Goal: Task Accomplishment & Management: Complete application form

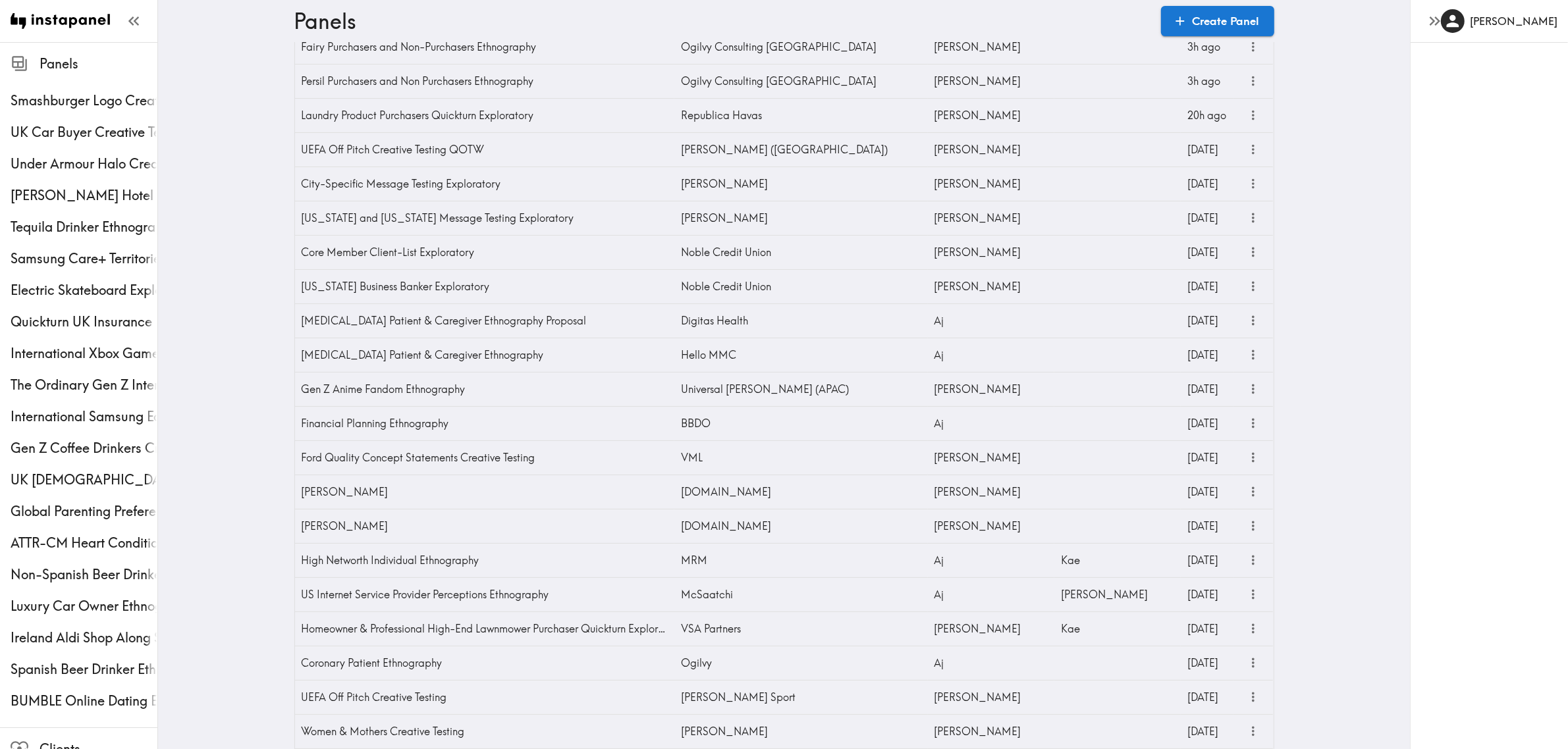
scroll to position [82, 0]
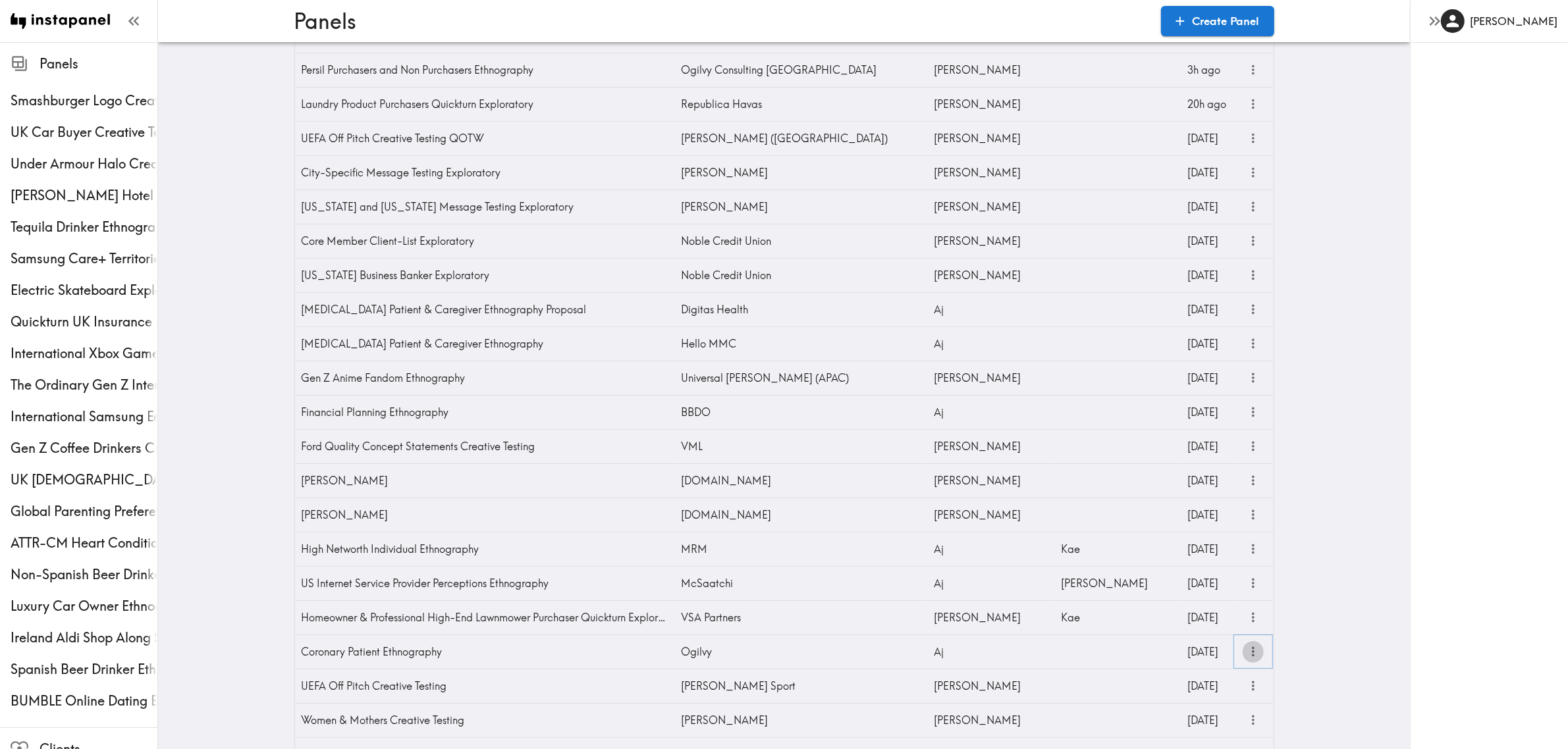
click at [1149, 545] on icon "more" at bounding box center [1254, 652] width 15 height 15
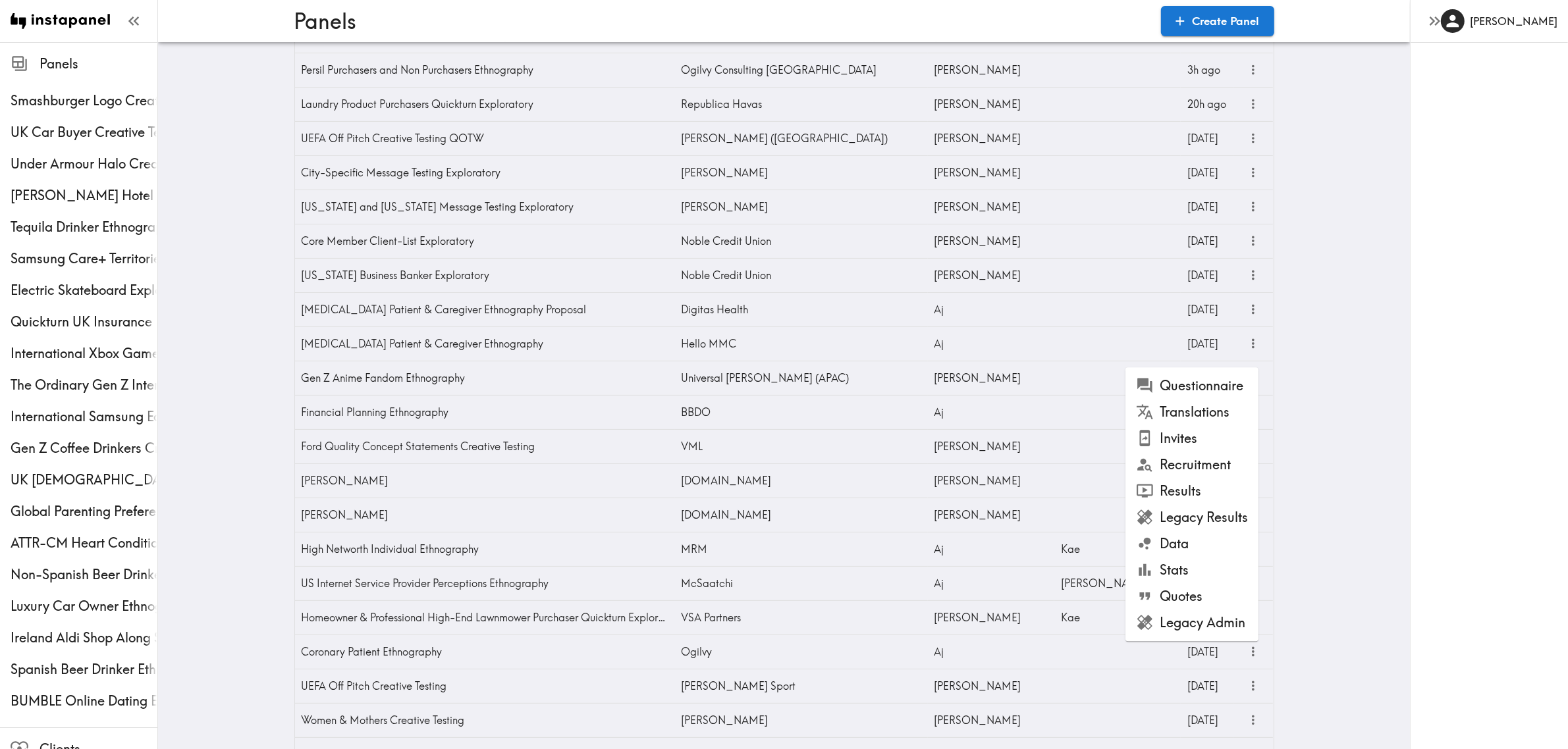
click at [1149, 387] on li "Questionnaire" at bounding box center [1192, 385] width 133 height 26
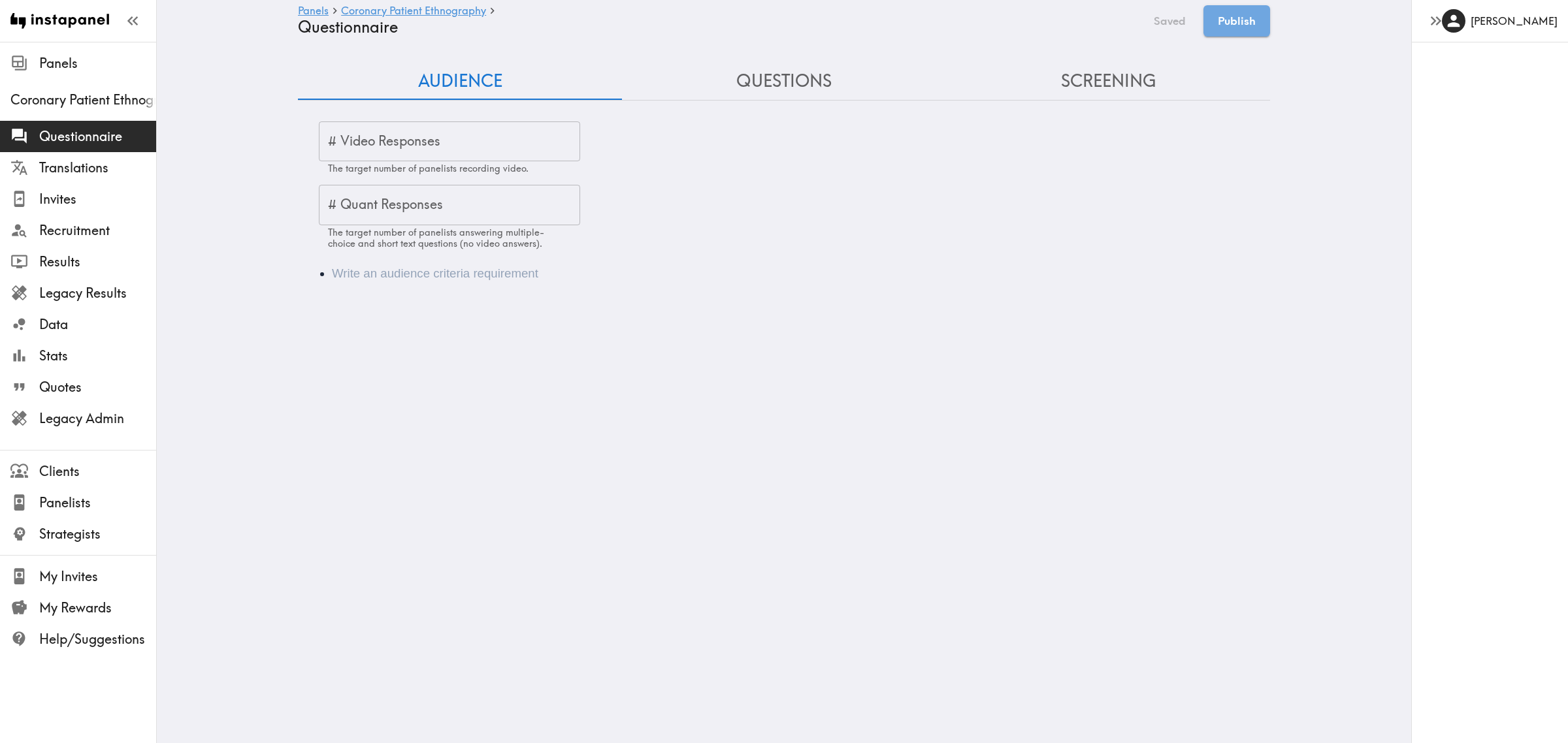
click at [377, 144] on input "# Video Responses" at bounding box center [449, 141] width 261 height 41
type input "6"
click at [364, 281] on li "Audience" at bounding box center [802, 274] width 940 height 19
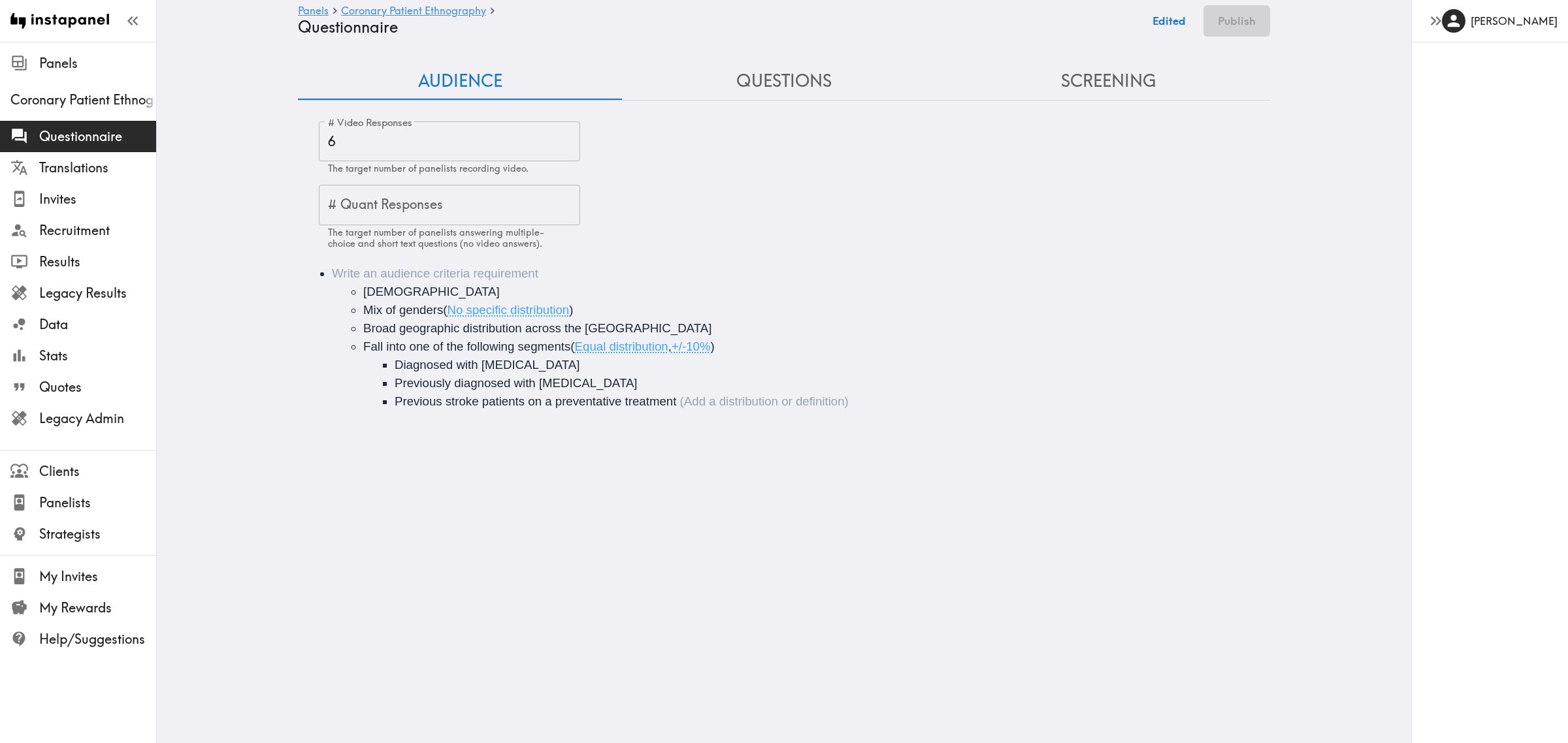
click at [352, 289] on ul "18+ years old Mix of genders ( No specific distribution ) Broad geographic dist…" at bounding box center [802, 347] width 940 height 128
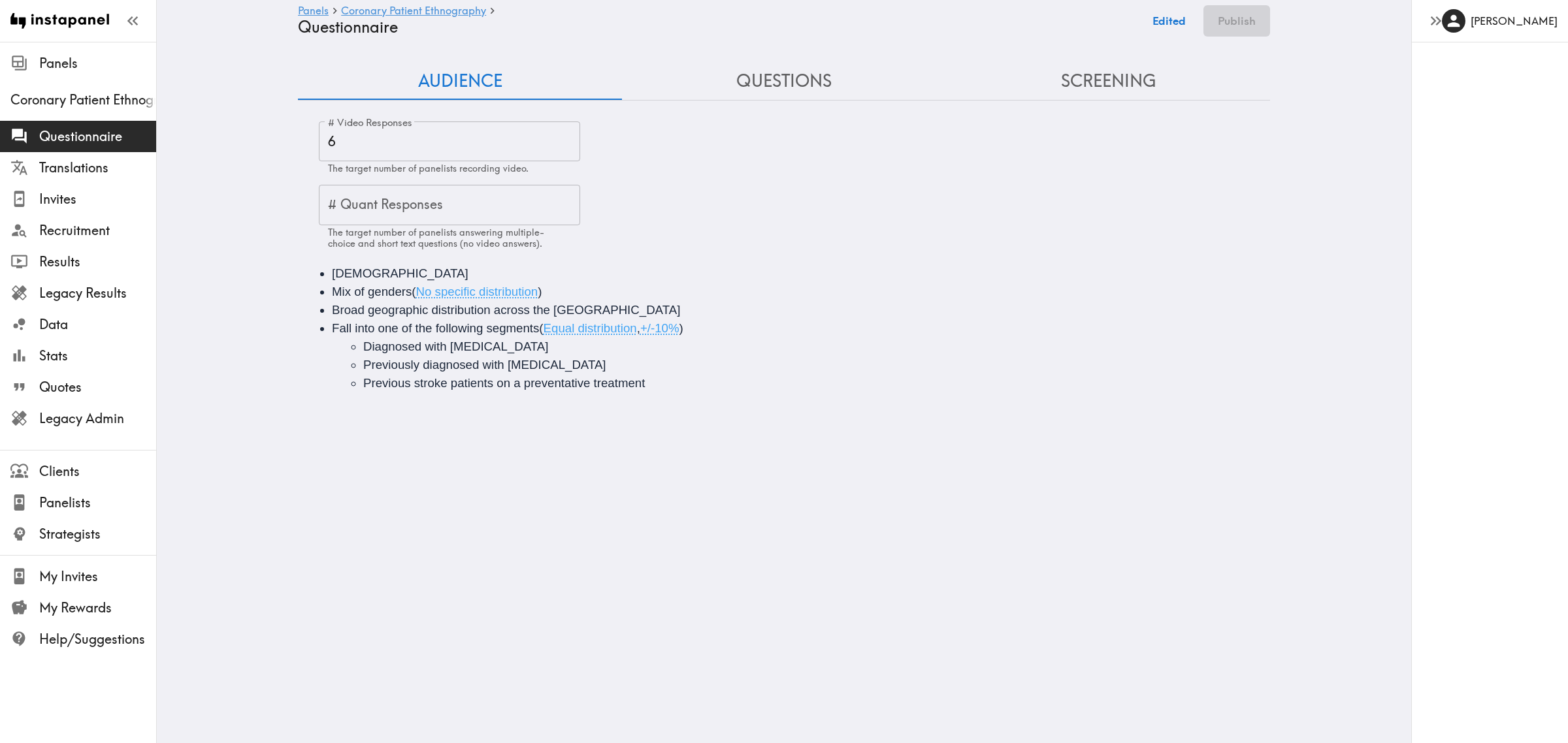
click at [801, 76] on button "Questions" at bounding box center [784, 81] width 324 height 37
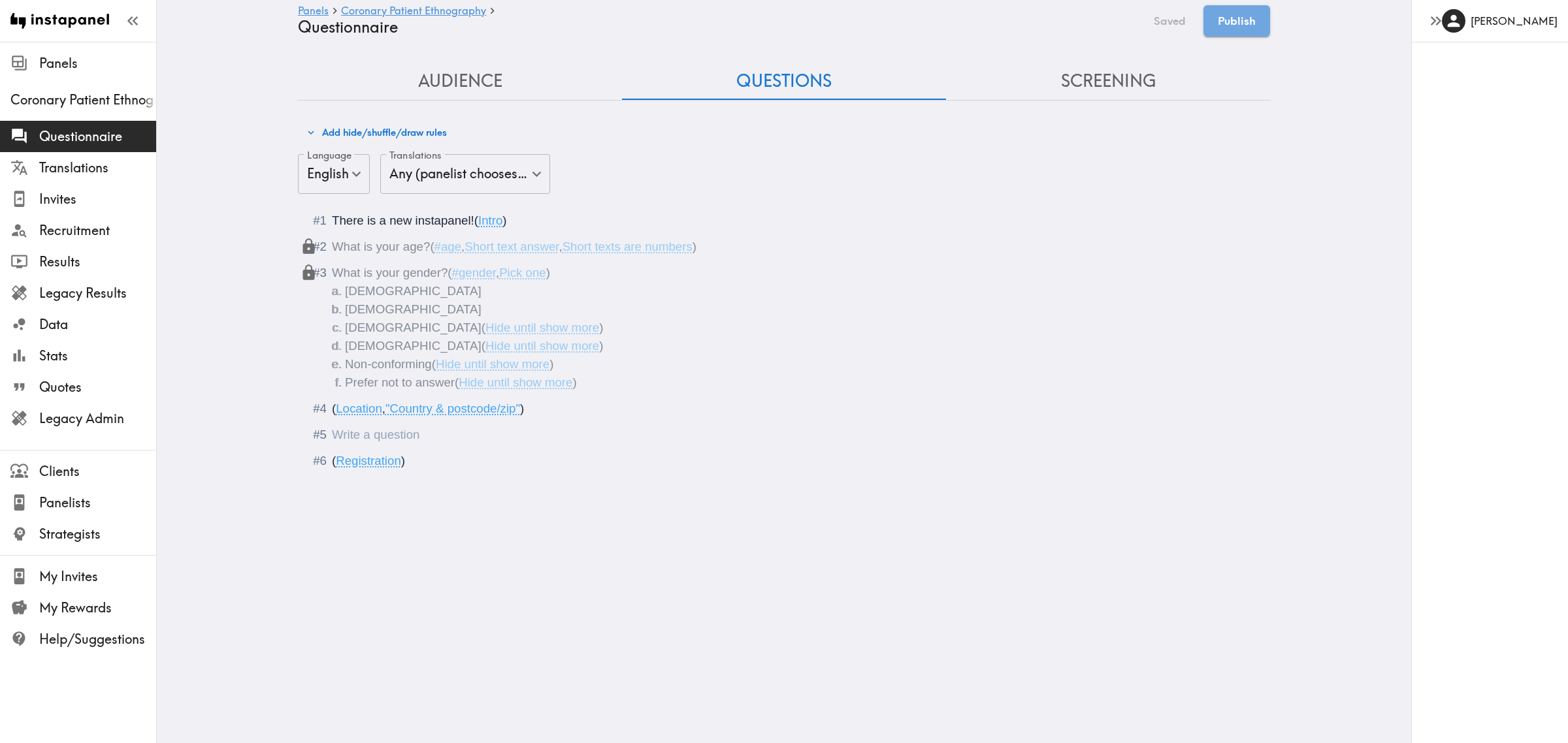
click at [332, 441] on div "Questionnaire" at bounding box center [332, 435] width 0 height 14
click at [415, 432] on div "Questionnaire" at bounding box center [793, 435] width 923 height 19
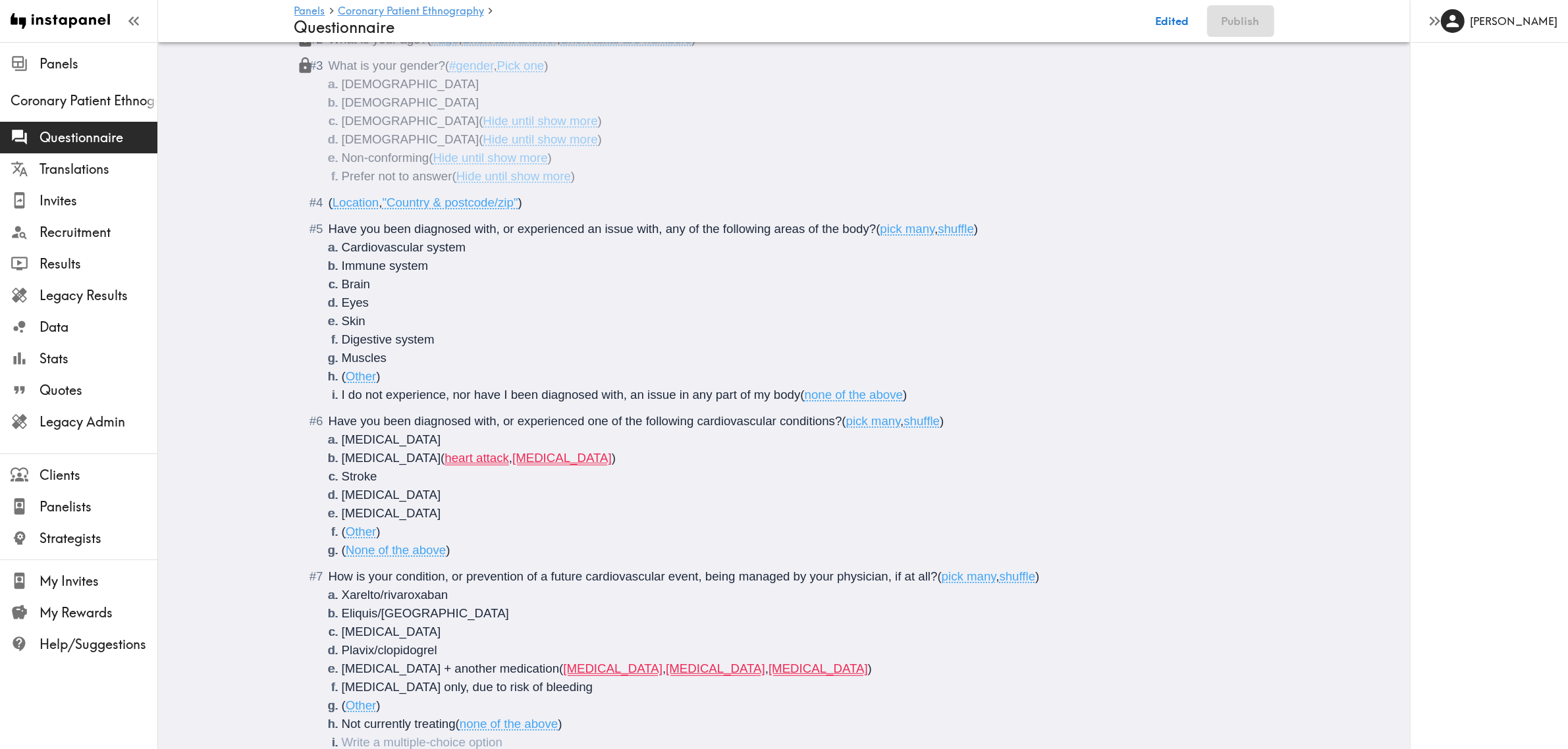
scroll to position [217, 0]
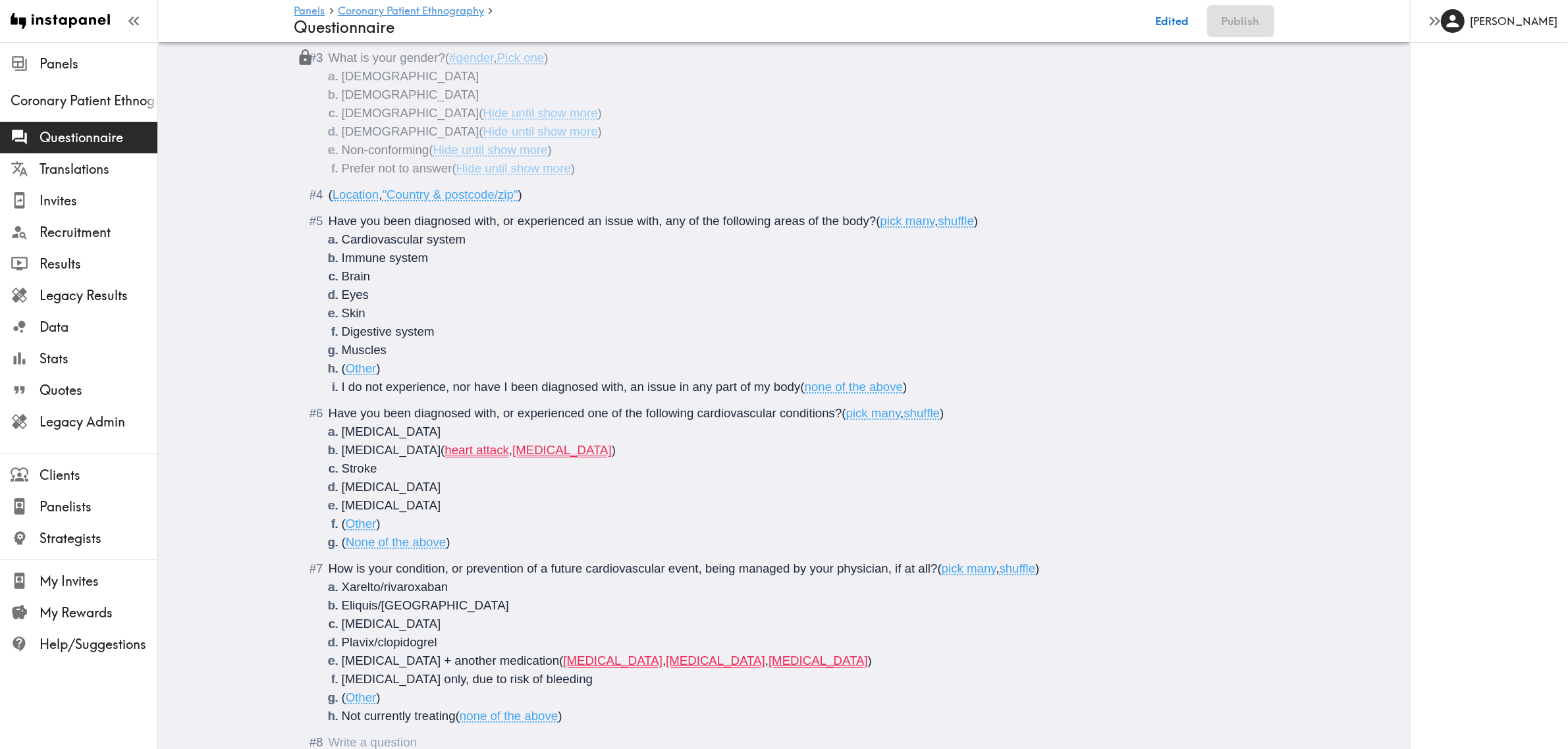
click at [660, 448] on li "Acute Coronary Syndrome ( heart attack , unstable angina )" at bounding box center [799, 451] width 916 height 19
click at [705, 545] on li "Aspirin + another medication ( clopidogrel , prasugrel , ticagrelor )" at bounding box center [799, 661] width 916 height 19
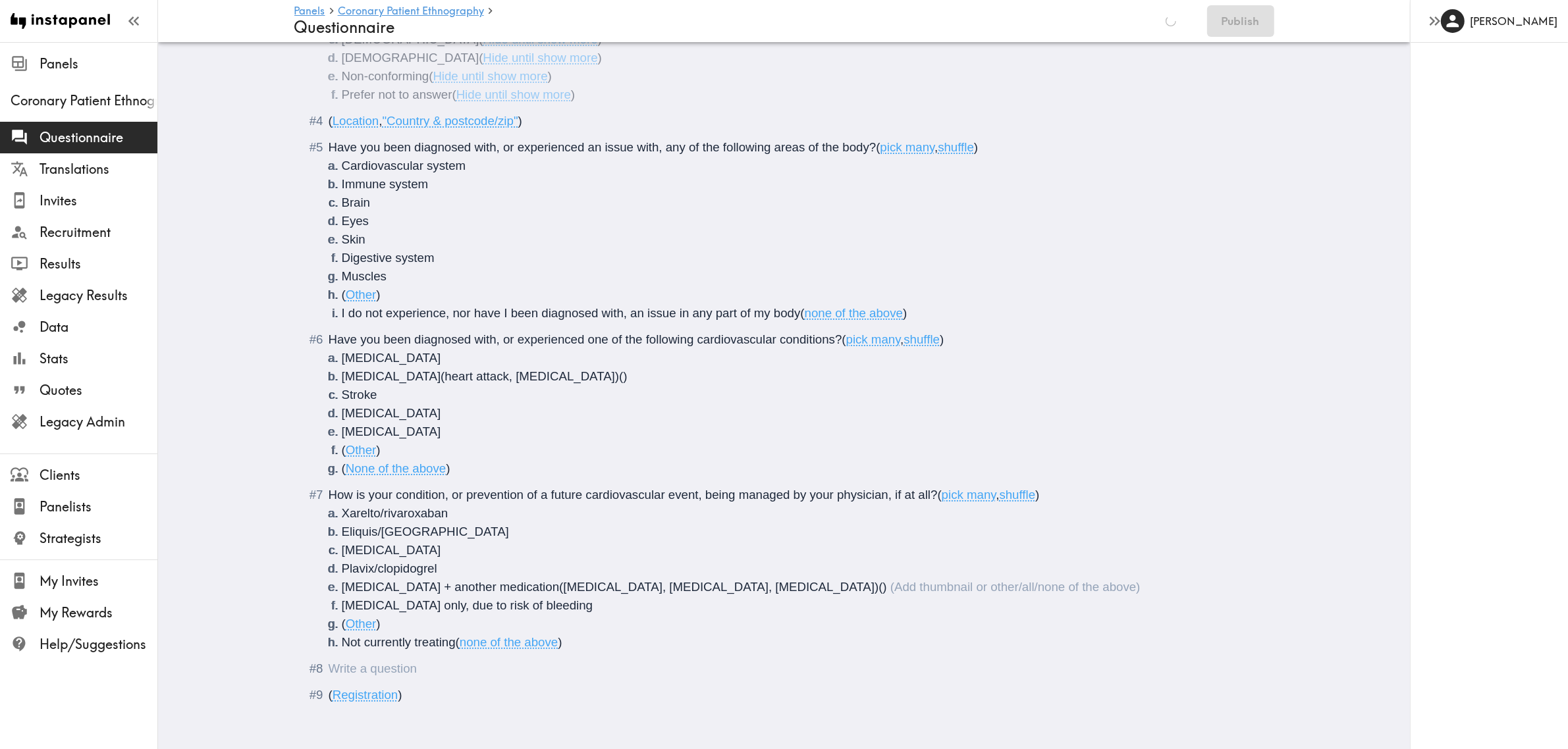
scroll to position [303, 0]
click at [329, 545] on div "Questionnaire" at bounding box center [329, 669] width 0 height 14
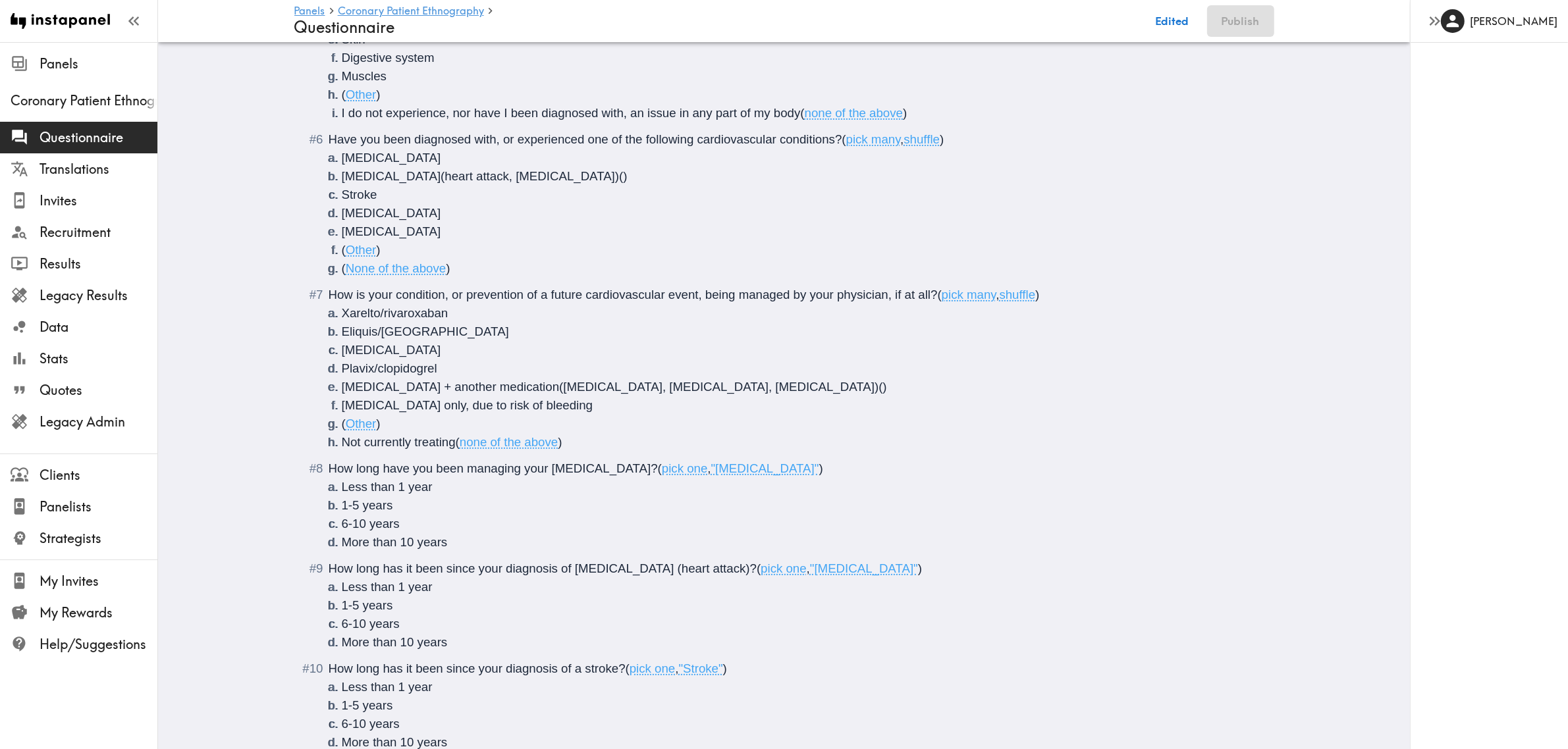
click at [543, 467] on span "How long have you been managing your Atrial Fibrillation?" at bounding box center [494, 469] width 330 height 14
click at [654, 467] on span "How long have you been managing your <b>Atrial Fibrillation?" at bounding box center [504, 469] width 350 height 14
click at [566, 545] on span "How long has it been since your diagnosis of Acute Coronary Syndrome (heart att…" at bounding box center [543, 569] width 429 height 14
click at [567, 545] on span "How long has it been since your diagnosis of Acute Coronary Syndrome (heart att…" at bounding box center [543, 569] width 429 height 14
click at [732, 545] on span "How long has it been since your diagnosis of <b>Acute Coronary Syndrome (heart …" at bounding box center [553, 569] width 450 height 14
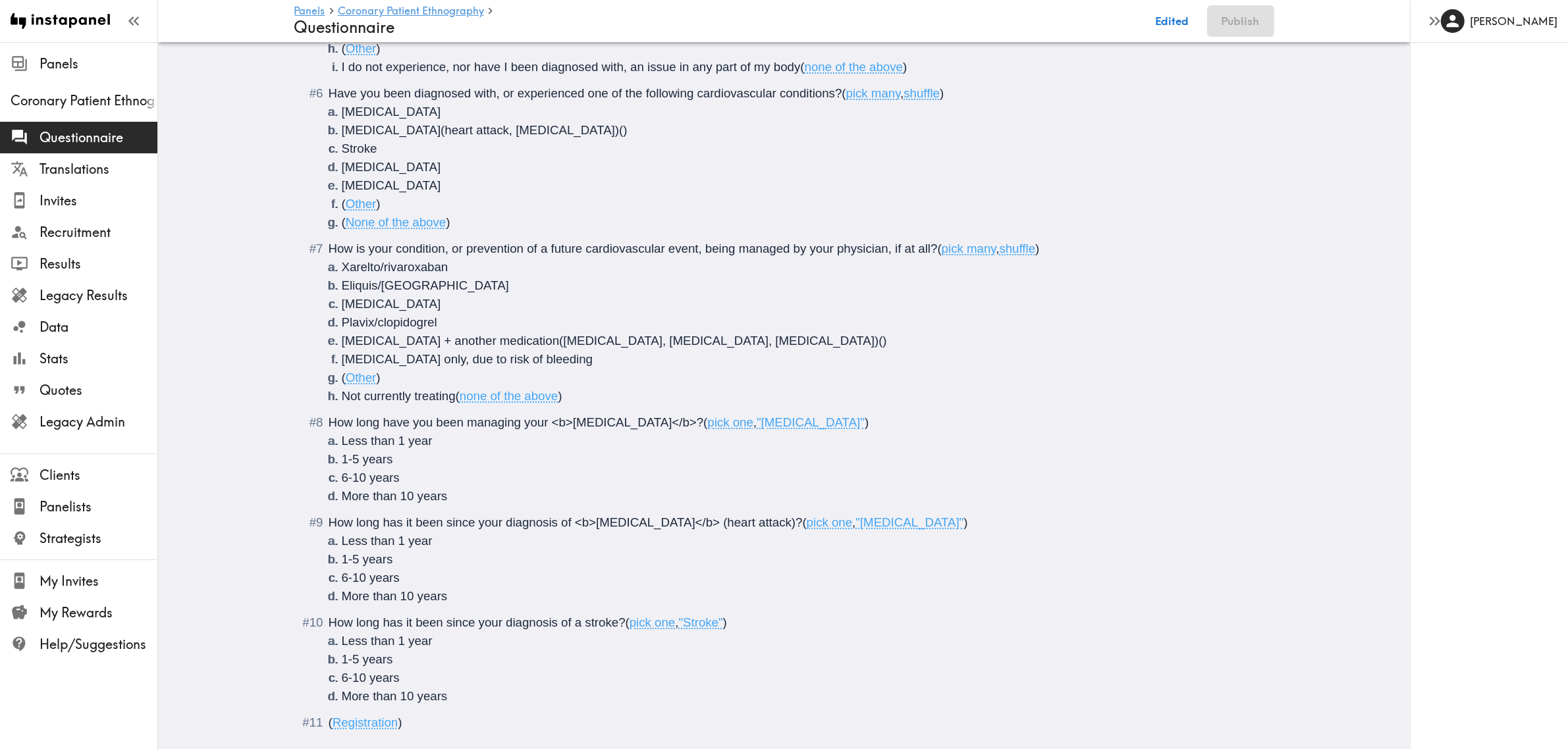
scroll to position [576, 0]
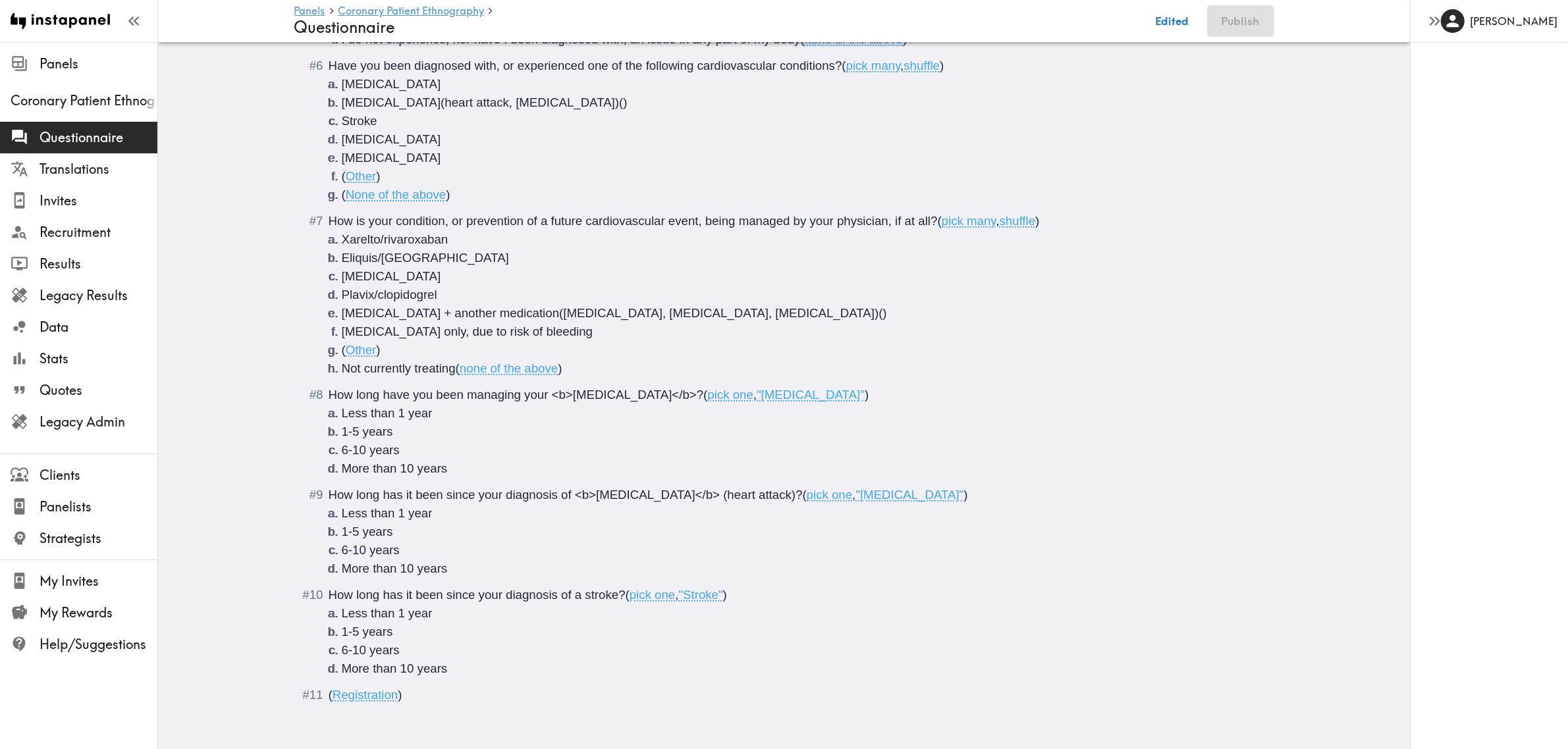
click at [568, 545] on span "How long has it been since your diagnosis of a stroke?" at bounding box center [477, 595] width 297 height 14
click at [453, 545] on li "More than 10 years" at bounding box center [799, 670] width 916 height 19
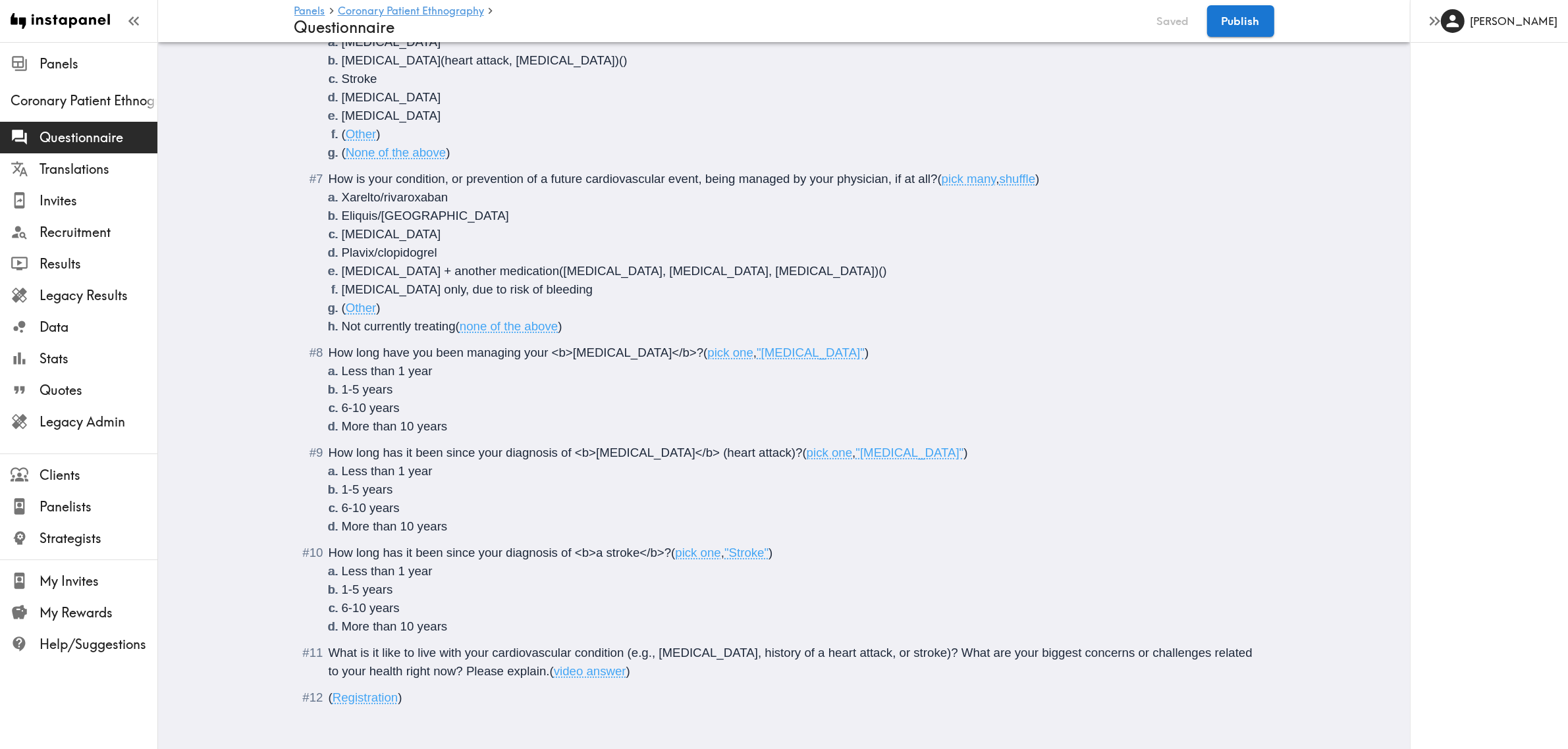
scroll to position [623, 0]
click at [658, 545] on div "What is it like to live with your cardiovascular condition (e.g., Atrial Fibril…" at bounding box center [793, 659] width 930 height 37
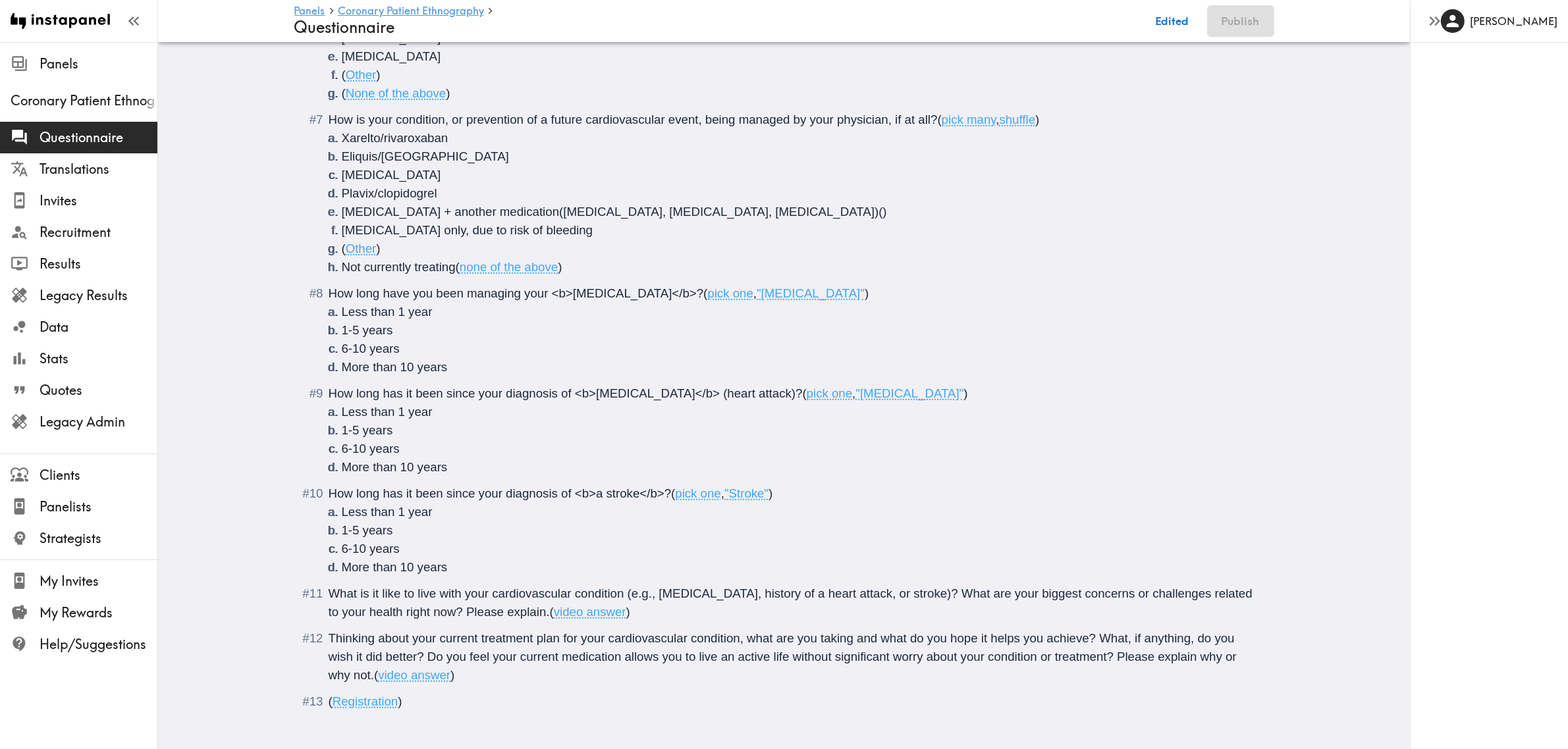
scroll to position [686, 0]
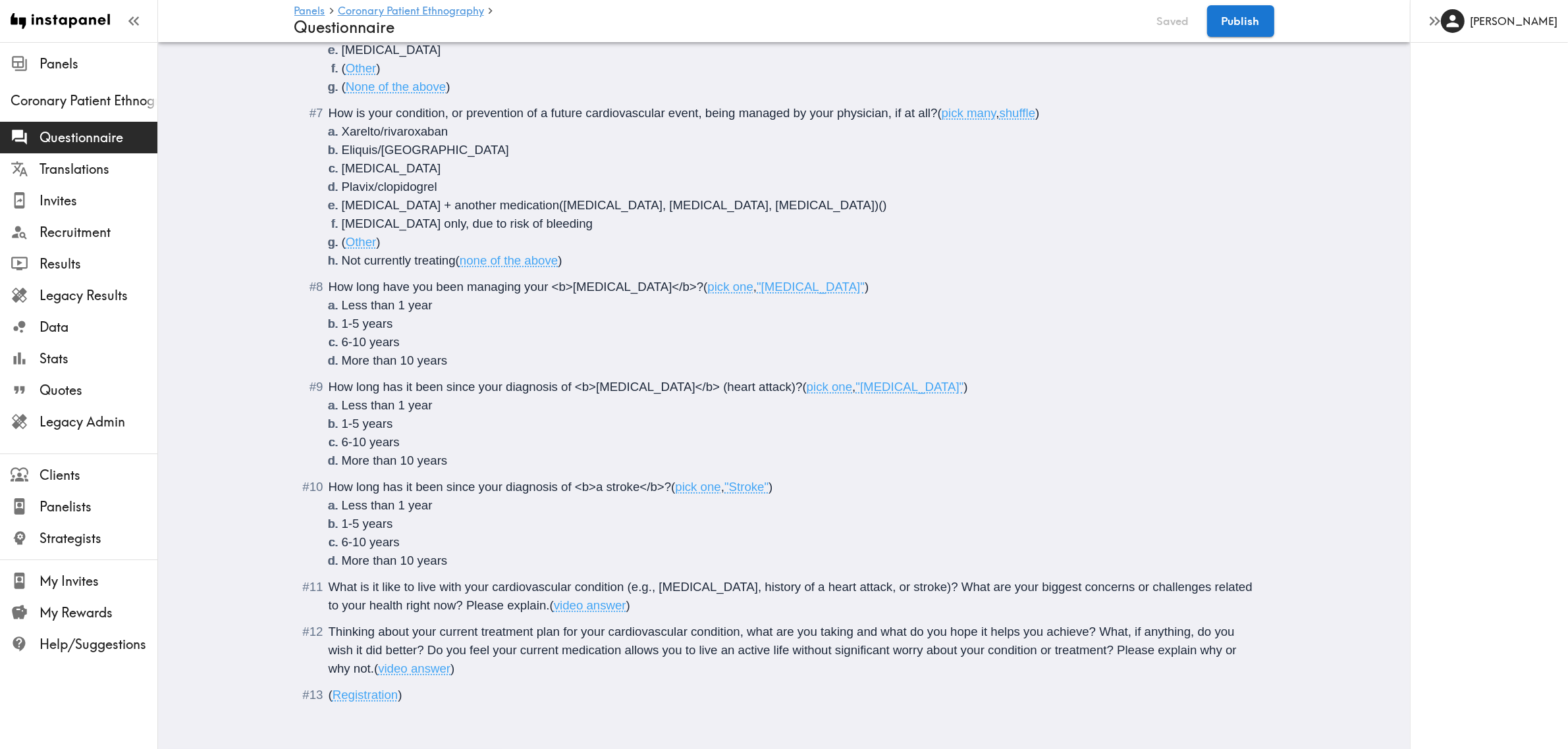
click at [377, 545] on span "Thinking about your current treatment plan for your cardiovascular condition, w…" at bounding box center [784, 650] width 911 height 50
click at [435, 545] on span "Thinking about your current treatment plan for your cardiovascular condition, w…" at bounding box center [795, 650] width 933 height 50
click at [501, 545] on div "Thinking about your current treatment plan for your cardiovascular condition, w…" at bounding box center [793, 650] width 930 height 56
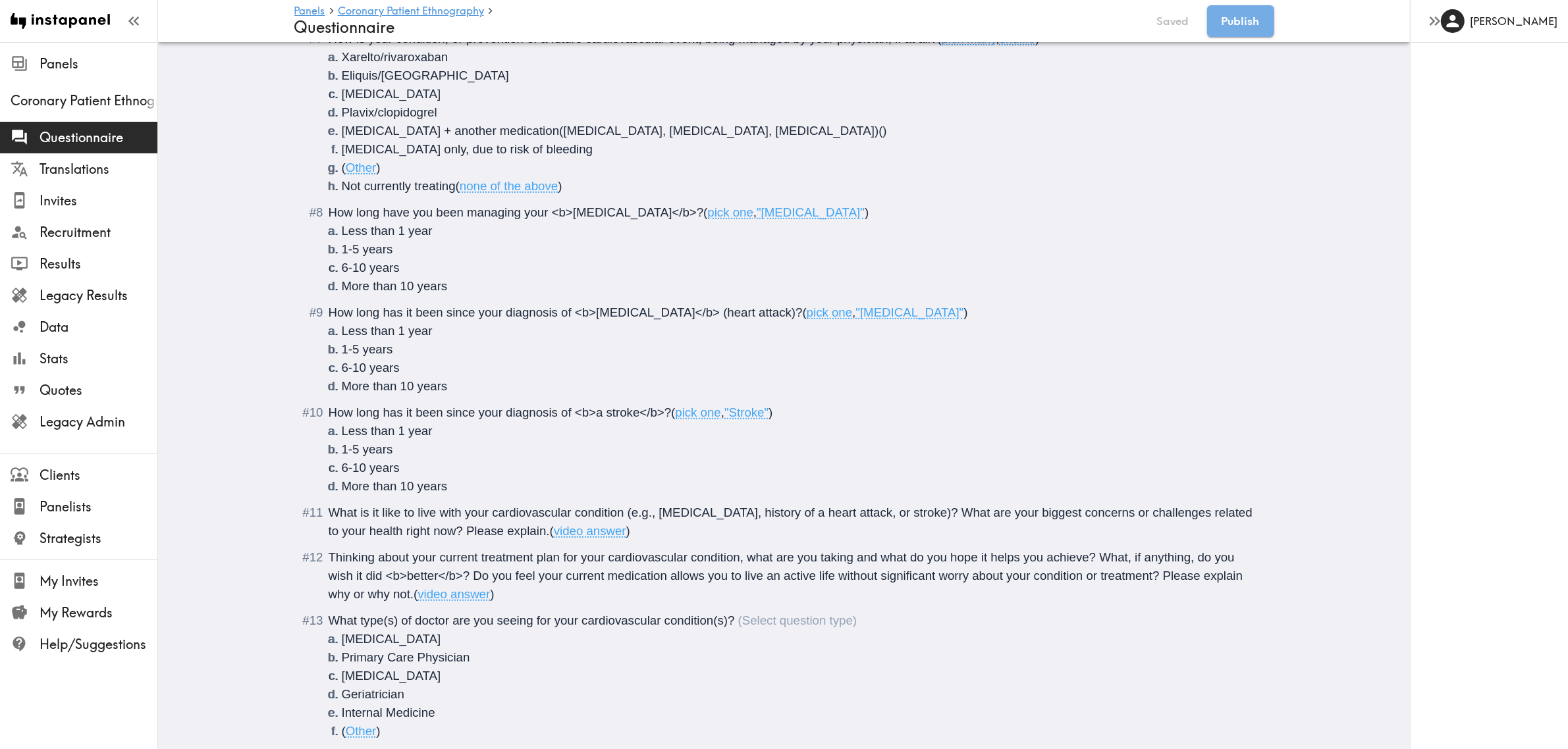
scroll to position [822, 0]
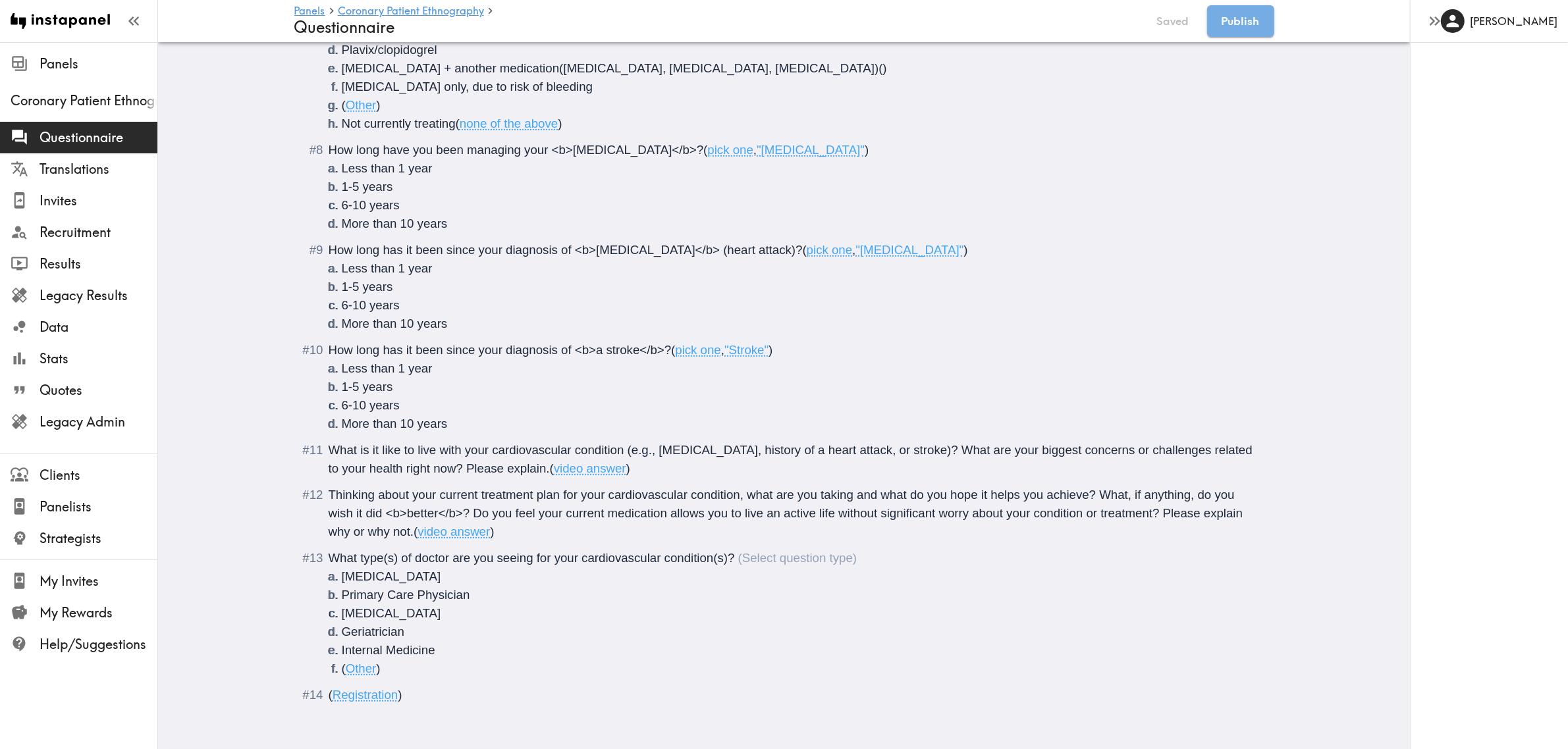
click at [410, 545] on li "( Other )" at bounding box center [799, 670] width 916 height 19
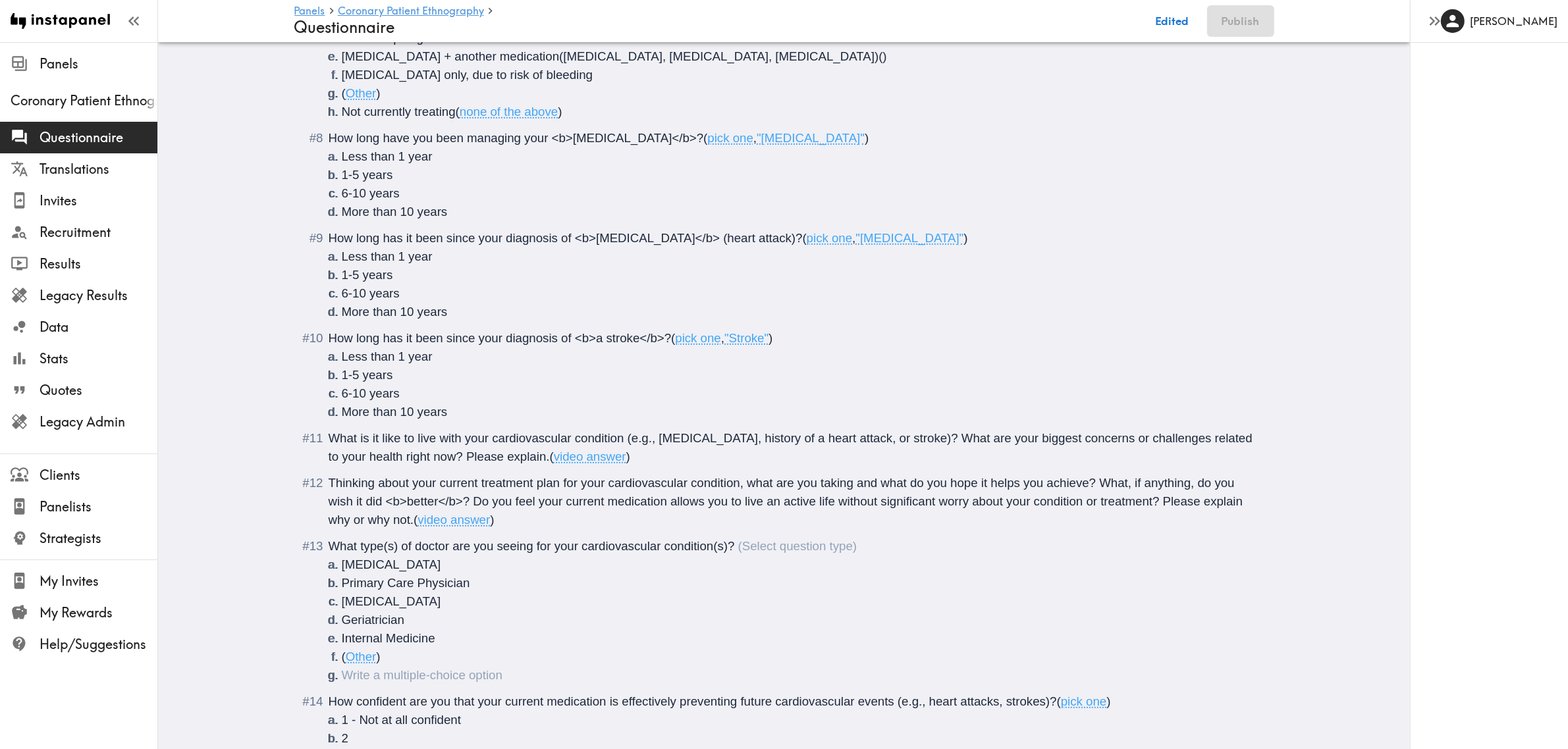
scroll to position [981, 0]
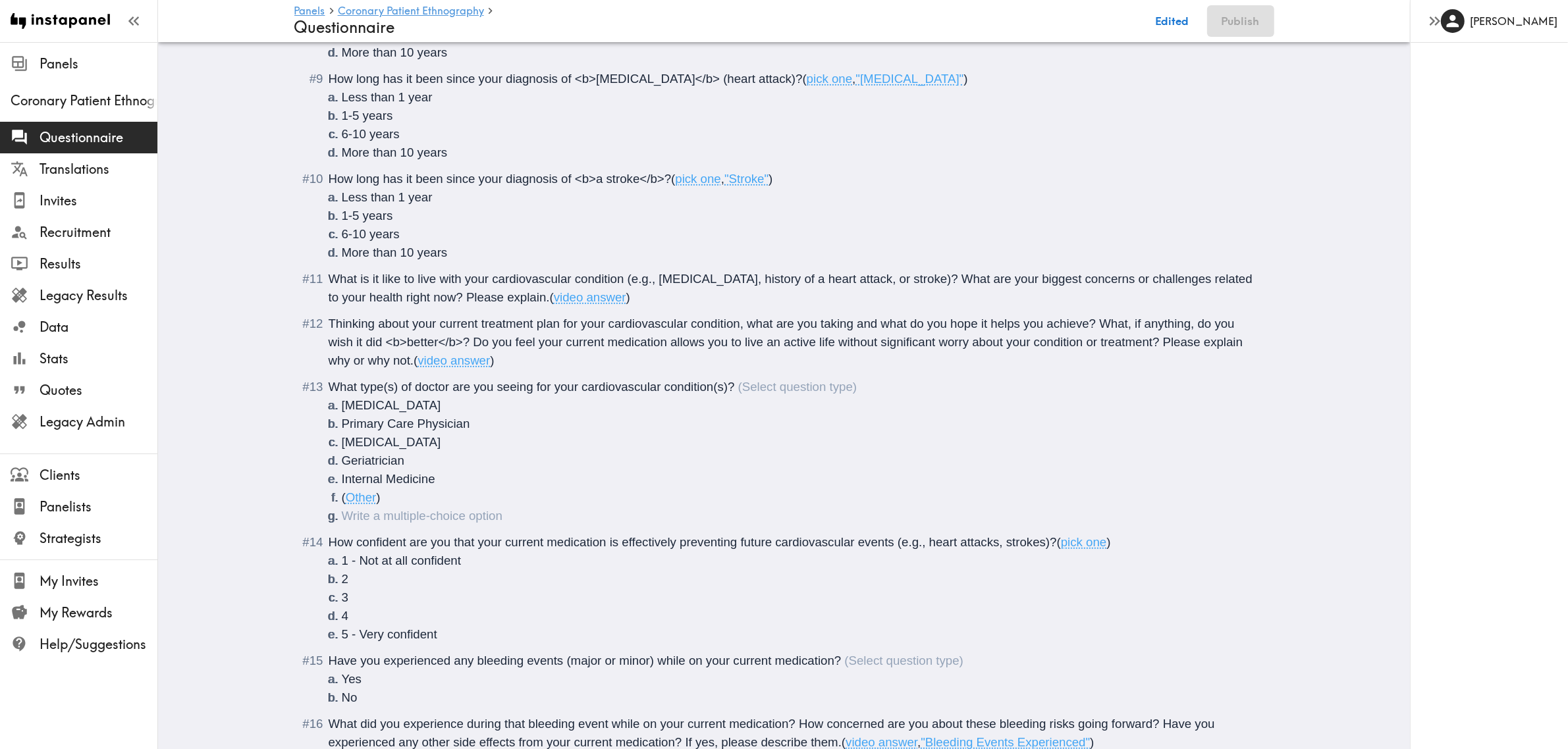
click at [383, 518] on li "Questionnaire" at bounding box center [799, 517] width 916 height 19
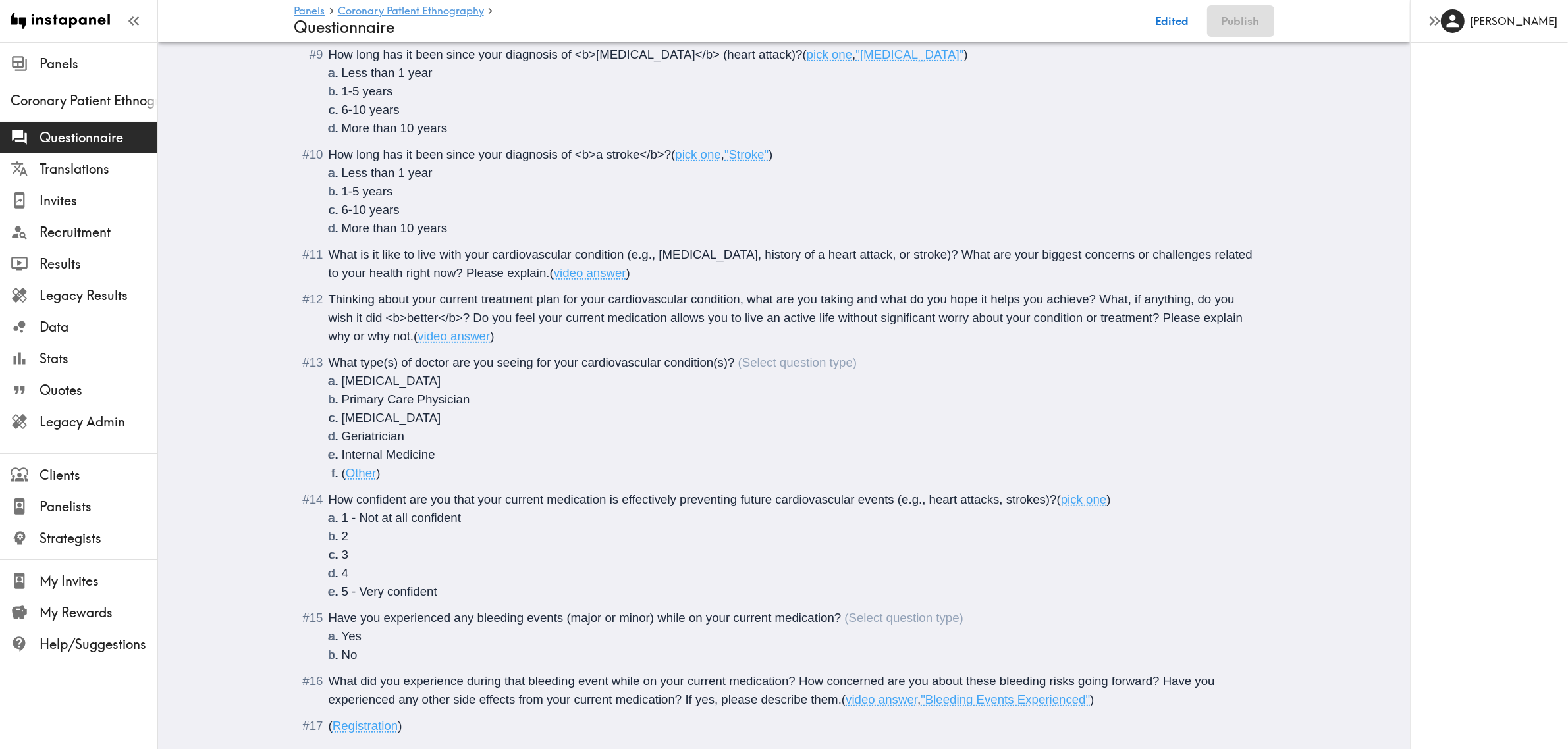
scroll to position [1049, 0]
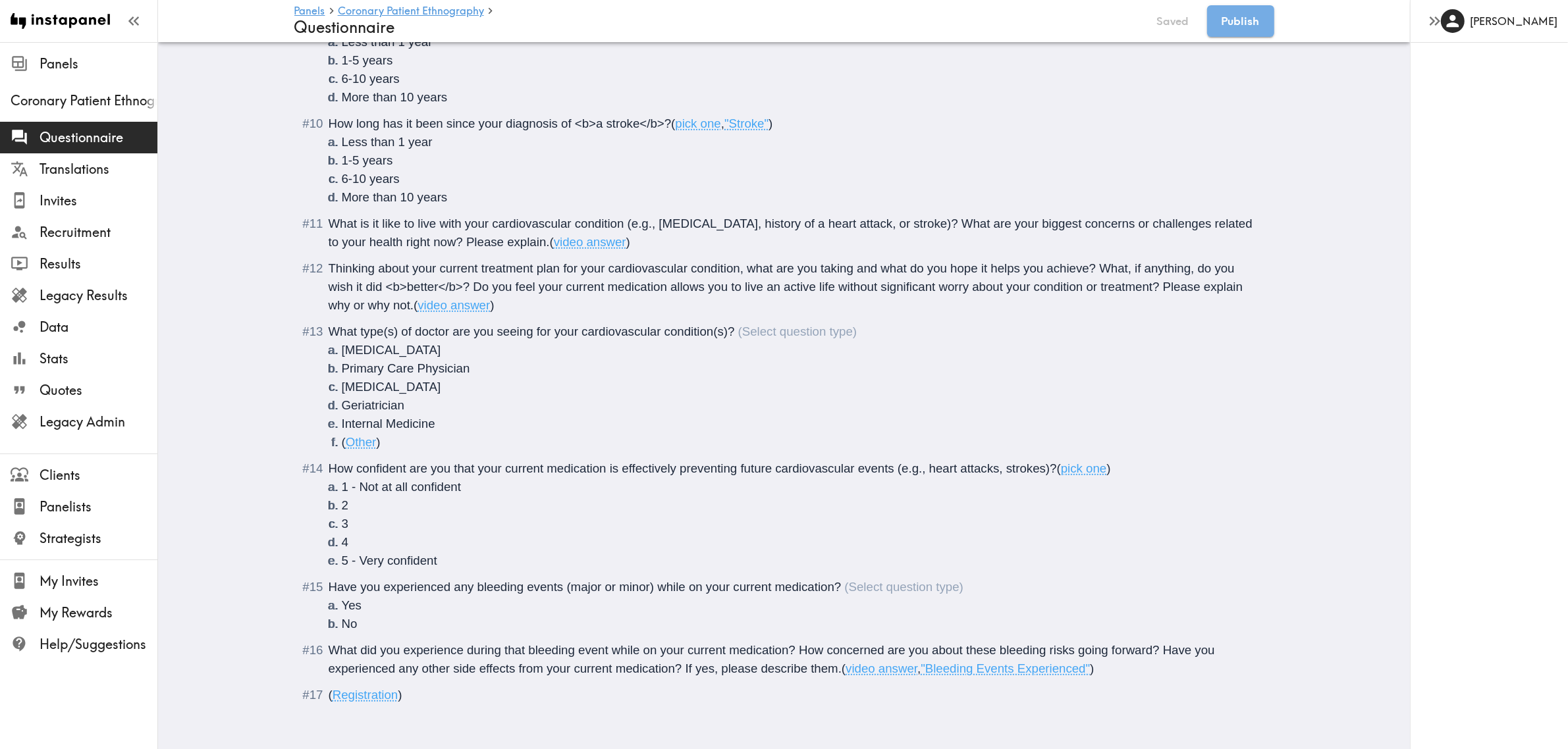
click at [1074, 545] on span "What did you experience during that bleeding event while on your current medica…" at bounding box center [774, 659] width 890 height 32
click at [1149, 545] on span "What did you experience during that bleeding event while on your current medica…" at bounding box center [784, 659] width 910 height 32
click at [1143, 545] on div "What did you experience during that bleeding event while on your current medica…" at bounding box center [793, 659] width 930 height 37
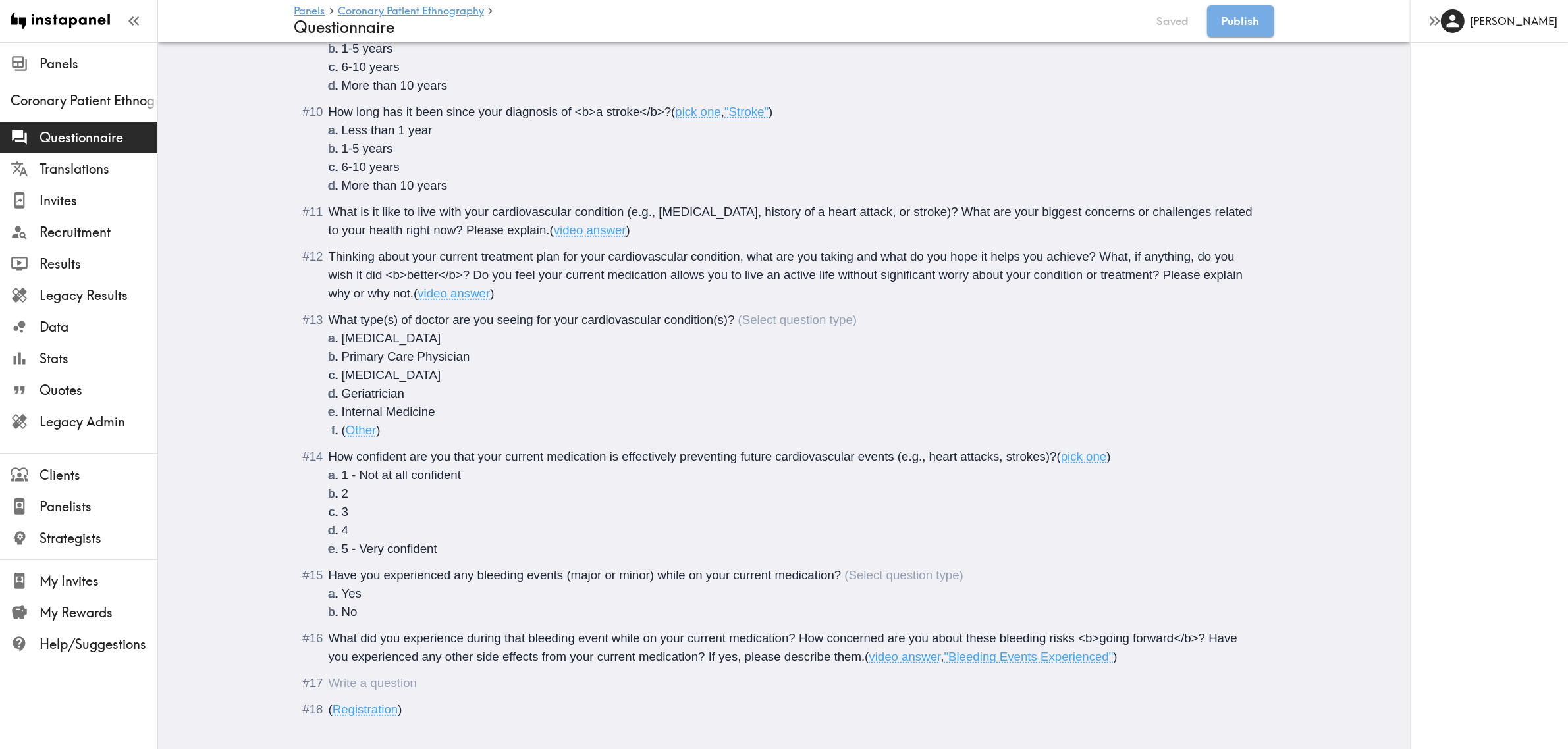
click at [329, 545] on div "Questionnaire" at bounding box center [329, 683] width 0 height 14
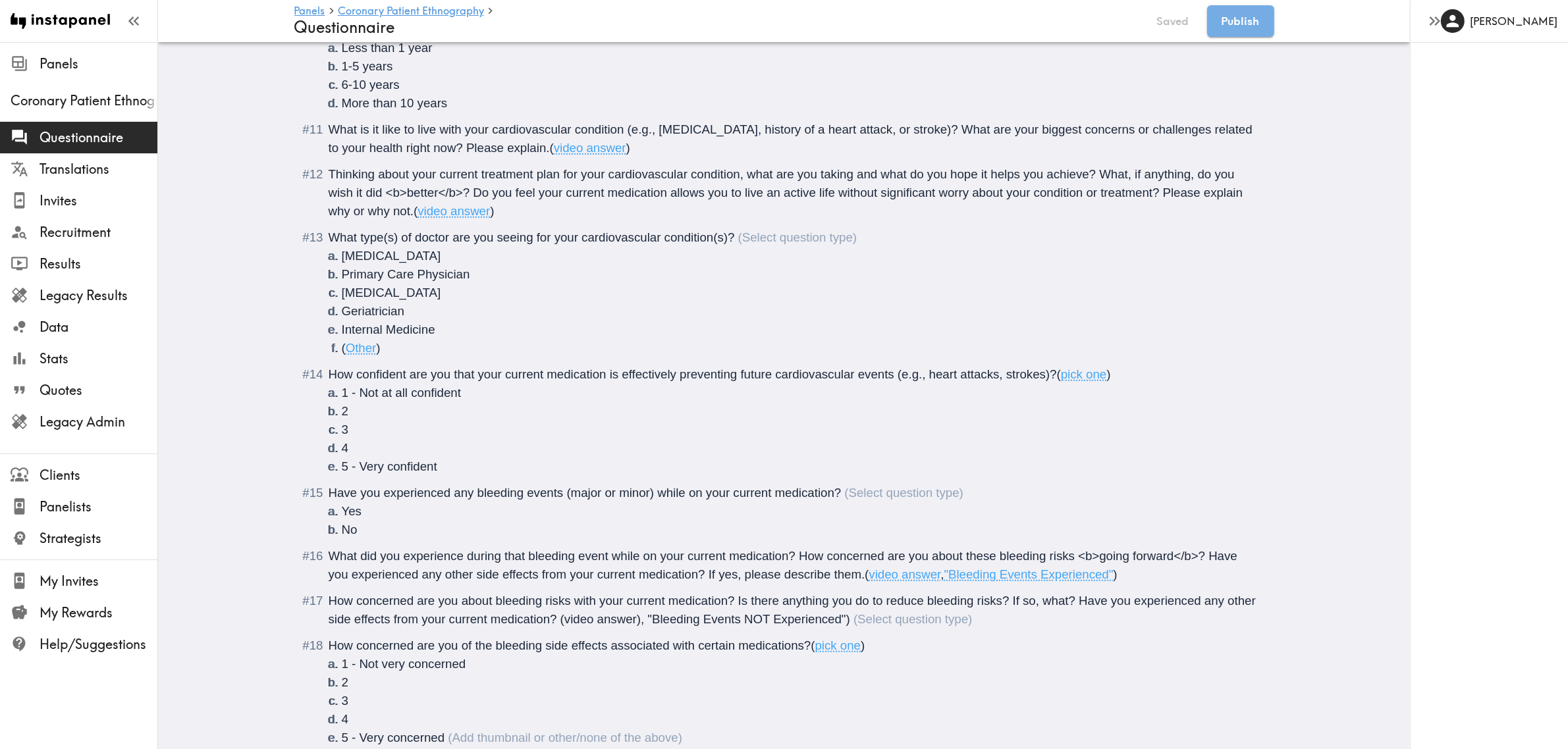
scroll to position [1208, 0]
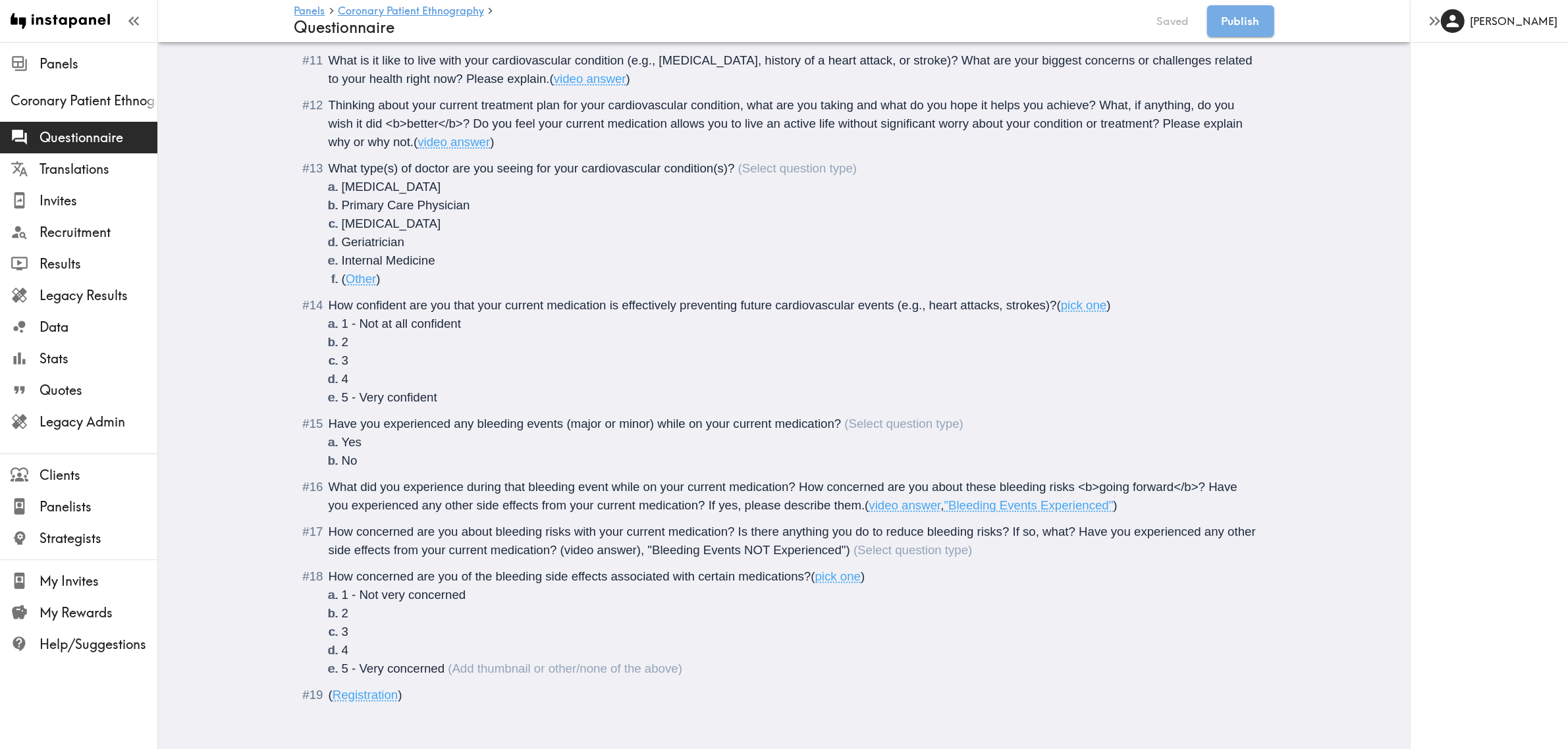
click at [875, 525] on span "How concerned are you about bleeding risks with your current medication? Is the…" at bounding box center [794, 541] width 931 height 32
click at [884, 525] on span "How concerned are you about bleeding risks with your current medication? Is the…" at bounding box center [794, 541] width 931 height 32
click at [881, 525] on span "How concerned are you about bleeding risks with your current medication? Is the…" at bounding box center [794, 541] width 931 height 32
click at [1014, 529] on span "How concerned are you about bleeding risks with your current medication? Is the…" at bounding box center [789, 541] width 921 height 32
click at [1019, 527] on span "How concerned are you about bleeding risks with your current medication? Is the…" at bounding box center [789, 541] width 921 height 32
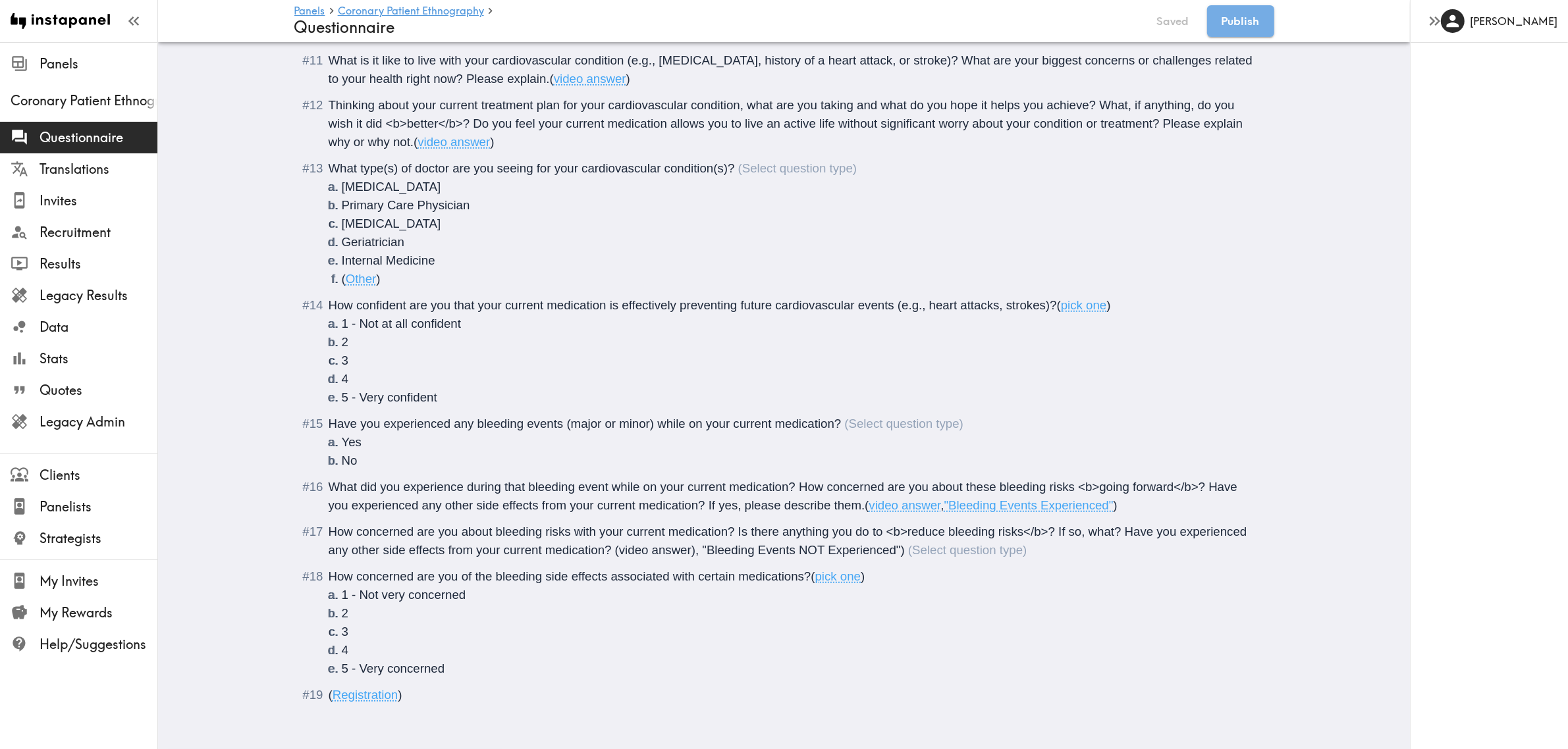
click at [346, 543] on span "How concerned are you about bleeding risks with your current medication? Is the…" at bounding box center [789, 541] width 921 height 32
click at [393, 541] on span "How concerned are you about bleeding risks with your current medication? Is the…" at bounding box center [789, 541] width 921 height 32
click at [733, 541] on span "How concerned are you about bleeding risks with your current medication? Is the…" at bounding box center [789, 541] width 921 height 32
click at [864, 417] on div "Have you experienced any bleeding events (major or minor) while on your current…" at bounding box center [646, 424] width 635 height 14
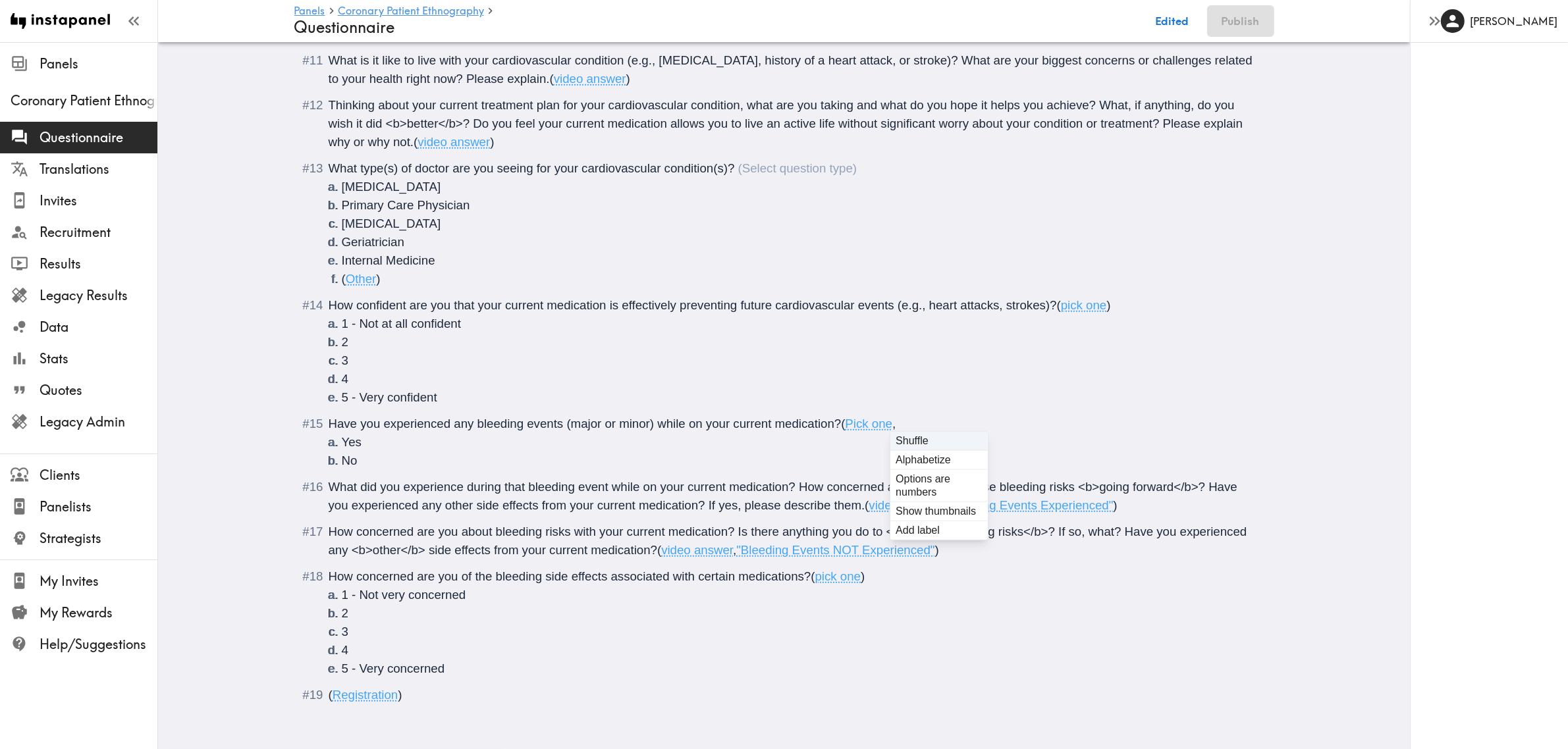
click at [725, 534] on div "How concerned are you about bleeding risks with your current medication? Is the…" at bounding box center [793, 541] width 930 height 37
click at [861, 545] on span ")" at bounding box center [863, 576] width 4 height 14
click at [496, 545] on li "5 - Very concerned" at bounding box center [799, 670] width 916 height 19
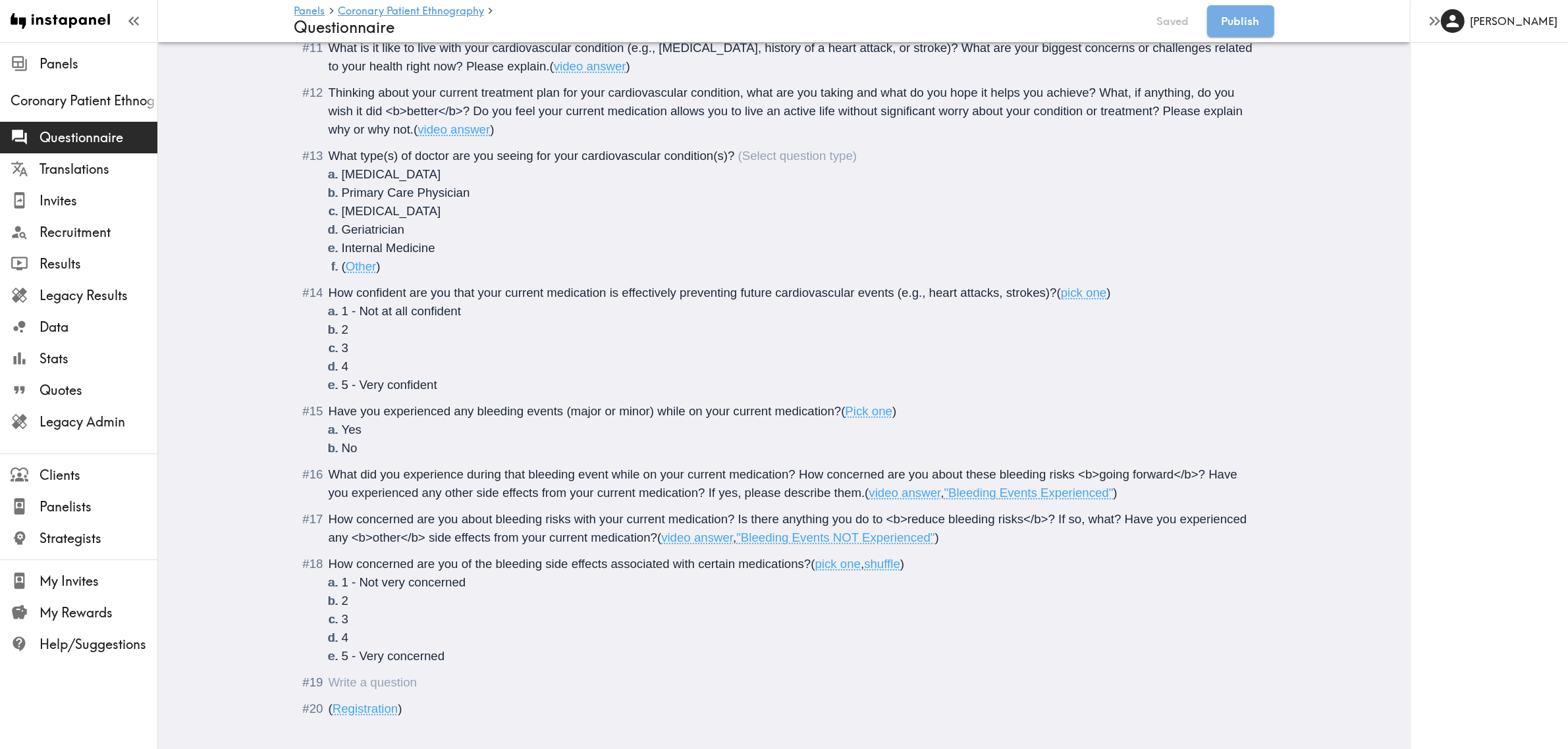
click at [329, 545] on div "Questionnaire" at bounding box center [329, 682] width 0 height 14
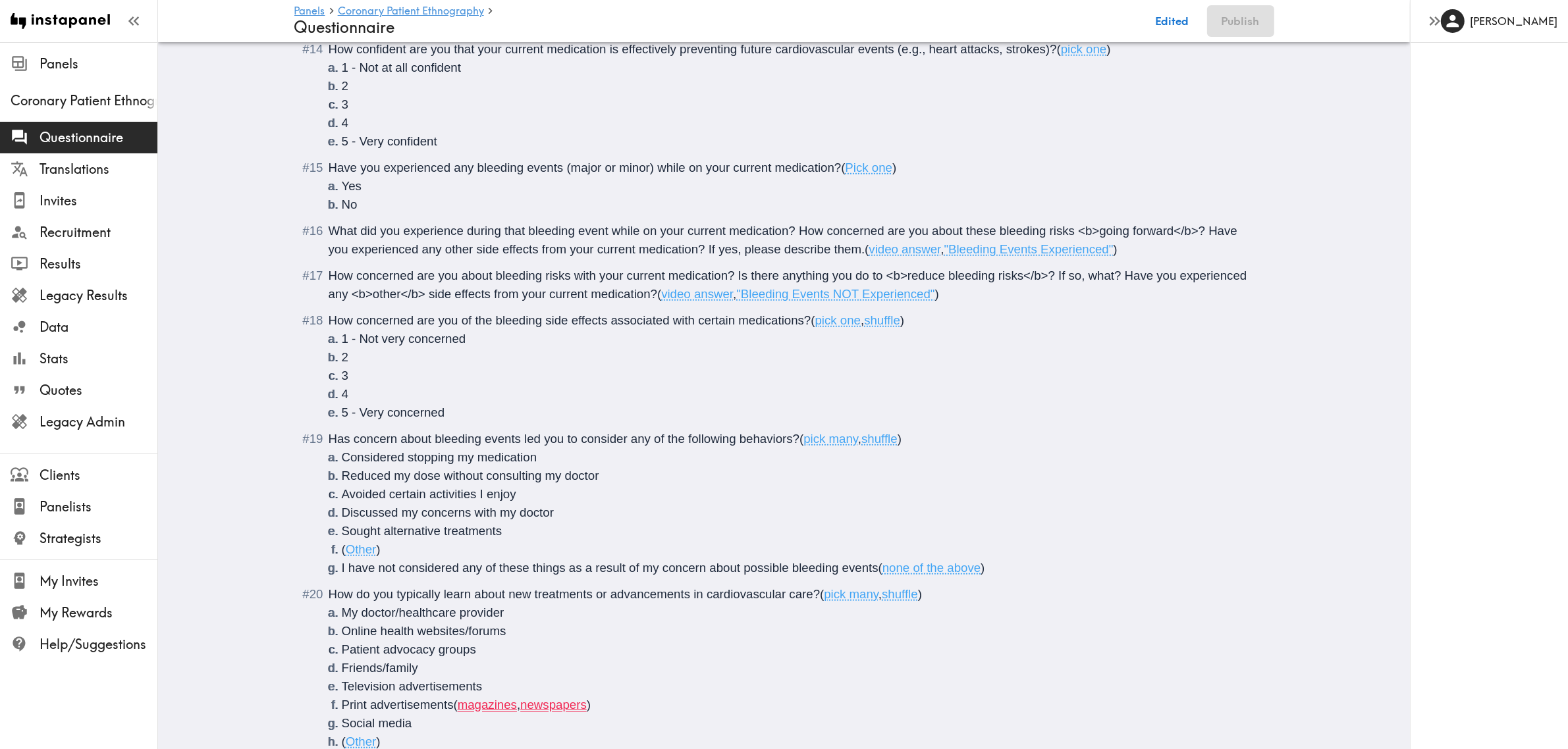
click at [623, 545] on li "Print advertisements ( magazines , newspapers )" at bounding box center [799, 705] width 916 height 19
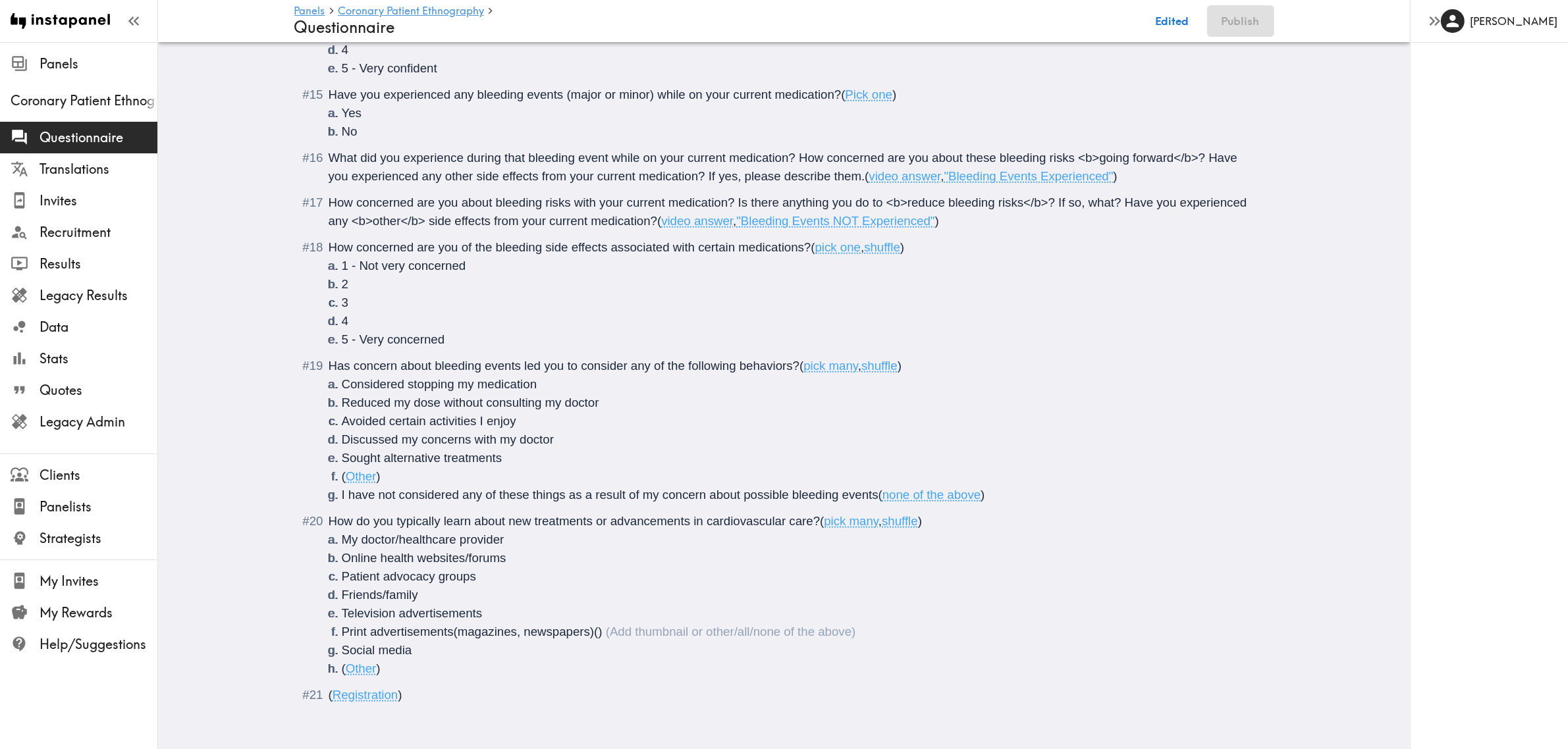
scroll to position [1542, 0]
click at [412, 545] on li "Social media" at bounding box center [799, 651] width 916 height 19
drag, startPoint x: 459, startPoint y: 630, endPoint x: 415, endPoint y: 641, distance: 45.4
click at [415, 545] on li "Social media ( Other )" at bounding box center [799, 651] width 916 height 19
click at [416, 545] on li "( Other )" at bounding box center [799, 670] width 916 height 19
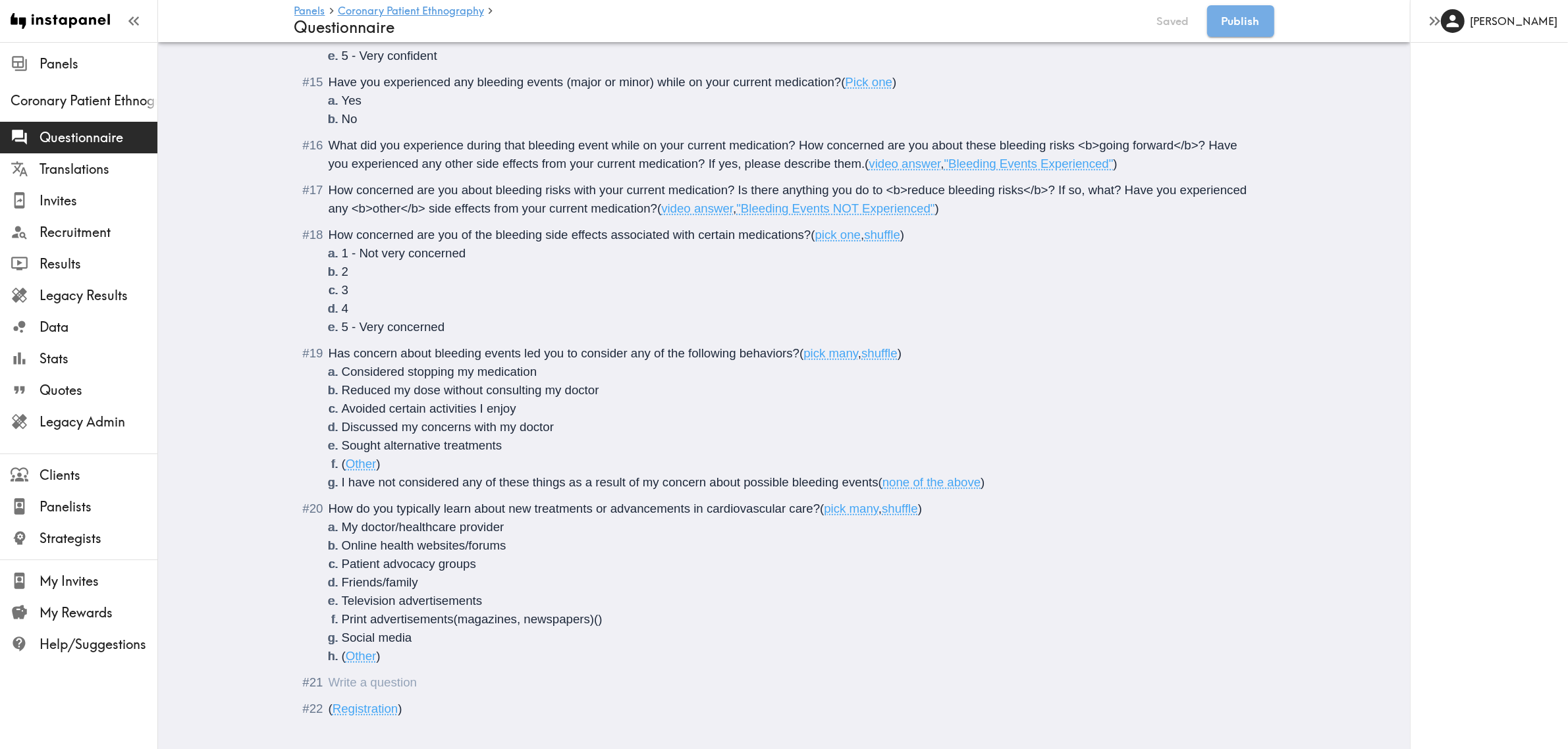
click at [329, 545] on div "Questionnaire" at bounding box center [329, 682] width 0 height 14
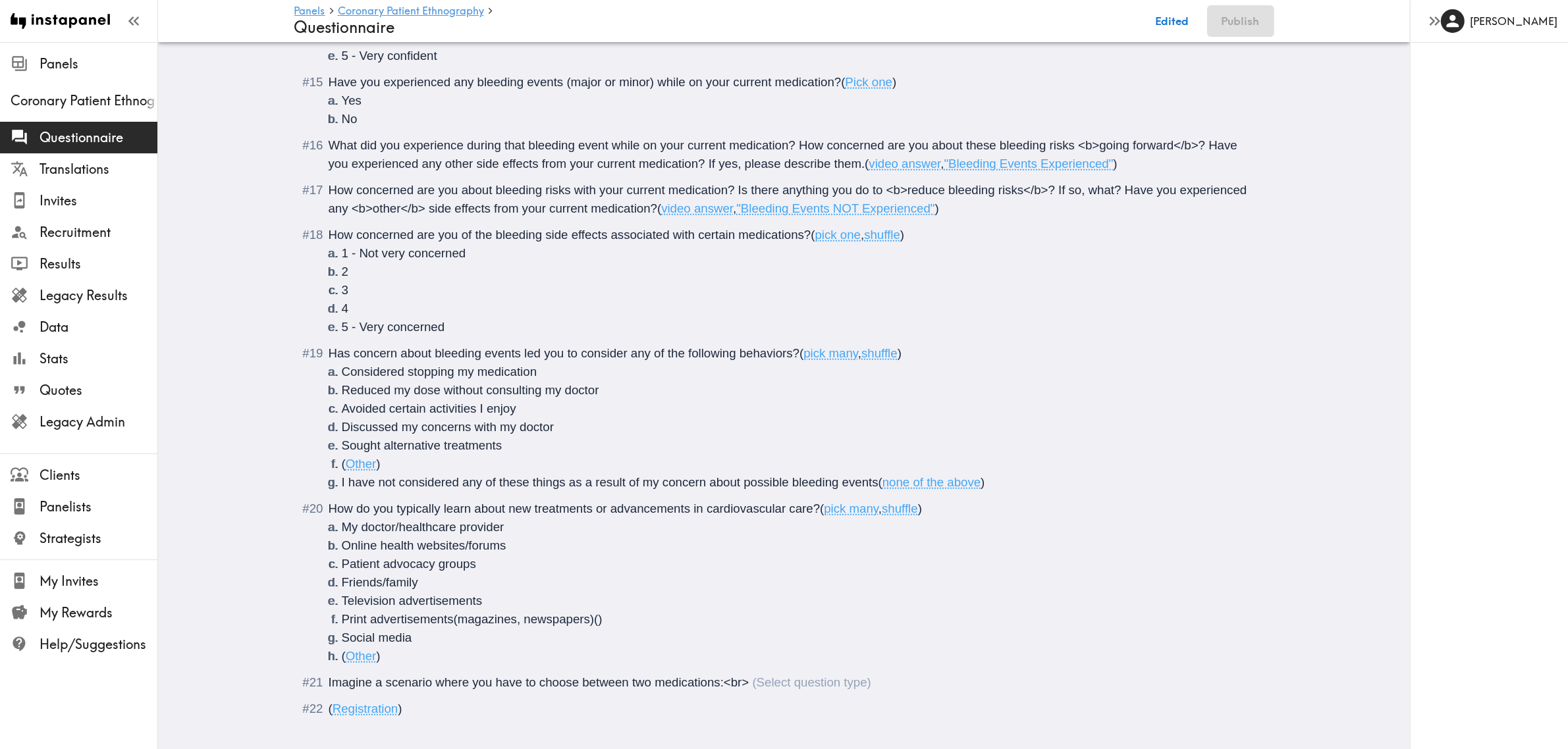
click at [742, 545] on div "Imagine a scenario where you have to choose between two medications:<br>" at bounding box center [600, 682] width 542 height 14
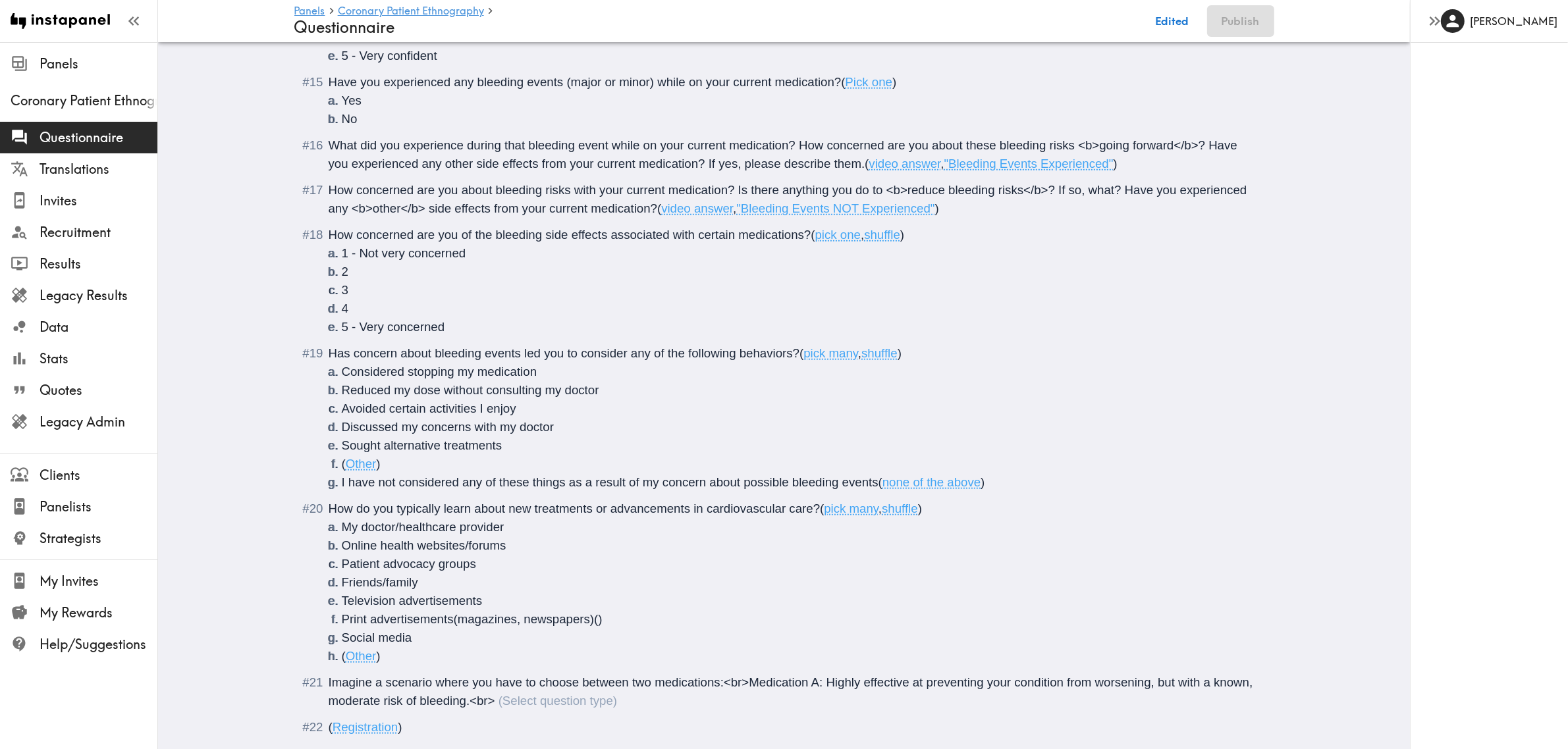
click at [744, 545] on span "Imagine a scenario where you have to choose between two medications:<br>Medicat…" at bounding box center [793, 692] width 927 height 32
click at [835, 545] on span "Imagine a scenario where you have to choose between two medications:<br><b>Medi…" at bounding box center [782, 692] width 907 height 32
click at [837, 545] on span "Imagine a scenario where you have to choose between two medications:<br><b>Medi…" at bounding box center [782, 692] width 907 height 32
click at [752, 545] on span "Imagine a scenario where you have to choose between two medications:<br><b>Medi…" at bounding box center [794, 692] width 931 height 32
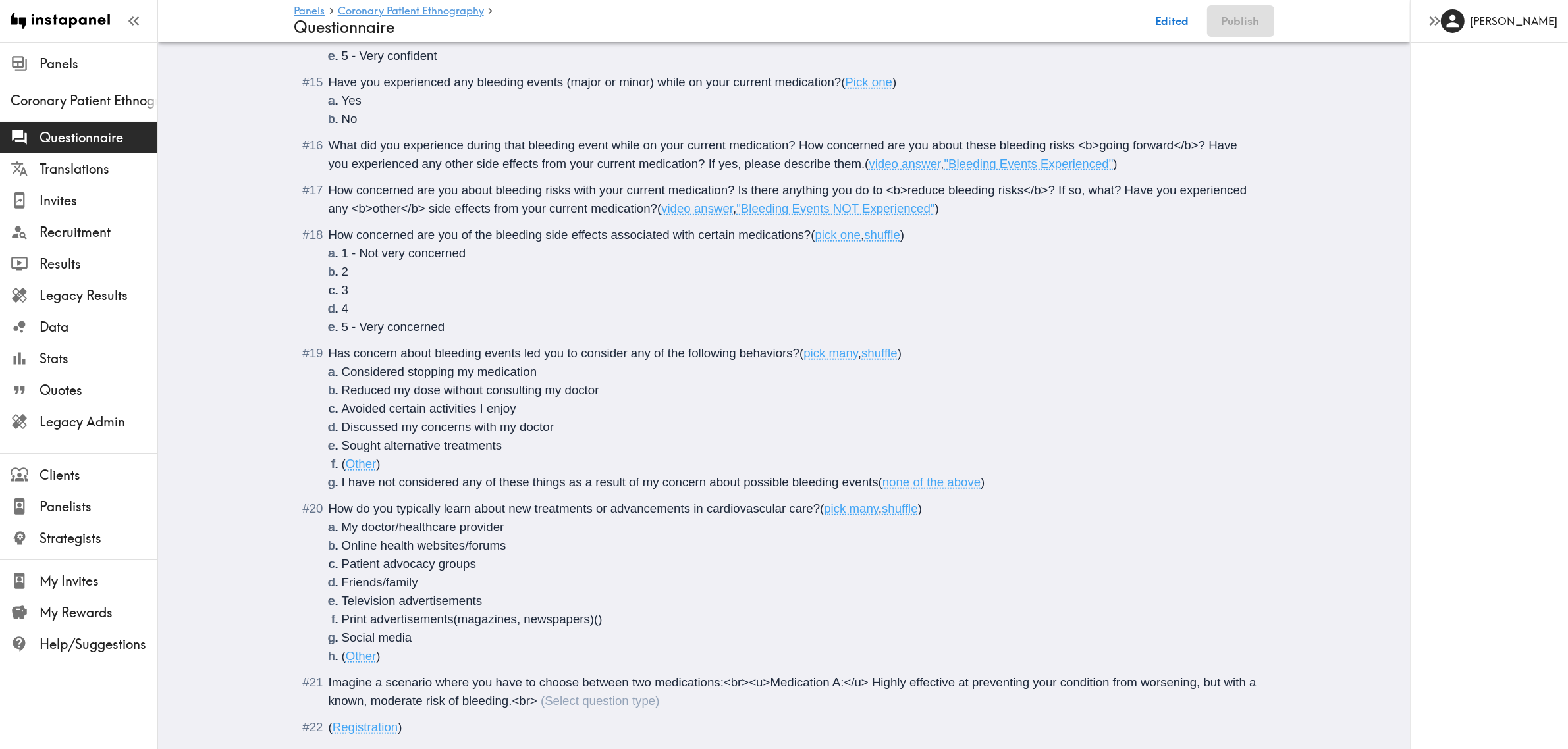
click at [530, 545] on span "Imagine a scenario where you have to choose between two medications:<br><u>Medi…" at bounding box center [794, 692] width 931 height 32
click at [531, 545] on div "Imagine a scenario where you have to choose between two medications:<br><u>Medi…" at bounding box center [794, 692] width 931 height 32
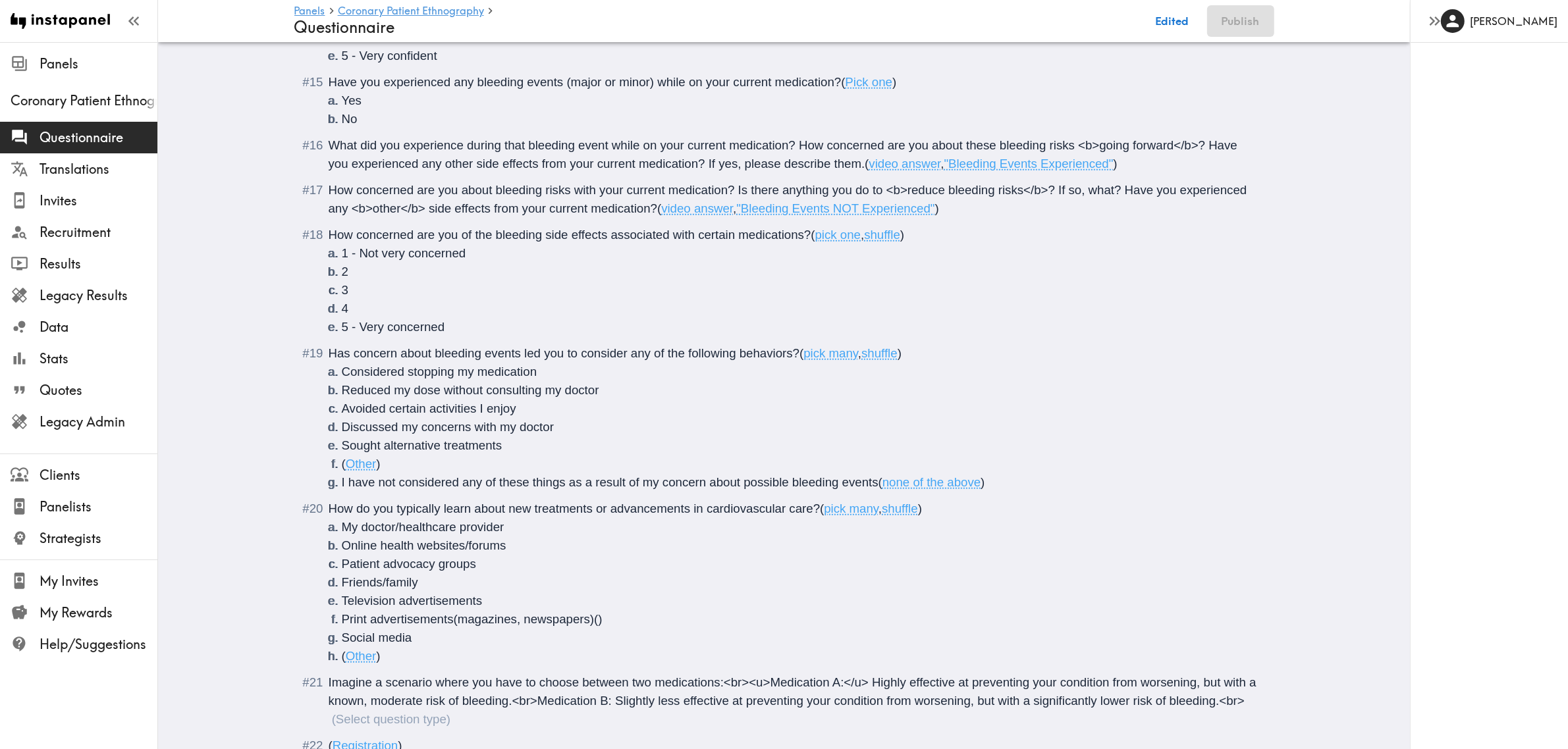
click at [531, 545] on span "Imagine a scenario where you have to choose between two medications:<br><u>Medi…" at bounding box center [794, 692] width 931 height 32
click at [626, 545] on span "Imagine a scenario where you have to choose between two medications:<br><u>Medi…" at bounding box center [794, 700] width 931 height 50
click at [395, 545] on span "Imagine a scenario where you have to choose between two medications:<br><u>Medi…" at bounding box center [794, 700] width 931 height 50
click at [394, 545] on span "Imagine a scenario where you have to choose between two medications:<br><u>Medi…" at bounding box center [794, 700] width 931 height 50
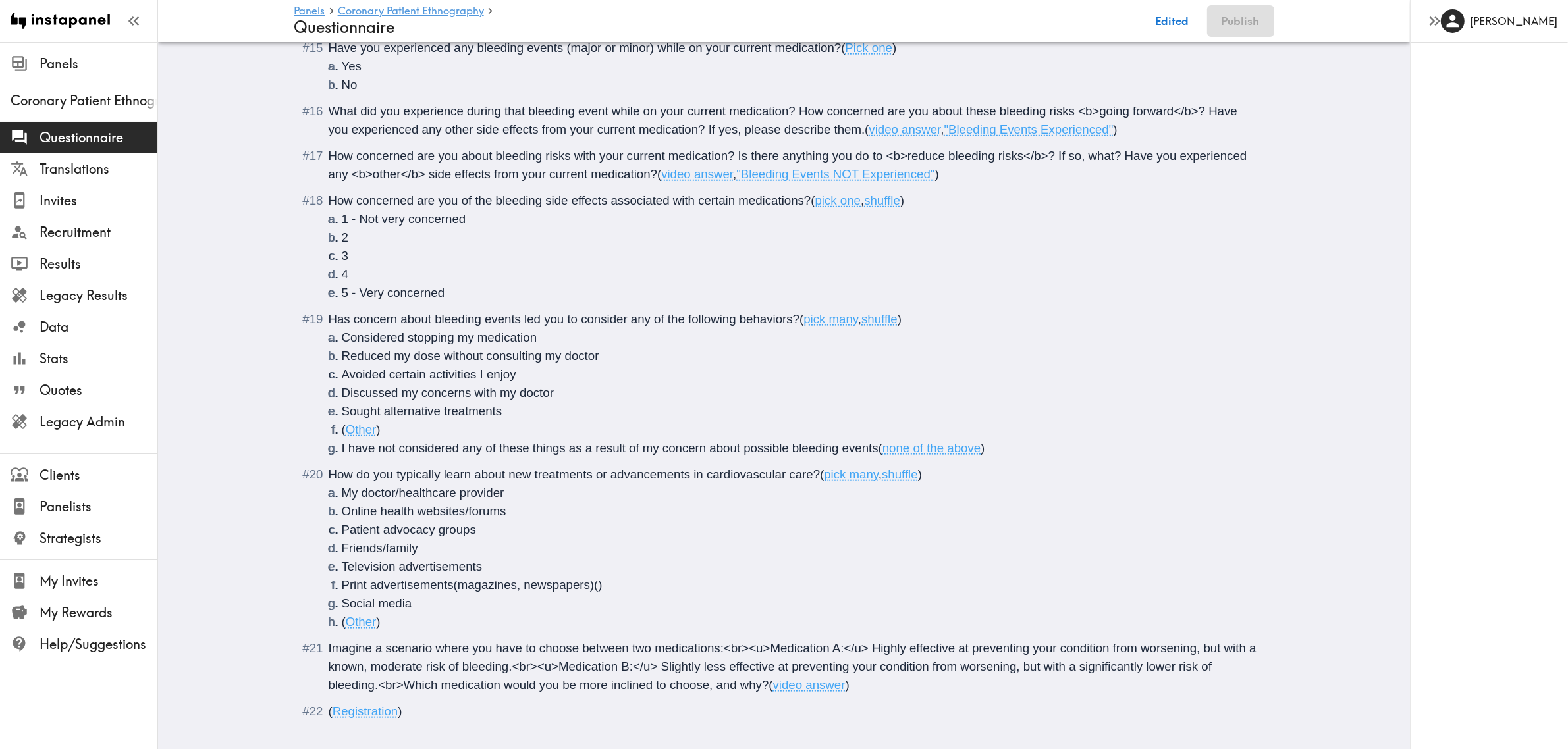
scroll to position [1605, 0]
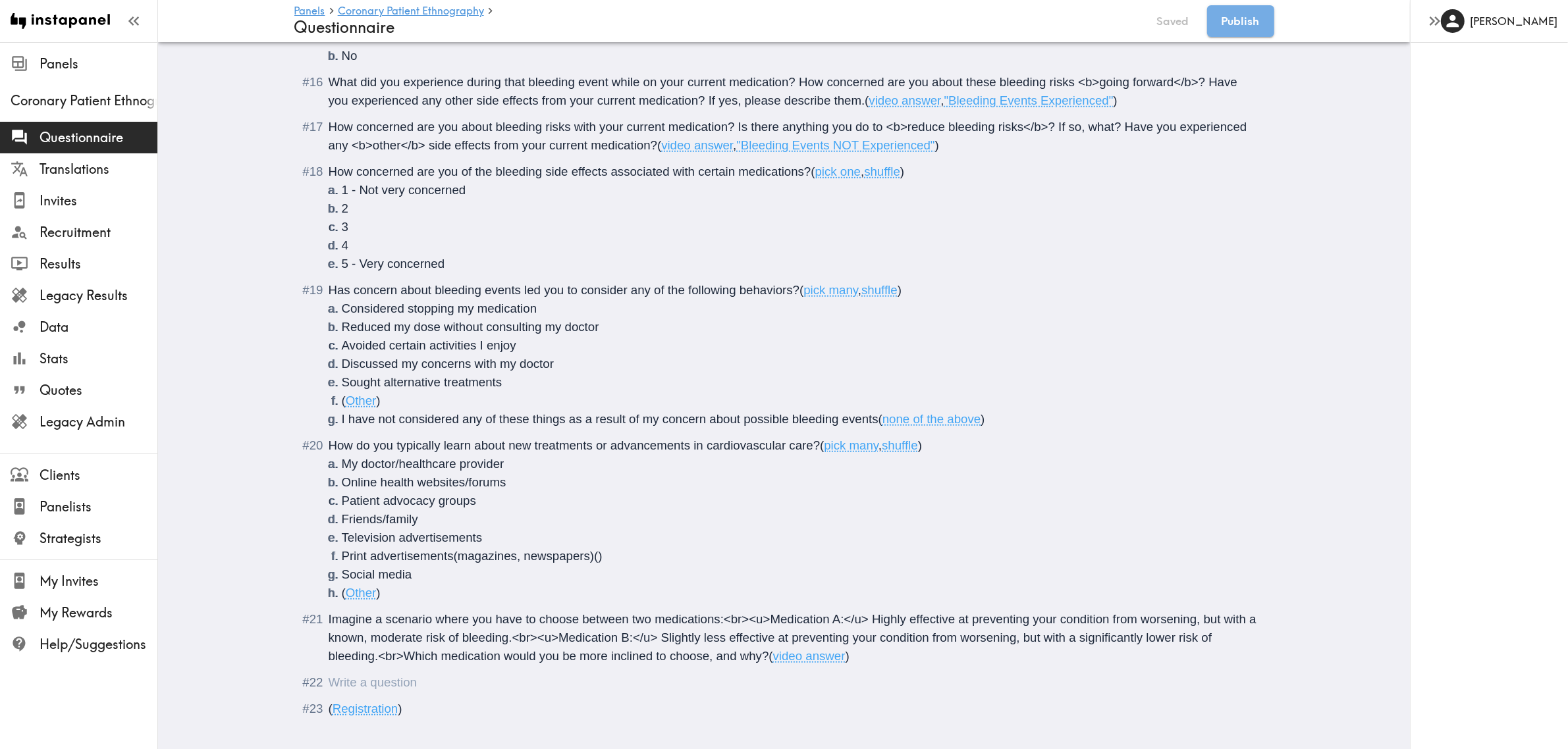
click at [329, 545] on div "Questionnaire" at bounding box center [329, 682] width 0 height 14
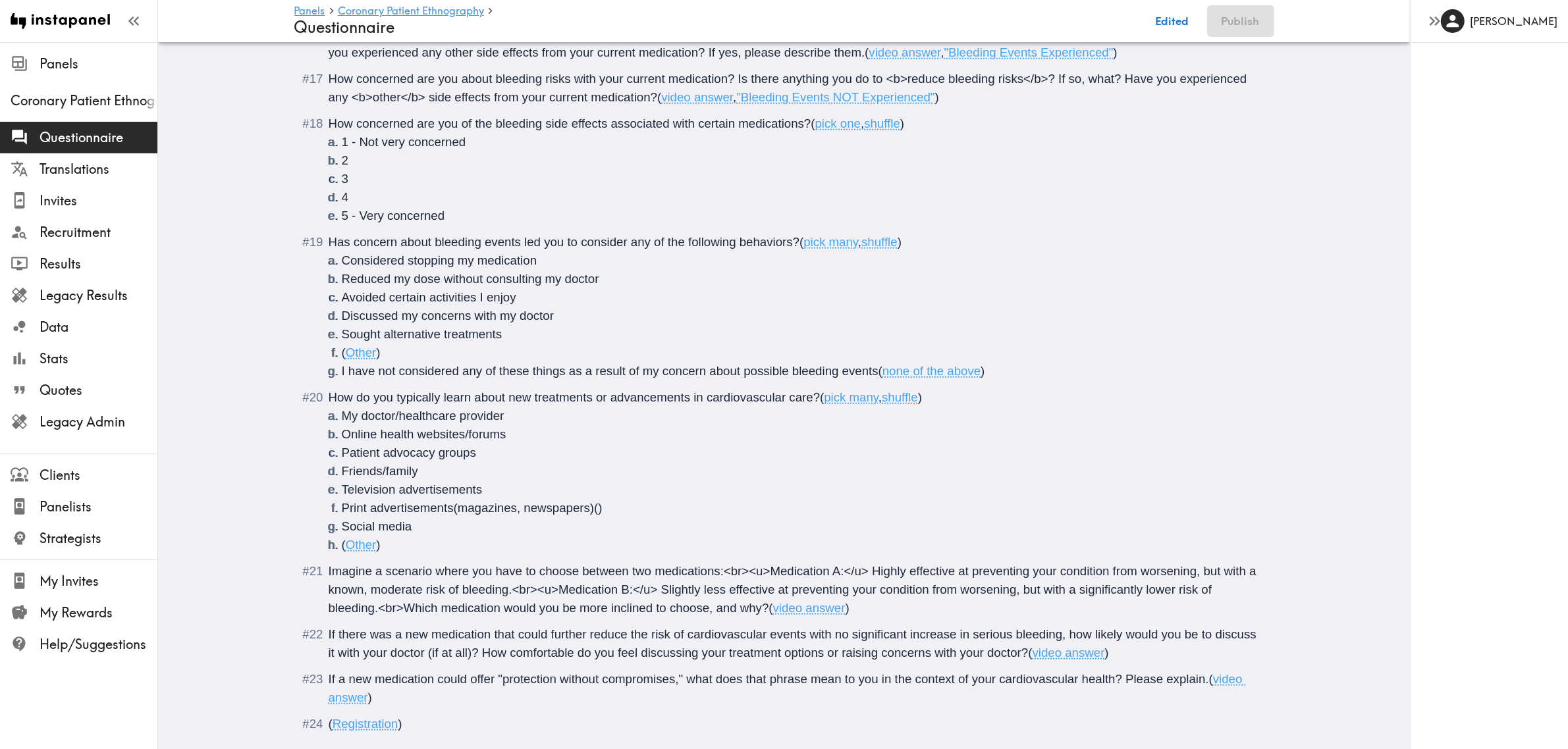
scroll to position [1694, 0]
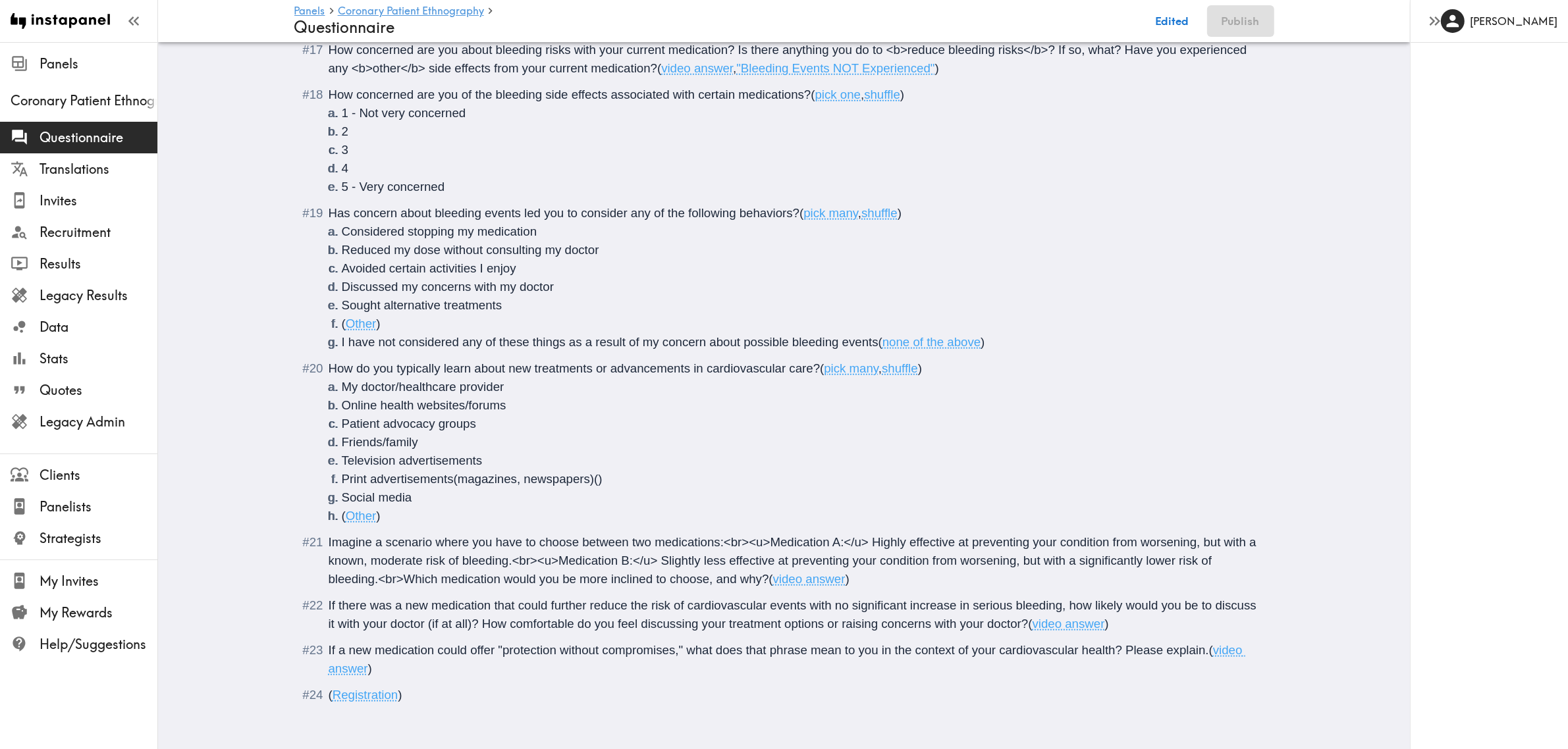
click at [543, 545] on span "If there was a new medication that could further reduce the risk of cardiovascu…" at bounding box center [794, 615] width 931 height 32
click at [817, 545] on span "If there was a new medication that could <b>further reduce the risk of cardiova…" at bounding box center [782, 615] width 908 height 32
click at [818, 545] on span "If there was a new medication that could <b>further reduce the risk of cardiova…" at bounding box center [782, 615] width 908 height 32
click at [822, 545] on span "If there was a new medication that could <b>further reduce the risk of cardiova…" at bounding box center [782, 615] width 908 height 32
click at [874, 545] on span "If there was a new medication that could <b>further reduce the risk of cardiova…" at bounding box center [795, 615] width 933 height 32
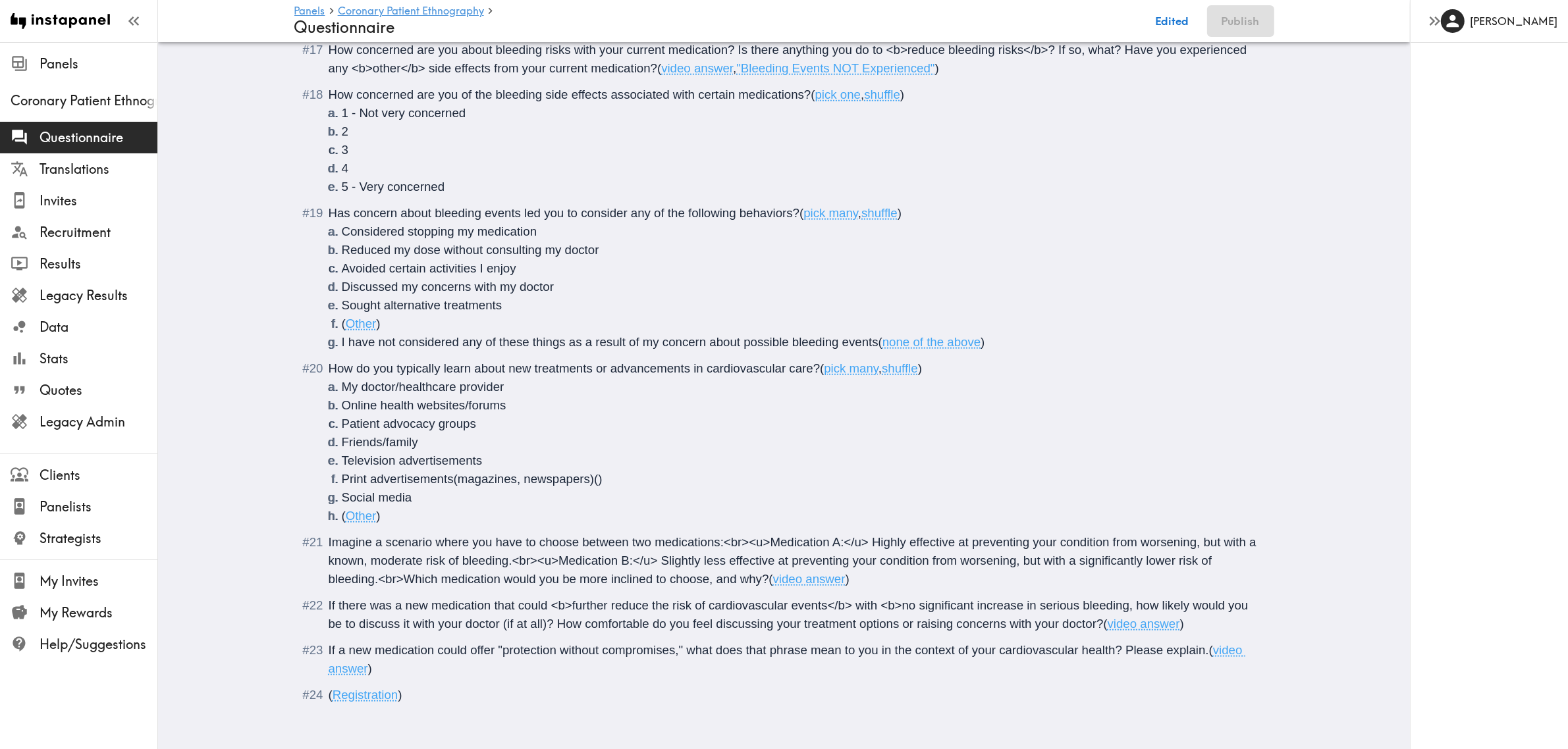
click at [1123, 545] on span "If there was a new medication that could <b>further reduce the risk of cardiova…" at bounding box center [790, 615] width 923 height 32
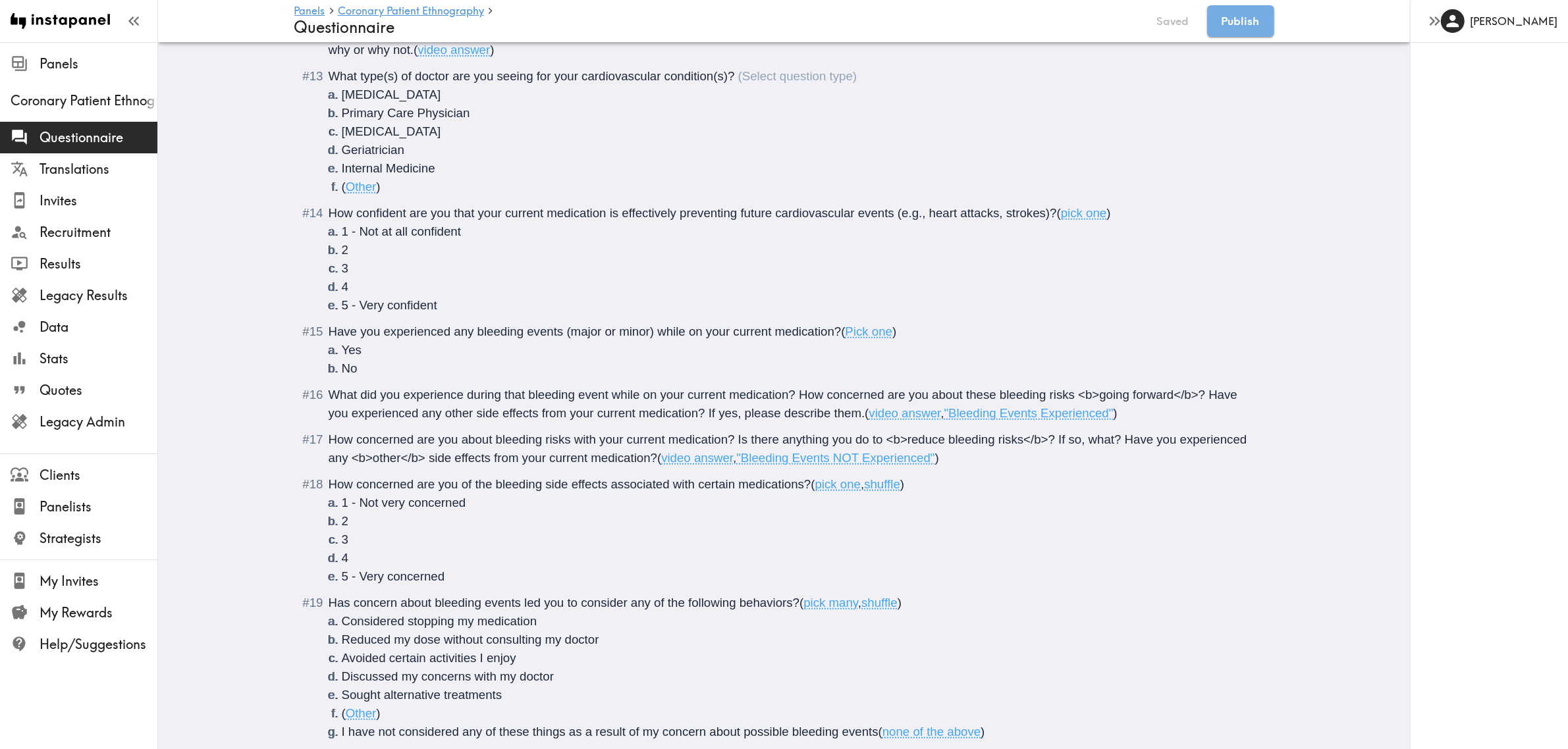
scroll to position [0, 0]
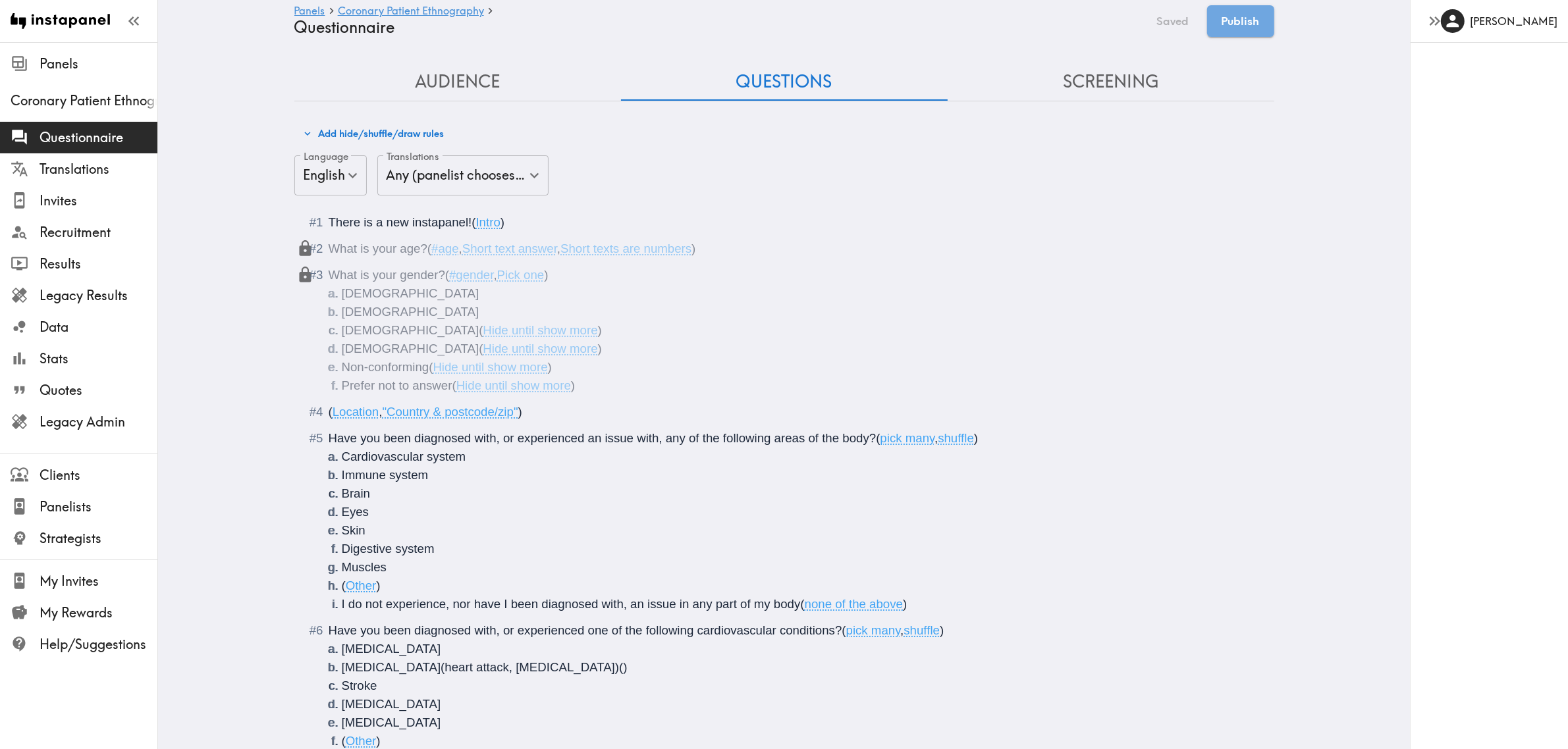
click at [1101, 91] on button "Screening" at bounding box center [1111, 82] width 326 height 38
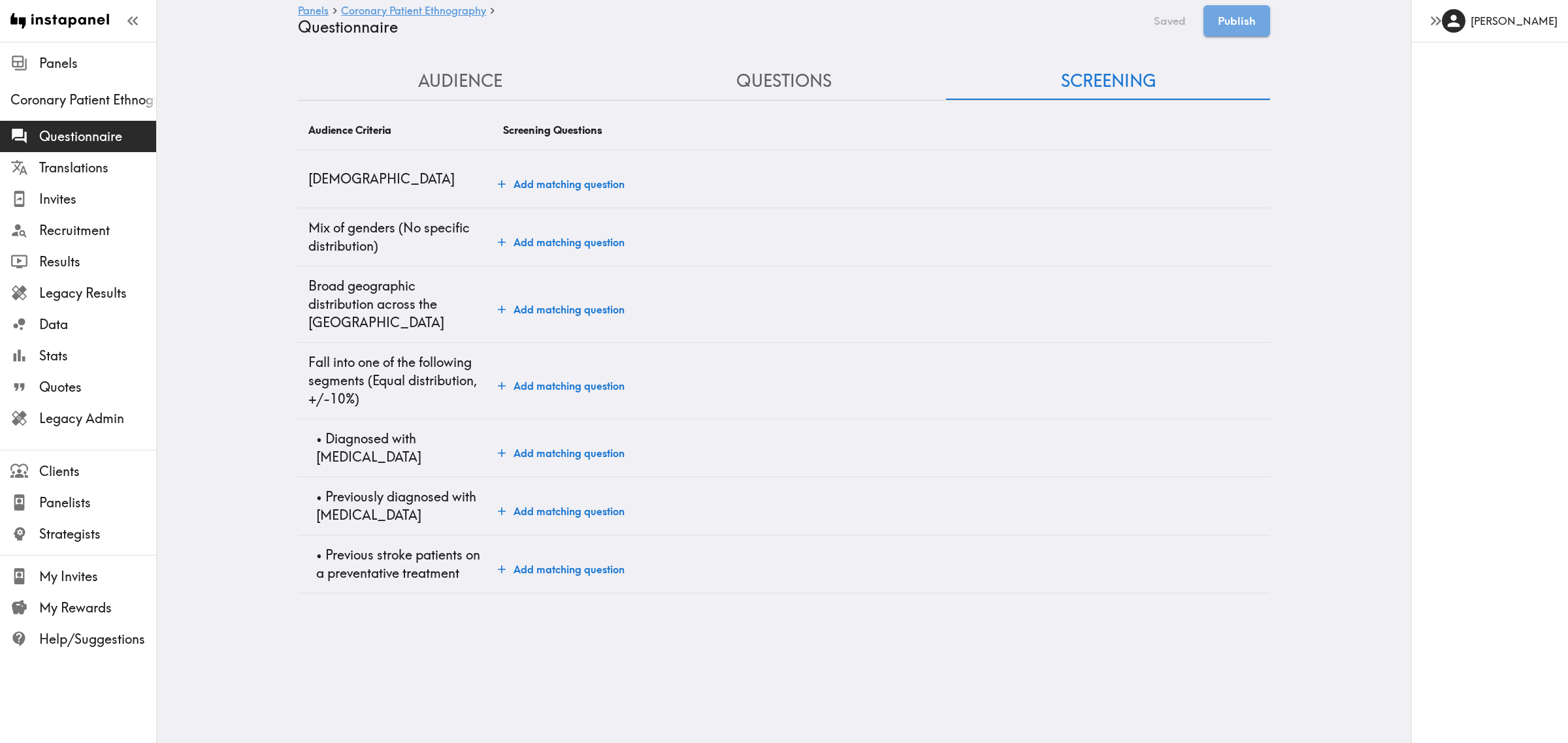
click at [595, 174] on button "Add matching question" at bounding box center [561, 184] width 137 height 26
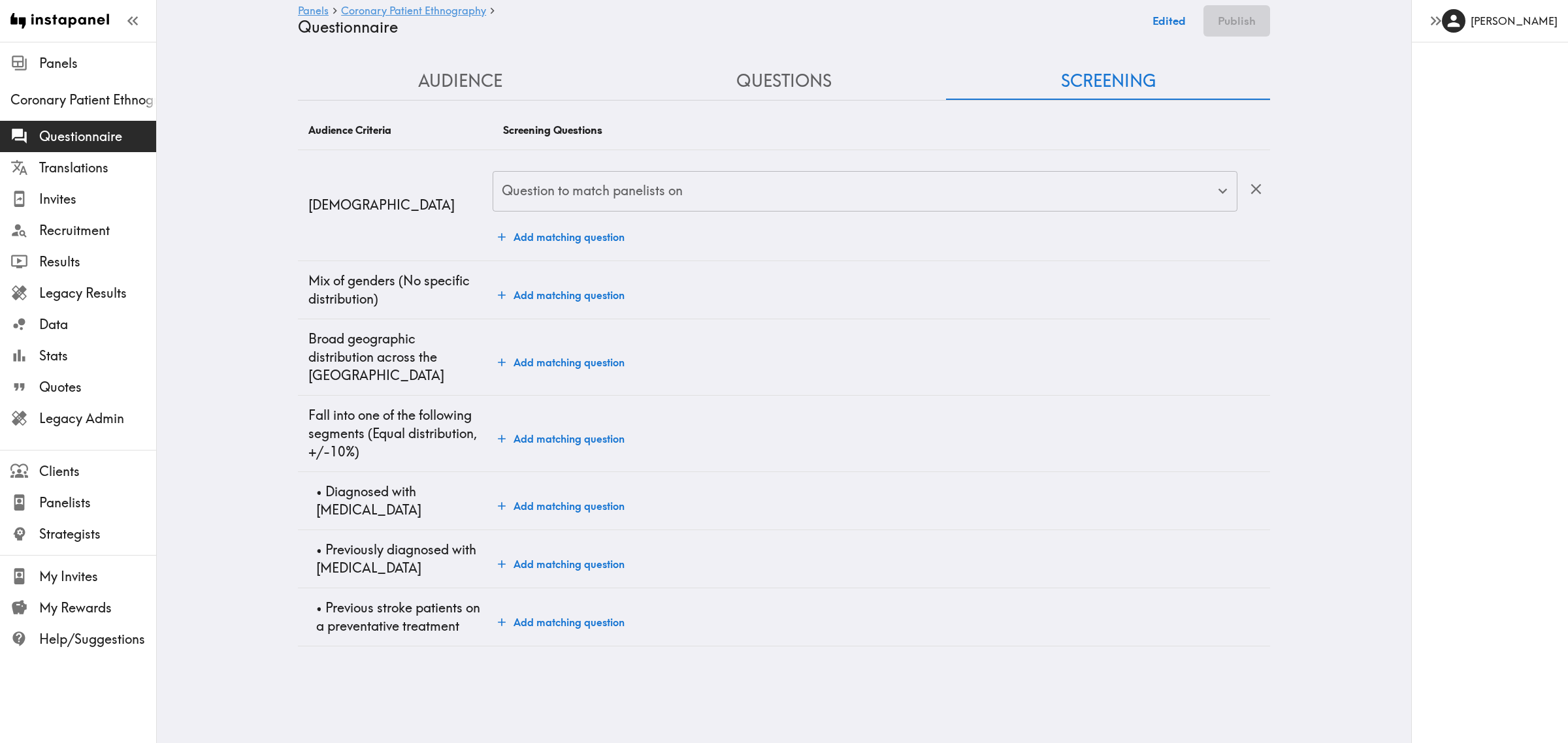
click at [618, 183] on div "Question to match panelists on Question to match panelists on" at bounding box center [864, 192] width 745 height 42
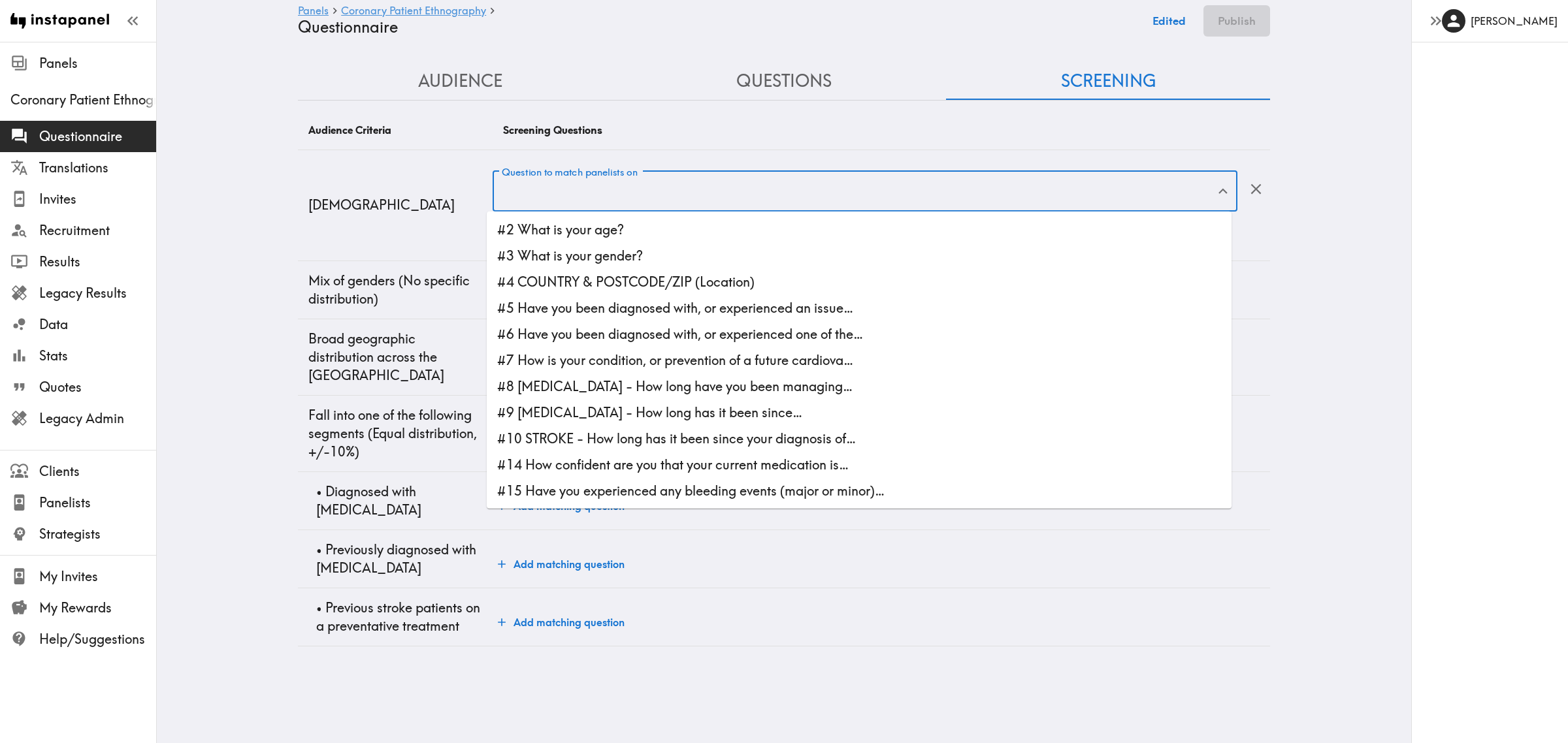
click at [616, 219] on li "#2 What is your age?" at bounding box center [858, 230] width 745 height 26
type input "#2 What is your age?"
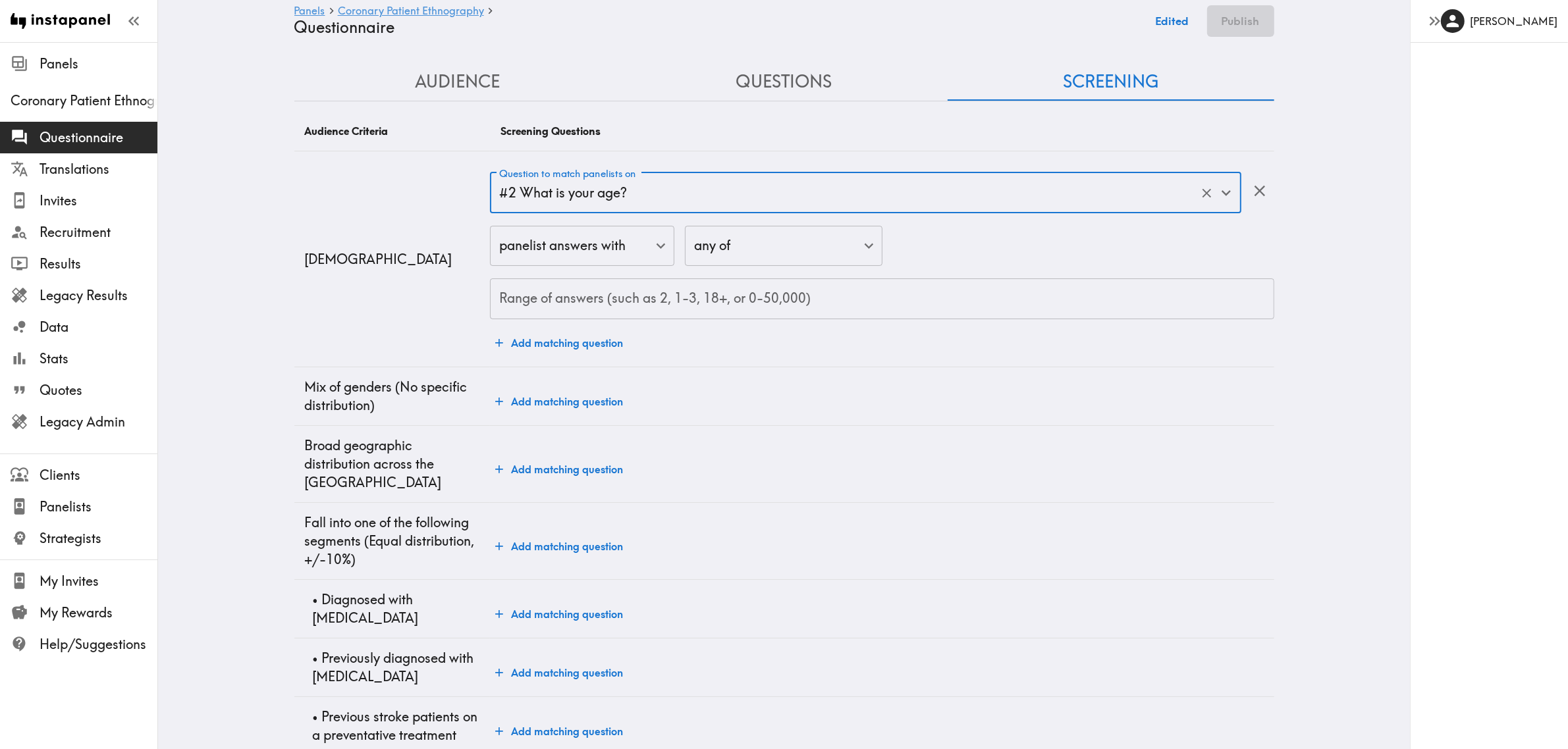
click at [646, 298] on input "Range of answers (such as 2, 1-3, 18+, or 0-50,000)" at bounding box center [882, 299] width 784 height 41
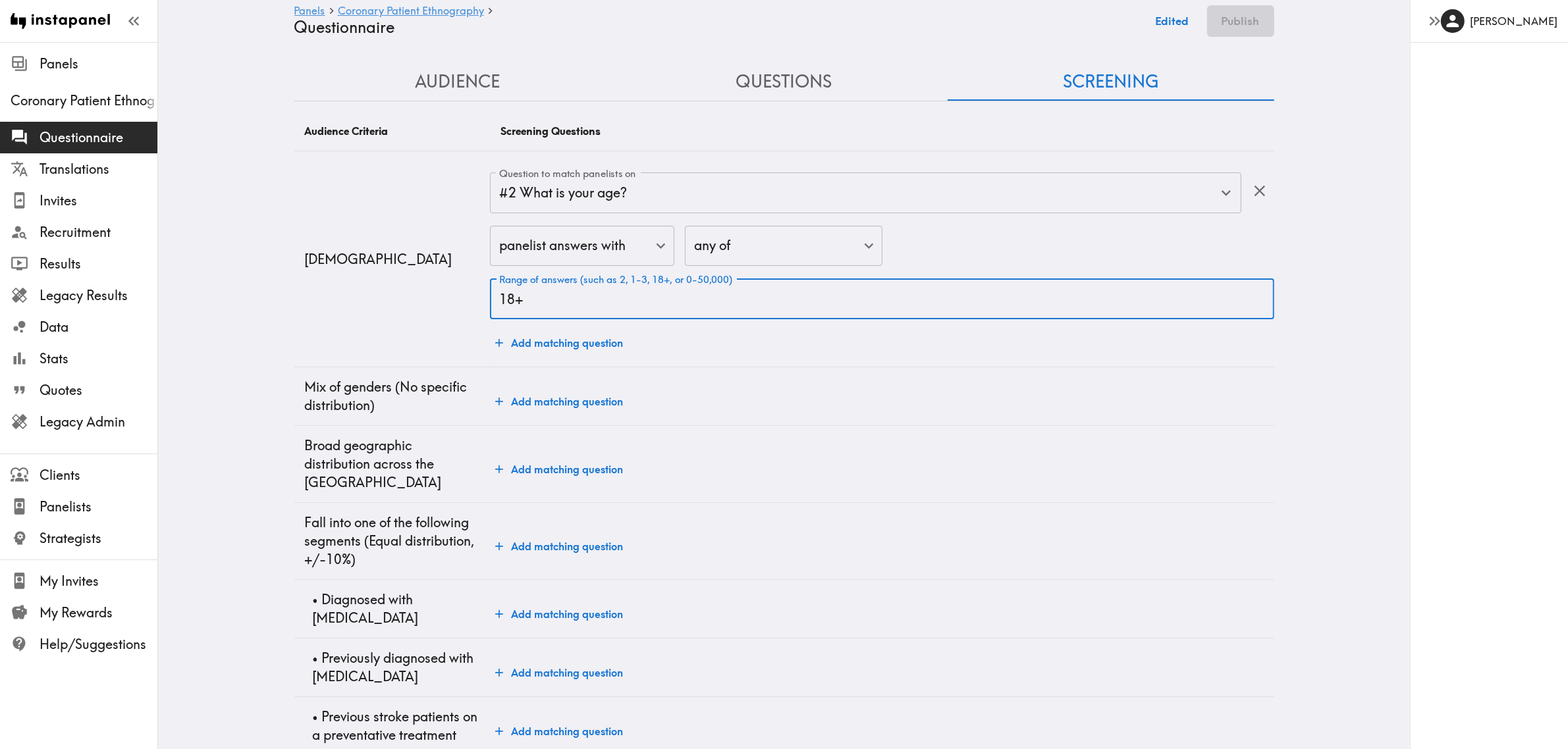
type input "18+"
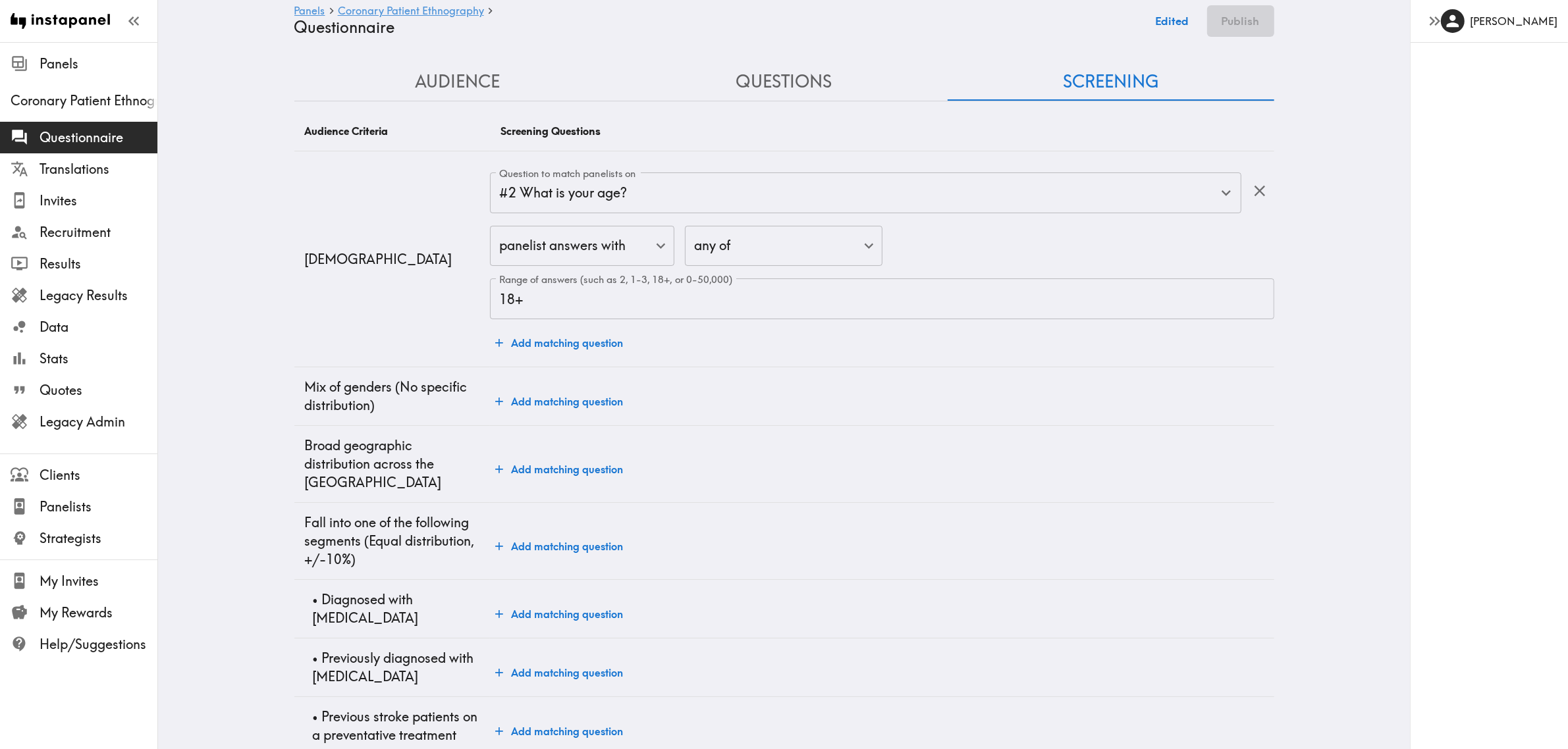
click at [297, 346] on td "18+ years old" at bounding box center [393, 259] width 196 height 216
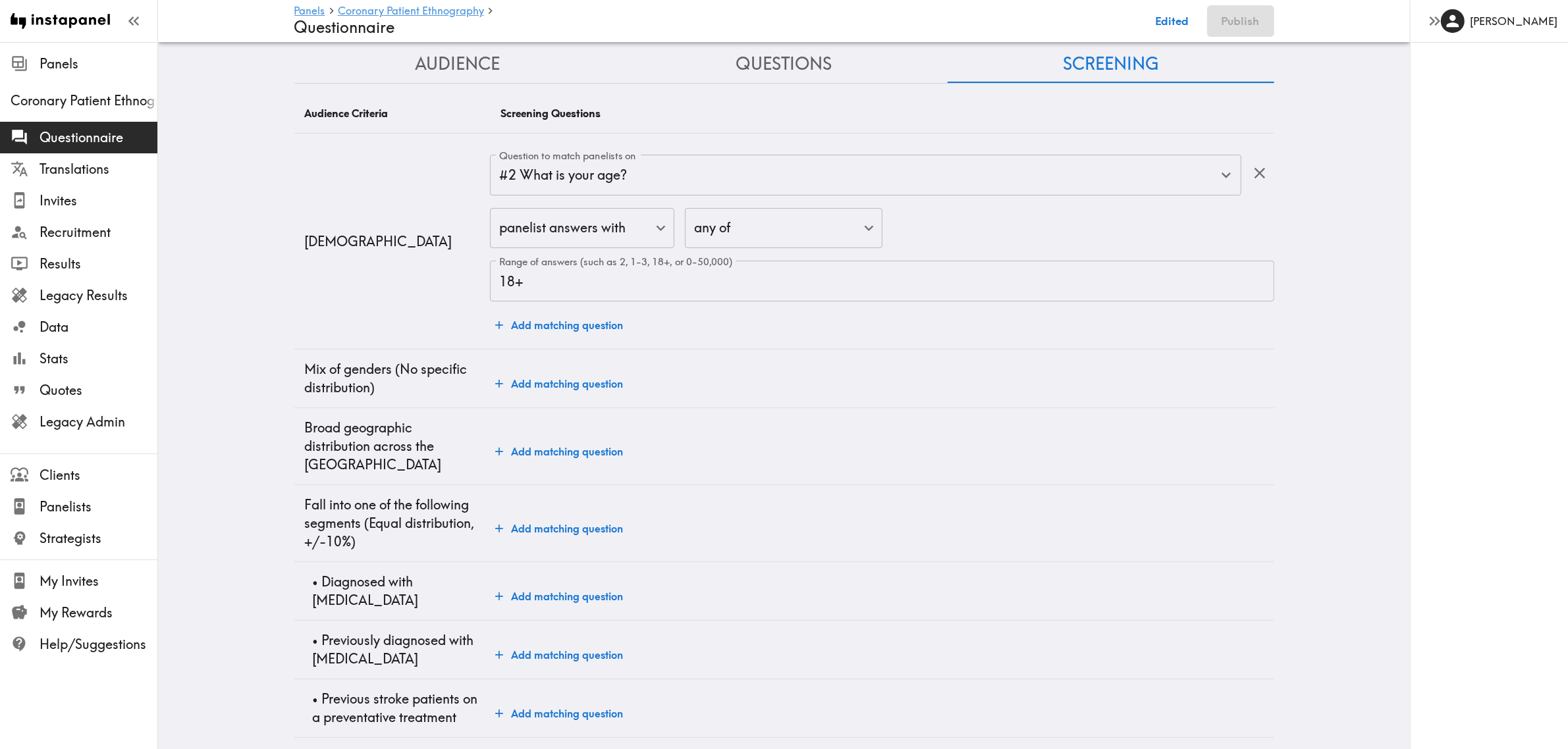
scroll to position [21, 0]
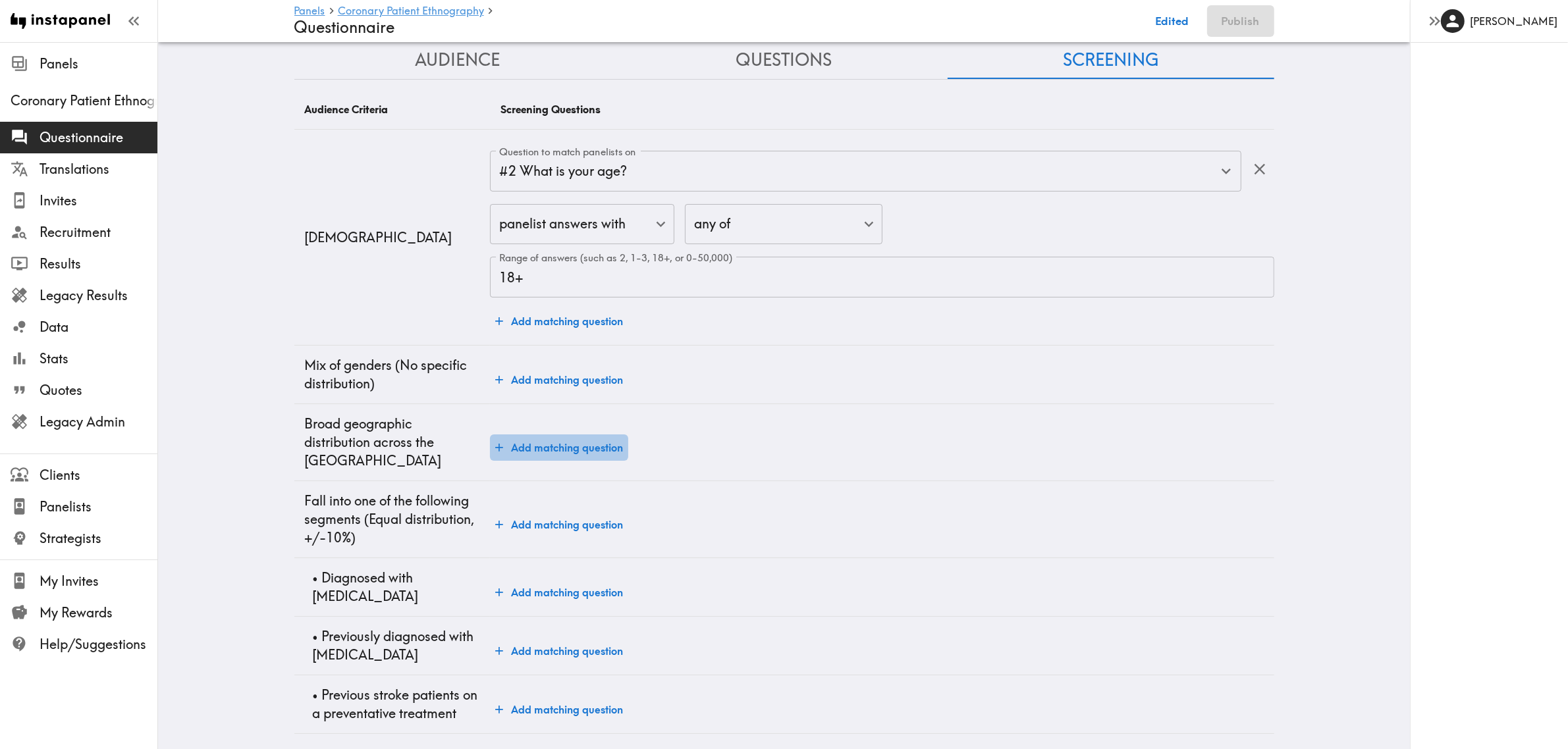
click at [564, 442] on button "Add matching question" at bounding box center [559, 448] width 138 height 26
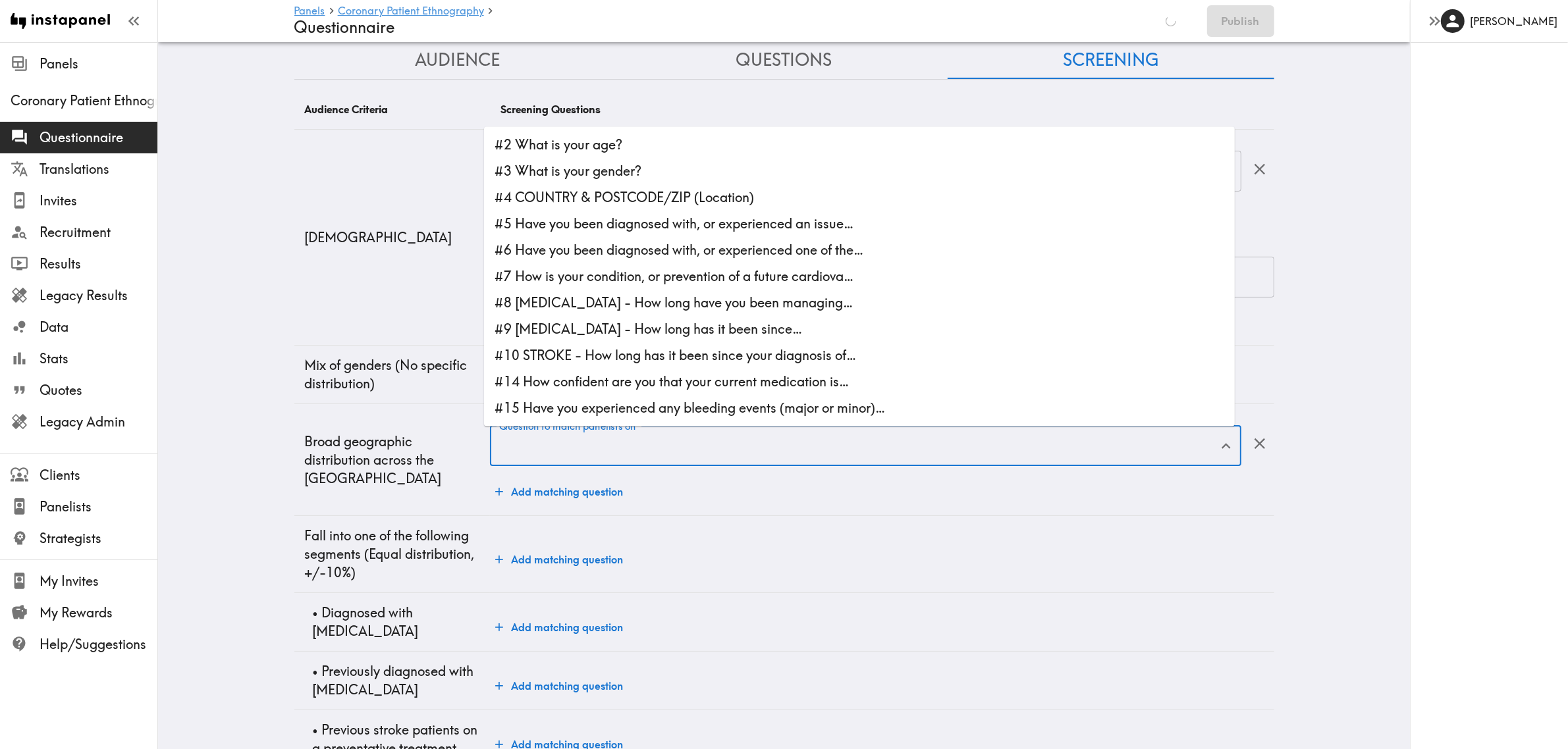
click at [617, 442] on input "Question to match panelists on" at bounding box center [856, 446] width 719 height 29
click at [652, 130] on th "Screening Questions" at bounding box center [882, 110] width 784 height 39
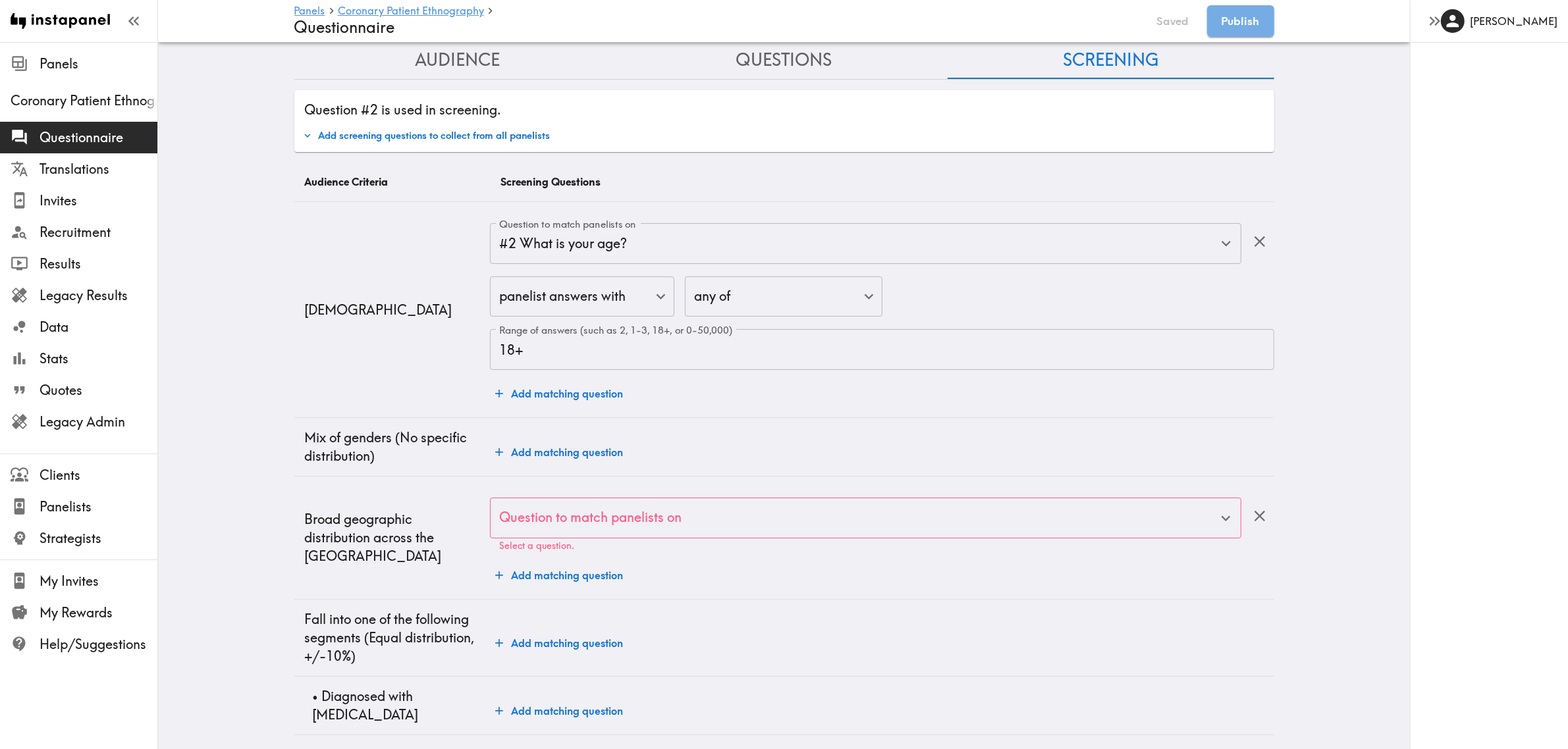
click at [619, 518] on input "Question to match panelists on" at bounding box center [856, 518] width 719 height 29
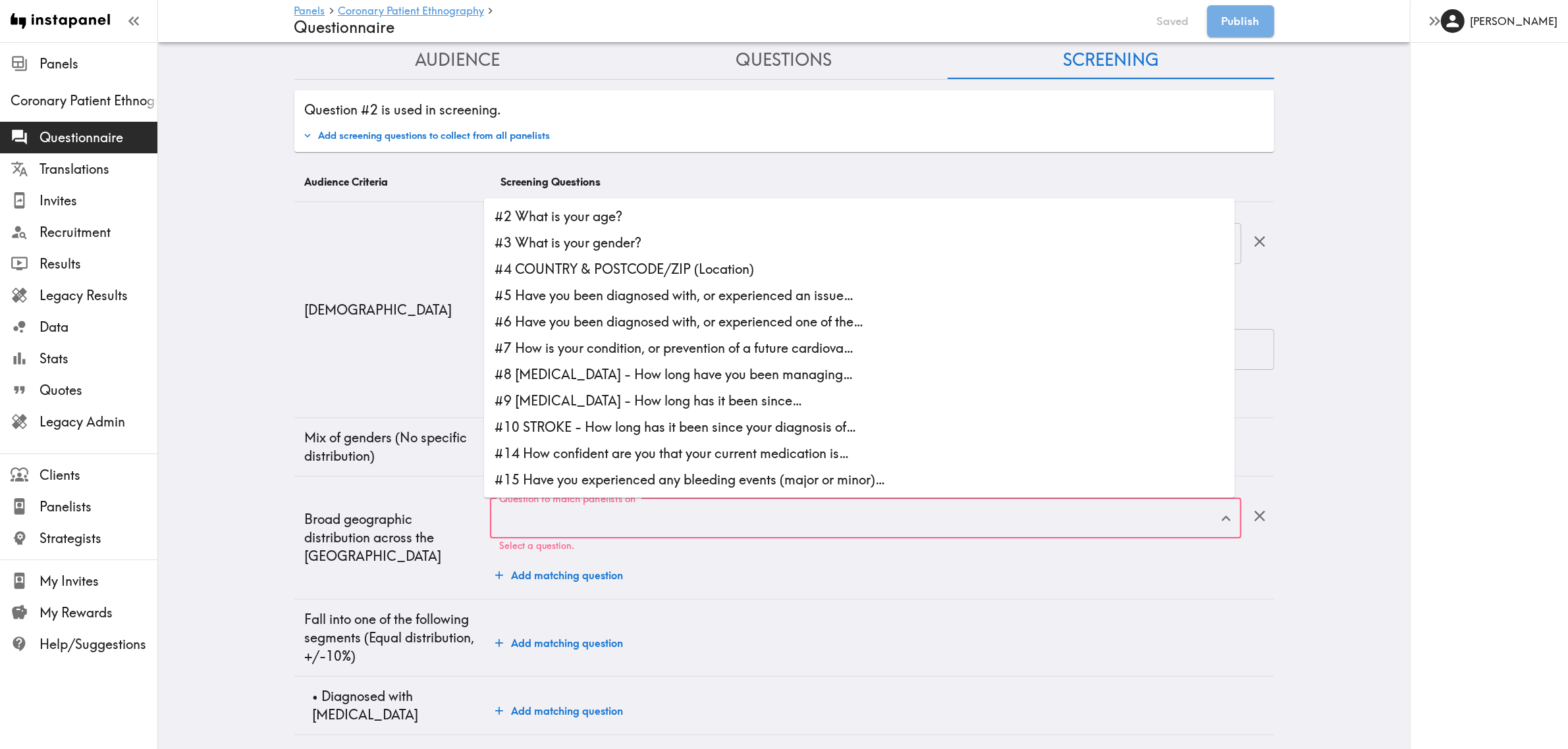
click at [650, 262] on li "#4 COUNTRY & POSTCODE/ZIP (Location)" at bounding box center [859, 269] width 751 height 26
type input "#4 COUNTRY & POSTCODE/ZIP (Location)"
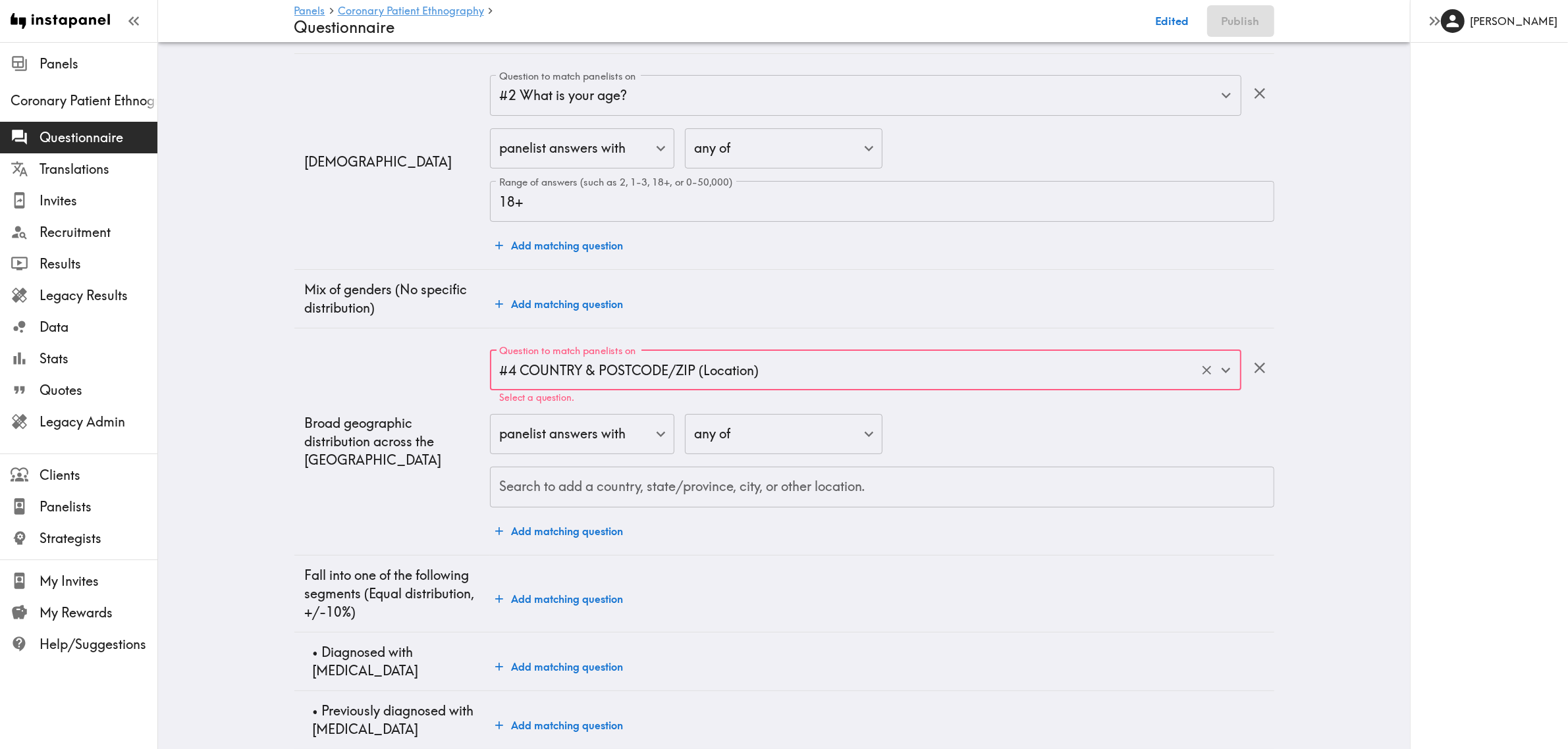
scroll to position [186, 0]
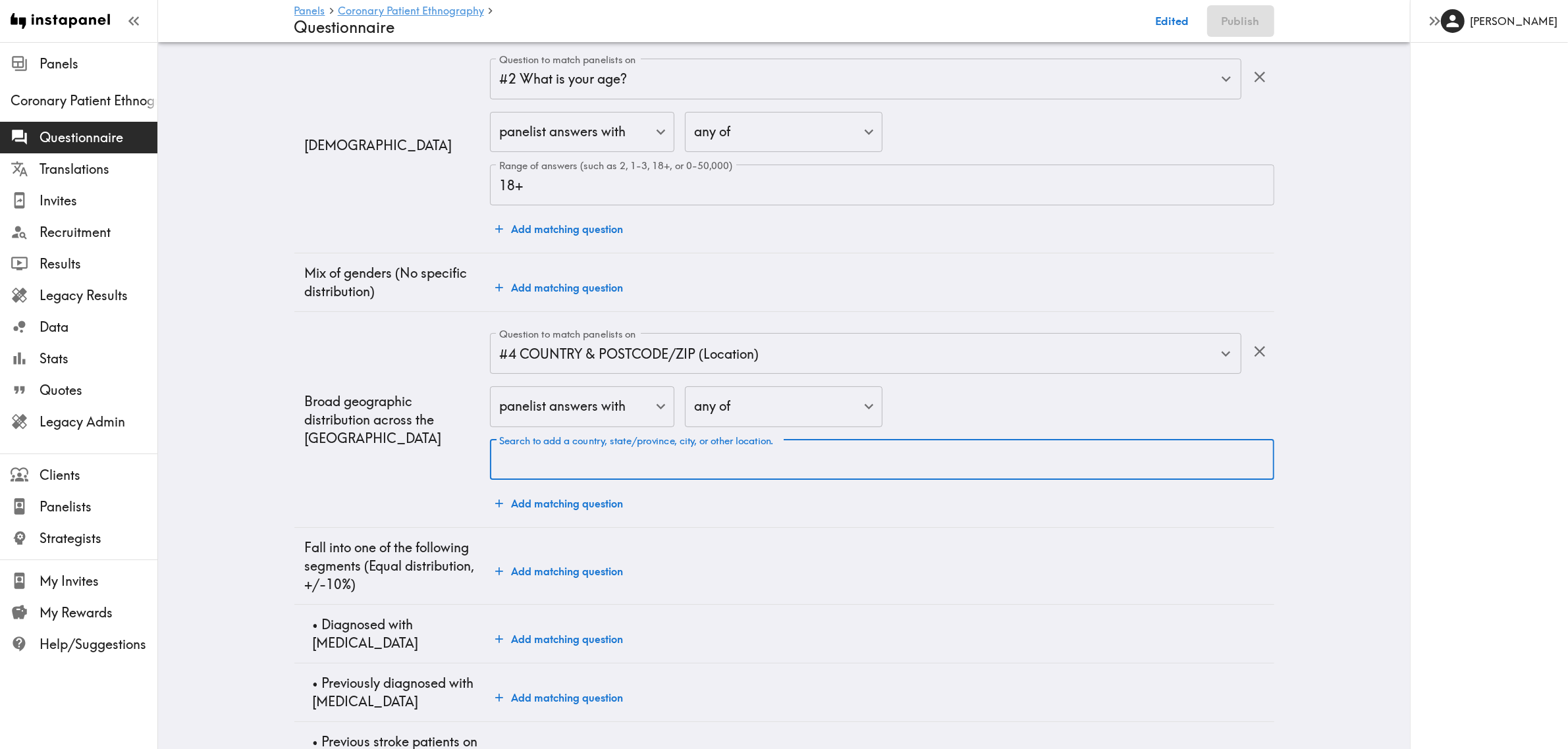
click at [663, 474] on input "Search to add a country, state/province, city, or other location." at bounding box center [882, 460] width 772 height 29
type input "united states"
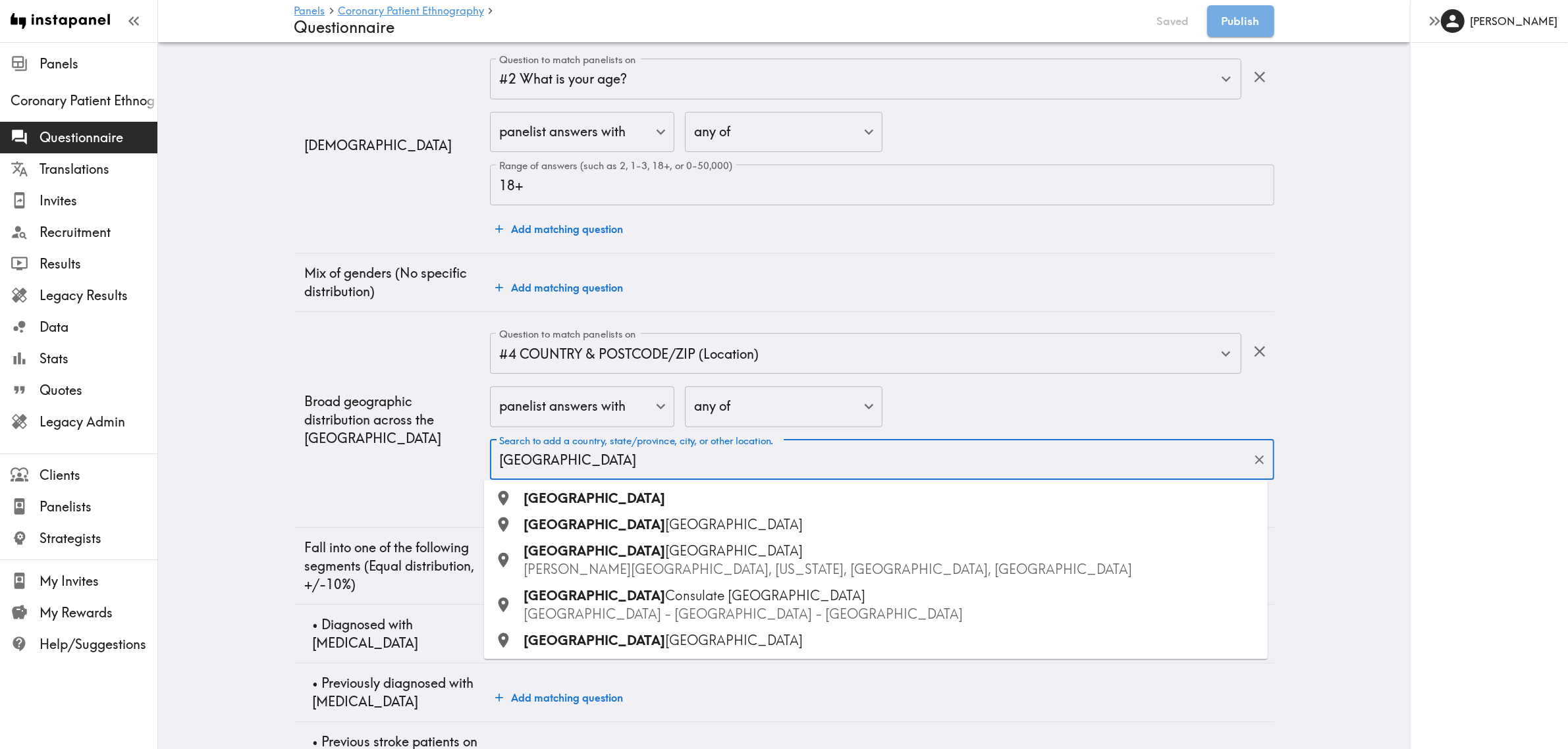
click at [600, 498] on span "United States" at bounding box center [594, 498] width 142 height 16
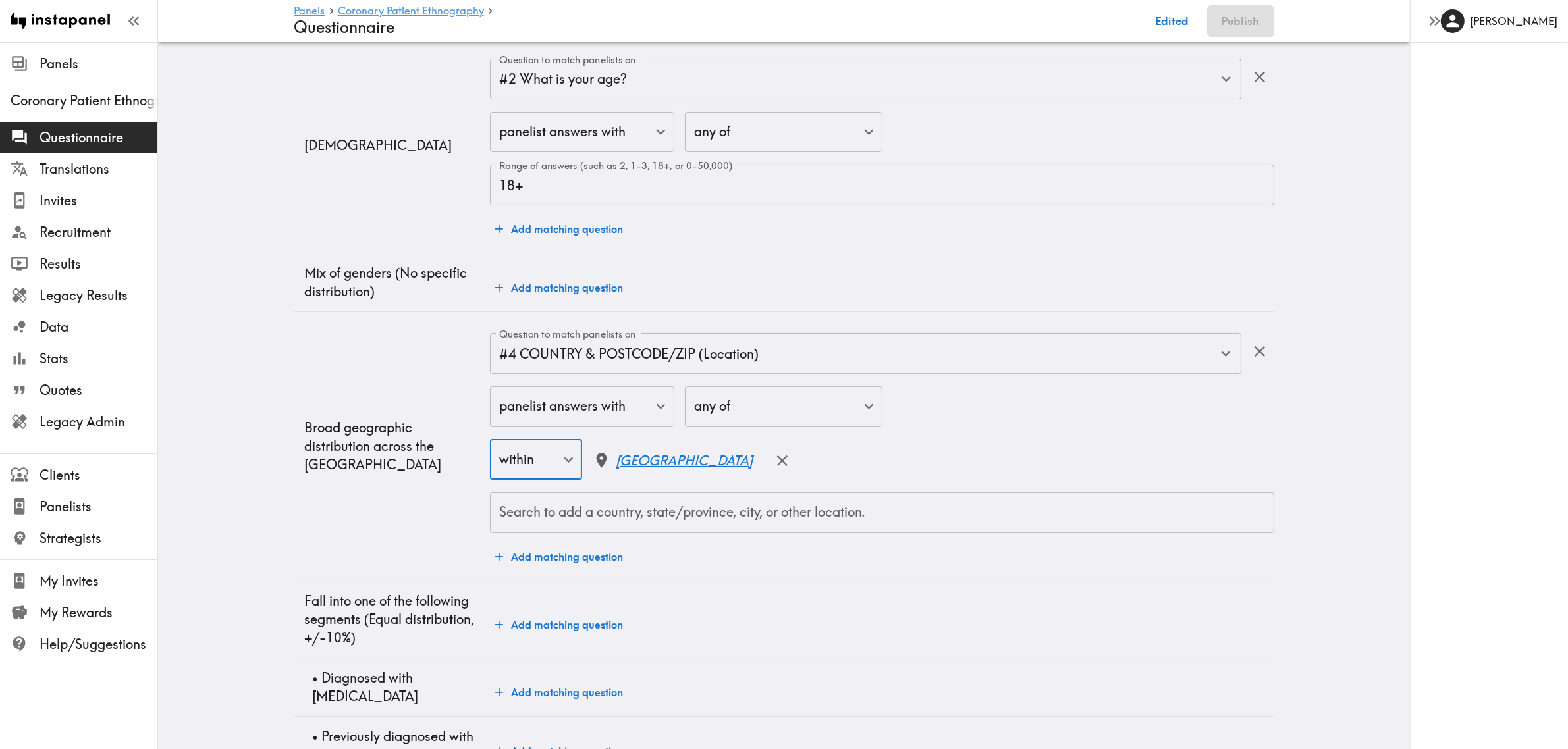
click at [248, 486] on main "Panels Coronary Patient Ethnography Questionnaire Edited Publish Audience Quest…" at bounding box center [784, 355] width 1252 height 999
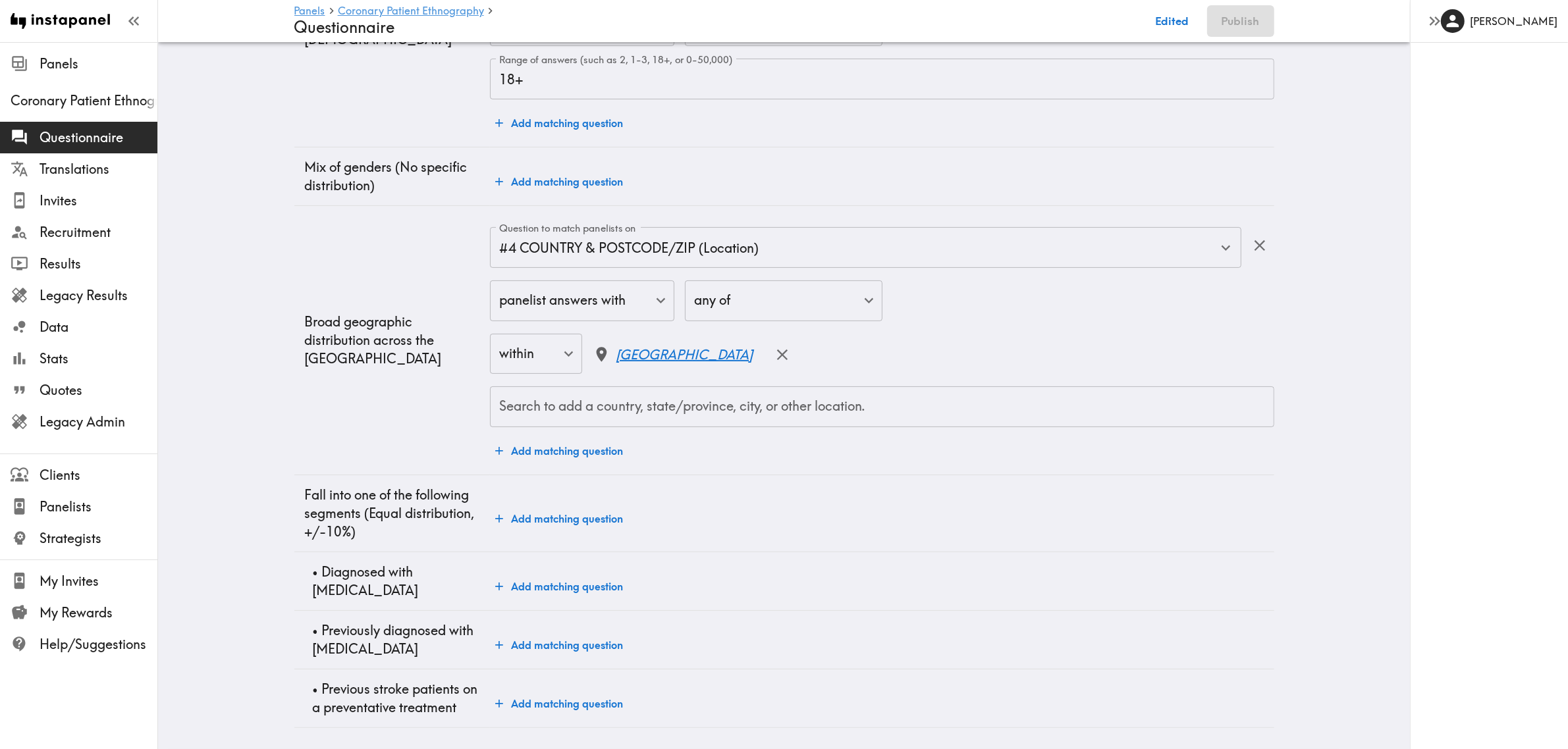
click at [600, 545] on button "Add matching question" at bounding box center [559, 587] width 138 height 26
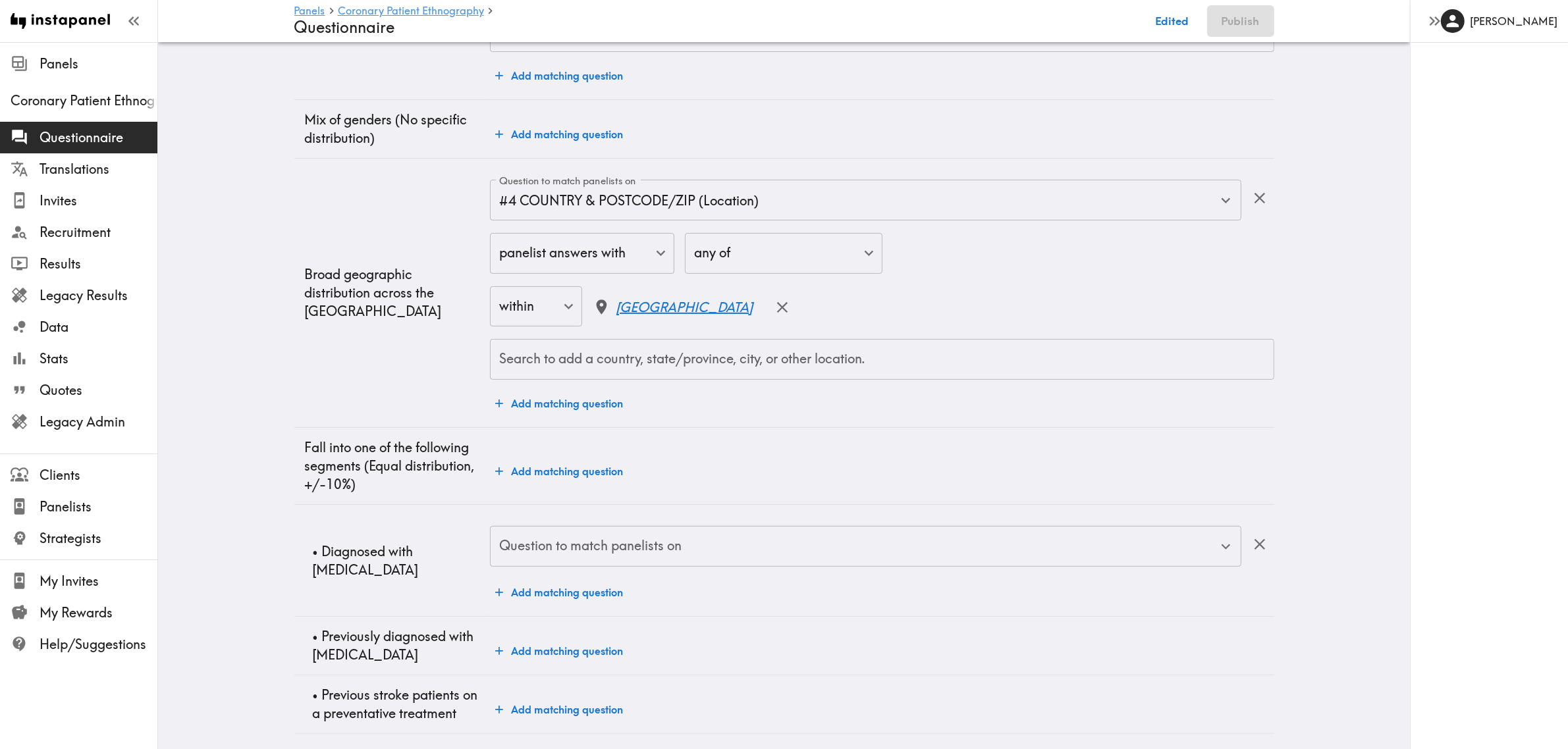
scroll to position [359, 0]
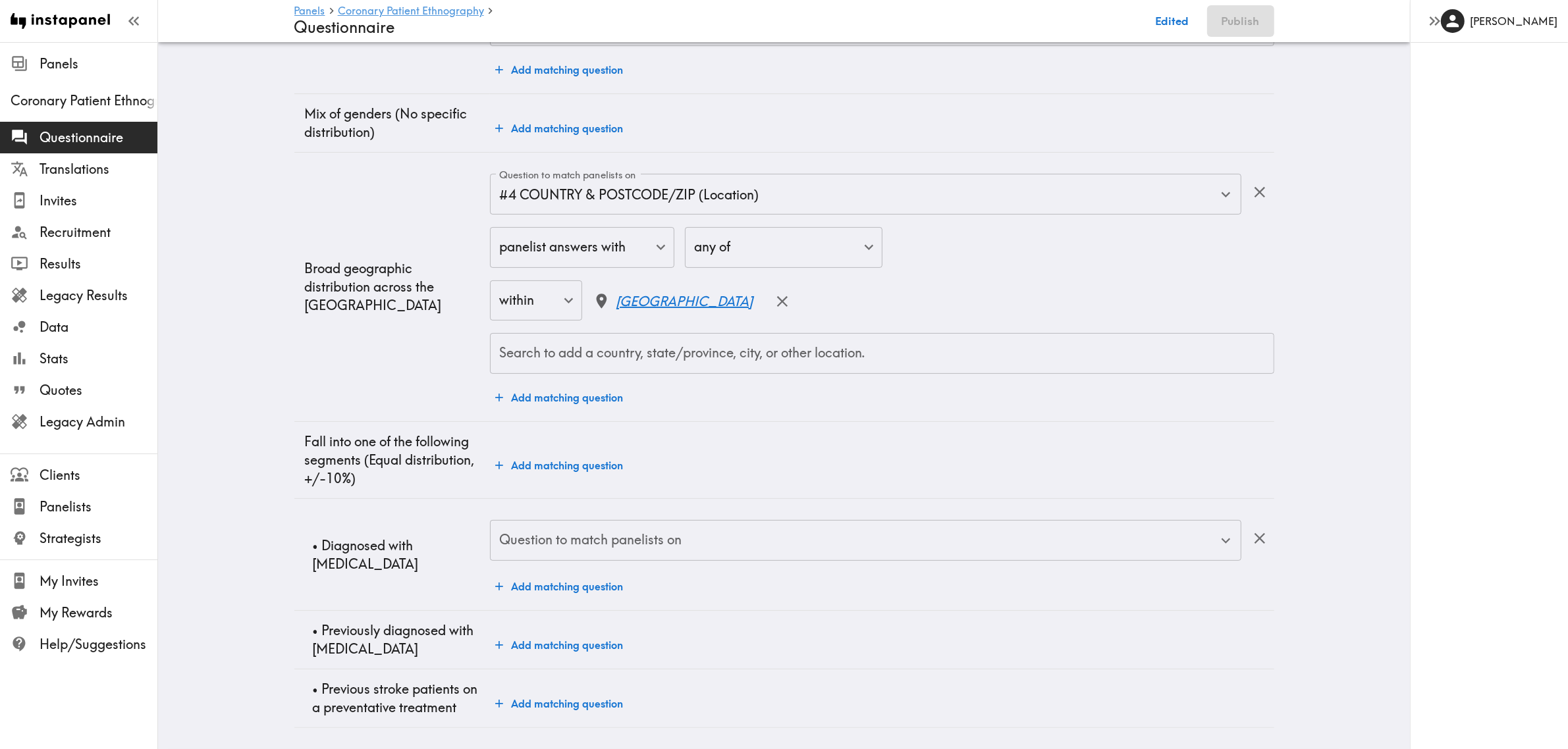
click at [594, 526] on input "Question to match panelists on" at bounding box center [856, 541] width 719 height 29
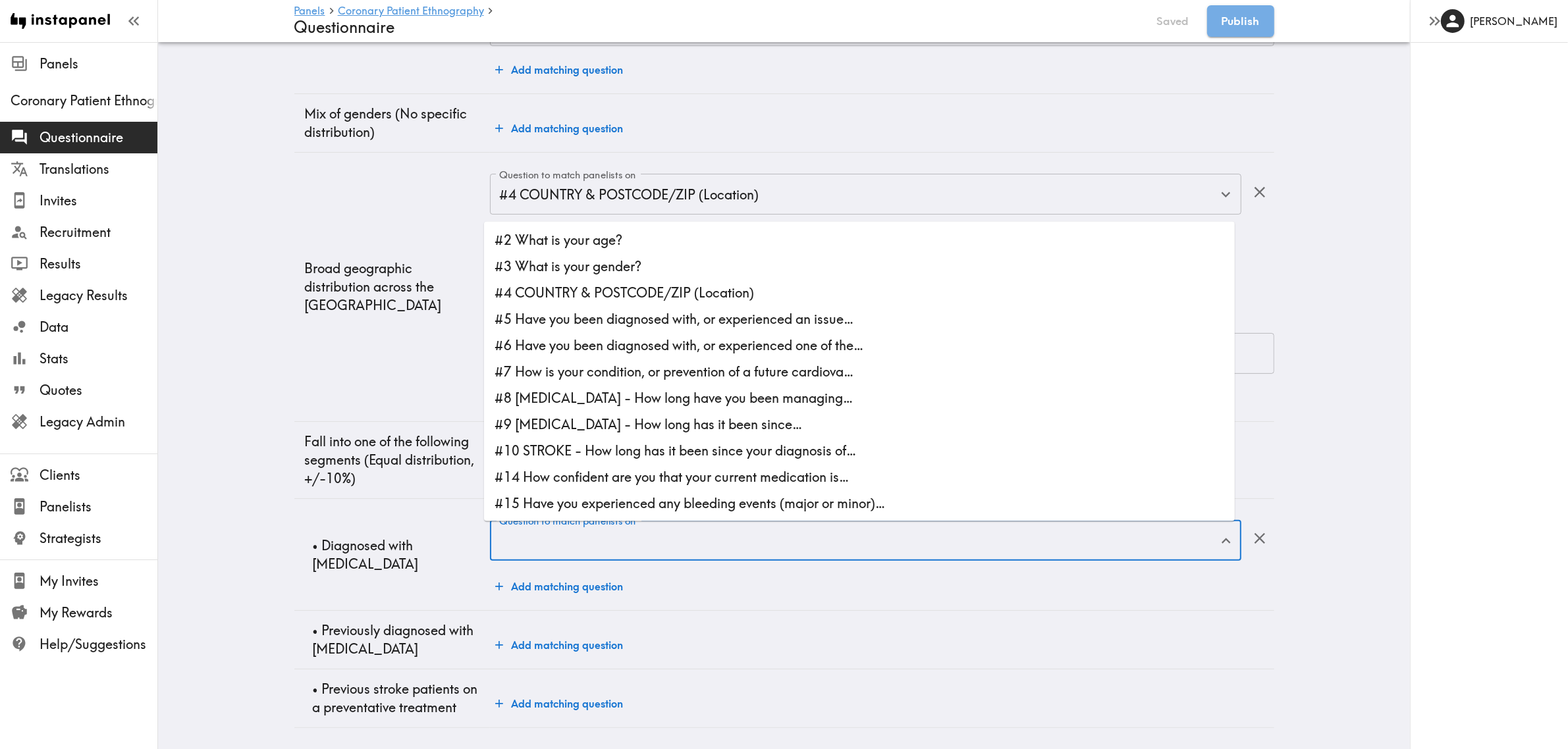
scroll to position [286, 0]
click at [623, 315] on li "#5 Have you been diagnosed with, or experienced an issue…" at bounding box center [859, 319] width 751 height 26
type input "#5 Have you been diagnosed with, or experienced an issue…"
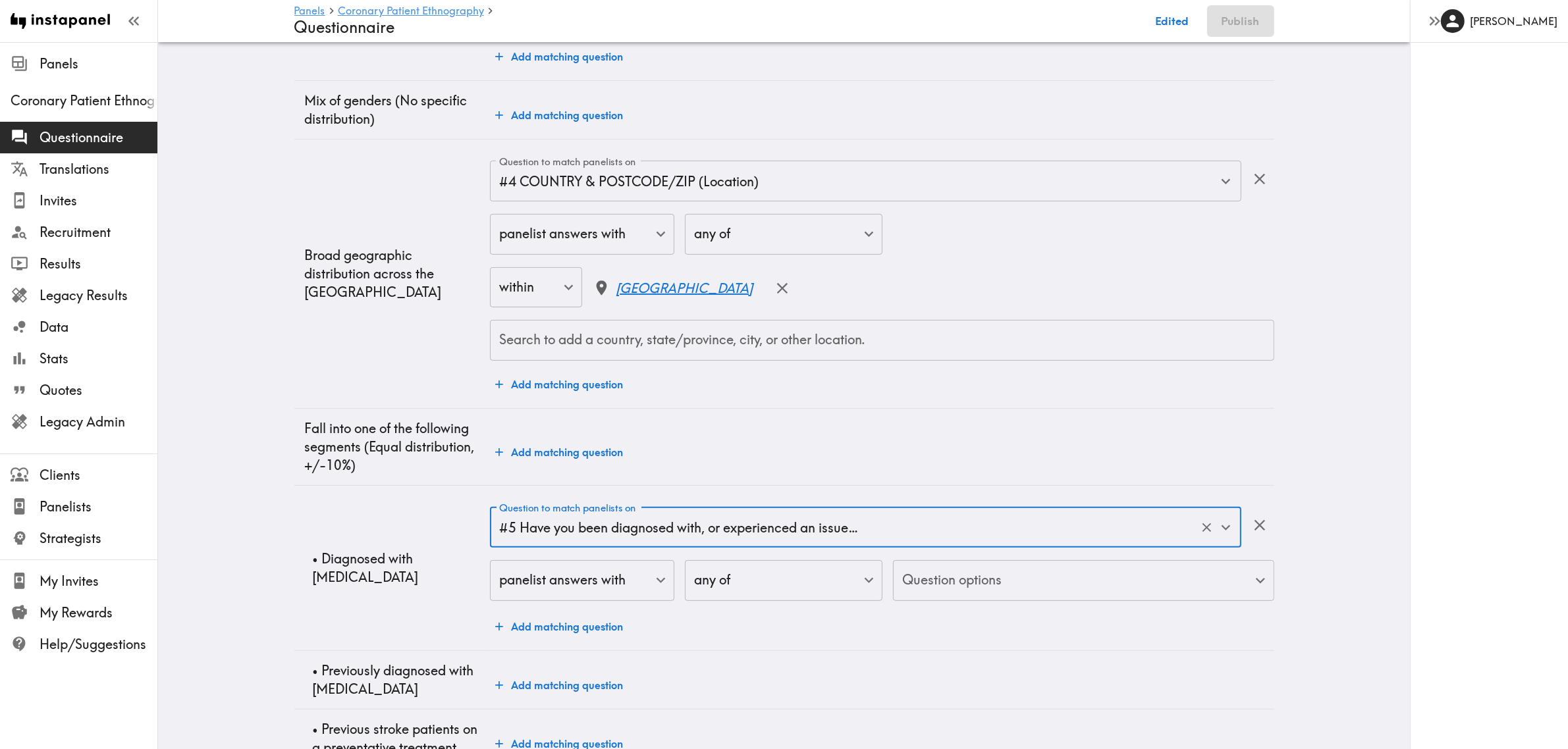
scroll to position [339, 0]
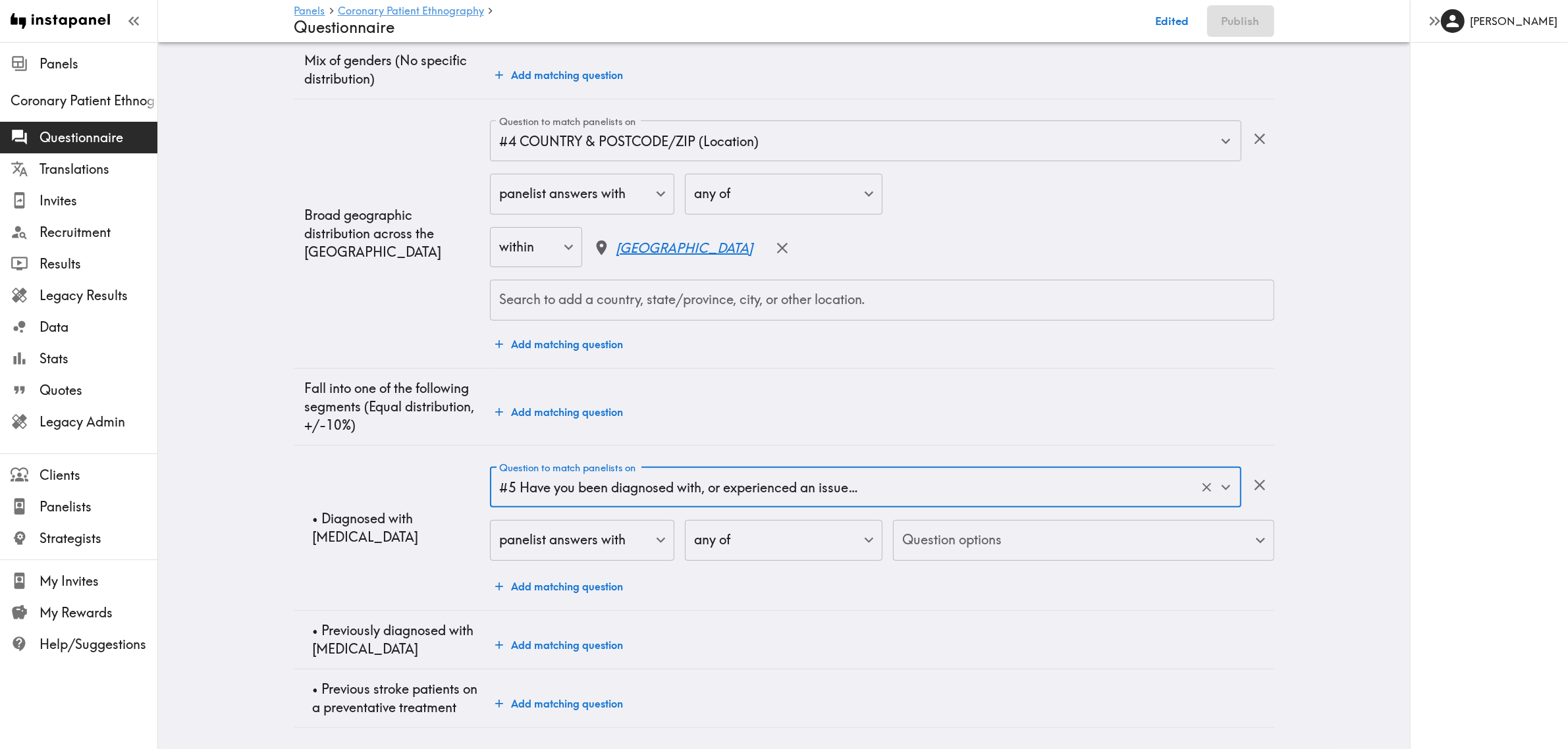
click at [966, 539] on body "Instapanel - Panels - Coronary Patient Ethnography - Questionnaire Panels Coron…" at bounding box center [784, 232] width 1568 height 1034
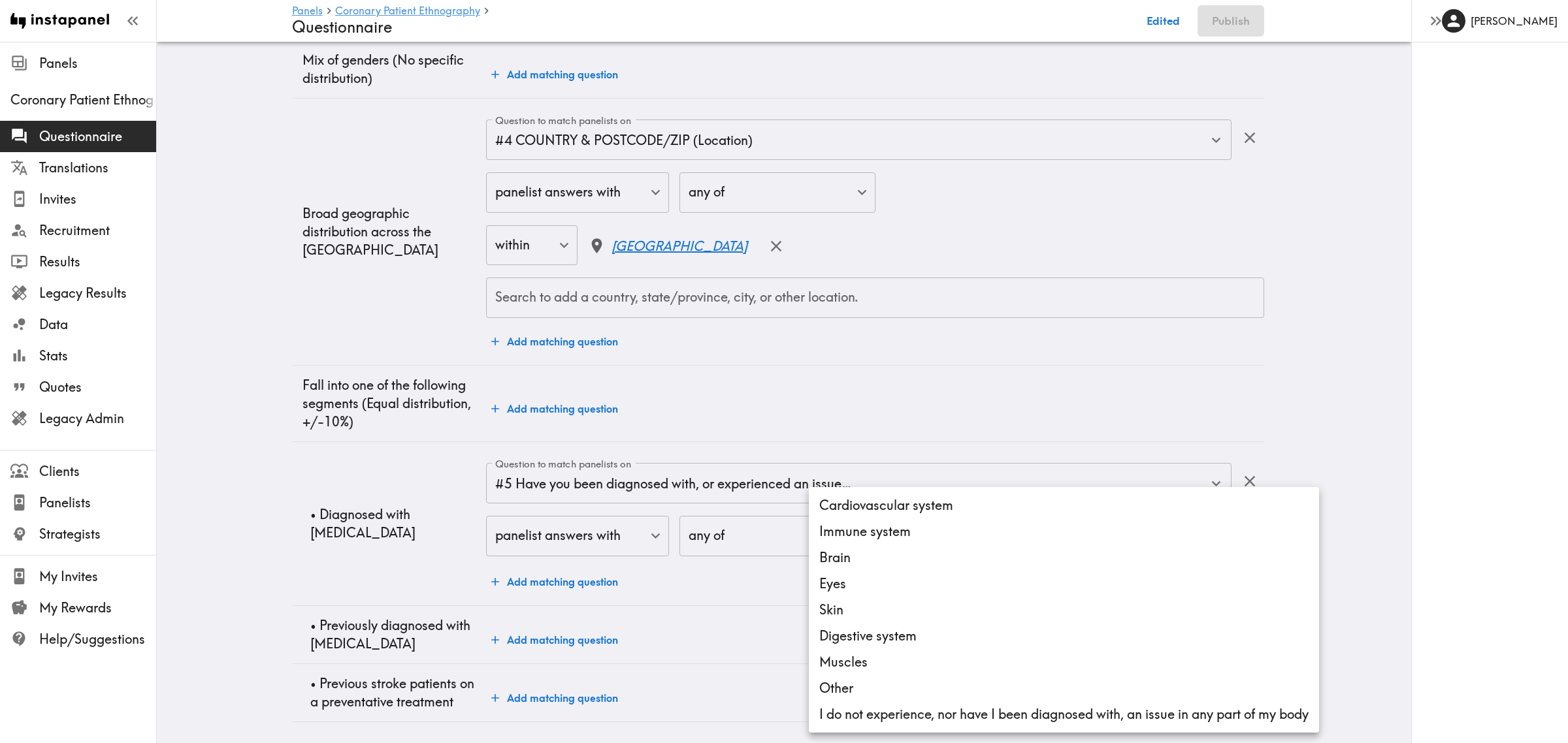
click at [895, 512] on li "Cardiovascular system" at bounding box center [1064, 505] width 510 height 26
type input "e8d73a9a-d51b-4e71-bee0-7ab5ad6884b8"
click at [356, 484] on div at bounding box center [784, 371] width 1568 height 743
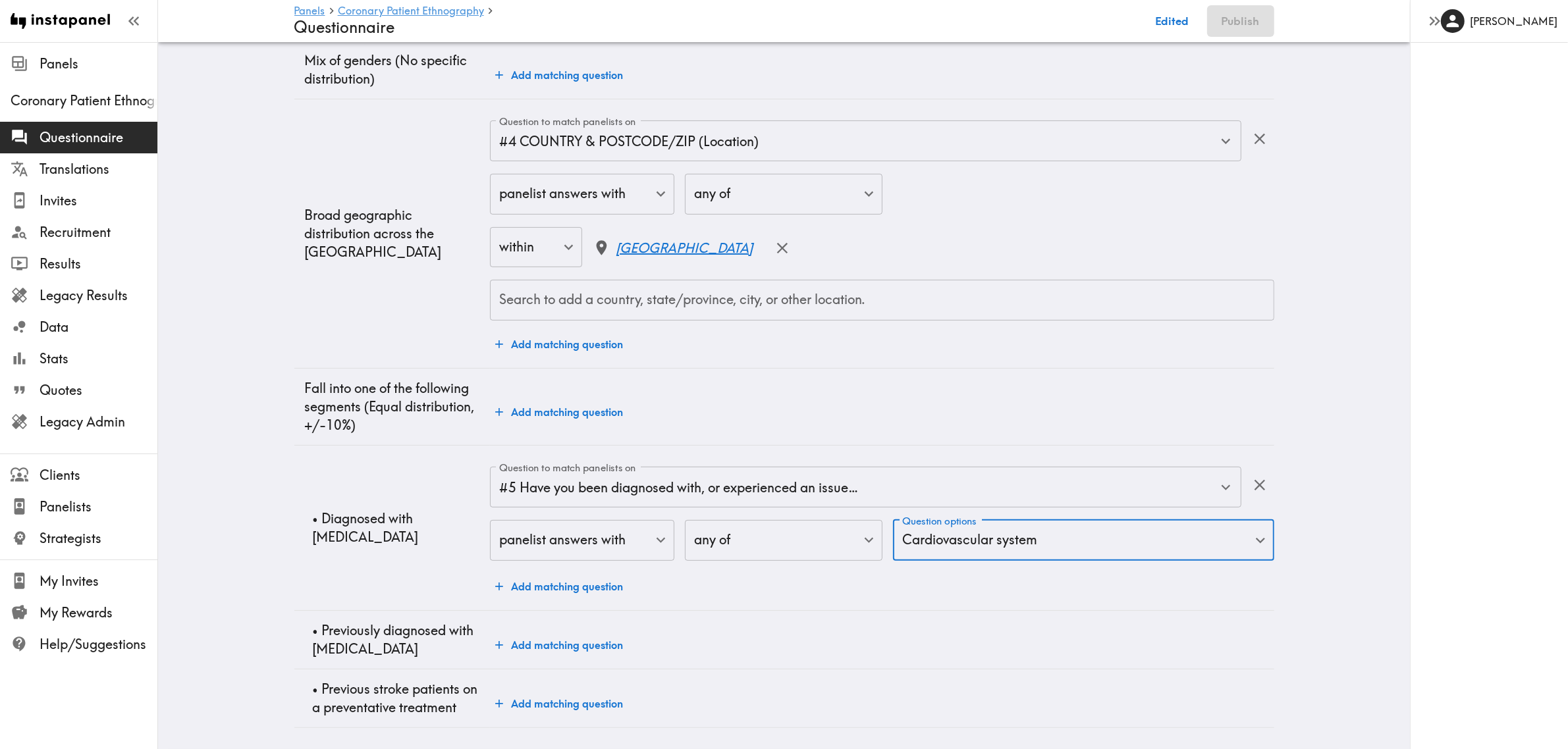
click at [538, 545] on button "Add matching question" at bounding box center [559, 587] width 138 height 26
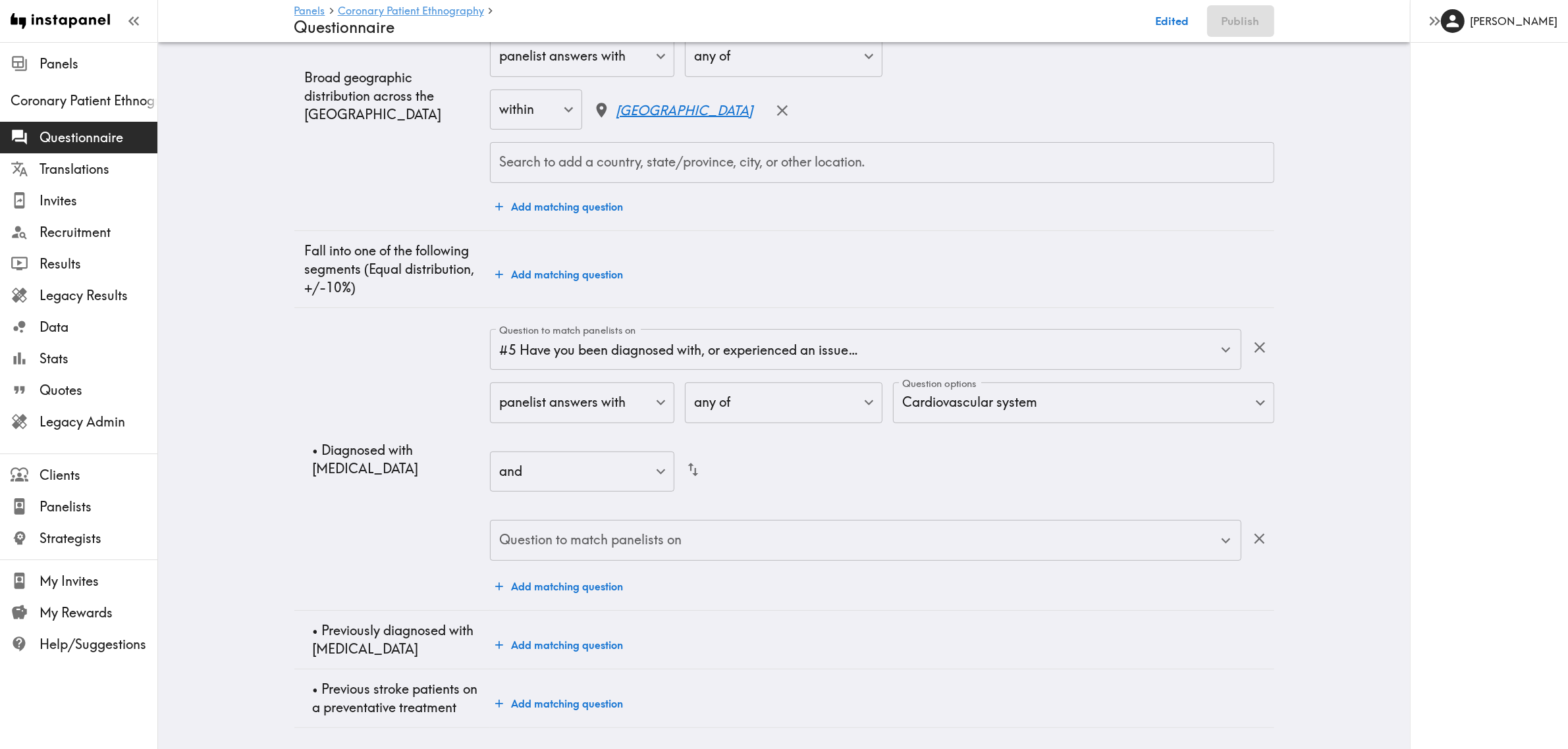
scroll to position [477, 0]
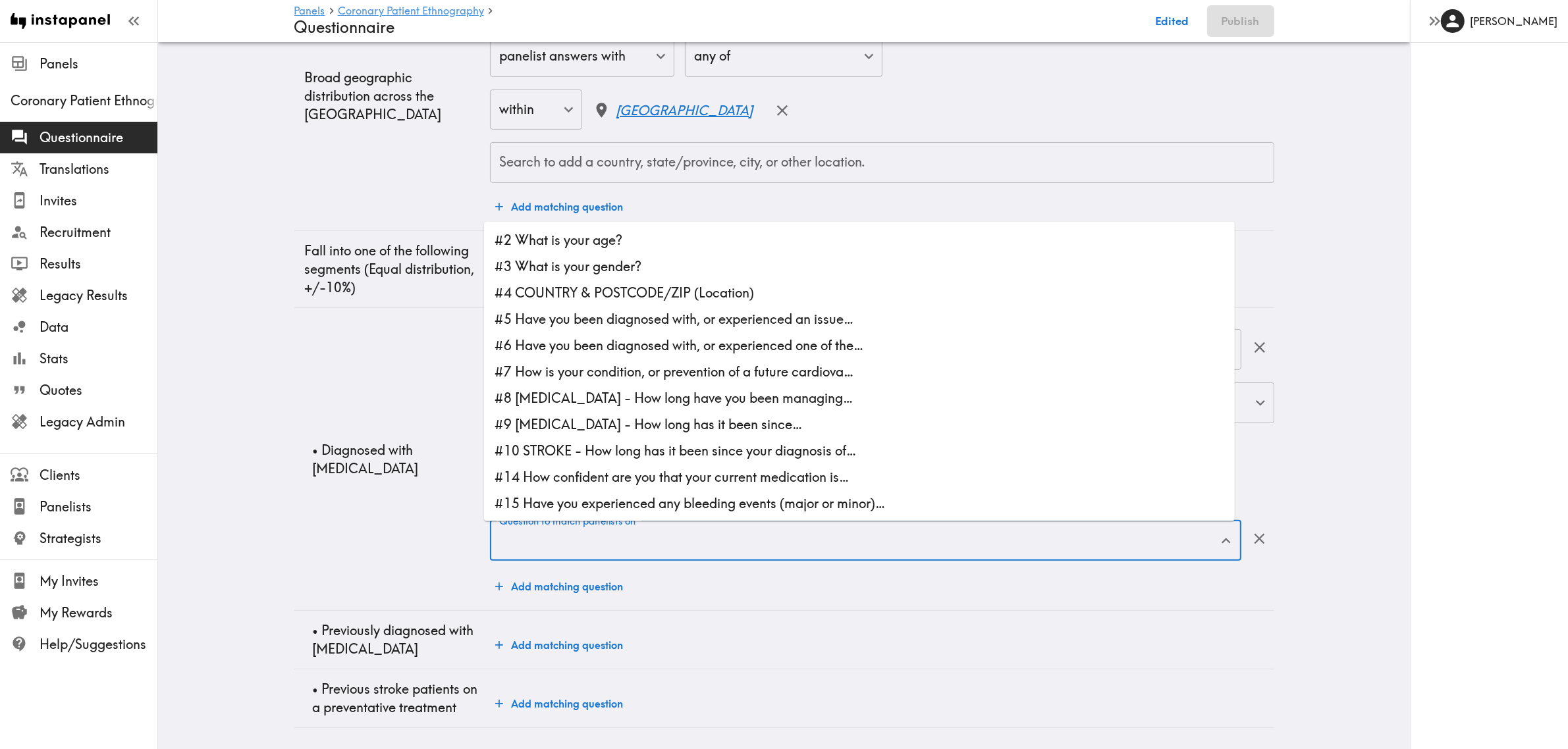
click at [672, 534] on input "Question to match panelists on" at bounding box center [856, 541] width 719 height 29
click at [741, 332] on li "#6 Have you been diagnosed with, or experienced one of the…" at bounding box center [859, 345] width 751 height 26
type input "#6 Have you been diagnosed with, or experienced one of the…"
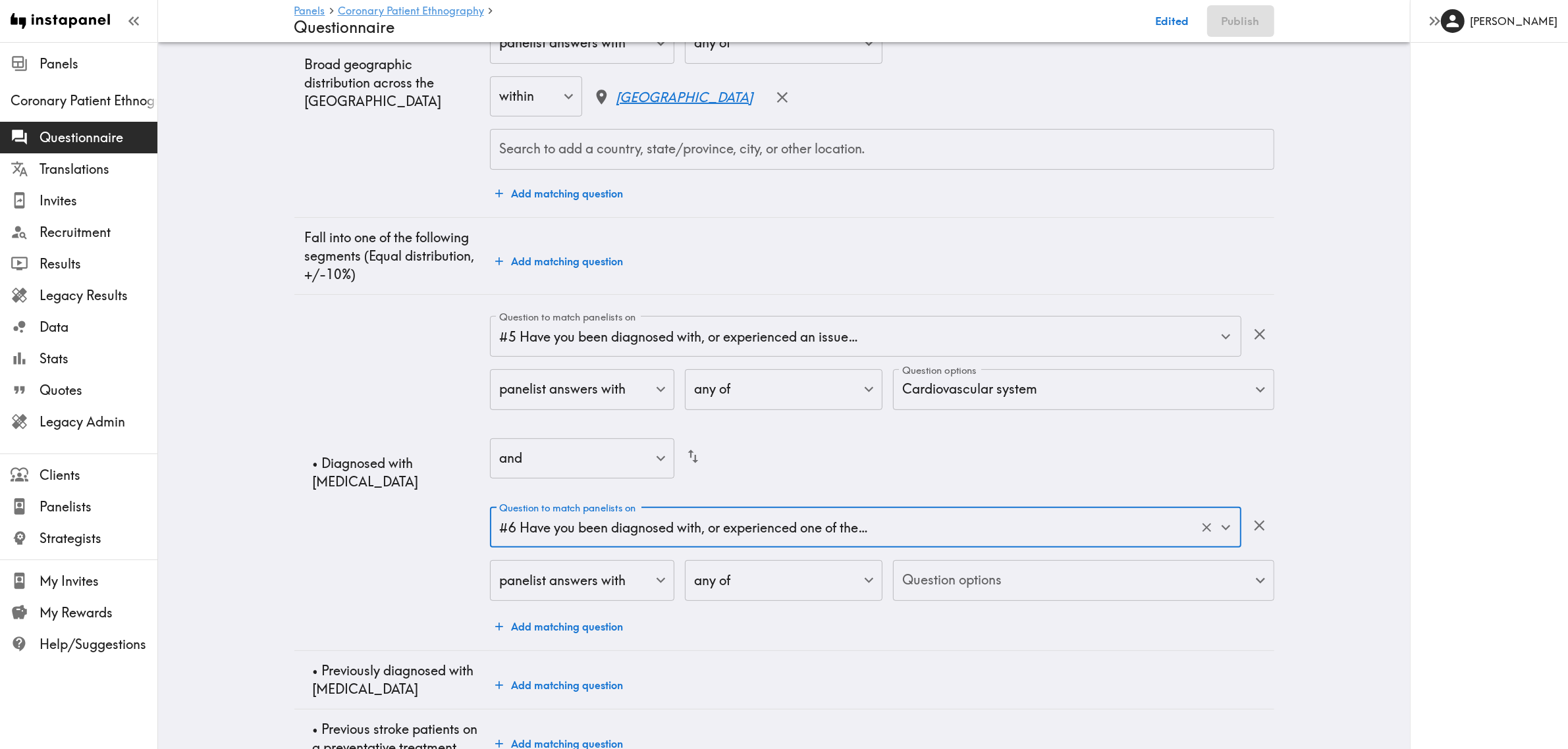
click at [985, 545] on body "Instapanel - Panels - Coronary Patient Ethnography - Questionnaire Panels Coron…" at bounding box center [784, 177] width 1568 height 1225
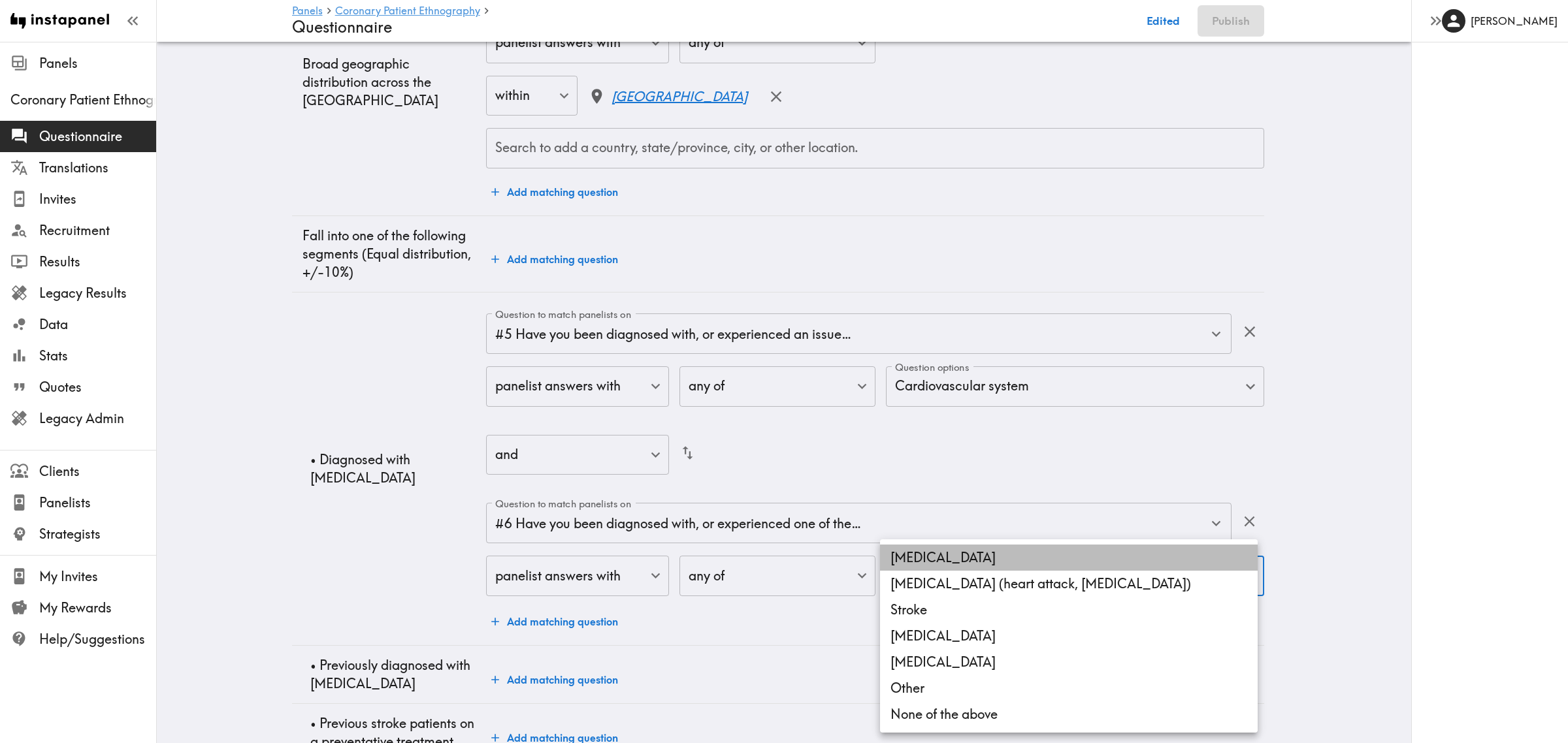
click at [967, 541] on li "[MEDICAL_DATA]" at bounding box center [1069, 557] width 378 height 26
type input "f608548a-0219-4091-b867-d6988999def2"
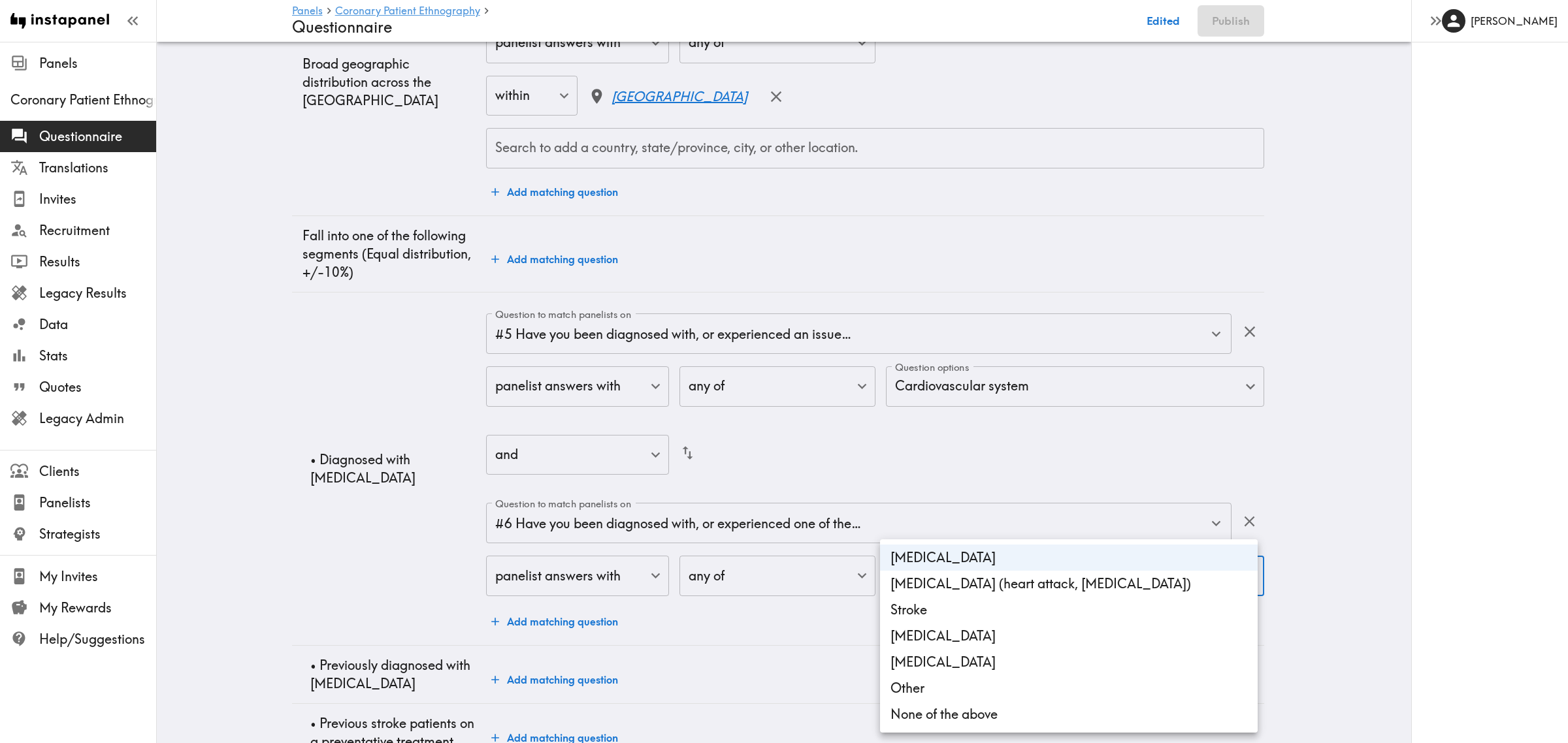
click at [330, 512] on div at bounding box center [784, 371] width 1568 height 743
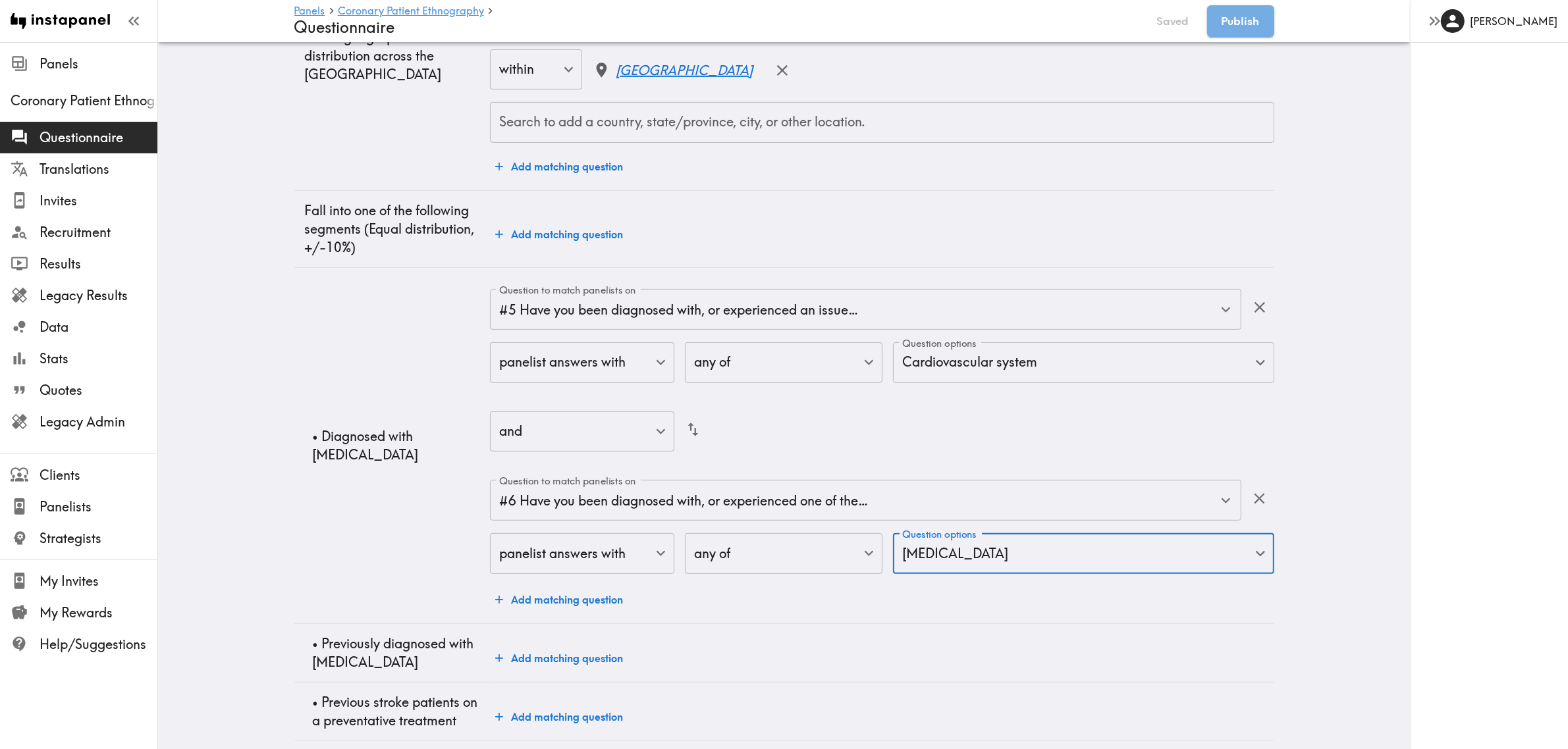
scroll to position [603, 0]
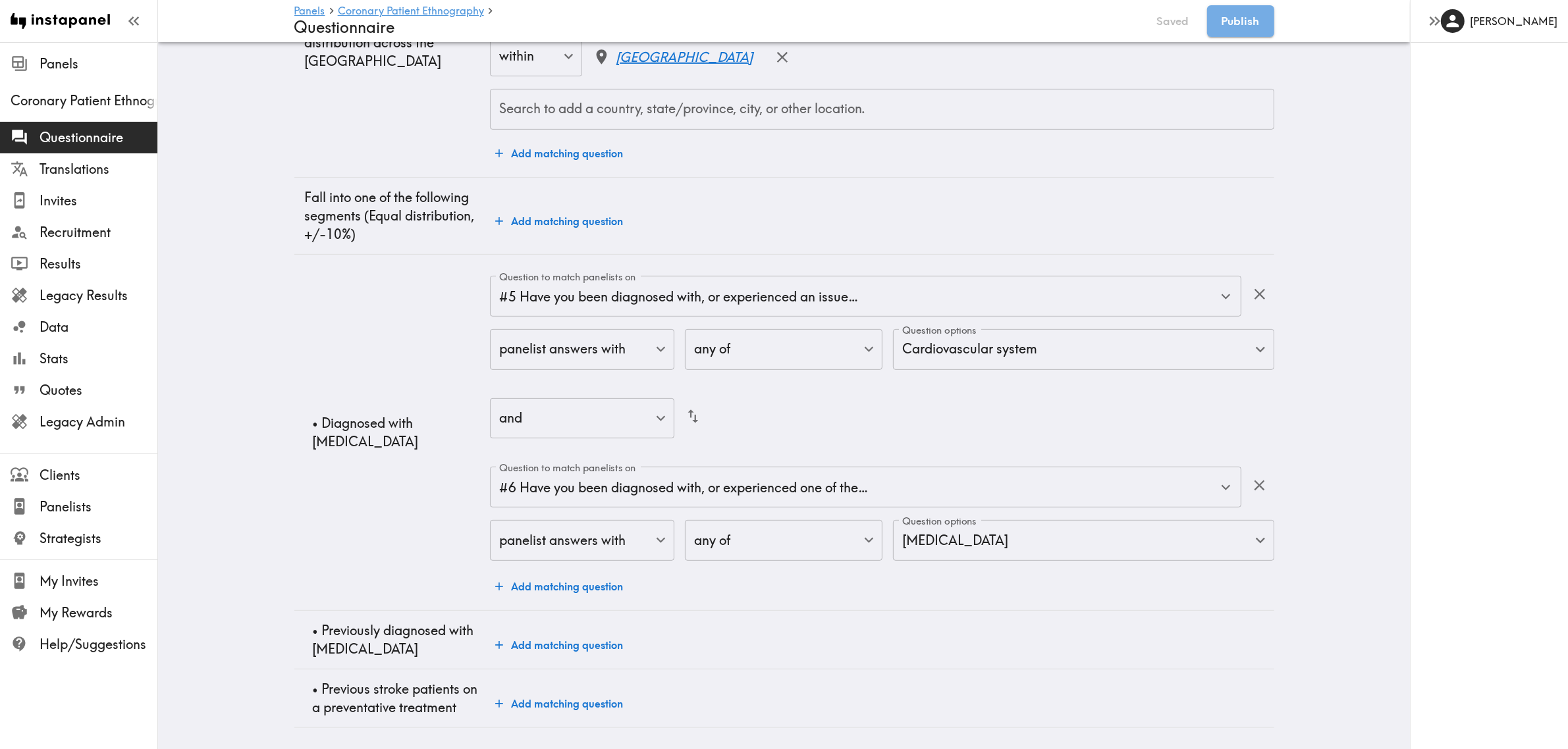
click at [563, 545] on button "Add matching question" at bounding box center [559, 645] width 138 height 26
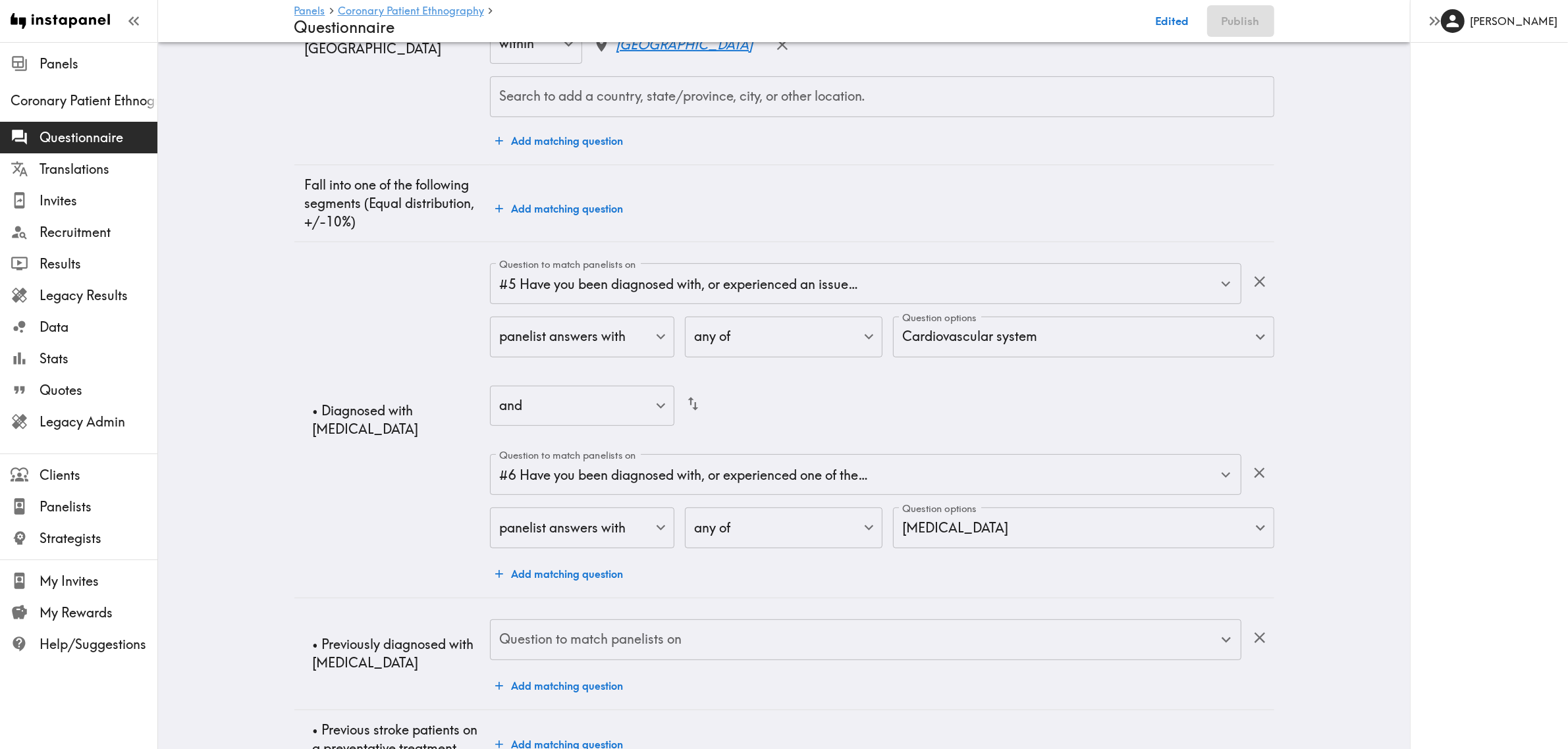
click at [573, 545] on div "Question to match panelists on" at bounding box center [865, 641] width 751 height 41
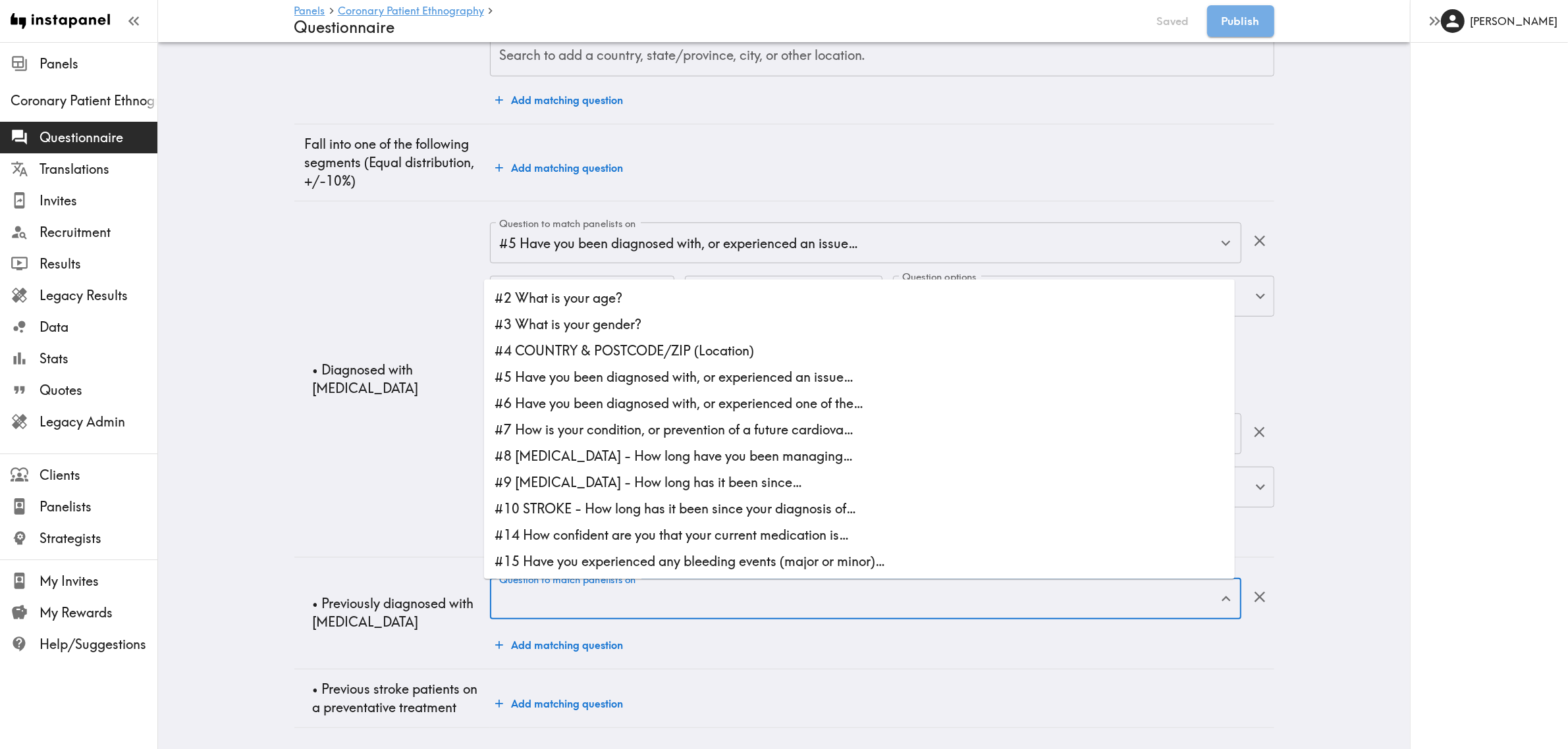
scroll to position [583, 0]
click at [670, 364] on li "#5 Have you been diagnosed with, or experienced an issue…" at bounding box center [859, 377] width 751 height 26
type input "#5 Have you been diagnosed with, or experienced an issue…"
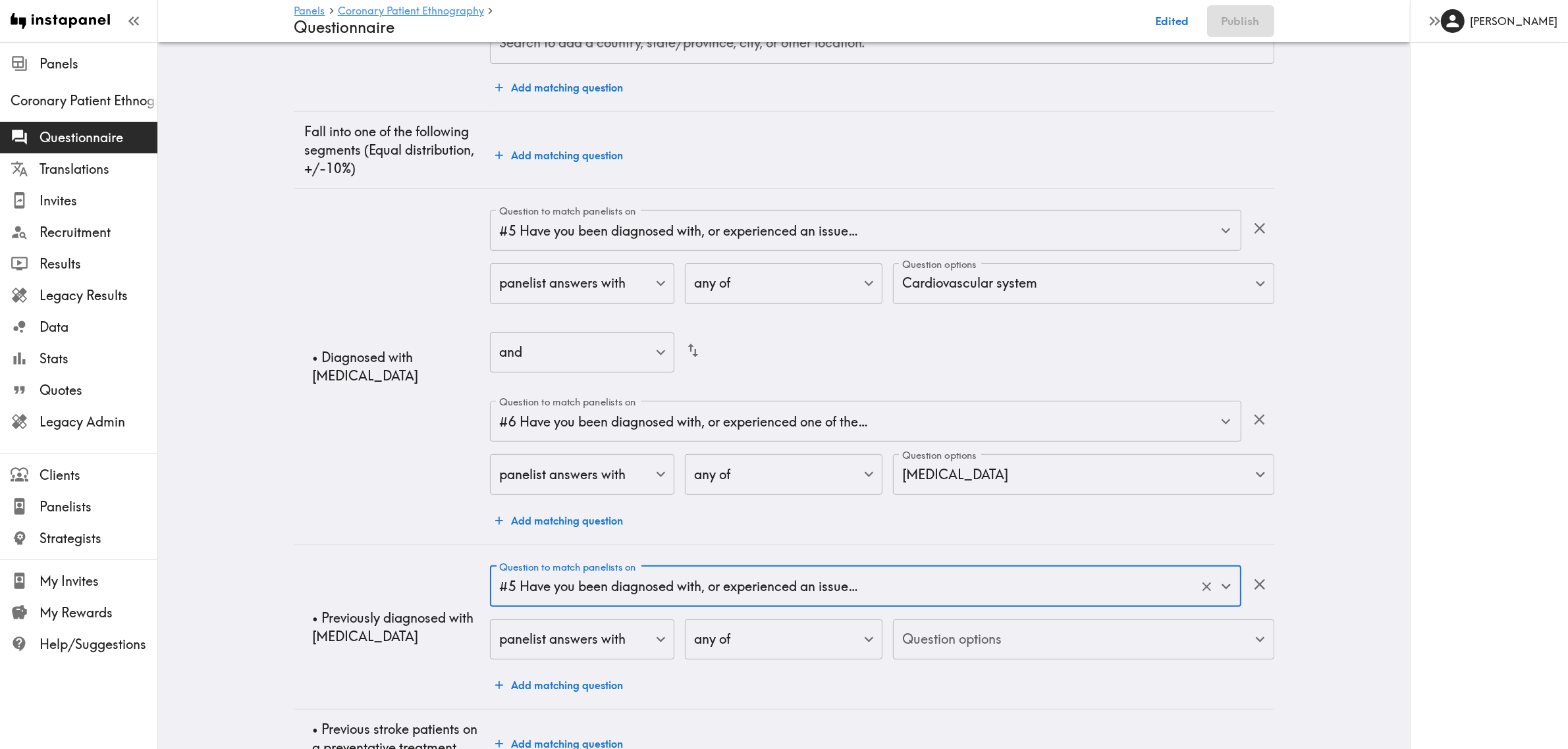
click at [910, 545] on body "Instapanel - Panels - Coronary Patient Ethnography - Questionnaire Panels Coron…" at bounding box center [784, 124] width 1568 height 1331
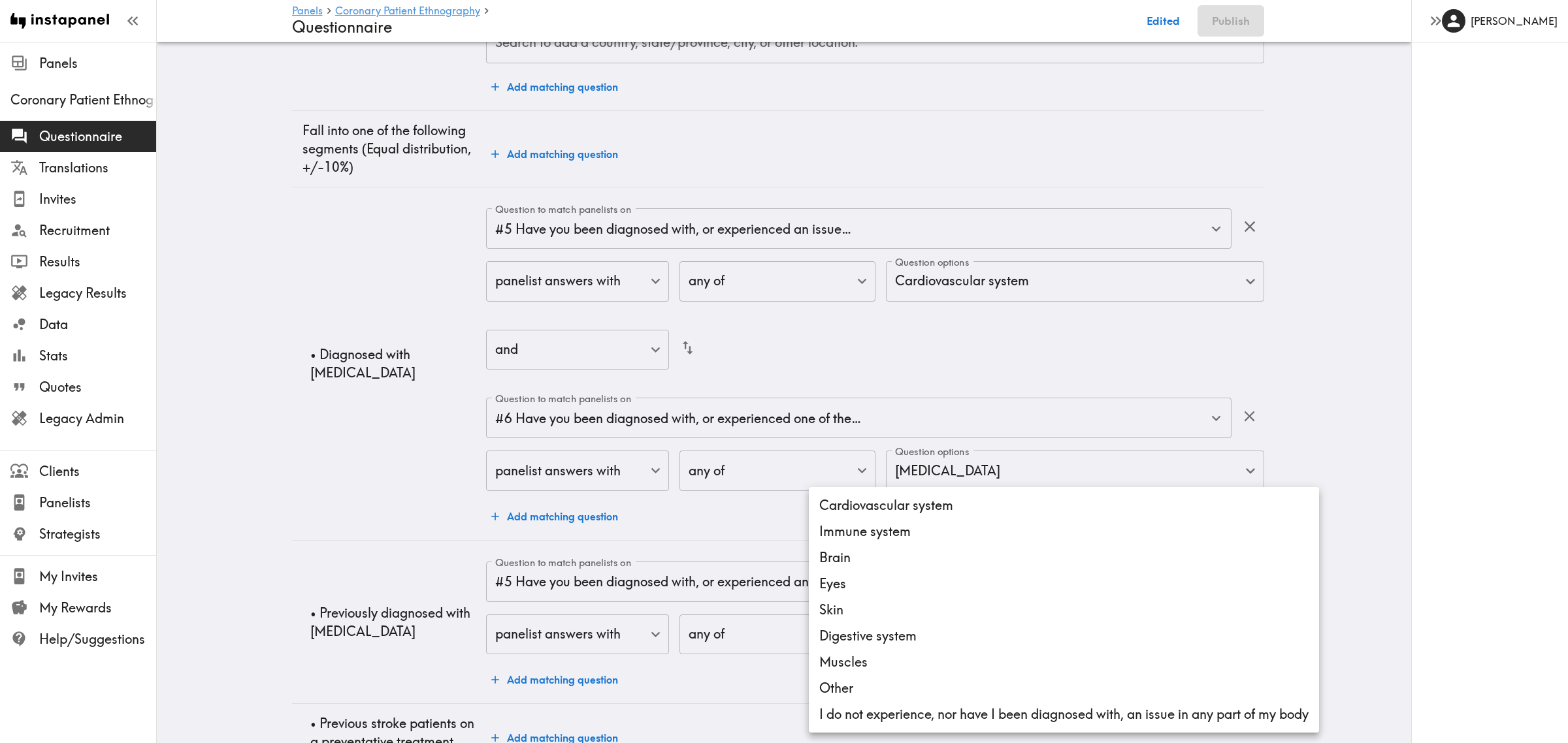
click at [896, 514] on li "Cardiovascular system" at bounding box center [1064, 505] width 510 height 26
type input "e8d73a9a-d51b-4e71-bee0-7ab5ad6884b8"
click at [320, 523] on div at bounding box center [784, 371] width 1568 height 743
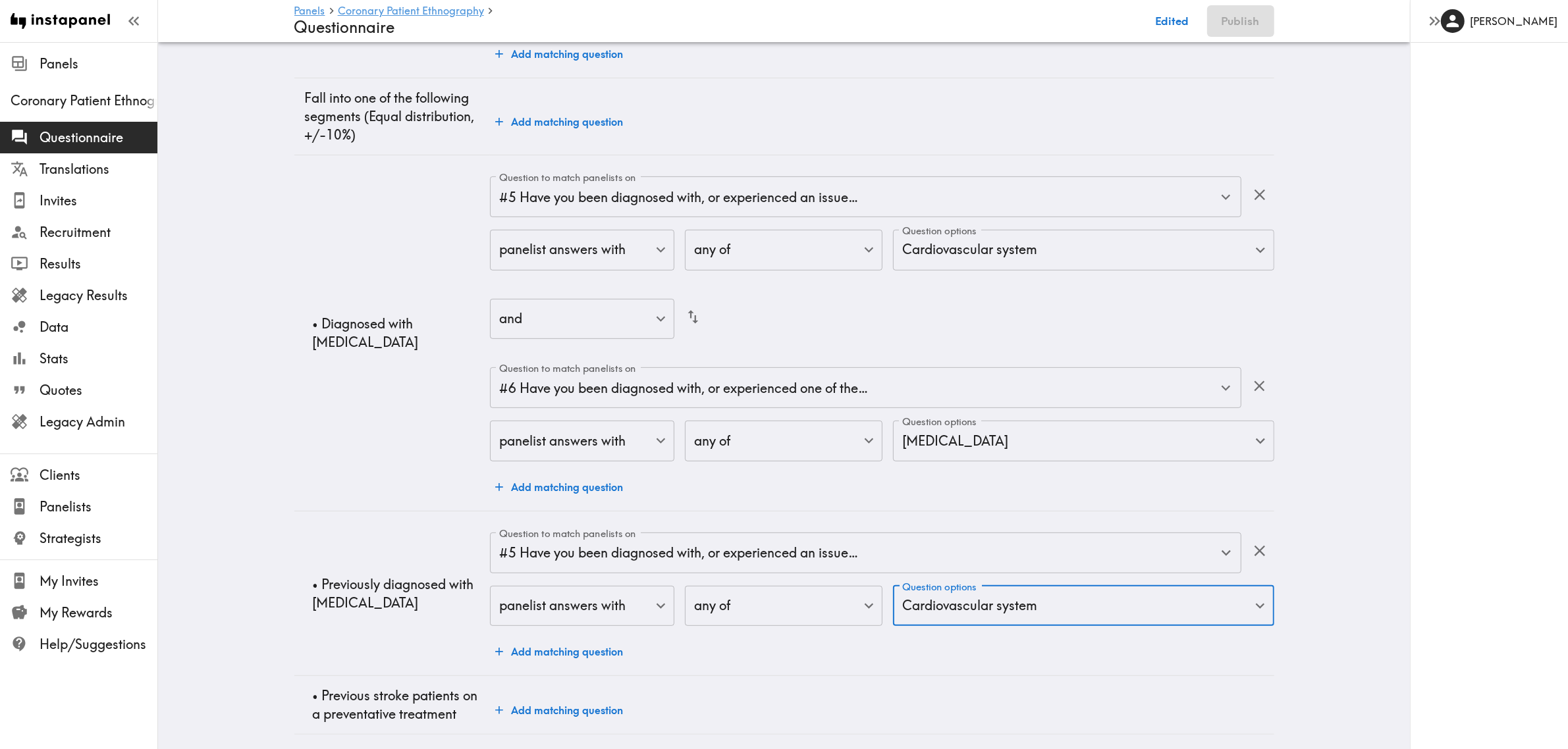
scroll to position [636, 0]
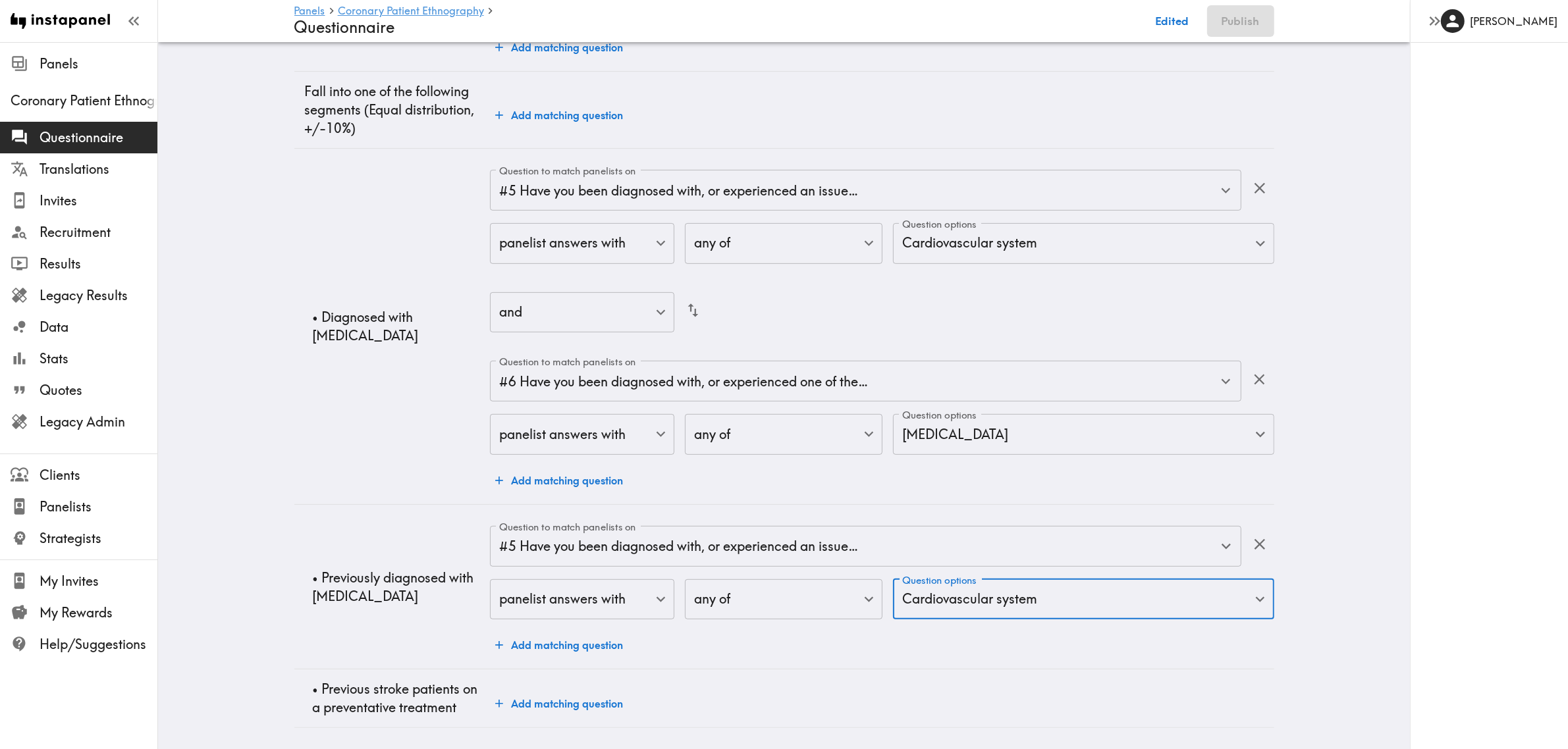
click at [525, 545] on button "Add matching question" at bounding box center [559, 645] width 138 height 26
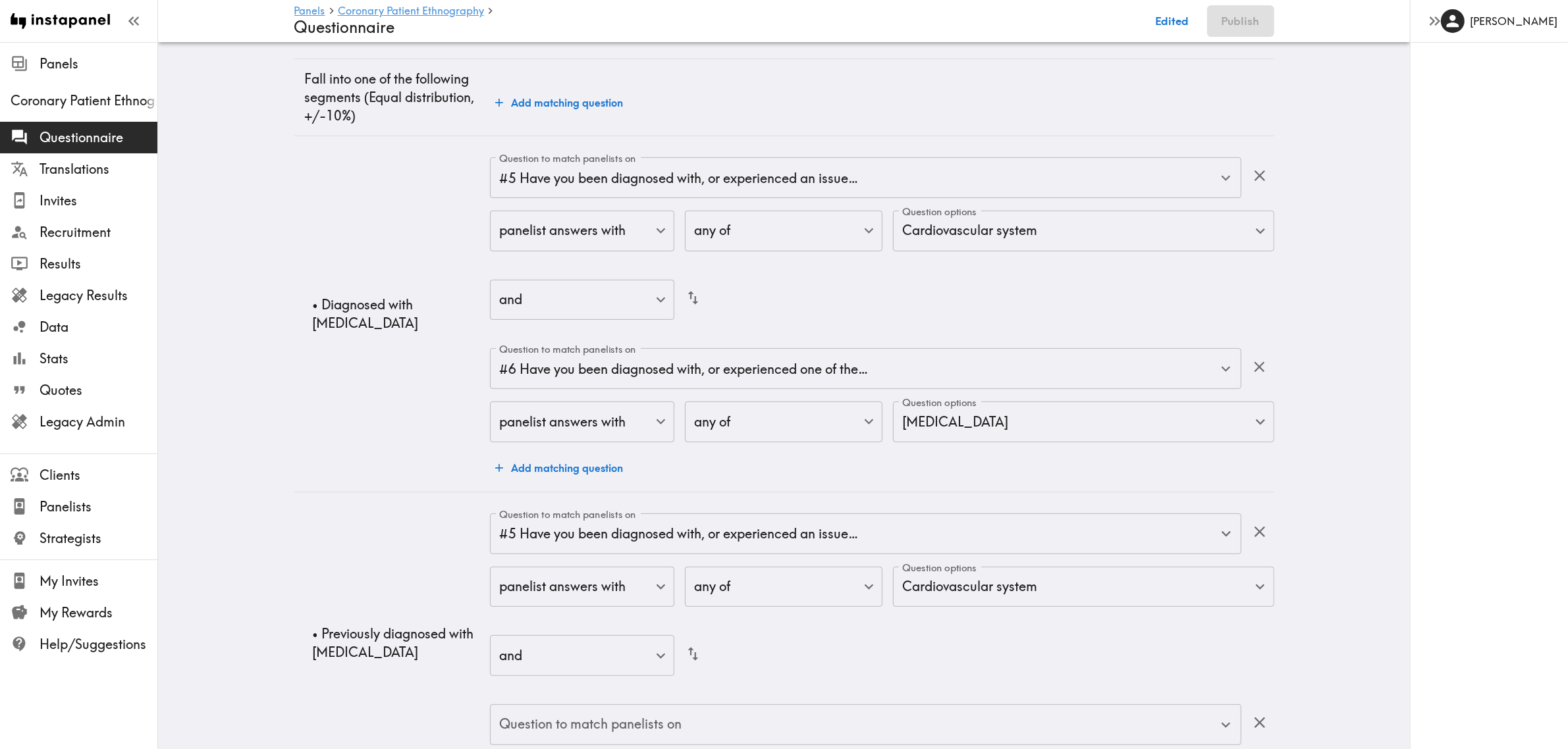
click at [734, 545] on div "Question to match panelists on" at bounding box center [865, 725] width 751 height 41
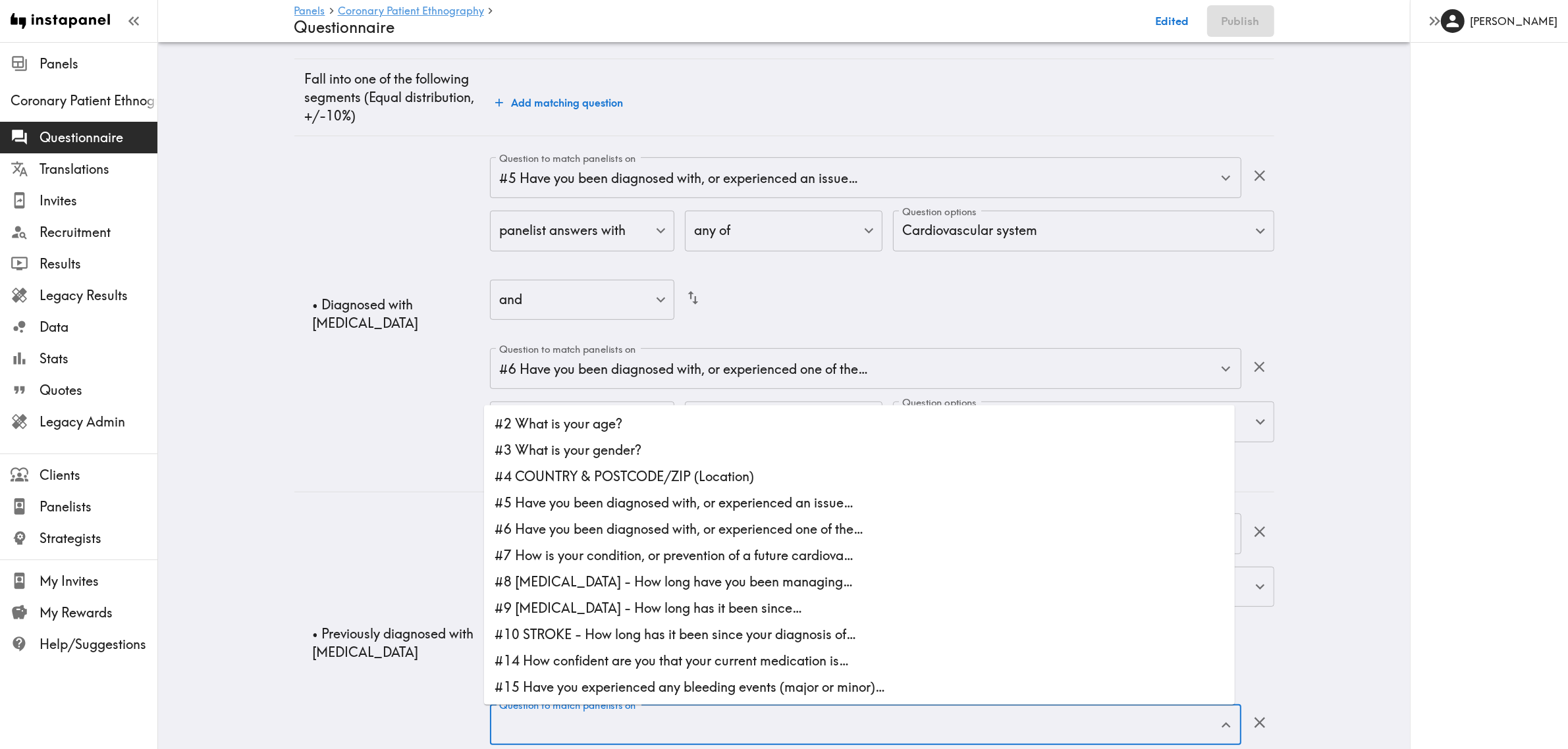
click at [715, 530] on li "#6 Have you been diagnosed with, or experienced one of the…" at bounding box center [859, 529] width 751 height 26
type input "#6 Have you been diagnosed with, or experienced one of the…"
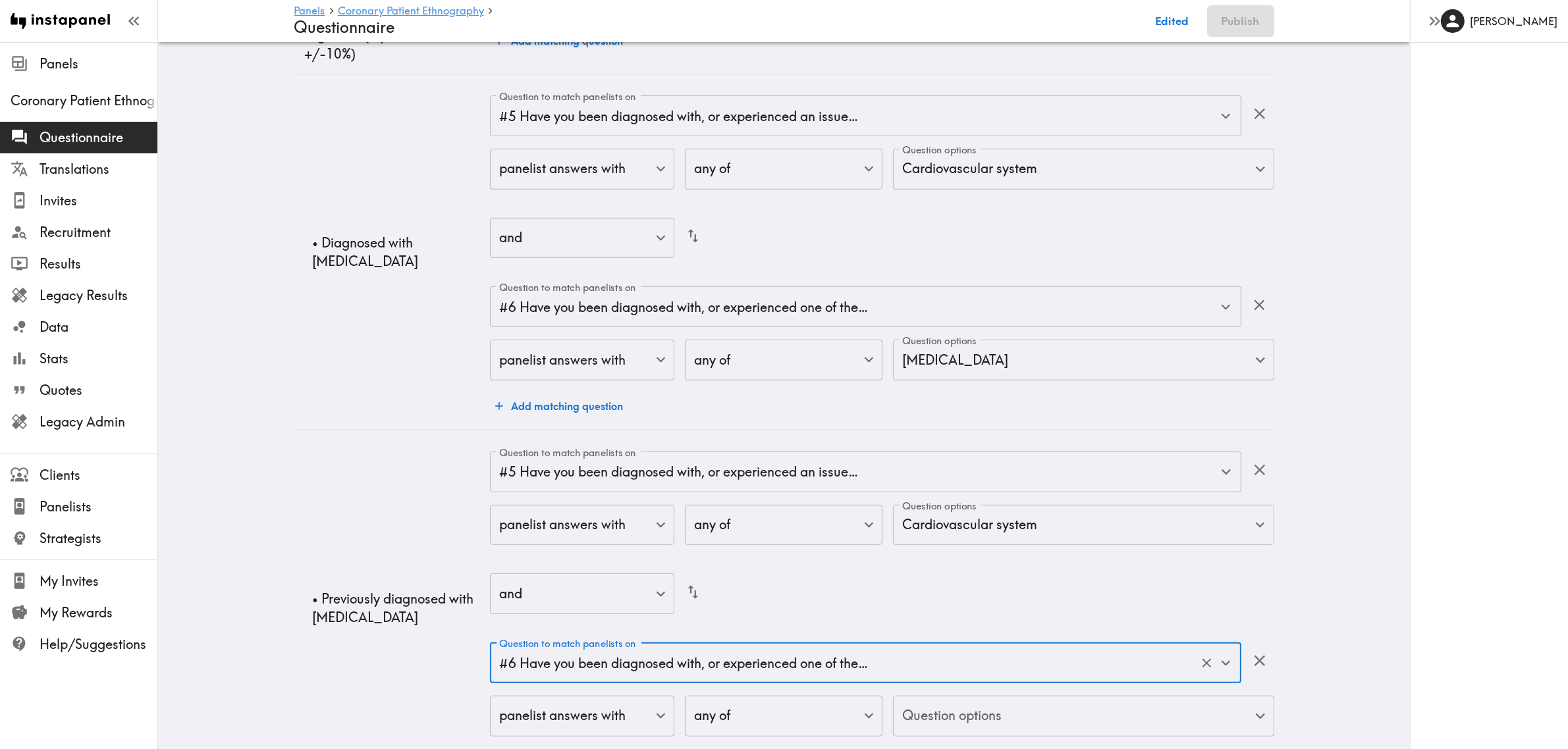
scroll to position [801, 0]
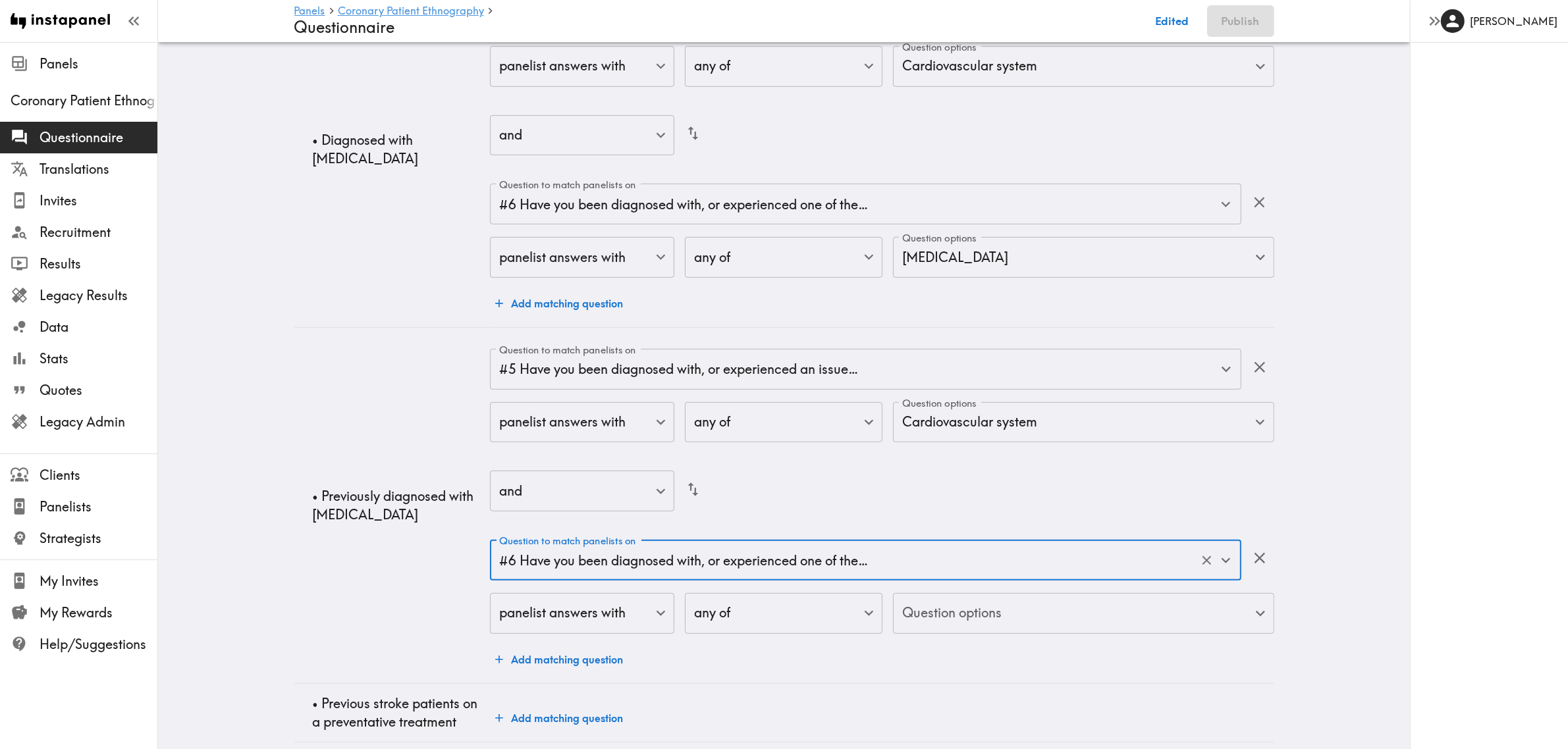
click at [996, 545] on body "Instapanel - Panels - Coronary Patient Ethnography - Questionnaire Panels Coron…" at bounding box center [784, 3] width 1568 height 1523
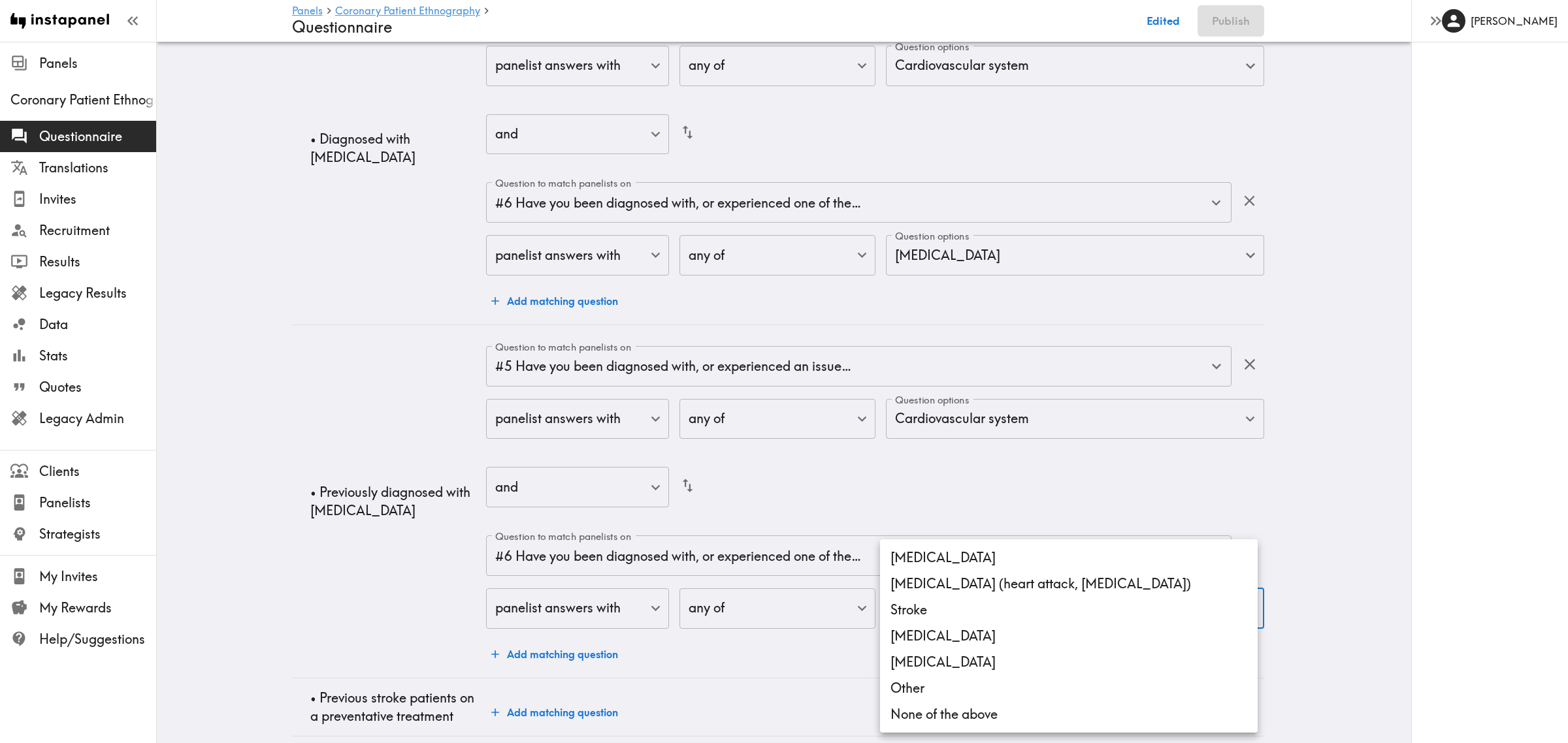
click at [974, 541] on li "[MEDICAL_DATA] (heart attack, [MEDICAL_DATA])" at bounding box center [1069, 584] width 378 height 26
type input "113318b3-5df6-4d4a-8ec4-27bc47c5d54d"
click at [249, 541] on div at bounding box center [784, 371] width 1568 height 743
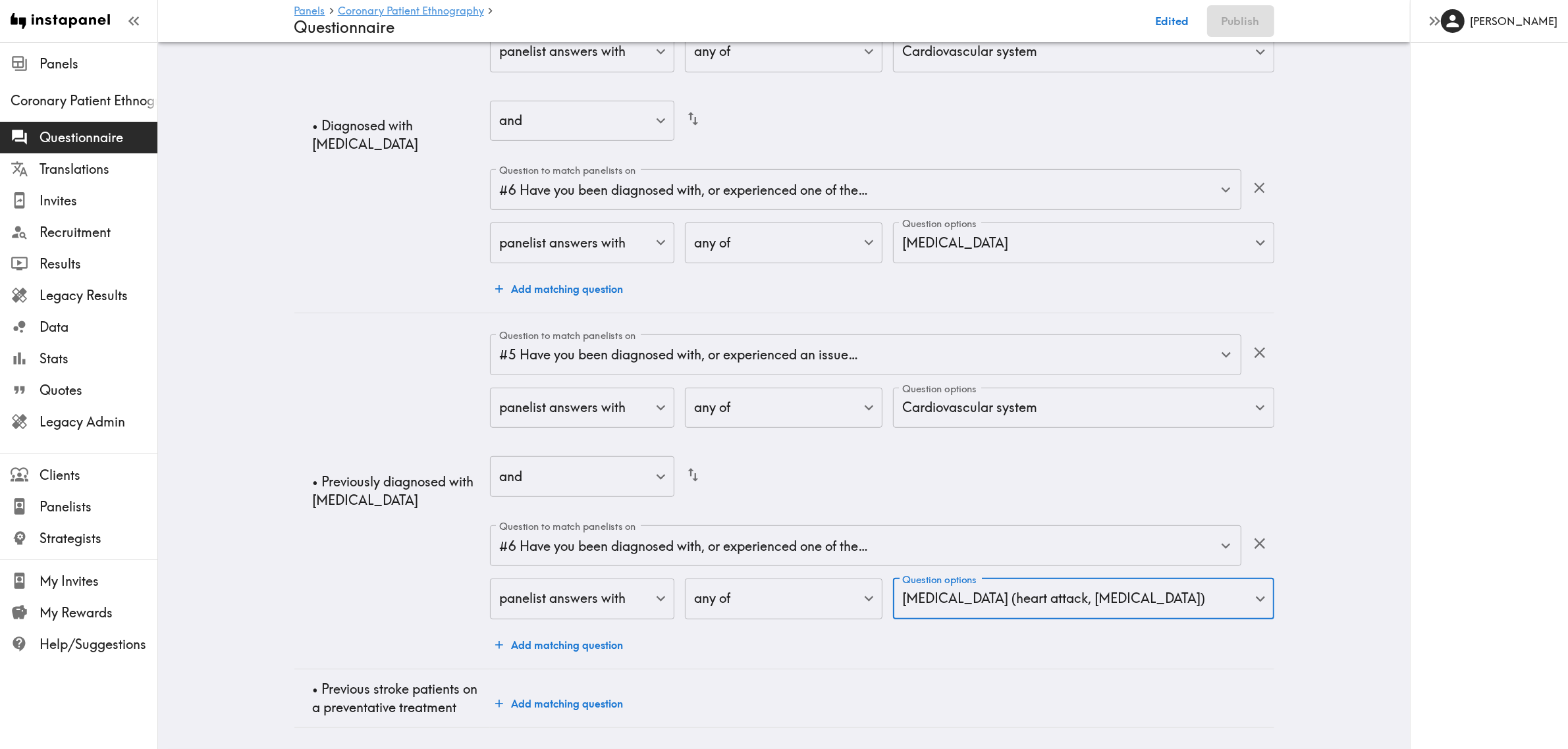
scroll to position [827, 0]
click at [553, 545] on button "Add matching question" at bounding box center [559, 704] width 138 height 26
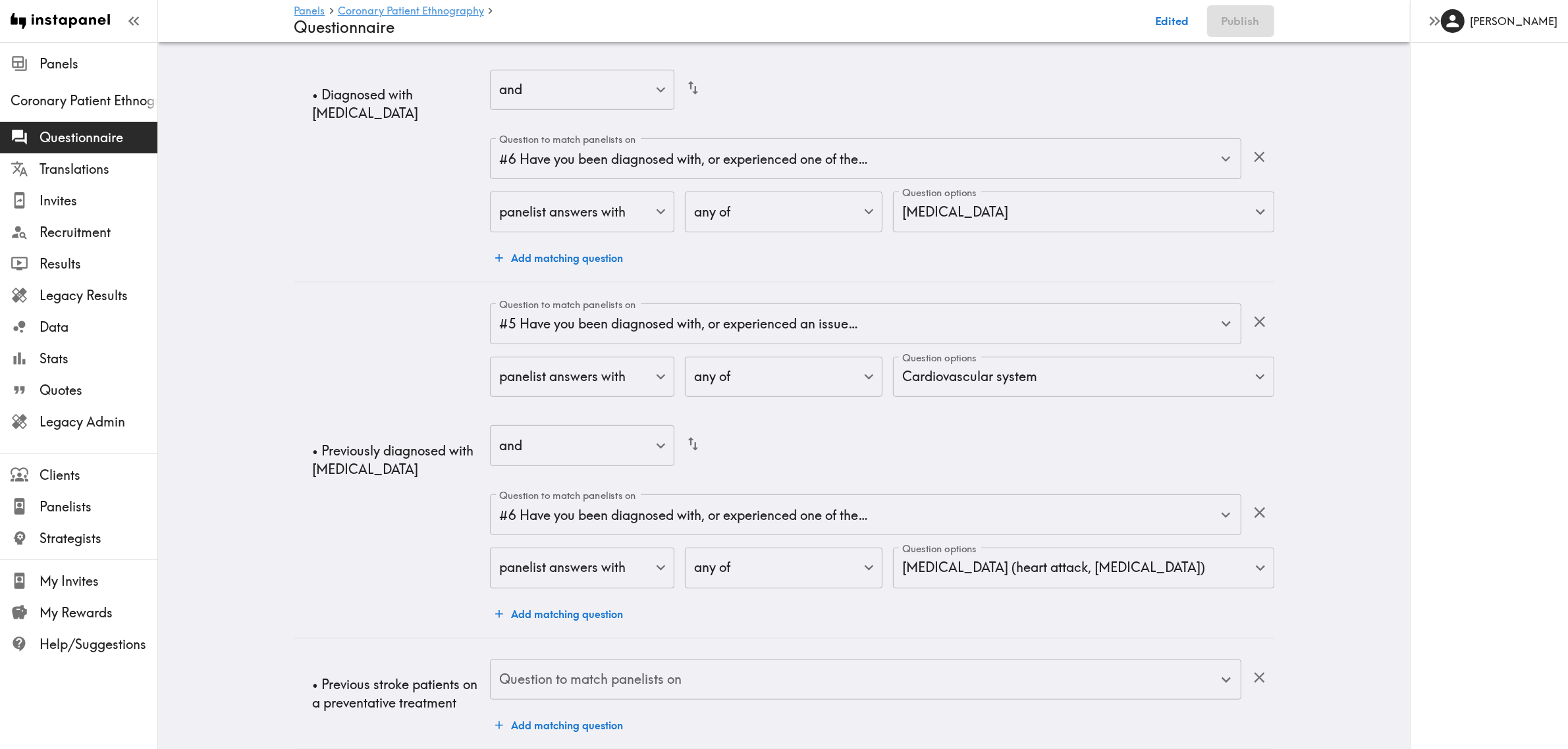
scroll to position [881, 0]
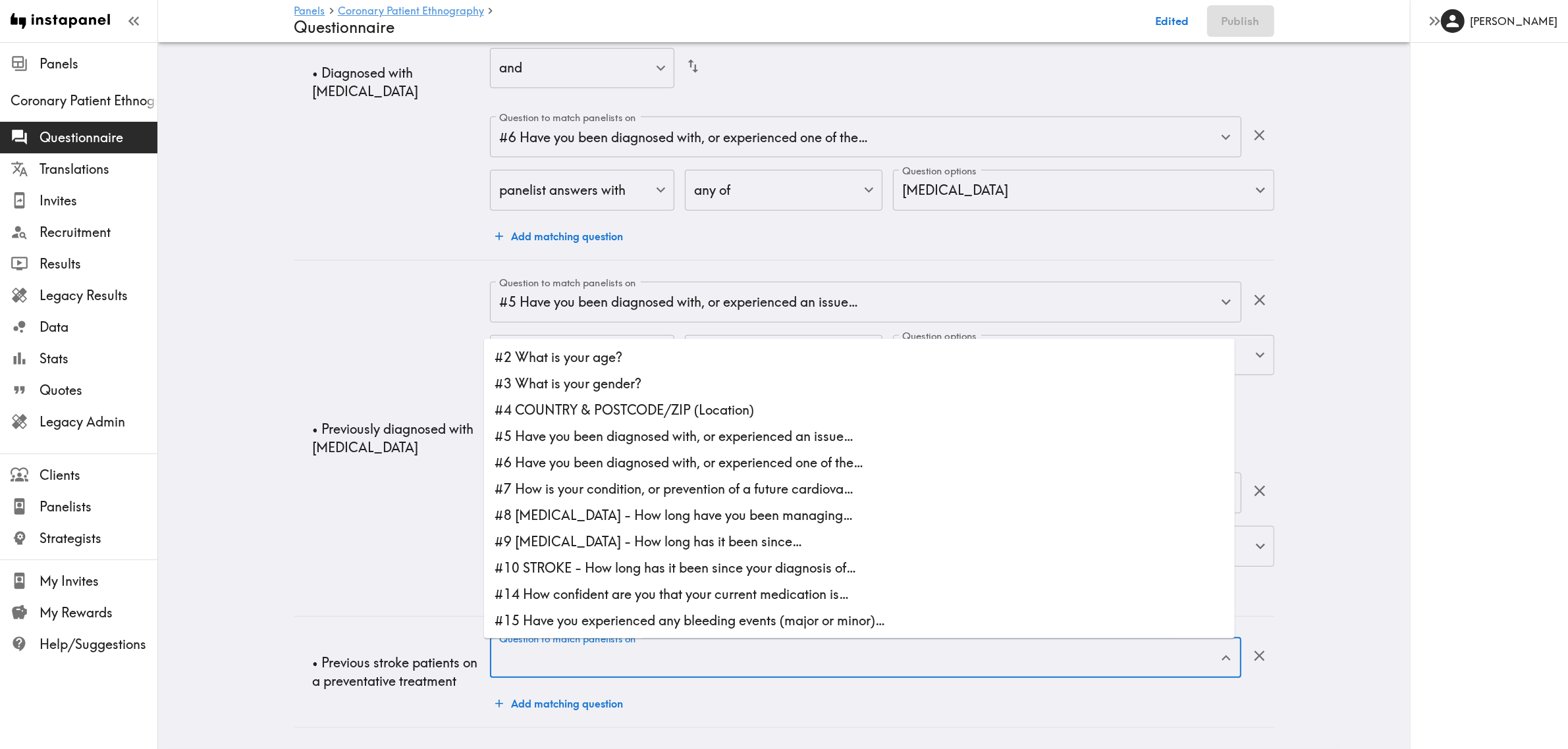
click at [612, 545] on div "Question to match panelists on Question to match panelists on" at bounding box center [865, 659] width 751 height 43
click at [642, 430] on li "#5 Have you been diagnosed with, or experienced an issue…" at bounding box center [859, 436] width 751 height 26
type input "#5 Have you been diagnosed with, or experienced an issue…"
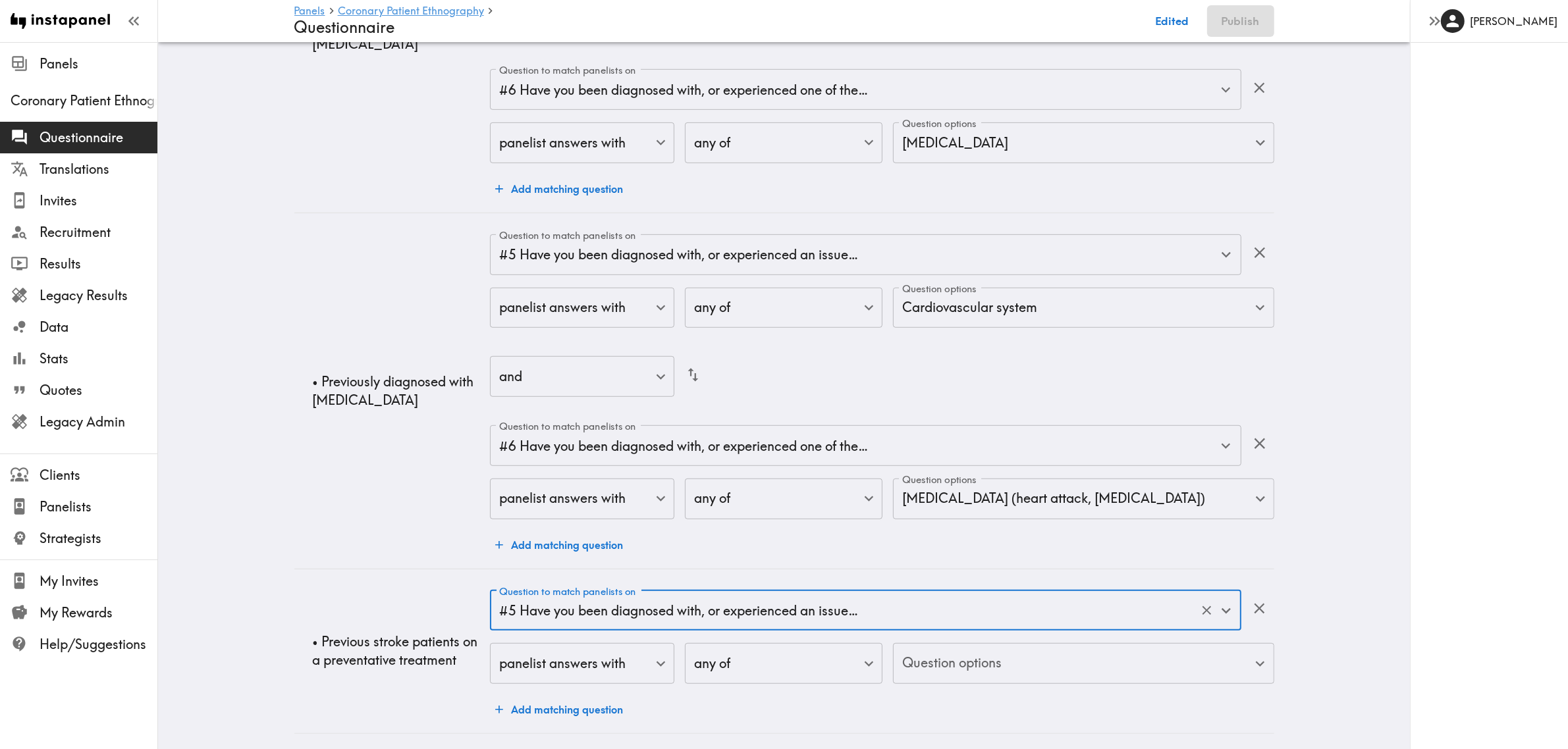
scroll to position [933, 0]
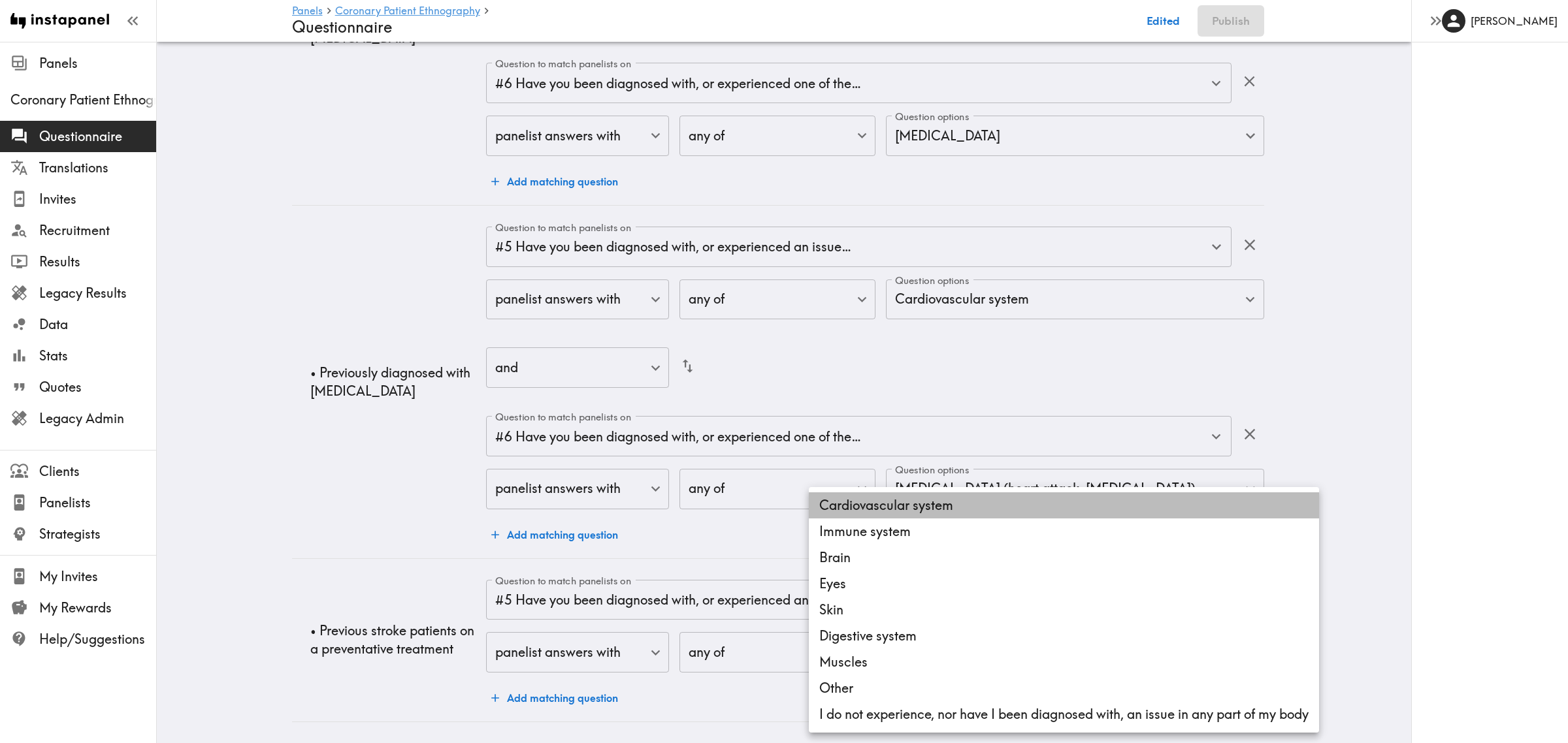
click at [903, 510] on li "Cardiovascular system" at bounding box center [1064, 505] width 510 height 26
type input "e8d73a9a-d51b-4e71-bee0-7ab5ad6884b8"
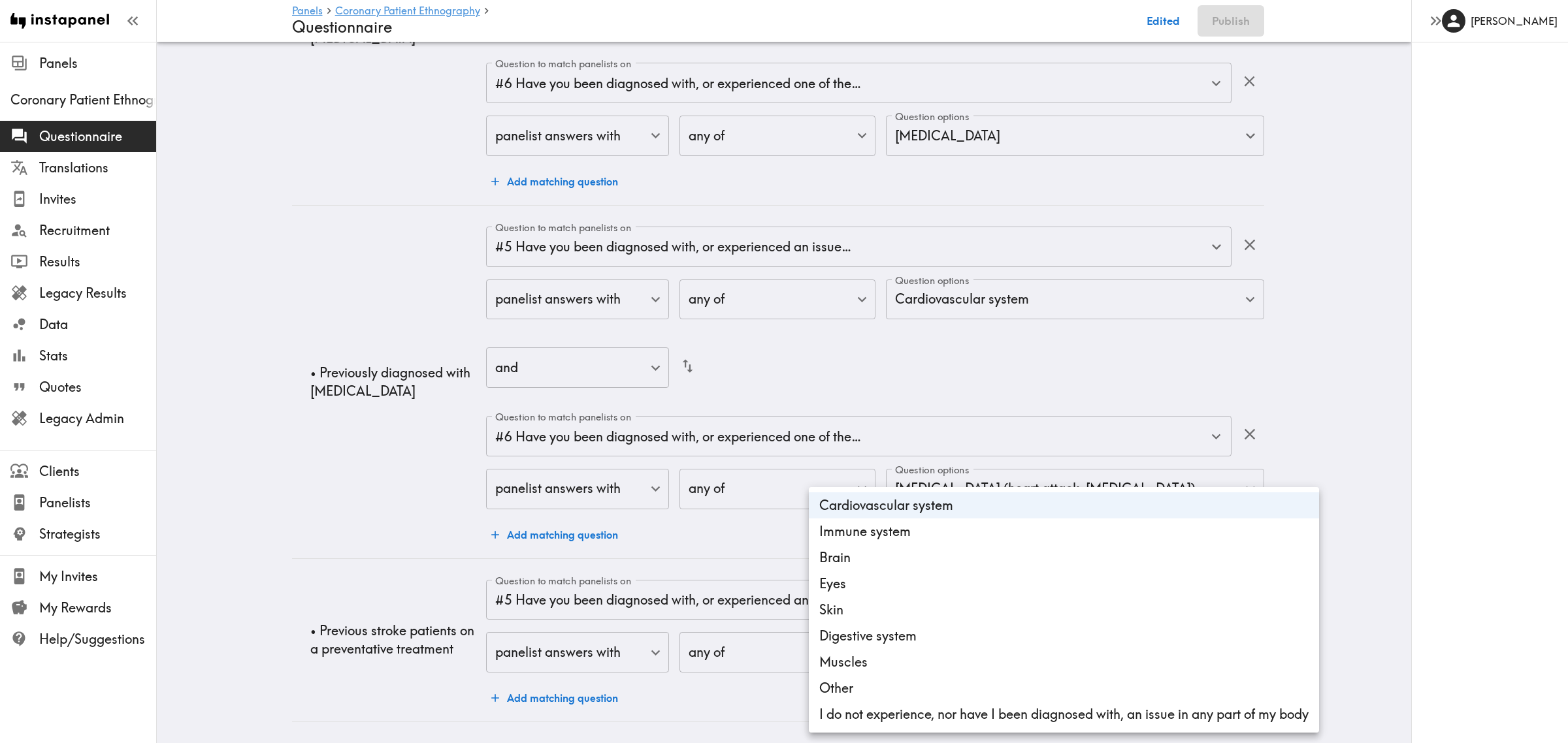
click at [313, 524] on div at bounding box center [784, 371] width 1568 height 743
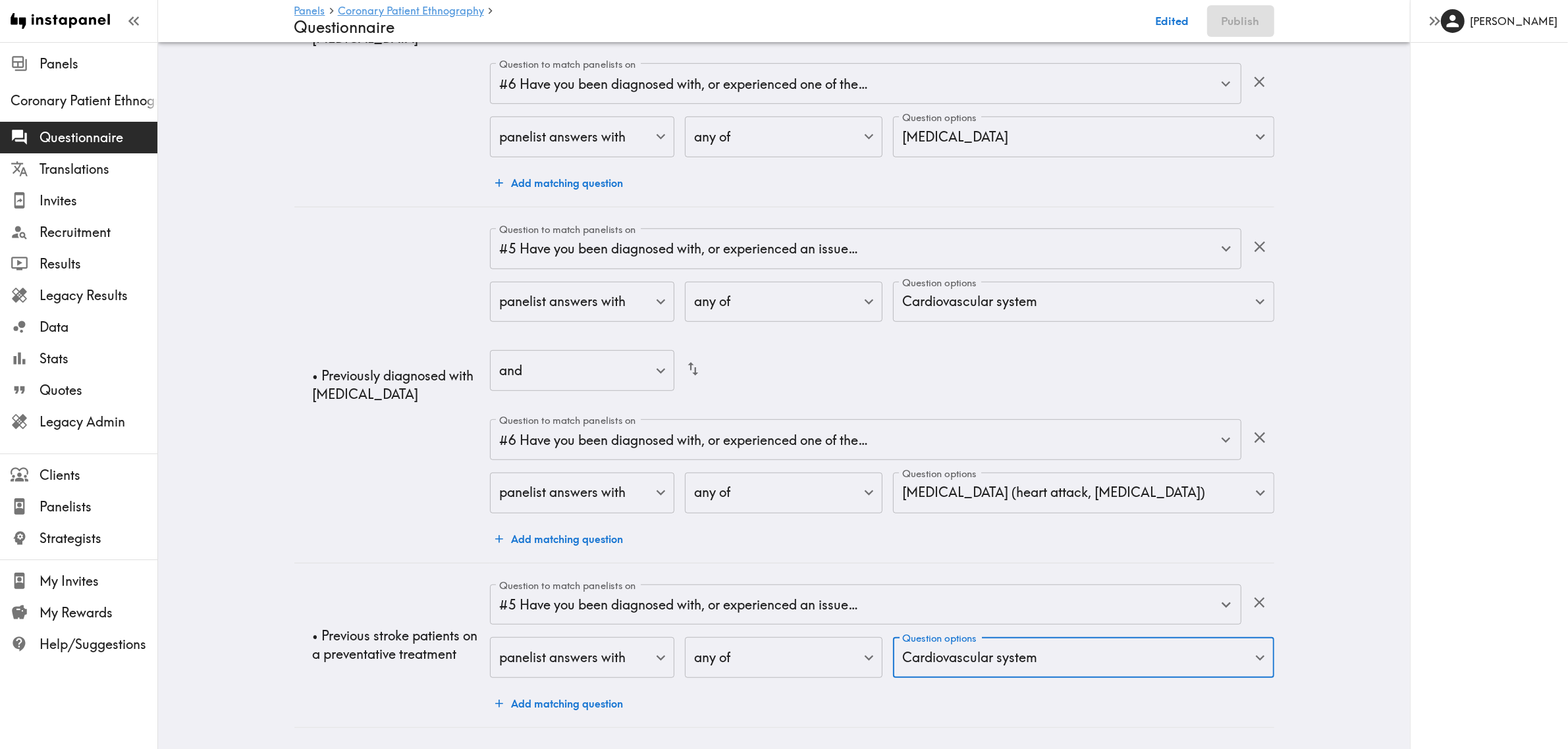
click at [554, 545] on button "Add matching question" at bounding box center [559, 704] width 138 height 26
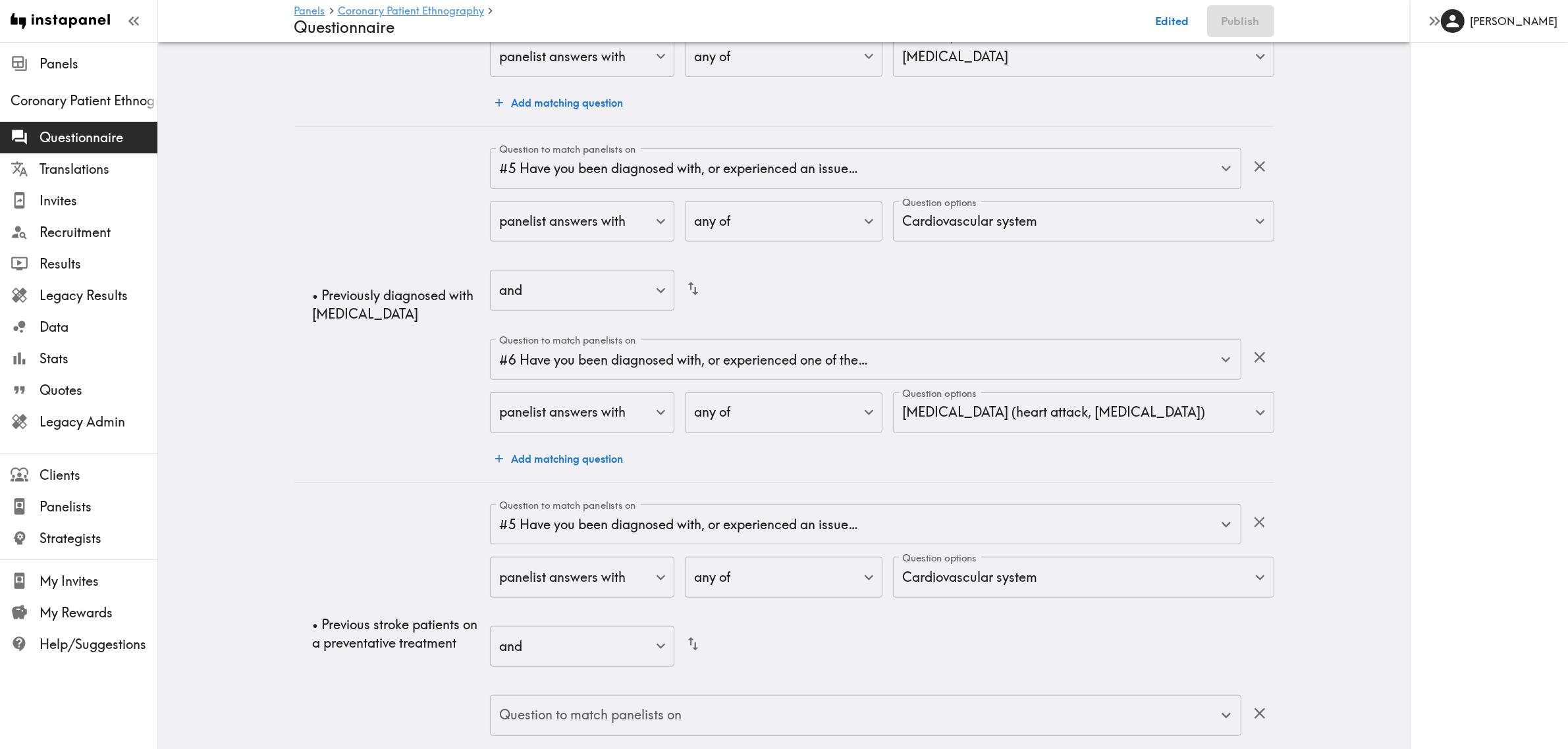
scroll to position [1071, 0]
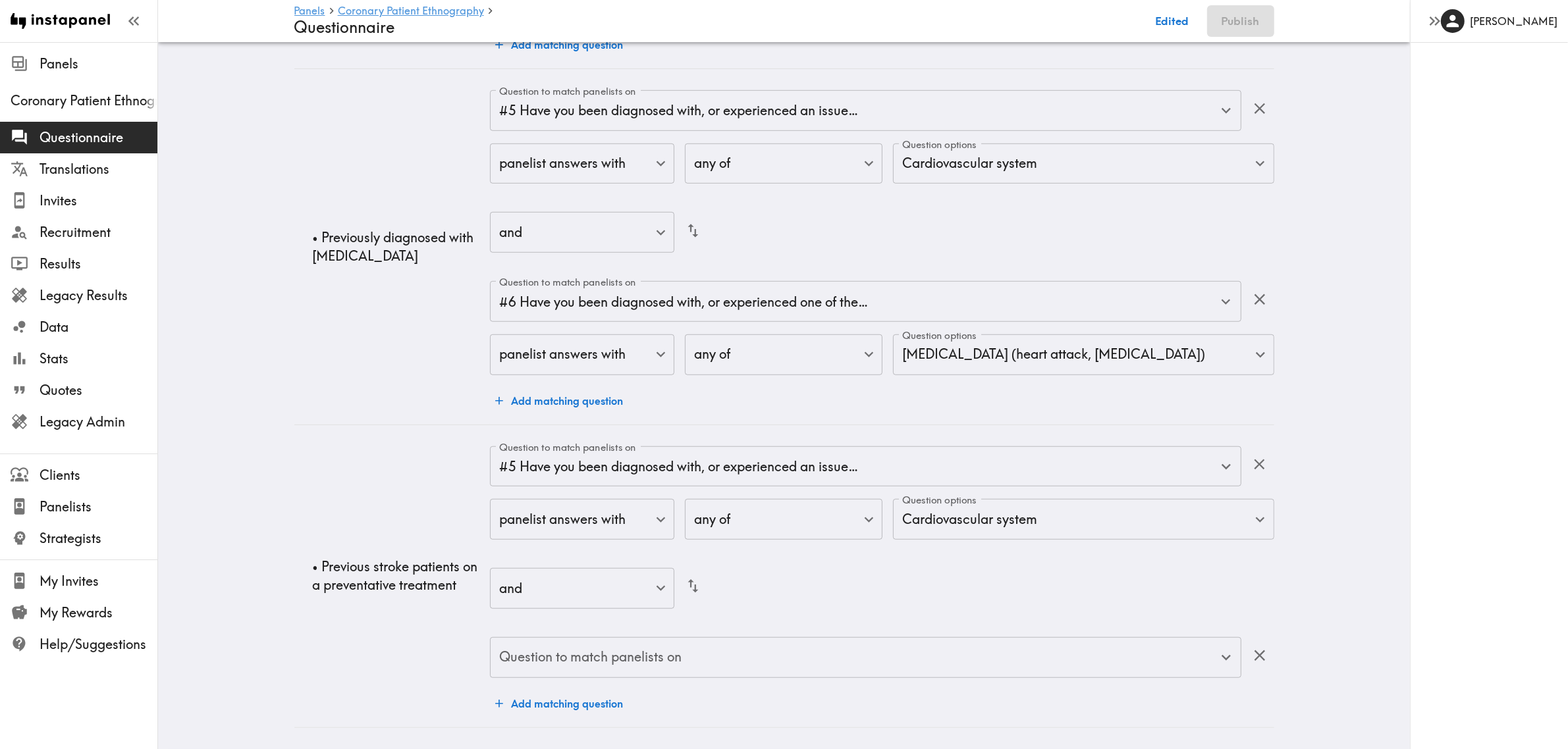
click at [717, 545] on div "Question to match panelists on" at bounding box center [865, 658] width 751 height 41
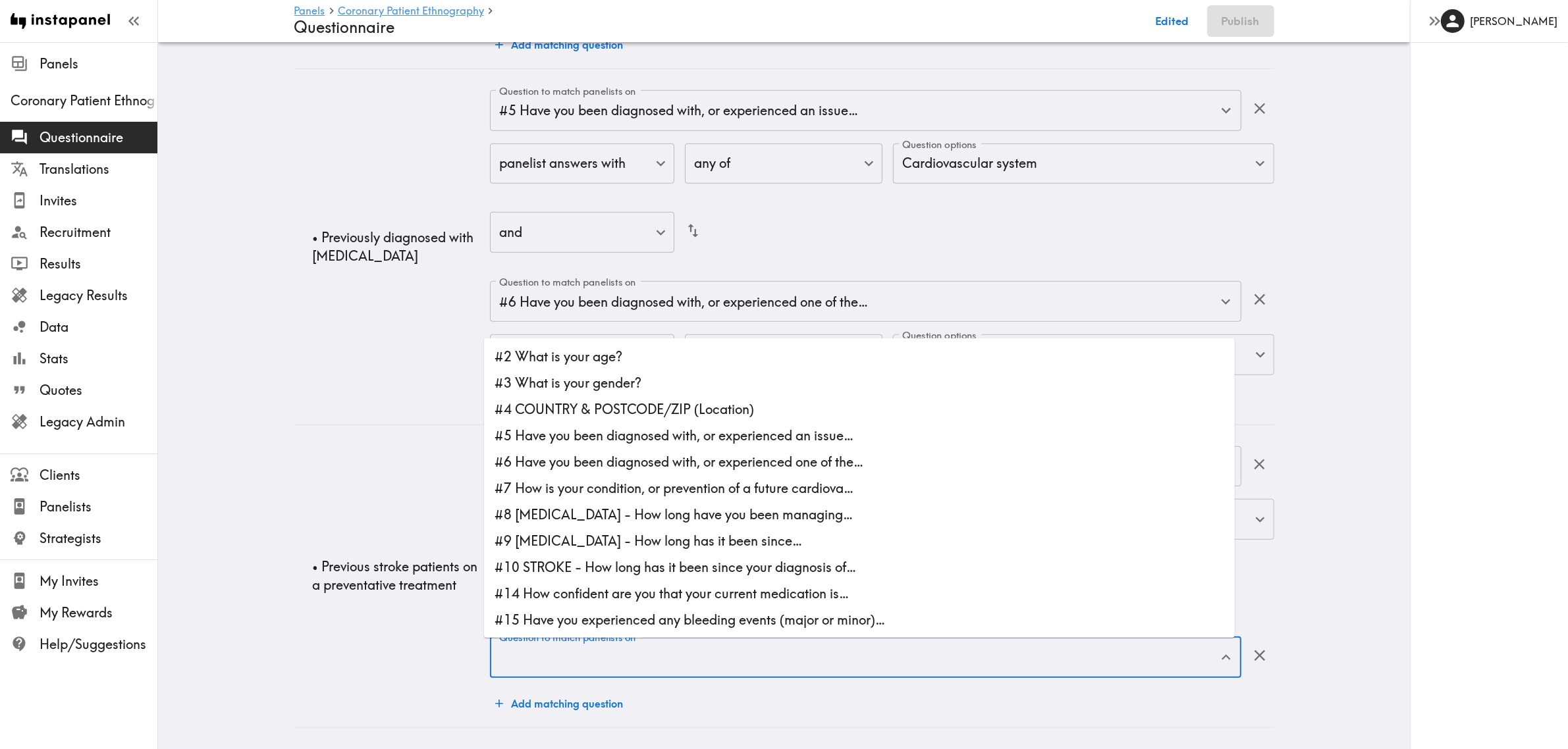
click at [709, 449] on li "#6 Have you been diagnosed with, or experienced one of the…" at bounding box center [859, 462] width 751 height 26
type input "#6 Have you been diagnosed with, or experienced one of the…"
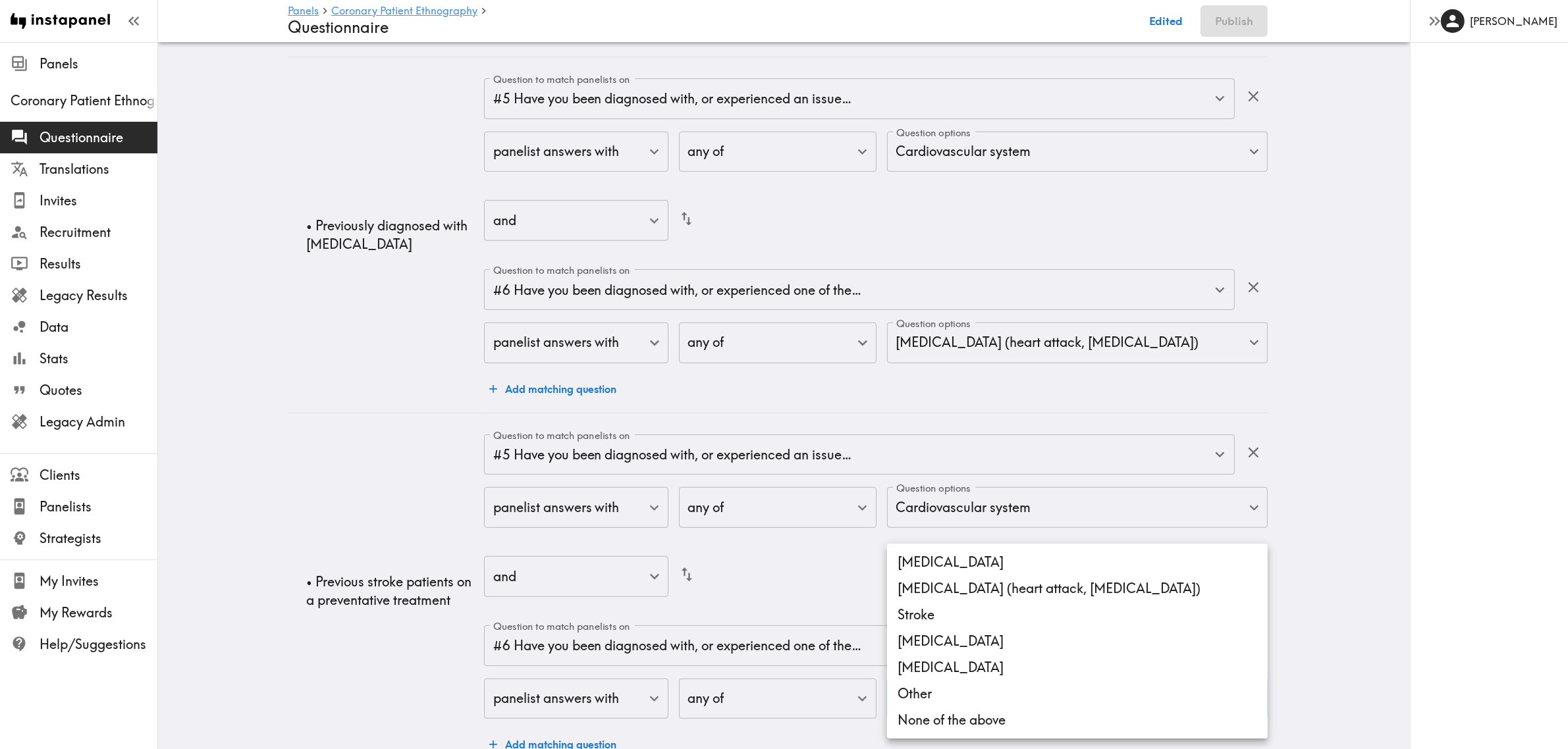
drag, startPoint x: 935, startPoint y: 619, endPoint x: 881, endPoint y: 620, distance: 54.0
click at [935, 545] on li "Stroke" at bounding box center [1078, 615] width 381 height 26
type input "2a472fb8-d346-4377-83fd-1d3152ec29be"
click at [313, 545] on div at bounding box center [790, 374] width 1581 height 749
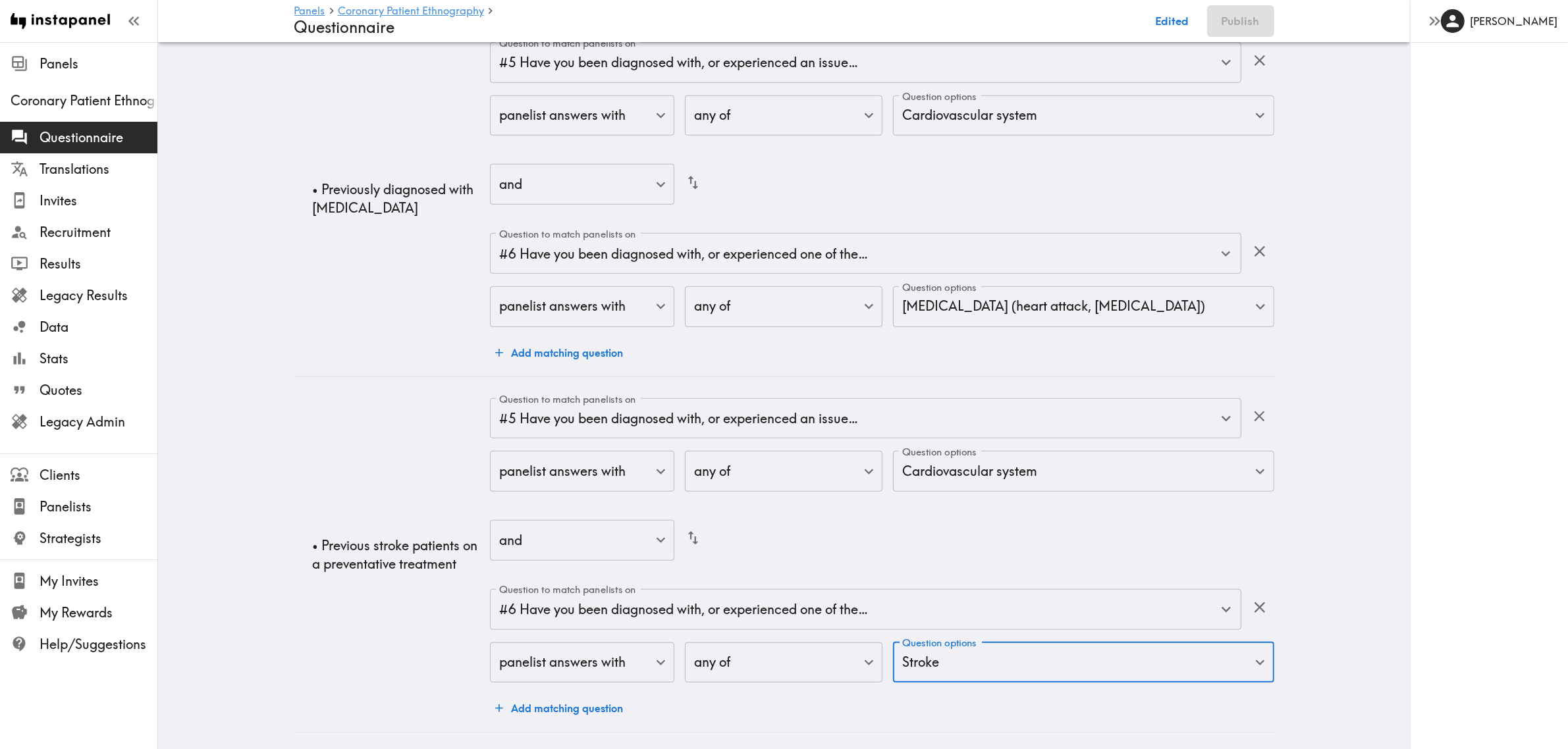
scroll to position [1125, 0]
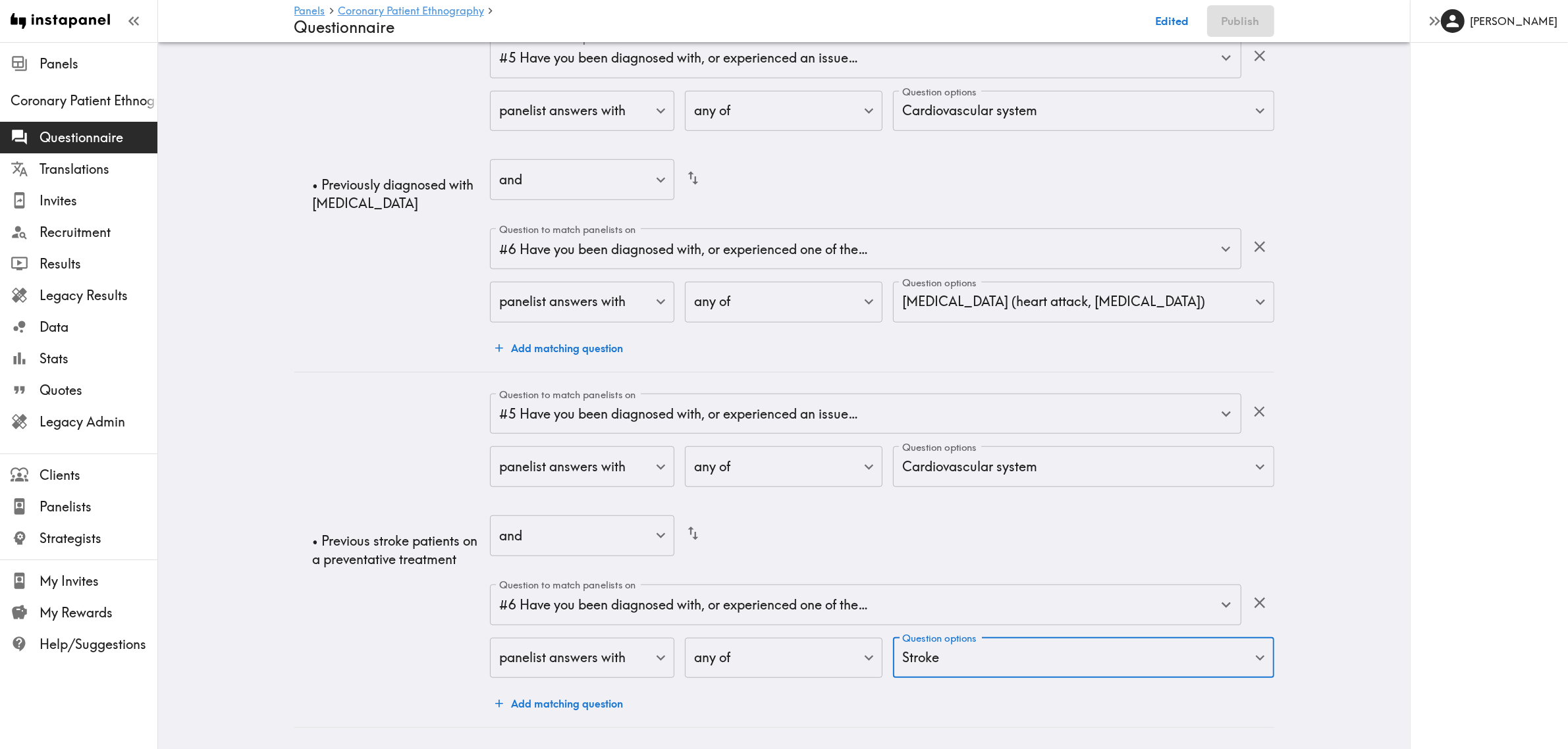
click at [577, 545] on button "Add matching question" at bounding box center [559, 704] width 138 height 26
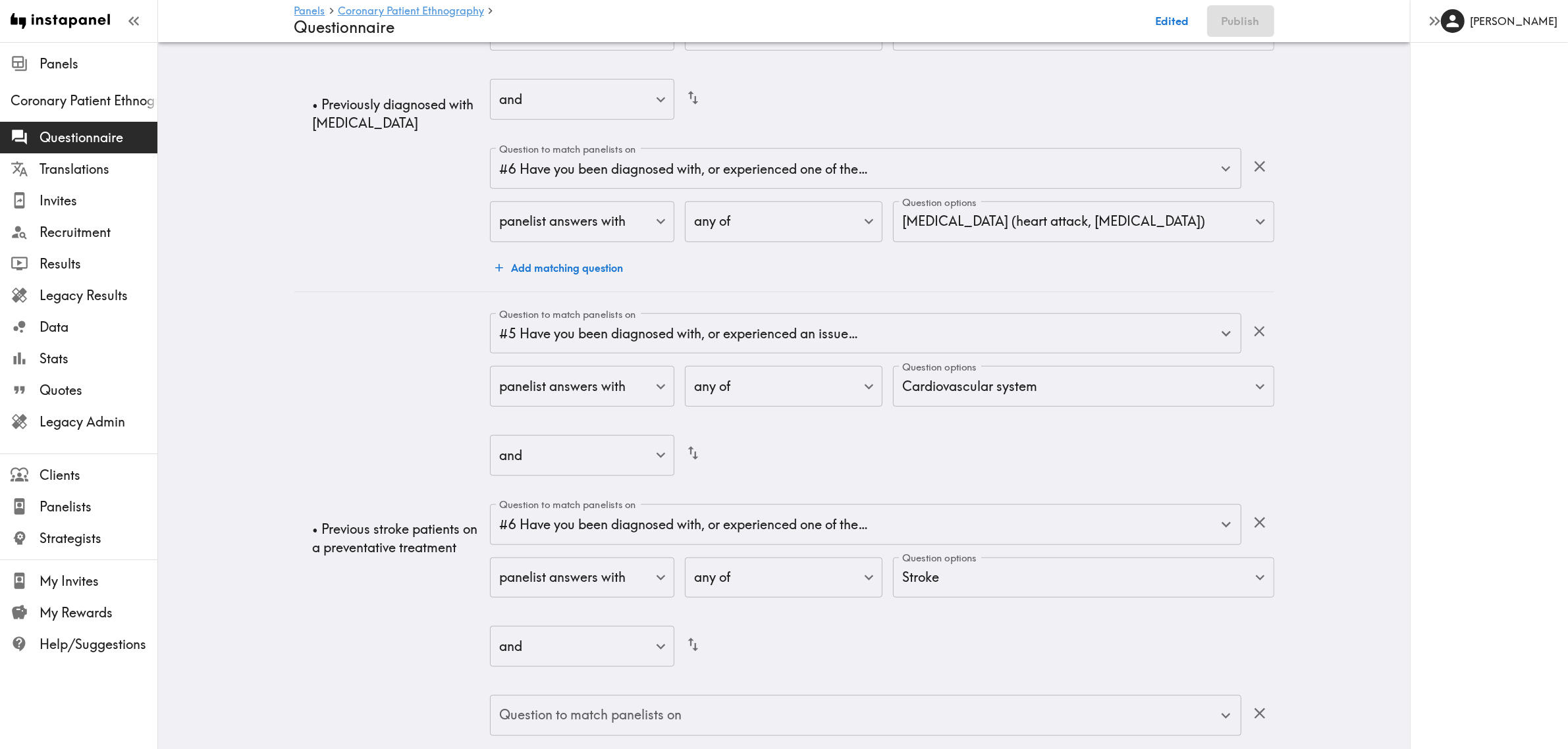
scroll to position [1262, 0]
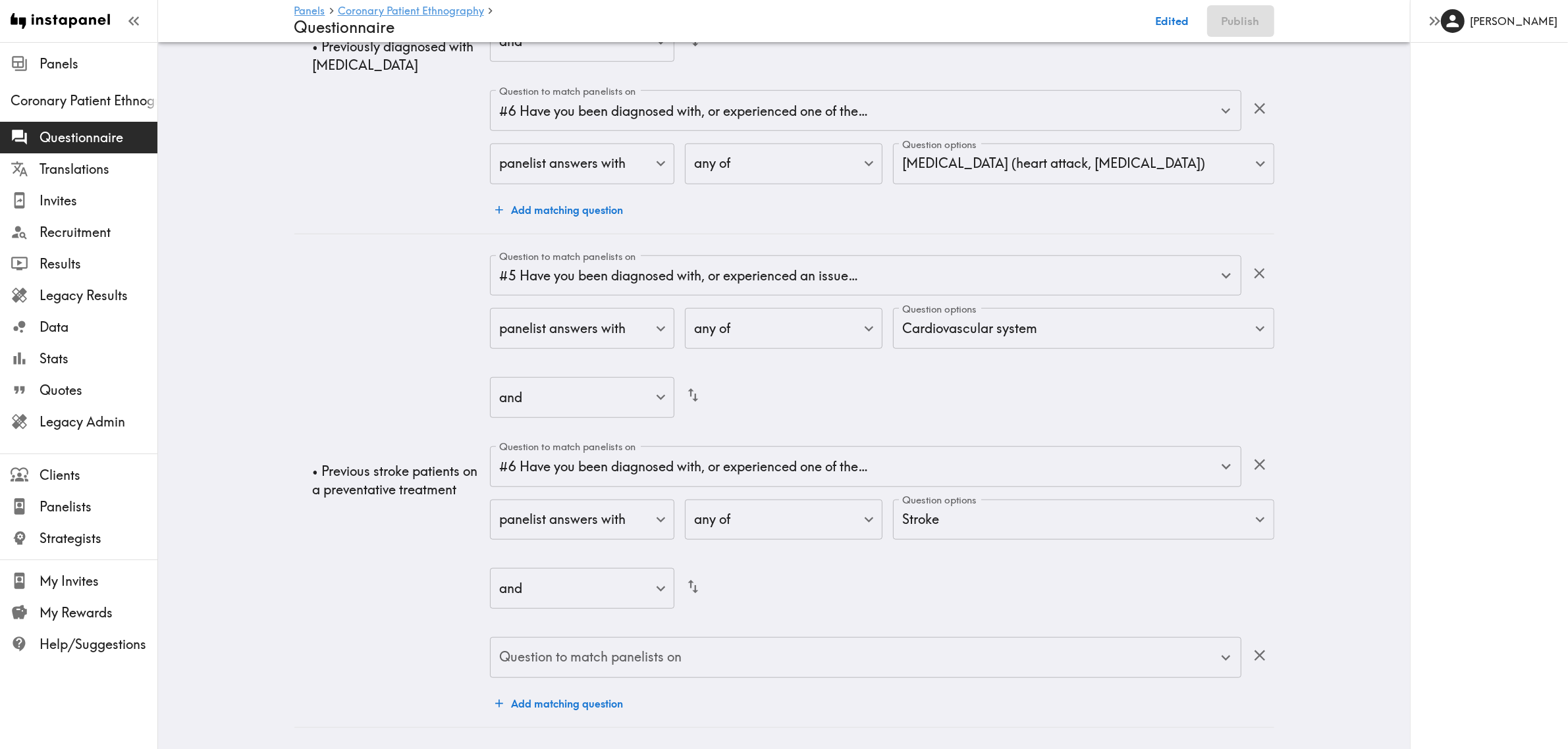
click at [642, 545] on input "Question to match panelists on" at bounding box center [856, 658] width 719 height 29
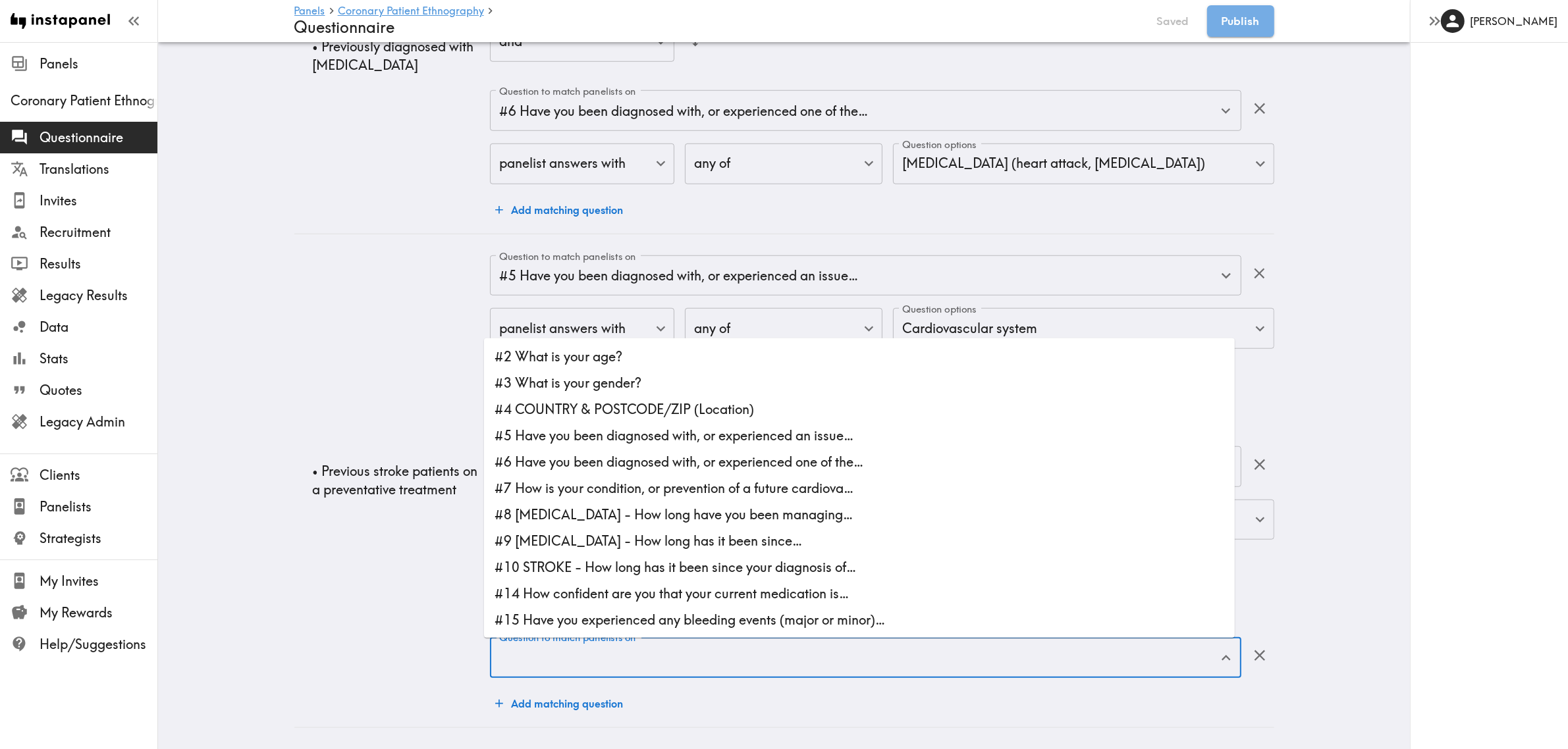
click at [331, 536] on td "• Previous stroke patients on a preventative treatment" at bounding box center [393, 481] width 196 height 494
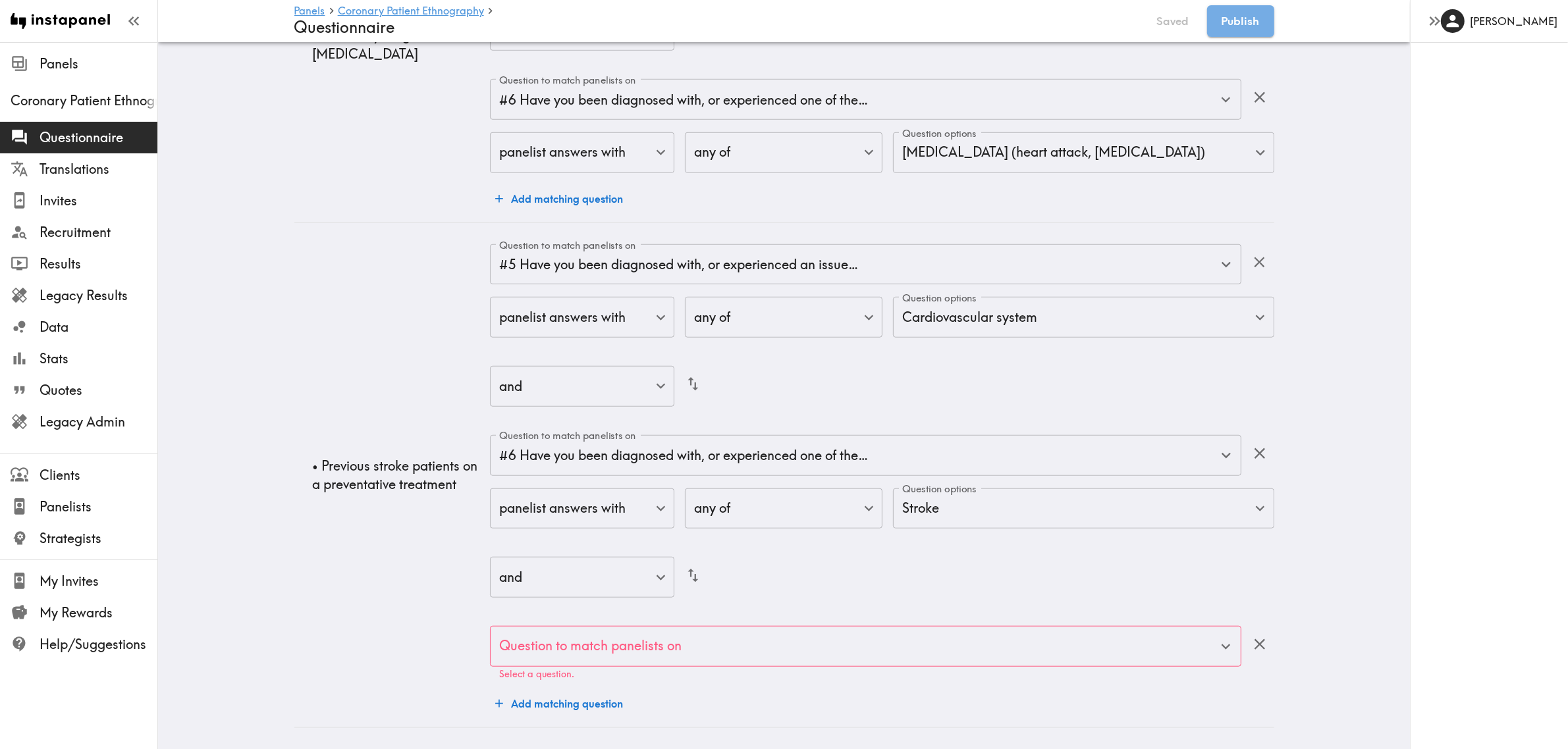
click at [739, 545] on input "Question to match panelists on" at bounding box center [856, 647] width 719 height 29
click at [341, 531] on td "• Previous stroke patients on a preventative treatment" at bounding box center [393, 475] width 196 height 505
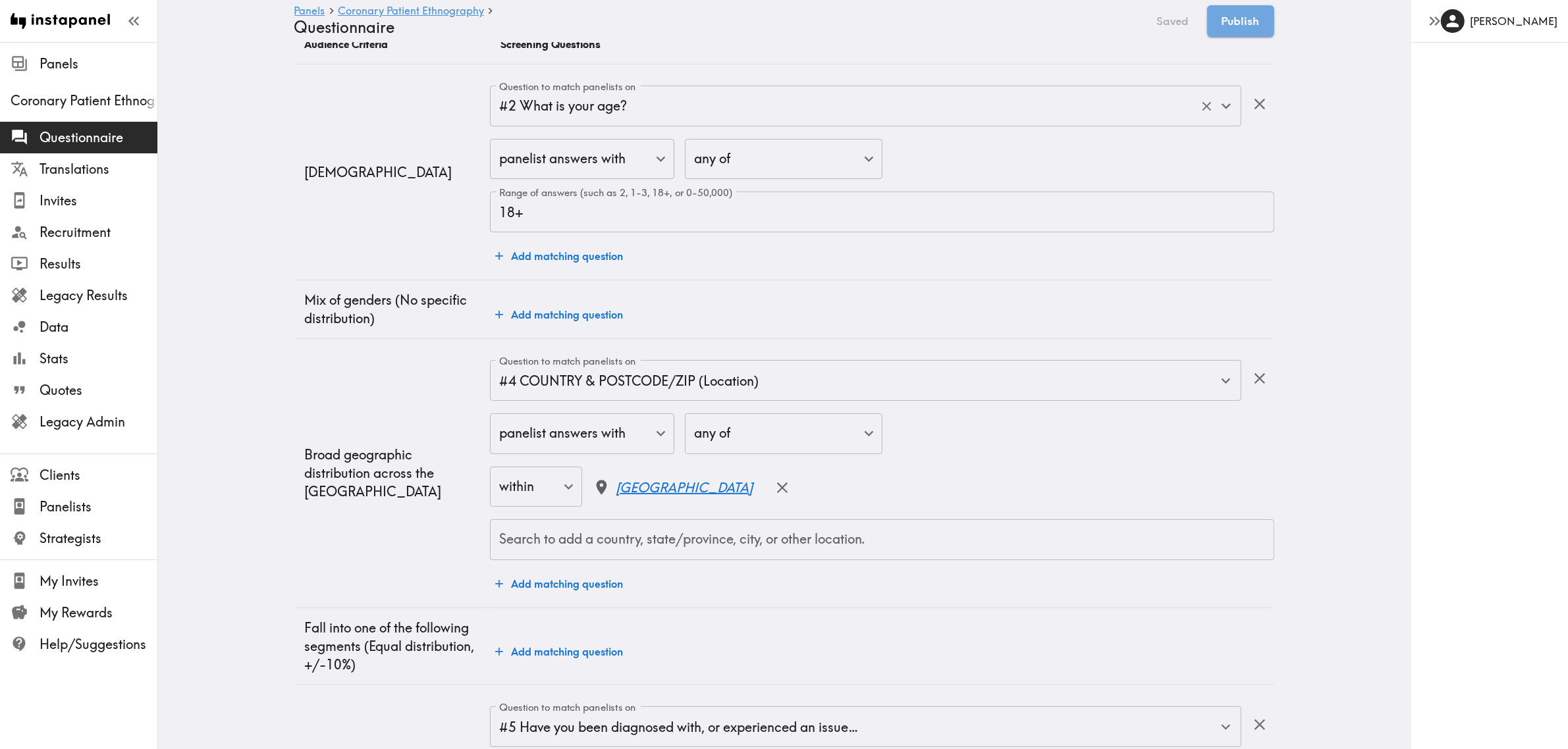
scroll to position [0, 0]
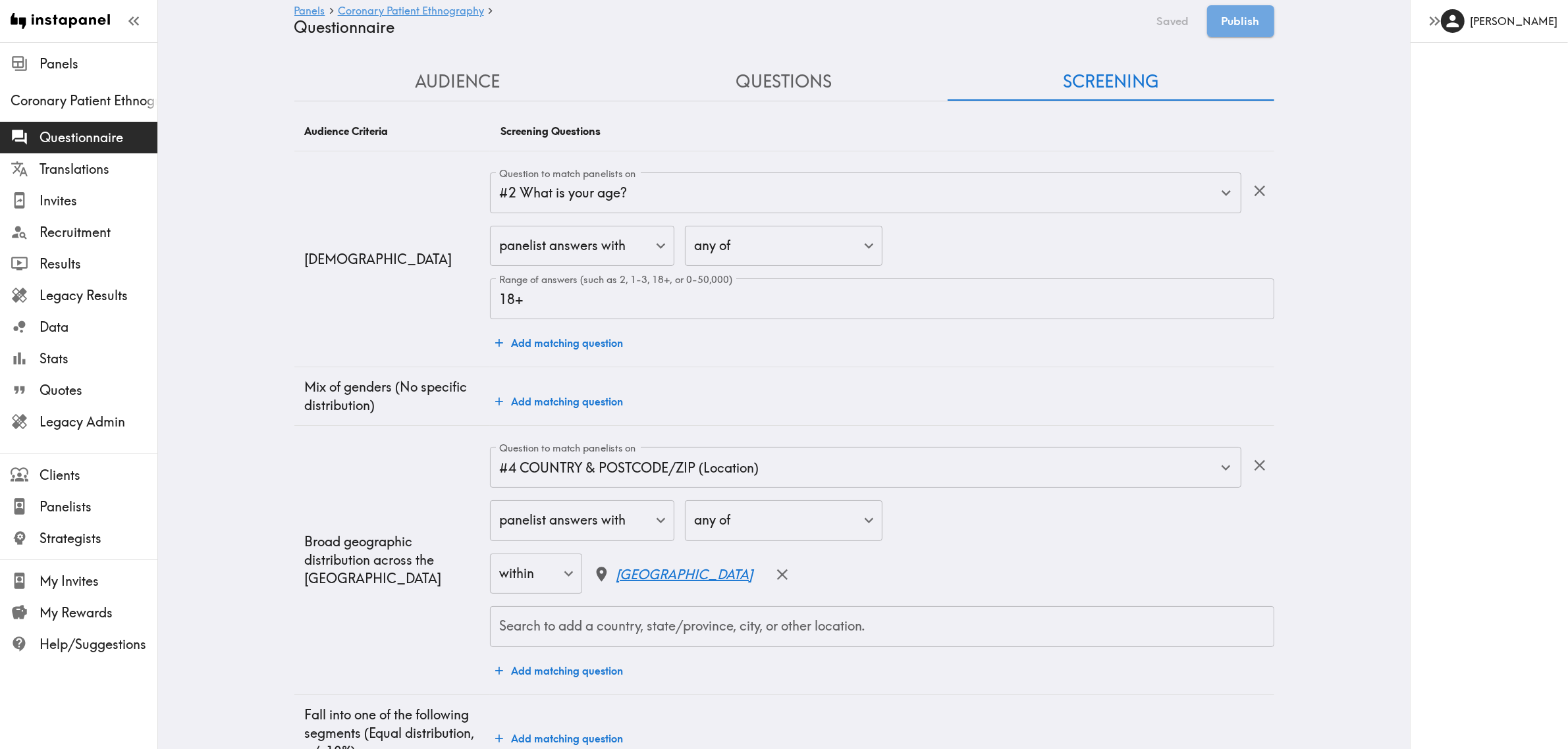
click at [756, 77] on button "Questions" at bounding box center [784, 82] width 326 height 38
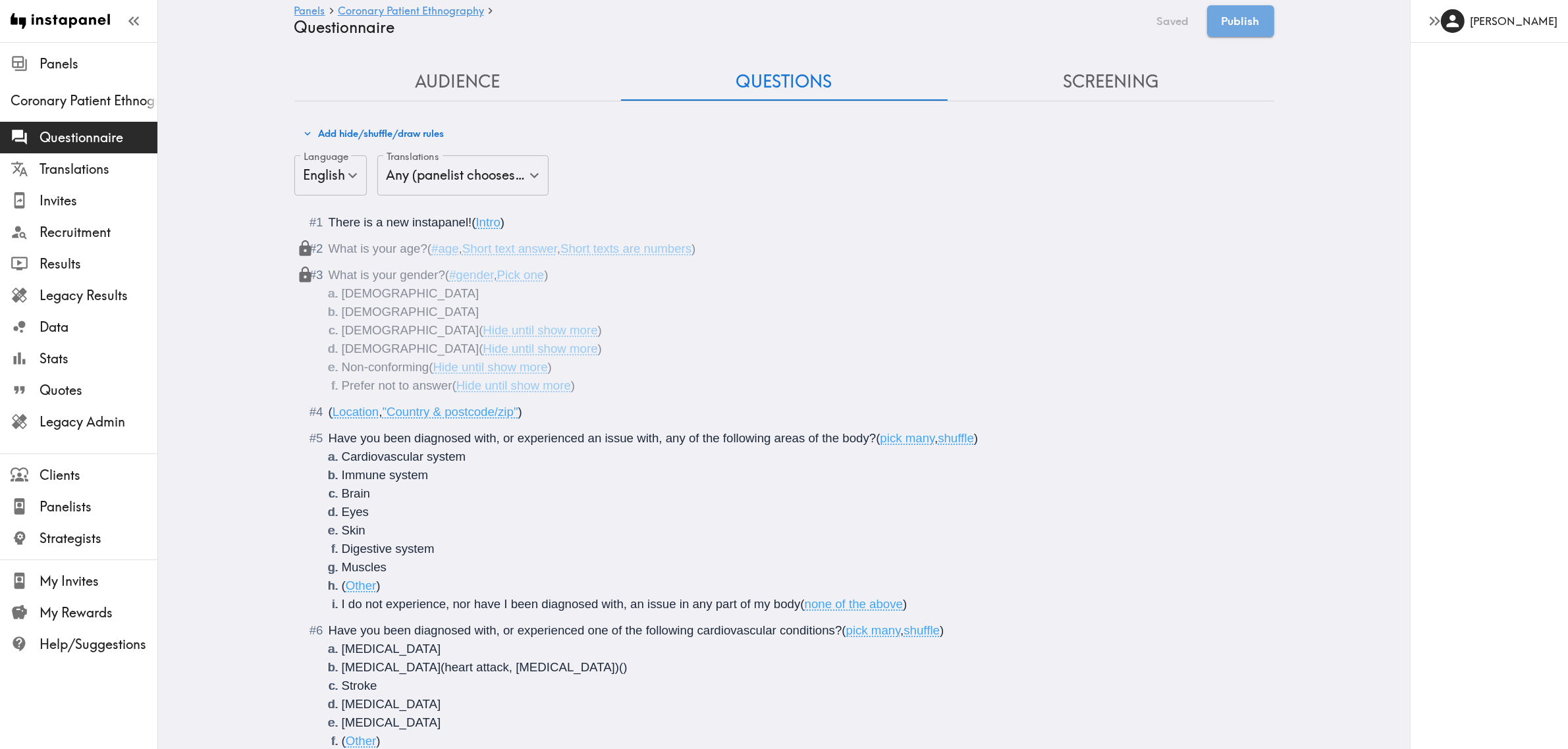
click at [1132, 78] on button "Screening" at bounding box center [1111, 82] width 326 height 38
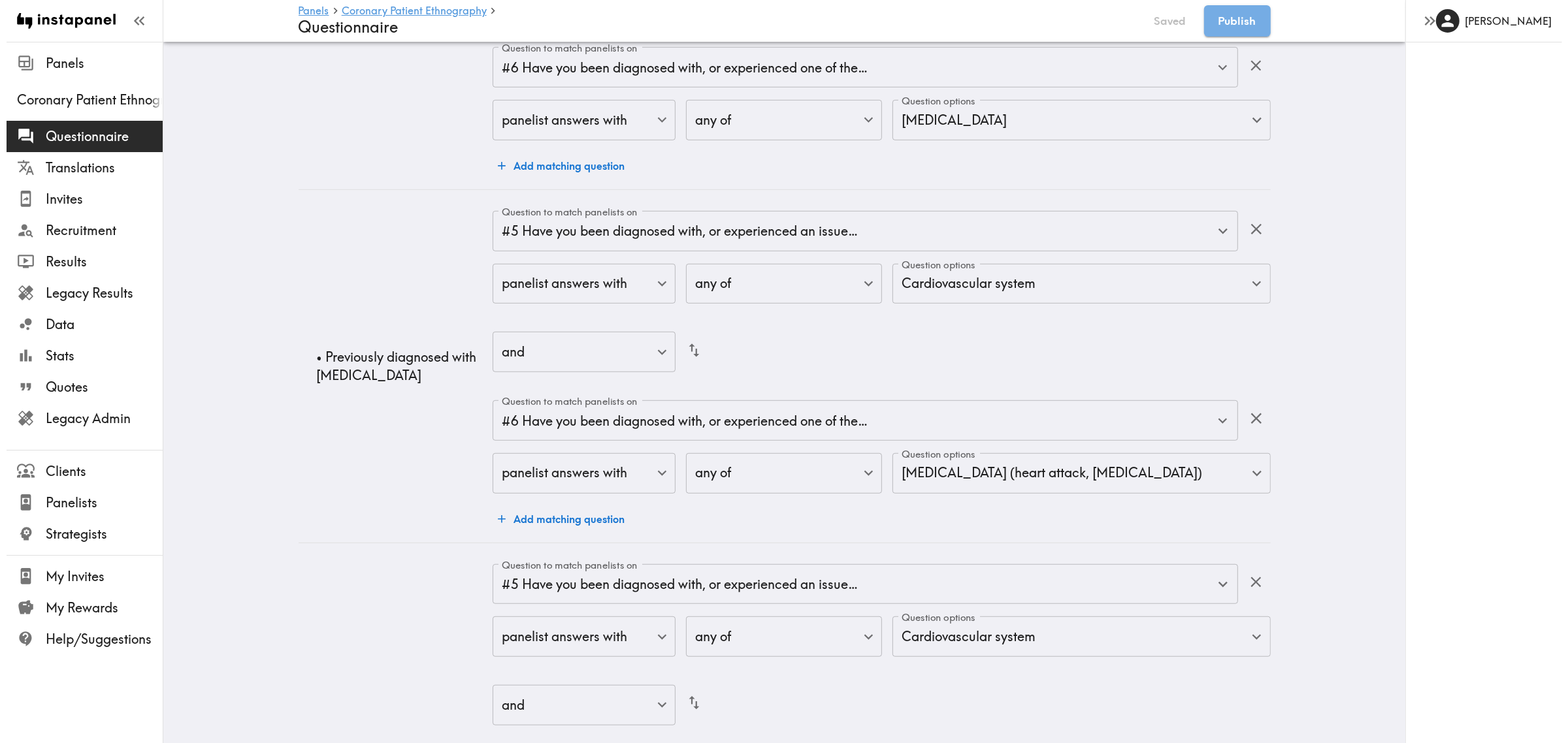
scroll to position [1264, 0]
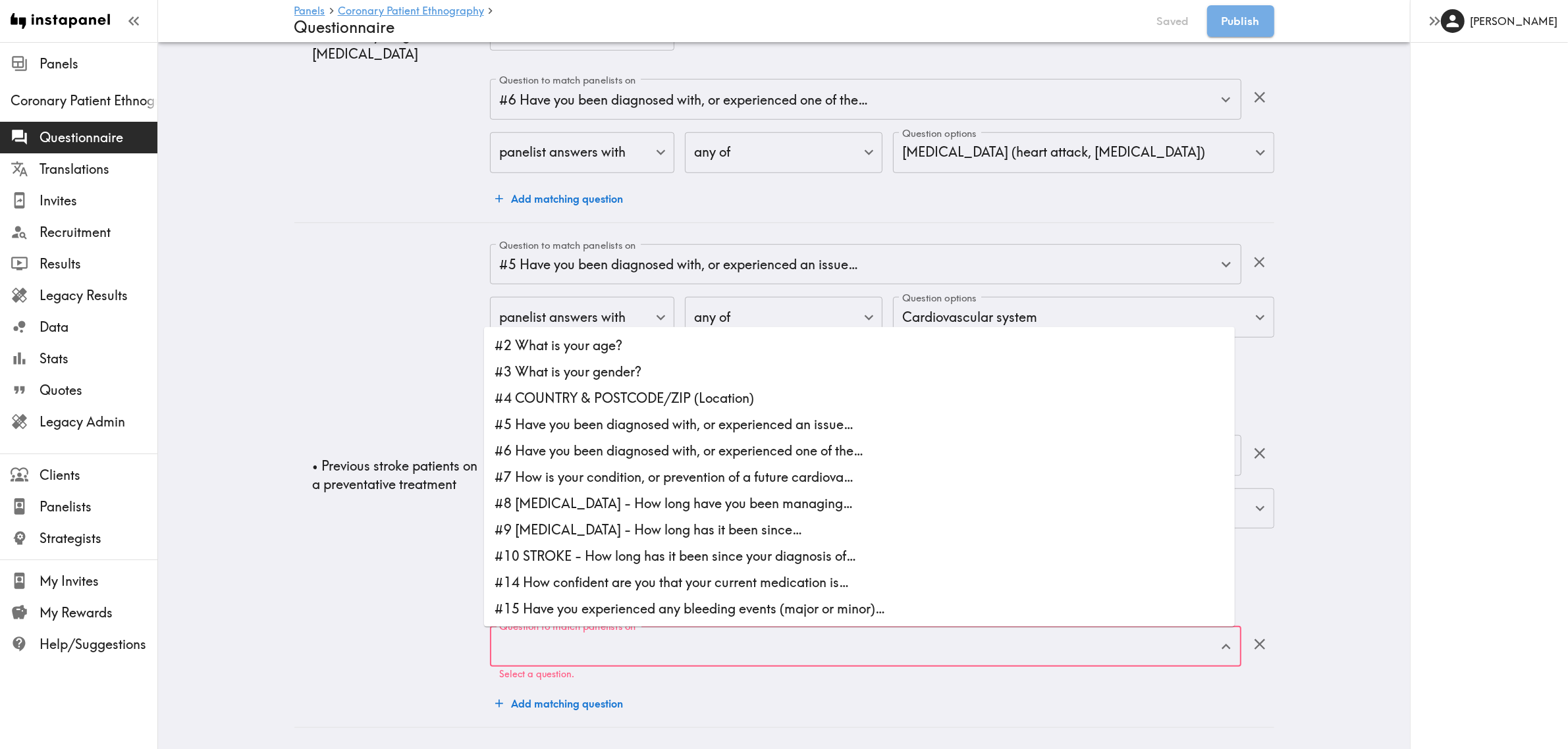
click at [542, 545] on div "Question to match panelists on Question to match panelists on Select a question." at bounding box center [865, 652] width 751 height 54
click at [587, 465] on li "#7 How is your condition, or prevention of a future cardiova…" at bounding box center [859, 477] width 751 height 26
type input "#7 How is your condition, or prevention of a future cardiova…"
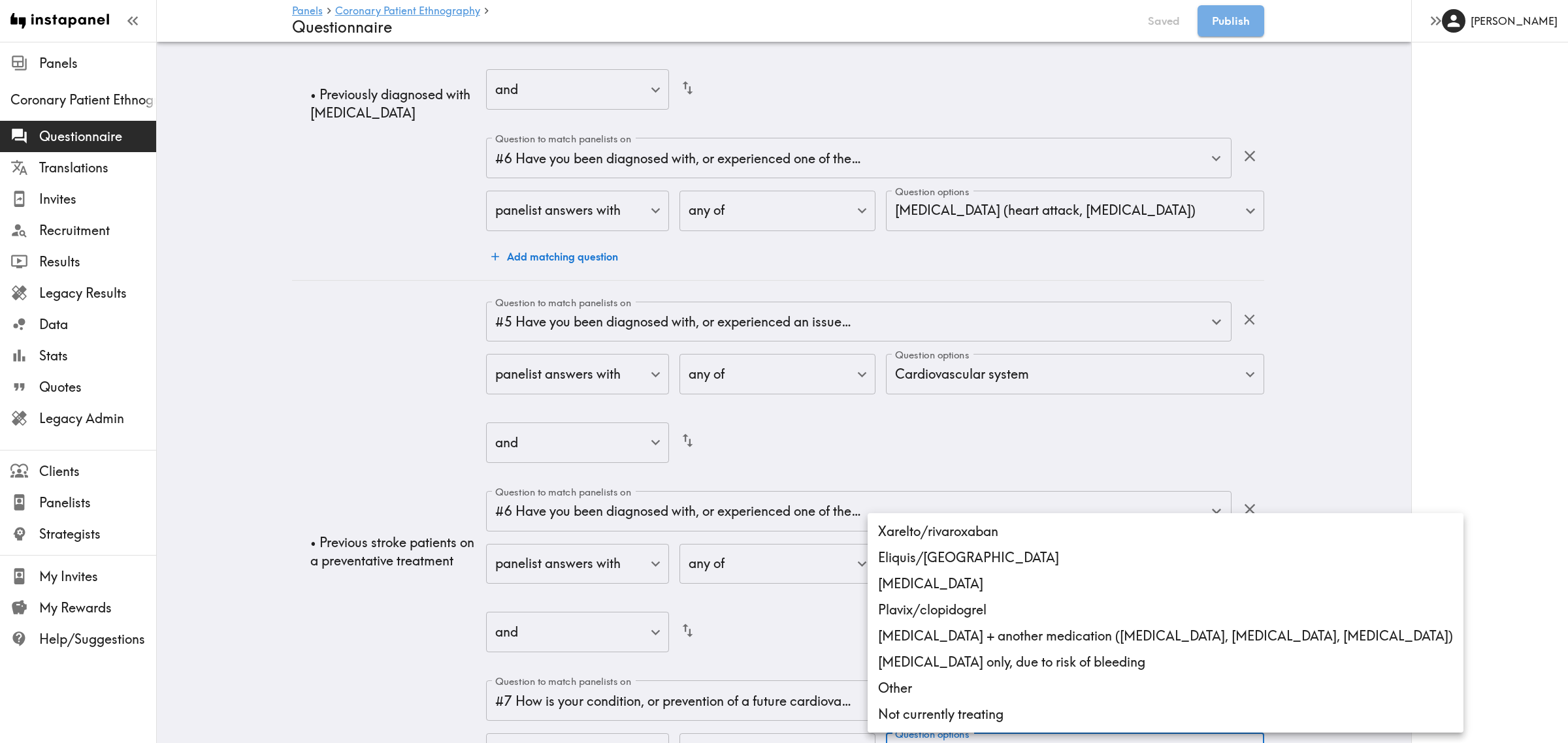
click at [958, 541] on li "[MEDICAL_DATA] + another medication ([MEDICAL_DATA], [MEDICAL_DATA], [MEDICAL_D…" at bounding box center [1165, 636] width 596 height 26
type input "b5a47fdc-c4e8-4956-b30d-809b9db86794"
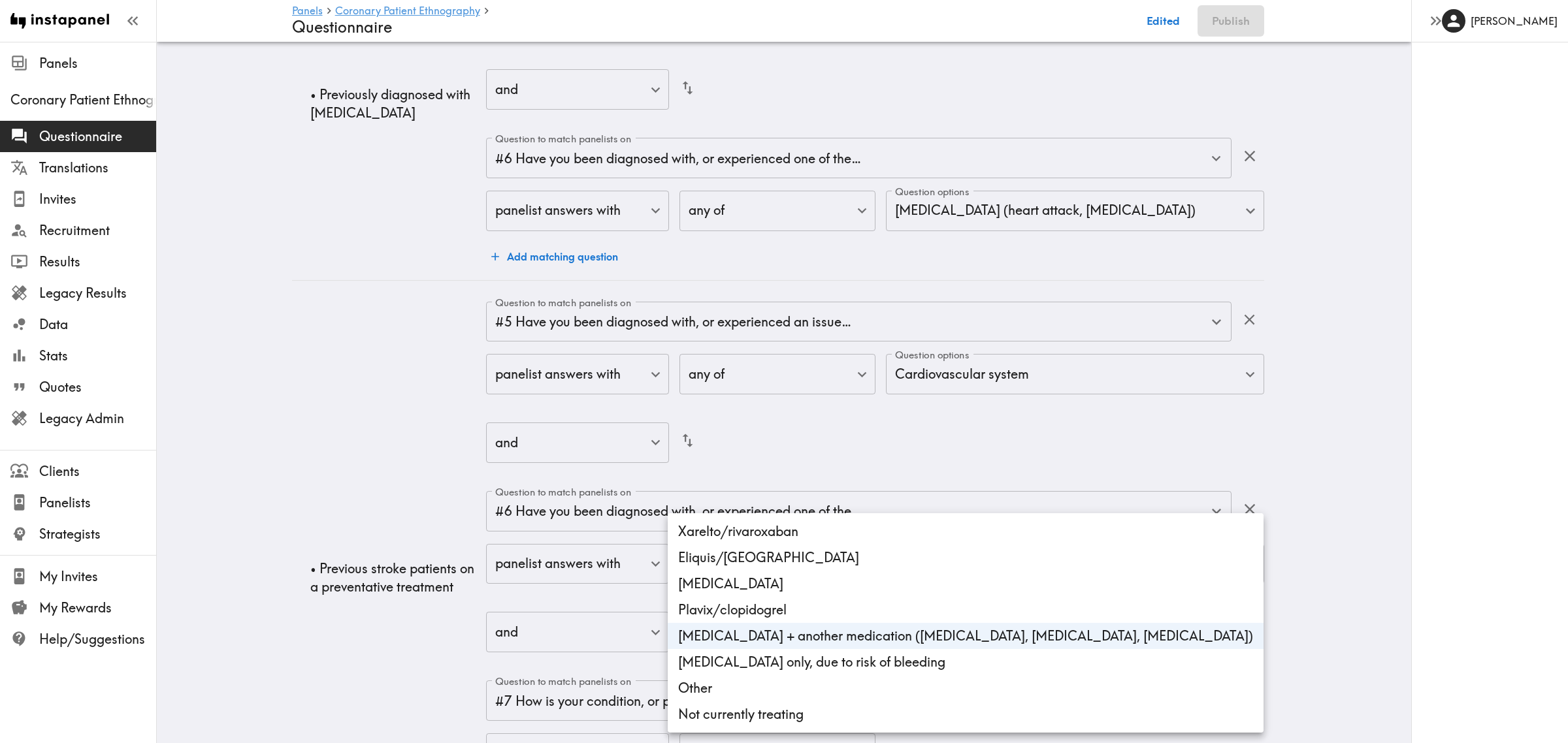
click at [313, 541] on div at bounding box center [784, 371] width 1568 height 743
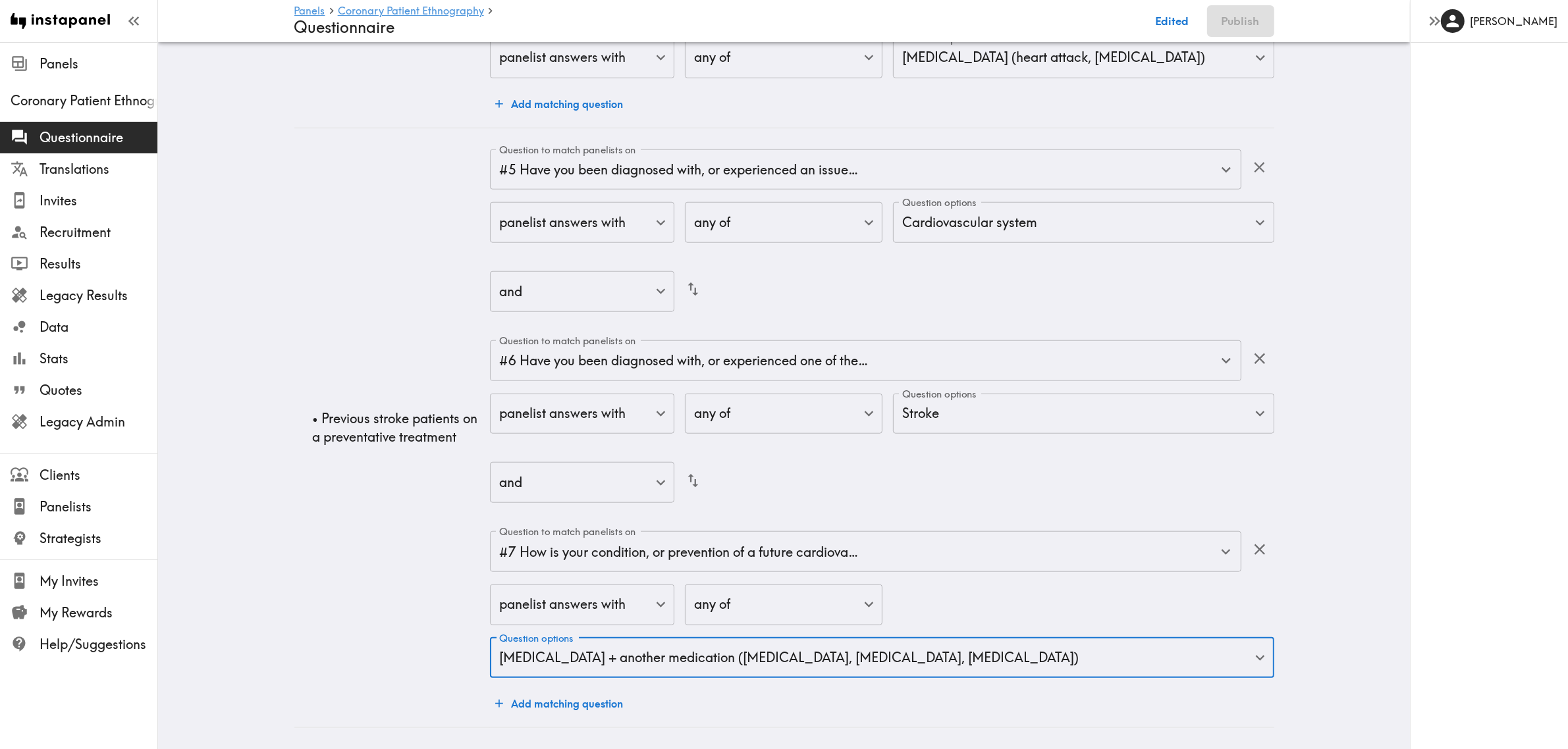
click at [325, 545] on td "• Previous stroke patients on a preventative treatment" at bounding box center [393, 428] width 196 height 600
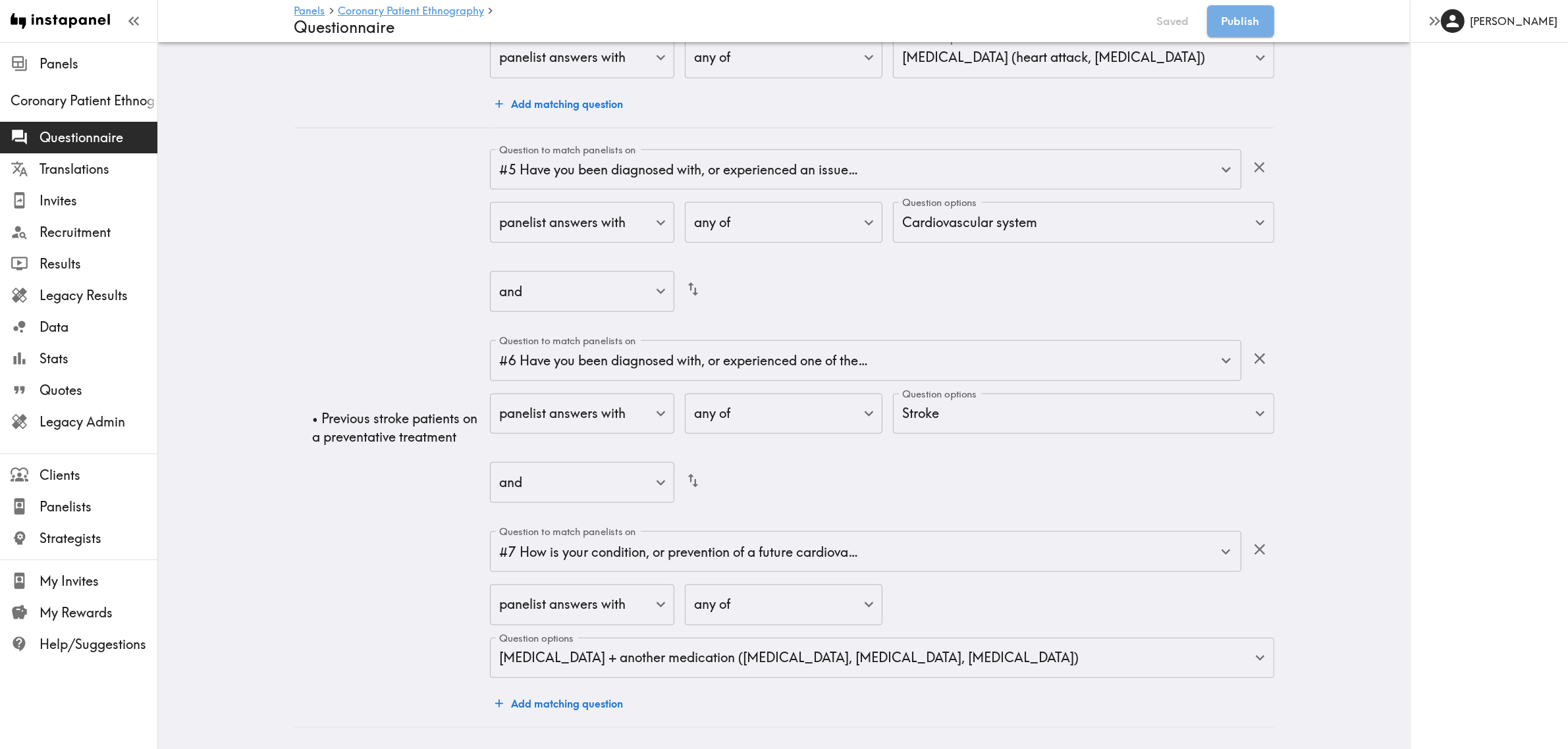
click at [362, 512] on td "• Previous stroke patients on a preventative treatment" at bounding box center [393, 428] width 196 height 600
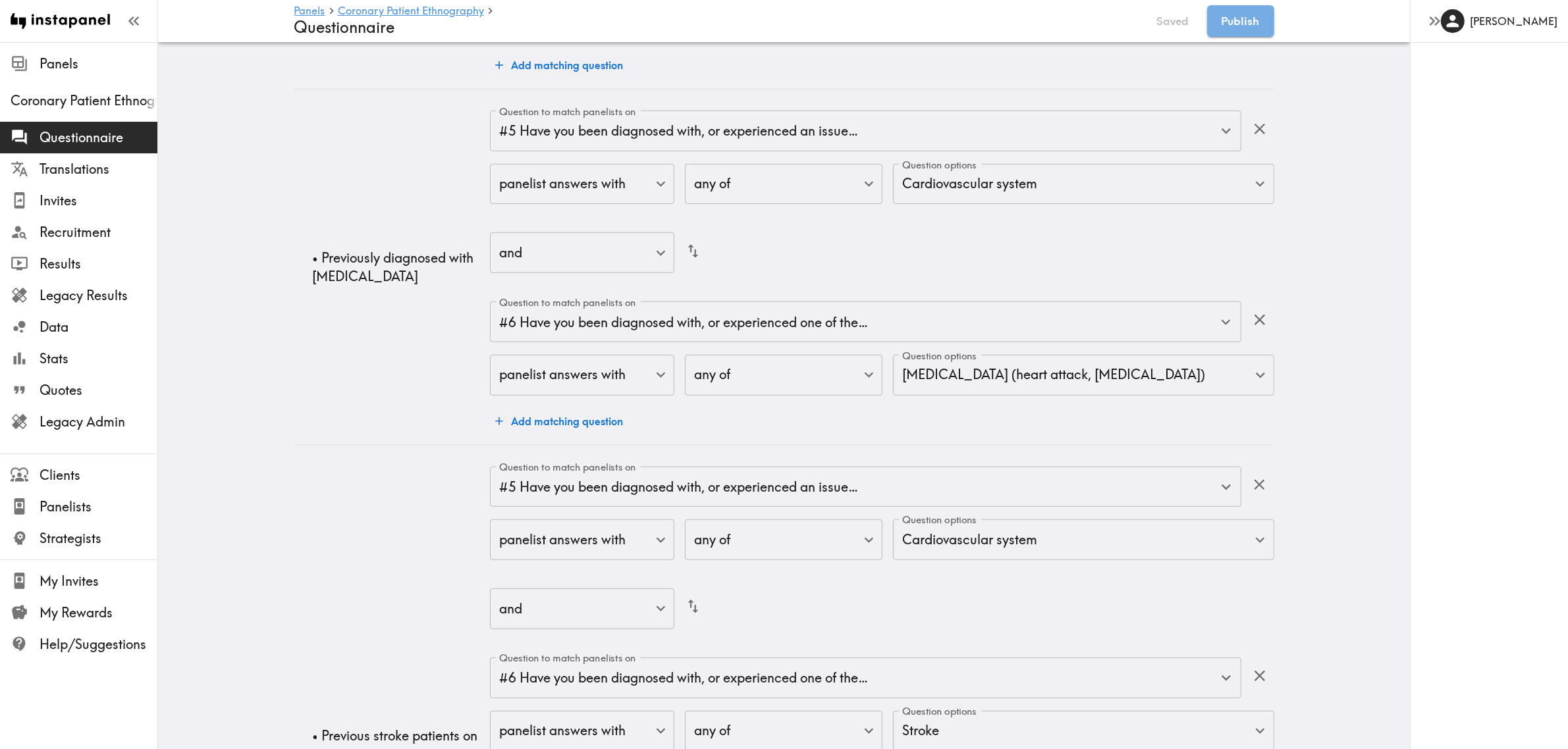
scroll to position [1029, 0]
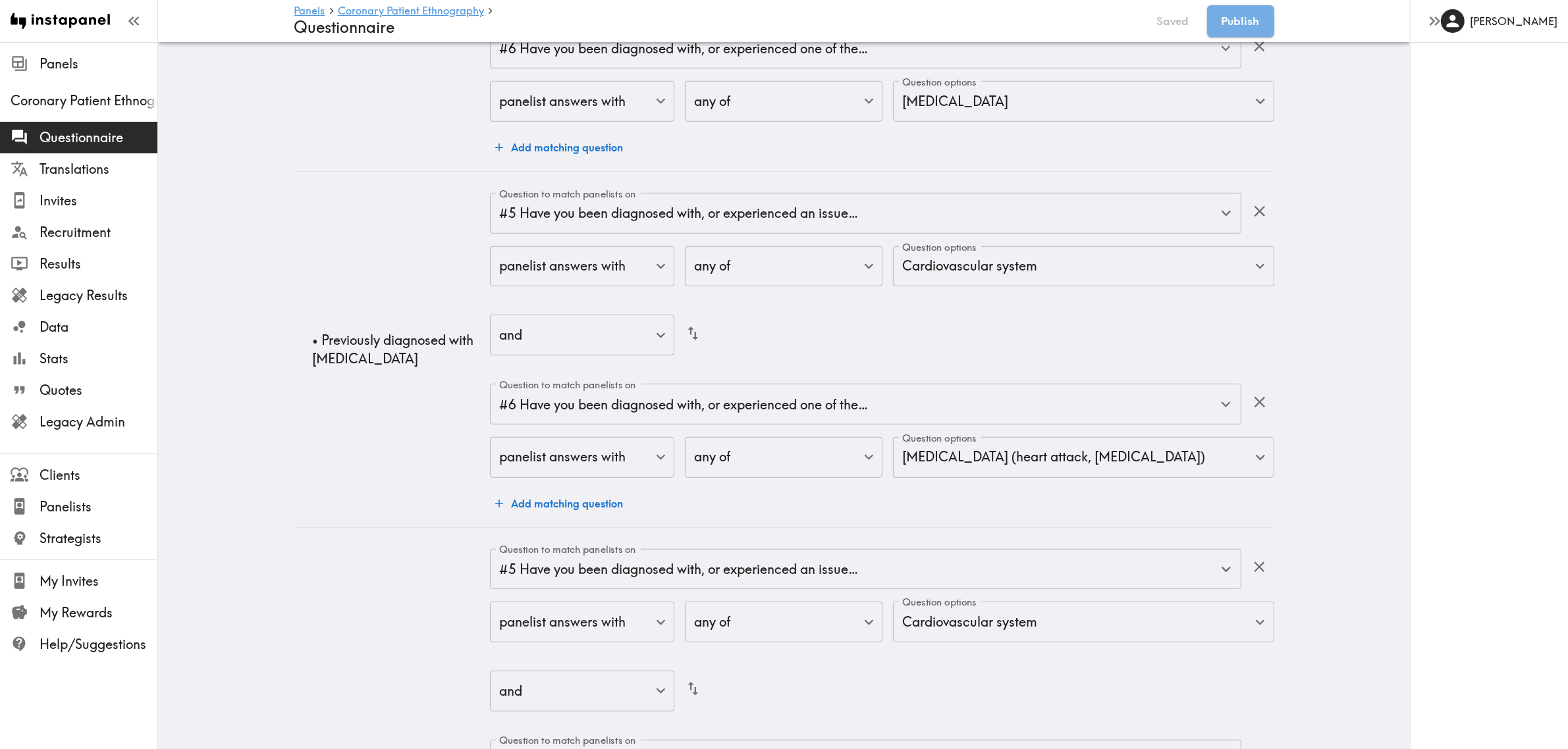
click at [559, 506] on button "Add matching question" at bounding box center [559, 503] width 138 height 26
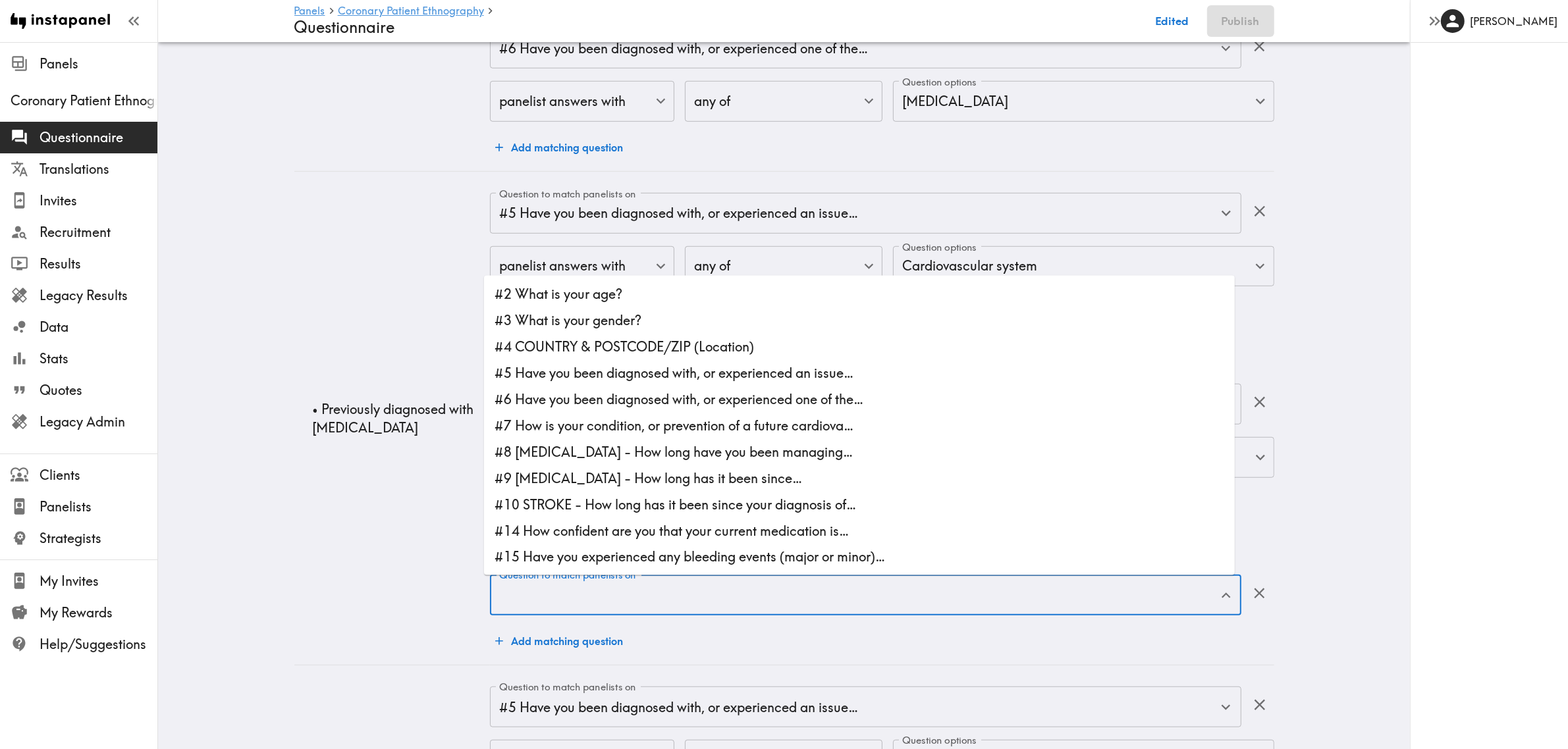
click at [635, 545] on div "Question to match panelists on Question to match panelists on" at bounding box center [865, 596] width 751 height 43
click at [582, 430] on li "#7 How is your condition, or prevention of a future cardiova…" at bounding box center [859, 425] width 751 height 26
type input "#7 How is your condition, or prevention of a future cardiova…"
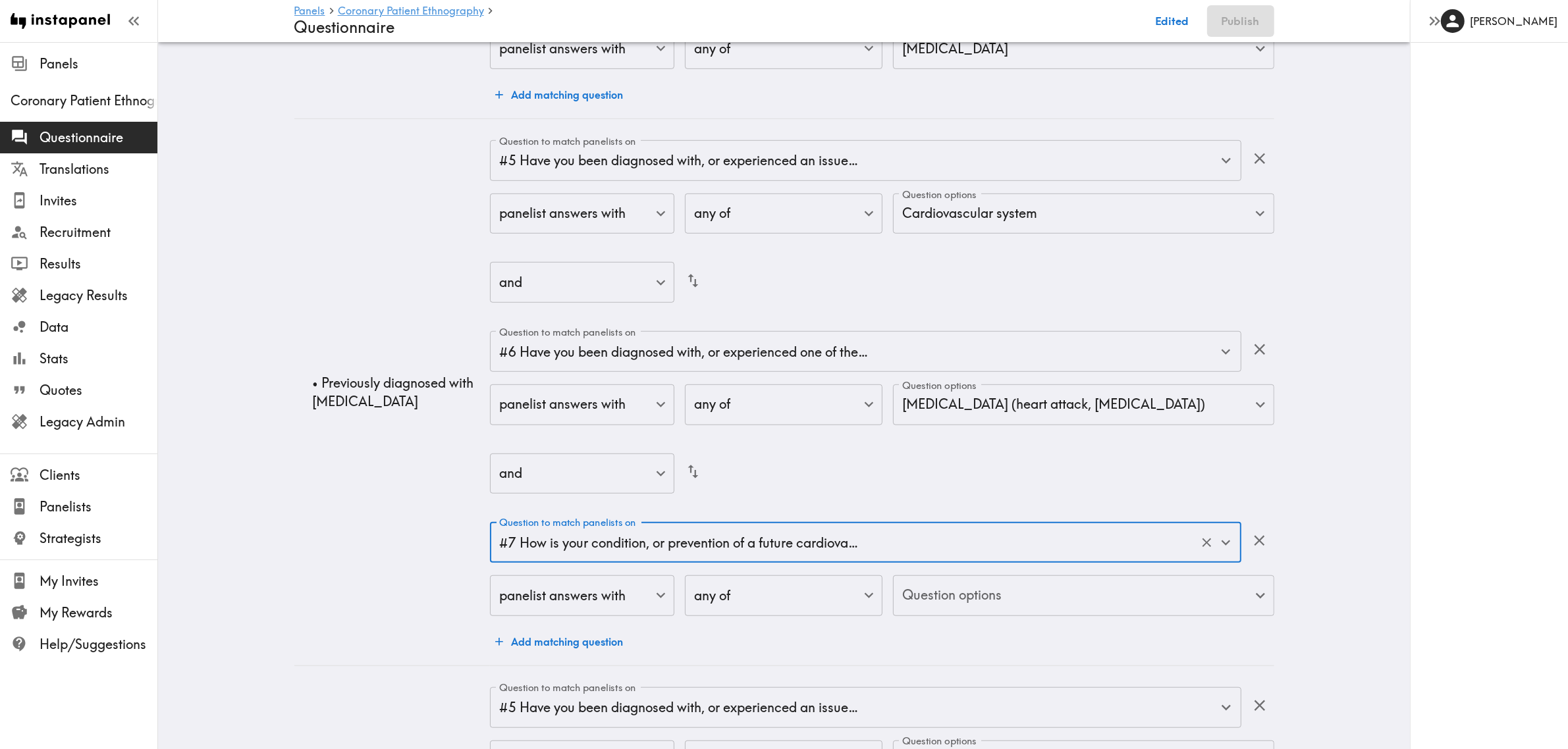
scroll to position [1112, 0]
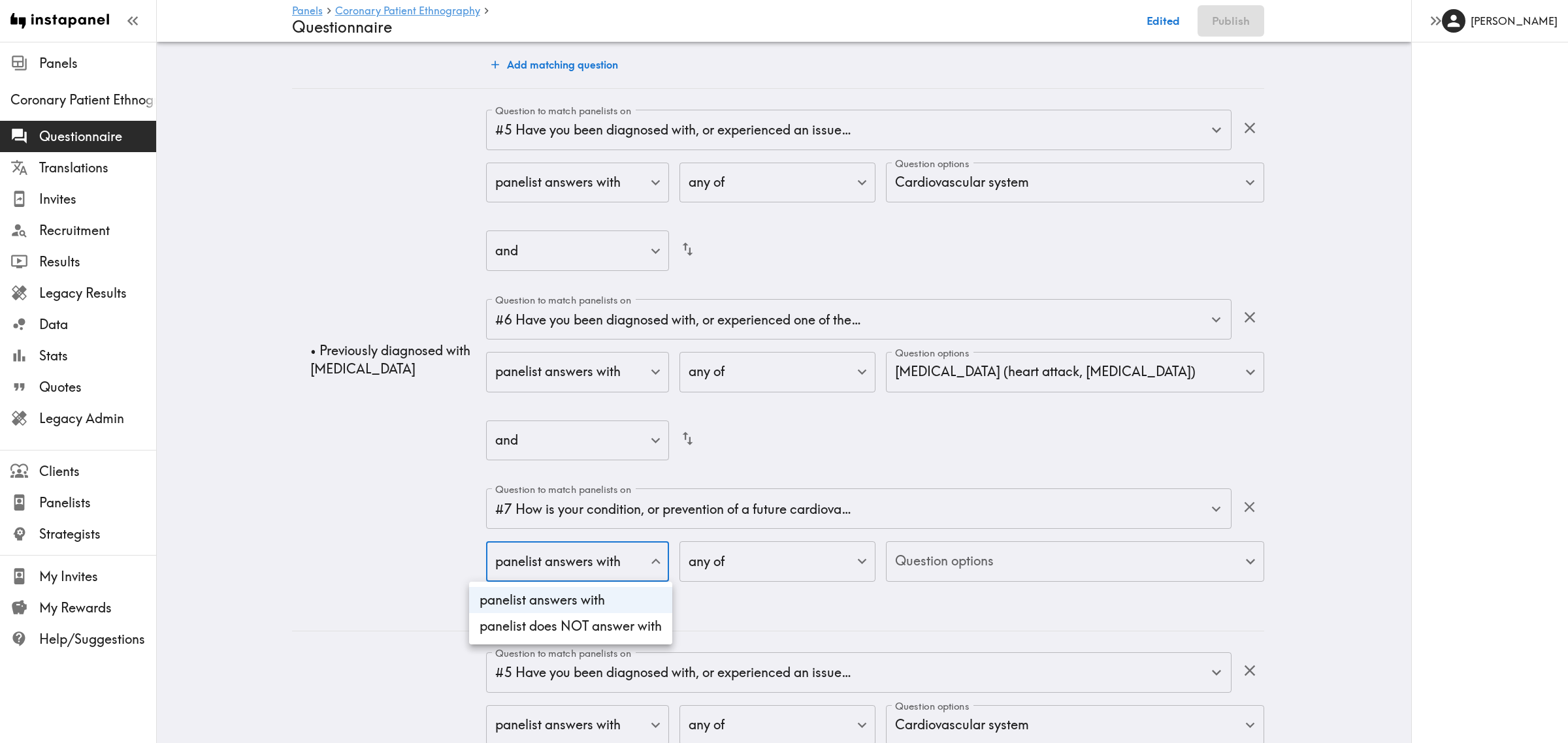
click at [581, 541] on body "Instapanel - Panels - Coronary Patient Ethnography - Questionnaire Panels Coron…" at bounding box center [784, 94] width 1568 height 2309
click at [581, 541] on div at bounding box center [784, 371] width 1568 height 743
click at [806, 541] on body "Instapanel - Panels - Coronary Patient Ethnography - Questionnaire Panels Coron…" at bounding box center [778, 94] width 1555 height 2309
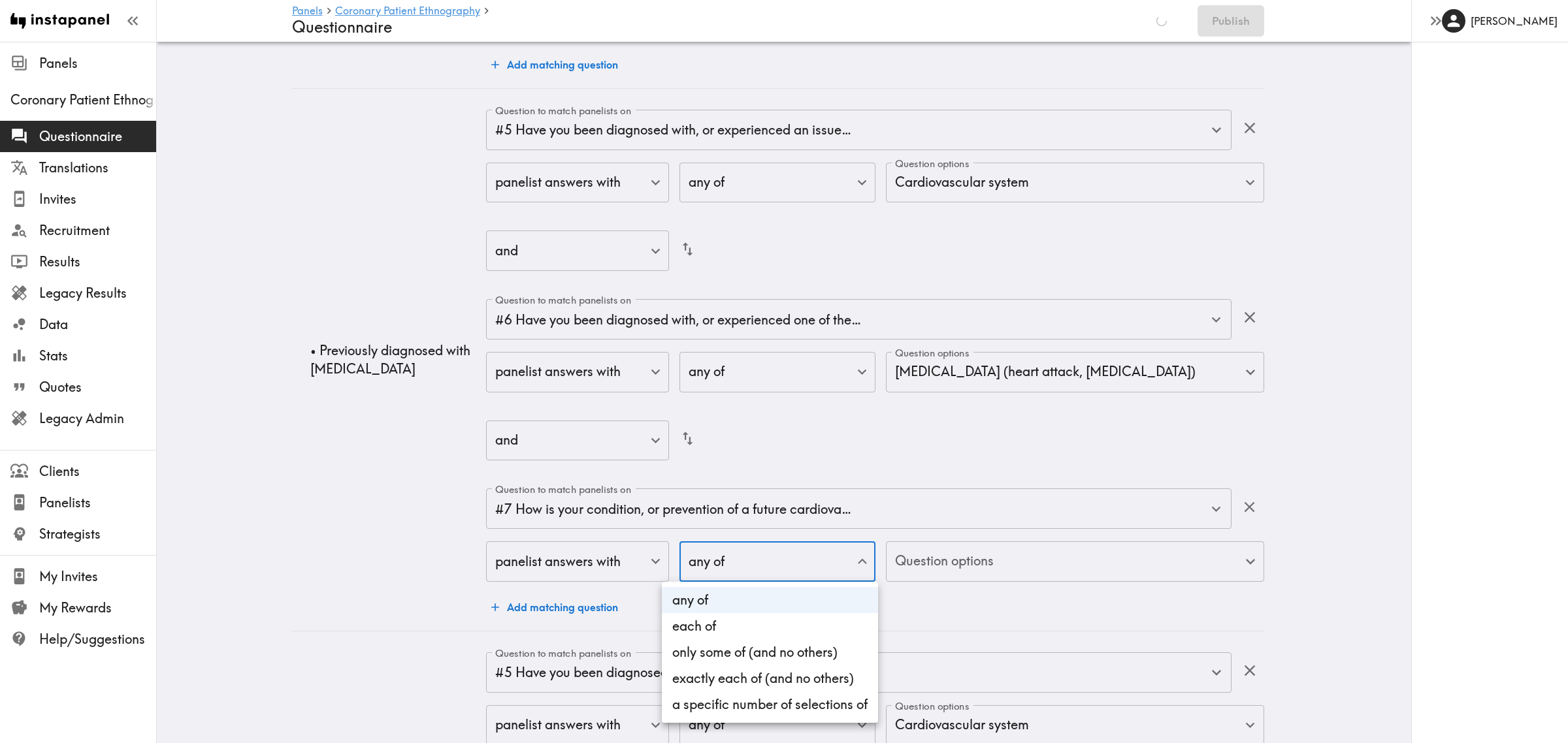
click at [806, 541] on div at bounding box center [784, 371] width 1568 height 743
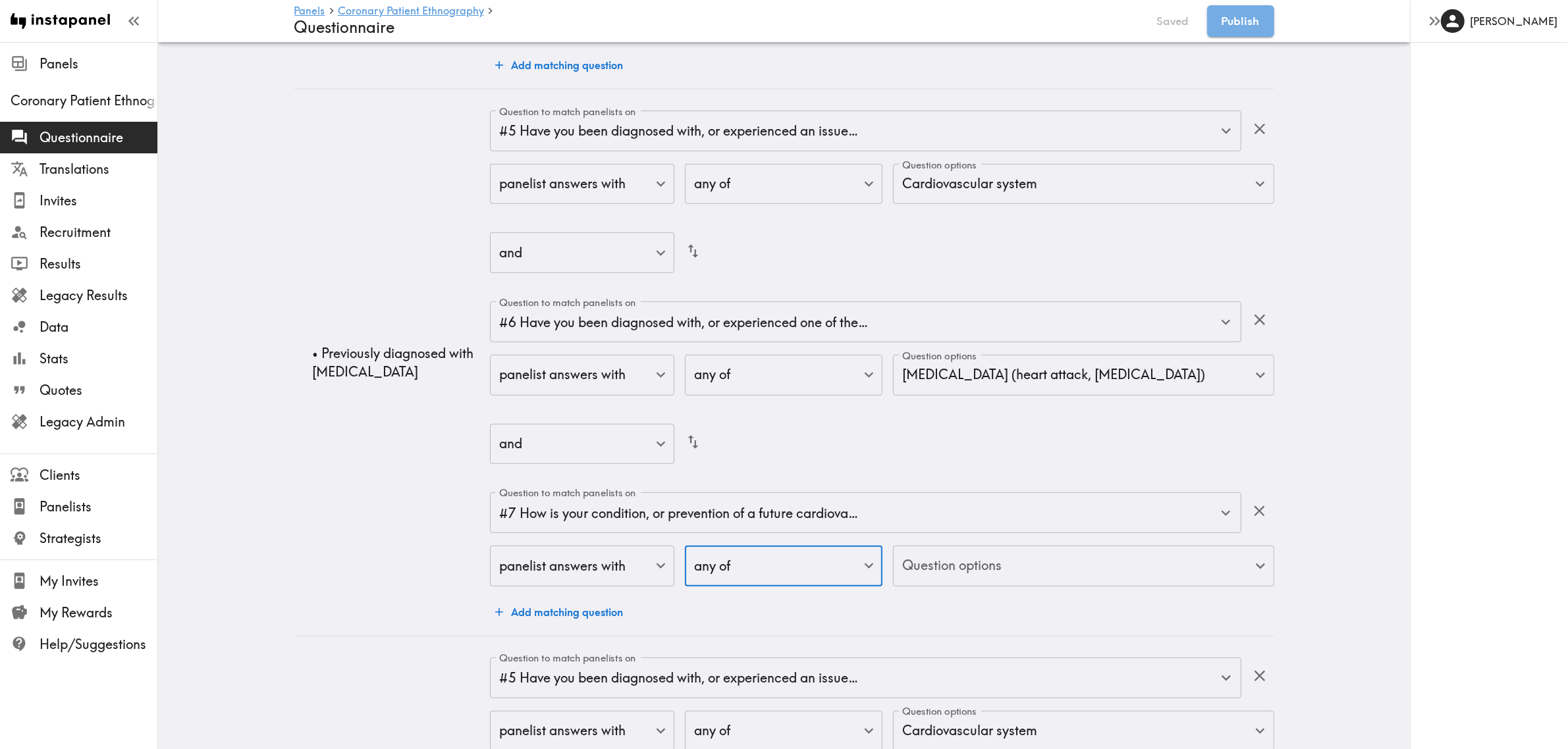
click at [1149, 507] on icon "button" at bounding box center [1259, 511] width 18 height 18
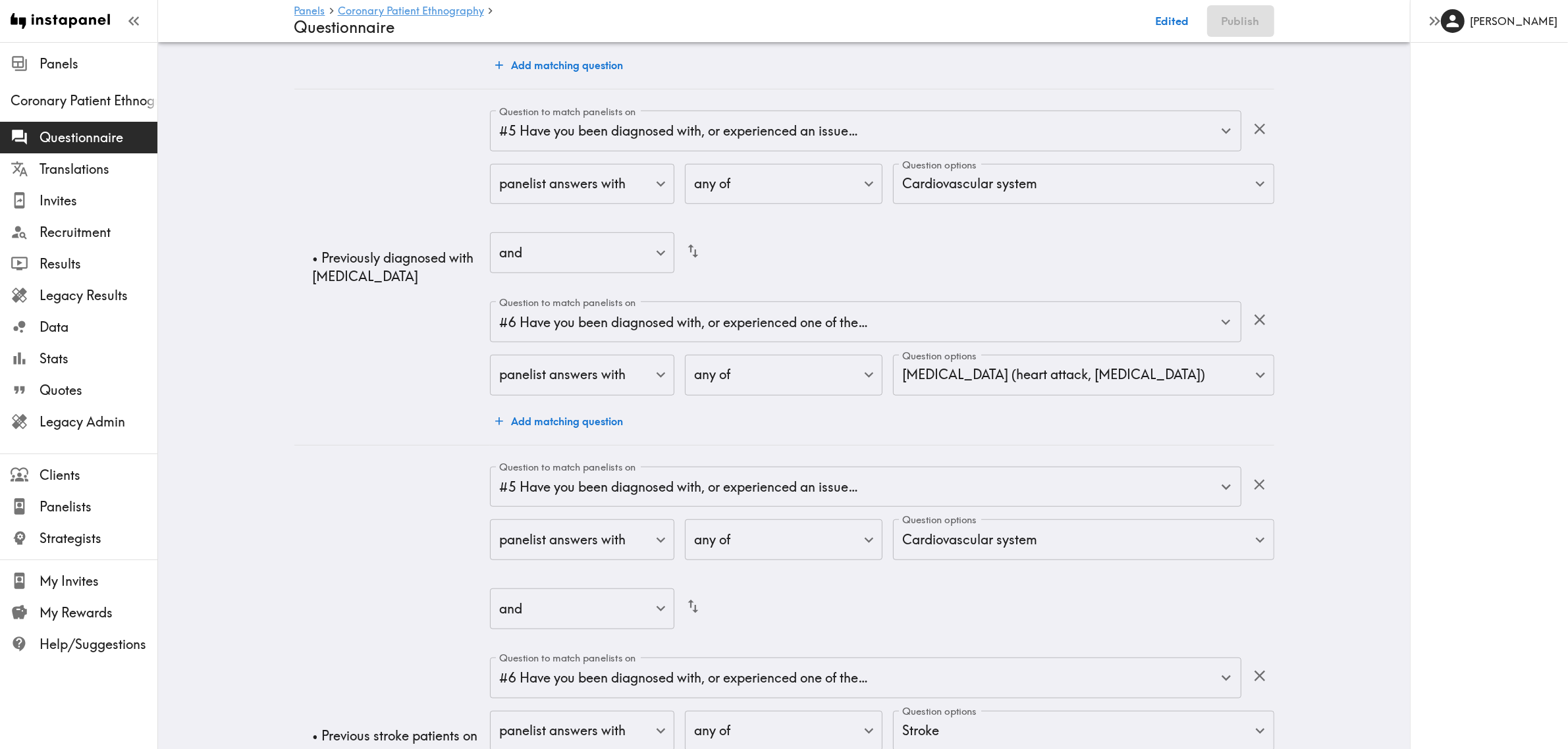
click at [298, 433] on td "• Previously diagnosed with acute coronary syndrome" at bounding box center [393, 266] width 196 height 356
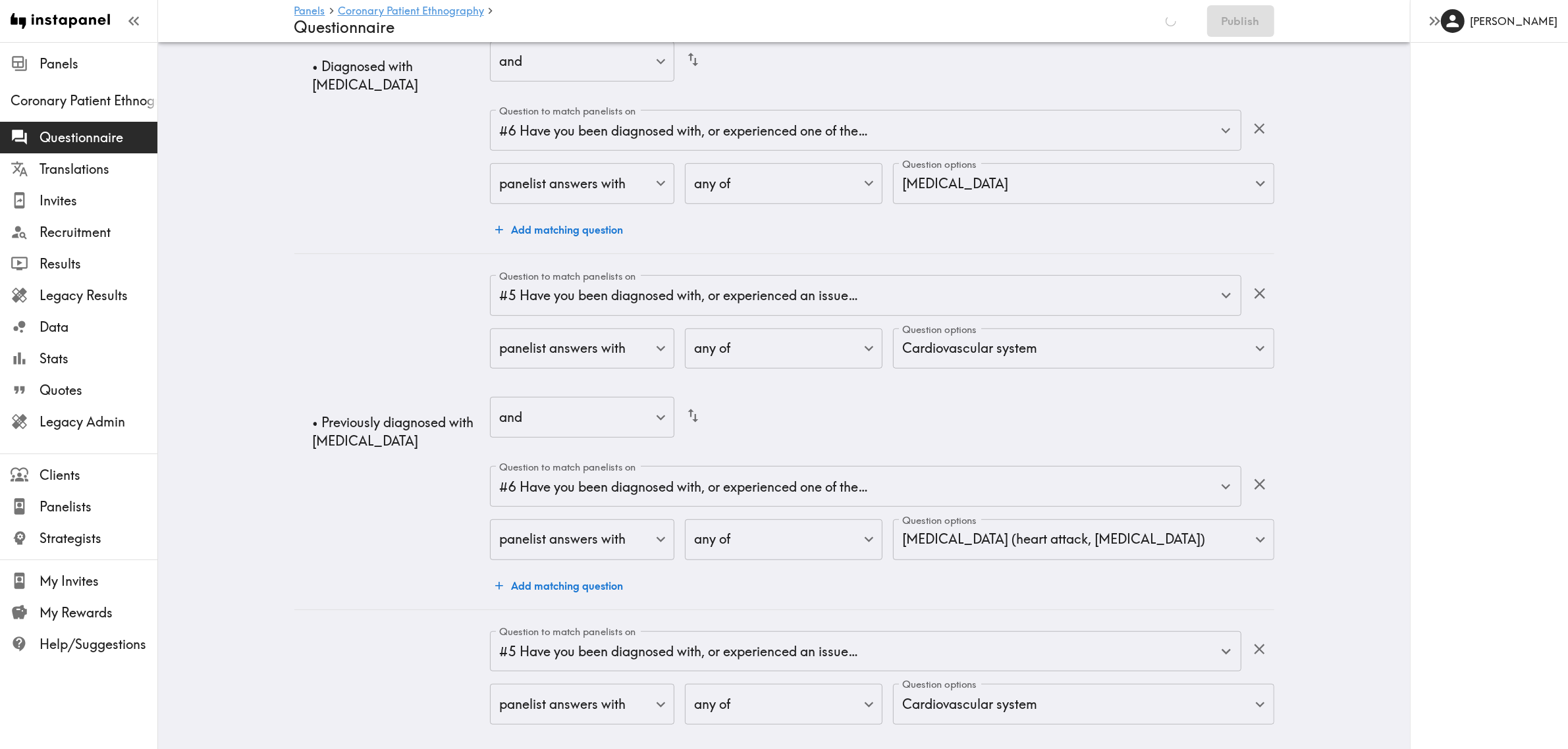
scroll to position [0, 0]
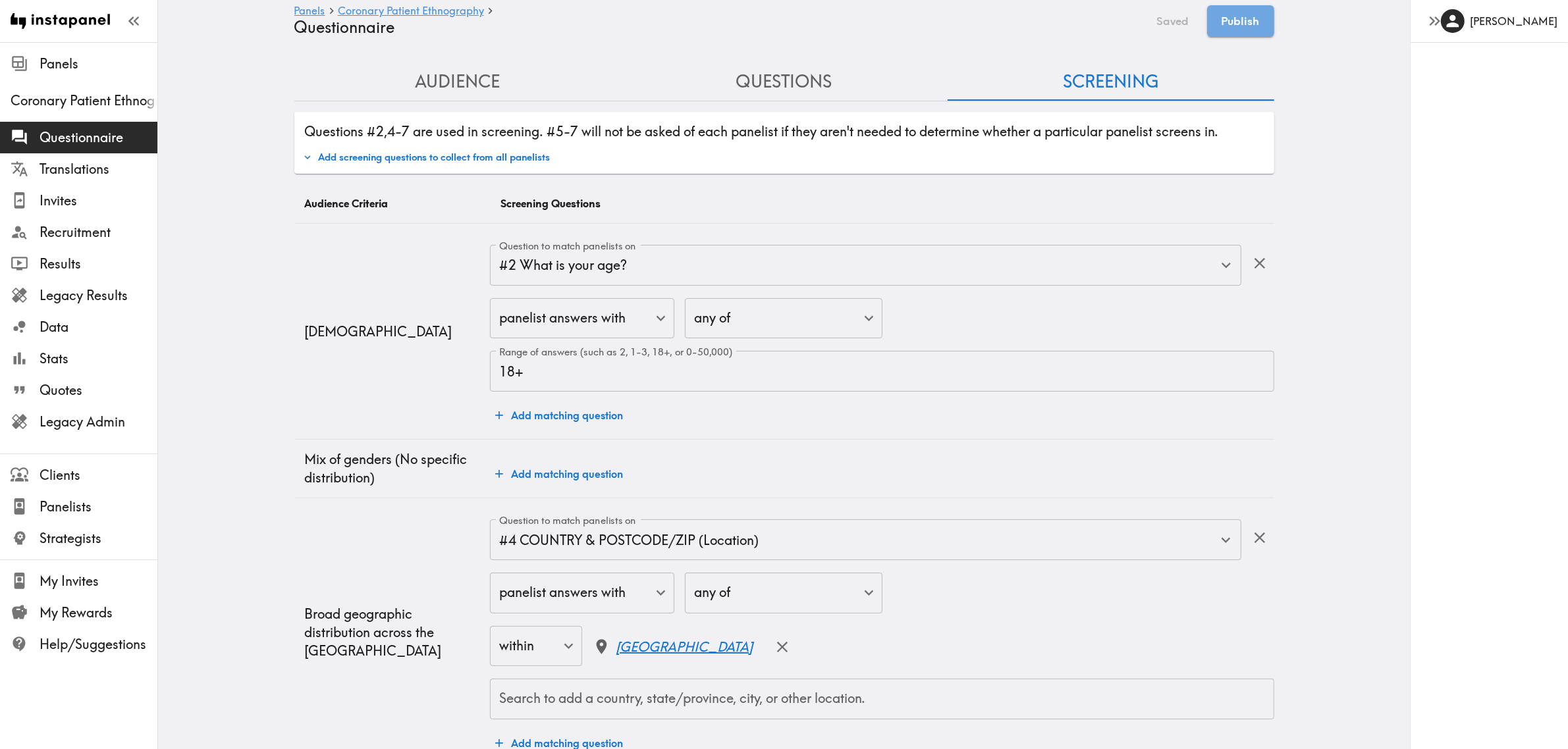
click at [461, 82] on button "Audience" at bounding box center [458, 82] width 326 height 38
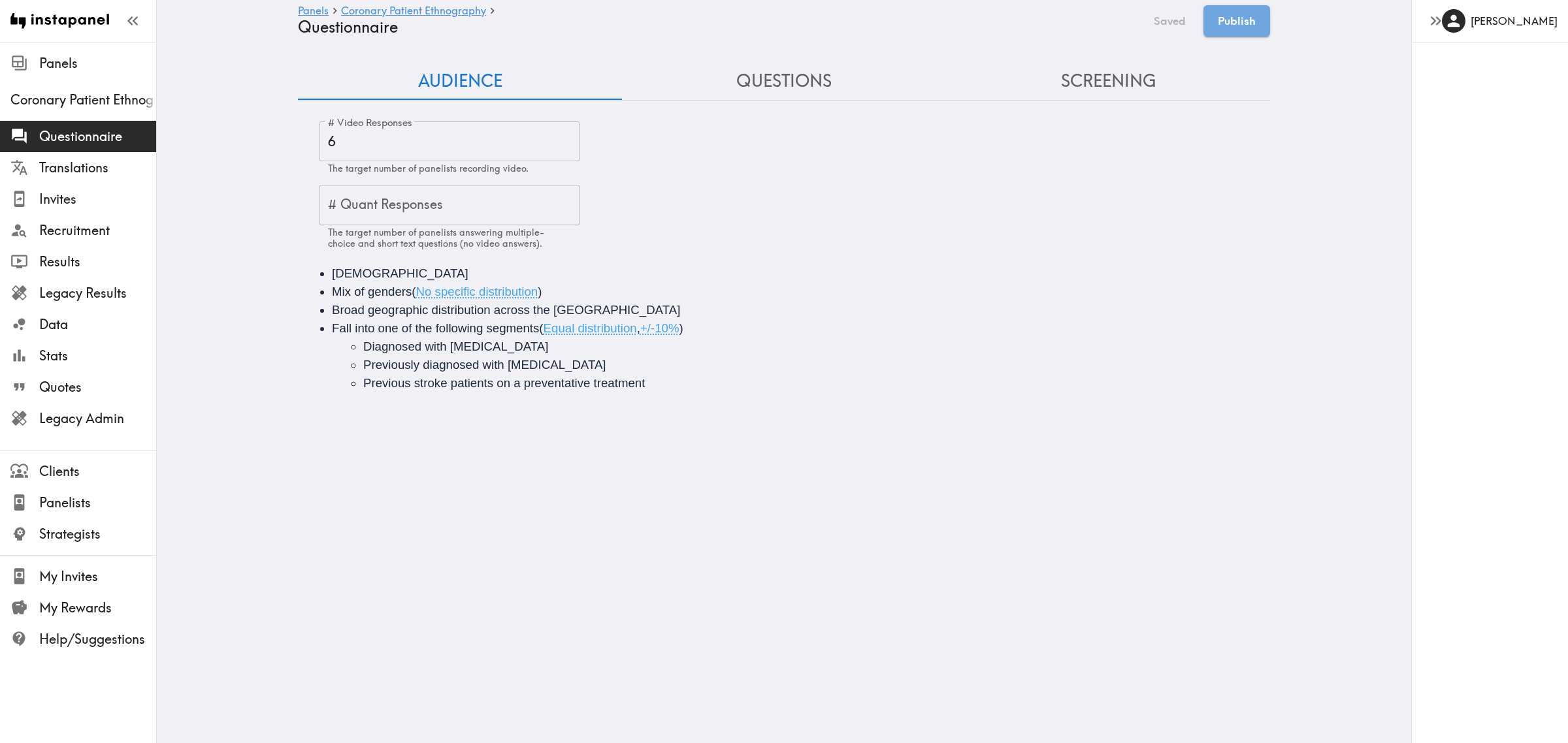
click at [657, 384] on li "Previous stroke patients on a preventative treatment" at bounding box center [827, 384] width 928 height 19
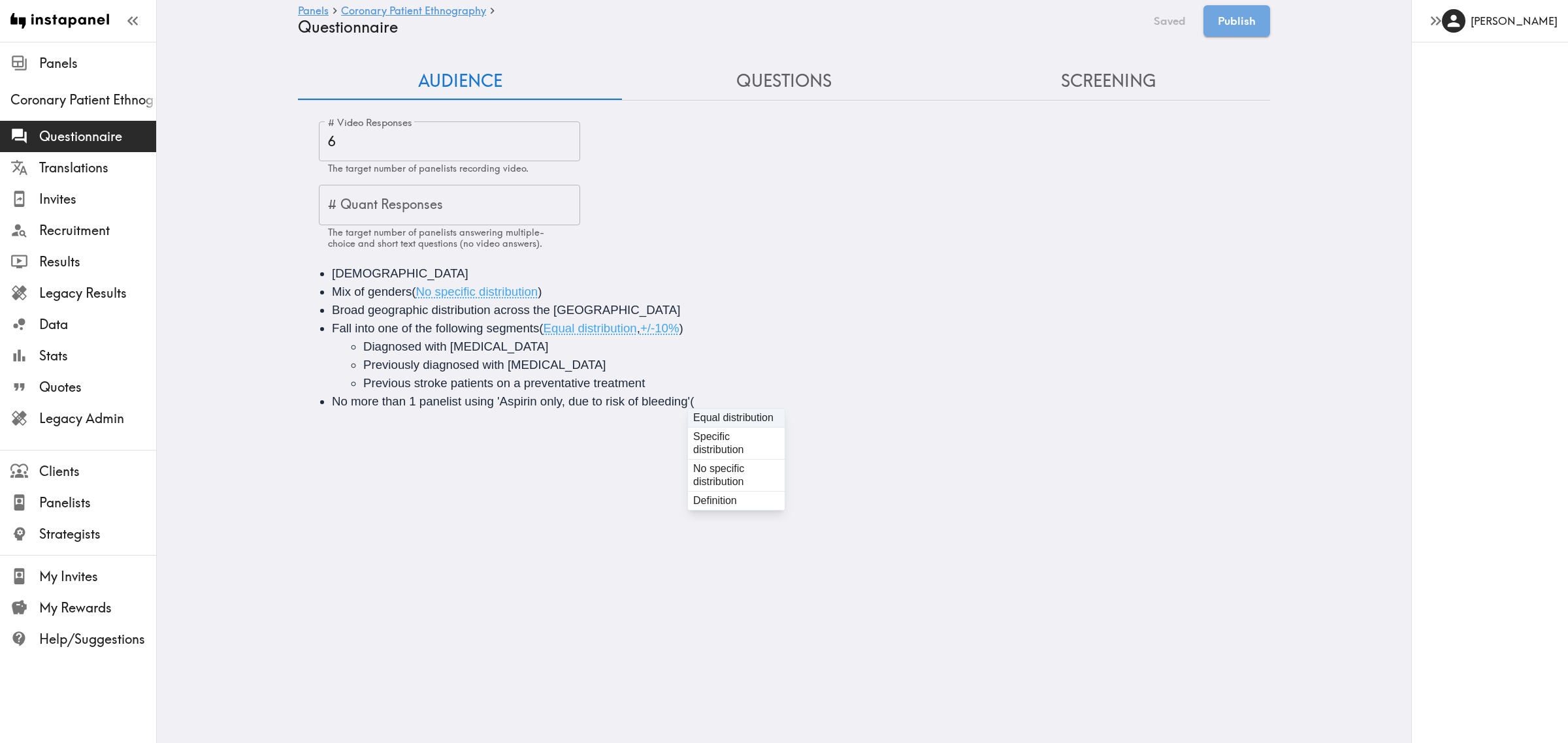
click at [321, 402] on ul "18+ years old Mix of genders ( No specific distribution ) Broad geographic dist…" at bounding box center [784, 337] width 940 height 147
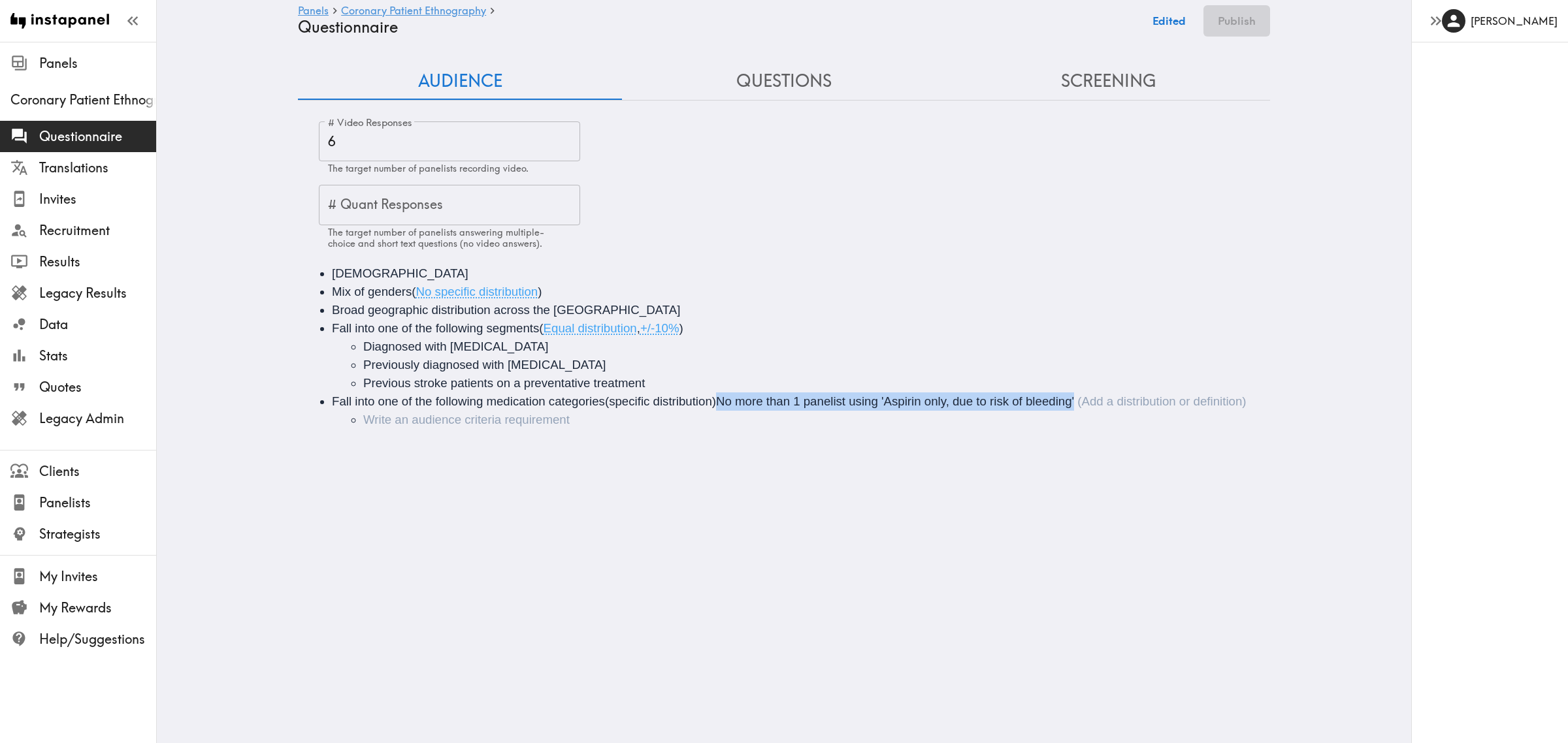
drag, startPoint x: 713, startPoint y: 402, endPoint x: 1119, endPoint y: 405, distance: 406.0
click at [1119, 405] on div "Fall into one of the following medication categories (specific distribution)No …" at bounding box center [789, 402] width 914 height 14
drag, startPoint x: 1072, startPoint y: 401, endPoint x: 717, endPoint y: 405, distance: 355.0
click at [470, 420] on li "Audience" at bounding box center [827, 420] width 928 height 19
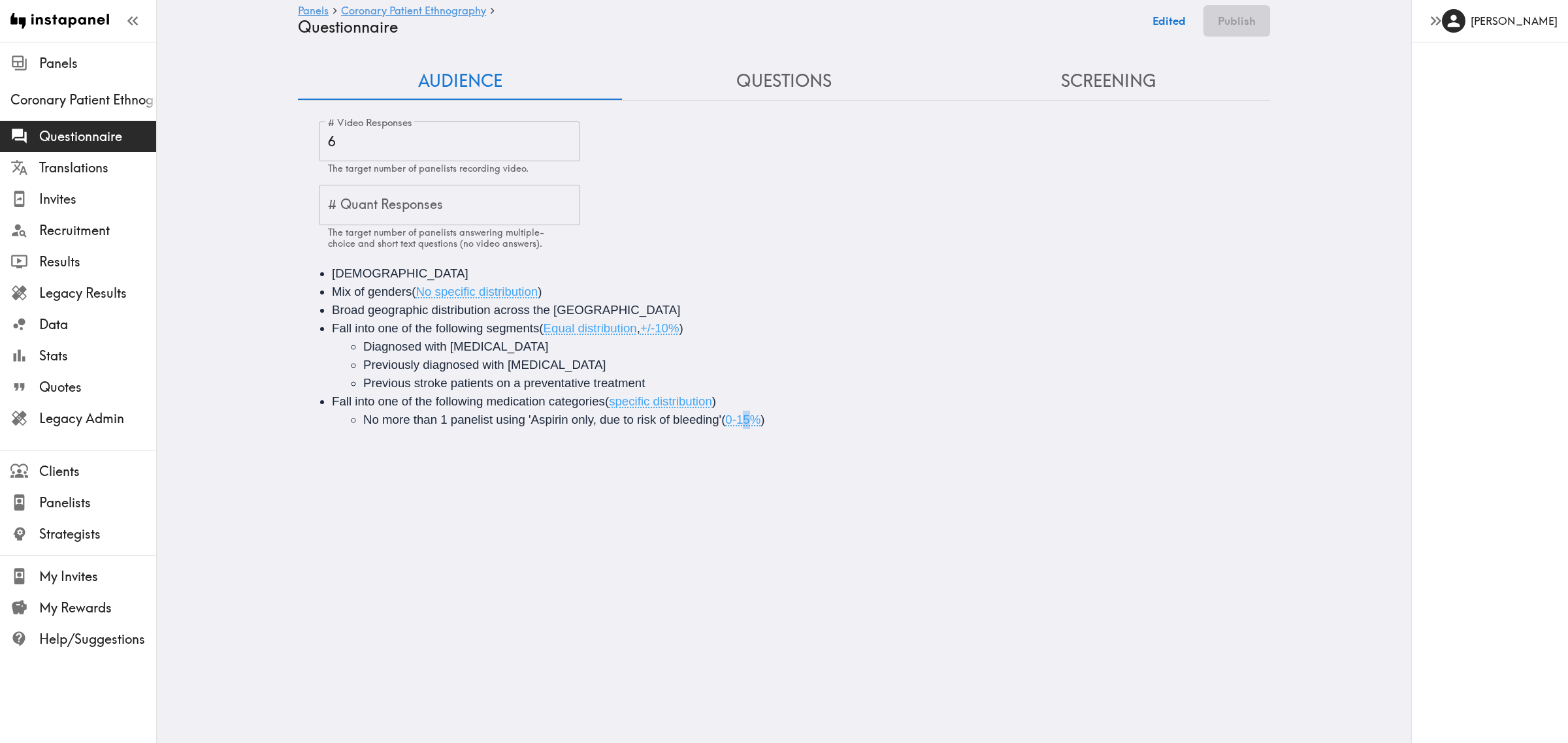
click at [742, 421] on span "0-15%" at bounding box center [743, 419] width 36 height 14
click at [751, 424] on span "0-15%" at bounding box center [743, 419] width 36 height 14
click at [740, 421] on span "0-15%" at bounding box center [743, 419] width 36 height 14
click at [779, 416] on li "No more than 1 panelist using 'Aspirin only, due to risk of bleeding' ( 0-16% )" at bounding box center [827, 420] width 928 height 19
drag, startPoint x: 520, startPoint y: 419, endPoint x: 344, endPoint y: 421, distance: 176.0
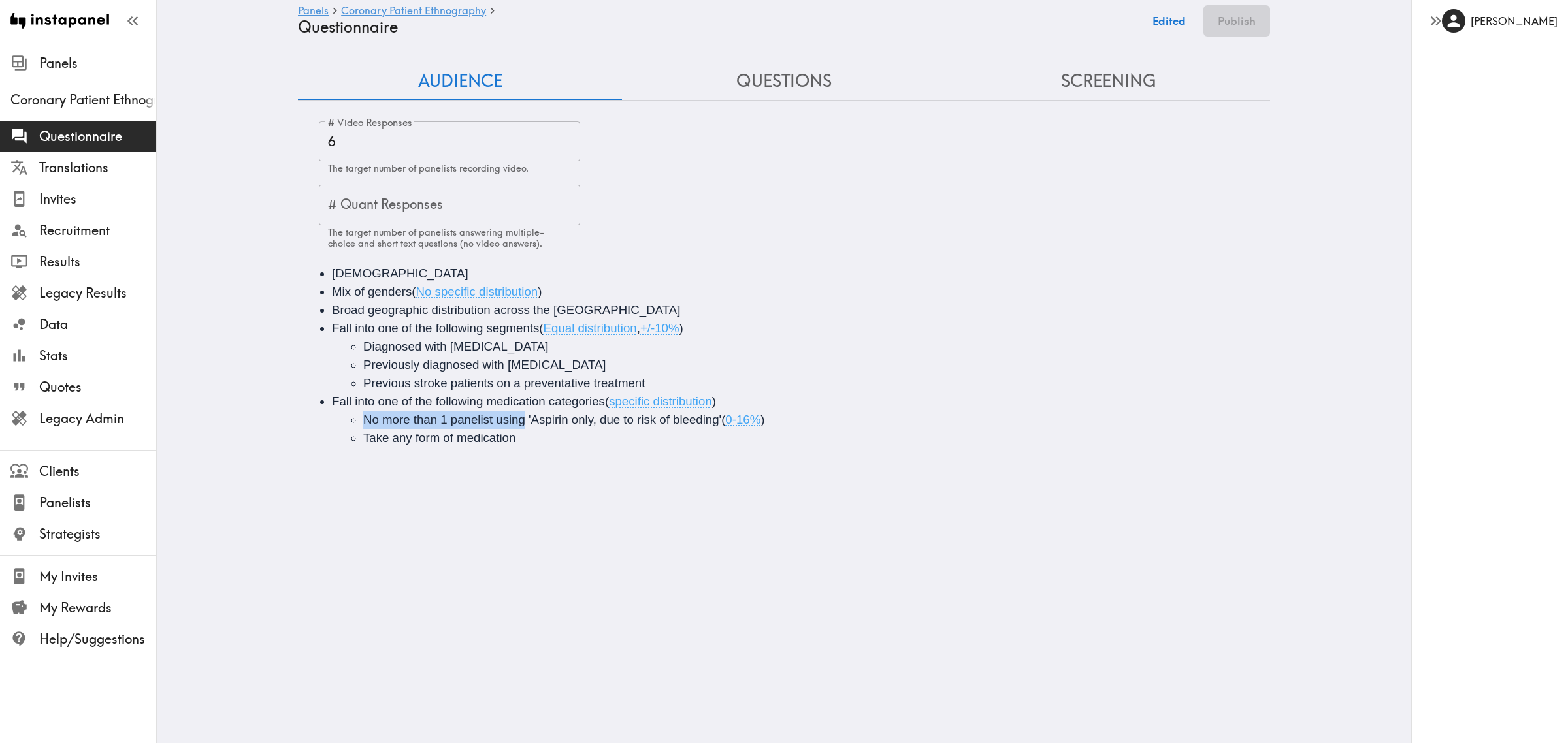
click at [363, 421] on li "No more than 1 panelist using 'Aspirin only, due to risk of bleeding' ( 0-16% )" at bounding box center [827, 420] width 928 height 19
click at [540, 446] on li "Take any form of medication" at bounding box center [827, 439] width 928 height 19
click at [410, 435] on span "Take any form of medication" at bounding box center [440, 438] width 152 height 14
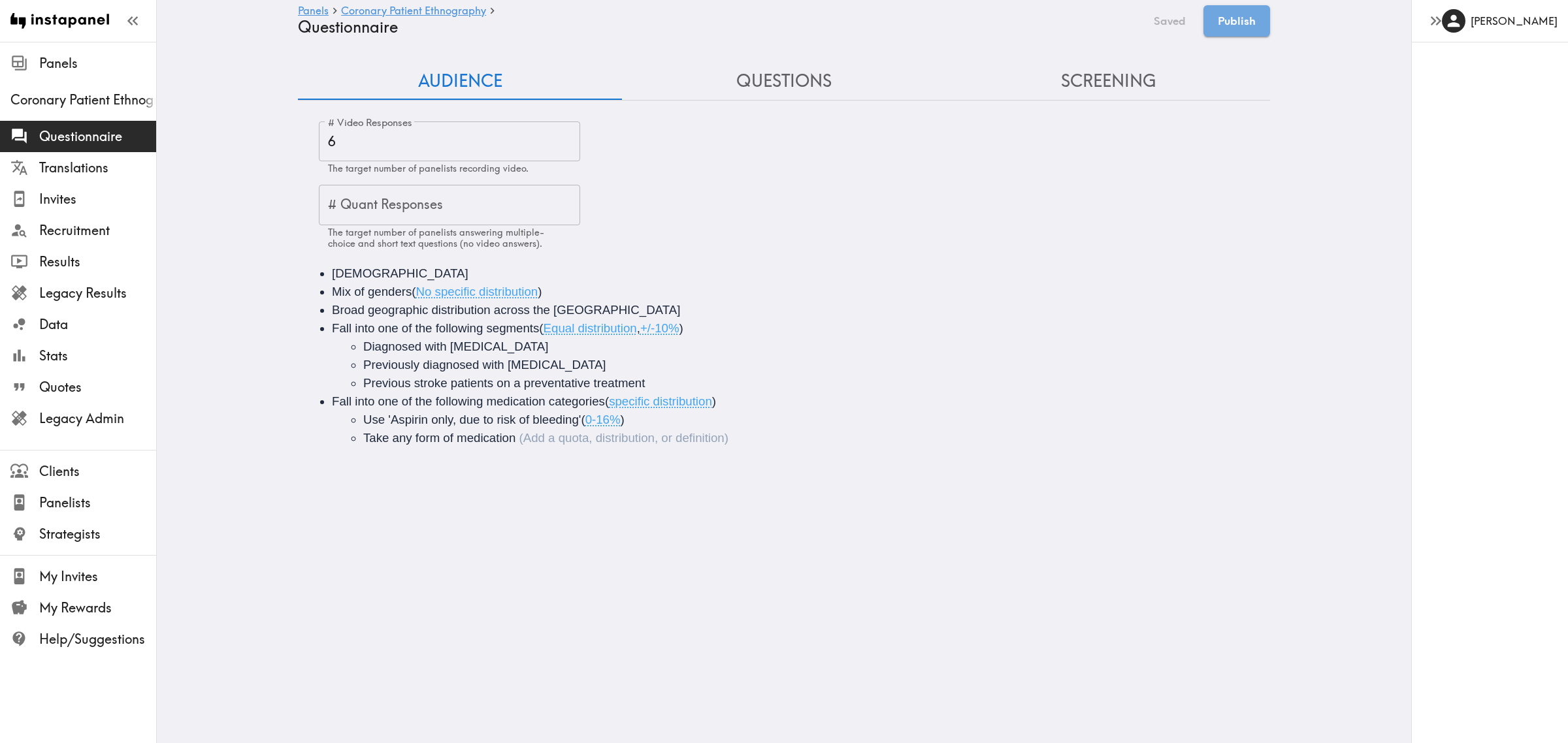
click at [521, 439] on div "Take any form of medication" at bounding box center [546, 438] width 365 height 14
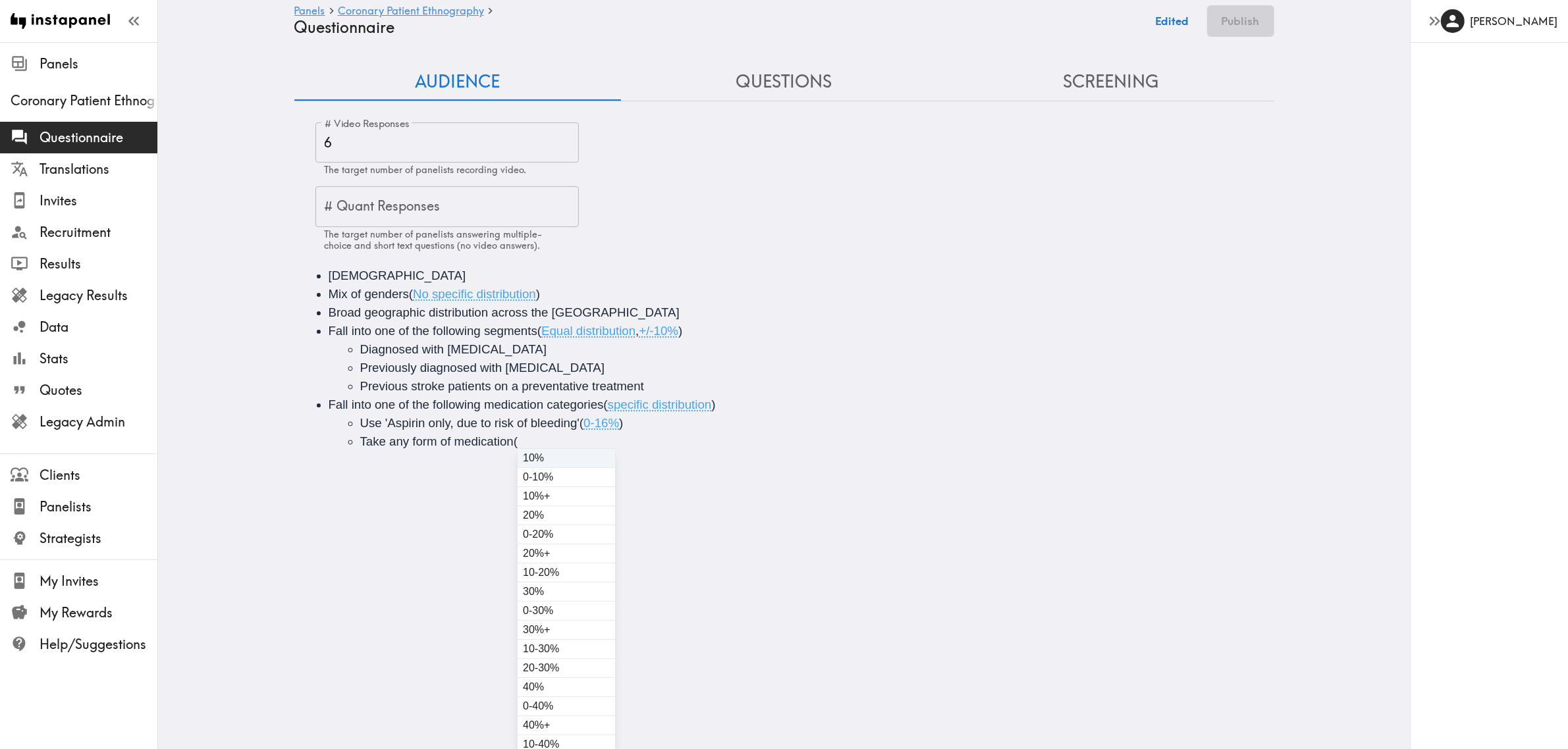
click at [524, 440] on li "Take any form of medication (" at bounding box center [828, 442] width 935 height 19
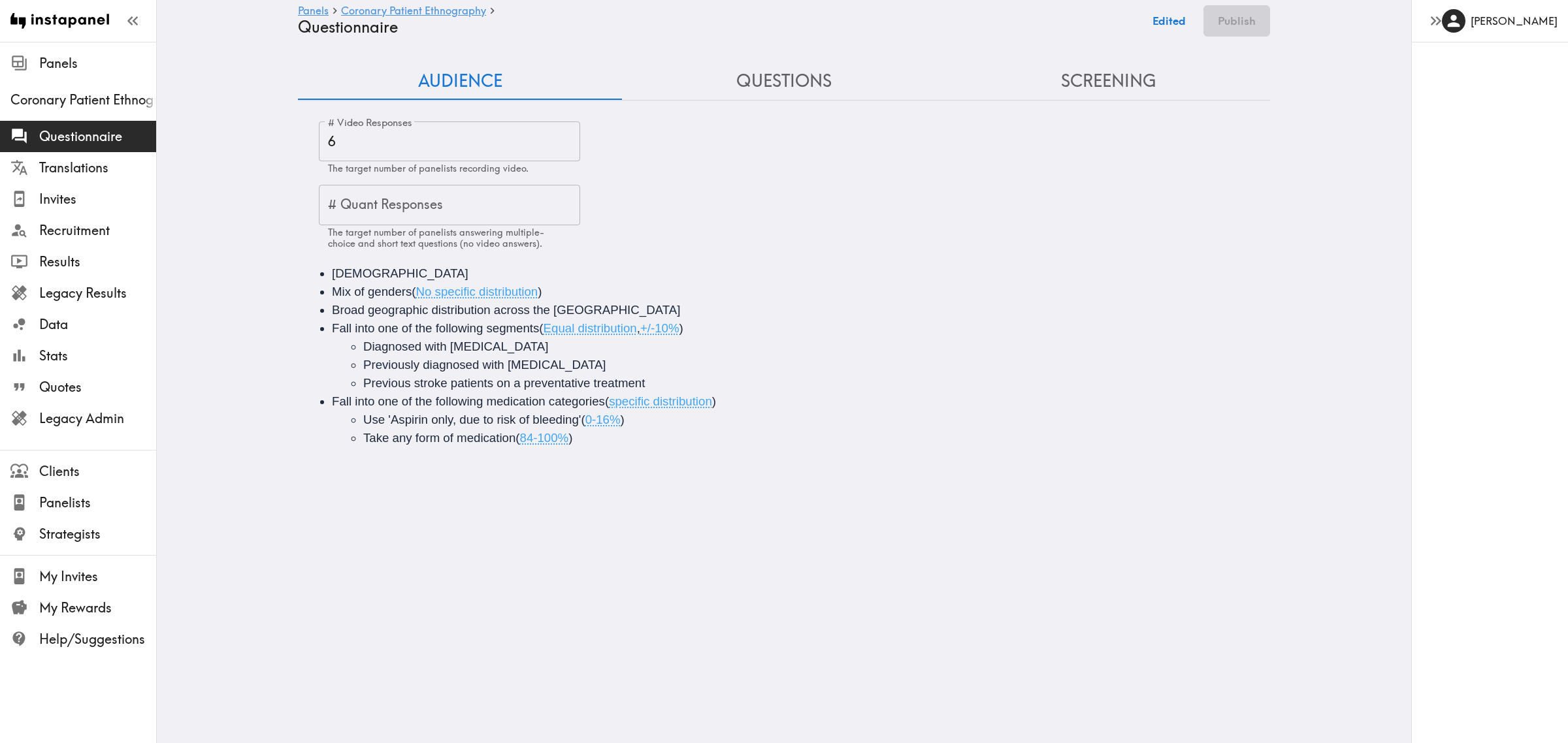
click at [624, 441] on li "Take any form of medication ( 84-100% )" at bounding box center [827, 439] width 928 height 19
click at [604, 484] on html "Instapanel - Panels - Coronary Patient Ethnography - Questionnaire Panels Coron…" at bounding box center [784, 241] width 1568 height 484
click at [1122, 67] on button "Screening" at bounding box center [1107, 81] width 324 height 37
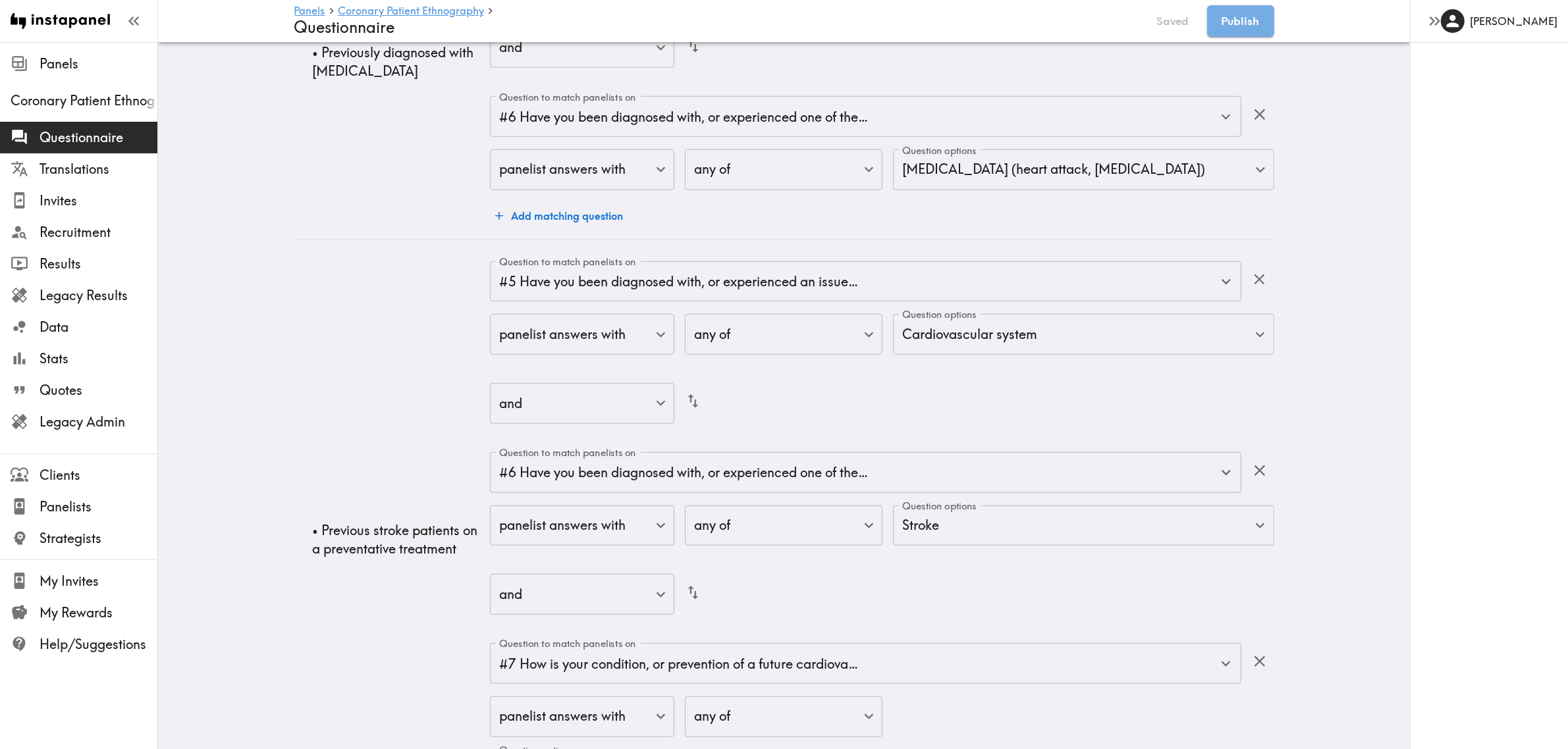
scroll to position [1636, 0]
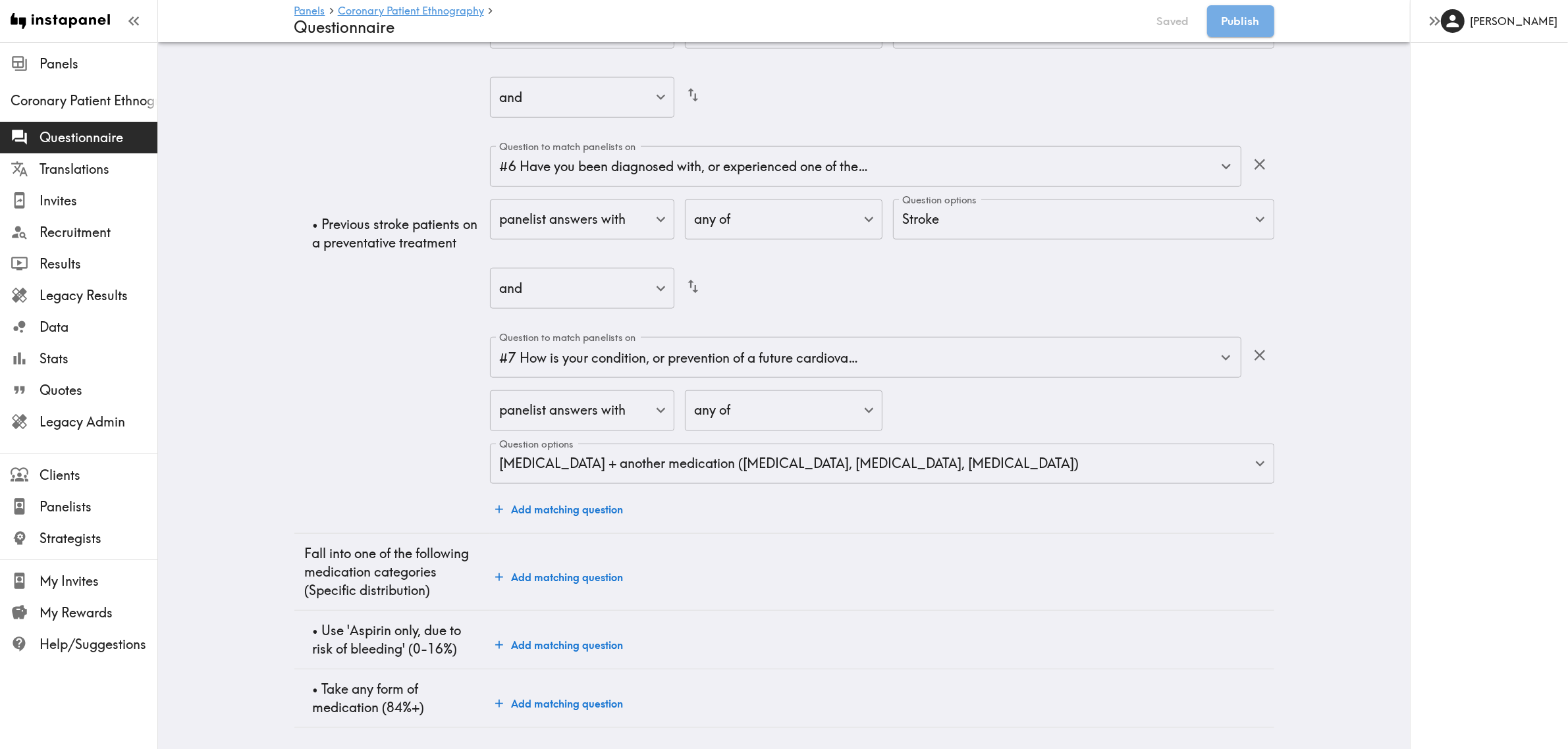
click at [570, 545] on button "Add matching question" at bounding box center [559, 645] width 138 height 26
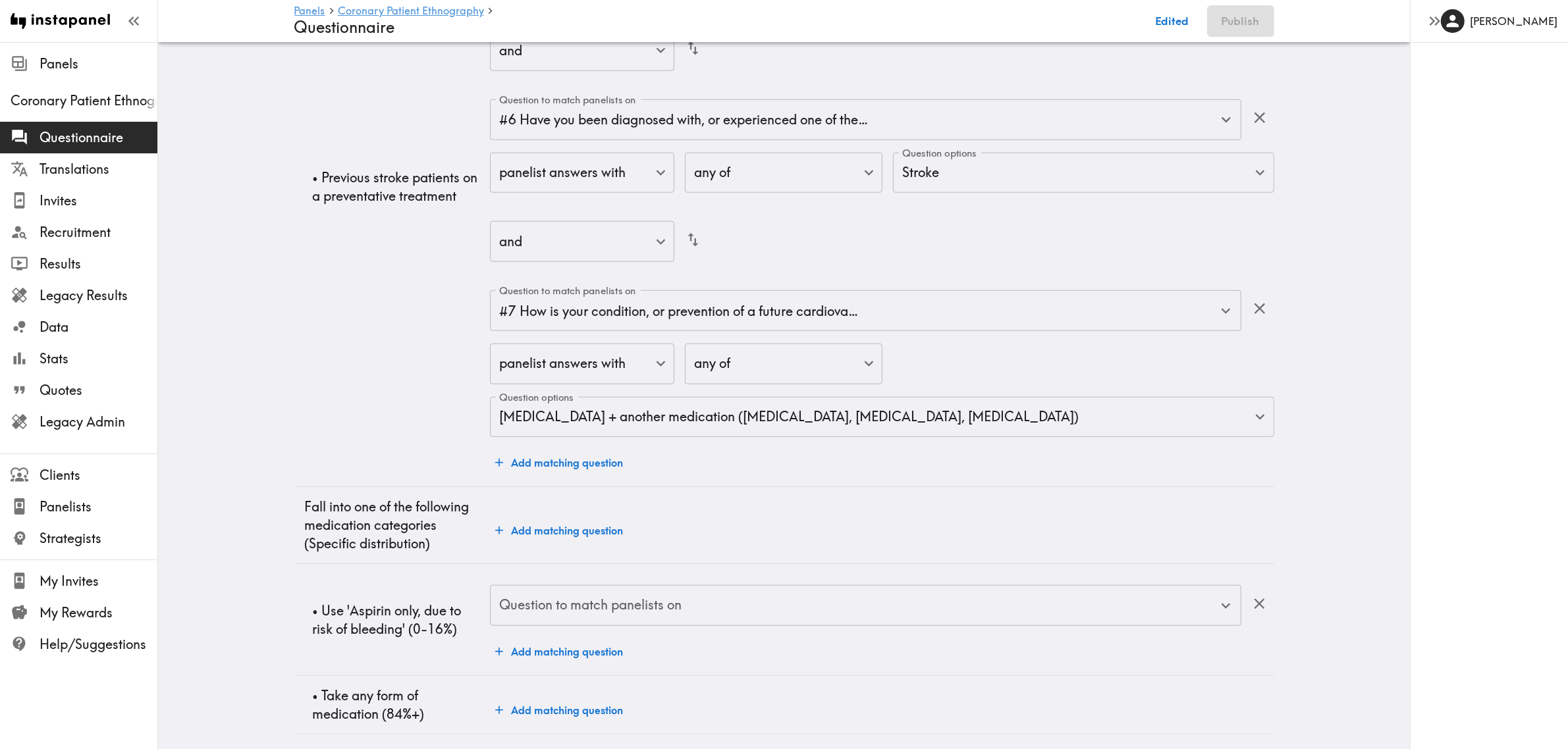
scroll to position [1689, 0]
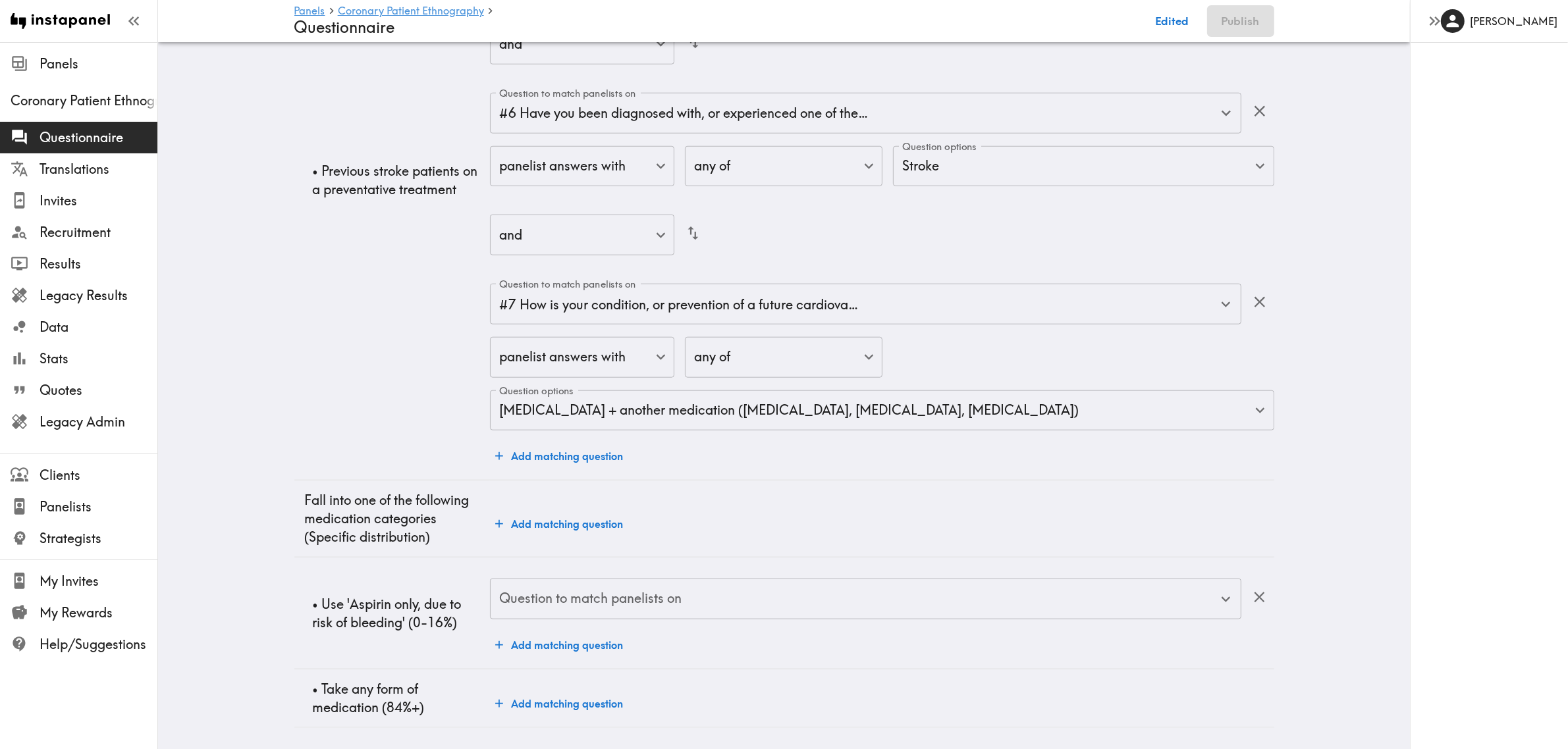
click at [674, 545] on div "Question to match panelists on" at bounding box center [865, 600] width 751 height 41
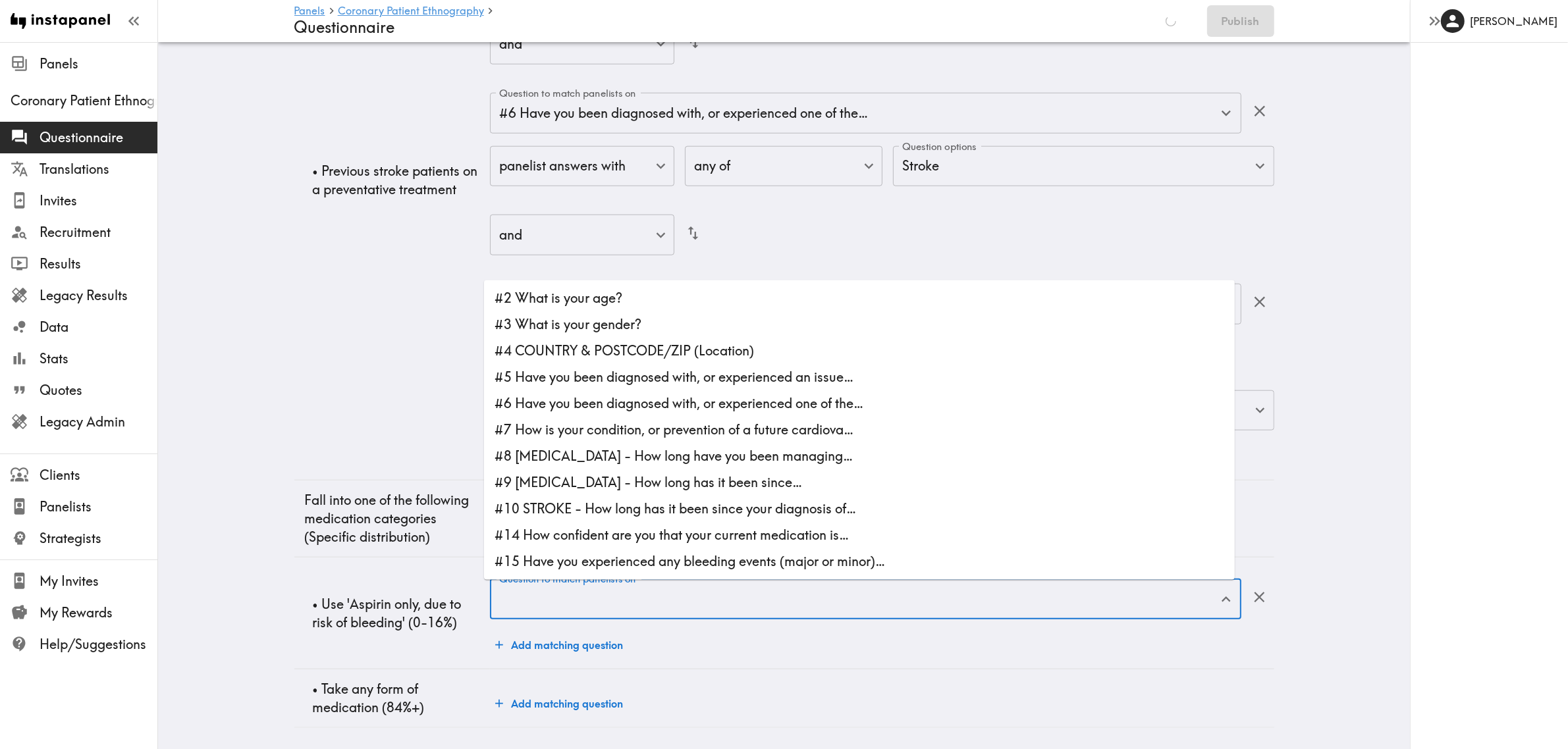
click at [608, 420] on li "#7 How is your condition, or prevention of a future cardiova…" at bounding box center [859, 430] width 751 height 26
type input "#7 How is your condition, or prevention of a future cardiova…"
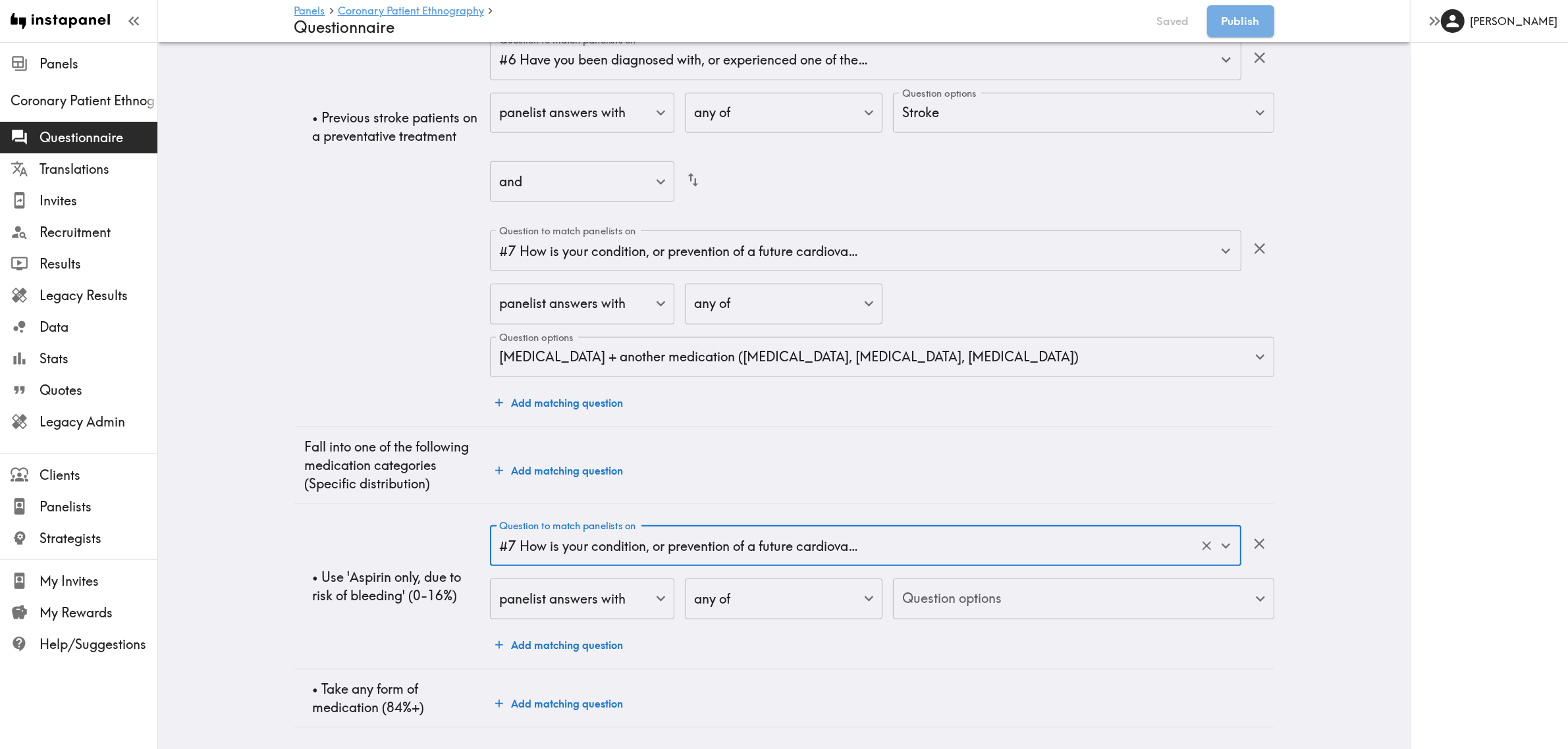
scroll to position [1670, 0]
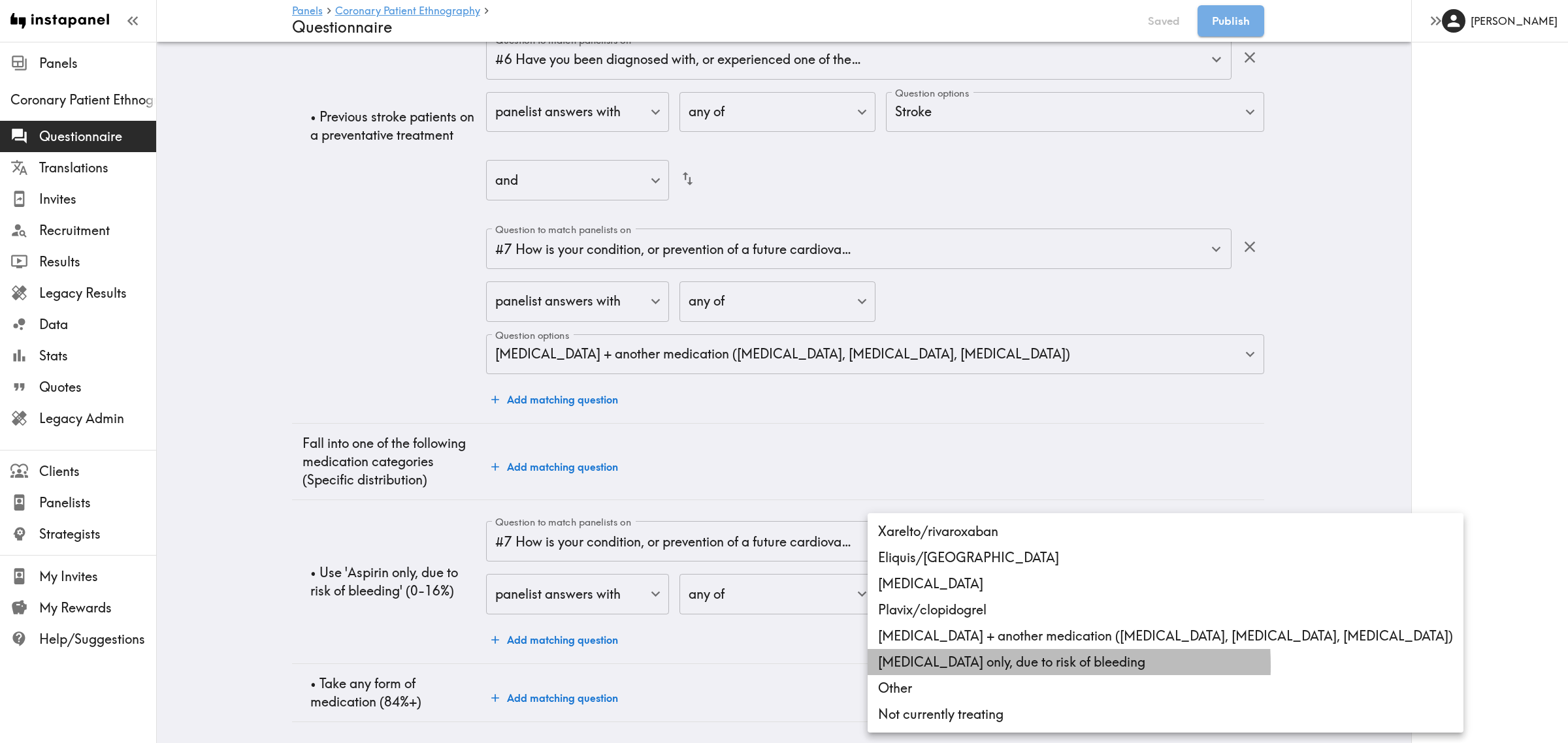
click at [954, 541] on li "[MEDICAL_DATA] only, due to risk of bleeding" at bounding box center [1165, 662] width 596 height 26
type input "e78c14f7-c1a6-4801-9b47-2de1a64a9e64"
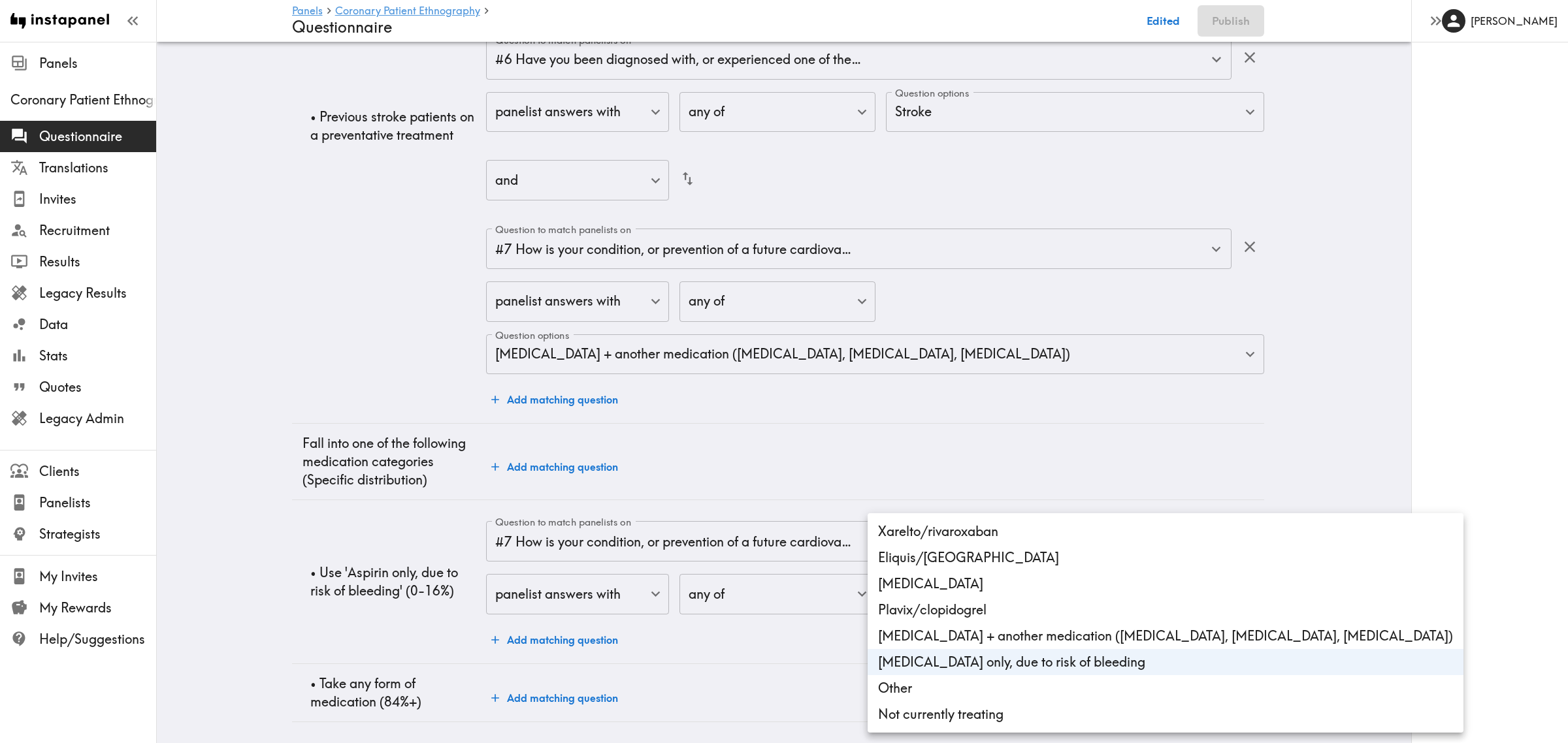
click at [340, 508] on div at bounding box center [784, 371] width 1568 height 743
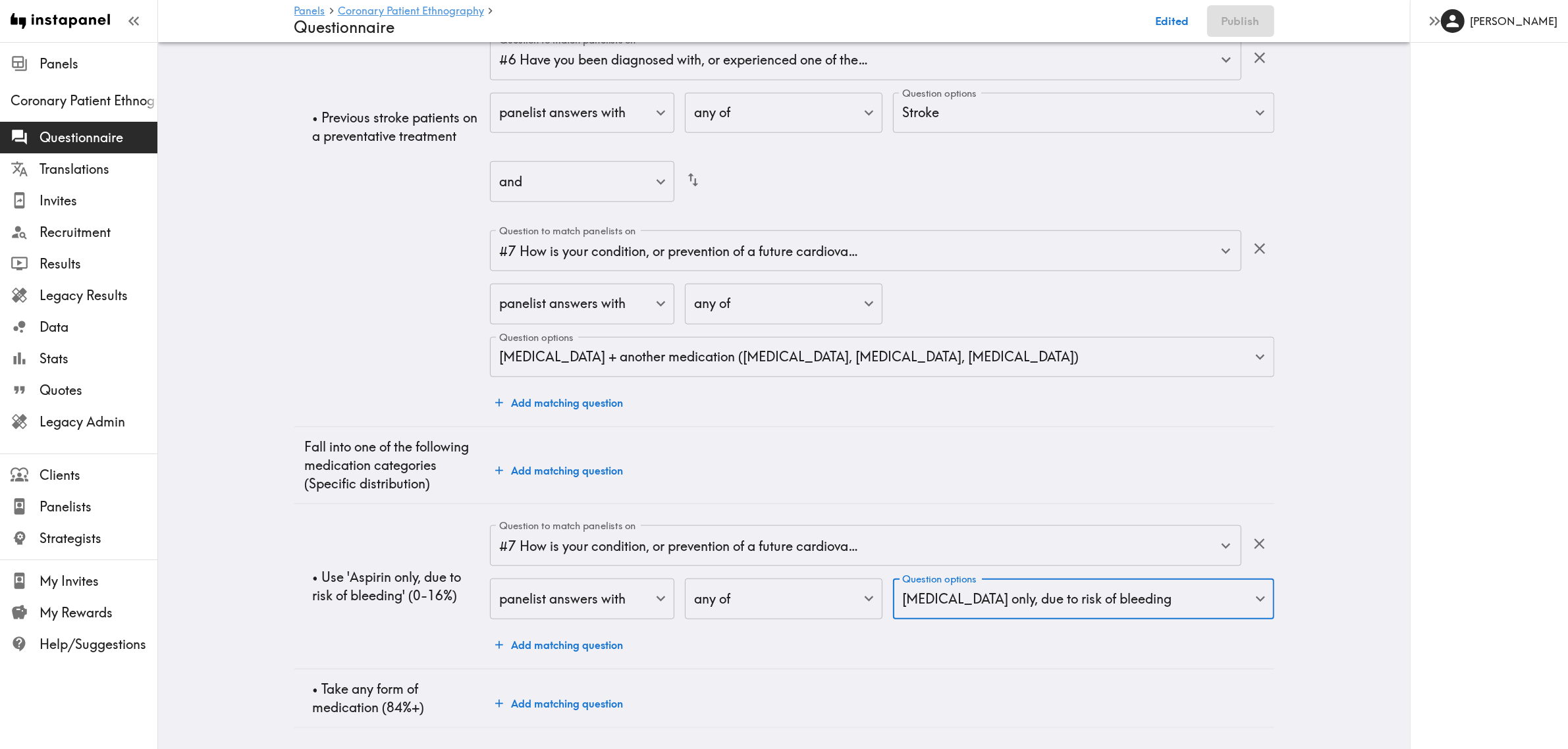
click at [584, 545] on button "Add matching question" at bounding box center [559, 704] width 138 height 26
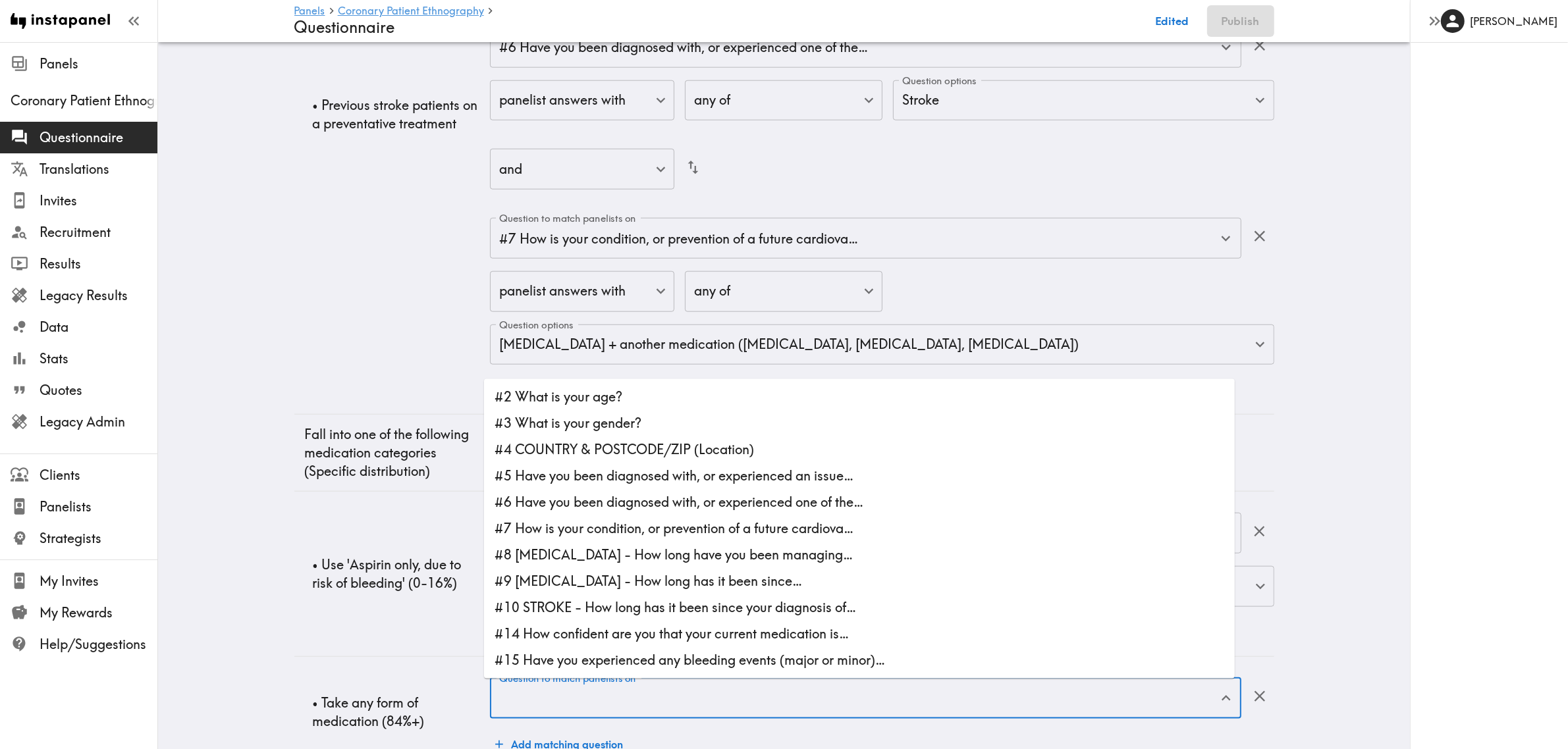
click at [658, 545] on input "Question to match panelists on" at bounding box center [856, 699] width 719 height 29
click at [698, 522] on li "#7 How is your condition, or prevention of a future cardiova…" at bounding box center [859, 529] width 751 height 26
type input "#7 How is your condition, or prevention of a future cardiova…"
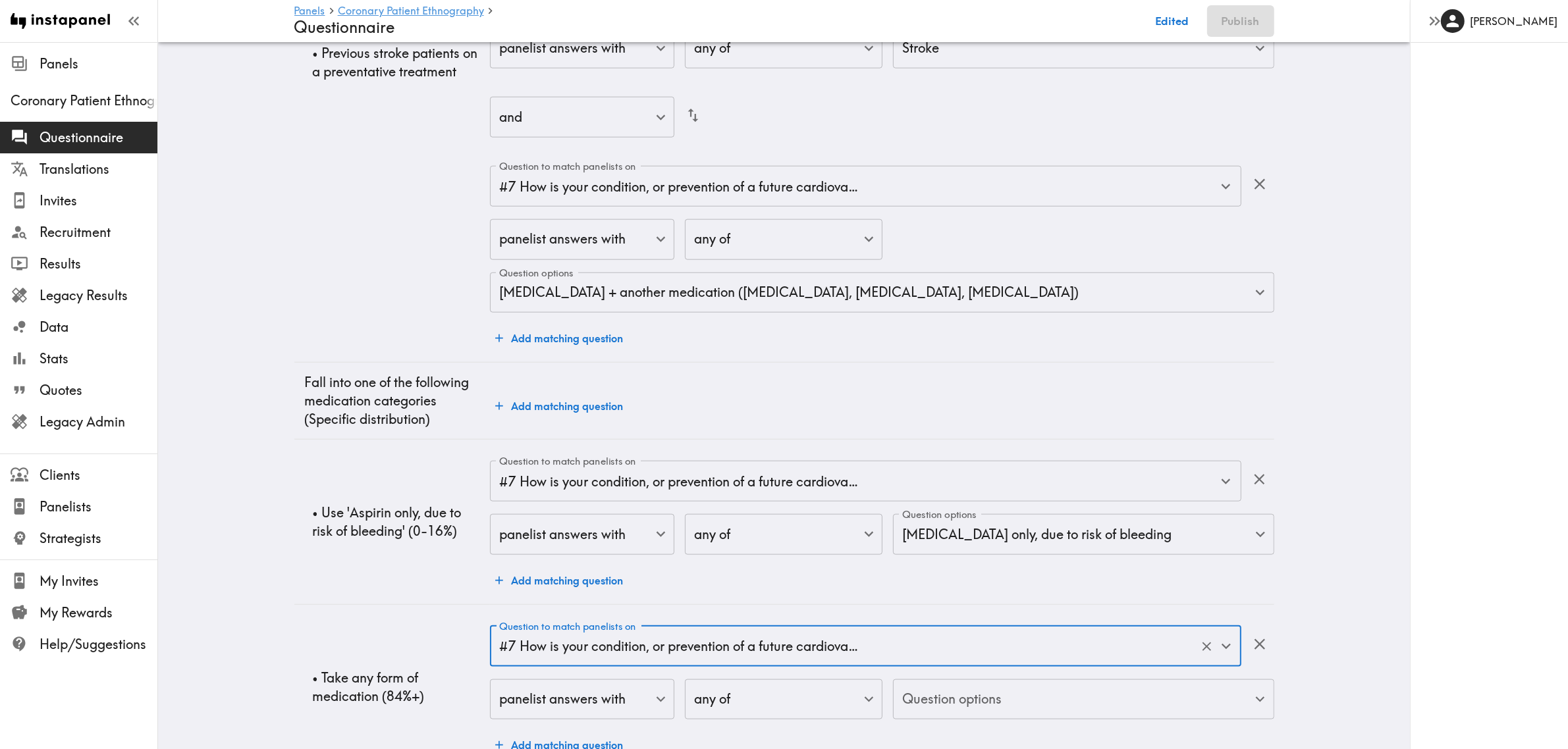
scroll to position [1776, 0]
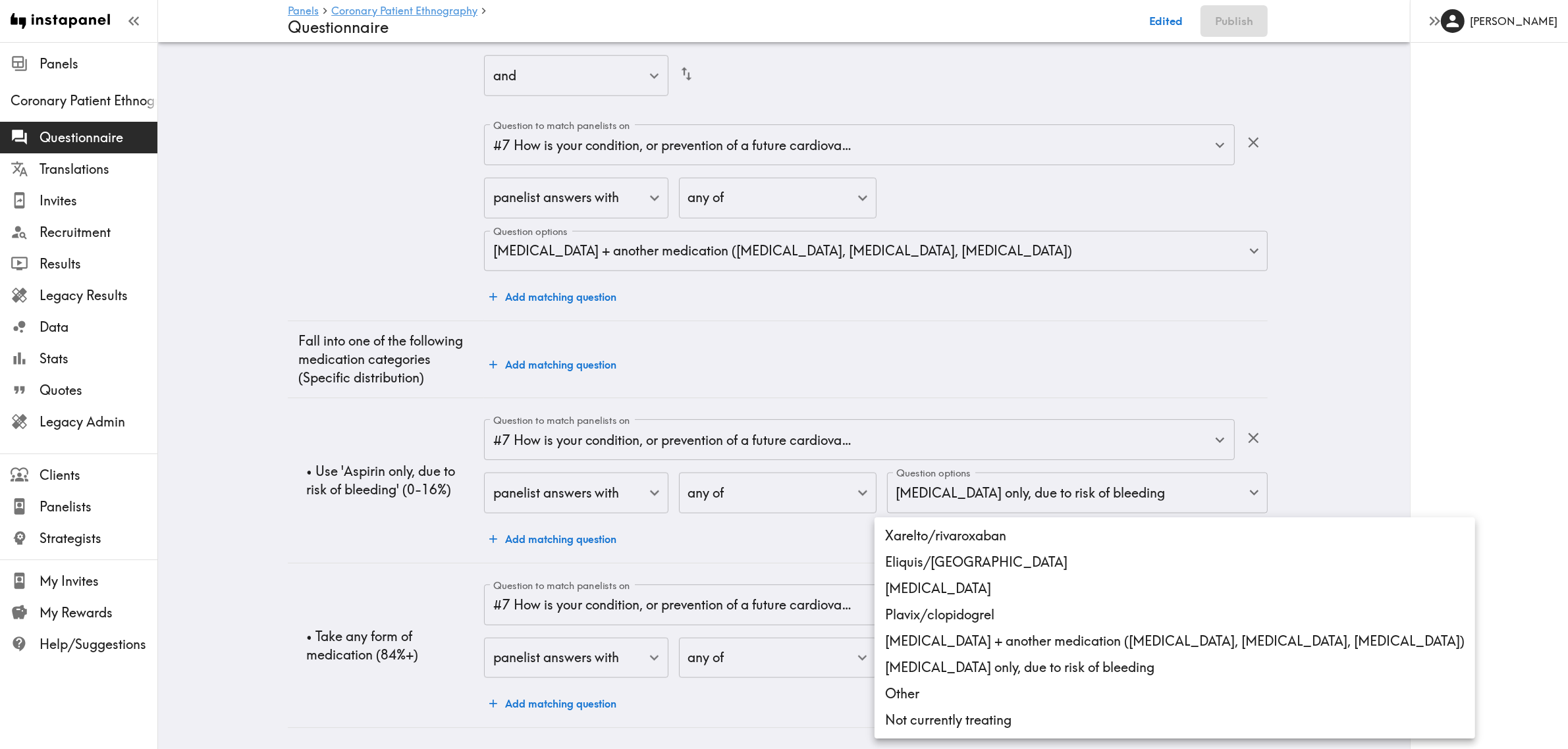
click at [956, 531] on li "Xarelto/rivaroxaban" at bounding box center [1174, 535] width 600 height 26
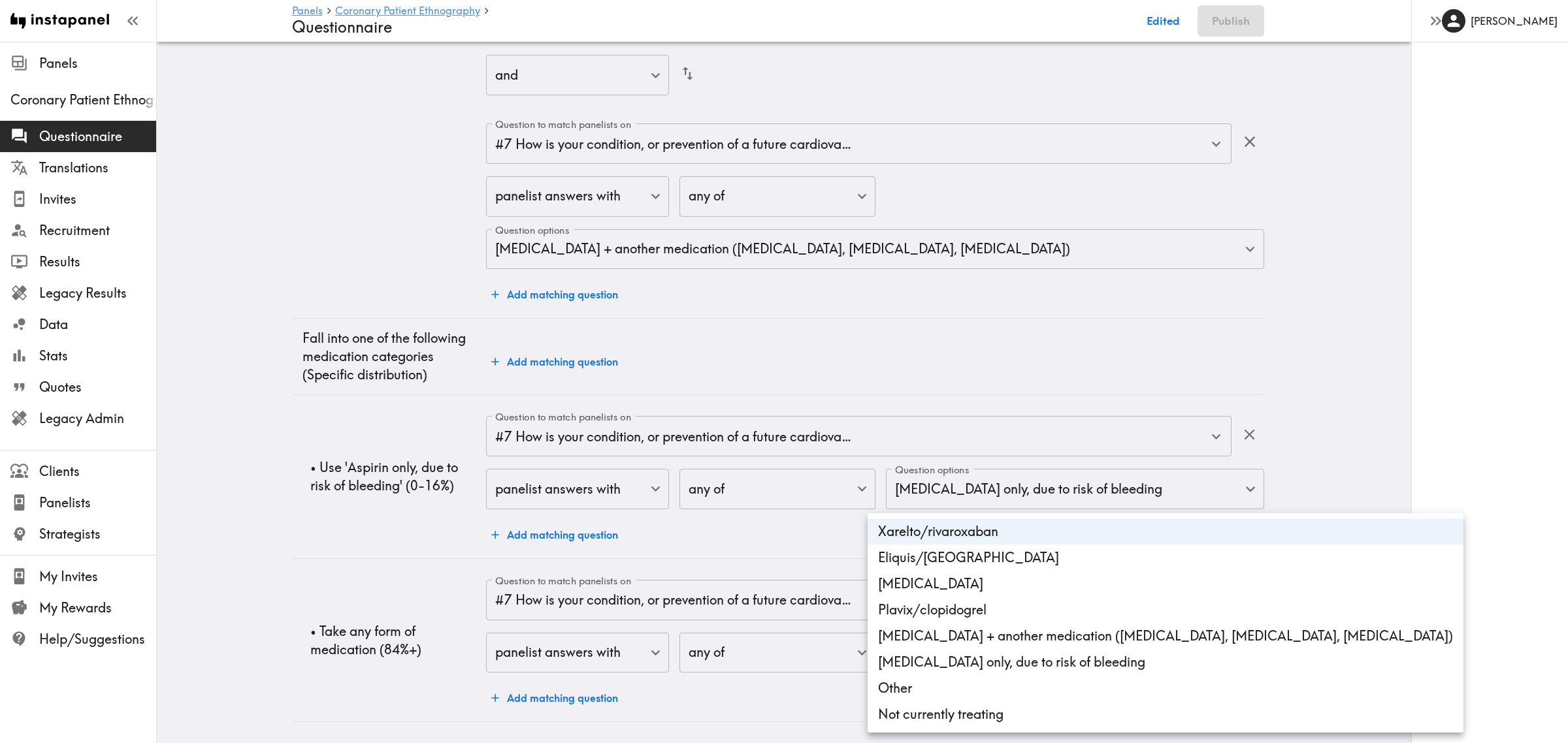
click at [949, 541] on li "Eliquis/[GEOGRAPHIC_DATA]" at bounding box center [1165, 557] width 596 height 26
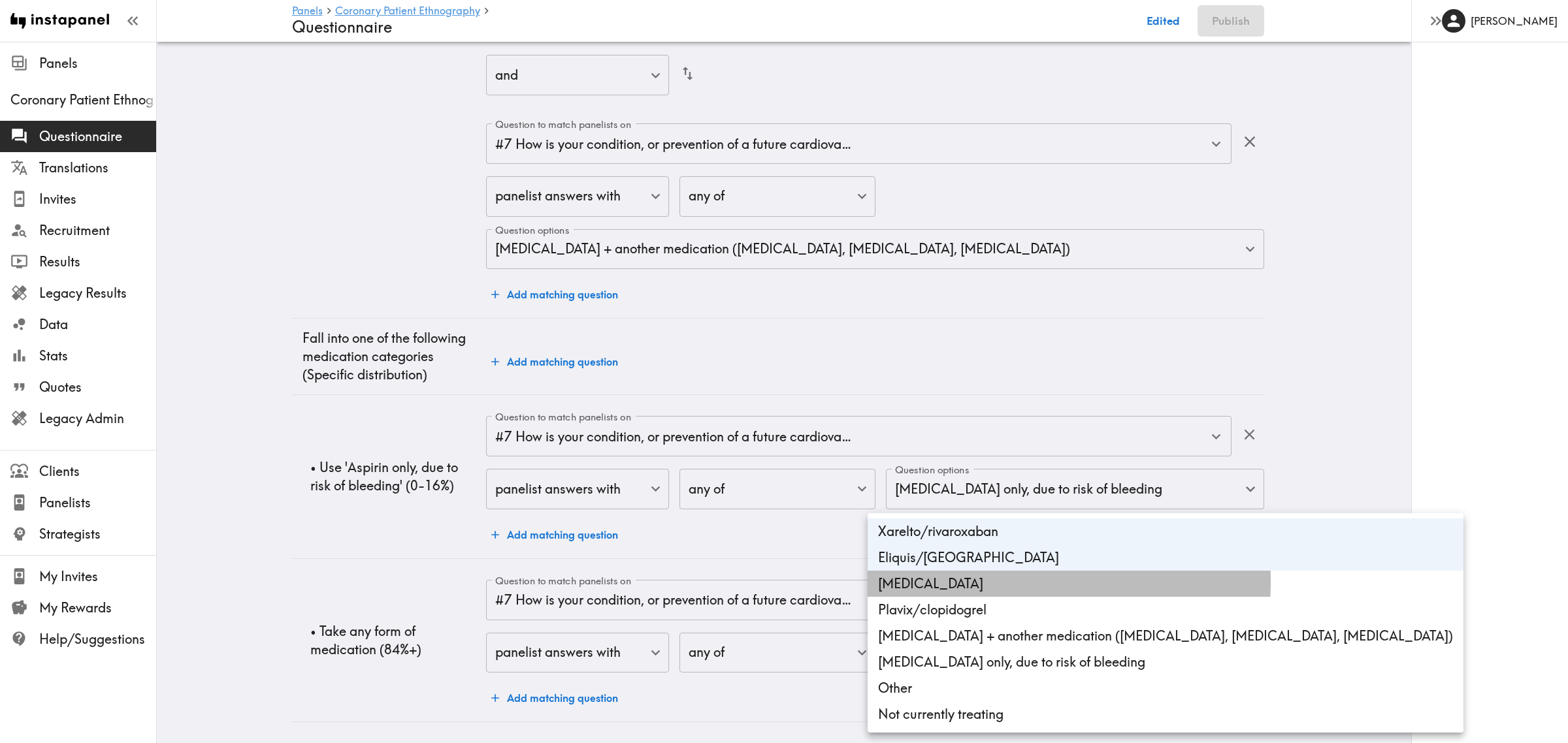
click at [941, 541] on li "[MEDICAL_DATA]" at bounding box center [1165, 584] width 596 height 26
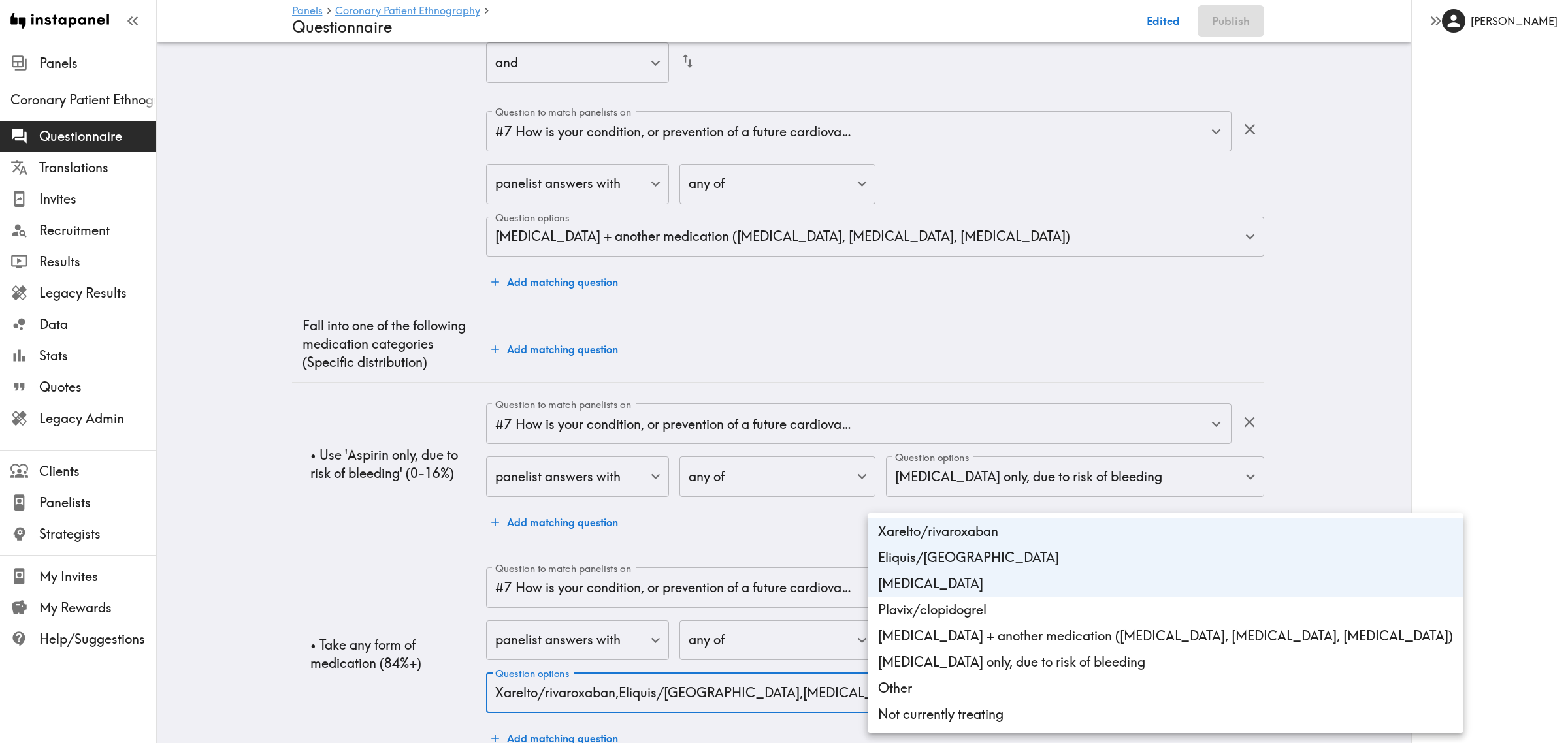
click at [941, 541] on li "Plavix/clopidogrel" at bounding box center [1165, 610] width 596 height 26
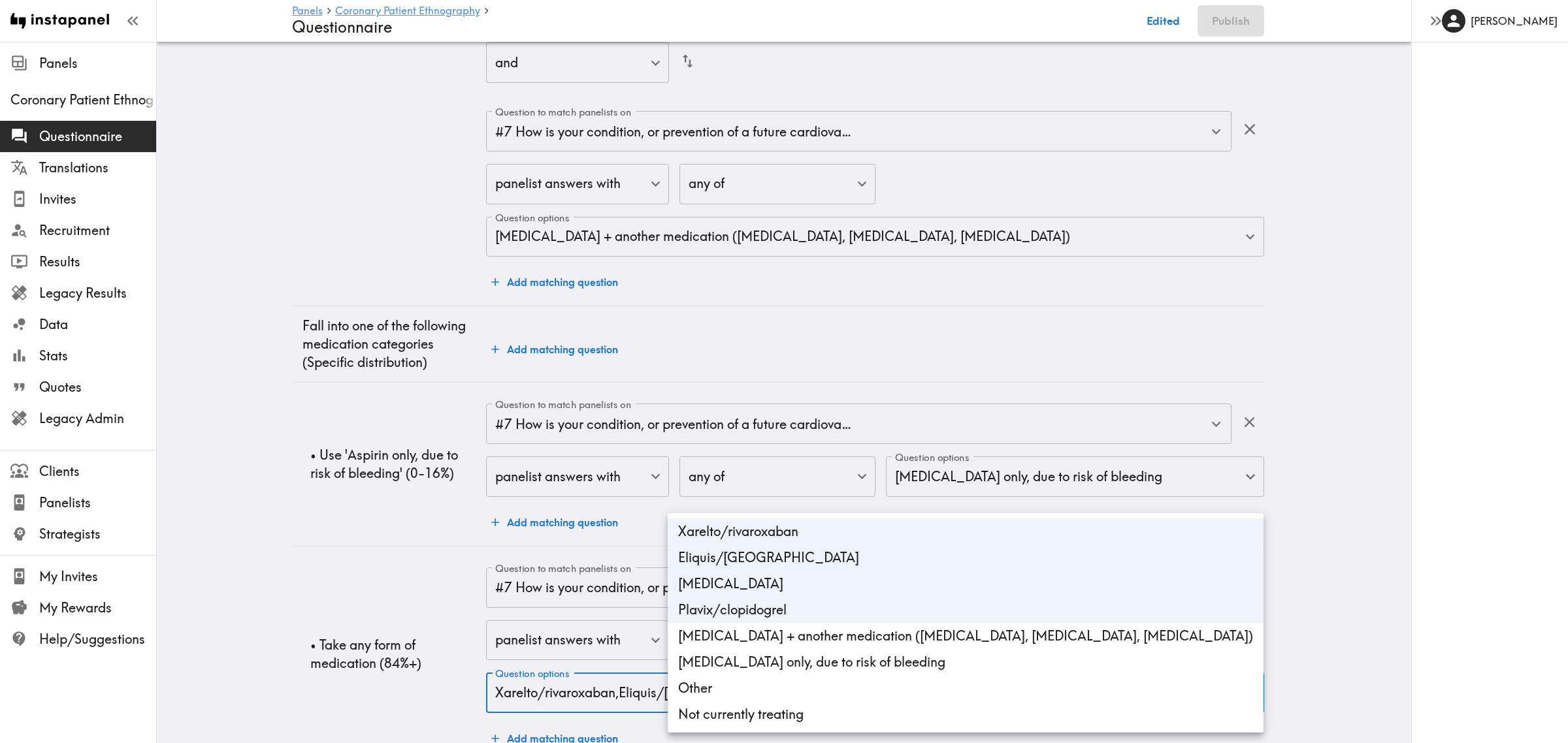
click at [749, 541] on li "[MEDICAL_DATA] + another medication ([MEDICAL_DATA], [MEDICAL_DATA], [MEDICAL_D…" at bounding box center [965, 636] width 596 height 26
click at [729, 541] on li "Other" at bounding box center [965, 688] width 596 height 26
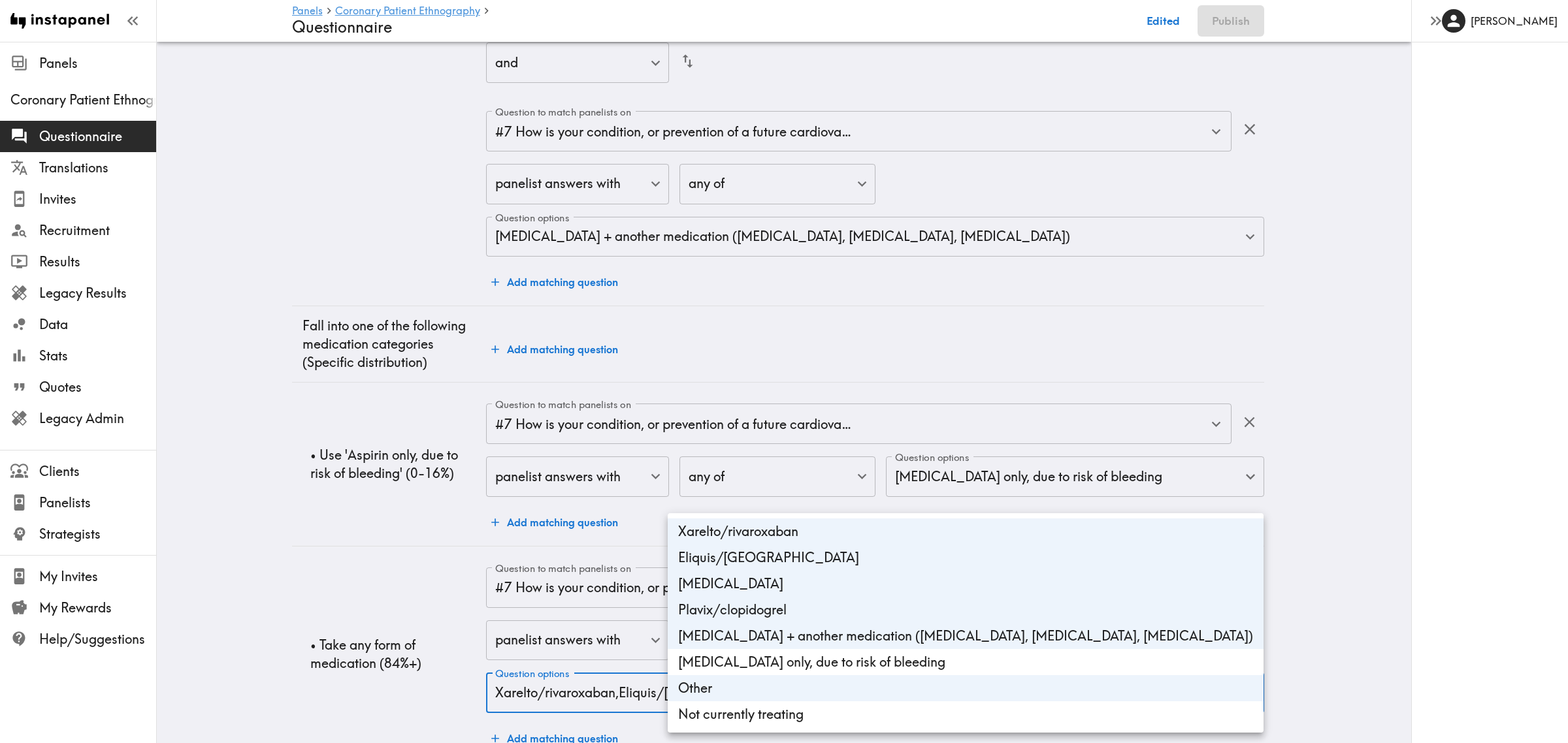
click at [727, 541] on li "Not currently treating" at bounding box center [965, 714] width 596 height 26
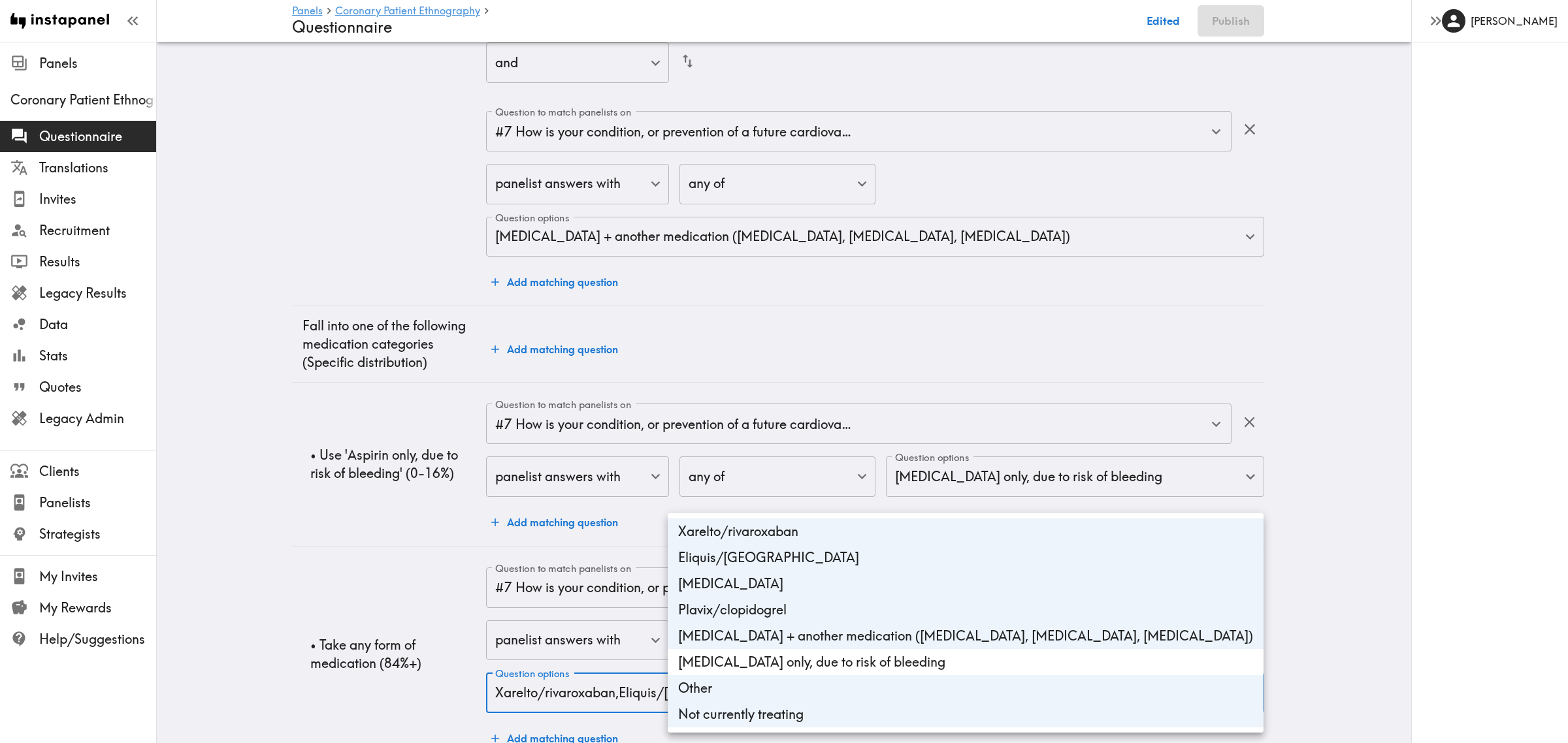
click at [320, 541] on div at bounding box center [784, 371] width 1568 height 743
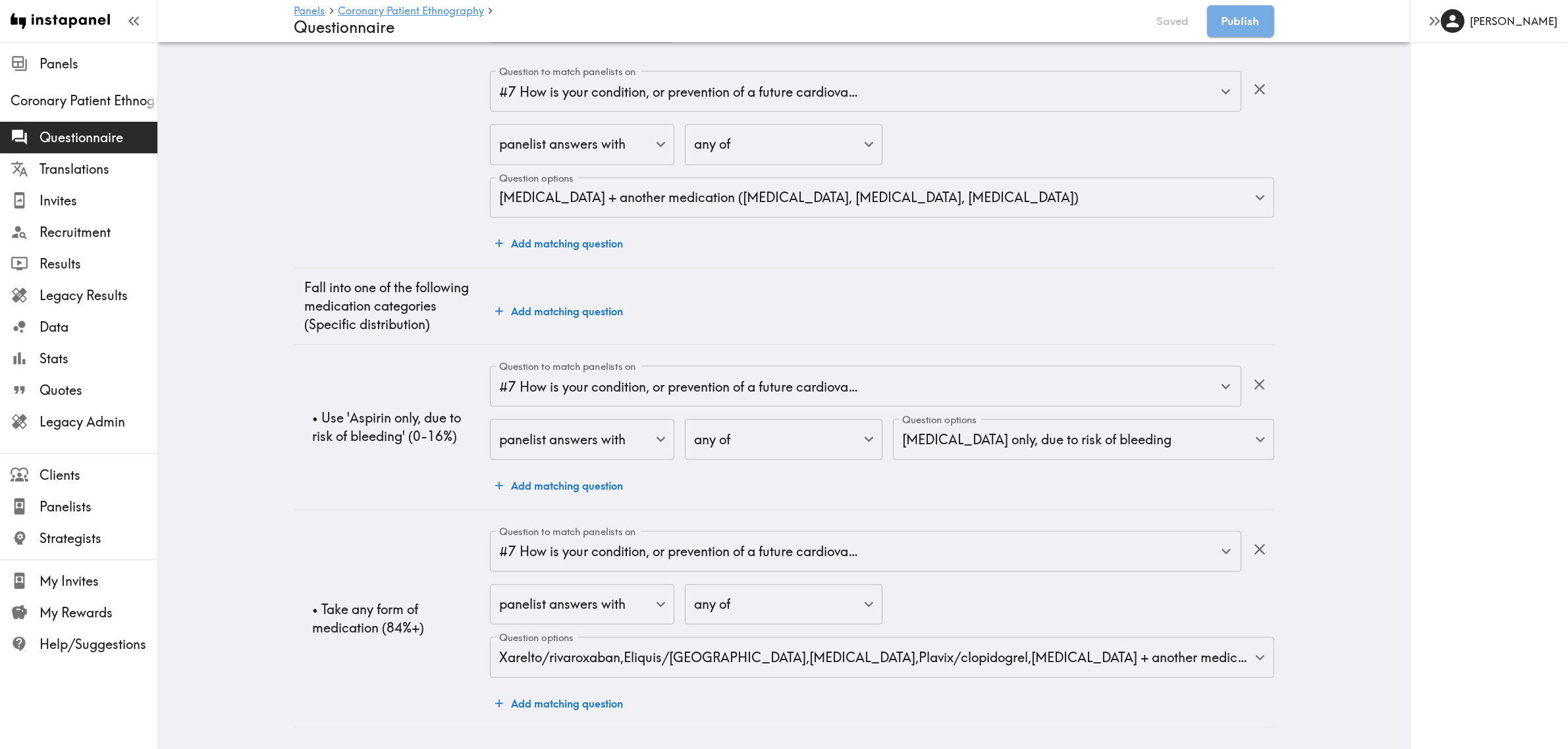
scroll to position [1901, 0]
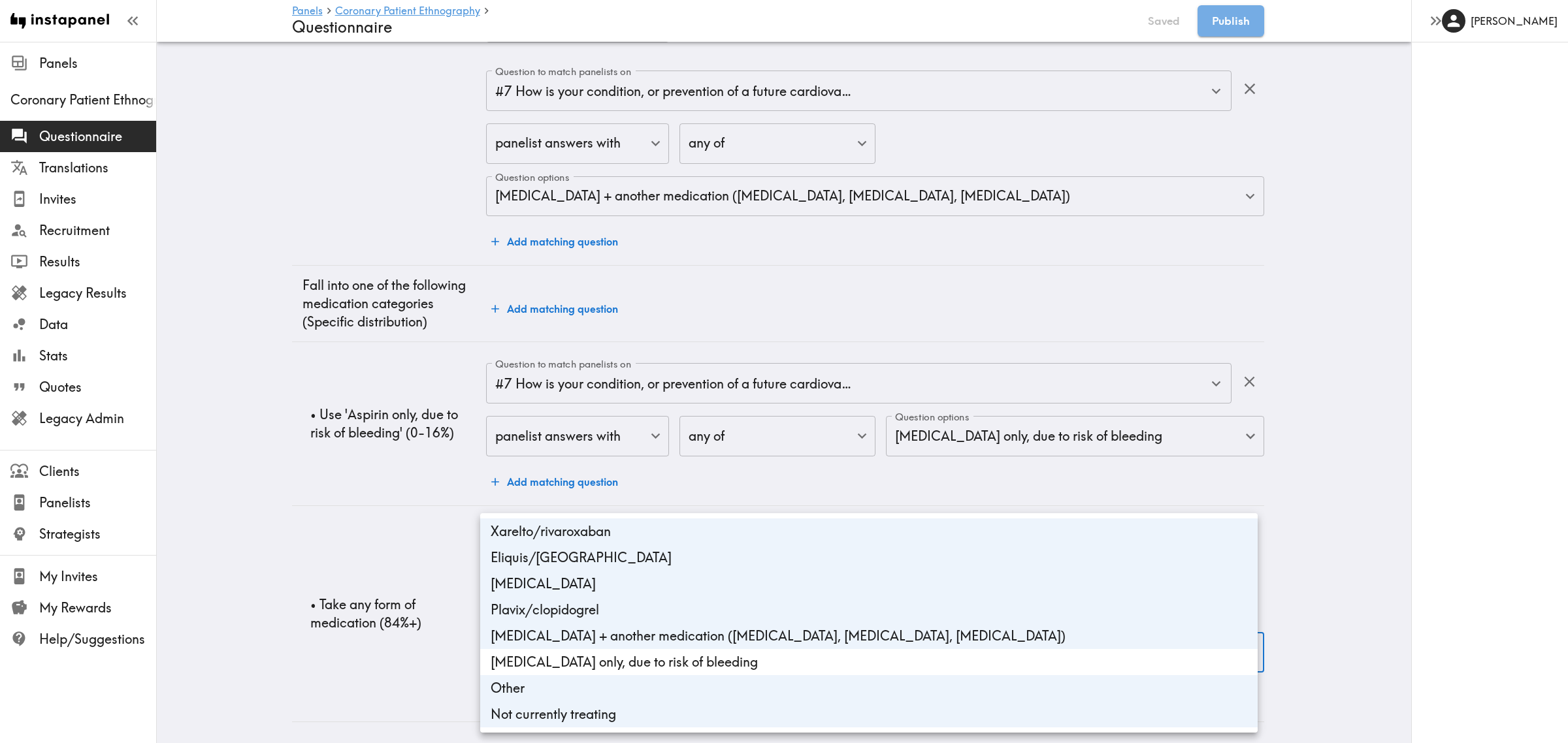
click at [567, 541] on li "Not currently treating" at bounding box center [869, 714] width 778 height 26
type input "46435678-b1c6-464e-86cb-0d2534546669,f4f1f1cf-134e-4713-94ba-a2c6c18421ce,72e83…"
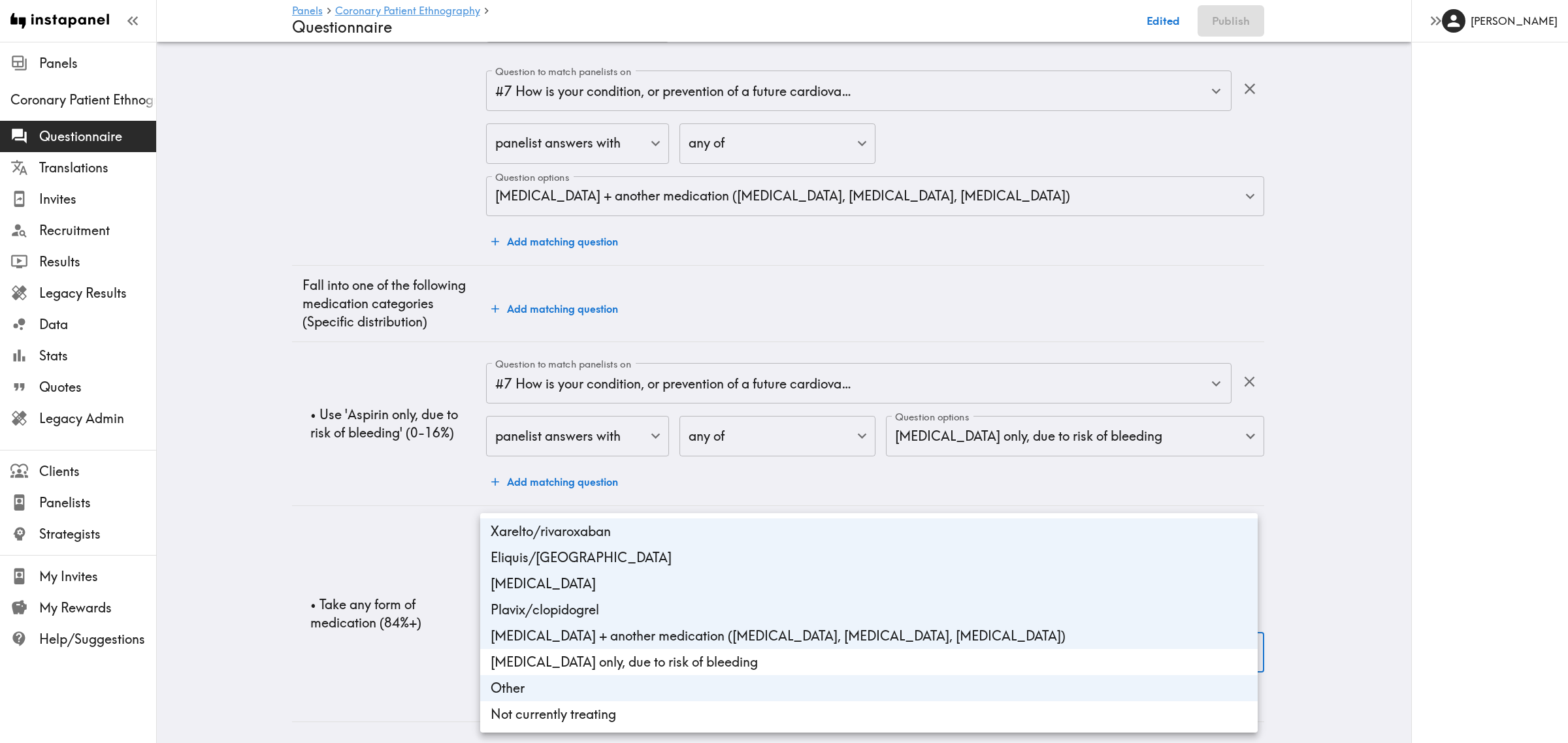
click at [374, 541] on div at bounding box center [784, 371] width 1568 height 743
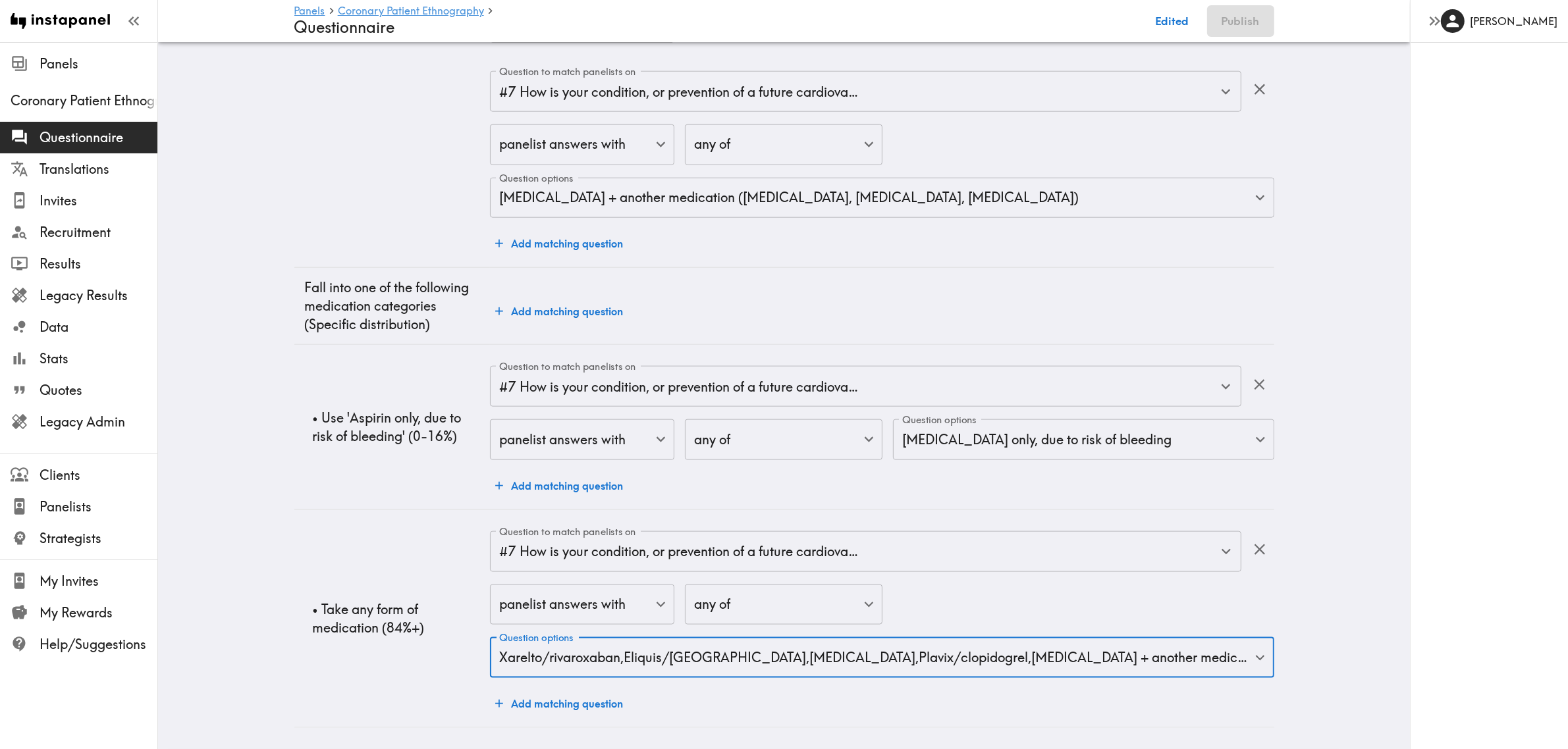
click at [367, 545] on td "• Take any form of medication (84%+)" at bounding box center [393, 618] width 196 height 218
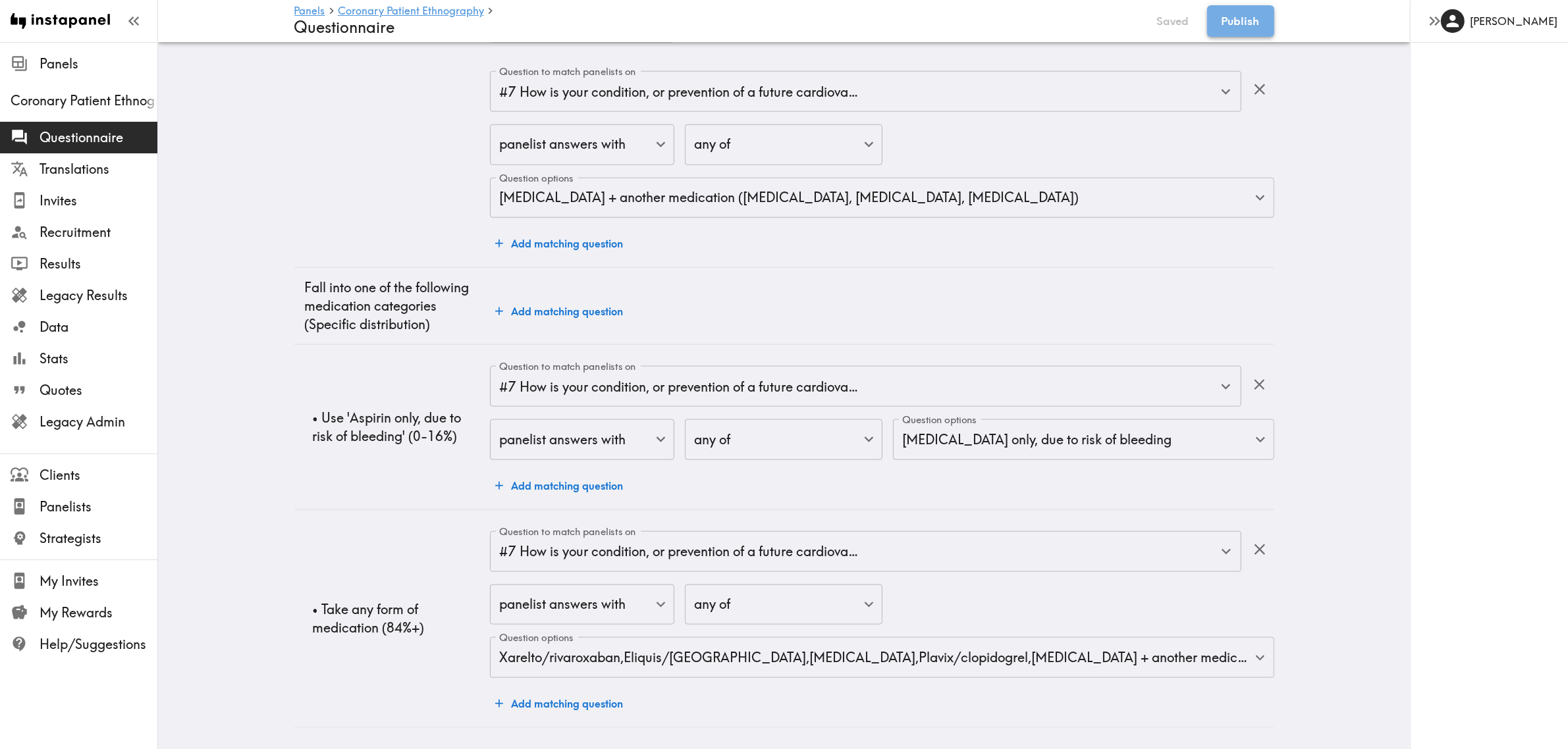
click at [1149, 27] on button "Publish" at bounding box center [1240, 20] width 67 height 32
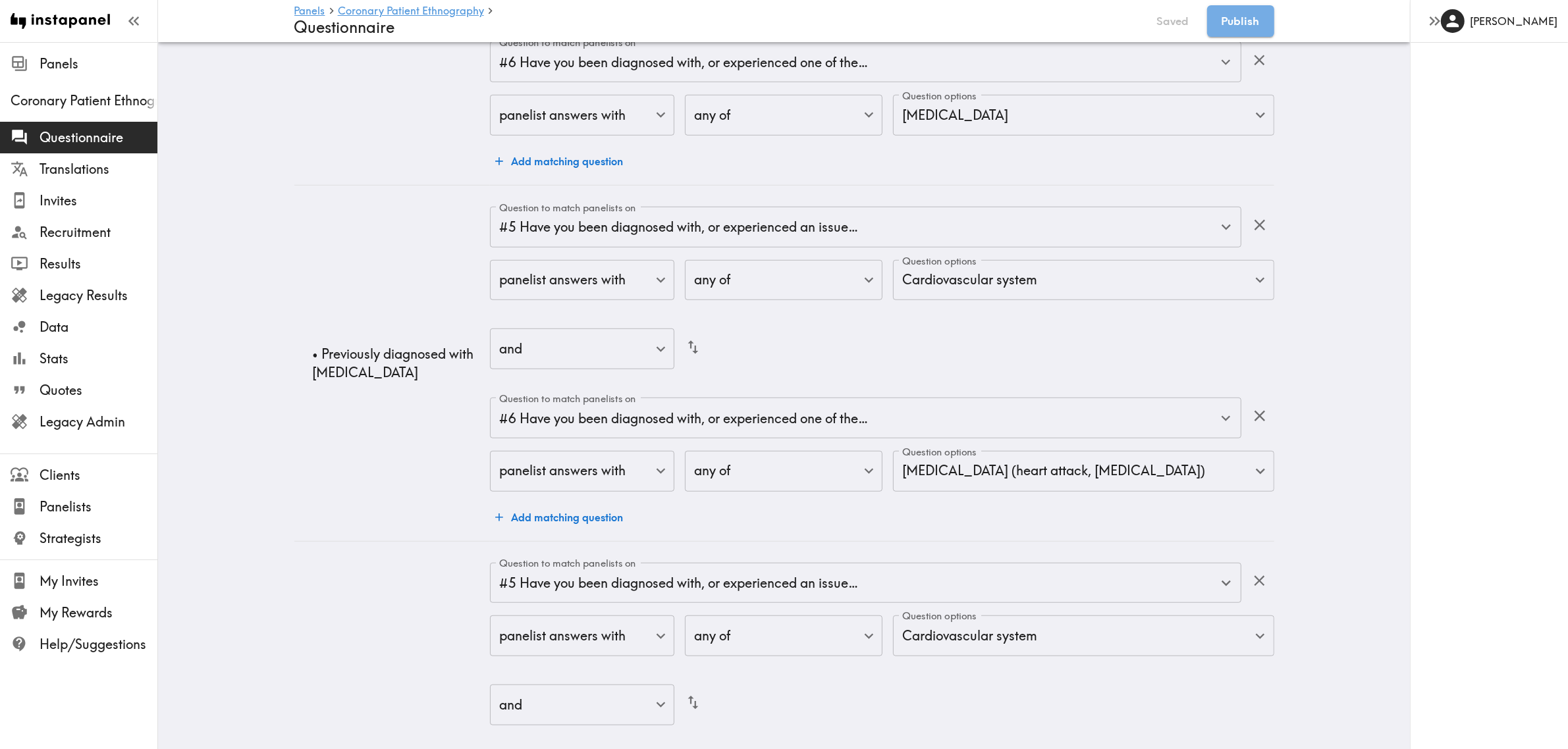
scroll to position [0, 0]
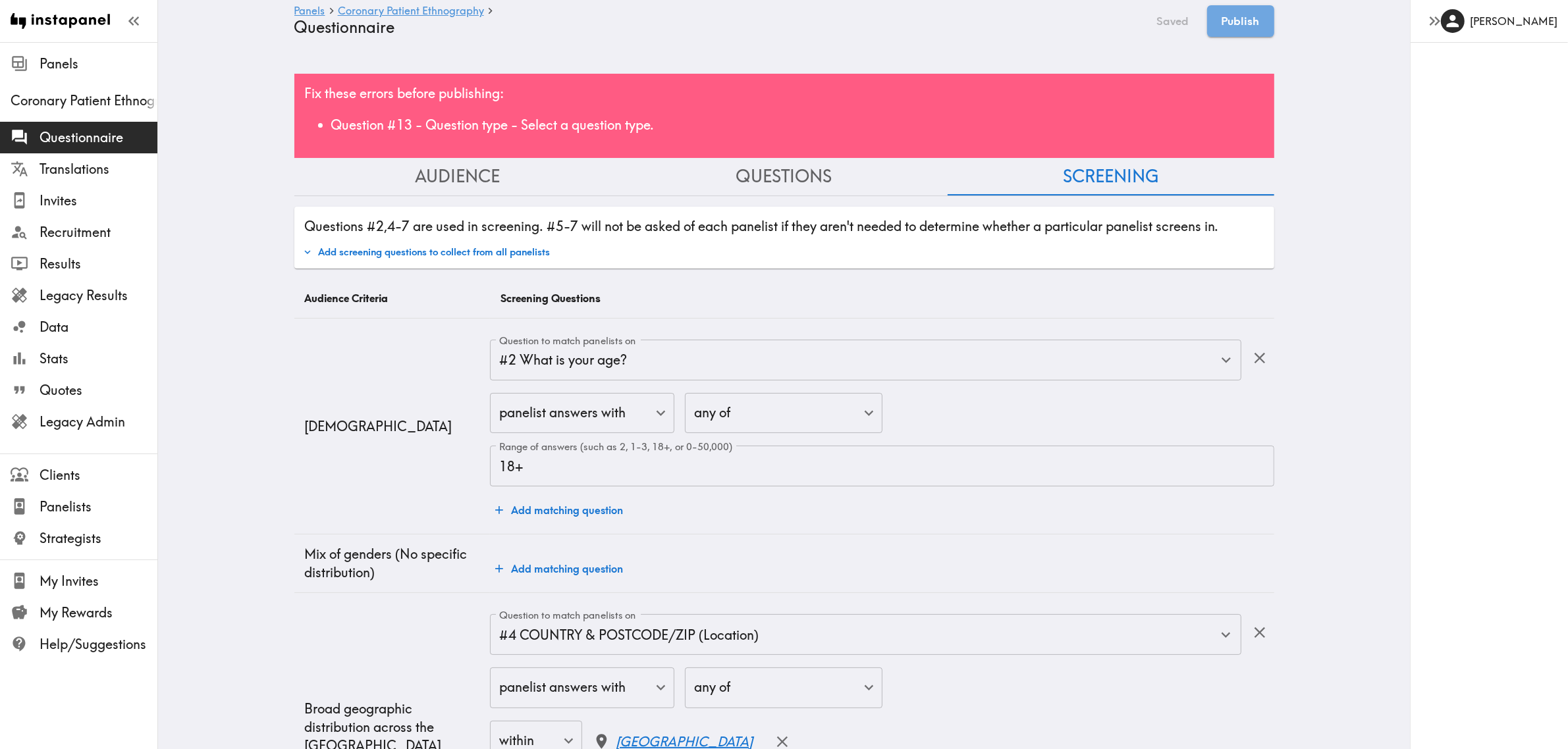
click at [752, 171] on button "Questions" at bounding box center [784, 177] width 326 height 38
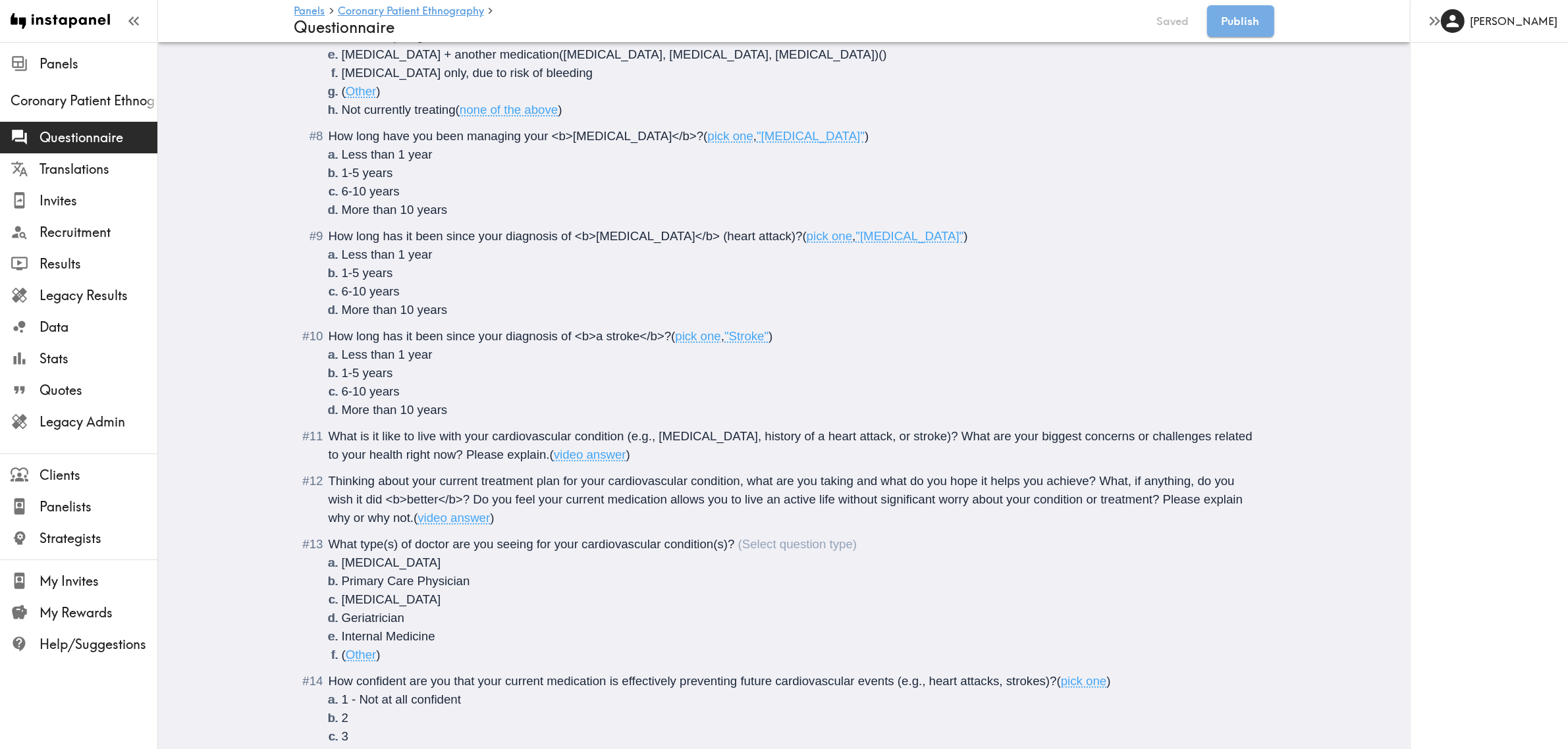
scroll to position [1070, 0]
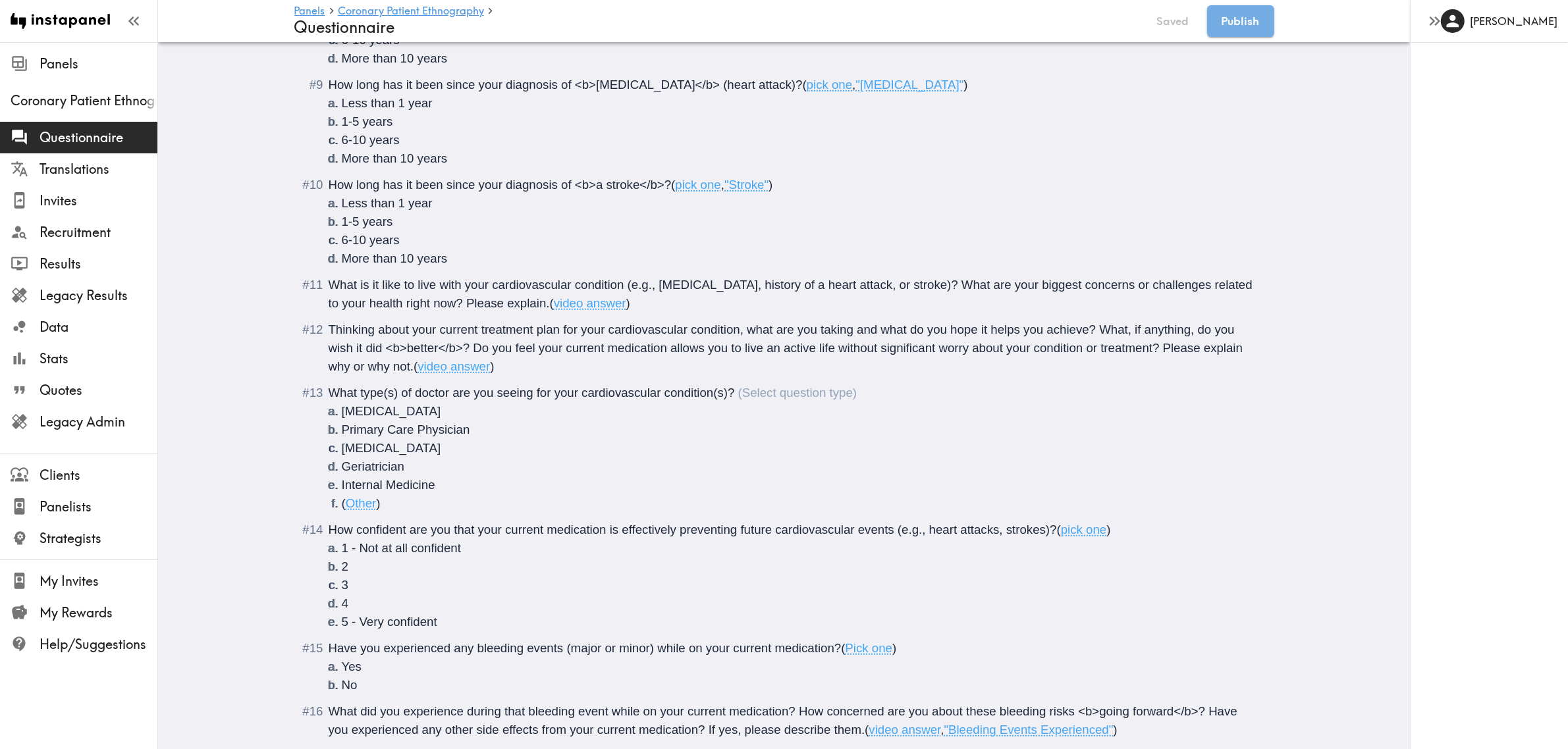
click at [784, 395] on div "What type(s) of doctor are you seeing for your cardiovascular condition(s)?" at bounding box center [593, 393] width 529 height 14
click at [792, 395] on span "Pick many" at bounding box center [767, 393] width 56 height 14
click at [1149, 18] on button "Save now" at bounding box center [1164, 20] width 65 height 32
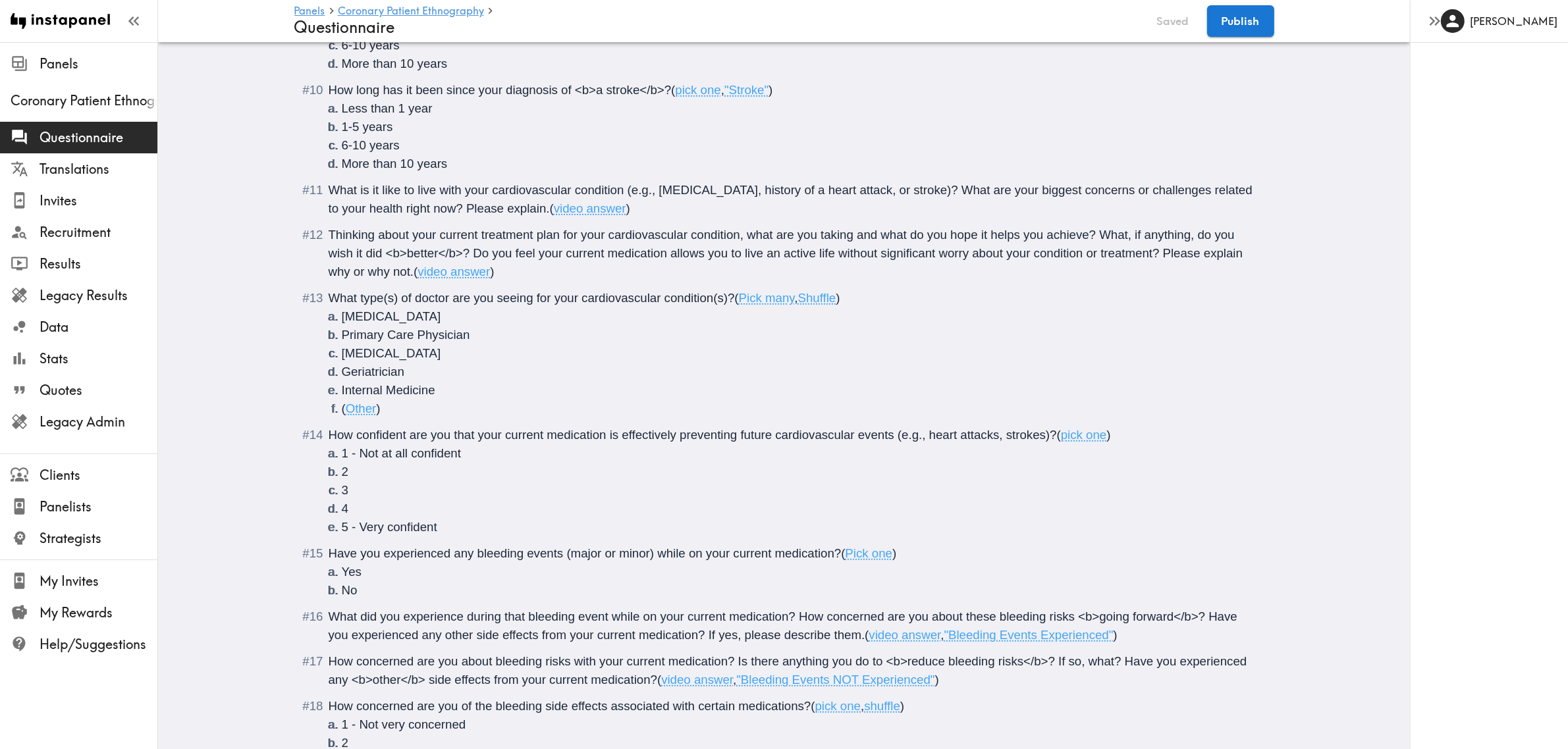
scroll to position [975, 0]
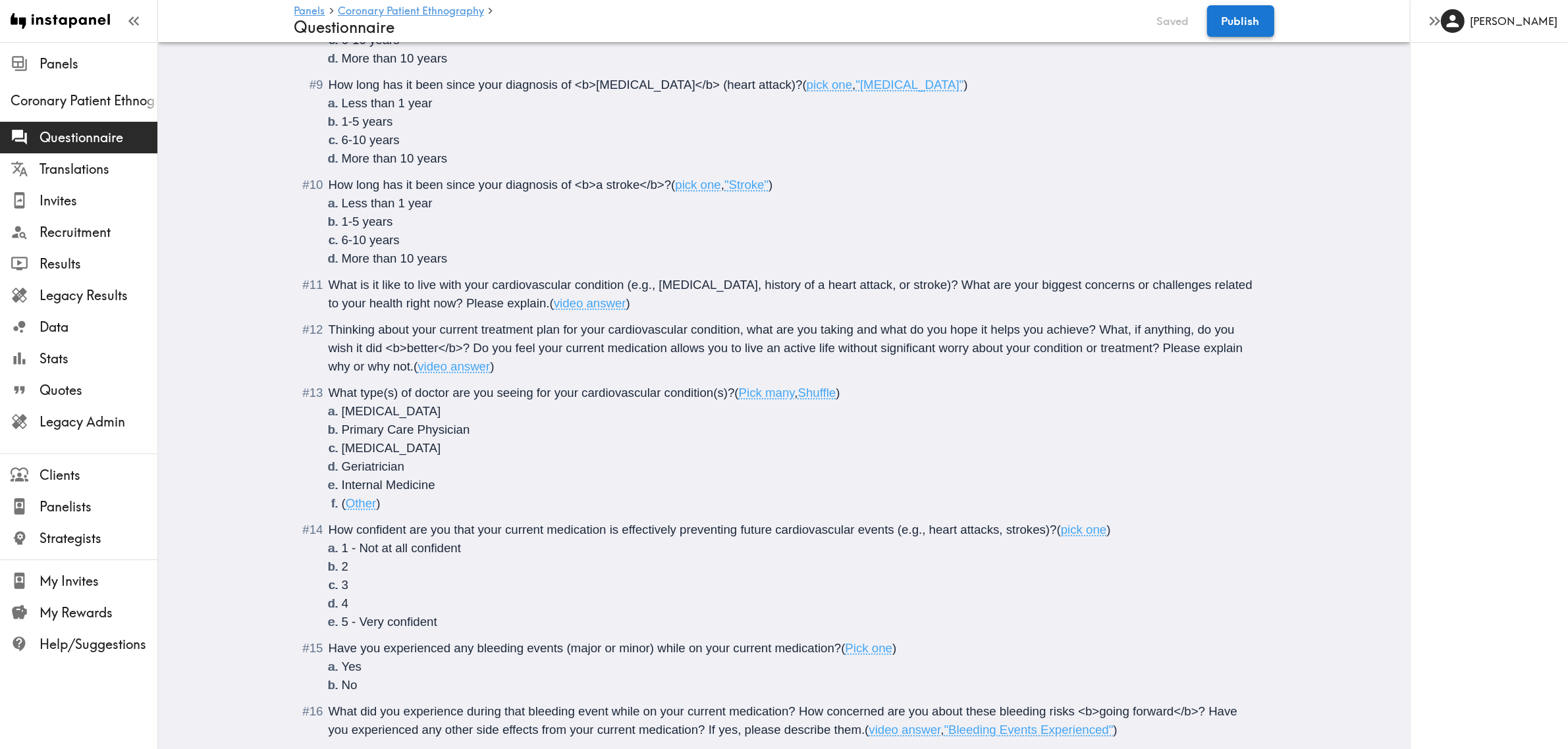
click at [1149, 24] on button "Publish" at bounding box center [1240, 20] width 67 height 32
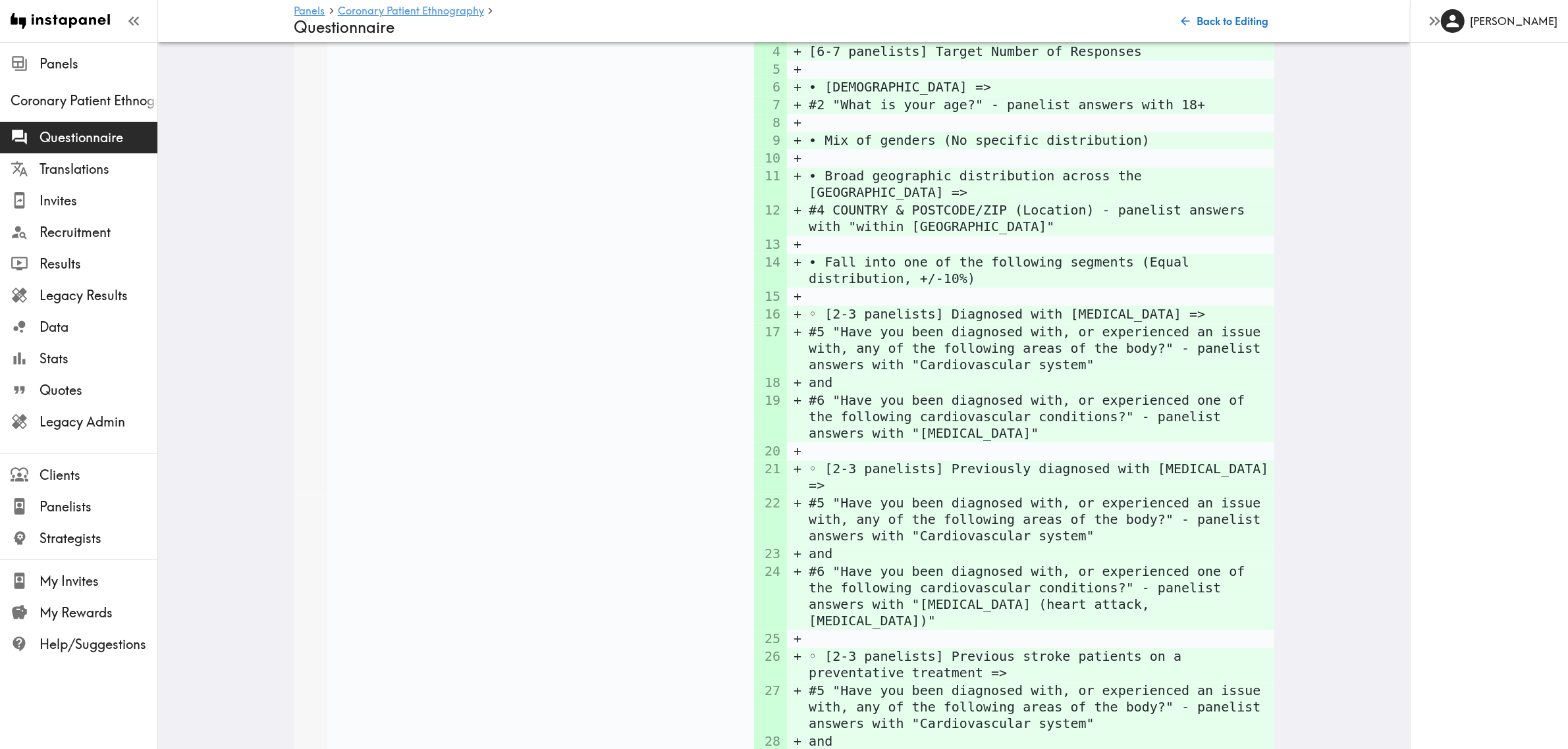
scroll to position [3584, 0]
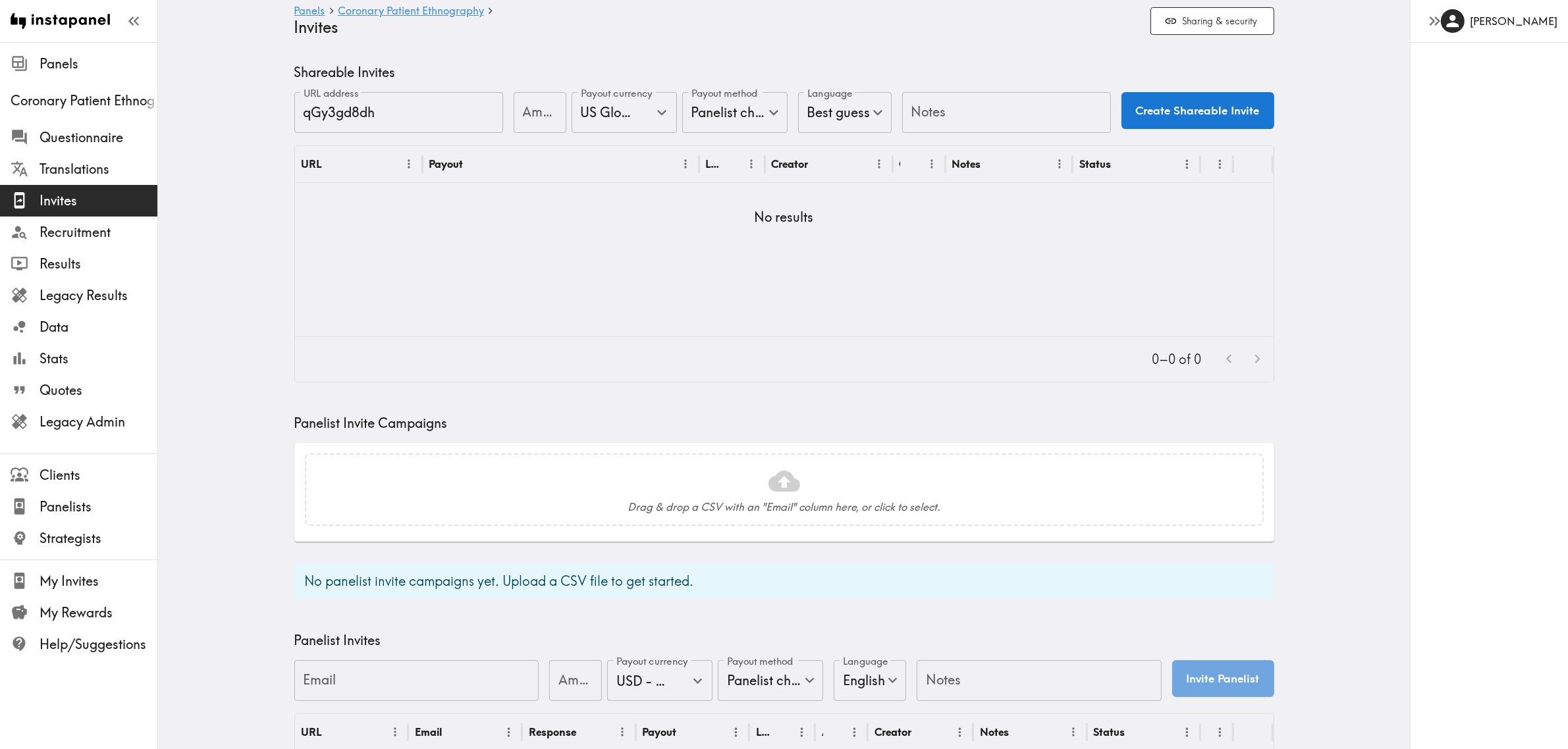
click at [245, 545] on main "Panels Coronary Patient Ethnography Invites Sharing & security Shareable Invite…" at bounding box center [784, 506] width 1252 height 930
click at [211, 292] on main "Panels Coronary Patient Ethnography Invites Sharing & security Shareable Invite…" at bounding box center [784, 506] width 1252 height 930
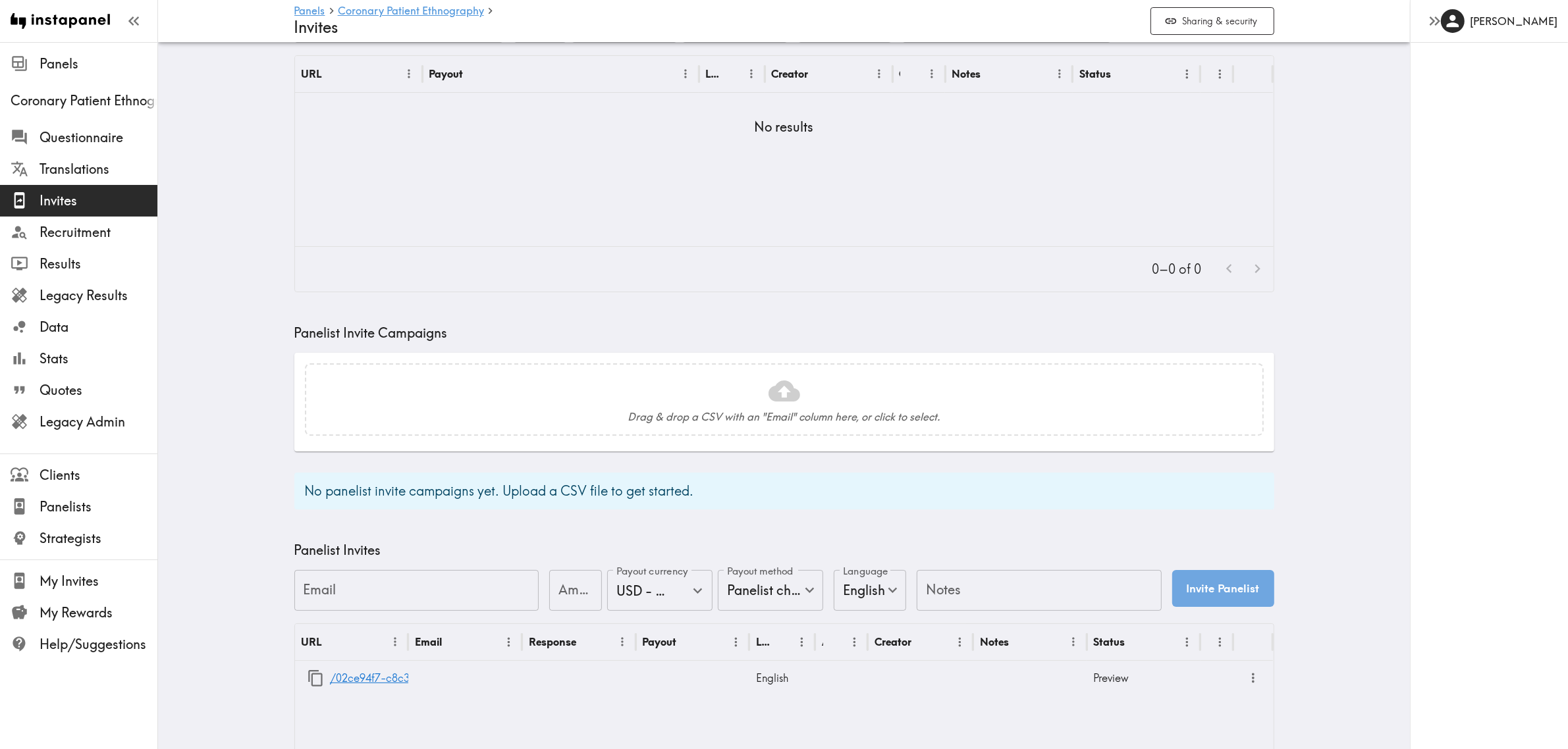
scroll to position [232, 0]
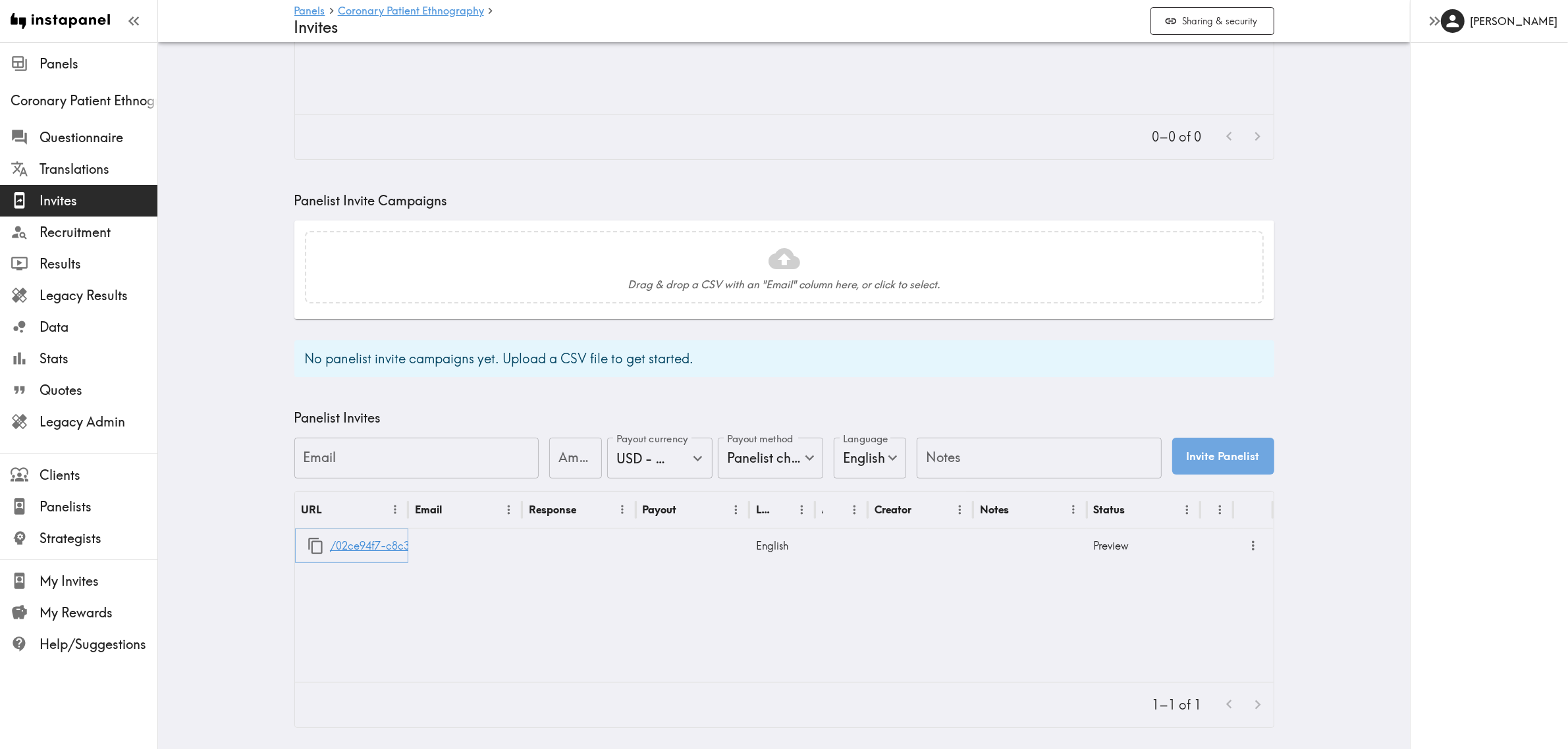
click at [335, 544] on link "/02ce94f7-c8c3-4fd3-9dbd-091df02b95bb" at bounding box center [436, 546] width 214 height 33
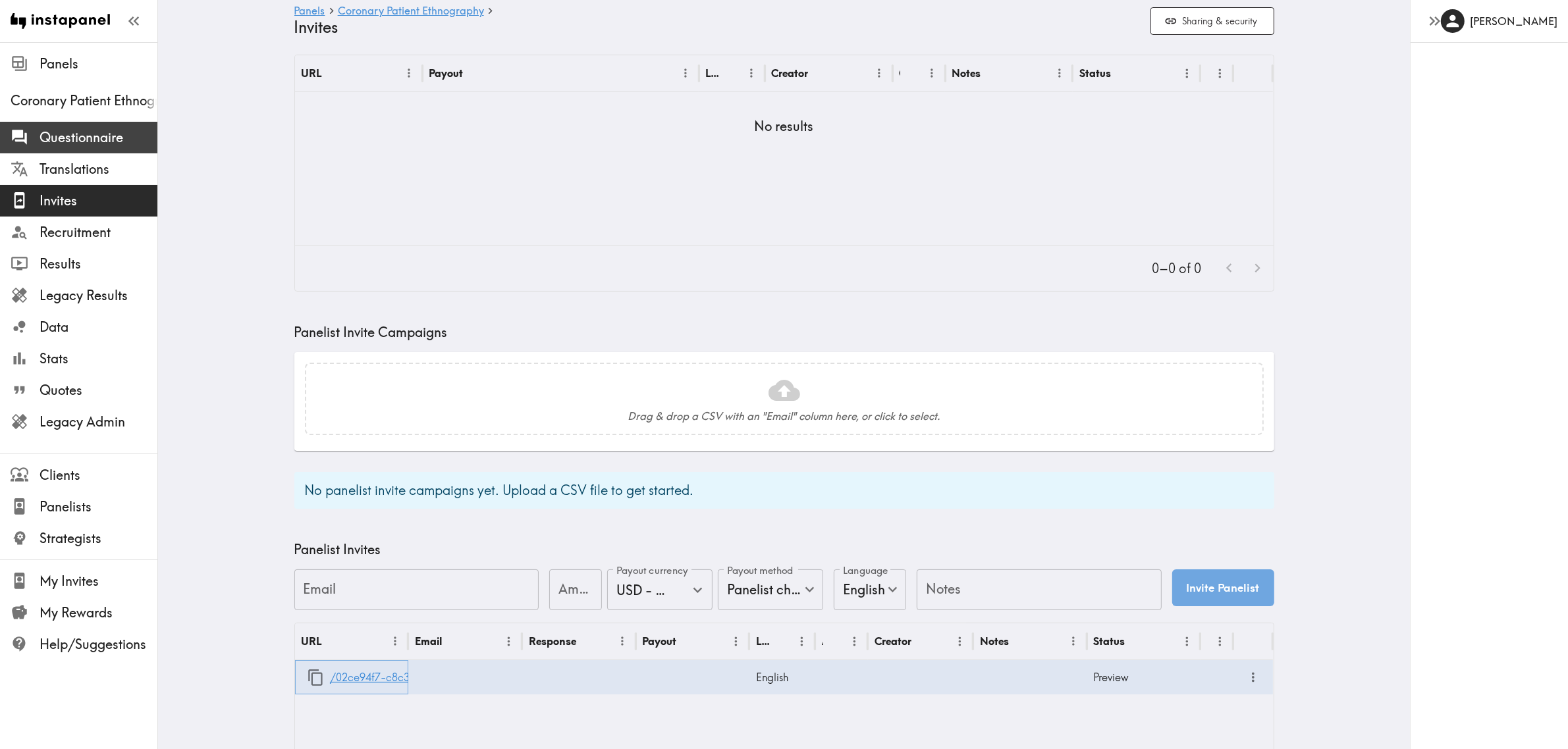
scroll to position [0, 0]
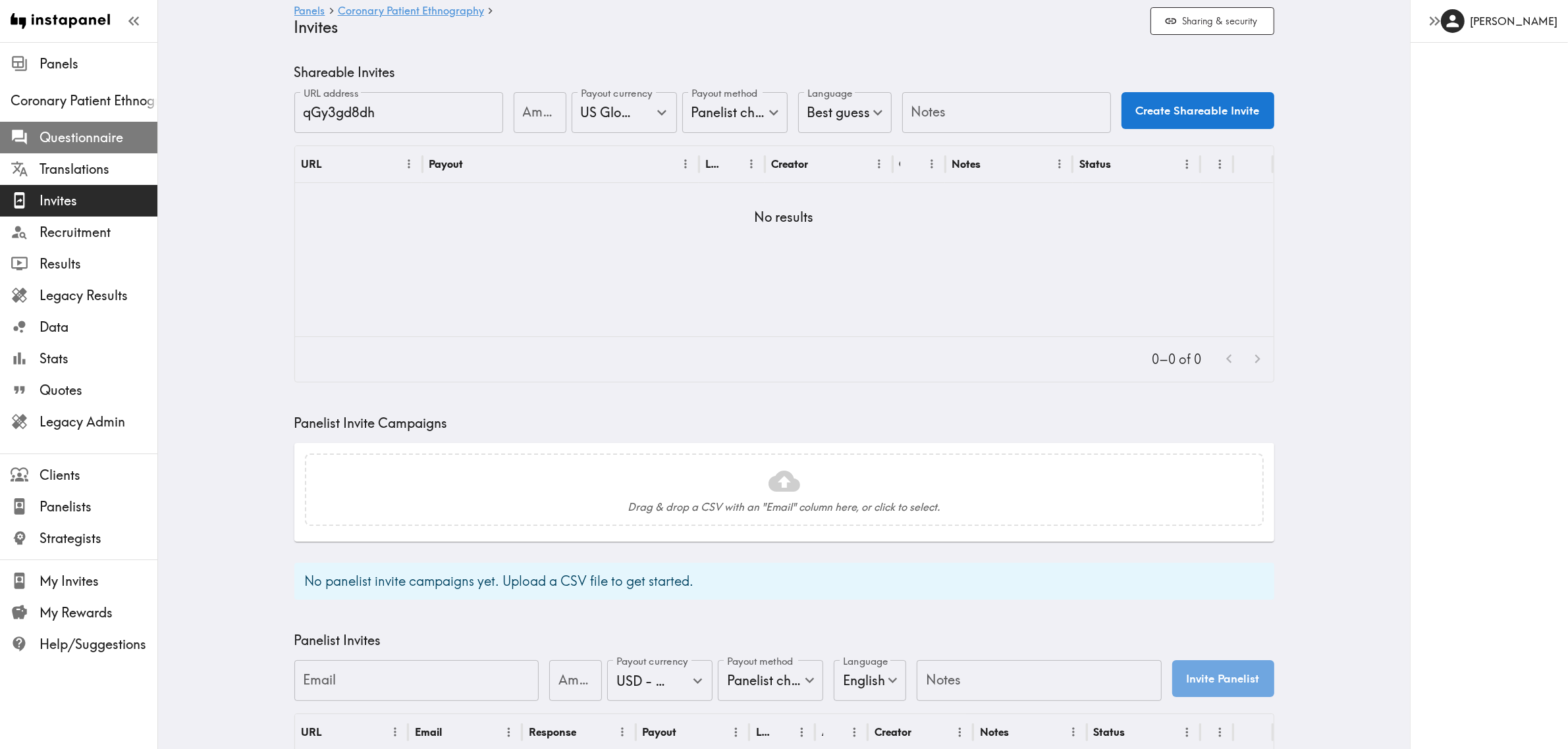
click at [85, 129] on span "Questionnaire" at bounding box center [98, 138] width 118 height 19
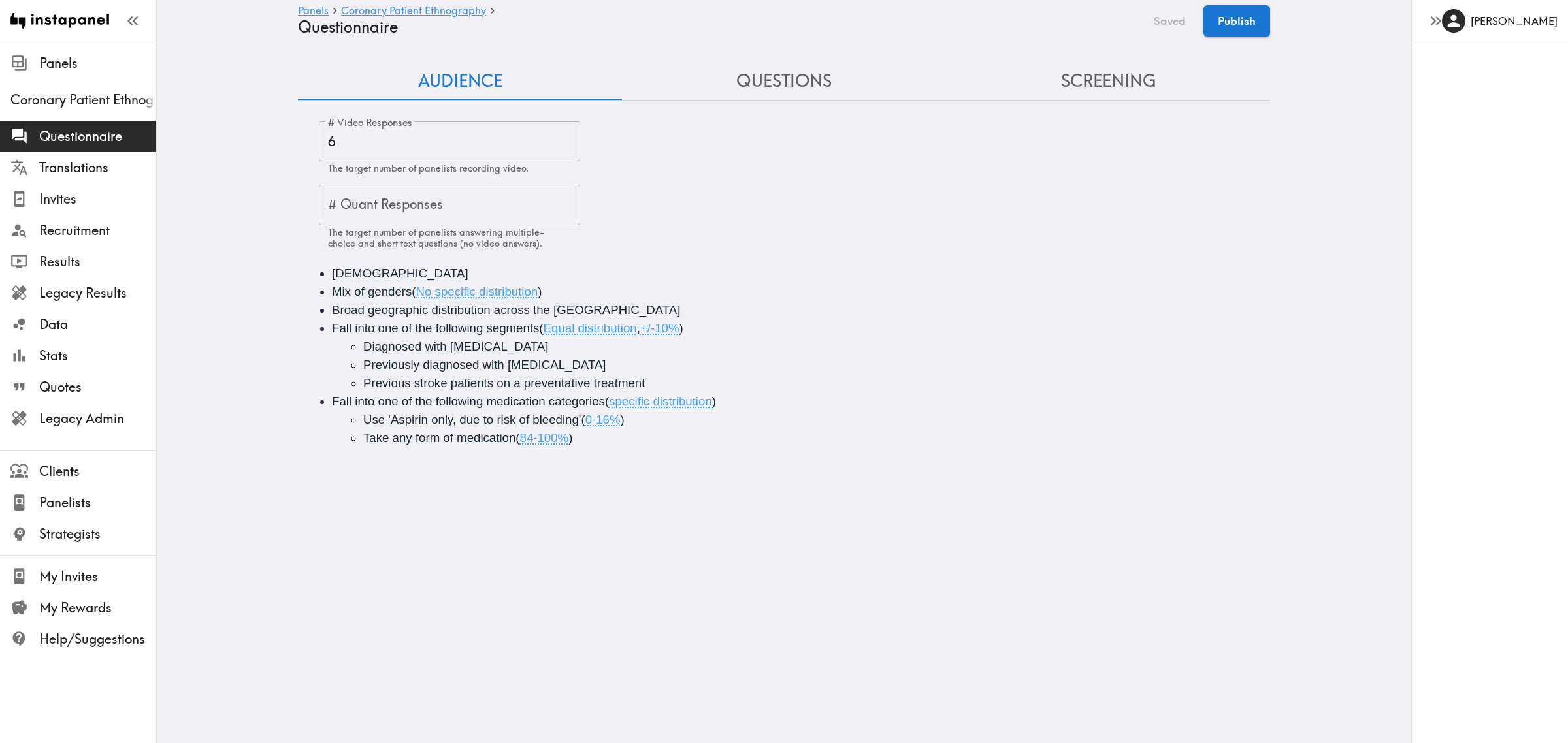
click at [743, 82] on button "Questions" at bounding box center [784, 81] width 324 height 37
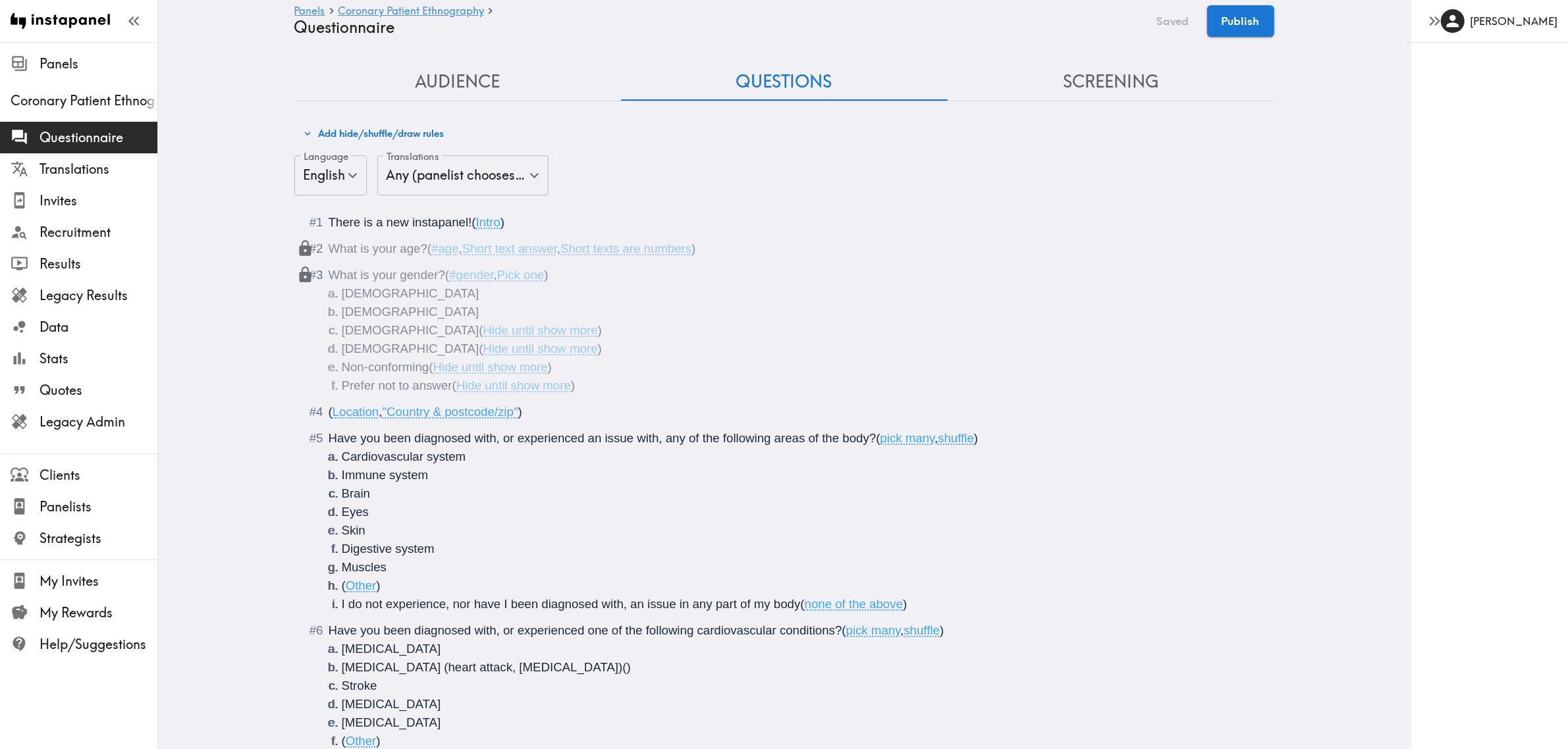
click at [413, 127] on button "Add hide/shuffle/draw rules" at bounding box center [373, 133] width 148 height 22
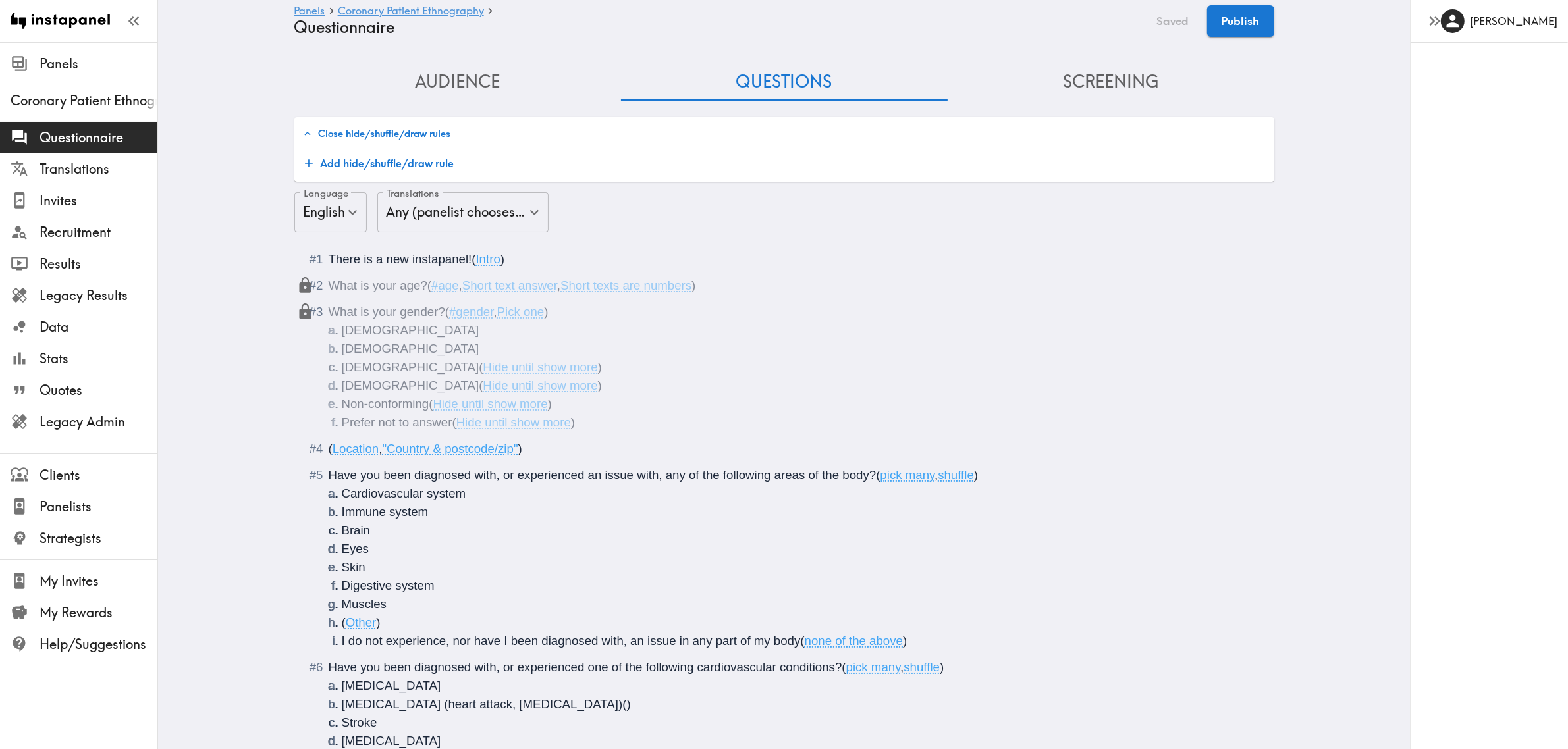
click at [417, 127] on button "Close hide/shuffle/draw rules" at bounding box center [377, 133] width 155 height 22
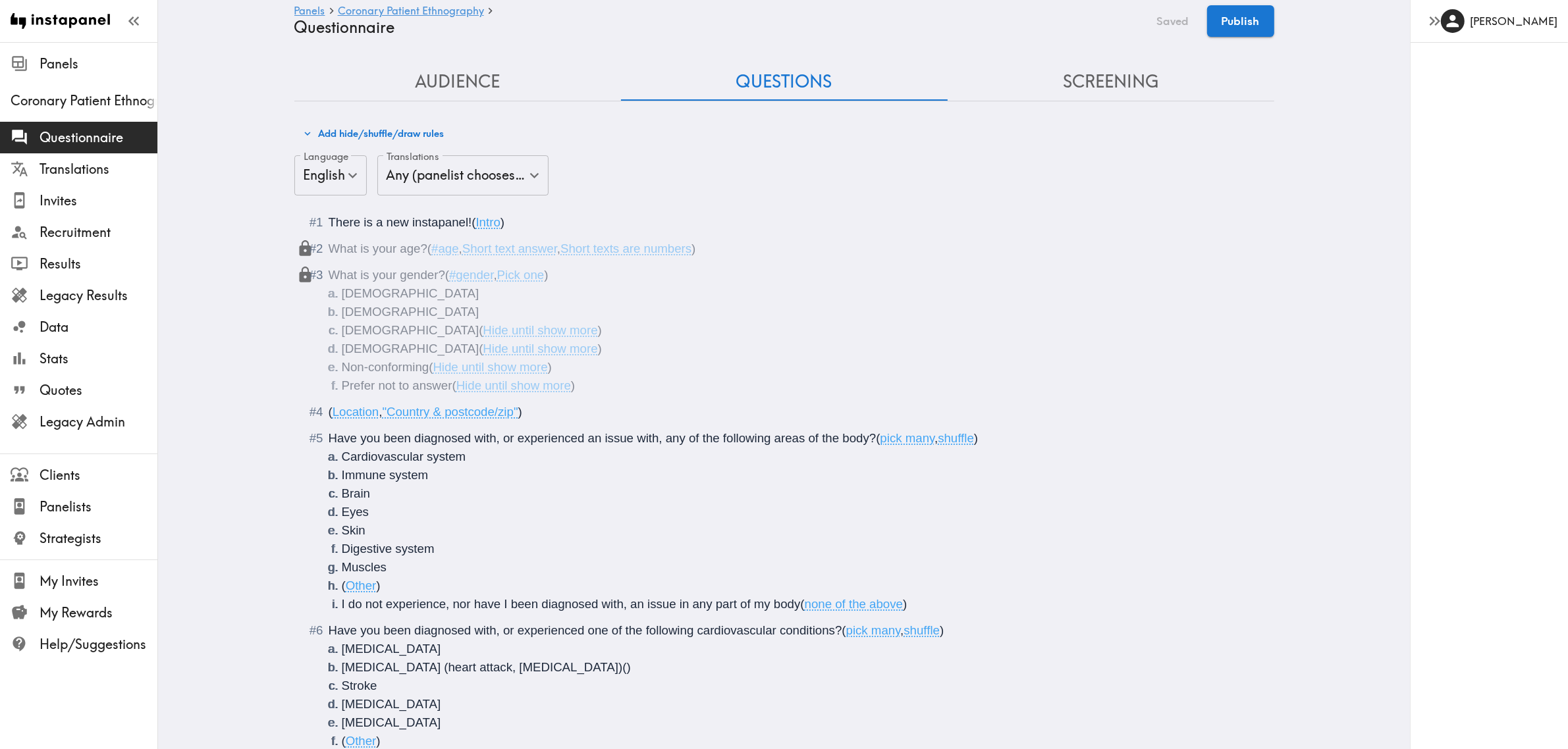
click at [401, 132] on button "Add hide/shuffle/draw rules" at bounding box center [373, 133] width 148 height 22
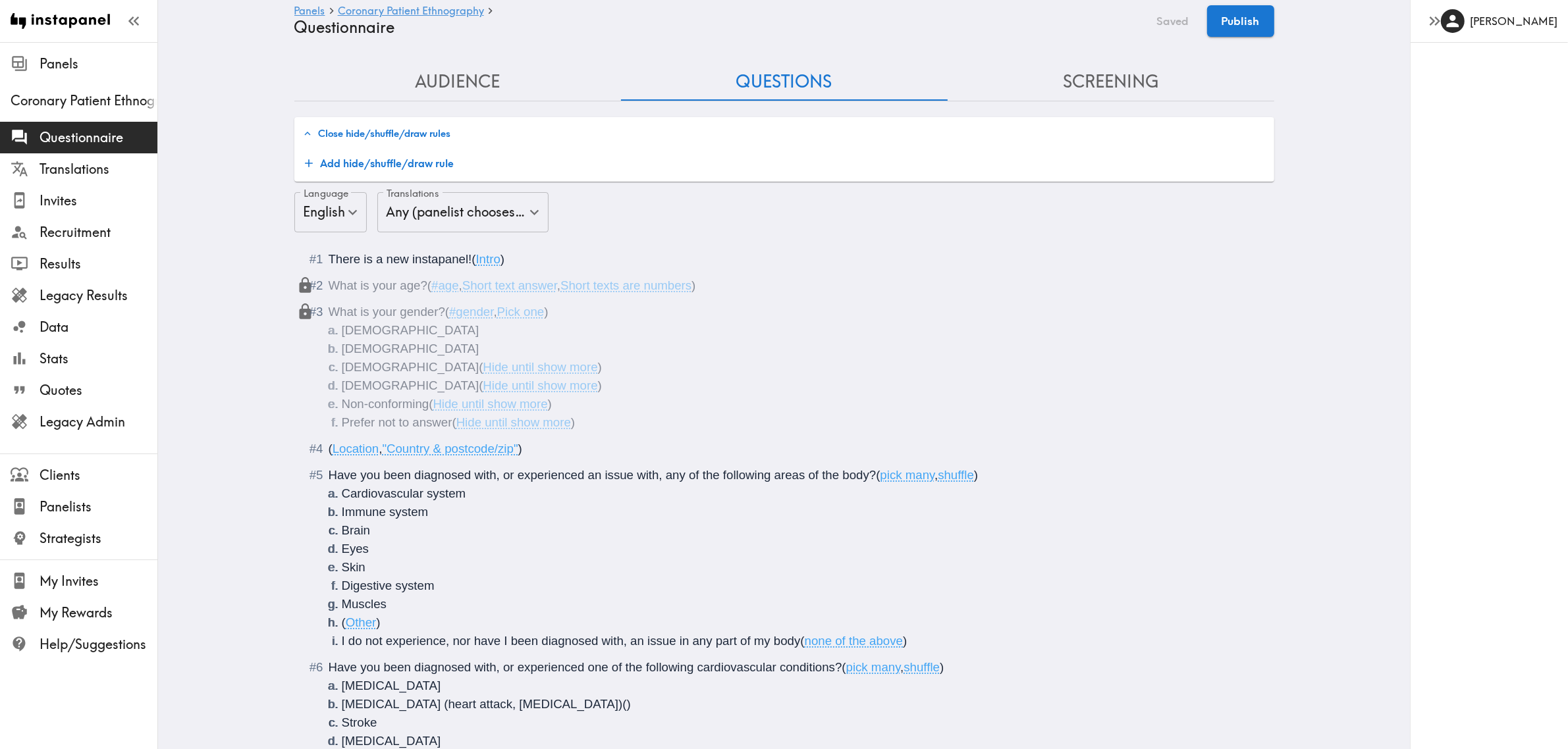
click at [396, 155] on button "Add hide/shuffle/draw rule" at bounding box center [379, 163] width 160 height 26
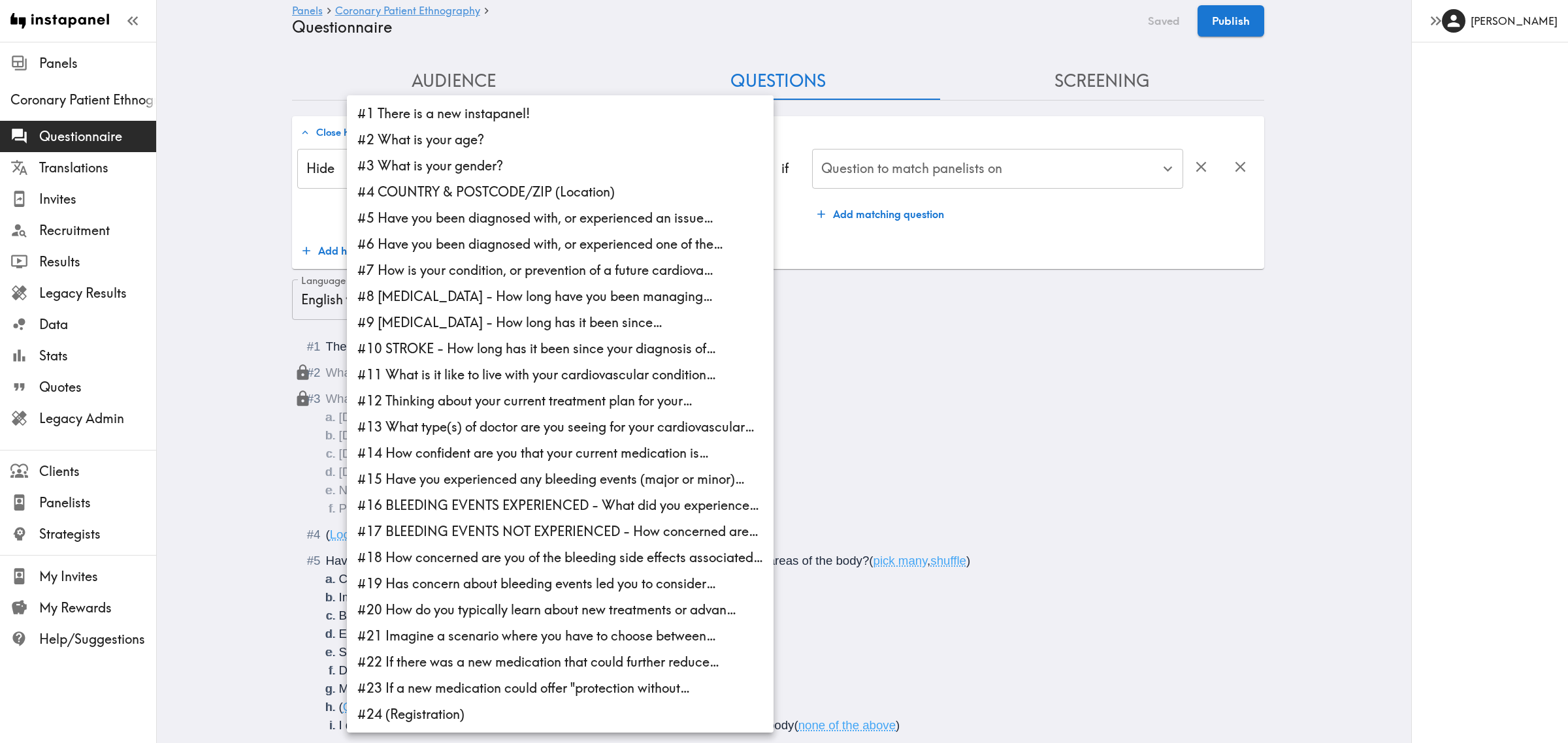
click at [478, 282] on li "#7 How is your condition, or prevention of a future cardiova…" at bounding box center [559, 270] width 426 height 26
type input "c5ff988e-d85b-4ca8-9fef-227c5006748b"
click at [472, 264] on li "#7 How is your condition, or prevention of a future cardiova…" at bounding box center [559, 270] width 426 height 26
click at [478, 292] on li "#8 ATRIAL FIBRILLATION - How long have you been managing…" at bounding box center [559, 297] width 426 height 26
type input "5487a668-31f9-4086-bdbf-dce28d7b70ca"
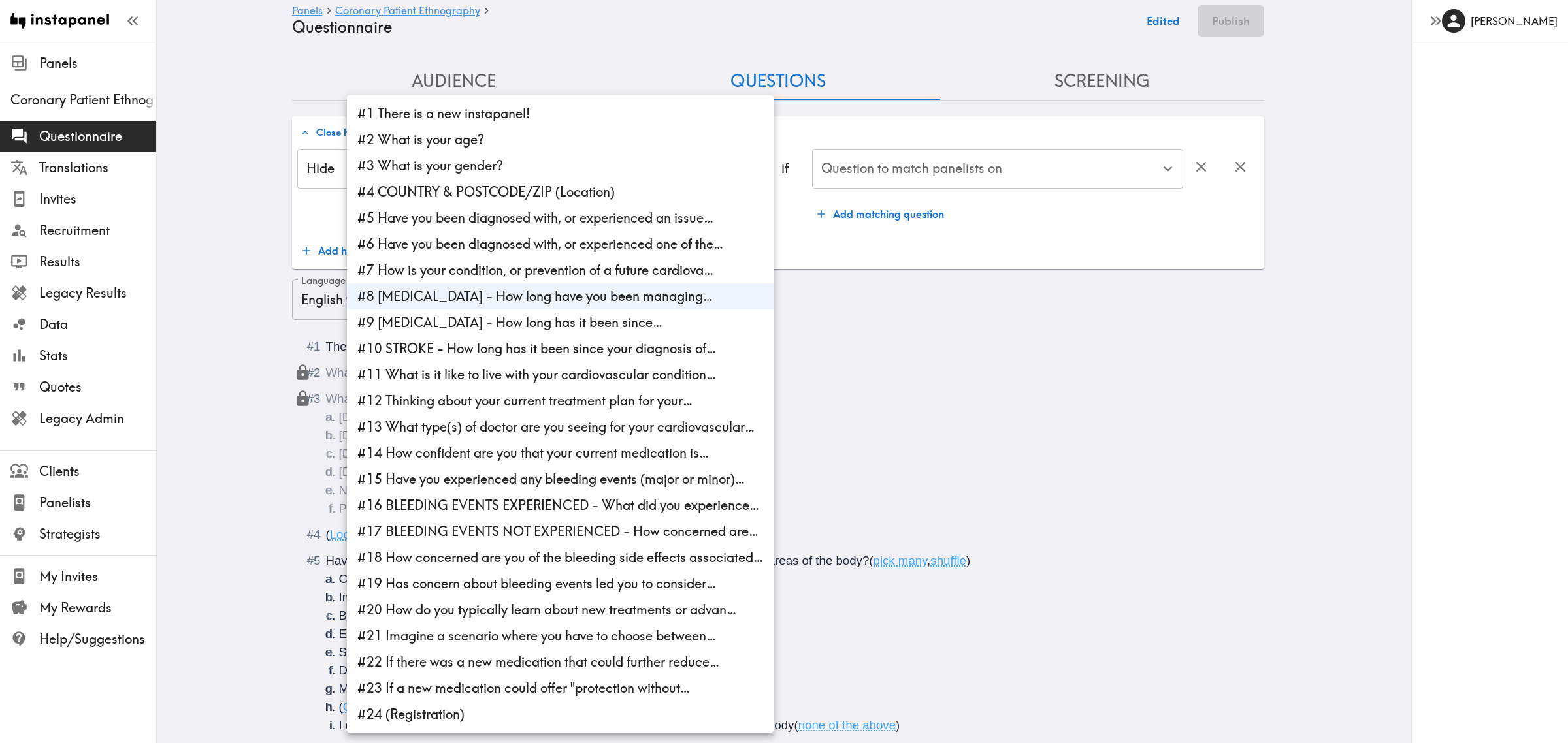
click at [900, 158] on div at bounding box center [784, 371] width 1568 height 743
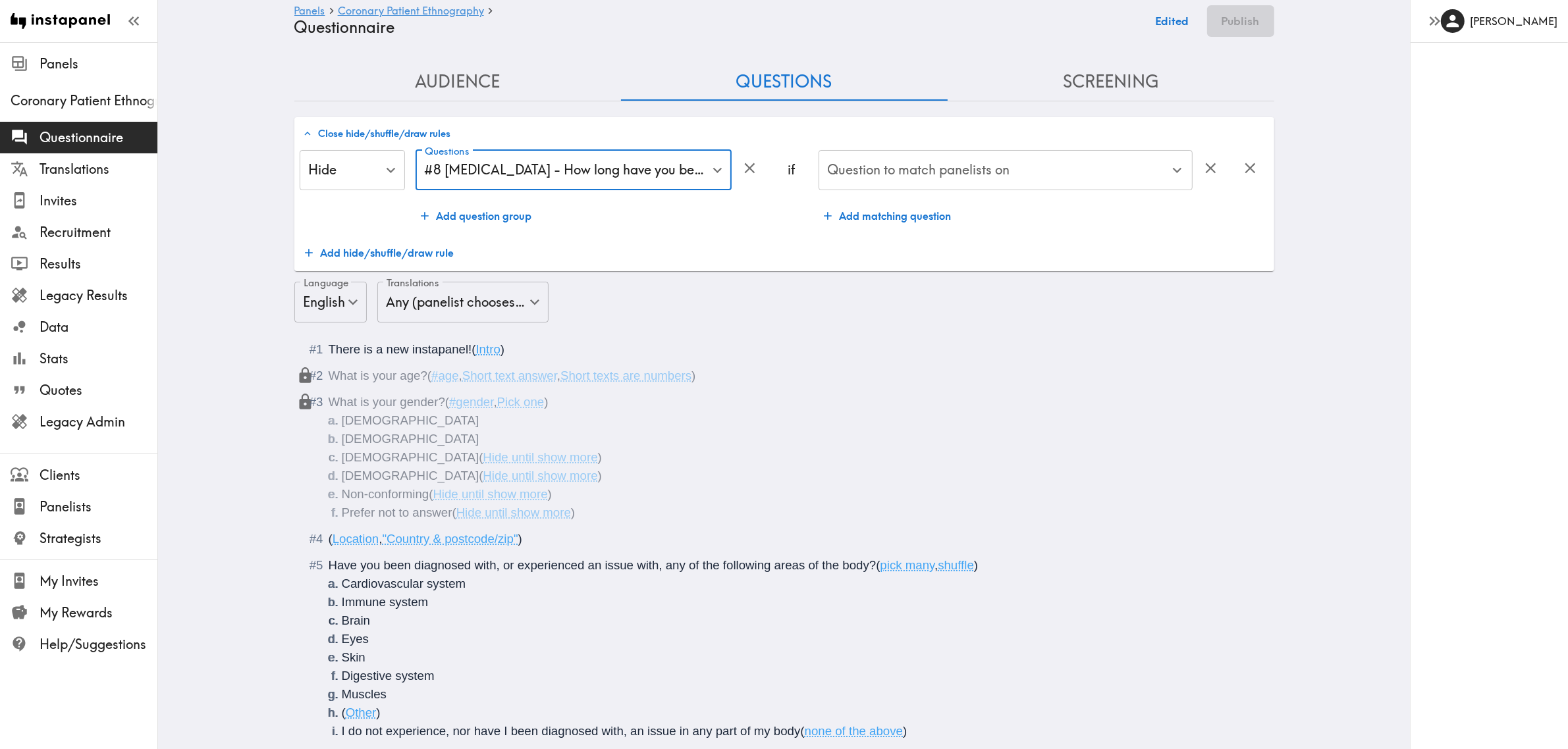
click at [907, 168] on div "#1 There is a new instapanel! #2 What is your age? #3 What is your gender? #4 C…" at bounding box center [784, 374] width 1568 height 749
click at [914, 167] on input "Question to match panelists on" at bounding box center [995, 171] width 342 height 29
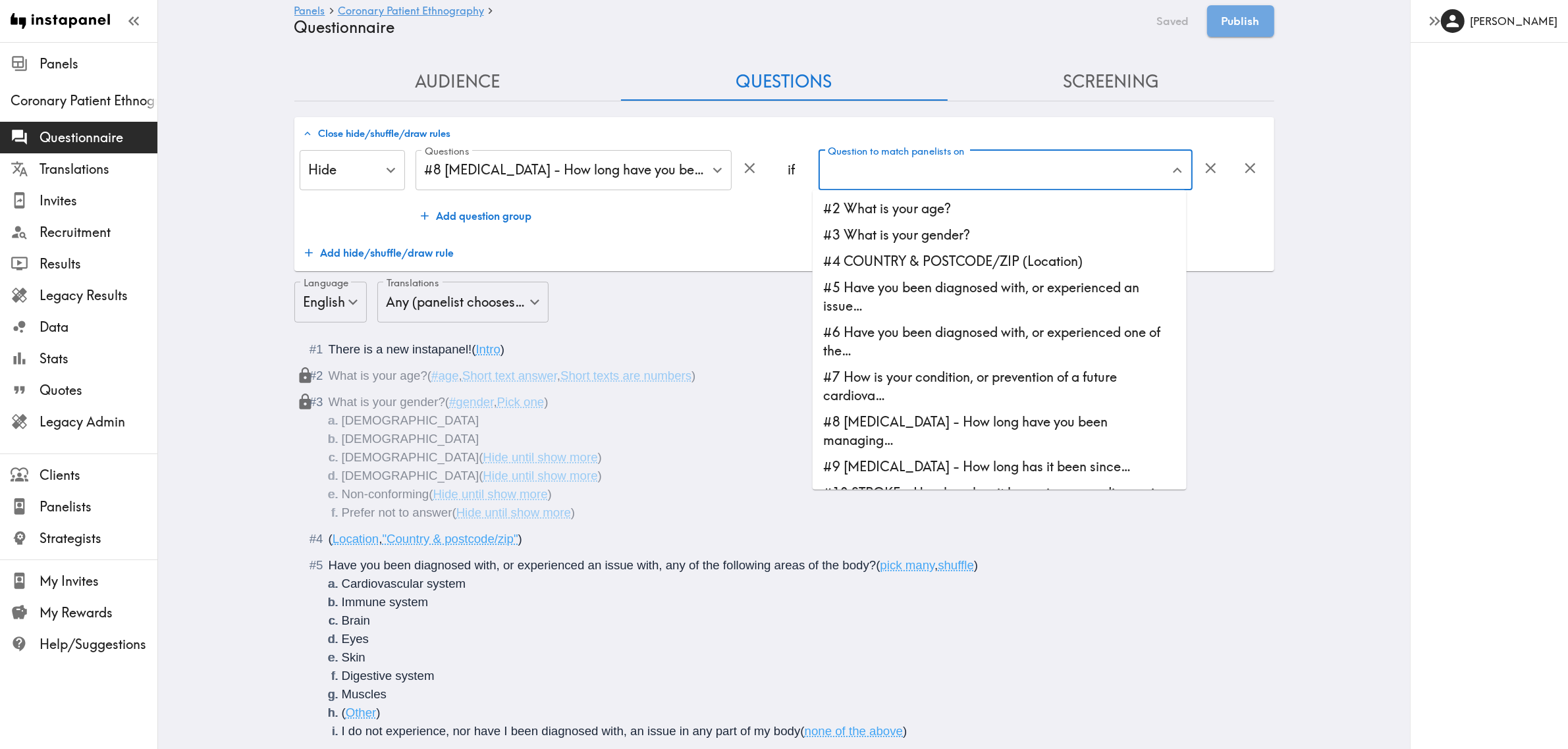
click at [959, 336] on li "#6 Have you been diagnosed with, or experienced one of the…" at bounding box center [999, 342] width 374 height 44
type input "#6 Have you been diagnosed with, or experienced one of the…"
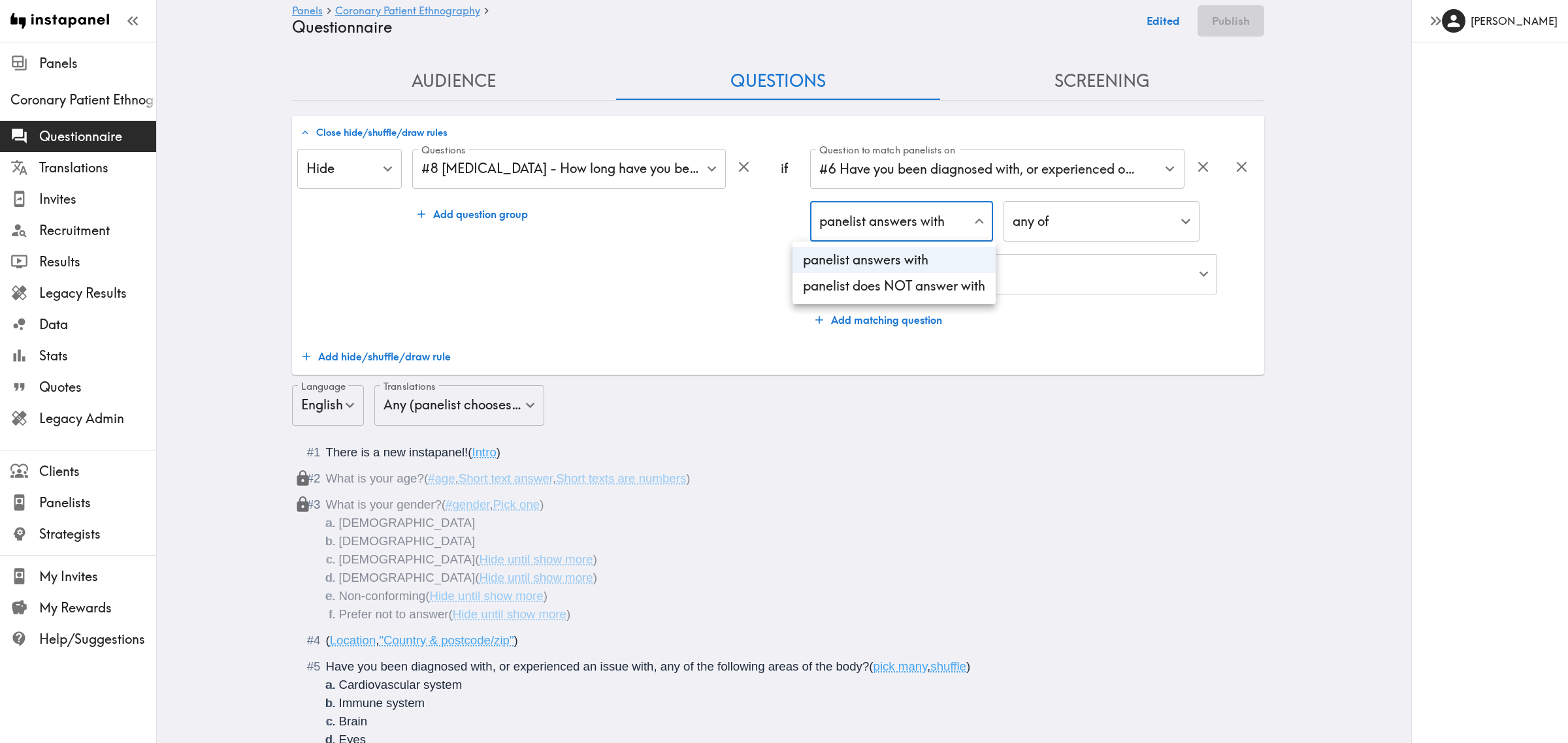
click at [921, 280] on li "panelist does NOT answer with" at bounding box center [894, 286] width 203 height 26
type input "true"
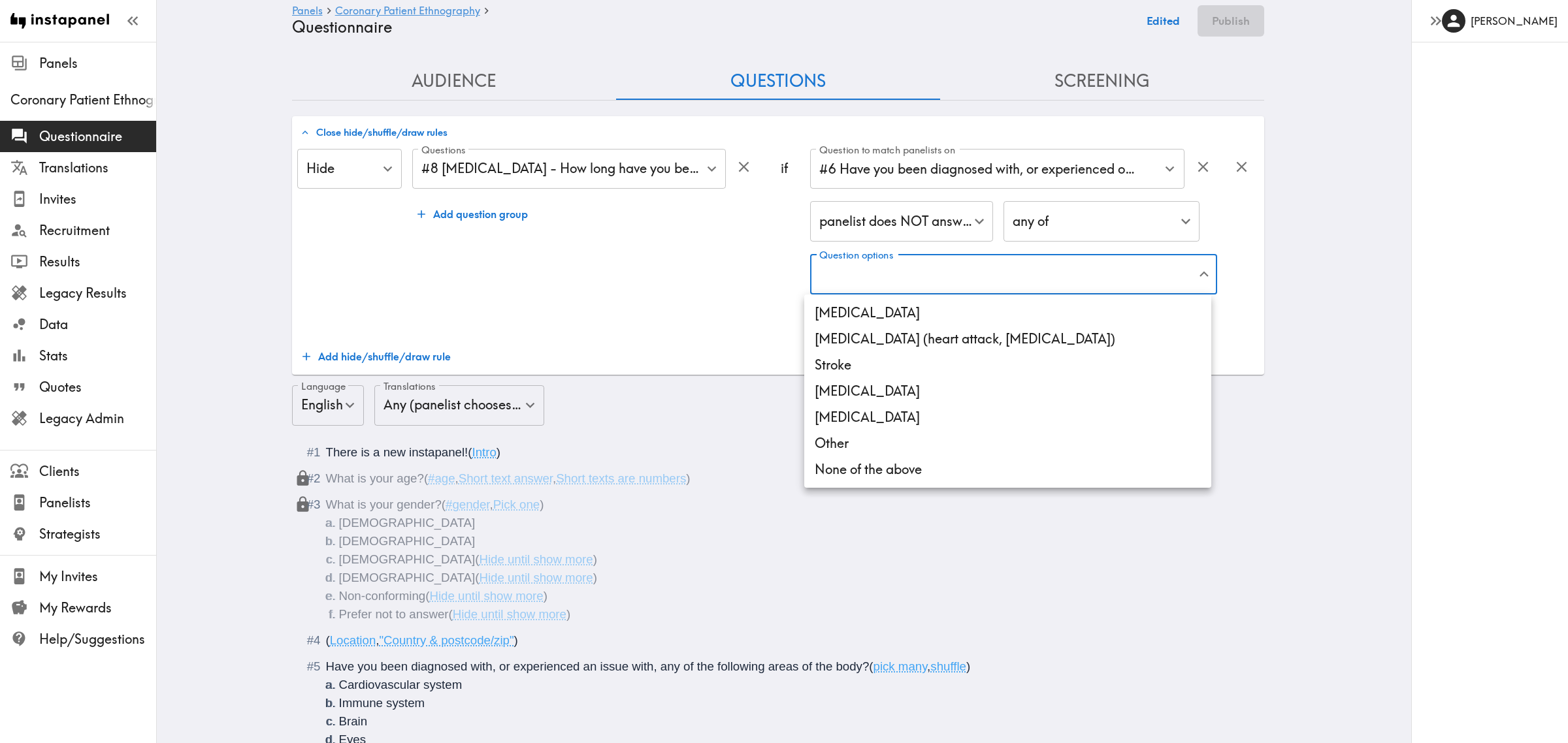
click at [917, 314] on li "[MEDICAL_DATA]" at bounding box center [1007, 313] width 407 height 26
type input "f608548a-0219-4091-b867-d6988999def2"
click at [657, 296] on div at bounding box center [784, 371] width 1568 height 743
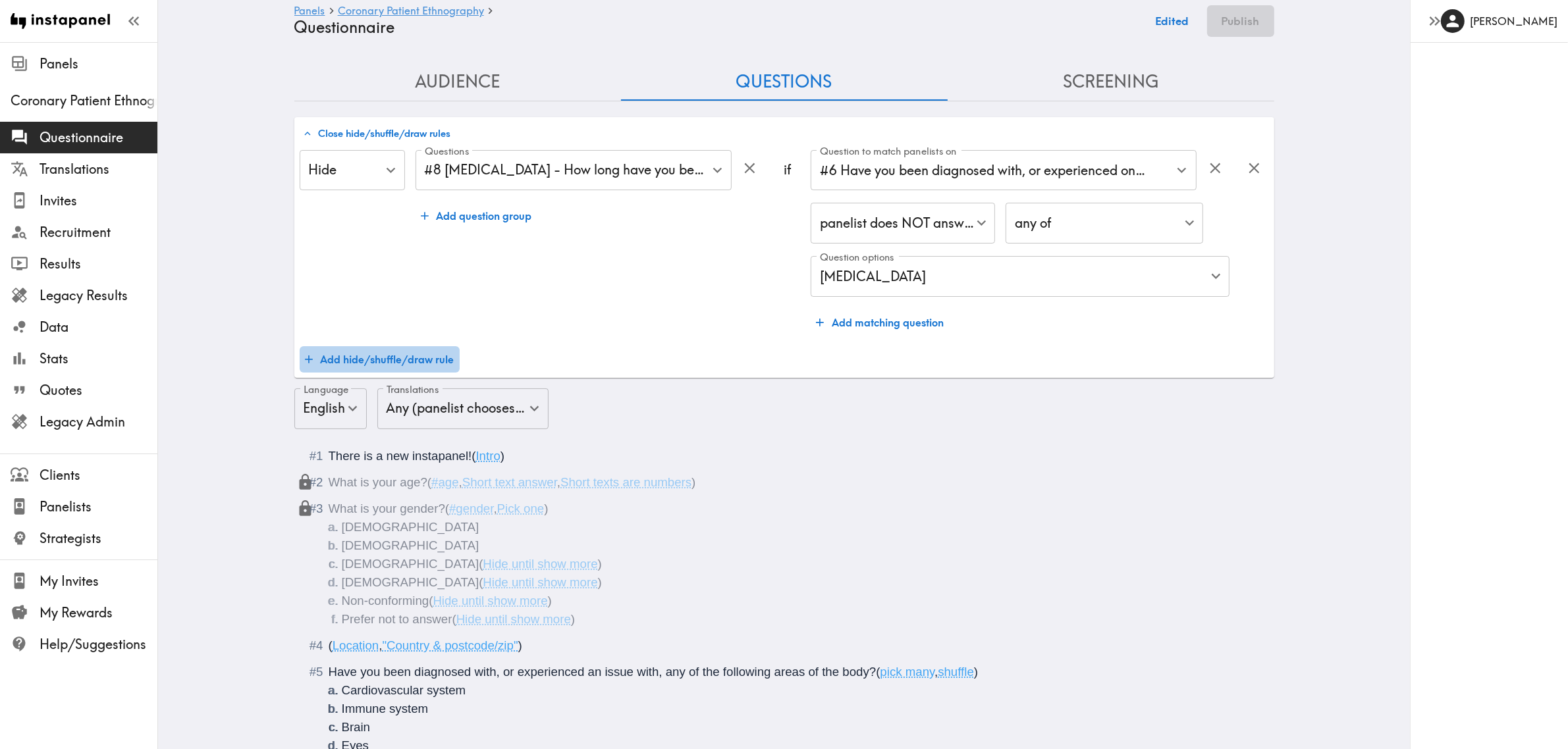
click at [400, 354] on button "Add hide/shuffle/draw rule" at bounding box center [379, 360] width 160 height 26
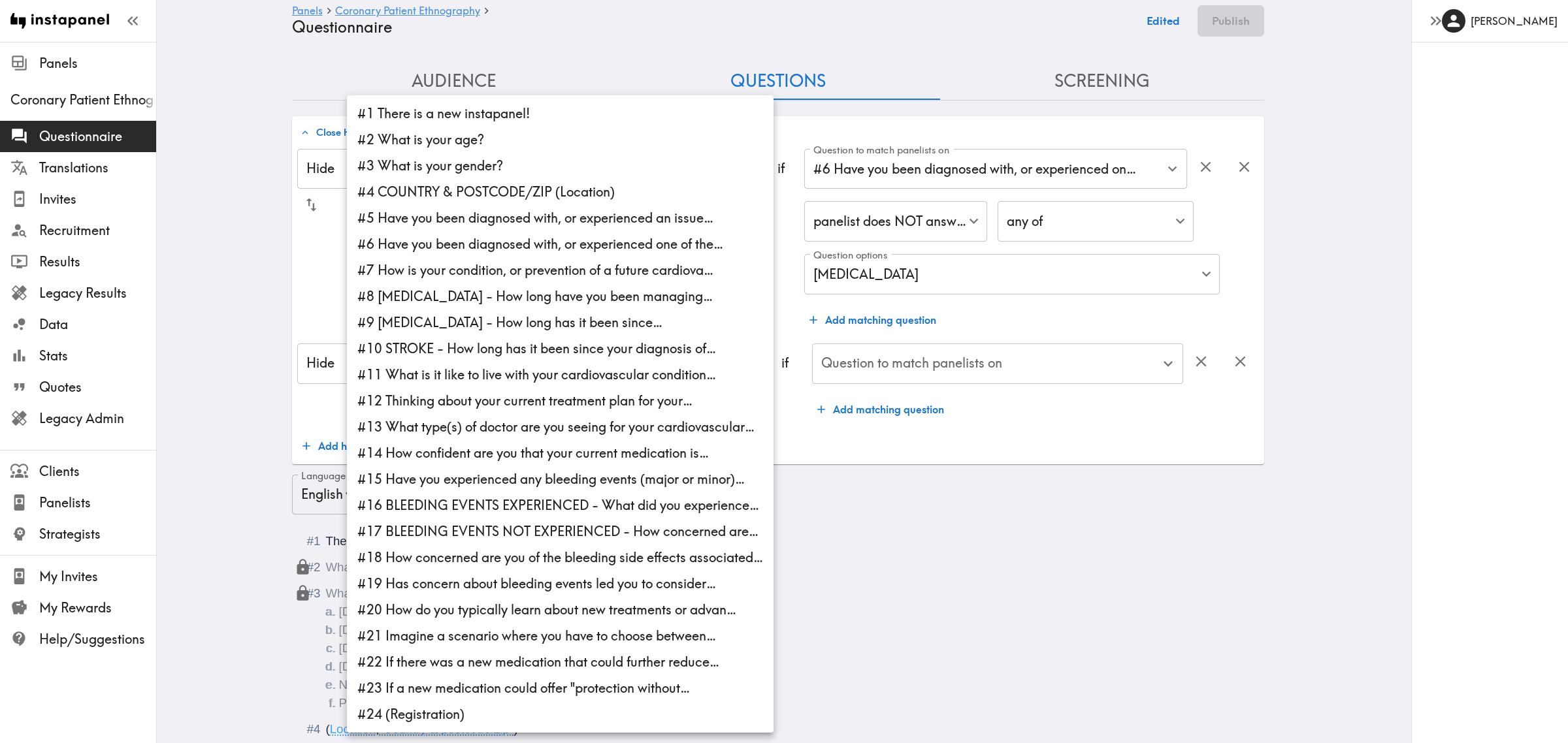
click at [488, 321] on li "#9 ACUTE CORONARY SYNDROME - How long has it been since…" at bounding box center [559, 322] width 426 height 26
type input "6066ff3e-ea06-442a-9d4a-d000900dfdd2"
click at [867, 444] on div at bounding box center [784, 371] width 1568 height 743
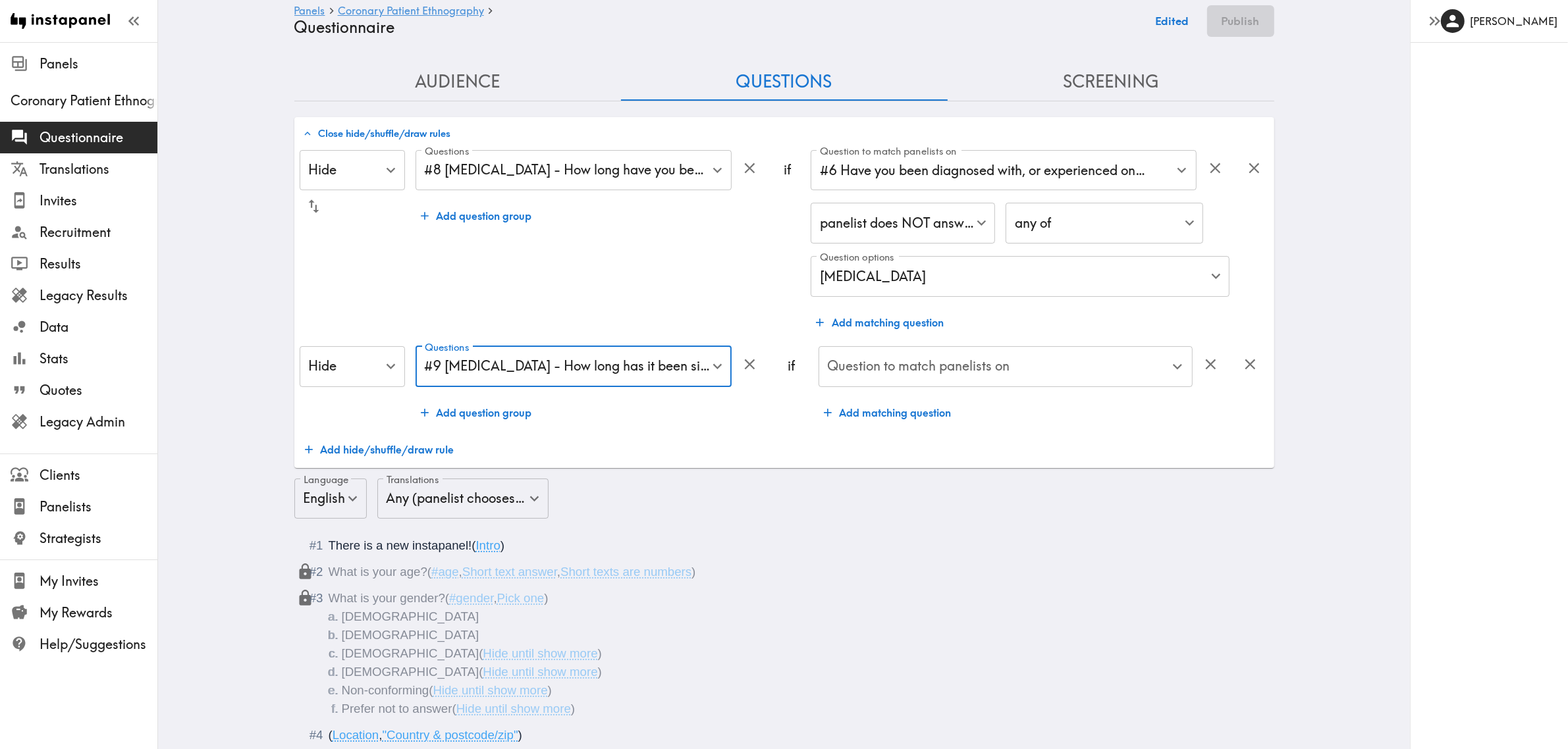
click at [880, 407] on button "Add matching question" at bounding box center [887, 413] width 138 height 26
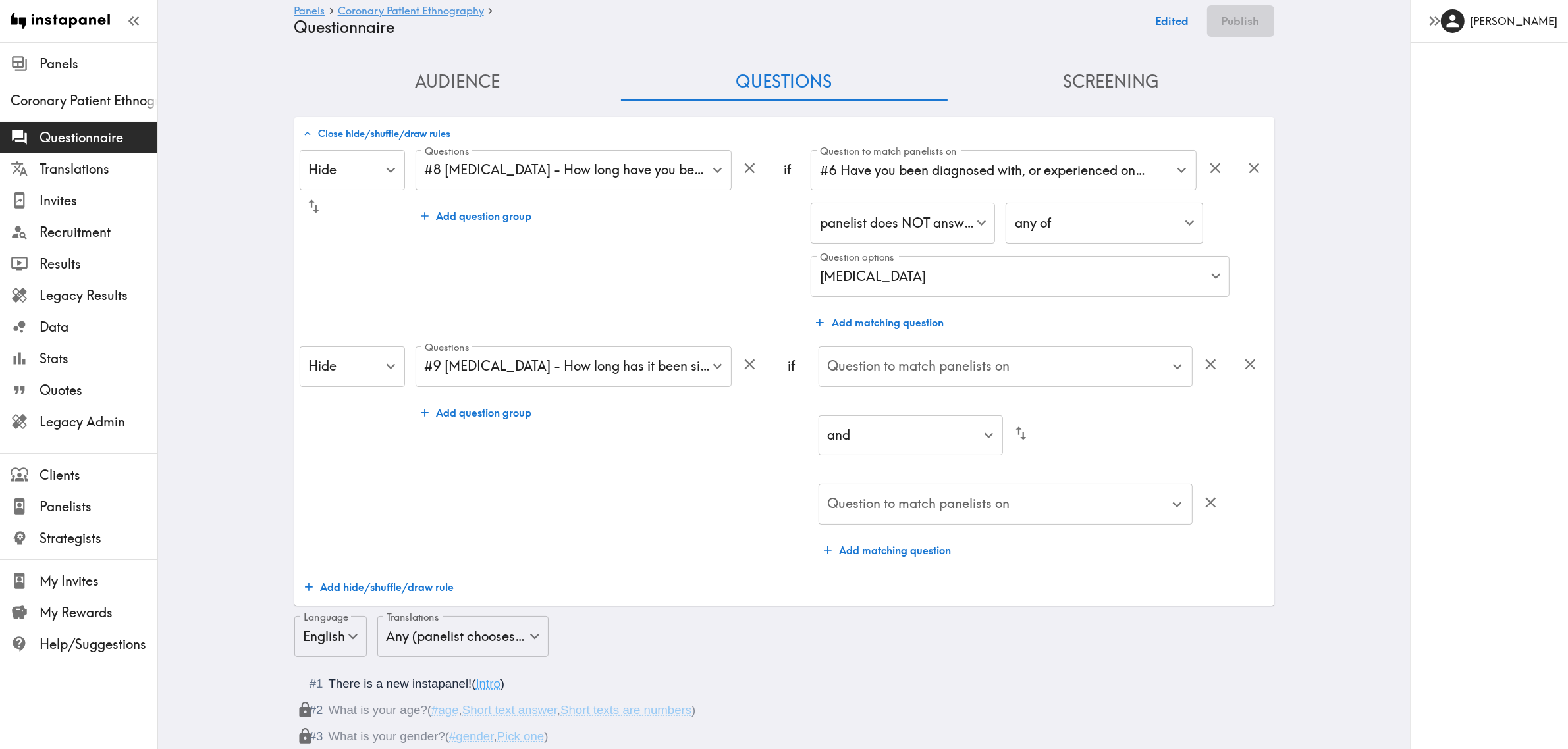
click at [886, 362] on div "Question to match panelists on Question to match panelists on" at bounding box center [1005, 368] width 374 height 43
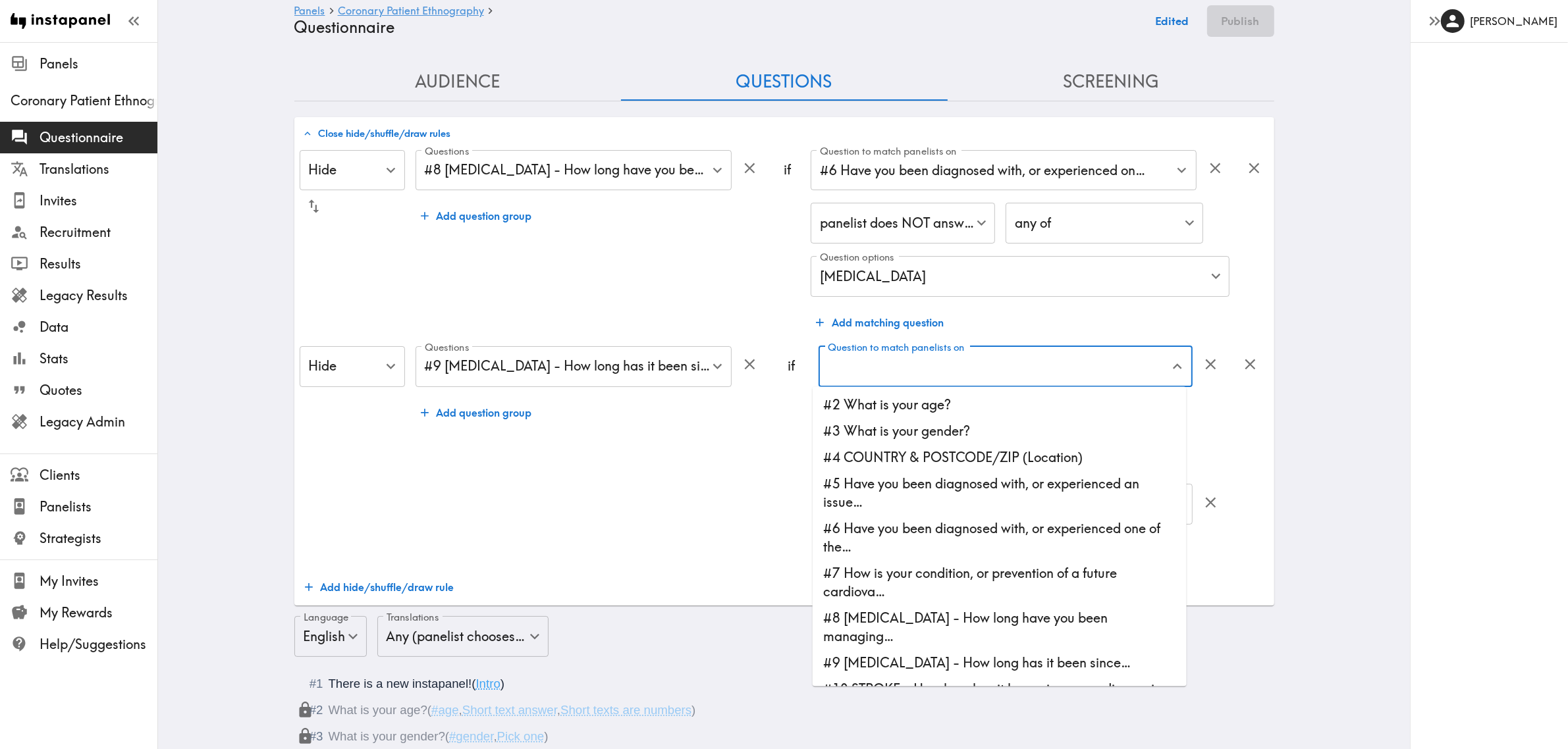
click at [1149, 502] on button "button" at bounding box center [1210, 502] width 28 height 28
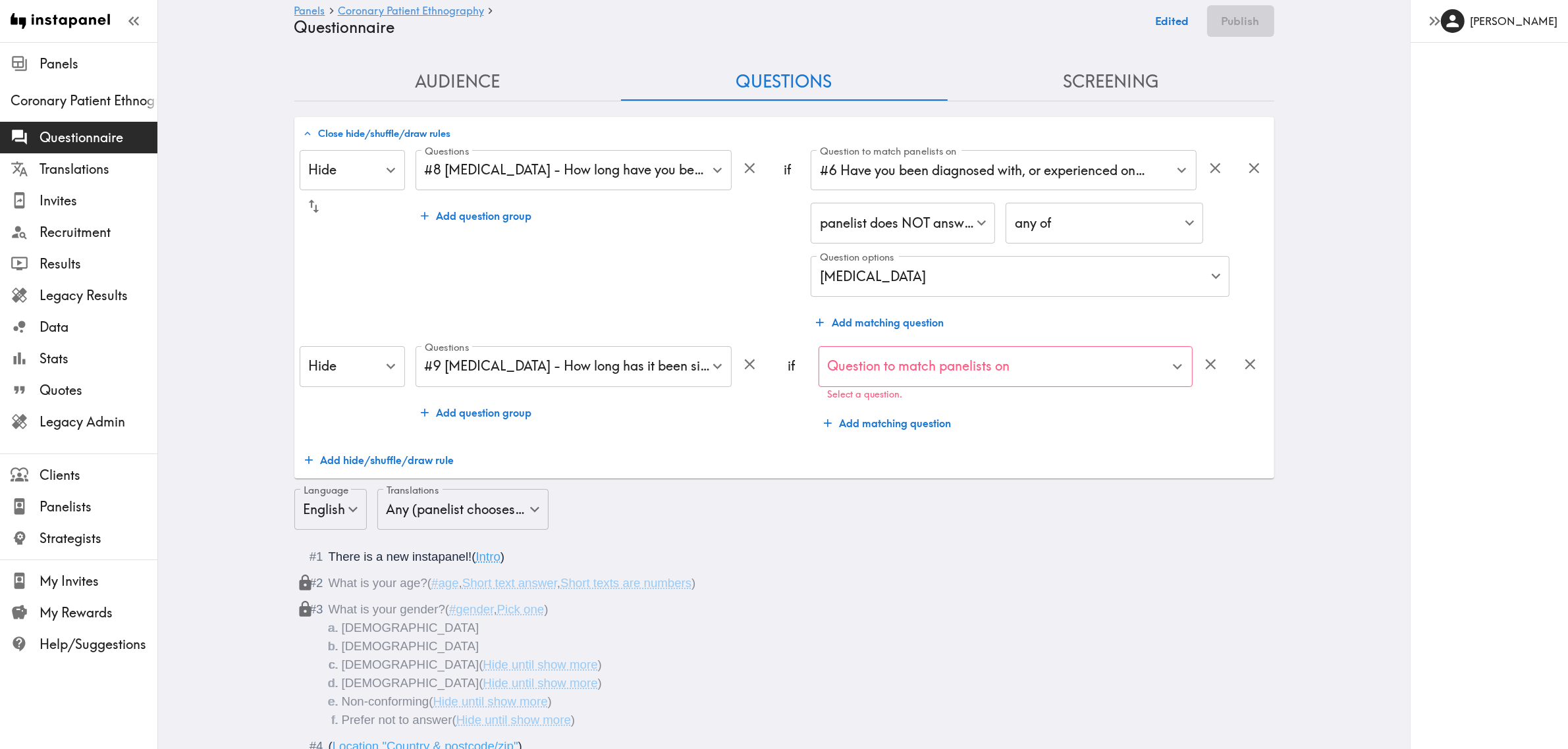
click at [957, 355] on div "Question to match panelists on Question to match panelists on Select a question." at bounding box center [1005, 373] width 374 height 54
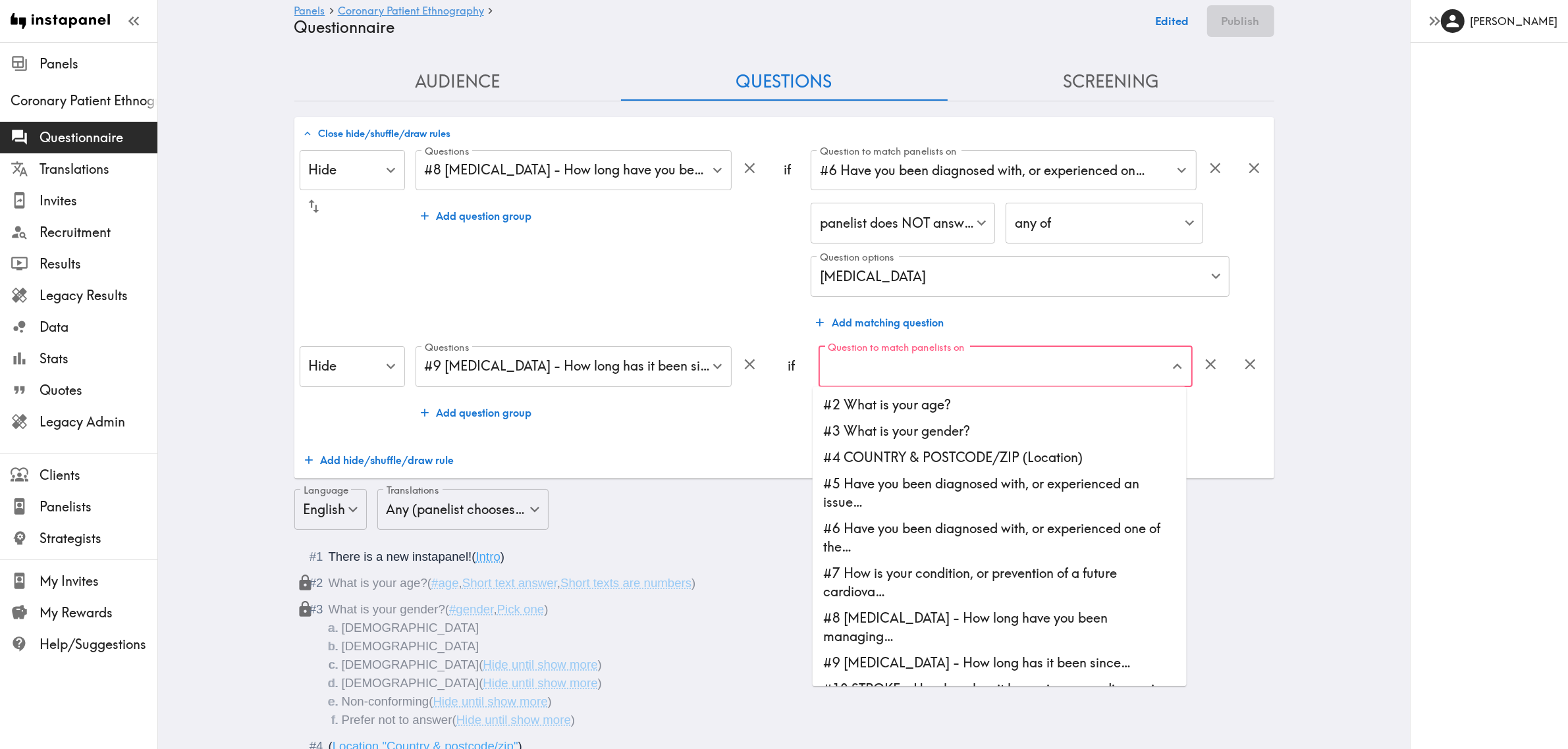
click at [939, 493] on li "#5 Have you been diagnosed with, or experienced an issue…" at bounding box center [999, 494] width 374 height 44
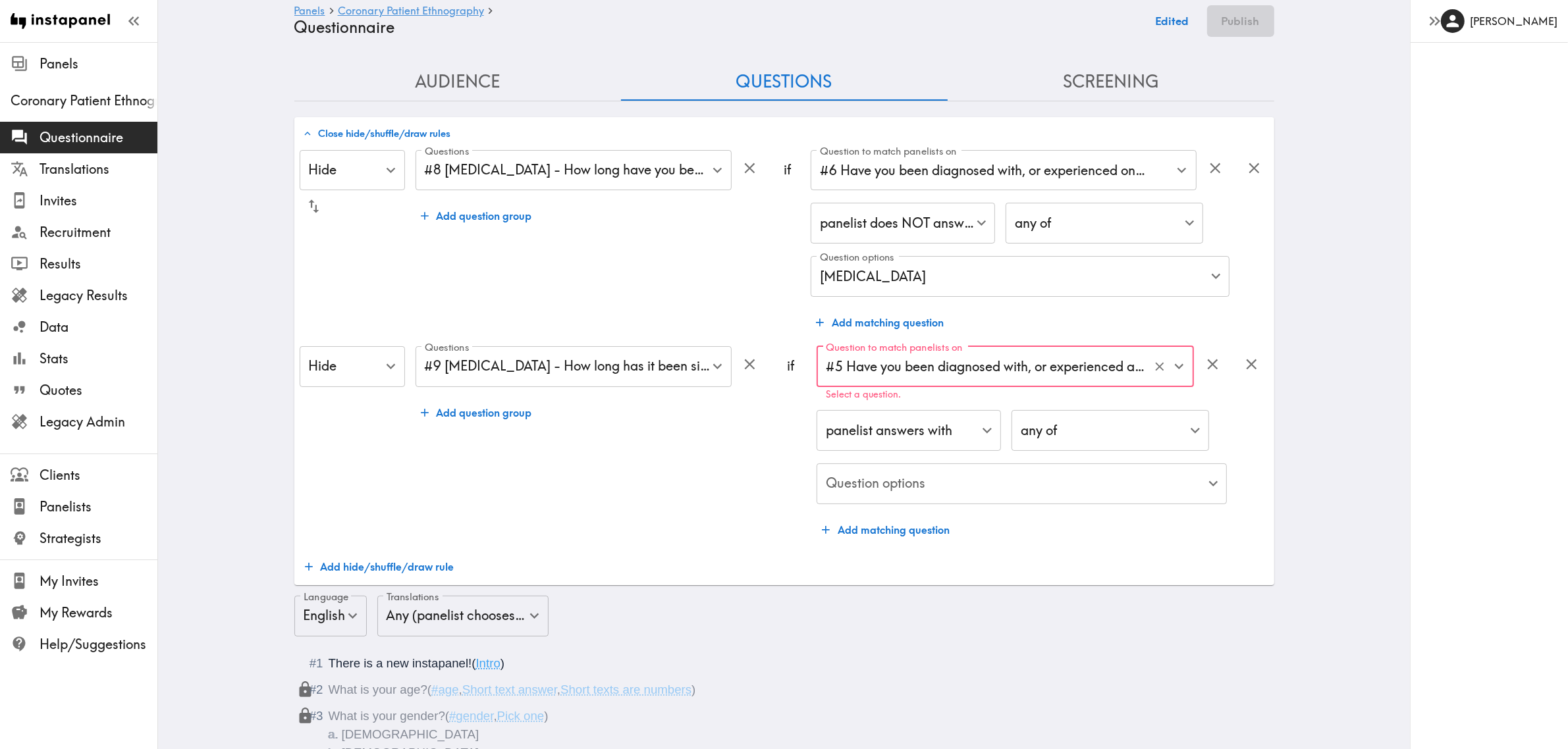
click at [921, 361] on input "#5 Have you been diagnosed with, or experienced an issue…" at bounding box center [986, 367] width 329 height 29
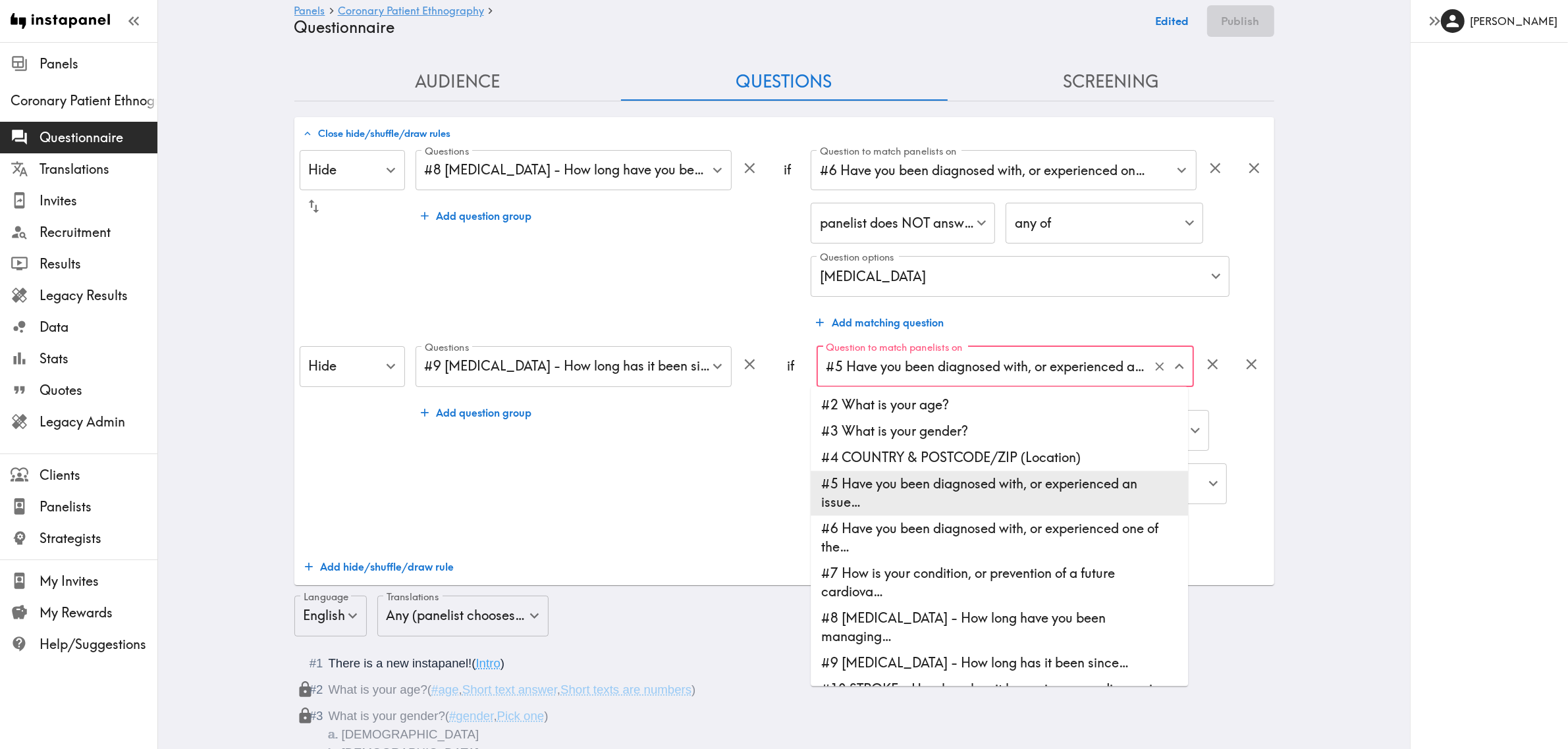
click at [921, 528] on li "#6 Have you been diagnosed with, or experienced one of the…" at bounding box center [999, 538] width 377 height 44
type input "#6 Have you been diagnosed with, or experienced one of the…"
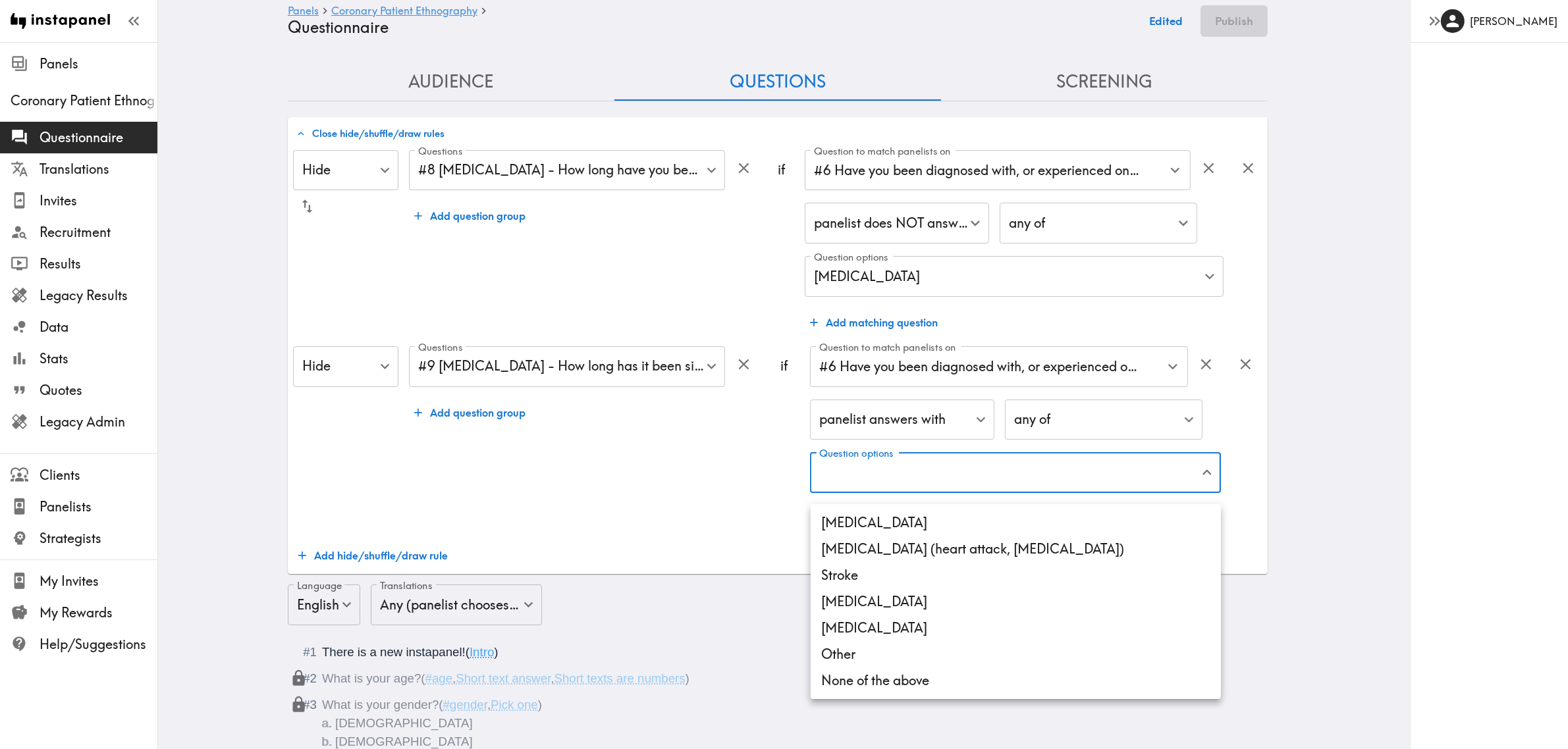
click at [926, 545] on li "[MEDICAL_DATA] (heart attack, [MEDICAL_DATA])" at bounding box center [1015, 549] width 410 height 26
type input "113318b3-5df6-4d4a-8ec4-27bc47c5d54d"
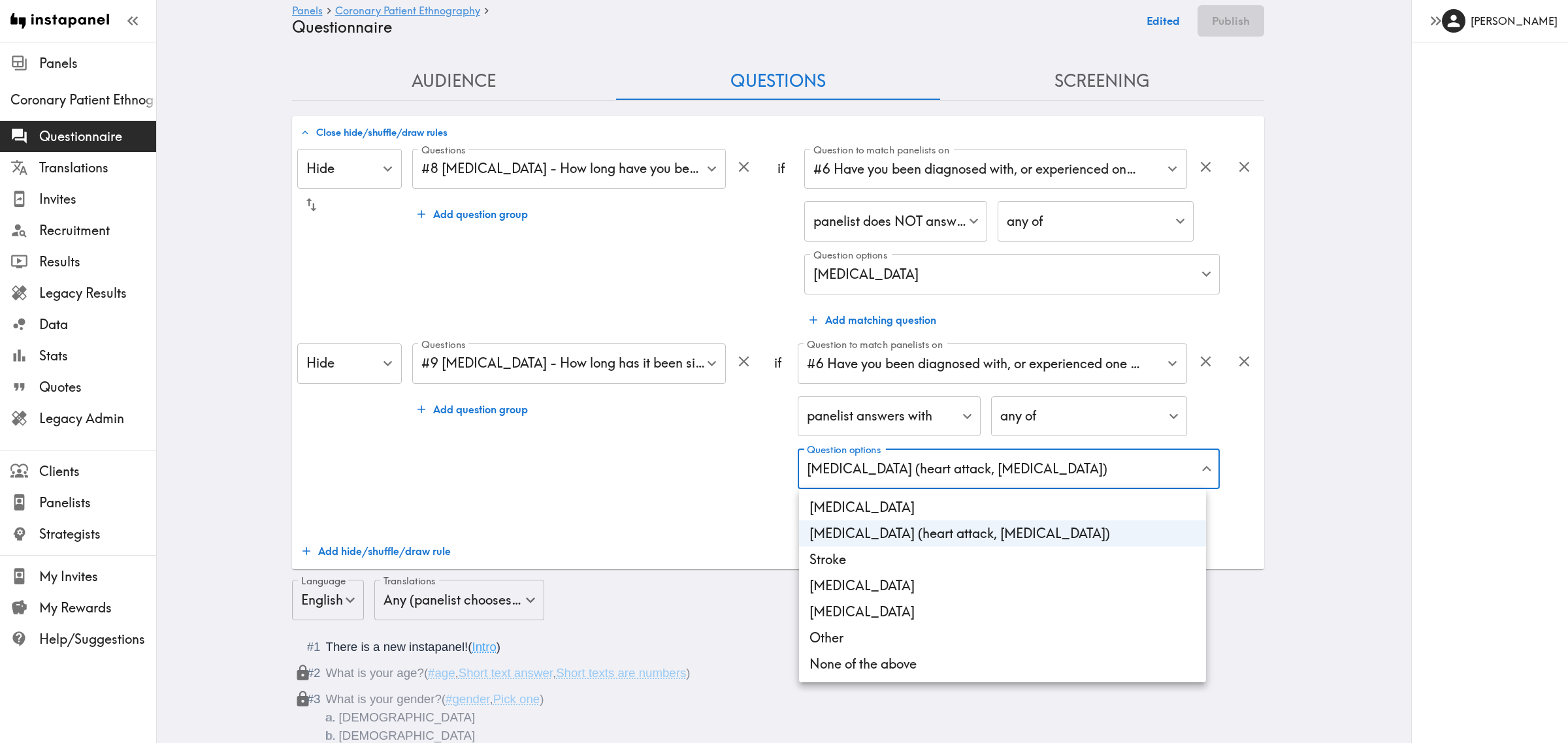
click at [668, 491] on div at bounding box center [784, 371] width 1568 height 743
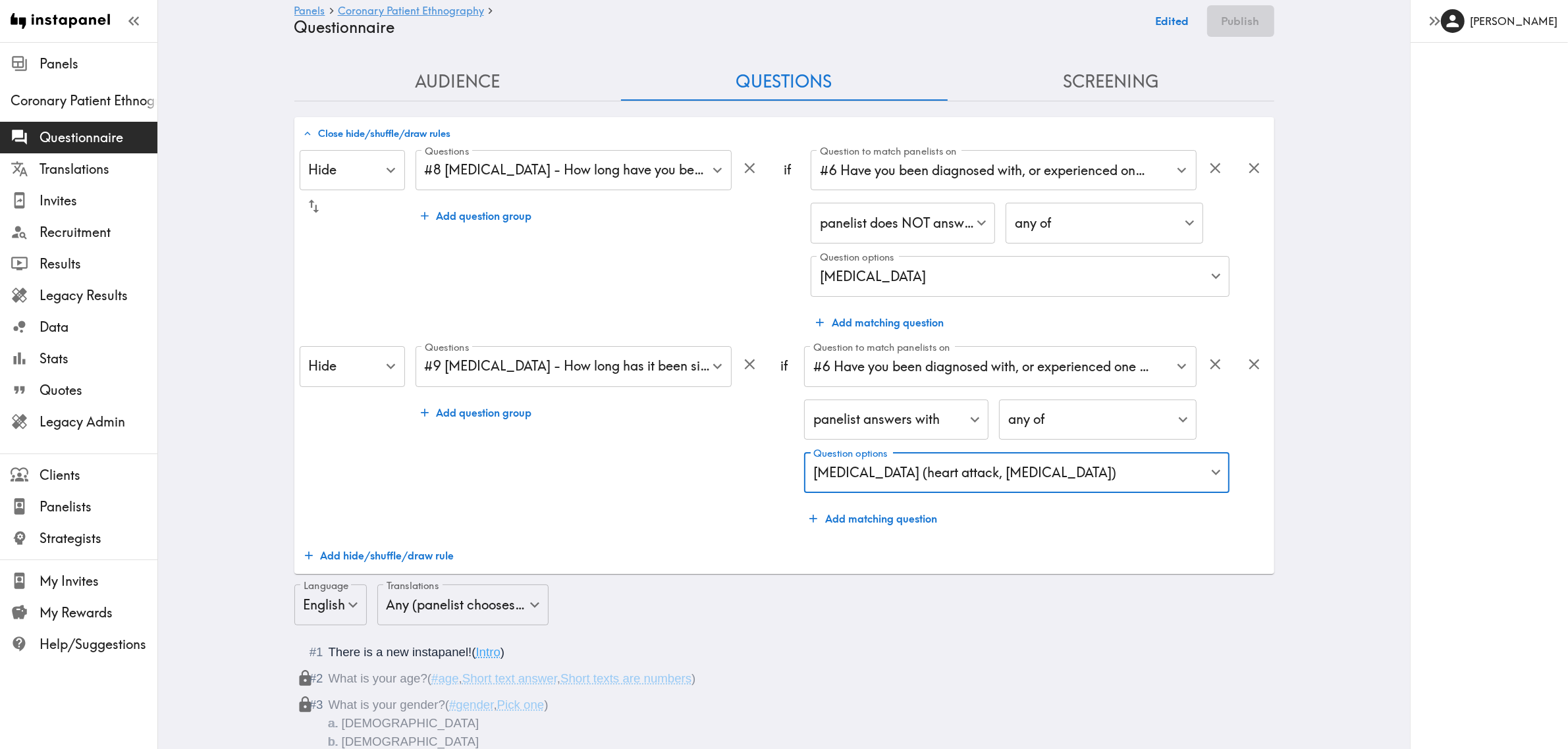
click at [395, 545] on button "Add hide/shuffle/draw rule" at bounding box center [379, 555] width 160 height 26
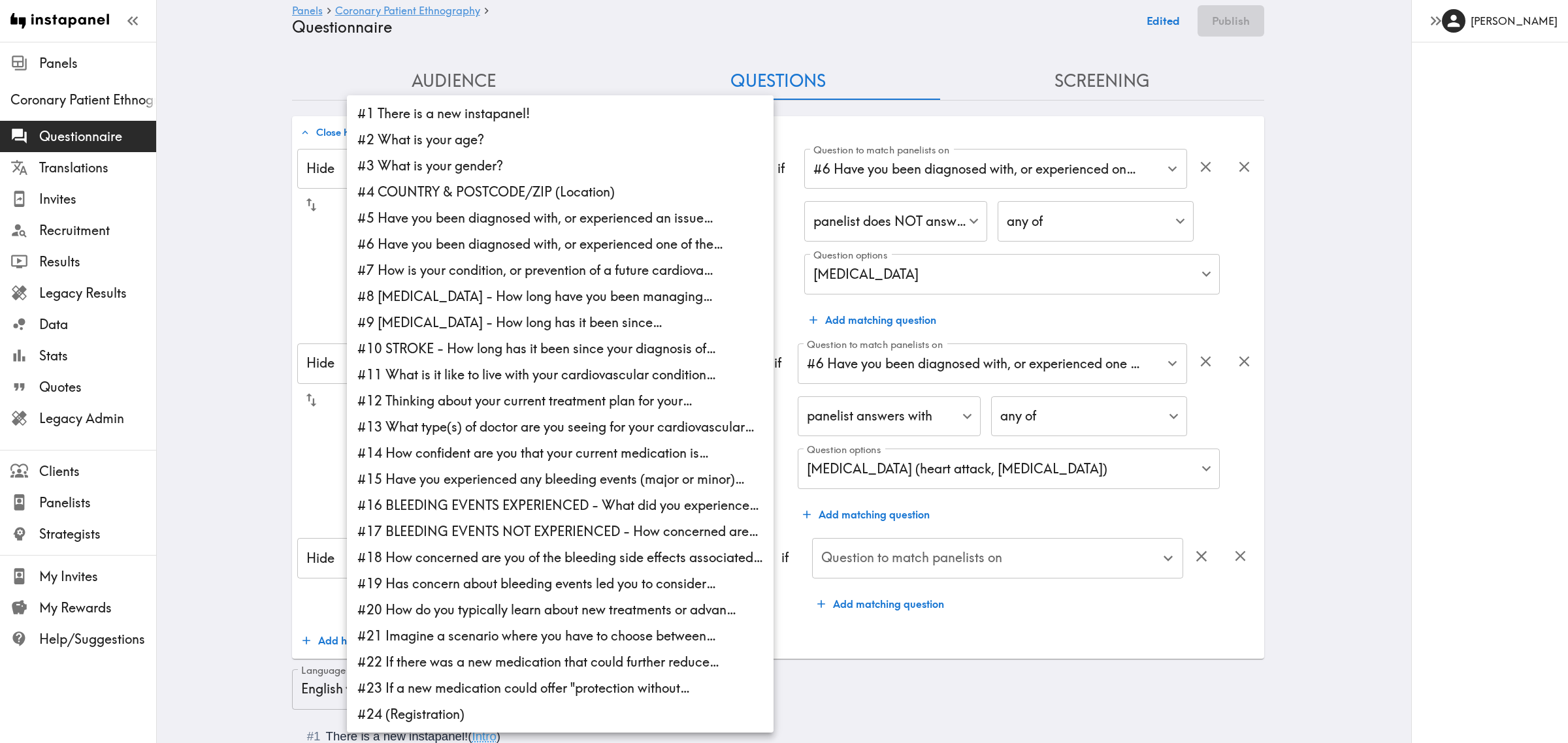
click at [463, 358] on li "#10 STROKE - How long has it been since your diagnosis of…" at bounding box center [559, 348] width 426 height 26
type input "7e47288b-8aae-4c1e-bb45-601226f413ee"
click at [942, 541] on div at bounding box center [784, 371] width 1568 height 743
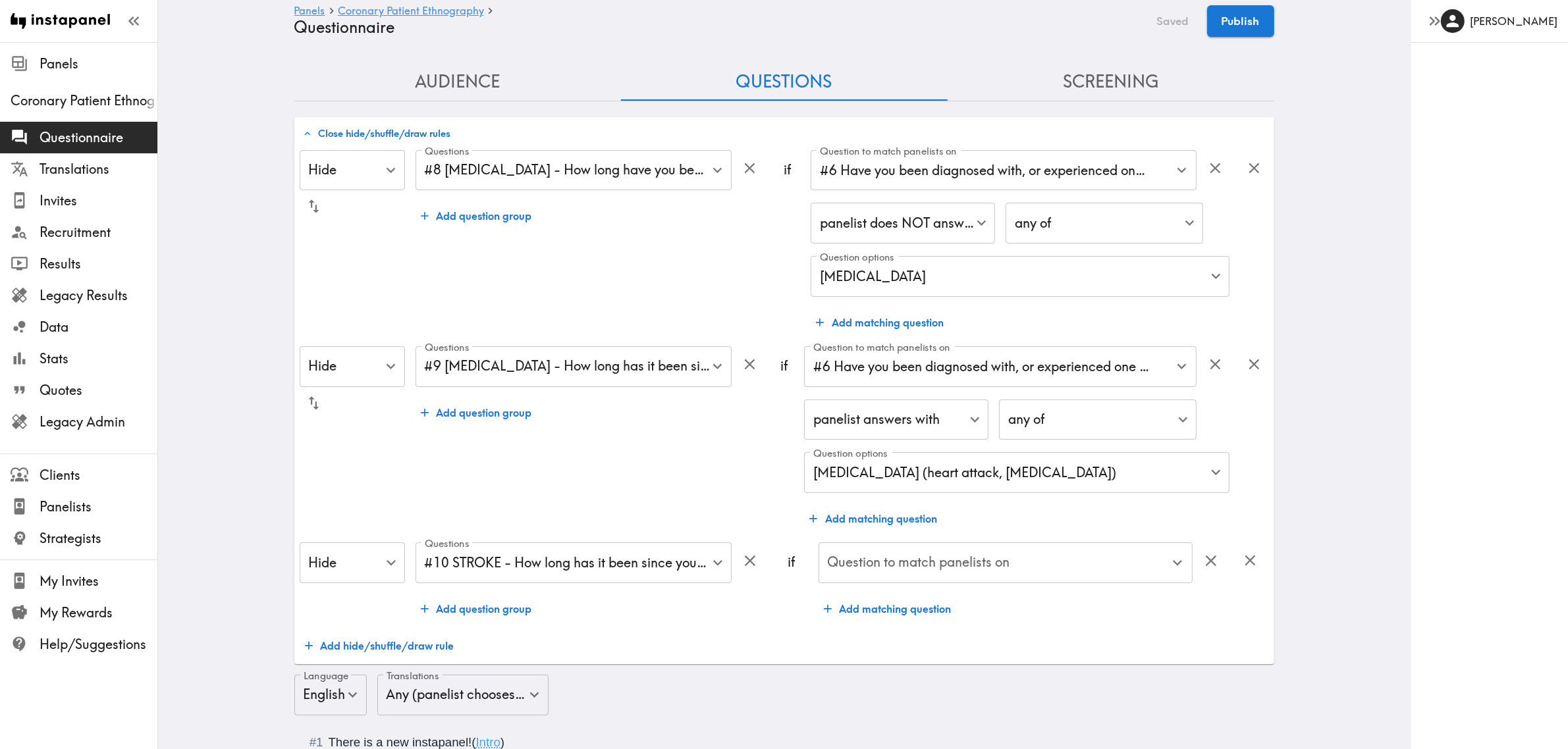
click at [962, 545] on div "#1 There is a new instapanel! #2 What is your age? #3 What is your gender? #4 C…" at bounding box center [784, 374] width 1568 height 749
click at [962, 545] on div "Question to match panelists on Question to match panelists on" at bounding box center [1005, 564] width 374 height 43
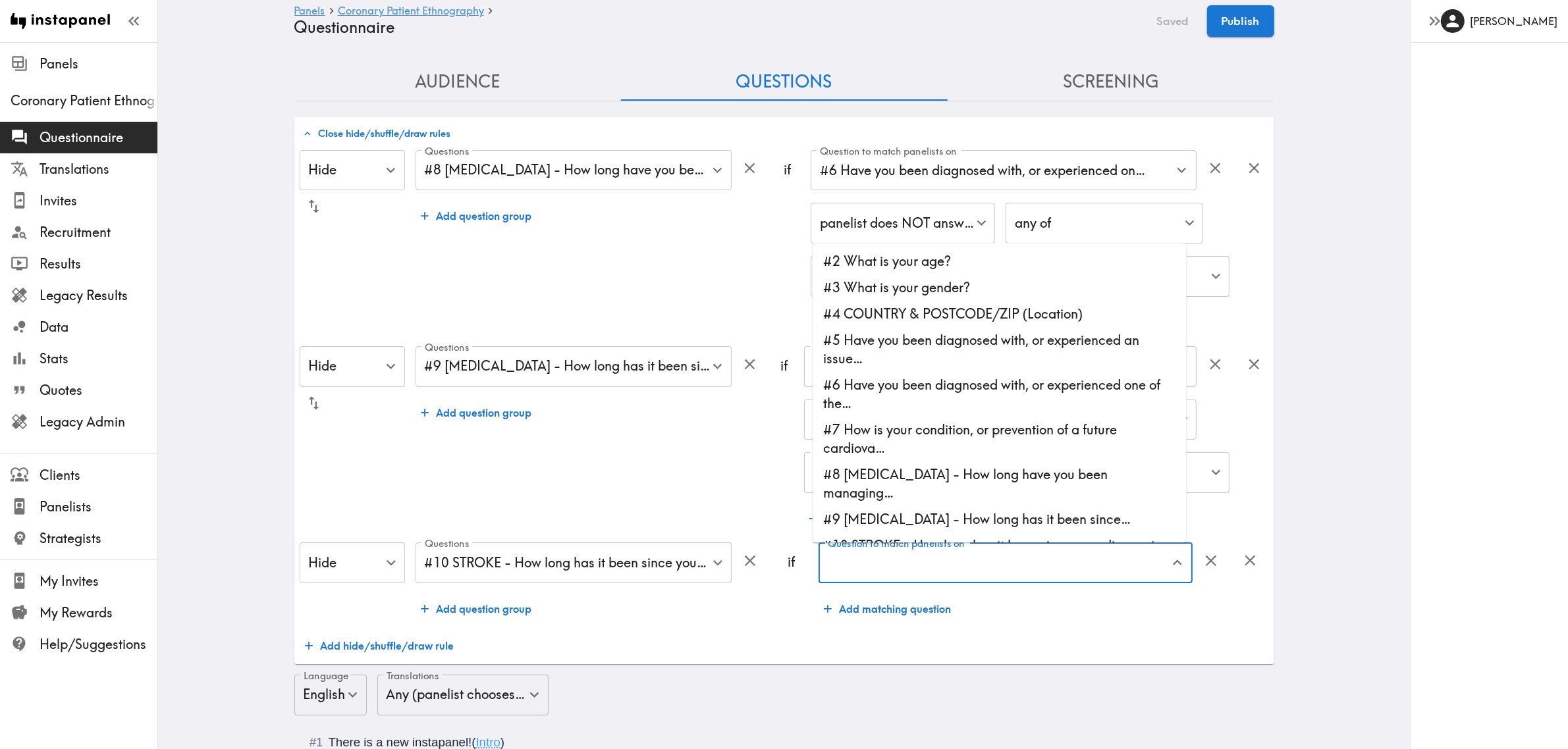
click at [910, 393] on li "#6 Have you been diagnosed with, or experienced one of the…" at bounding box center [999, 395] width 374 height 44
type input "#6 Have you been diagnosed with, or experienced one of the…"
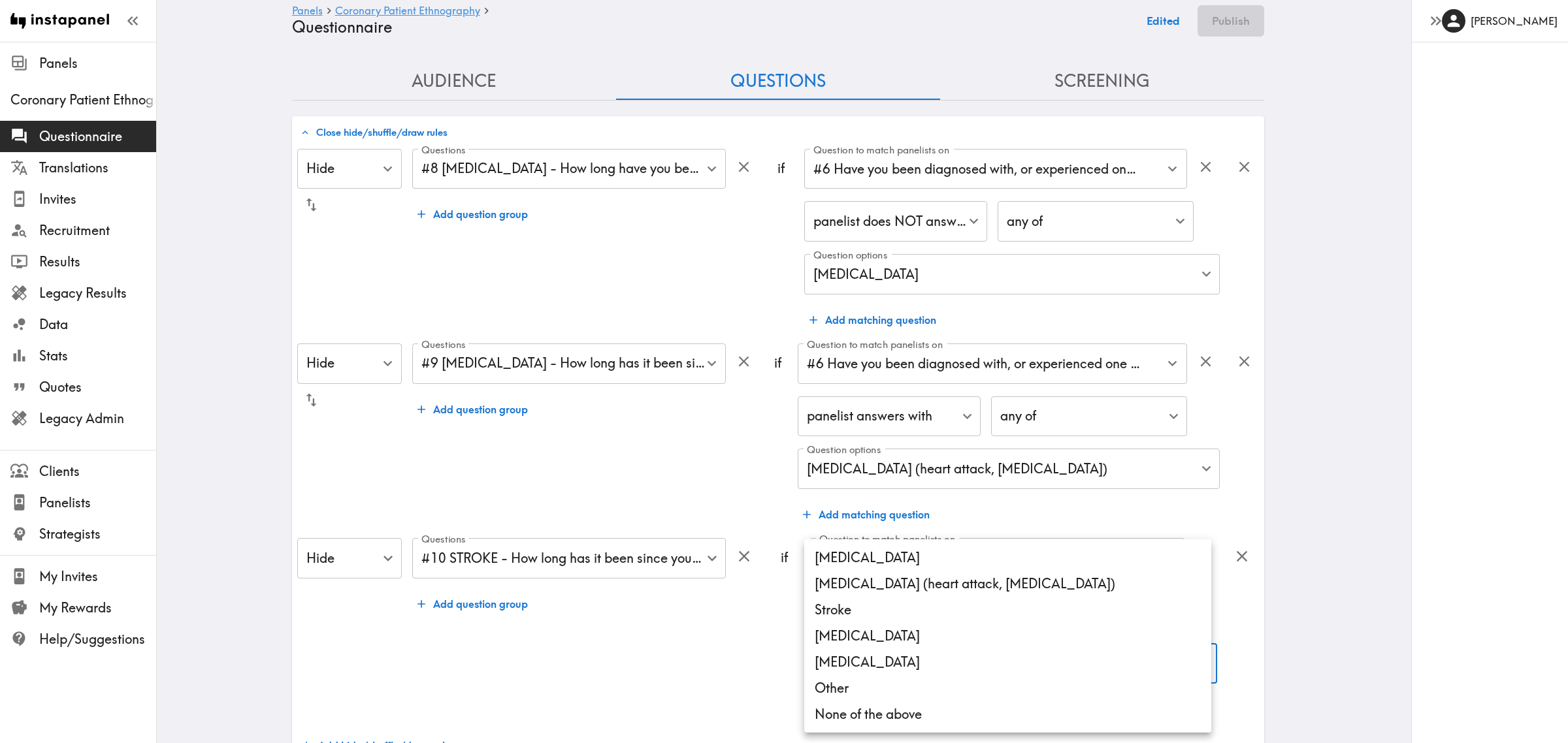
click at [873, 541] on li "Stroke" at bounding box center [1007, 610] width 407 height 26
type input "2a472fb8-d346-4377-83fd-1d3152ec29be"
click at [598, 541] on div at bounding box center [784, 371] width 1568 height 743
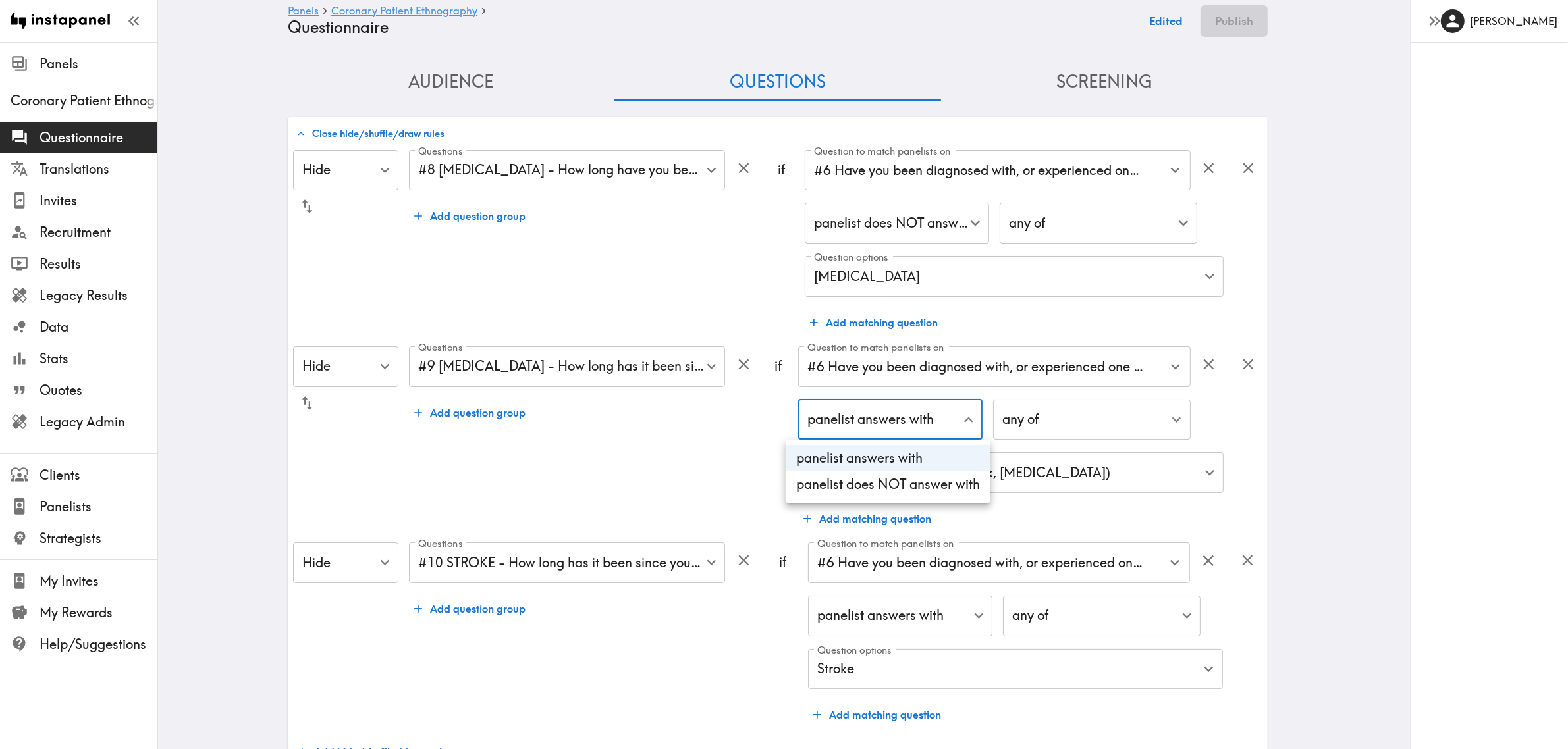
click at [880, 477] on li "panelist does NOT answer with" at bounding box center [888, 484] width 205 height 26
type input "true"
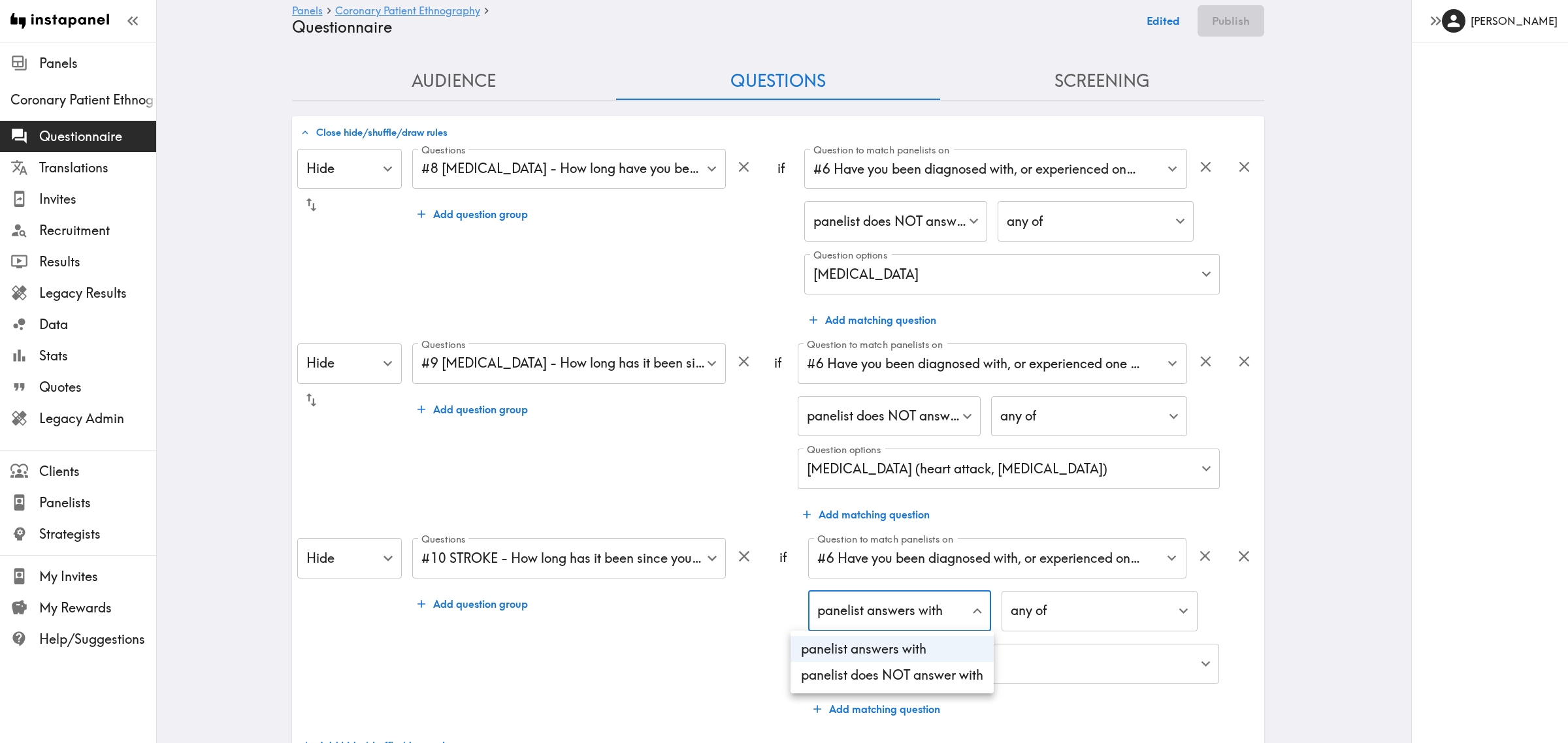
click at [884, 541] on li "panelist does NOT answer with" at bounding box center [892, 675] width 203 height 26
type input "true"
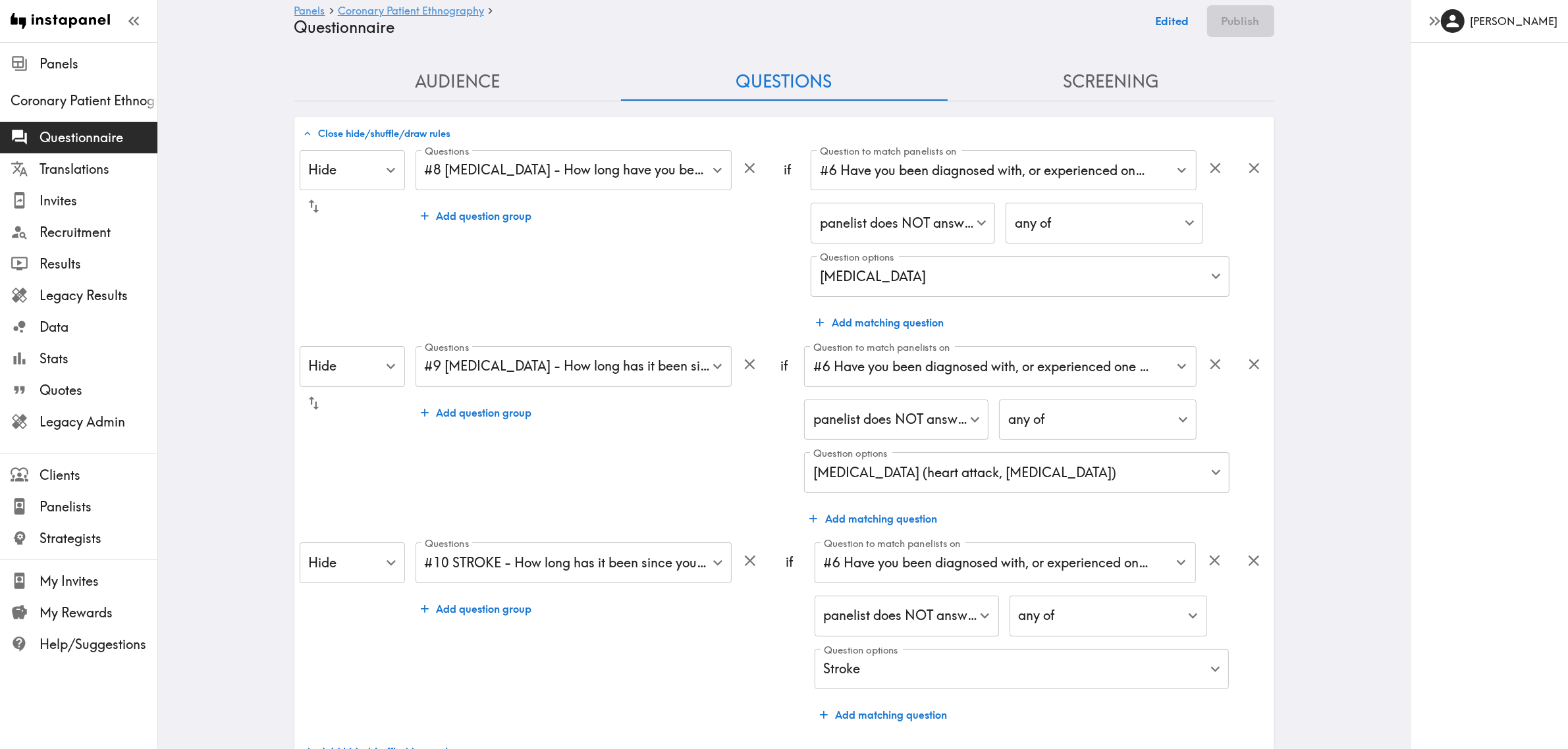
click at [669, 545] on div "Questions #10 STROKE - How long has it been since your diagnosis of… 7e47288b-8…" at bounding box center [590, 635] width 349 height 185
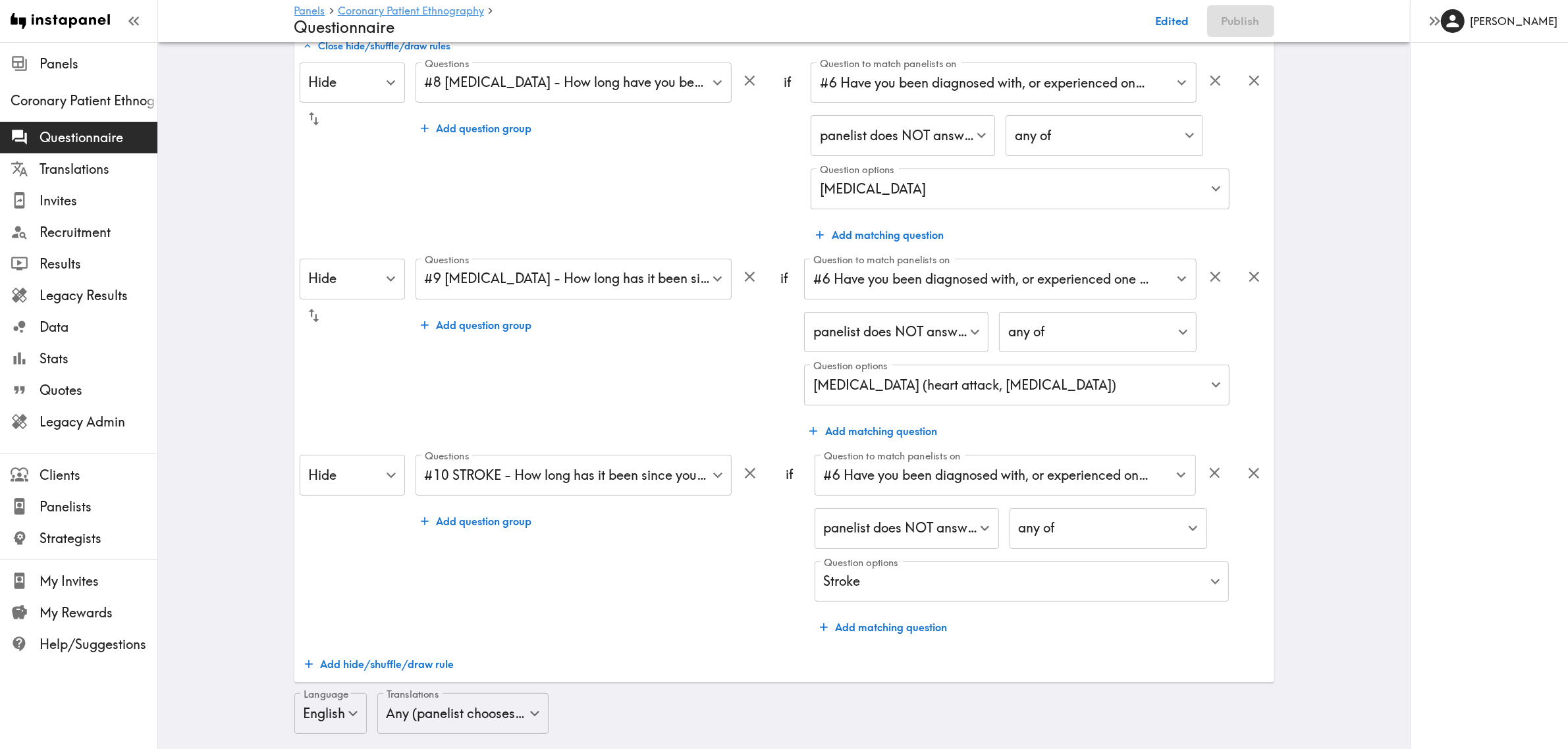
scroll to position [247, 0]
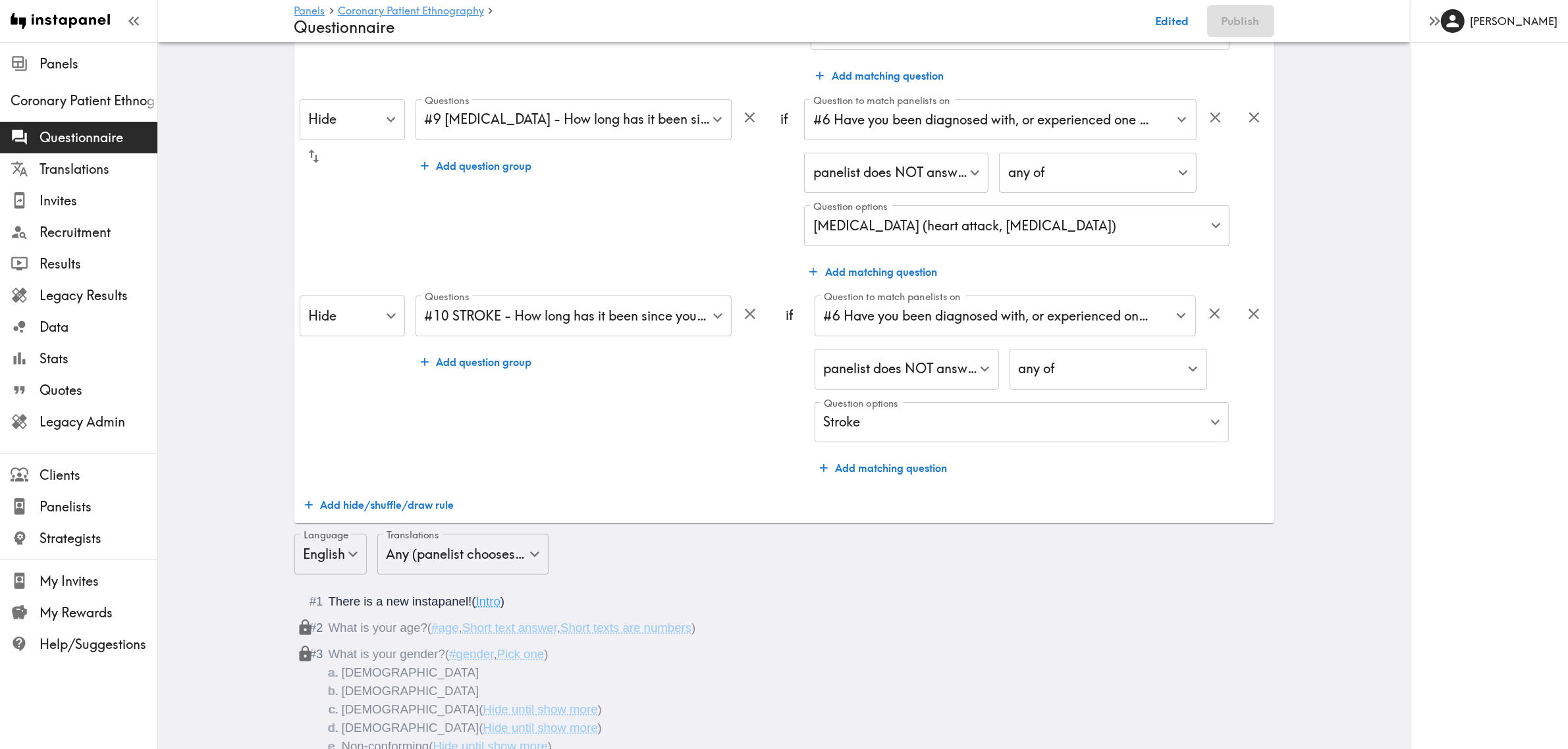
click at [393, 509] on button "Add hide/shuffle/draw rule" at bounding box center [379, 505] width 160 height 26
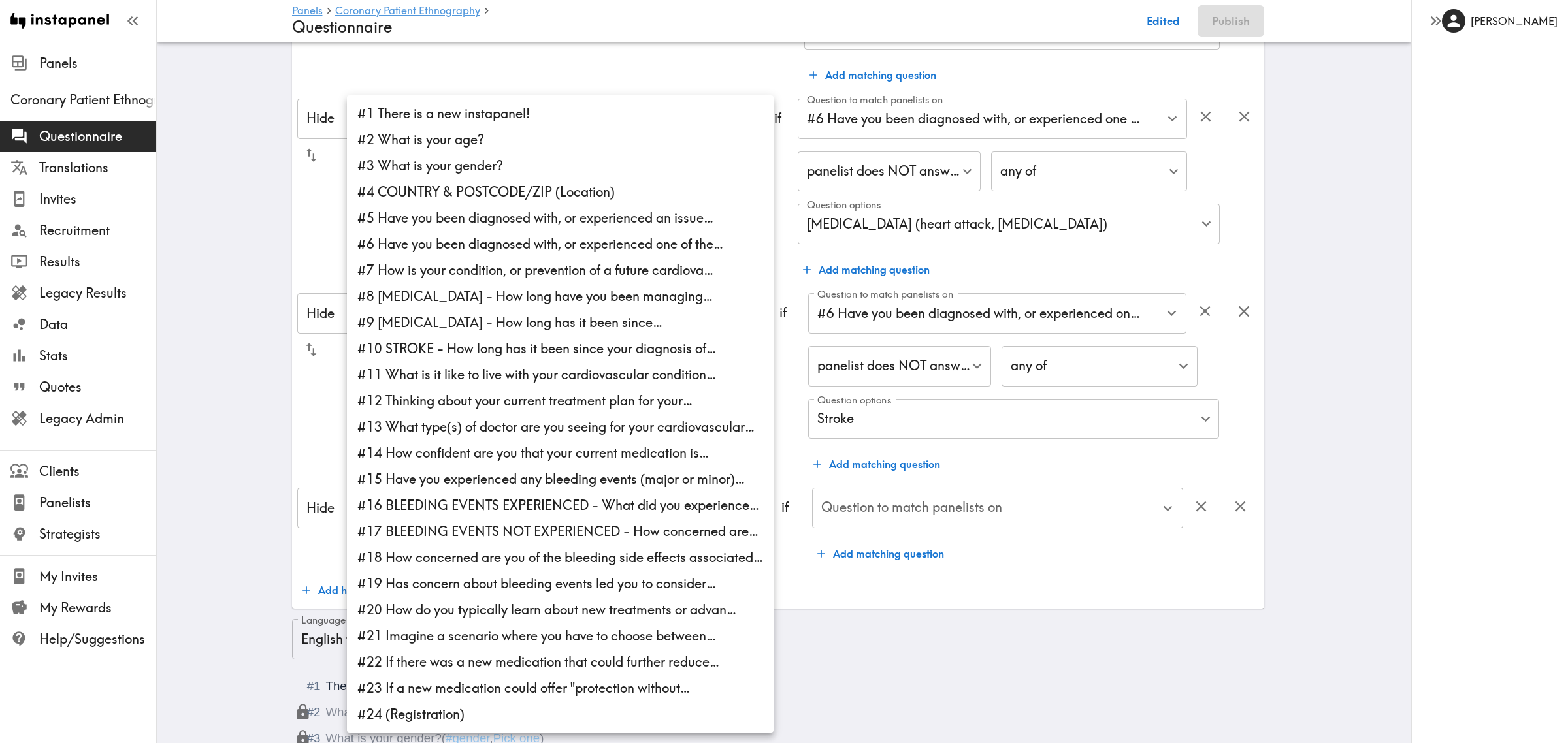
click at [513, 504] on li "#16 BLEEDING EVENTS EXPERIENCED - What did you experience…" at bounding box center [559, 505] width 426 height 26
type input "36b8ee95-cfd5-465d-b483-10090d9e4482"
click at [917, 541] on div at bounding box center [784, 371] width 1568 height 743
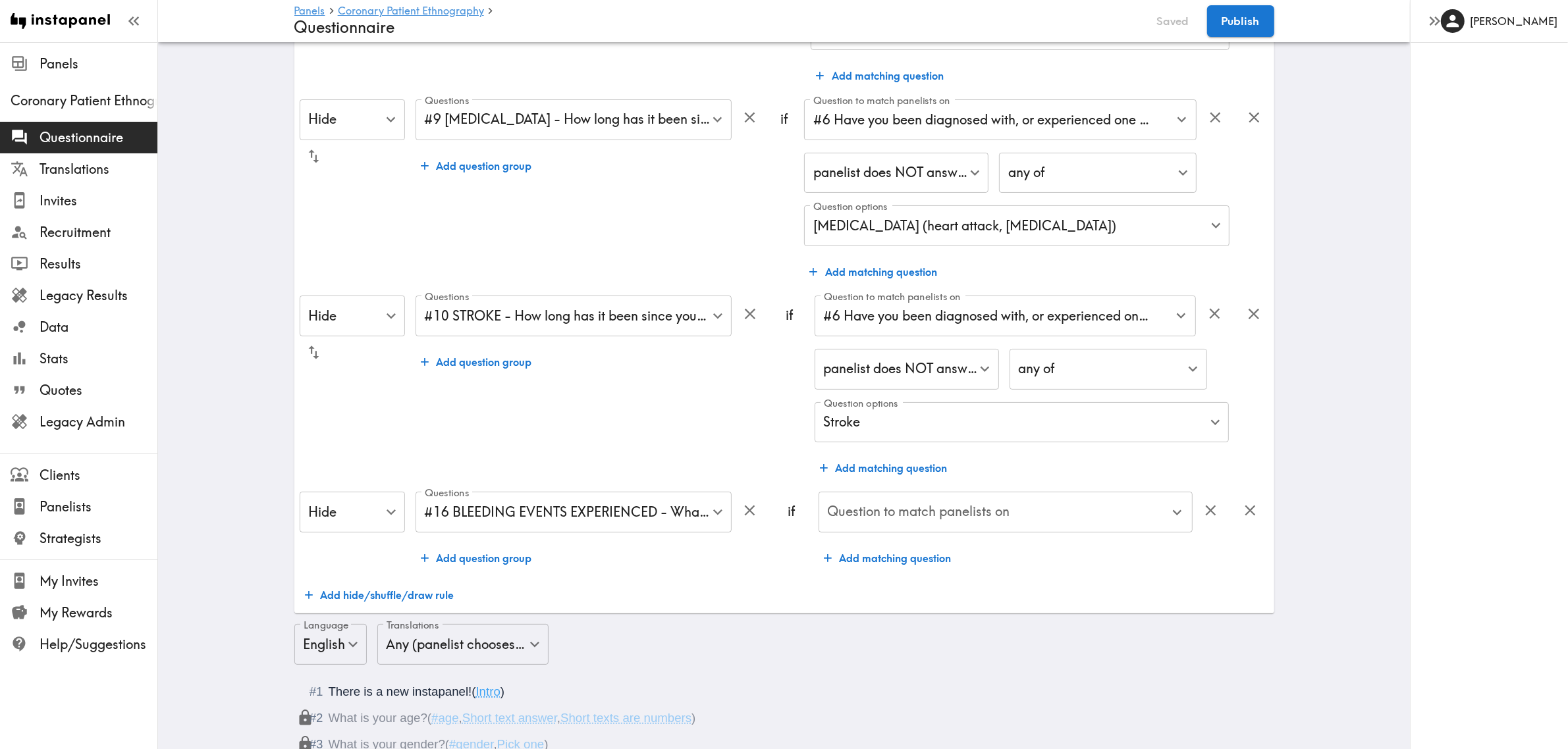
click at [913, 514] on input "Question to match panelists on" at bounding box center [995, 512] width 342 height 29
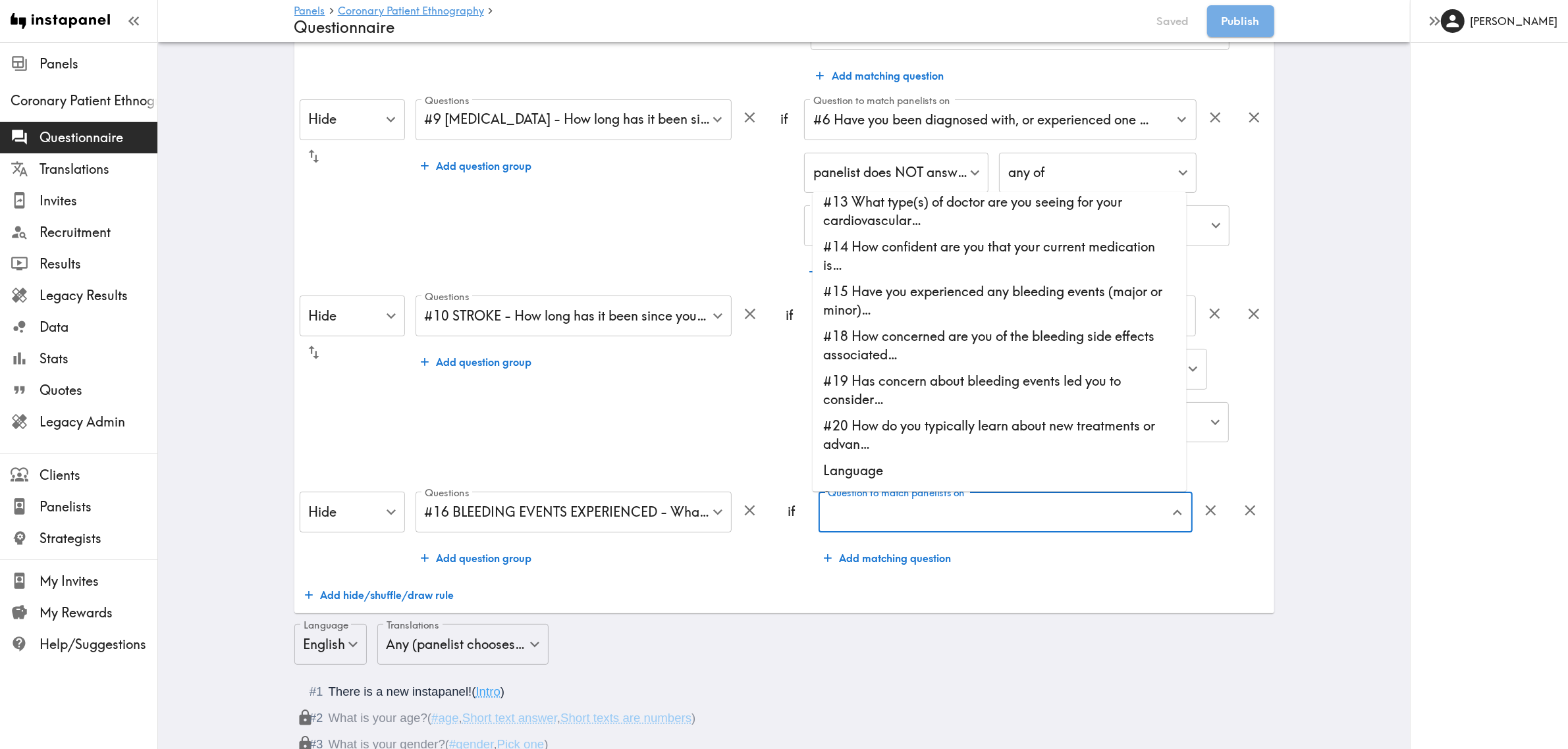
scroll to position [297, 0]
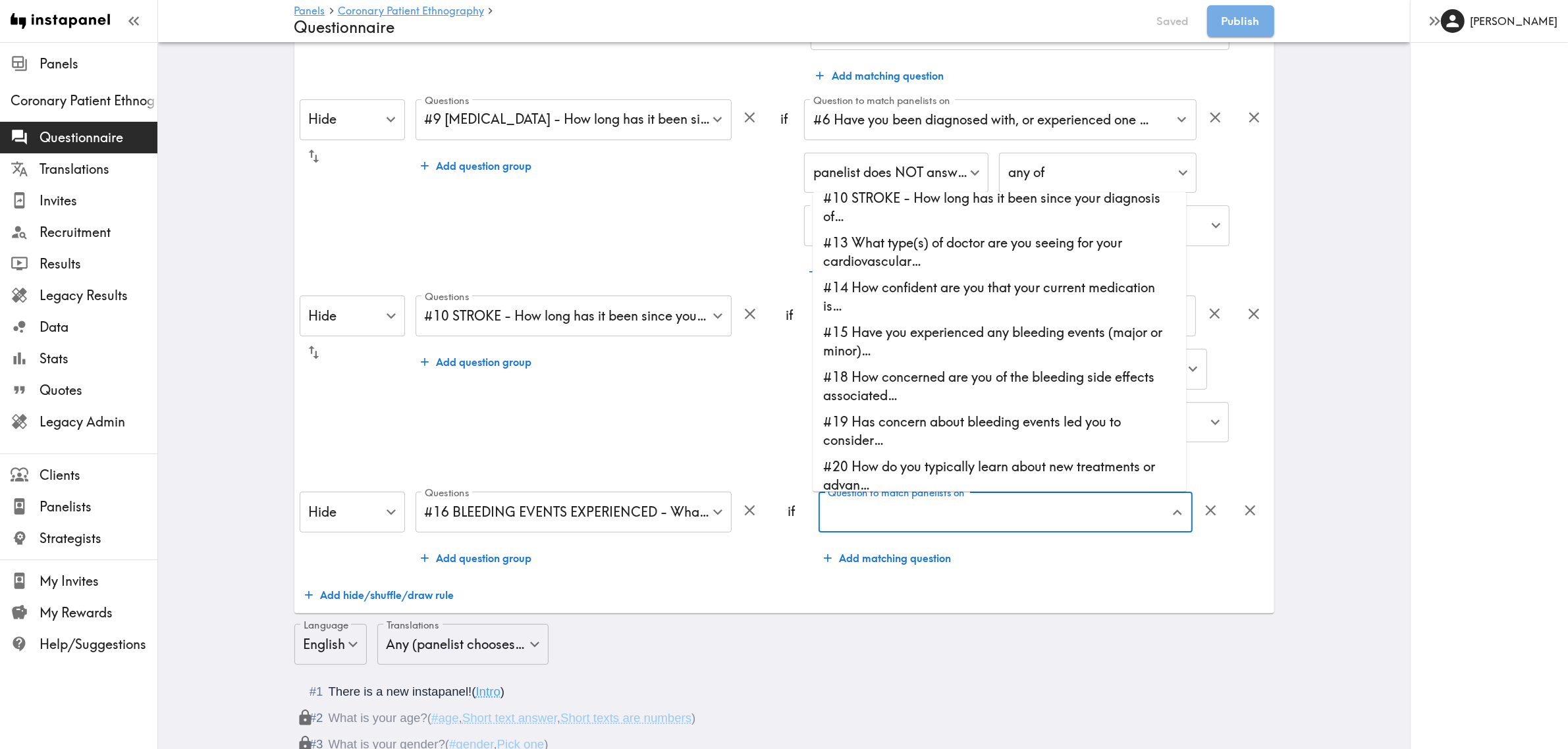
click at [923, 362] on li "#15 Have you experienced any bleeding events (major or minor)…" at bounding box center [999, 342] width 374 height 44
type input "#15 Have you experienced any bleeding events (major or minor)…"
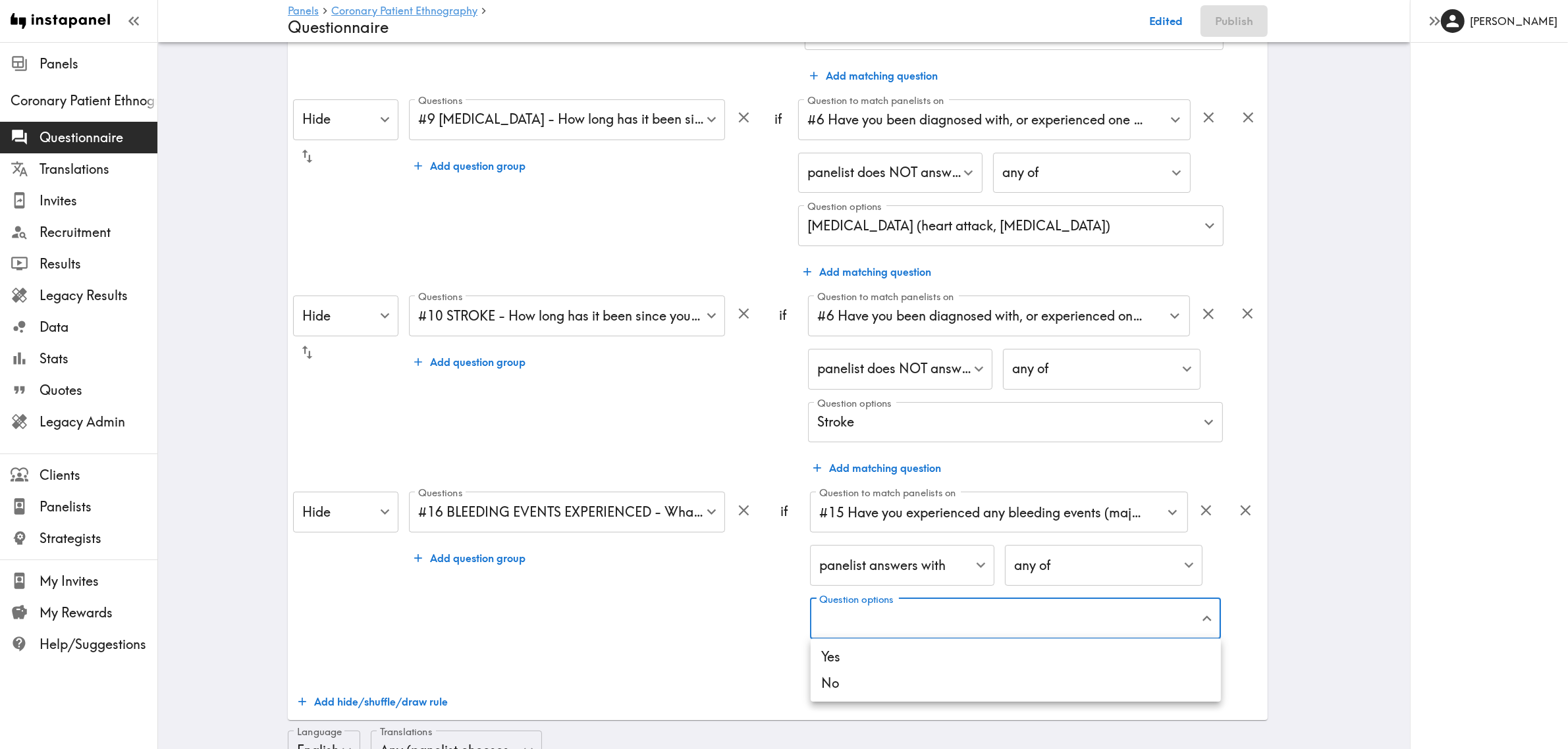
click at [843, 545] on li "No" at bounding box center [1015, 683] width 410 height 26
type input "c3e9db3e-7e22-4417-b208-3263911a57f8"
click at [664, 545] on div at bounding box center [790, 374] width 1581 height 749
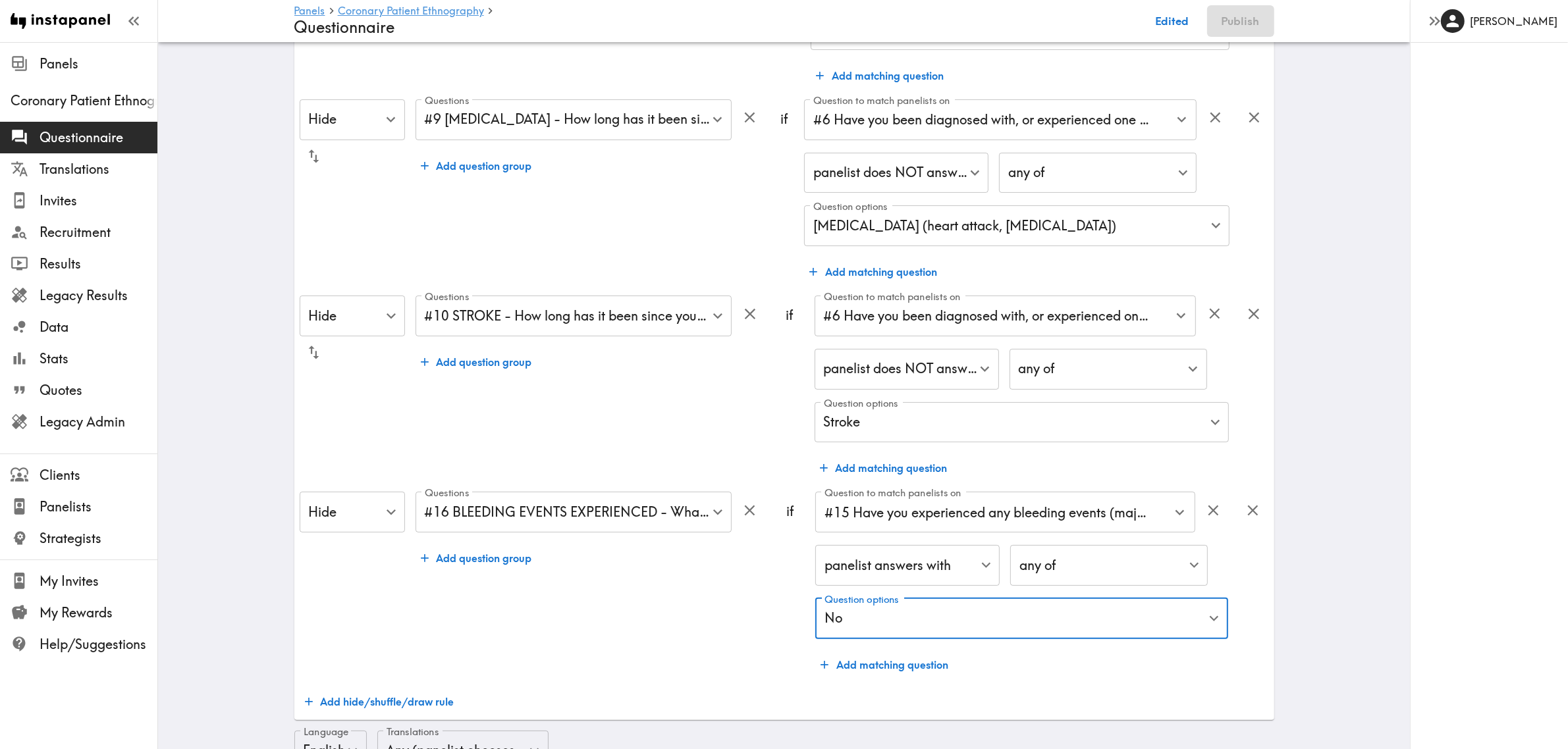
click at [395, 545] on button "Add hide/shuffle/draw rule" at bounding box center [379, 702] width 160 height 26
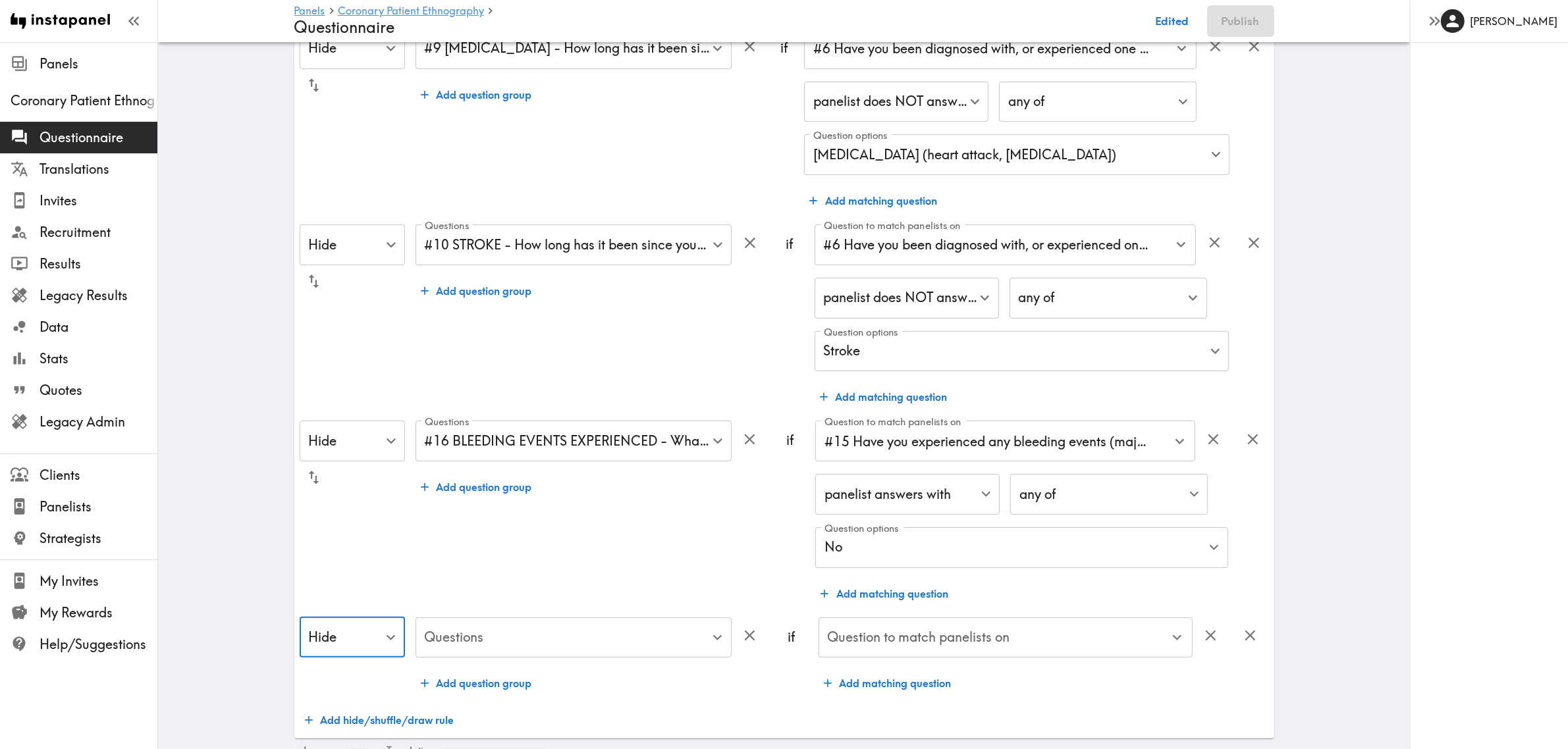
scroll to position [412, 0]
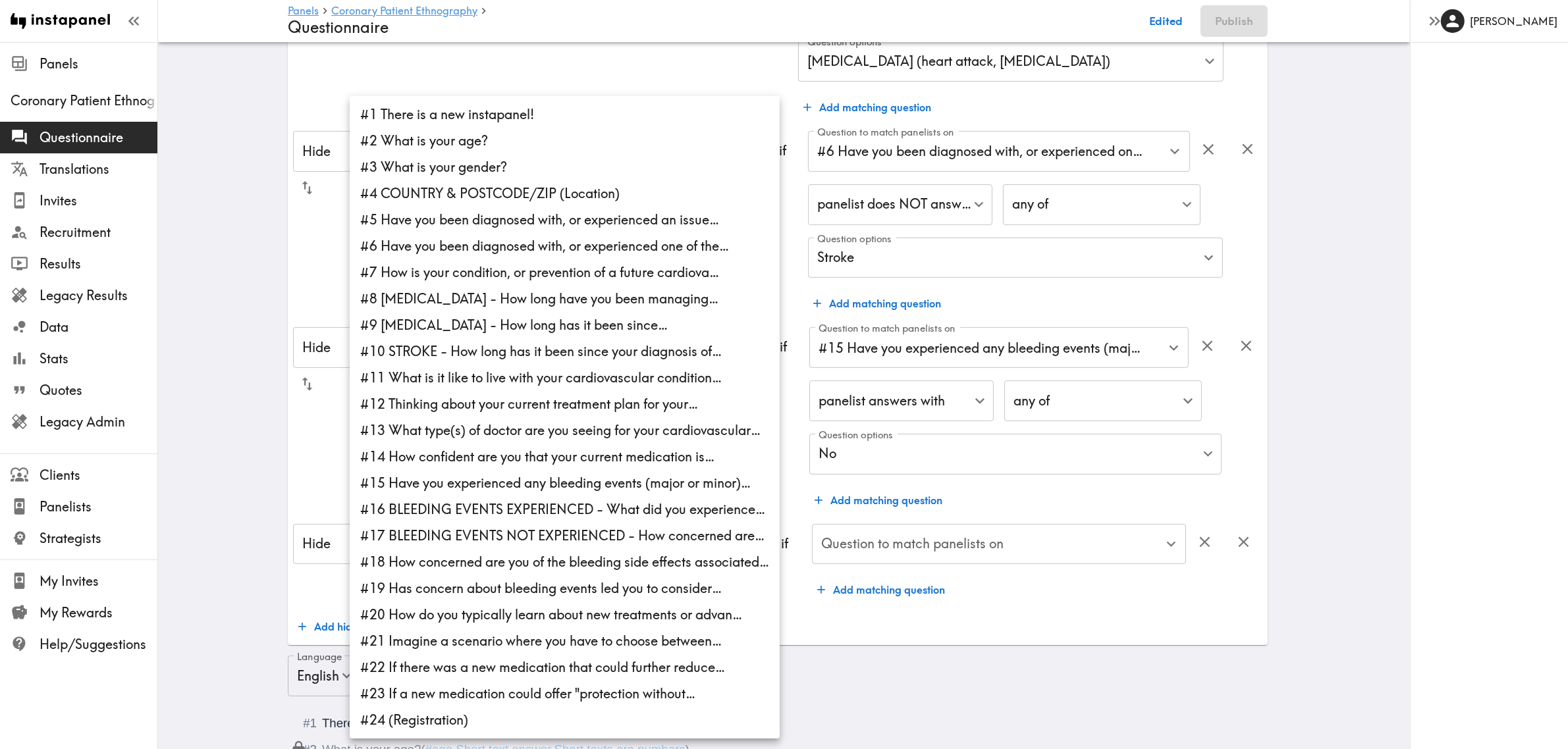
click at [534, 534] on li "#17 BLEEDING EVENTS NOT EXPERIENCED - How concerned are…" at bounding box center [564, 535] width 430 height 26
type input "f6b575ba-496f-4a1a-9c1a-c521dc84c440"
click at [999, 545] on div at bounding box center [790, 374] width 1581 height 749
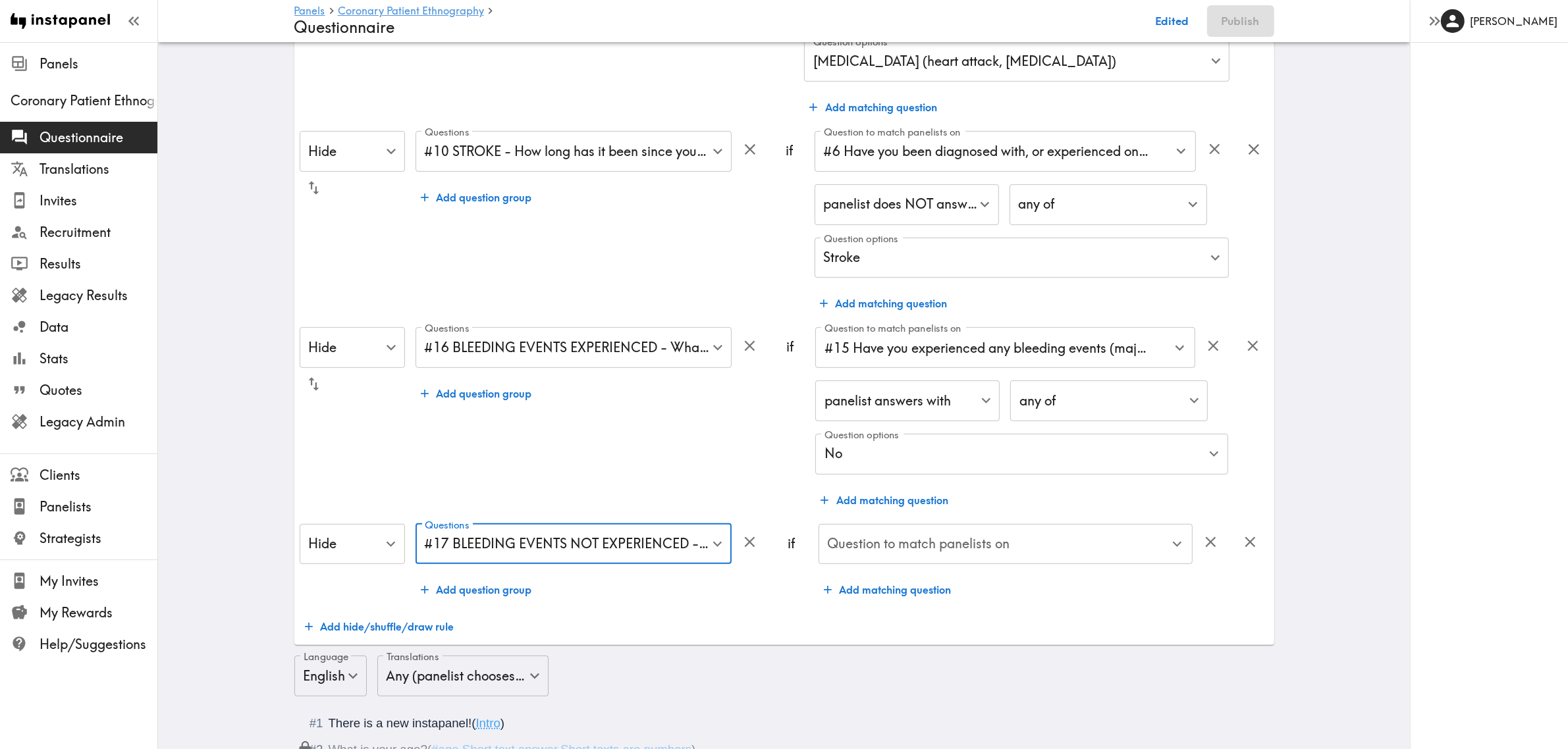
click at [952, 543] on input "Question to match panelists on" at bounding box center [995, 545] width 342 height 29
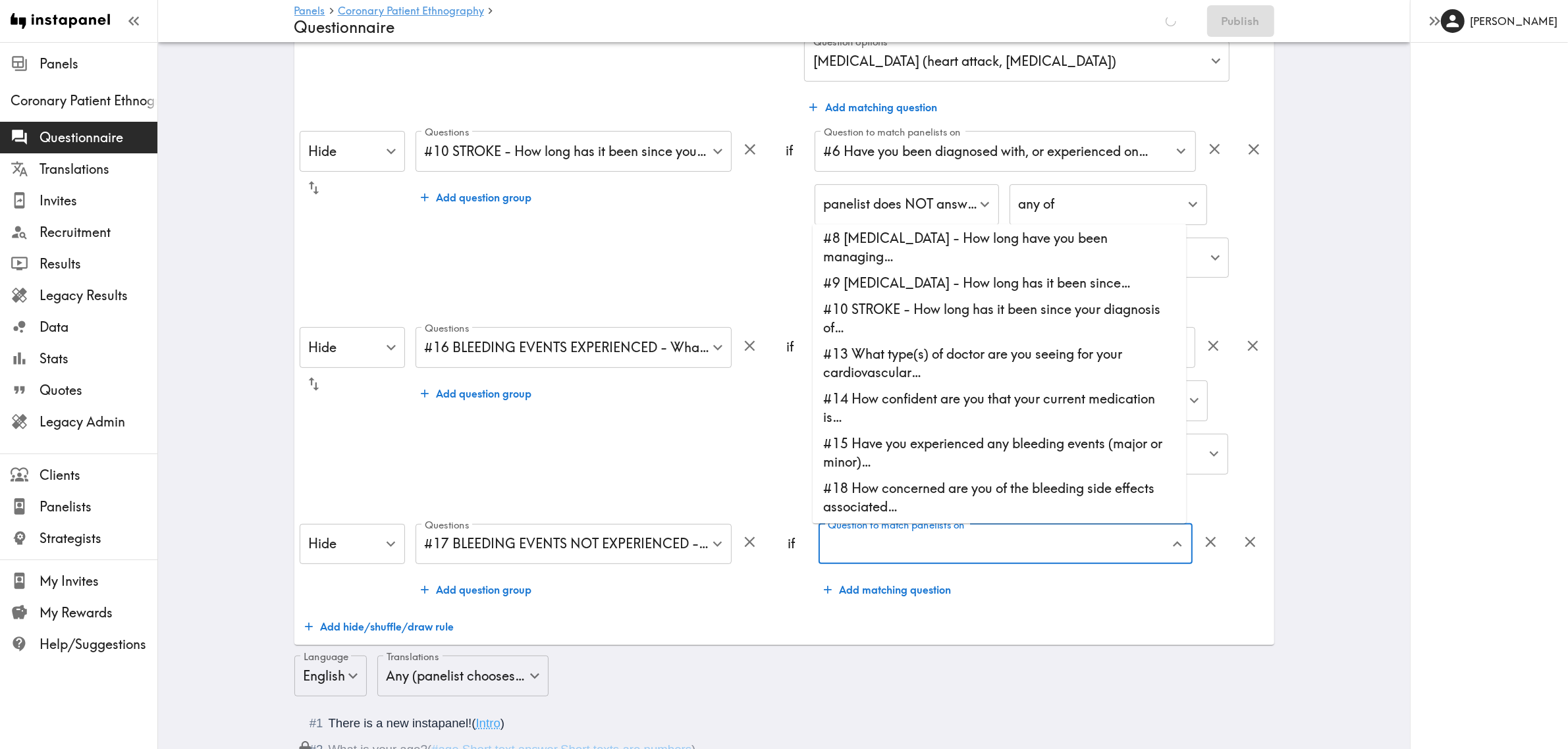
scroll to position [247, 0]
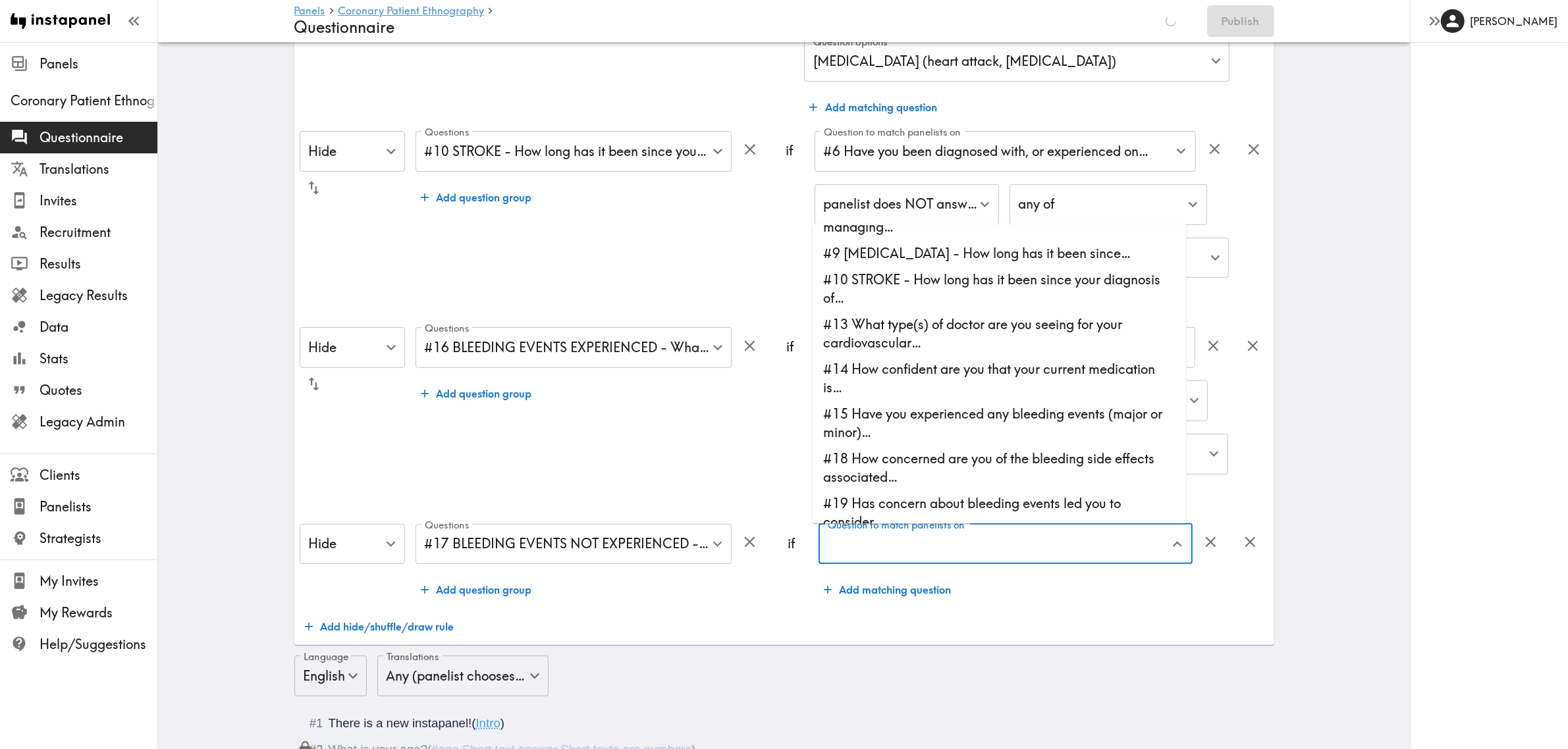
click at [935, 442] on li "#15 Have you experienced any bleeding events (major or minor)…" at bounding box center [999, 424] width 374 height 44
type input "#15 Have you experienced any bleeding events (major or minor)…"
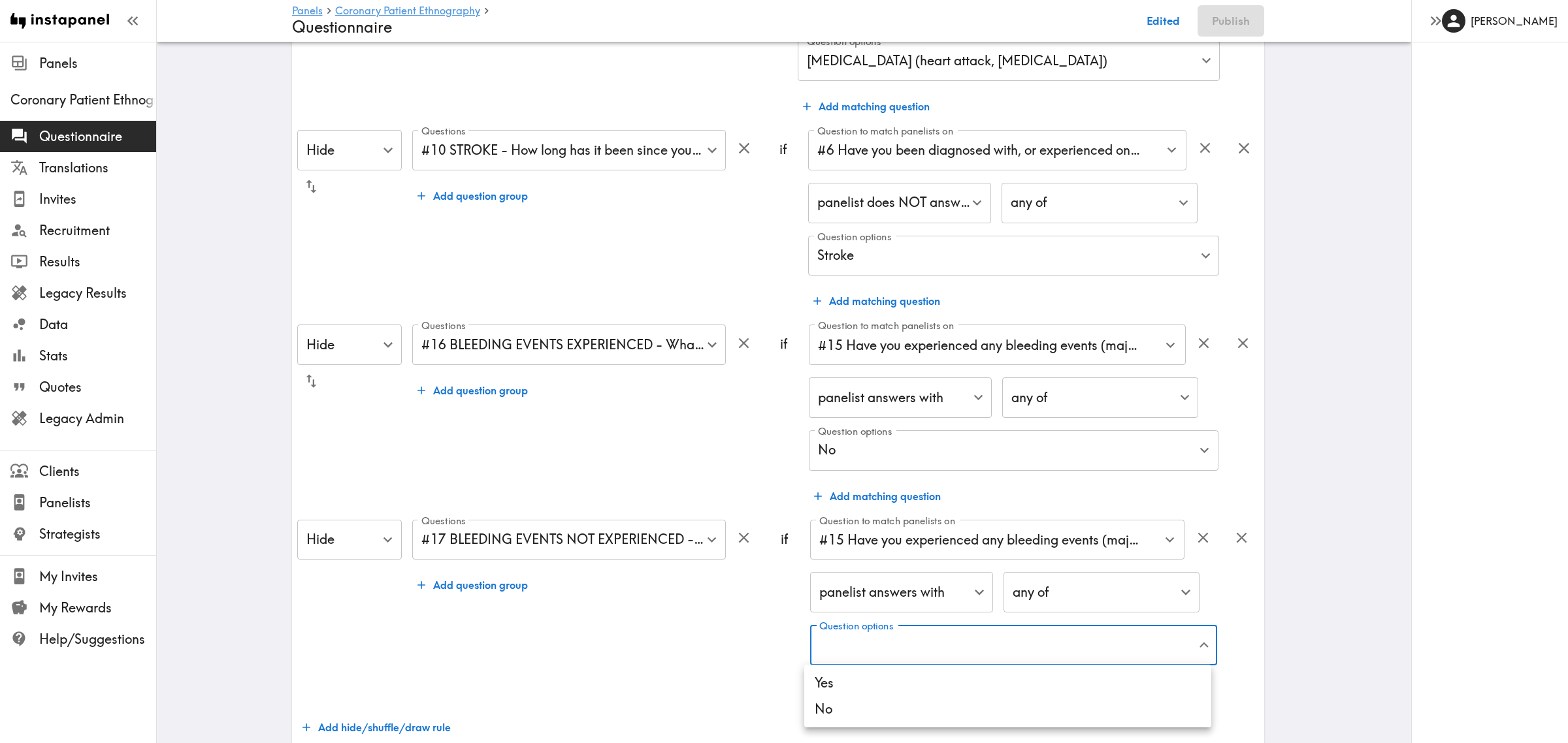
click at [870, 541] on li "Yes" at bounding box center [1007, 683] width 407 height 26
type input "a2e31756-4854-4b70-bf2a-81c61fe960dd"
click at [655, 541] on div at bounding box center [784, 371] width 1568 height 743
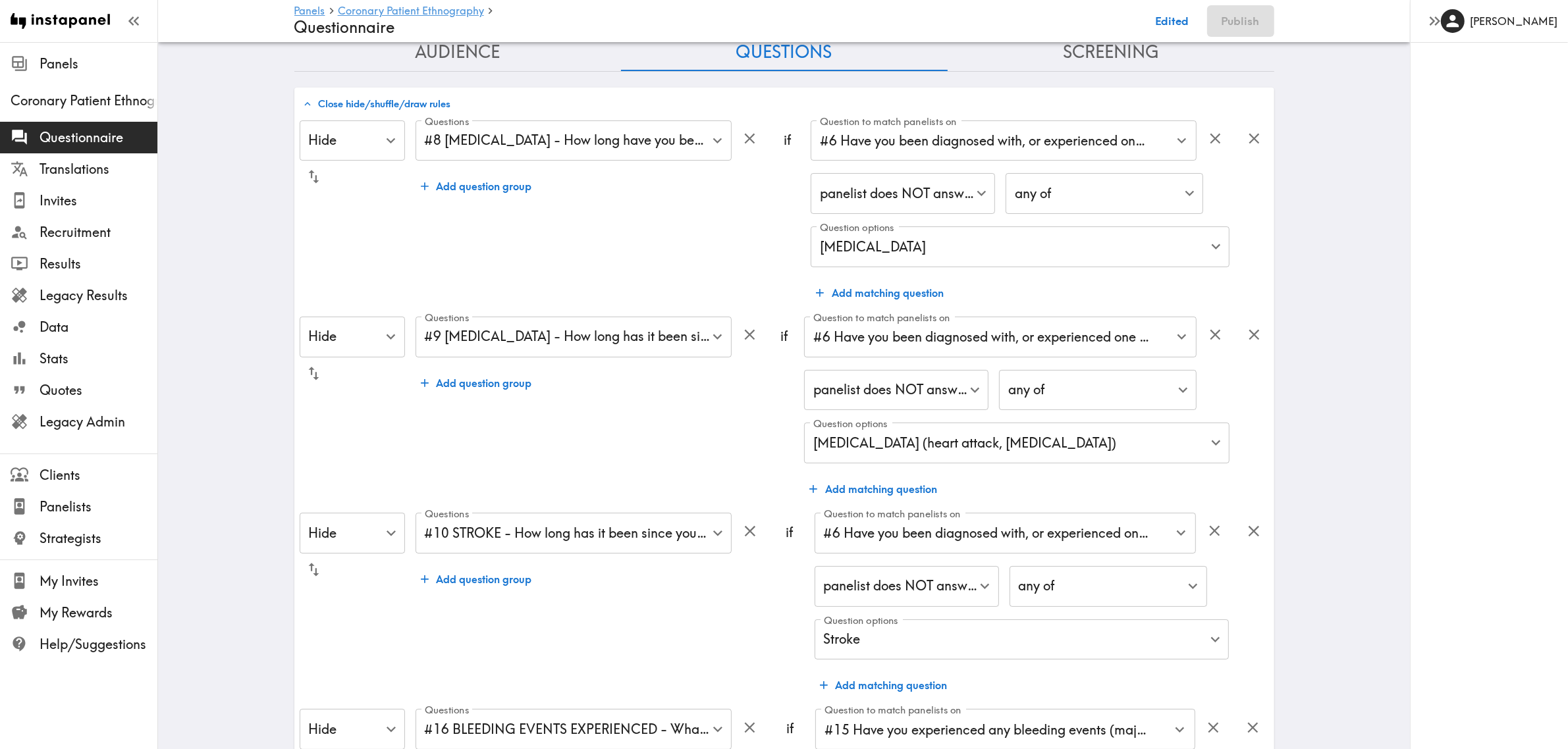
scroll to position [0, 0]
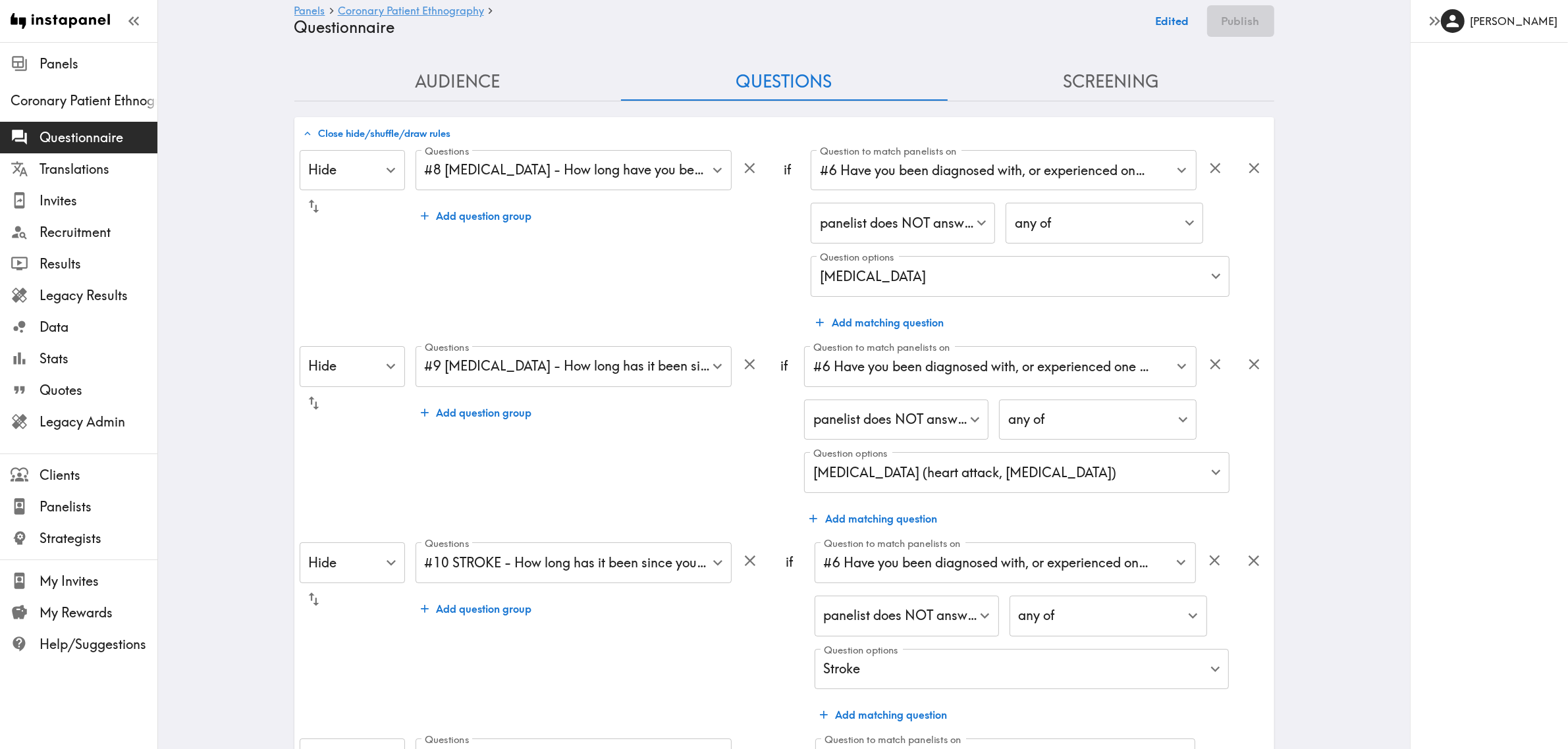
click at [375, 128] on button "Close hide/shuffle/draw rules" at bounding box center [377, 133] width 155 height 22
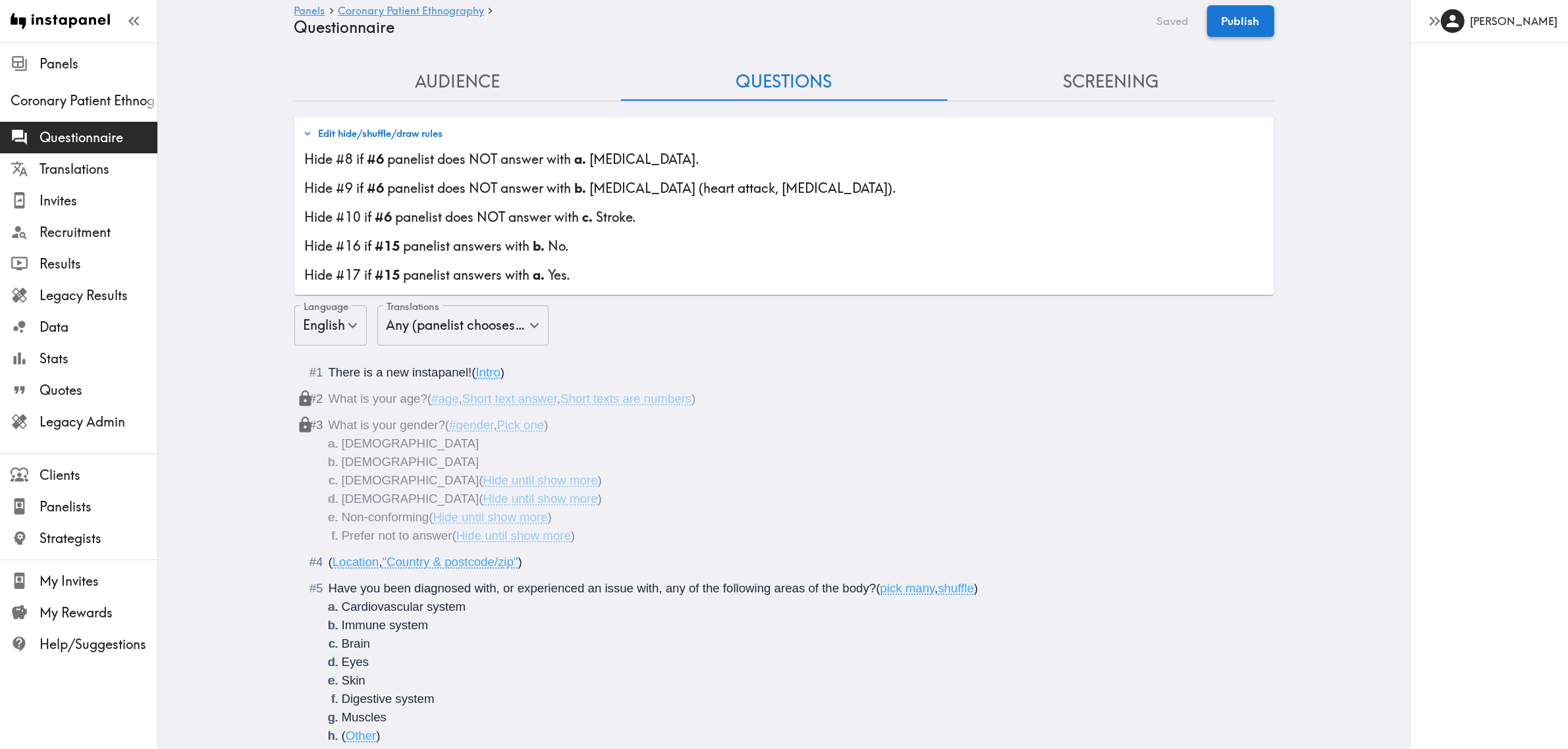
click at [1149, 18] on button "Publish" at bounding box center [1240, 20] width 67 height 32
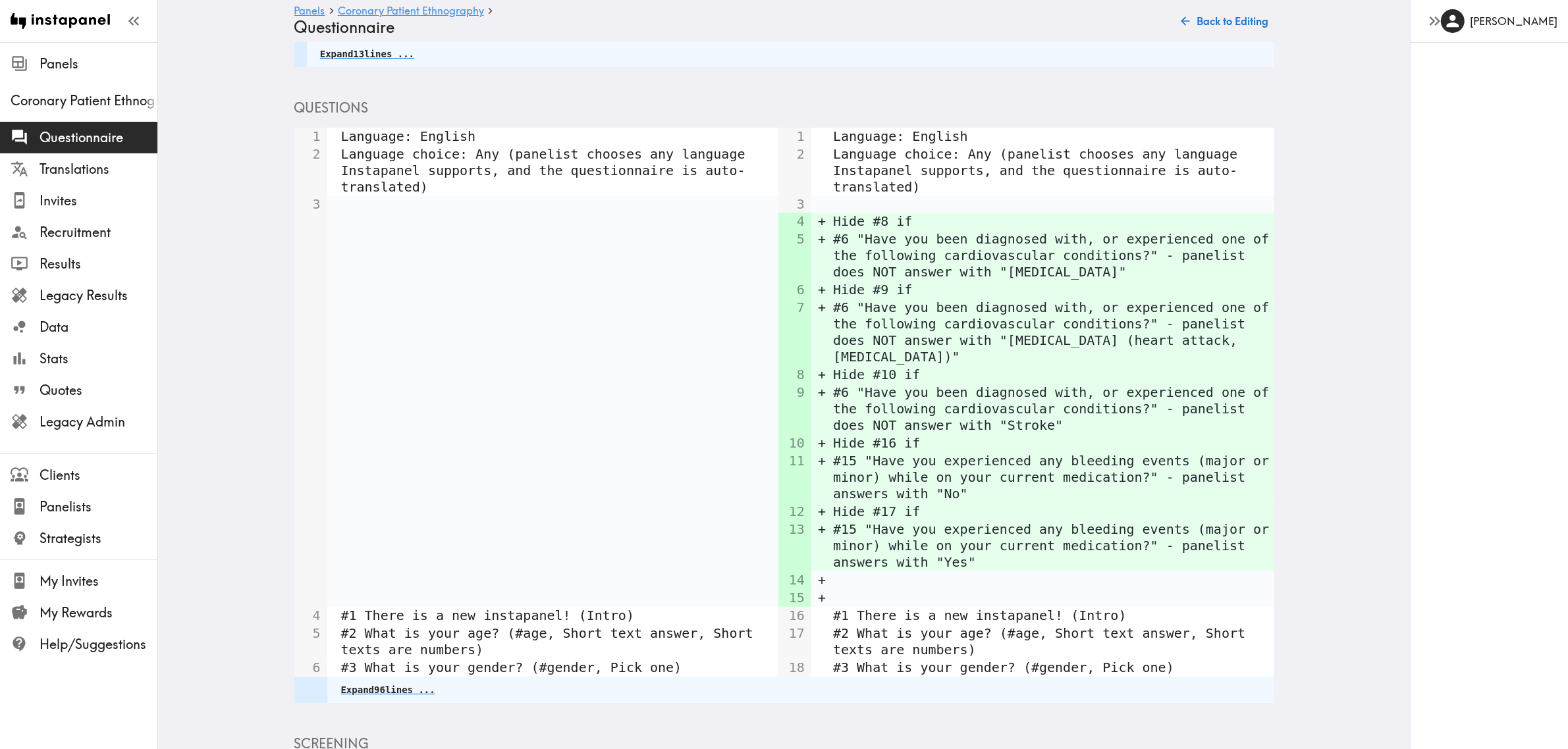
scroll to position [290, 0]
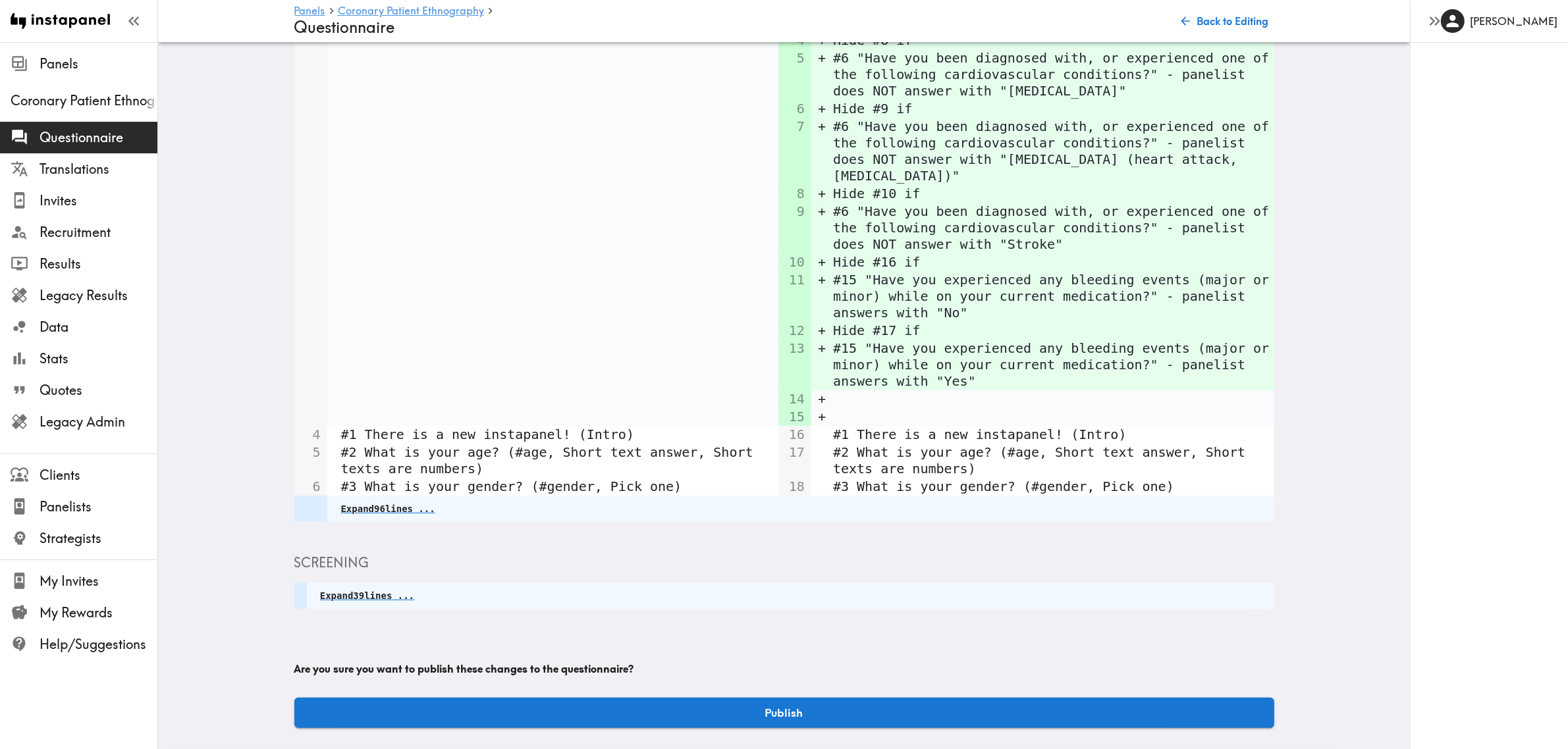
click at [841, 545] on button "Publish" at bounding box center [784, 712] width 980 height 30
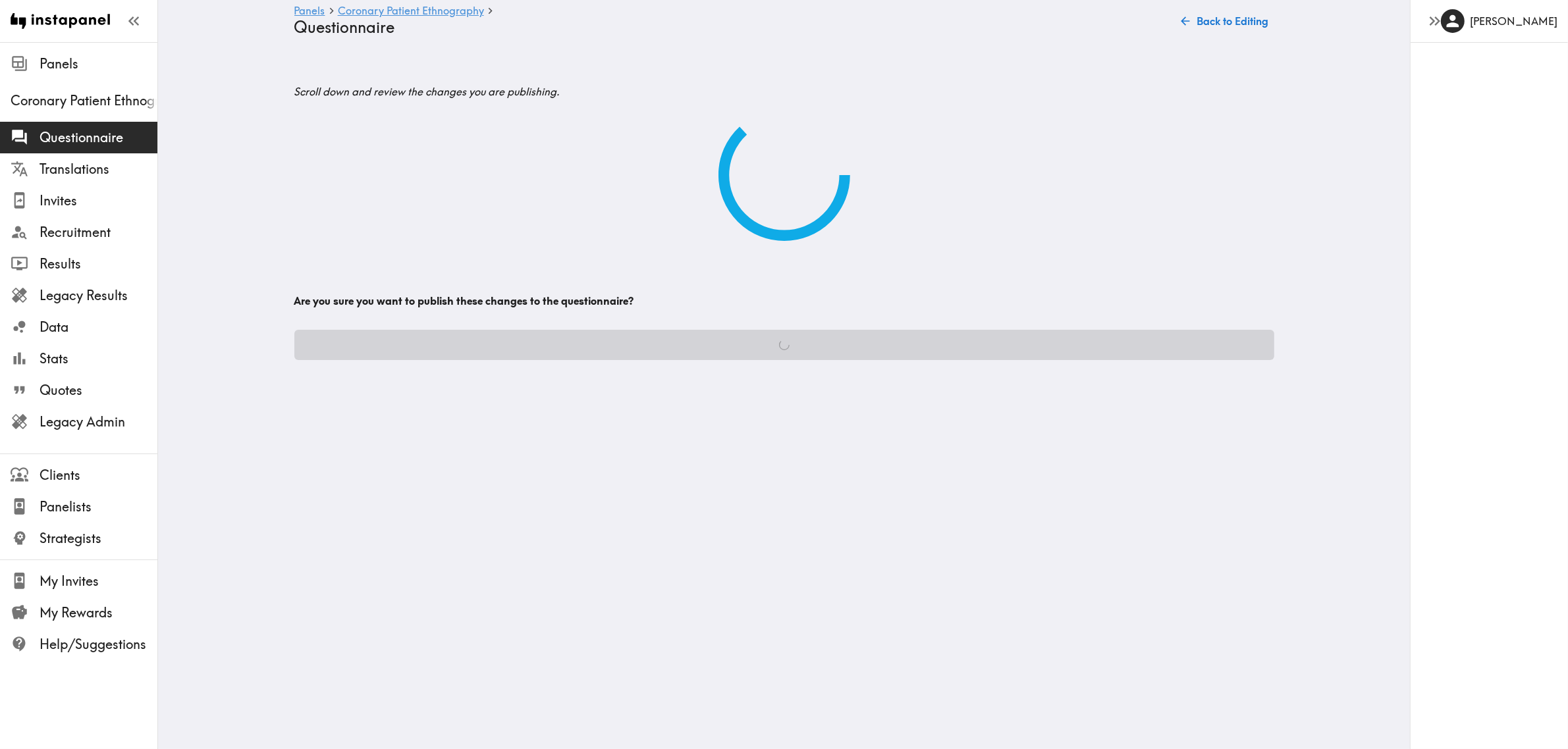
scroll to position [0, 0]
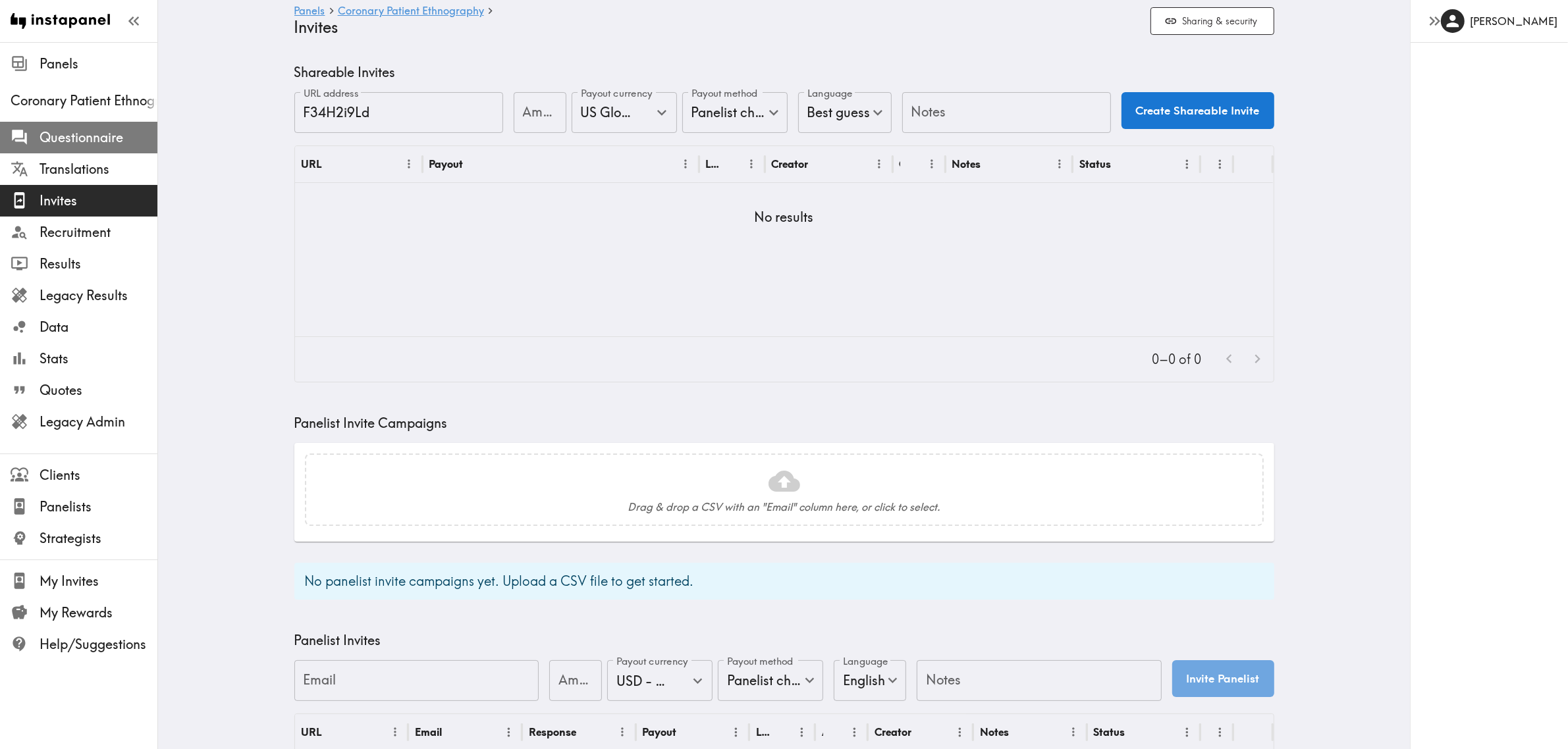
click at [37, 146] on div at bounding box center [25, 137] width 29 height 18
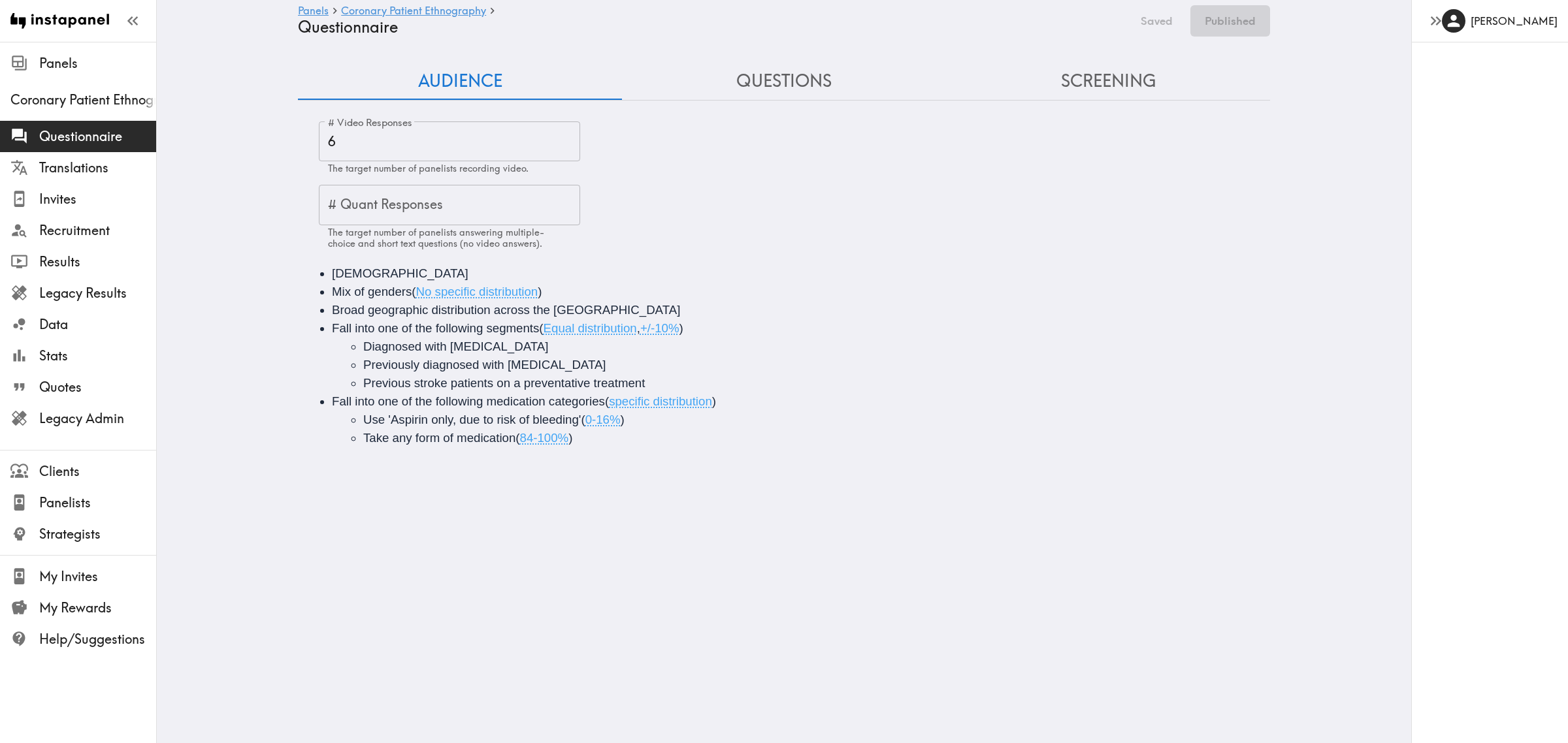
click at [740, 83] on button "Questions" at bounding box center [784, 81] width 324 height 37
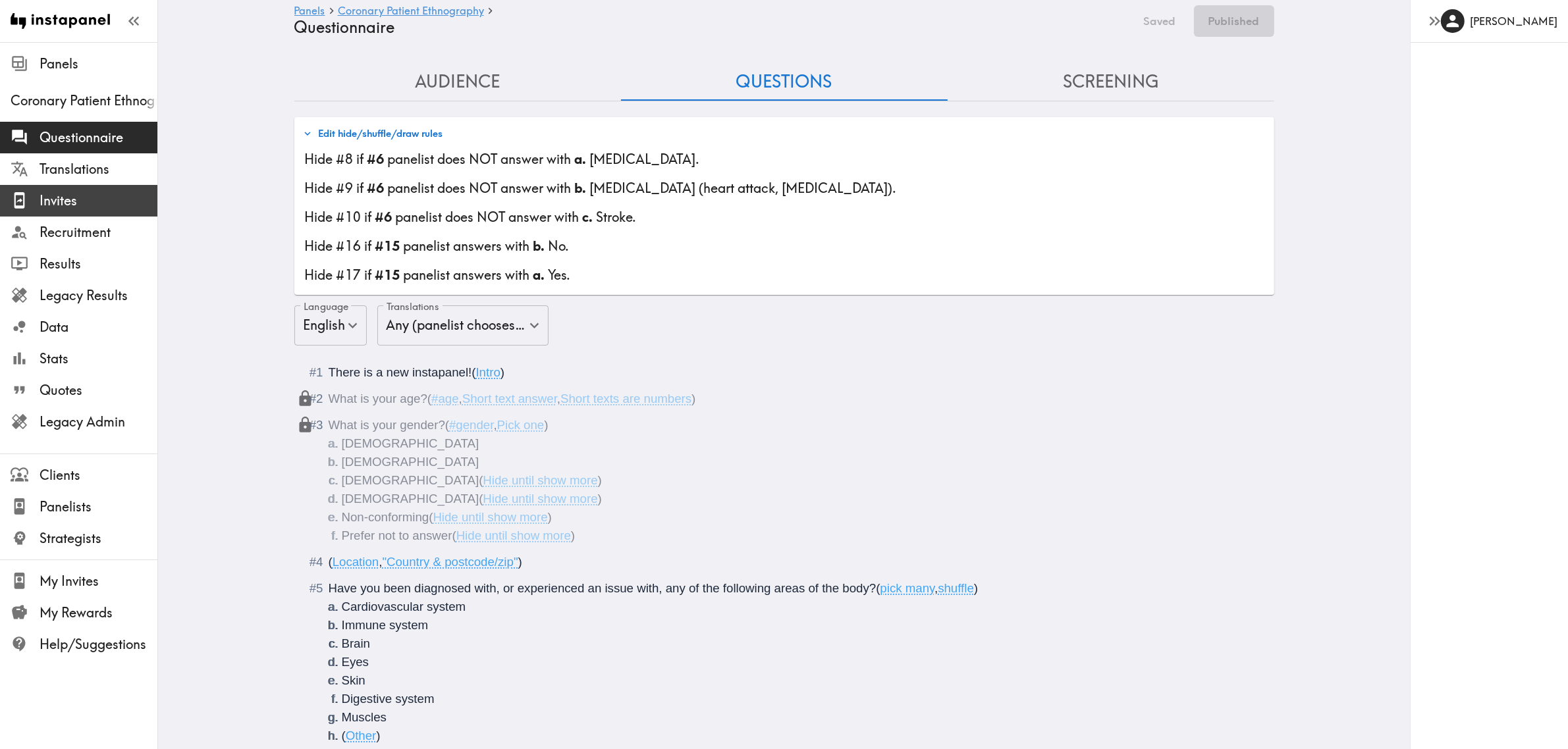
click at [93, 208] on span "Invites" at bounding box center [98, 201] width 118 height 19
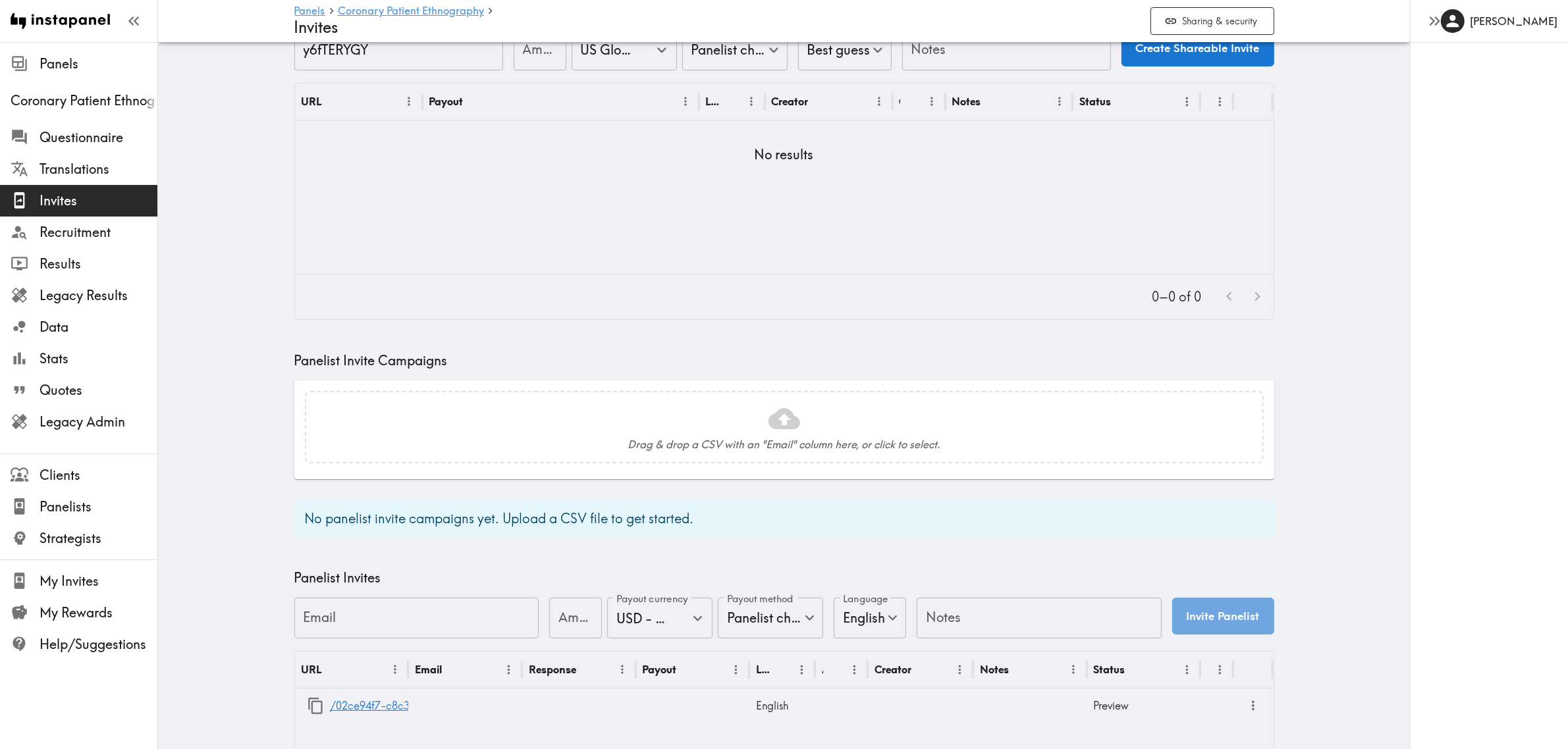
scroll to position [165, 0]
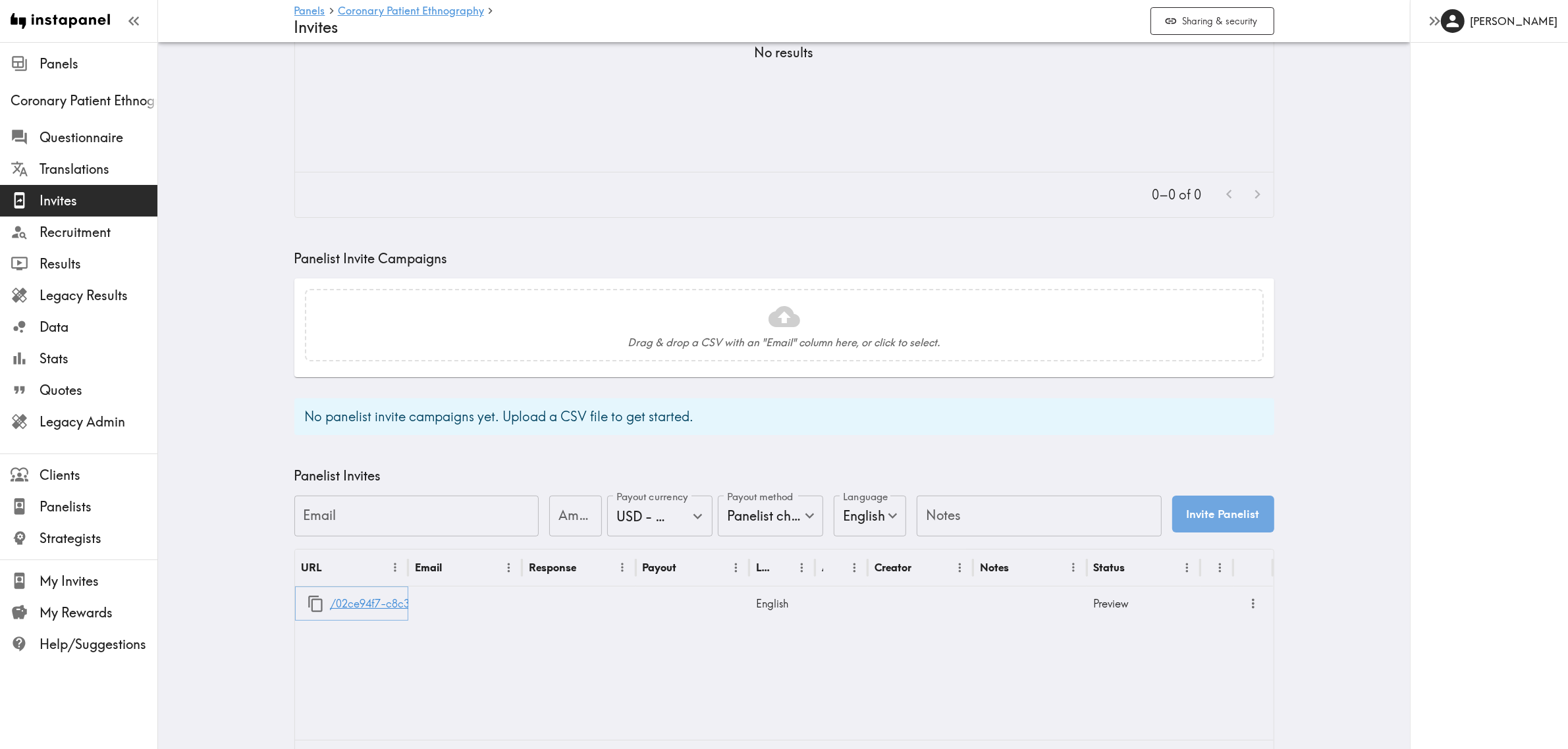
click at [330, 545] on link "/02ce94f7-c8c3-4fd3-9dbd-091df02b95bb" at bounding box center [436, 604] width 214 height 33
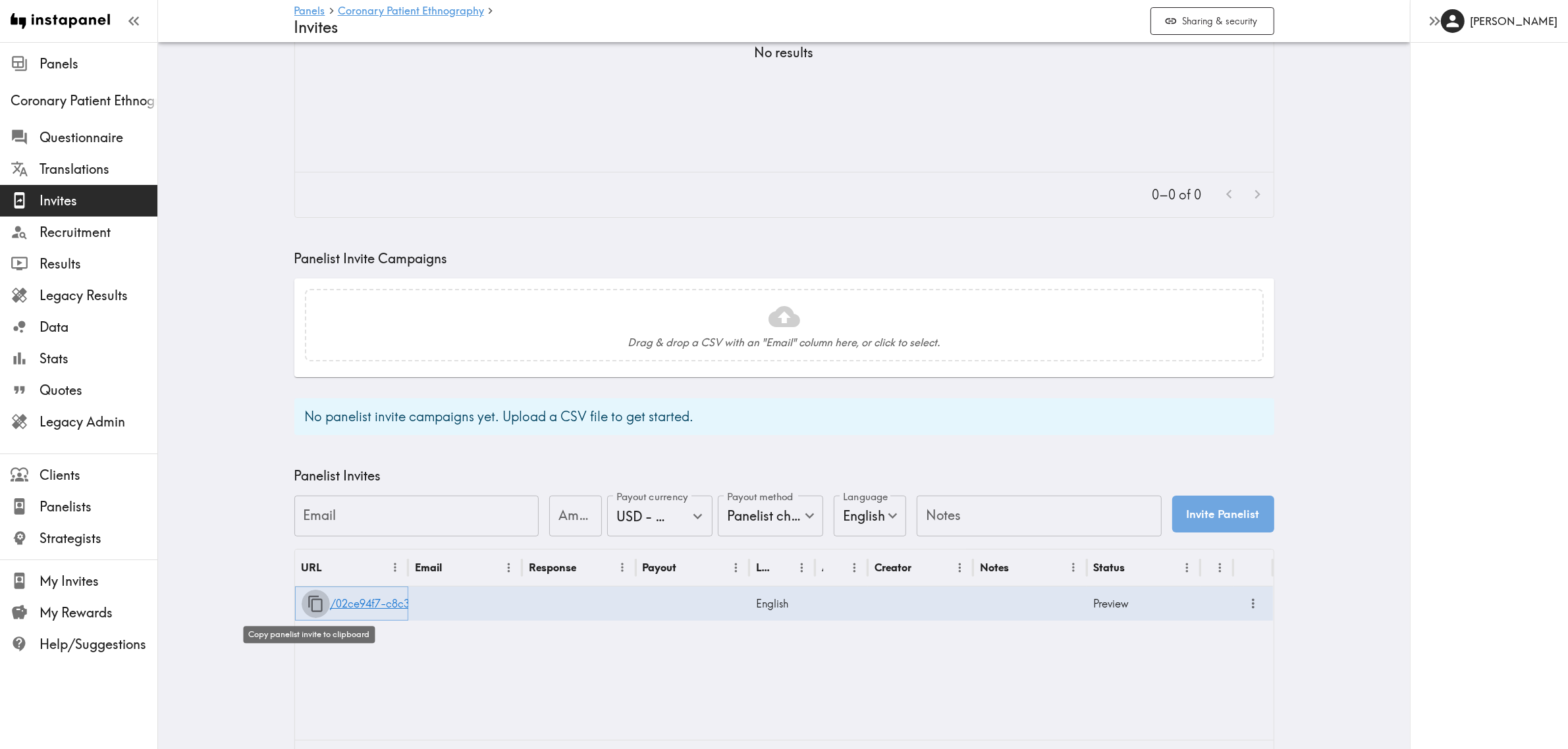
click at [308, 545] on icon "button" at bounding box center [315, 604] width 15 height 16
click at [54, 127] on span "Questionnaire" at bounding box center [98, 138] width 118 height 24
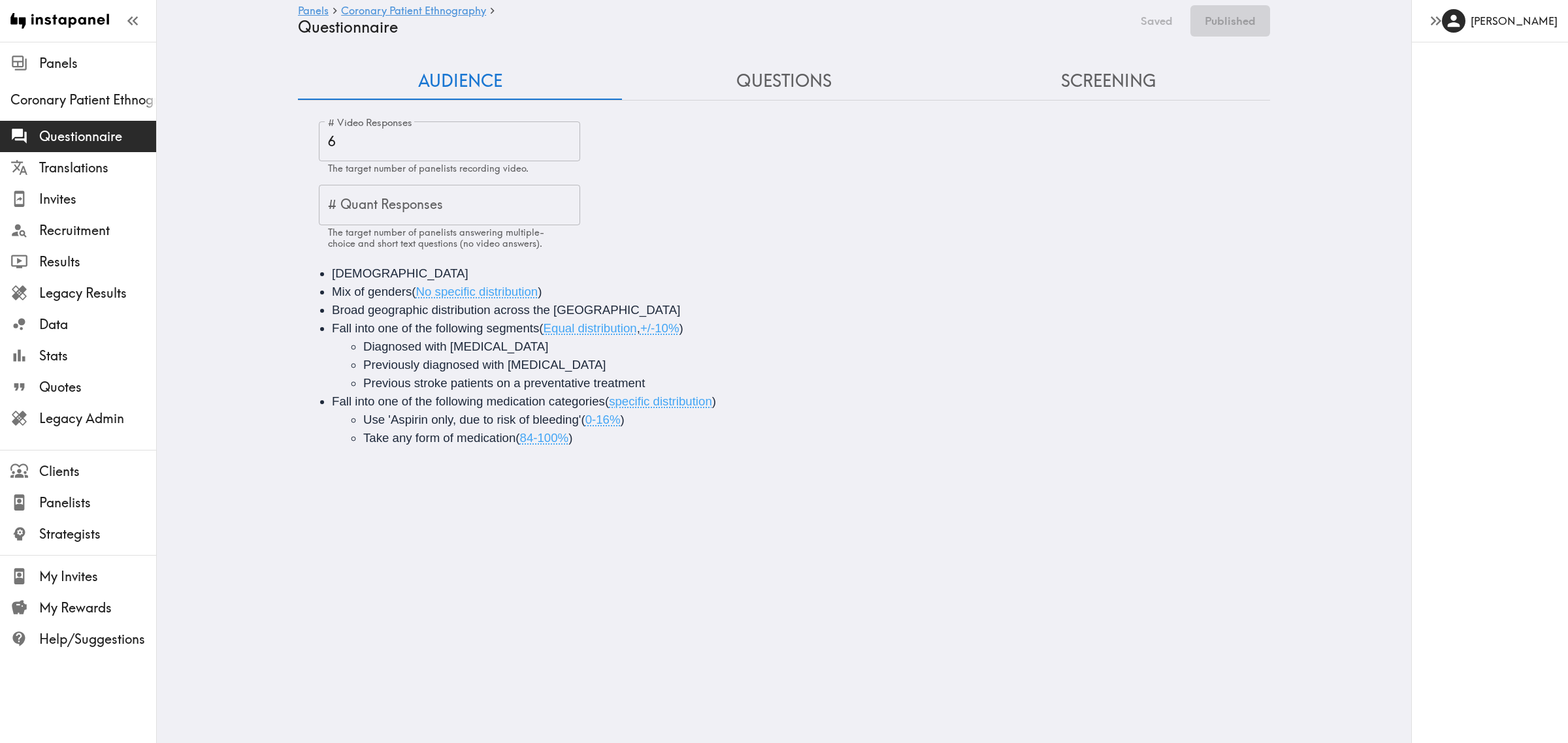
click at [746, 69] on button "Questions" at bounding box center [784, 81] width 324 height 37
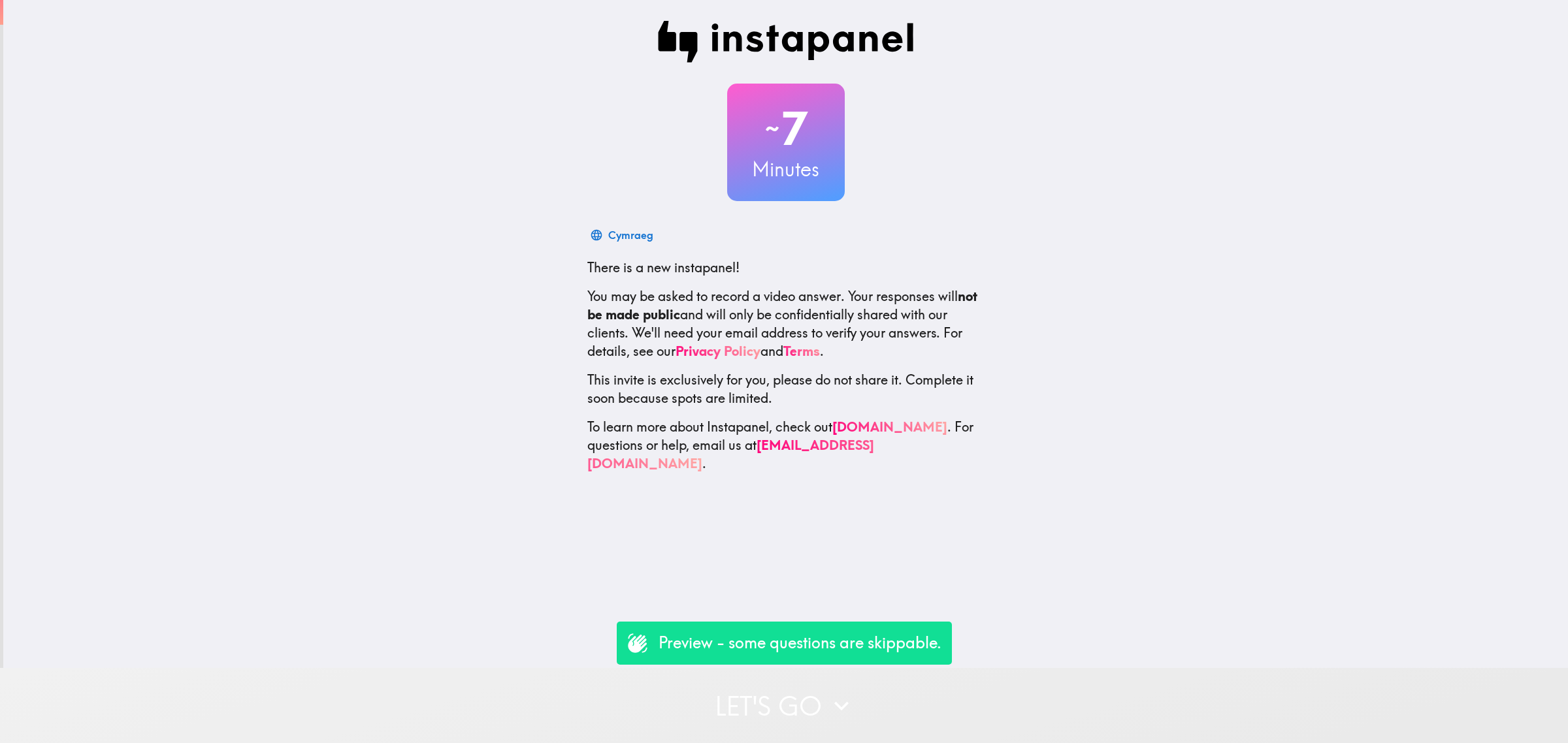
click at [817, 680] on button "Let's go" at bounding box center [784, 706] width 1568 height 75
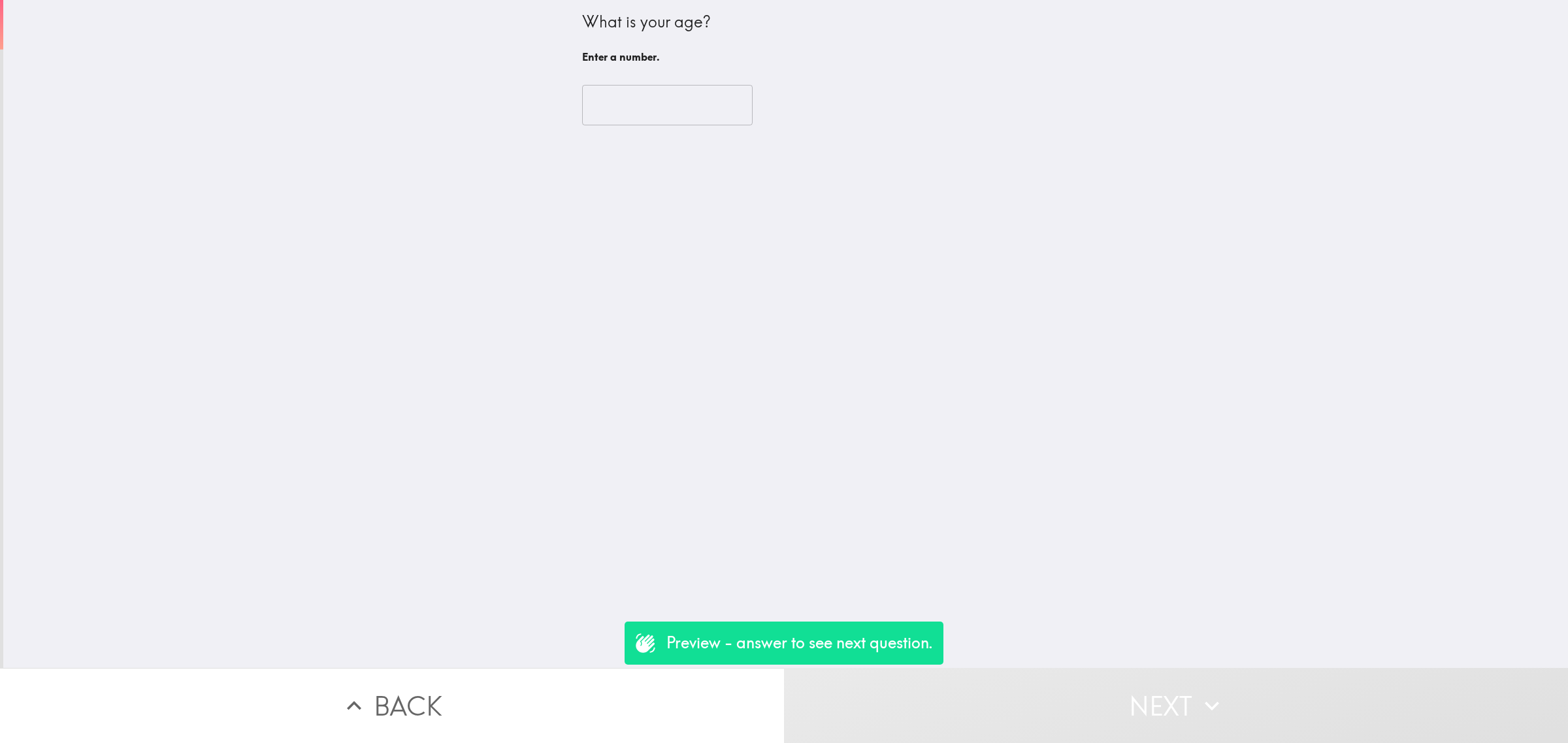
click at [582, 104] on input "number" at bounding box center [667, 105] width 170 height 41
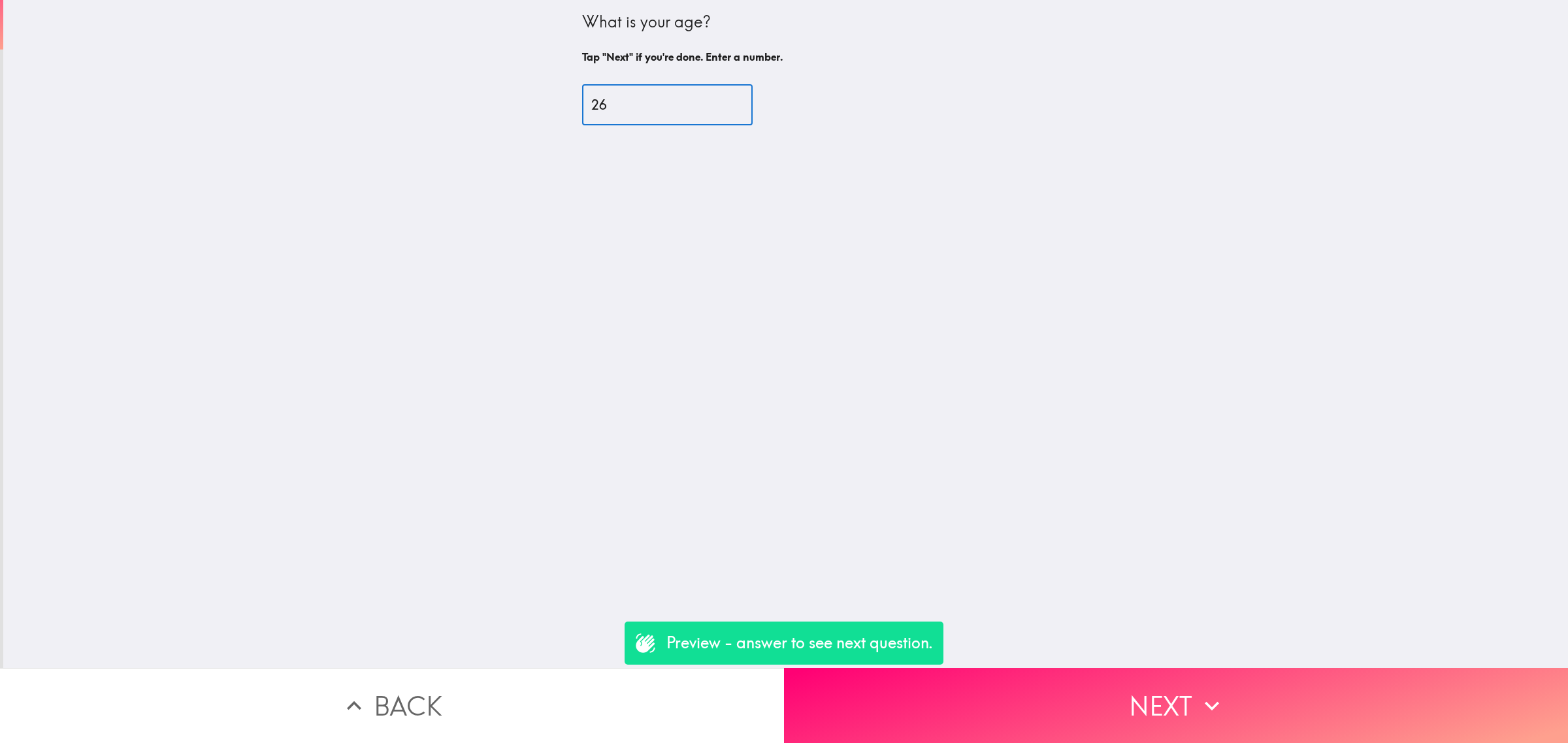
type input "26"
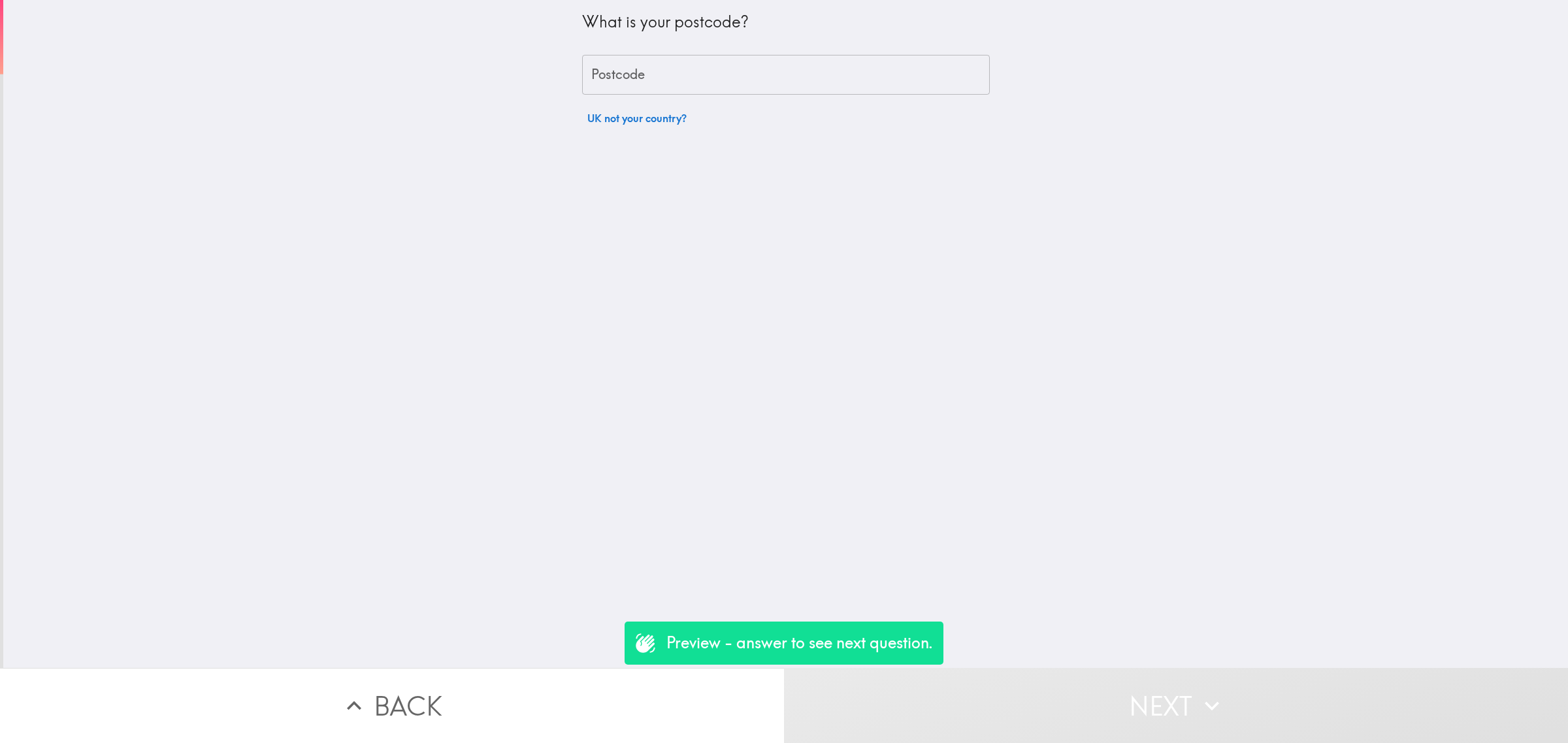
click at [602, 107] on button "UK not your country?" at bounding box center [637, 118] width 110 height 26
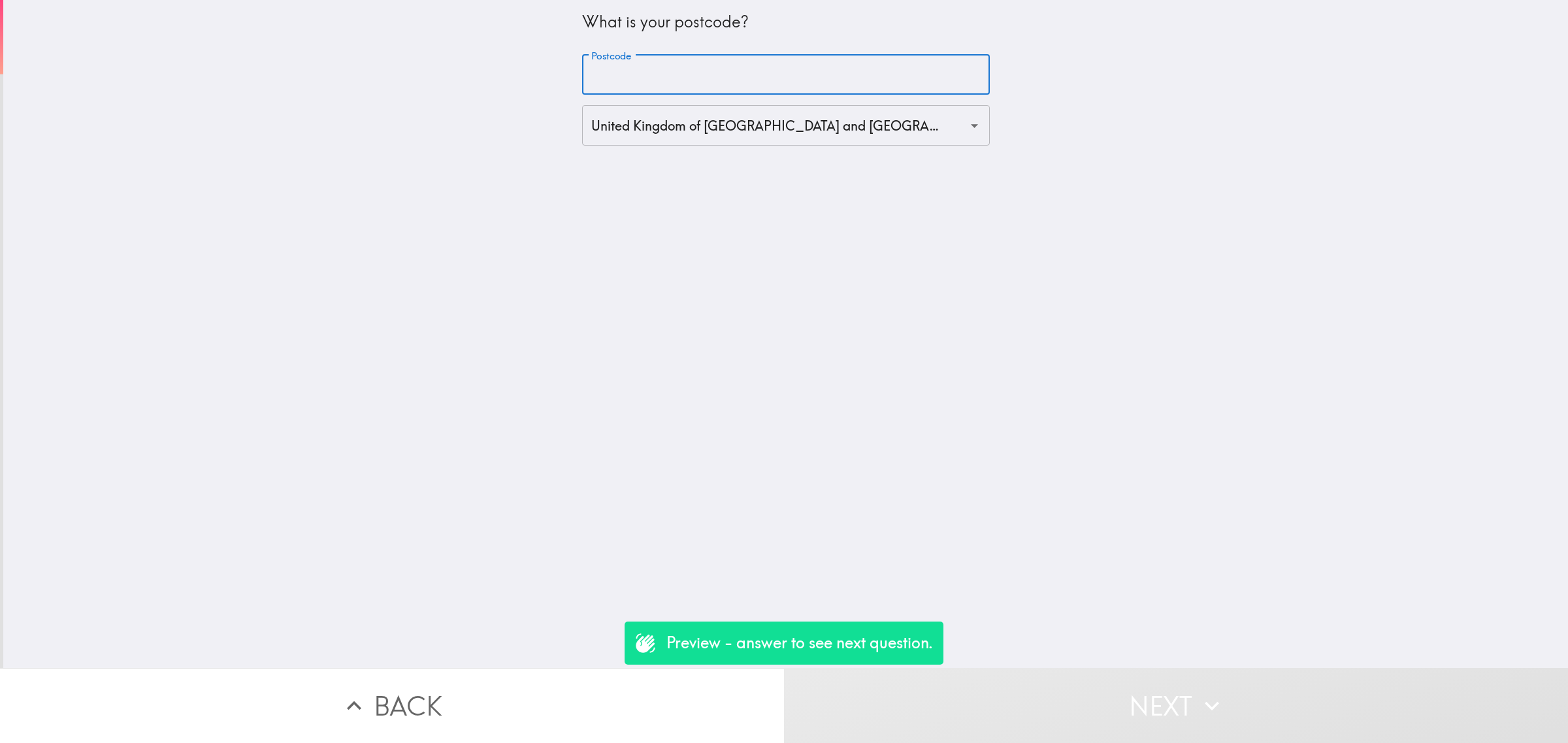
drag, startPoint x: 607, startPoint y: 67, endPoint x: 612, endPoint y: 84, distance: 17.7
click at [607, 67] on div "Postcode Postcode" at bounding box center [785, 75] width 407 height 41
click at [629, 130] on input "United Kingdom of Great Britain and Northern Ireland (GB)" at bounding box center [767, 125] width 359 height 29
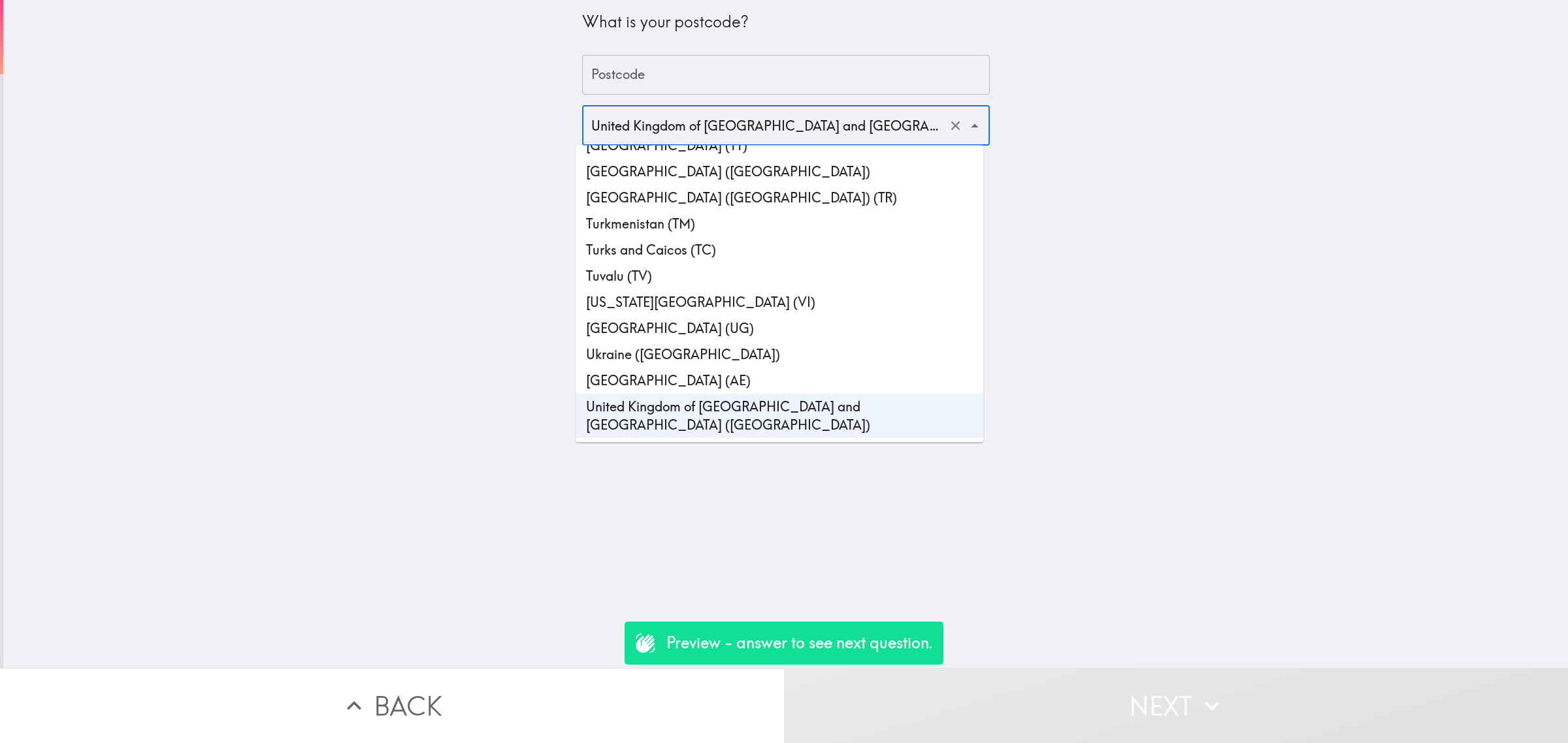
scroll to position [6004, 0]
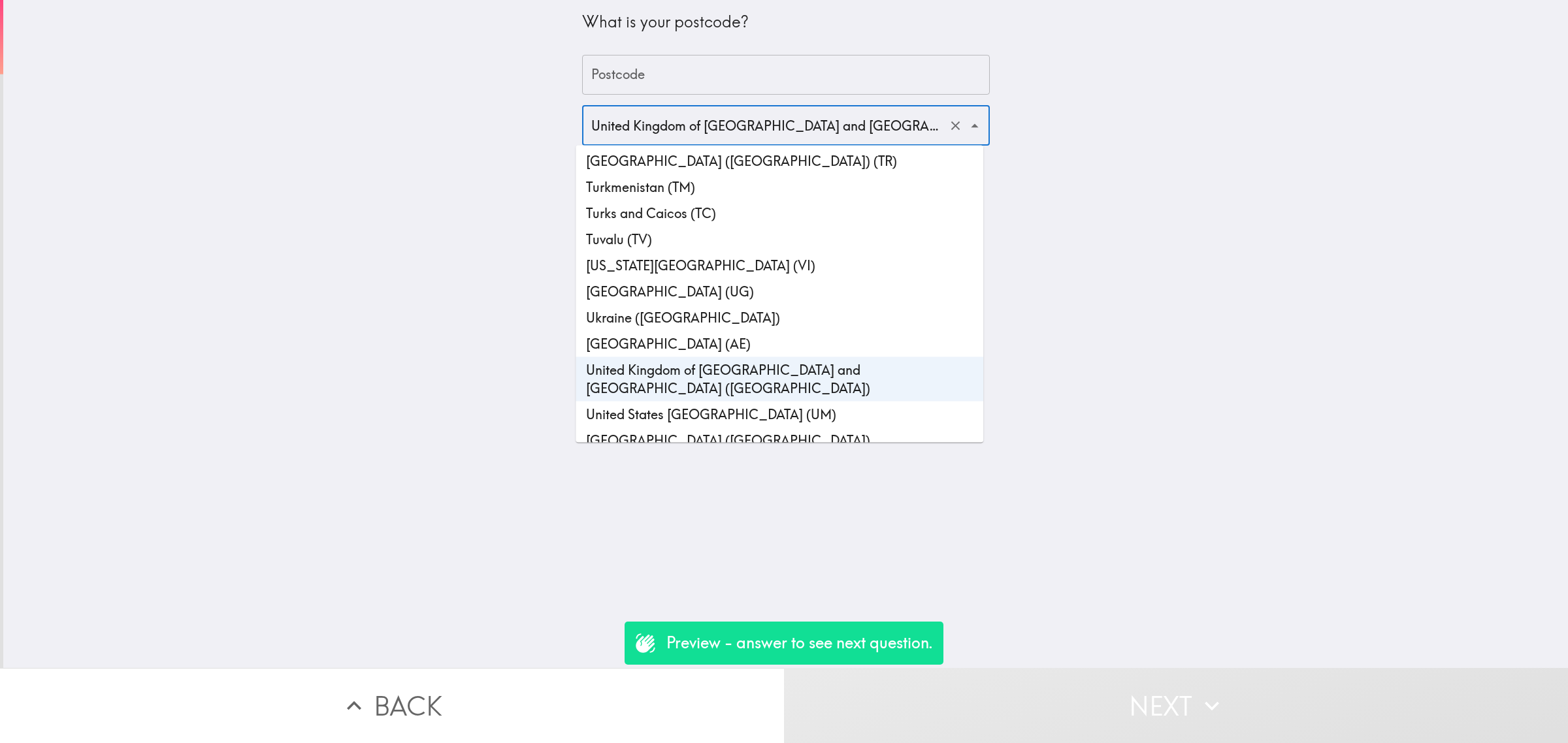
click at [673, 428] on li "United States of America (US)" at bounding box center [778, 441] width 407 height 26
type input "United States of America (US)"
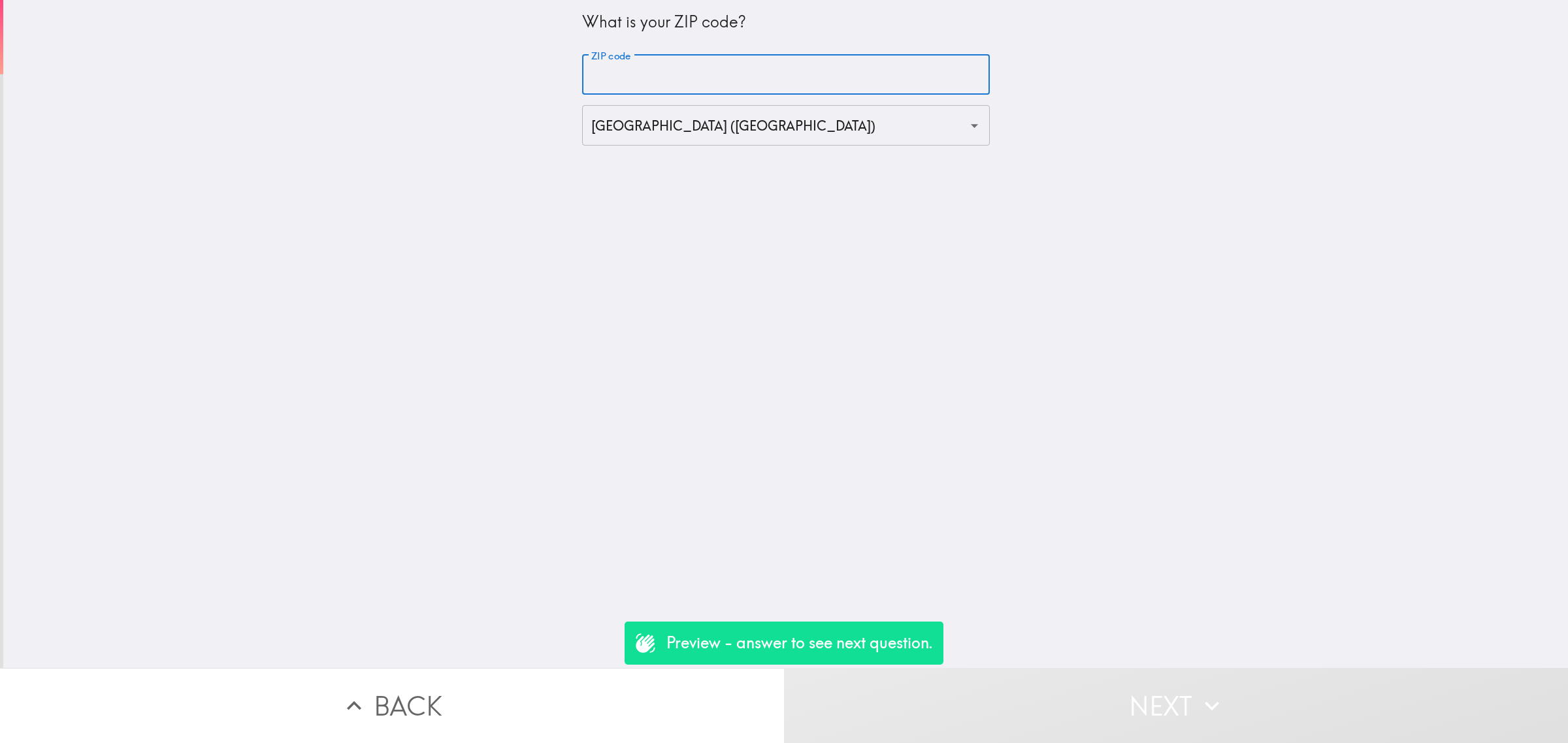
click at [621, 62] on div "ZIP code ZIP code" at bounding box center [785, 75] width 407 height 41
type input "90000"
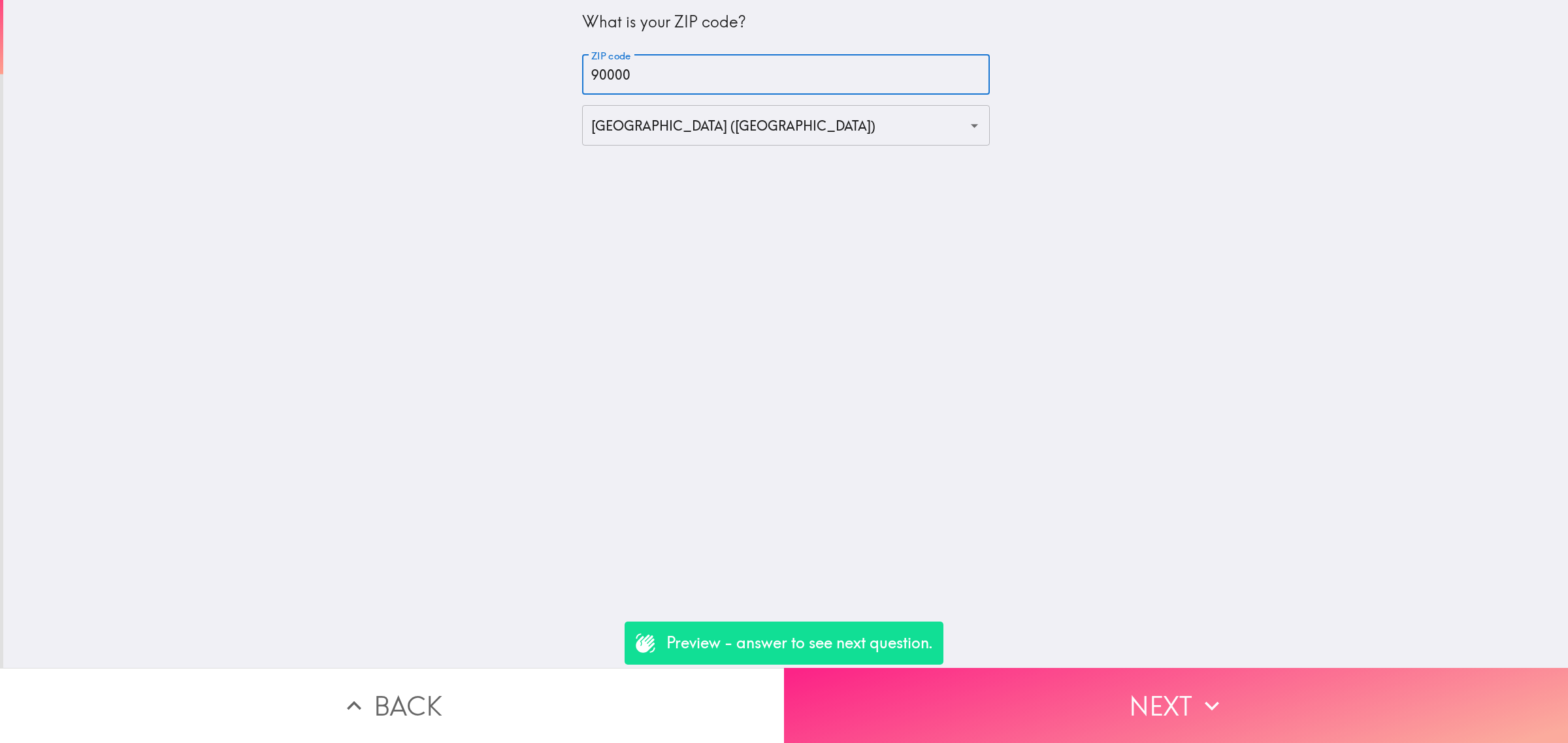
click at [1114, 686] on button "Next" at bounding box center [1175, 706] width 784 height 75
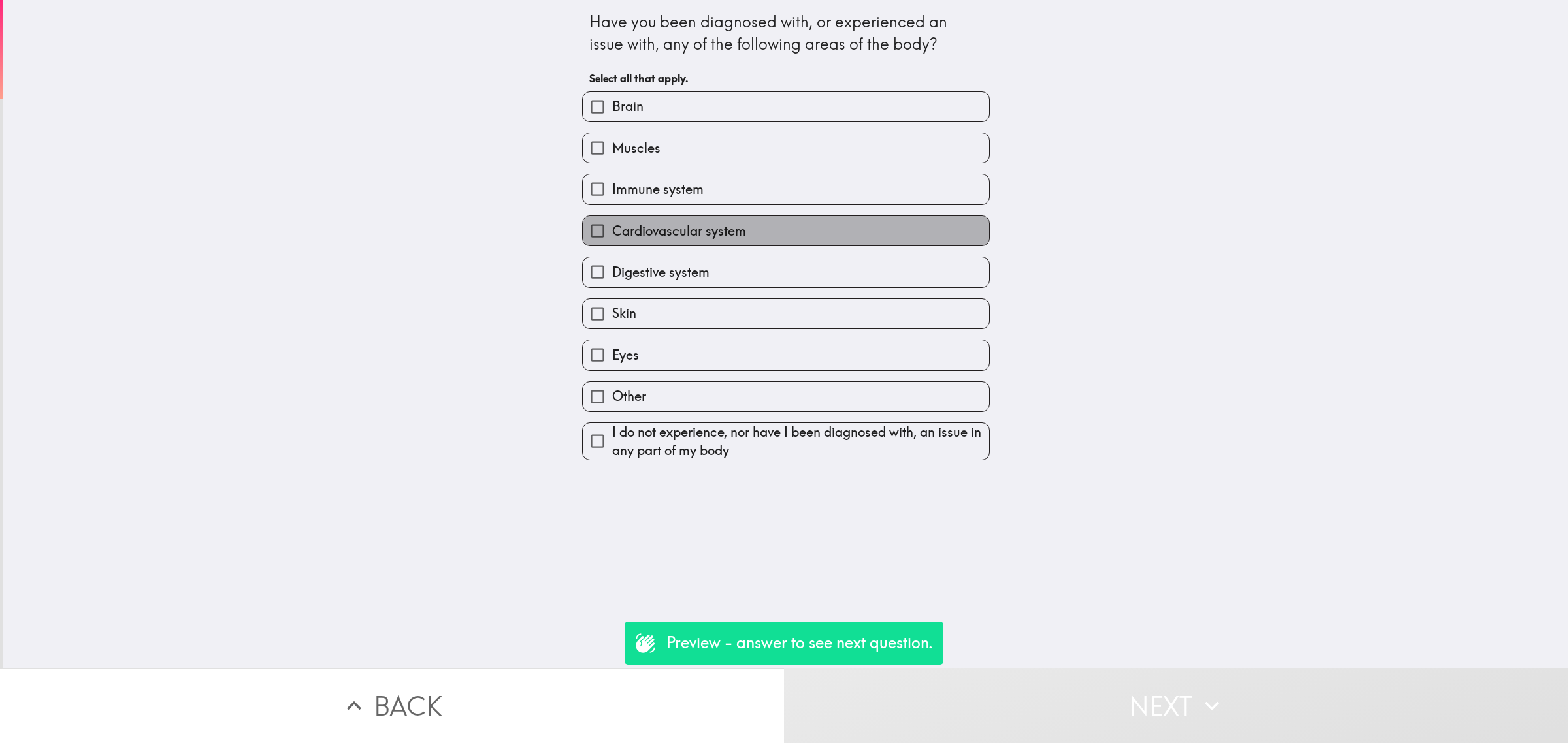
click at [652, 230] on span "Cardiovascular system" at bounding box center [679, 231] width 134 height 19
click at [612, 230] on input "Cardiovascular system" at bounding box center [597, 230] width 30 height 30
checkbox input "true"
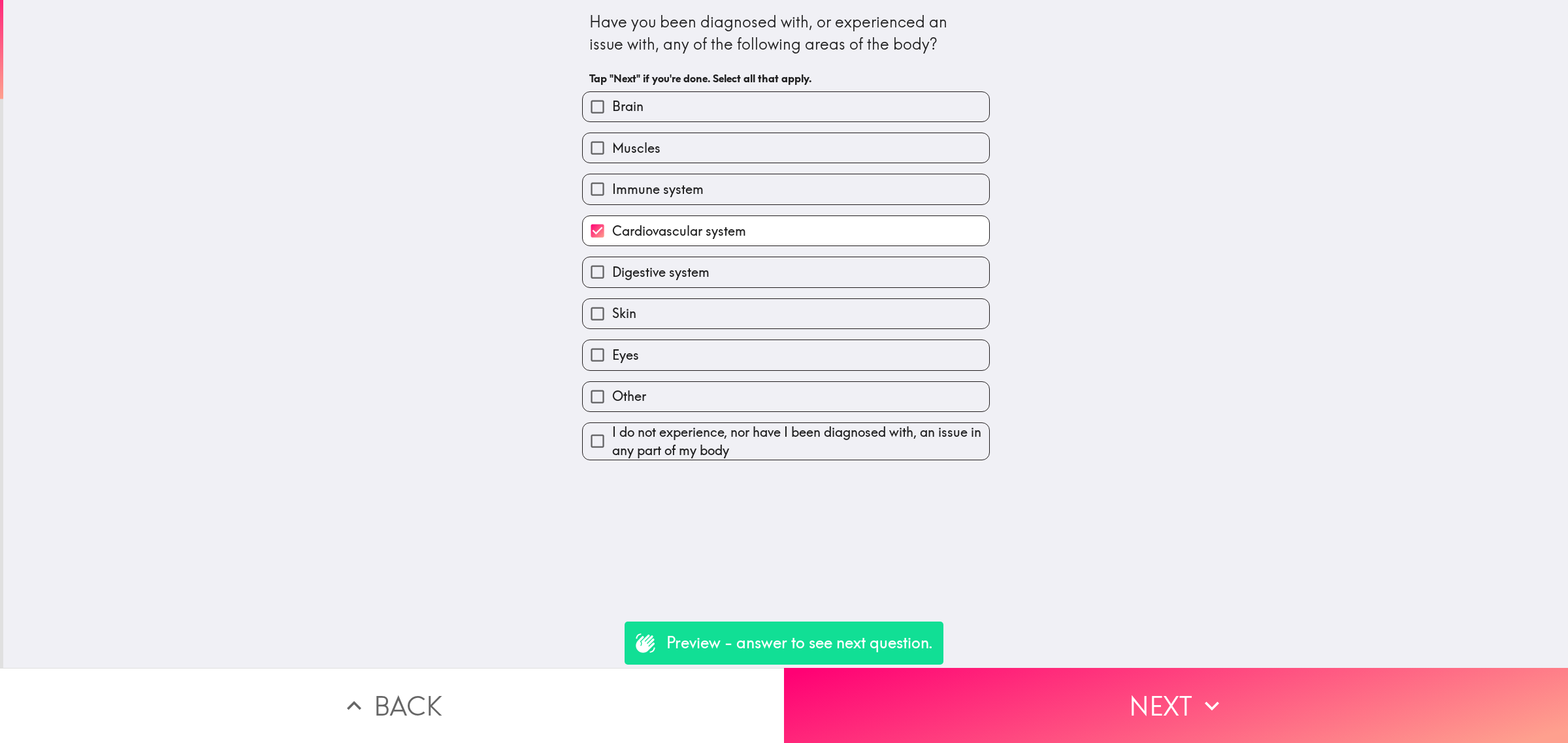
click at [693, 292] on div "Skin" at bounding box center [780, 308] width 418 height 42
click at [1069, 700] on button "Next" at bounding box center [1175, 706] width 784 height 75
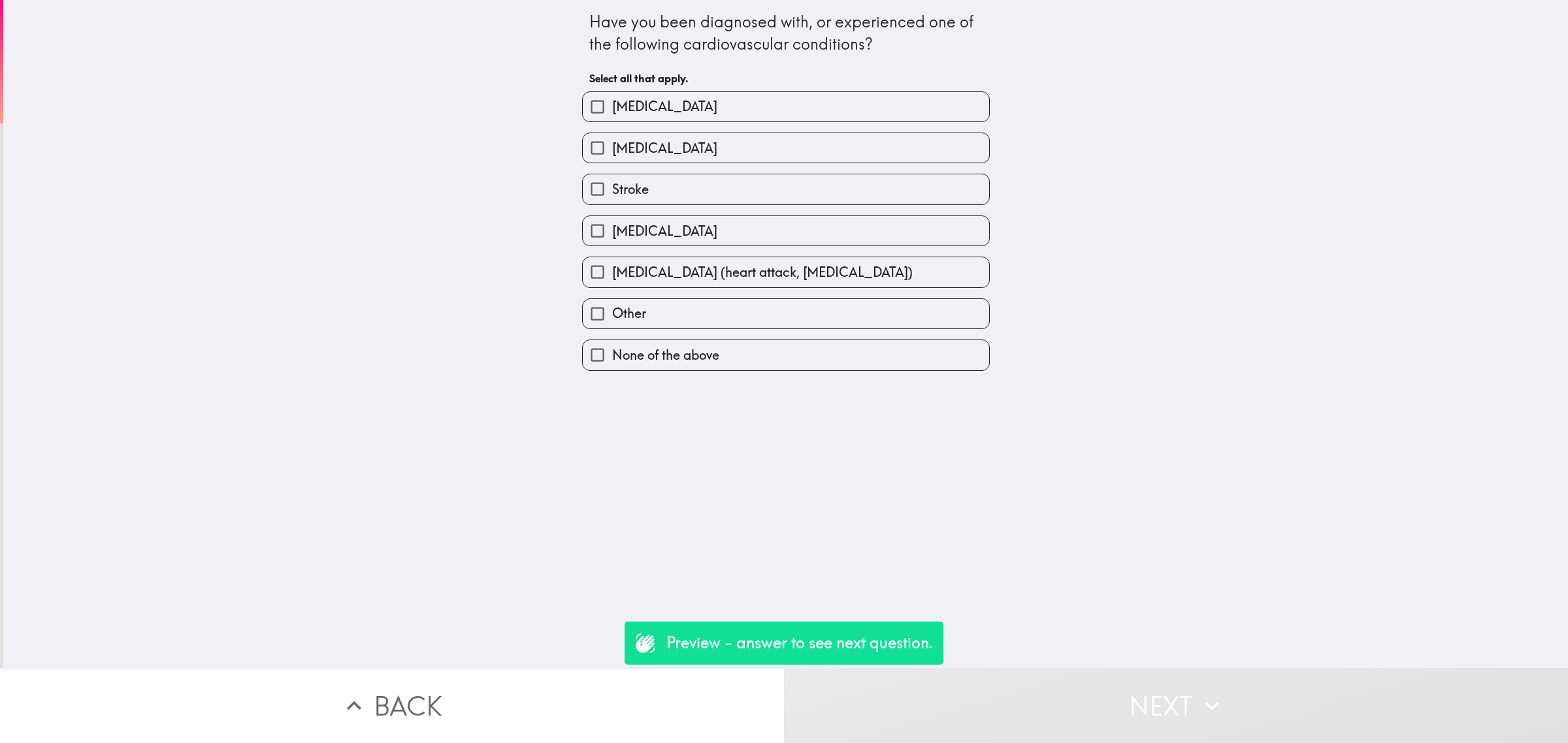
click at [663, 222] on span "[MEDICAL_DATA]" at bounding box center [664, 231] width 105 height 19
click at [612, 222] on input "[MEDICAL_DATA]" at bounding box center [597, 230] width 30 height 30
checkbox input "true"
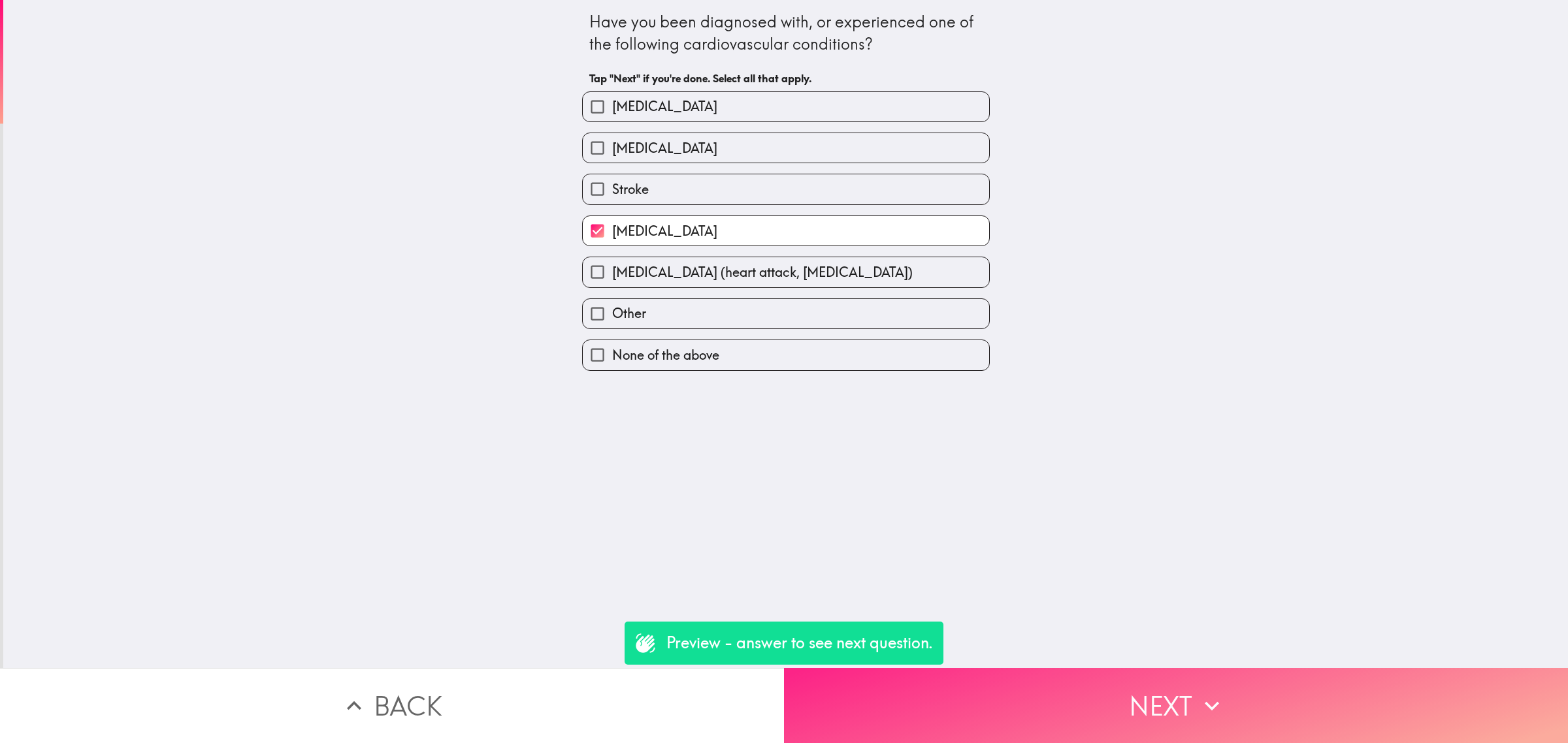
click at [1072, 684] on button "Next" at bounding box center [1175, 706] width 784 height 75
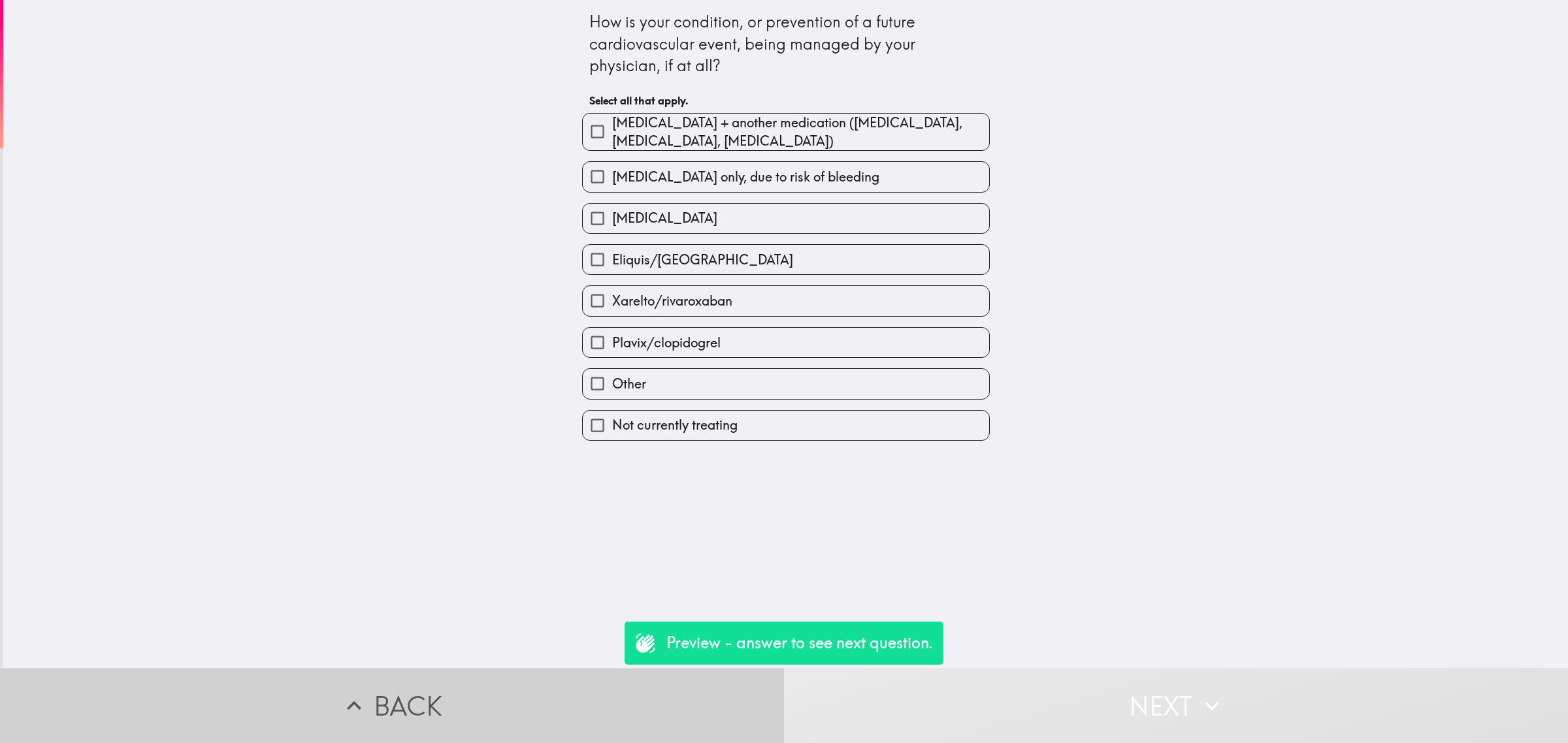
click at [653, 718] on button "Back" at bounding box center [391, 706] width 784 height 75
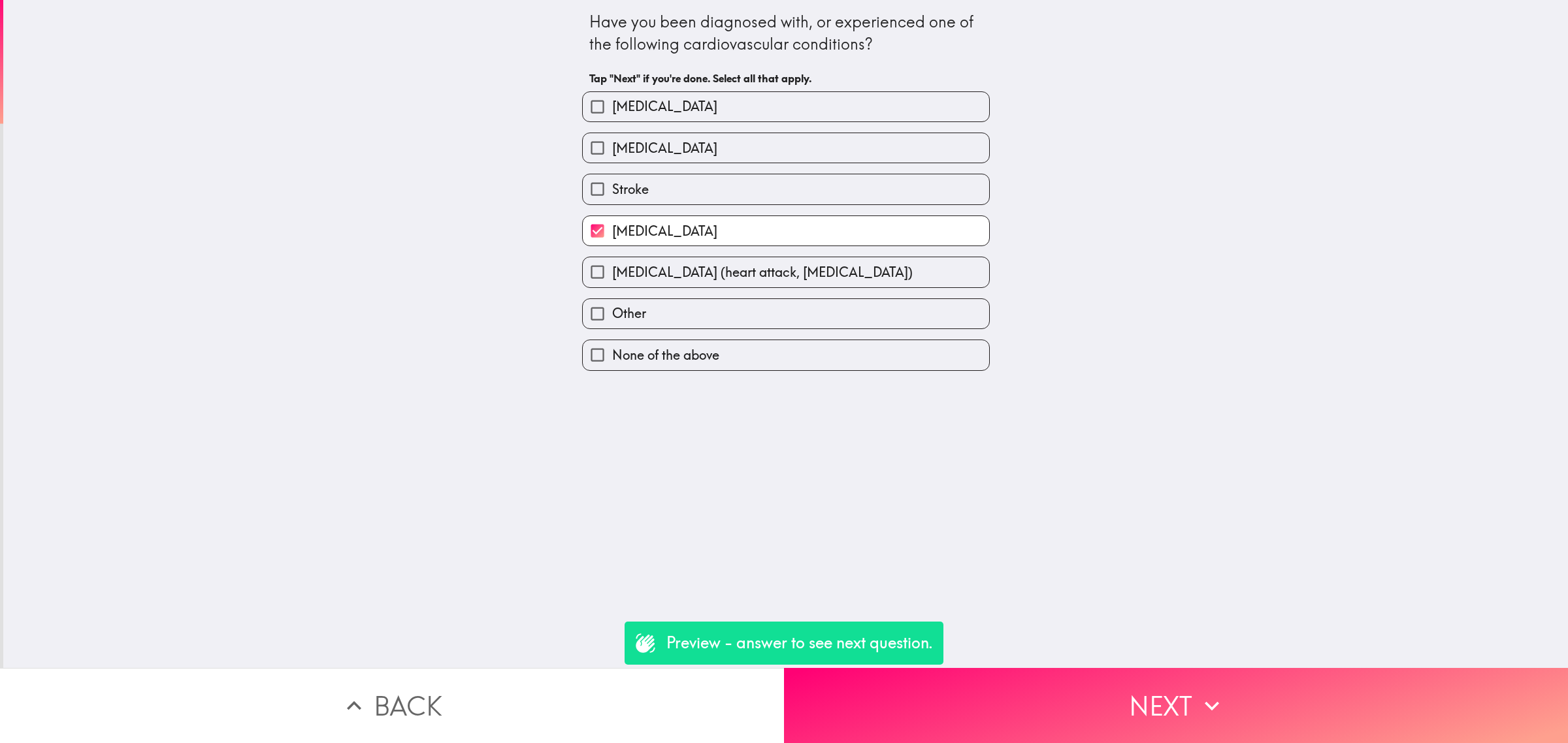
click at [645, 350] on span "None of the above" at bounding box center [665, 356] width 107 height 19
click at [612, 350] on input "None of the above" at bounding box center [597, 355] width 30 height 30
checkbox input "true"
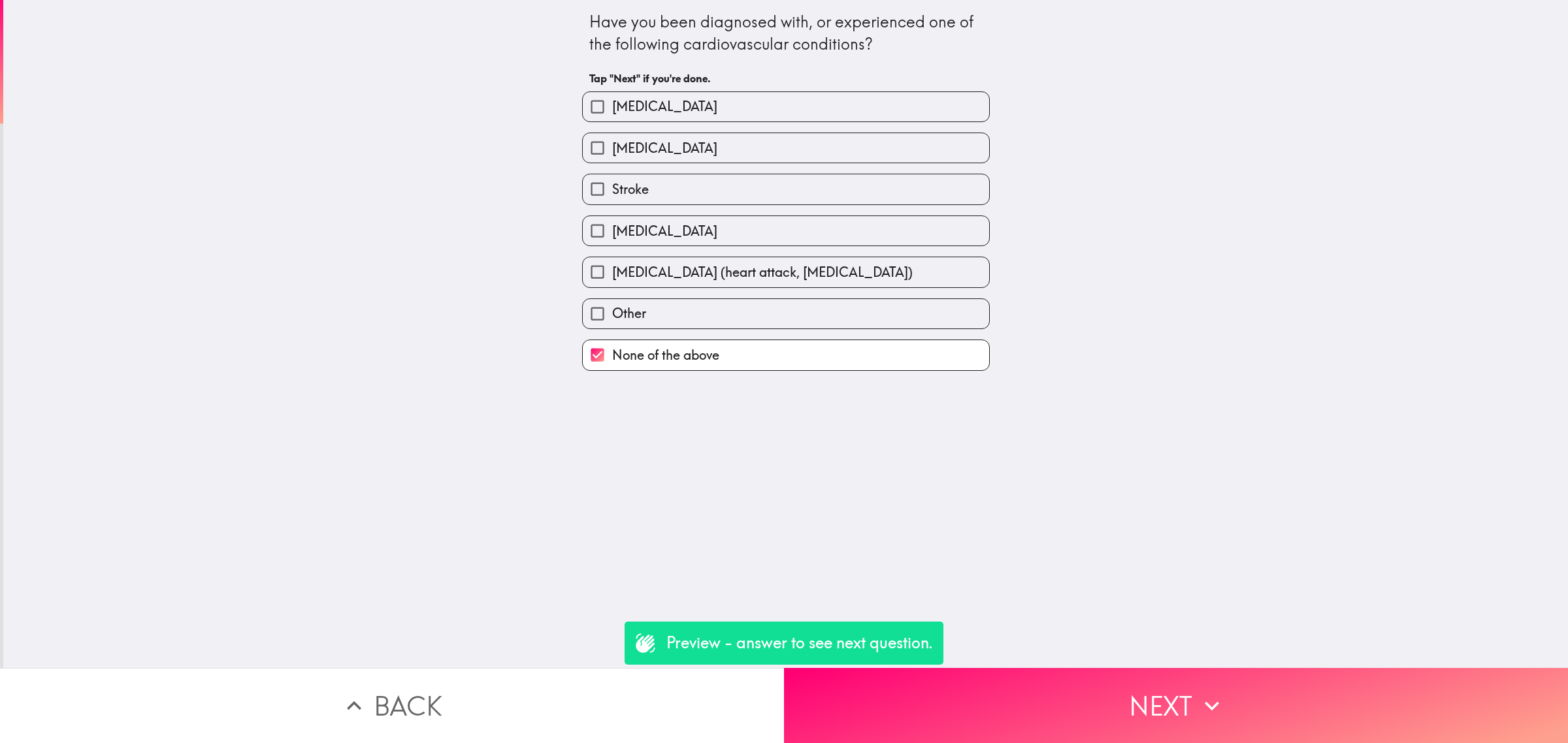
click at [615, 225] on span "[MEDICAL_DATA]" at bounding box center [664, 231] width 105 height 19
click at [612, 225] on input "[MEDICAL_DATA]" at bounding box center [597, 230] width 30 height 30
checkbox input "true"
checkbox input "false"
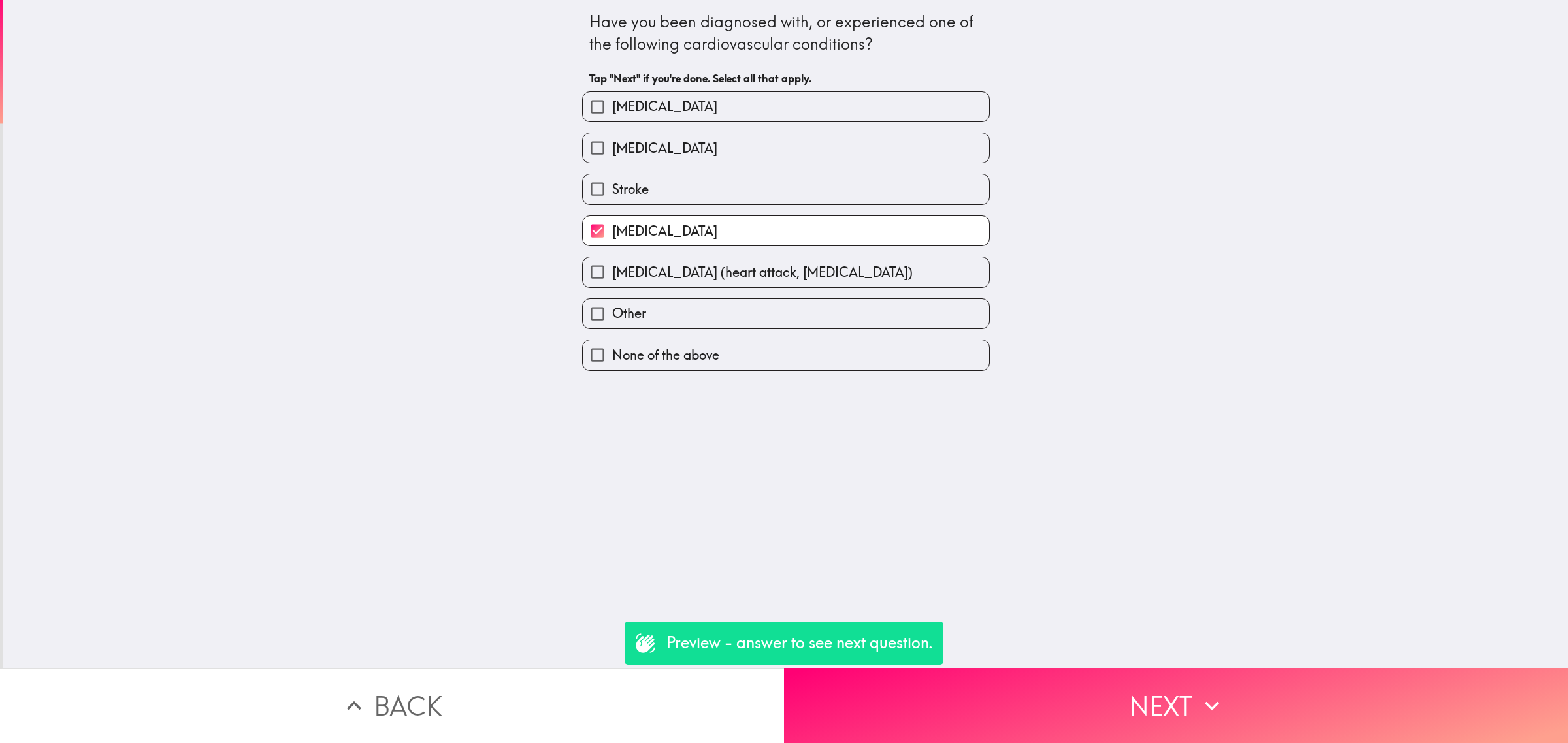
click at [695, 286] on label "[MEDICAL_DATA] (heart attack, [MEDICAL_DATA])" at bounding box center [786, 272] width 407 height 30
click at [612, 286] on input "[MEDICAL_DATA] (heart attack, [MEDICAL_DATA])" at bounding box center [597, 272] width 30 height 30
checkbox input "true"
click at [687, 370] on div "None of the above" at bounding box center [785, 355] width 407 height 30
click at [686, 361] on span "None of the above" at bounding box center [665, 356] width 107 height 19
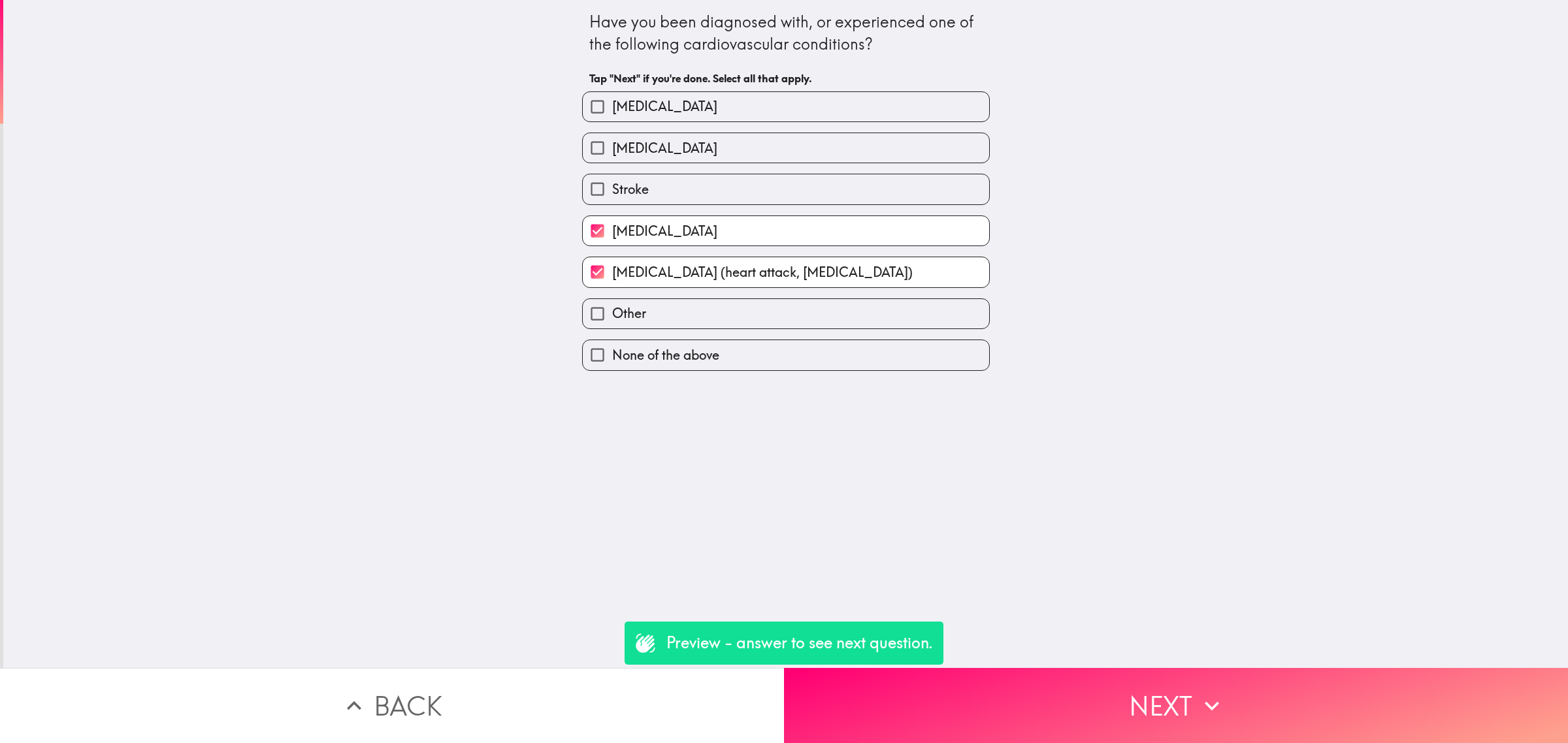
click at [612, 361] on input "None of the above" at bounding box center [597, 355] width 30 height 30
checkbox input "true"
checkbox input "false"
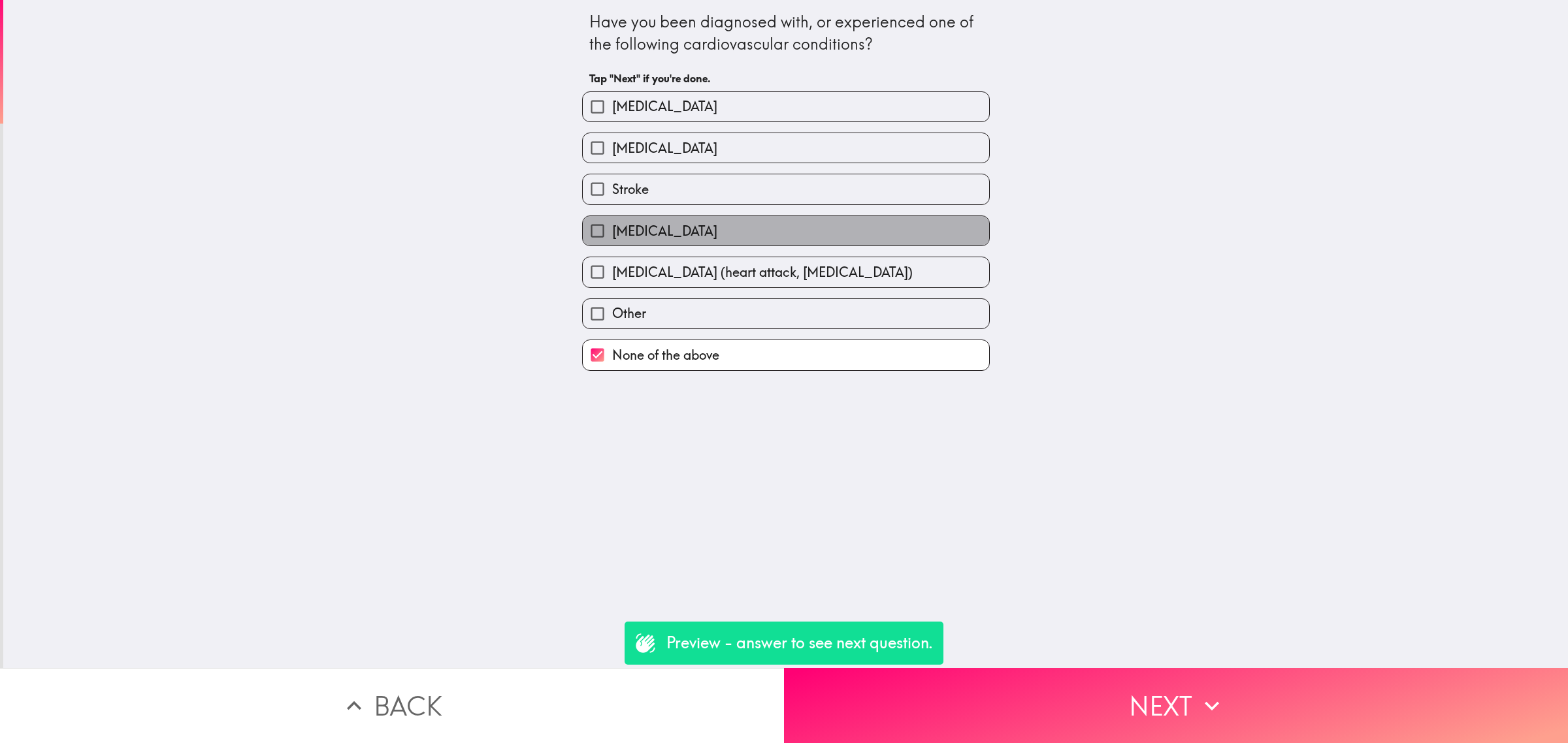
click at [655, 227] on span "[MEDICAL_DATA]" at bounding box center [664, 231] width 105 height 19
click at [612, 227] on input "[MEDICAL_DATA]" at bounding box center [597, 230] width 30 height 30
checkbox input "true"
checkbox input "false"
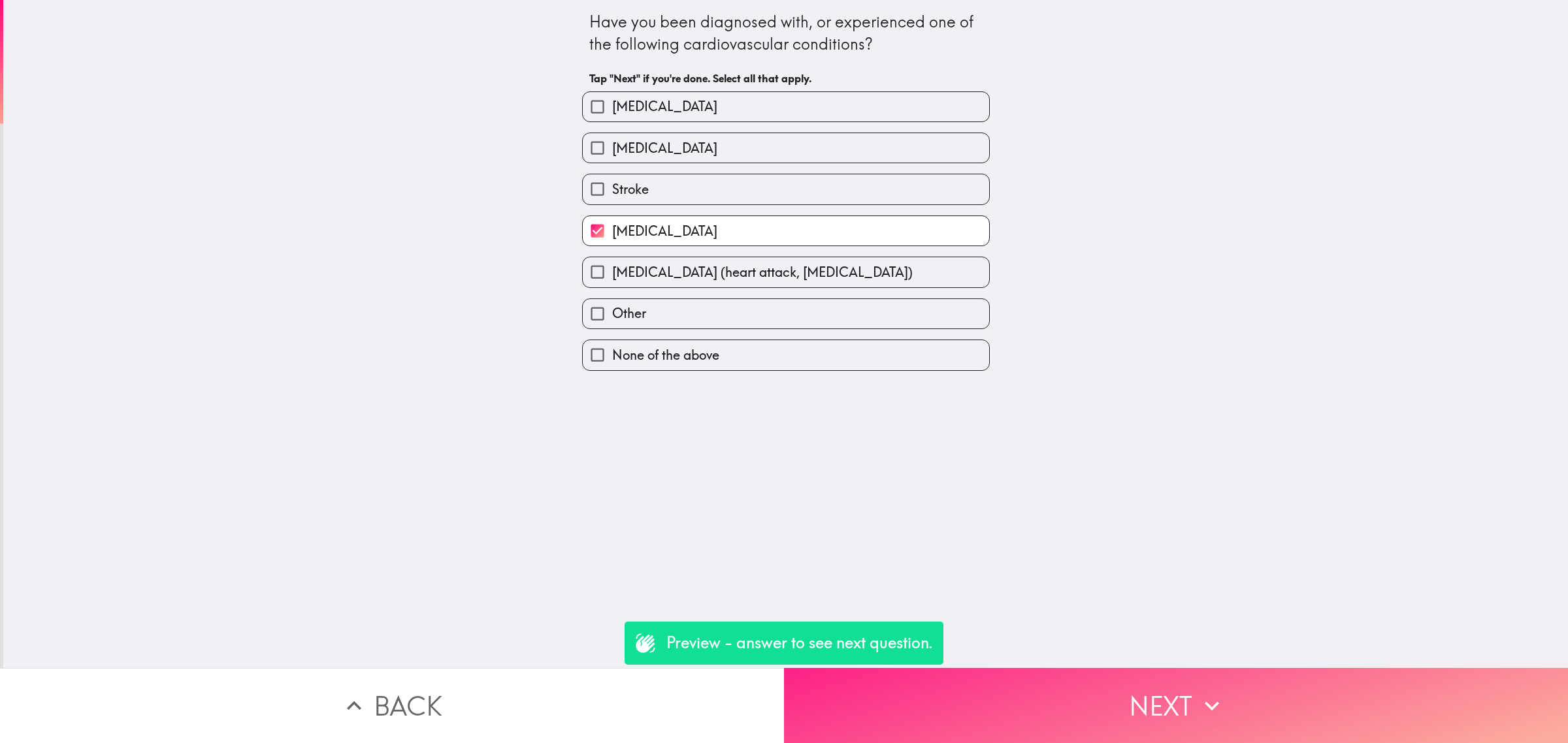
click at [1068, 690] on button "Next" at bounding box center [1175, 706] width 784 height 75
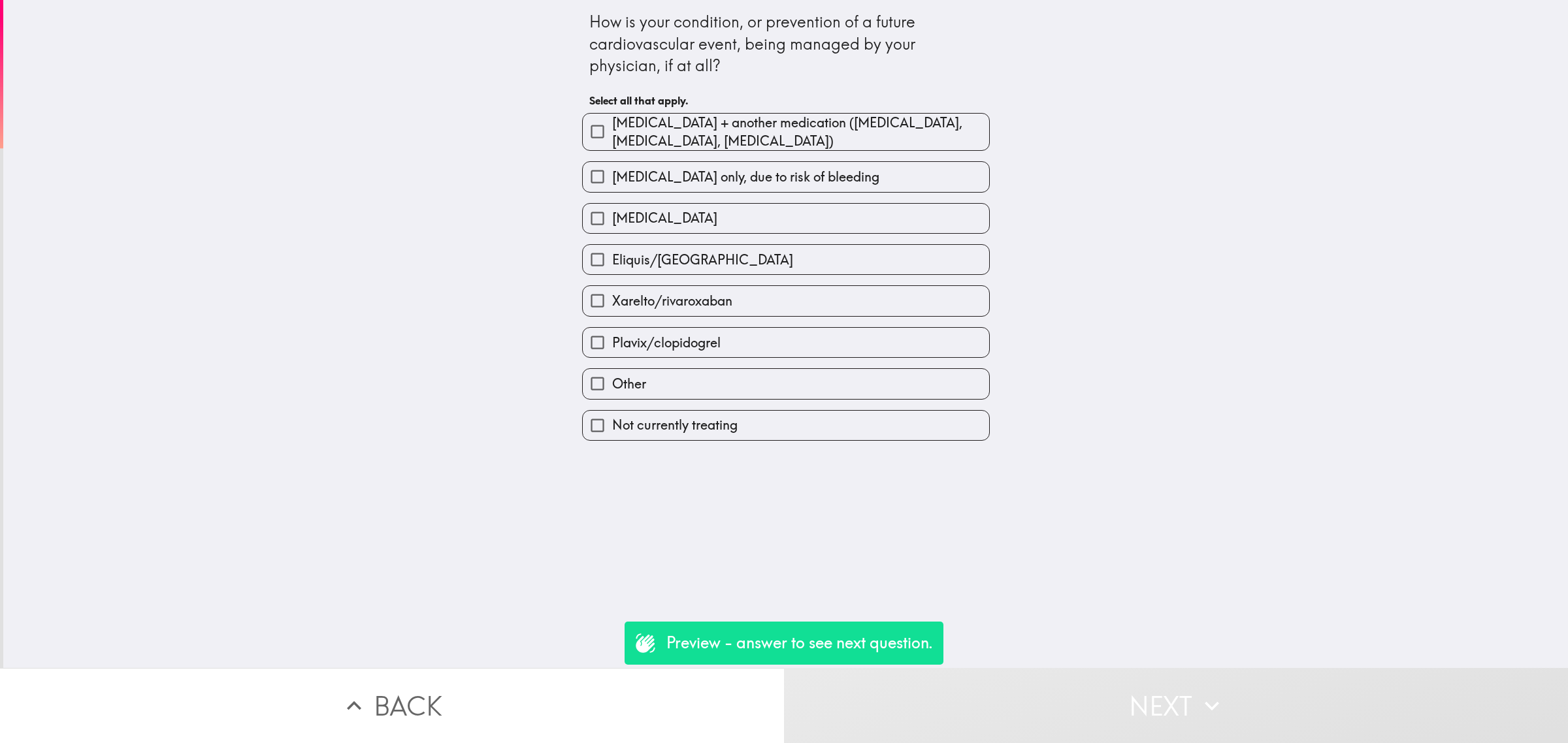
click at [681, 139] on span "[MEDICAL_DATA] + another medication ([MEDICAL_DATA], [MEDICAL_DATA], [MEDICAL_D…" at bounding box center [800, 131] width 377 height 36
click at [612, 139] on input "[MEDICAL_DATA] + another medication ([MEDICAL_DATA], [MEDICAL_DATA], [MEDICAL_D…" at bounding box center [597, 131] width 30 height 30
checkbox input "true"
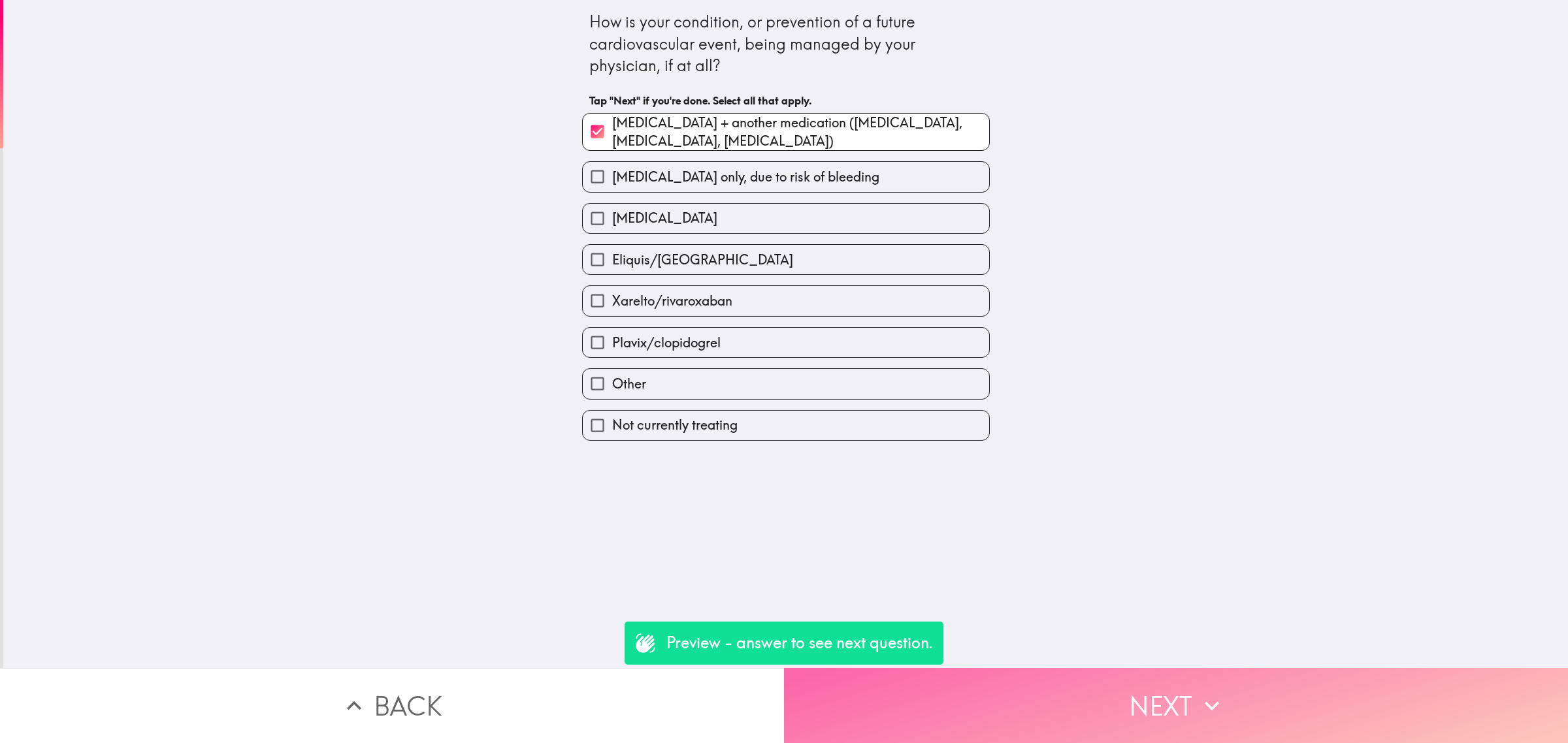
click at [1118, 684] on button "Next" at bounding box center [1175, 706] width 784 height 75
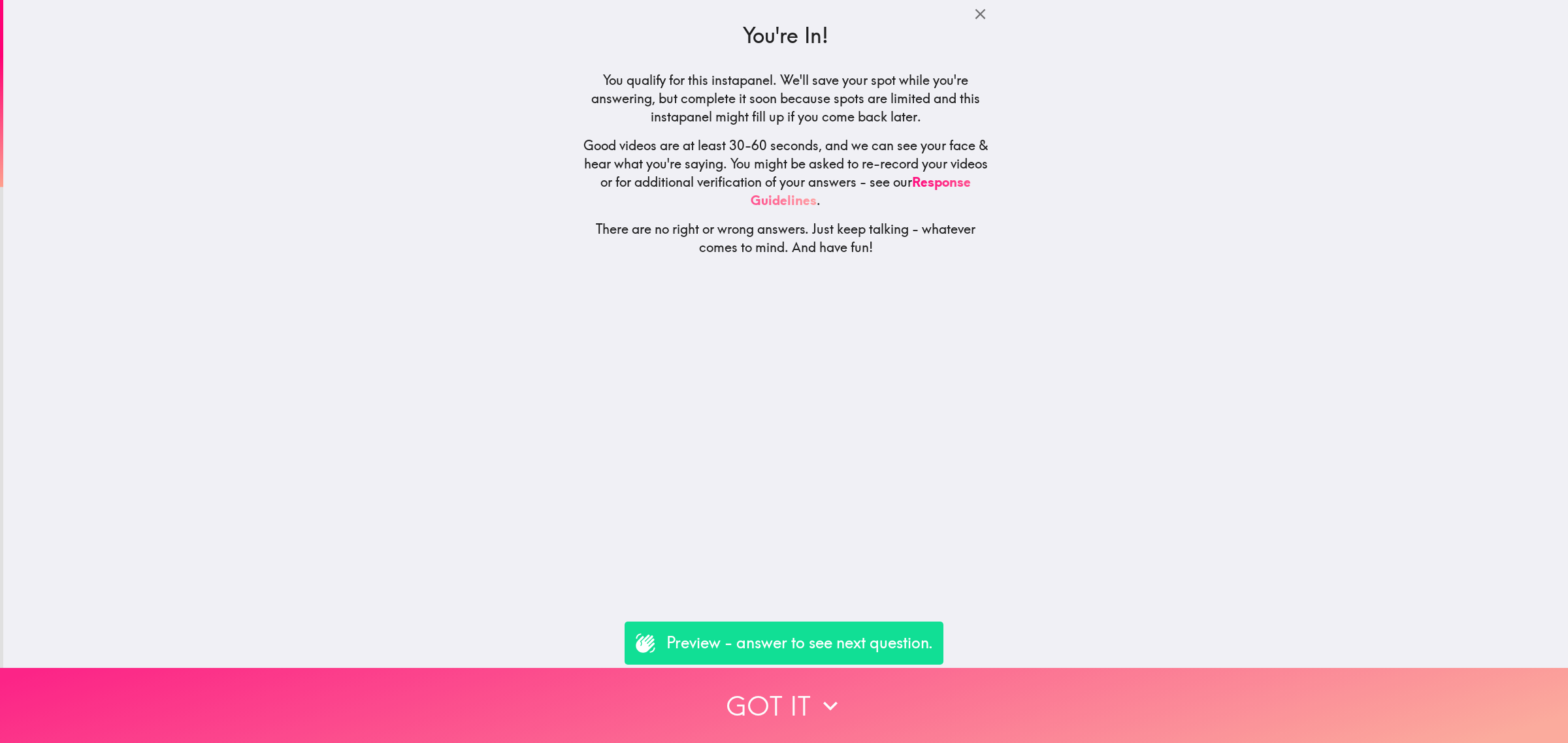
click at [1124, 693] on button "Got it" at bounding box center [784, 706] width 1568 height 75
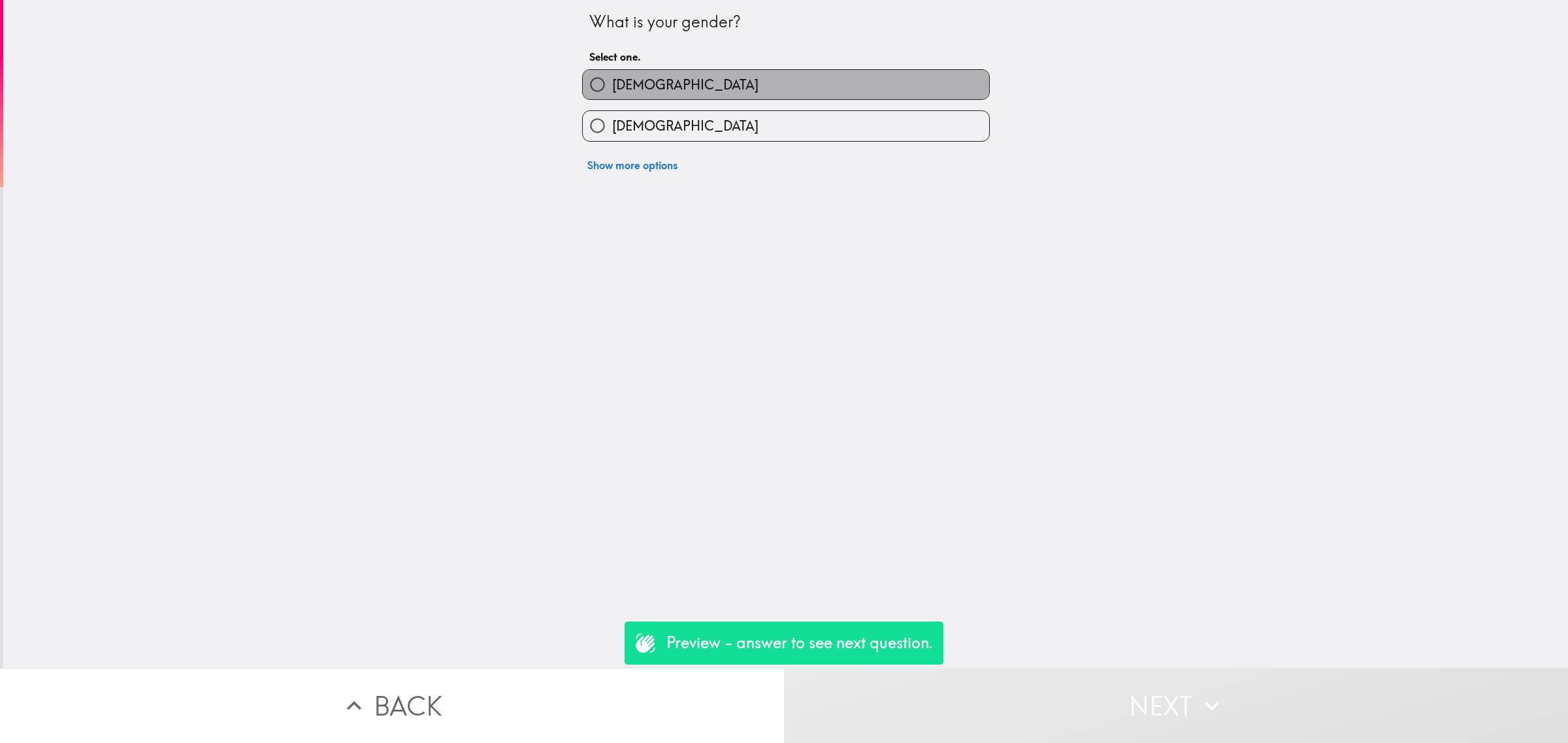
click at [634, 96] on label "[DEMOGRAPHIC_DATA]" at bounding box center [786, 85] width 407 height 30
click at [612, 96] on input "[DEMOGRAPHIC_DATA]" at bounding box center [597, 85] width 30 height 30
radio input "true"
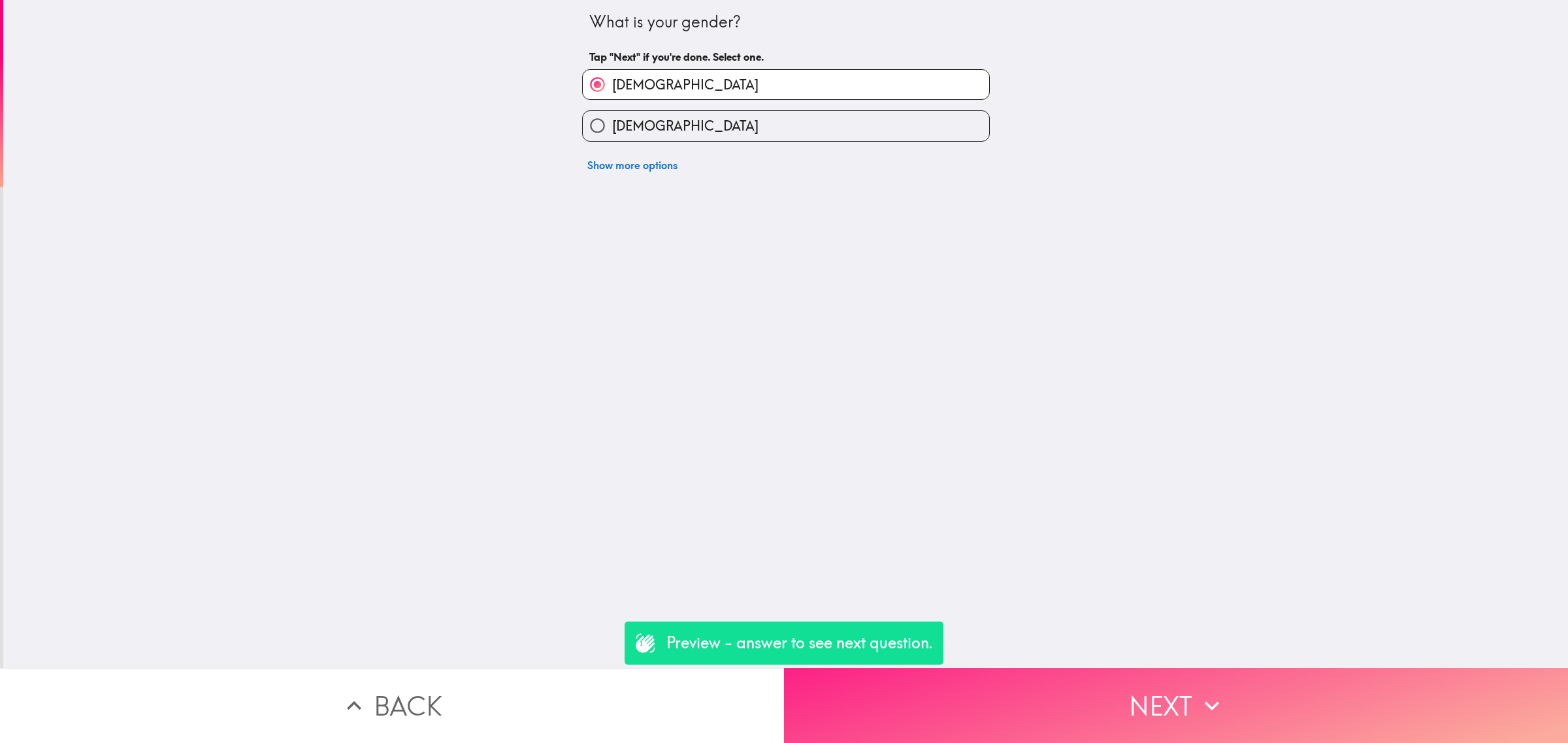
drag, startPoint x: 1081, startPoint y: 642, endPoint x: 1091, endPoint y: 657, distance: 18.0
click at [1086, 653] on div "What is your gender? Tap "Next" if you're done. Select one. Male Female Show mo…" at bounding box center [785, 334] width 1565 height 668
click at [1111, 687] on button "Next" at bounding box center [1175, 706] width 784 height 75
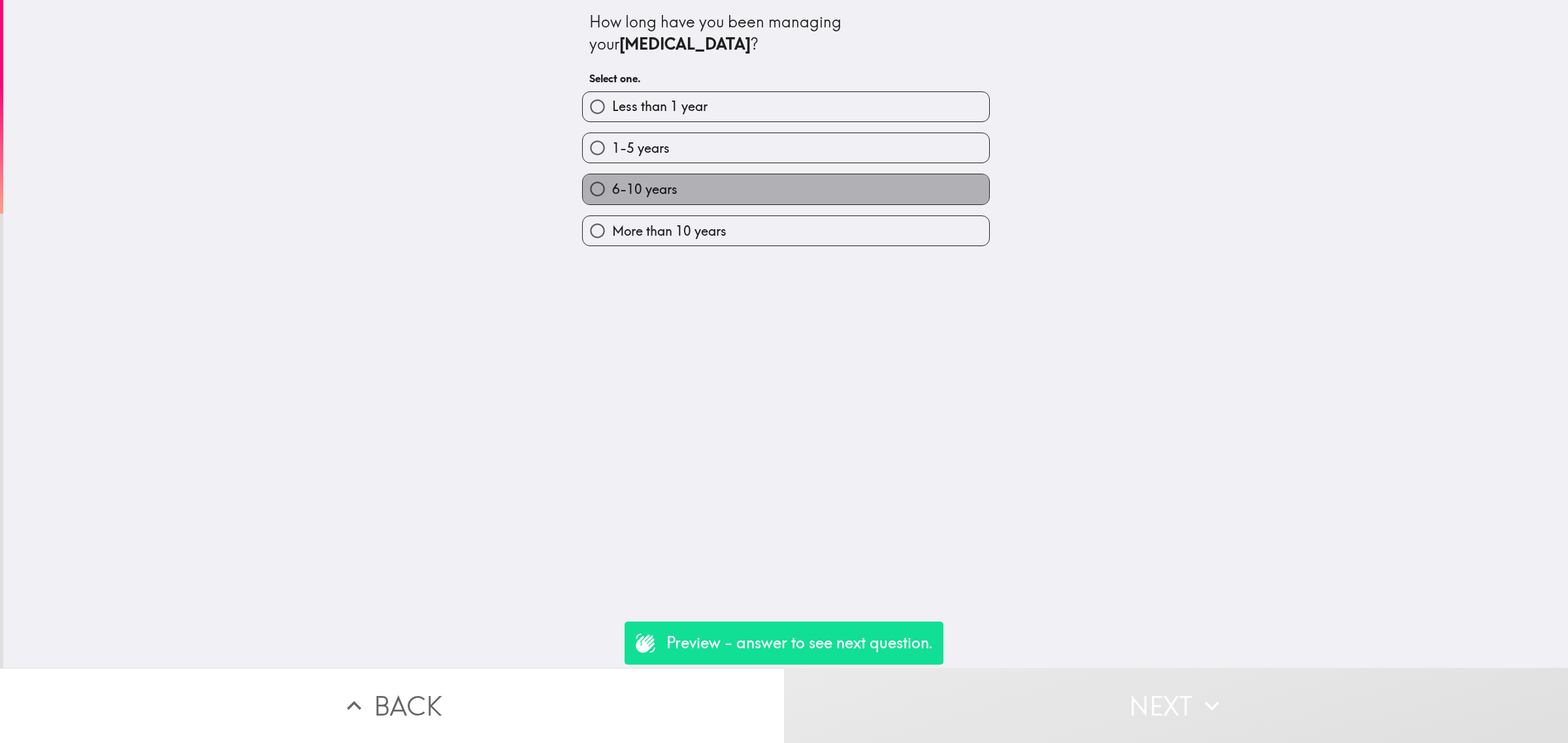
click at [745, 186] on label "6-10 years" at bounding box center [786, 189] width 407 height 30
click at [612, 186] on input "6-10 years" at bounding box center [597, 189] width 30 height 30
radio input "true"
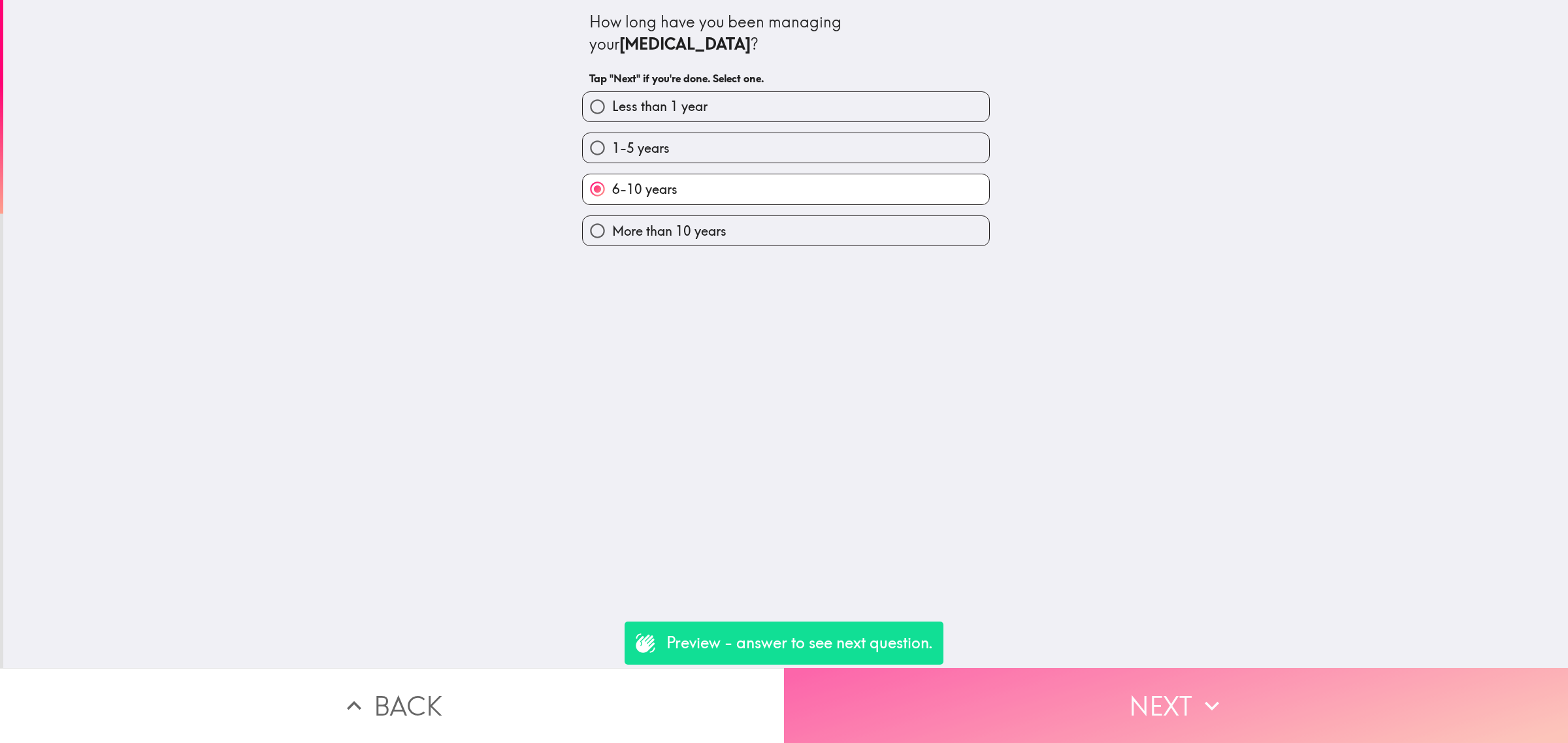
click at [1042, 710] on button "Next" at bounding box center [1175, 706] width 784 height 75
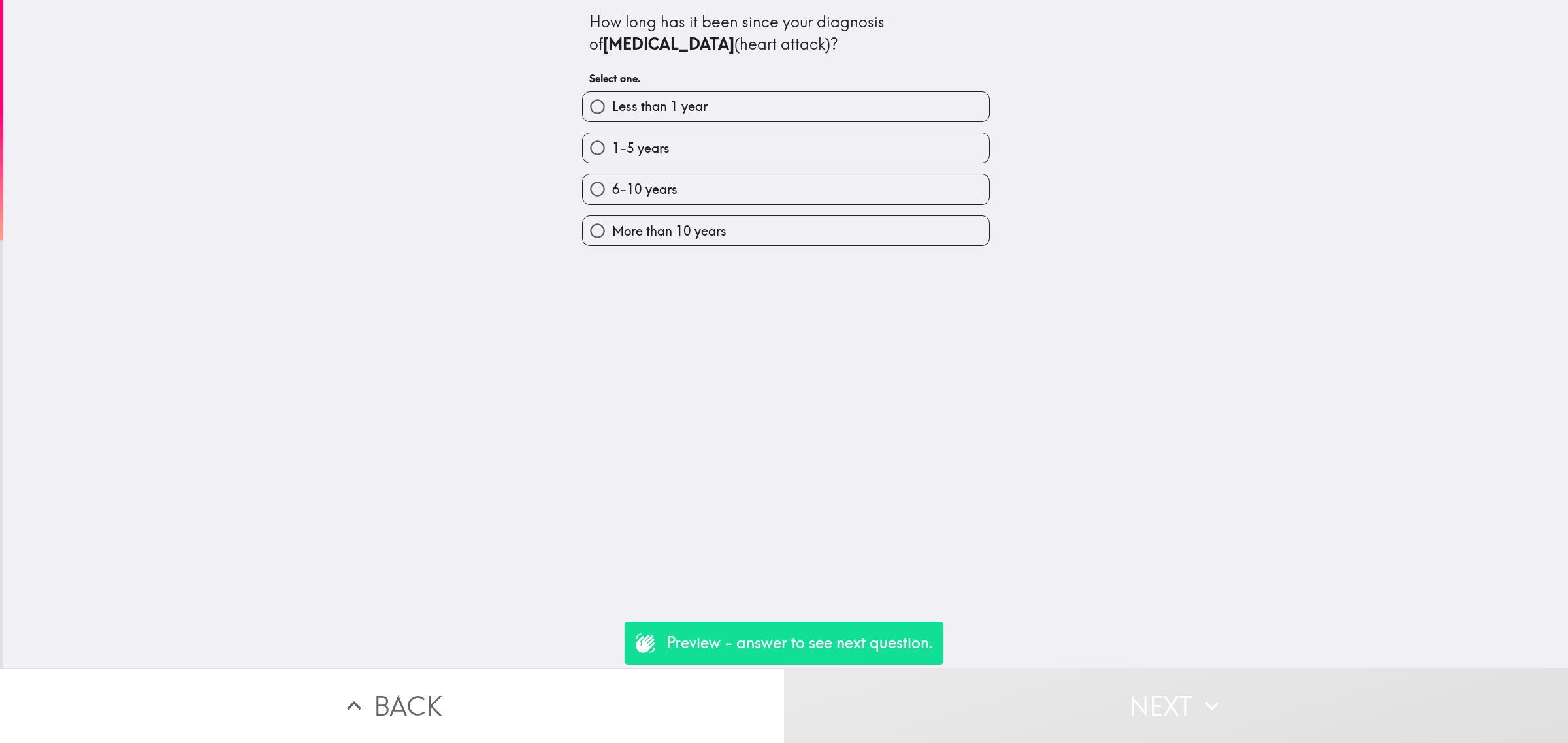
click at [601, 668] on button "Back" at bounding box center [391, 706] width 784 height 75
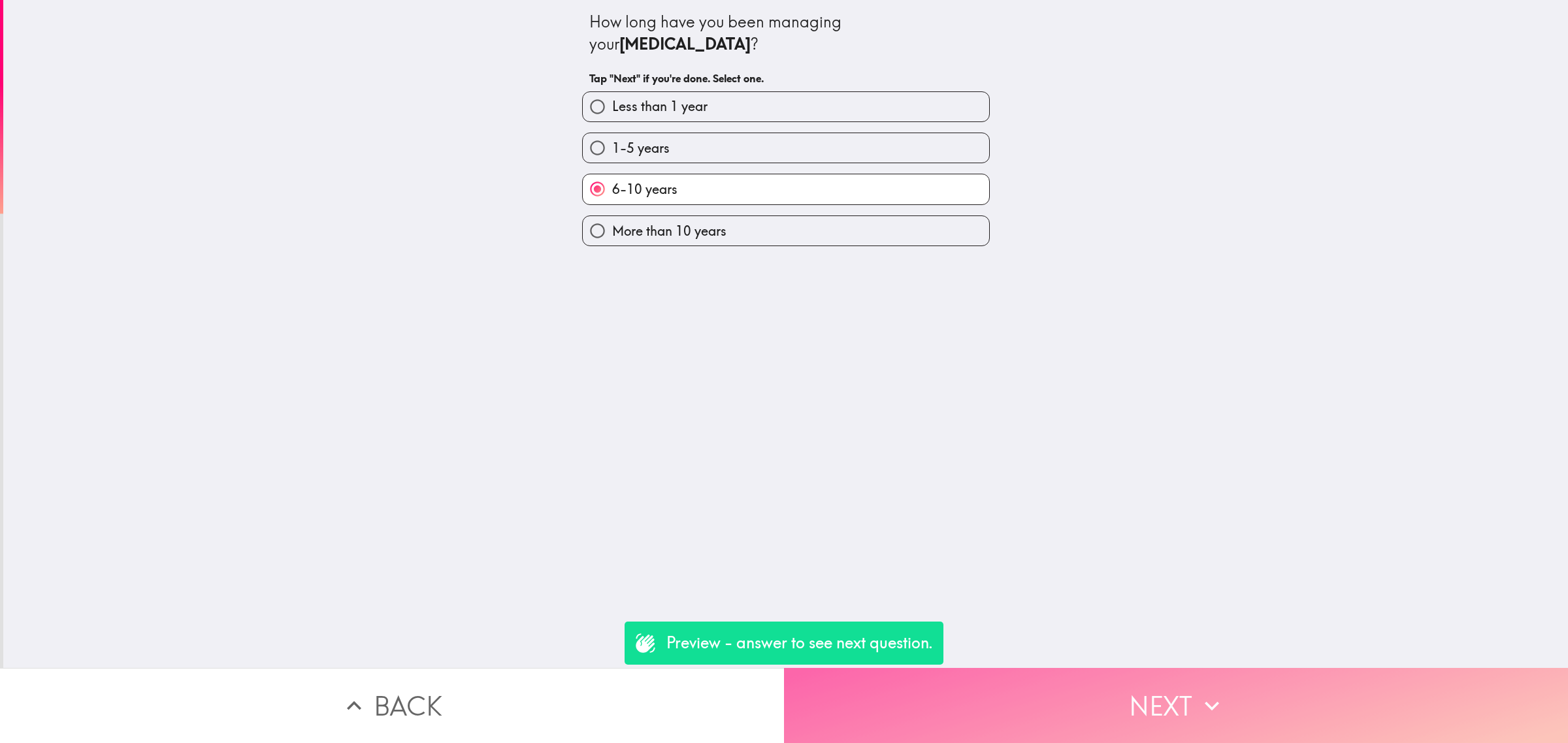
click at [994, 678] on button "Next" at bounding box center [1175, 706] width 784 height 75
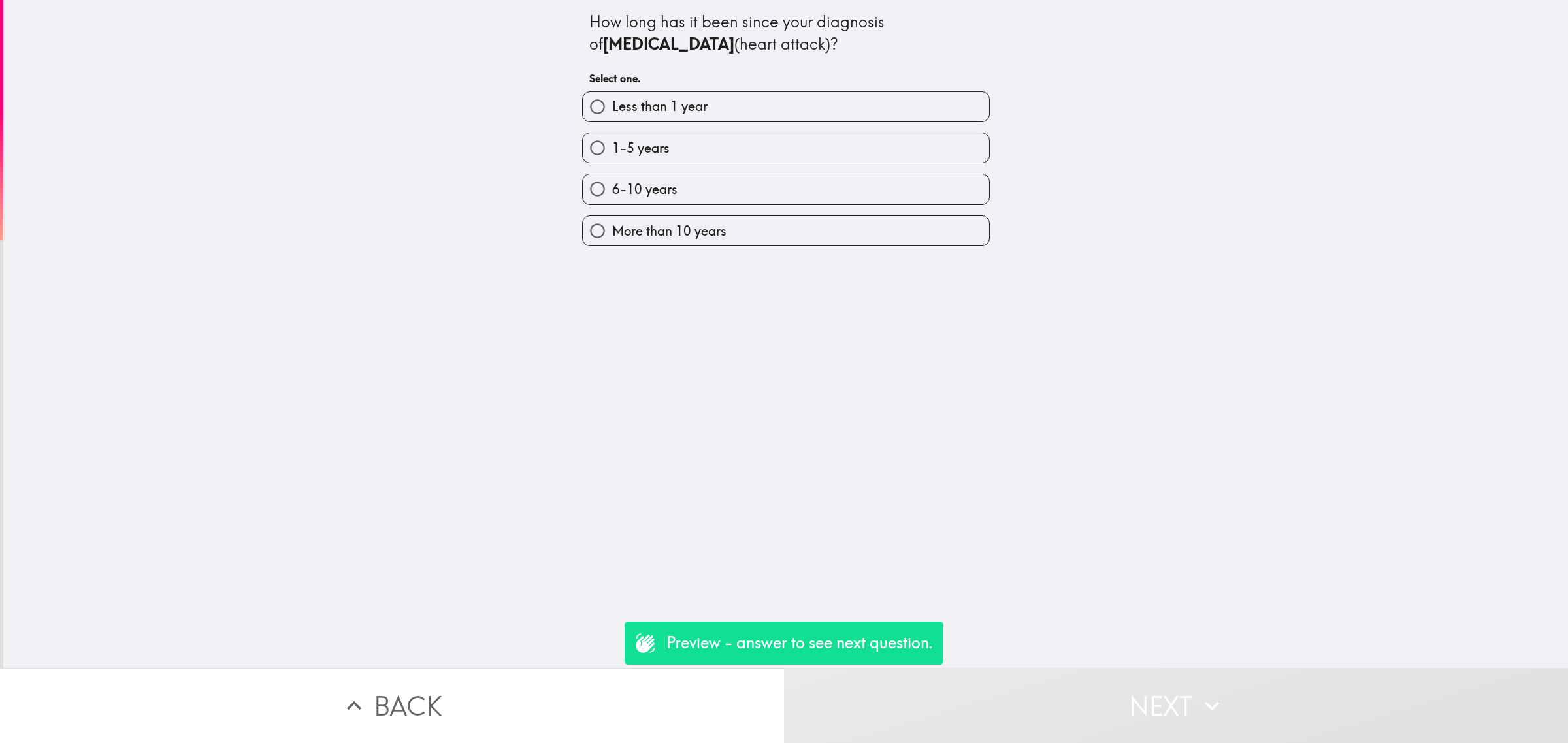
click at [756, 217] on label "More than 10 years" at bounding box center [786, 230] width 407 height 30
click at [612, 217] on input "More than 10 years" at bounding box center [597, 230] width 30 height 30
radio input "true"
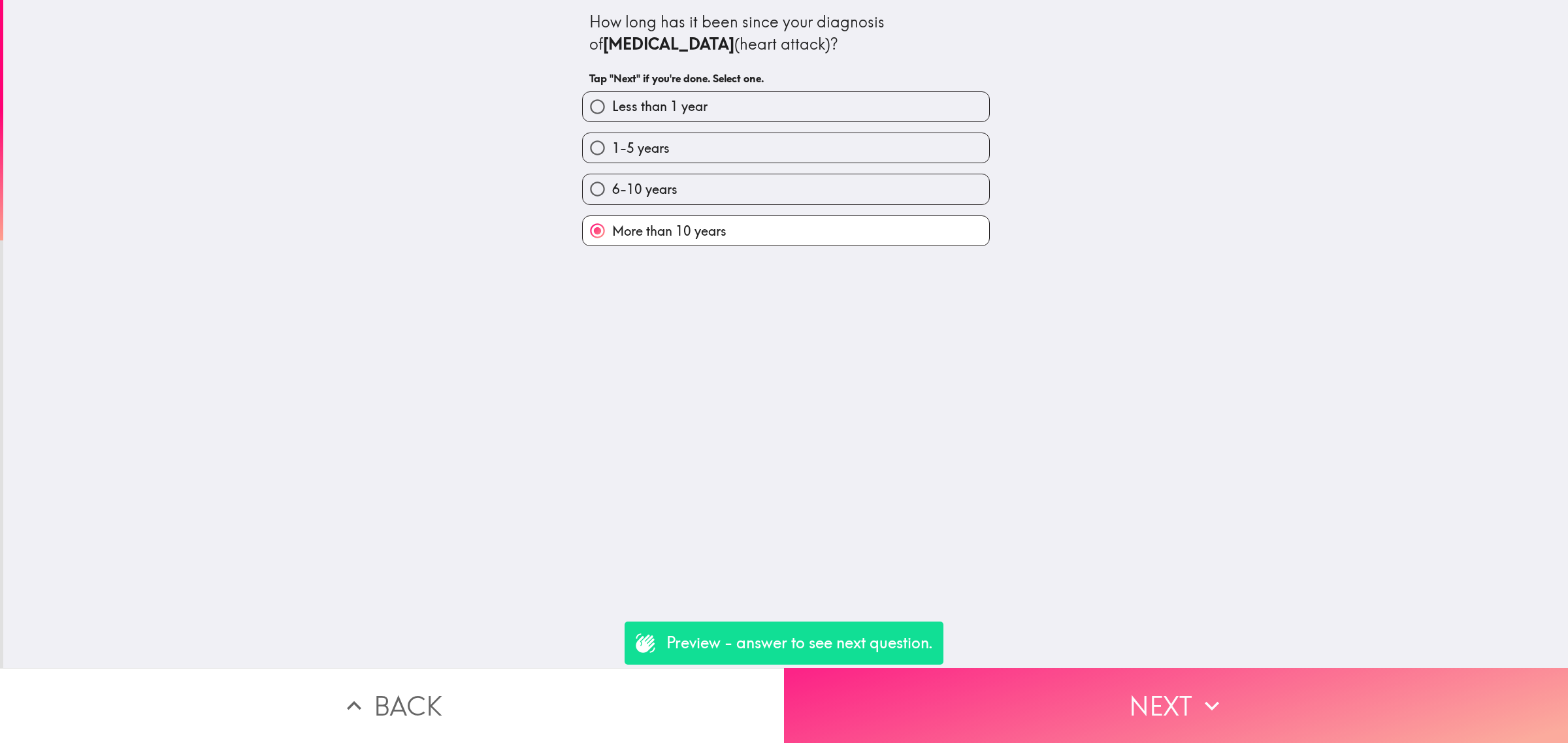
click at [1037, 674] on button "Next" at bounding box center [1175, 706] width 784 height 75
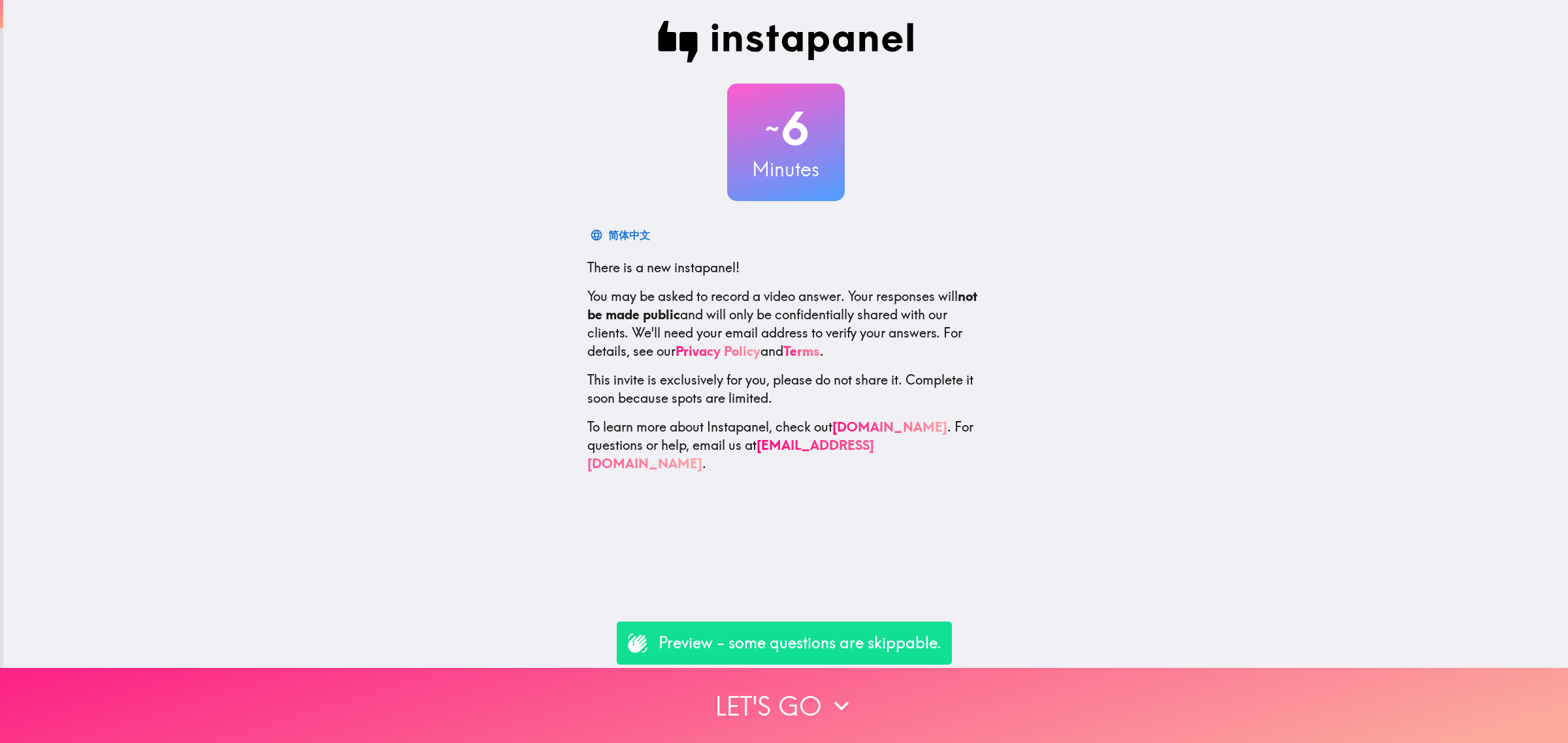
click at [762, 696] on button "Let's go" at bounding box center [784, 706] width 1568 height 75
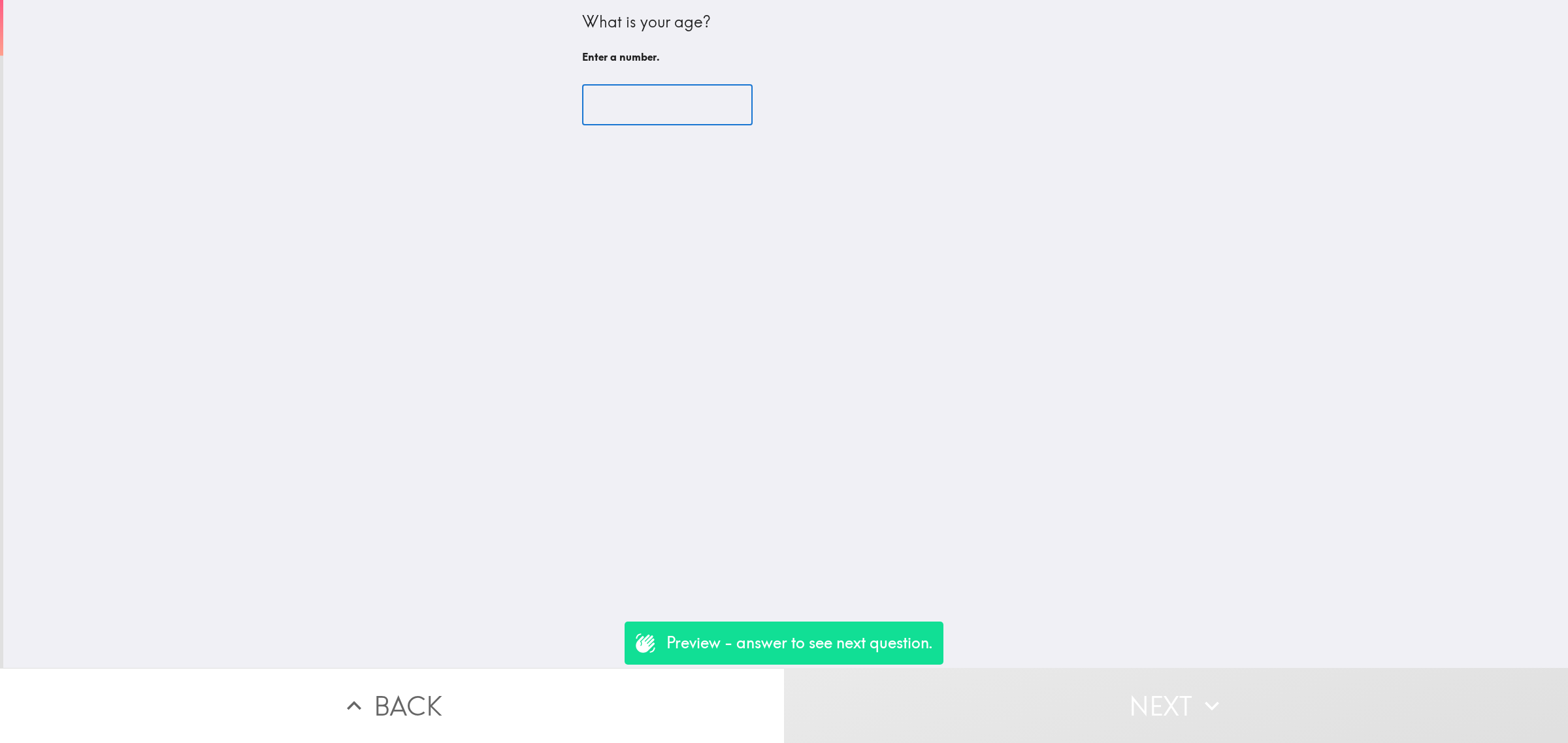
click at [684, 116] on input "number" at bounding box center [667, 105] width 170 height 41
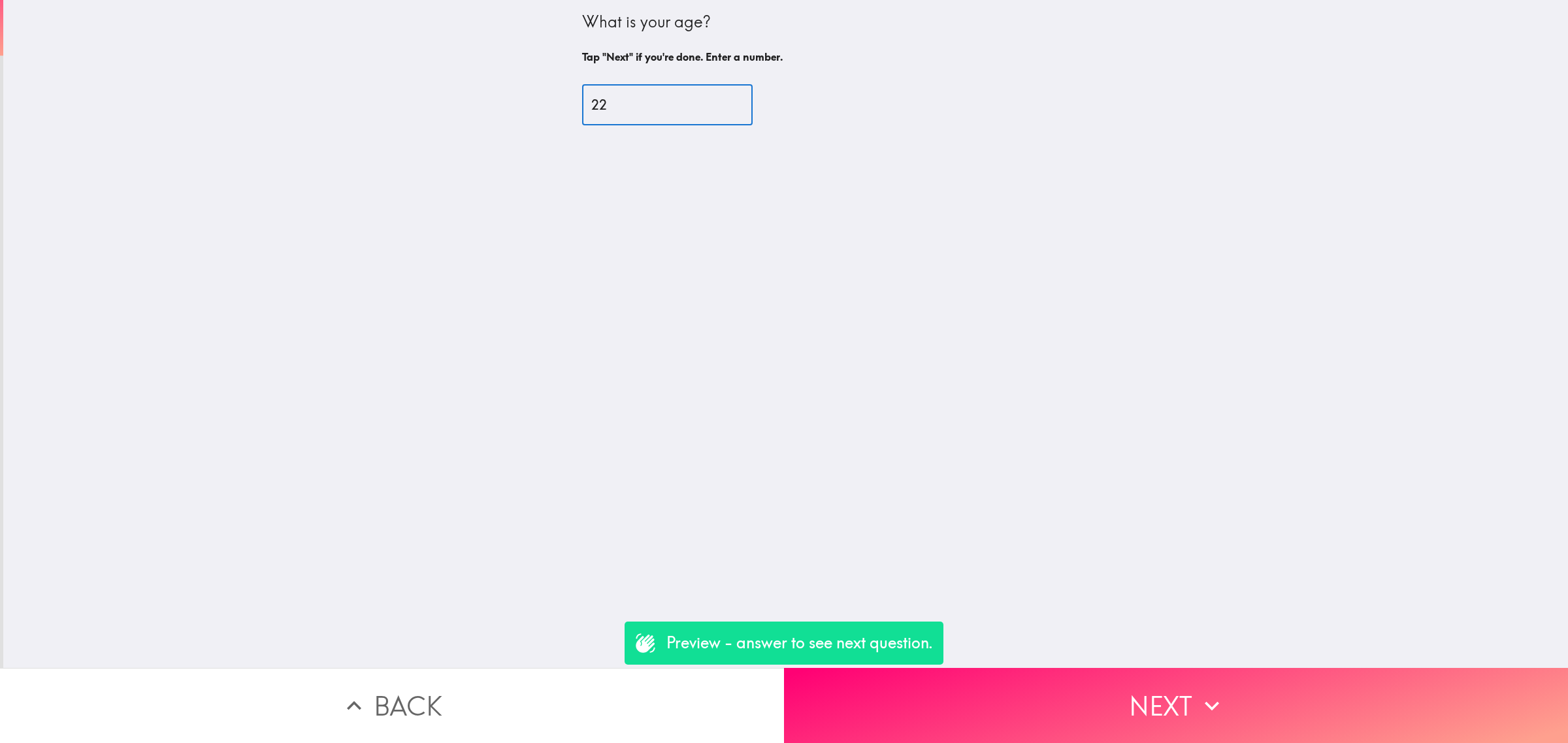
type input "22"
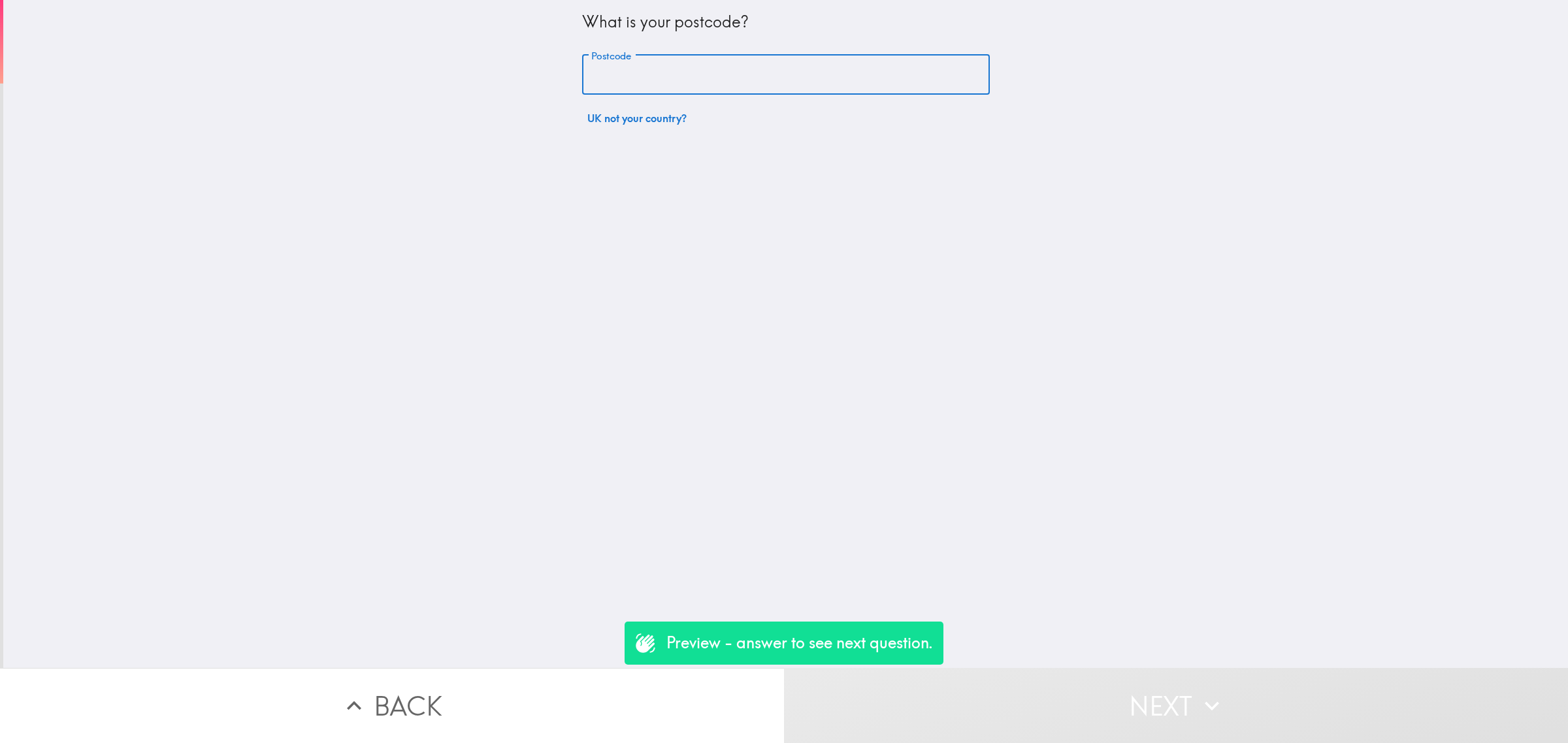
click at [658, 83] on input "Postcode" at bounding box center [785, 75] width 407 height 41
click at [592, 124] on button "UK not your country?" at bounding box center [637, 118] width 110 height 26
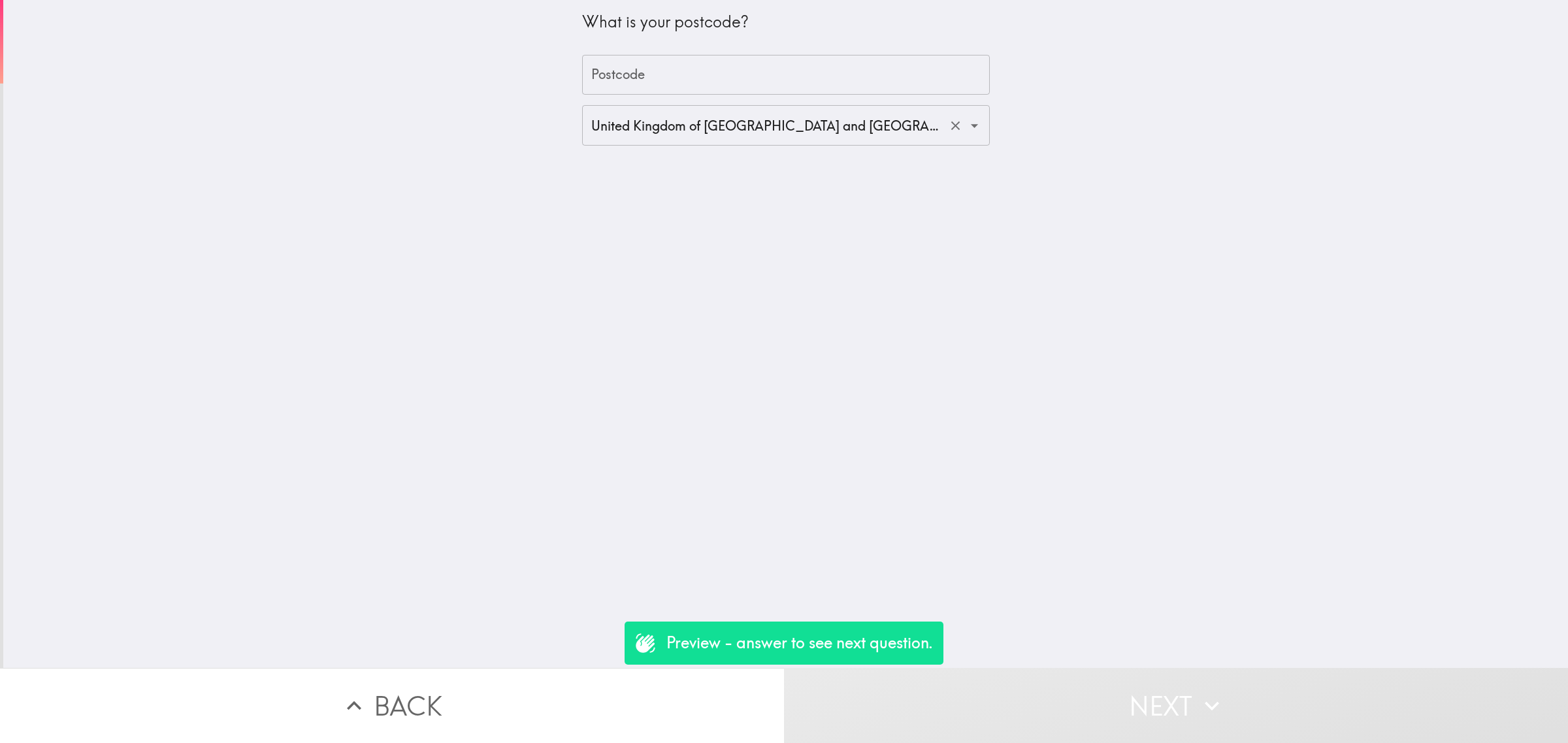
click at [628, 141] on div "United Kingdom of Great Britain and Northern Ireland (GB) ​" at bounding box center [785, 125] width 407 height 41
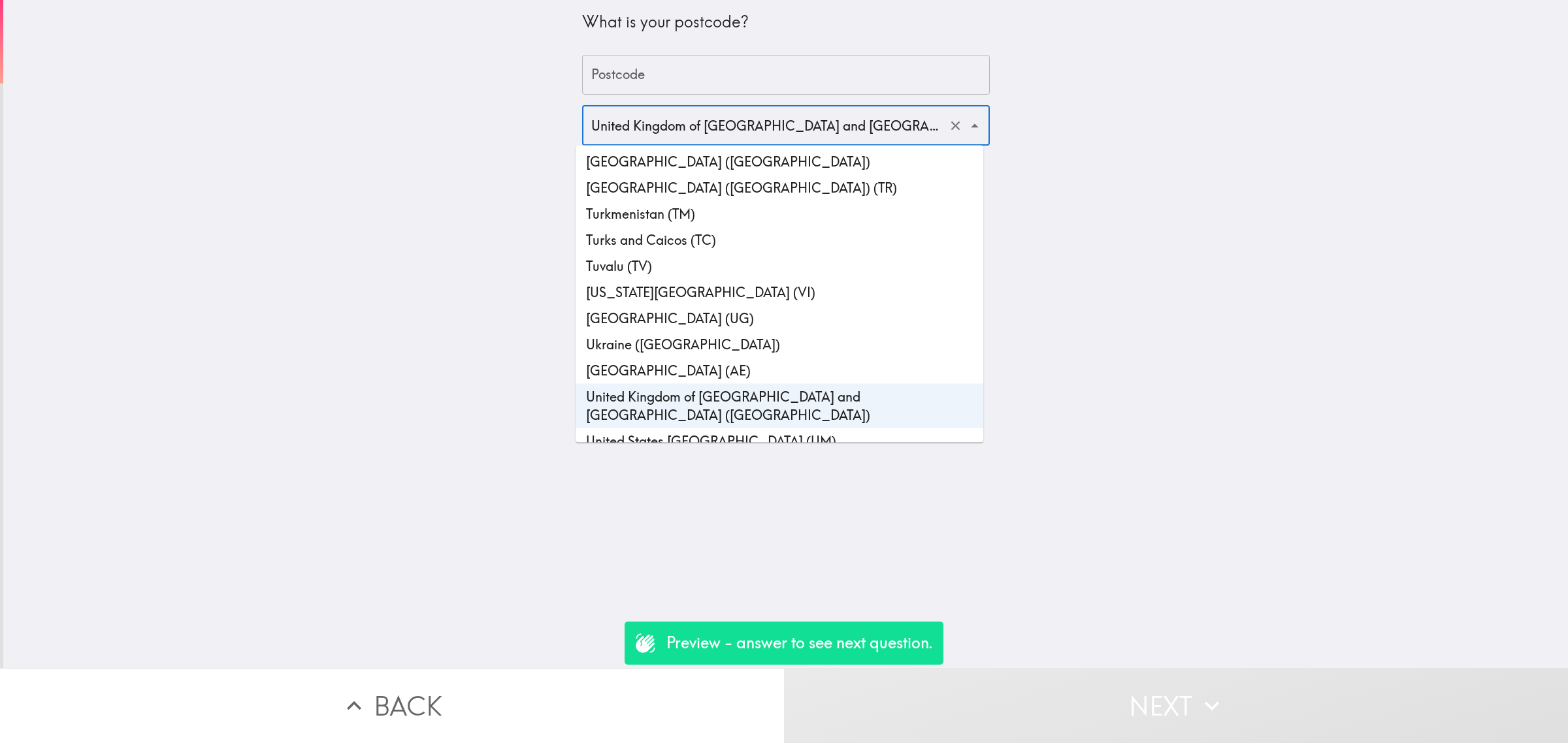
scroll to position [6004, 0]
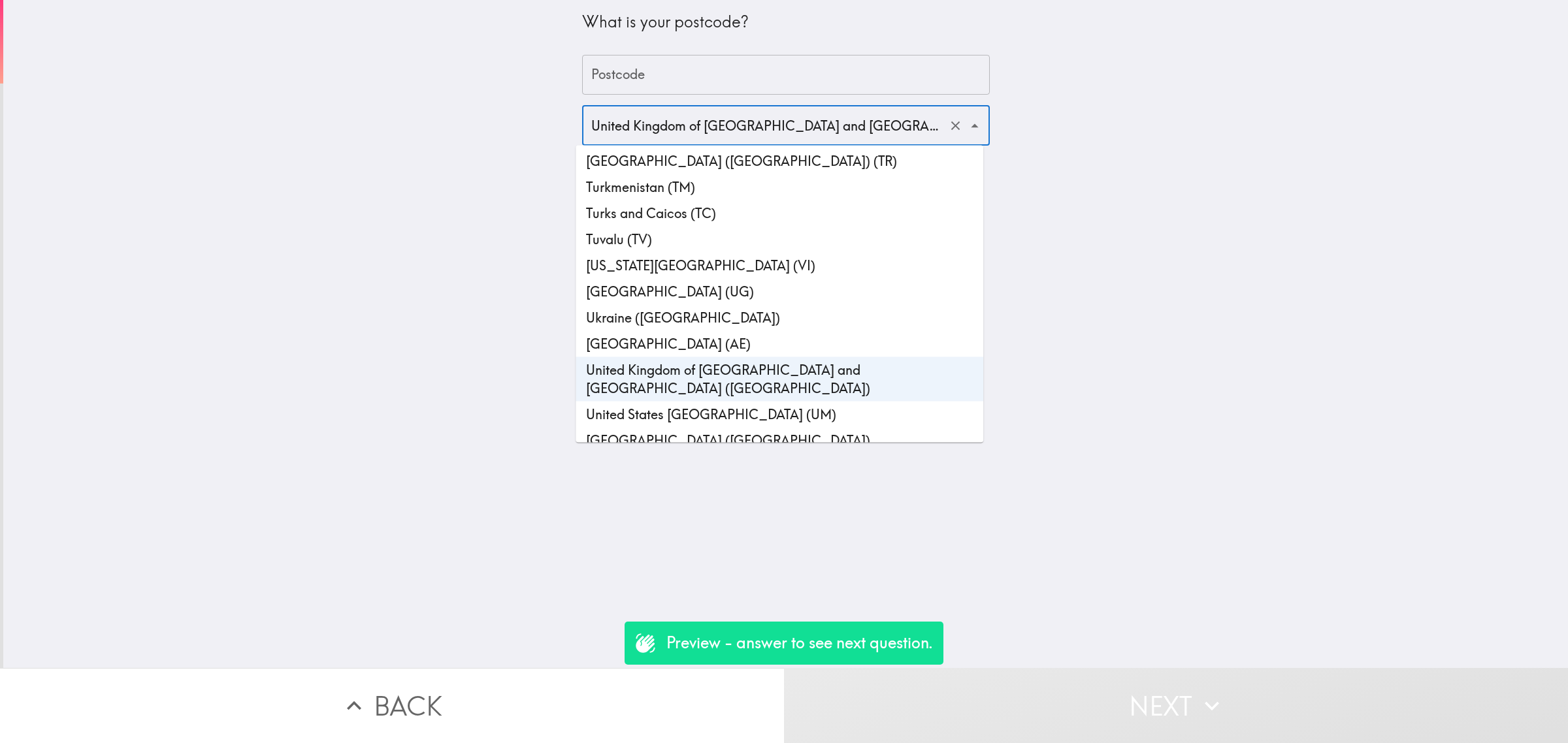
click at [648, 428] on li "United States of America (US)" at bounding box center [778, 441] width 407 height 26
type input "United States of America (US)"
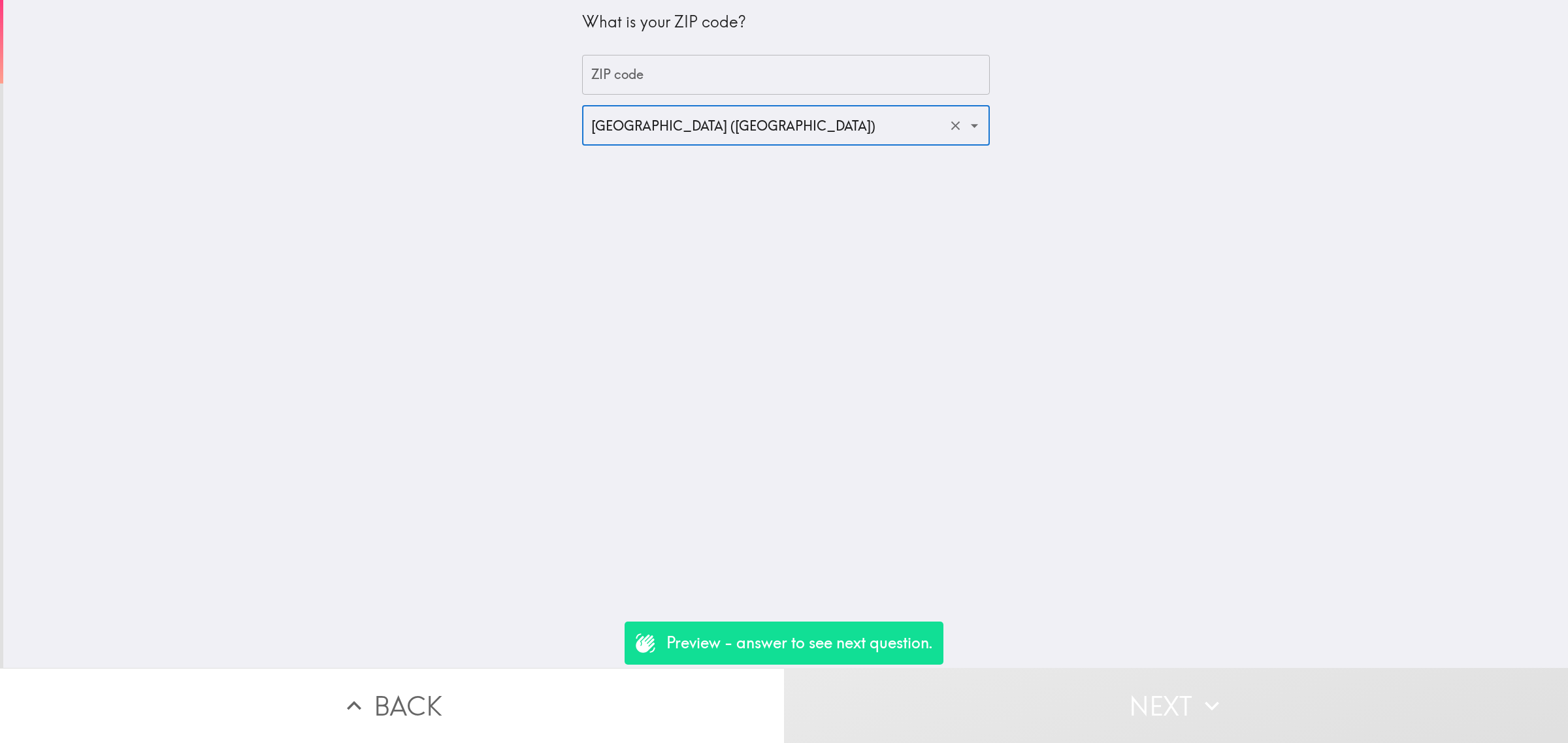
drag, startPoint x: 654, startPoint y: 67, endPoint x: 655, endPoint y: 96, distance: 29.0
click at [654, 67] on input "ZIP code" at bounding box center [785, 75] width 407 height 41
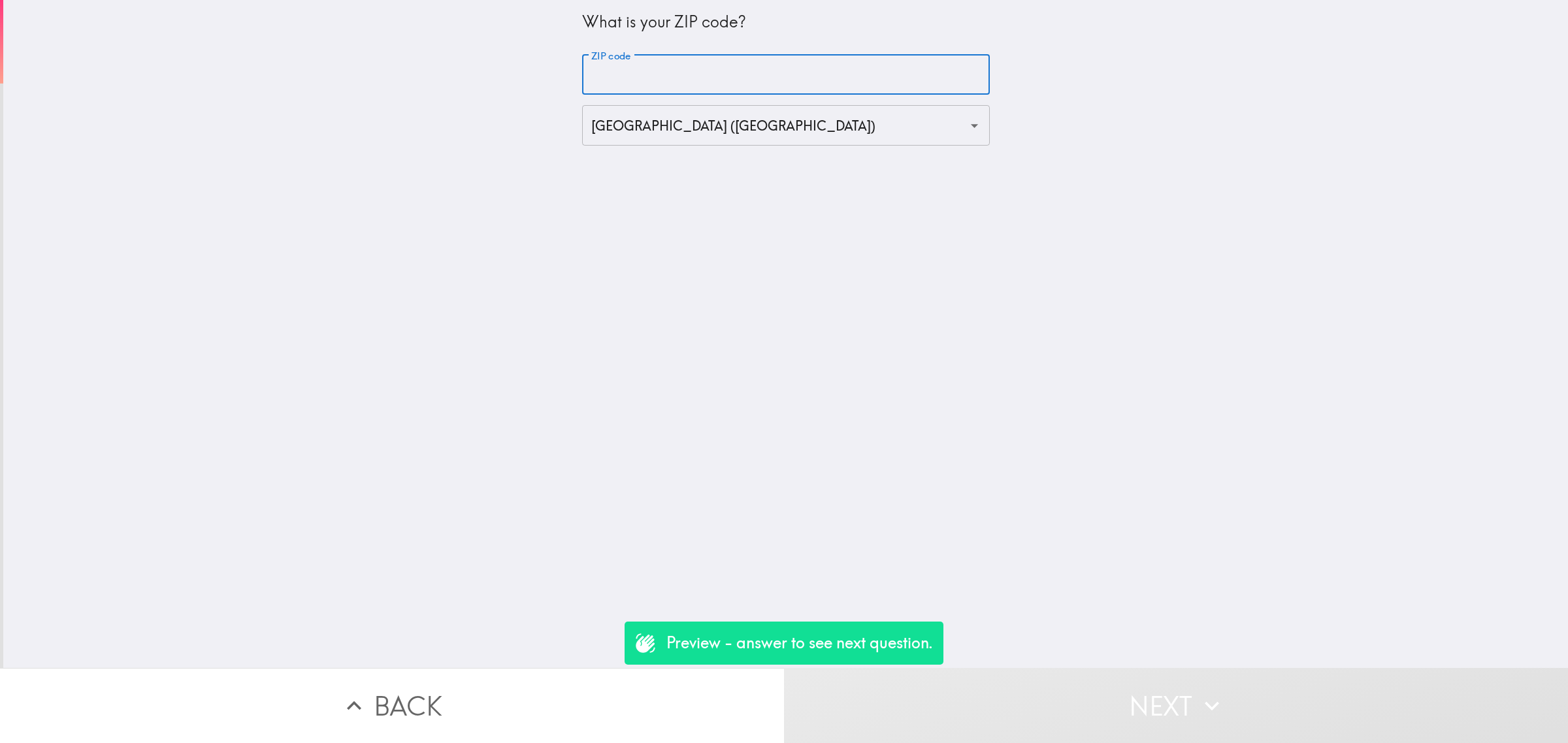
type input "90000"
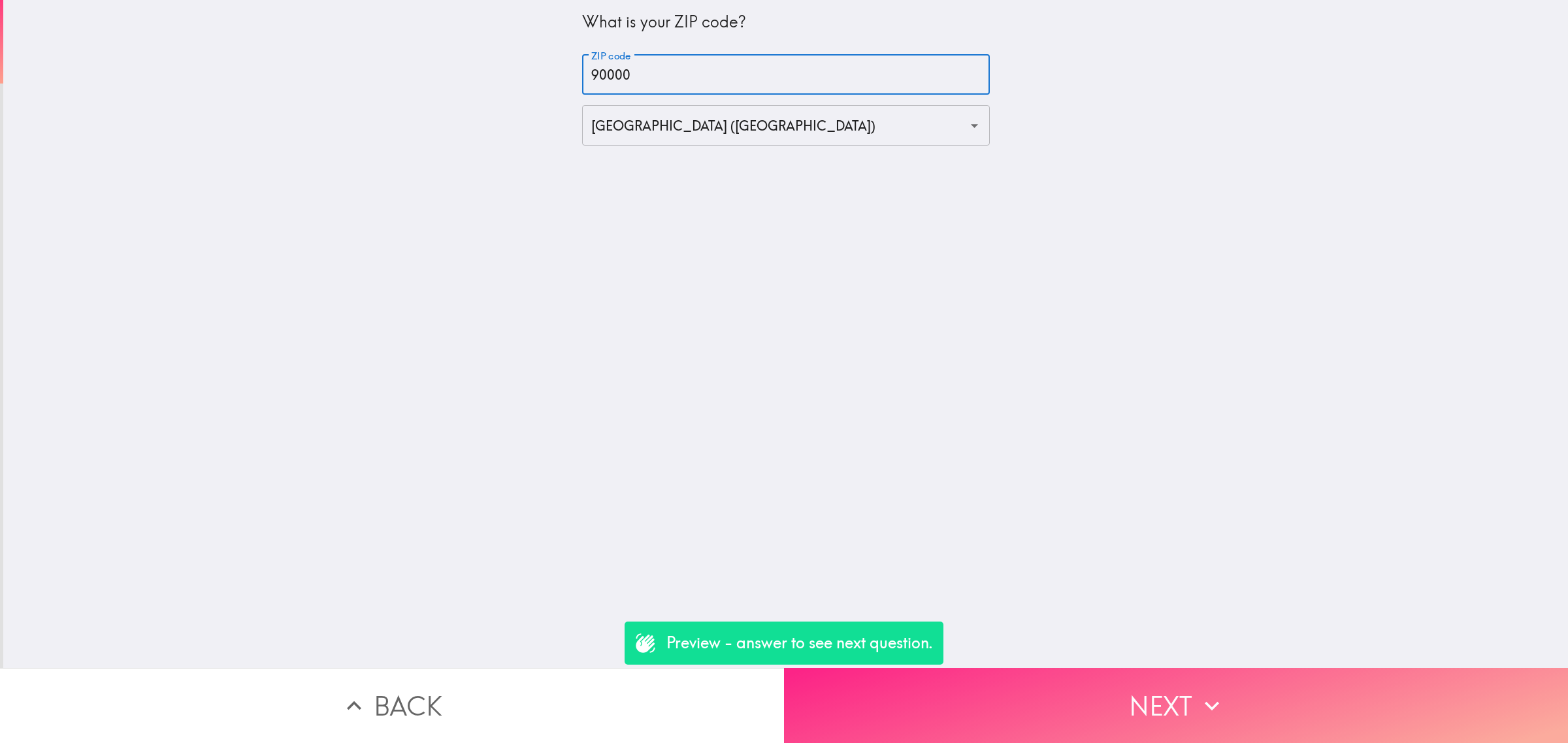
click at [1091, 694] on button "Next" at bounding box center [1175, 706] width 784 height 75
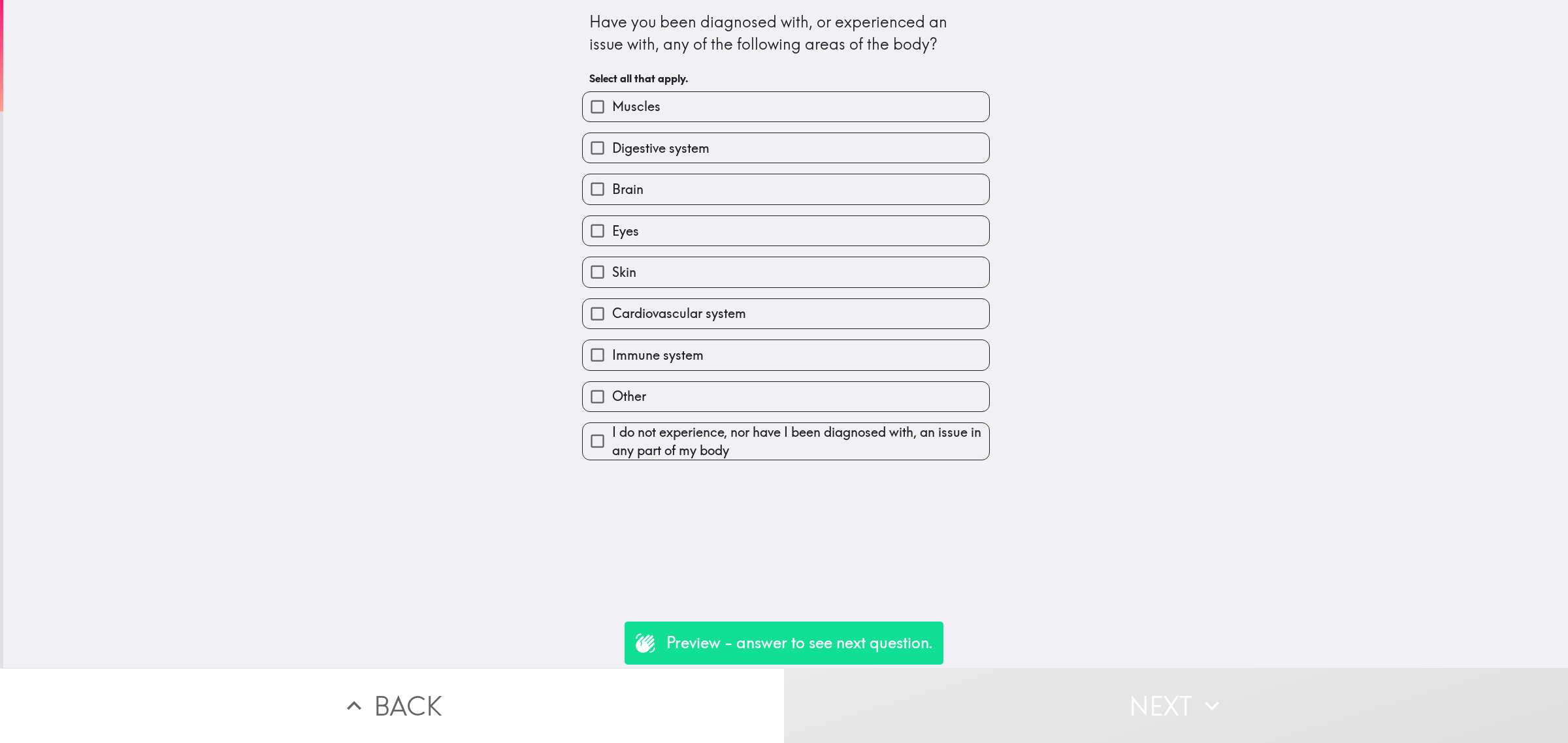
click at [691, 319] on span "Cardiovascular system" at bounding box center [679, 313] width 134 height 19
click at [612, 319] on input "Cardiovascular system" at bounding box center [597, 313] width 30 height 30
checkbox input "true"
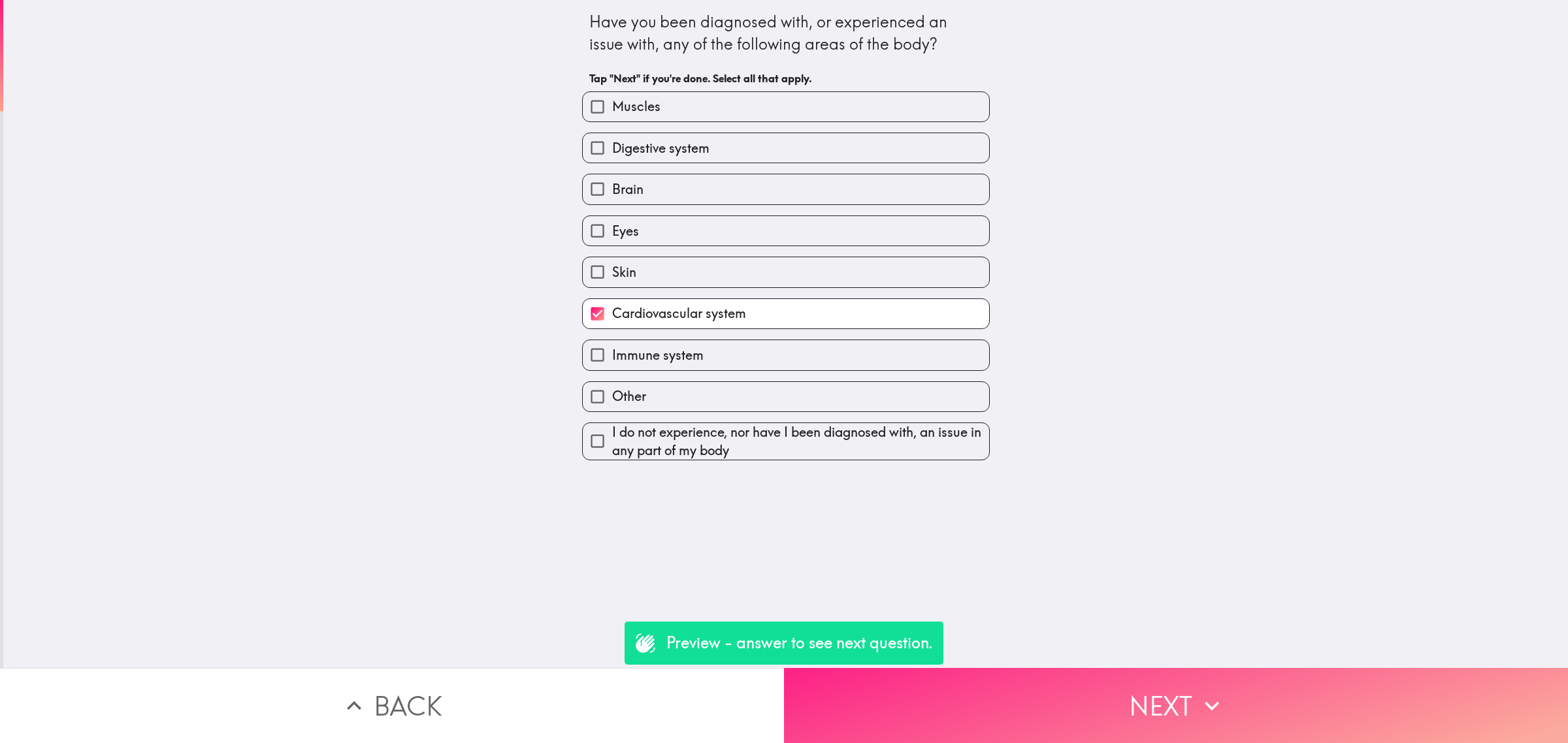
click at [1072, 640] on div "Have you been diagnosed with, or experienced an issue with, any of the followin…" at bounding box center [785, 334] width 1565 height 668
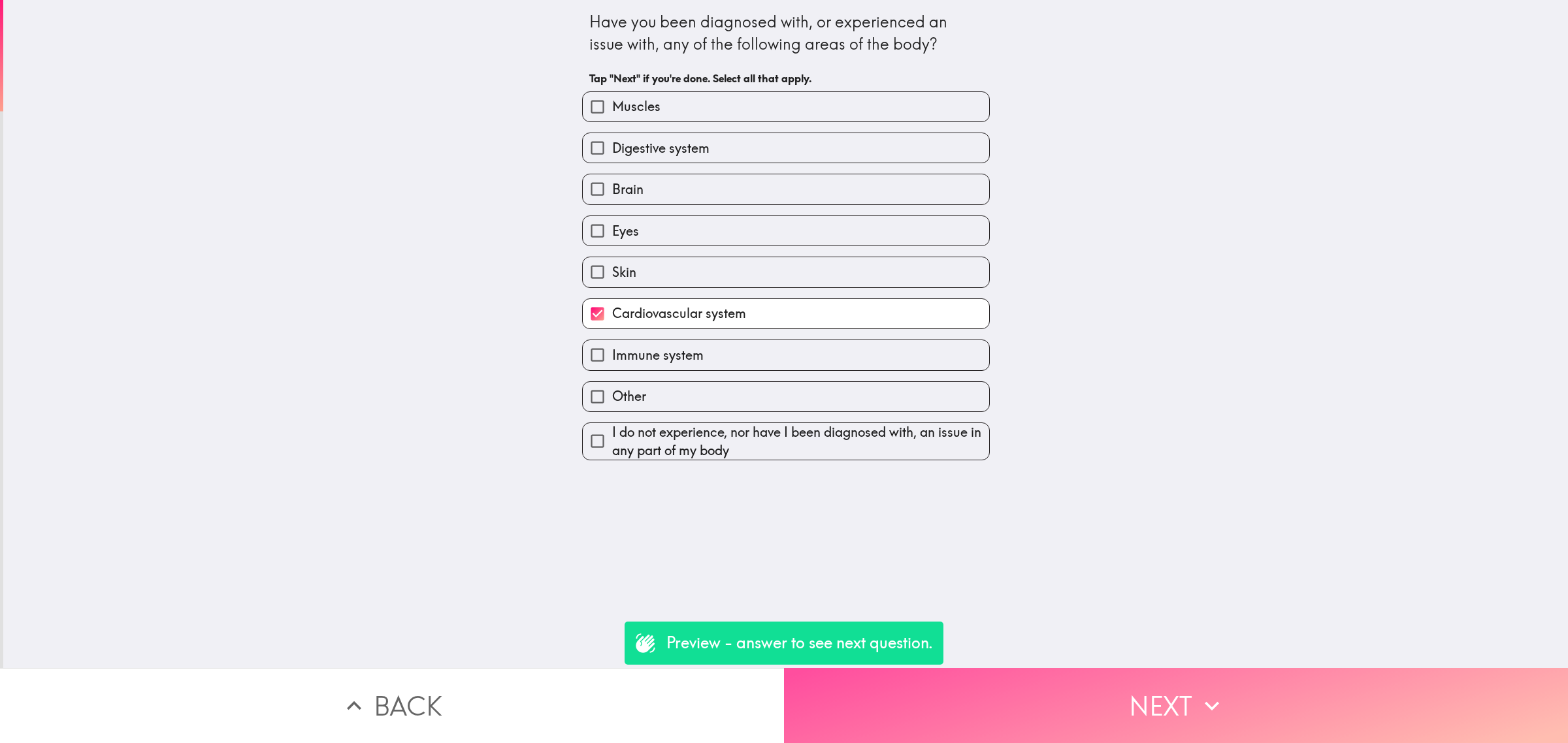
click at [1107, 671] on button "Next" at bounding box center [1175, 706] width 784 height 75
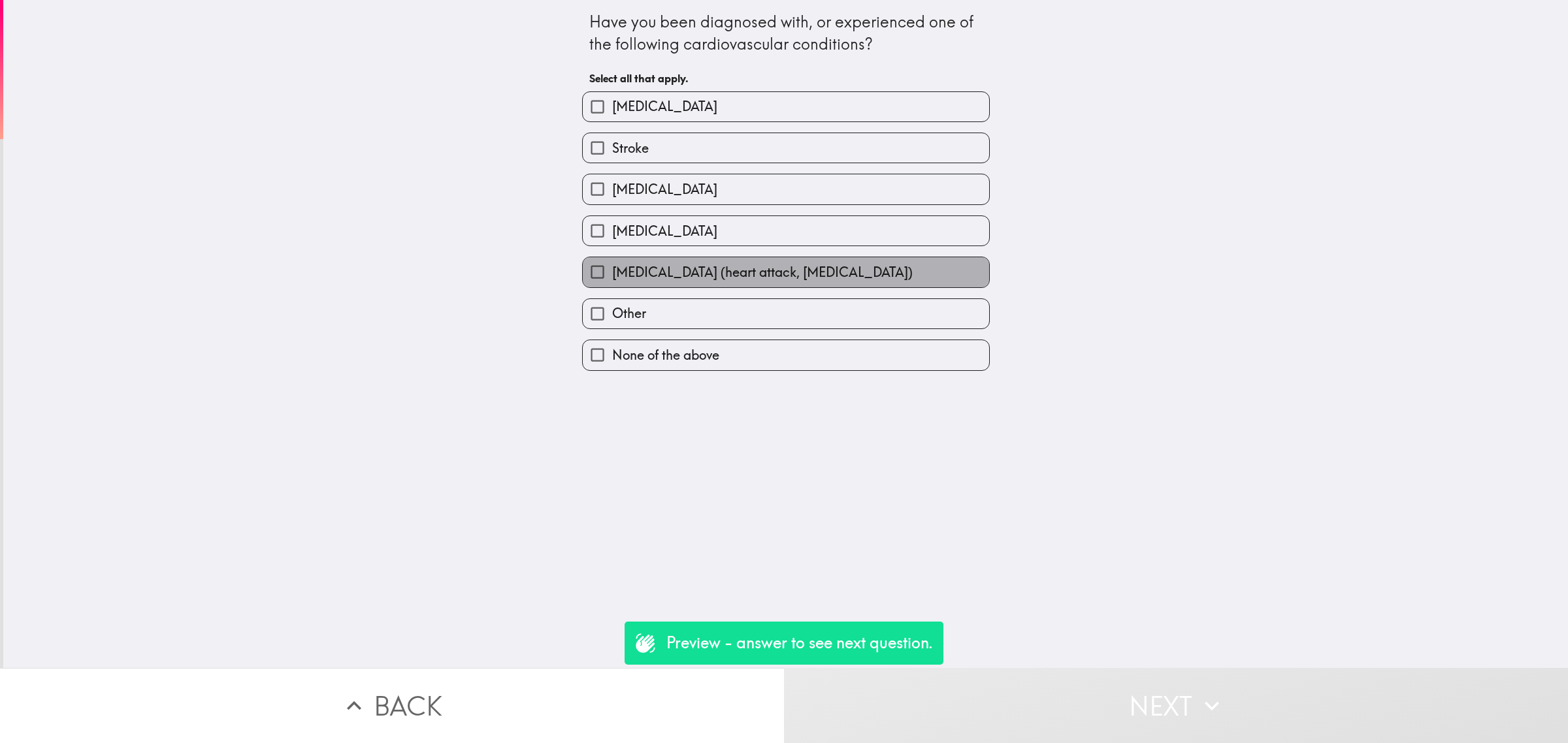
click at [669, 267] on span "[MEDICAL_DATA] (heart attack, [MEDICAL_DATA])" at bounding box center [762, 273] width 301 height 19
click at [612, 267] on input "[MEDICAL_DATA] (heart attack, [MEDICAL_DATA])" at bounding box center [597, 272] width 30 height 30
checkbox input "true"
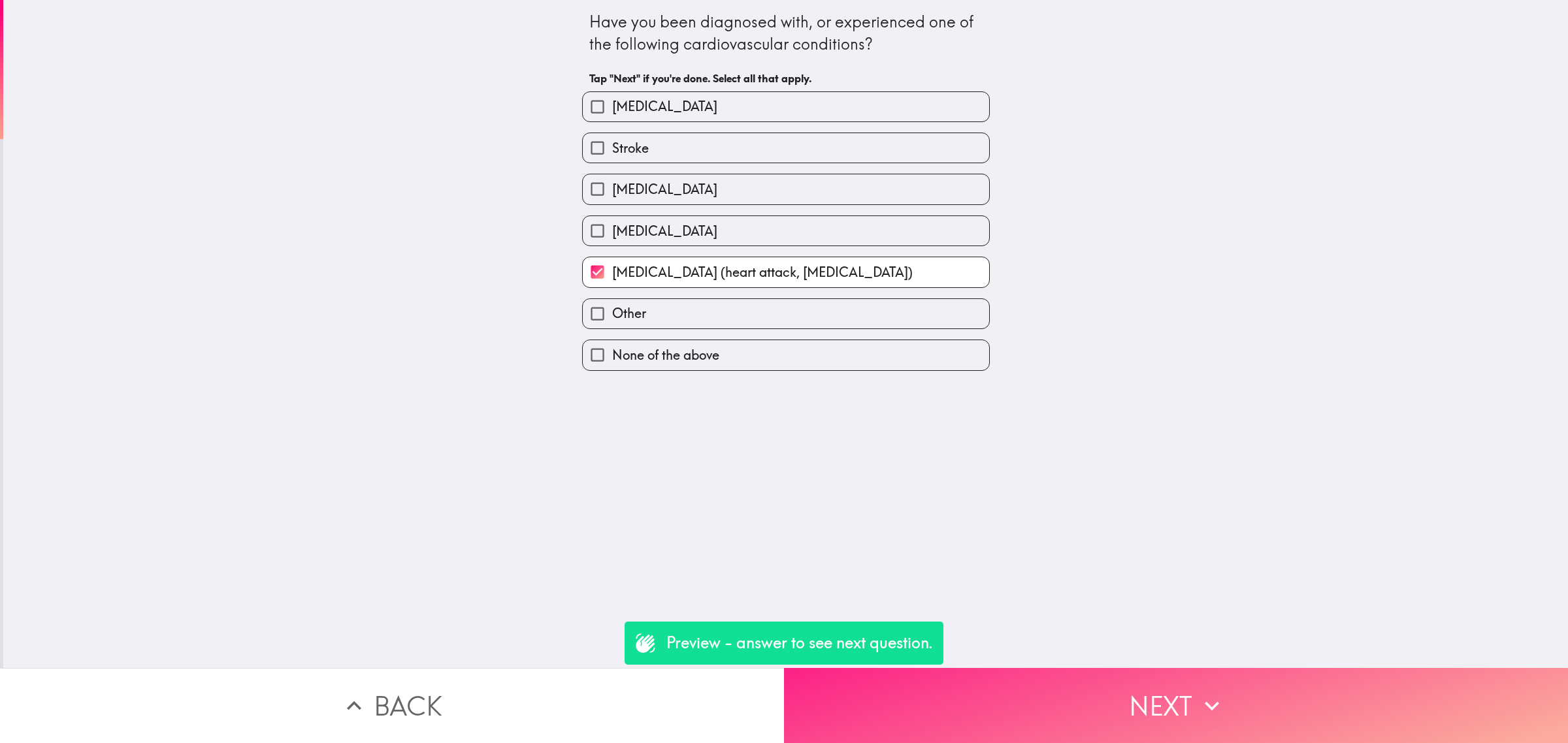
click at [1171, 670] on button "Next" at bounding box center [1175, 706] width 784 height 75
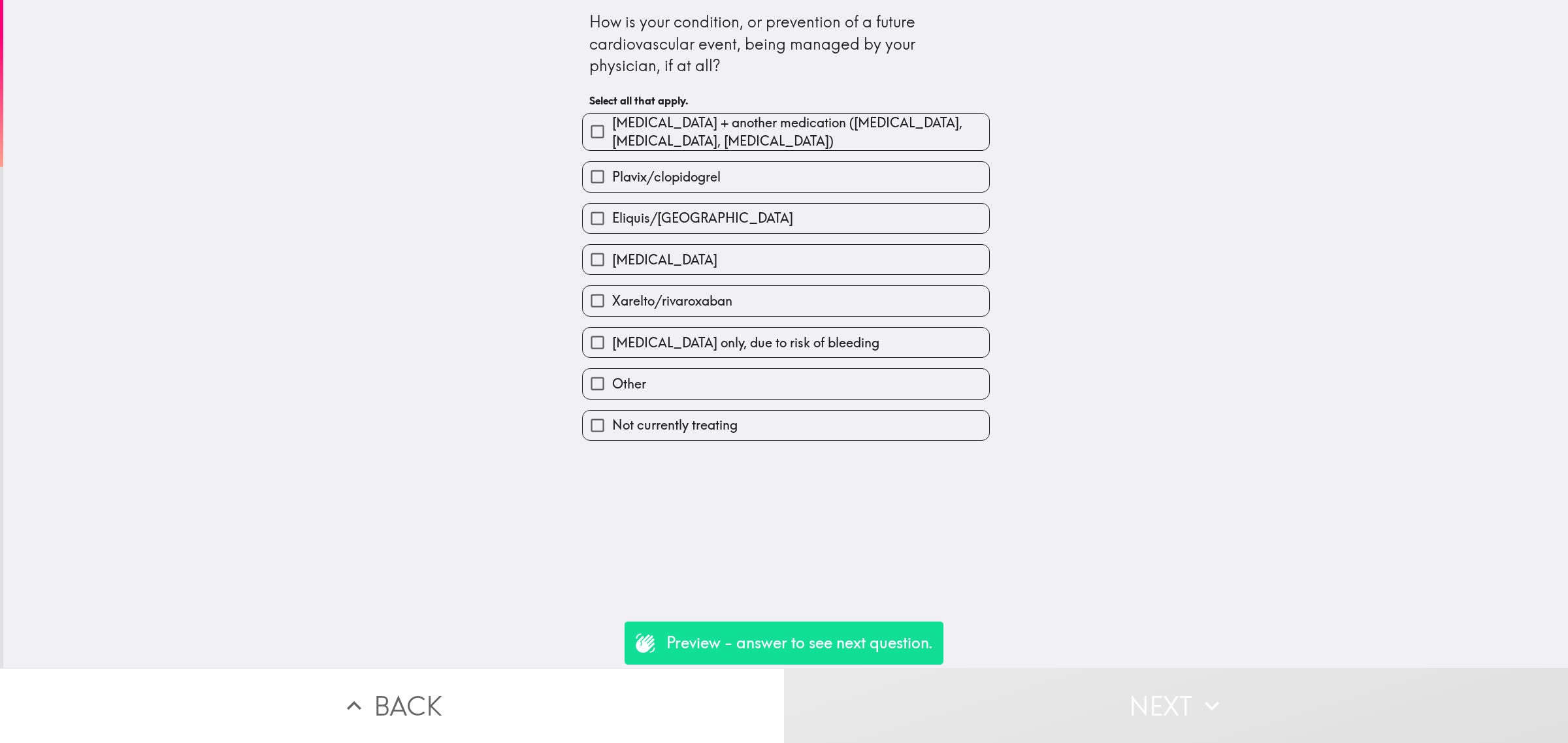
click at [679, 141] on span "[MEDICAL_DATA] + another medication ([MEDICAL_DATA], [MEDICAL_DATA], [MEDICAL_D…" at bounding box center [800, 131] width 377 height 36
click at [612, 141] on input "[MEDICAL_DATA] + another medication ([MEDICAL_DATA], [MEDICAL_DATA], [MEDICAL_D…" at bounding box center [597, 131] width 30 height 30
checkbox input "true"
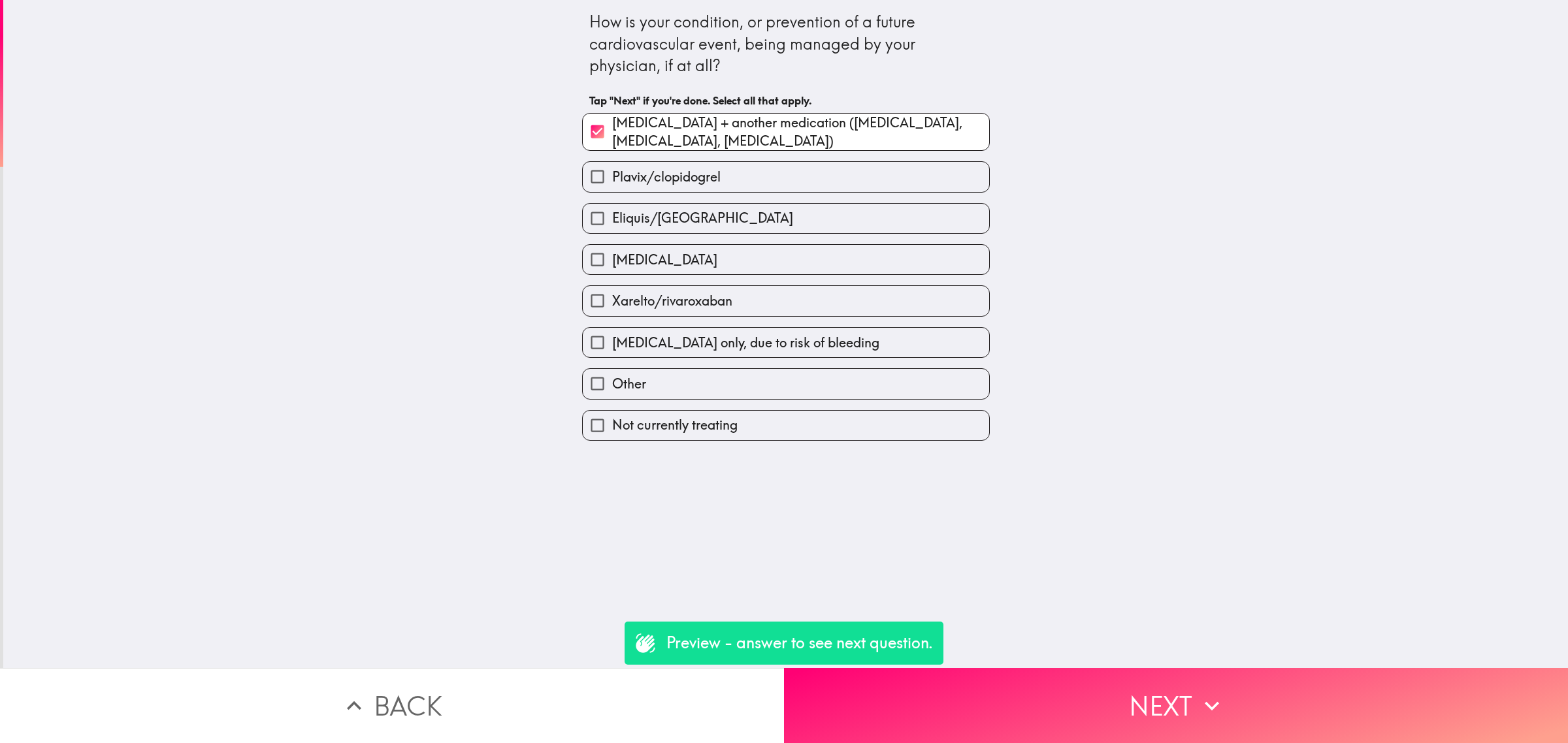
click at [1153, 720] on button "Next" at bounding box center [1175, 706] width 784 height 75
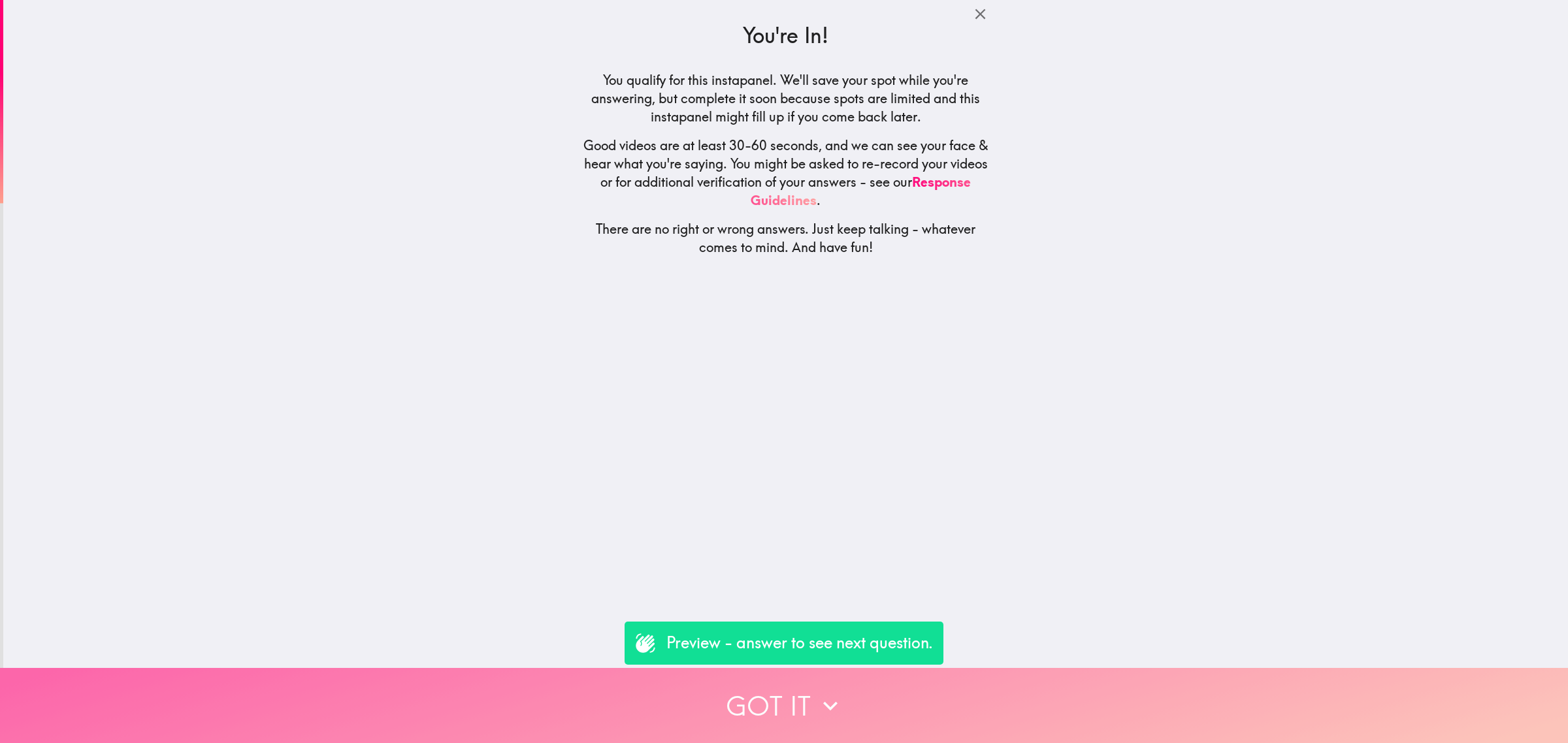
click at [1099, 707] on button "Got it" at bounding box center [784, 706] width 1568 height 75
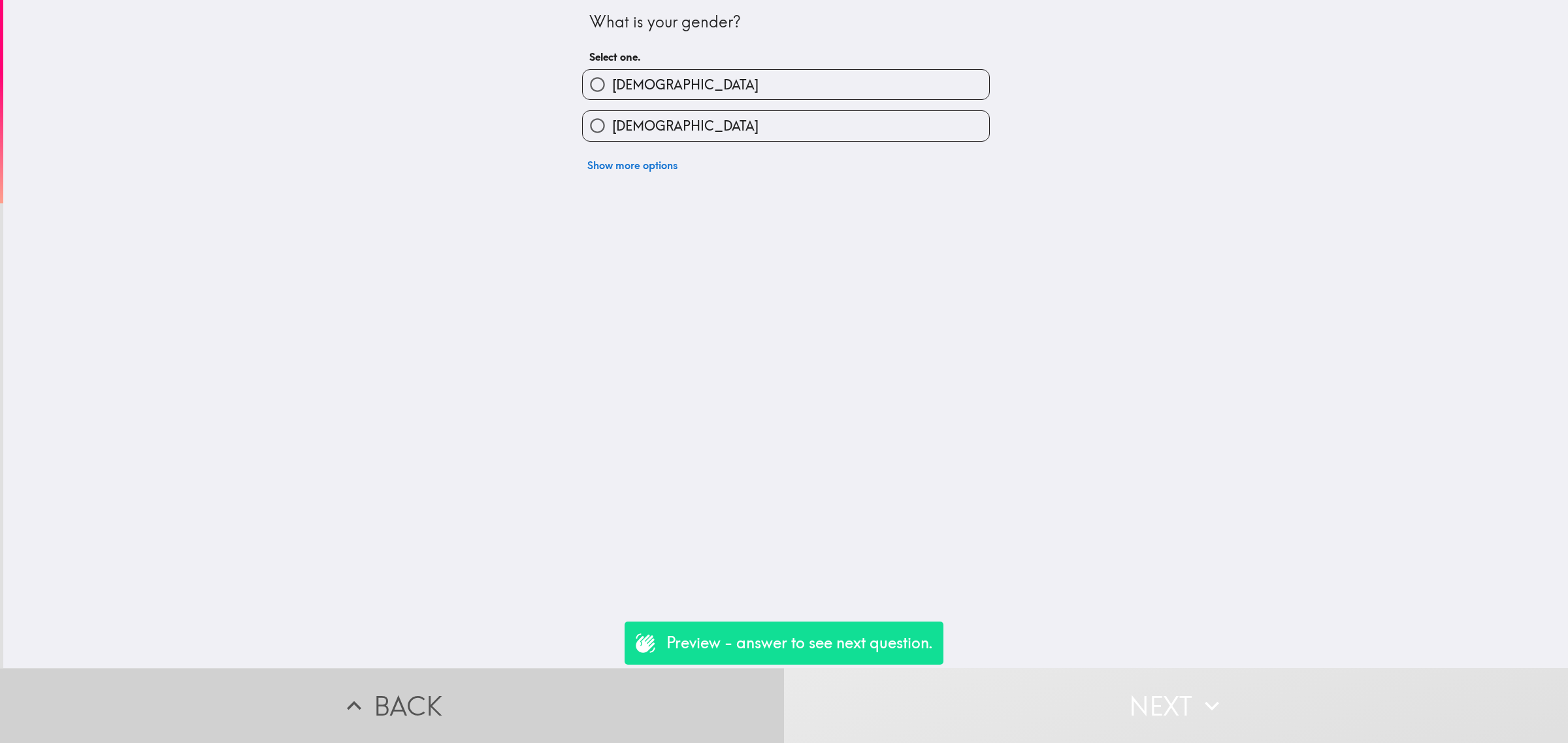
click at [693, 688] on button "Back" at bounding box center [391, 706] width 784 height 75
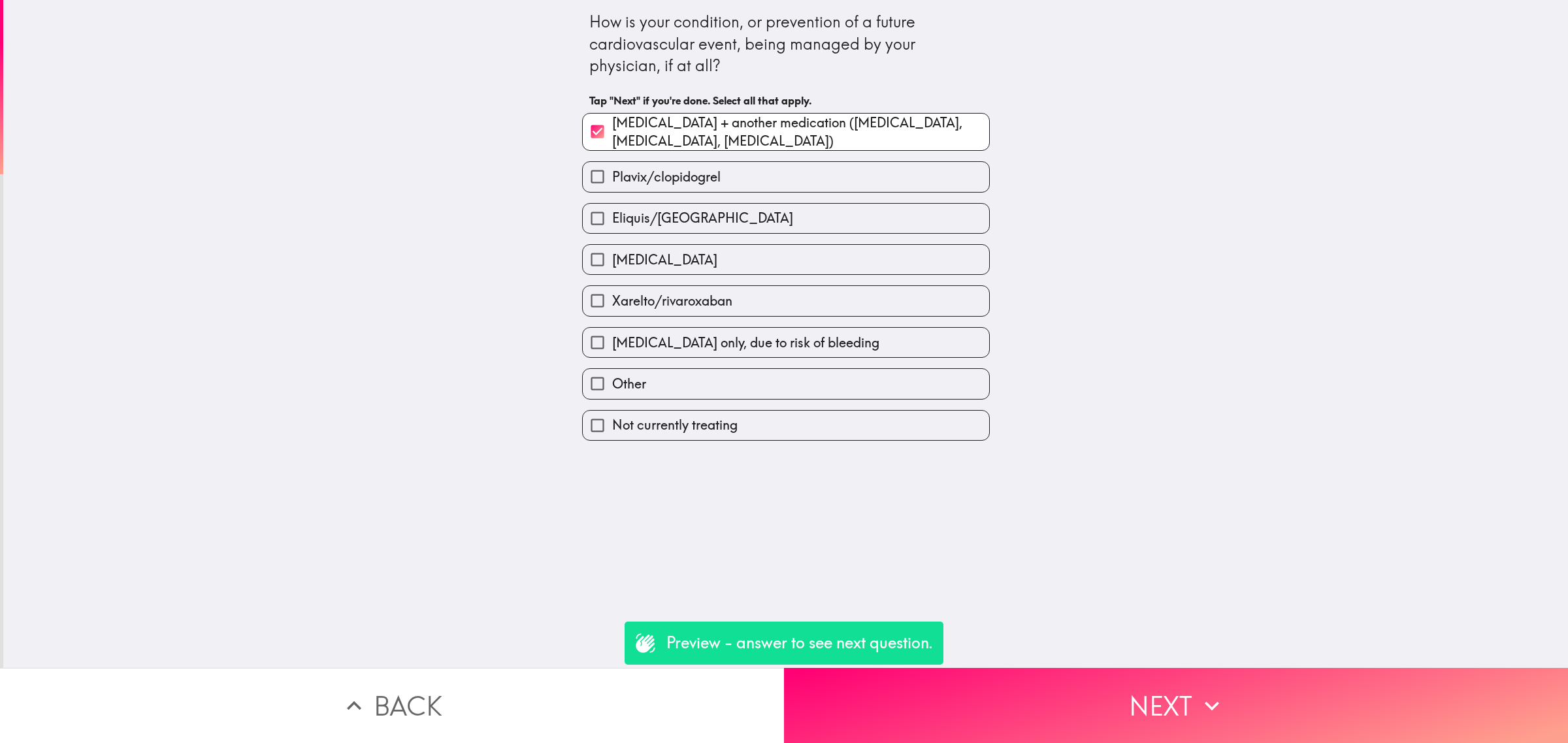
click at [662, 341] on span "[MEDICAL_DATA] only, due to risk of bleeding" at bounding box center [745, 343] width 267 height 19
click at [612, 341] on input "[MEDICAL_DATA] only, due to risk of bleeding" at bounding box center [597, 342] width 30 height 30
checkbox input "true"
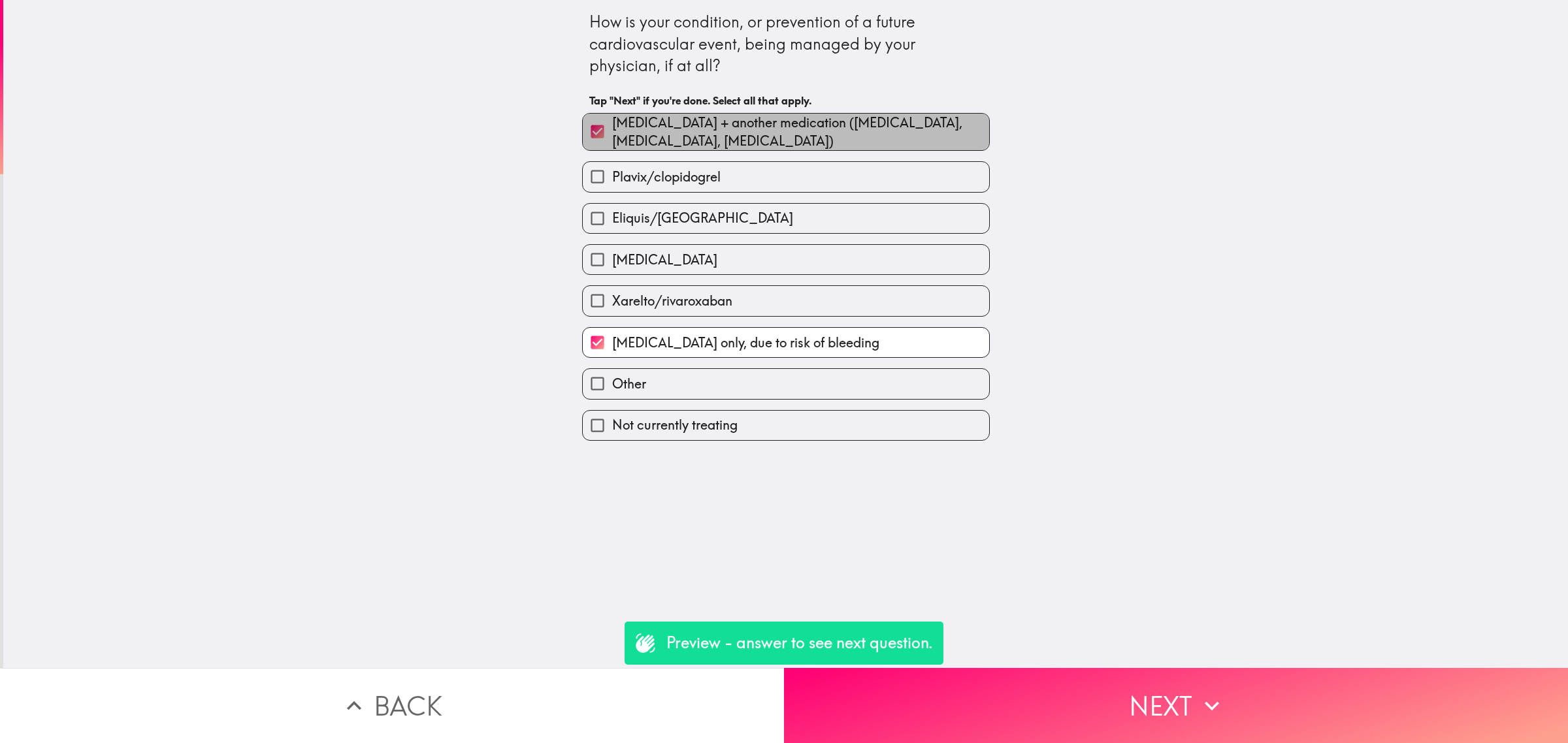
click at [640, 138] on span "[MEDICAL_DATA] + another medication ([MEDICAL_DATA], [MEDICAL_DATA], [MEDICAL_D…" at bounding box center [800, 131] width 377 height 36
click at [612, 138] on input "[MEDICAL_DATA] + another medication ([MEDICAL_DATA], [MEDICAL_DATA], [MEDICAL_D…" at bounding box center [597, 131] width 30 height 30
checkbox input "false"
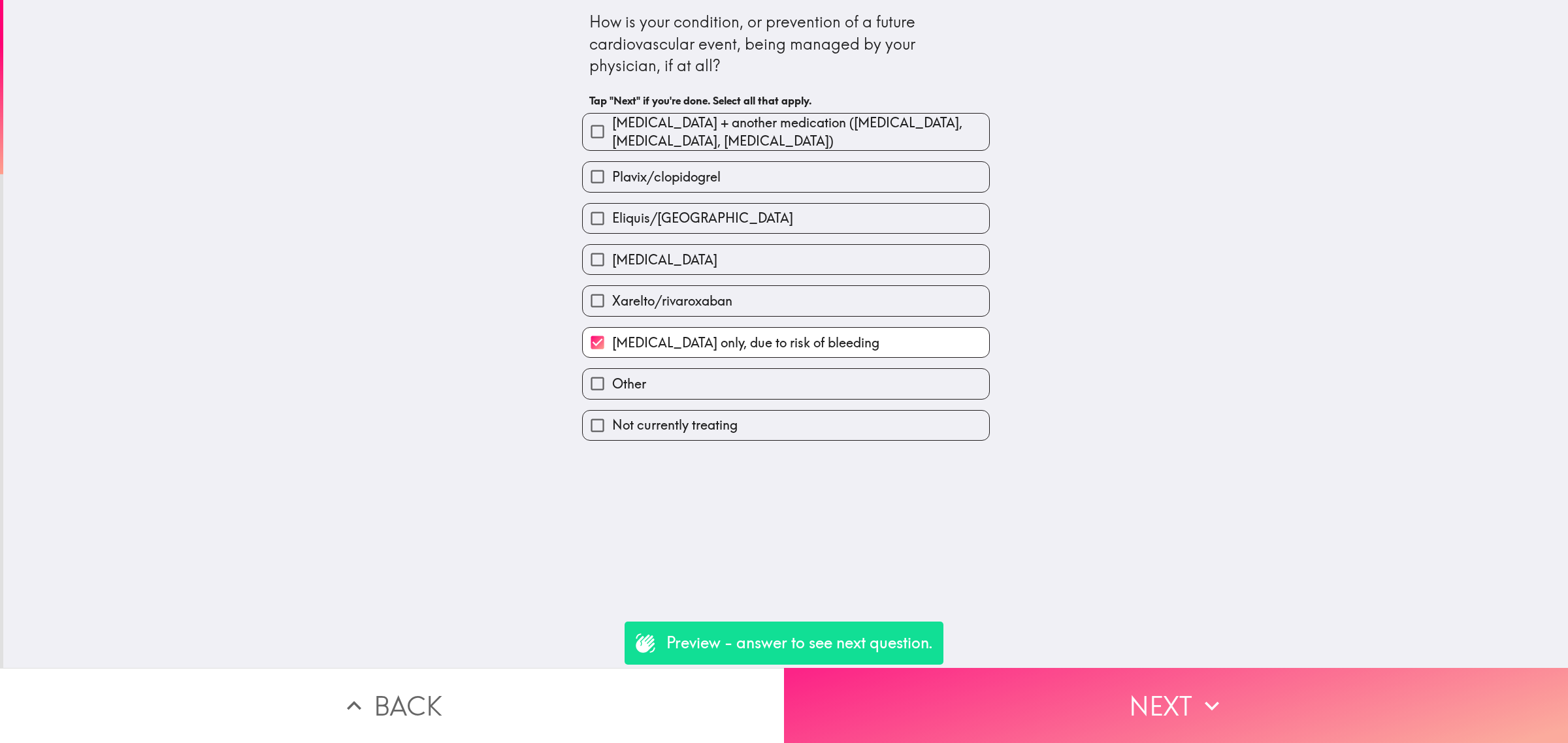
click at [1100, 695] on button "Next" at bounding box center [1175, 706] width 784 height 75
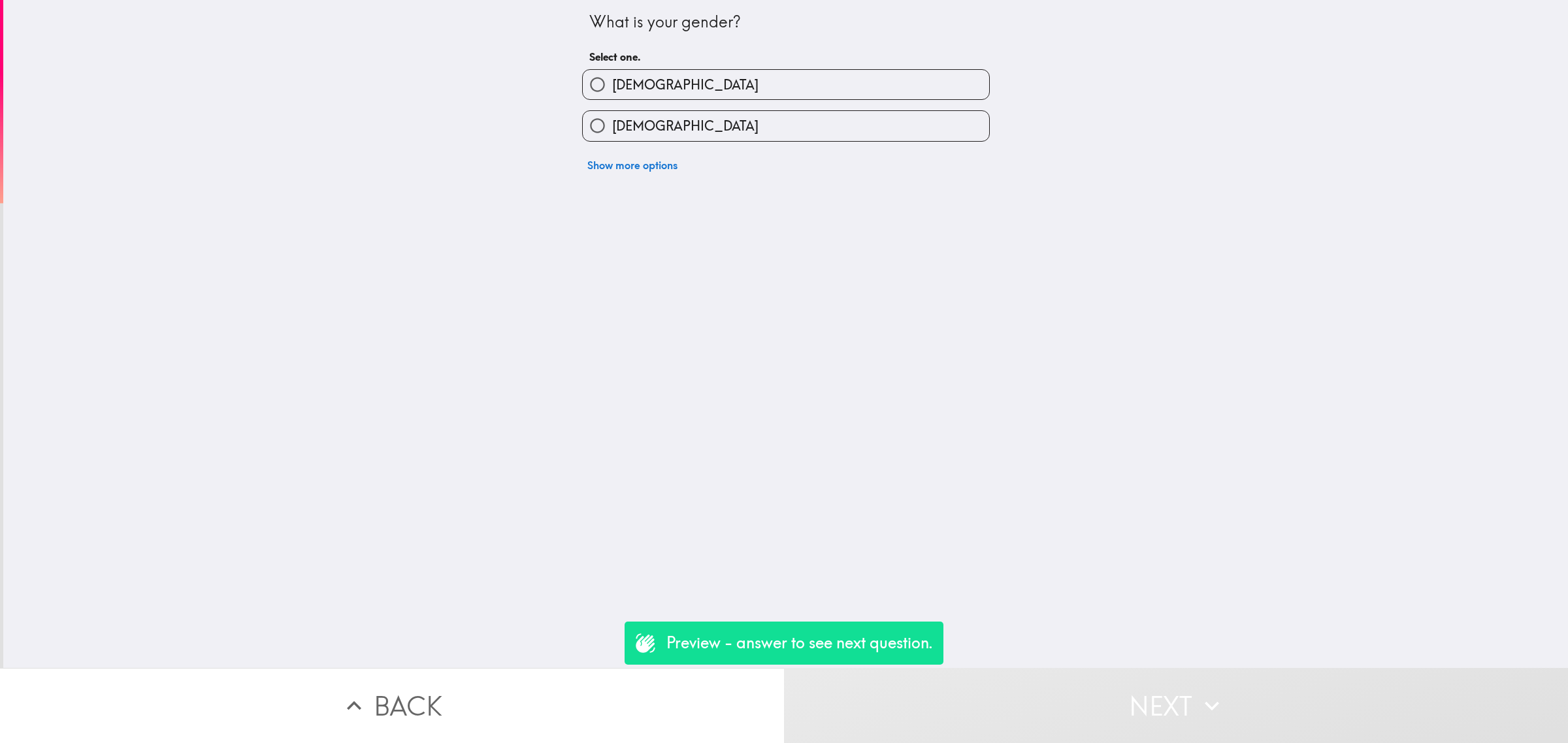
click at [612, 93] on span "[DEMOGRAPHIC_DATA]" at bounding box center [684, 85] width 147 height 19
click at [609, 93] on input "[DEMOGRAPHIC_DATA]" at bounding box center [597, 85] width 30 height 30
radio input "true"
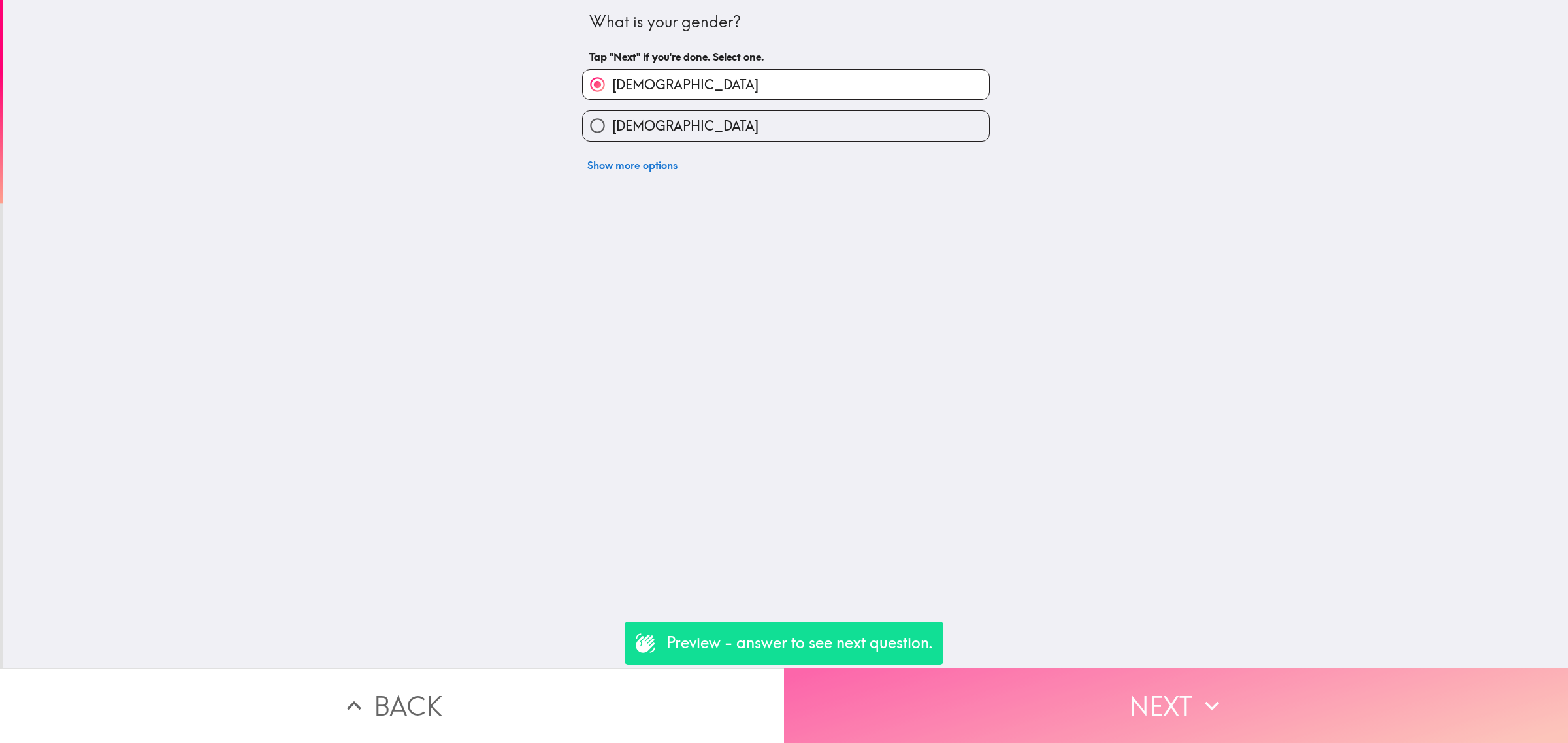
click at [1049, 695] on button "Next" at bounding box center [1175, 706] width 784 height 75
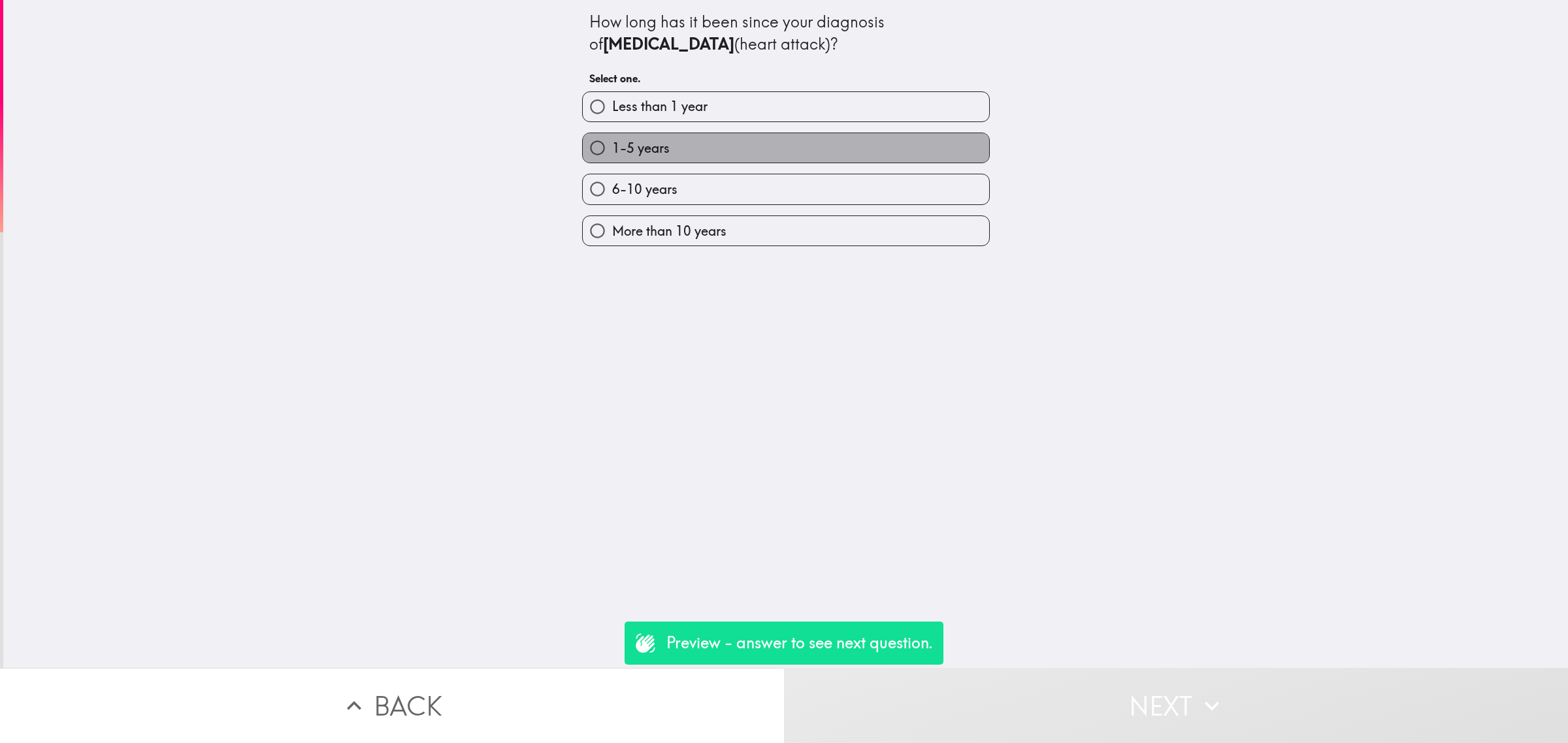
click at [645, 141] on span "1-5 years" at bounding box center [640, 148] width 58 height 19
click at [612, 141] on input "1-5 years" at bounding box center [597, 147] width 30 height 30
radio input "true"
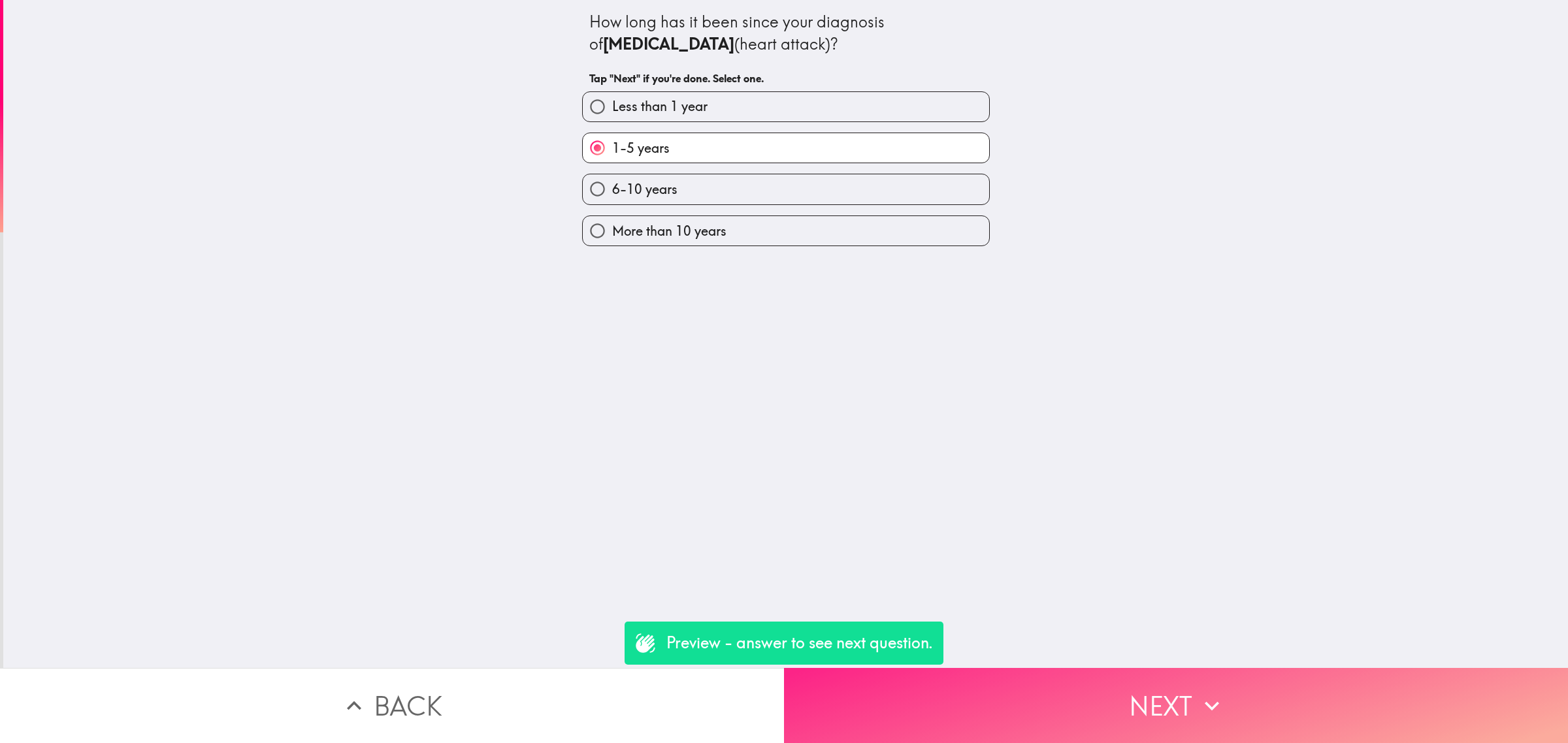
click at [1148, 693] on button "Next" at bounding box center [1175, 706] width 784 height 75
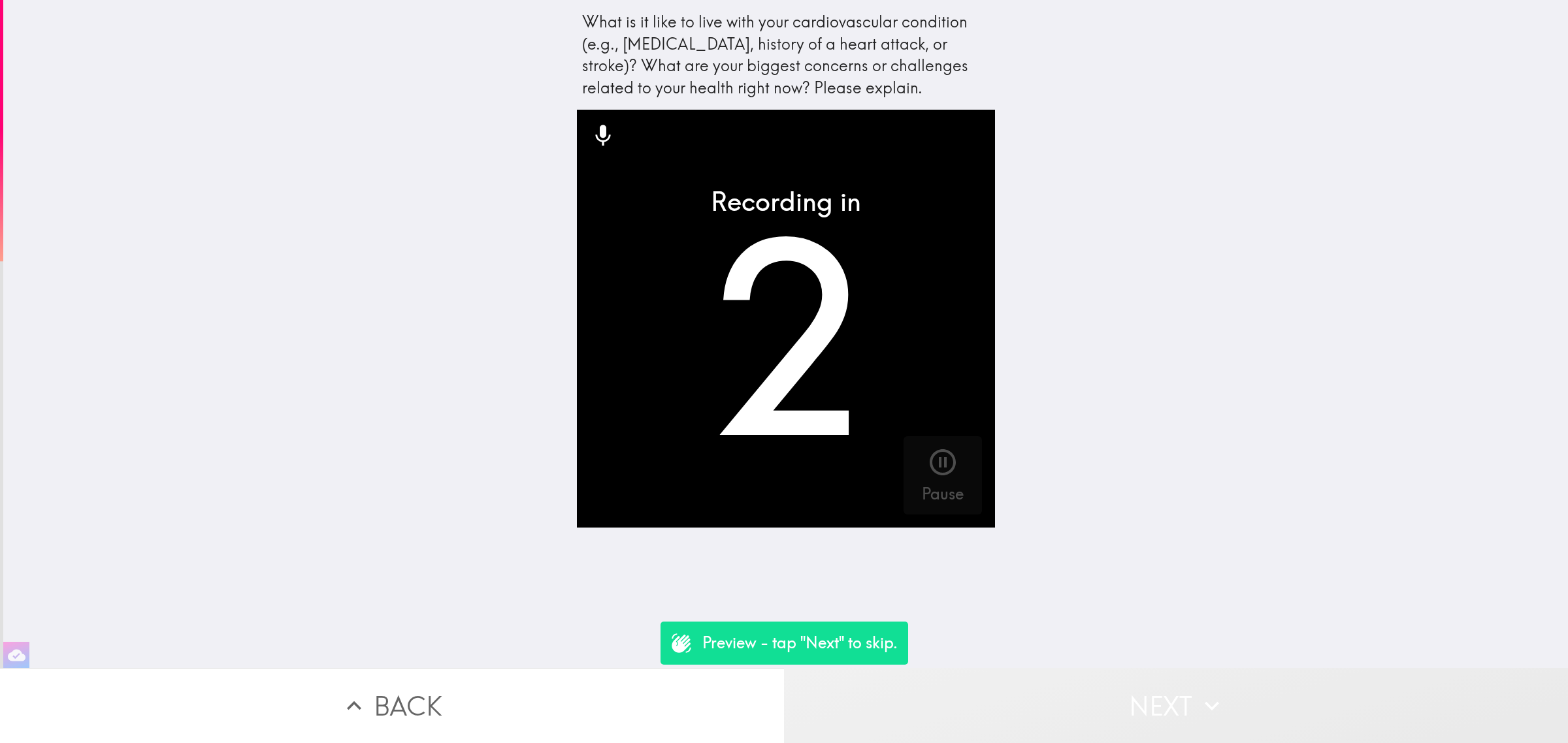
click at [1148, 693] on button "Next" at bounding box center [1175, 706] width 784 height 75
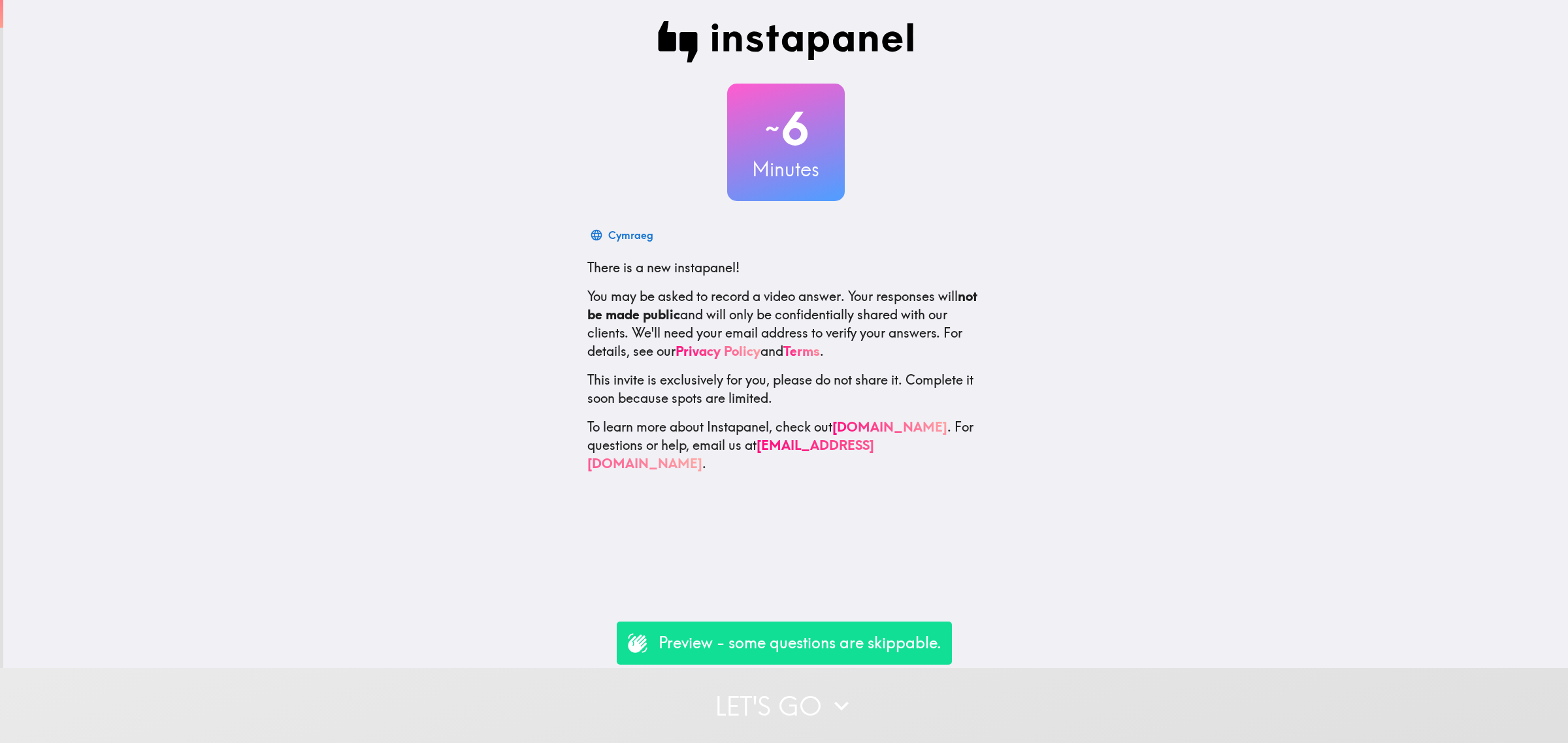
click at [879, 669] on button "Let's go" at bounding box center [784, 706] width 1568 height 75
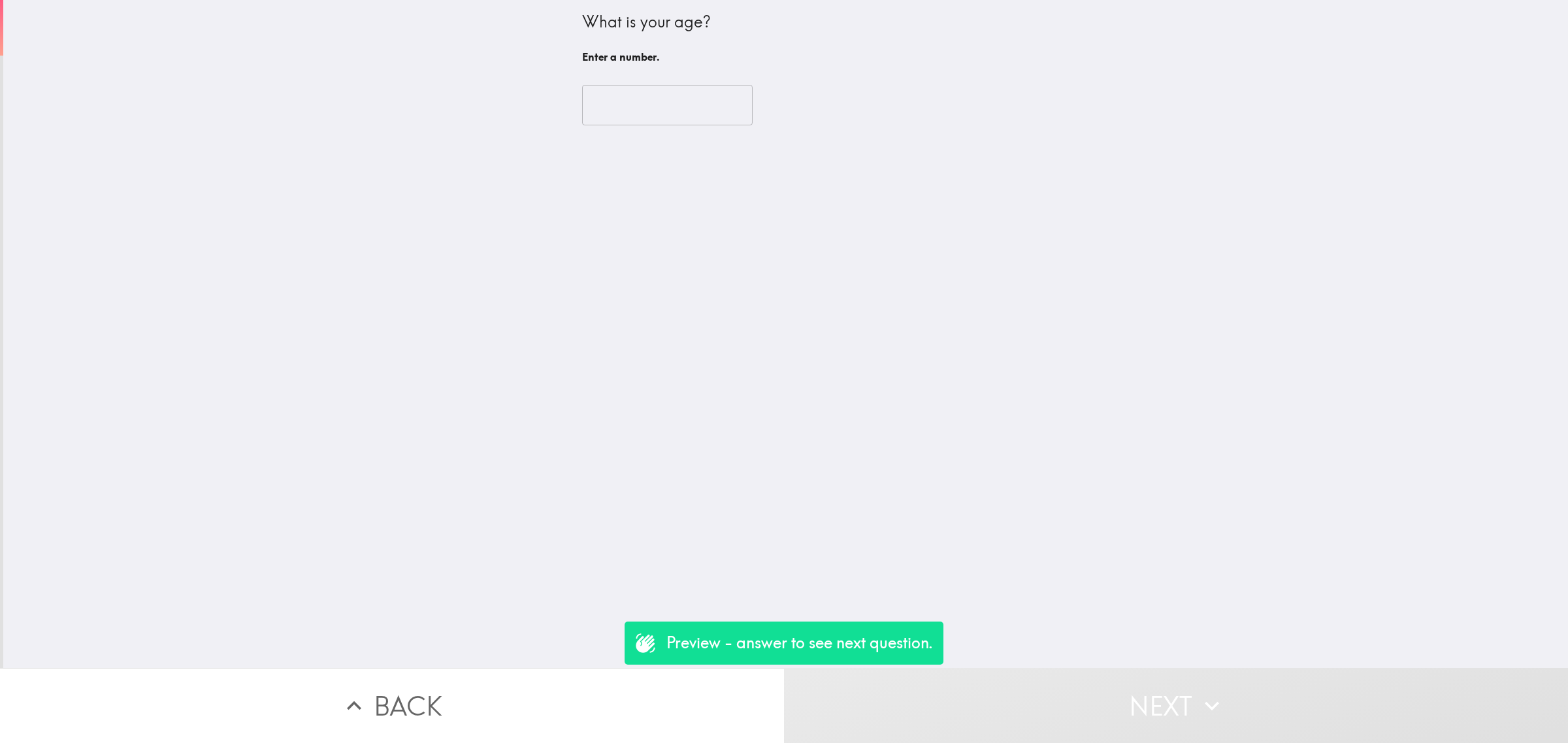
click at [644, 83] on div "​" at bounding box center [785, 105] width 407 height 72
click at [651, 104] on input "number" at bounding box center [667, 105] width 170 height 41
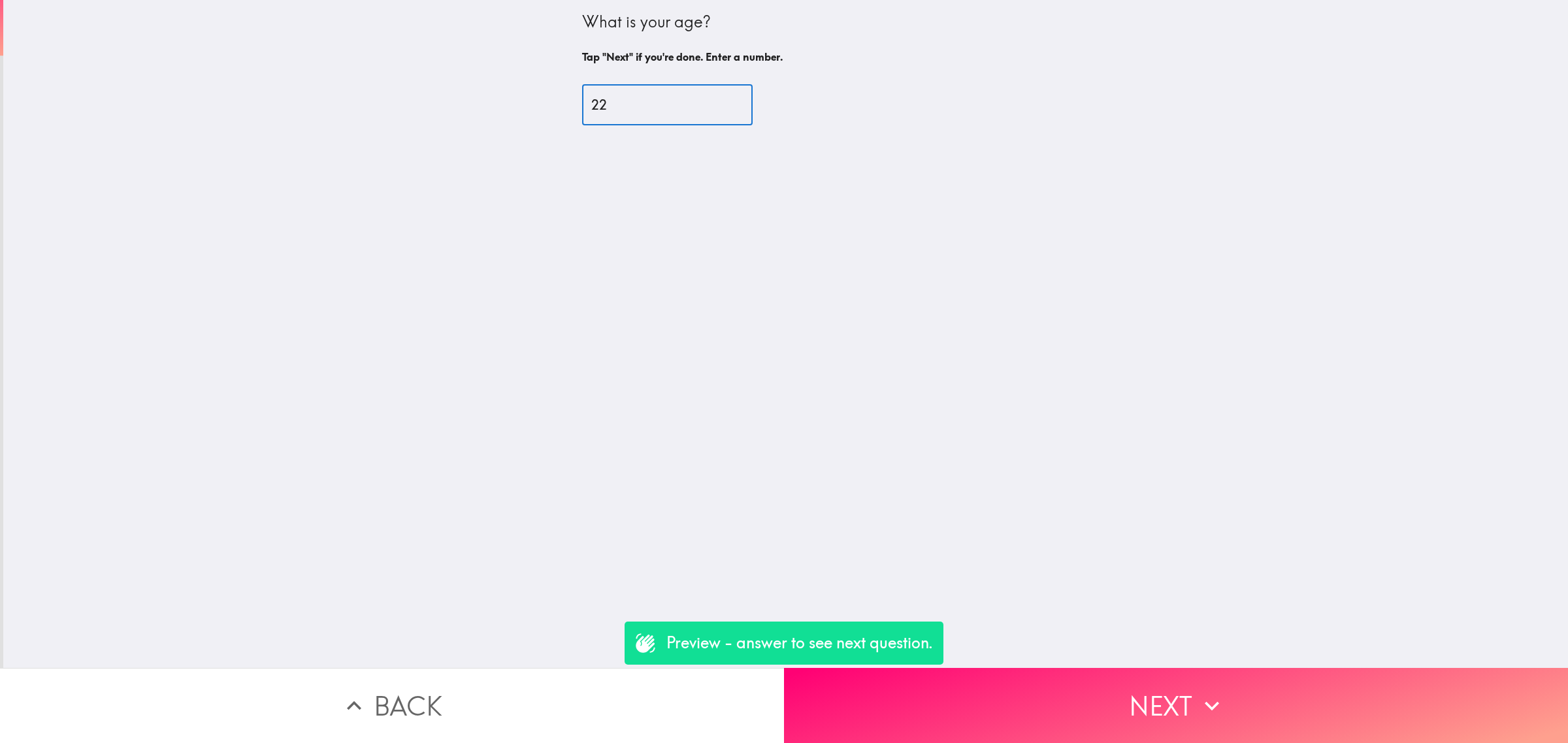
type input "22"
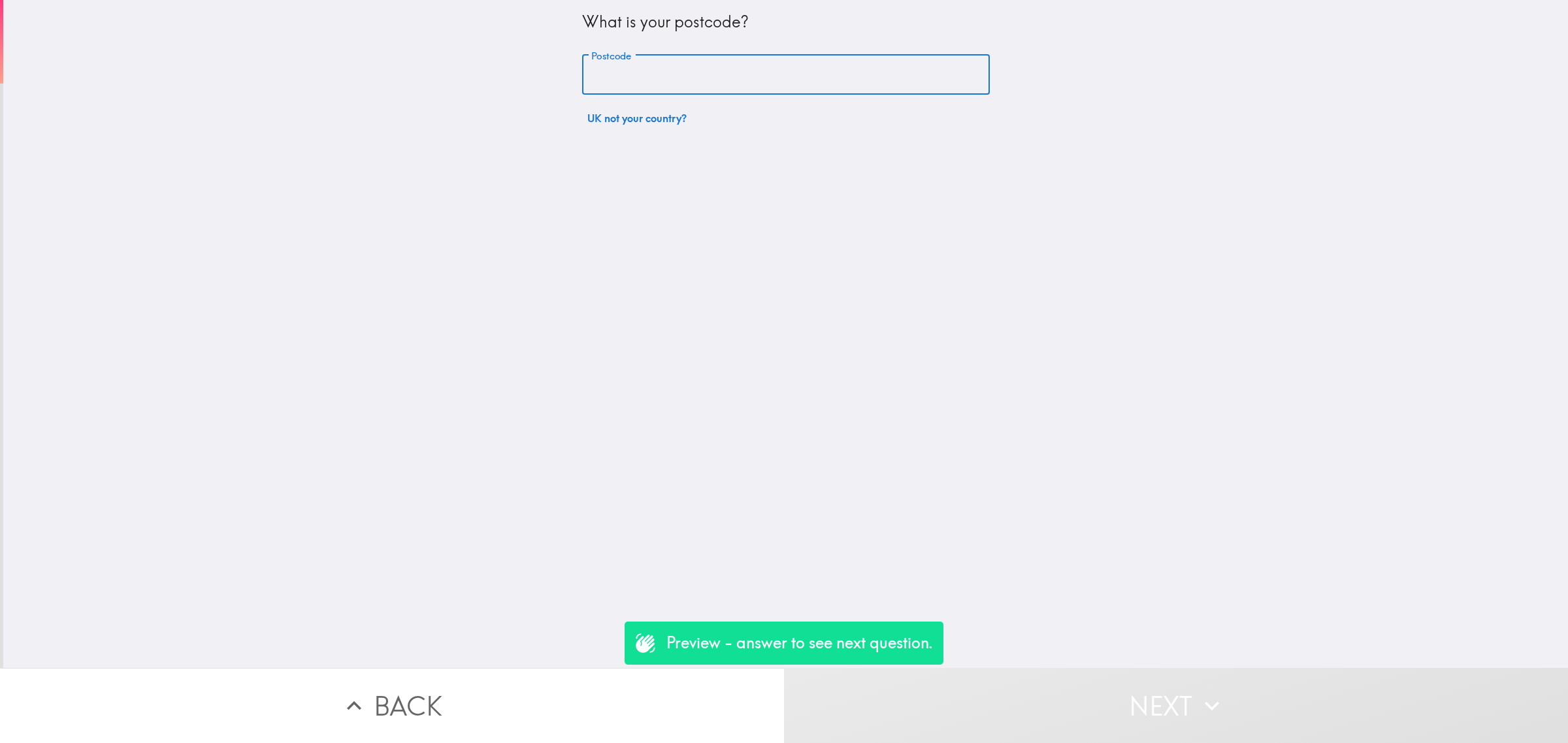
drag, startPoint x: 638, startPoint y: 85, endPoint x: 638, endPoint y: 96, distance: 11.0
click at [638, 85] on input "Postcode" at bounding box center [785, 75] width 407 height 41
click at [629, 119] on button "UK not your country?" at bounding box center [637, 118] width 110 height 26
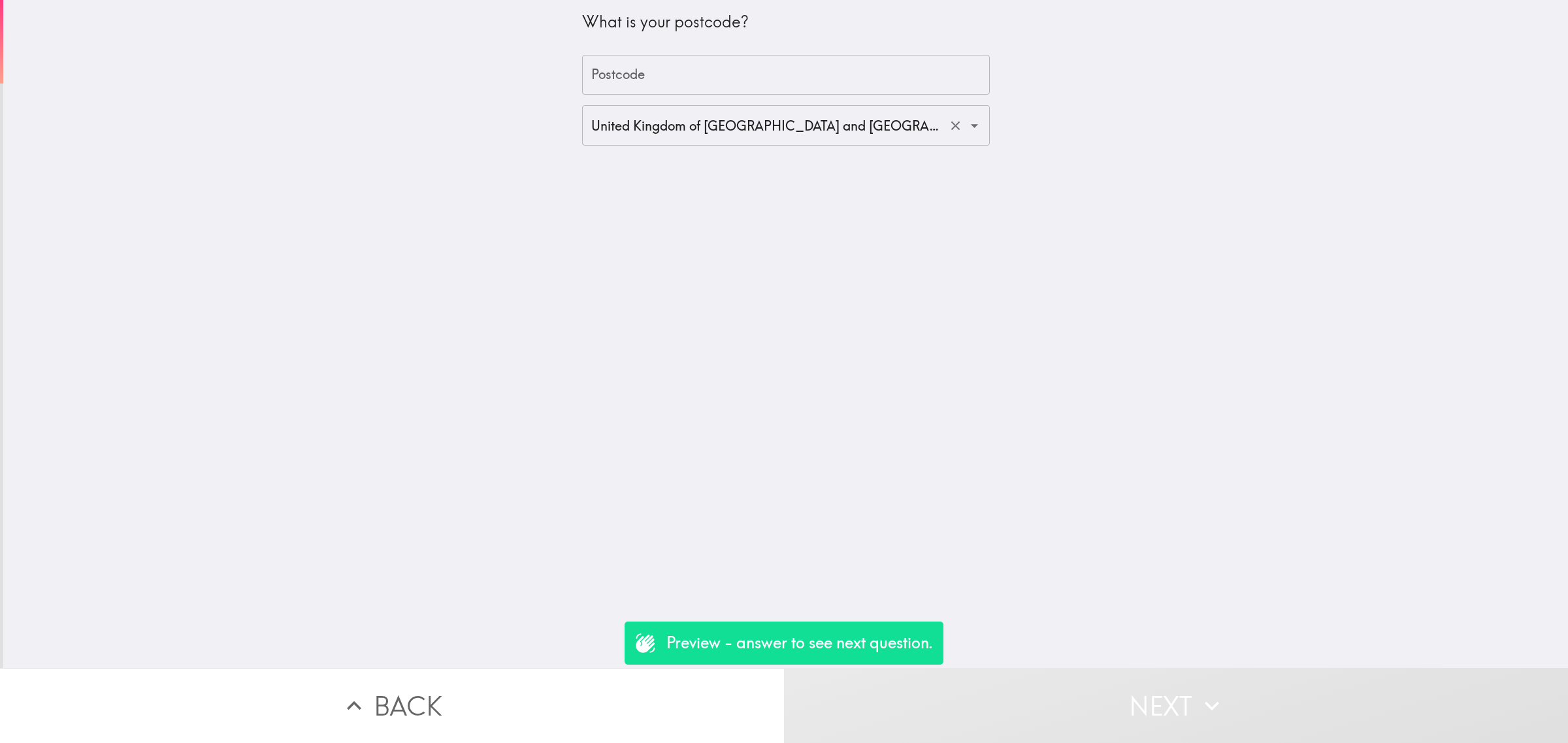
click at [649, 125] on input "United Kingdom of [GEOGRAPHIC_DATA] and [GEOGRAPHIC_DATA] ([GEOGRAPHIC_DATA])" at bounding box center [767, 125] width 359 height 29
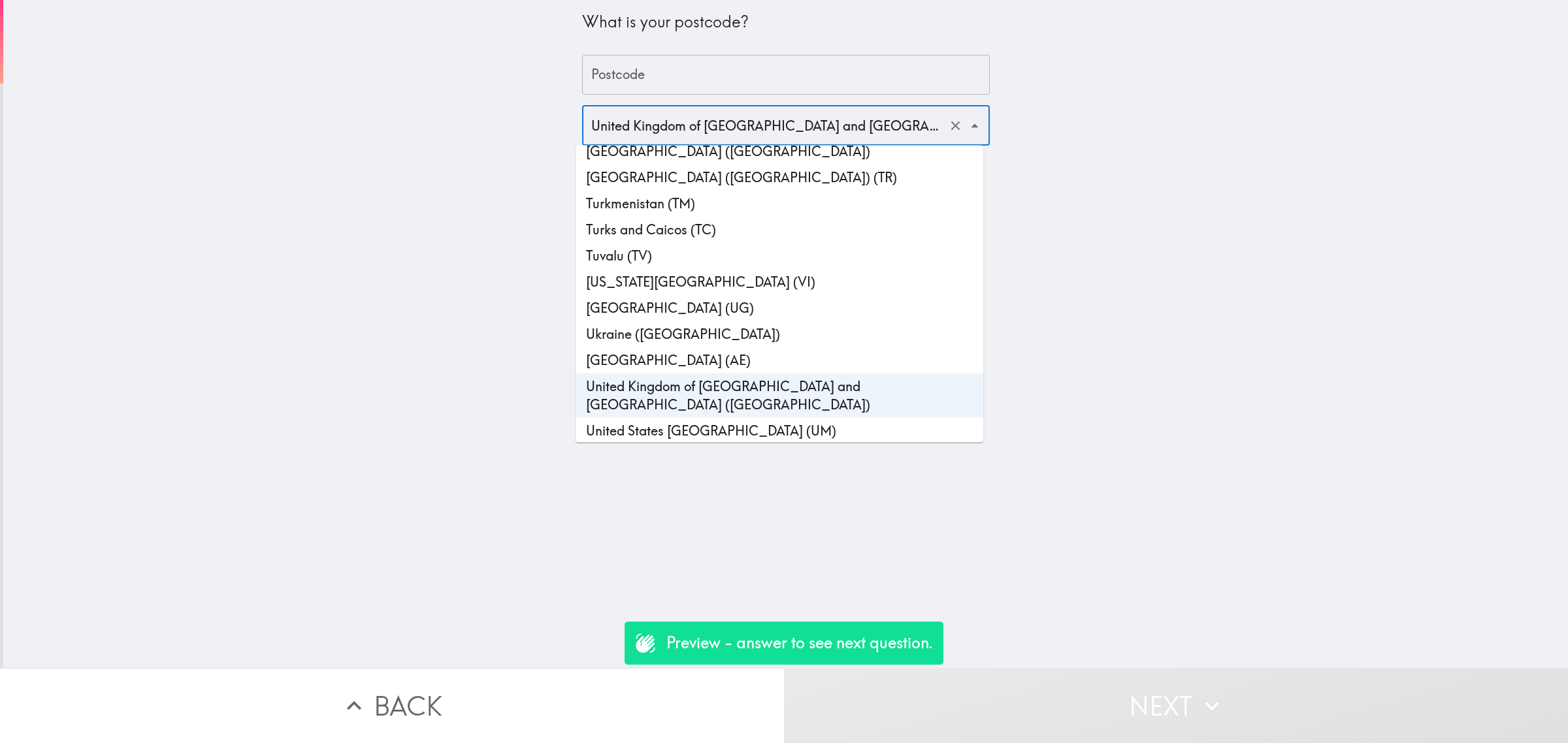
scroll to position [6004, 0]
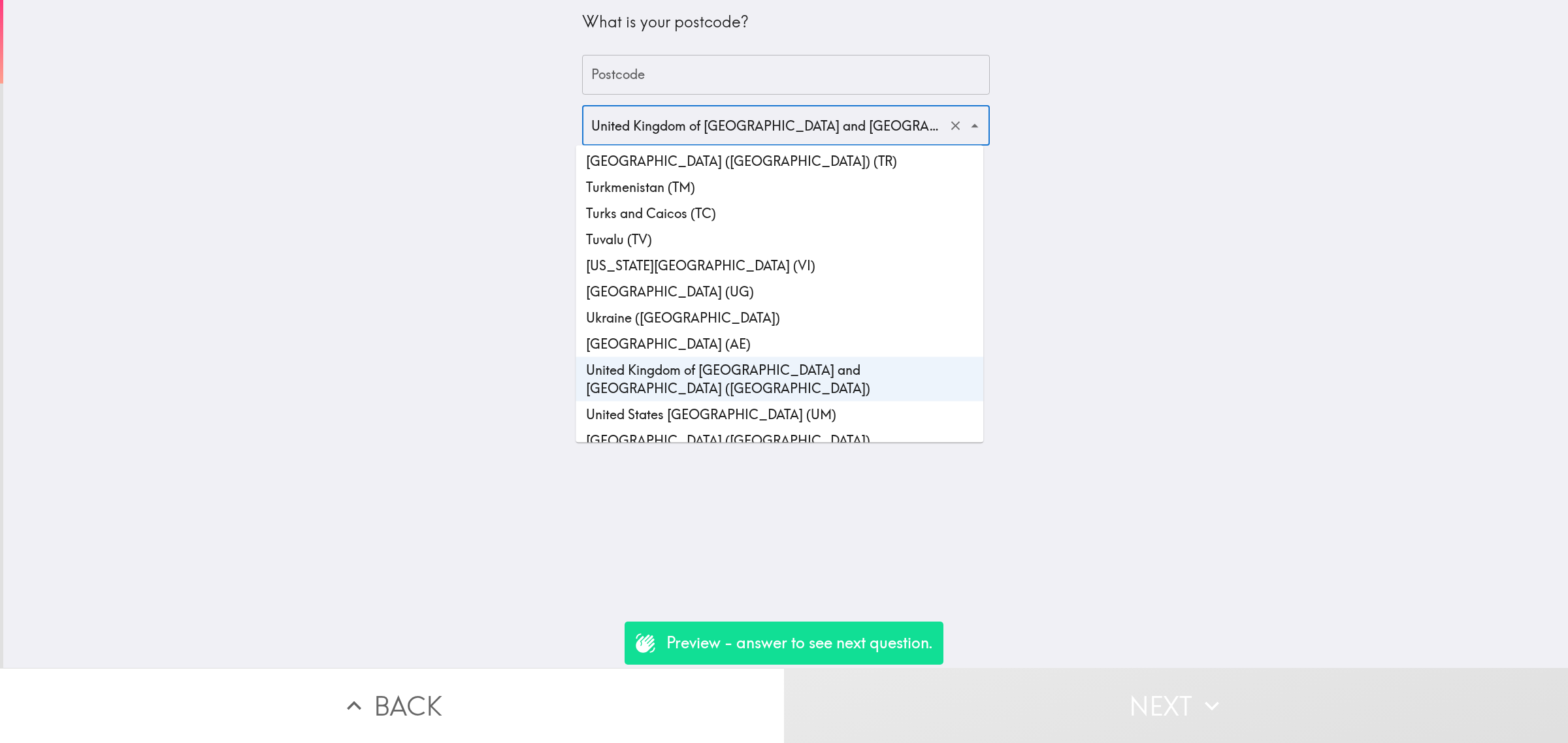
click at [720, 428] on li "[GEOGRAPHIC_DATA] ([GEOGRAPHIC_DATA])" at bounding box center [778, 441] width 407 height 26
type input "[GEOGRAPHIC_DATA] ([GEOGRAPHIC_DATA])"
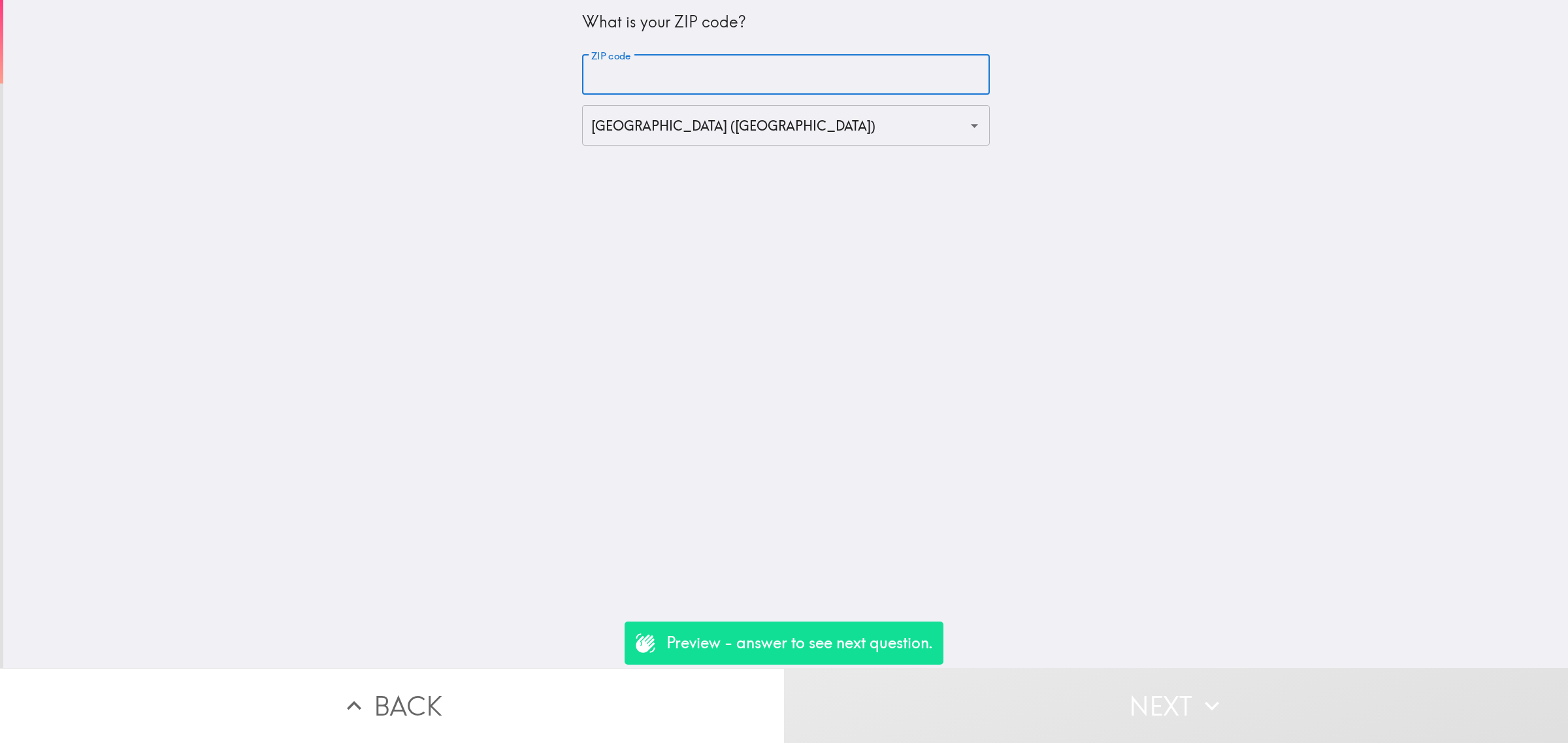
click at [662, 74] on input "ZIP code" at bounding box center [785, 75] width 407 height 41
type input "90000"
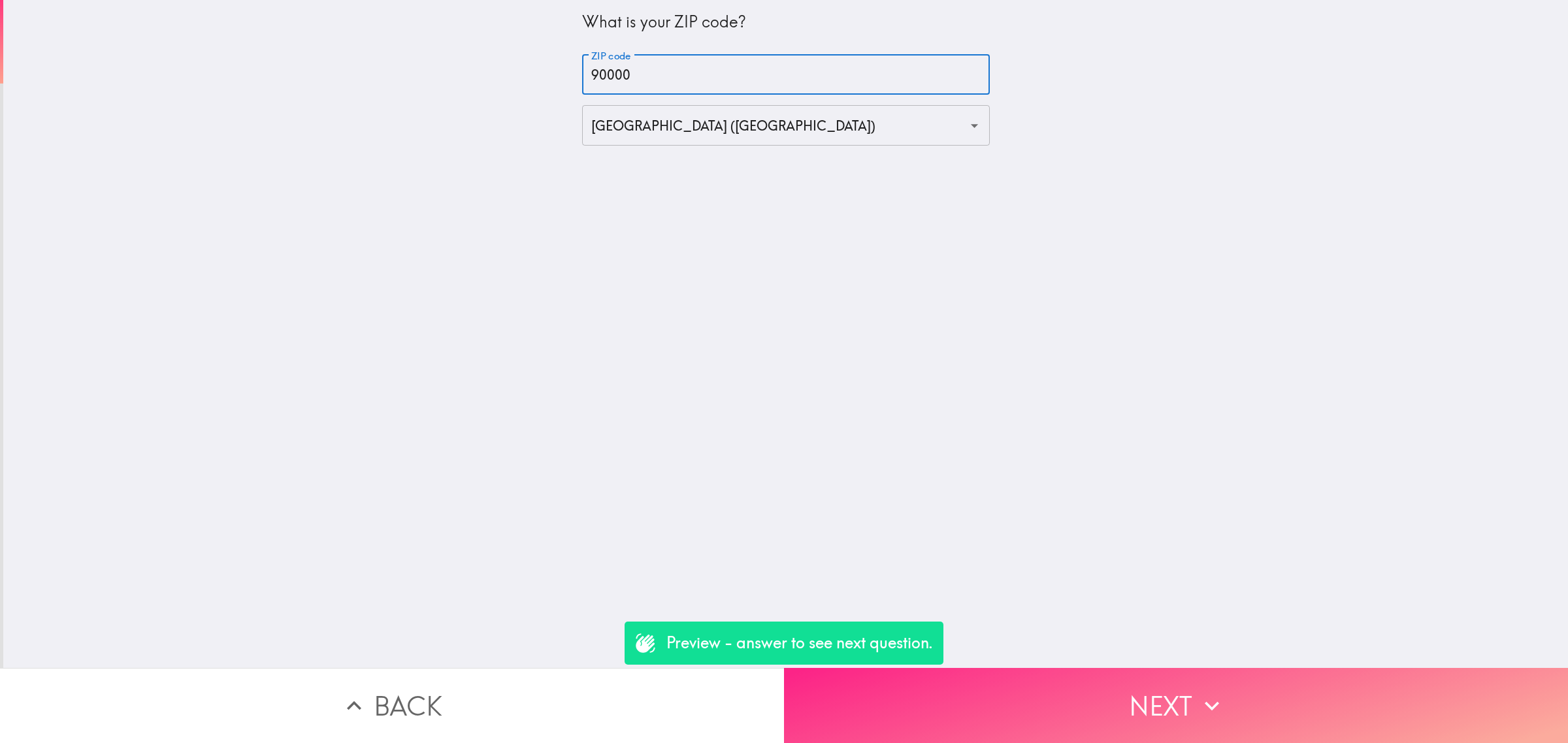
click at [1077, 688] on button "Next" at bounding box center [1175, 706] width 784 height 75
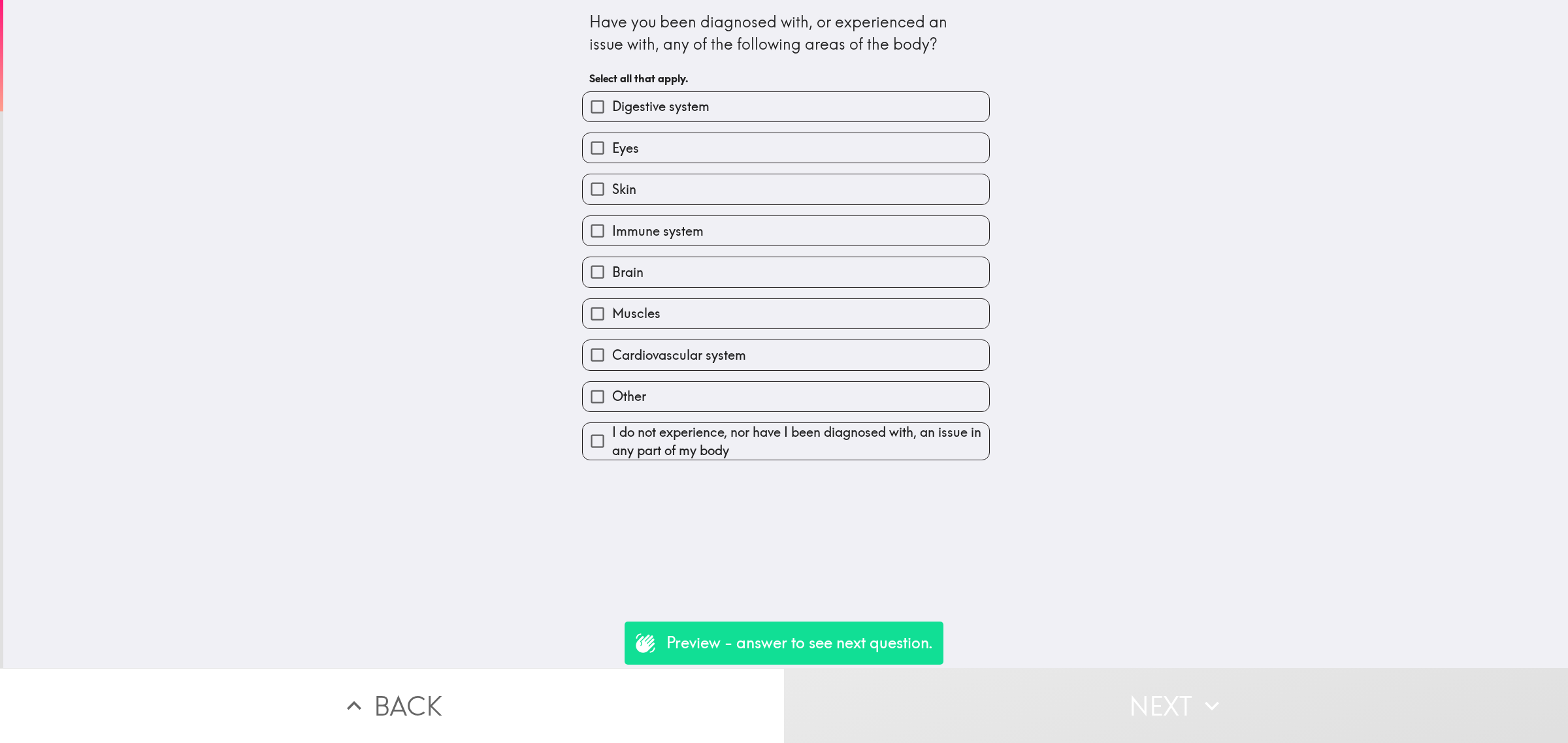
click at [692, 352] on span "Cardiovascular system" at bounding box center [679, 356] width 134 height 19
click at [612, 352] on input "Cardiovascular system" at bounding box center [597, 355] width 30 height 30
checkbox input "true"
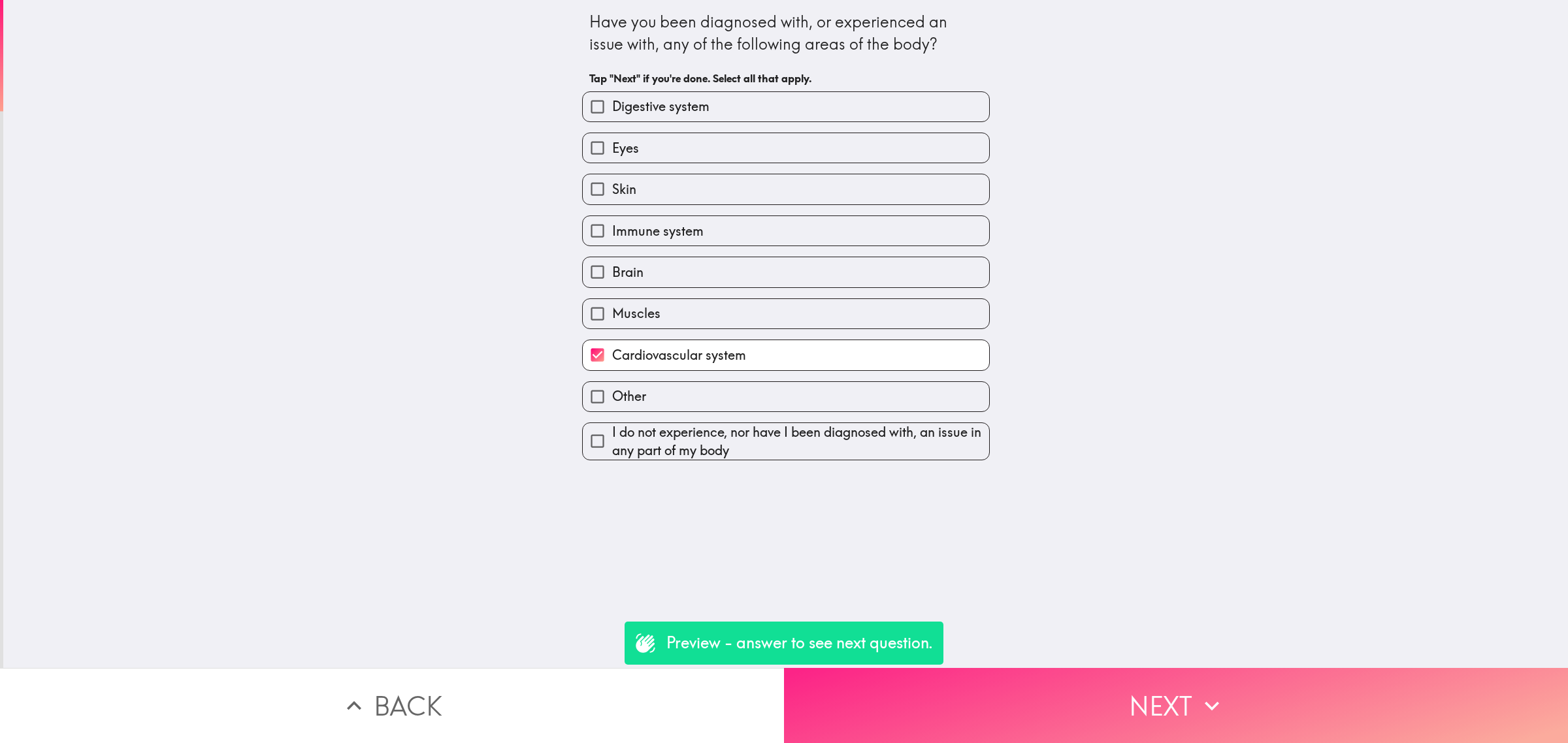
click at [1150, 668] on button "Next" at bounding box center [1175, 706] width 784 height 75
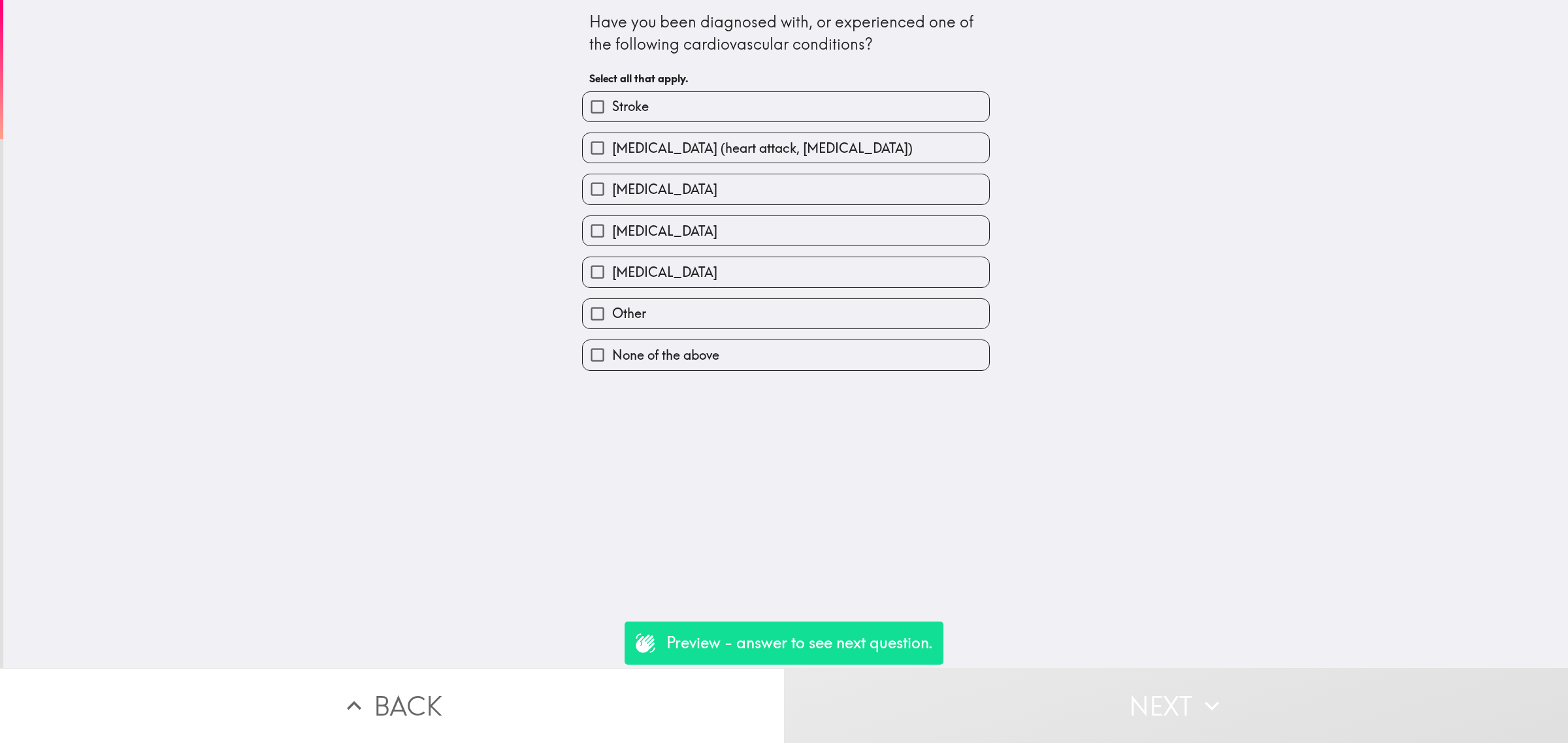
click at [690, 236] on span "[MEDICAL_DATA]" at bounding box center [664, 231] width 105 height 19
click at [612, 236] on input "[MEDICAL_DATA]" at bounding box center [597, 230] width 30 height 30
checkbox input "true"
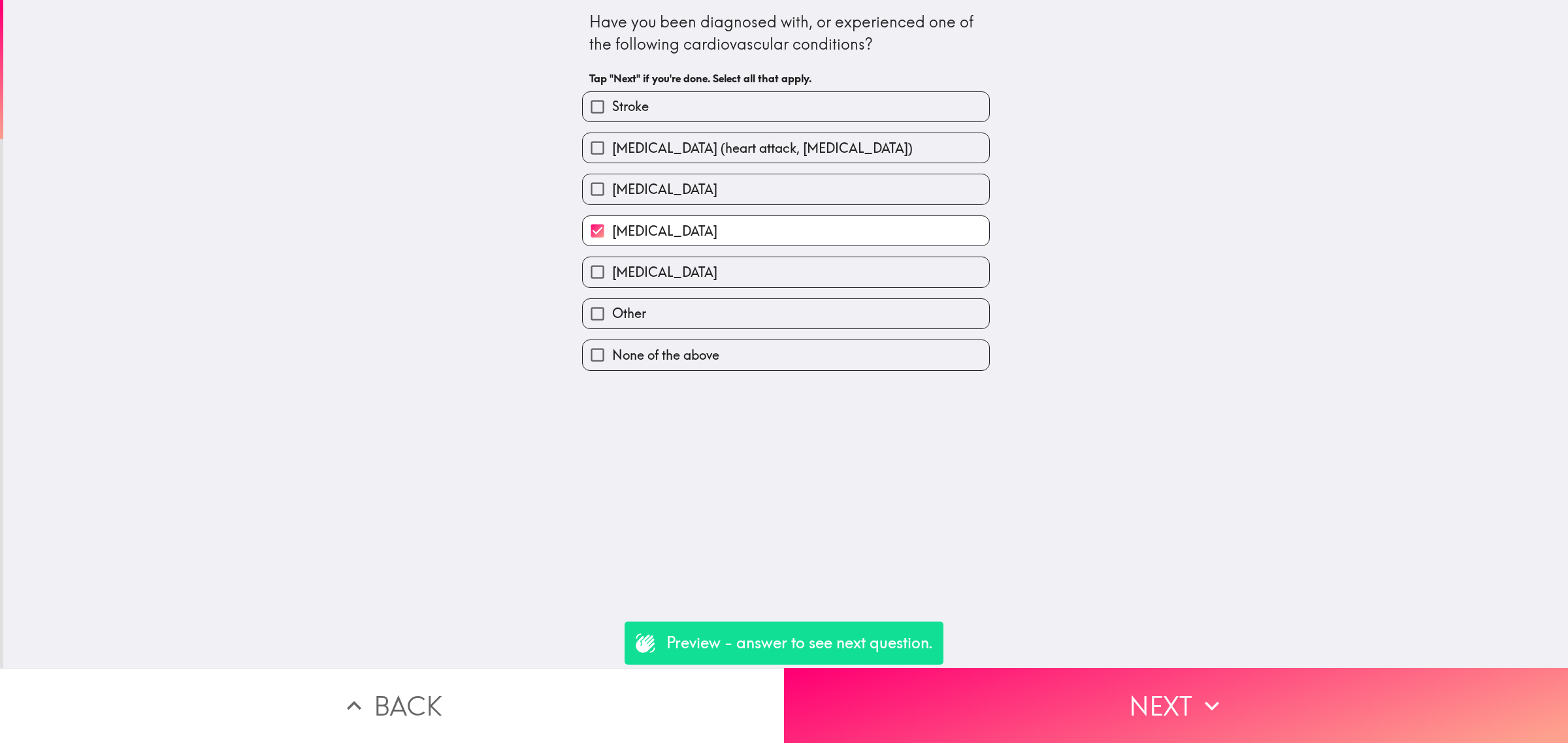
click at [1179, 674] on button "Next" at bounding box center [1175, 706] width 784 height 75
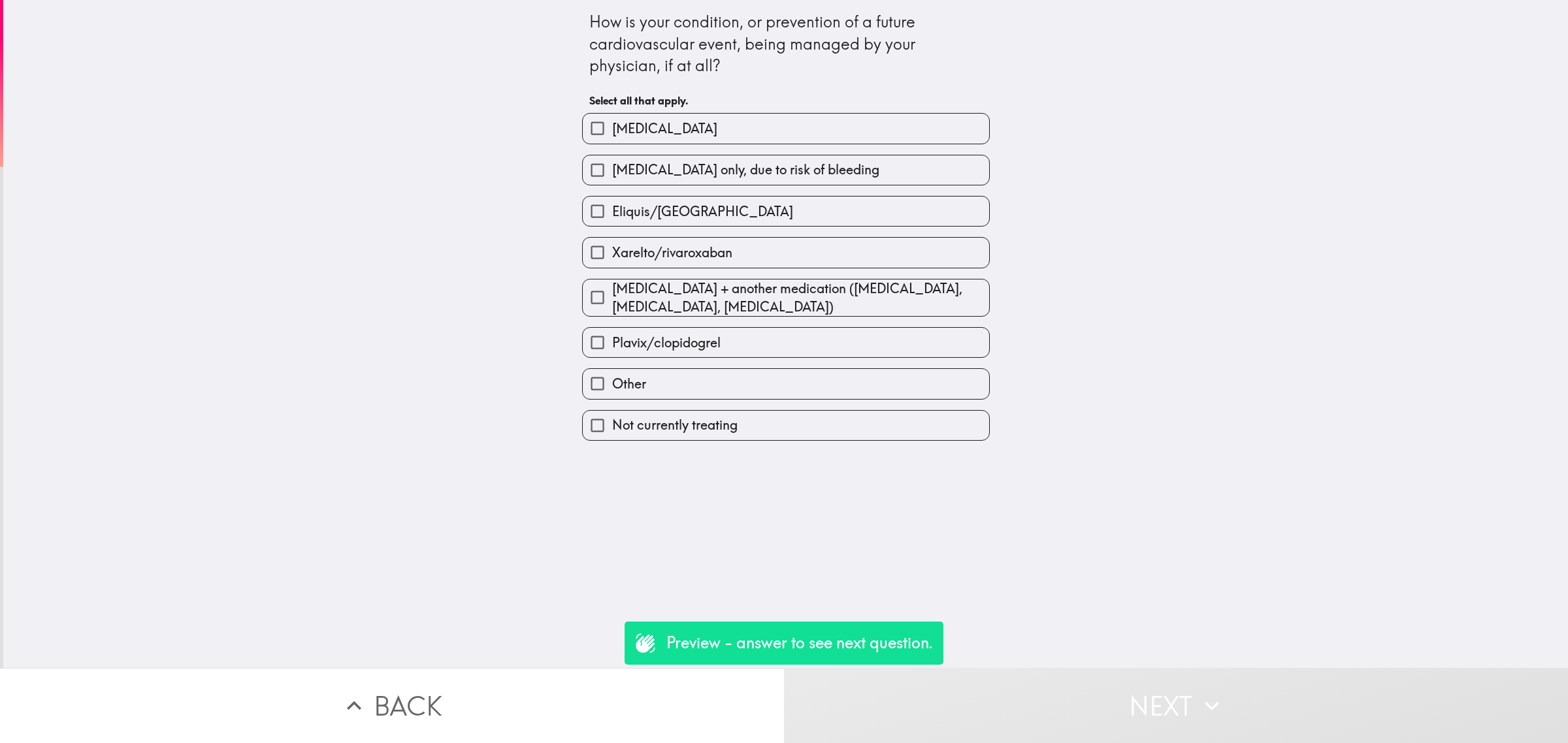
click at [668, 164] on span "[MEDICAL_DATA] only, due to risk of bleeding" at bounding box center [745, 170] width 267 height 19
click at [612, 164] on input "[MEDICAL_DATA] only, due to risk of bleeding" at bounding box center [597, 170] width 30 height 30
checkbox input "true"
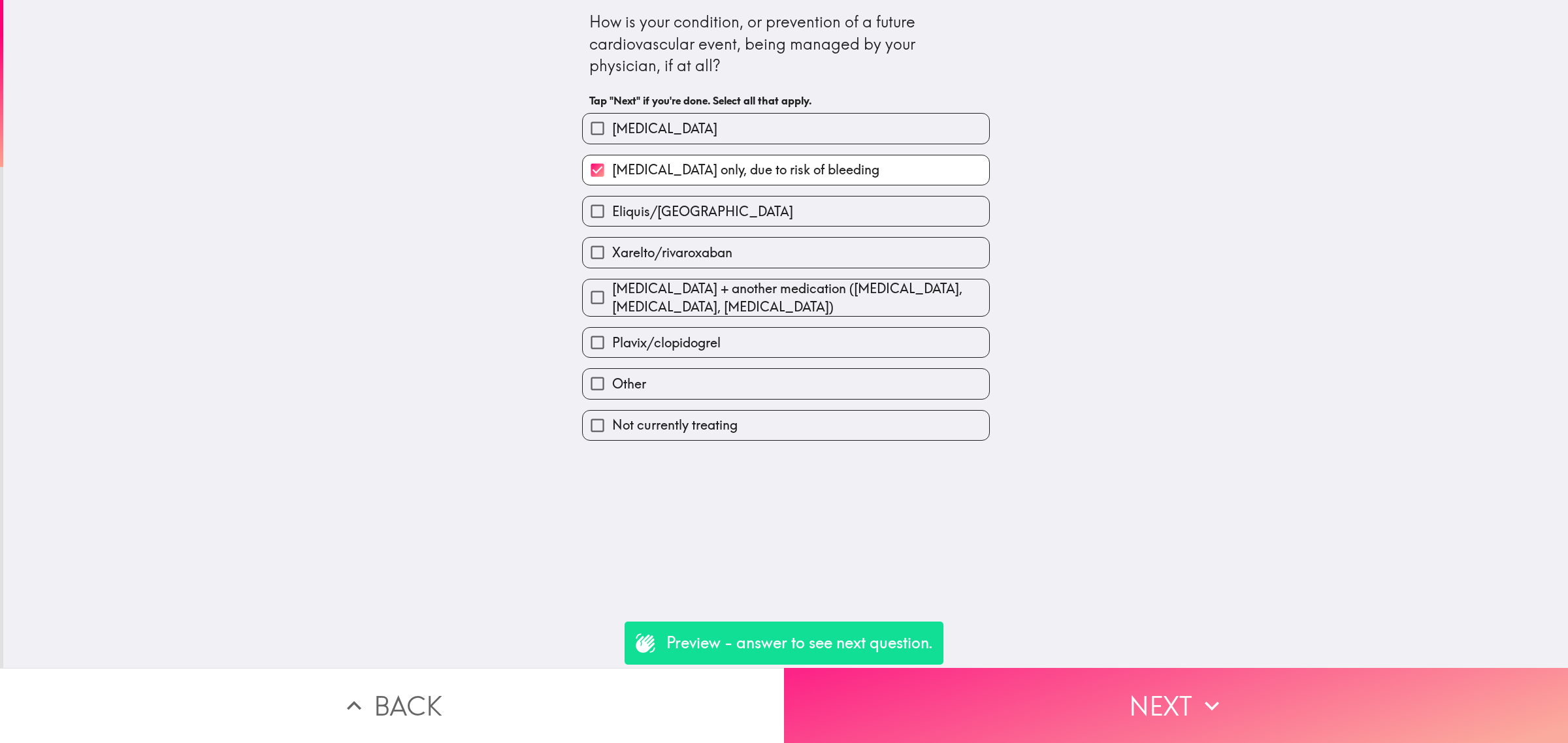
click at [1142, 702] on button "Next" at bounding box center [1175, 706] width 784 height 75
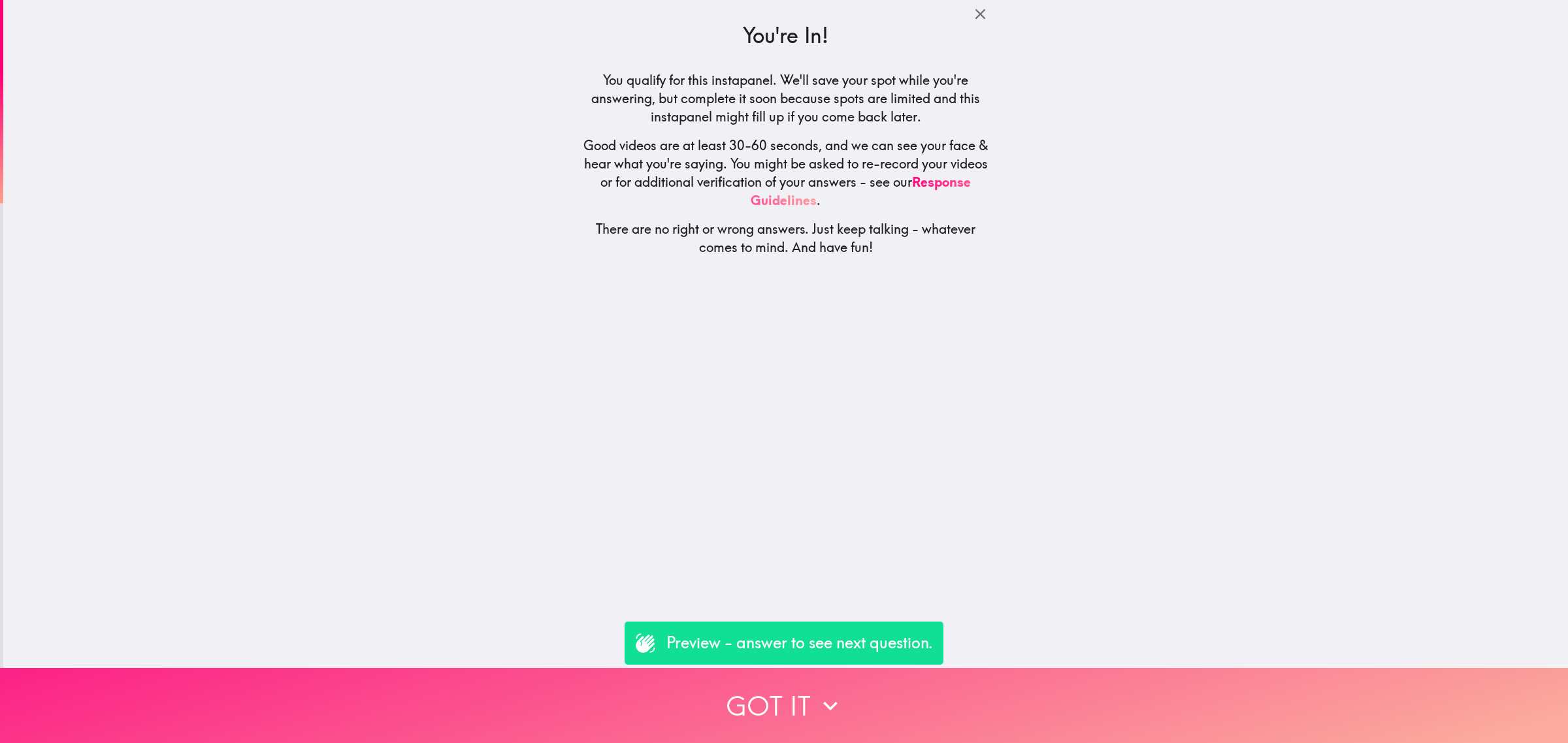
click at [1133, 684] on button "Got it" at bounding box center [784, 706] width 1568 height 75
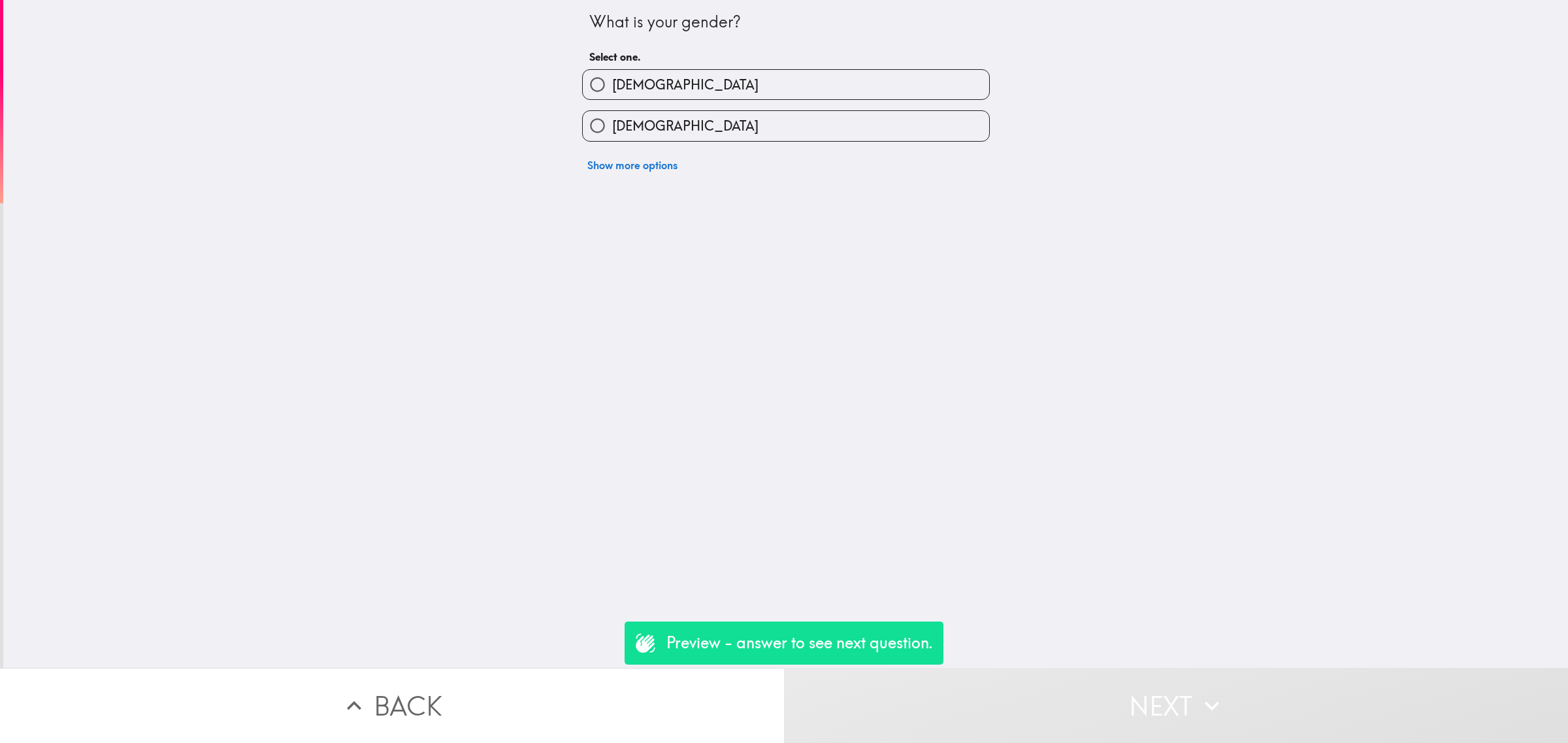
click at [618, 83] on span "[DEMOGRAPHIC_DATA]" at bounding box center [684, 85] width 147 height 19
click at [612, 83] on input "[DEMOGRAPHIC_DATA]" at bounding box center [597, 85] width 30 height 30
radio input "true"
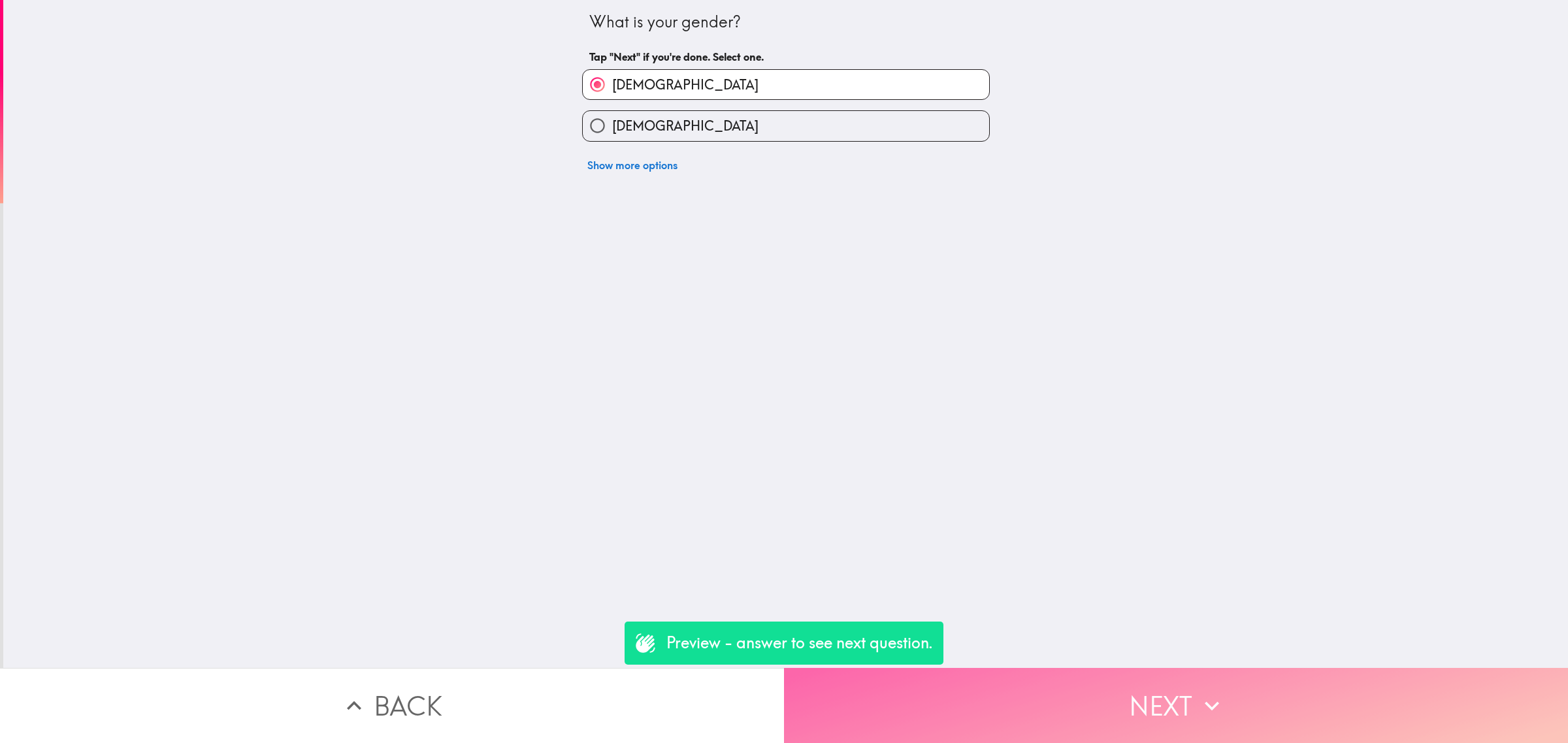
click at [1119, 674] on button "Next" at bounding box center [1175, 706] width 784 height 75
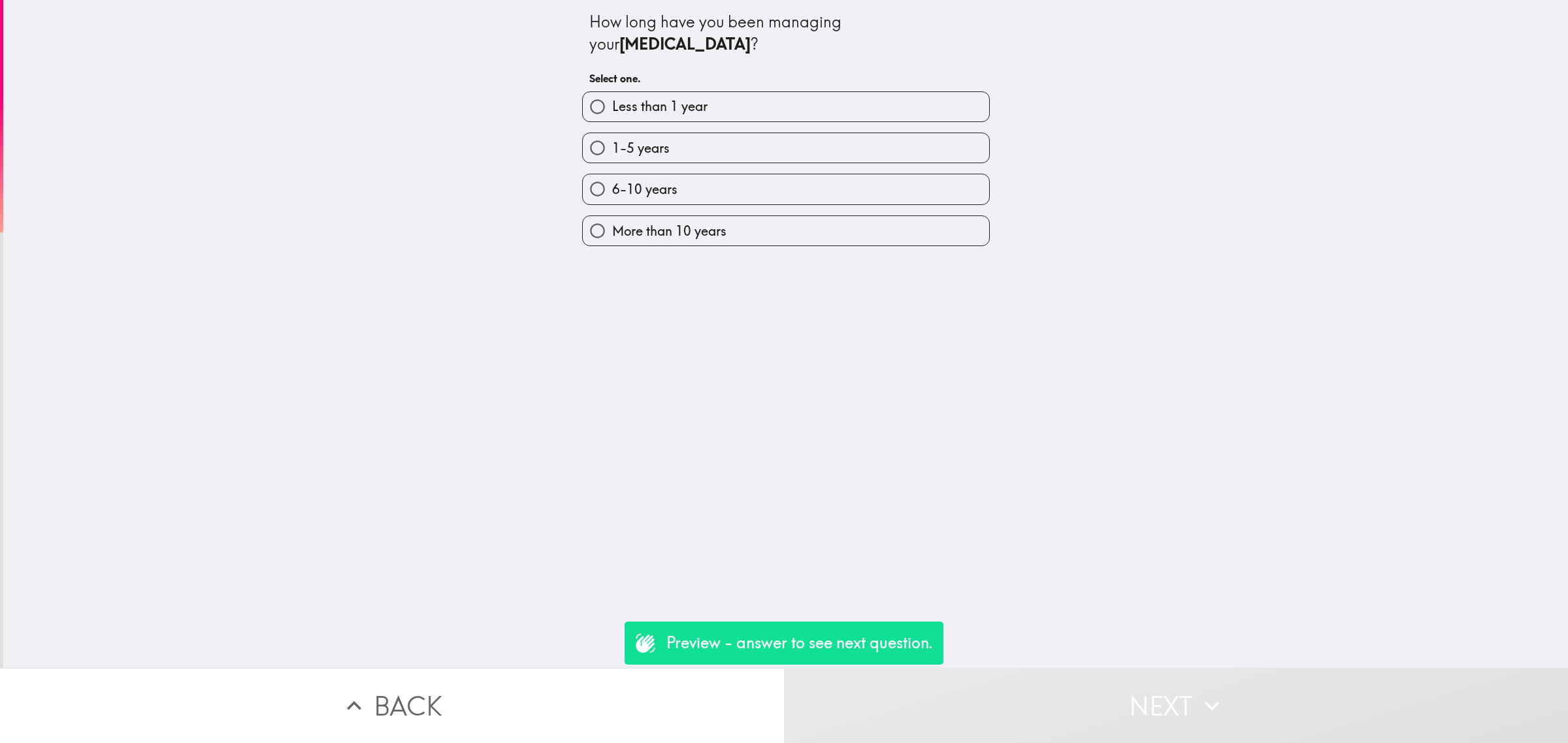
click at [670, 157] on label "1-5 years" at bounding box center [786, 147] width 407 height 30
click at [612, 157] on input "1-5 years" at bounding box center [597, 147] width 30 height 30
radio input "true"
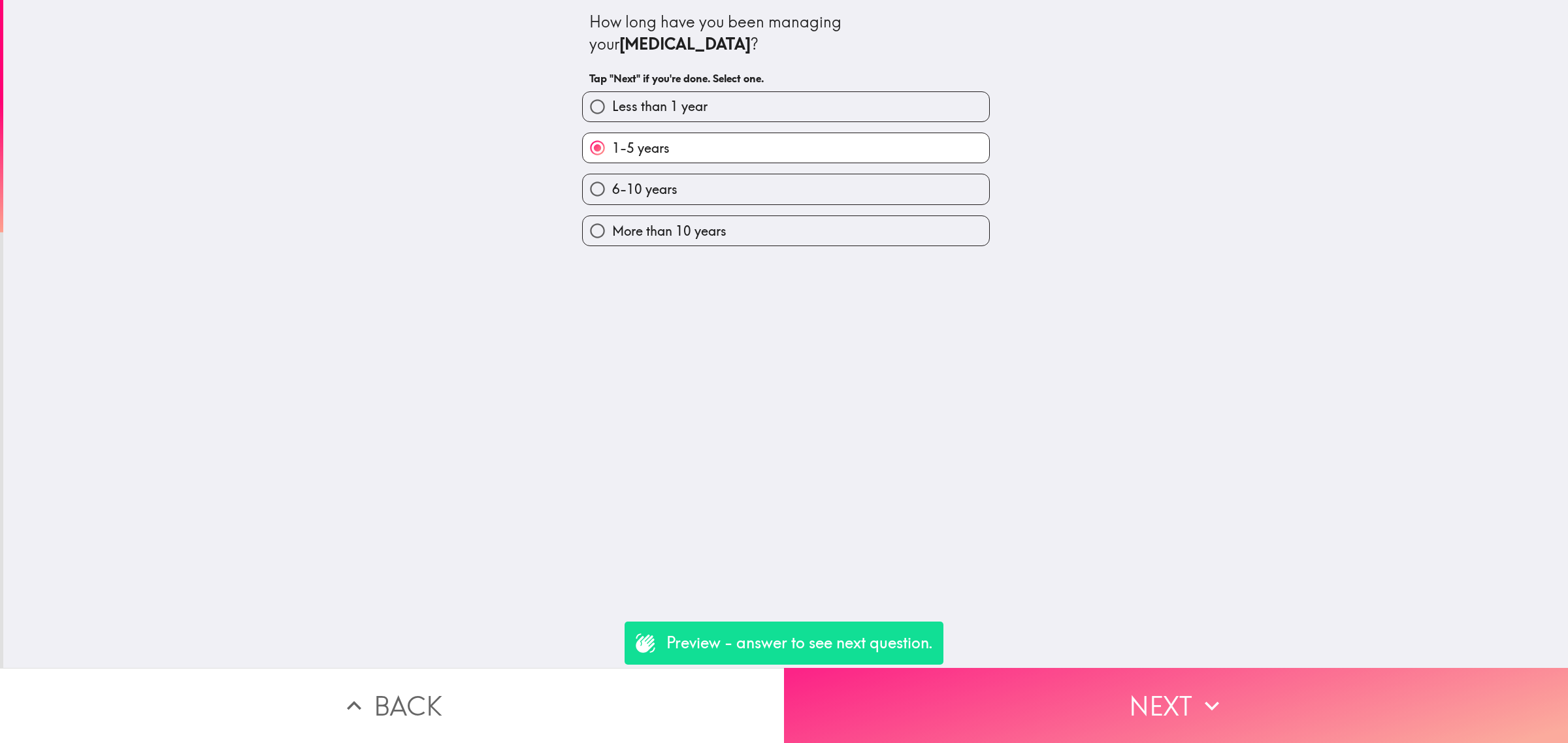
click at [1140, 699] on button "Next" at bounding box center [1175, 706] width 784 height 75
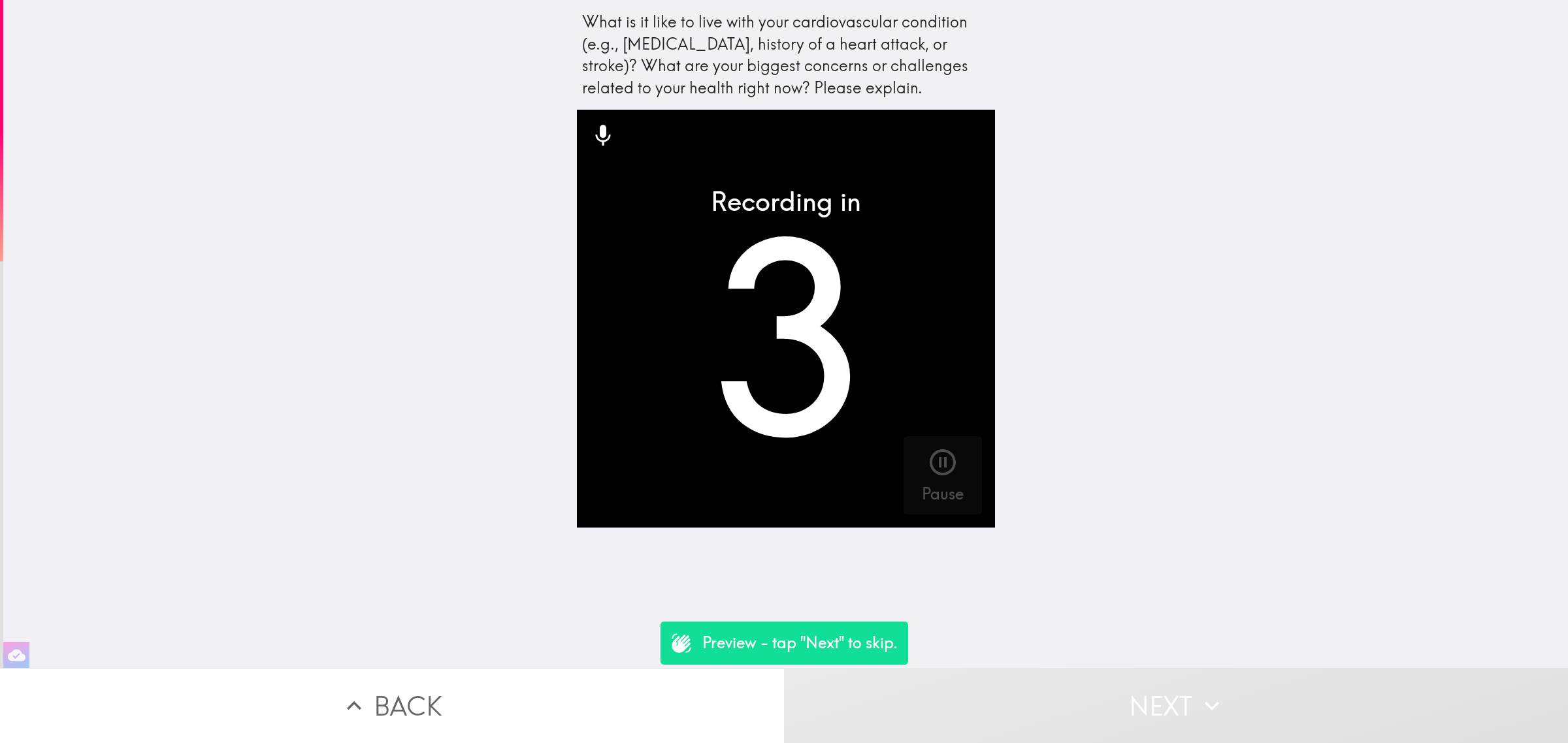
click at [1131, 686] on button "Next" at bounding box center [1175, 706] width 784 height 75
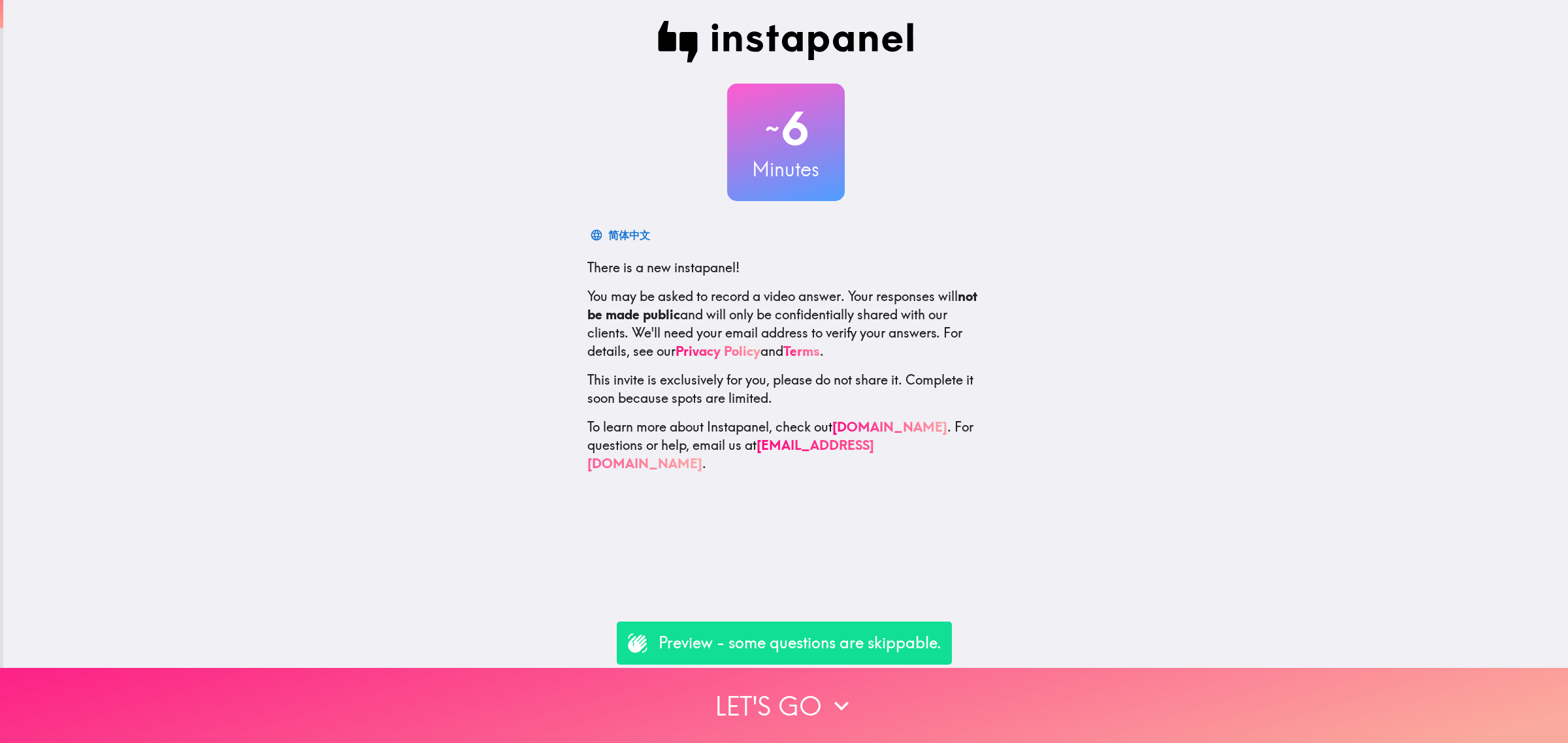
click at [890, 696] on button "Let's go" at bounding box center [784, 706] width 1568 height 75
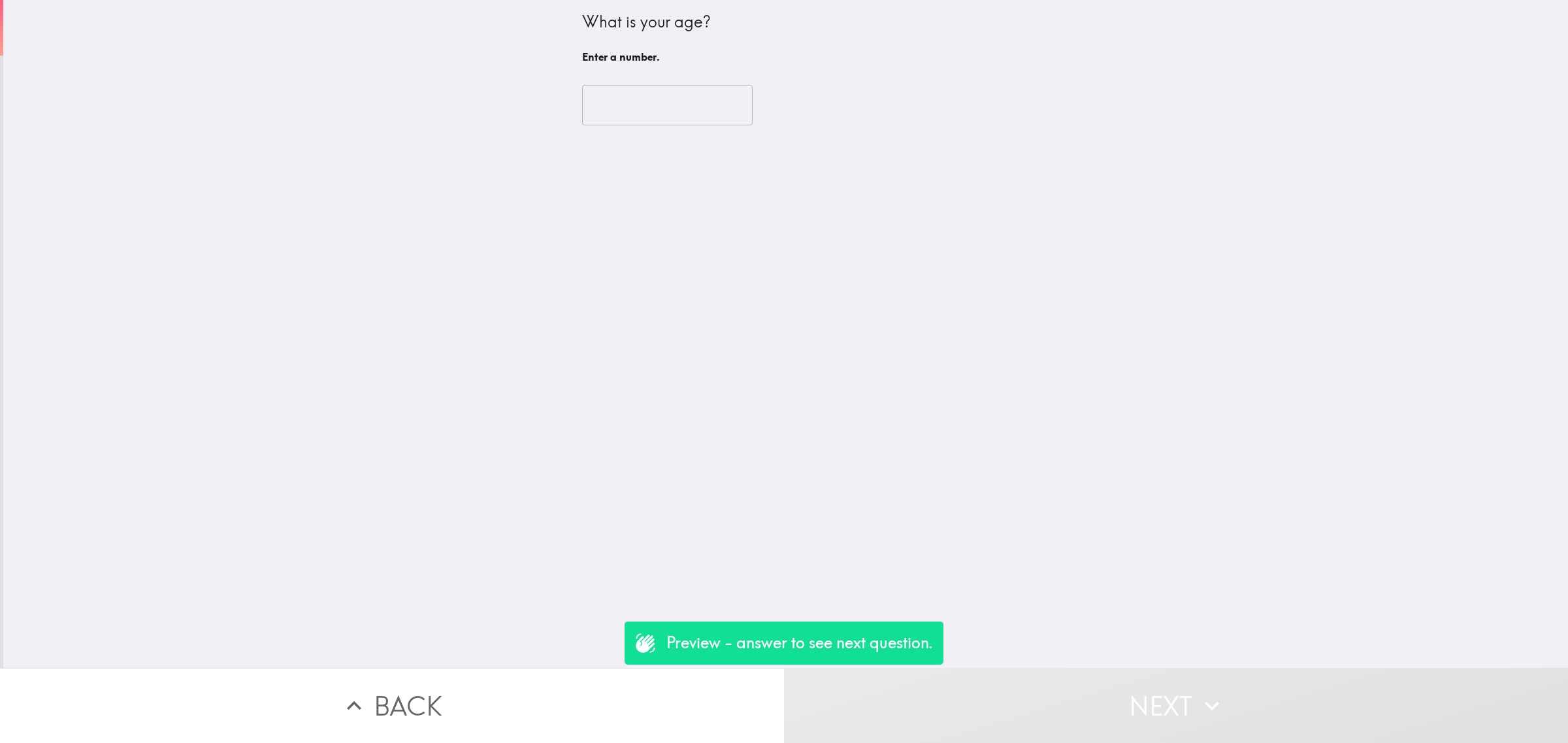
click at [645, 115] on input "number" at bounding box center [667, 105] width 170 height 41
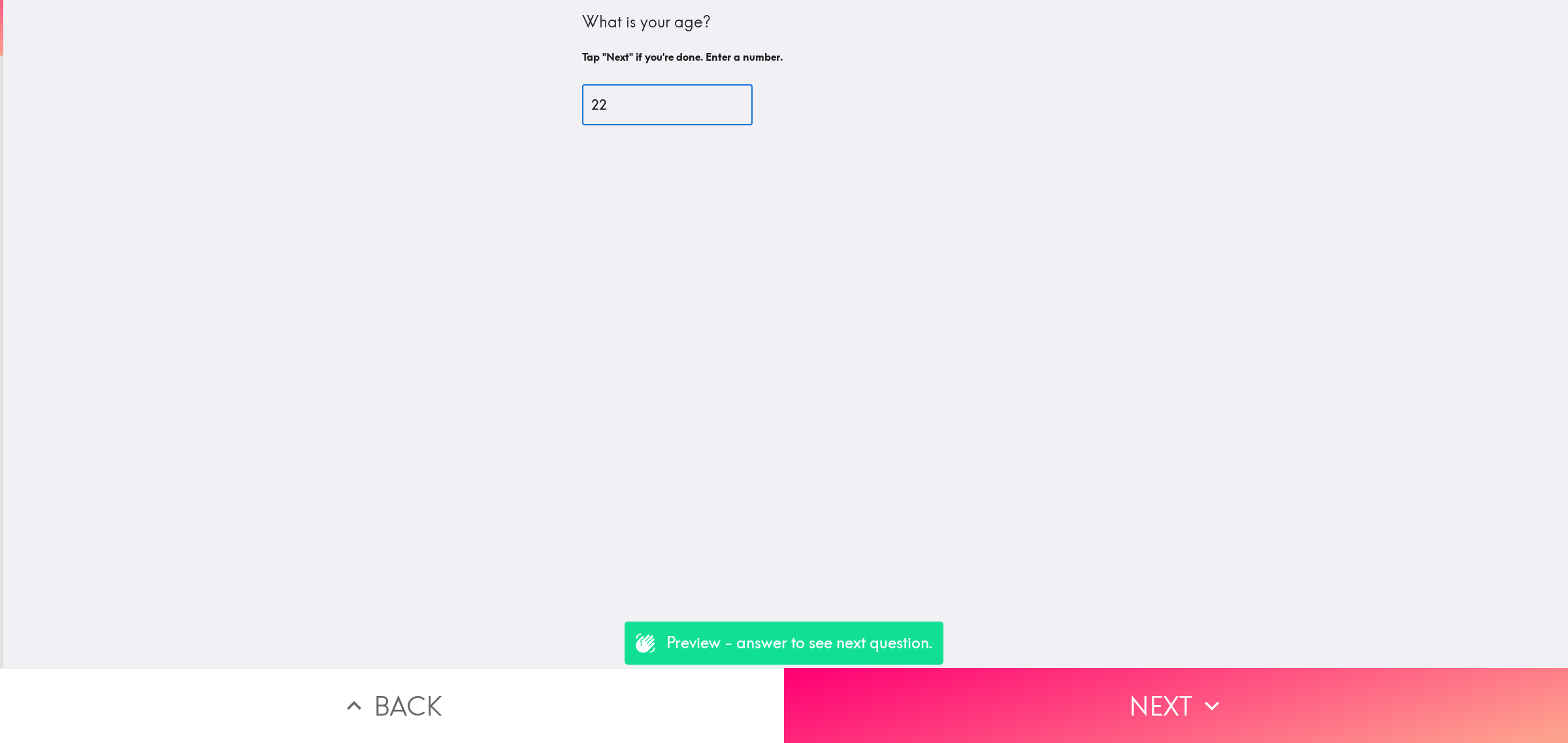
type input "22"
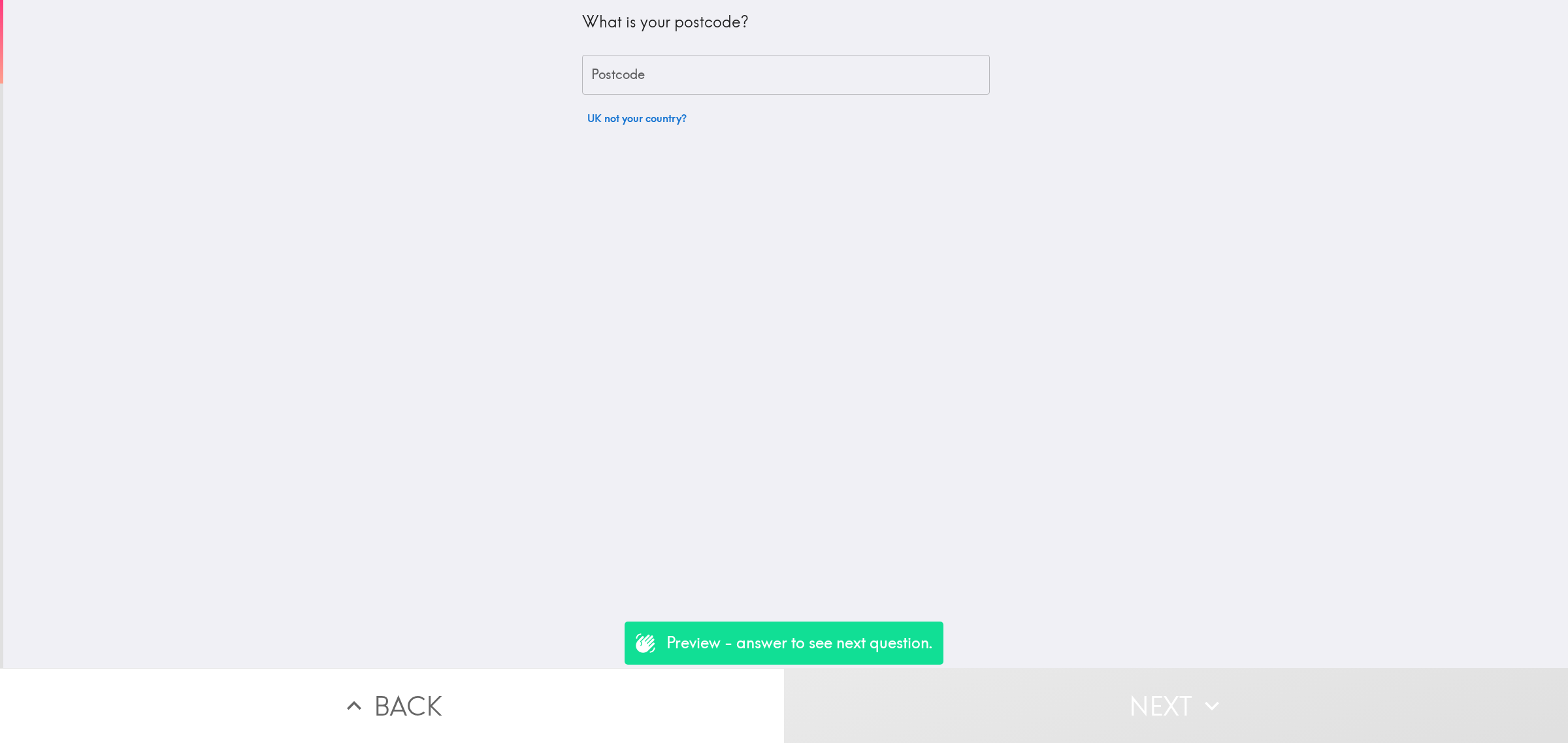
click at [629, 126] on button "UK not your country?" at bounding box center [637, 118] width 110 height 26
click at [634, 115] on input "United Kingdom of [GEOGRAPHIC_DATA] and [GEOGRAPHIC_DATA] ([GEOGRAPHIC_DATA])" at bounding box center [767, 125] width 359 height 29
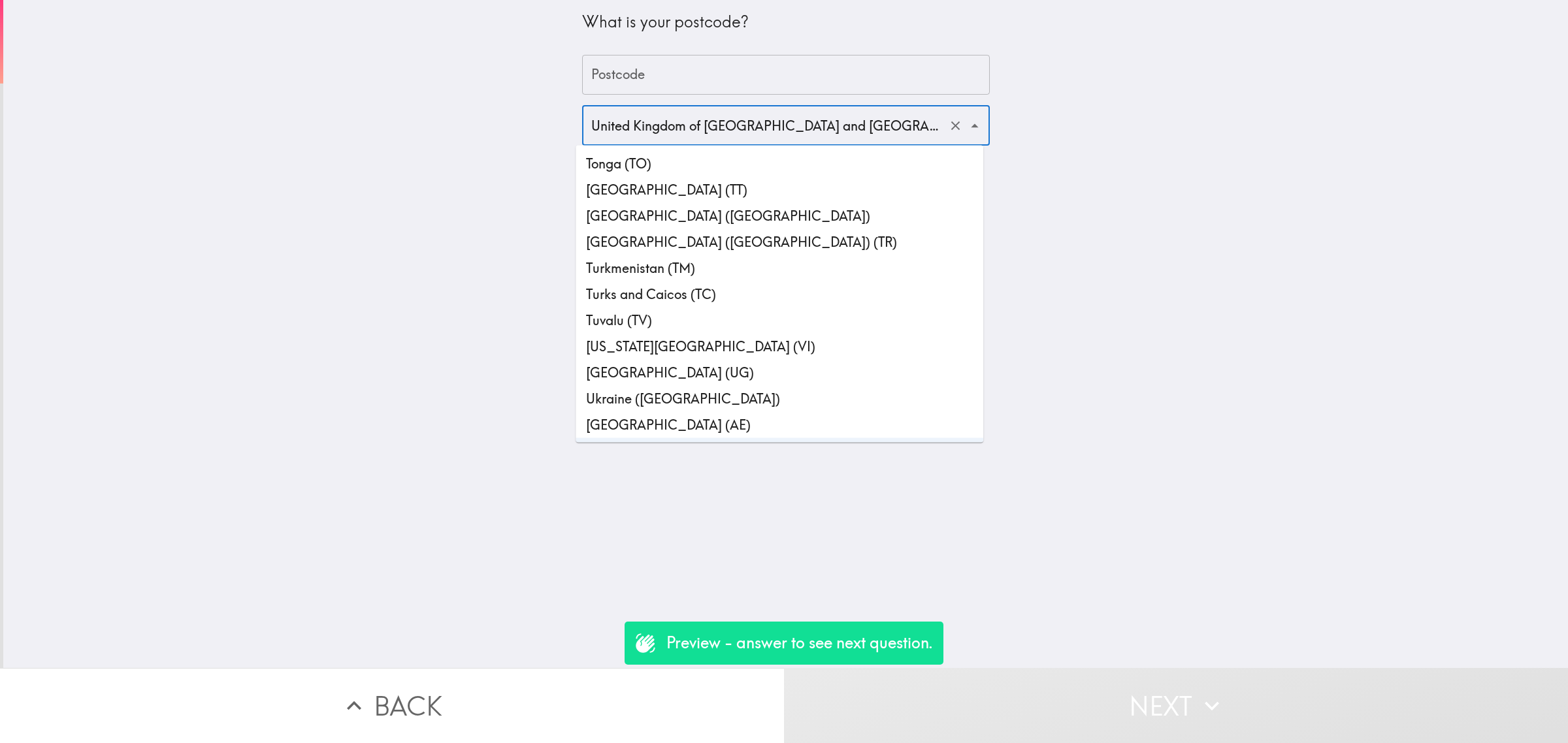
scroll to position [6004, 0]
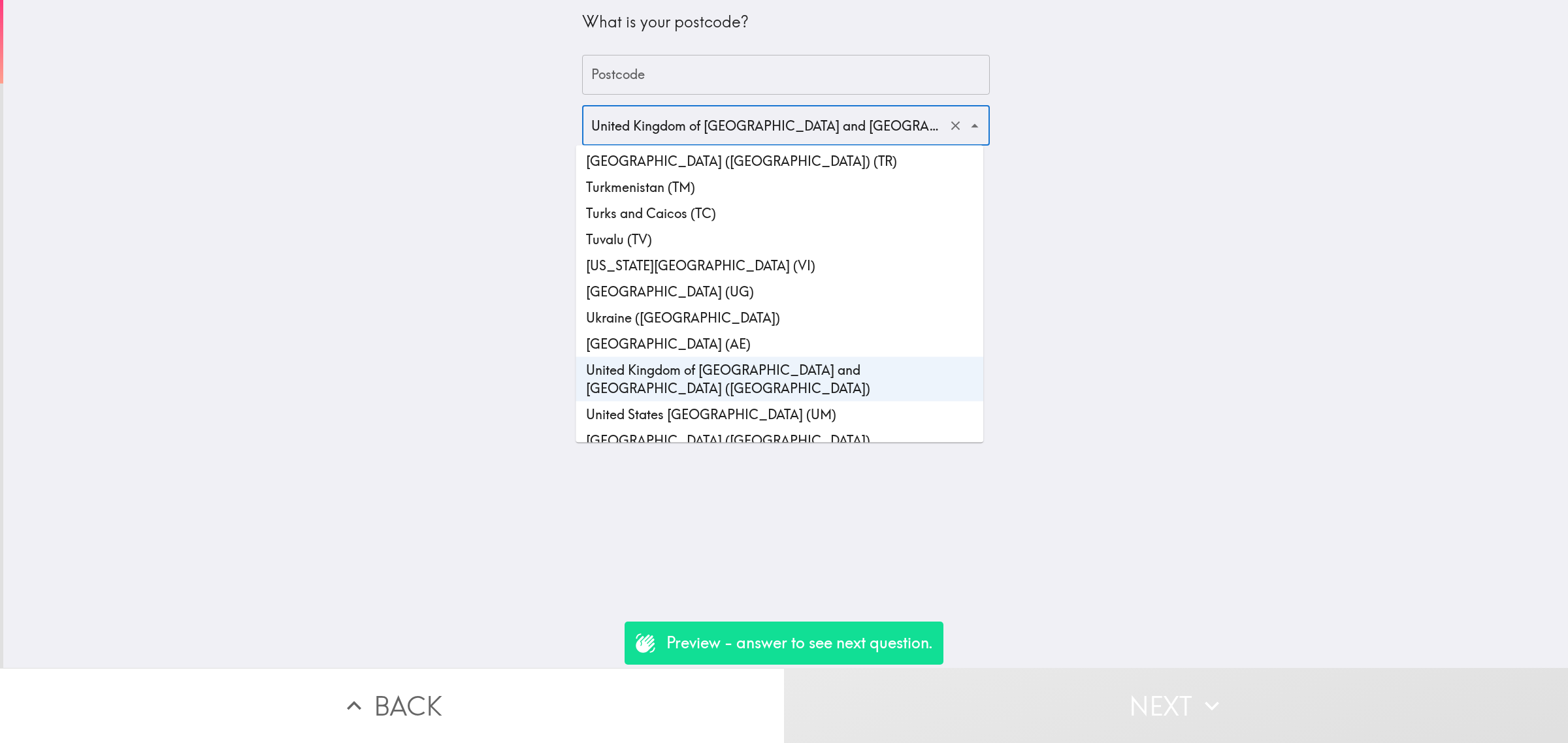
click at [693, 428] on li "[GEOGRAPHIC_DATA] ([GEOGRAPHIC_DATA])" at bounding box center [778, 441] width 407 height 26
type input "[GEOGRAPHIC_DATA] ([GEOGRAPHIC_DATA])"
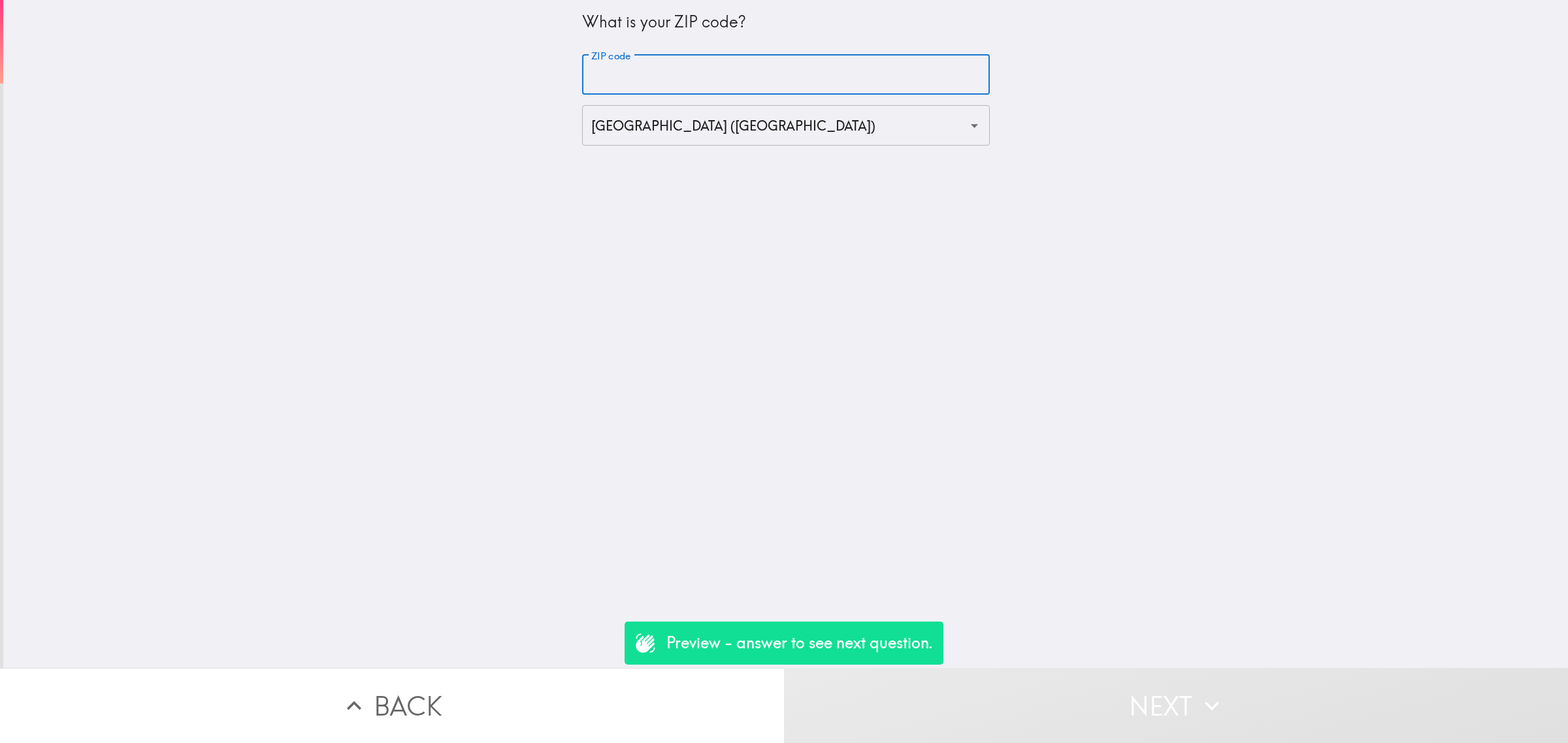
click at [638, 79] on input "ZIP code" at bounding box center [785, 75] width 407 height 41
type input "90000"
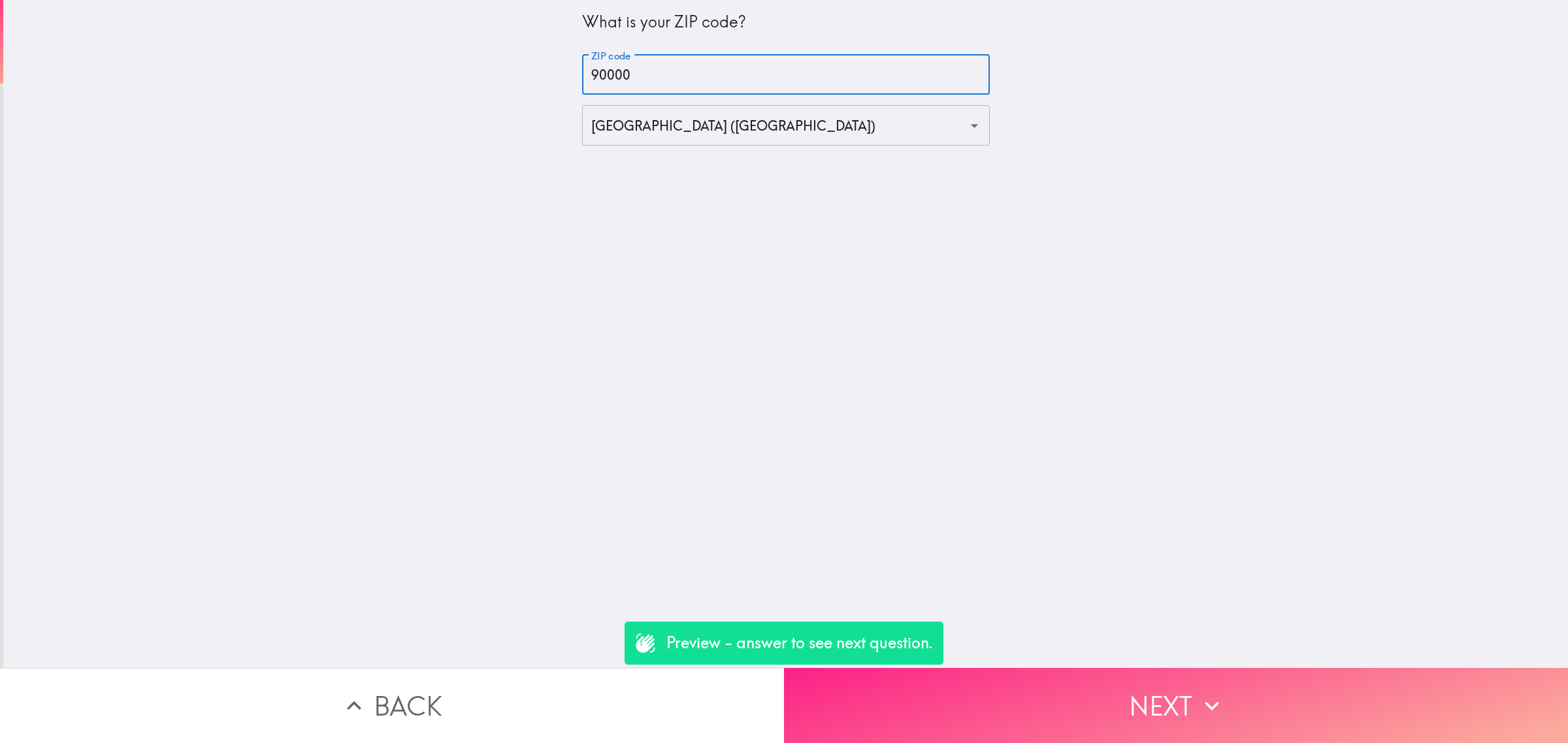
click at [1131, 685] on button "Next" at bounding box center [1175, 706] width 784 height 75
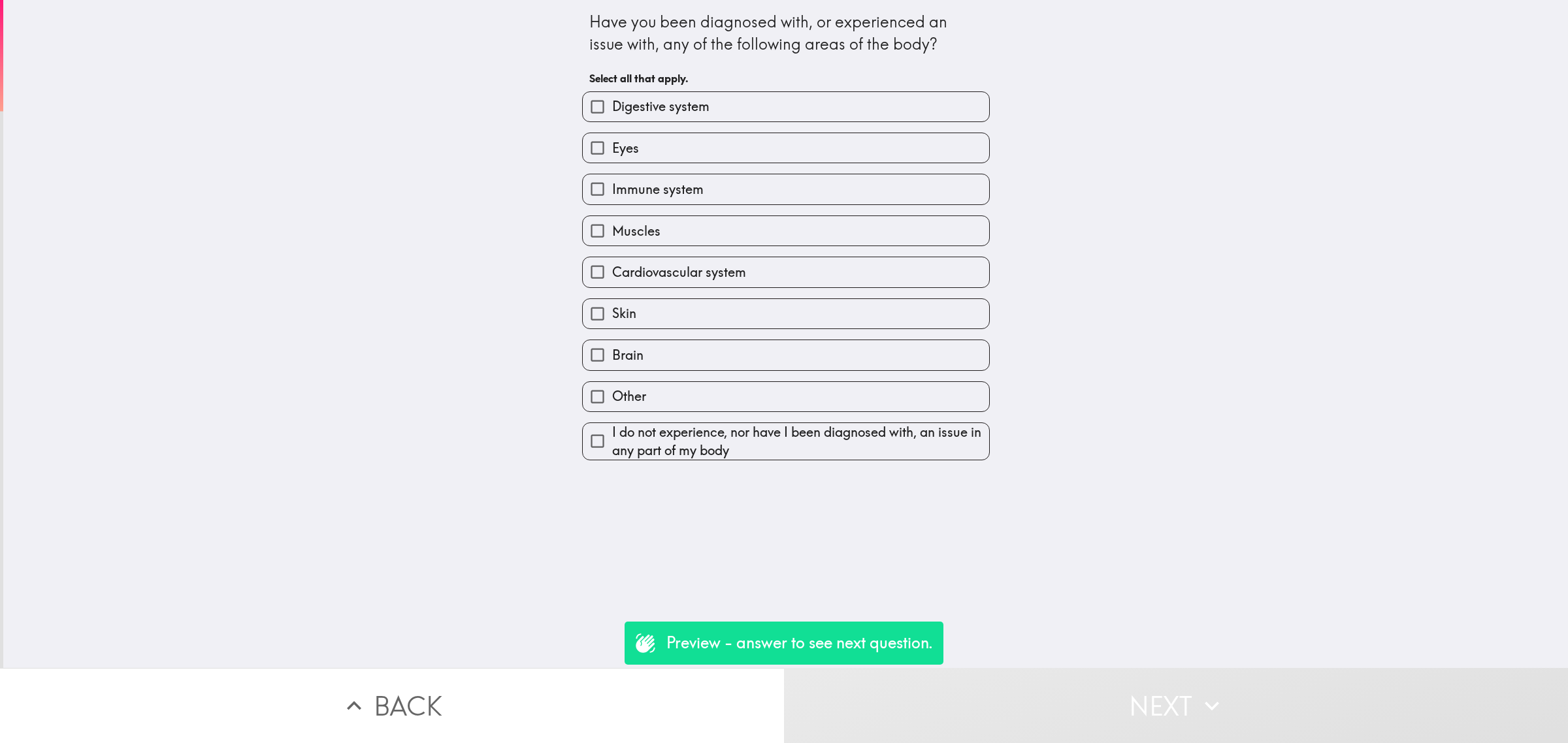
click at [726, 263] on label "Cardiovascular system" at bounding box center [786, 272] width 407 height 30
click at [612, 263] on input "Cardiovascular system" at bounding box center [597, 272] width 30 height 30
checkbox input "true"
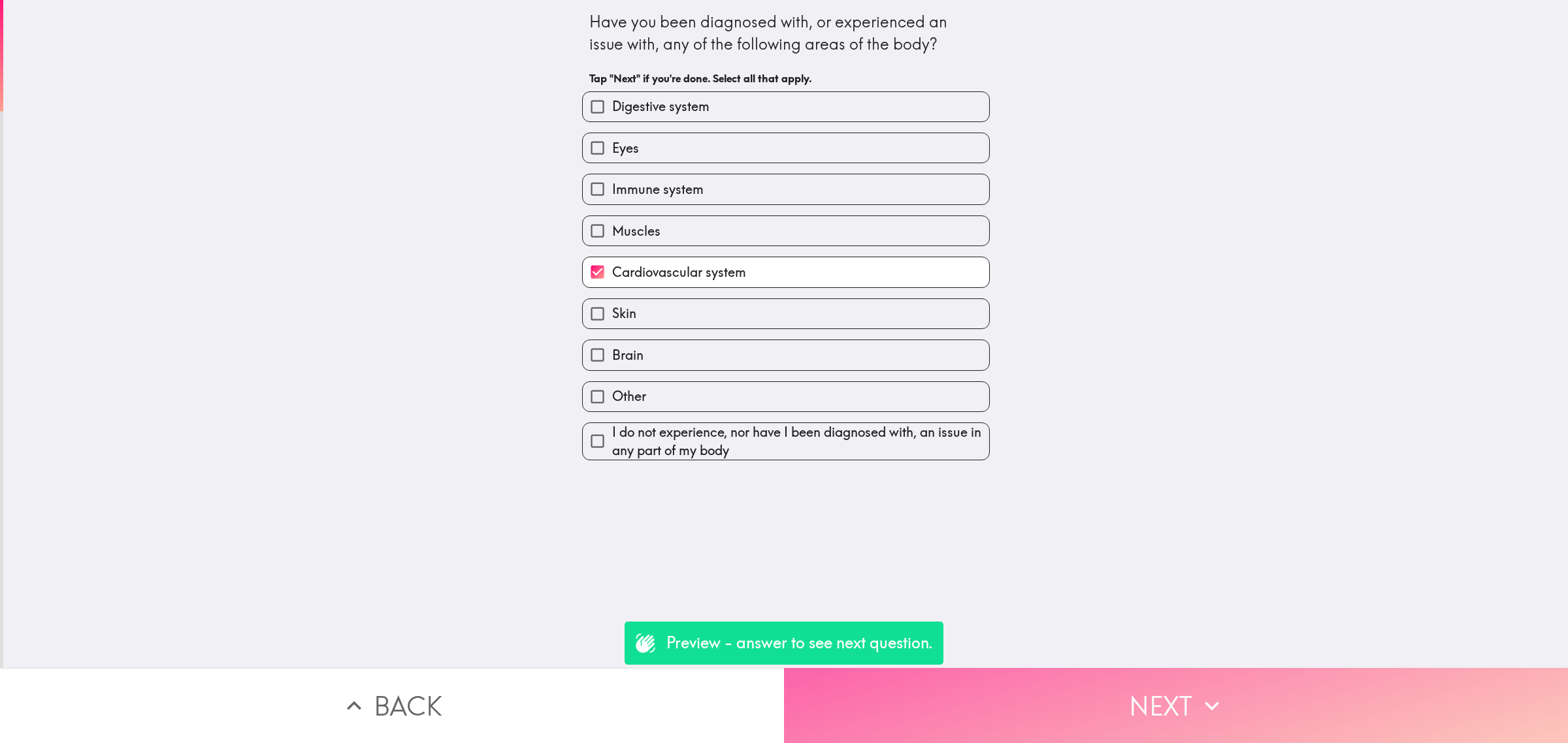
click at [1177, 701] on button "Next" at bounding box center [1175, 706] width 784 height 75
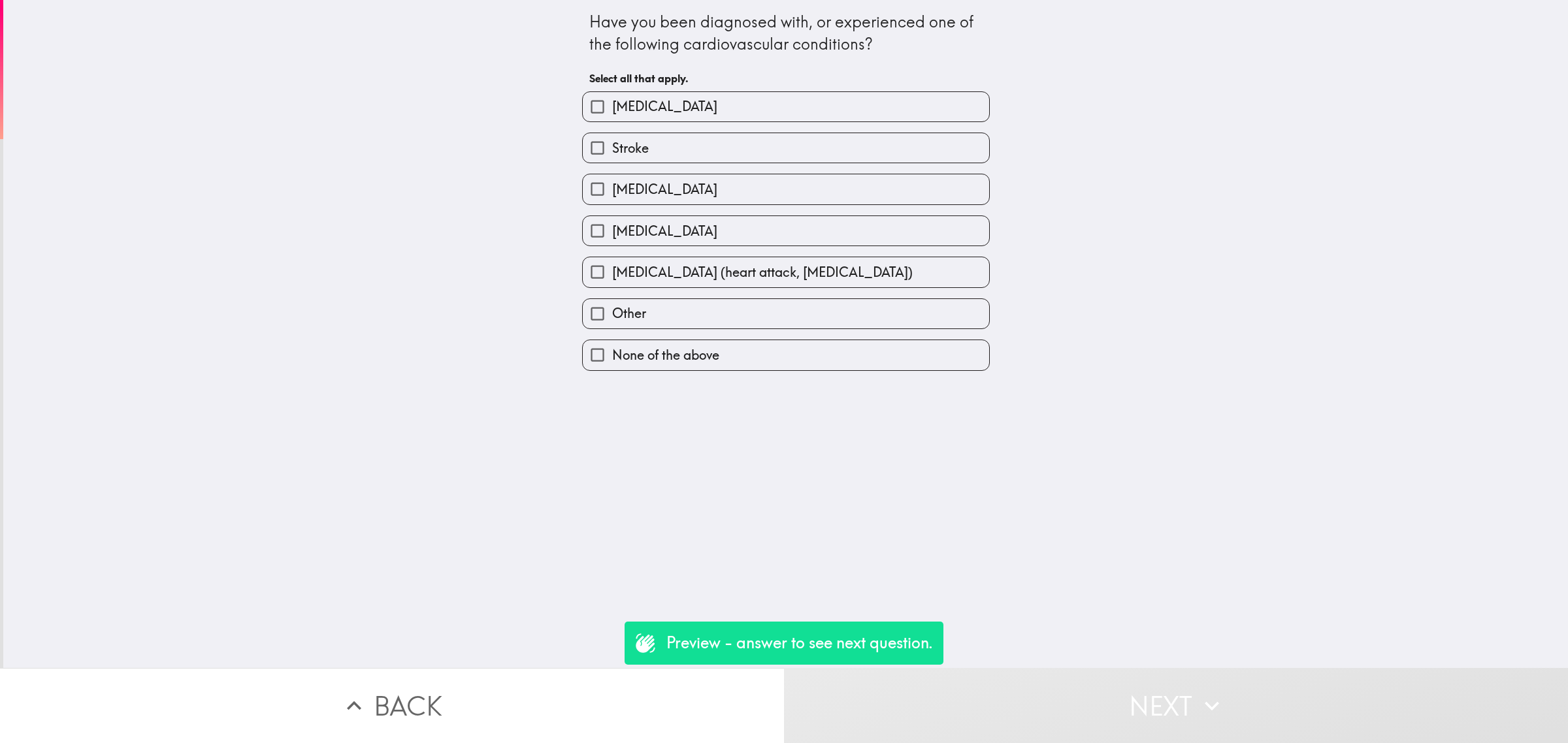
click at [678, 195] on span "[MEDICAL_DATA]" at bounding box center [664, 190] width 105 height 19
click at [612, 195] on input "[MEDICAL_DATA]" at bounding box center [597, 189] width 30 height 30
checkbox input "true"
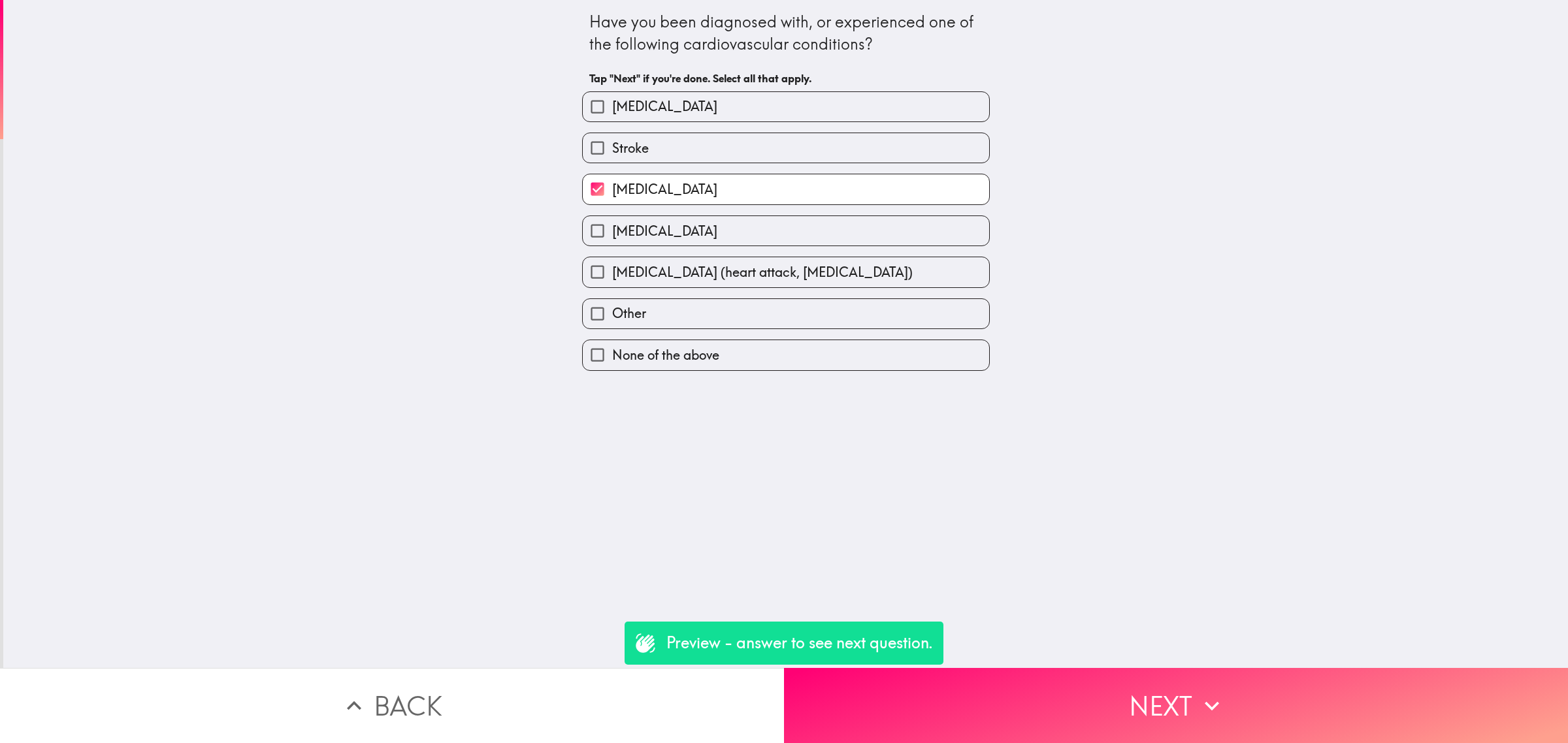
drag, startPoint x: 1075, startPoint y: 655, endPoint x: 1091, endPoint y: 674, distance: 24.8
click at [1076, 668] on button "Next" at bounding box center [1175, 706] width 784 height 75
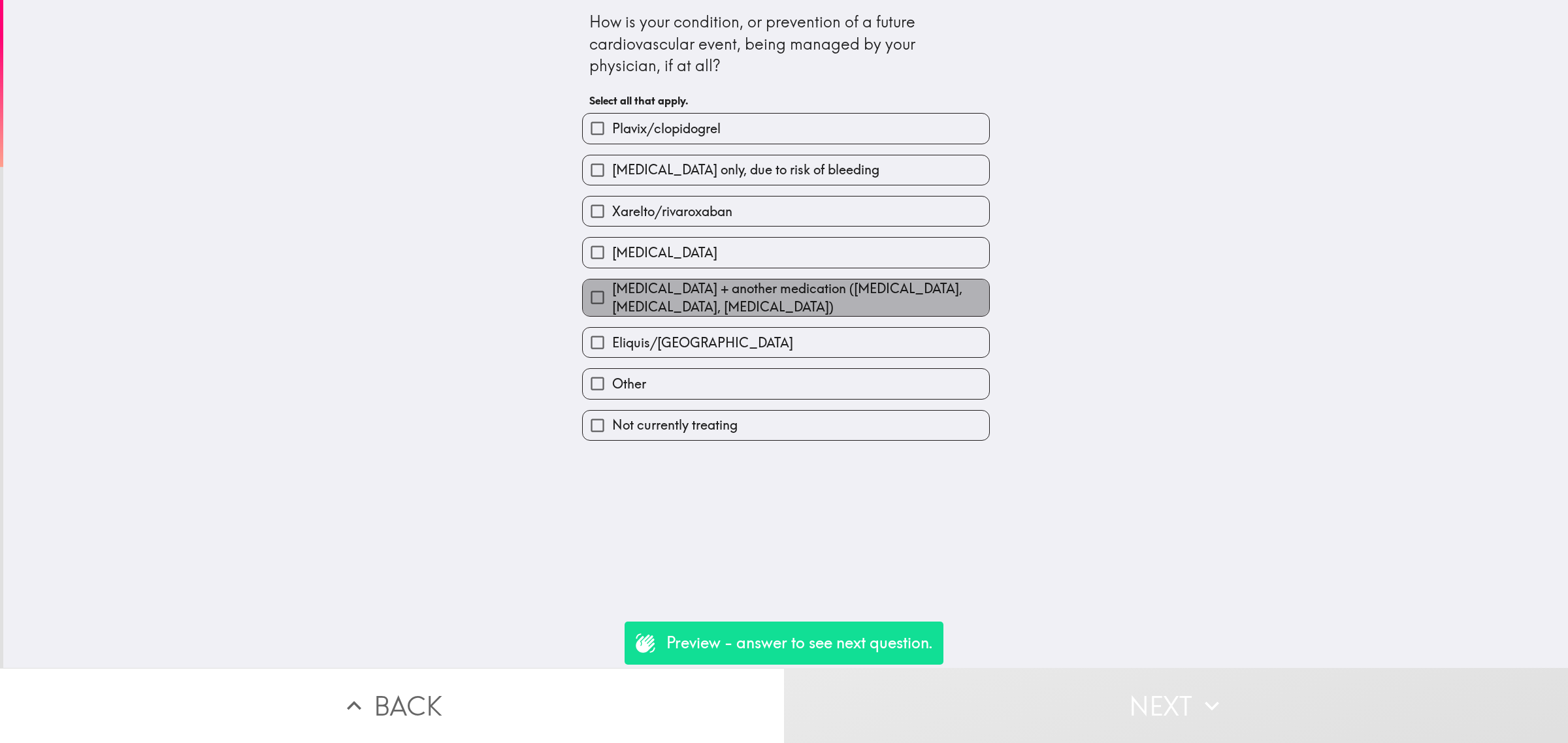
click at [695, 287] on span "[MEDICAL_DATA] + another medication ([MEDICAL_DATA], [MEDICAL_DATA], [MEDICAL_D…" at bounding box center [800, 297] width 377 height 36
click at [612, 287] on input "[MEDICAL_DATA] + another medication ([MEDICAL_DATA], [MEDICAL_DATA], [MEDICAL_D…" at bounding box center [597, 297] width 30 height 30
checkbox input "true"
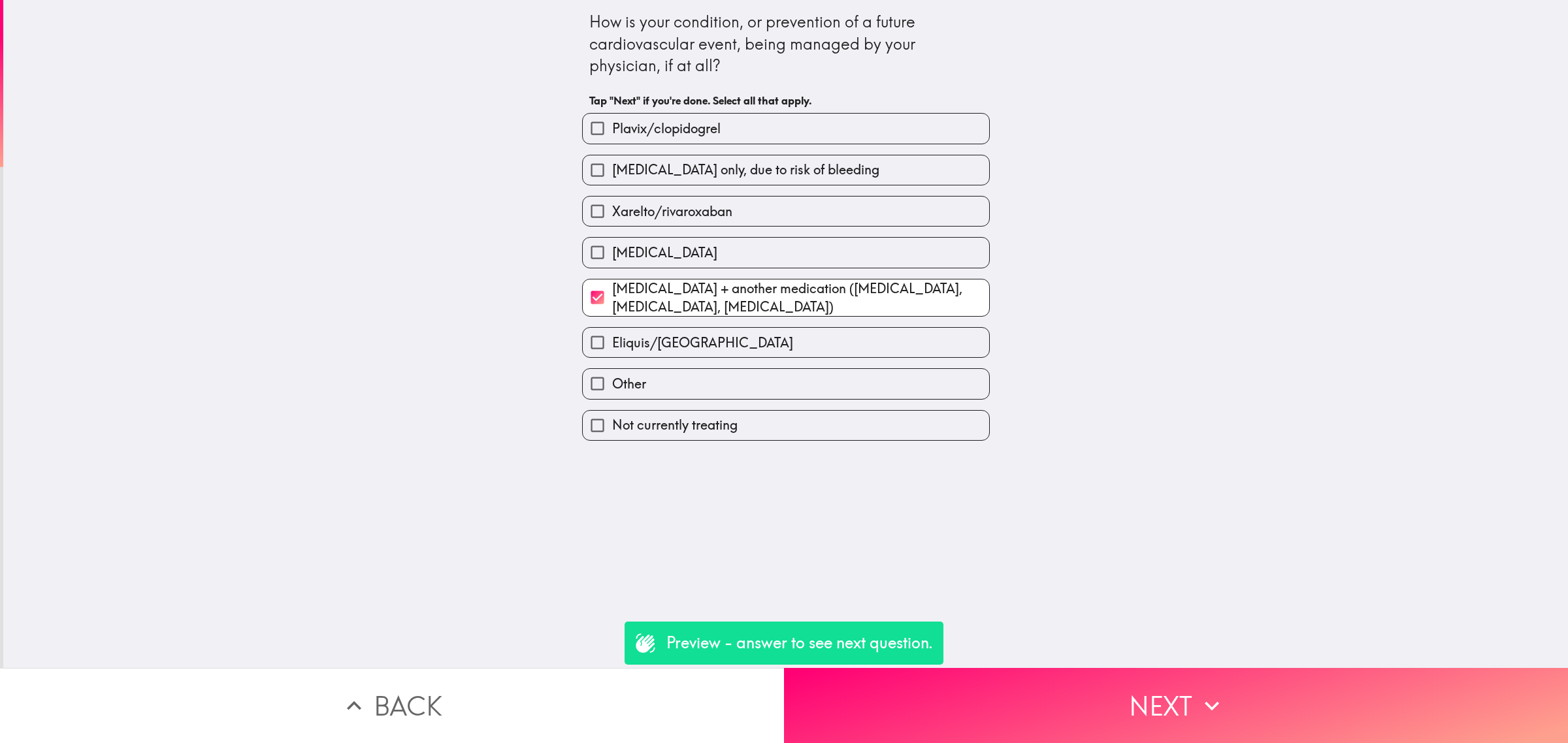
click at [1150, 691] on button "Next" at bounding box center [1175, 706] width 784 height 75
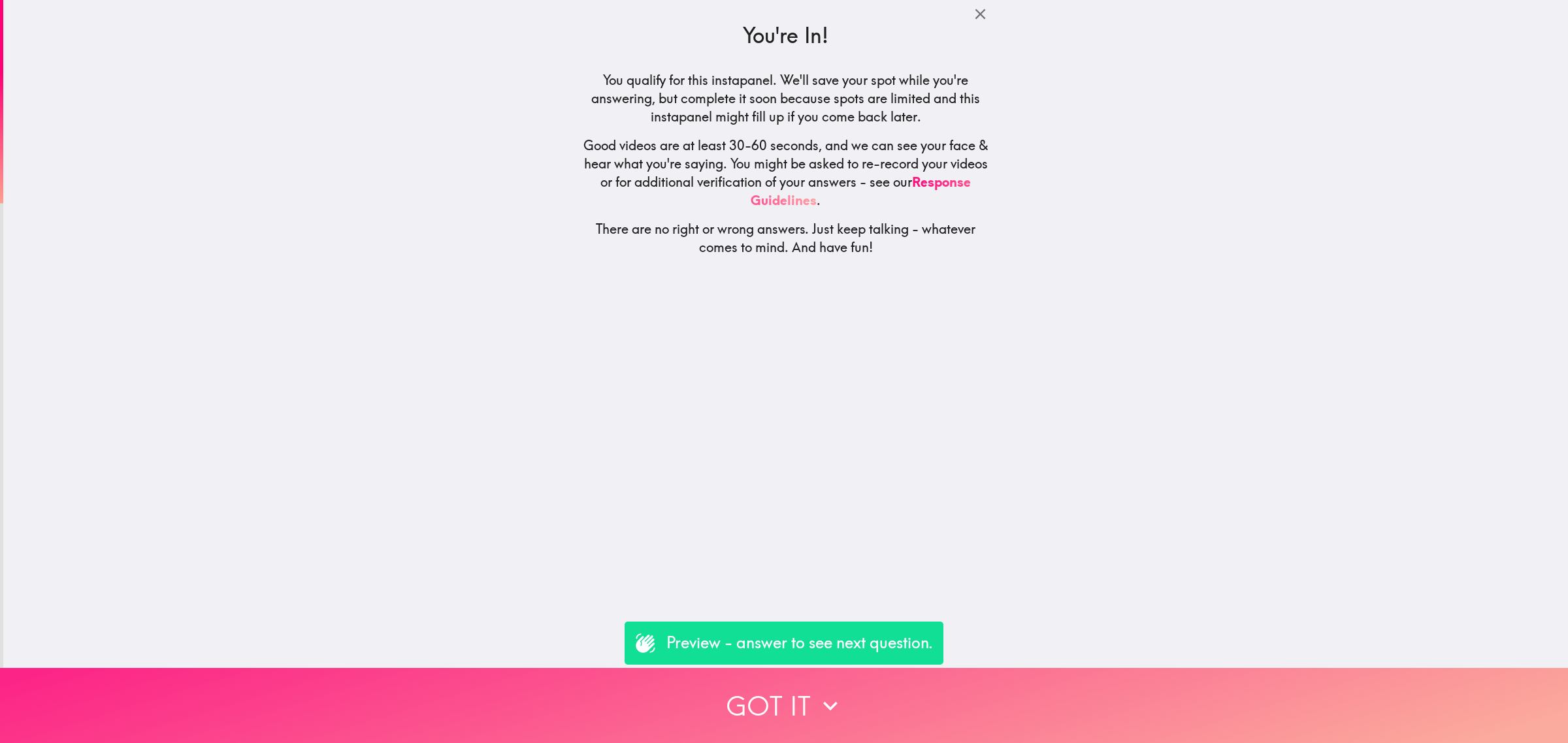
click at [1069, 694] on button "Got it" at bounding box center [784, 706] width 1568 height 75
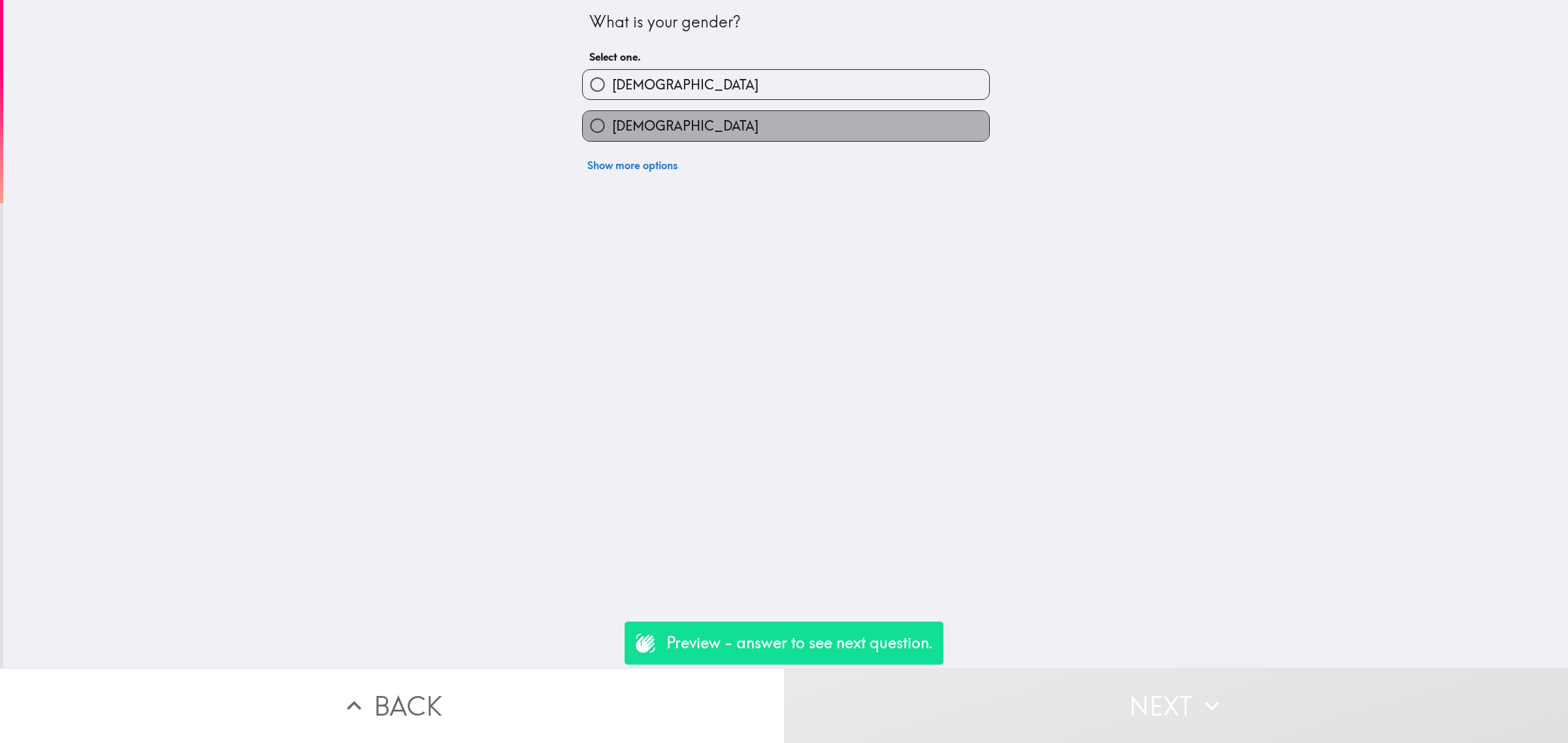
click at [712, 119] on label "[DEMOGRAPHIC_DATA]" at bounding box center [786, 125] width 407 height 30
click at [612, 119] on input "[DEMOGRAPHIC_DATA]" at bounding box center [597, 125] width 30 height 30
radio input "true"
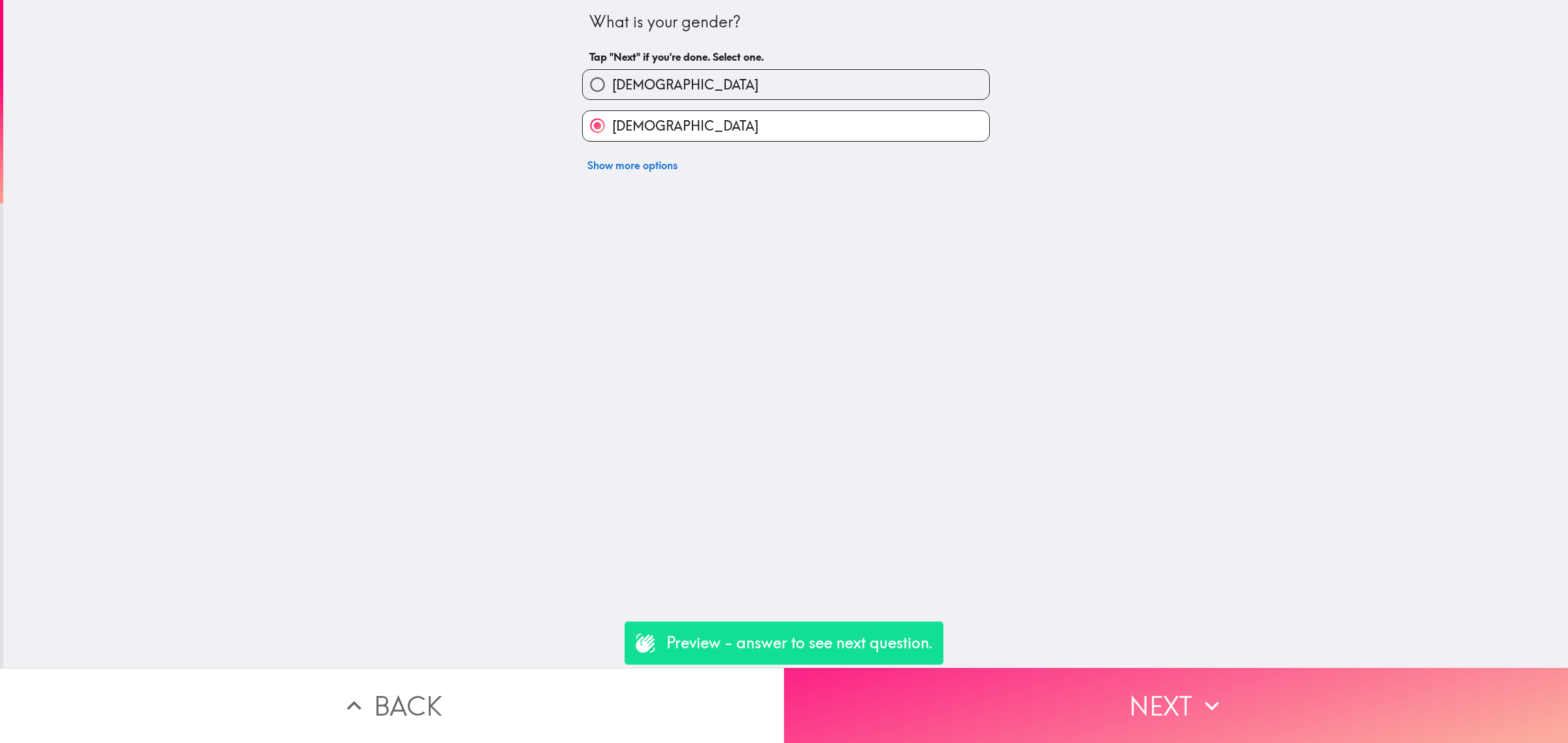
click at [1180, 692] on button "Next" at bounding box center [1175, 706] width 784 height 75
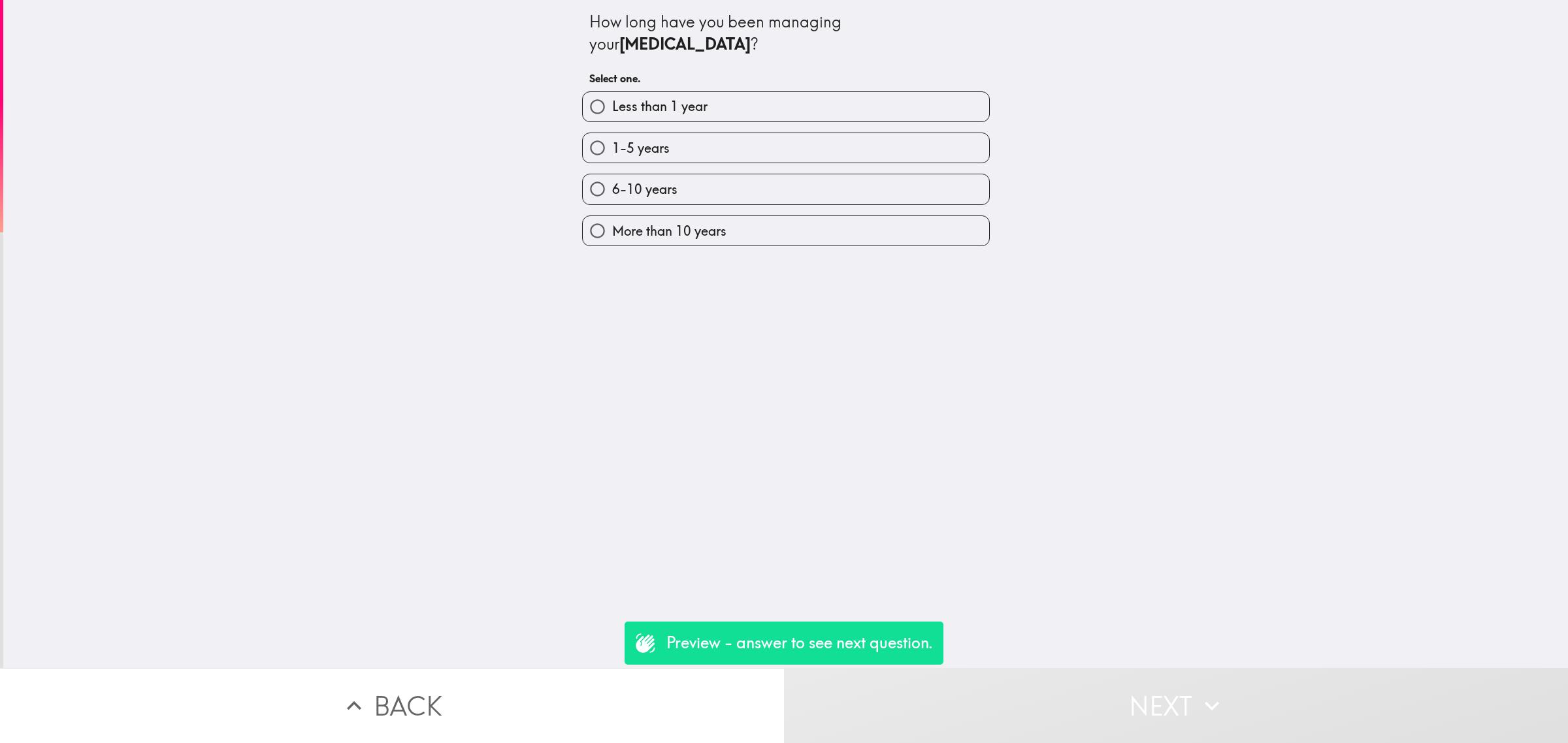
click at [723, 153] on label "1-5 years" at bounding box center [786, 147] width 407 height 30
click at [612, 153] on input "1-5 years" at bounding box center [597, 147] width 30 height 30
radio input "true"
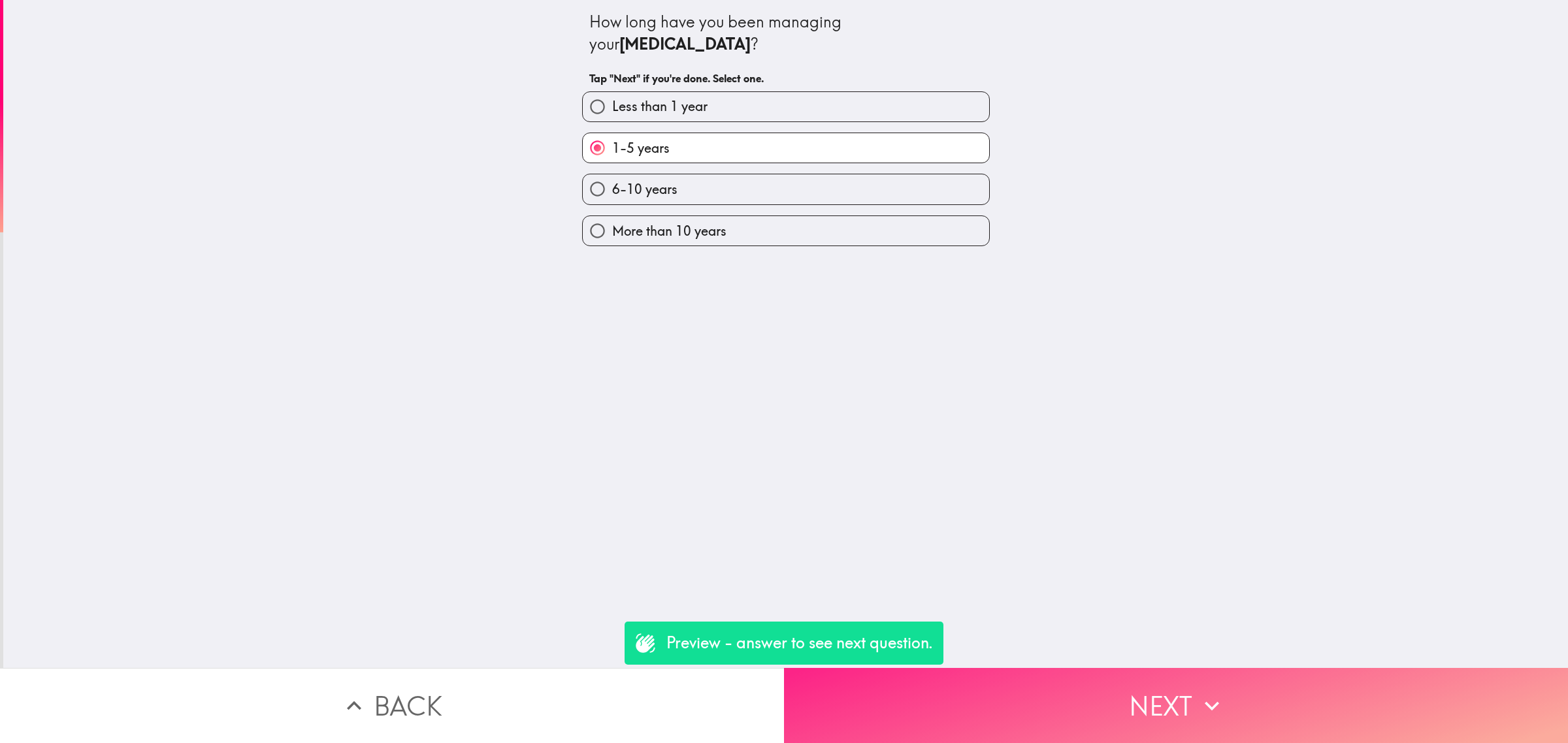
click at [1150, 674] on button "Next" at bounding box center [1175, 706] width 784 height 75
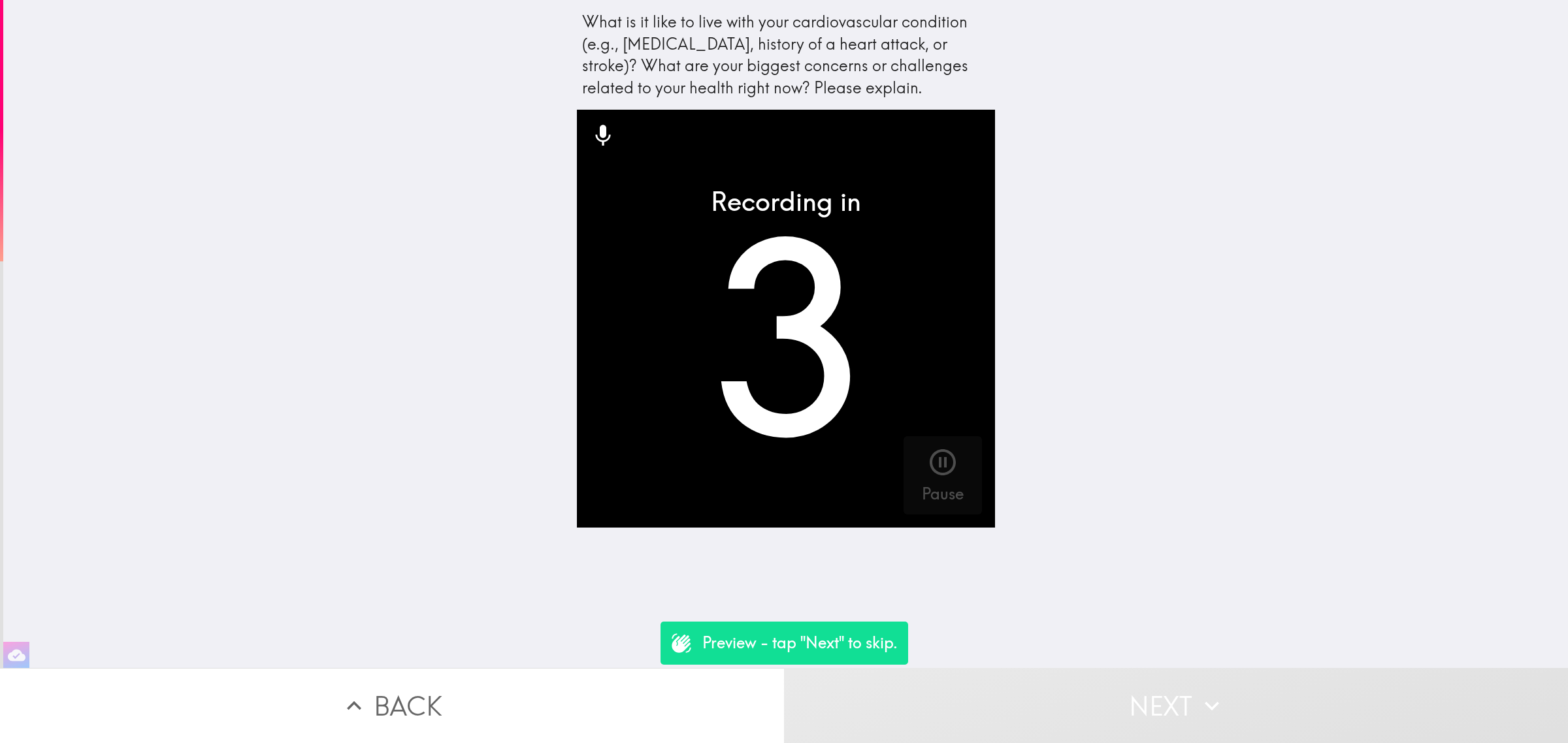
click at [1144, 707] on button "Next" at bounding box center [1175, 706] width 784 height 75
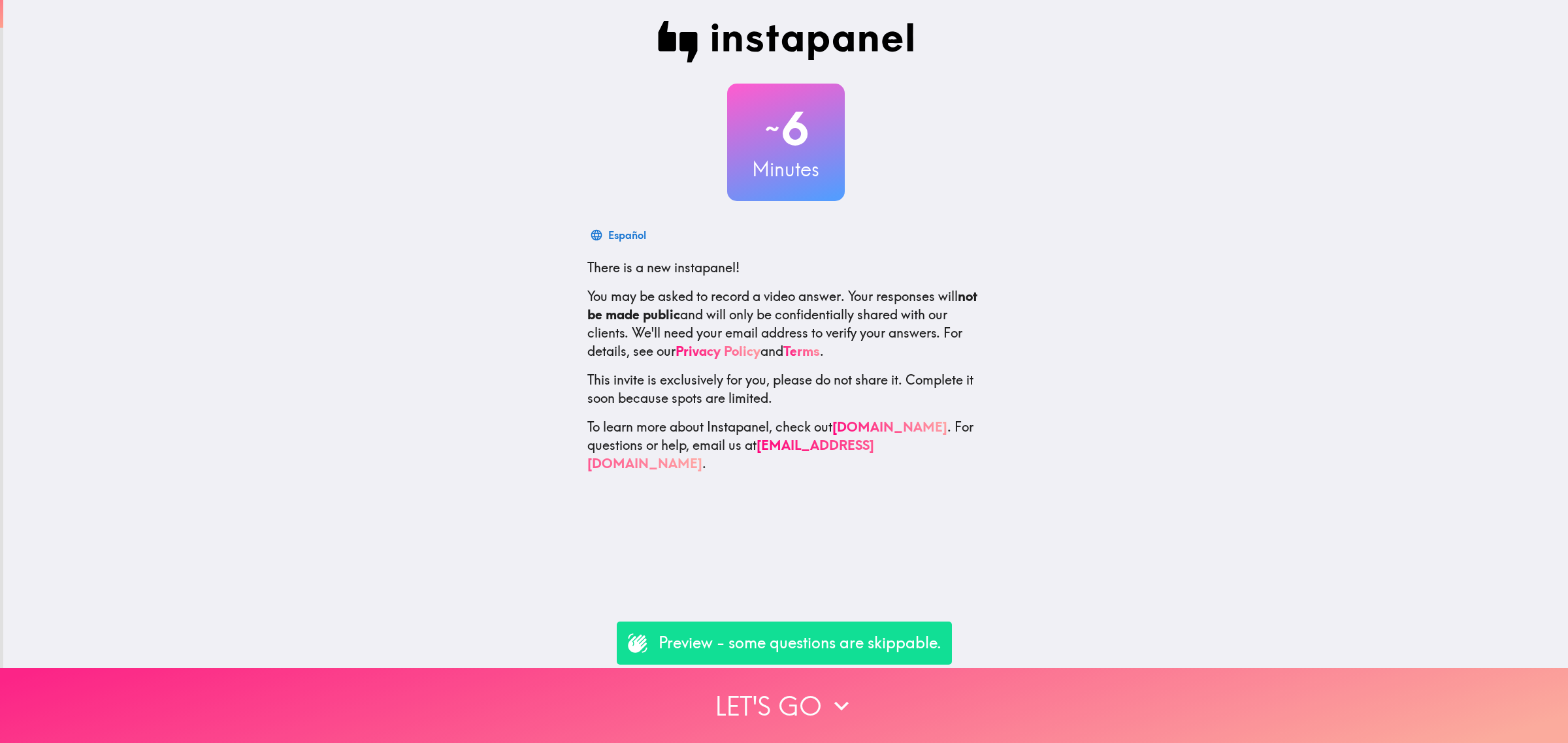
click at [890, 723] on button "Let's go" at bounding box center [784, 706] width 1568 height 75
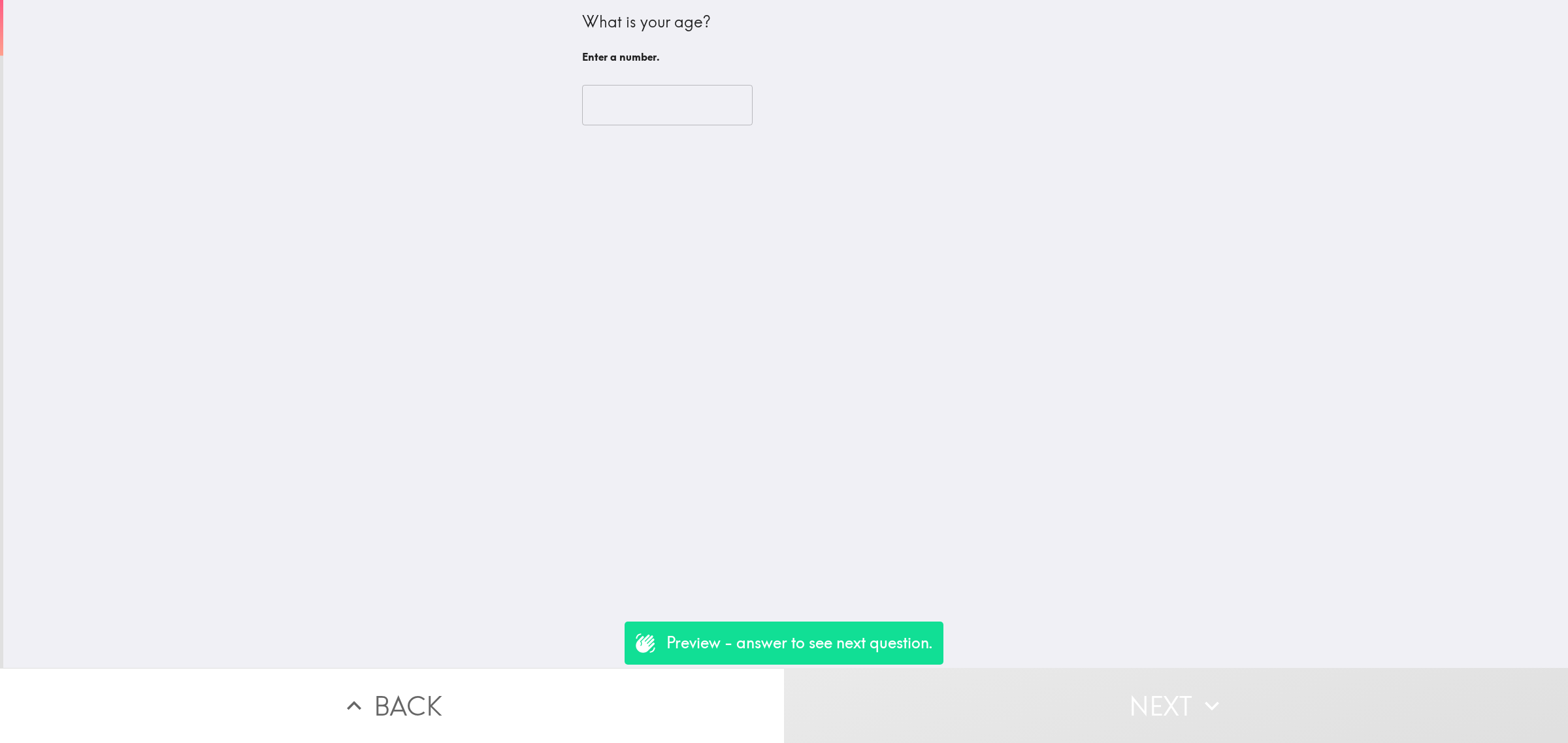
click at [616, 106] on input "number" at bounding box center [667, 105] width 170 height 41
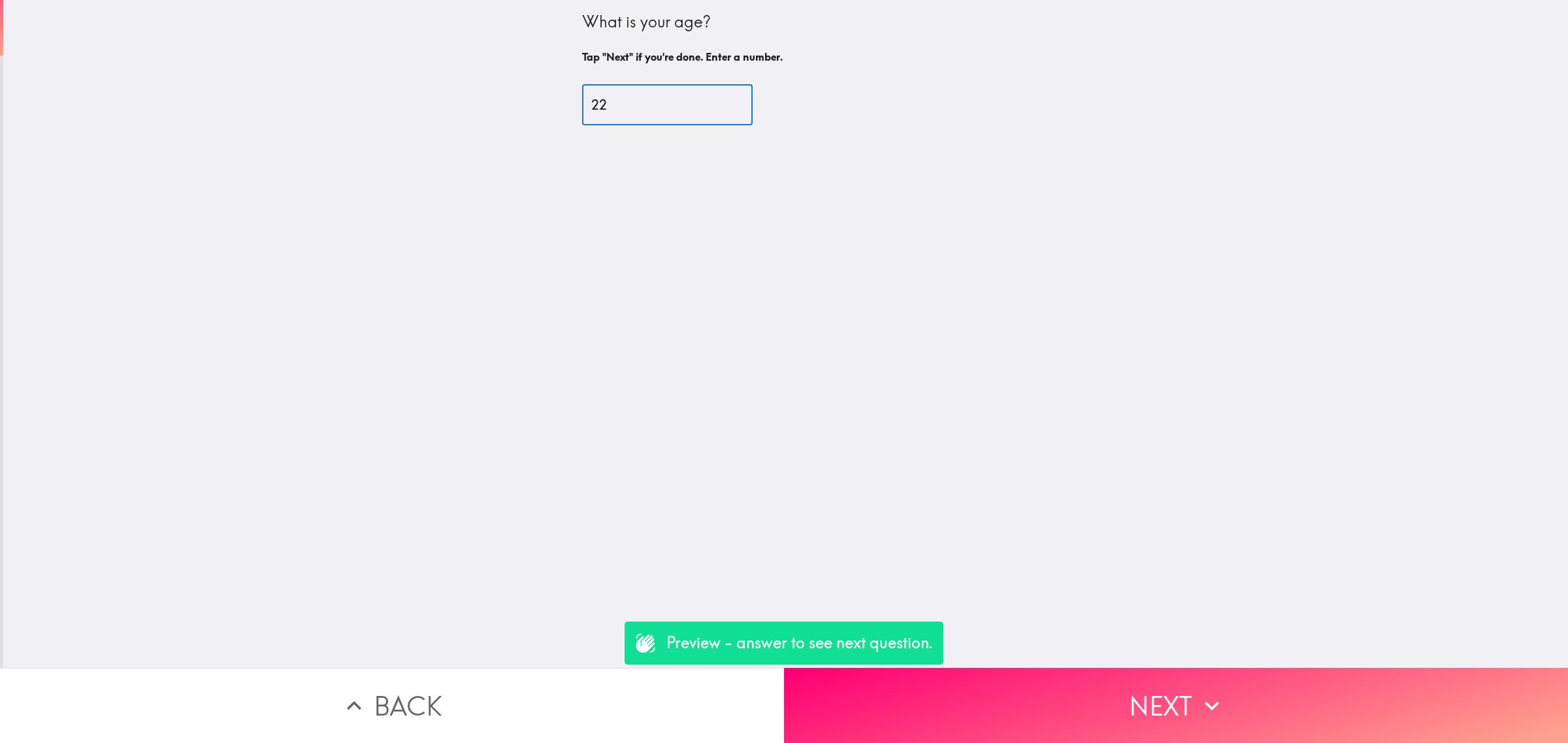
type input "22"
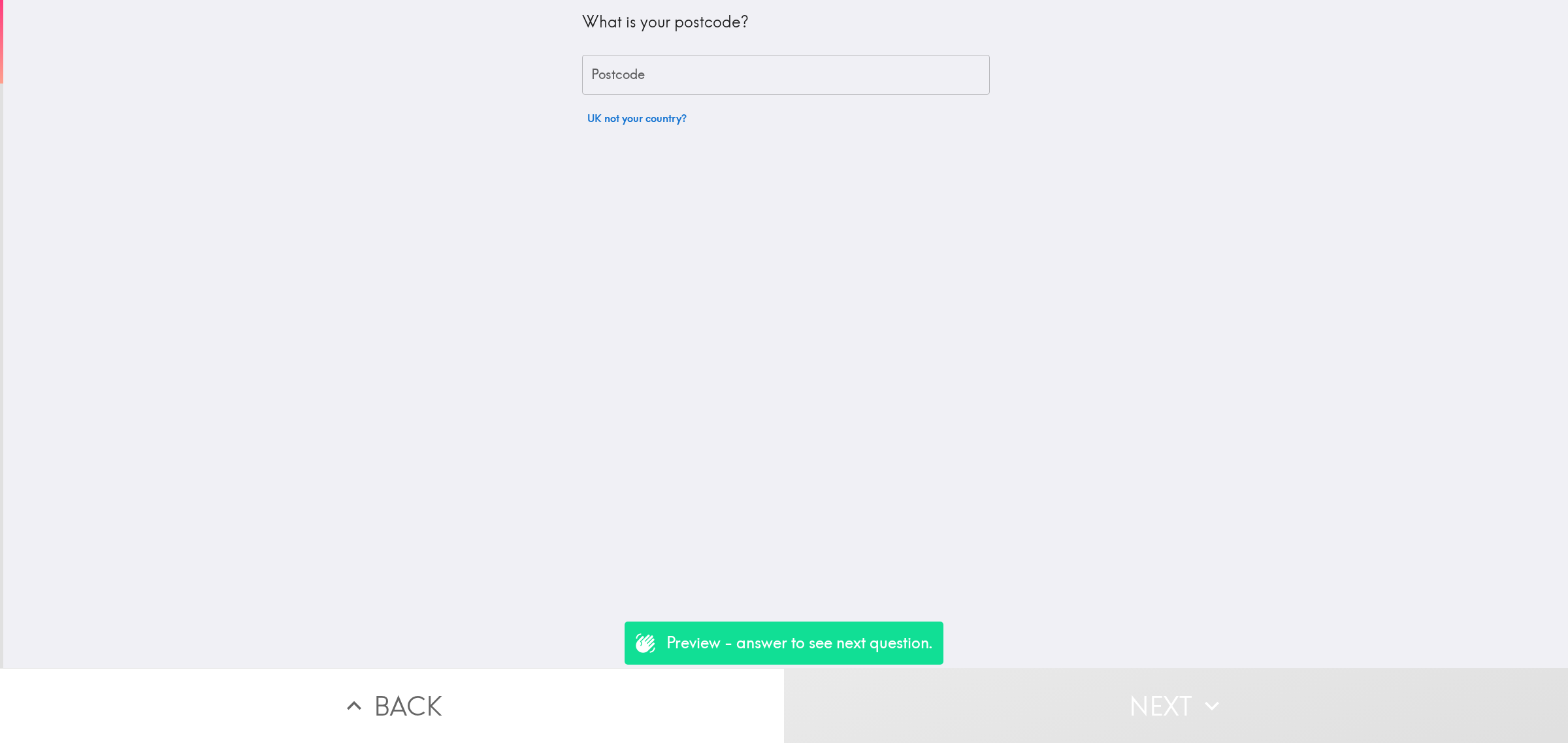
click at [624, 110] on button "UK not your country?" at bounding box center [637, 118] width 110 height 26
click at [638, 119] on input "United Kingdom of [GEOGRAPHIC_DATA] and [GEOGRAPHIC_DATA] ([GEOGRAPHIC_DATA])" at bounding box center [767, 125] width 359 height 29
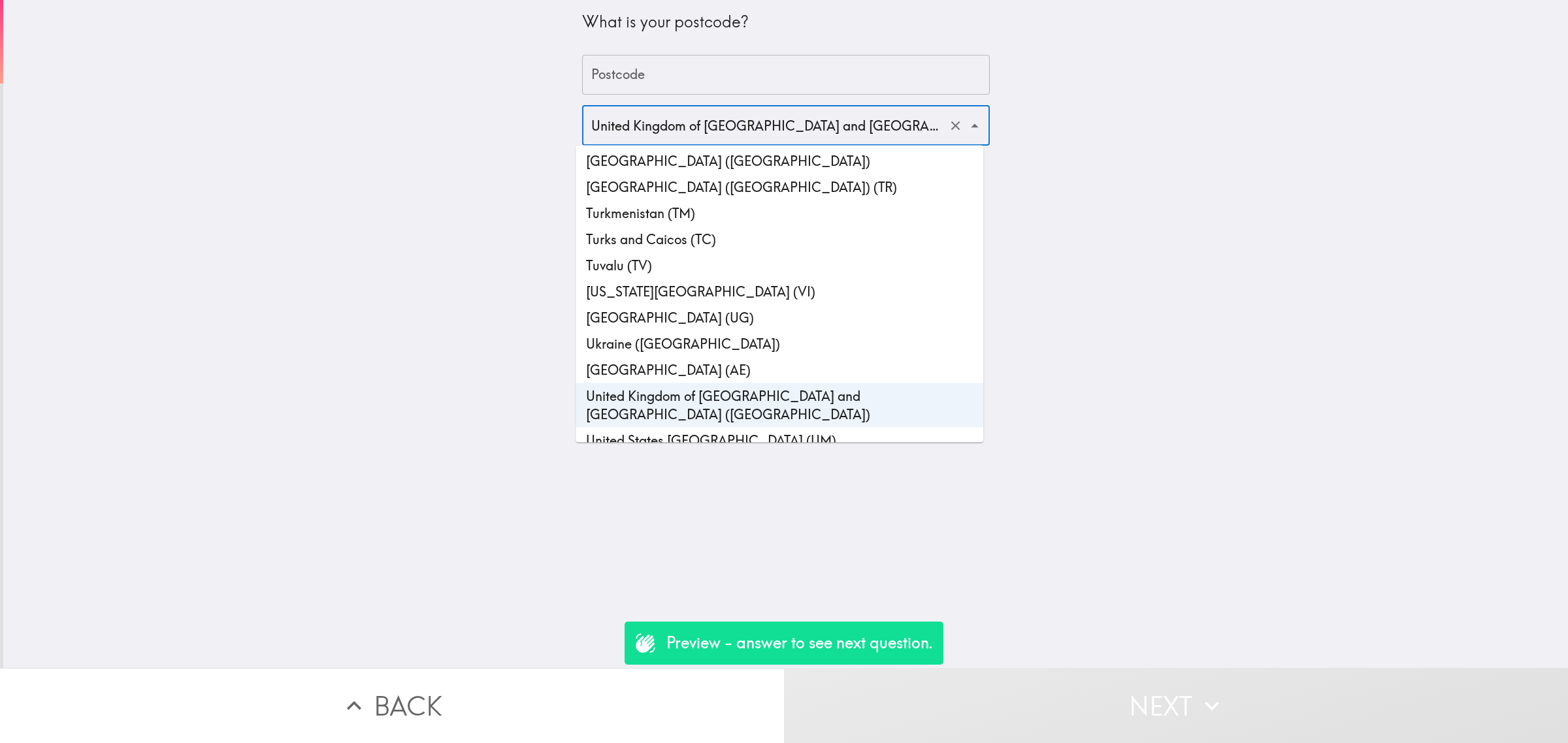
scroll to position [6004, 0]
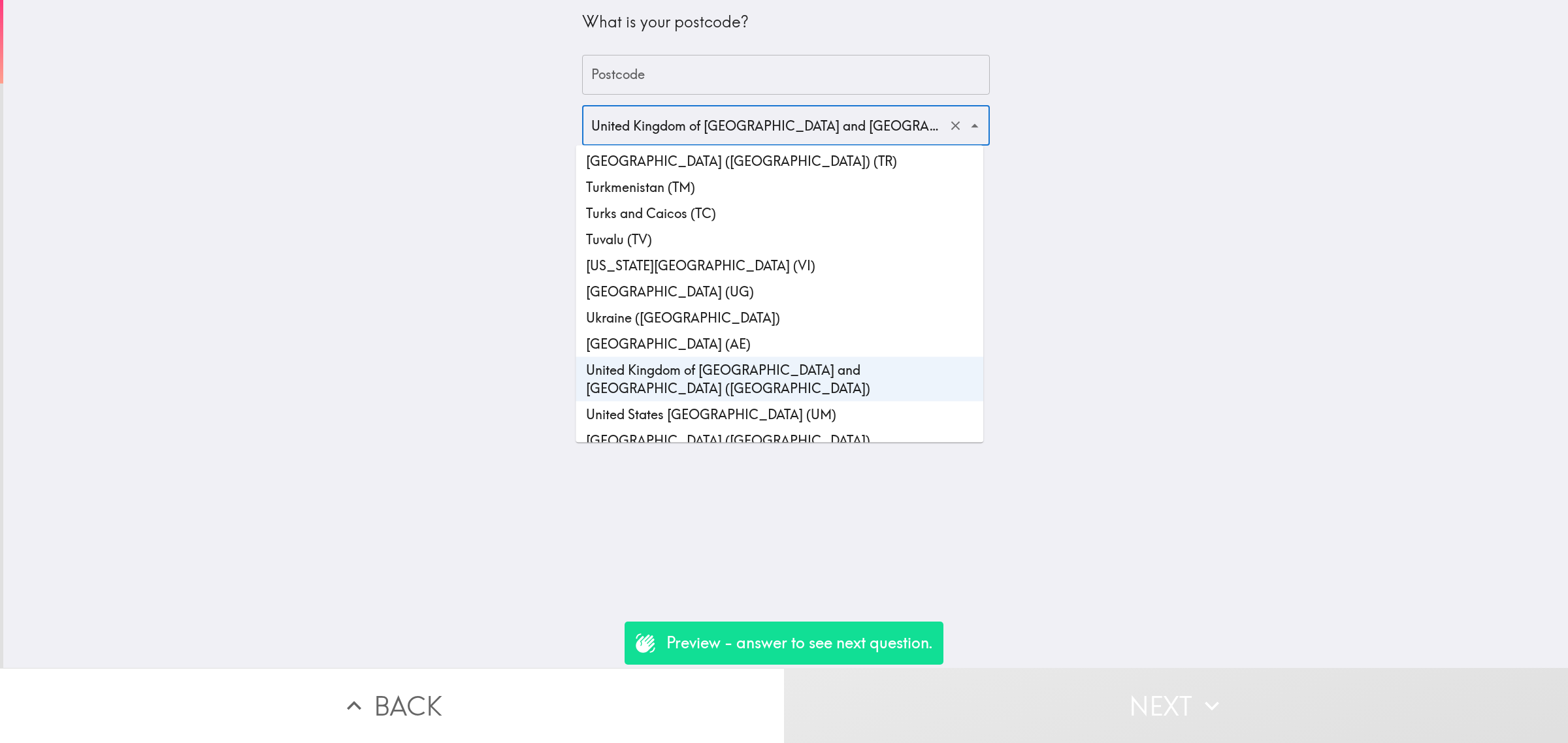
click at [703, 428] on li "[GEOGRAPHIC_DATA] ([GEOGRAPHIC_DATA])" at bounding box center [778, 441] width 407 height 26
type input "[GEOGRAPHIC_DATA] ([GEOGRAPHIC_DATA])"
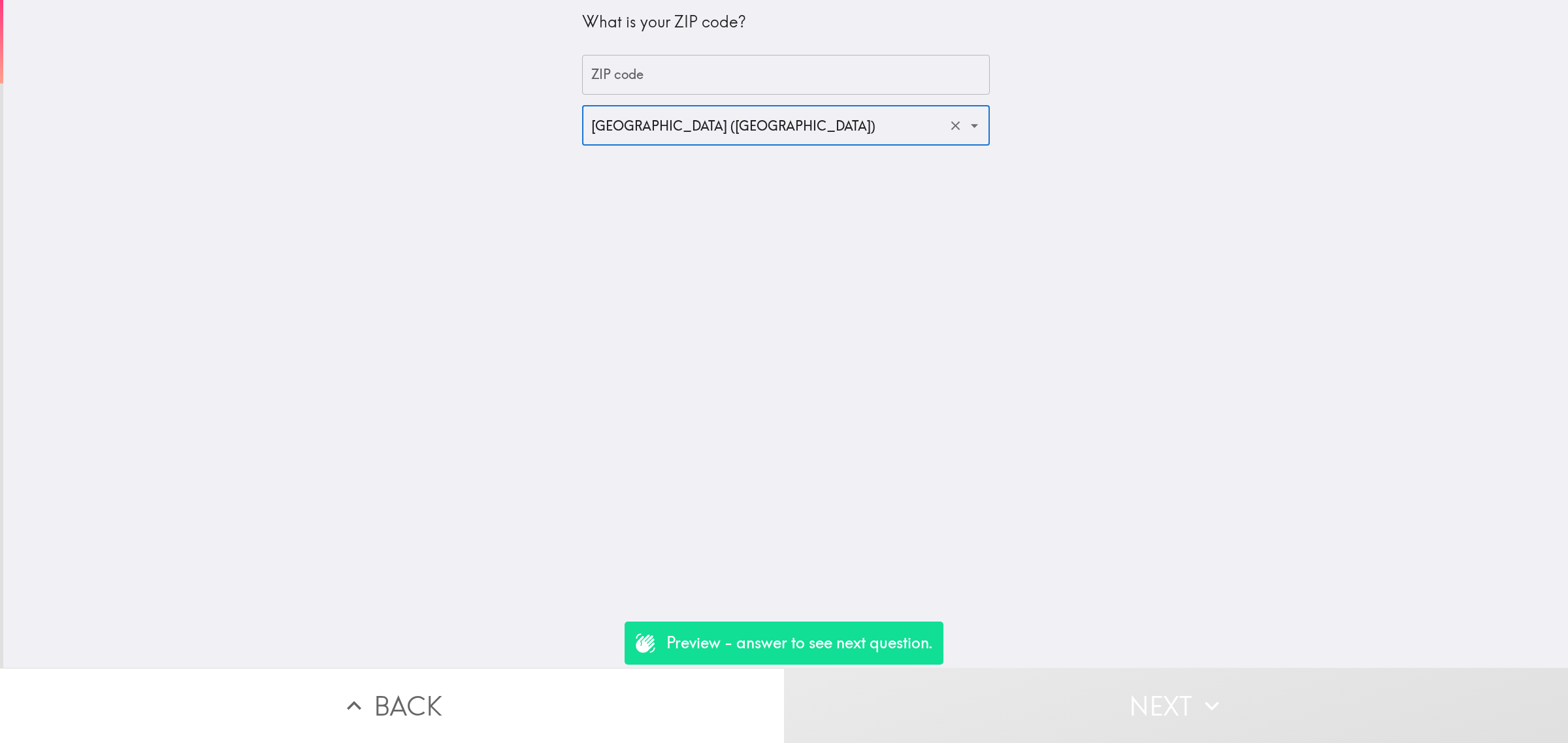
click at [622, 83] on input "ZIP code" at bounding box center [785, 75] width 407 height 41
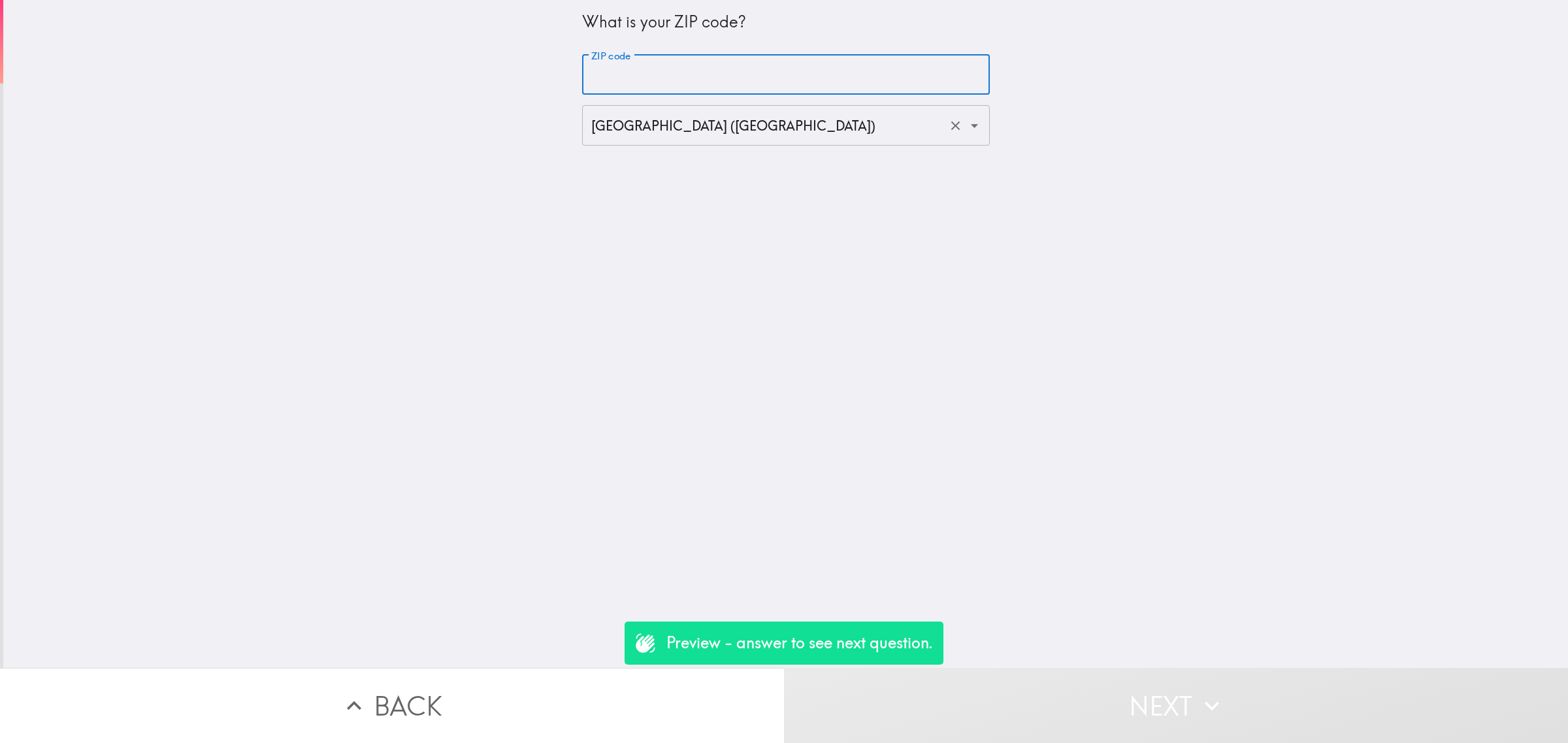
type input "90000"
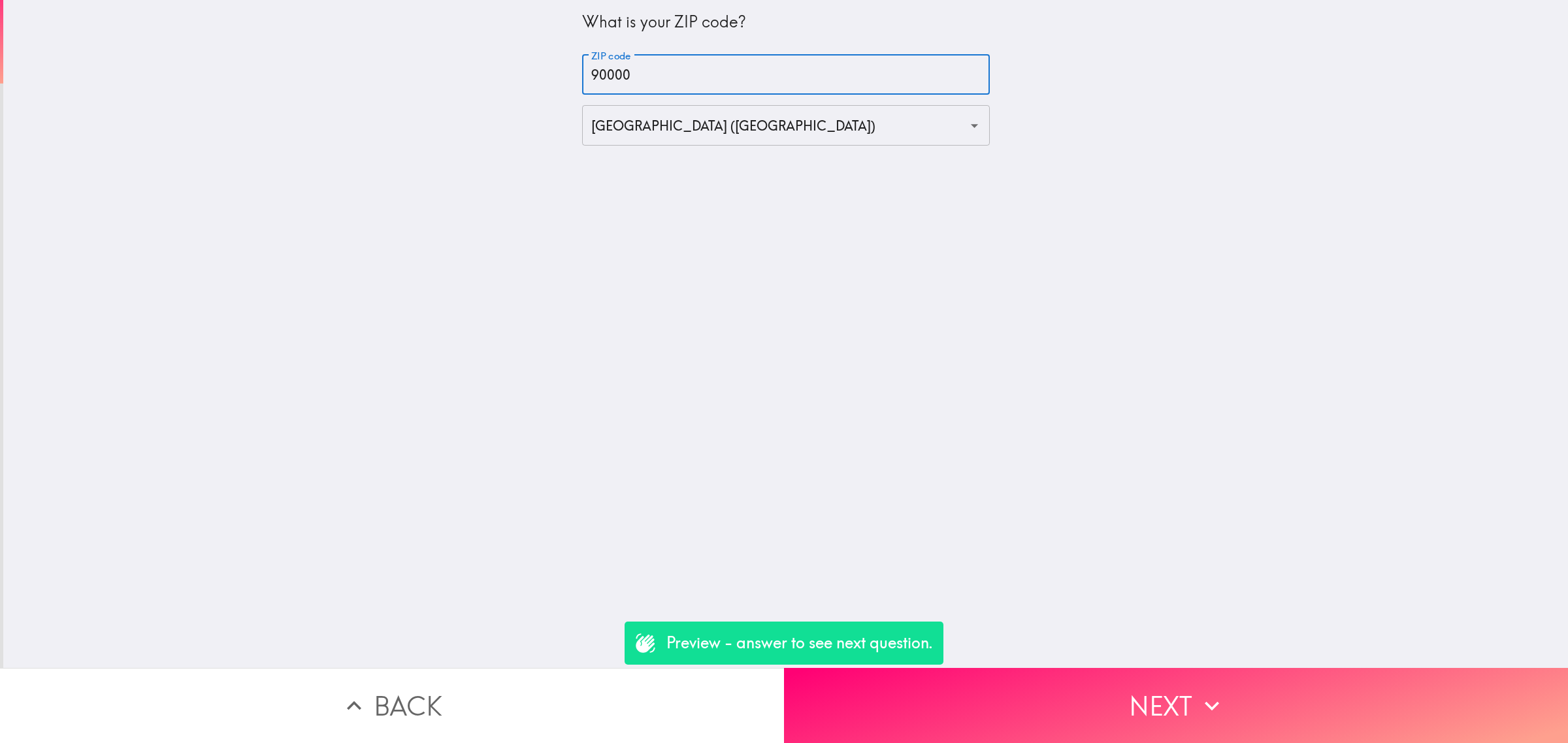
click at [1093, 701] on button "Next" at bounding box center [1175, 706] width 784 height 75
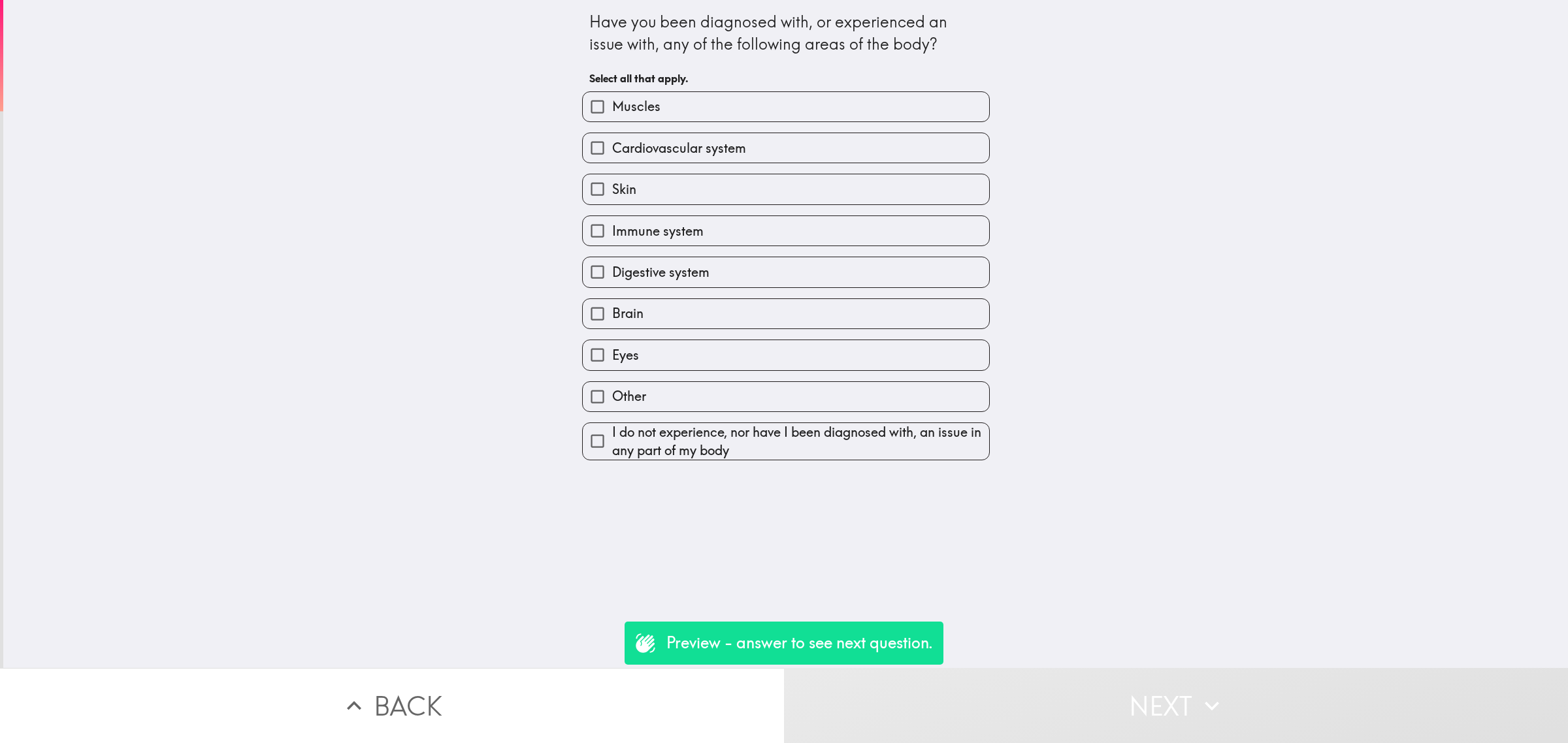
click at [686, 152] on span "Cardiovascular system" at bounding box center [679, 148] width 134 height 19
click at [612, 152] on input "Cardiovascular system" at bounding box center [597, 147] width 30 height 30
checkbox input "true"
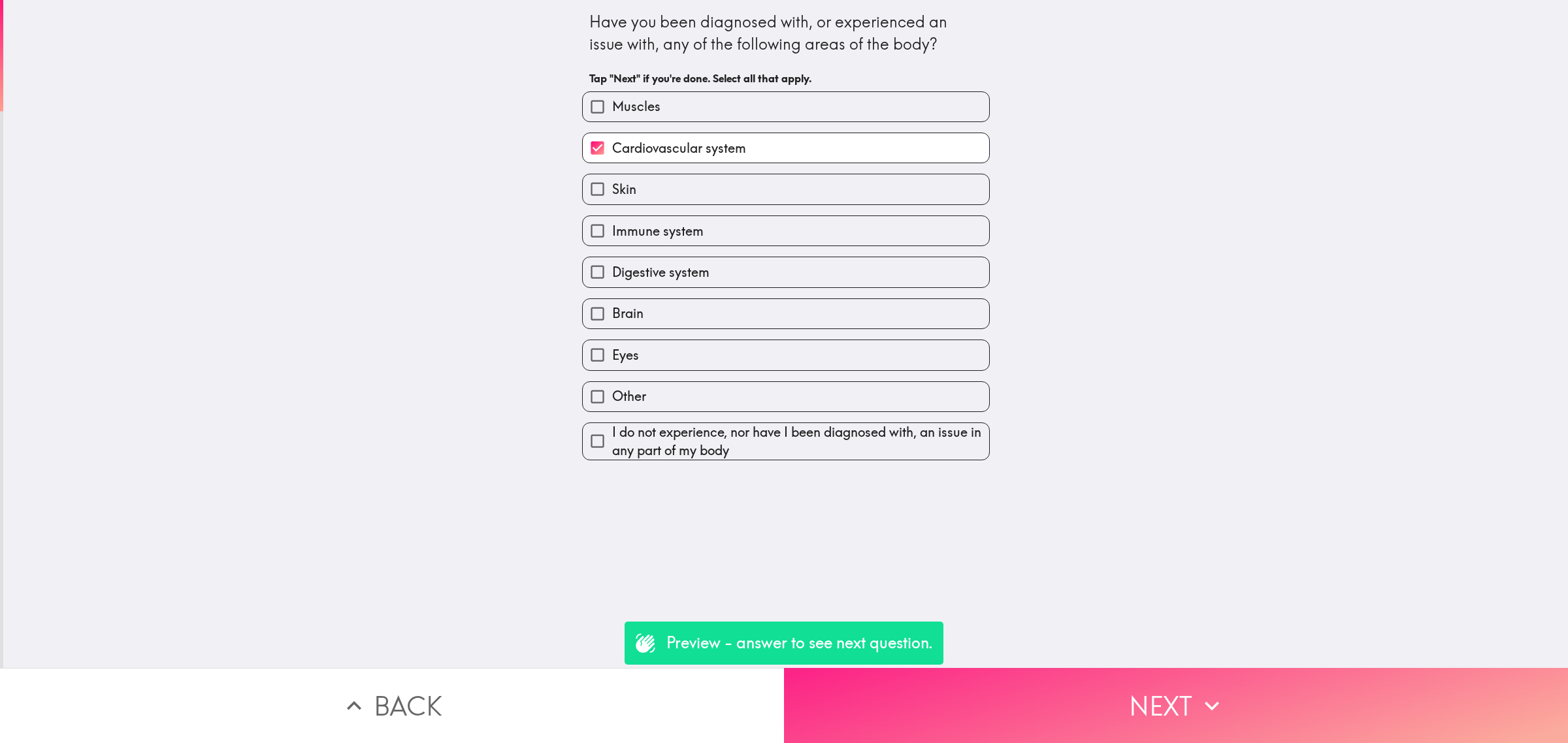
click at [1218, 692] on icon "button" at bounding box center [1211, 707] width 29 height 29
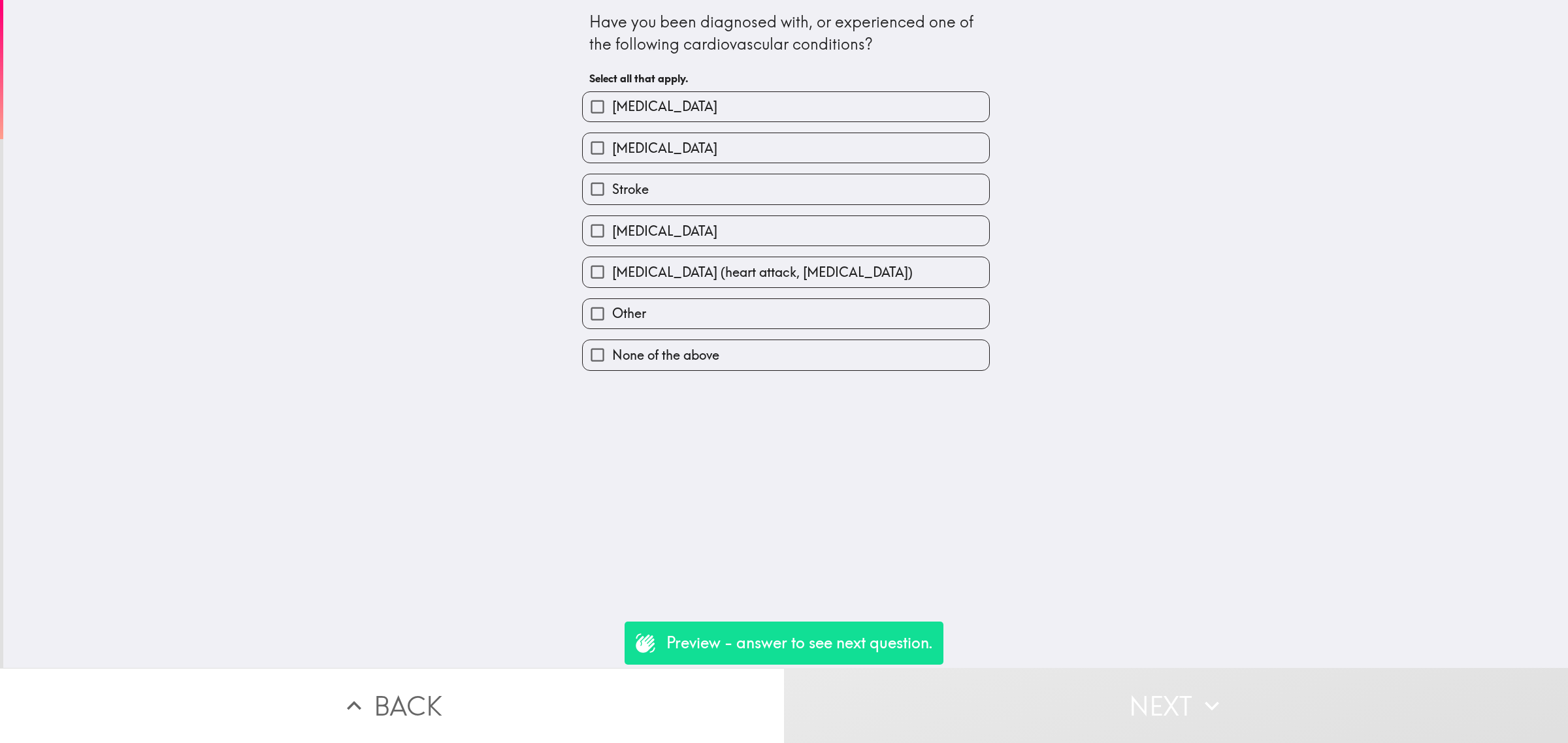
click at [778, 265] on span "[MEDICAL_DATA] (heart attack, [MEDICAL_DATA])" at bounding box center [762, 273] width 301 height 19
click at [612, 265] on input "[MEDICAL_DATA] (heart attack, [MEDICAL_DATA])" at bounding box center [597, 272] width 30 height 30
checkbox input "true"
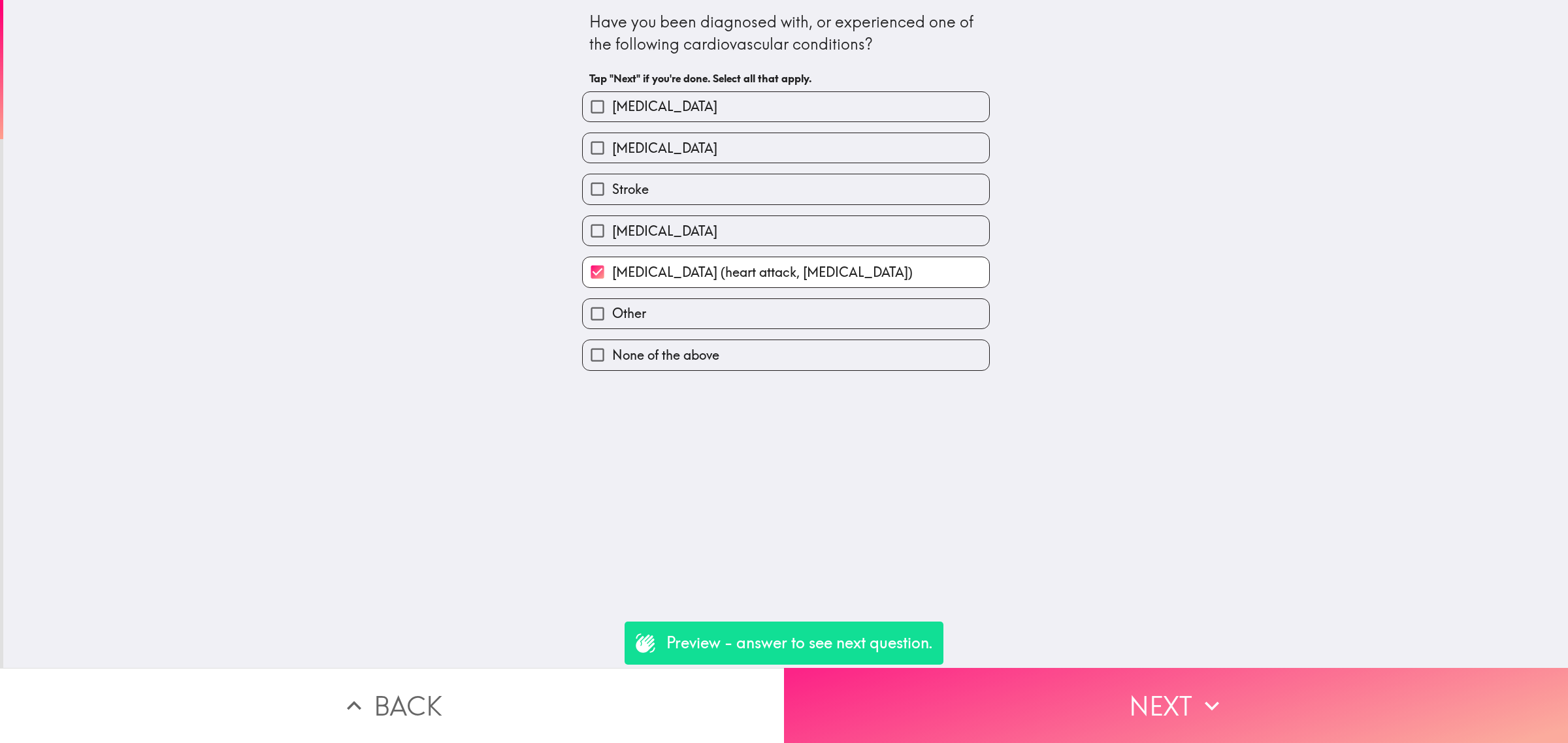
click at [1096, 697] on button "Next" at bounding box center [1175, 706] width 784 height 75
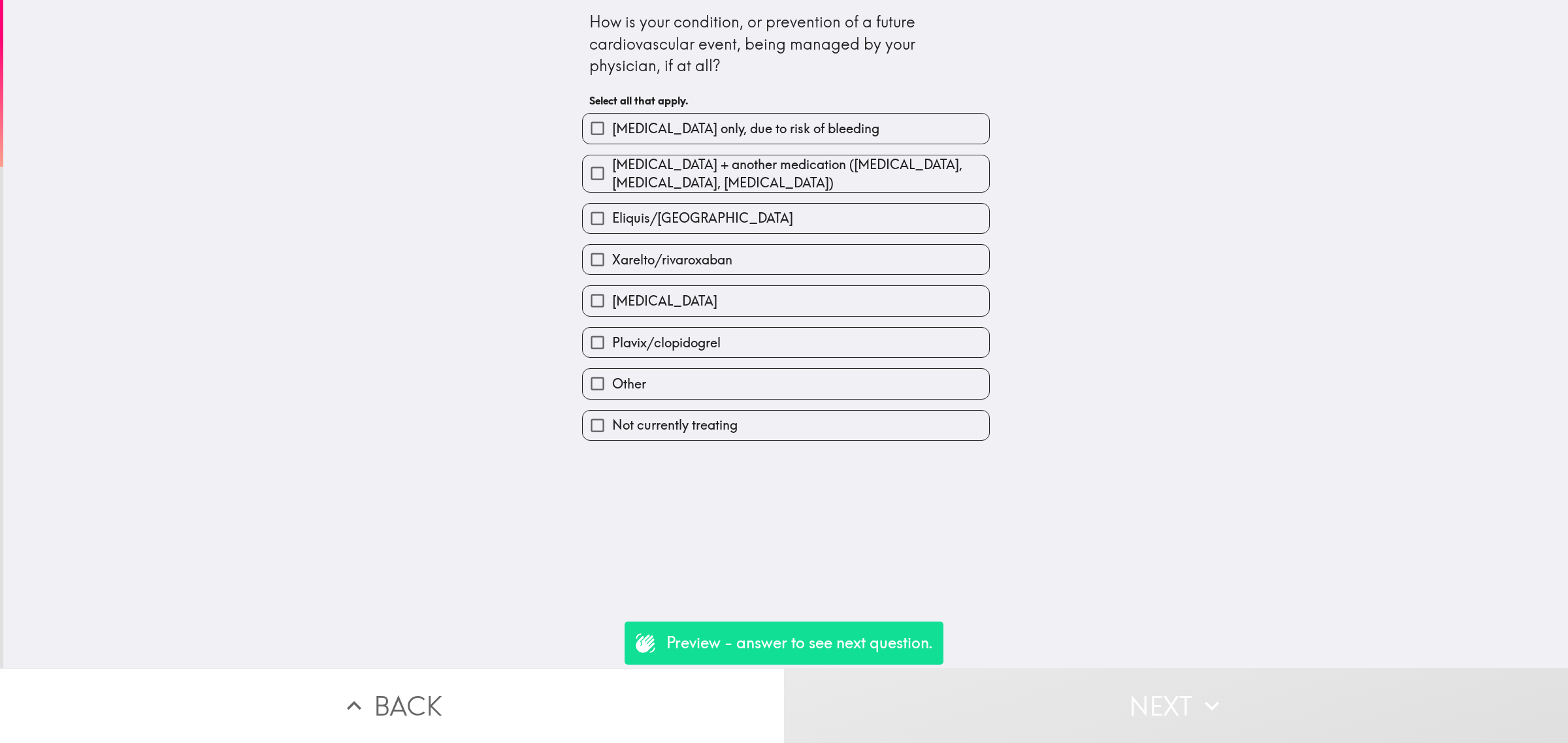
click at [635, 158] on span "[MEDICAL_DATA] + another medication ([MEDICAL_DATA], [MEDICAL_DATA], [MEDICAL_D…" at bounding box center [800, 174] width 377 height 36
click at [612, 158] on input "[MEDICAL_DATA] + another medication ([MEDICAL_DATA], [MEDICAL_DATA], [MEDICAL_D…" at bounding box center [597, 173] width 30 height 30
checkbox input "true"
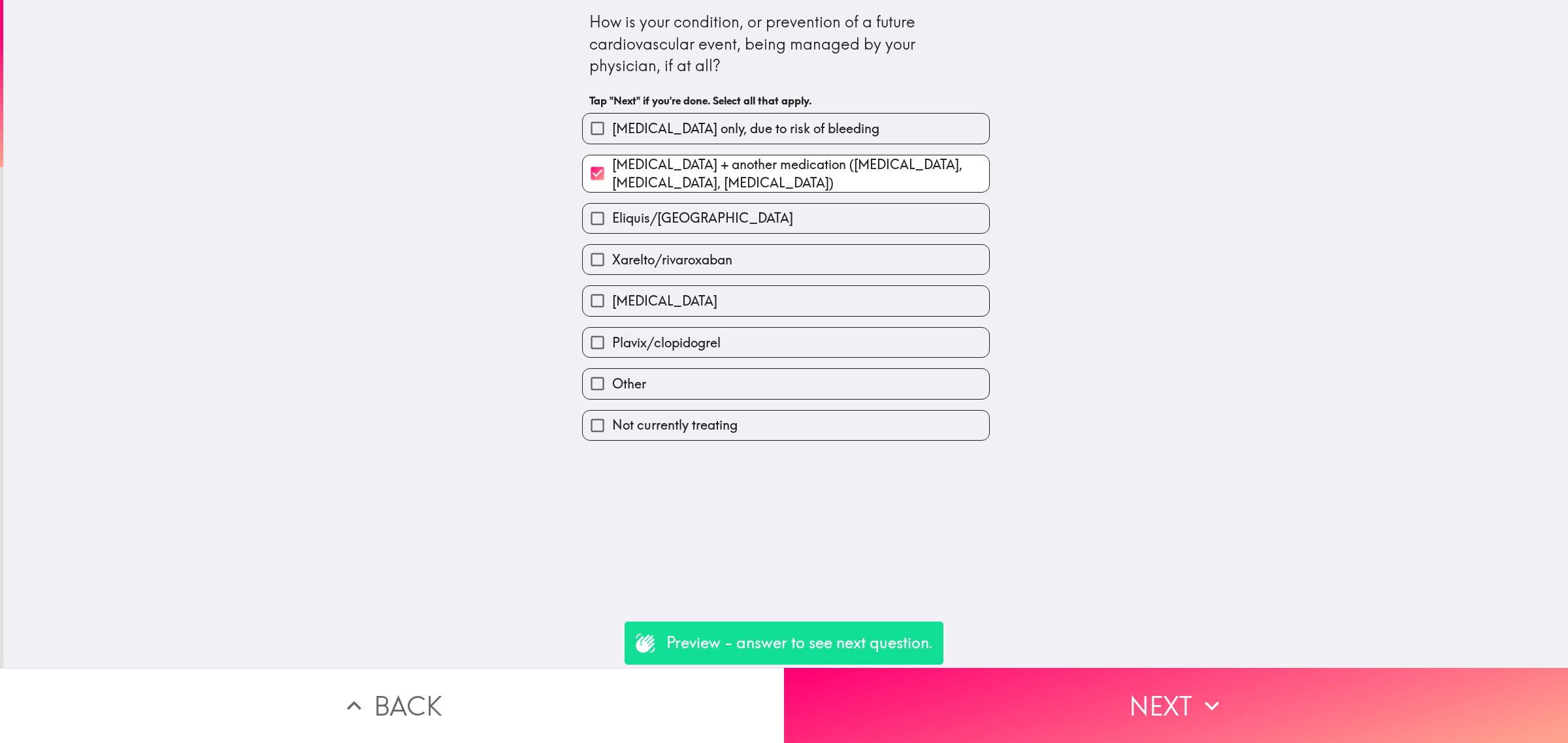
click at [1188, 680] on button "Next" at bounding box center [1175, 706] width 784 height 75
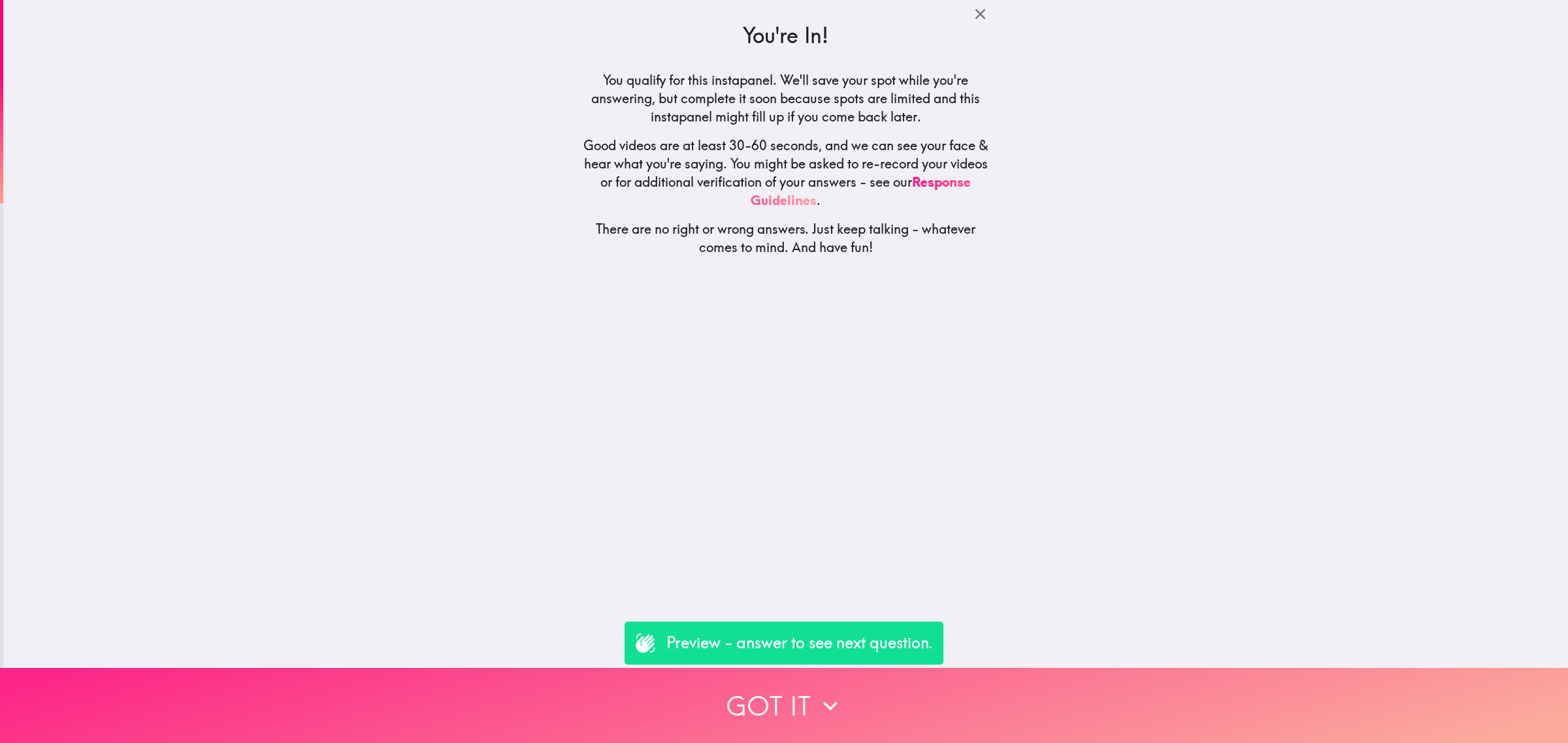
click at [1011, 679] on button "Got it" at bounding box center [784, 706] width 1568 height 75
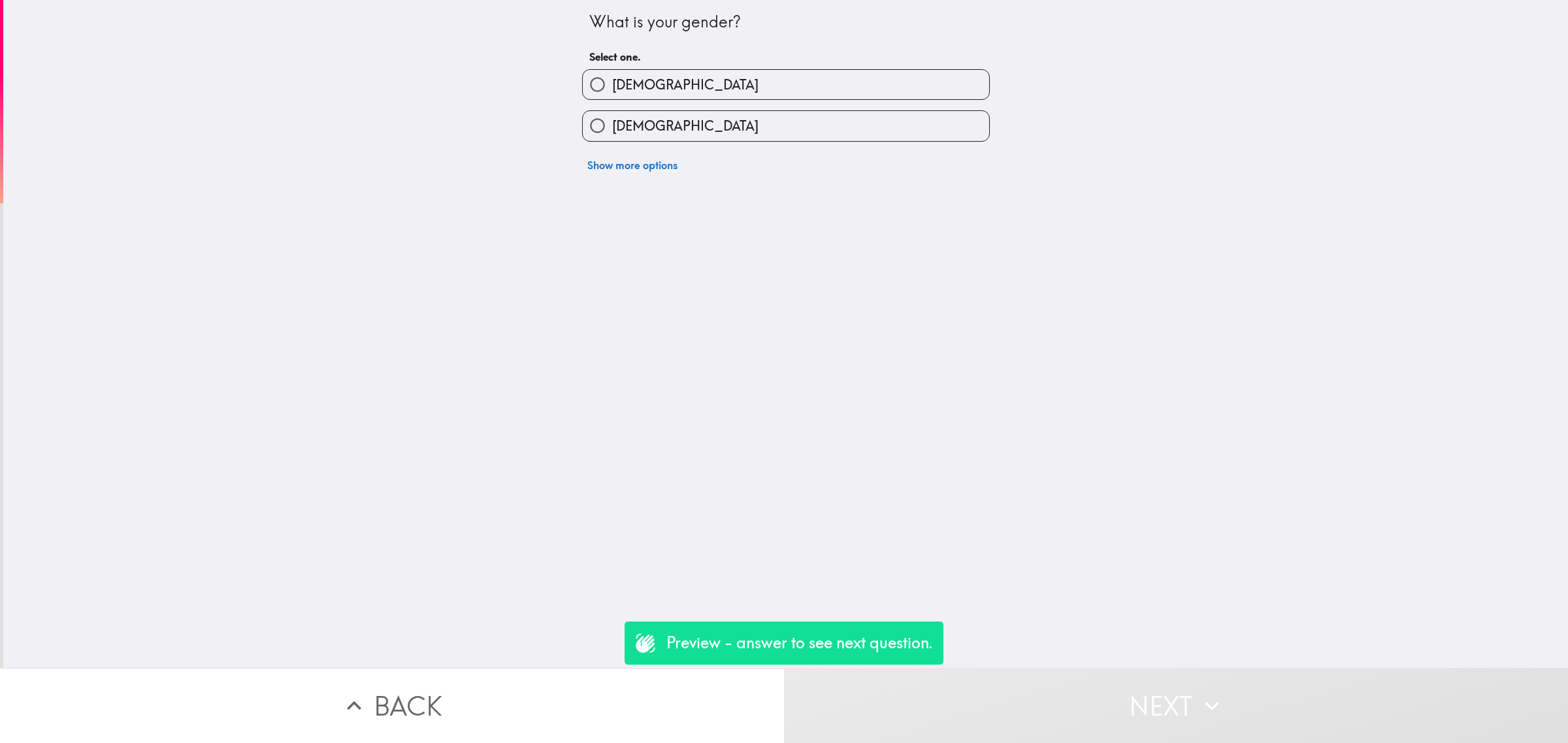
click at [690, 83] on label "[DEMOGRAPHIC_DATA]" at bounding box center [786, 85] width 407 height 30
click at [612, 83] on input "[DEMOGRAPHIC_DATA]" at bounding box center [597, 85] width 30 height 30
radio input "true"
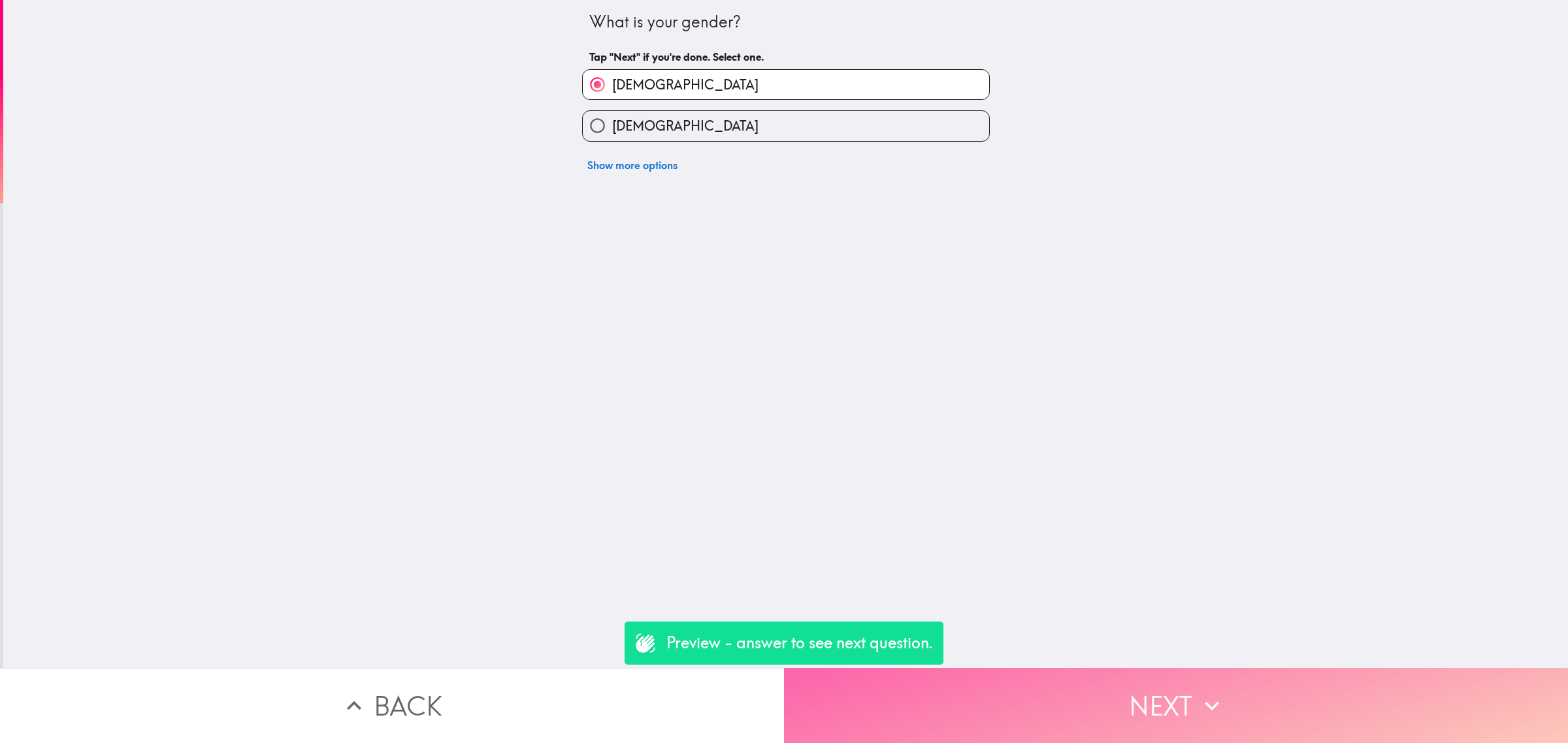
click at [1116, 696] on button "Next" at bounding box center [1175, 706] width 784 height 75
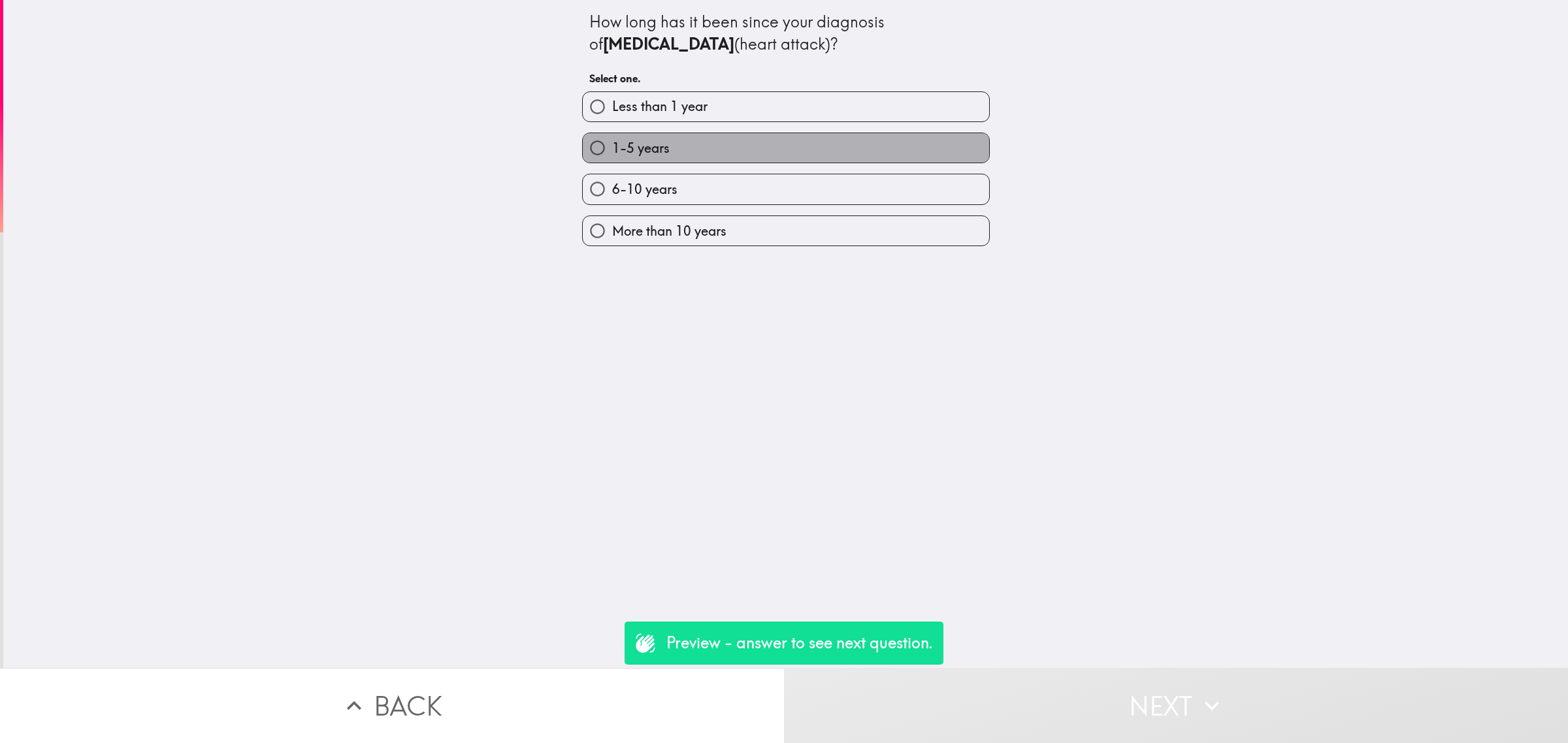
click at [833, 152] on label "1-5 years" at bounding box center [786, 147] width 407 height 30
click at [612, 152] on input "1-5 years" at bounding box center [597, 147] width 30 height 30
radio input "true"
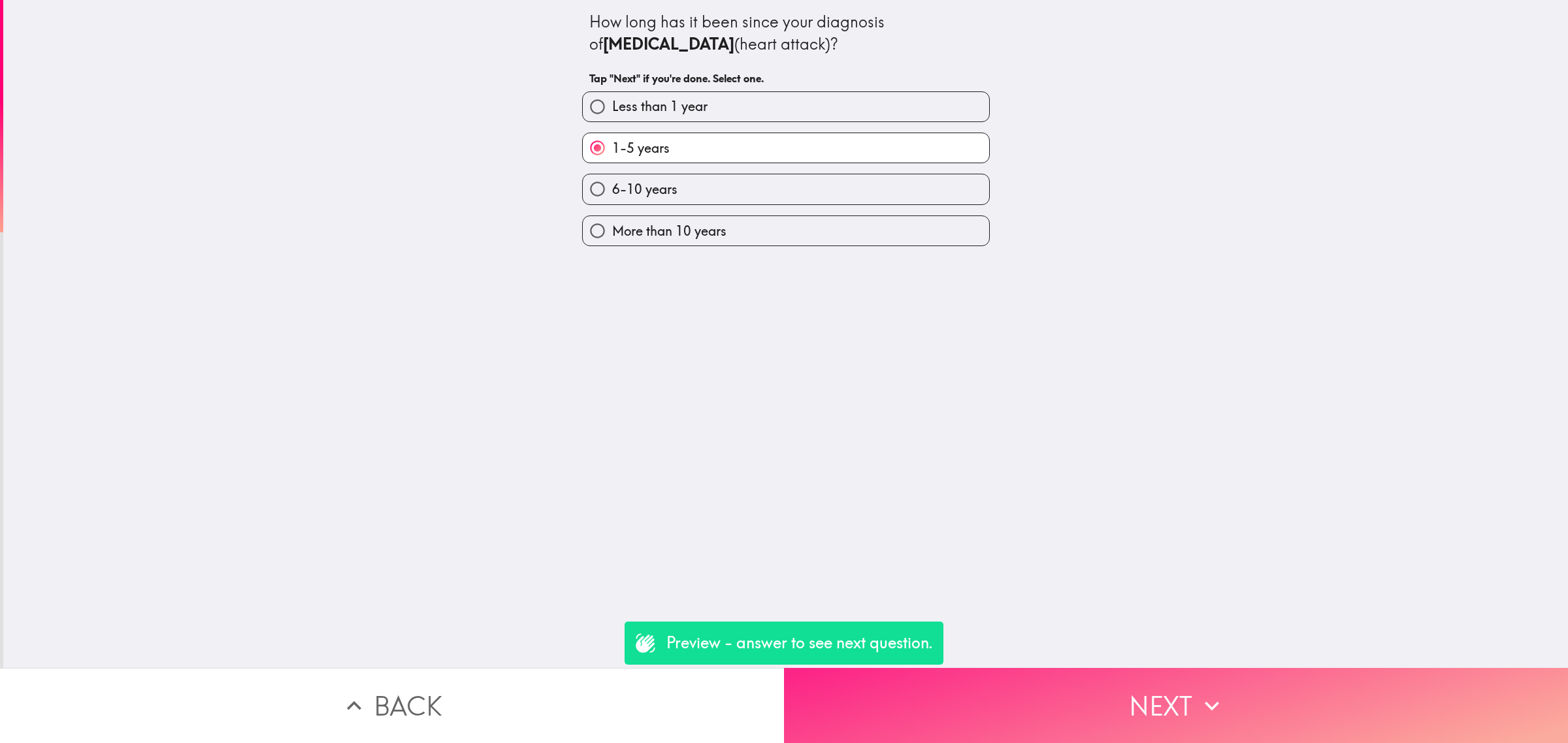
click at [1098, 679] on button "Next" at bounding box center [1175, 706] width 784 height 75
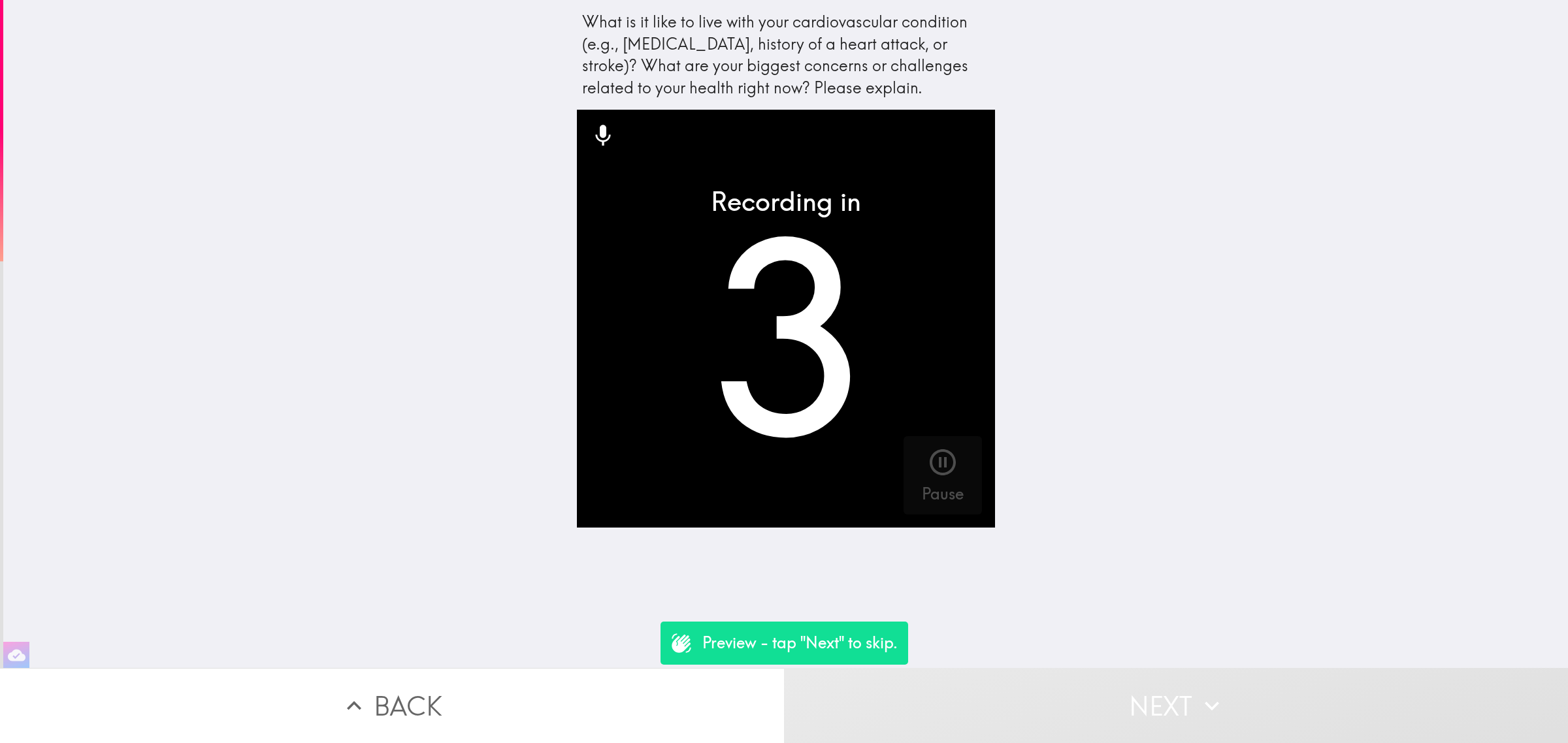
click at [1095, 686] on button "Next" at bounding box center [1175, 706] width 784 height 75
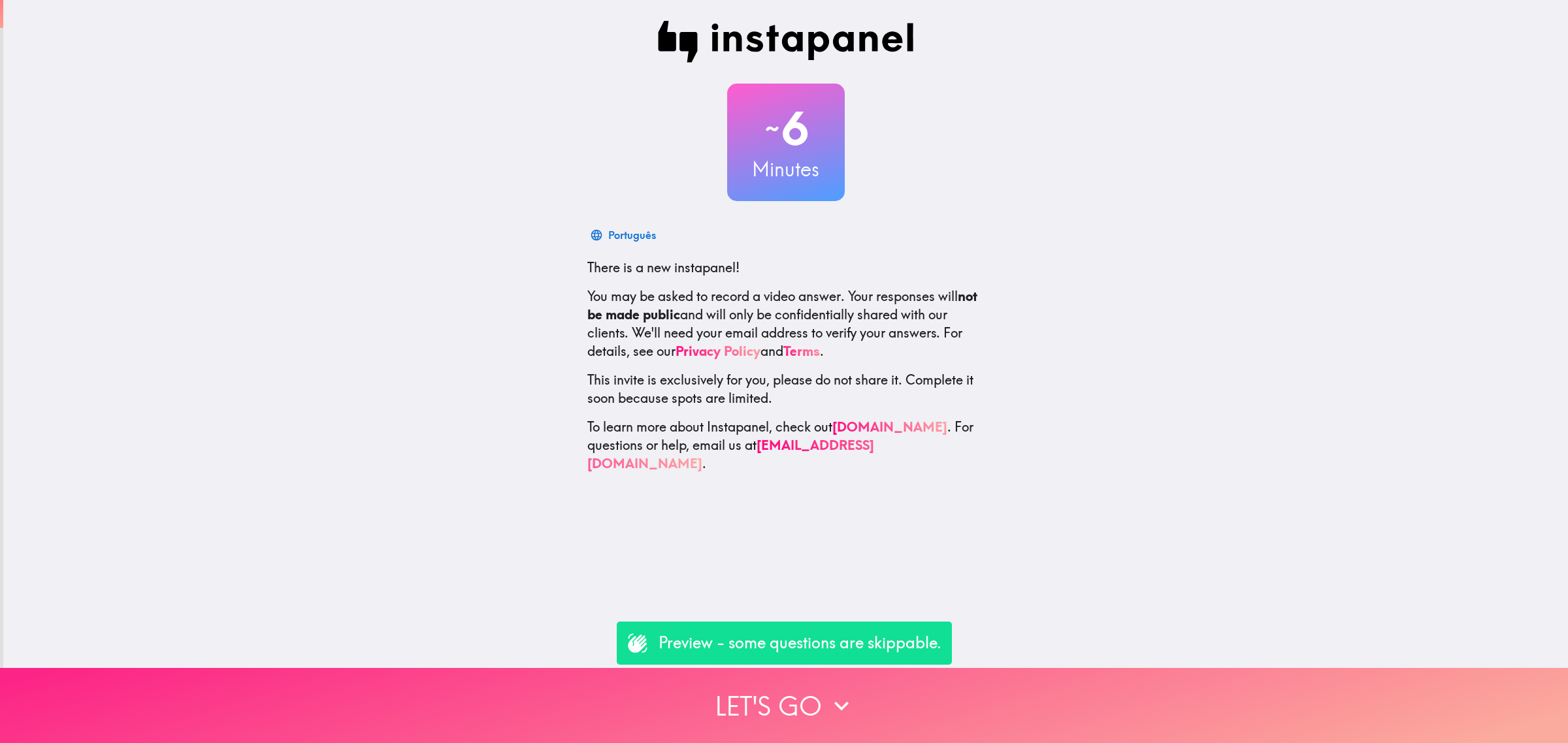
click at [681, 691] on button "Let's go" at bounding box center [784, 706] width 1568 height 75
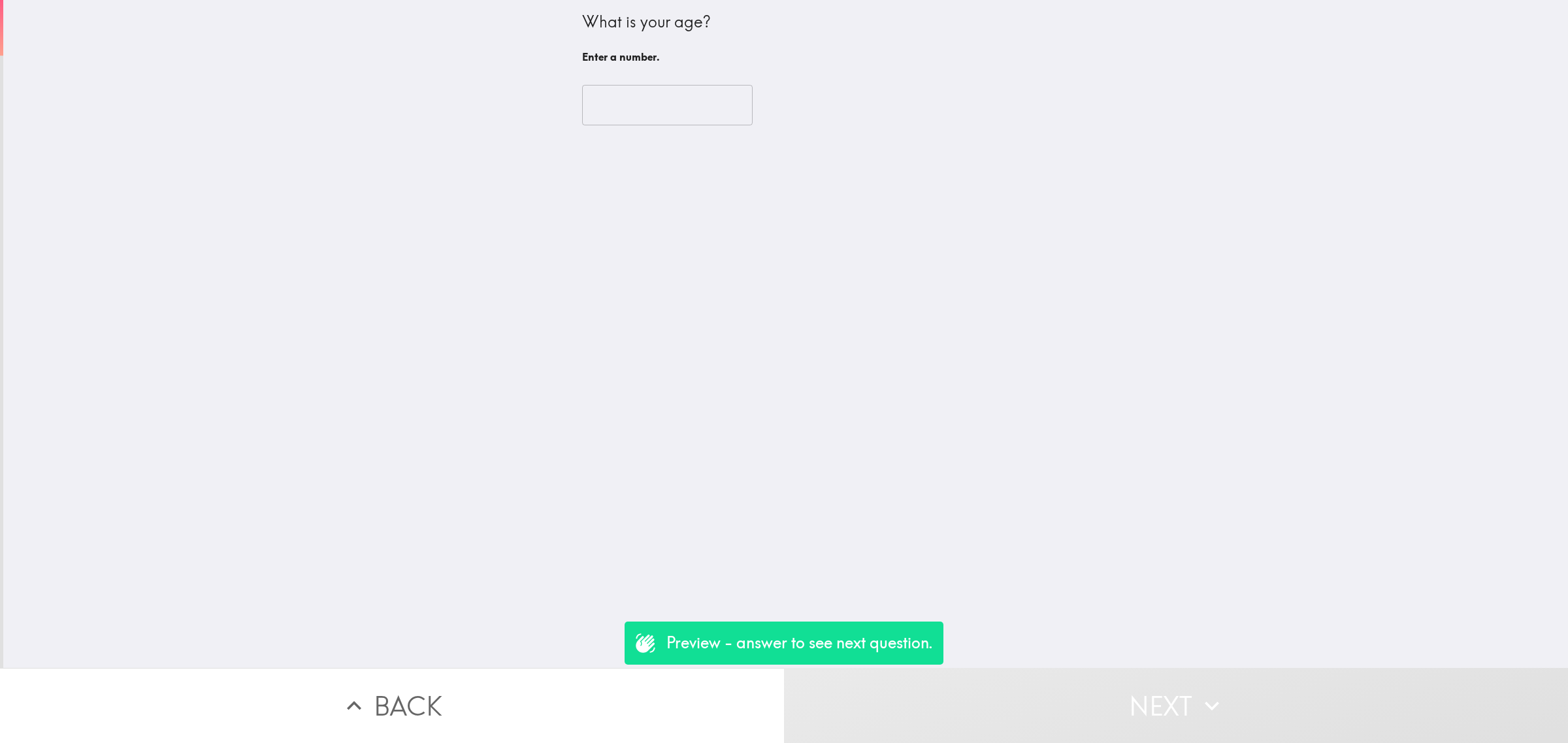
click at [637, 126] on div "​" at bounding box center [785, 105] width 407 height 72
click at [630, 111] on input "number" at bounding box center [667, 105] width 170 height 41
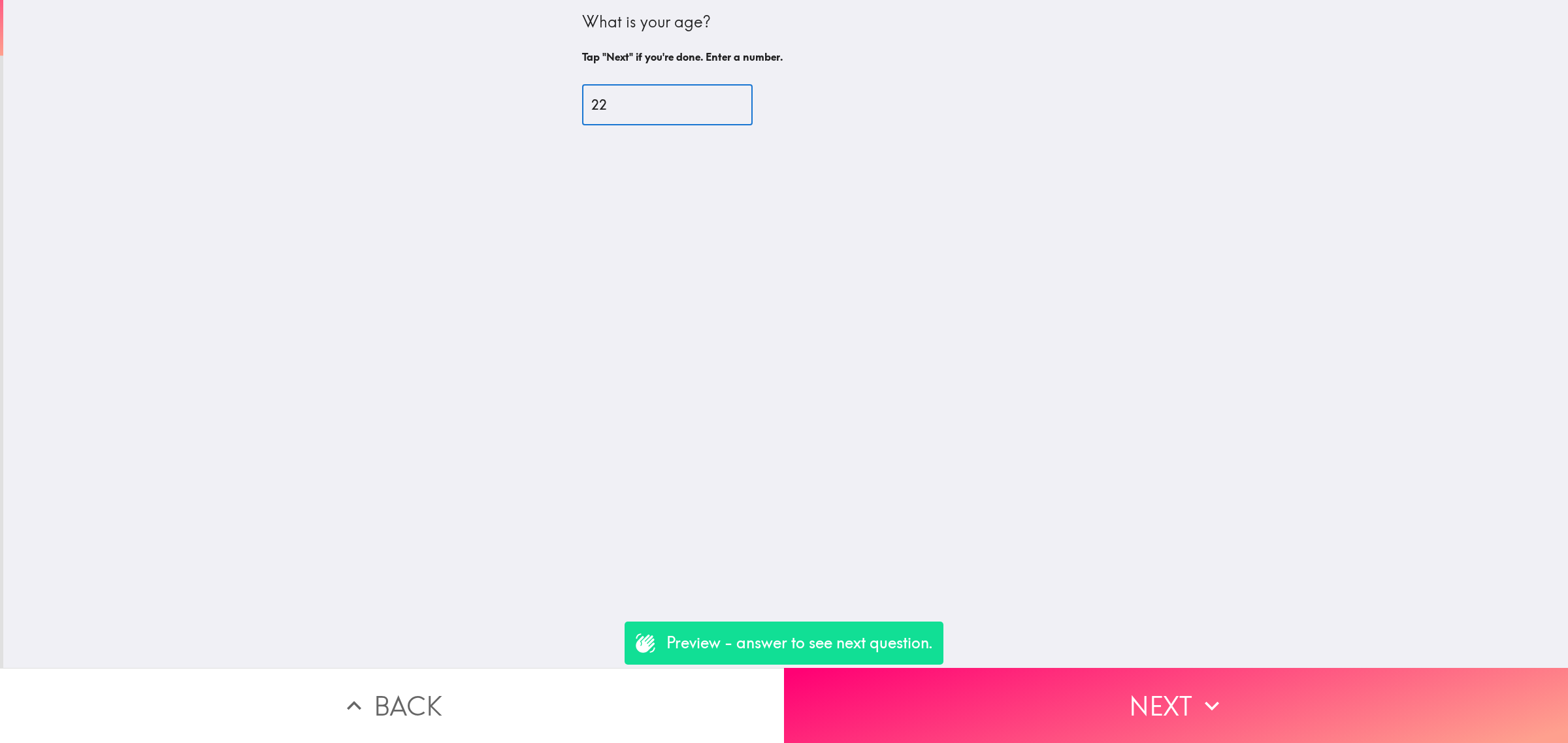
type input "22"
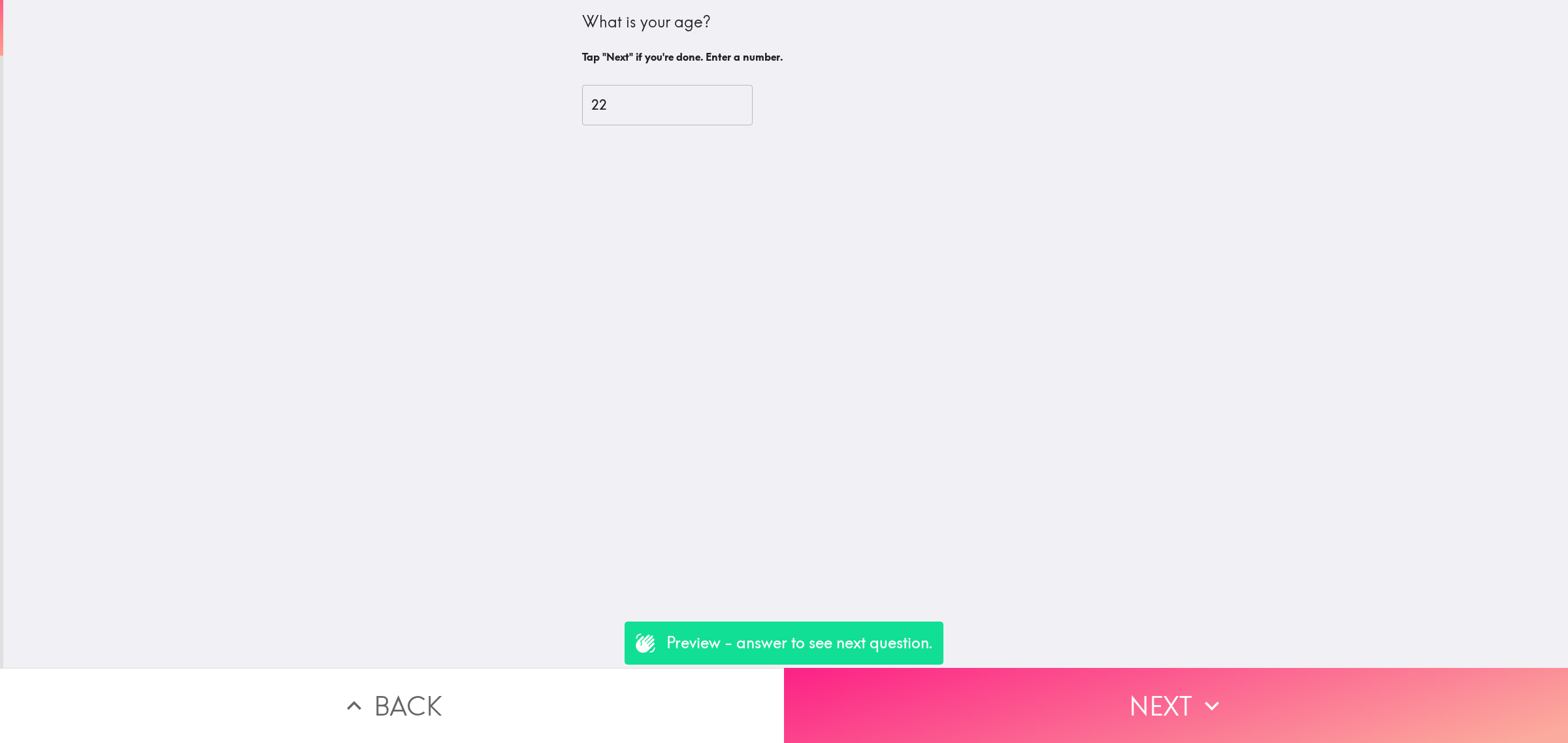
click at [1079, 723] on button "Next" at bounding box center [1175, 706] width 784 height 75
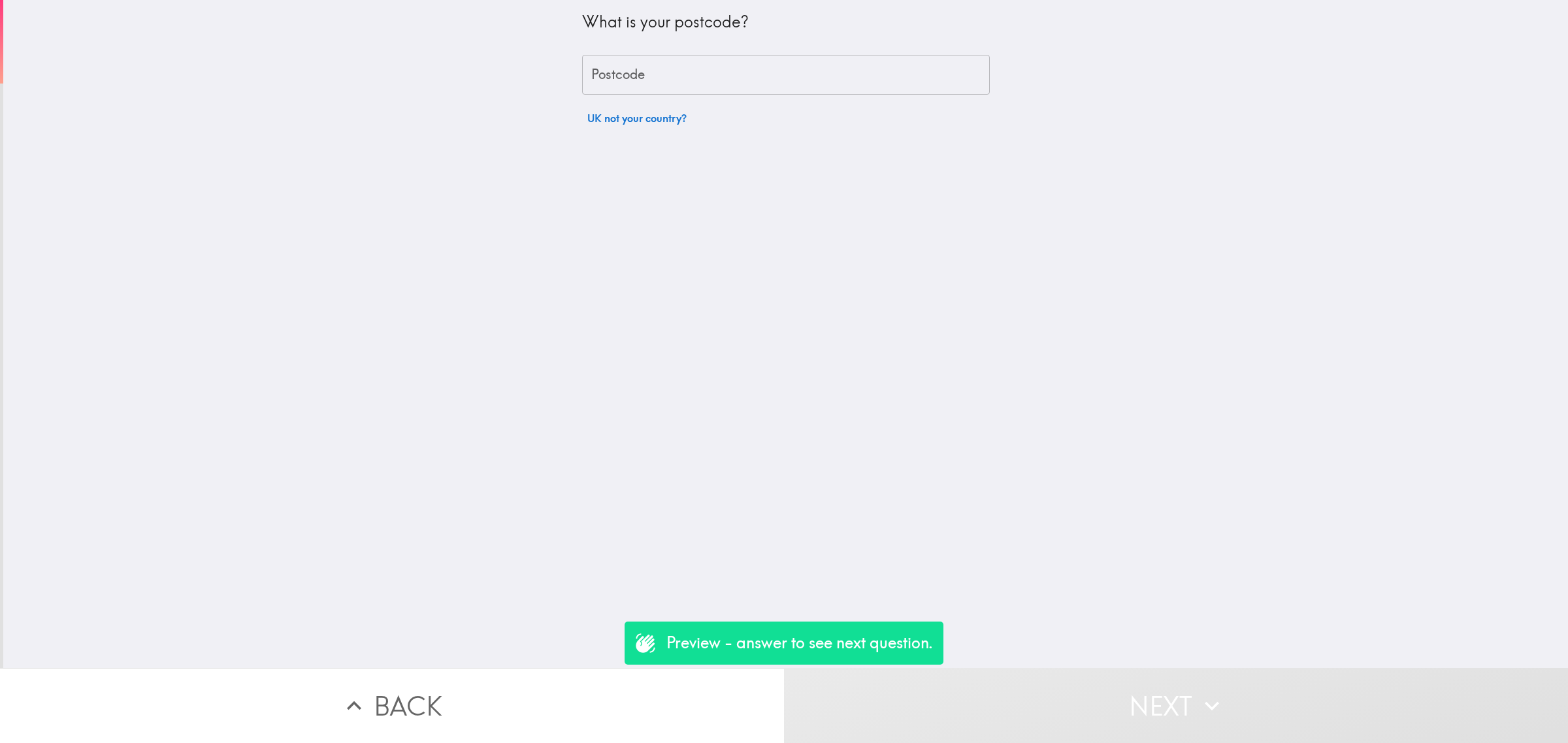
click at [623, 132] on div "What is your postcode? Postcode Postcode UK not your country?" at bounding box center [785, 334] width 1565 height 668
click at [623, 116] on button "UK not your country?" at bounding box center [637, 118] width 110 height 26
click at [657, 142] on div "United Kingdom of [GEOGRAPHIC_DATA] and [GEOGRAPHIC_DATA] ([GEOGRAPHIC_DATA]) ​" at bounding box center [785, 125] width 407 height 41
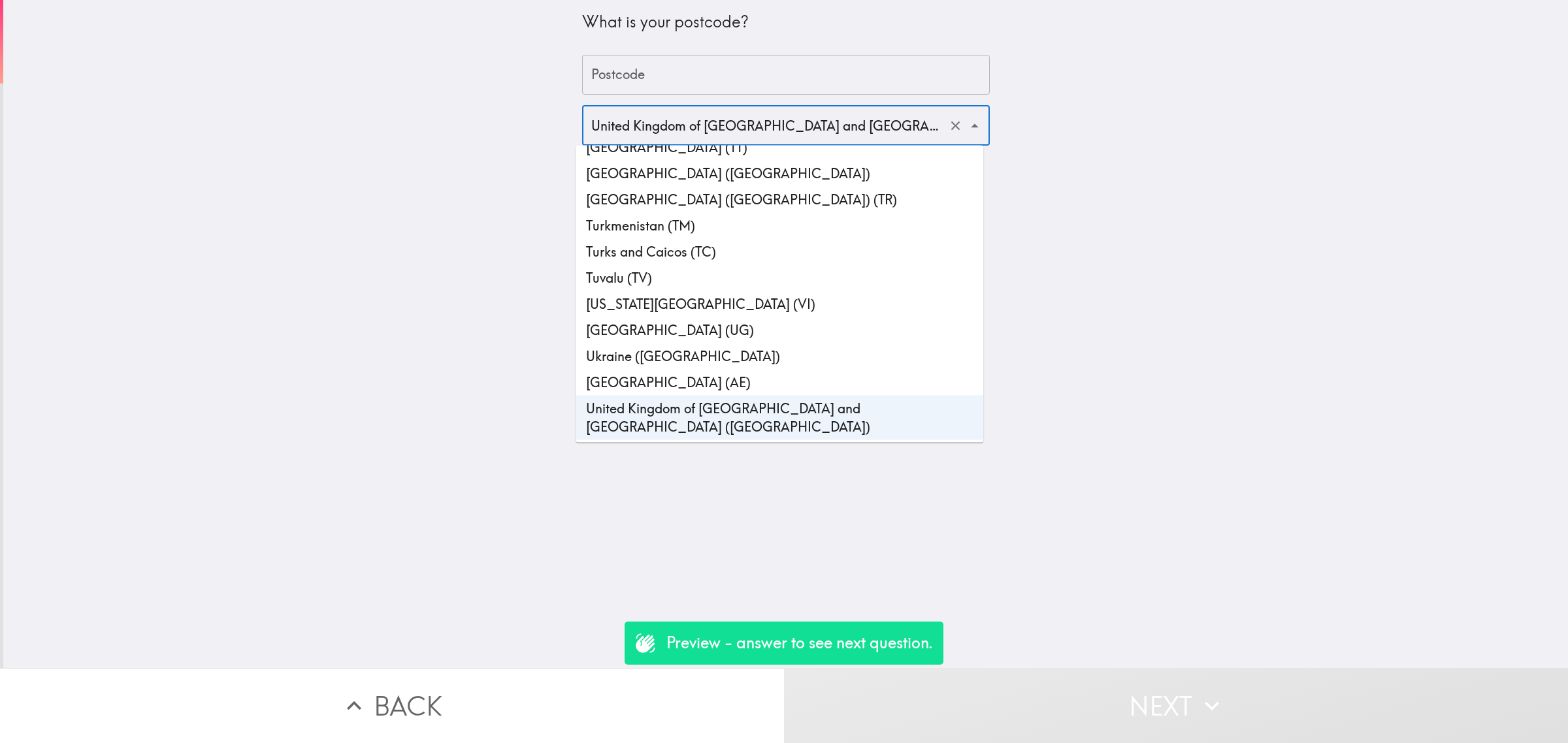
scroll to position [6004, 0]
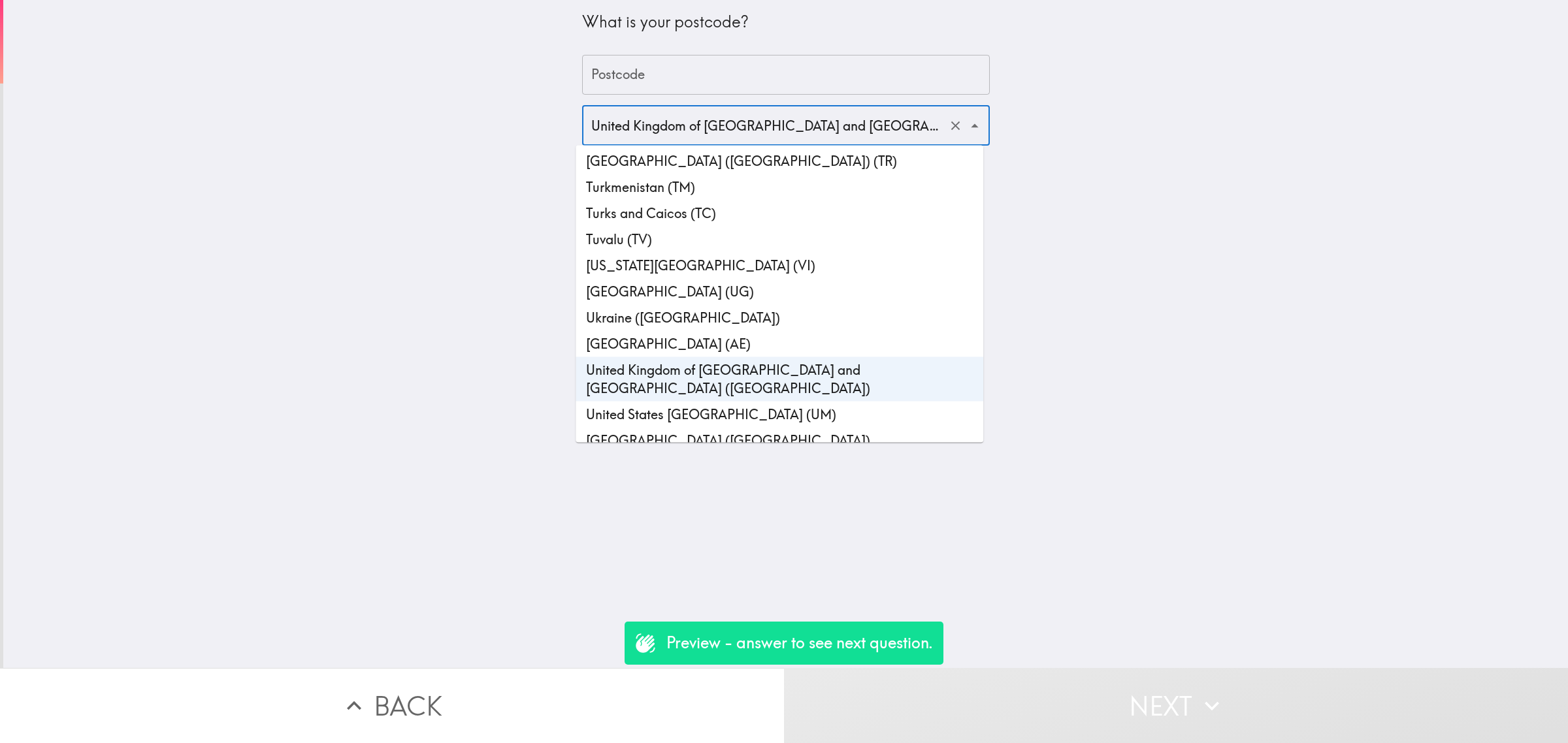
click at [663, 428] on li "[GEOGRAPHIC_DATA] ([GEOGRAPHIC_DATA])" at bounding box center [778, 441] width 407 height 26
type input "[GEOGRAPHIC_DATA] ([GEOGRAPHIC_DATA])"
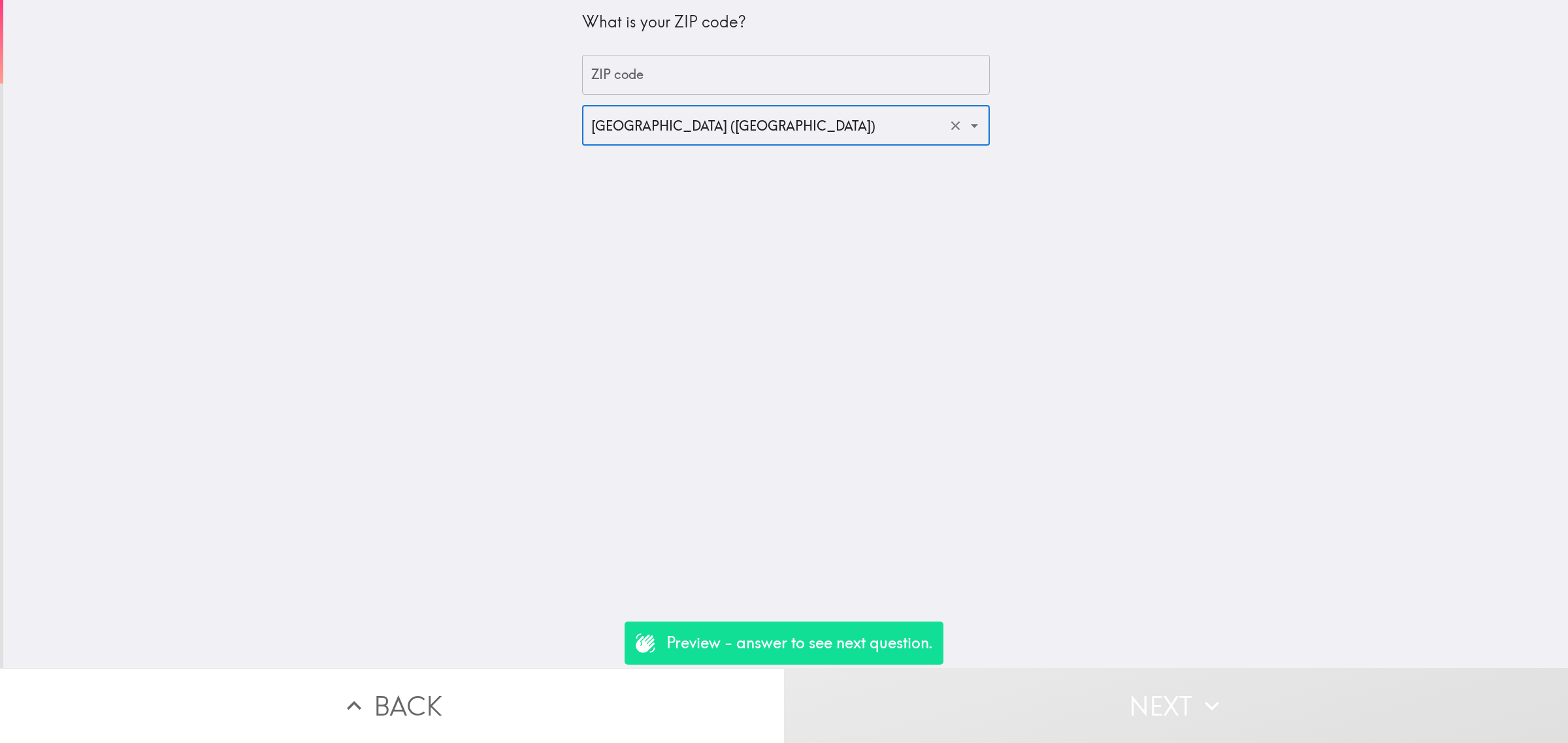
click at [595, 73] on input "ZIP code" at bounding box center [785, 75] width 407 height 41
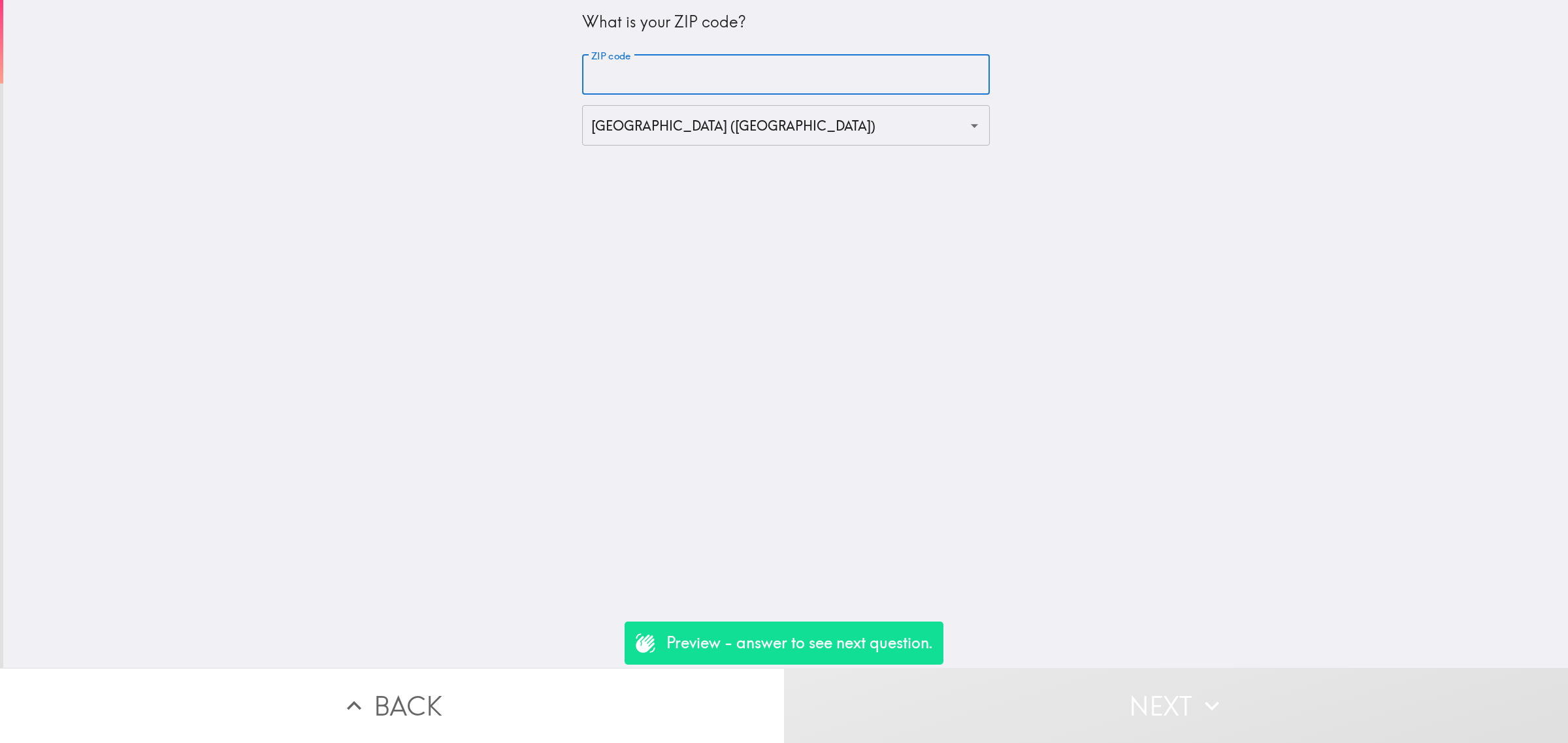
type input "90000"
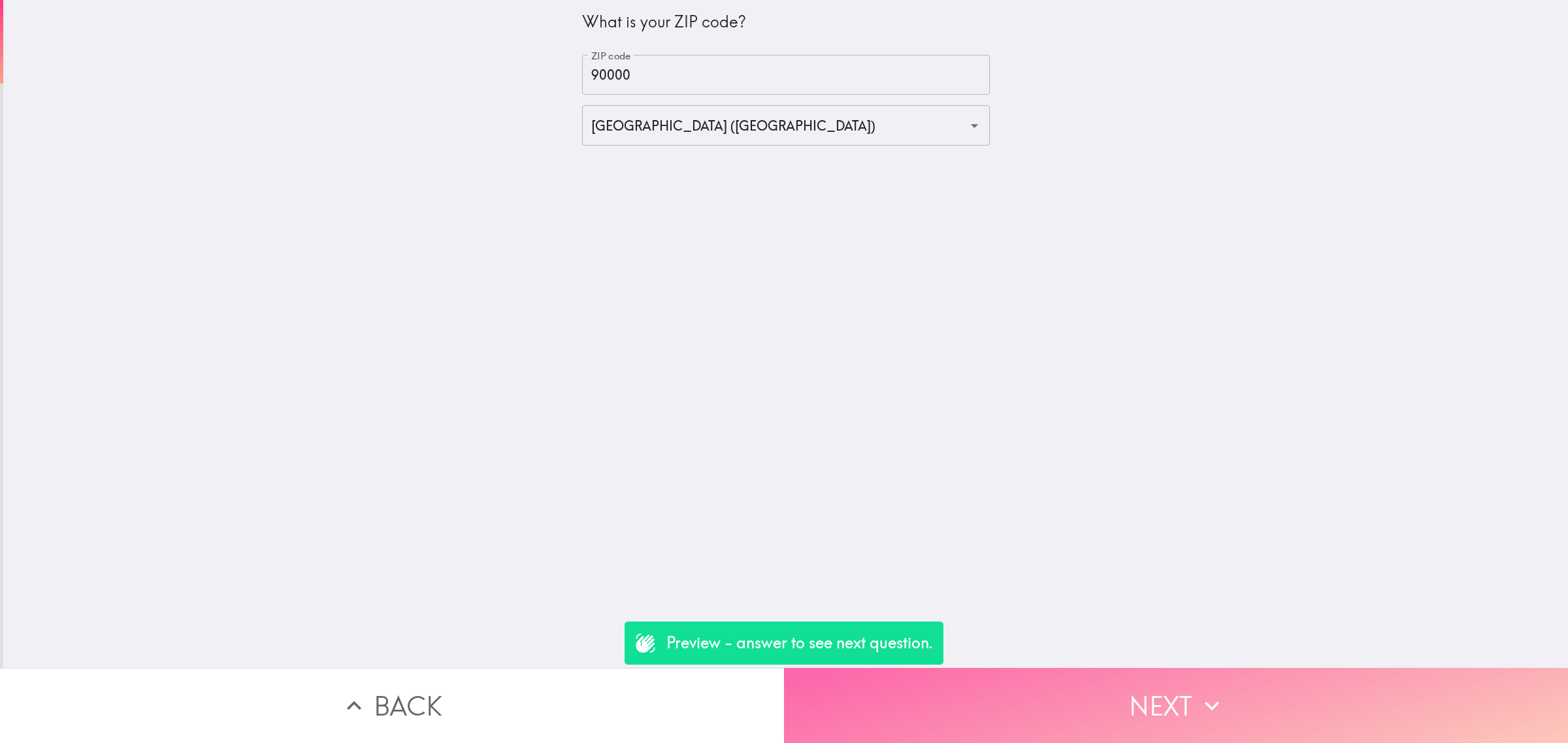
click at [1082, 683] on button "Next" at bounding box center [1175, 706] width 784 height 75
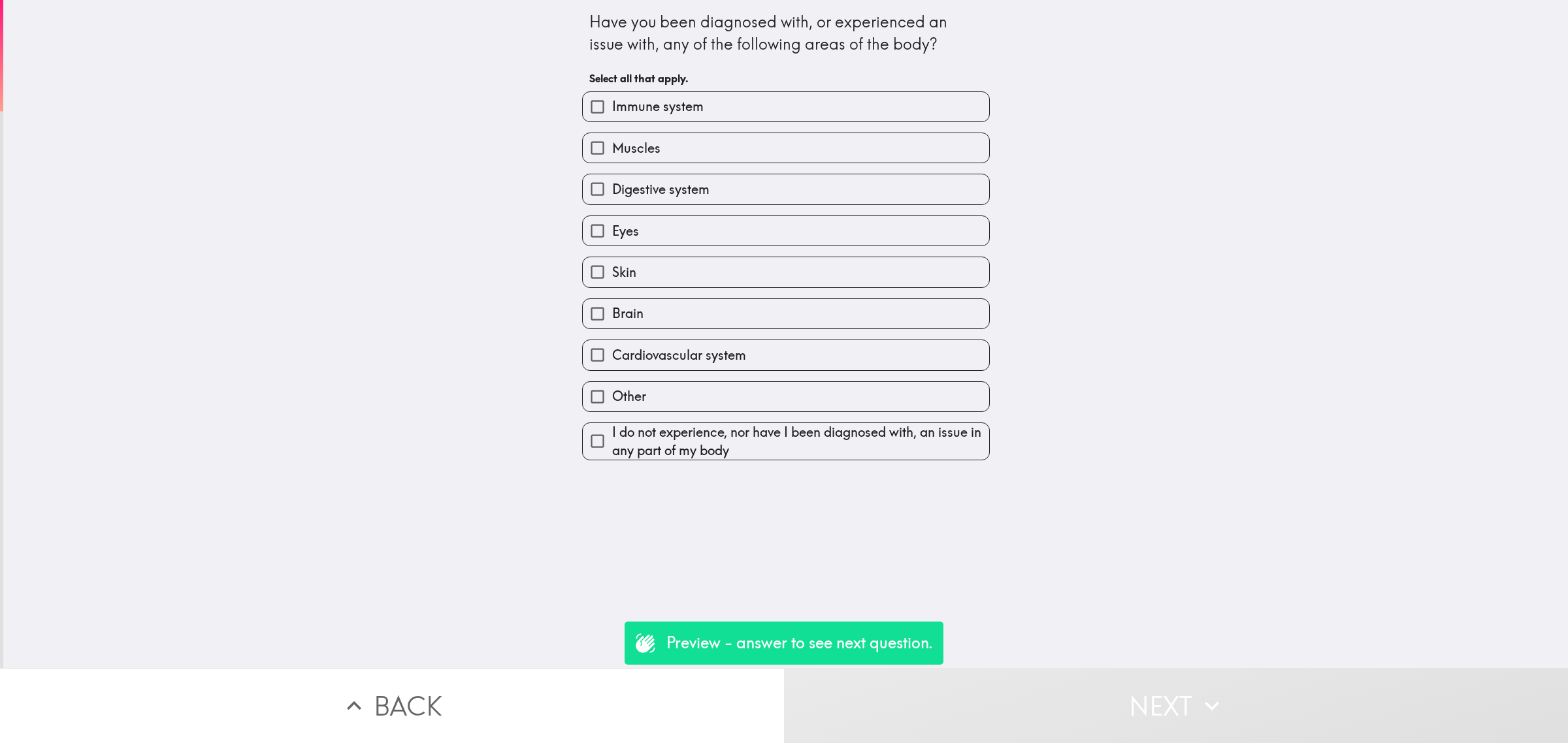
click at [652, 358] on span "Cardiovascular system" at bounding box center [679, 356] width 134 height 19
click at [612, 358] on input "Cardiovascular system" at bounding box center [597, 355] width 30 height 30
checkbox input "true"
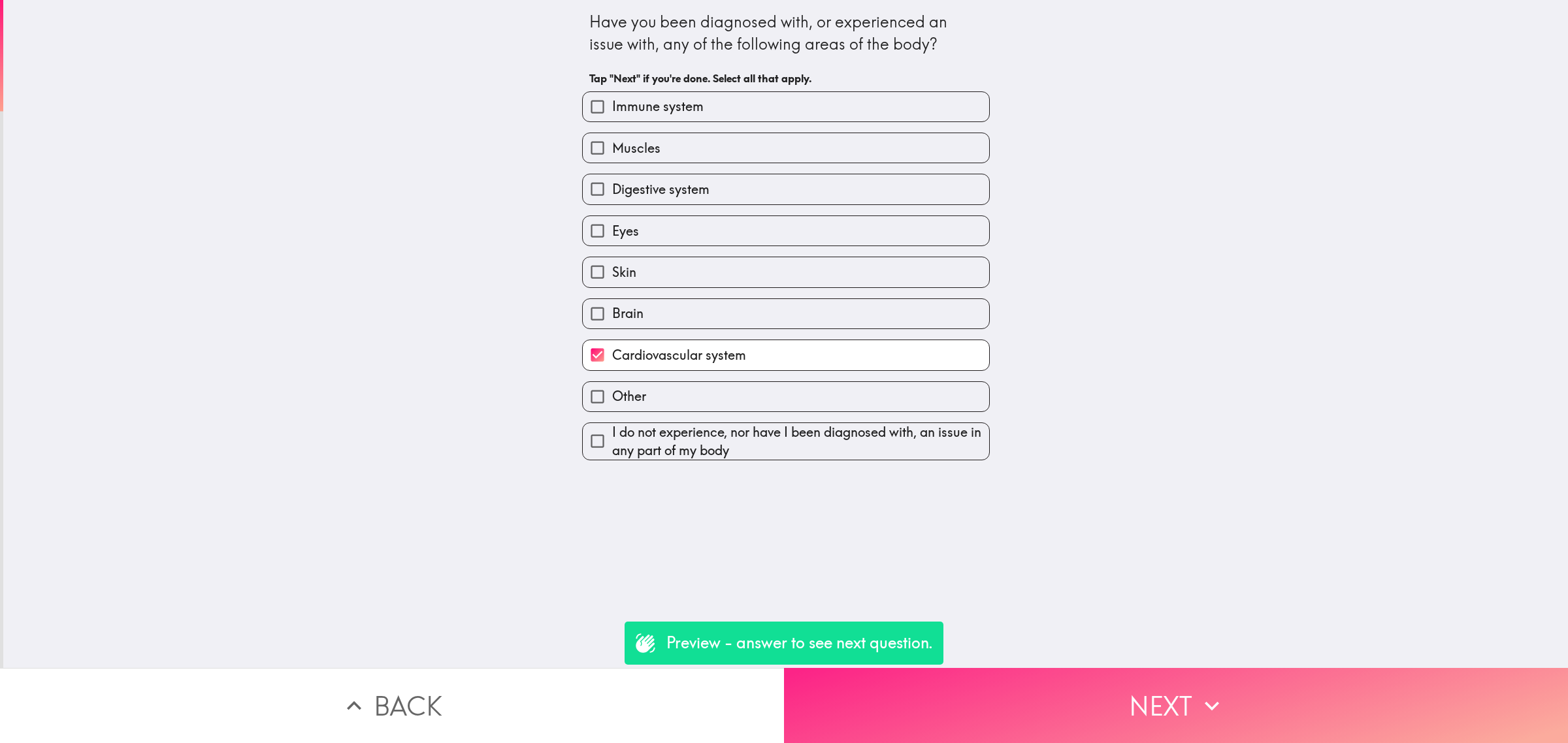
click at [1034, 720] on button "Next" at bounding box center [1175, 706] width 784 height 75
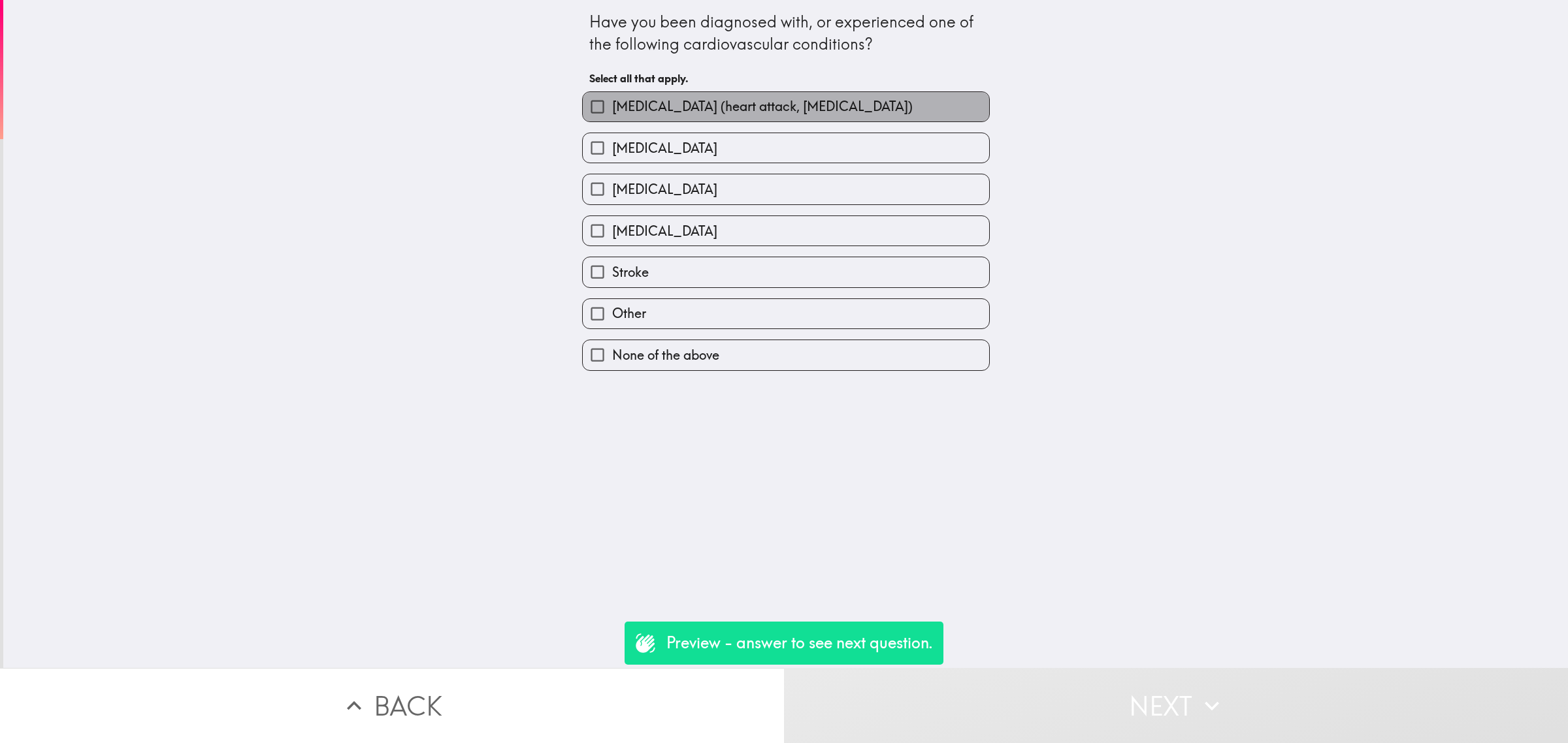
click at [653, 111] on span "[MEDICAL_DATA] (heart attack, [MEDICAL_DATA])" at bounding box center [762, 107] width 301 height 19
click at [612, 111] on input "[MEDICAL_DATA] (heart attack, [MEDICAL_DATA])" at bounding box center [597, 107] width 30 height 30
checkbox input "true"
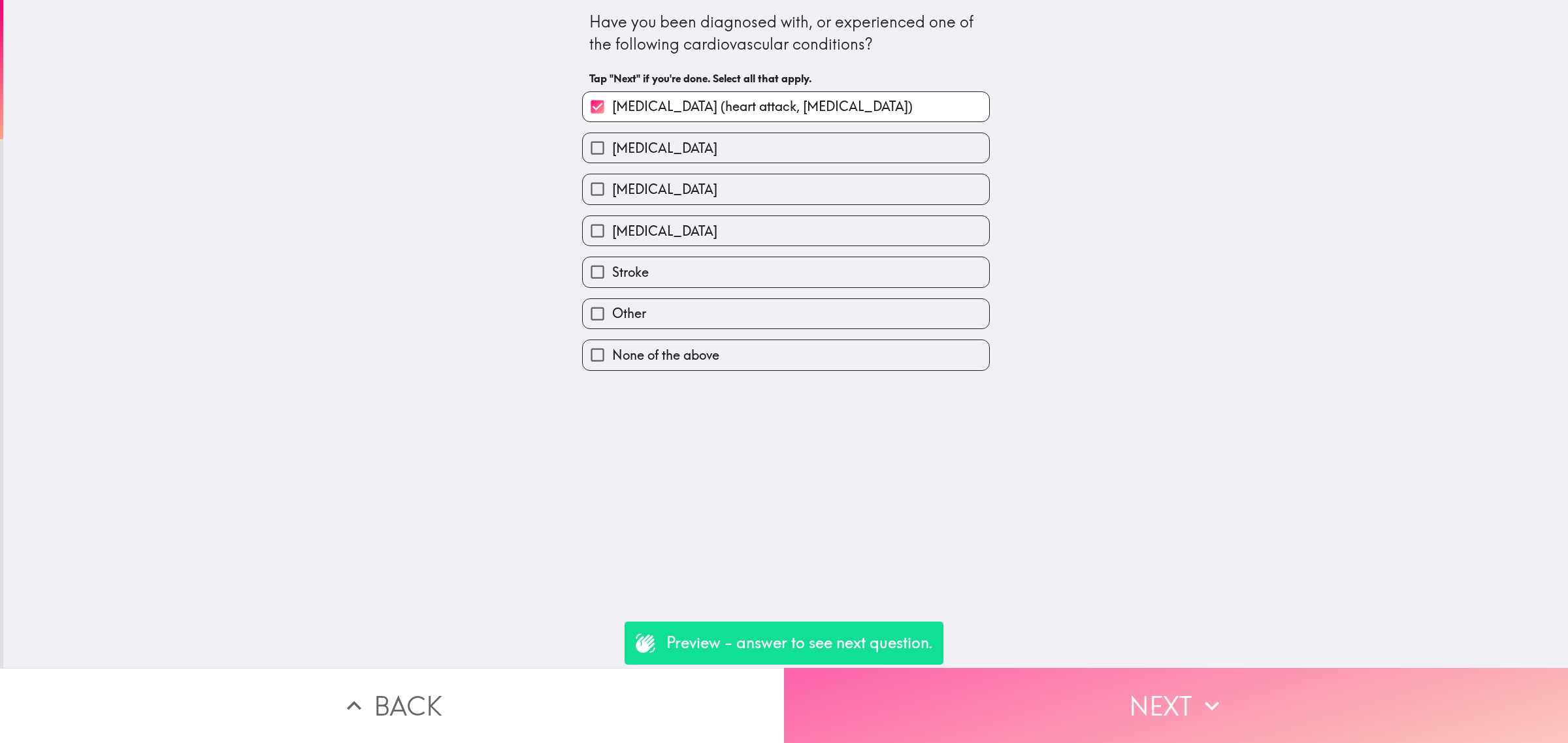
click at [1033, 696] on button "Next" at bounding box center [1175, 706] width 784 height 75
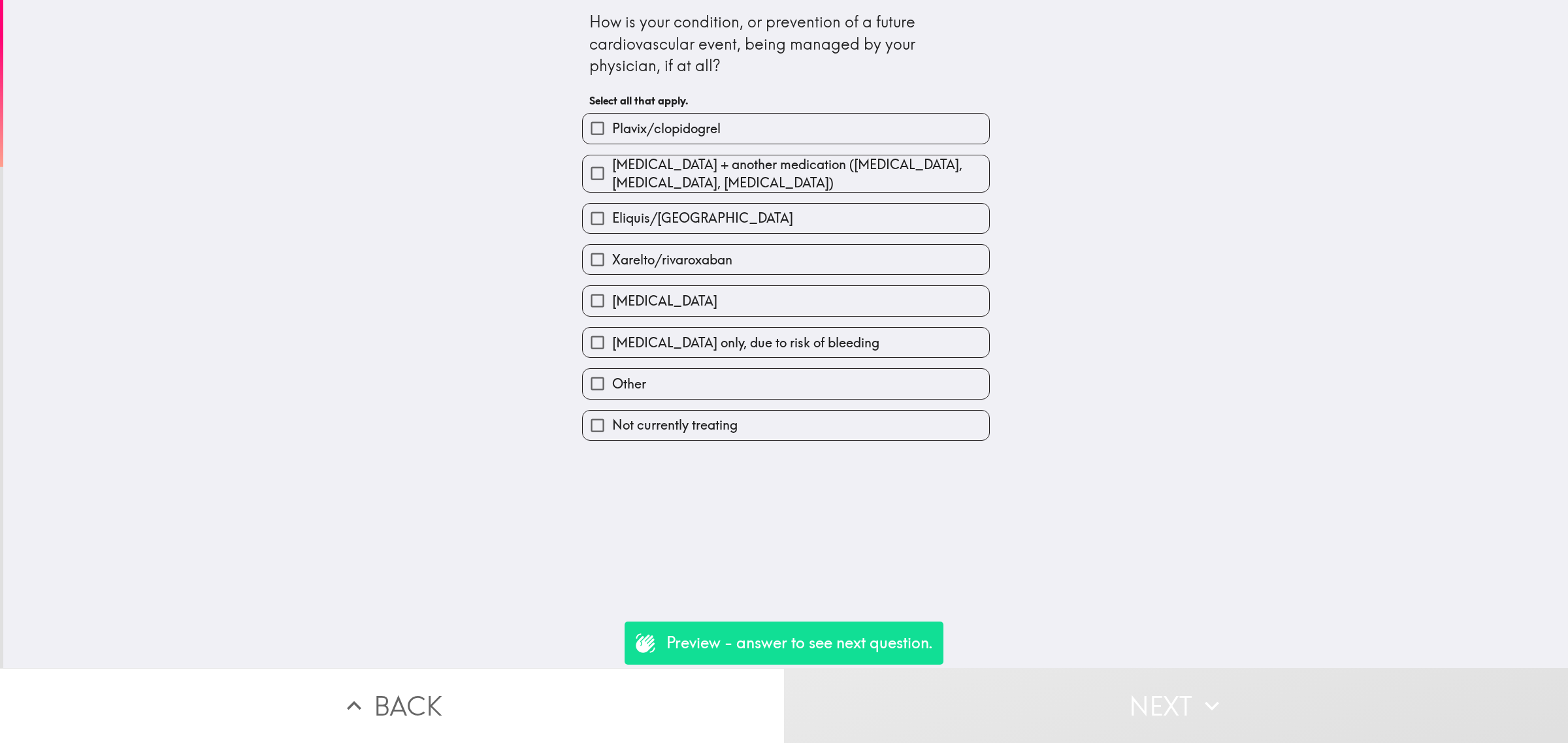
click at [634, 297] on span "[MEDICAL_DATA]" at bounding box center [664, 302] width 105 height 19
click at [612, 297] on input "[MEDICAL_DATA]" at bounding box center [597, 301] width 30 height 30
checkbox input "true"
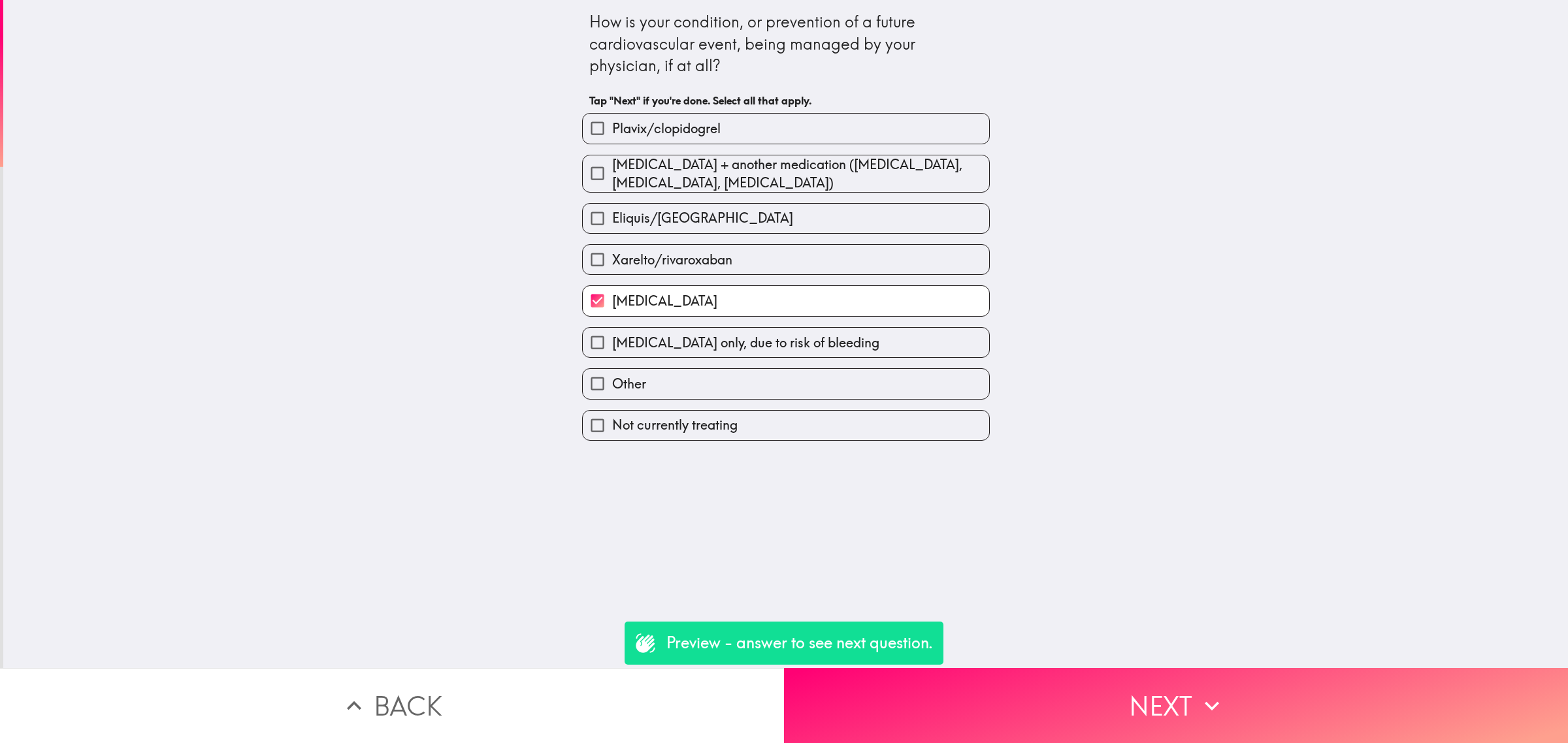
click at [1055, 668] on button "Next" at bounding box center [1175, 706] width 784 height 75
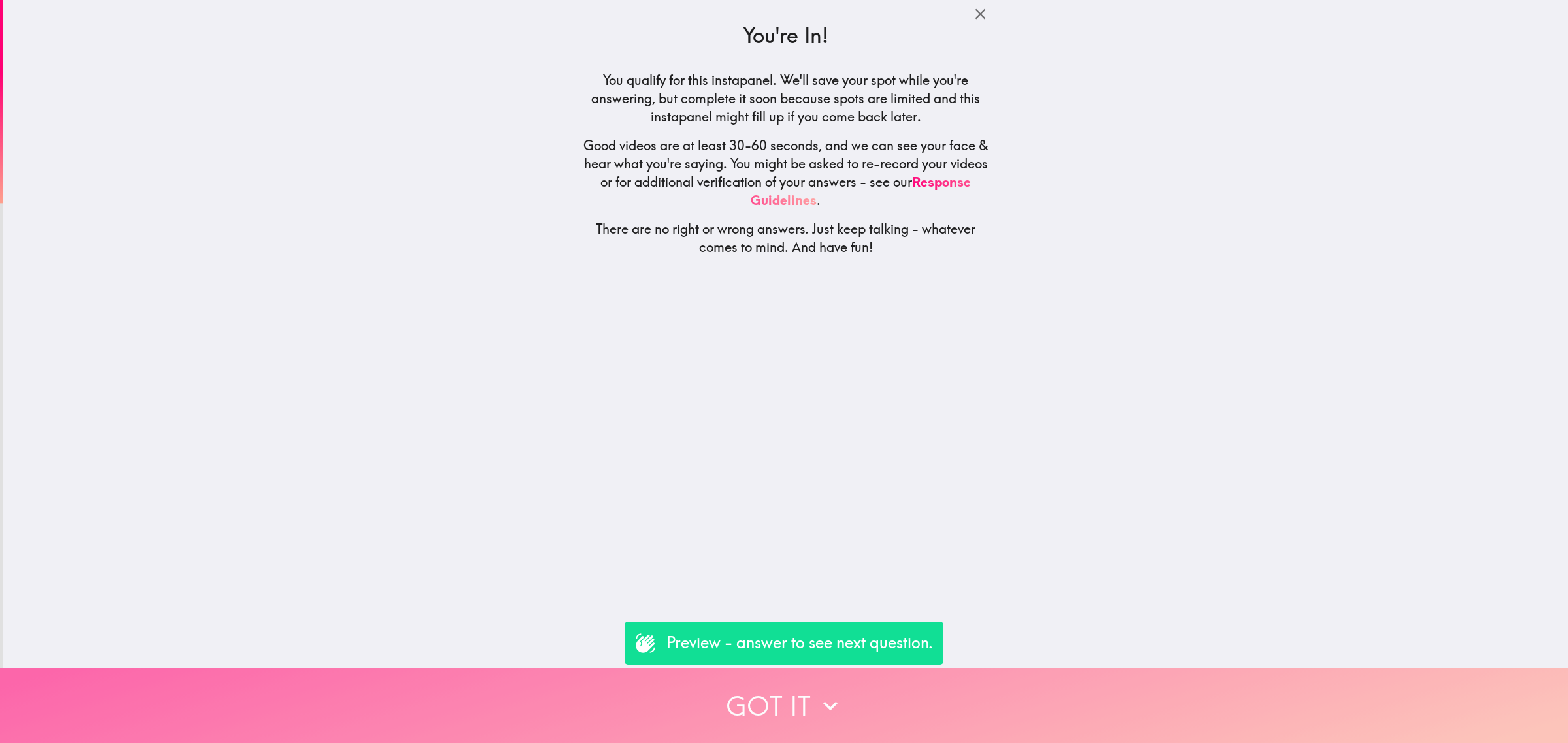
click at [1056, 673] on button "Got it" at bounding box center [784, 706] width 1568 height 75
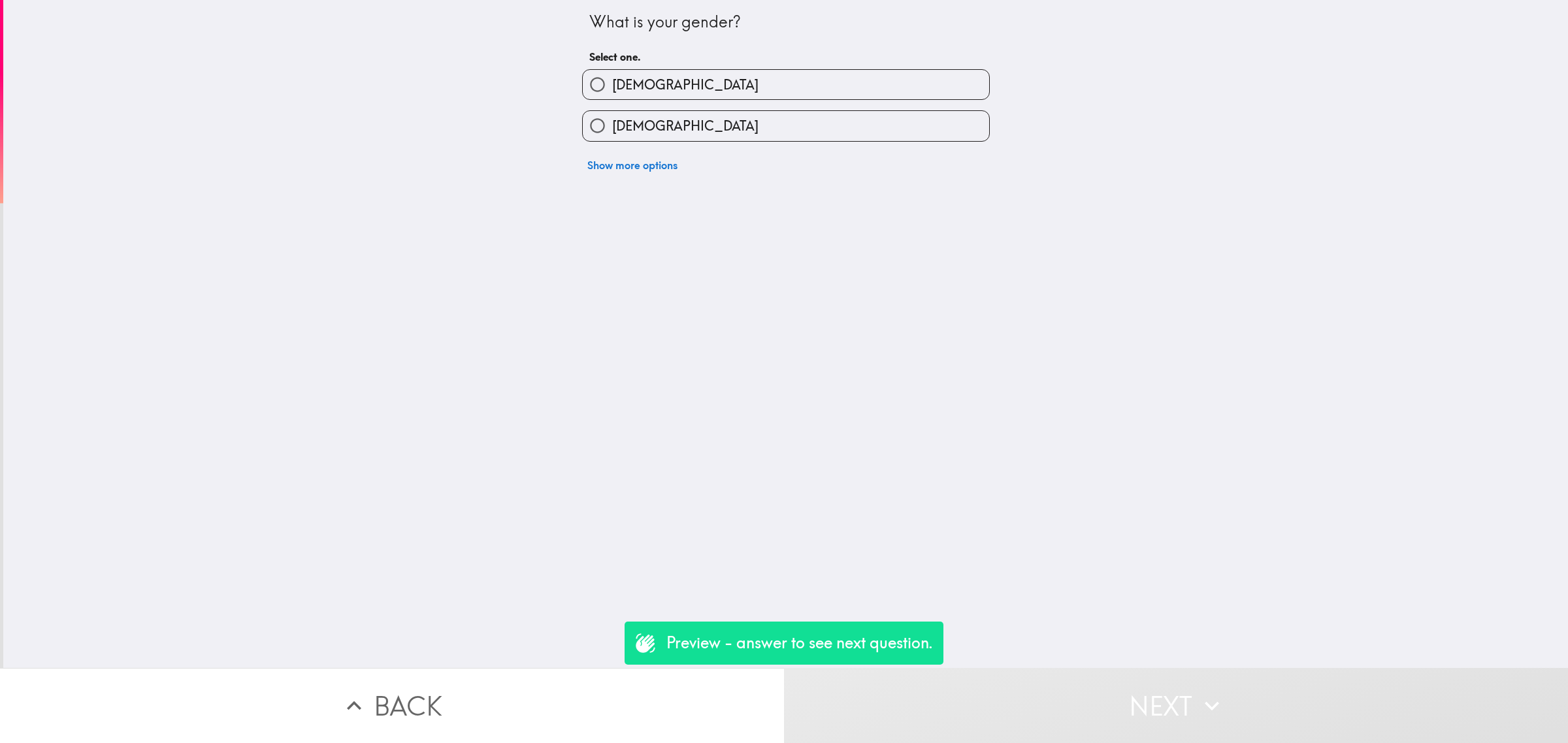
click at [665, 139] on label "[DEMOGRAPHIC_DATA]" at bounding box center [786, 125] width 407 height 30
click at [612, 139] on input "[DEMOGRAPHIC_DATA]" at bounding box center [597, 125] width 30 height 30
radio input "true"
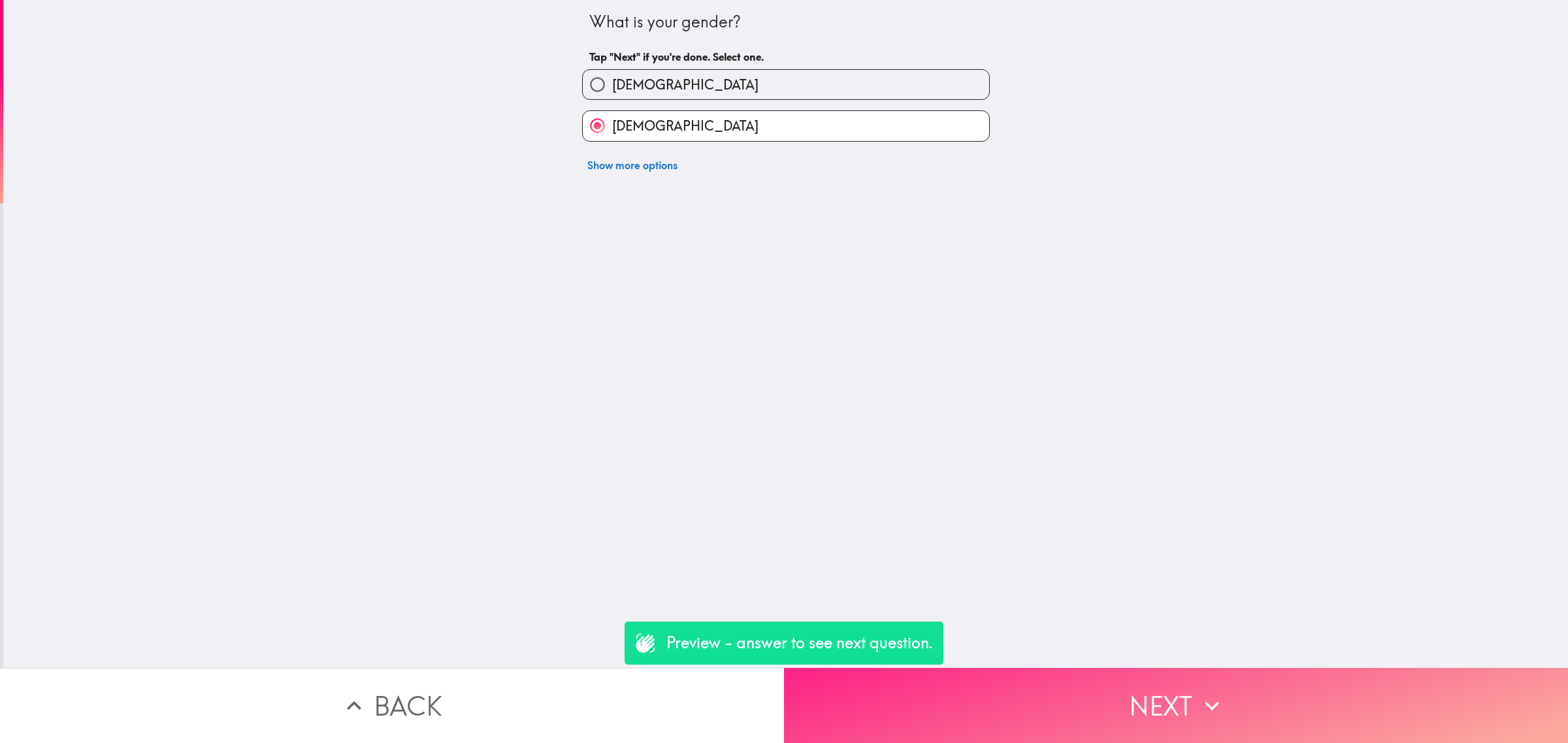
click at [1044, 688] on button "Next" at bounding box center [1175, 706] width 784 height 75
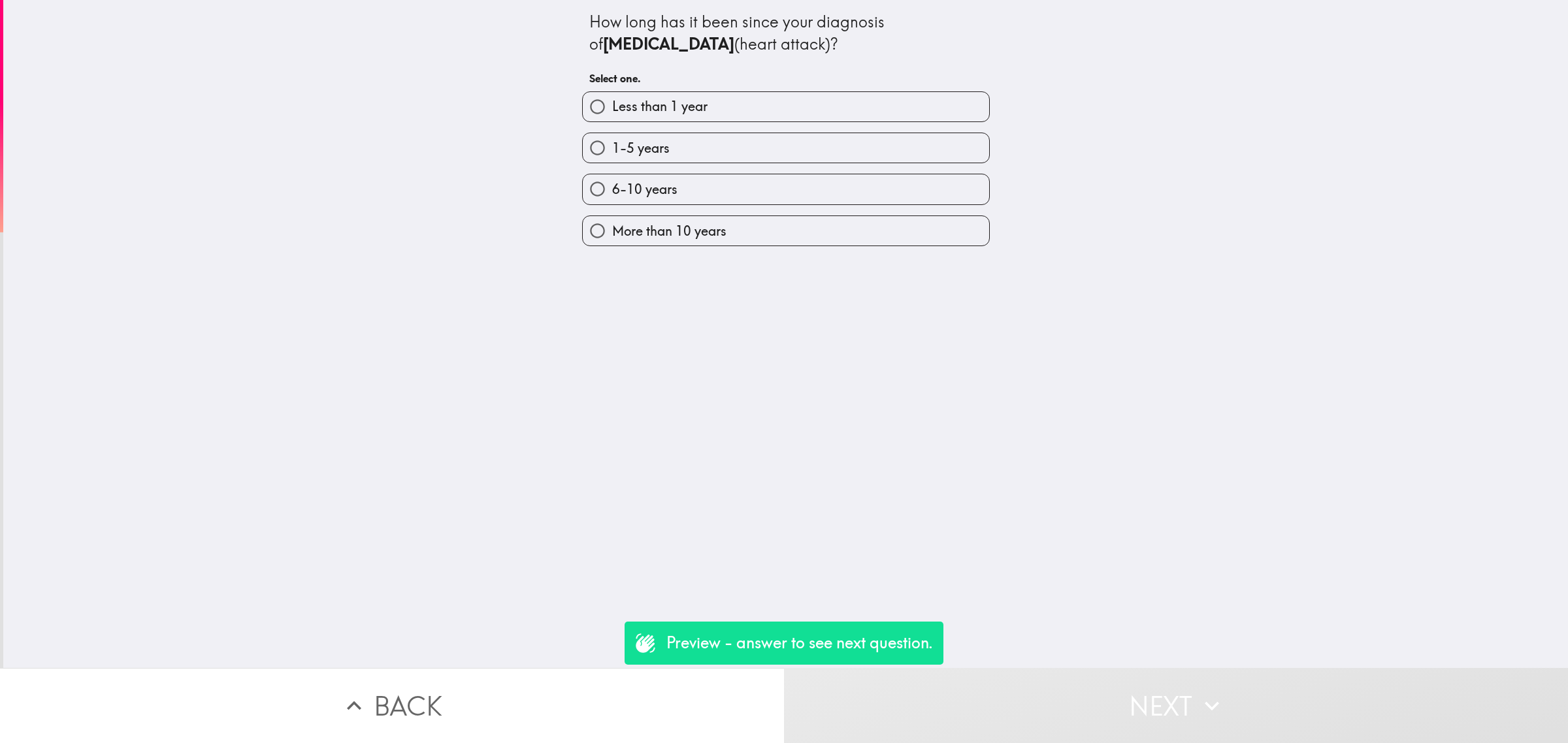
click at [625, 110] on span "Less than 1 year" at bounding box center [659, 107] width 96 height 19
click at [612, 110] on input "Less than 1 year" at bounding box center [597, 107] width 30 height 30
radio input "true"
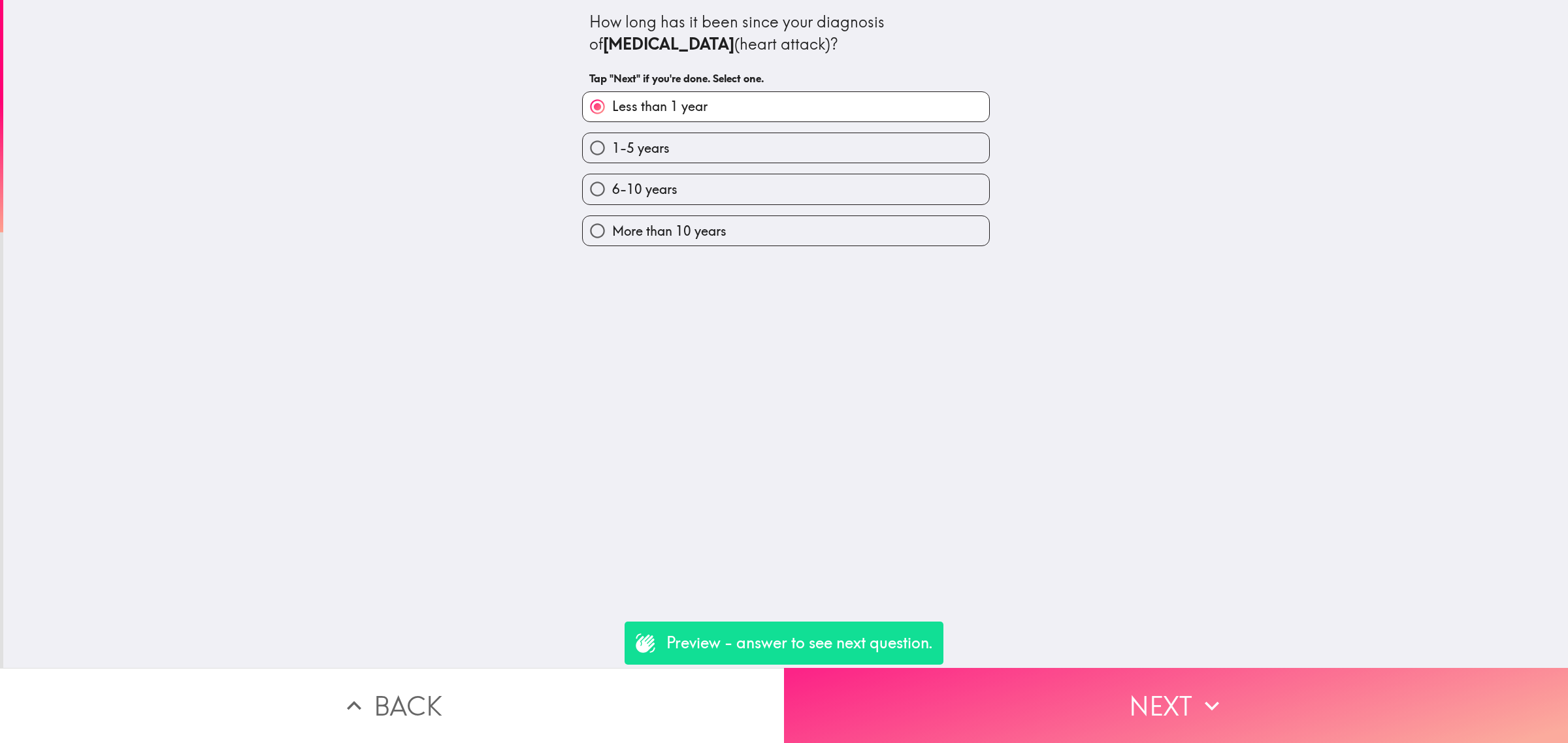
click at [1055, 680] on button "Next" at bounding box center [1175, 706] width 784 height 75
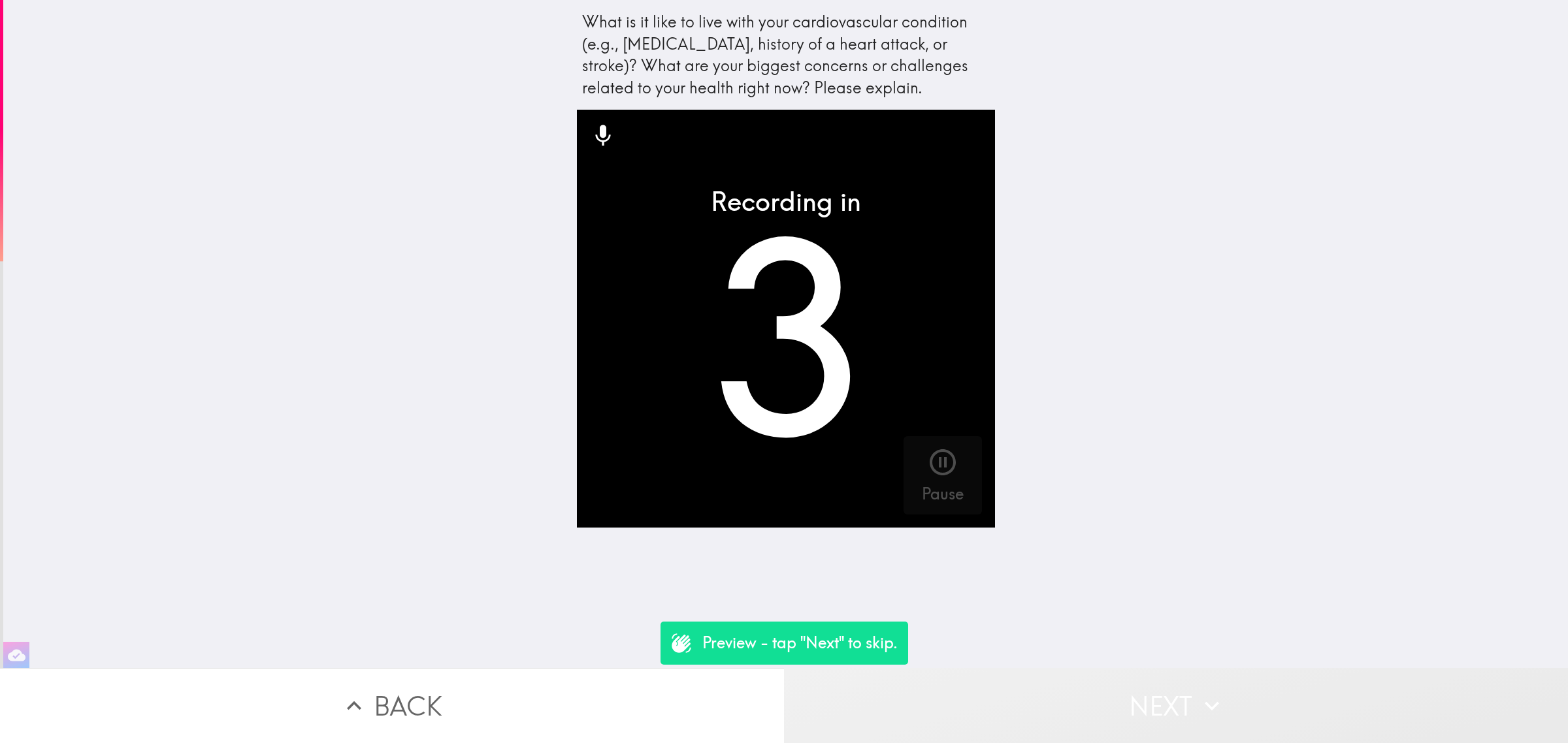
click at [1039, 678] on button "Next" at bounding box center [1175, 706] width 784 height 75
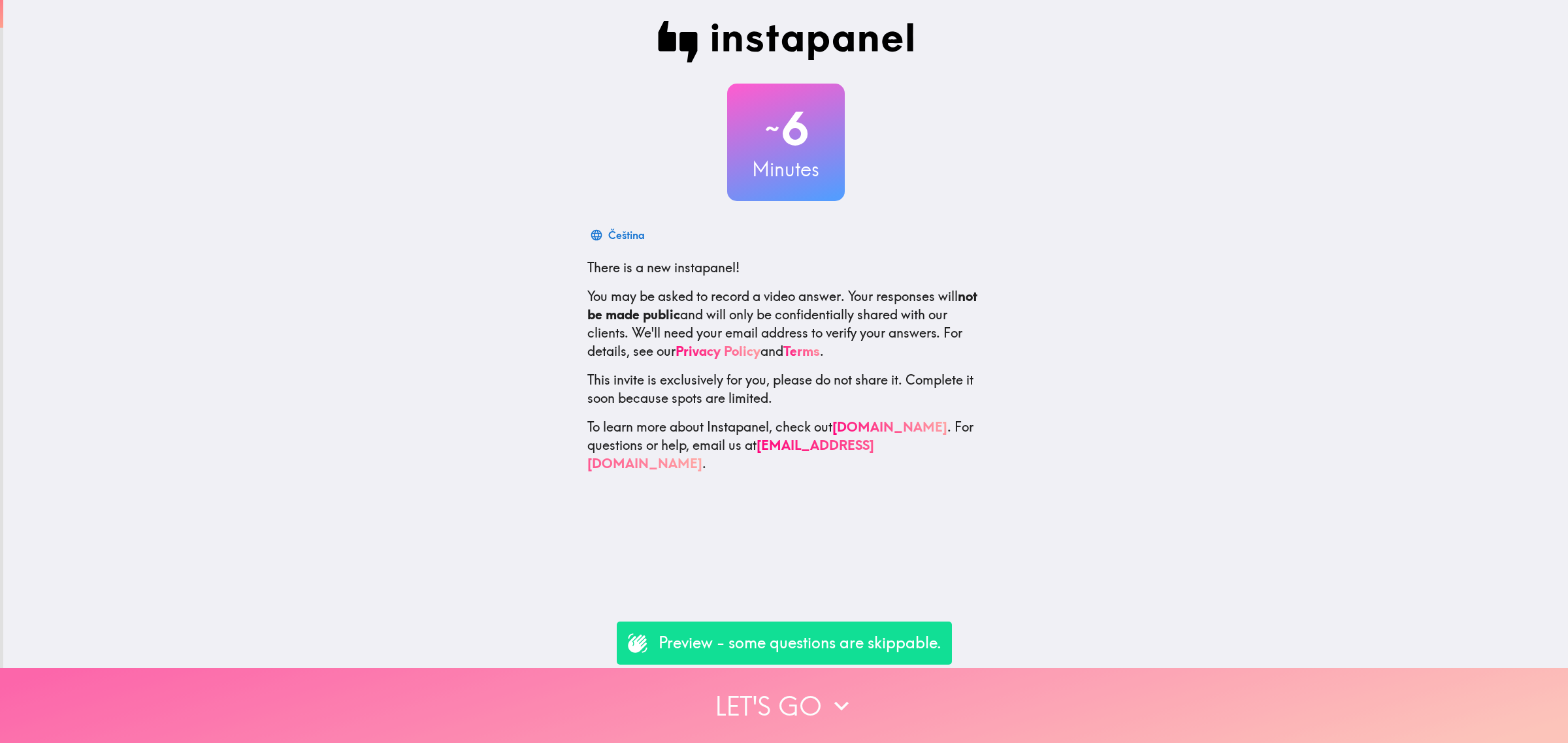
click at [820, 709] on button "Let's go" at bounding box center [784, 706] width 1568 height 75
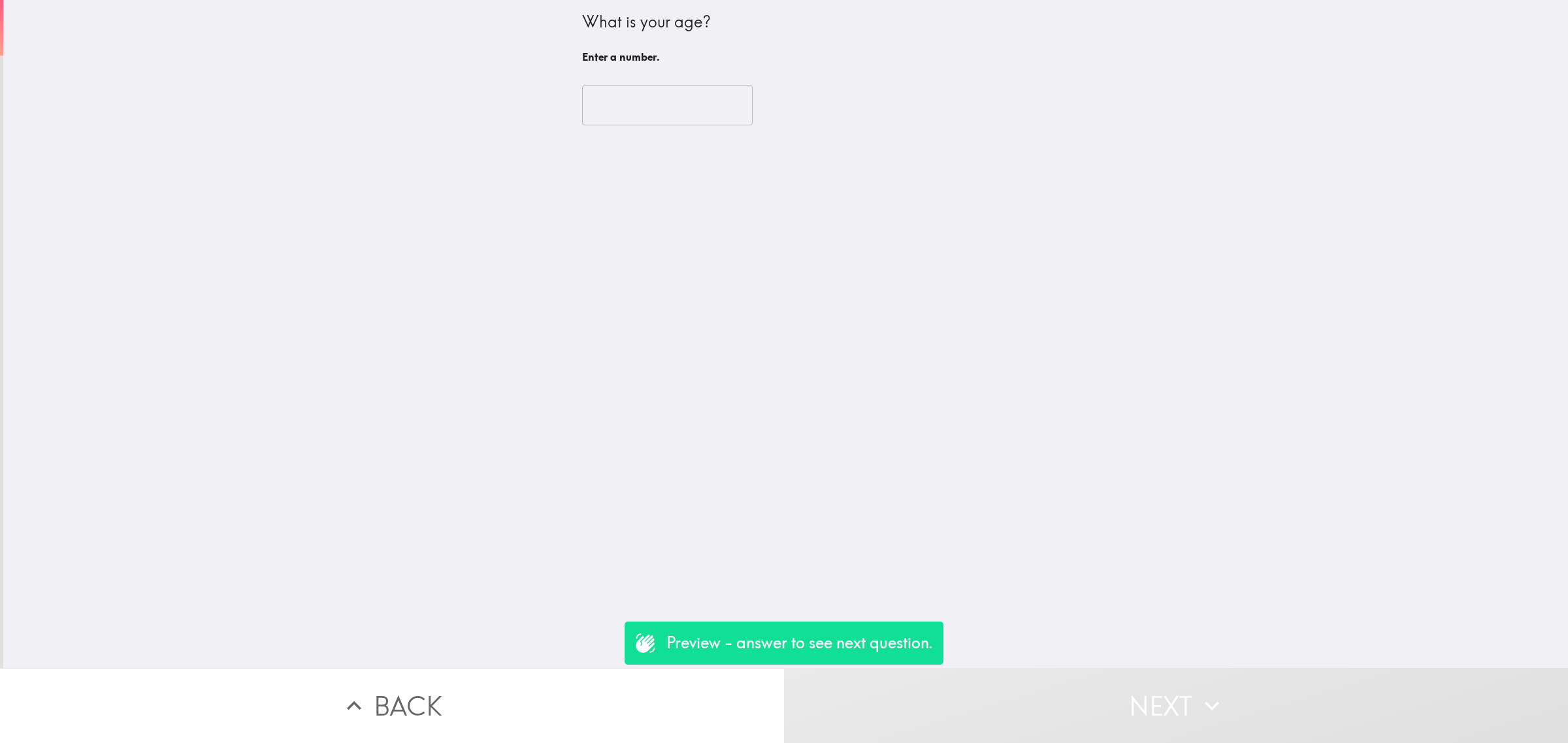
click at [645, 113] on input "number" at bounding box center [667, 105] width 170 height 41
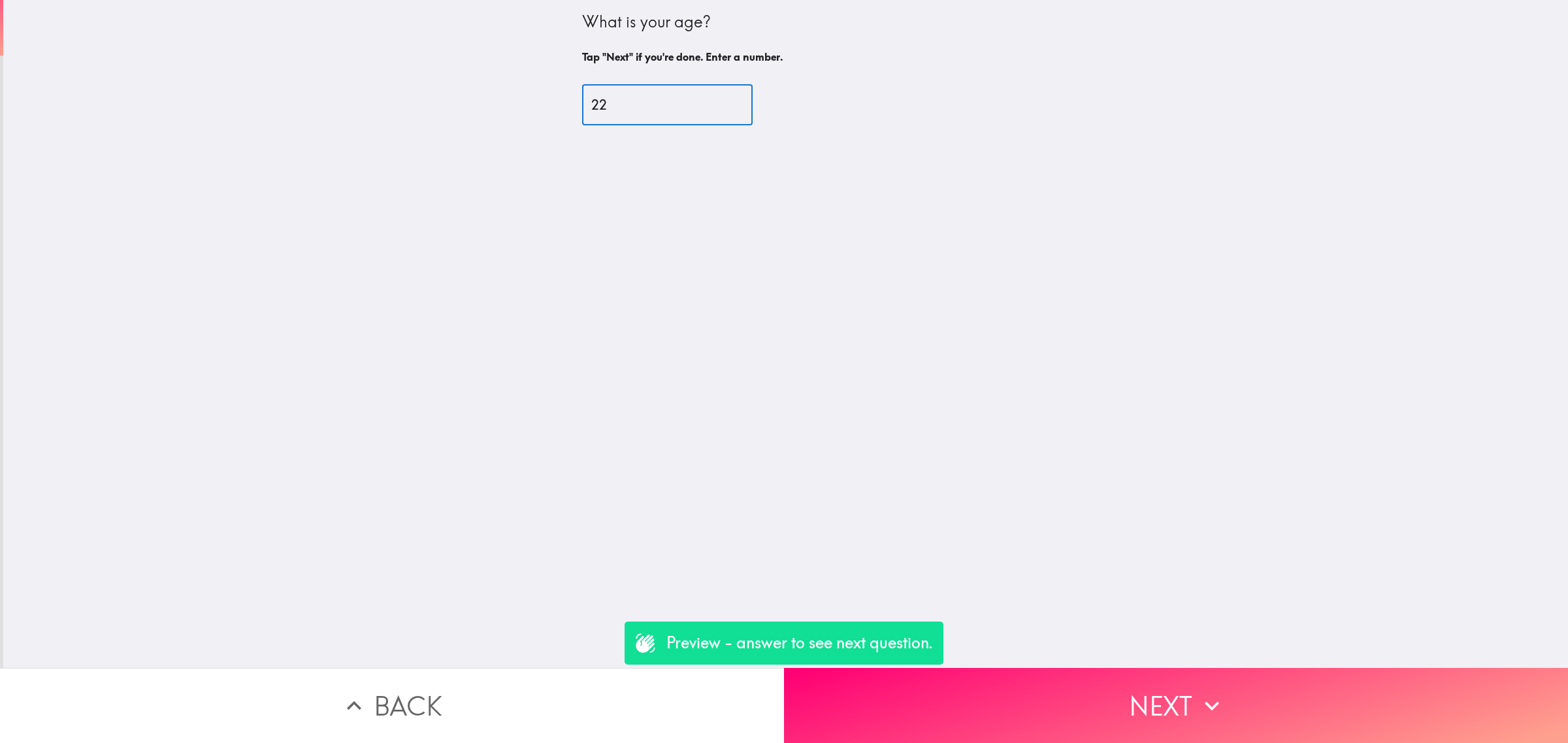
type input "22"
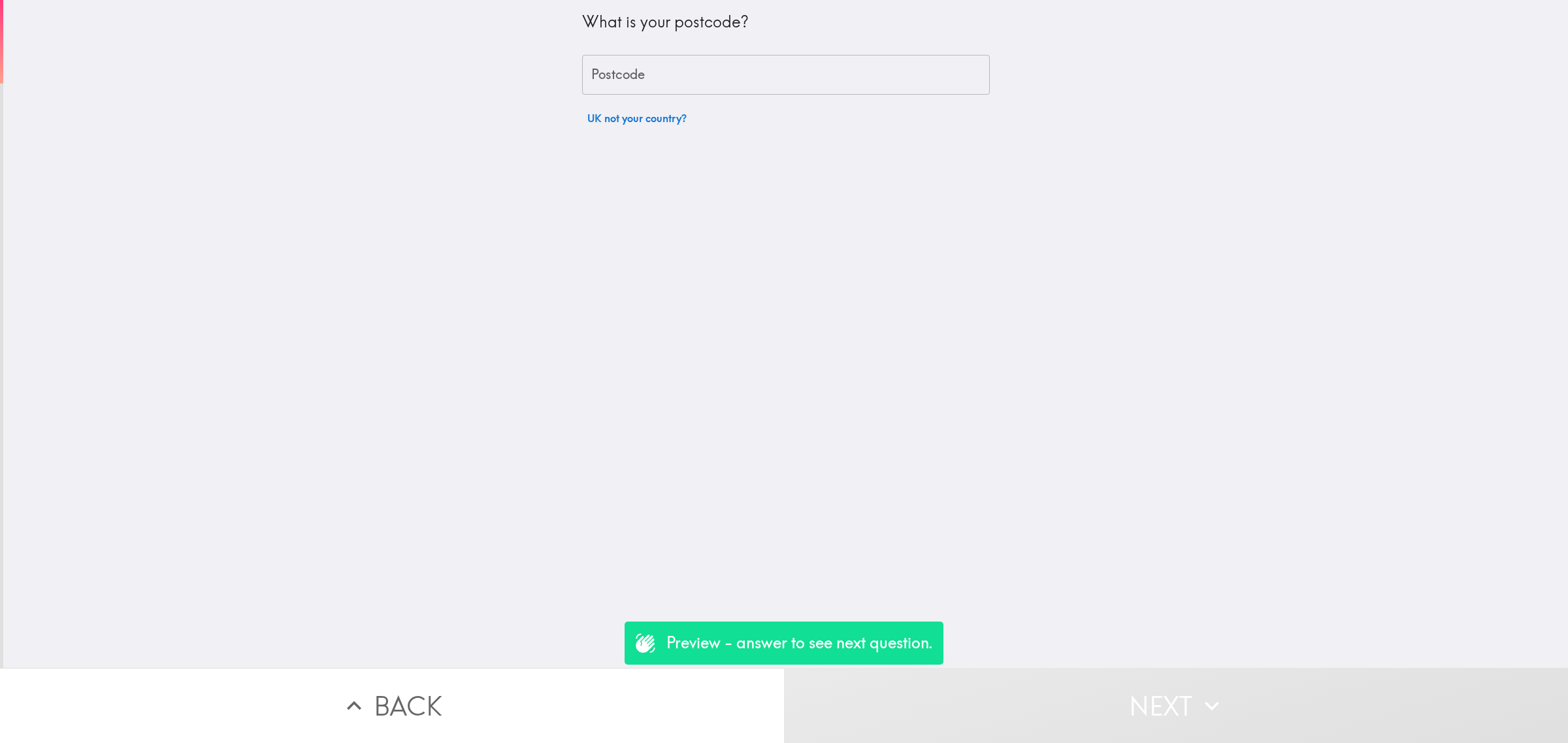
click at [632, 119] on button "UK not your country?" at bounding box center [637, 118] width 110 height 26
click at [645, 64] on input "Postcode" at bounding box center [785, 75] width 407 height 41
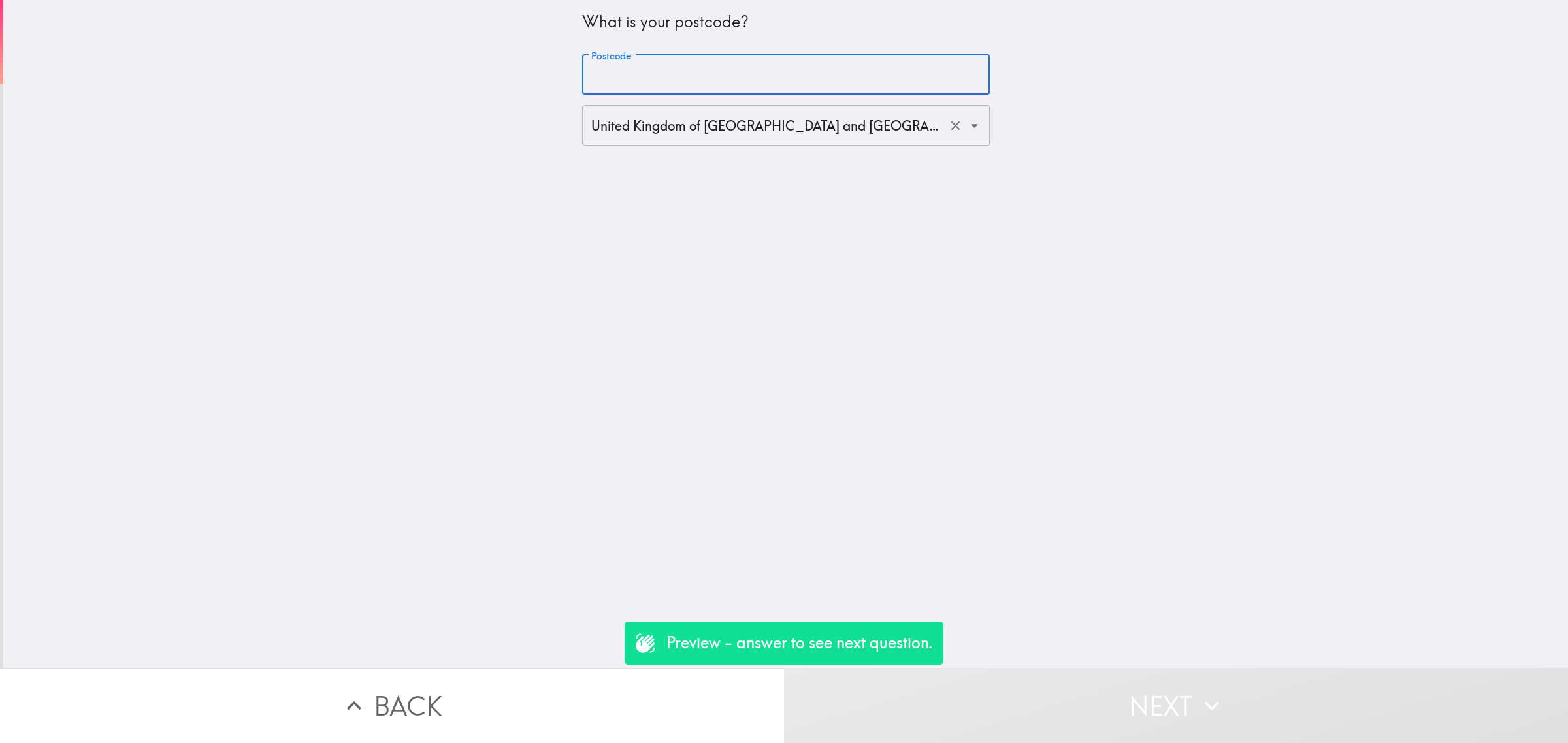
click at [598, 138] on input "United Kingdom of [GEOGRAPHIC_DATA] and [GEOGRAPHIC_DATA] ([GEOGRAPHIC_DATA])" at bounding box center [767, 125] width 359 height 29
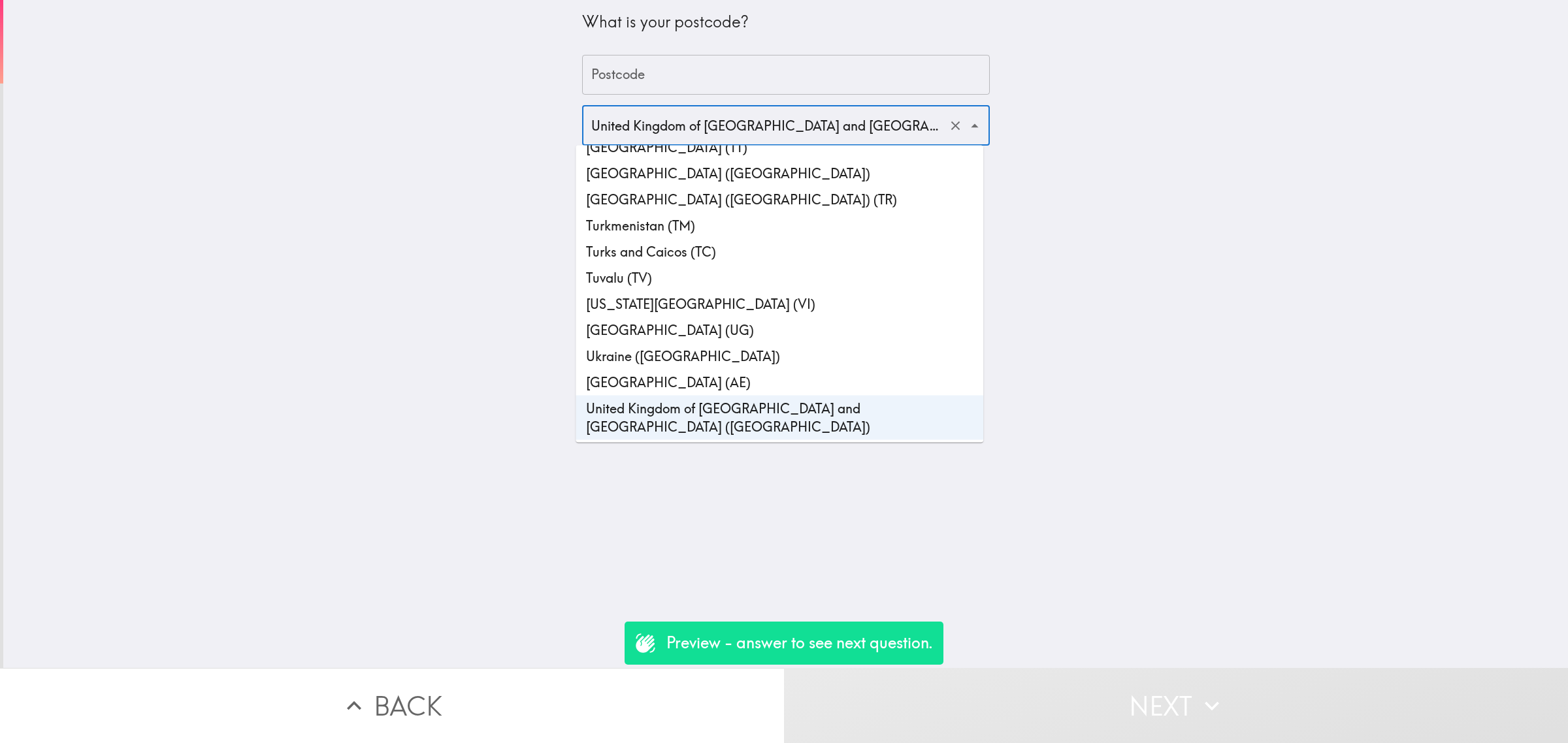
scroll to position [6004, 0]
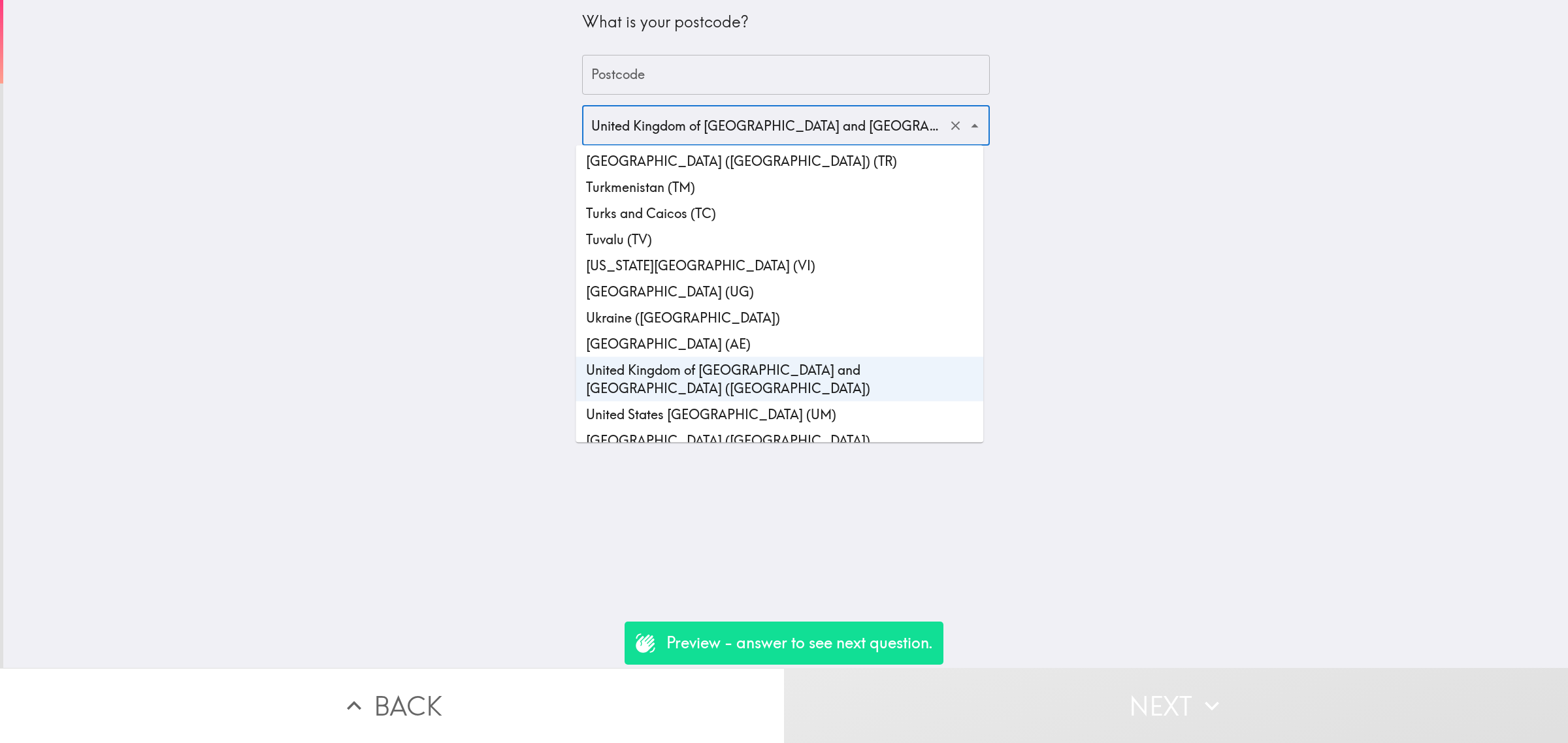
click at [660, 428] on li "[GEOGRAPHIC_DATA] ([GEOGRAPHIC_DATA])" at bounding box center [778, 441] width 407 height 26
type input "[GEOGRAPHIC_DATA] ([GEOGRAPHIC_DATA])"
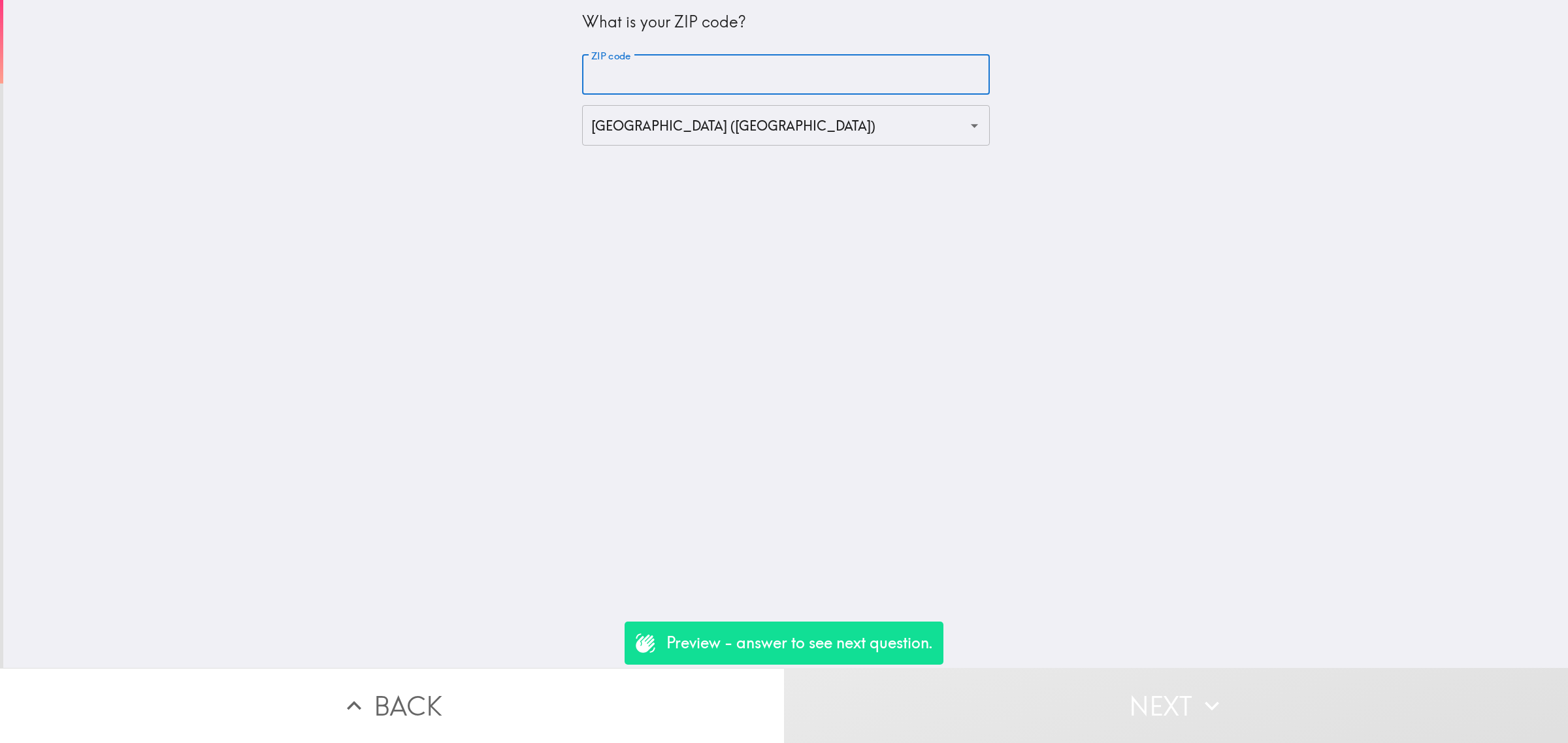
click at [623, 70] on input "ZIP code" at bounding box center [785, 75] width 407 height 41
type input "90000"
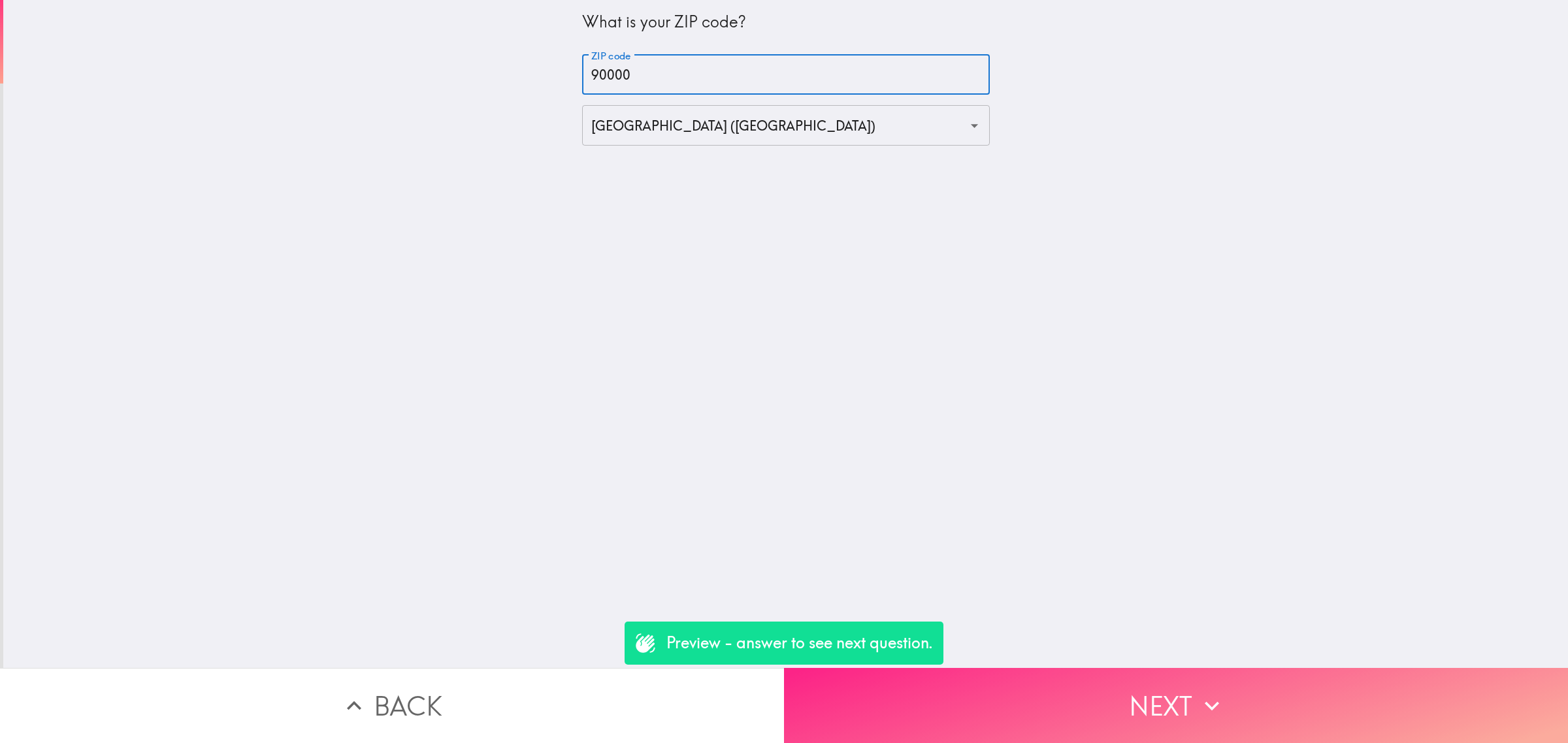
click at [1089, 681] on button "Next" at bounding box center [1175, 706] width 784 height 75
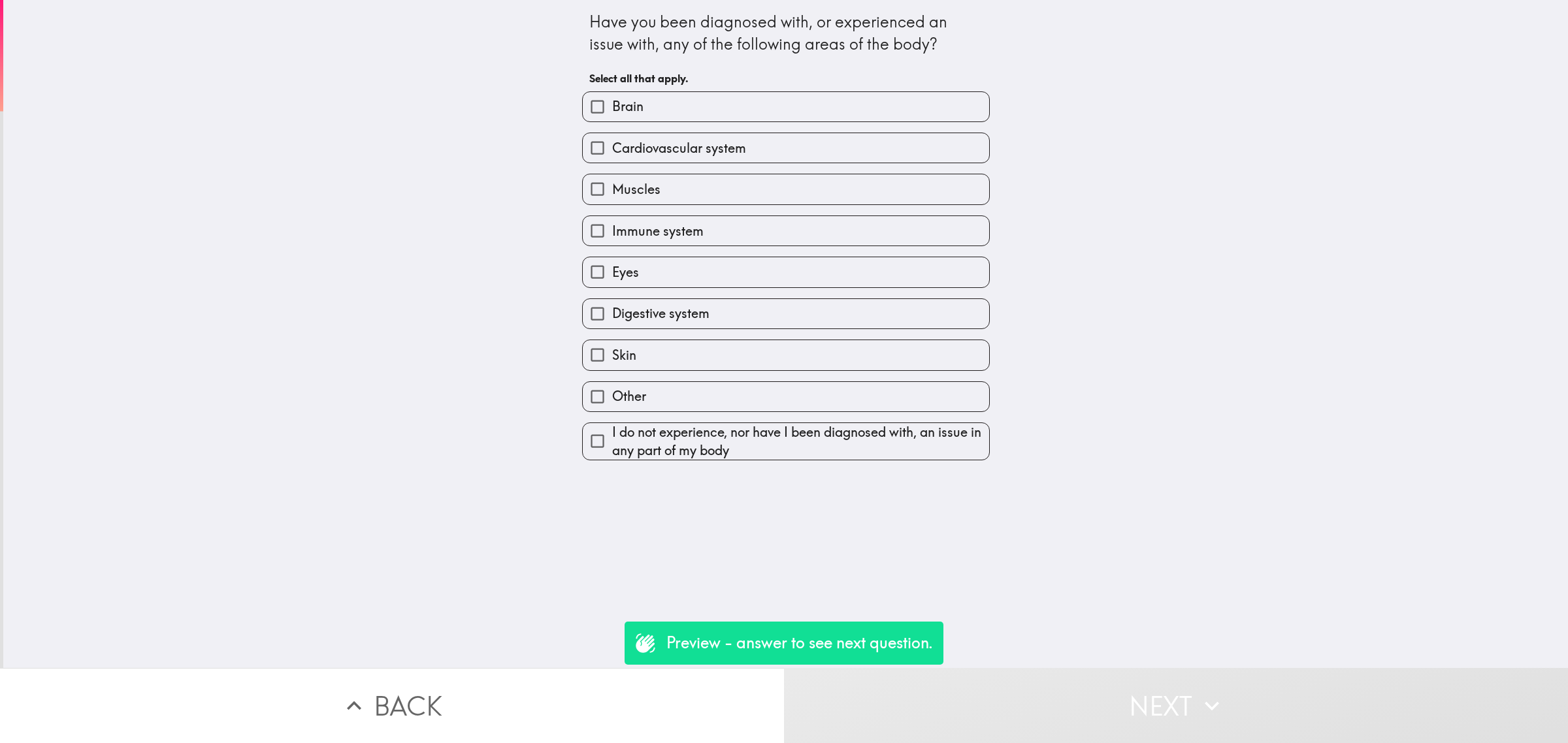
click at [673, 167] on div "Muscles" at bounding box center [780, 184] width 418 height 42
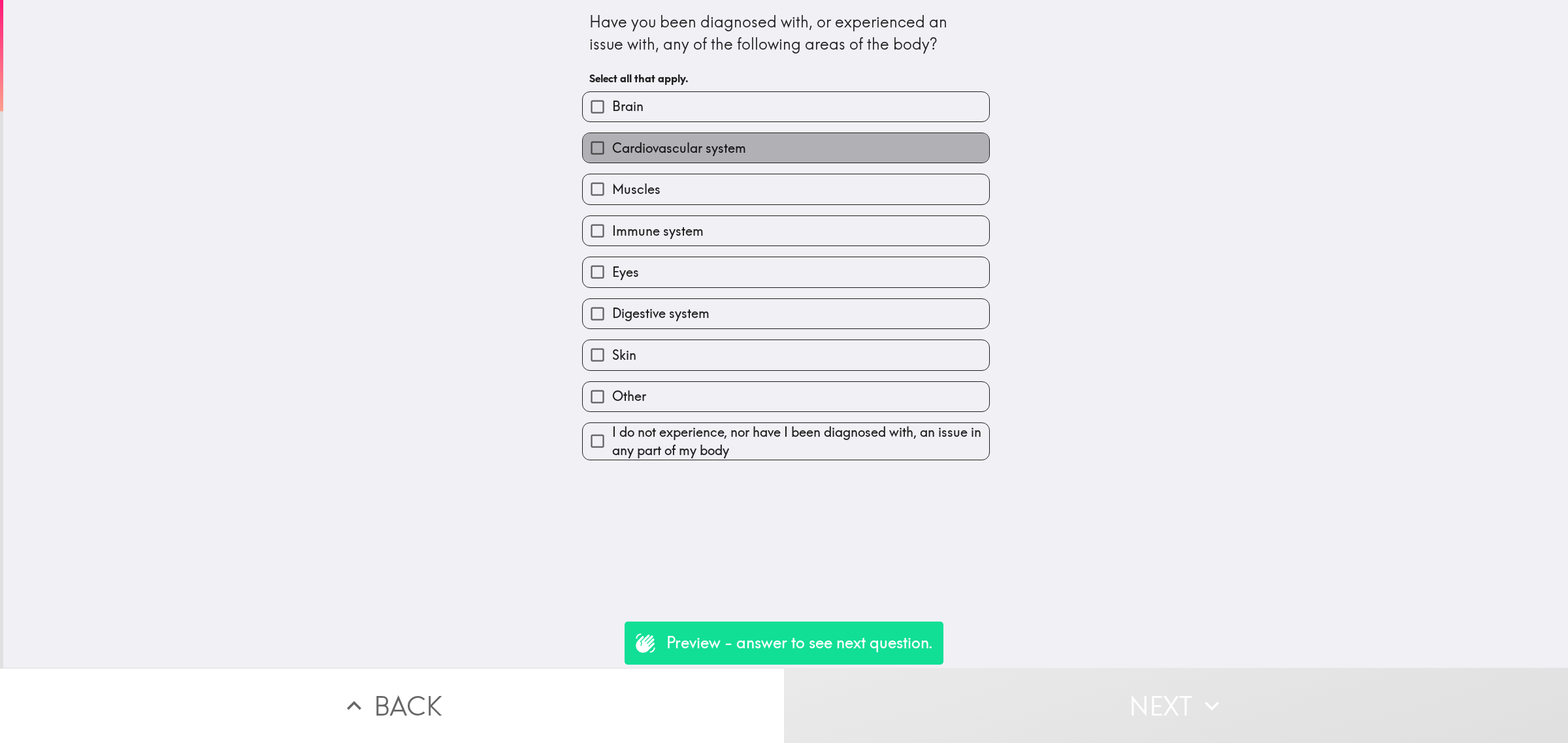
click at [713, 161] on label "Cardiovascular system" at bounding box center [786, 147] width 407 height 30
click at [612, 161] on input "Cardiovascular system" at bounding box center [597, 147] width 30 height 30
checkbox input "true"
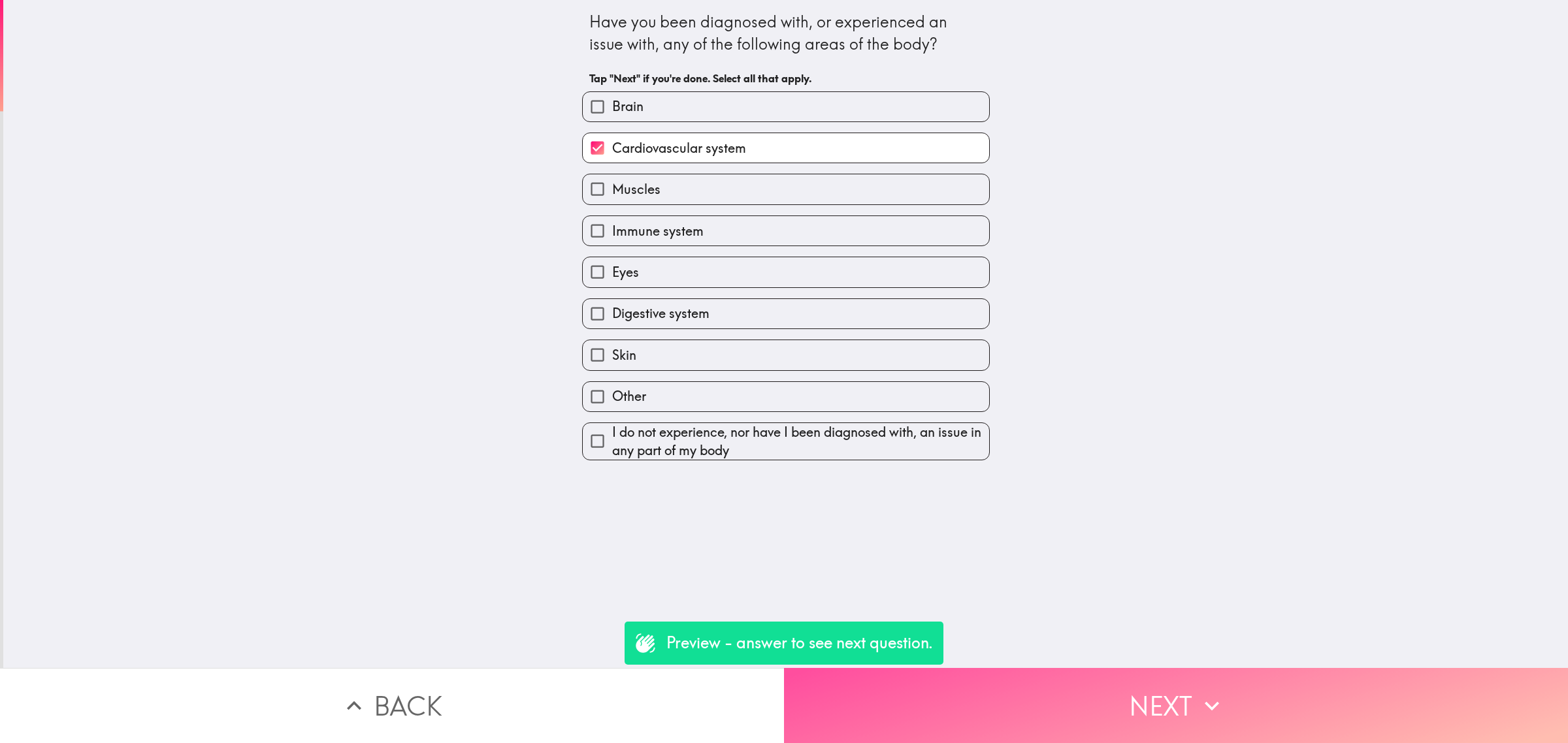
click at [1099, 676] on button "Next" at bounding box center [1175, 706] width 784 height 75
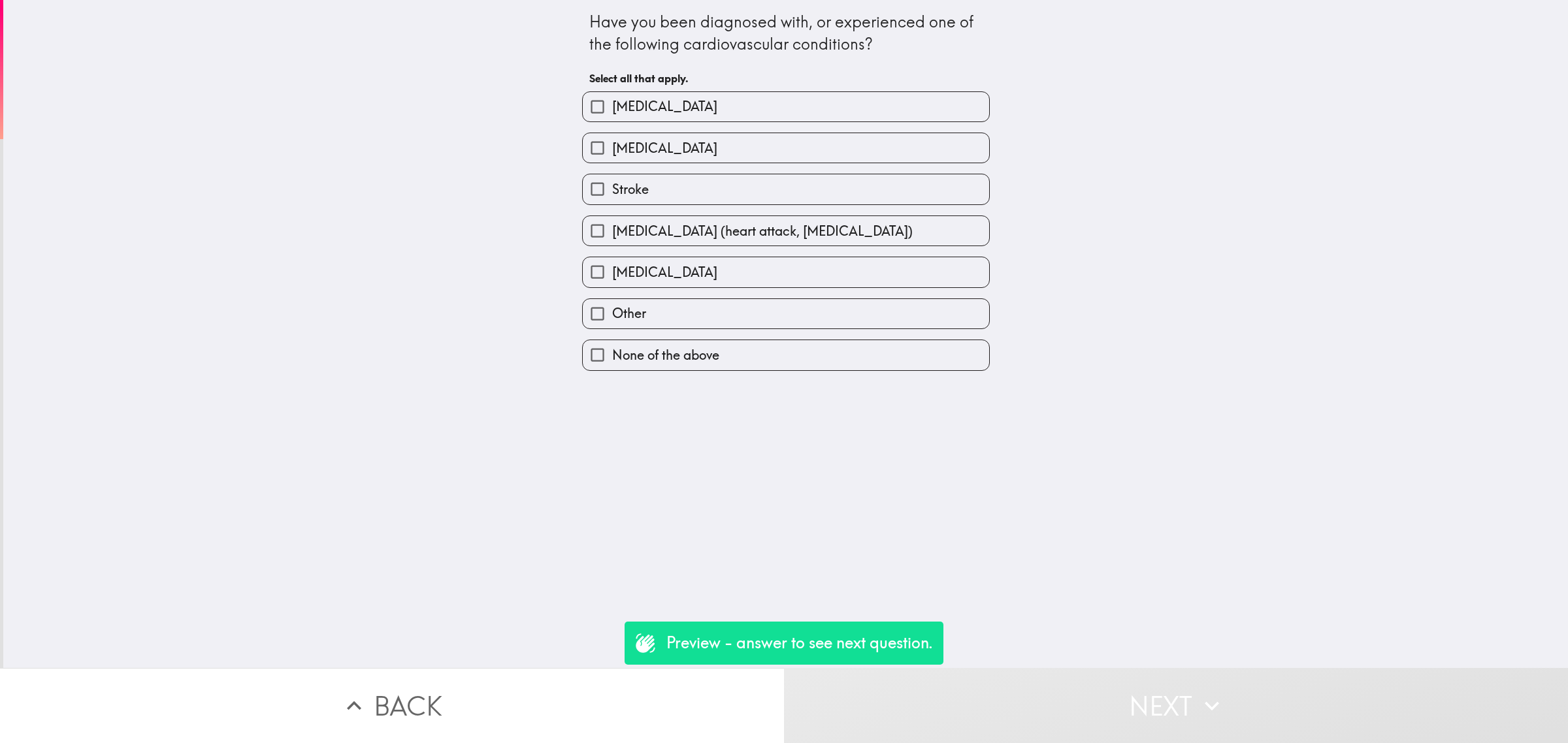
drag, startPoint x: 775, startPoint y: 218, endPoint x: 787, endPoint y: 242, distance: 26.8
click at [775, 218] on label "[MEDICAL_DATA] (heart attack, [MEDICAL_DATA])" at bounding box center [786, 230] width 407 height 30
click at [612, 218] on input "[MEDICAL_DATA] (heart attack, [MEDICAL_DATA])" at bounding box center [597, 230] width 30 height 30
checkbox input "true"
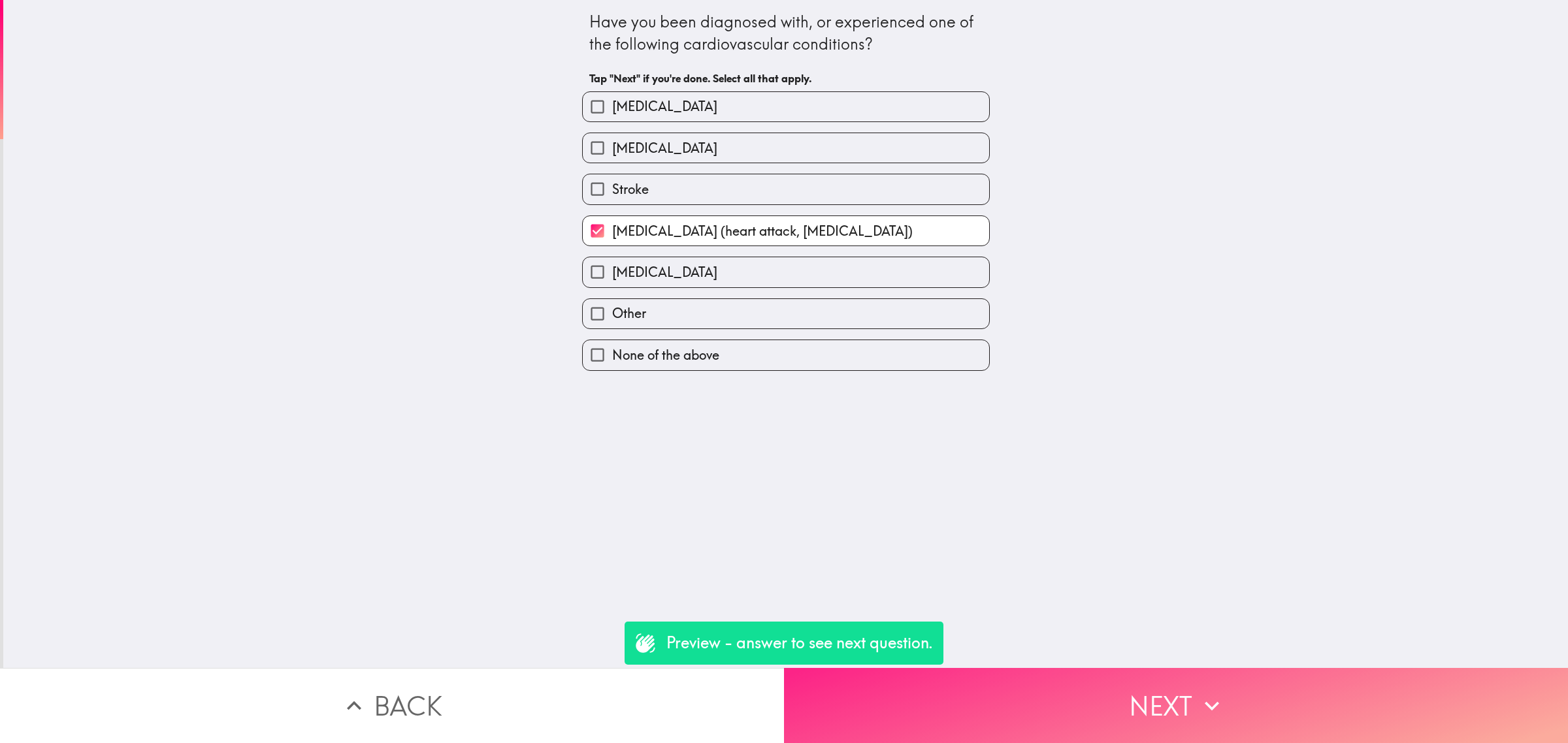
click at [1103, 715] on button "Next" at bounding box center [1175, 706] width 784 height 75
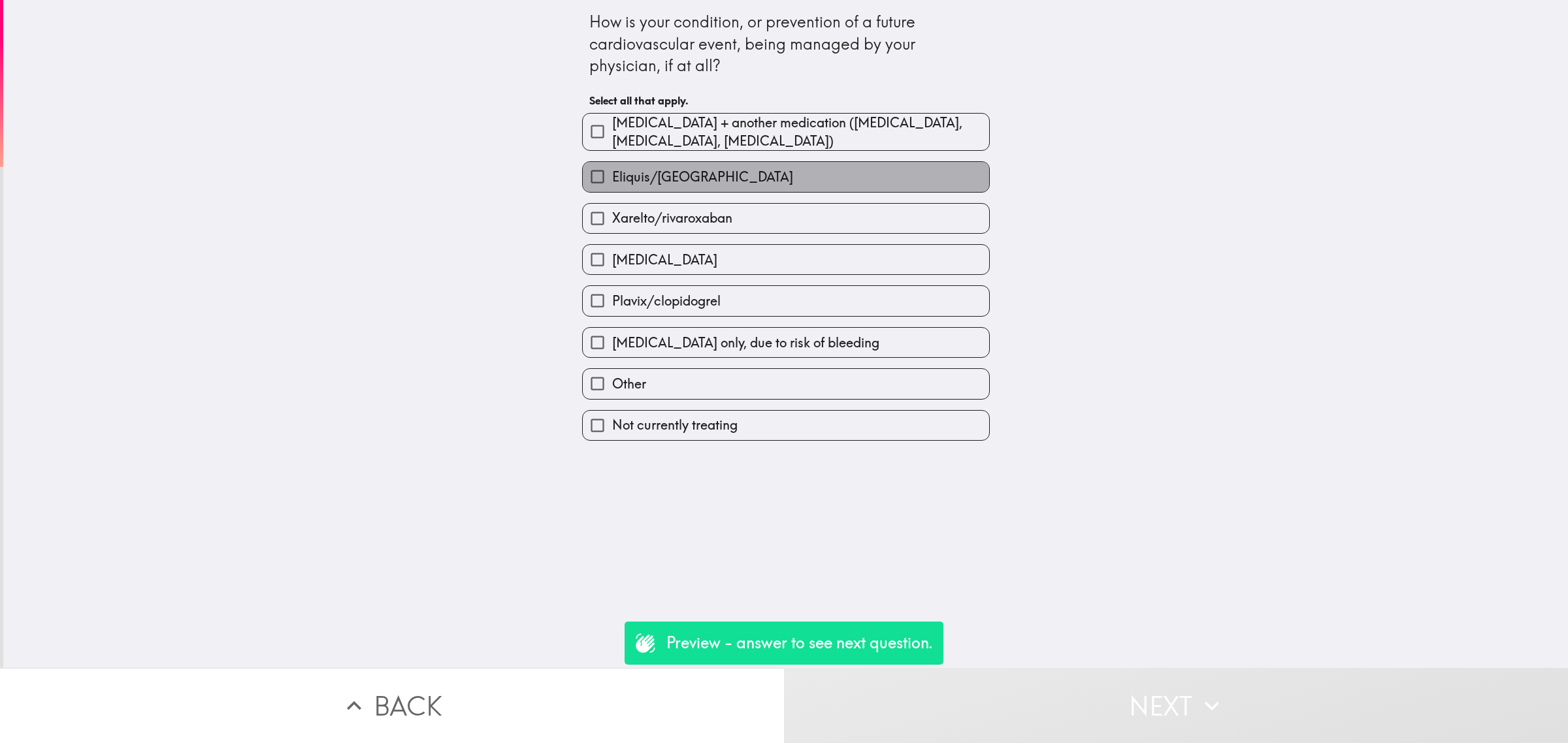
click at [688, 191] on label "Eliquis/[GEOGRAPHIC_DATA]" at bounding box center [786, 176] width 407 height 30
click at [612, 191] on input "Eliquis/[GEOGRAPHIC_DATA]" at bounding box center [597, 176] width 30 height 30
checkbox input "true"
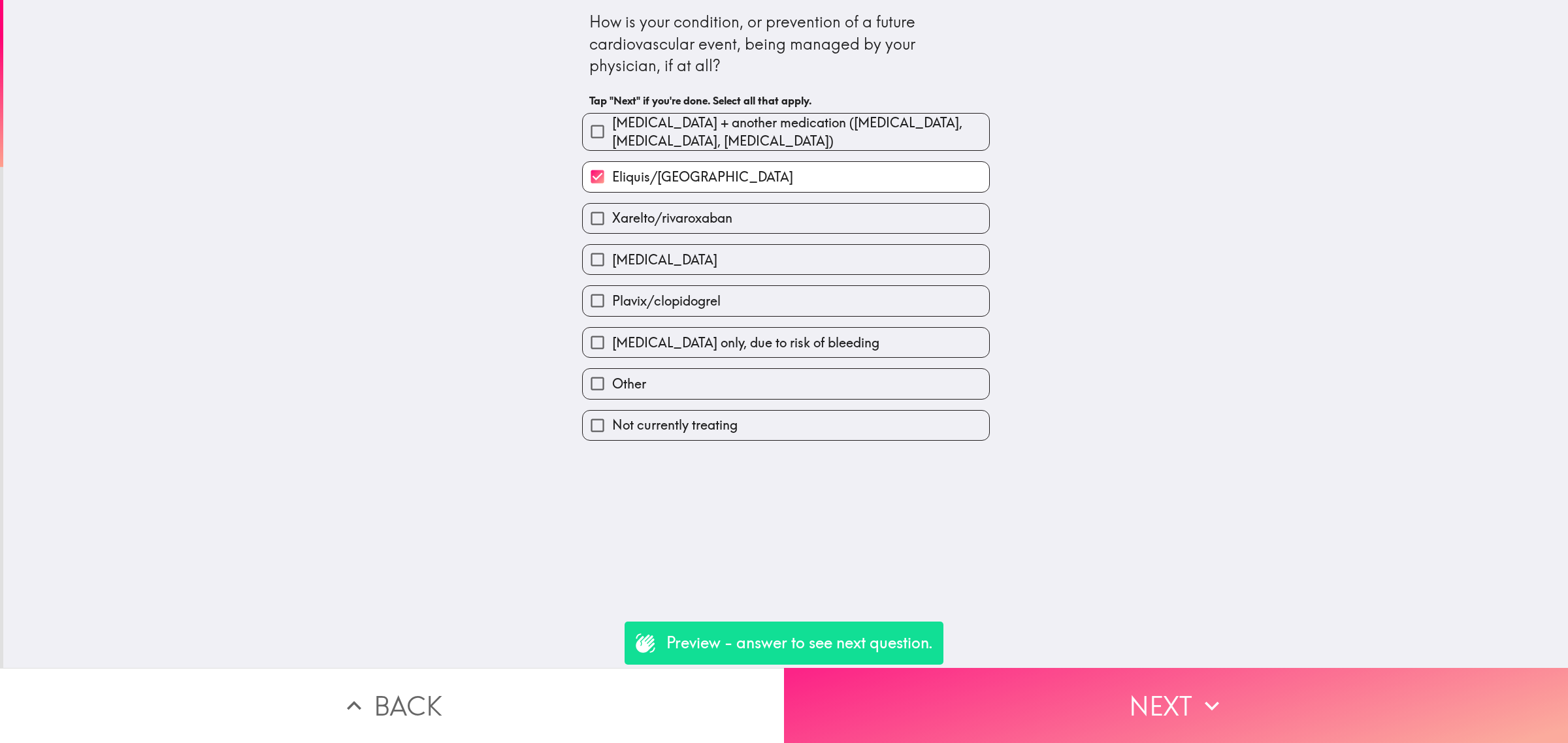
click at [1036, 703] on button "Next" at bounding box center [1175, 706] width 784 height 75
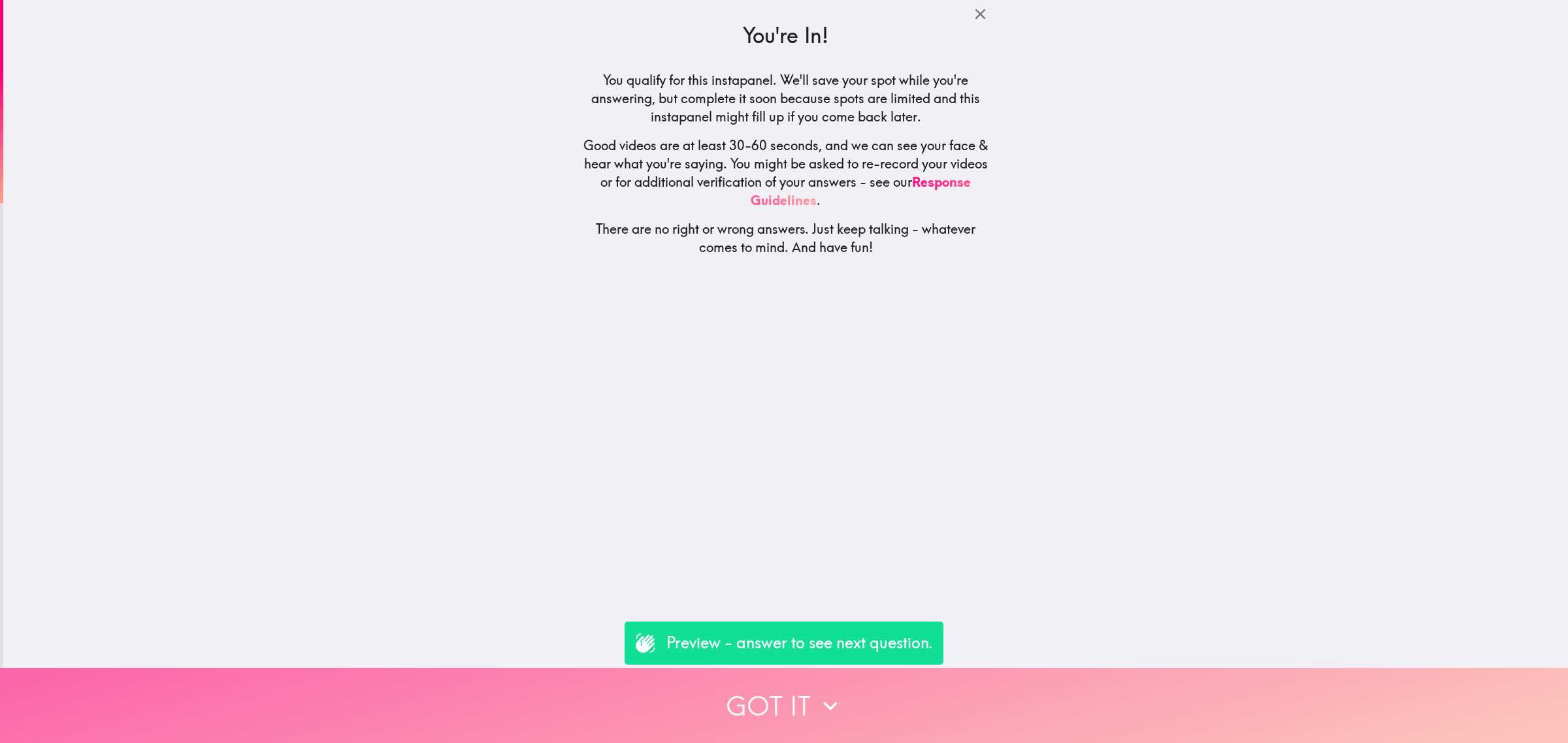
click at [890, 706] on button "Got it" at bounding box center [784, 706] width 1568 height 75
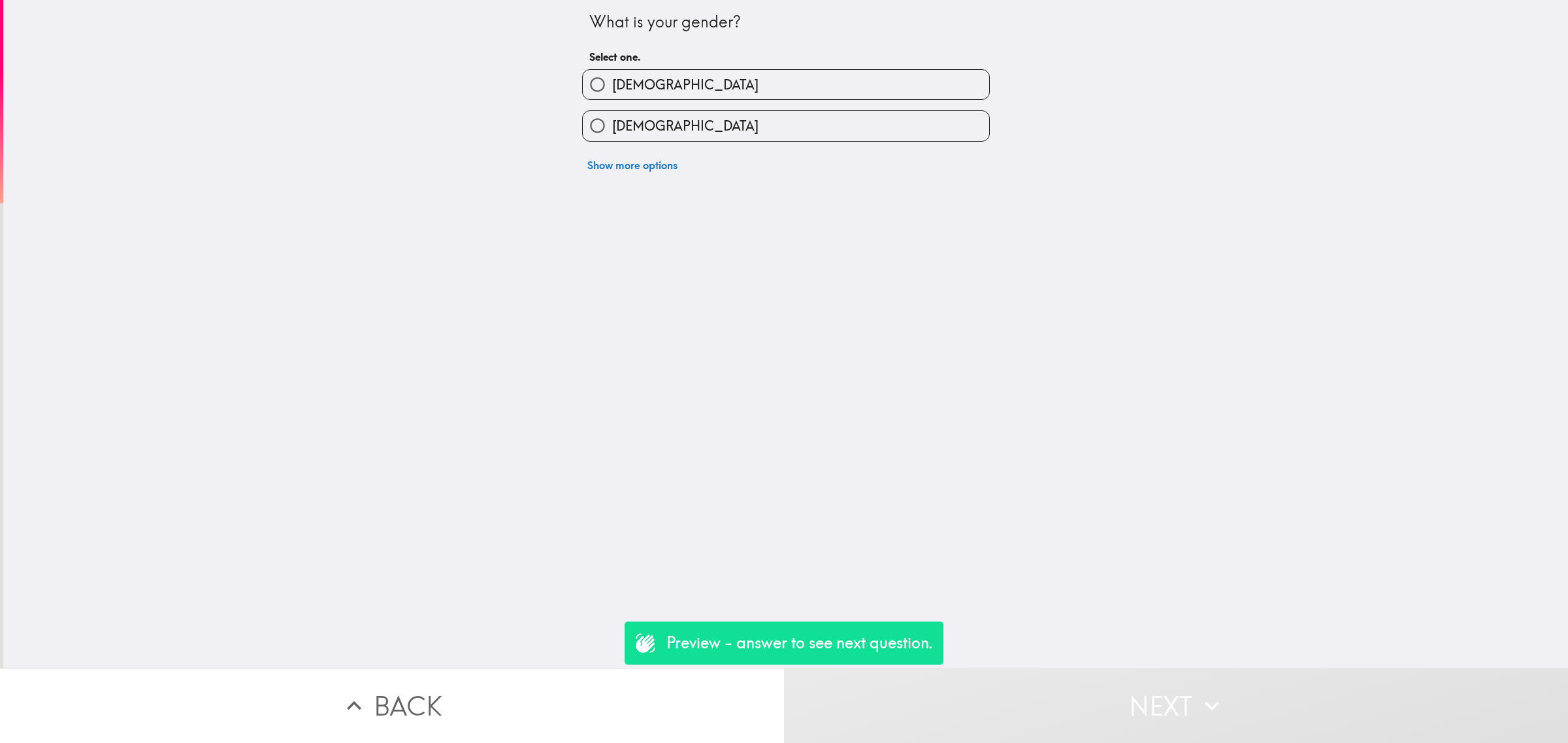
click at [635, 80] on label "[DEMOGRAPHIC_DATA]" at bounding box center [786, 85] width 407 height 30
click at [612, 80] on input "[DEMOGRAPHIC_DATA]" at bounding box center [597, 85] width 30 height 30
radio input "true"
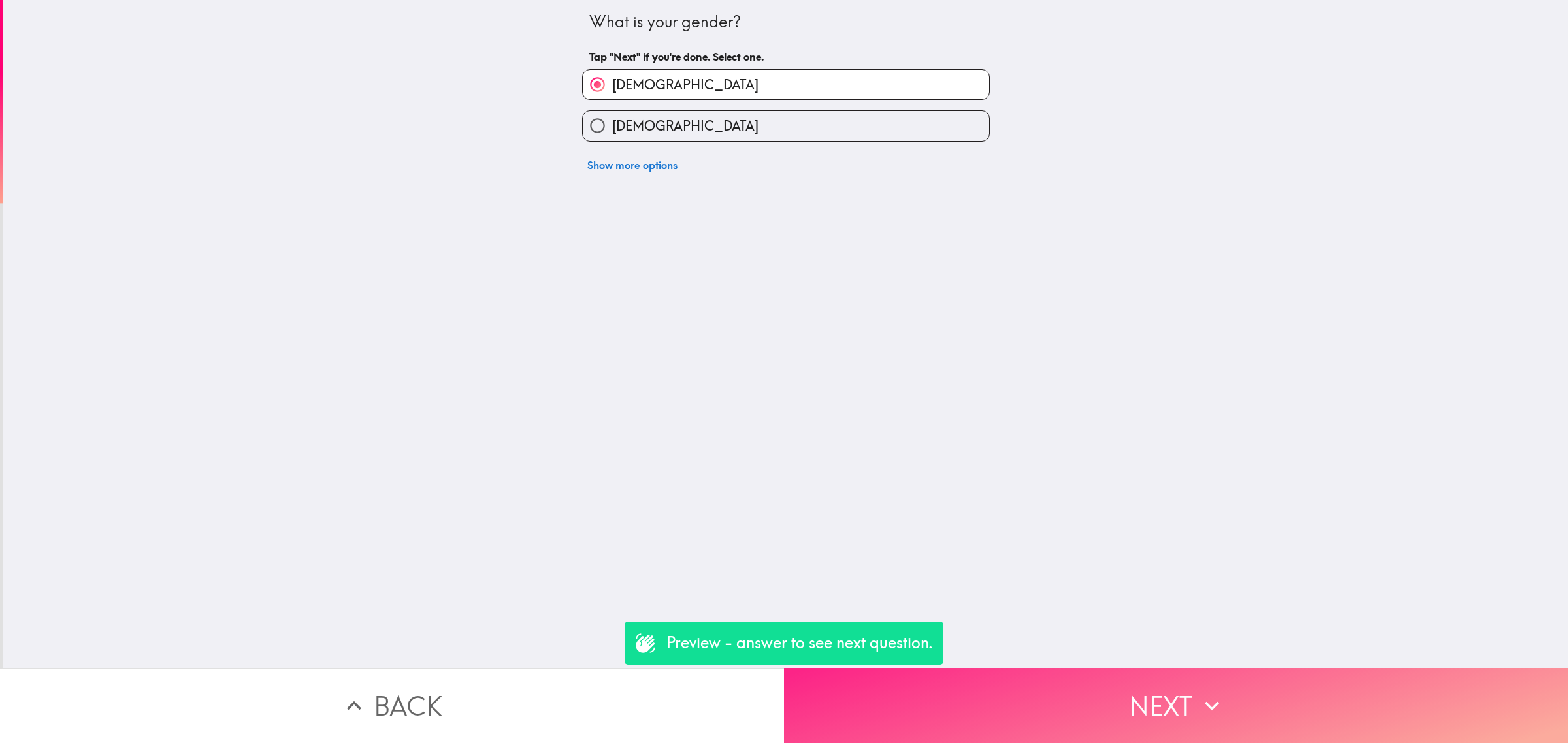
click at [1079, 696] on button "Next" at bounding box center [1175, 706] width 784 height 75
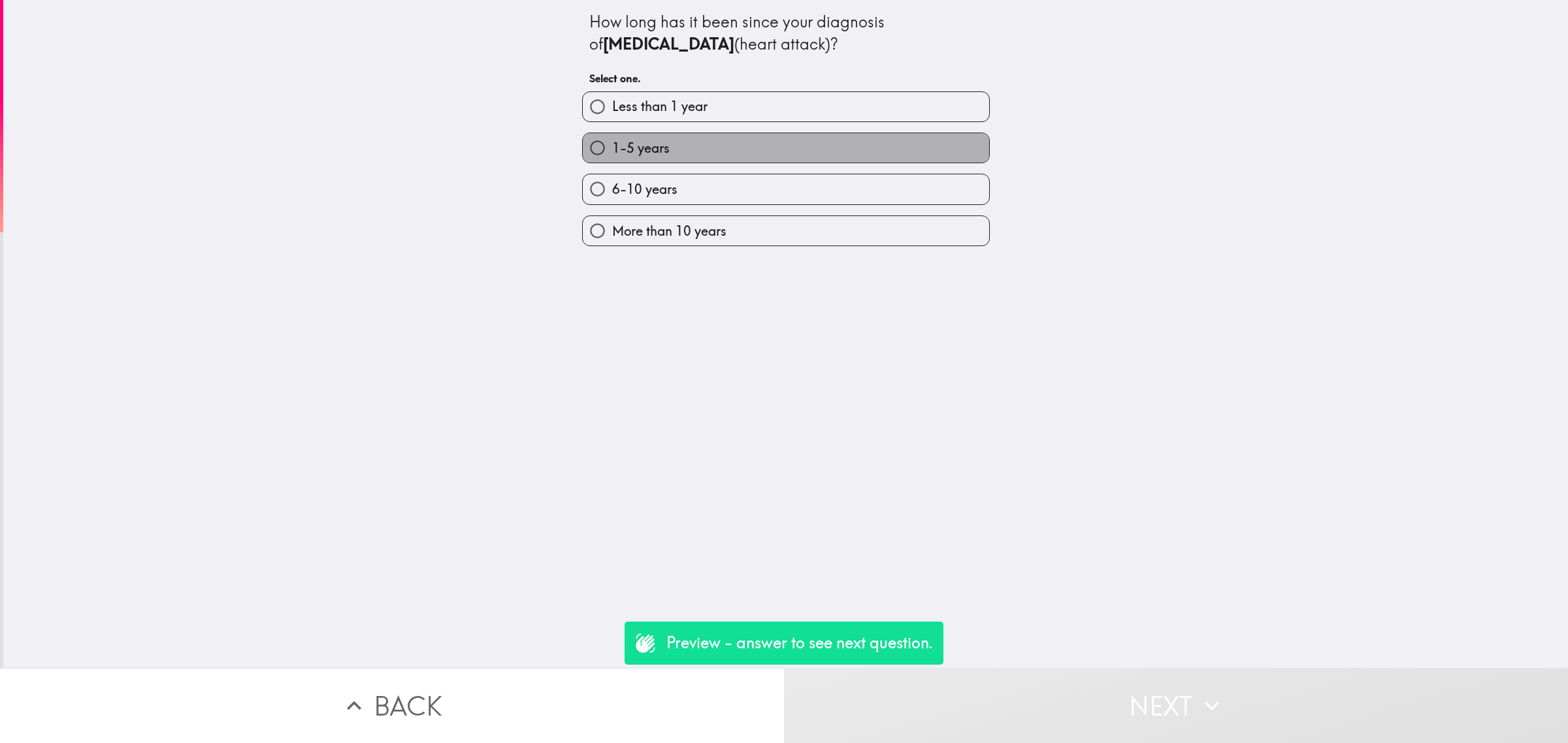
click at [706, 151] on label "1-5 years" at bounding box center [786, 147] width 407 height 30
click at [612, 151] on input "1-5 years" at bounding box center [597, 147] width 30 height 30
radio input "true"
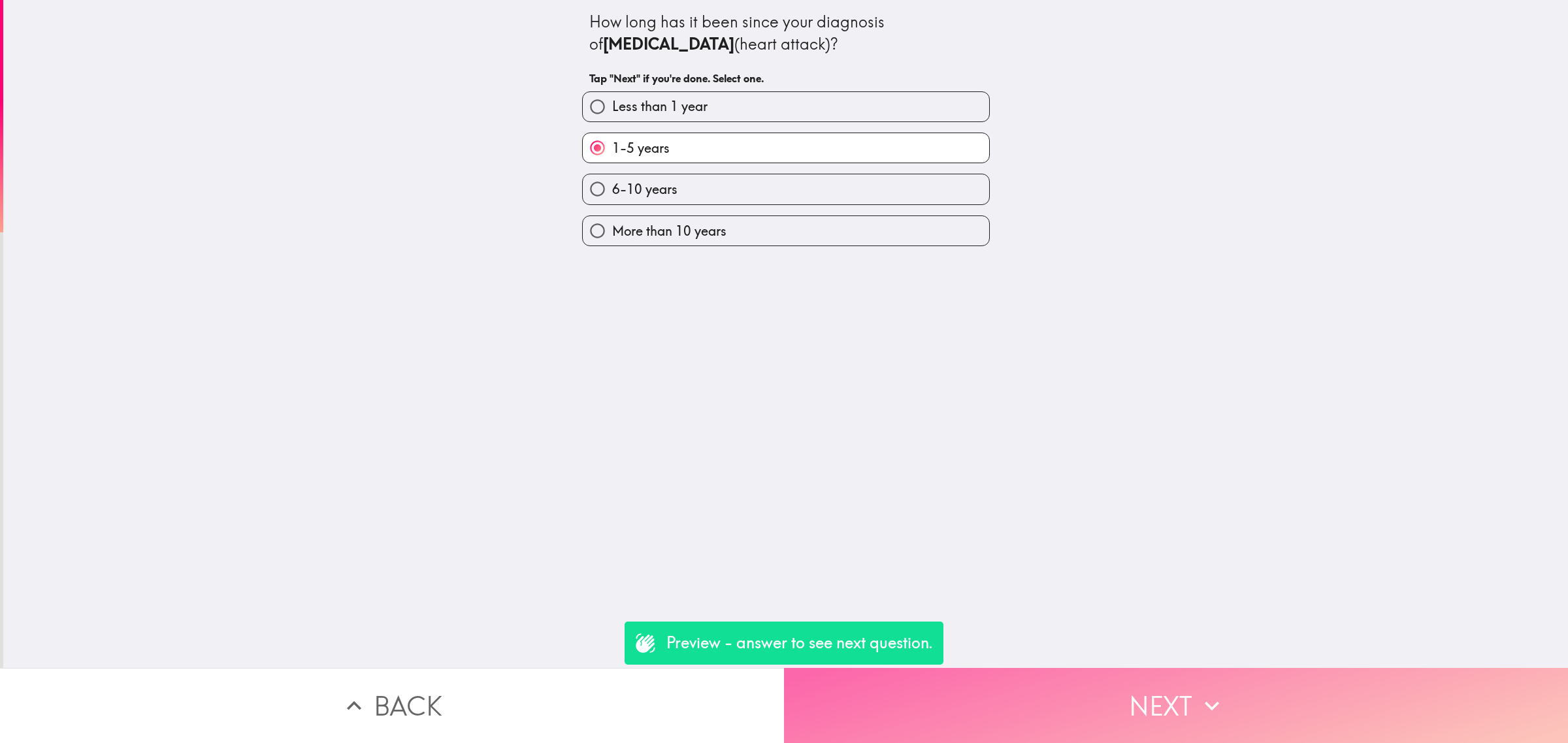
click at [1074, 706] on button "Next" at bounding box center [1175, 706] width 784 height 75
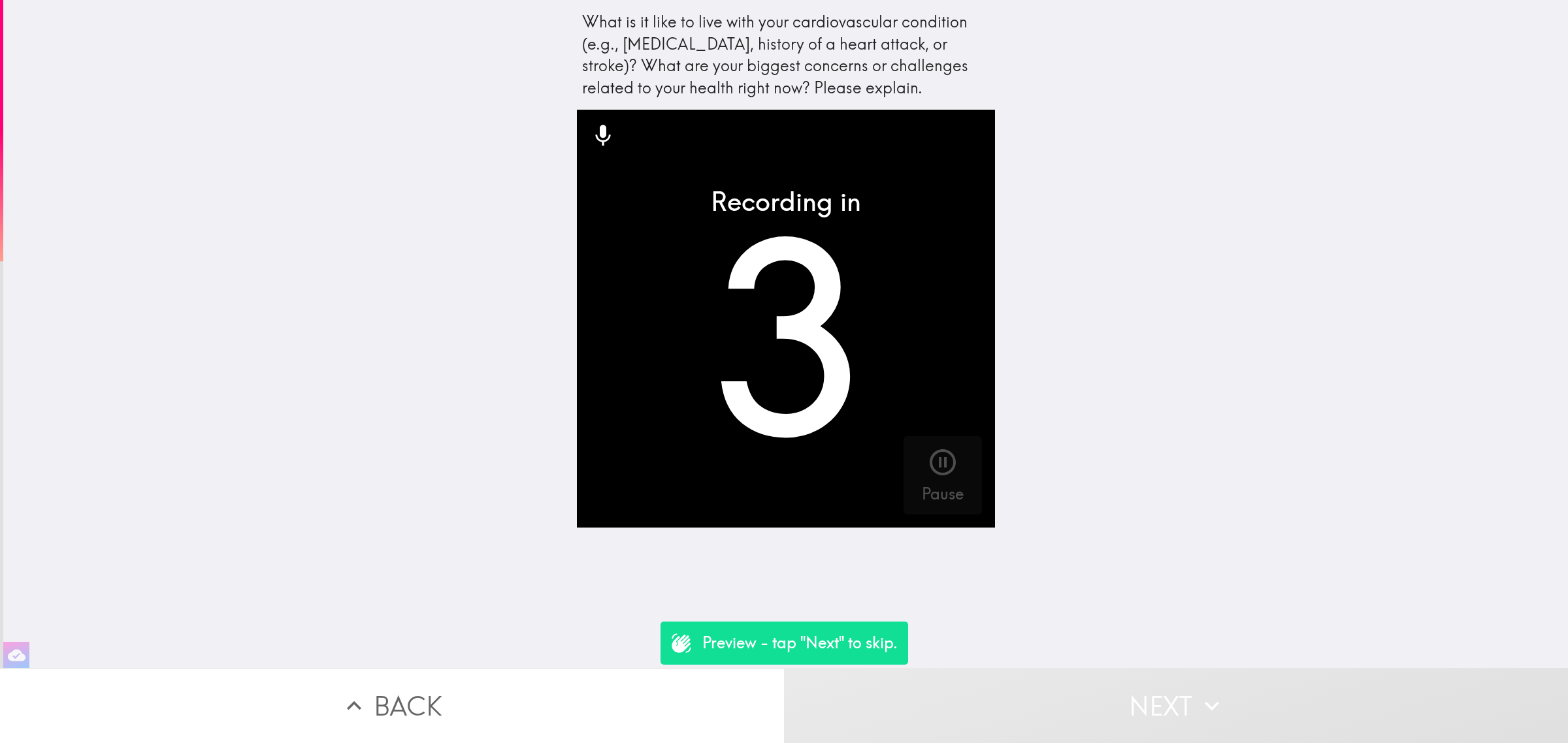
click at [1061, 693] on button "Next" at bounding box center [1175, 706] width 784 height 75
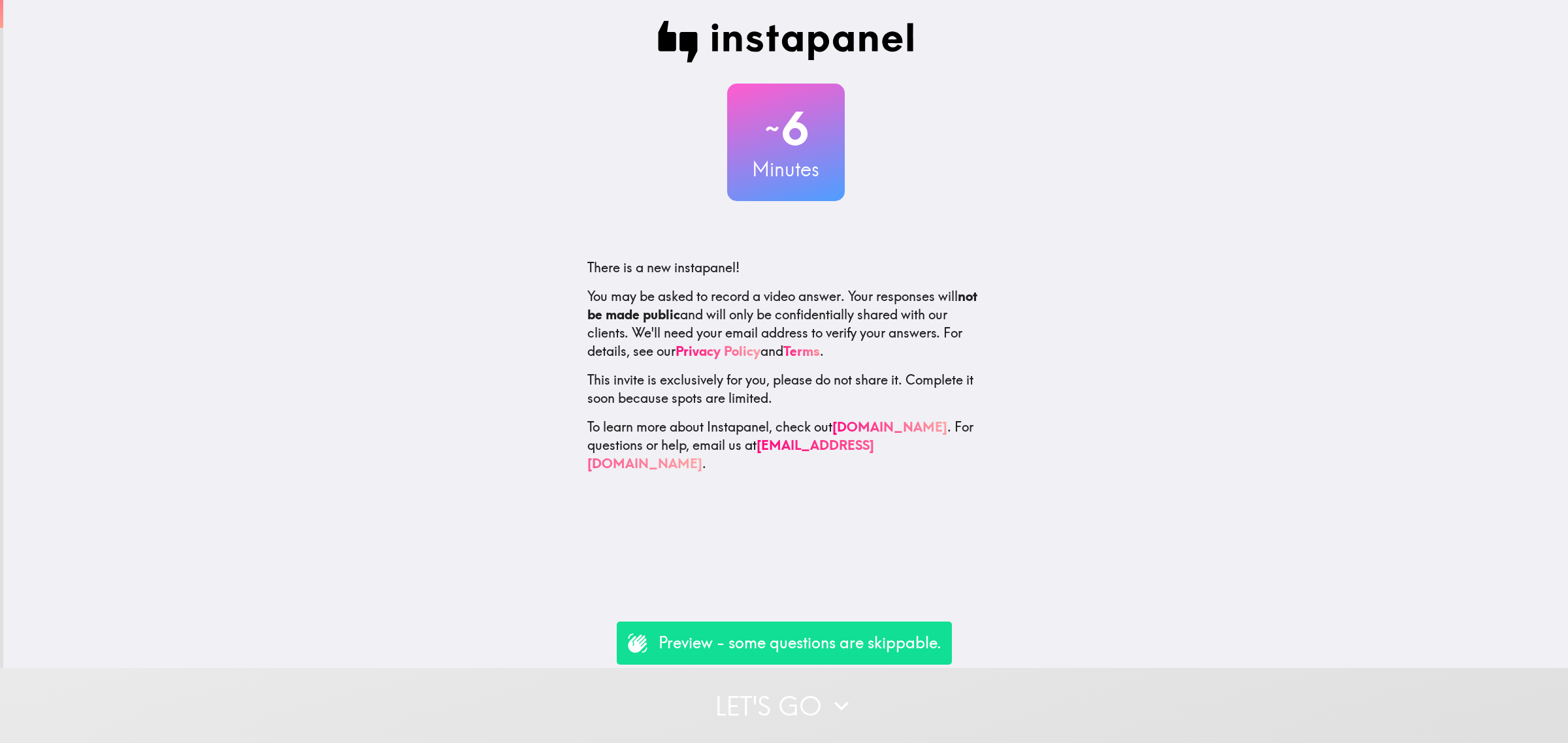
click at [951, 706] on button "Let's go" at bounding box center [784, 706] width 1568 height 75
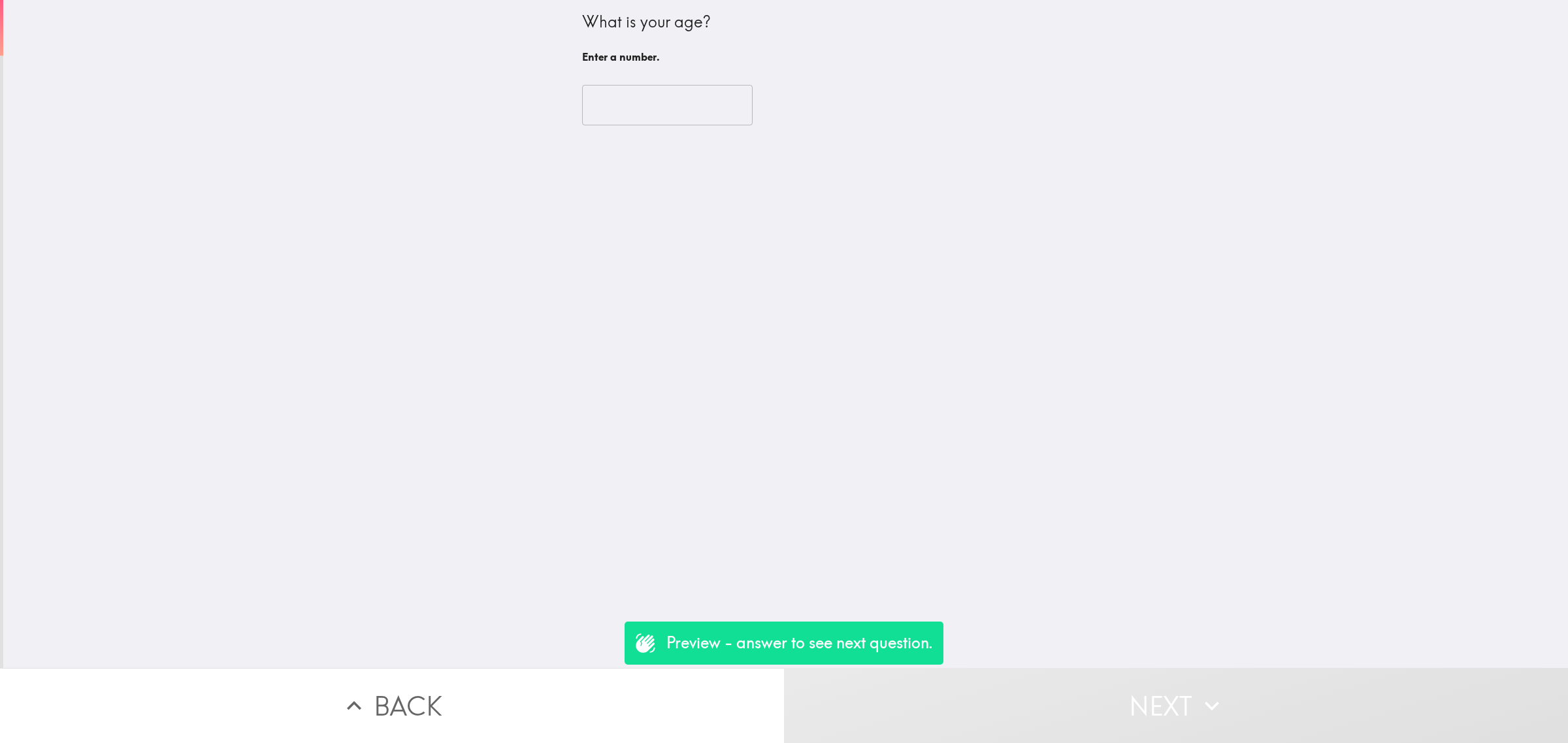
click at [638, 105] on input "number" at bounding box center [667, 105] width 170 height 41
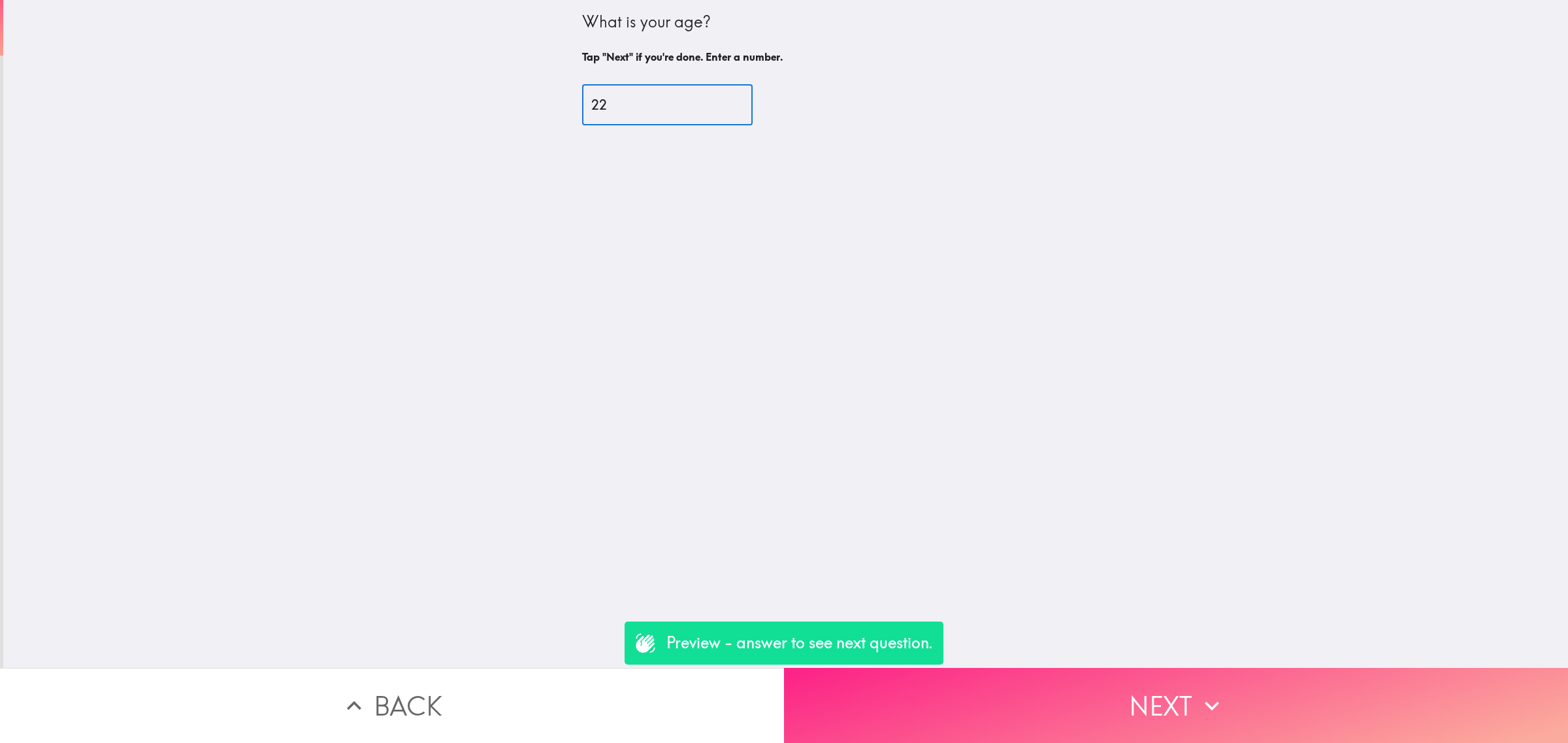
type input "22"
click at [1042, 702] on button "Next" at bounding box center [1175, 706] width 784 height 75
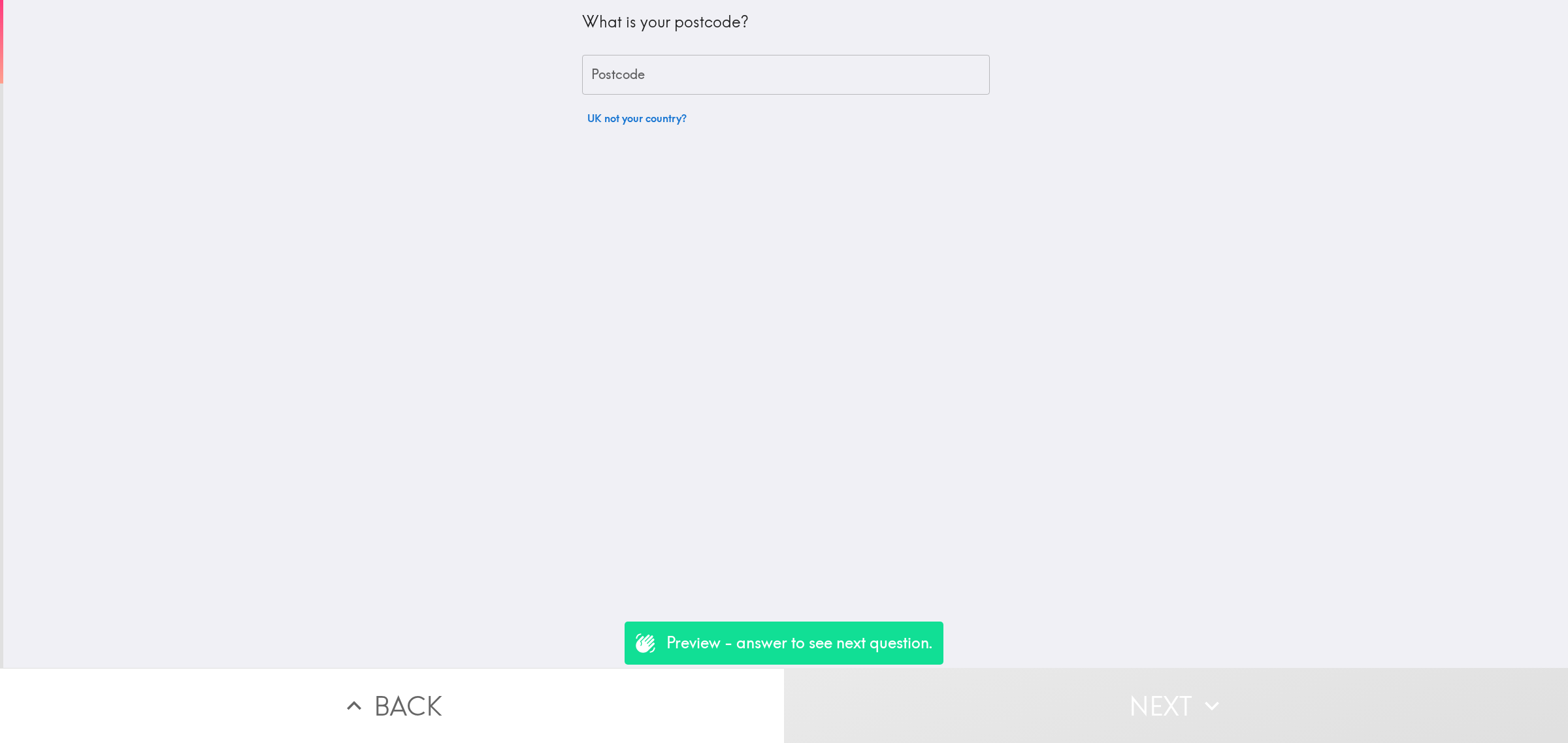
click at [643, 116] on button "UK not your country?" at bounding box center [637, 118] width 110 height 26
click at [664, 127] on input "United Kingdom of [GEOGRAPHIC_DATA] and [GEOGRAPHIC_DATA] ([GEOGRAPHIC_DATA])" at bounding box center [767, 125] width 359 height 29
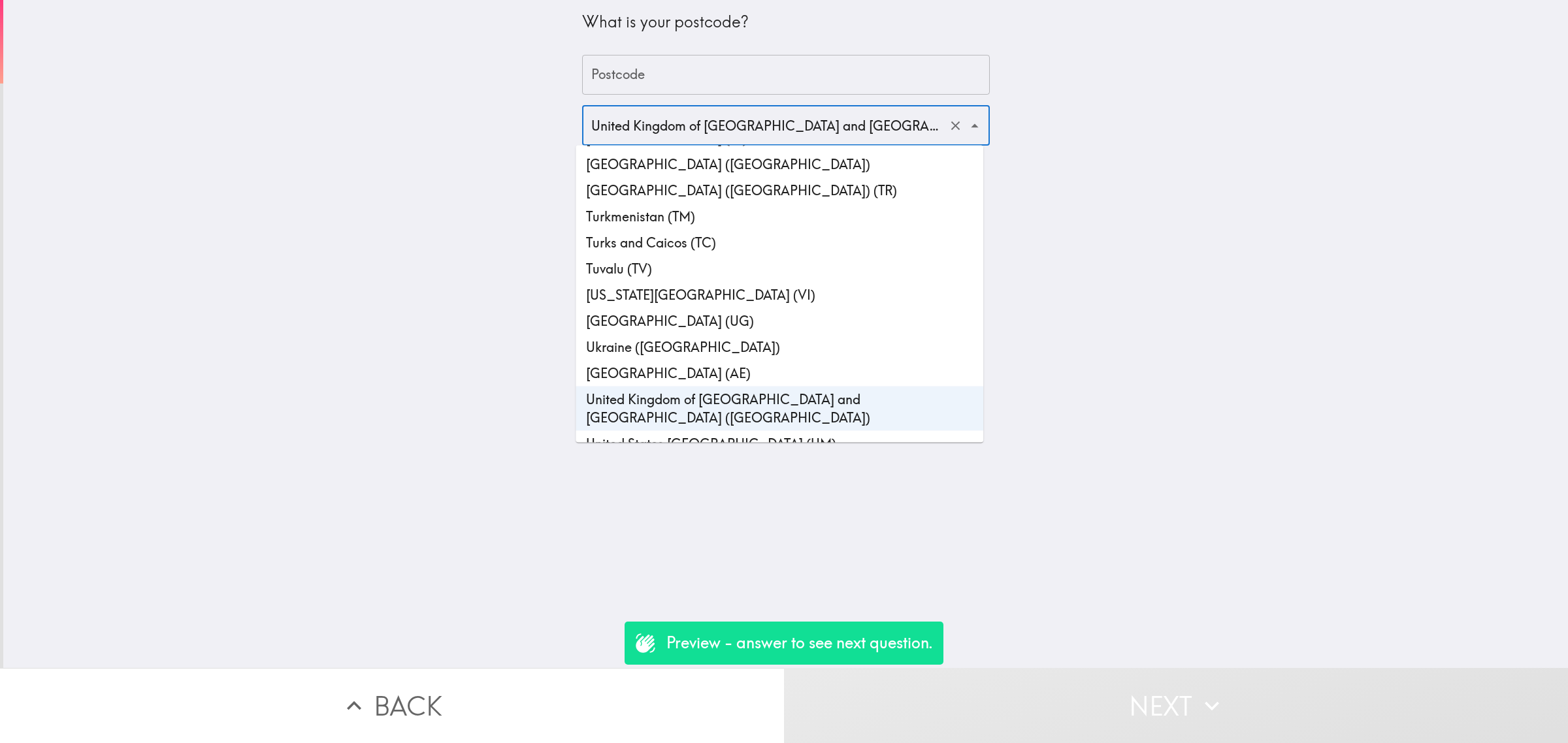
scroll to position [6004, 0]
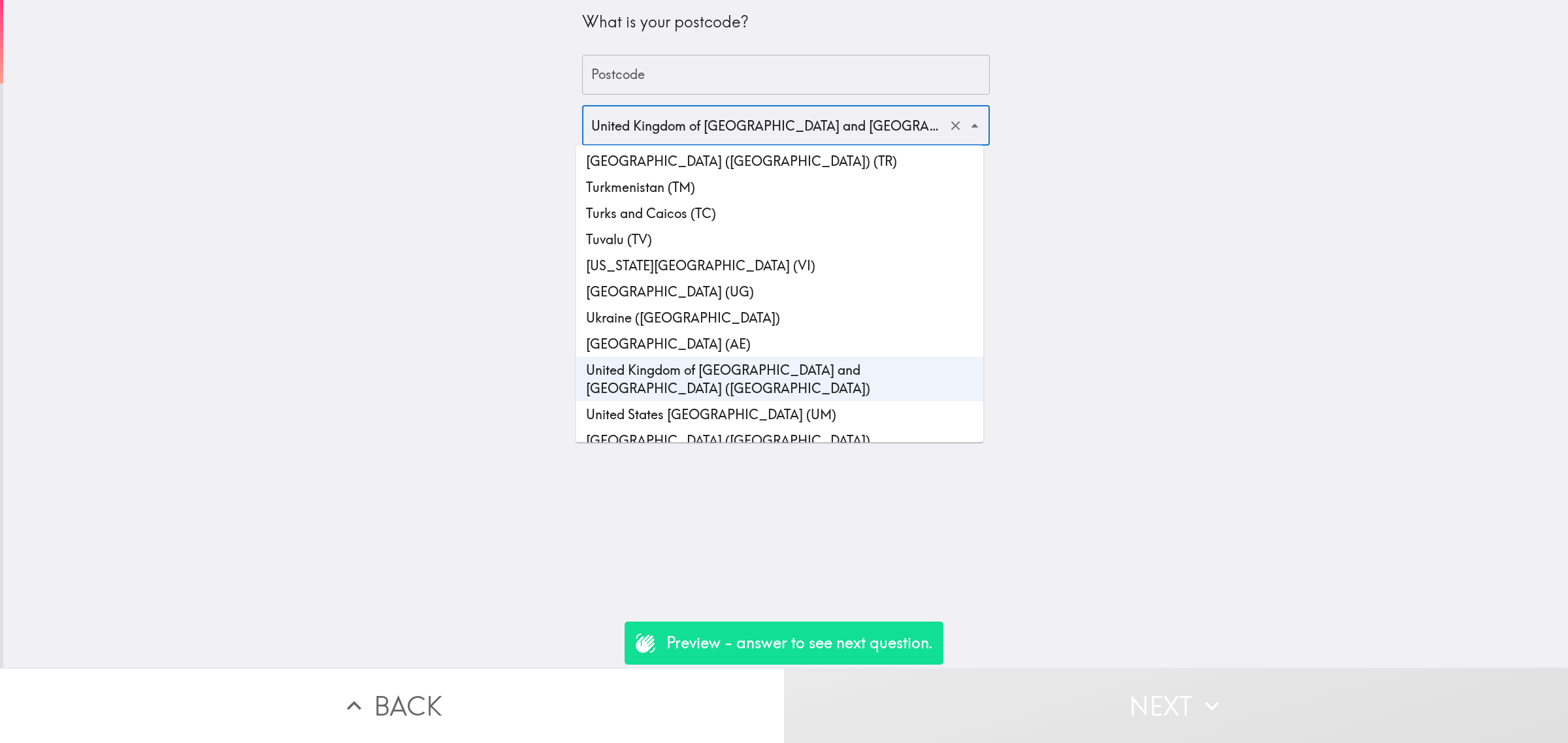
click at [701, 428] on li "[GEOGRAPHIC_DATA] ([GEOGRAPHIC_DATA])" at bounding box center [778, 441] width 407 height 26
type input "[GEOGRAPHIC_DATA] ([GEOGRAPHIC_DATA])"
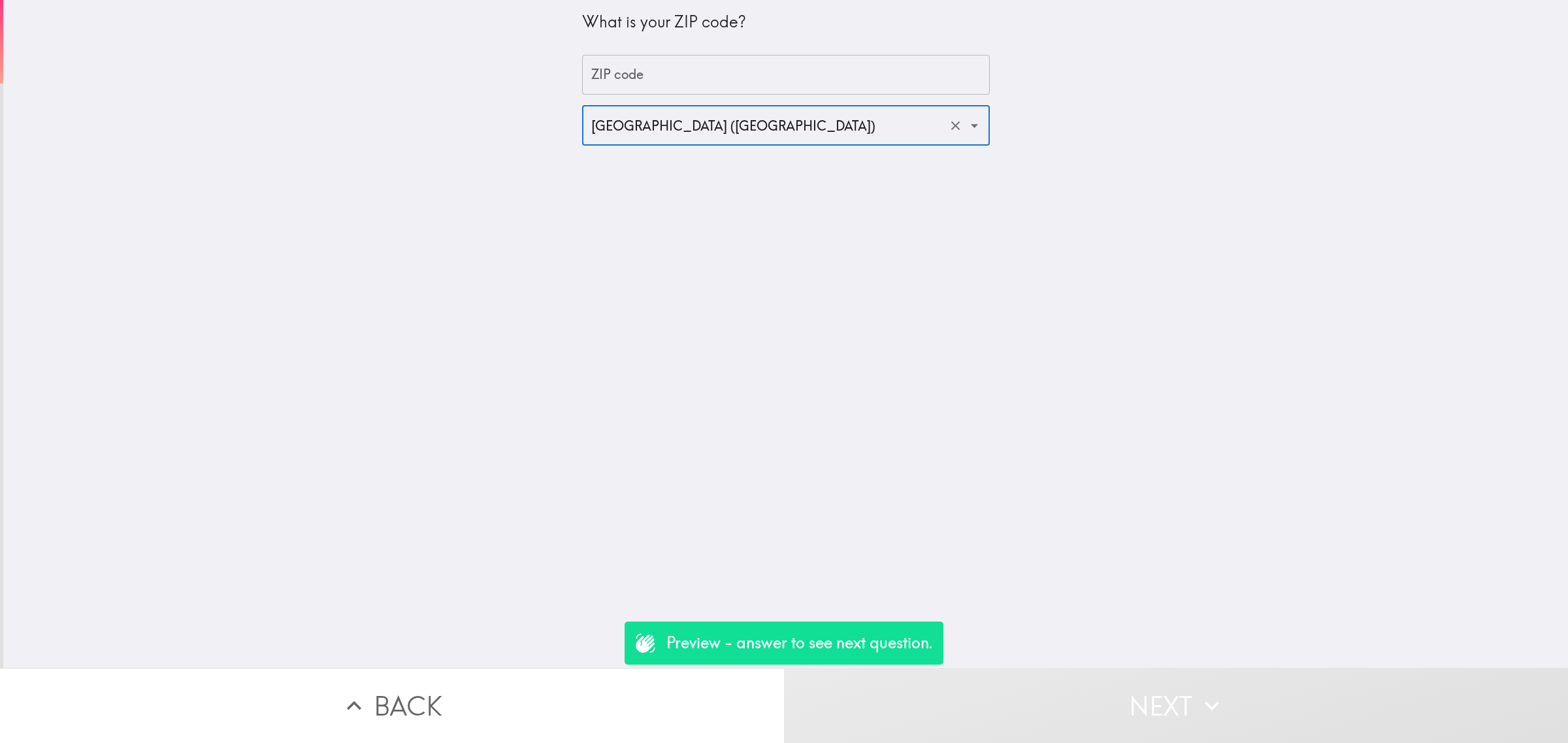
drag, startPoint x: 676, startPoint y: 65, endPoint x: 684, endPoint y: 96, distance: 32.0
click at [676, 64] on input "ZIP code" at bounding box center [785, 75] width 407 height 41
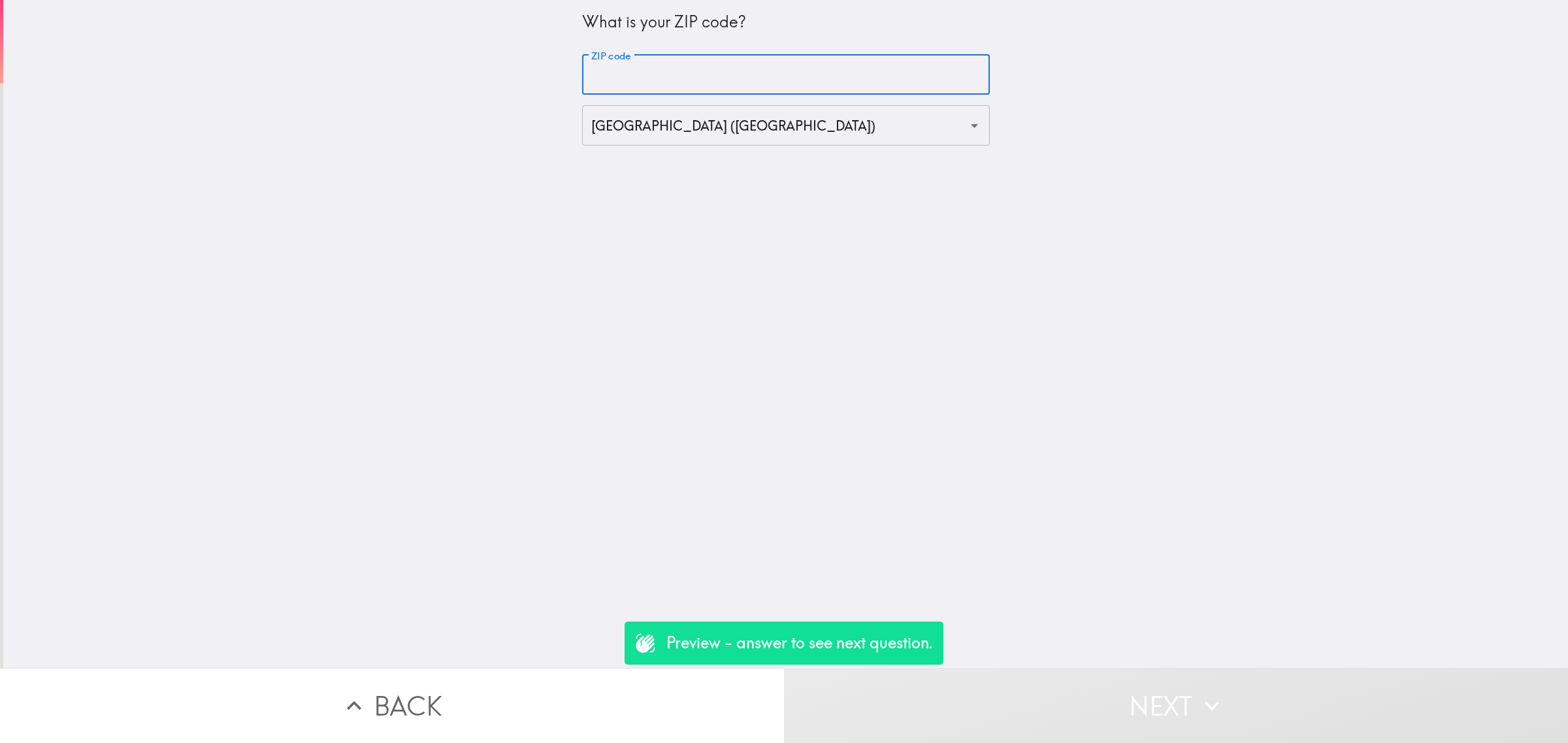
type input "90000"
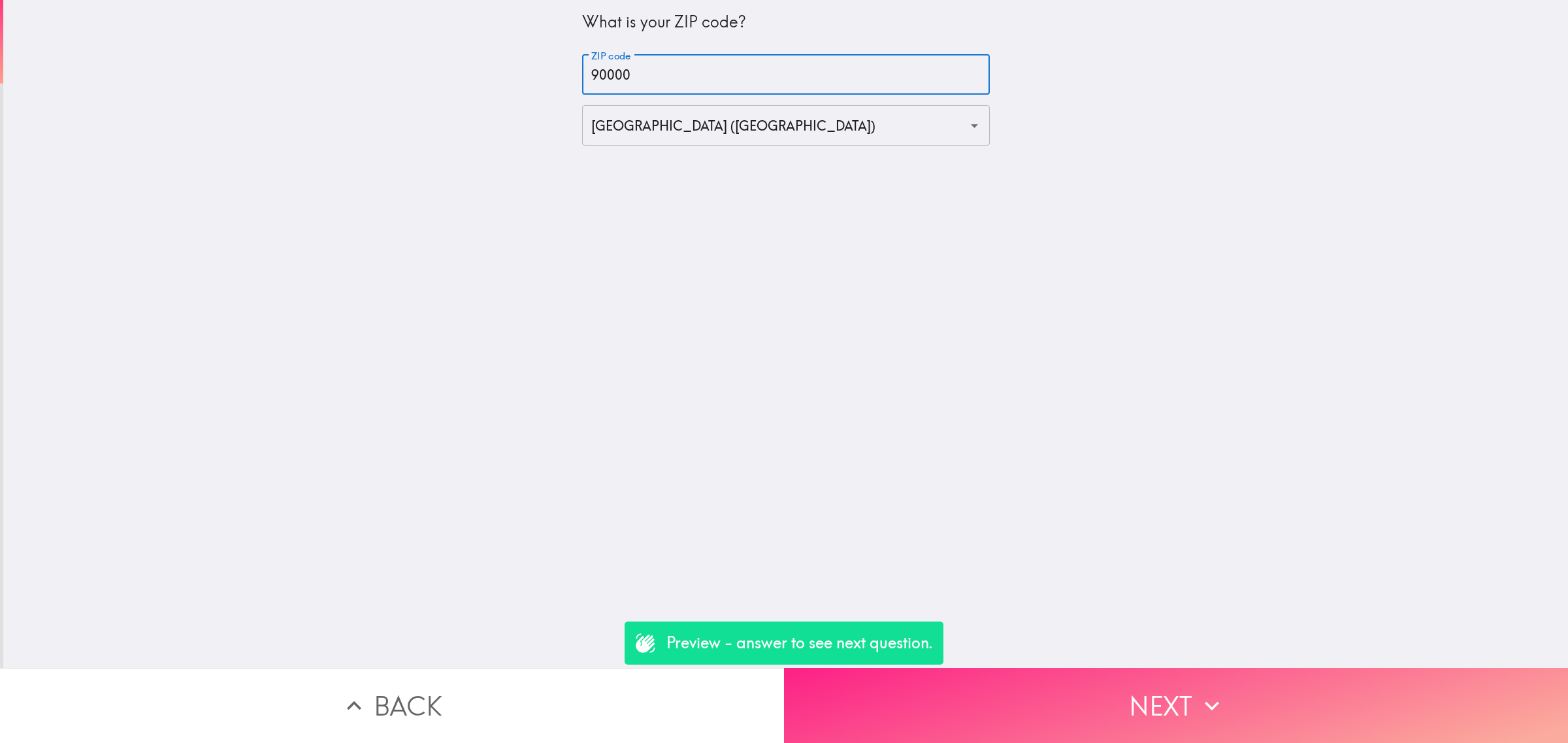
click at [1050, 678] on button "Next" at bounding box center [1175, 706] width 784 height 75
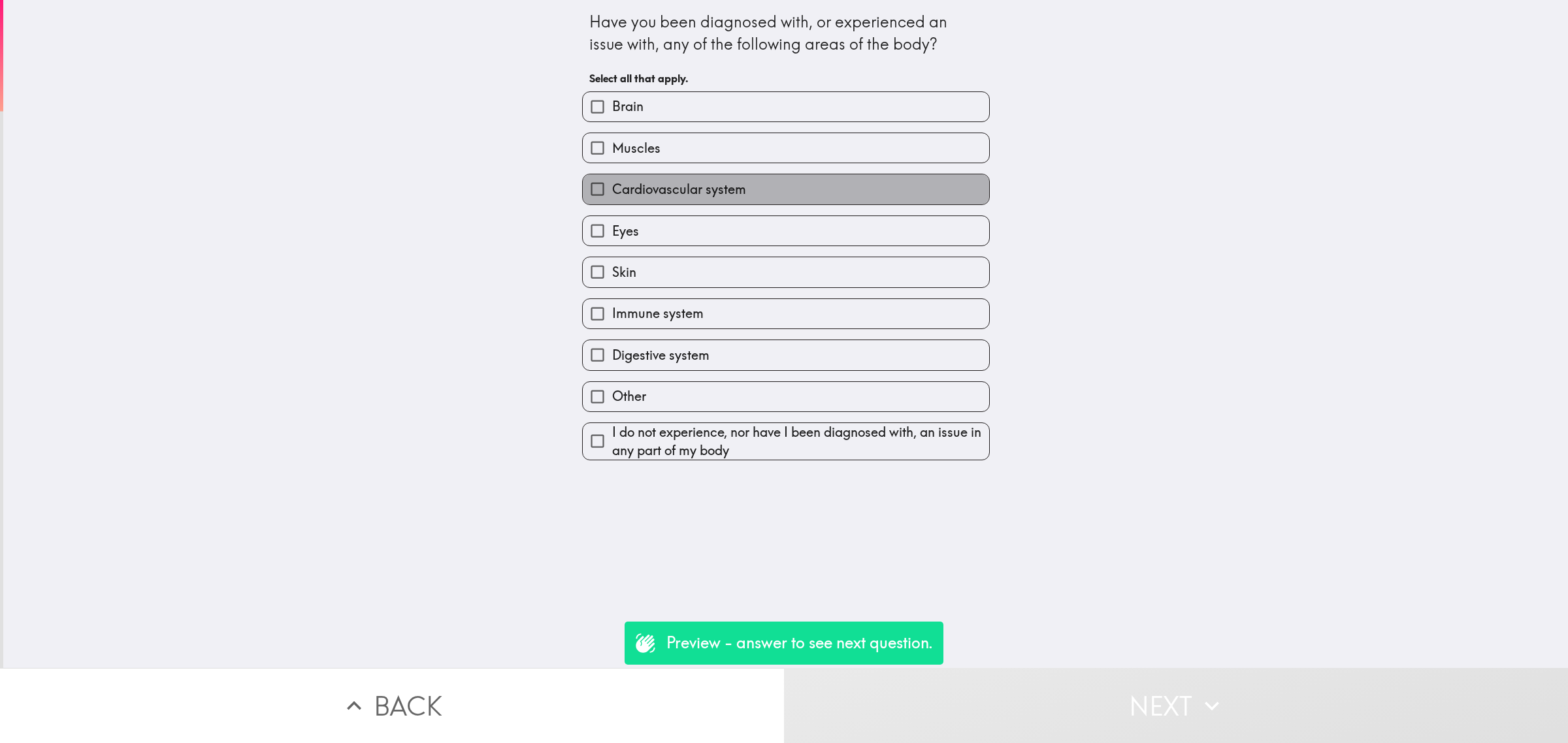
click at [687, 201] on label "Cardiovascular system" at bounding box center [786, 189] width 407 height 30
click at [612, 201] on input "Cardiovascular system" at bounding box center [597, 189] width 30 height 30
checkbox input "true"
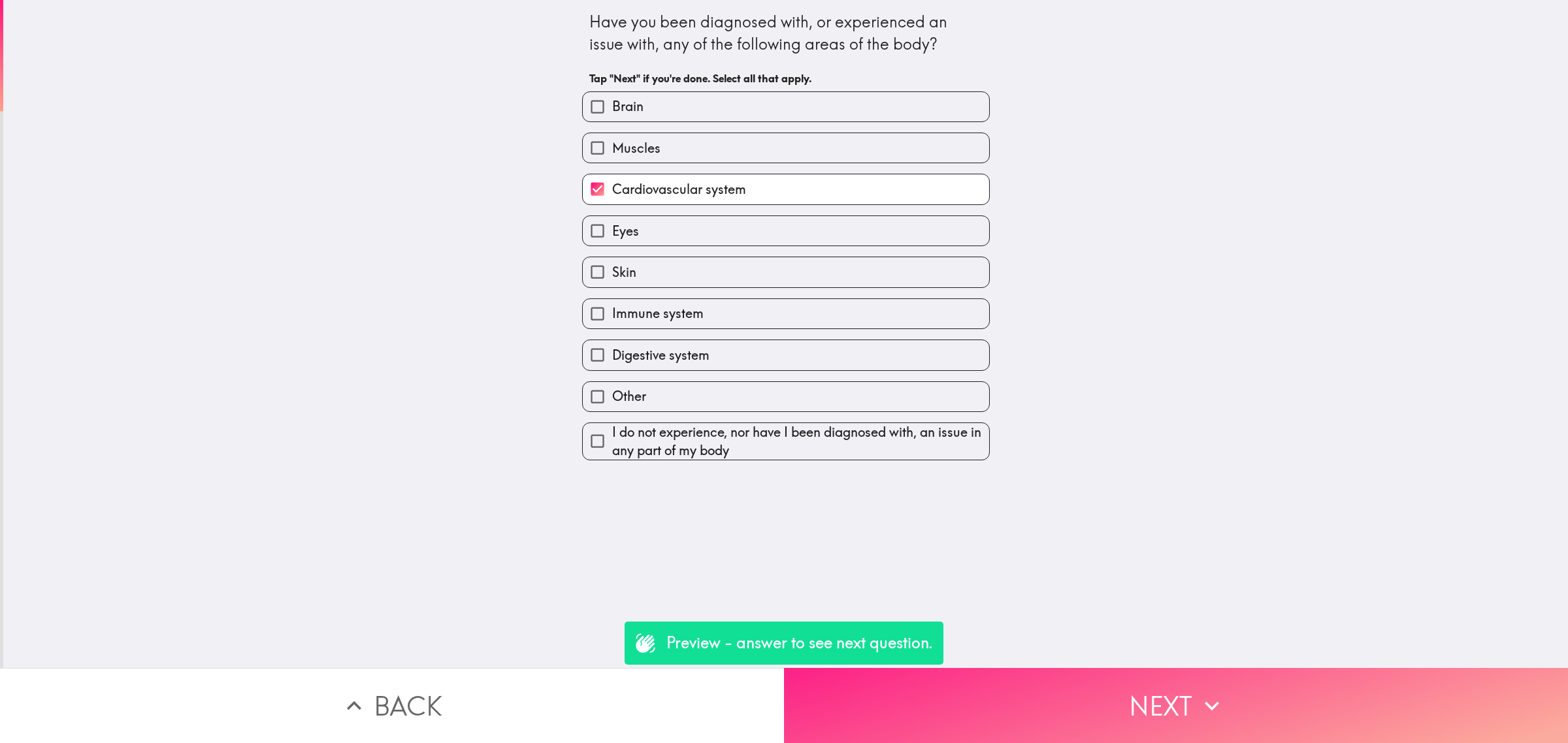
click at [1049, 701] on button "Next" at bounding box center [1175, 706] width 784 height 75
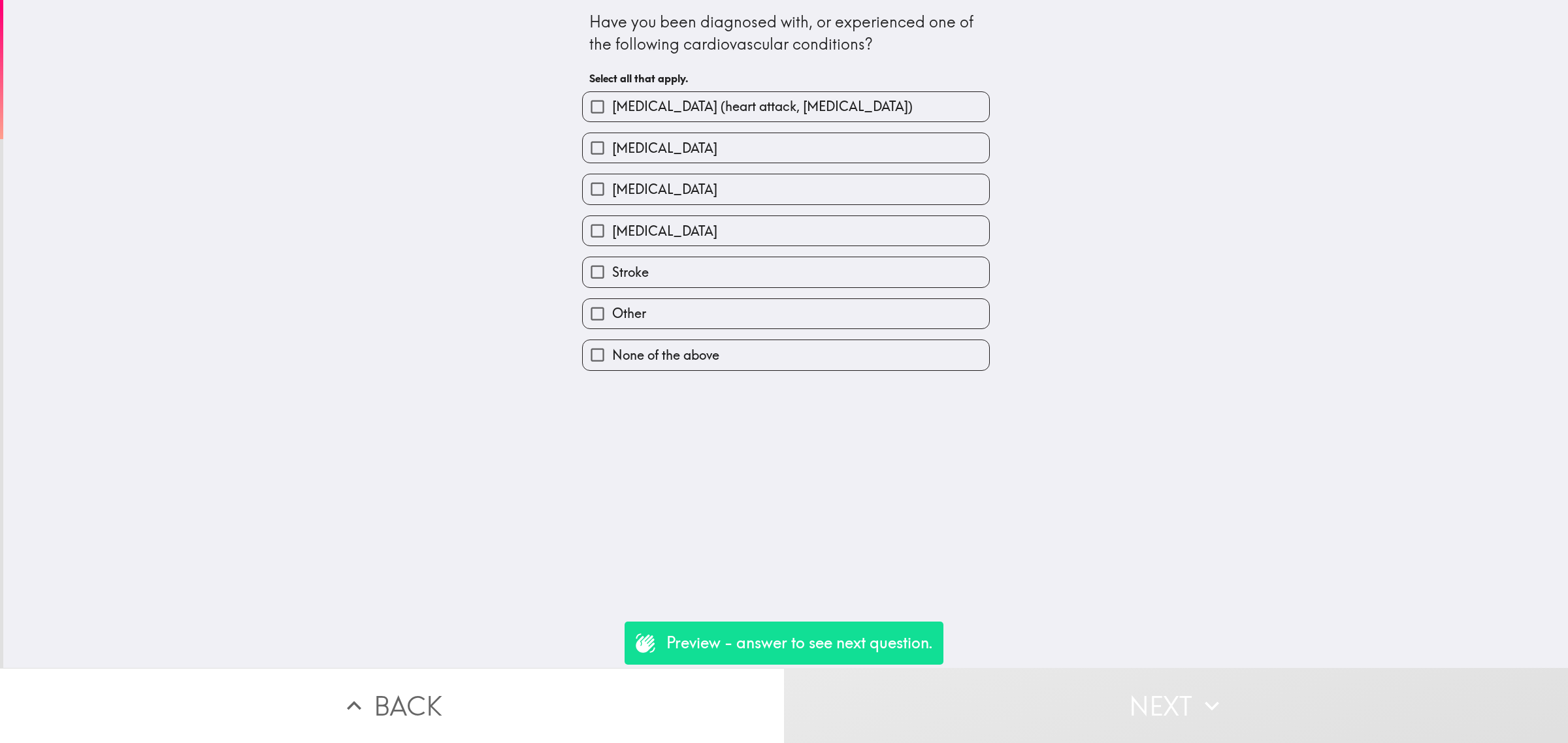
click at [640, 100] on span "[MEDICAL_DATA] (heart attack, [MEDICAL_DATA])" at bounding box center [762, 107] width 301 height 19
click at [612, 100] on input "[MEDICAL_DATA] (heart attack, [MEDICAL_DATA])" at bounding box center [597, 107] width 30 height 30
checkbox input "true"
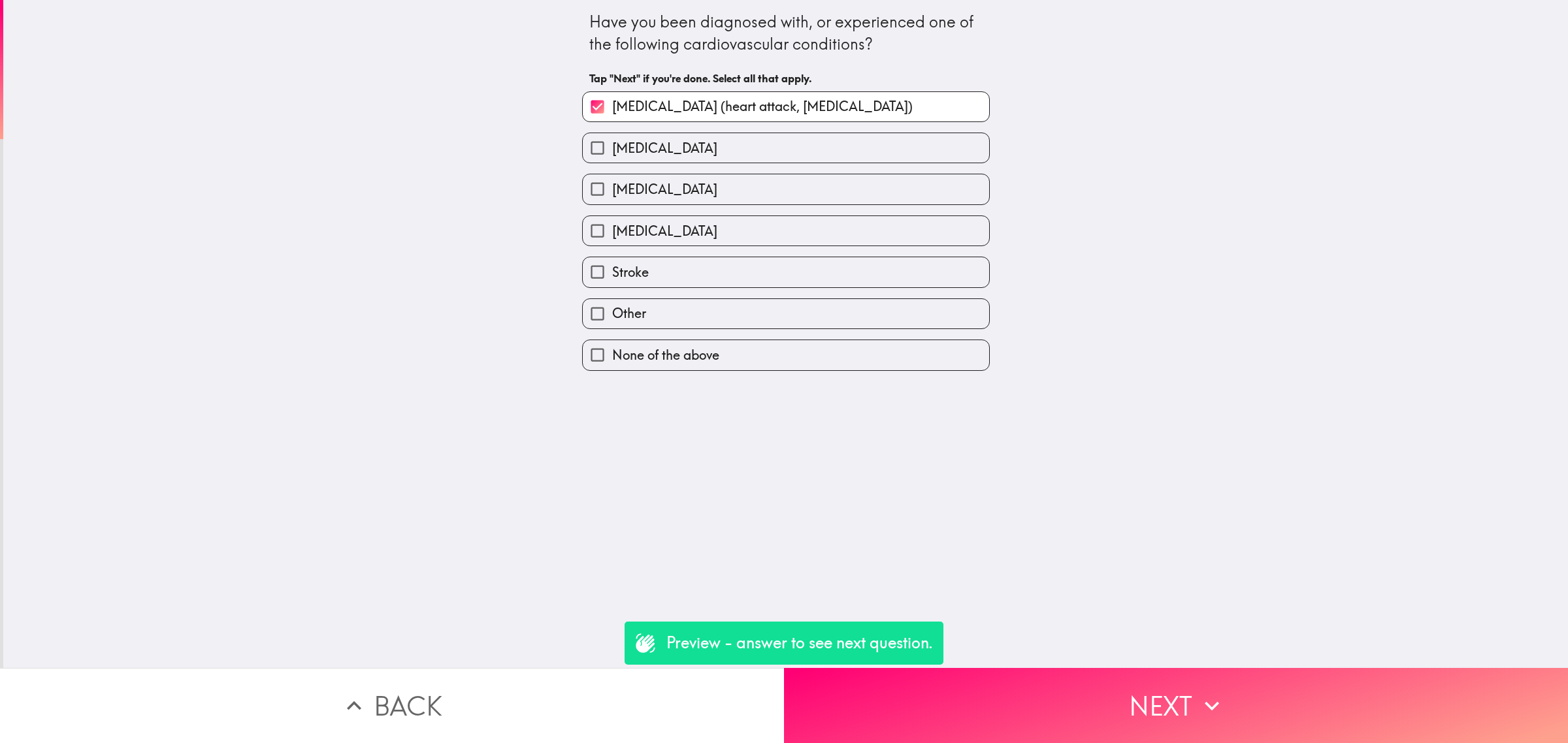
click at [1119, 674] on button "Next" at bounding box center [1175, 706] width 784 height 75
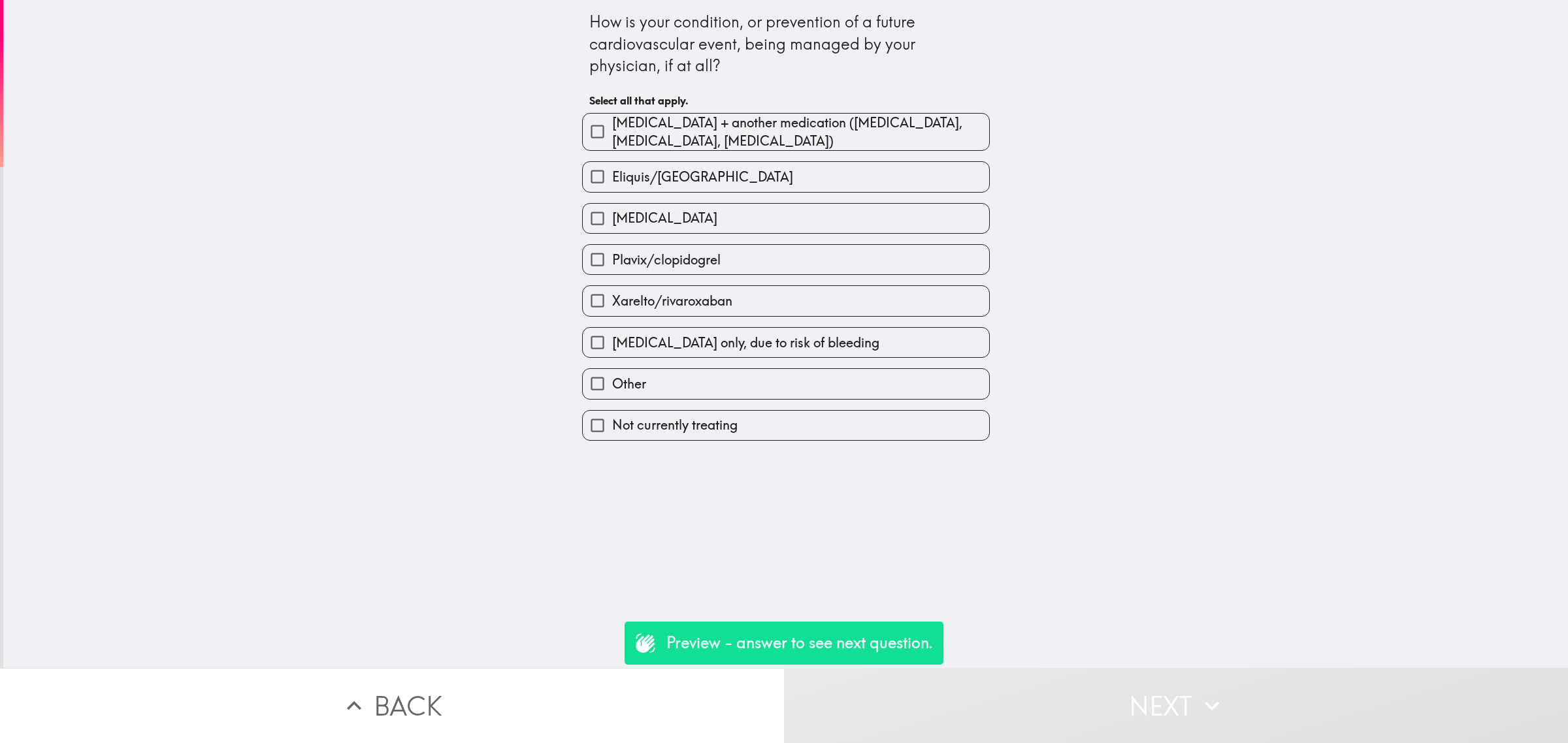
click at [650, 210] on span "[MEDICAL_DATA]" at bounding box center [664, 219] width 105 height 19
click at [612, 210] on input "[MEDICAL_DATA]" at bounding box center [597, 219] width 30 height 30
checkbox input "true"
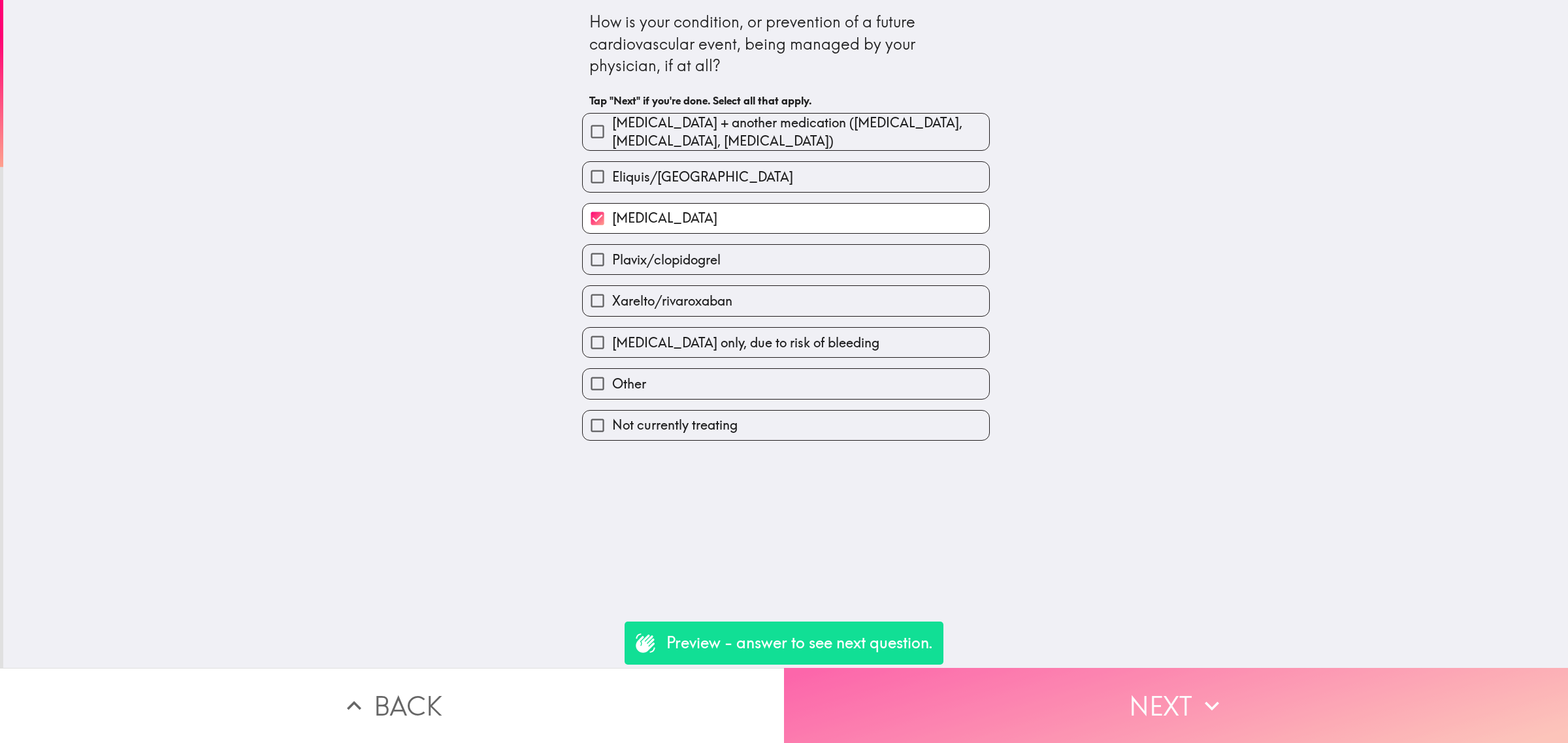
click at [1085, 668] on button "Next" at bounding box center [1175, 706] width 784 height 75
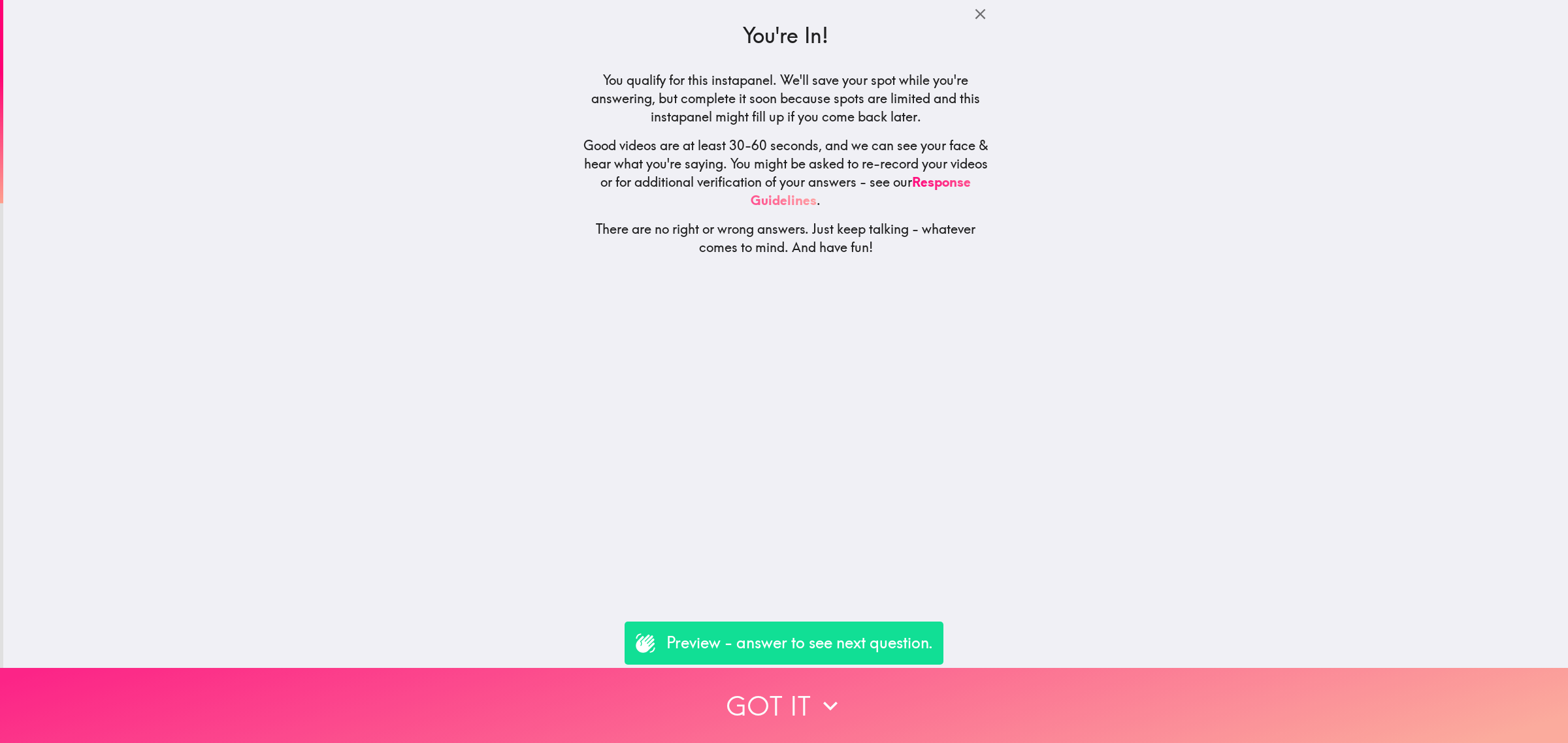
click at [1026, 685] on button "Got it" at bounding box center [784, 706] width 1568 height 75
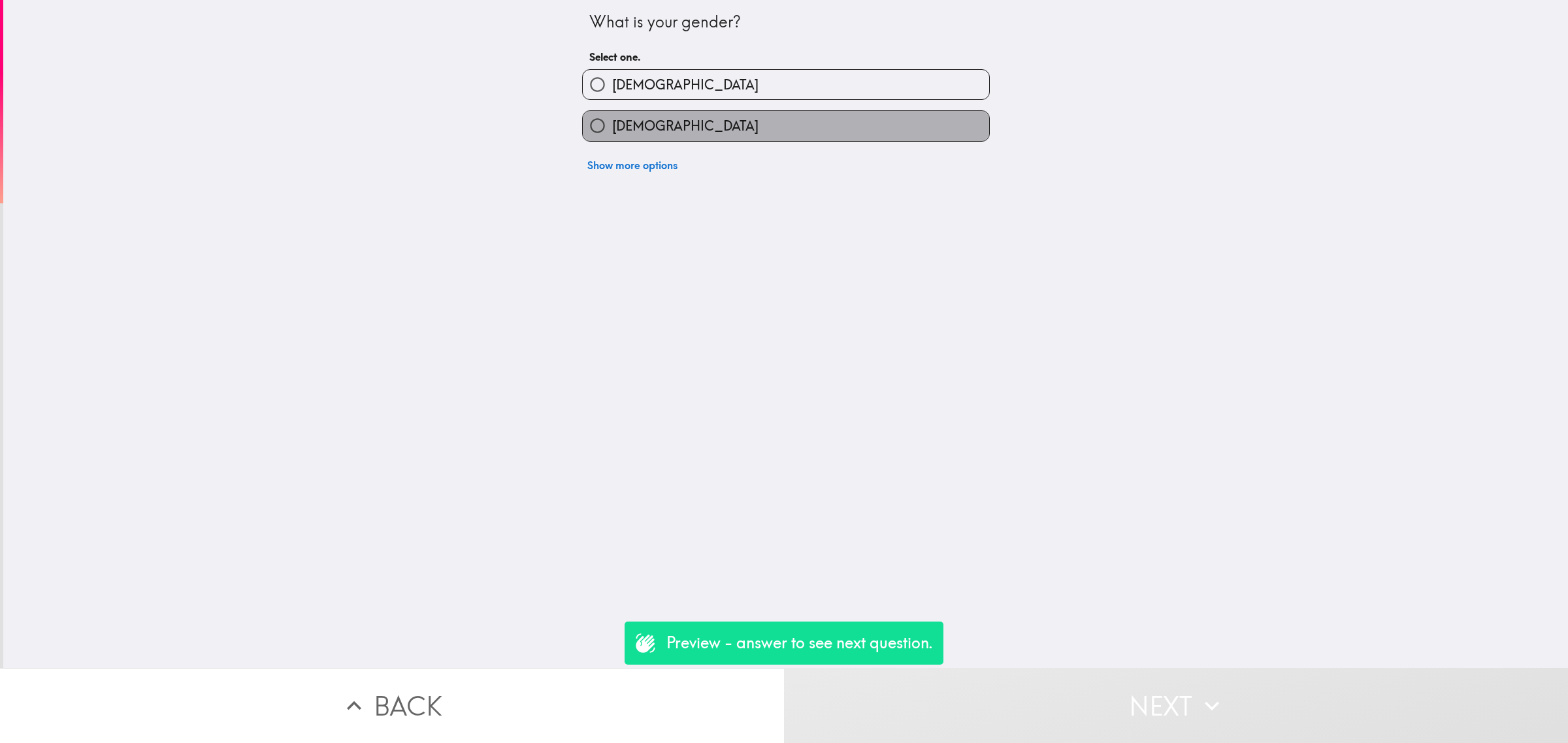
click at [697, 128] on label "[DEMOGRAPHIC_DATA]" at bounding box center [786, 125] width 407 height 30
click at [612, 128] on input "[DEMOGRAPHIC_DATA]" at bounding box center [597, 125] width 30 height 30
radio input "true"
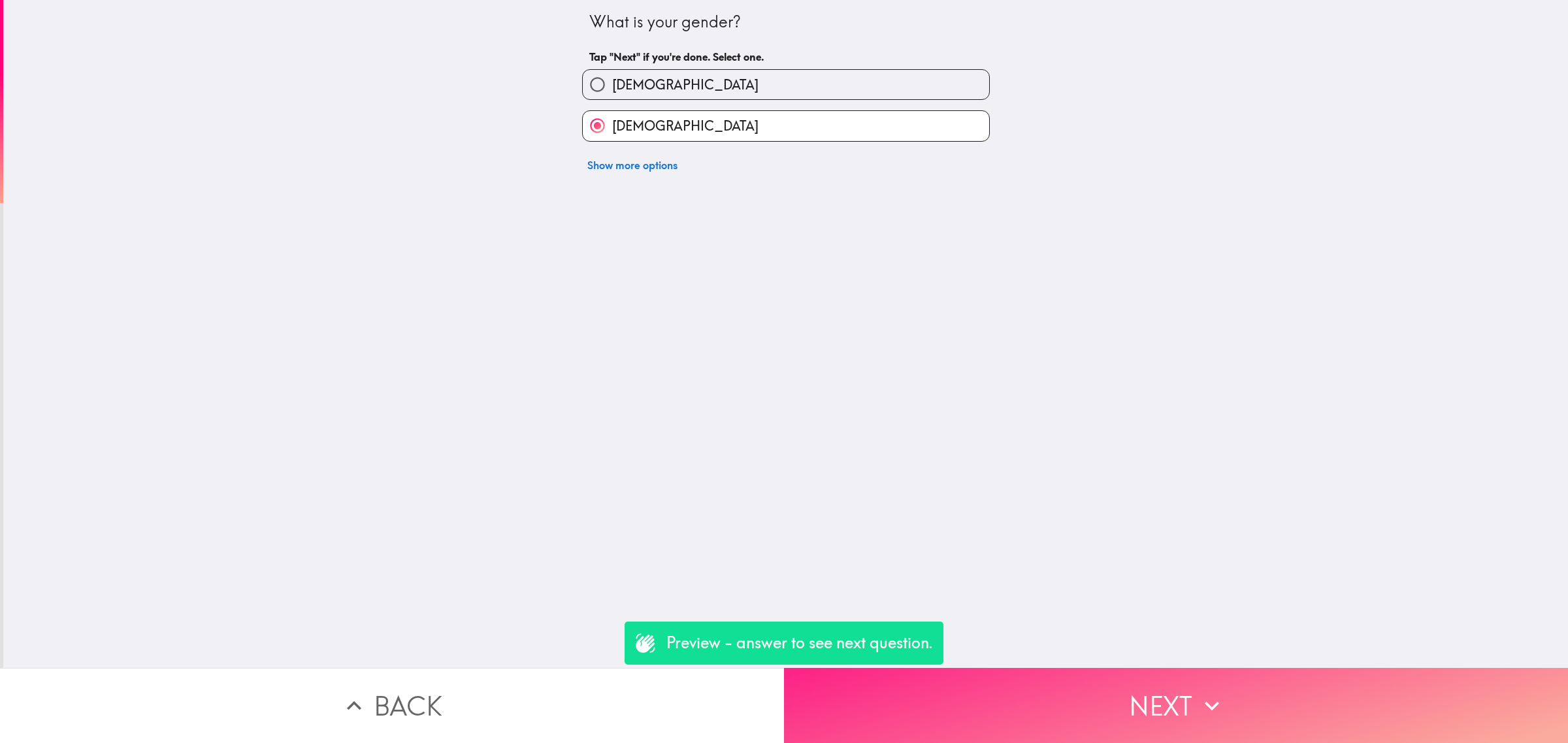
drag, startPoint x: 1144, startPoint y: 657, endPoint x: 1150, endPoint y: 663, distance: 8.5
click at [1144, 668] on button "Next" at bounding box center [1175, 706] width 784 height 75
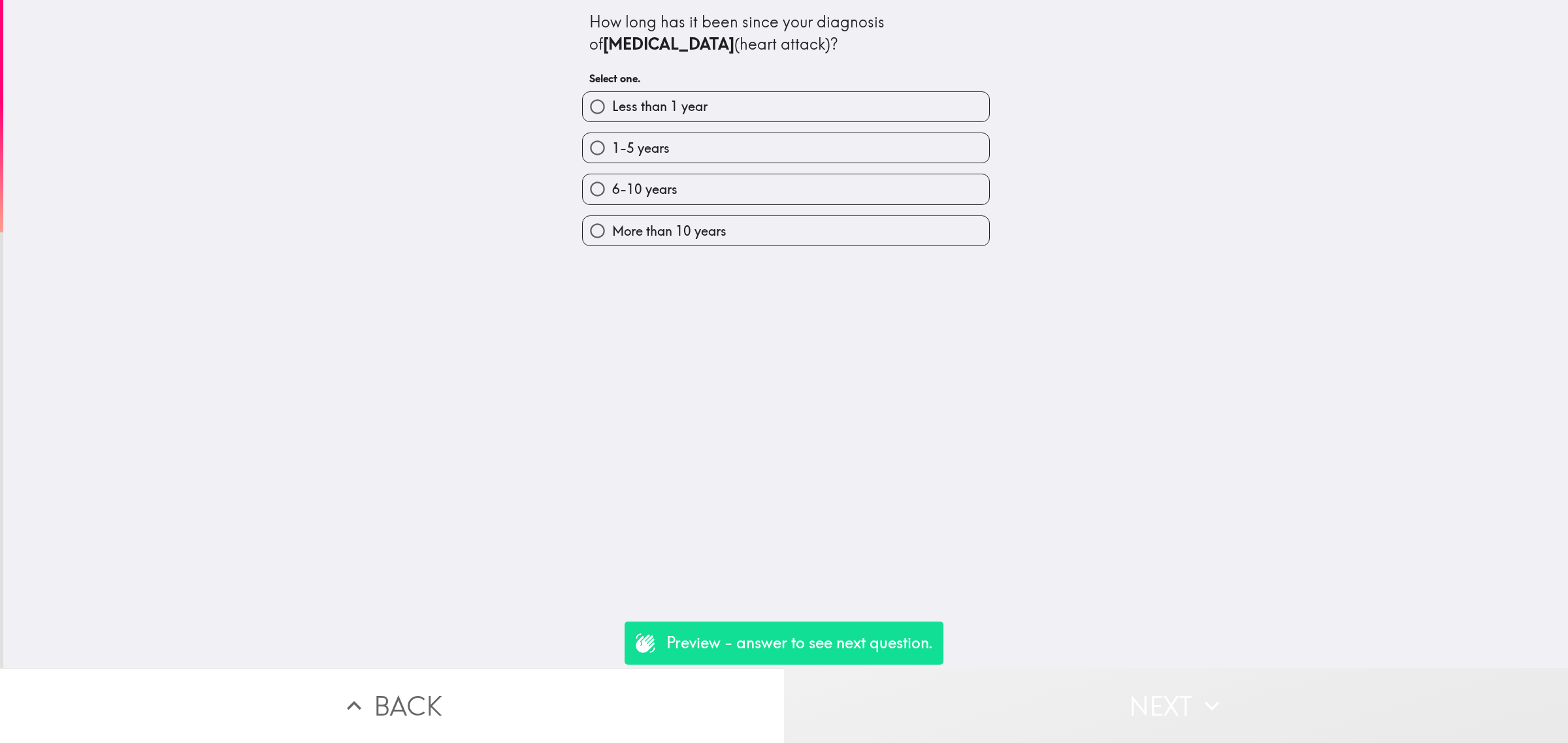
drag, startPoint x: 1166, startPoint y: 681, endPoint x: 1157, endPoint y: 664, distance: 19.2
click at [1161, 685] on button "Next" at bounding box center [1175, 706] width 784 height 75
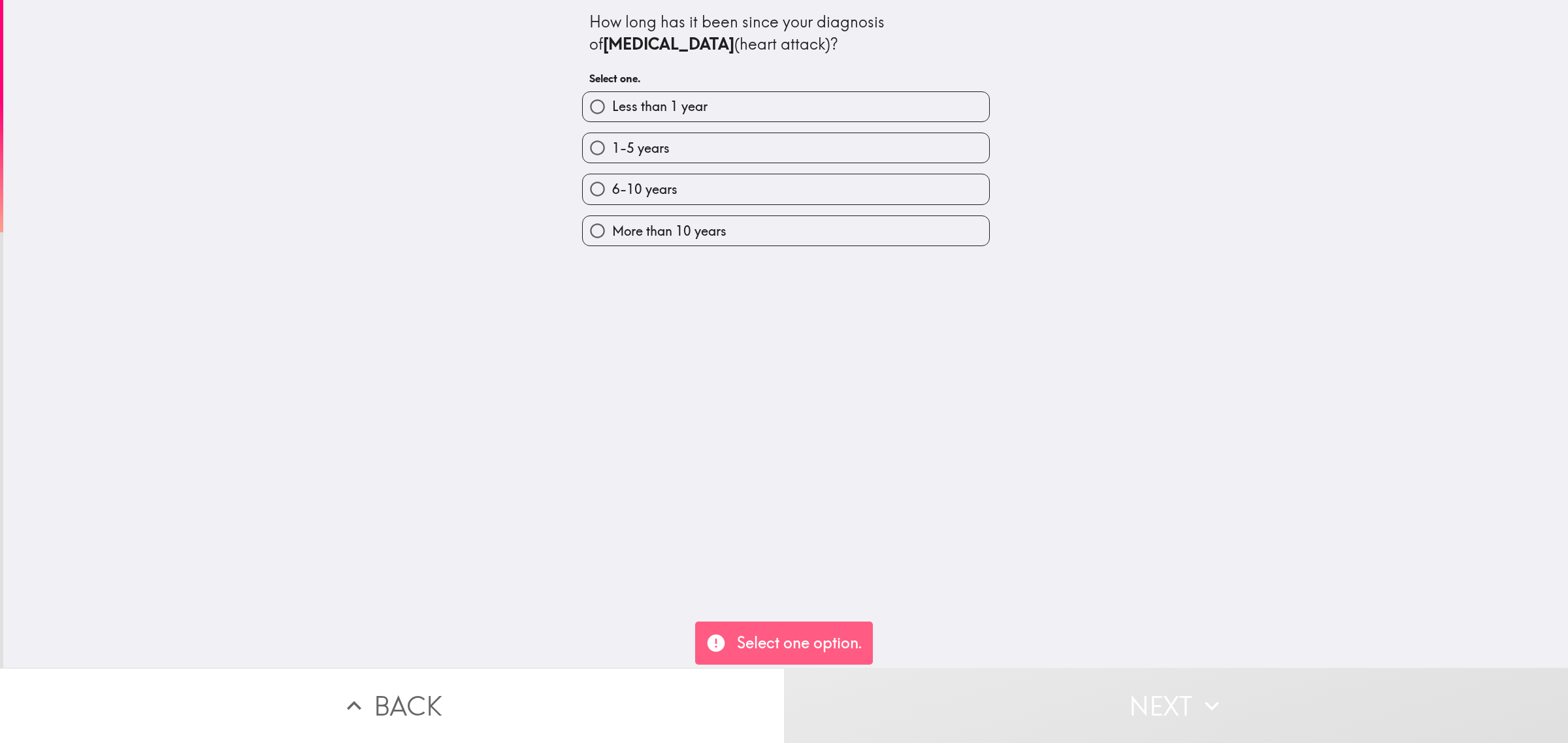
click at [700, 138] on label "1-5 years" at bounding box center [786, 147] width 407 height 30
click at [612, 138] on input "1-5 years" at bounding box center [597, 147] width 30 height 30
radio input "true"
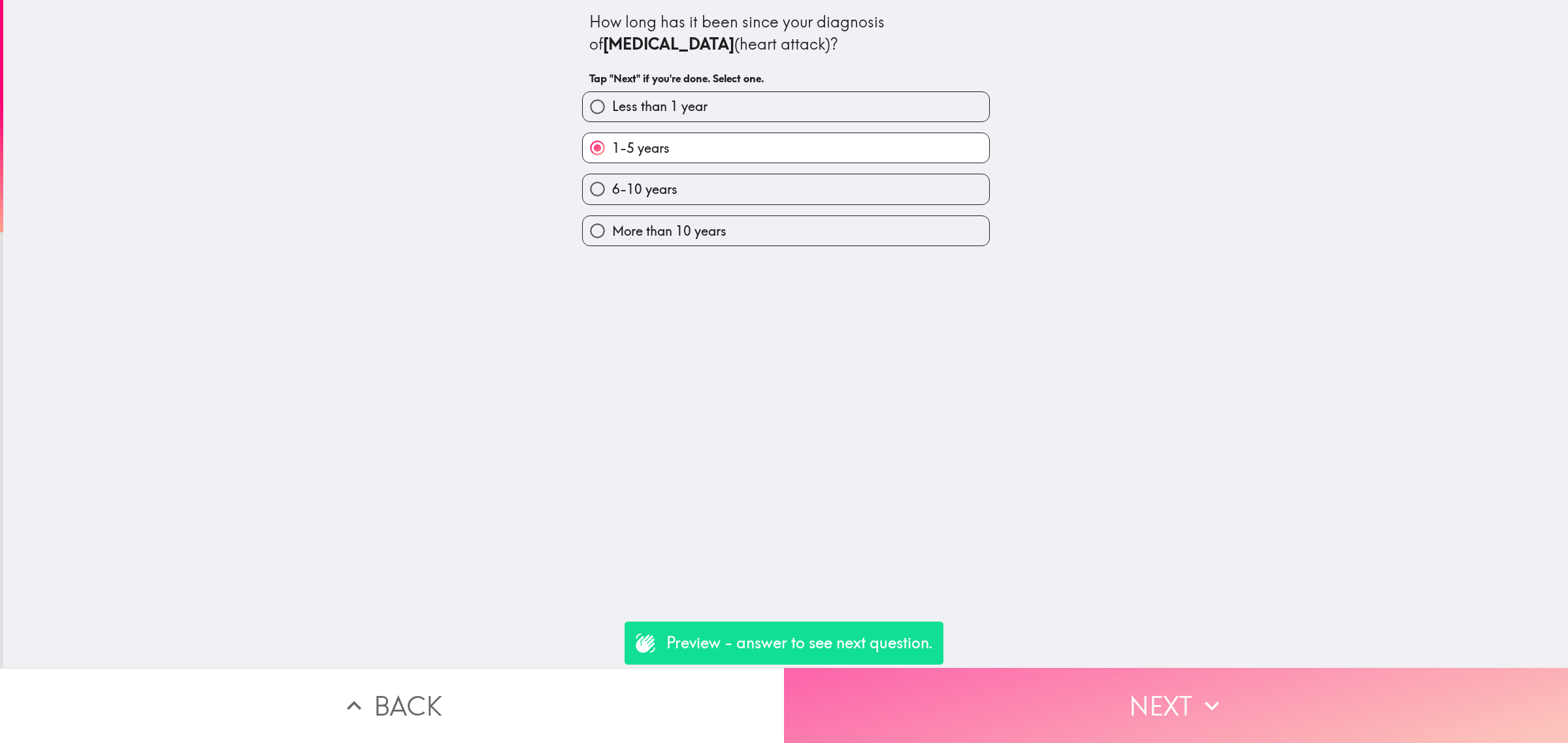
click at [1131, 690] on button "Next" at bounding box center [1175, 706] width 784 height 75
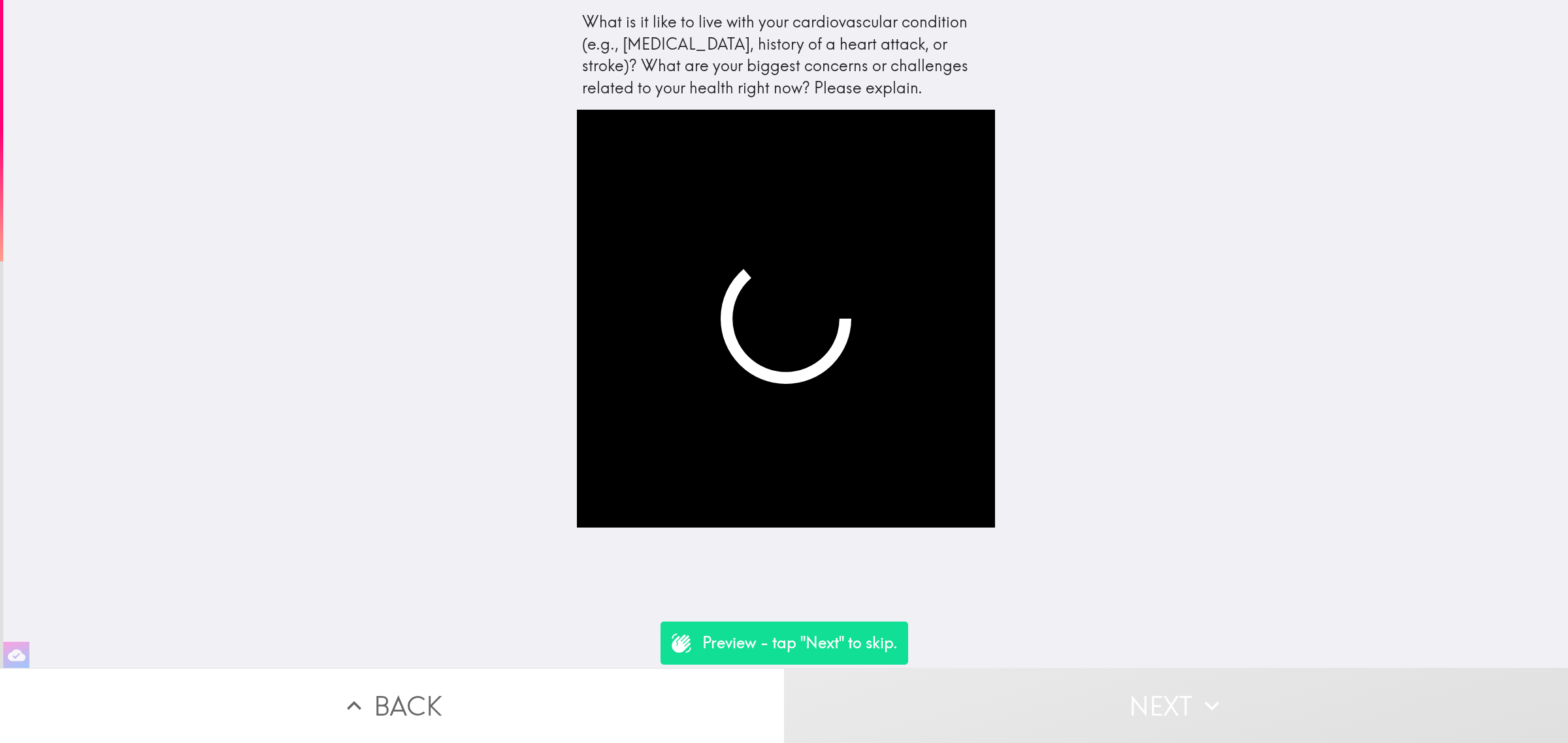
click at [1079, 691] on button "Next" at bounding box center [1175, 706] width 784 height 75
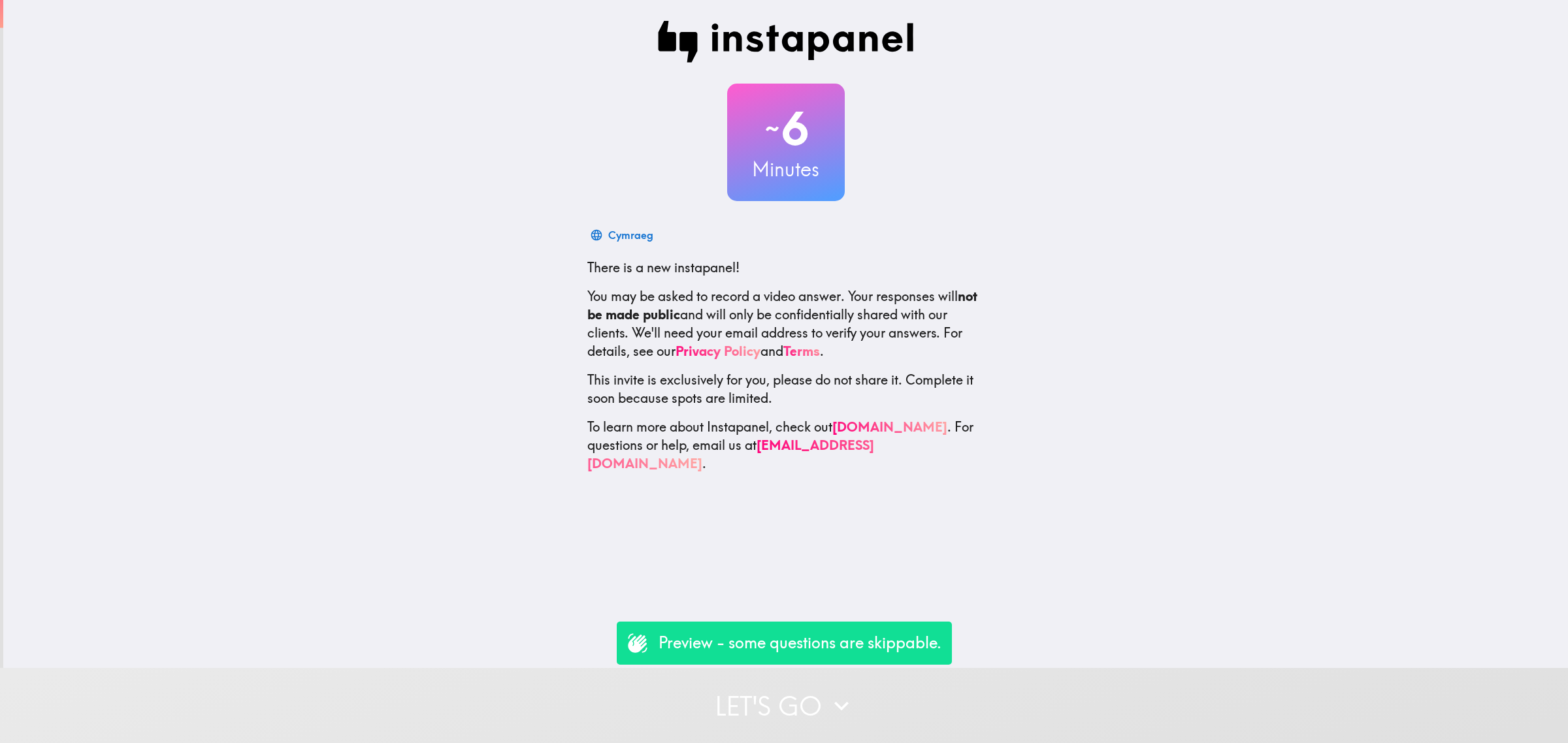
click at [866, 684] on button "Let's go" at bounding box center [784, 706] width 1568 height 75
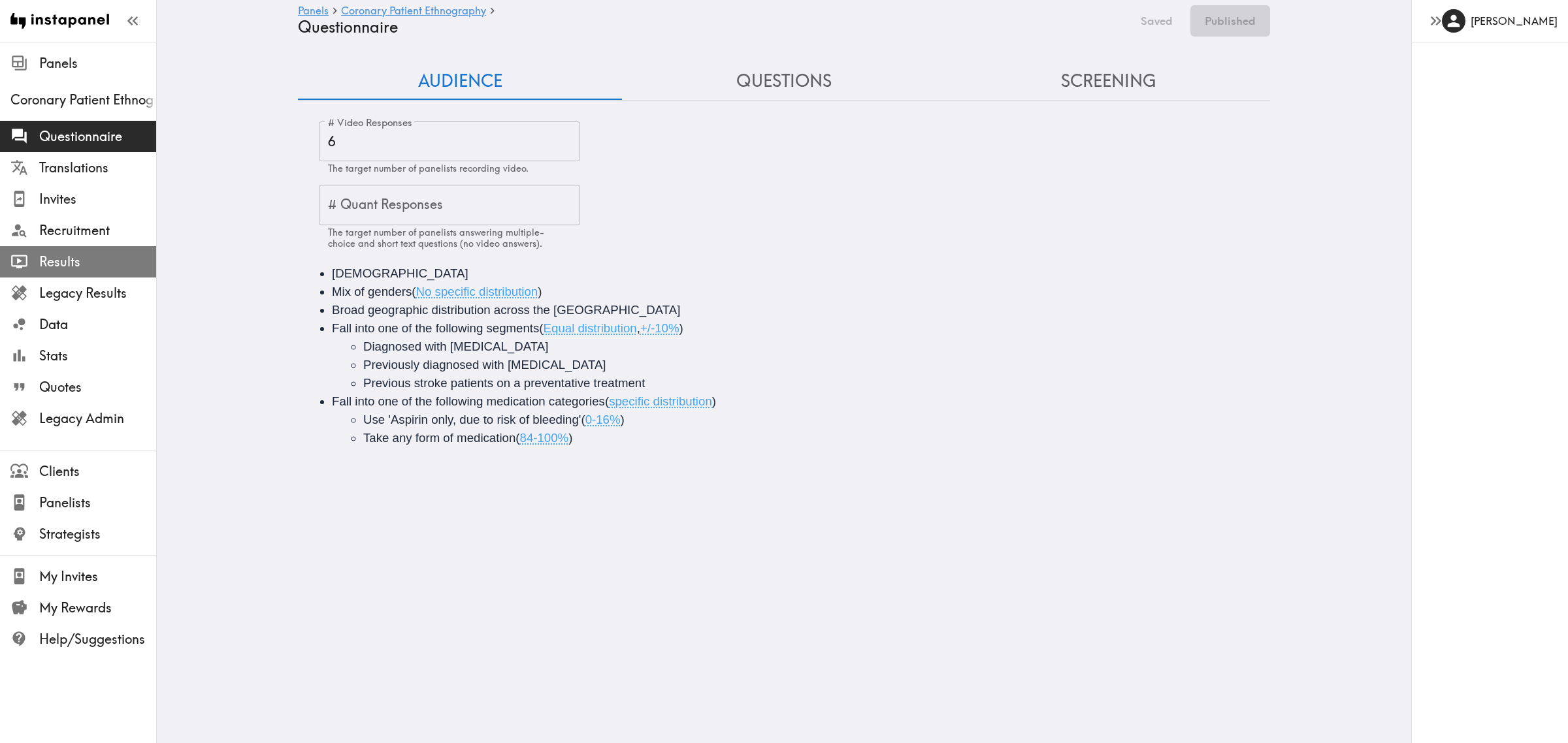
click at [69, 258] on span "Results" at bounding box center [97, 262] width 117 height 19
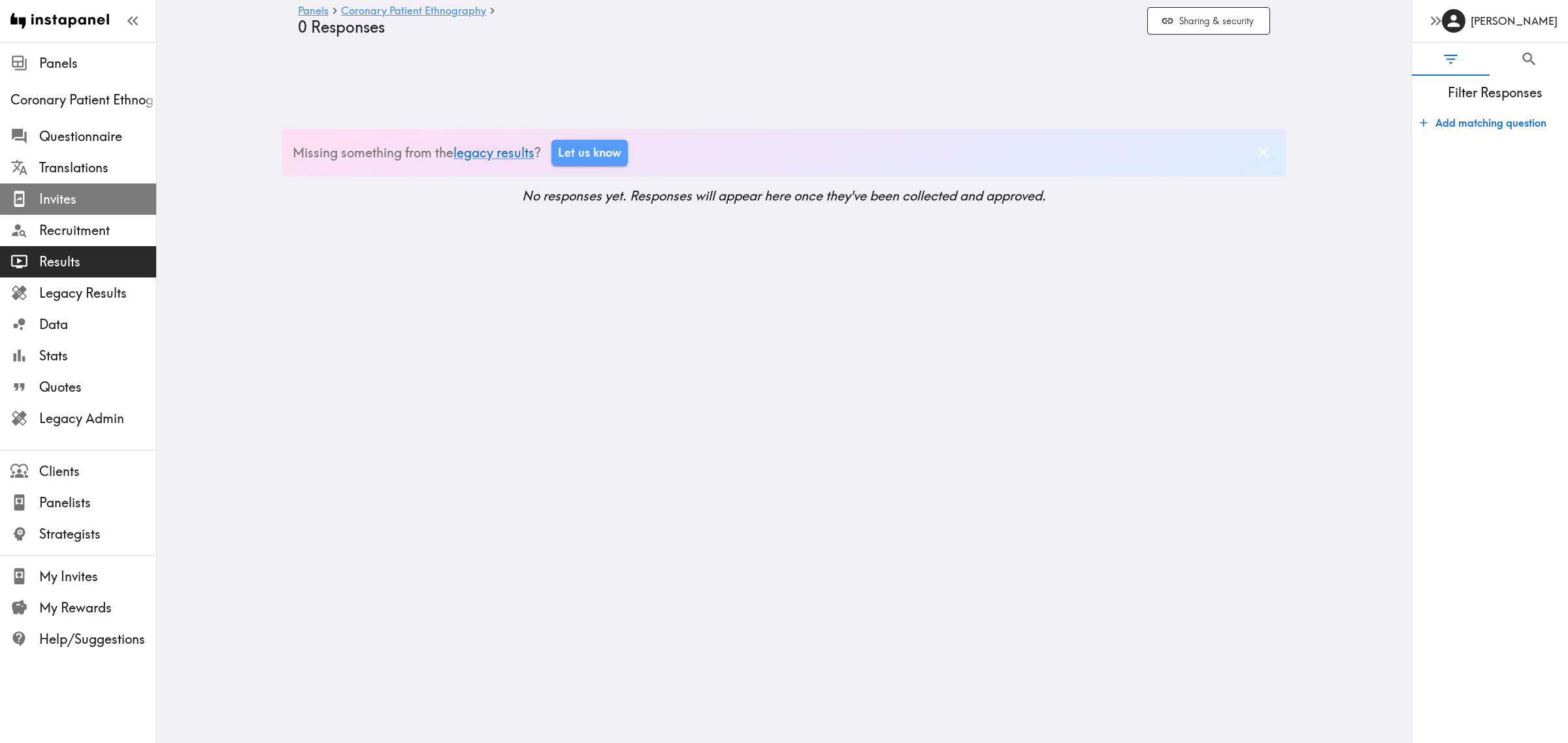
click at [70, 210] on span "Invites" at bounding box center [97, 199] width 117 height 24
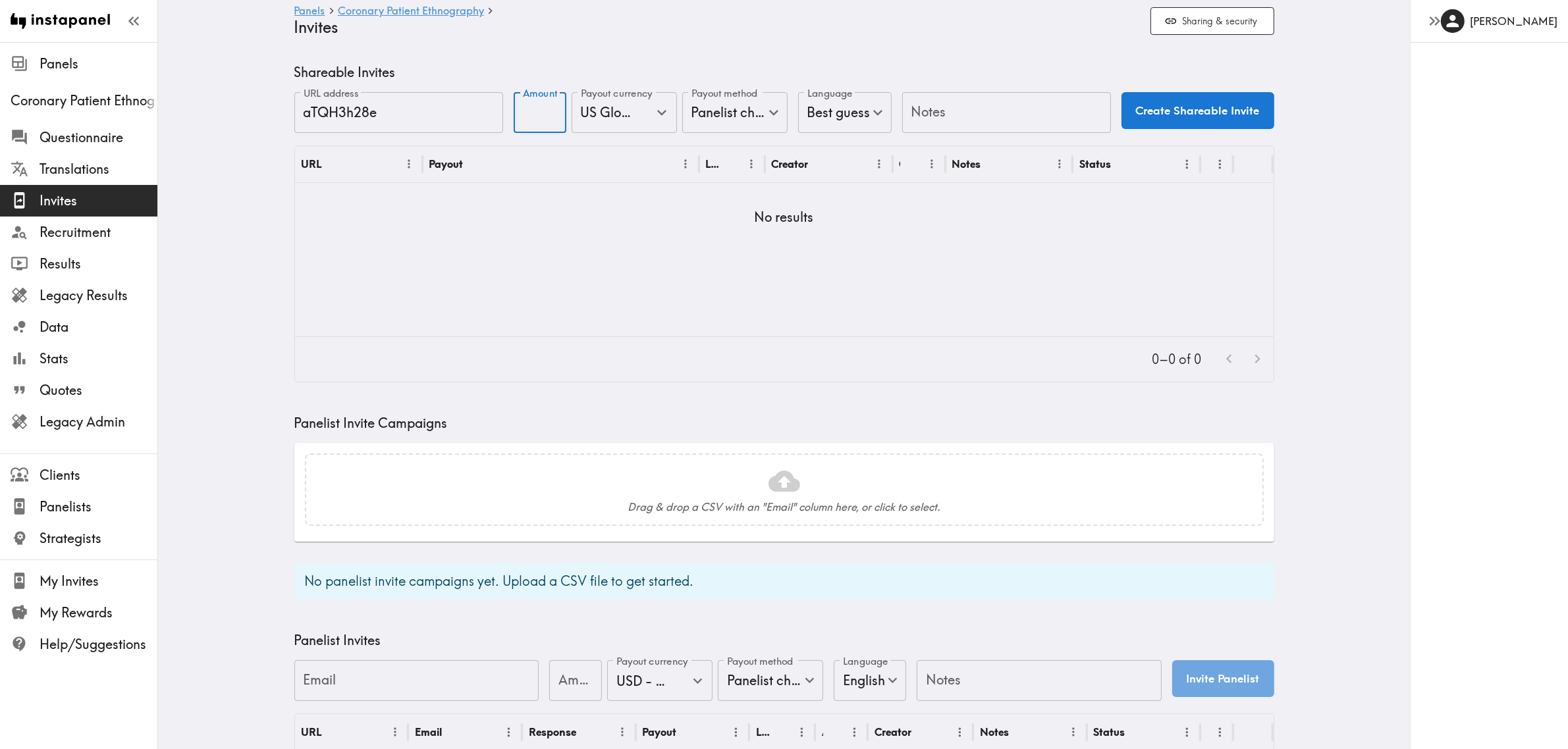
click at [521, 116] on input "Amount" at bounding box center [540, 113] width 53 height 41
type input "25"
click at [946, 120] on input "Notes" at bounding box center [1006, 113] width 208 height 41
type input "UI"
click at [545, 110] on input "26" at bounding box center [540, 113] width 53 height 41
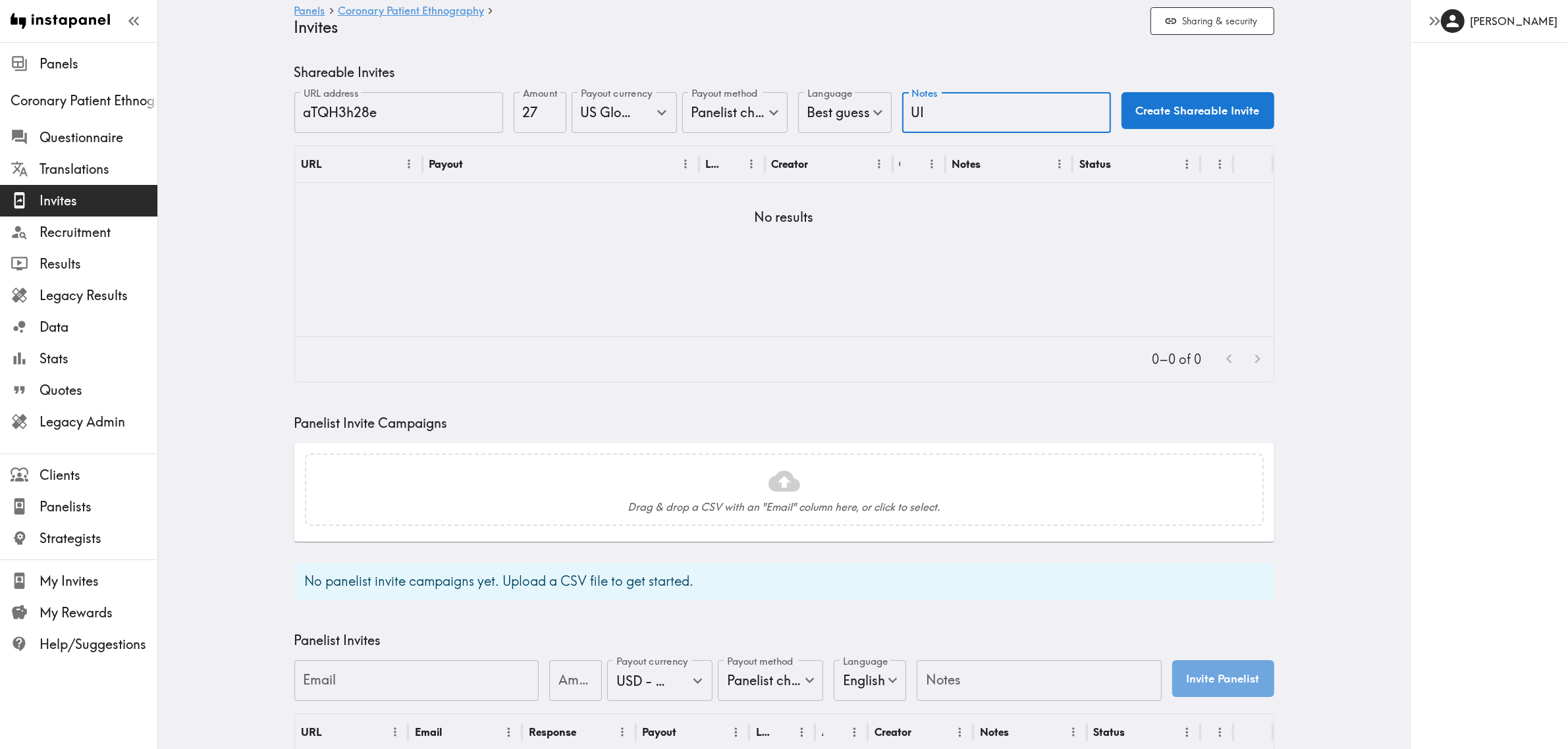
click at [545, 110] on input "27" at bounding box center [540, 113] width 53 height 41
click at [545, 110] on input "28" at bounding box center [540, 113] width 53 height 41
click at [545, 110] on input "29" at bounding box center [540, 113] width 53 height 41
type input "30"
click at [545, 110] on input "30" at bounding box center [540, 113] width 53 height 41
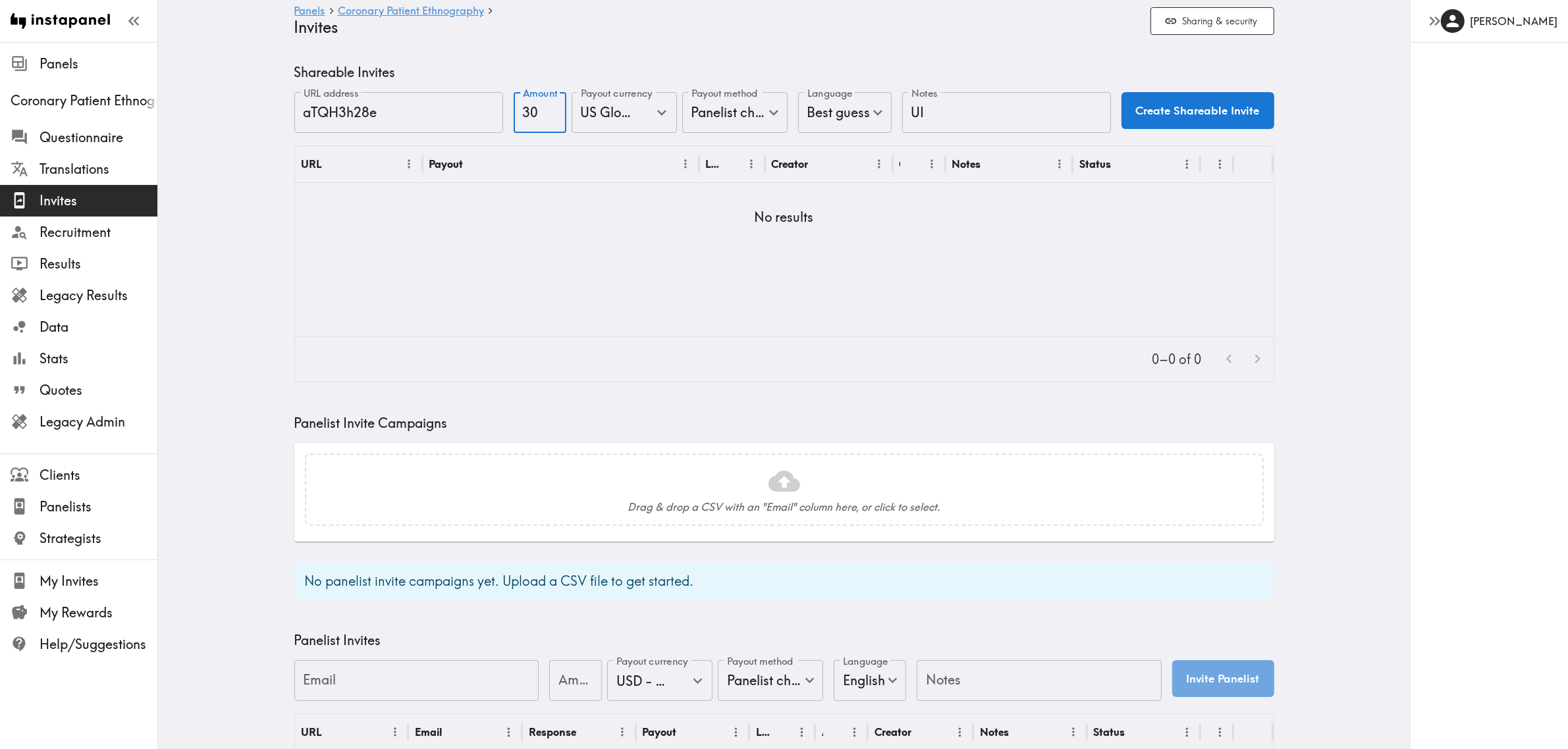
click at [1243, 125] on button "Create Shareable Invite" at bounding box center [1197, 110] width 153 height 37
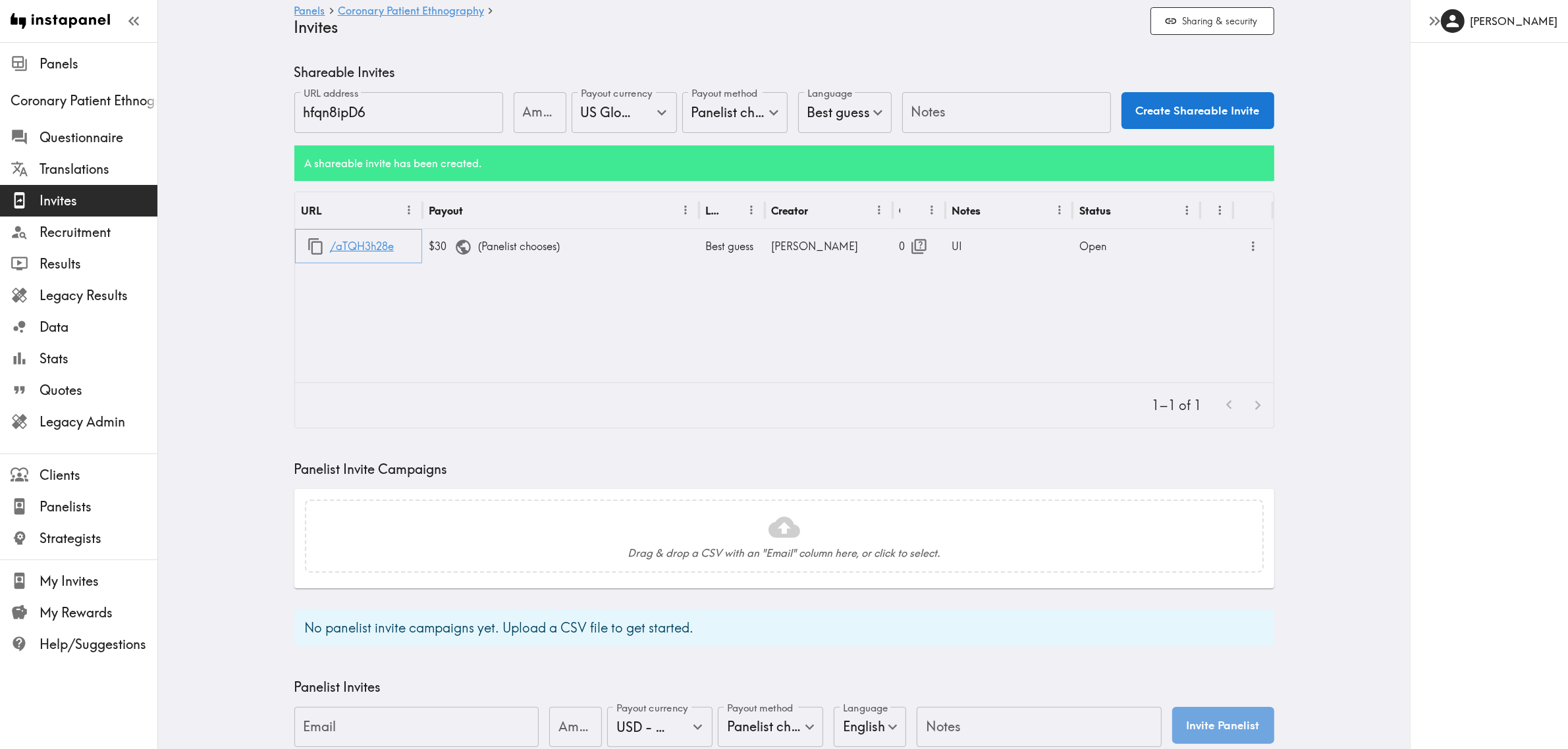
click at [364, 250] on link "/aTQH3h28e" at bounding box center [361, 246] width 64 height 33
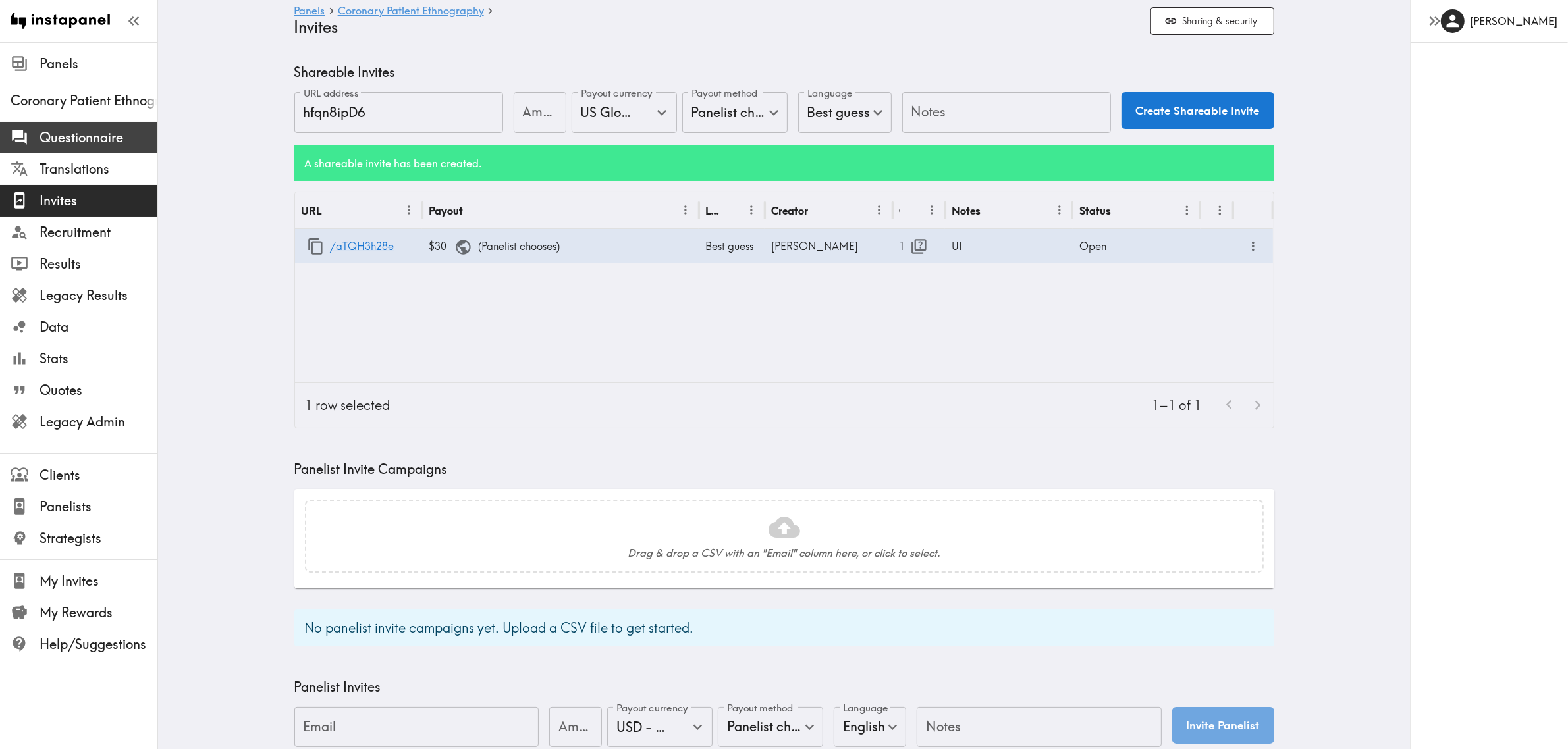
click at [105, 134] on span "Questionnaire" at bounding box center [98, 138] width 118 height 19
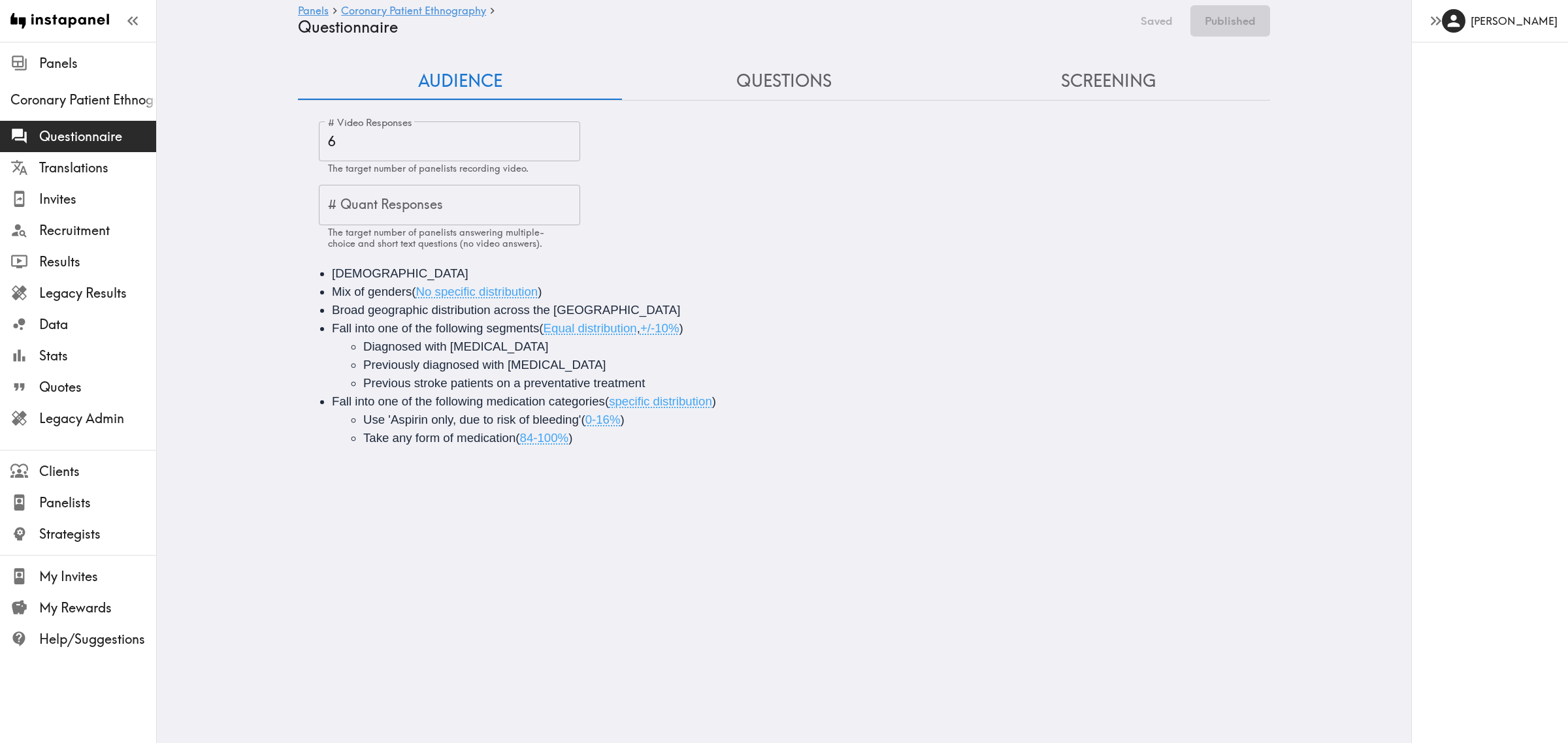
click at [774, 73] on button "Questions" at bounding box center [784, 81] width 324 height 37
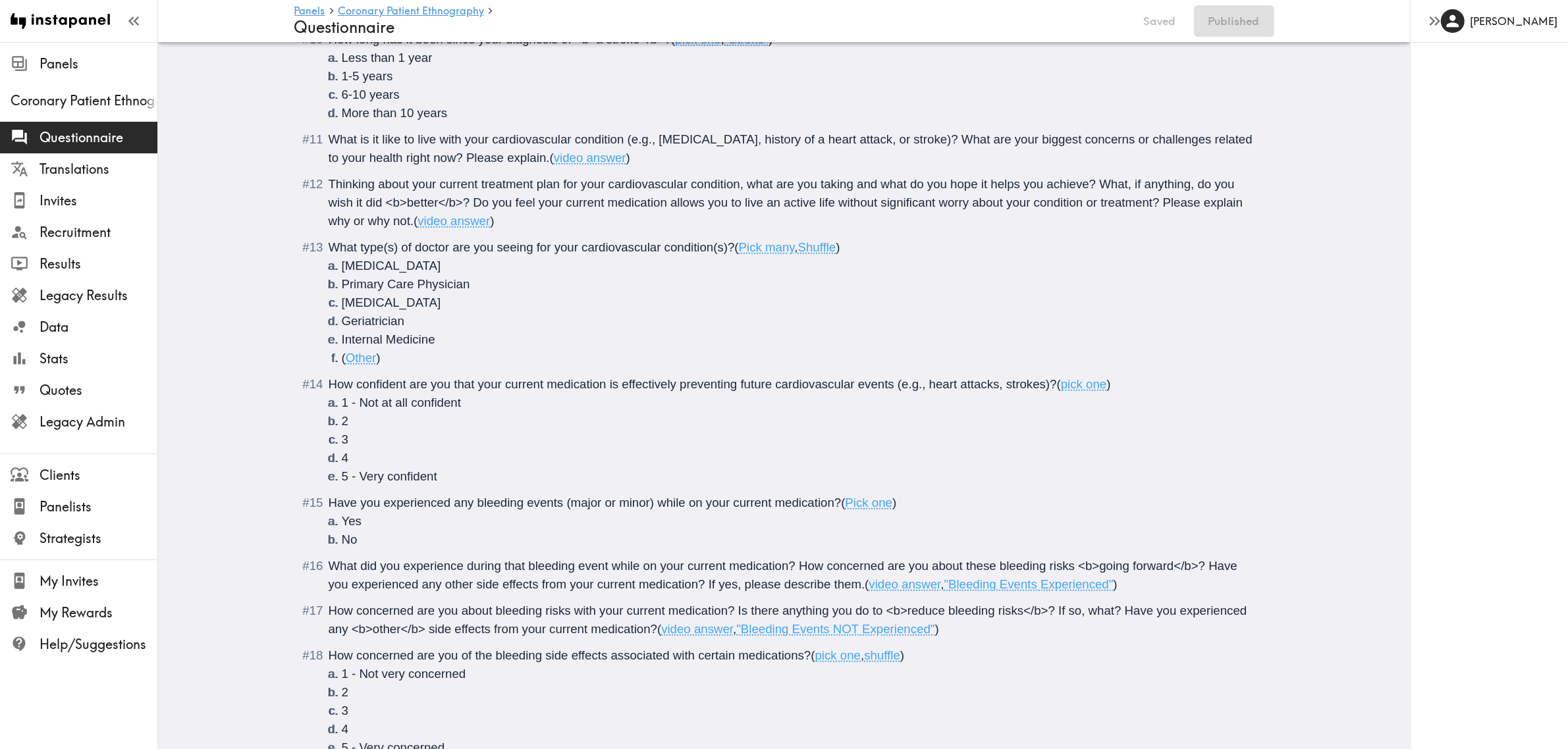
scroll to position [1482, 0]
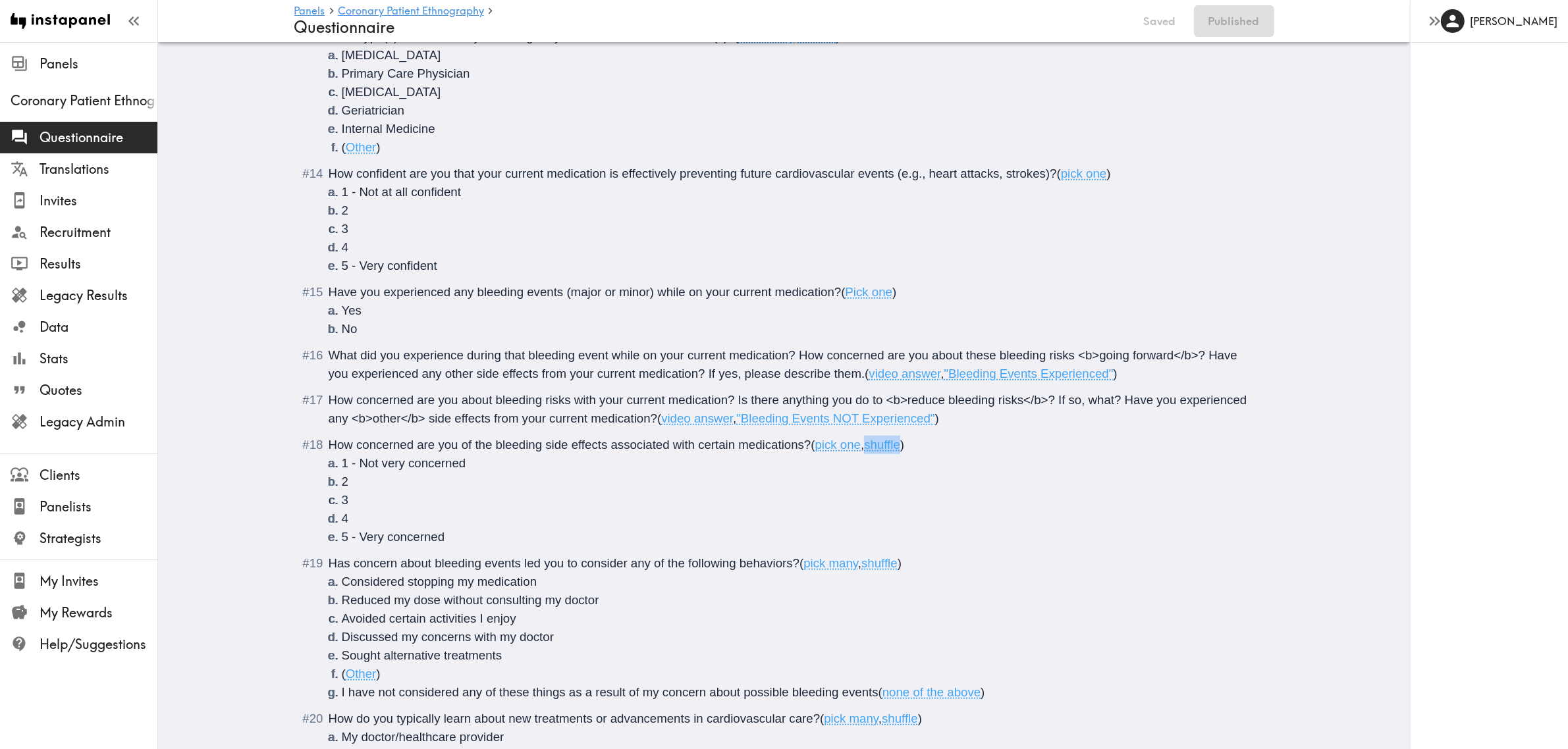
drag, startPoint x: 900, startPoint y: 445, endPoint x: 860, endPoint y: 448, distance: 40.1
click at [860, 448] on span "( pick one , shuffle )" at bounding box center [857, 445] width 93 height 14
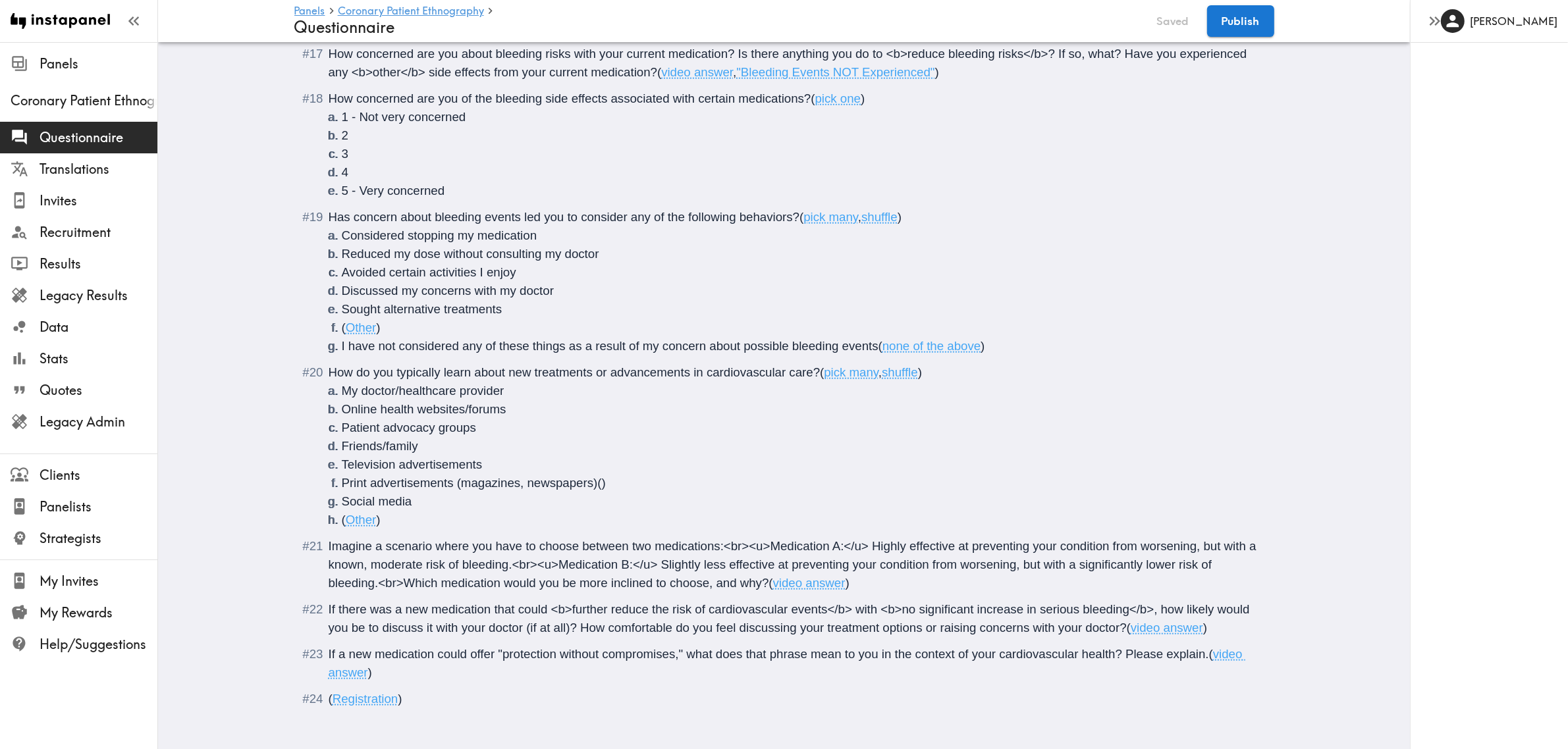
scroll to position [1845, 0]
click at [395, 567] on span "Imagine a scenario where you have to choose between two medications:<br><u>Medi…" at bounding box center [794, 560] width 931 height 50
click at [1235, 27] on button "Publish" at bounding box center [1240, 20] width 67 height 32
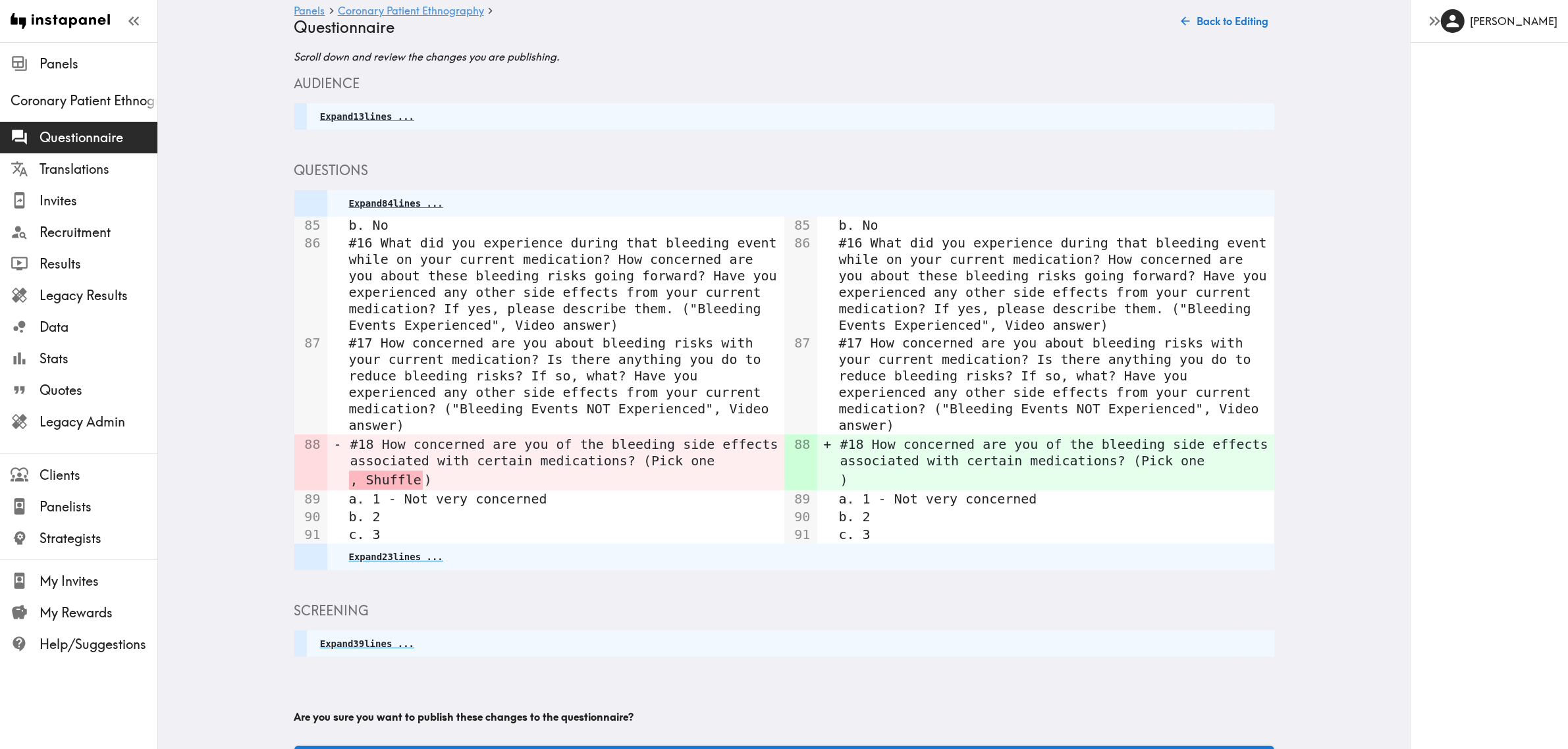
scroll to position [0, 0]
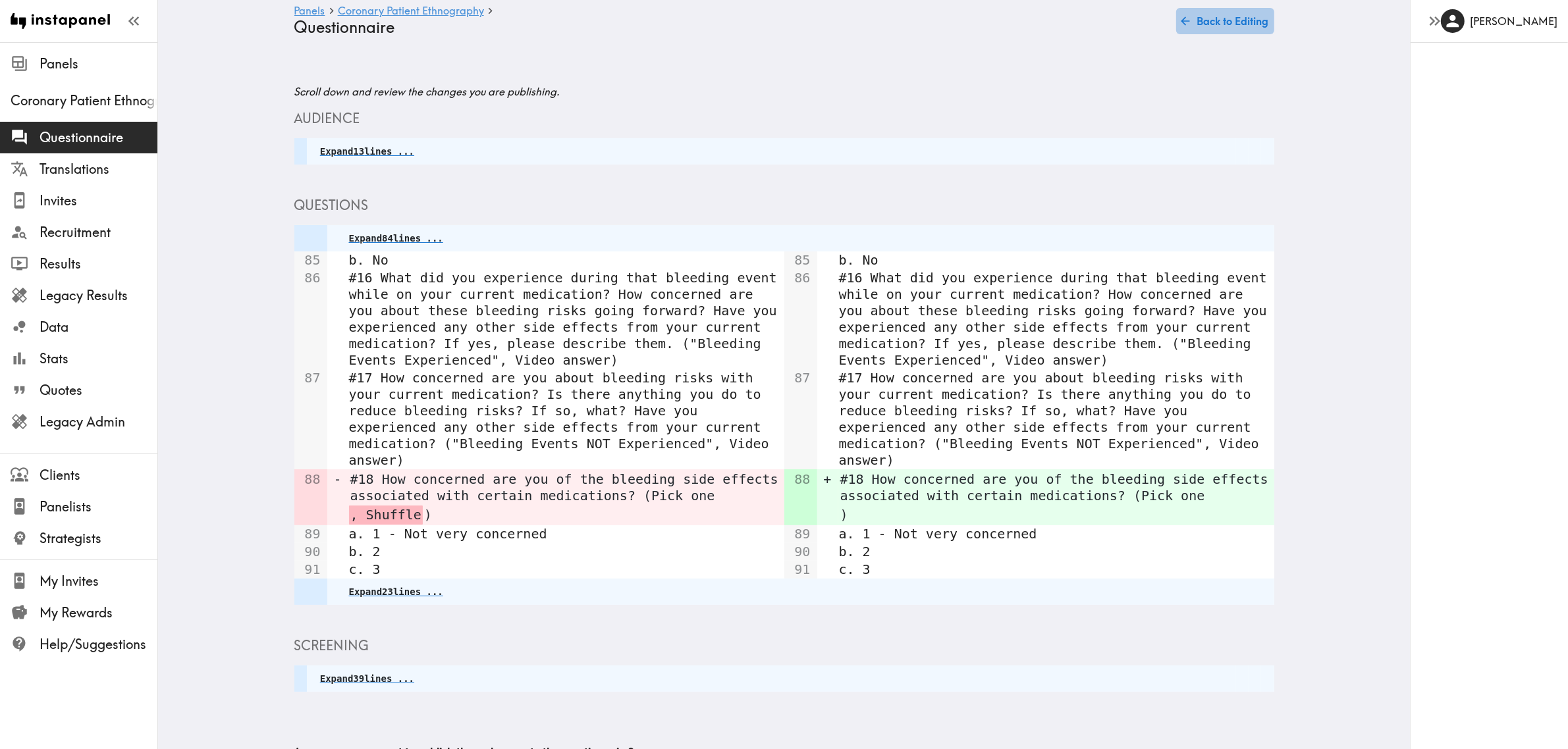
click at [1246, 25] on button "Back to Editing" at bounding box center [1225, 20] width 98 height 26
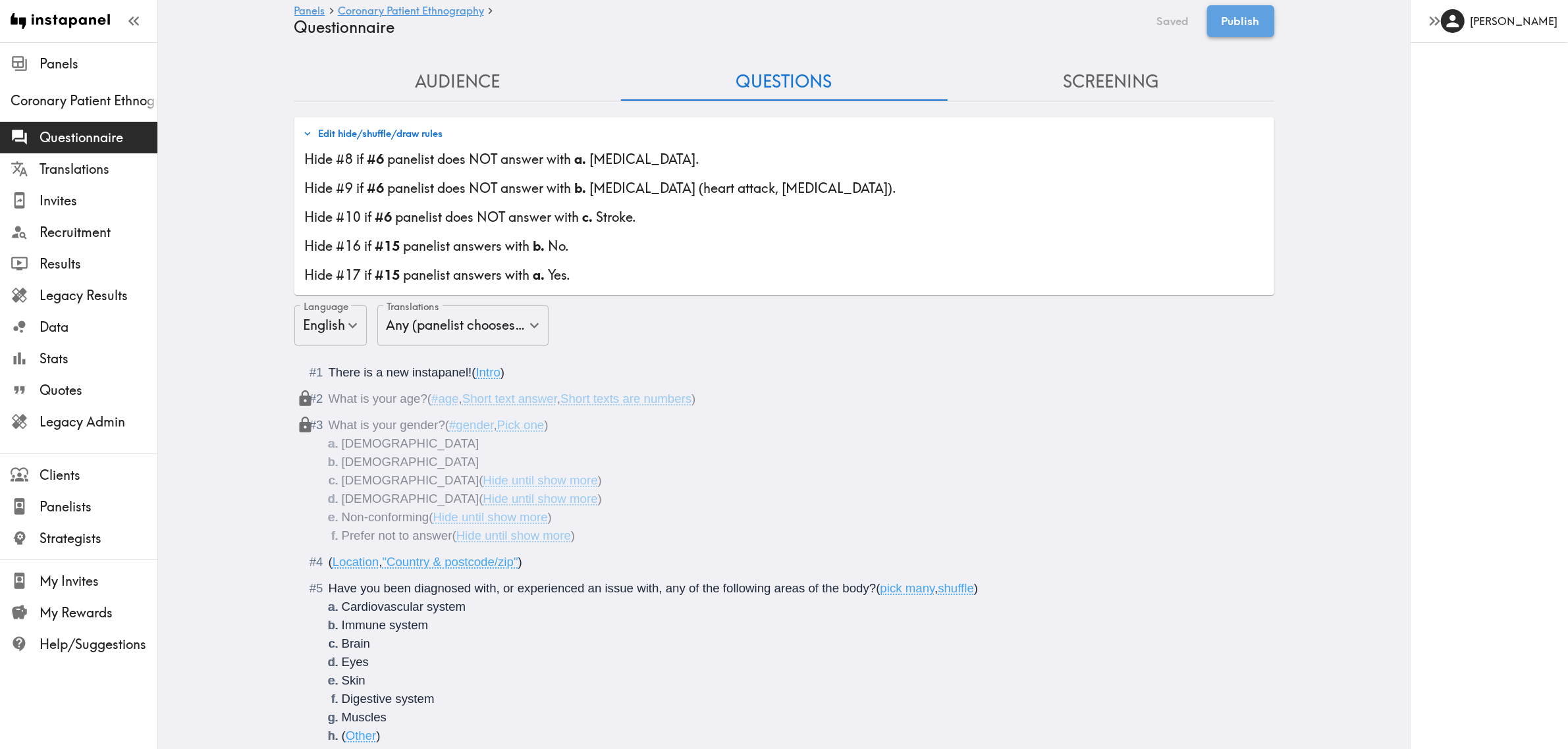
click at [1221, 23] on button "Publish" at bounding box center [1240, 20] width 67 height 32
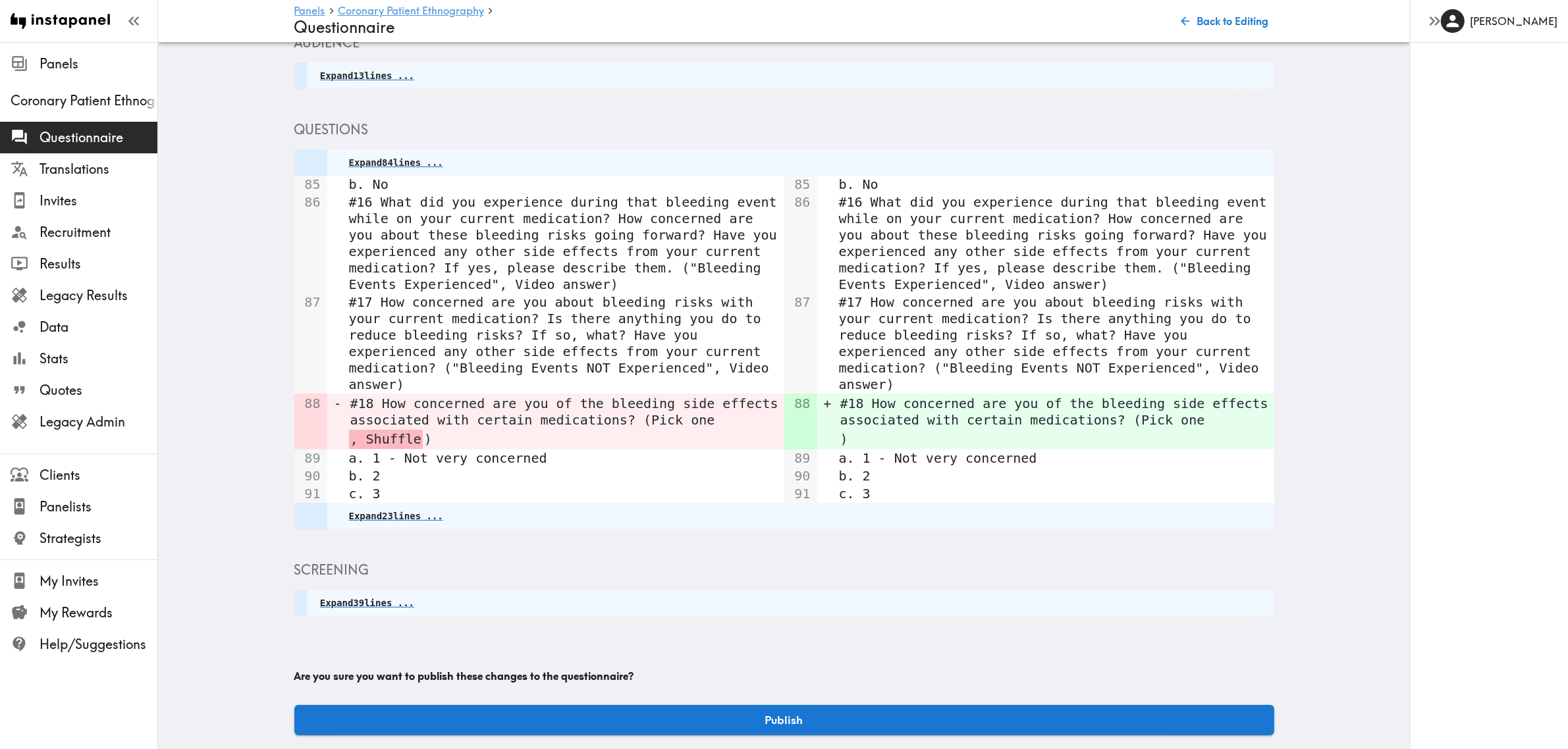
scroll to position [78, 0]
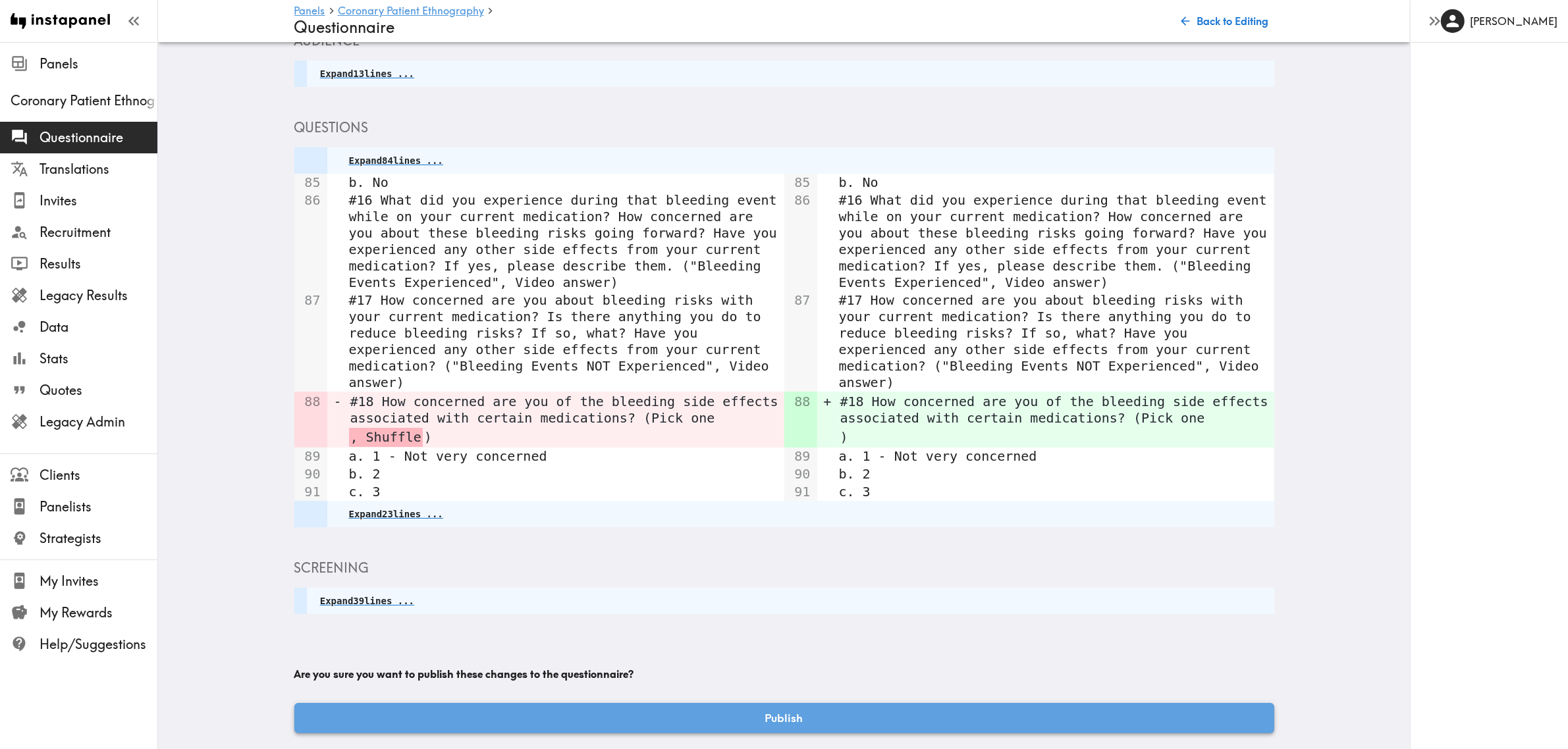
click at [728, 706] on button "Publish" at bounding box center [784, 717] width 980 height 30
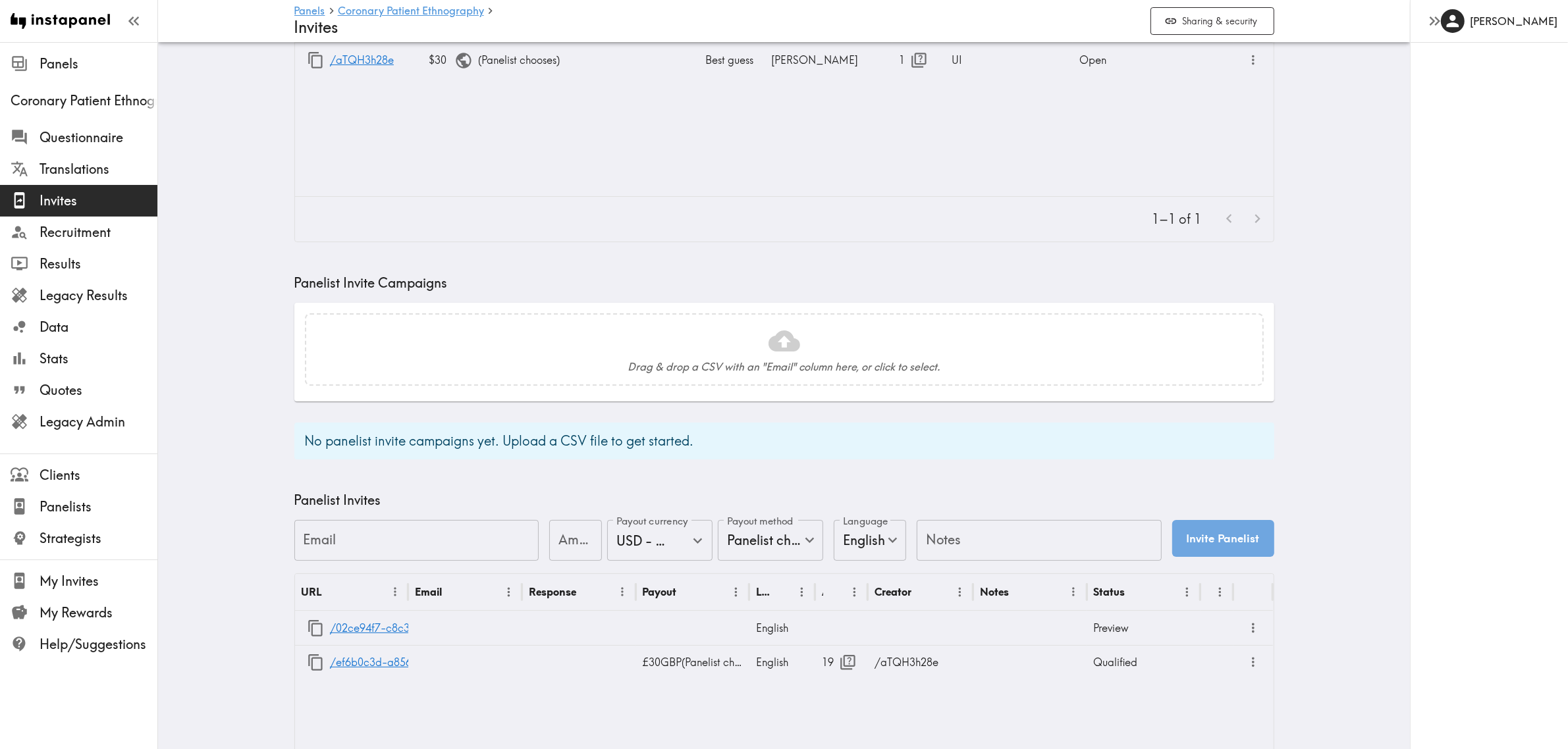
scroll to position [232, 0]
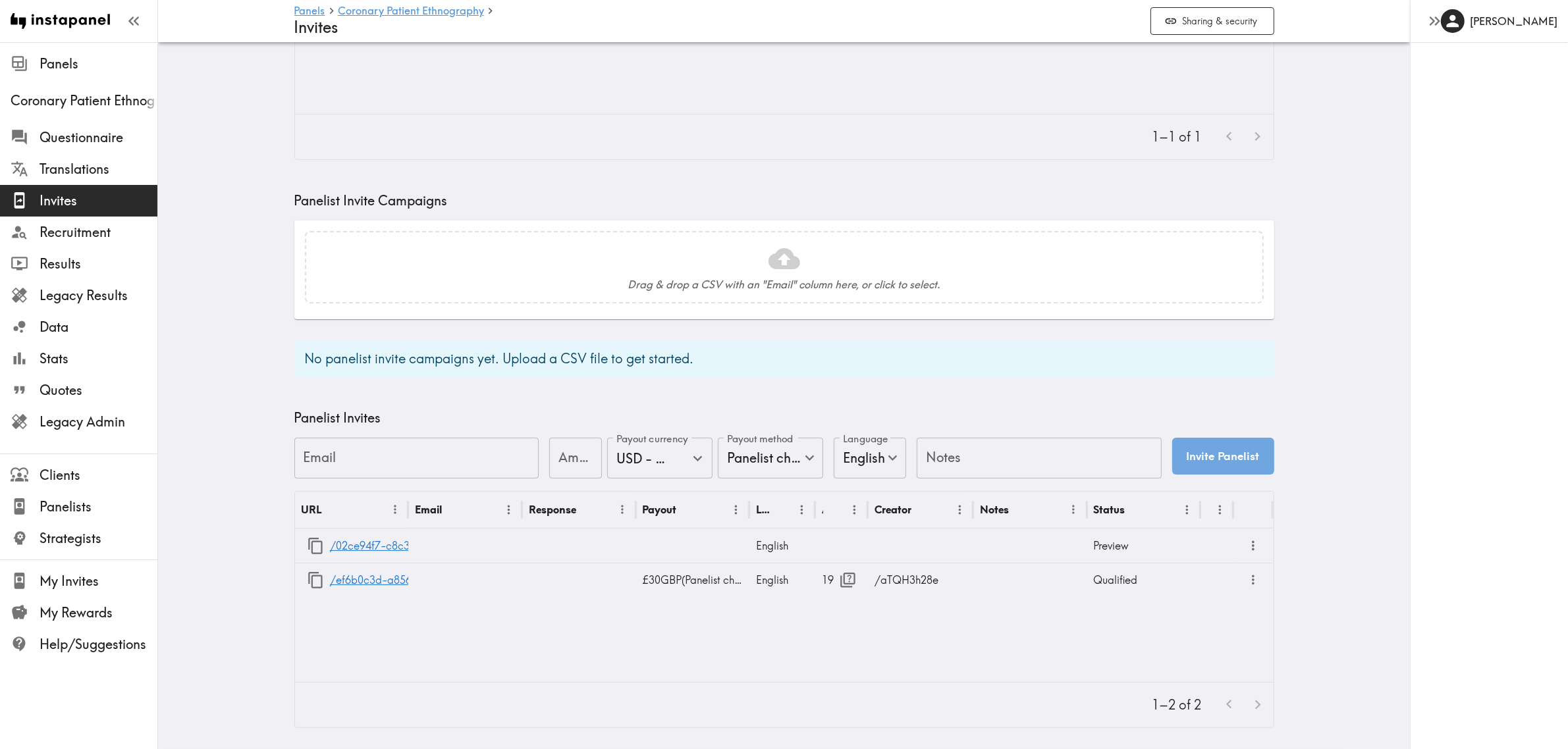
drag, startPoint x: 244, startPoint y: 231, endPoint x: 275, endPoint y: 264, distance: 45.3
click at [243, 231] on main "Panels Coronary Patient Ethnography Invites Sharing & security Shareable Invite…" at bounding box center [784, 284] width 1252 height 930
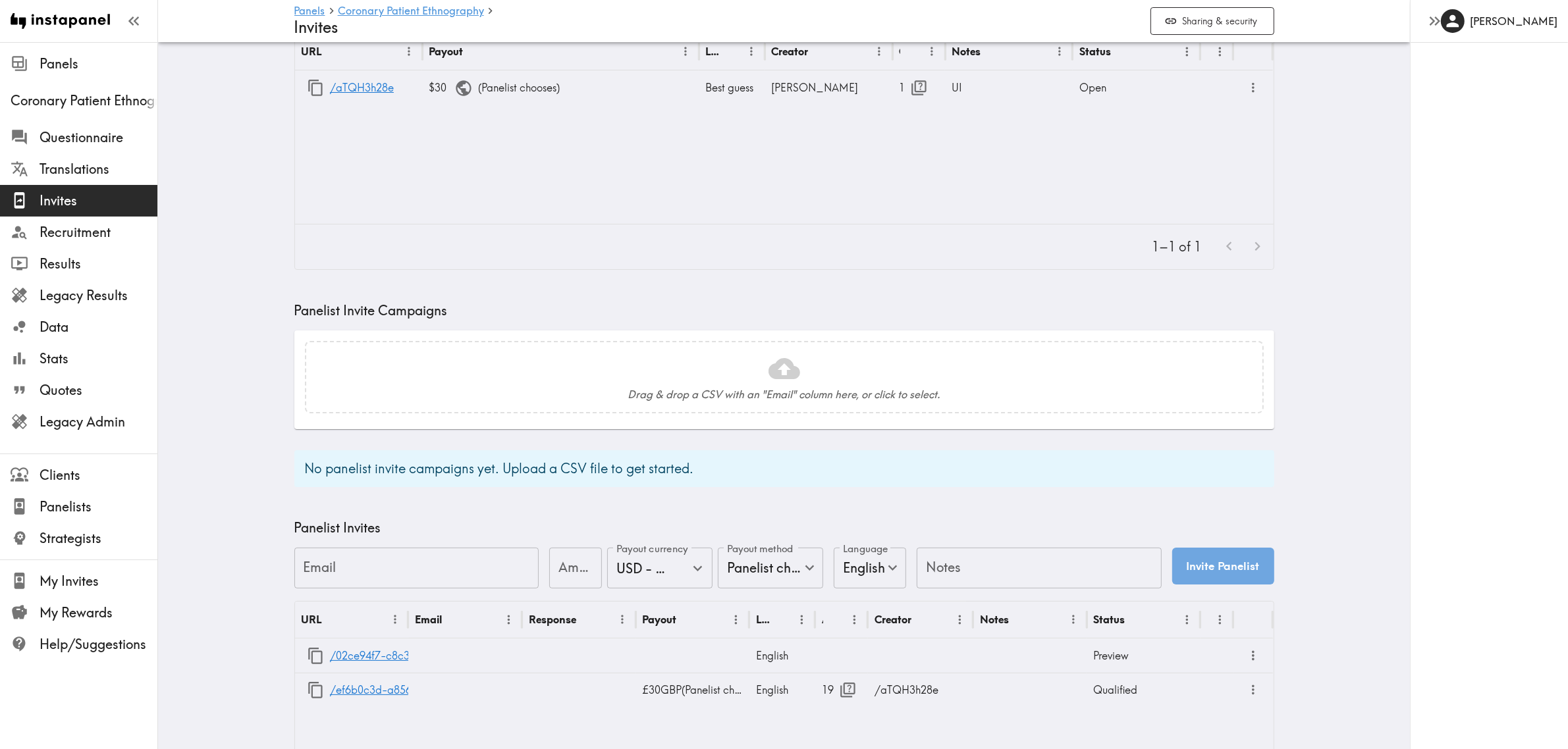
scroll to position [0, 0]
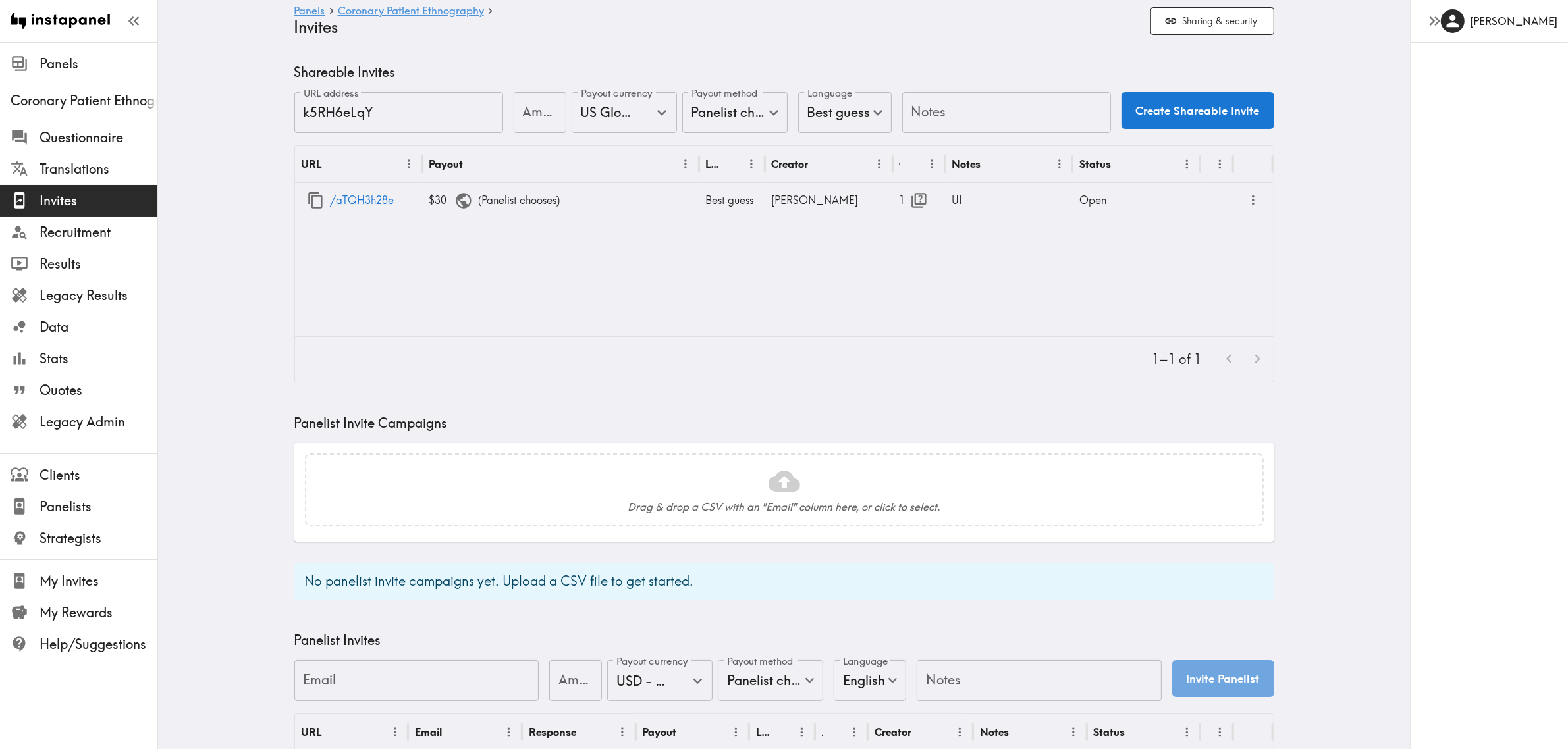
click at [223, 204] on main "Panels Coronary Patient Ethnography Invites Sharing & security Shareable Invite…" at bounding box center [784, 506] width 1252 height 930
click at [87, 129] on span "Questionnaire" at bounding box center [98, 138] width 118 height 19
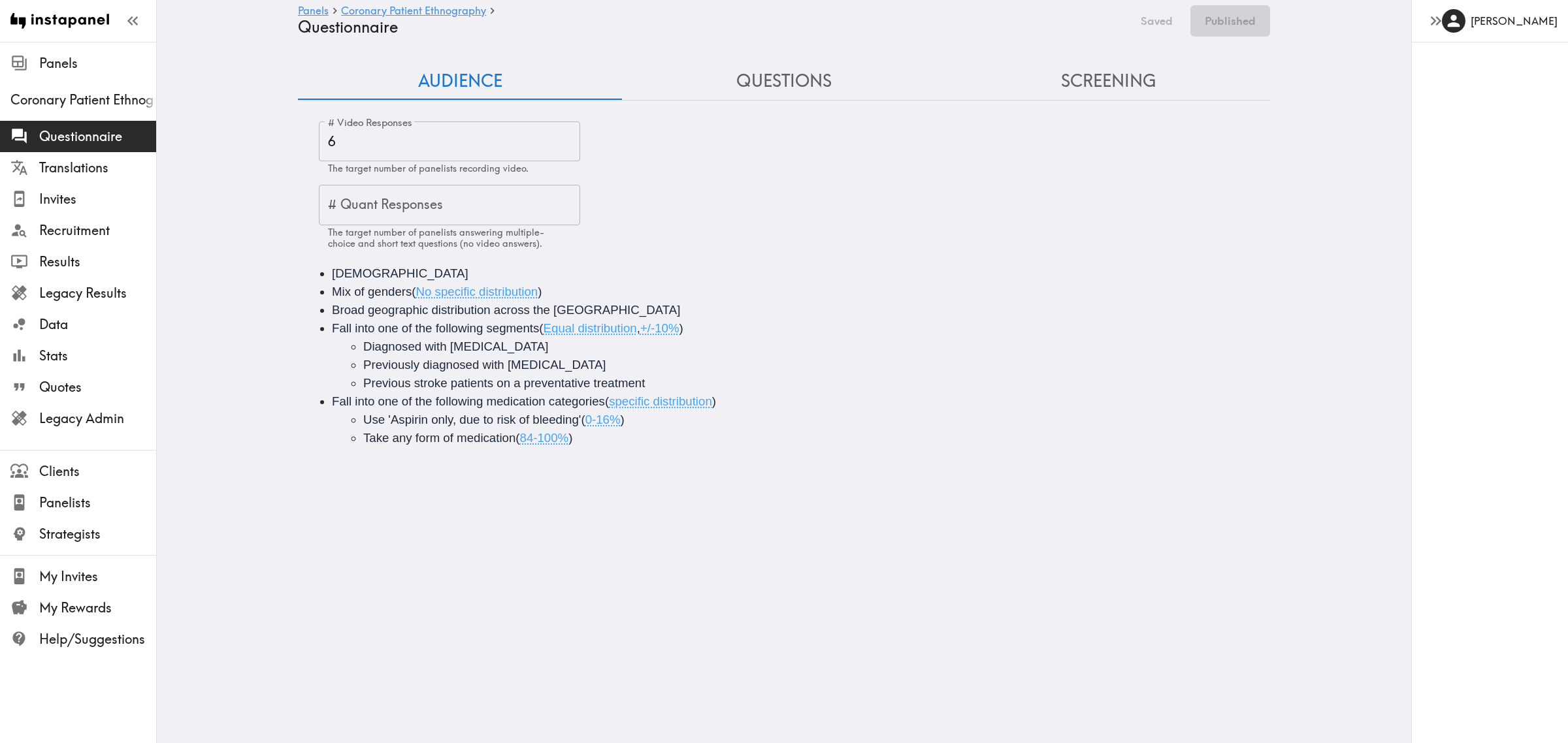
click at [762, 85] on button "Questions" at bounding box center [784, 81] width 324 height 37
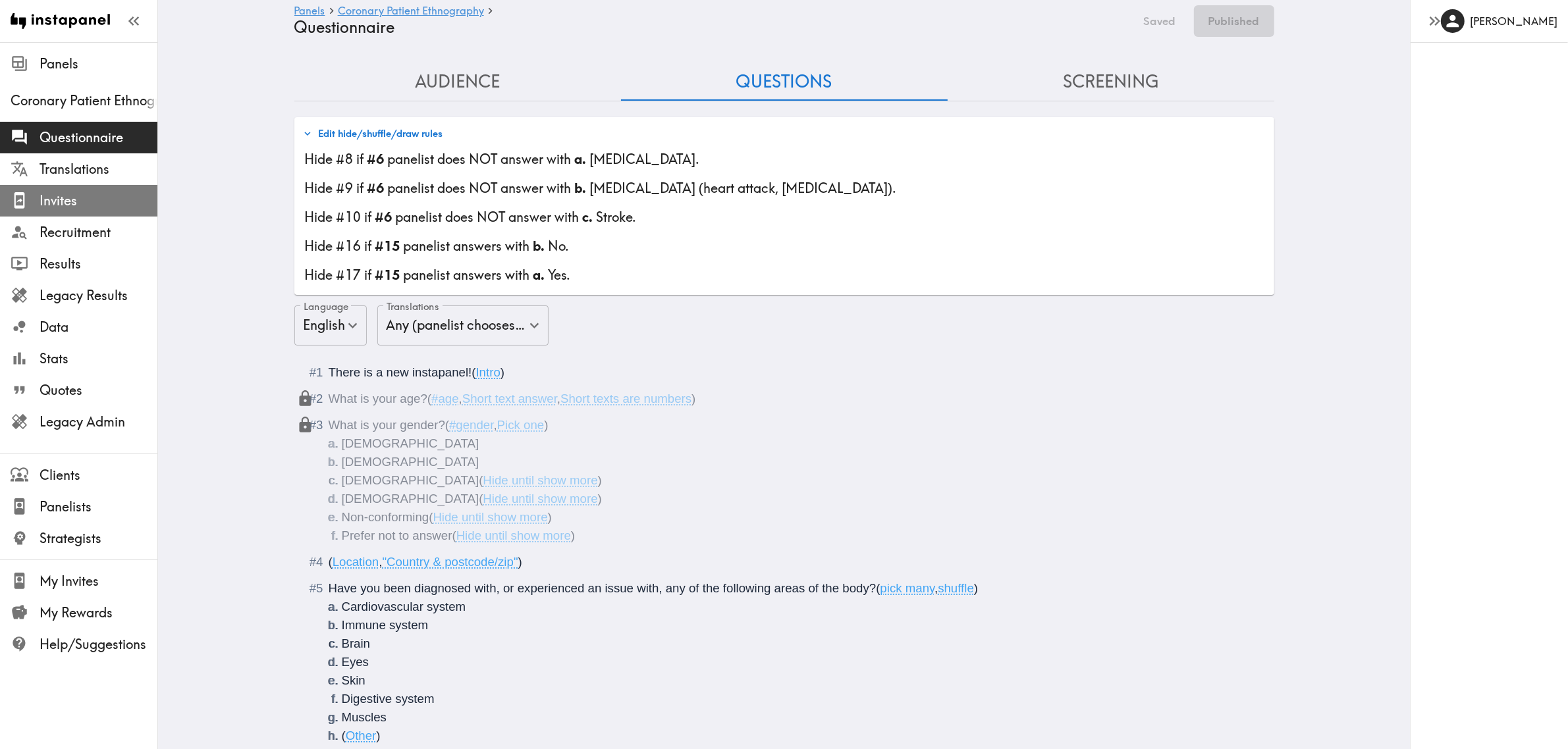
click at [83, 197] on span "Invites" at bounding box center [98, 201] width 118 height 19
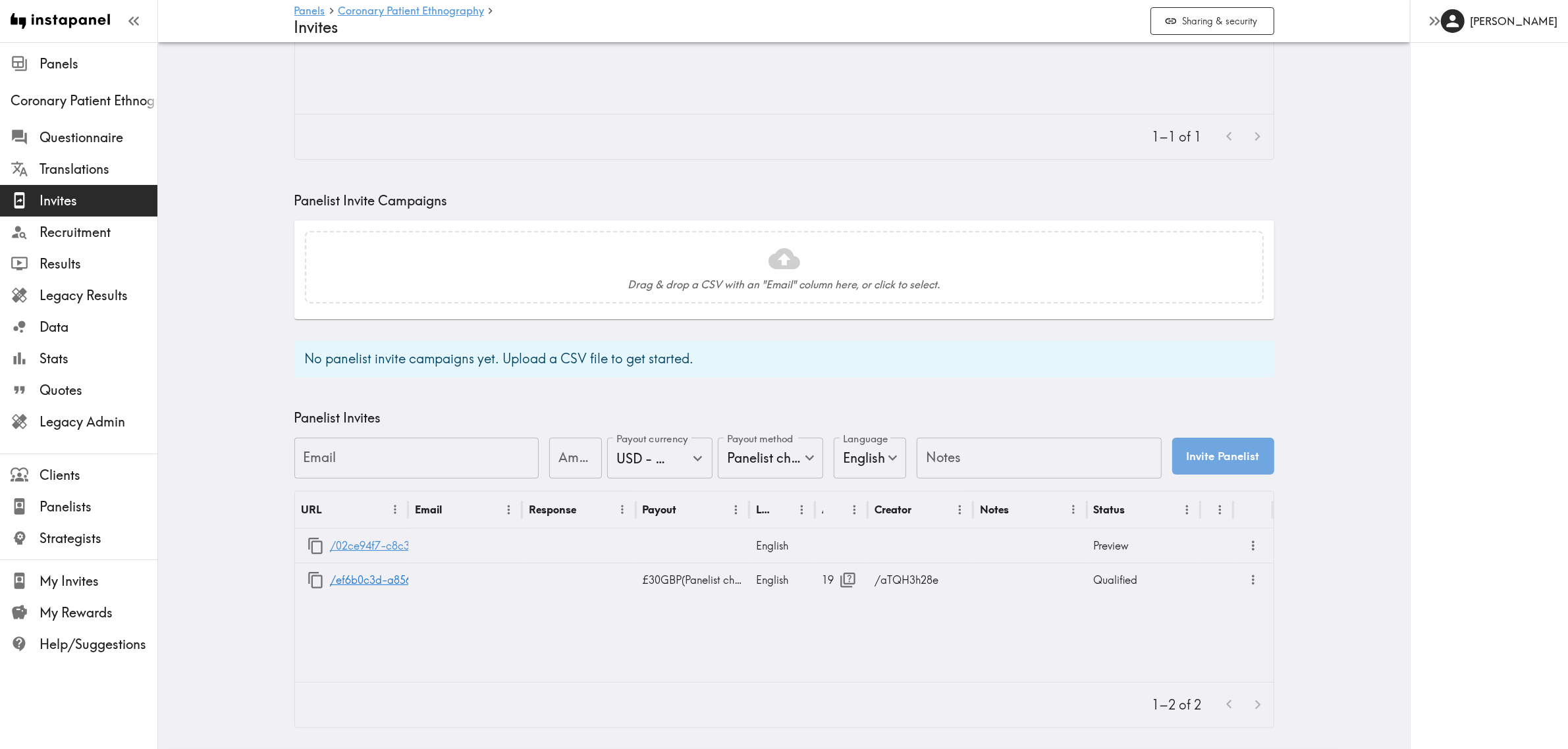
scroll to position [232, 0]
click at [301, 537] on button "button" at bounding box center [315, 546] width 28 height 28
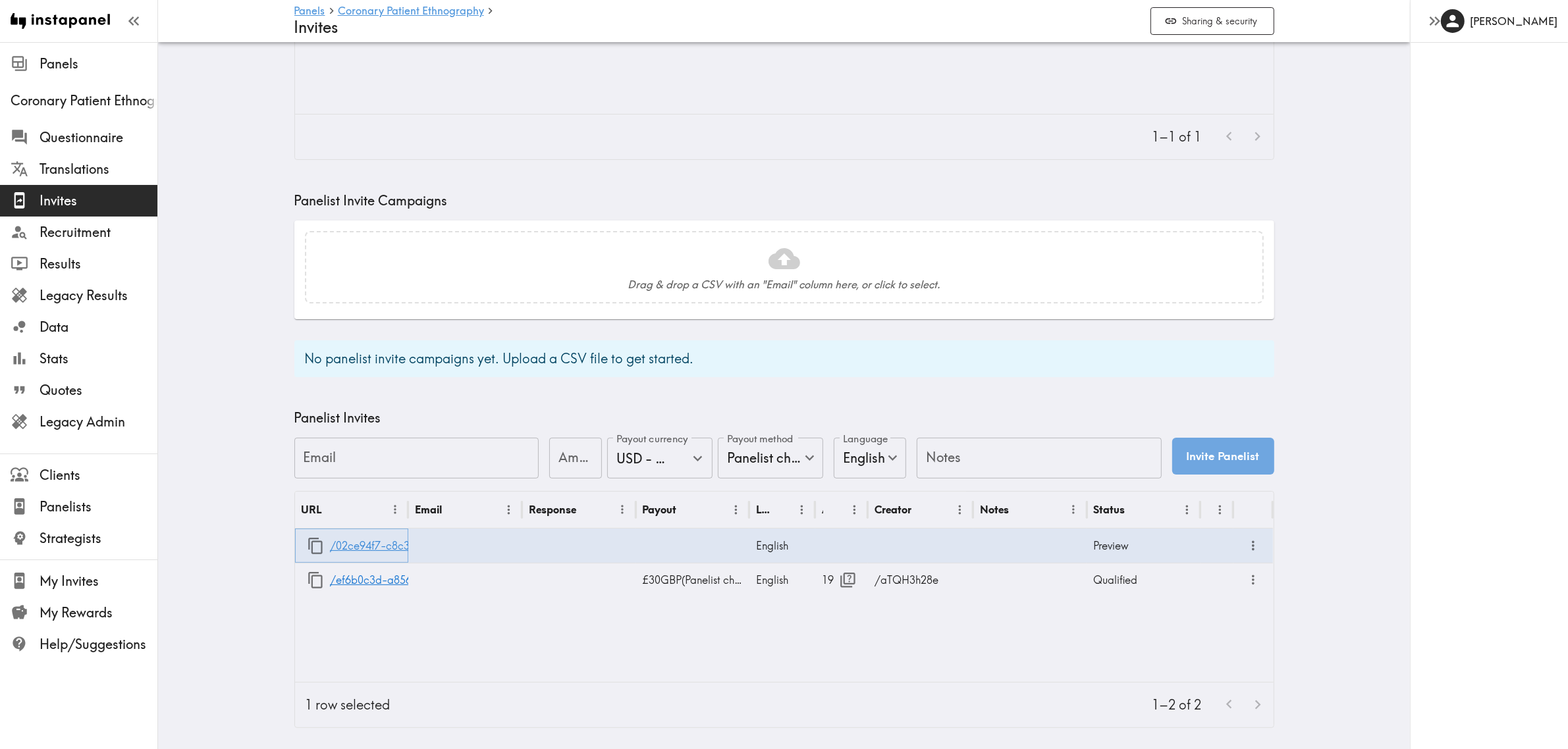
click at [359, 531] on link "/02ce94f7-c8c3-4fd3-9dbd-091df02b95bb" at bounding box center [436, 546] width 214 height 33
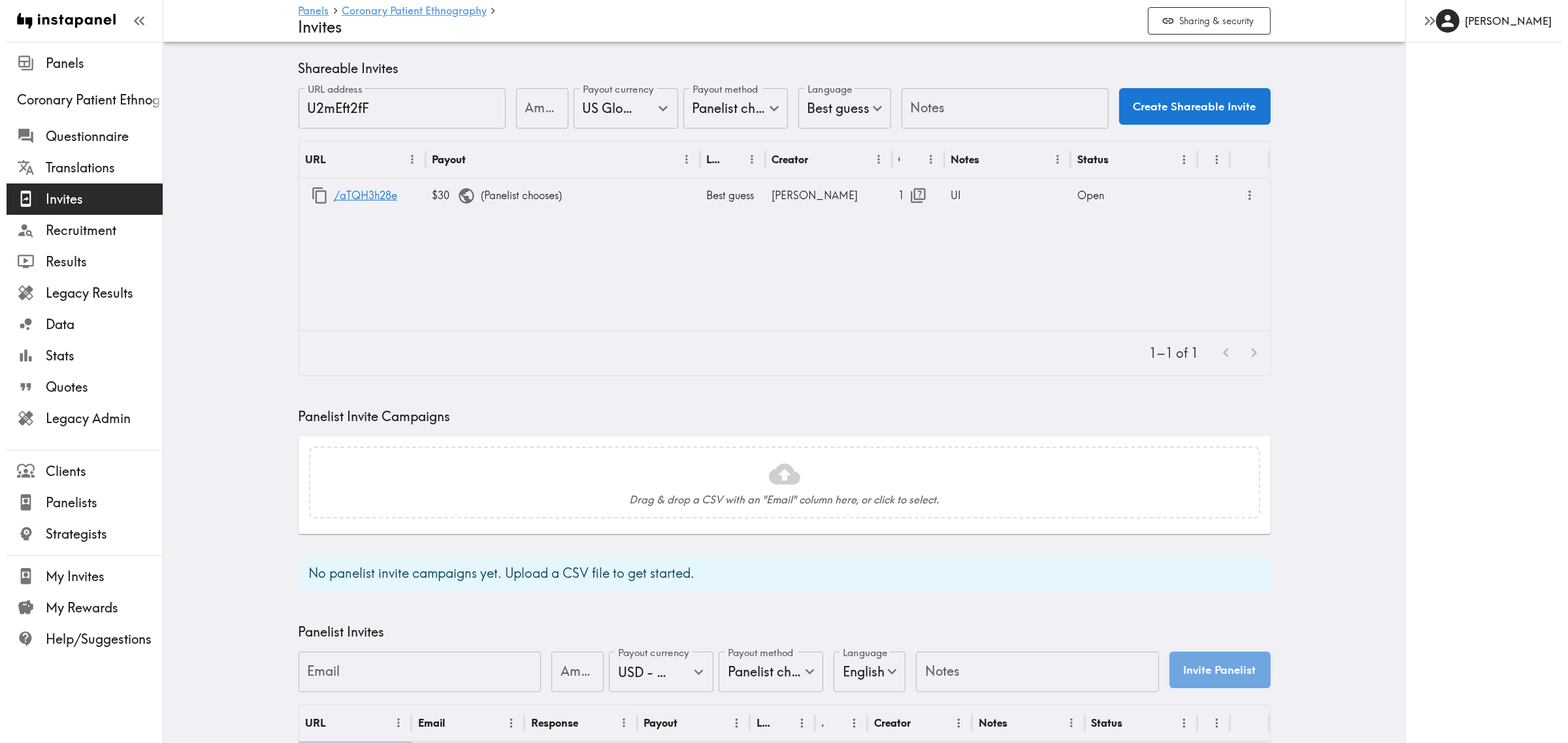
scroll to position [0, 0]
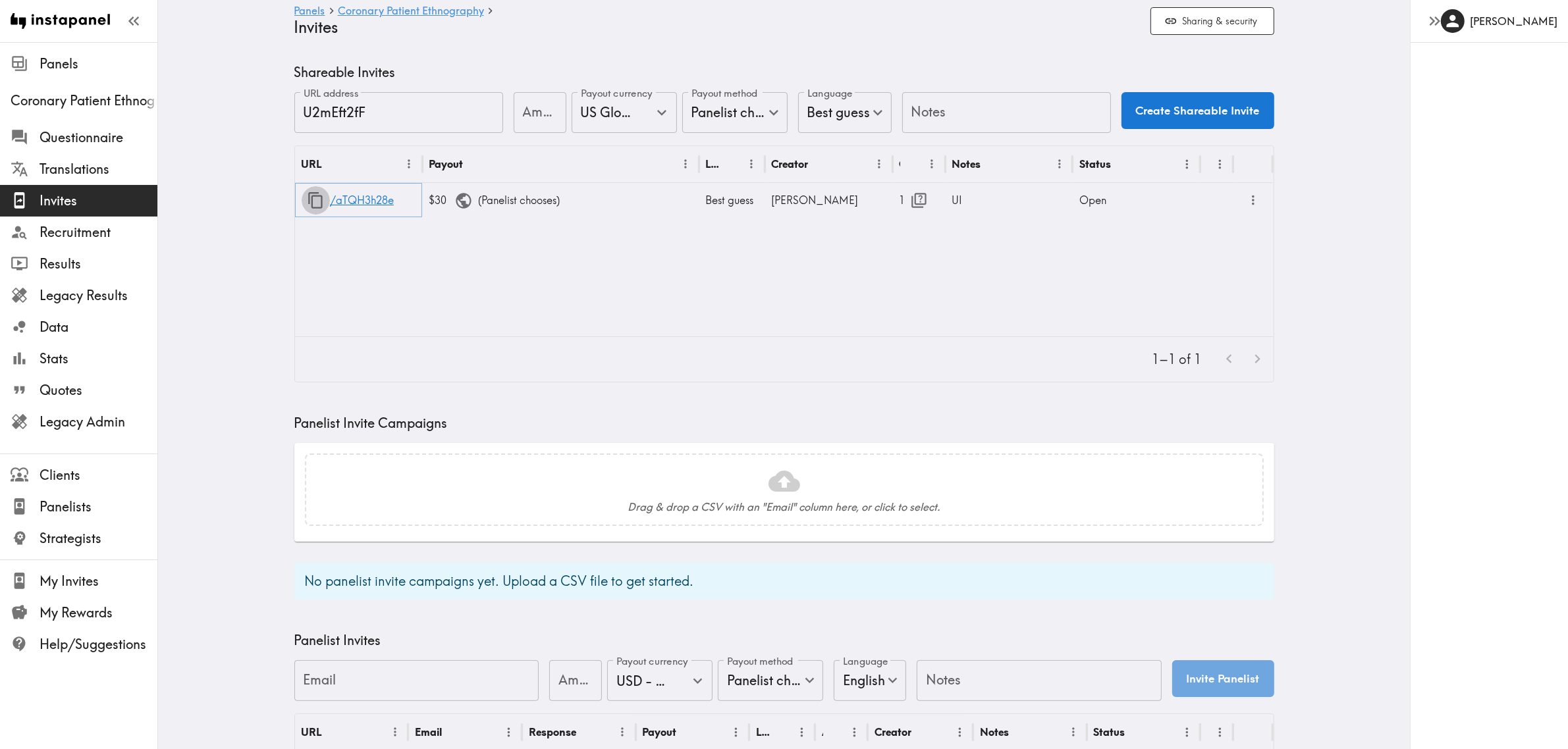
click at [307, 202] on icon "button" at bounding box center [315, 200] width 18 height 18
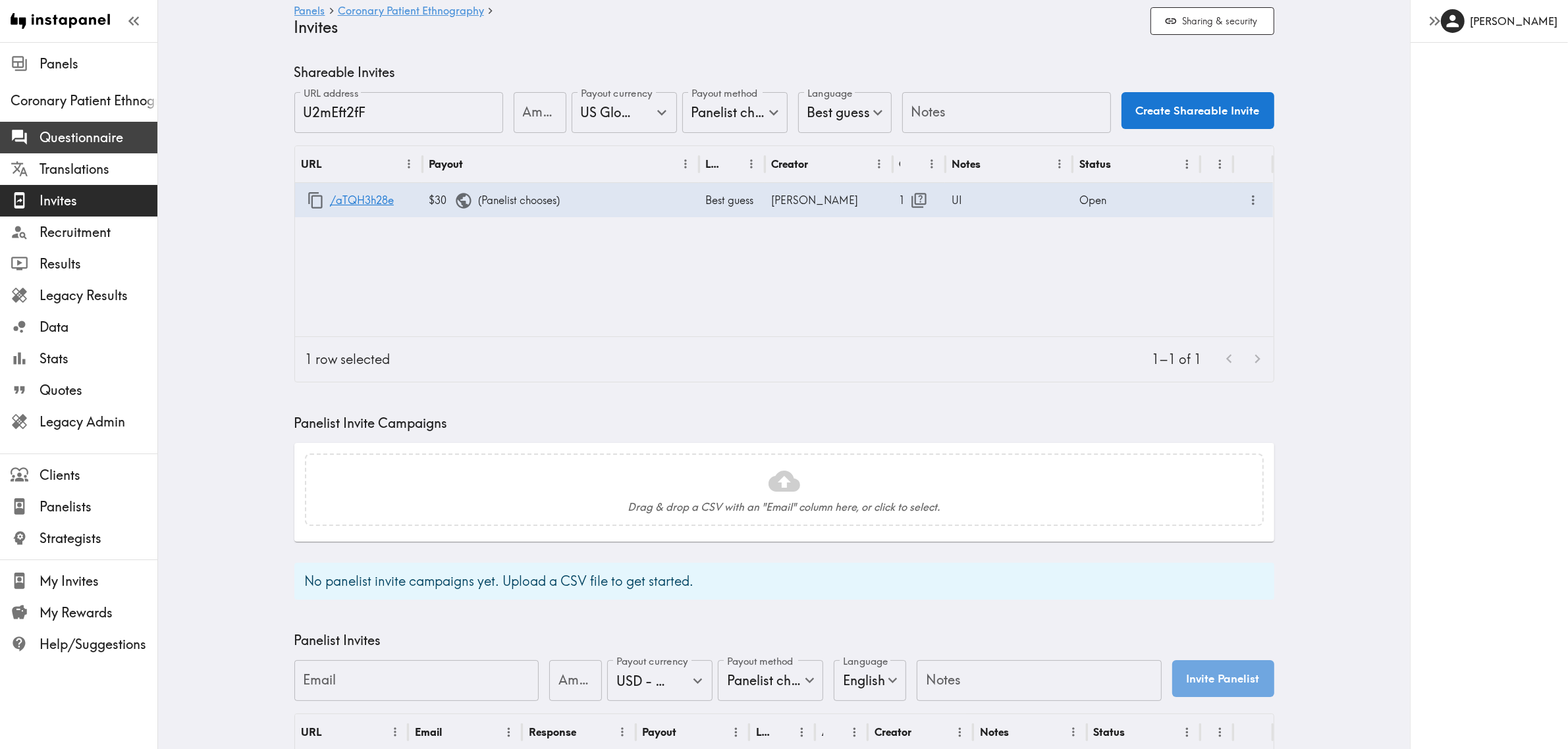
click at [112, 132] on span "Questionnaire" at bounding box center [98, 138] width 118 height 19
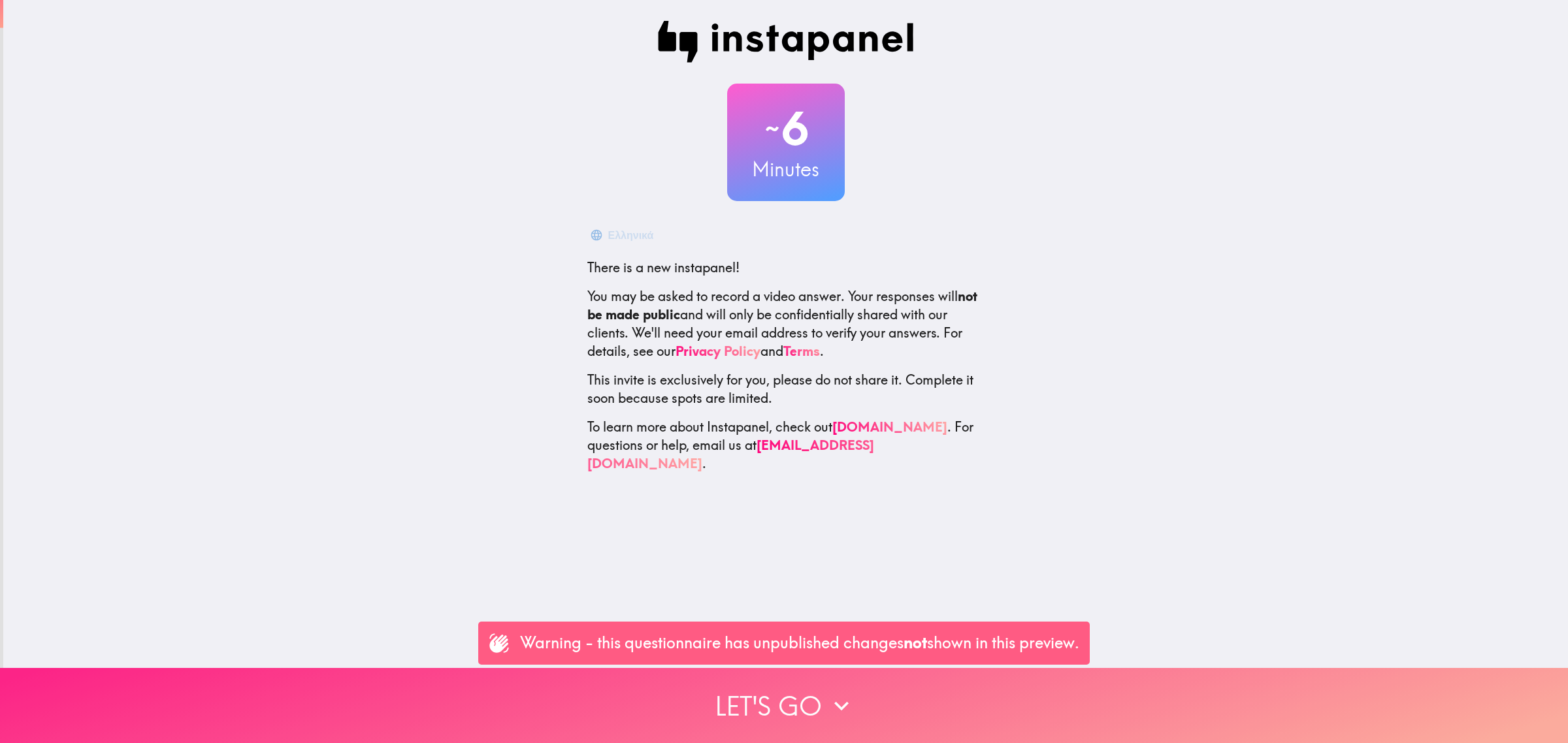
click at [867, 697] on button "Let's go" at bounding box center [784, 706] width 1568 height 75
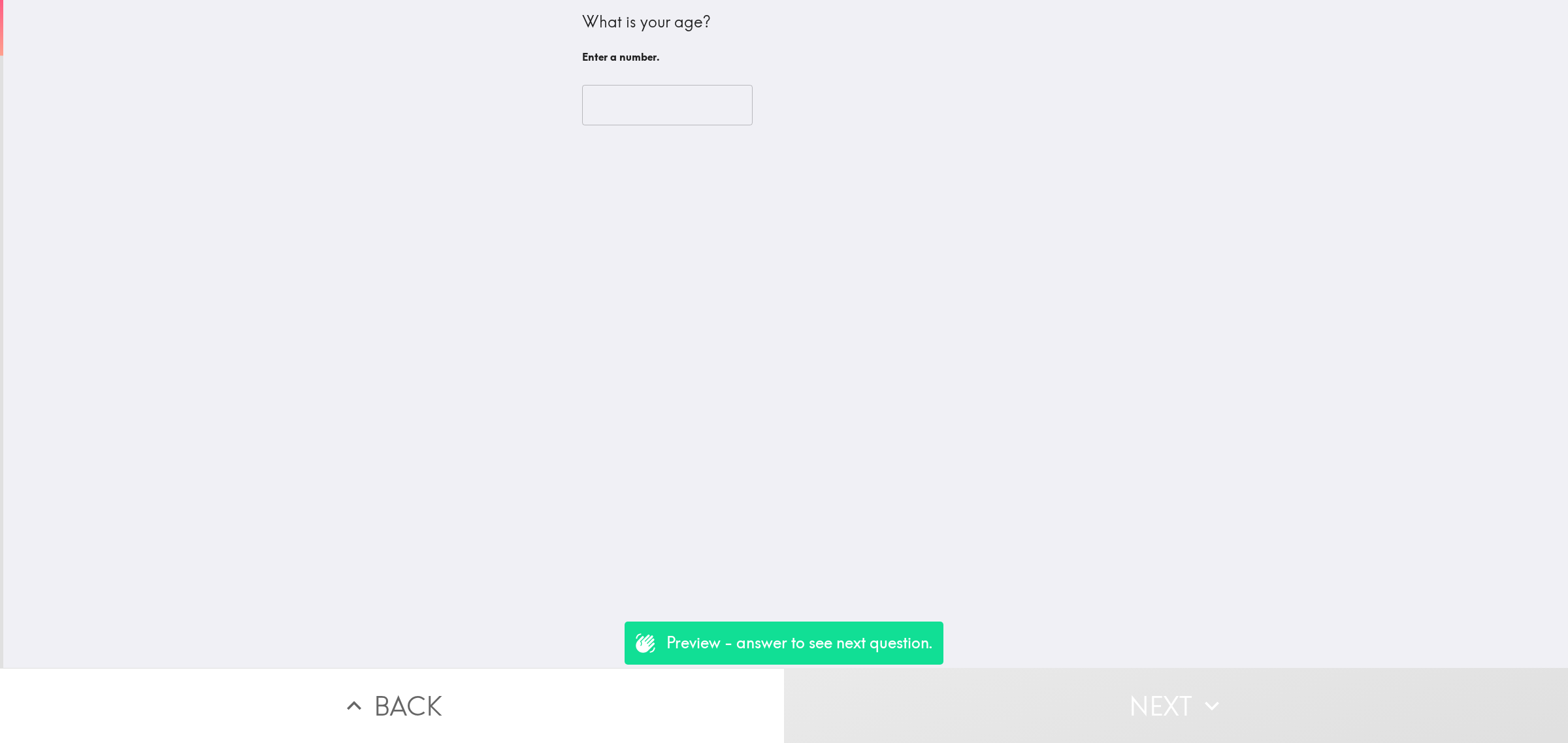
click at [618, 104] on input "number" at bounding box center [667, 105] width 170 height 41
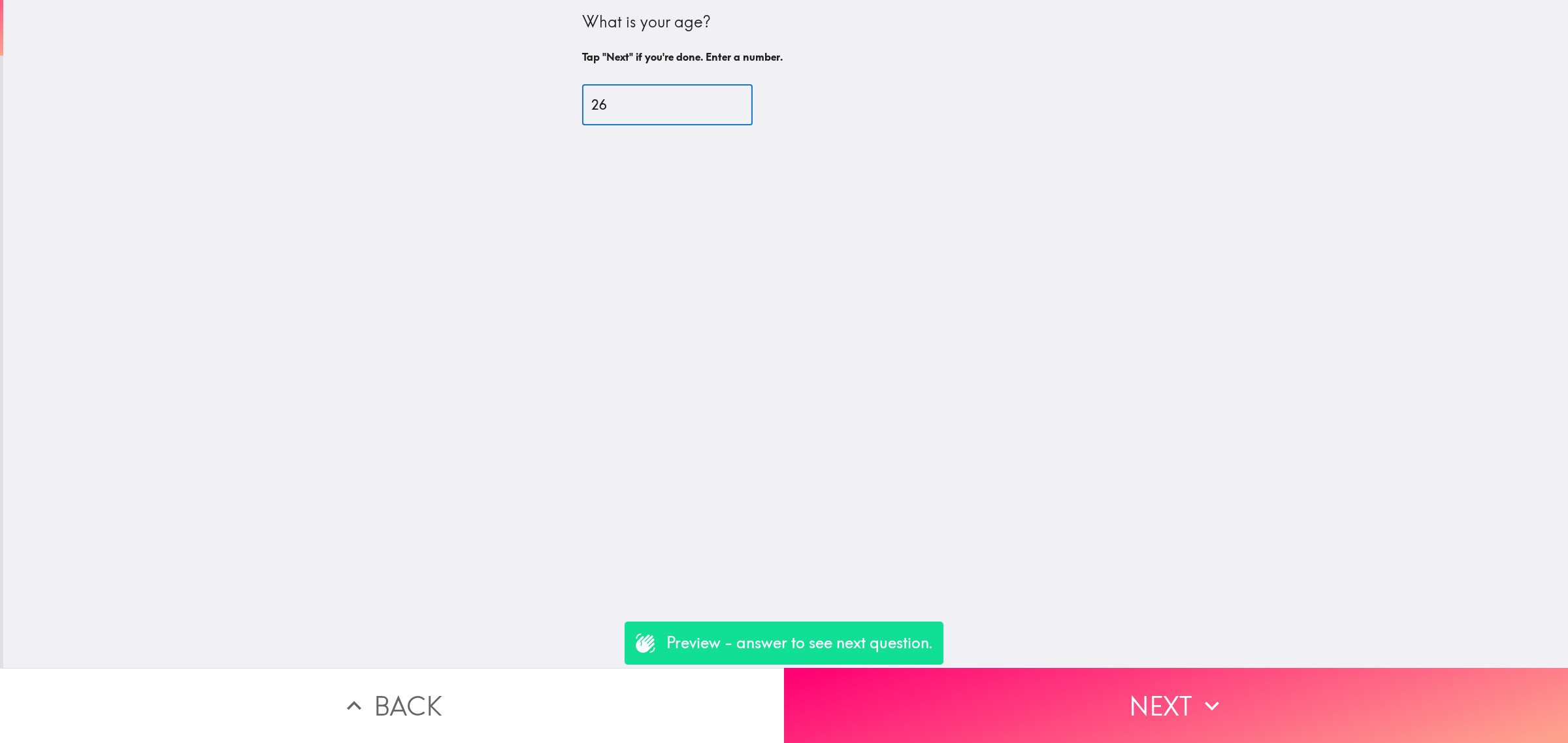
type input "26"
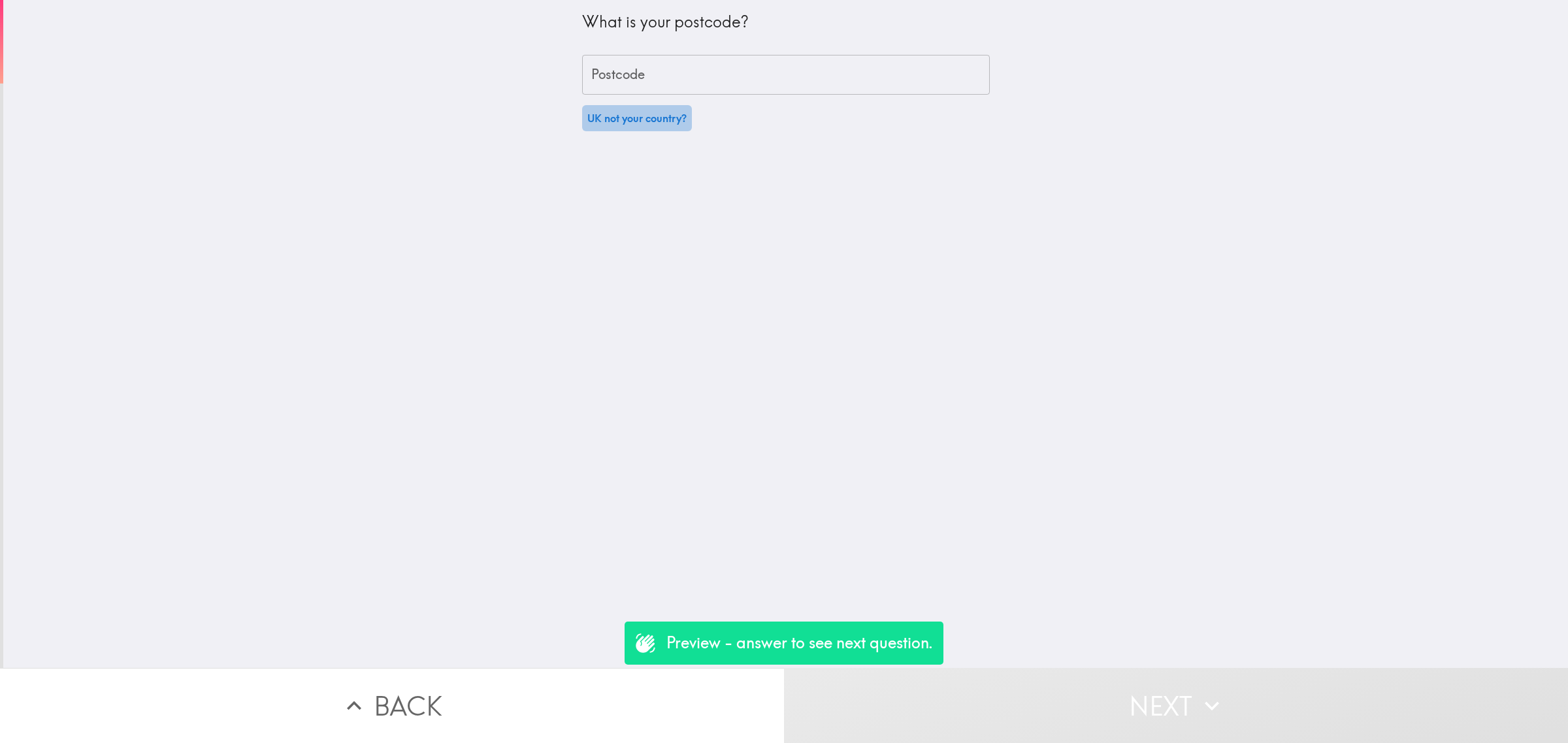
click at [623, 113] on button "UK not your country?" at bounding box center [637, 118] width 110 height 26
click at [655, 133] on input "United Kingdom of [GEOGRAPHIC_DATA] and [GEOGRAPHIC_DATA] ([GEOGRAPHIC_DATA])" at bounding box center [767, 125] width 359 height 29
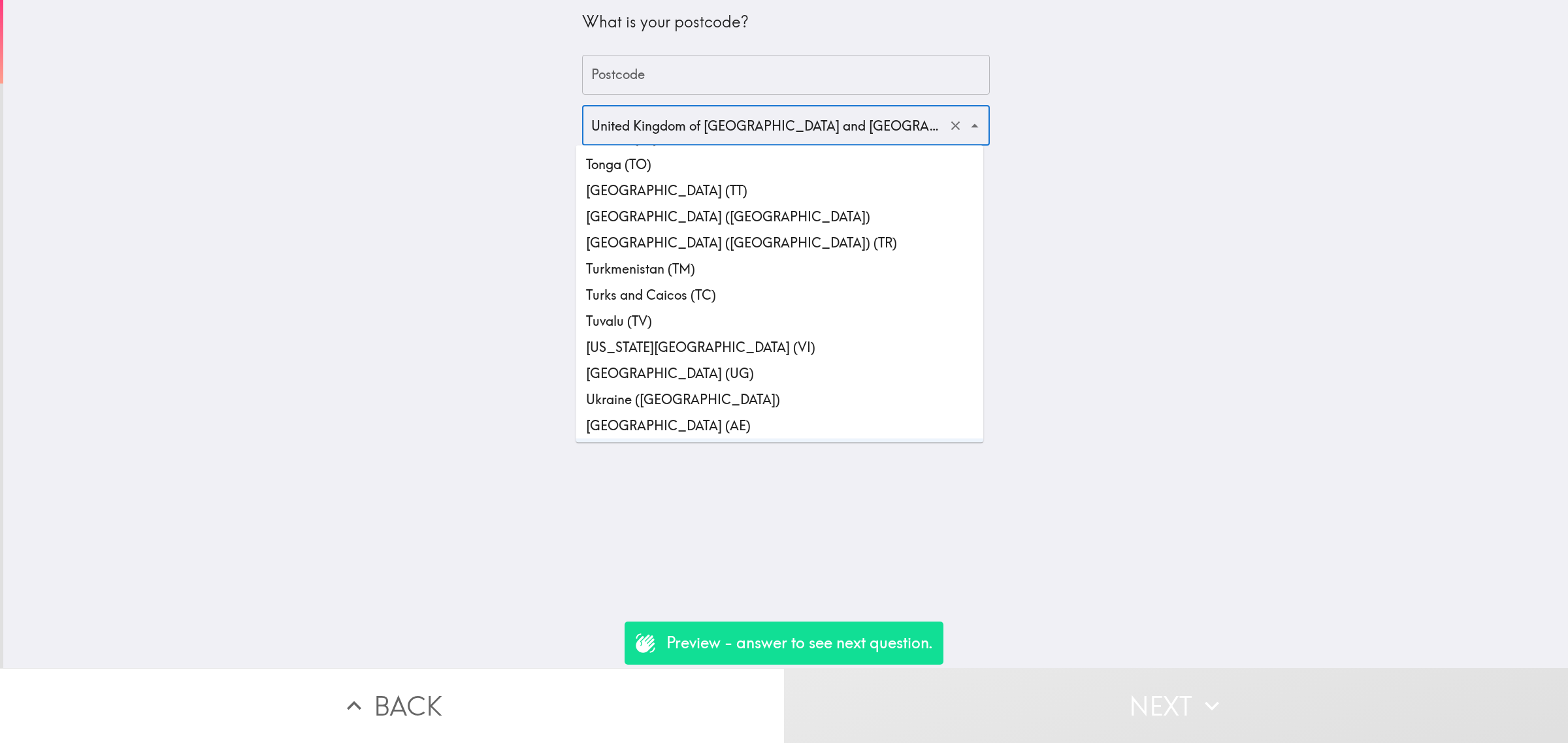
scroll to position [6004, 0]
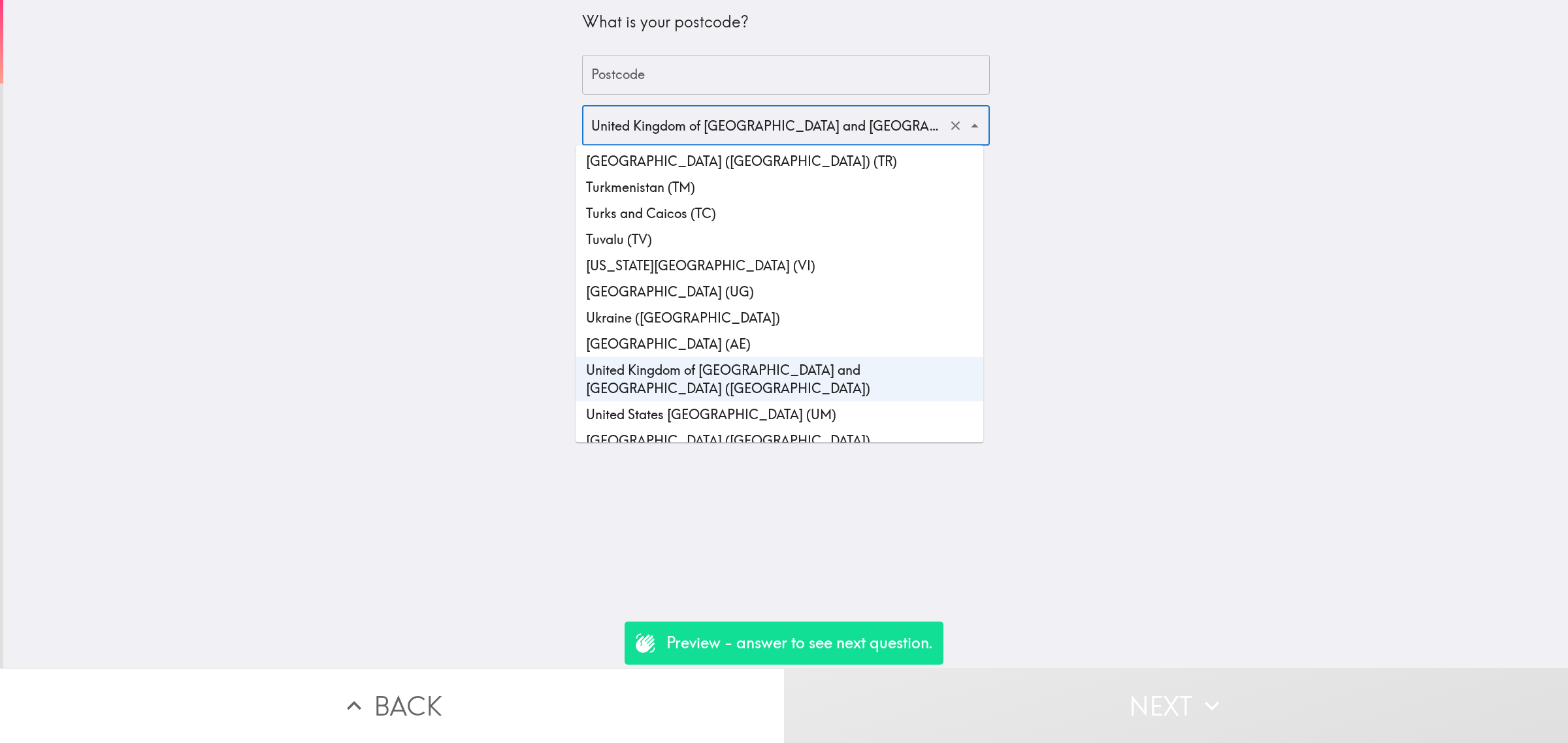
click at [703, 428] on li "[GEOGRAPHIC_DATA] ([GEOGRAPHIC_DATA])" at bounding box center [778, 441] width 407 height 26
type input "[GEOGRAPHIC_DATA] ([GEOGRAPHIC_DATA])"
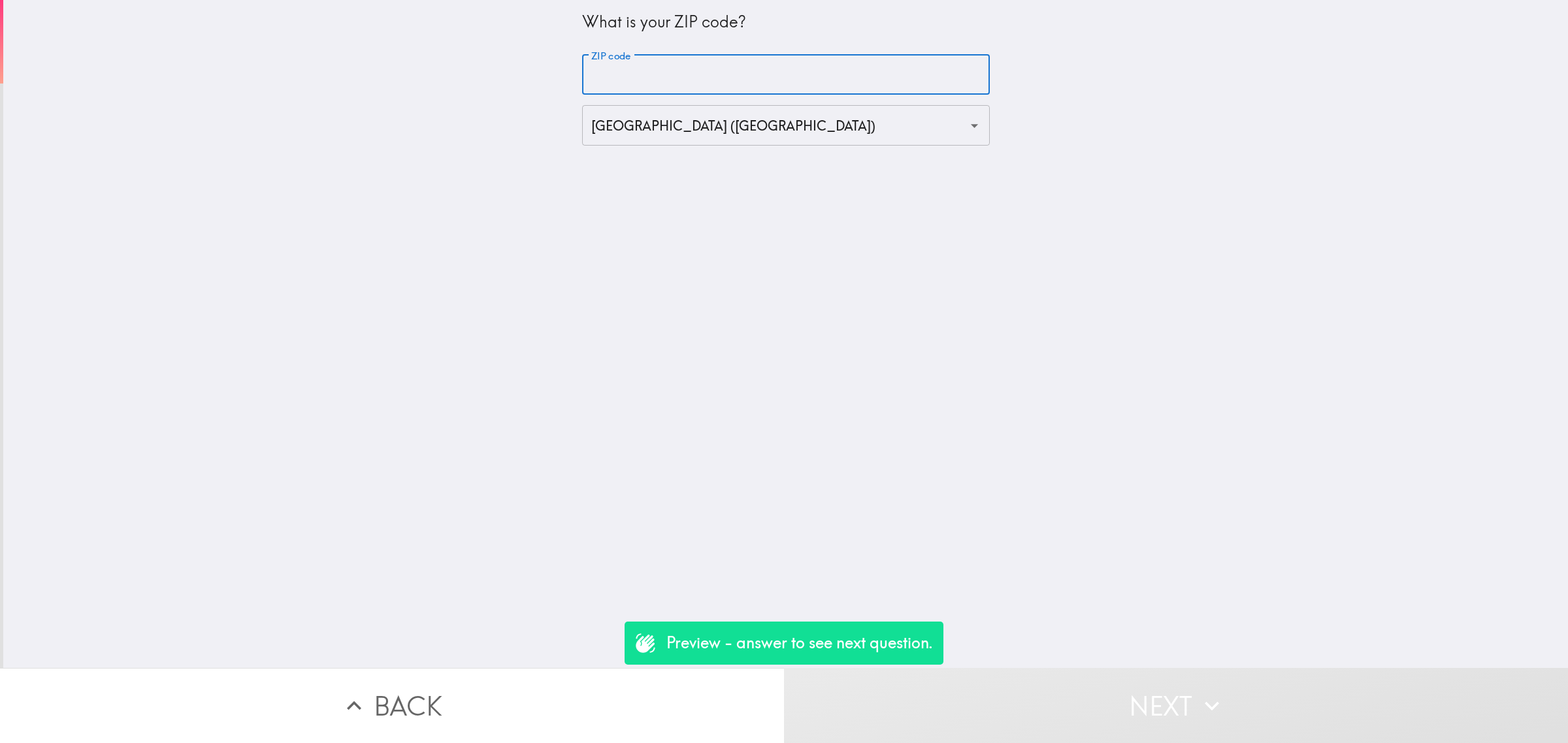
click at [645, 67] on input "ZIP code" at bounding box center [785, 75] width 407 height 41
type input "90000"
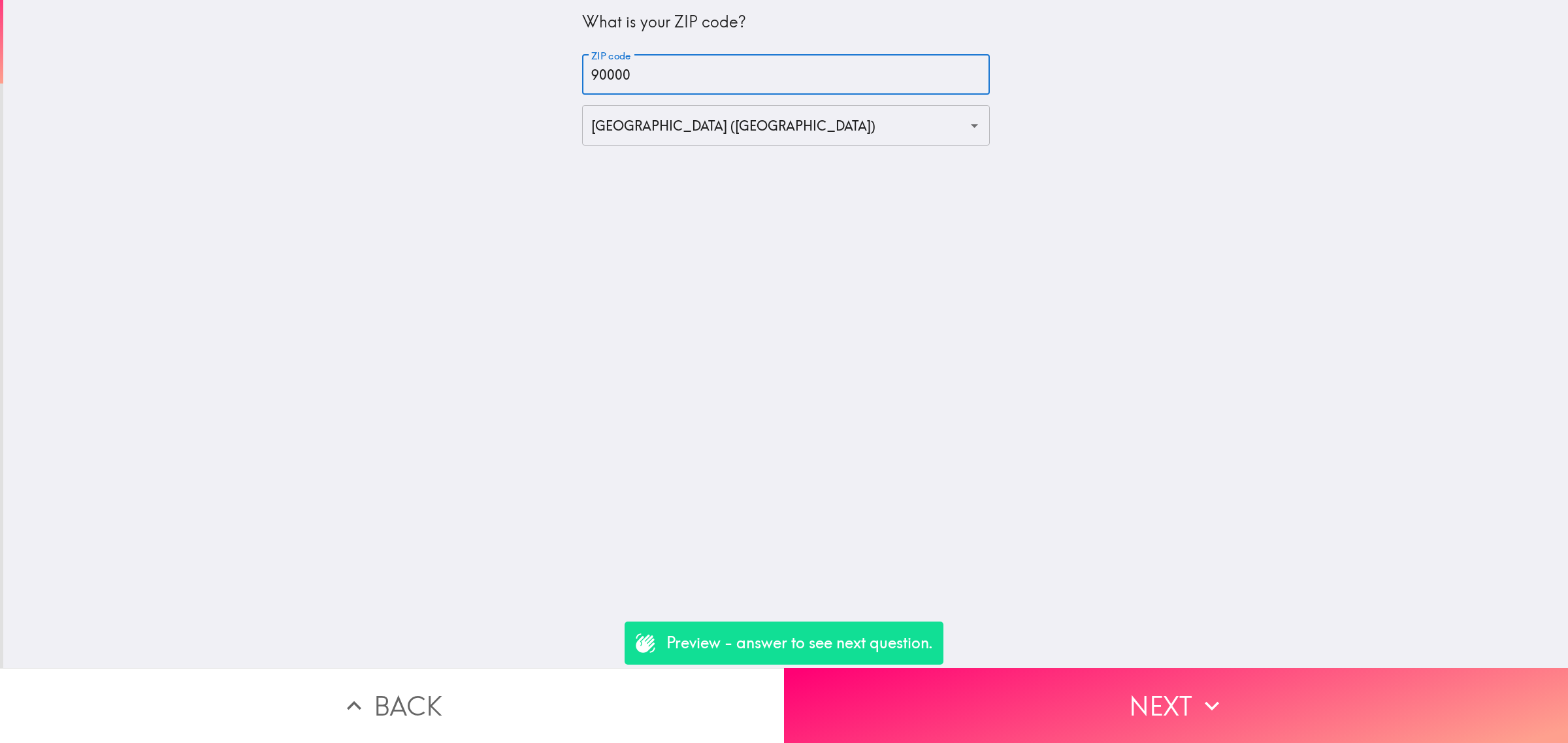
click at [807, 275] on div "What is your ZIP code? ZIP code 90000 ZIP code [GEOGRAPHIC_DATA] ([GEOGRAPHIC_D…" at bounding box center [785, 334] width 1565 height 668
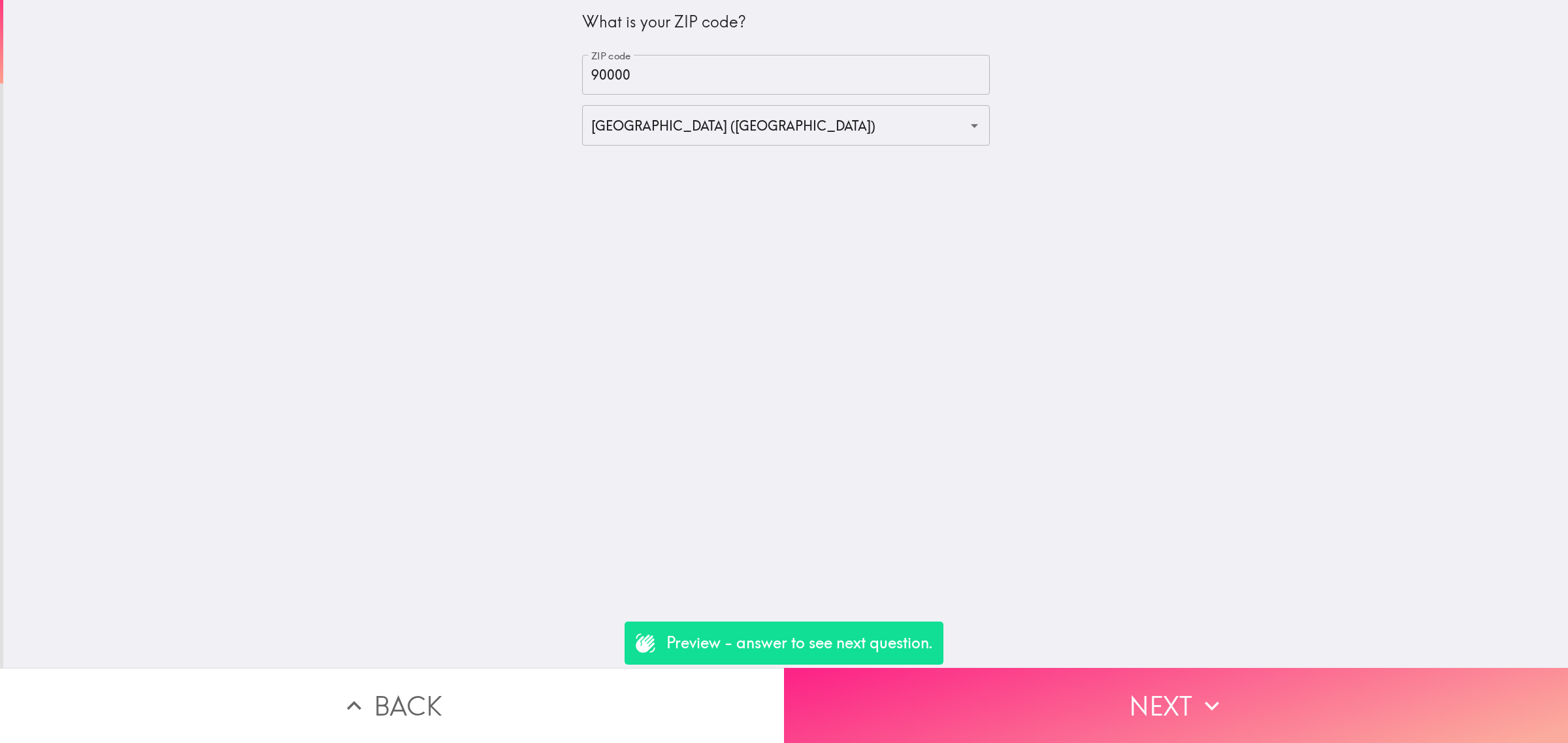
click at [1145, 685] on button "Next" at bounding box center [1175, 706] width 784 height 75
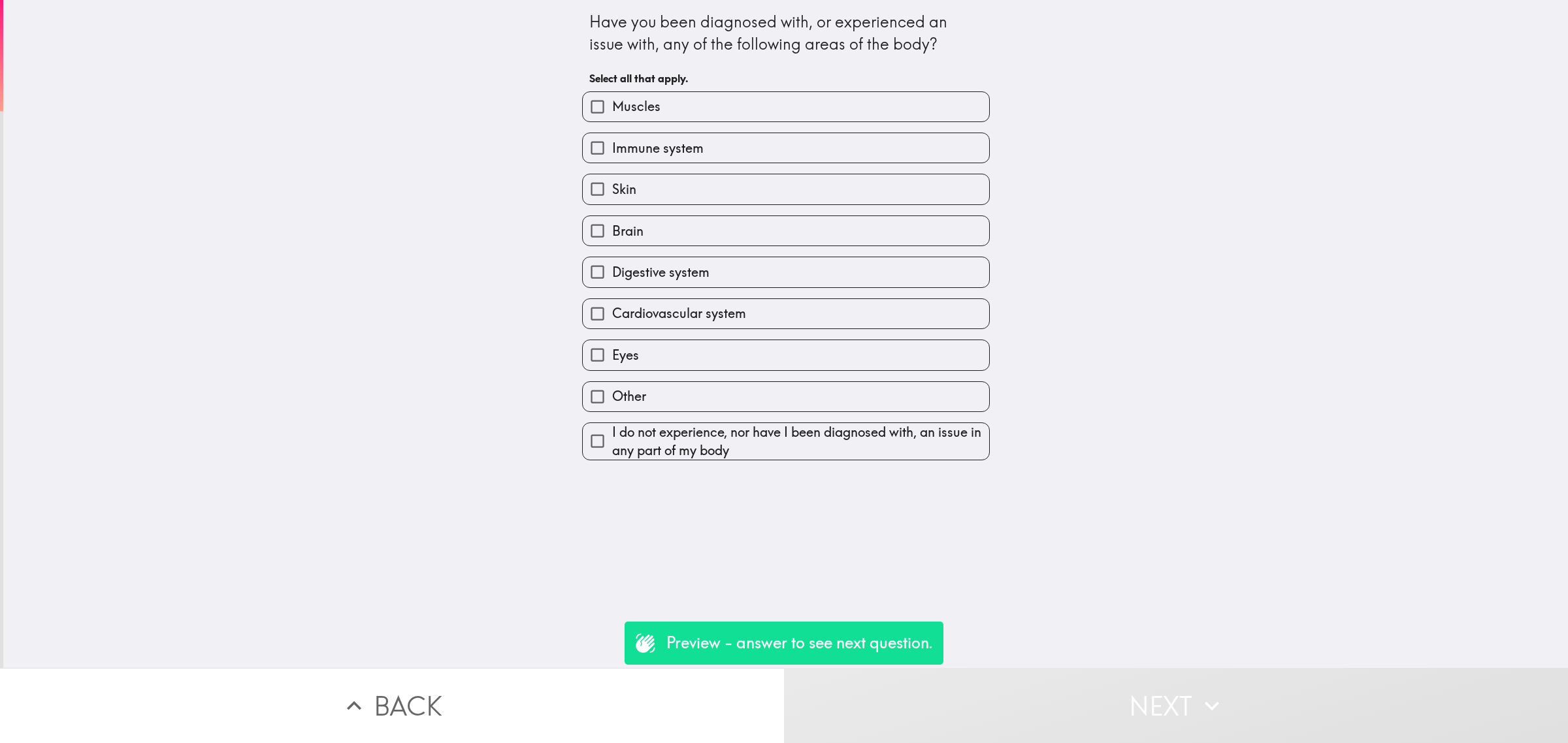
click at [713, 311] on span "Cardiovascular system" at bounding box center [679, 313] width 134 height 19
click at [612, 311] on input "Cardiovascular system" at bounding box center [597, 313] width 30 height 30
checkbox input "true"
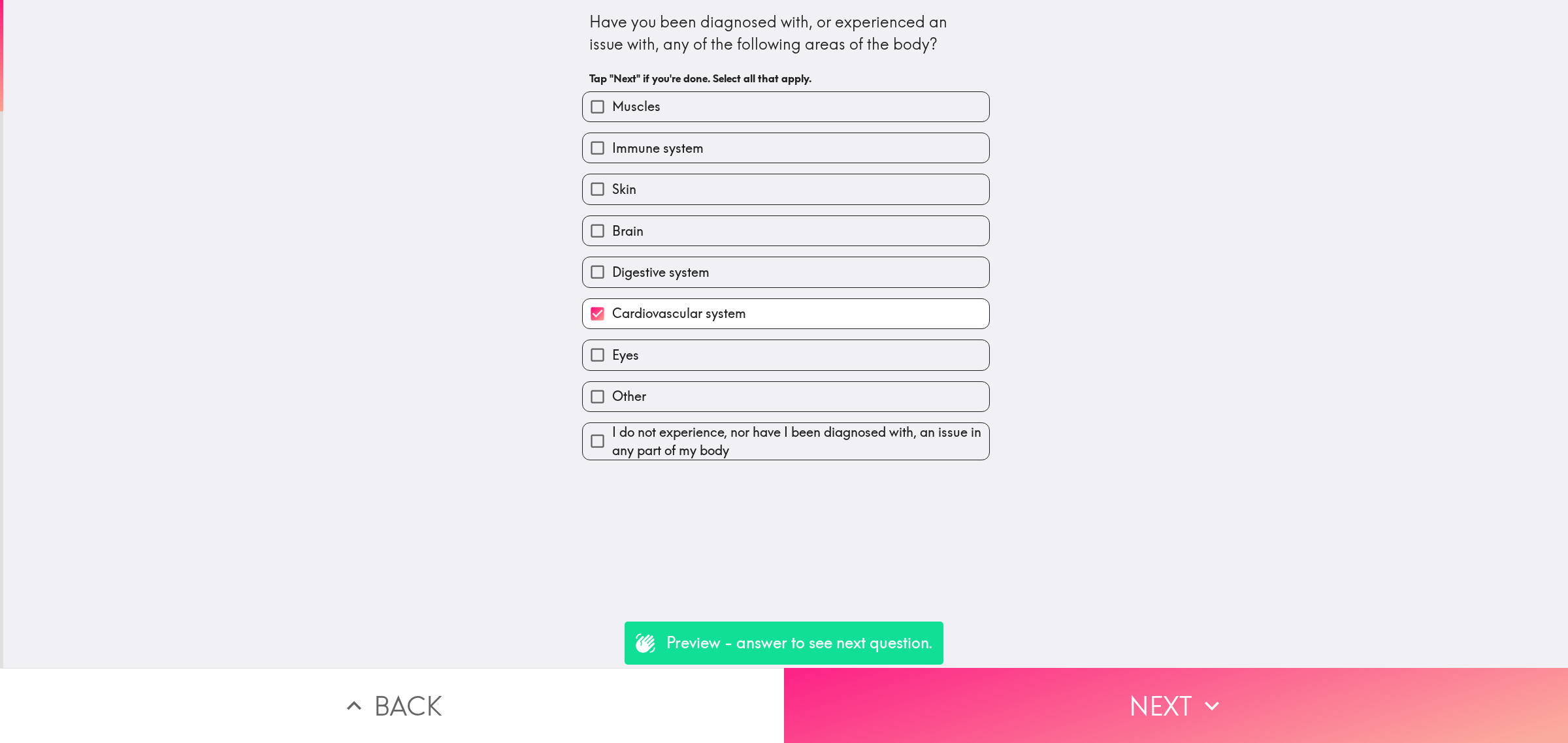
click at [1068, 695] on button "Next" at bounding box center [1175, 706] width 784 height 75
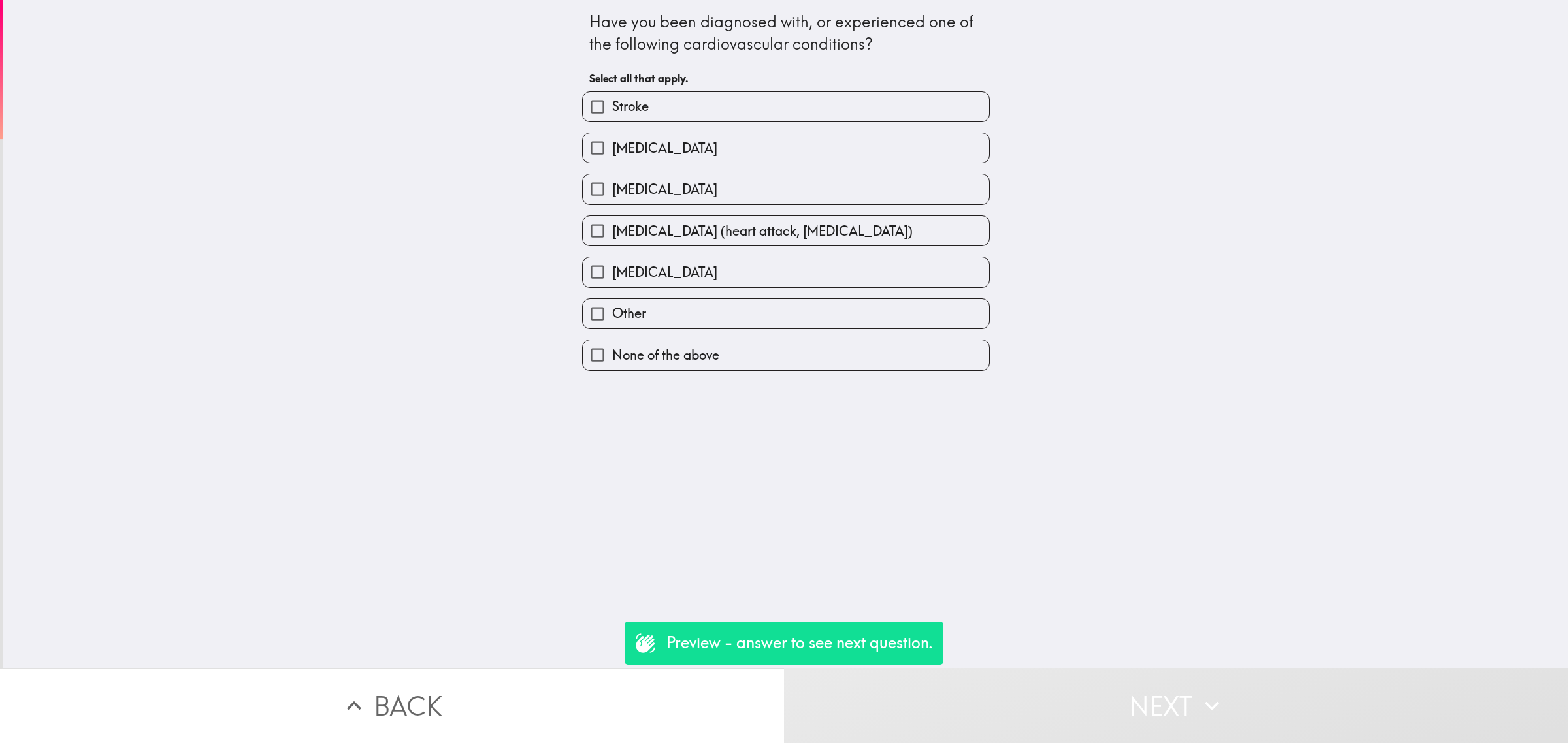
click at [627, 214] on div "[MEDICAL_DATA] (heart attack, [MEDICAL_DATA])" at bounding box center [780, 225] width 418 height 42
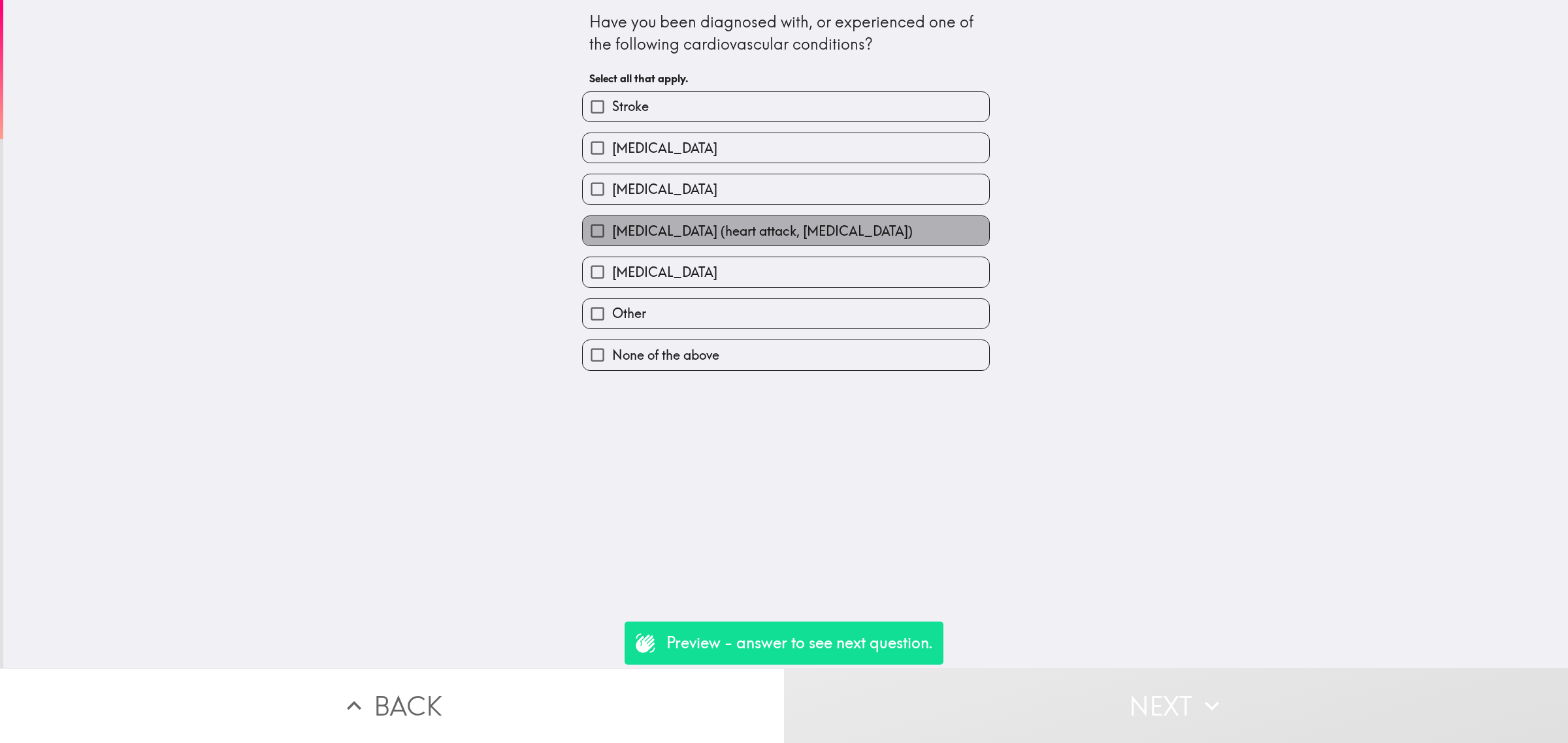
click at [732, 237] on span "[MEDICAL_DATA] (heart attack, [MEDICAL_DATA])" at bounding box center [762, 231] width 301 height 19
click at [612, 237] on input "[MEDICAL_DATA] (heart attack, [MEDICAL_DATA])" at bounding box center [597, 230] width 30 height 30
checkbox input "true"
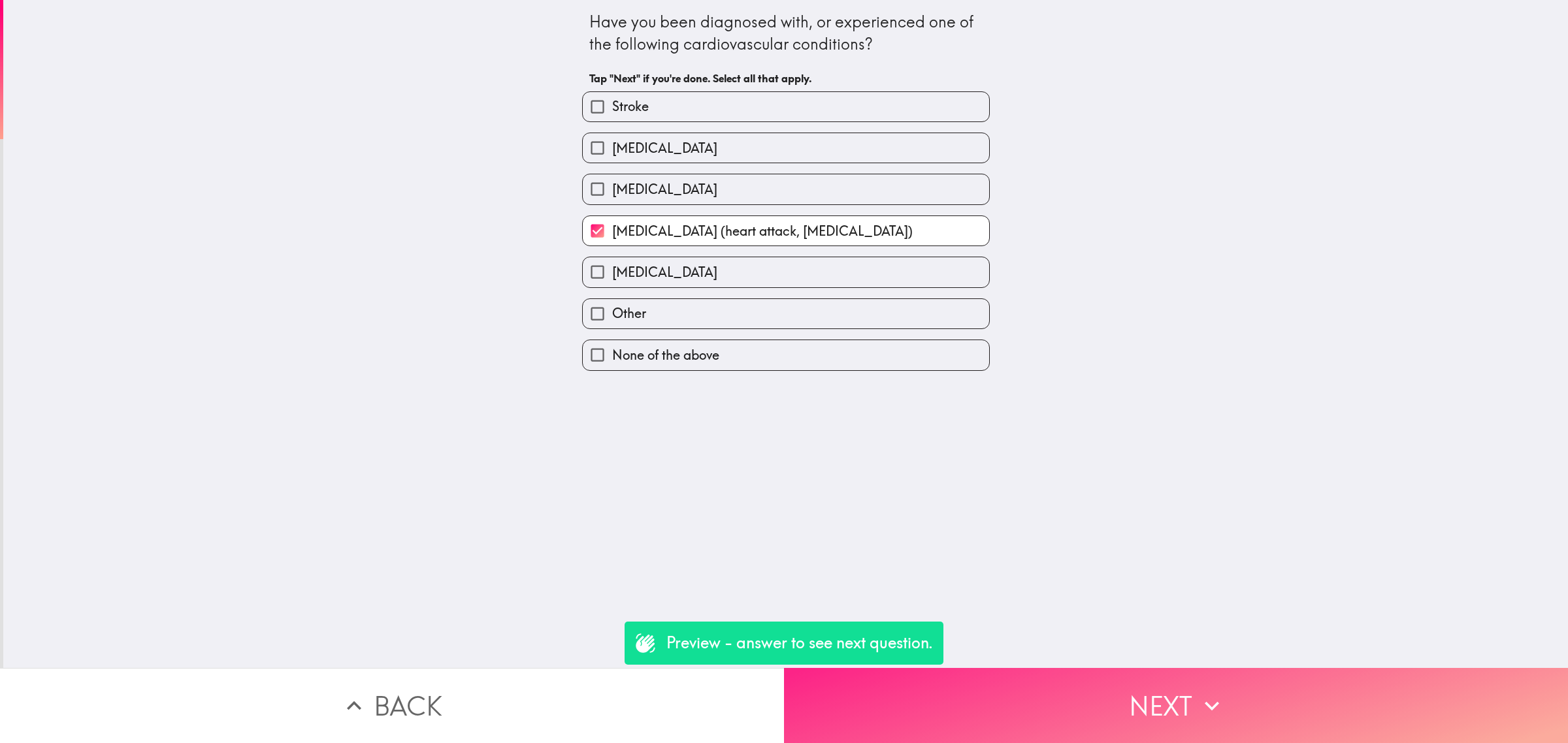
click at [1134, 672] on button "Next" at bounding box center [1175, 706] width 784 height 75
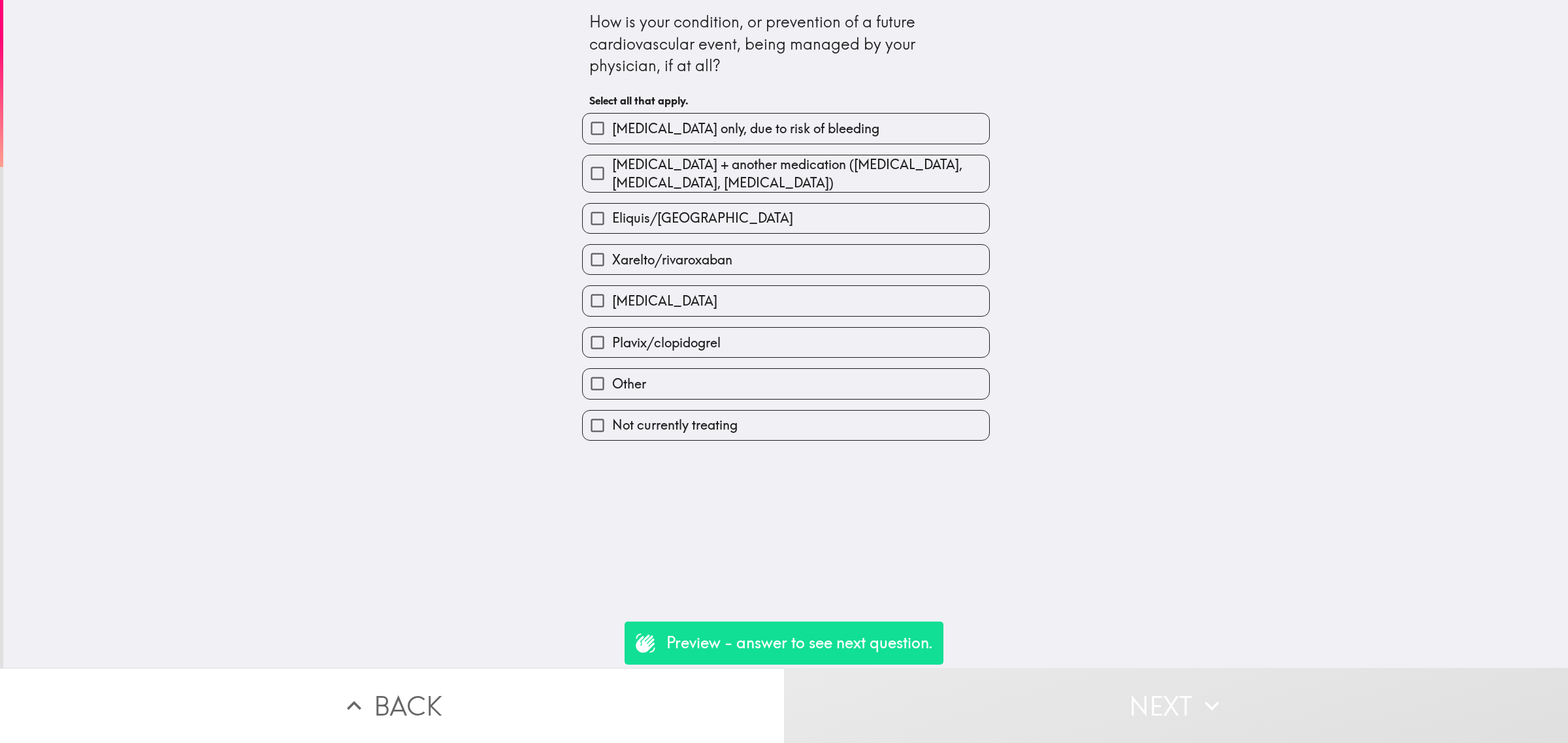
click at [704, 258] on span "Xarelto/rivaroxaban" at bounding box center [672, 260] width 120 height 19
click at [612, 258] on input "Xarelto/rivaroxaban" at bounding box center [597, 259] width 30 height 30
checkbox input "true"
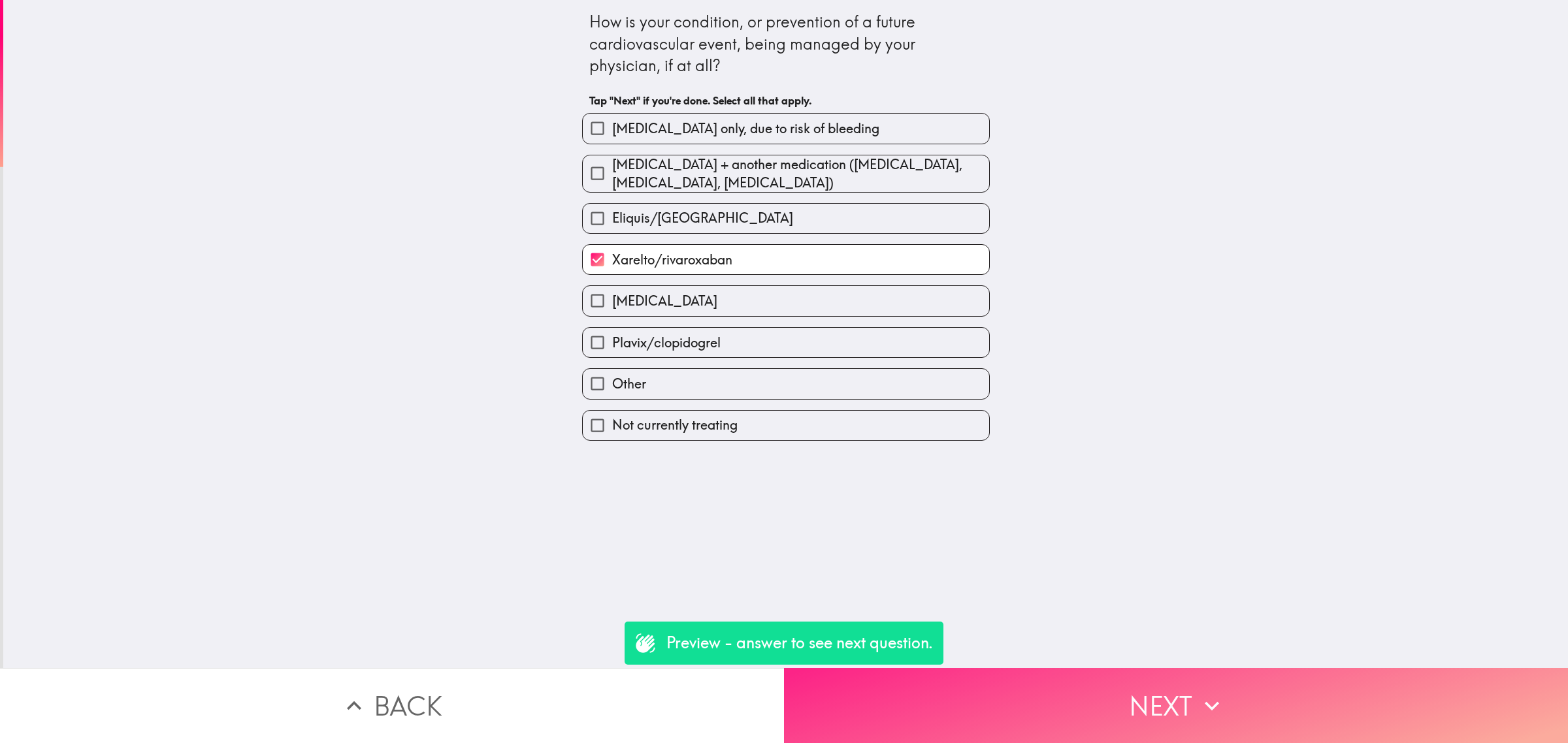
click at [1132, 686] on button "Next" at bounding box center [1175, 706] width 784 height 75
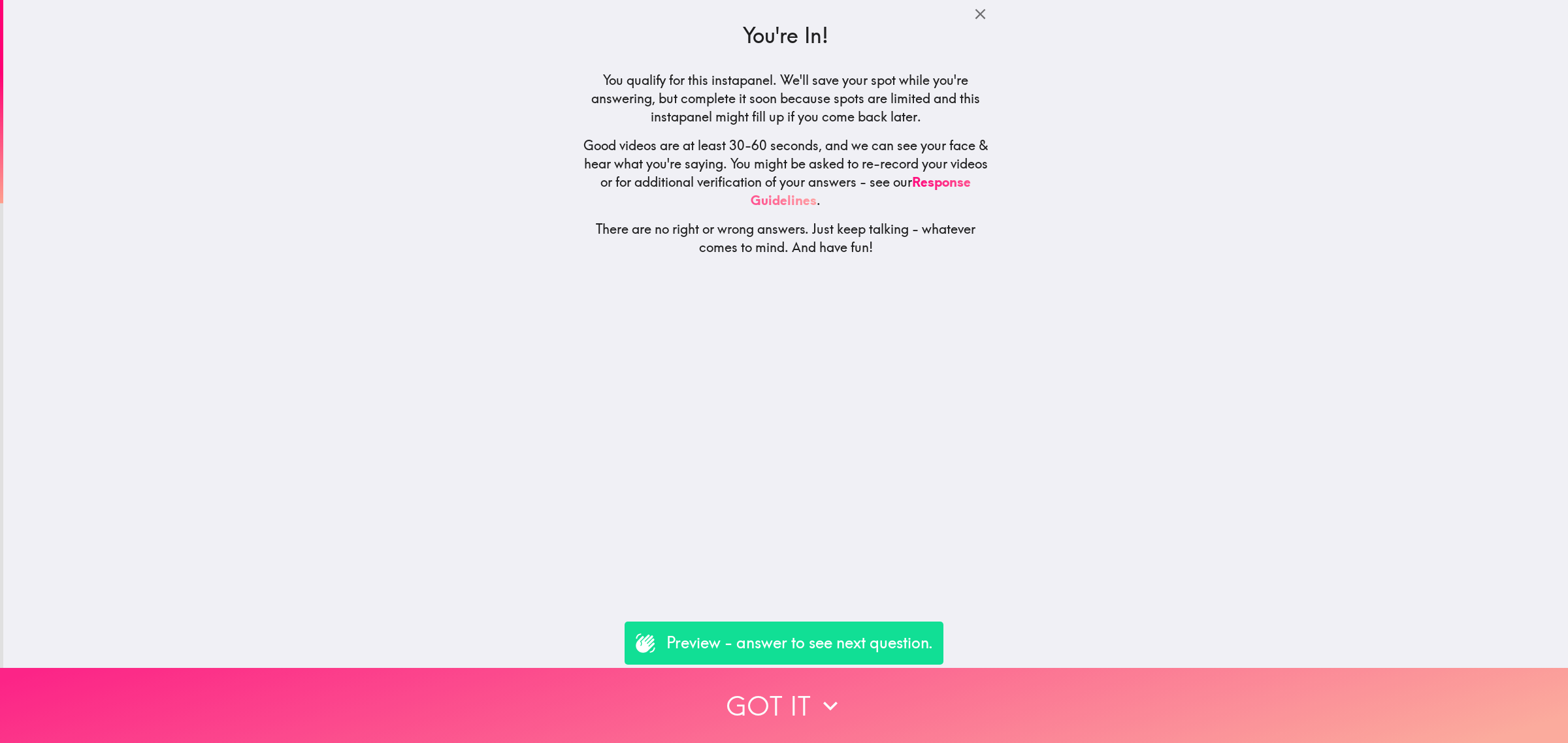
click at [1131, 687] on button "Got it" at bounding box center [784, 706] width 1568 height 75
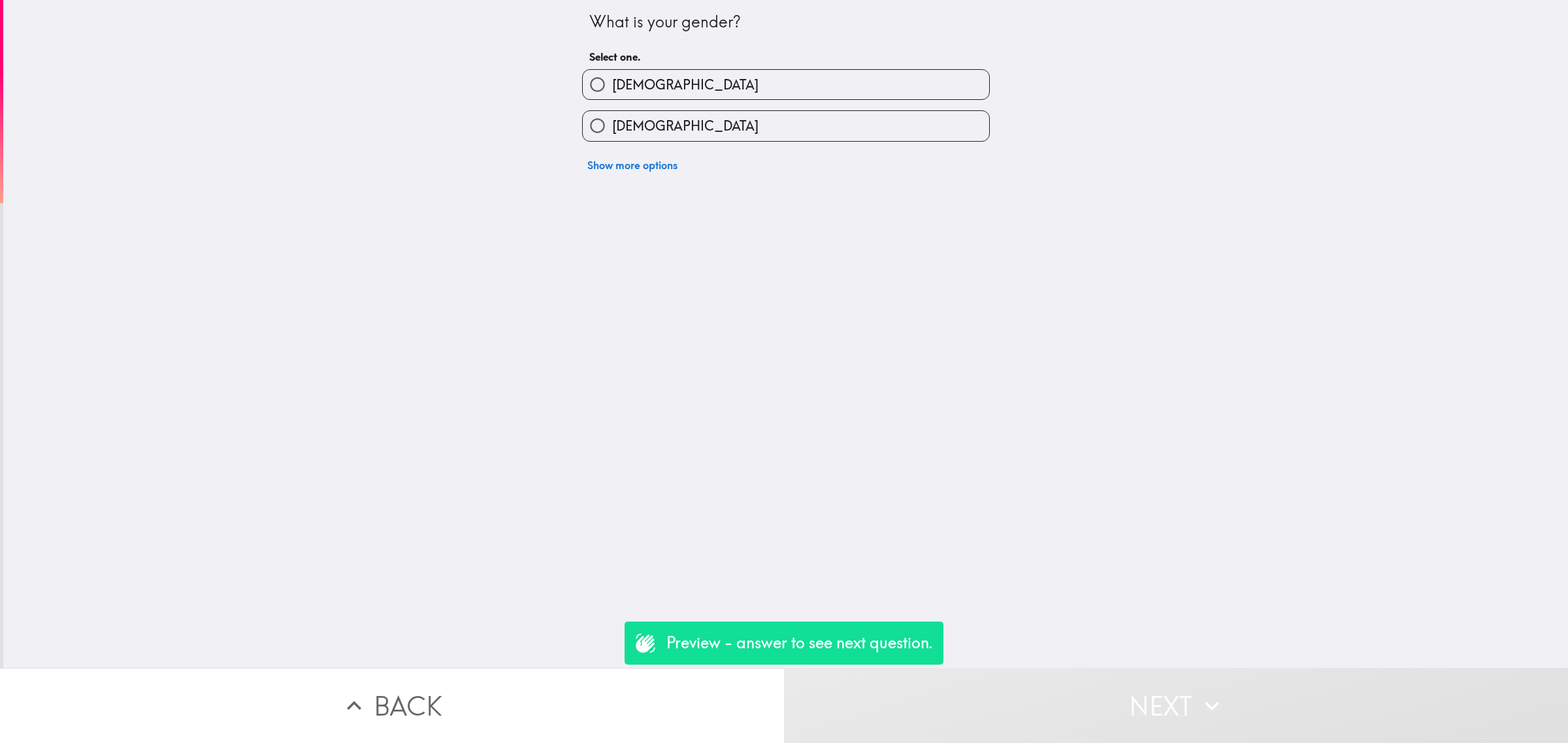
click at [737, 131] on label "[DEMOGRAPHIC_DATA]" at bounding box center [786, 125] width 407 height 30
click at [612, 131] on input "[DEMOGRAPHIC_DATA]" at bounding box center [597, 125] width 30 height 30
radio input "true"
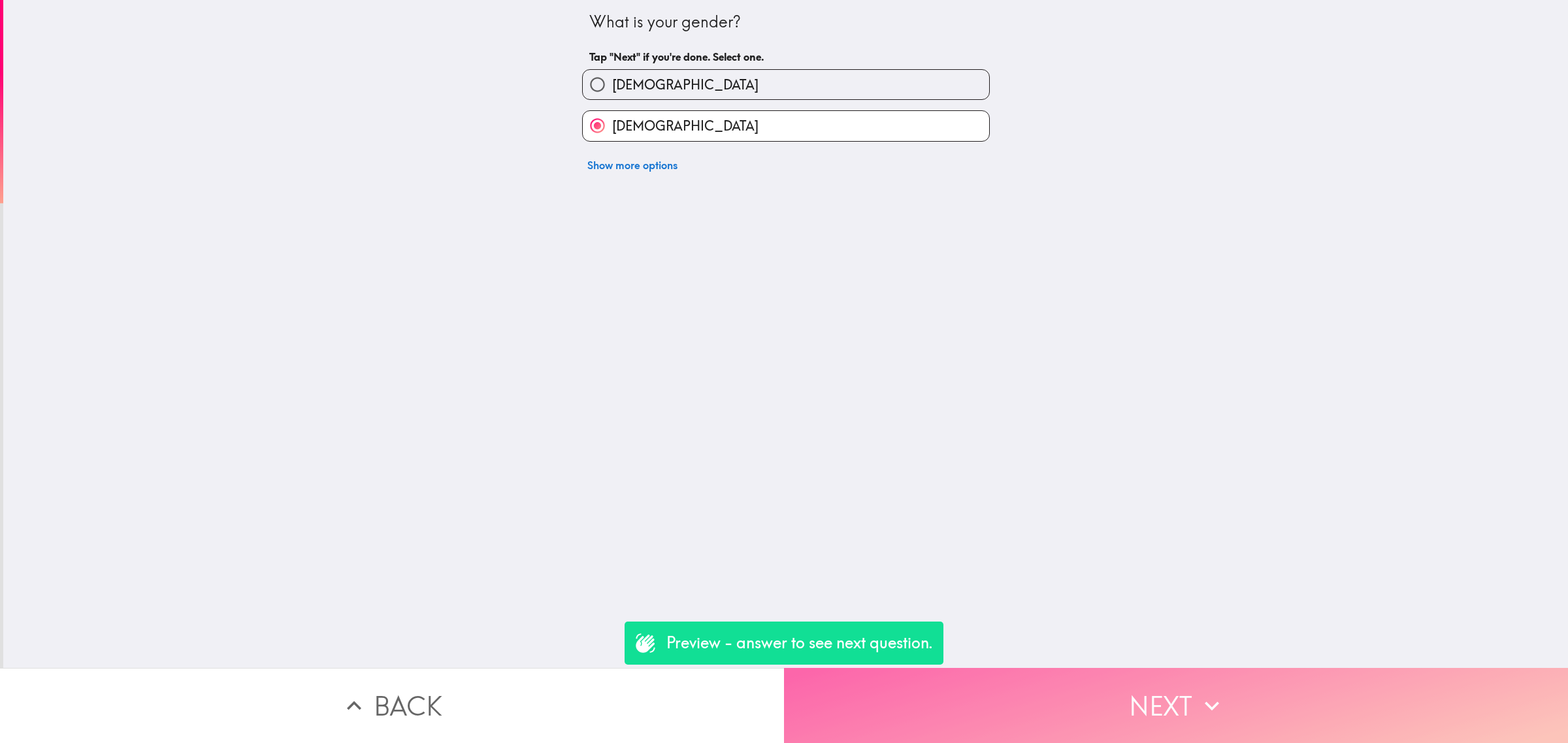
click at [1137, 694] on button "Next" at bounding box center [1175, 706] width 784 height 75
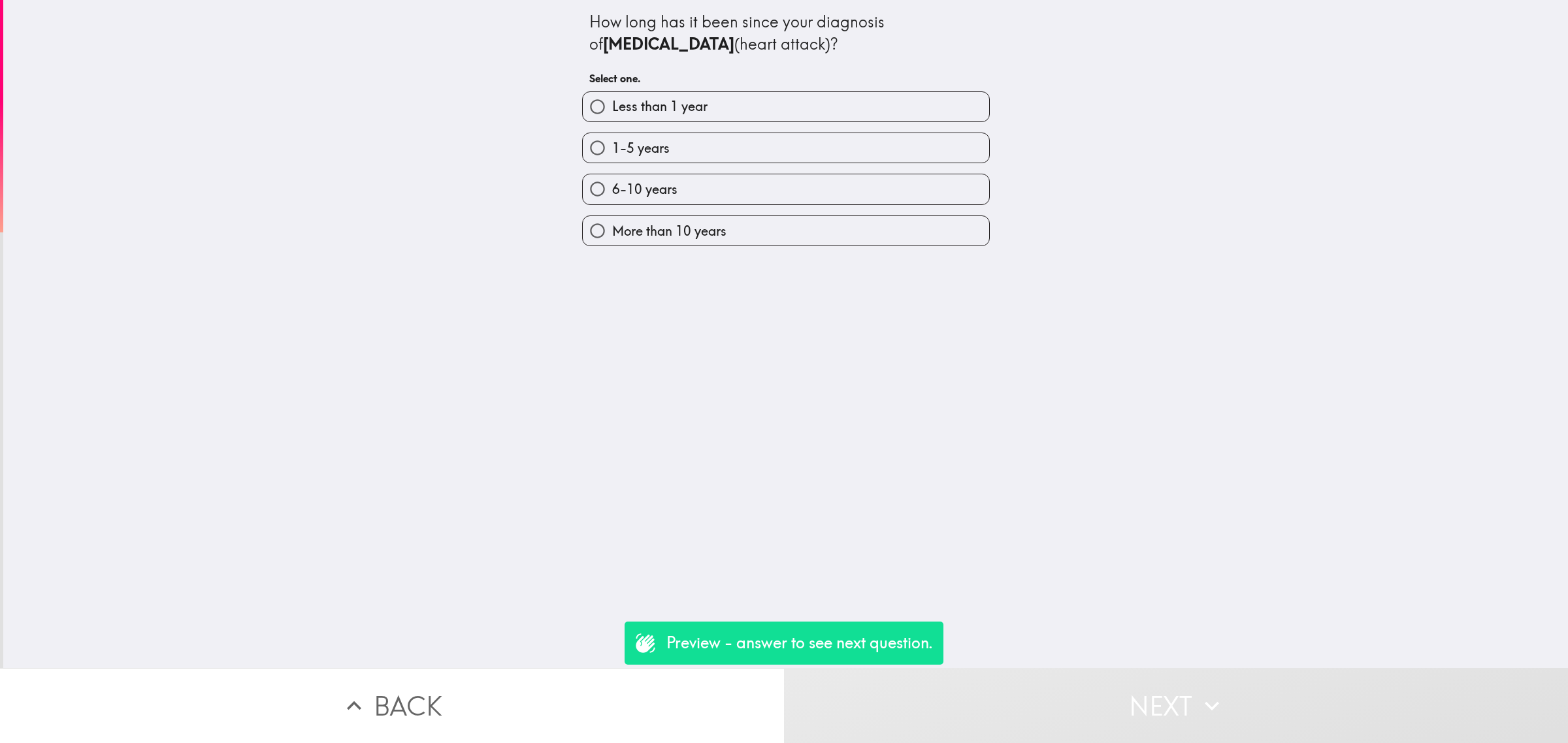
click at [664, 180] on label "6-10 years" at bounding box center [786, 189] width 407 height 30
click at [612, 180] on input "6-10 years" at bounding box center [597, 189] width 30 height 30
radio input "true"
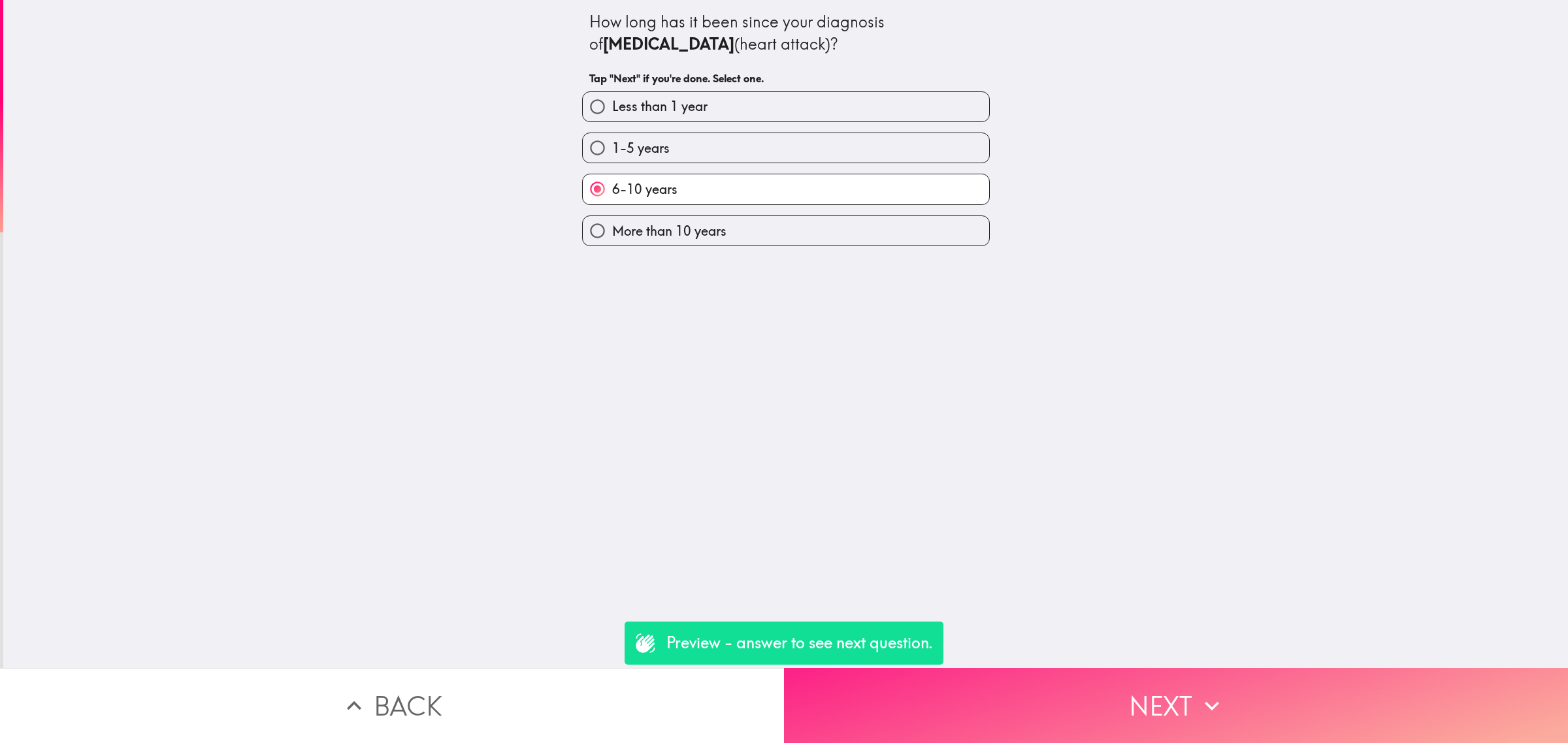
click at [1130, 693] on button "Next" at bounding box center [1175, 706] width 784 height 75
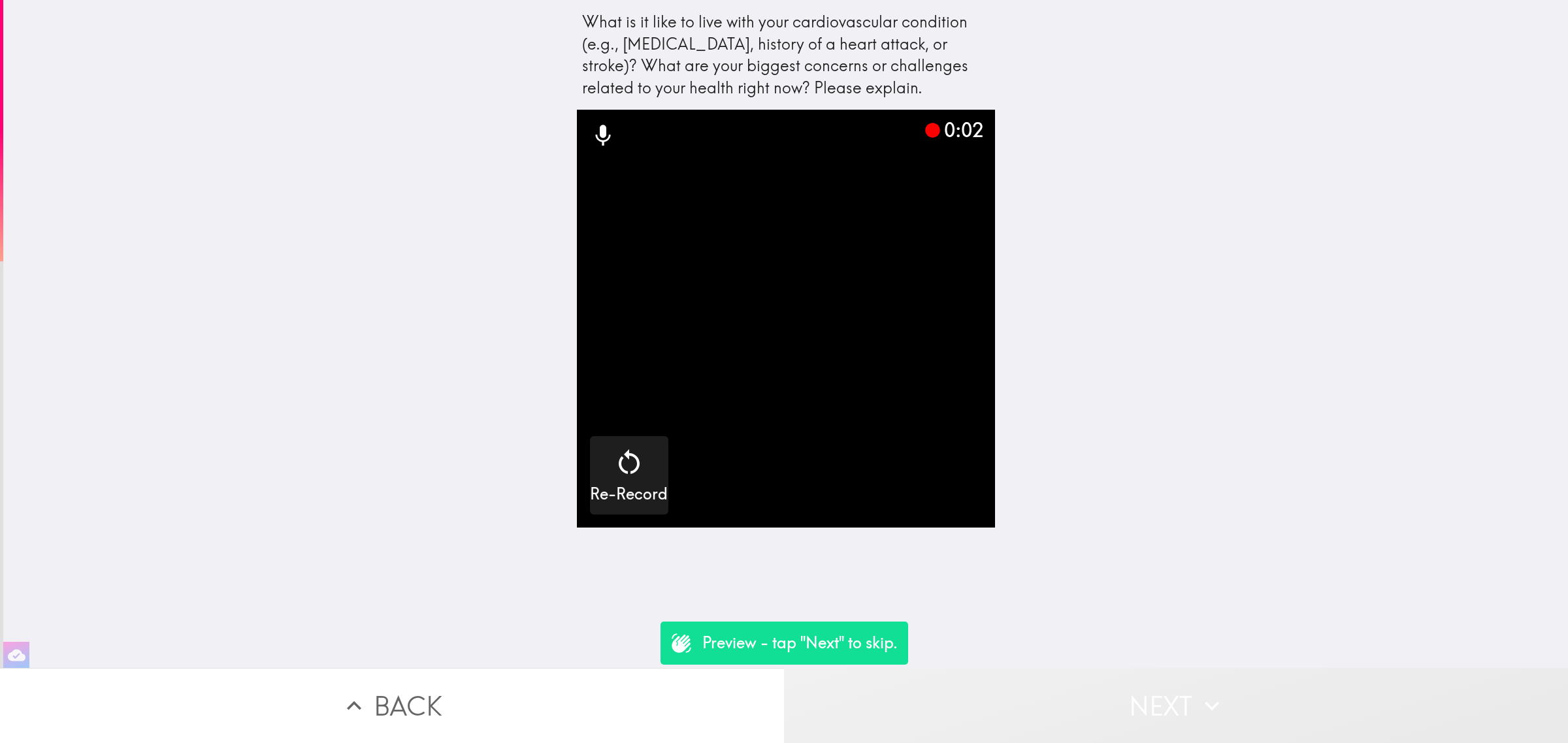
click at [1133, 700] on button "Next" at bounding box center [1175, 706] width 784 height 75
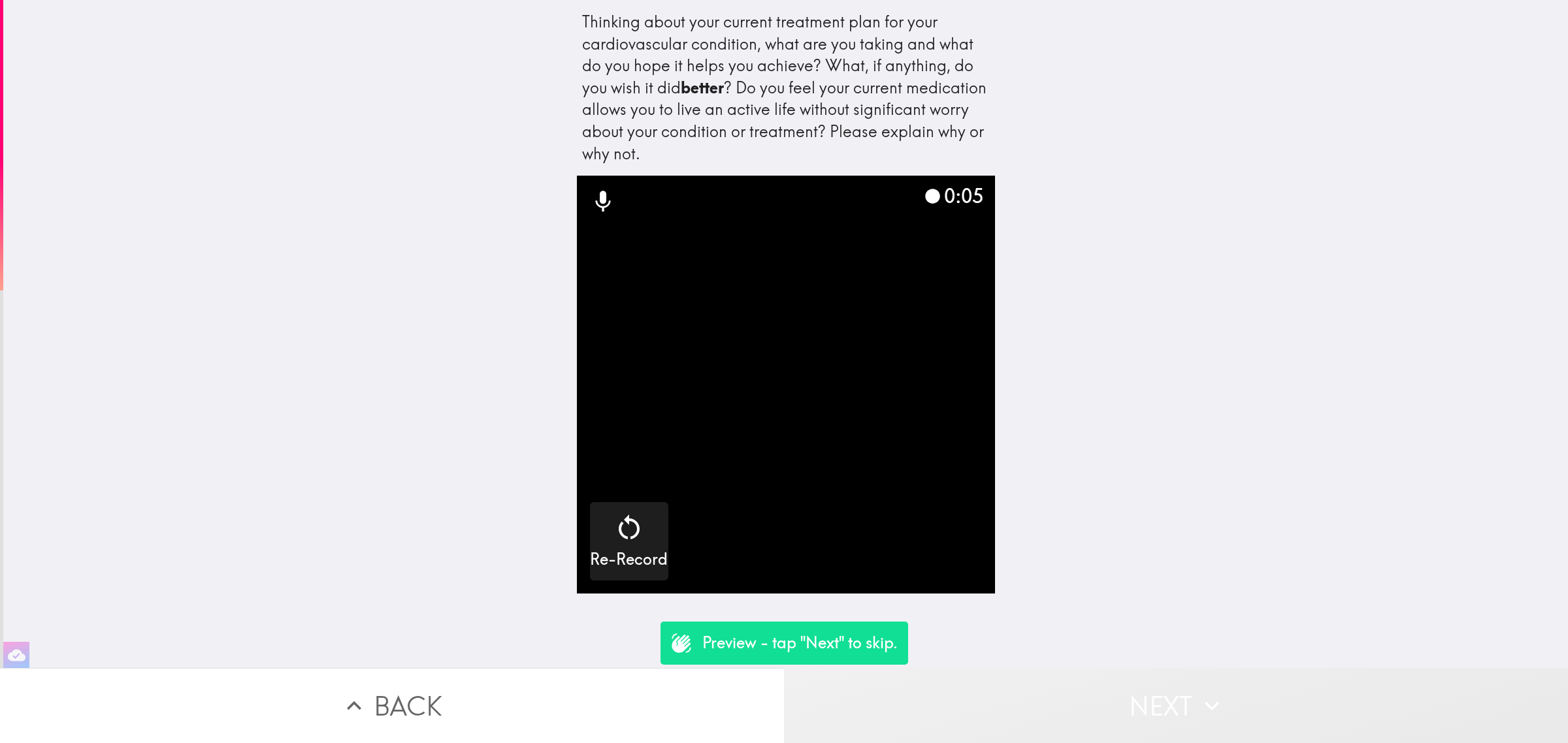
click at [1094, 694] on button "Next" at bounding box center [1175, 706] width 784 height 75
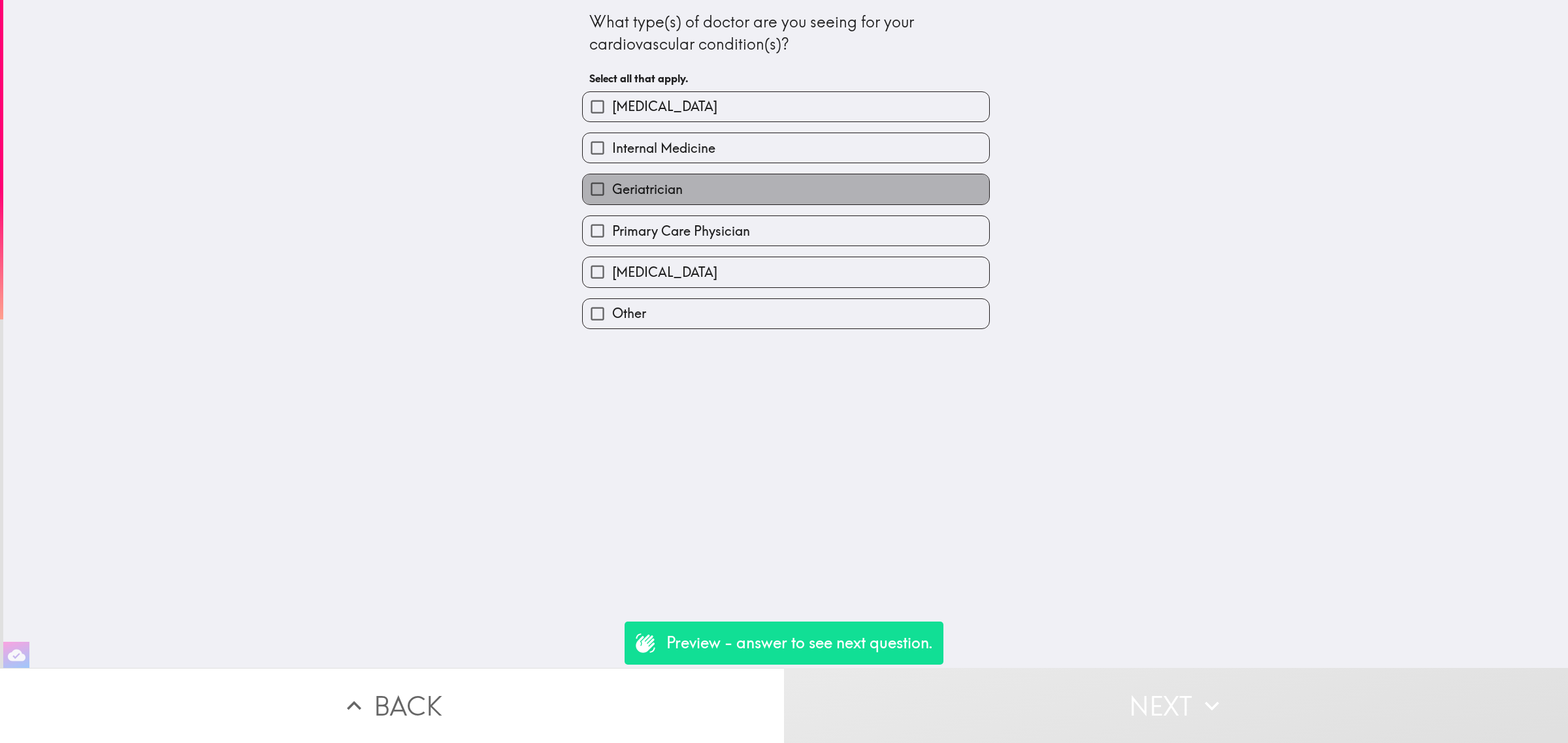
click at [778, 187] on label "Geriatrician" at bounding box center [786, 189] width 407 height 30
click at [612, 187] on input "Geriatrician" at bounding box center [597, 189] width 30 height 30
checkbox input "true"
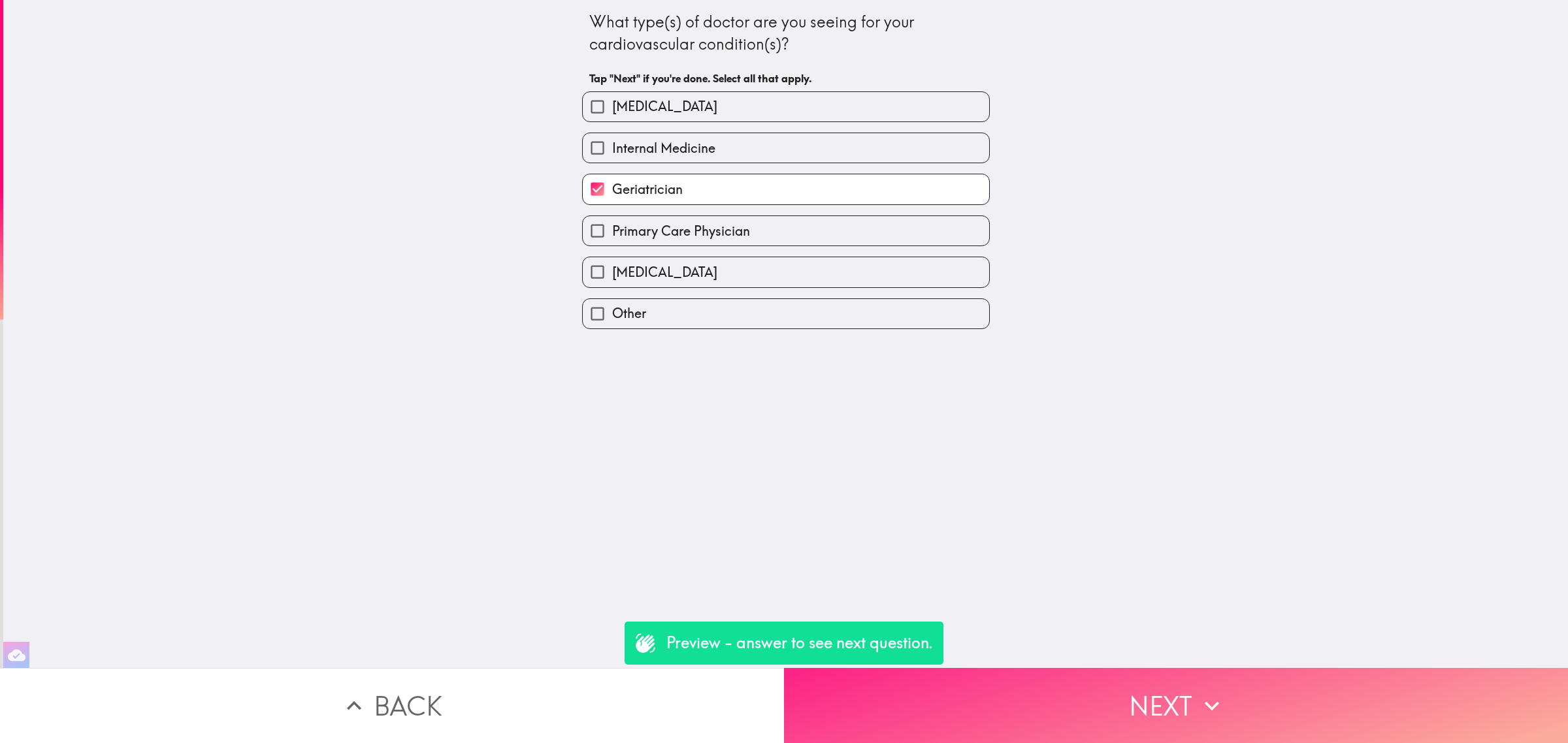
click at [1142, 702] on button "Next" at bounding box center [1175, 706] width 784 height 75
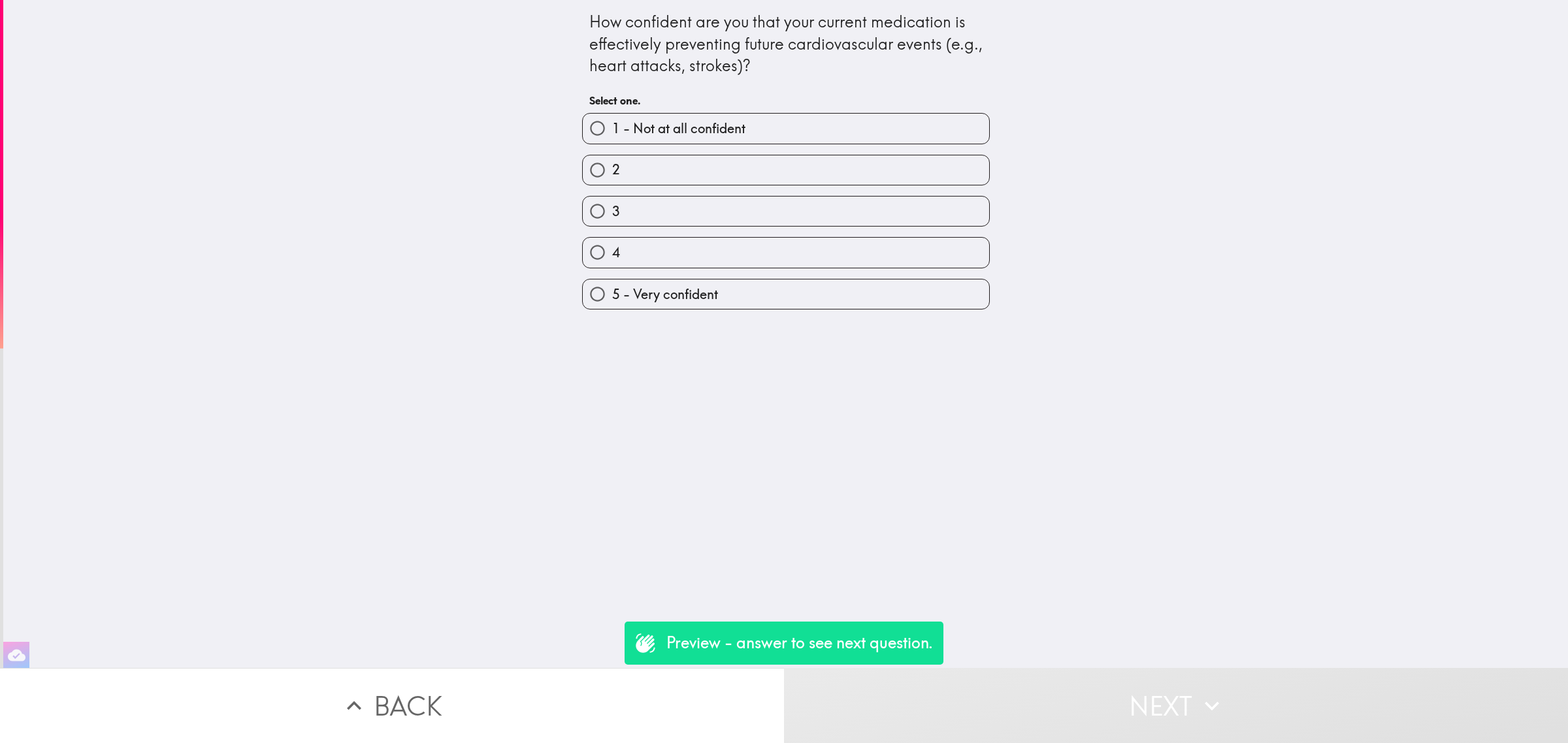
click at [738, 275] on div "5 - Very confident" at bounding box center [780, 289] width 418 height 42
click at [759, 308] on label "5 - Very confident" at bounding box center [786, 294] width 407 height 30
click at [612, 308] on input "5 - Very confident" at bounding box center [597, 294] width 30 height 30
radio input "true"
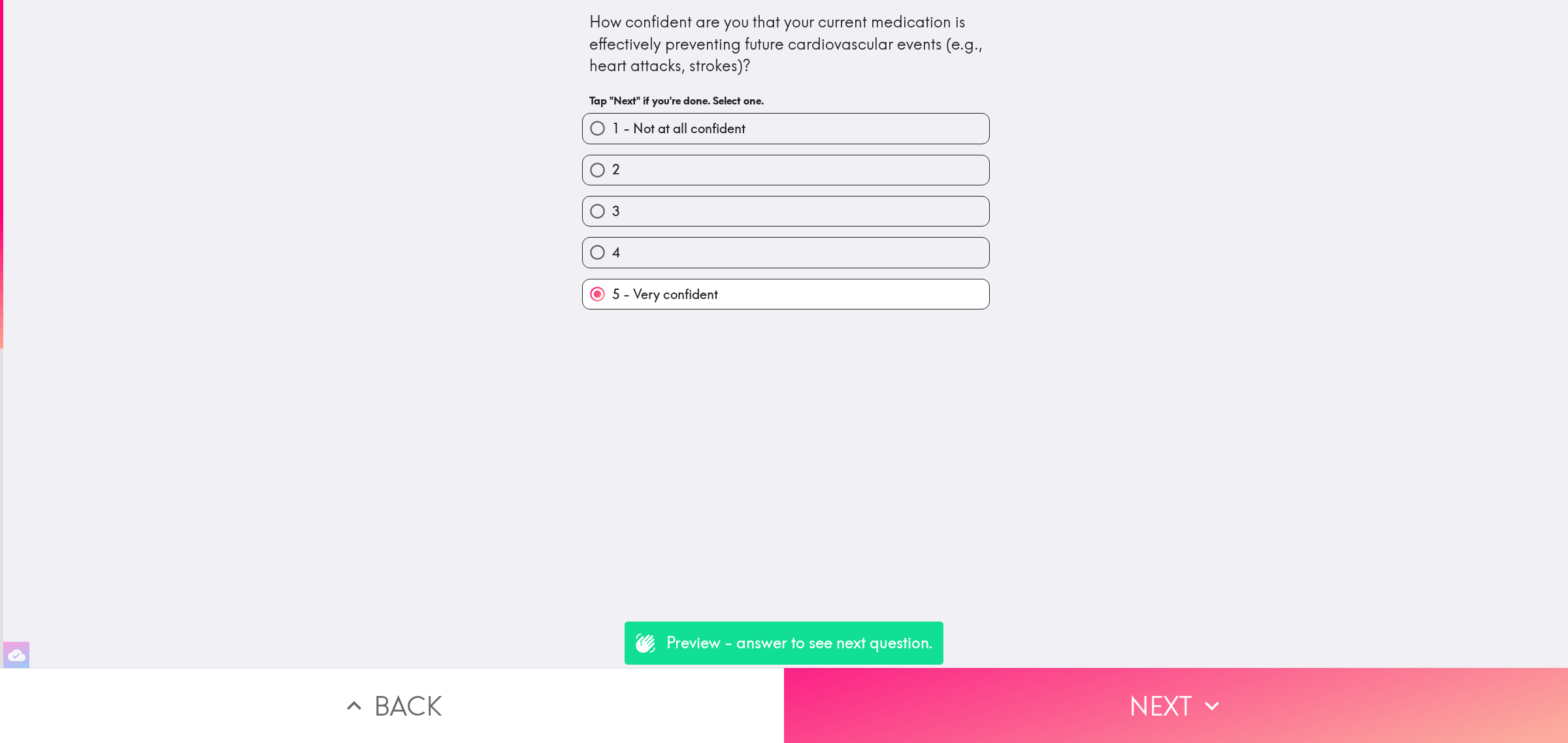
click at [1144, 693] on button "Next" at bounding box center [1175, 706] width 784 height 75
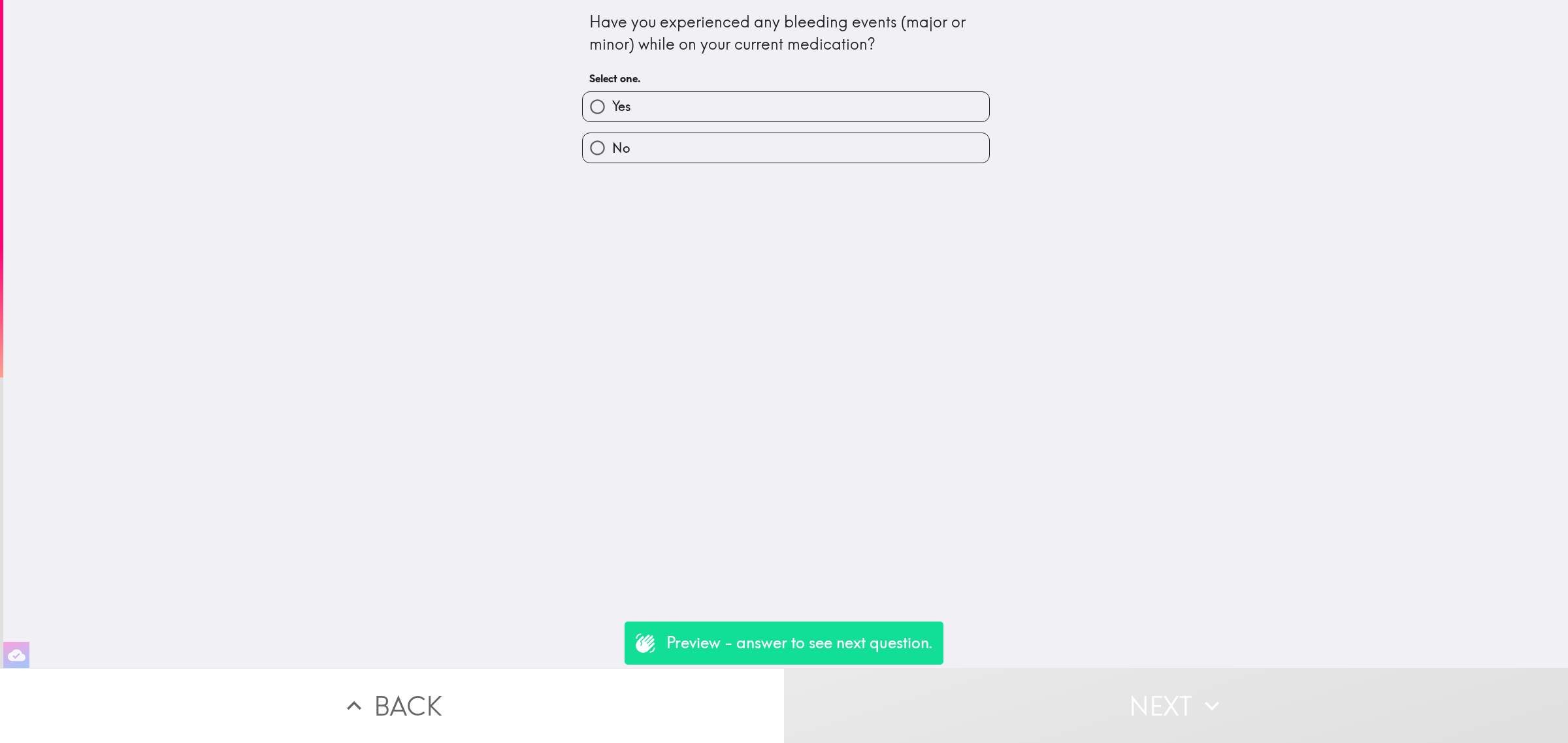
click at [766, 144] on label "No" at bounding box center [786, 147] width 407 height 30
click at [612, 144] on input "No" at bounding box center [597, 147] width 30 height 30
radio input "true"
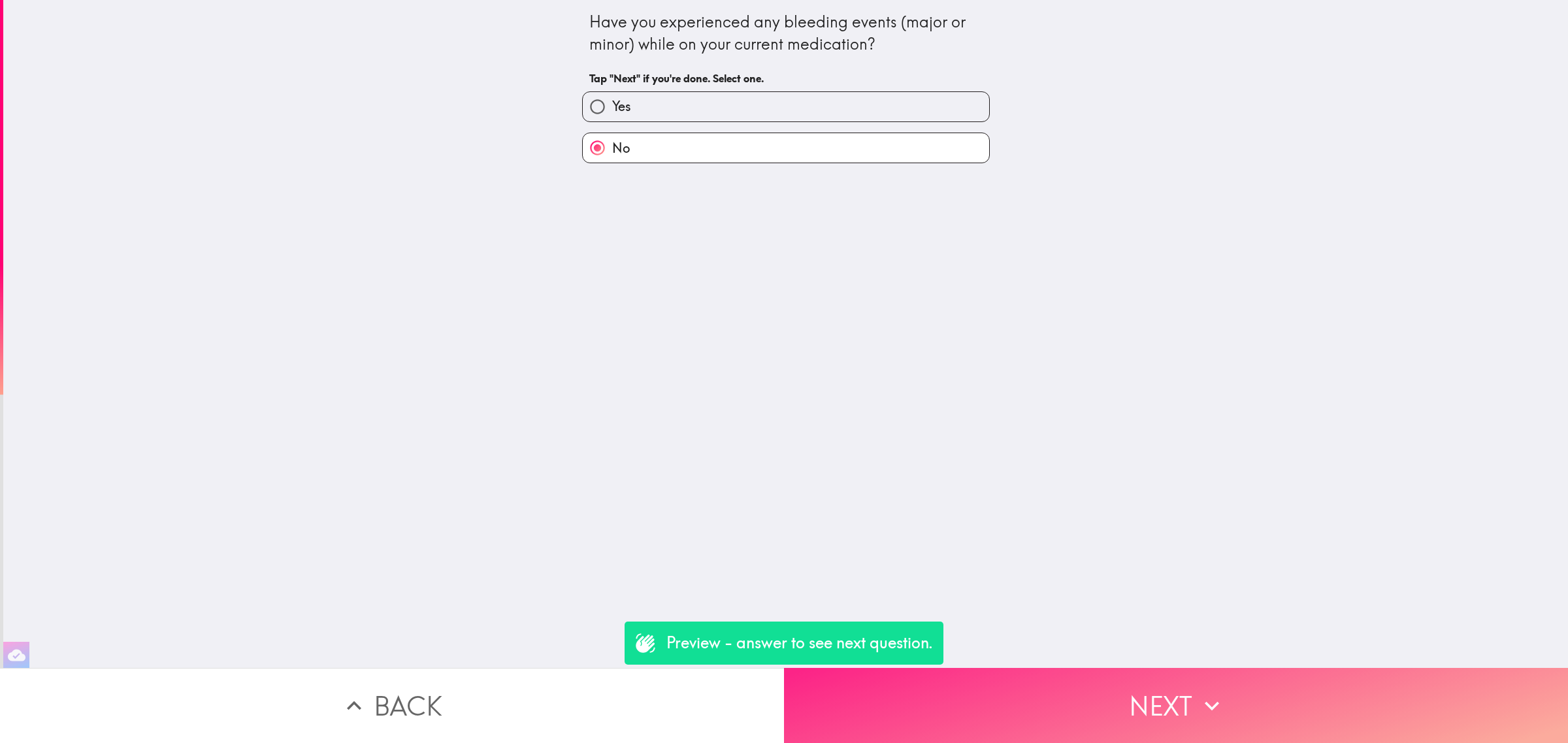
click at [1146, 703] on button "Next" at bounding box center [1175, 706] width 784 height 75
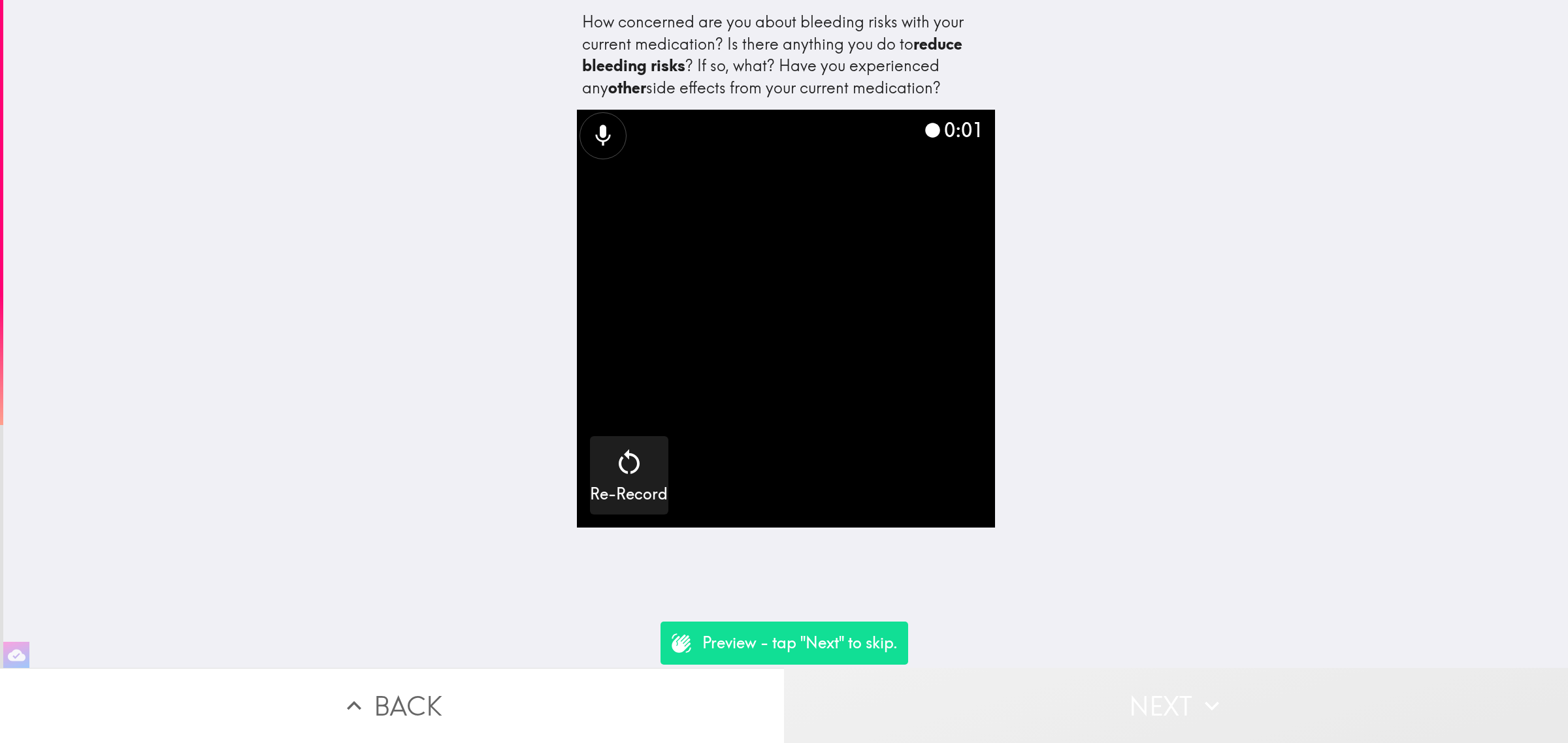
click at [1154, 700] on button "Next" at bounding box center [1175, 706] width 784 height 75
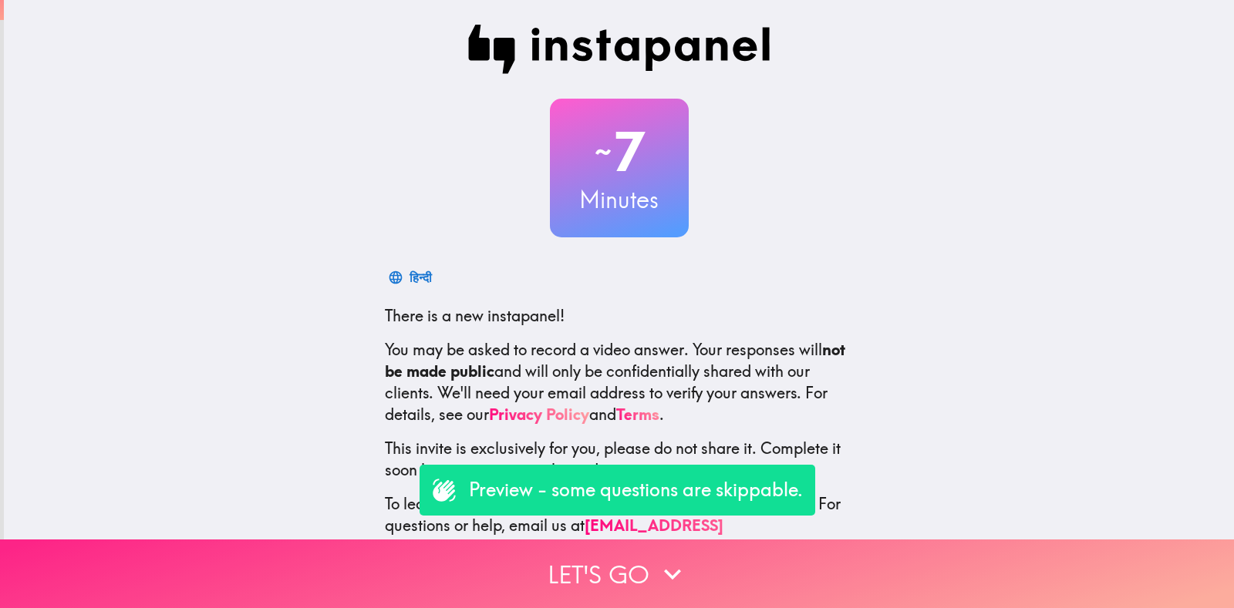
drag, startPoint x: 605, startPoint y: 544, endPoint x: 594, endPoint y: 532, distance: 16.9
click at [605, 545] on button "Let's go" at bounding box center [617, 574] width 1234 height 69
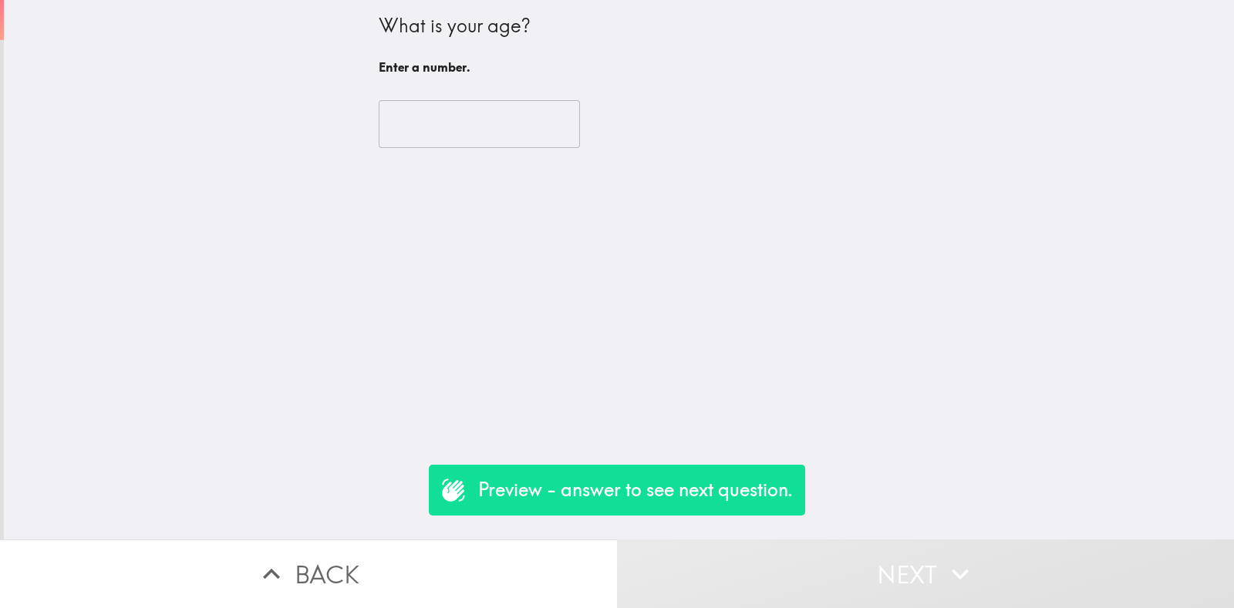
click at [443, 106] on input "number" at bounding box center [479, 124] width 201 height 48
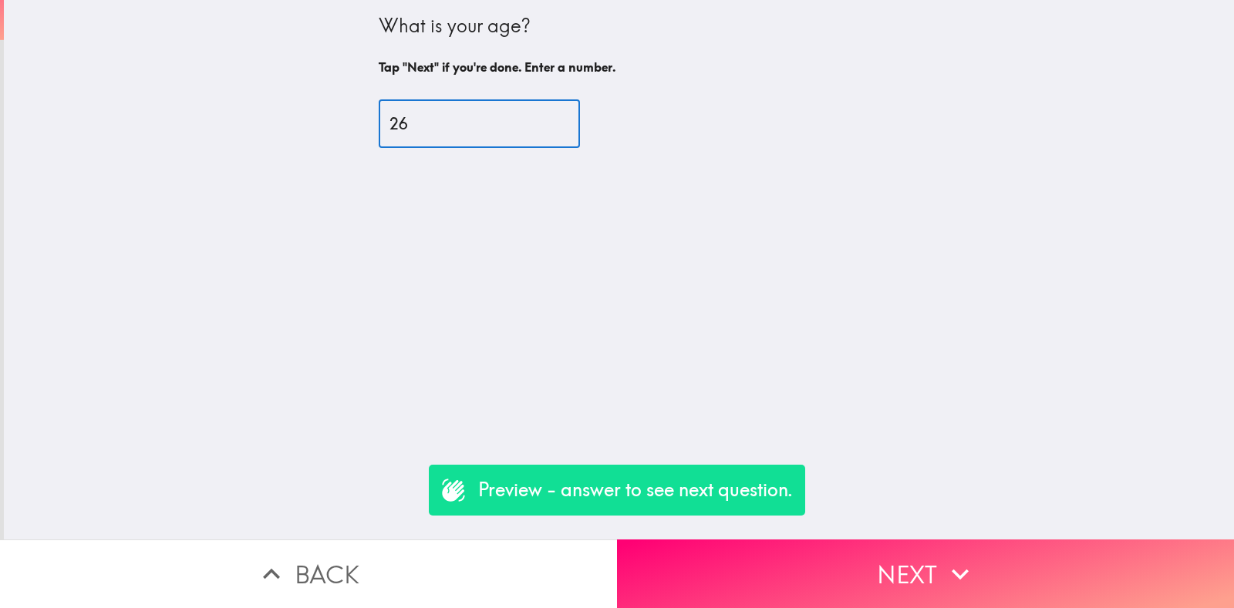
type input "26"
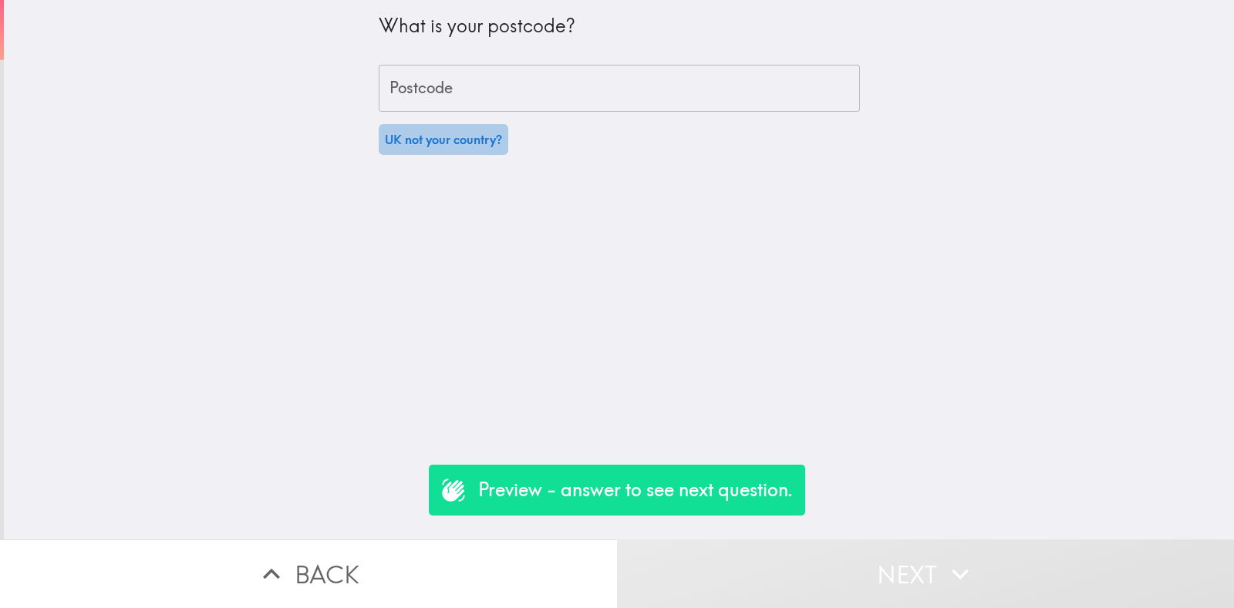
click at [446, 133] on button "UK not your country?" at bounding box center [444, 139] width 130 height 31
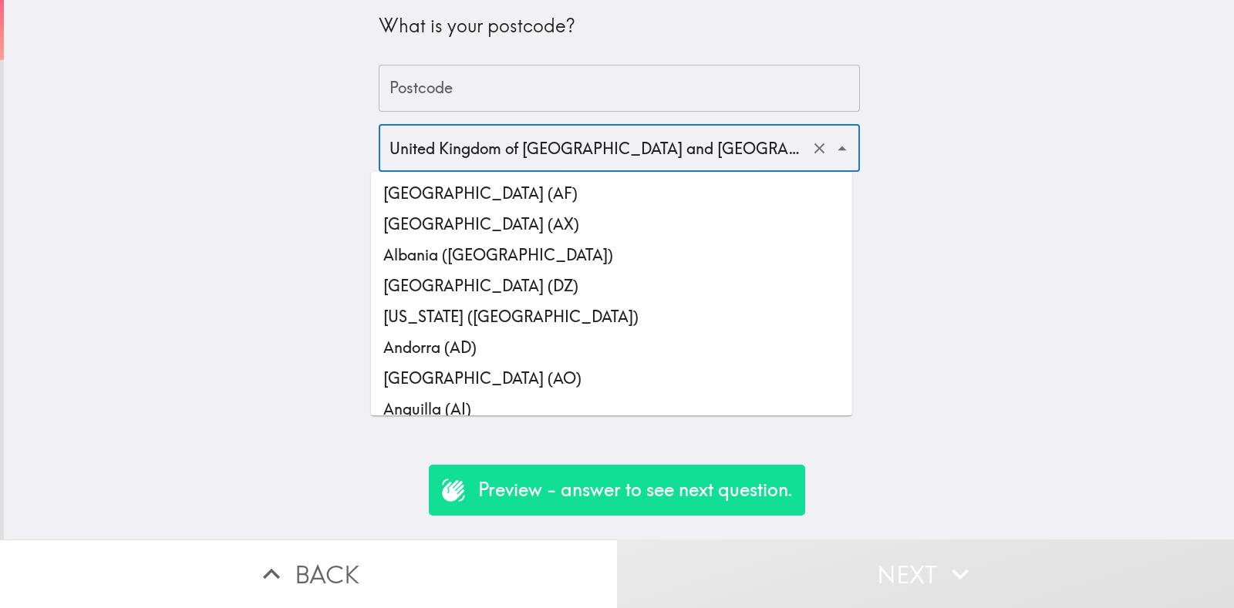
click at [501, 153] on input "United Kingdom of [GEOGRAPHIC_DATA] and [GEOGRAPHIC_DATA] ([GEOGRAPHIC_DATA])" at bounding box center [598, 148] width 424 height 34
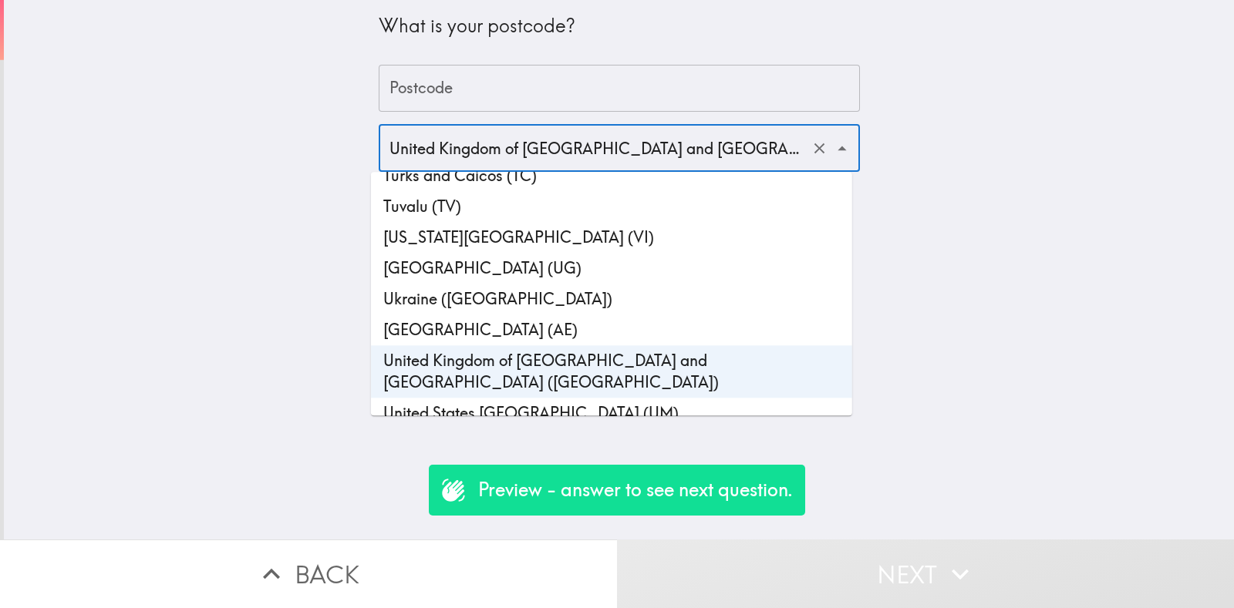
scroll to position [7194, 0]
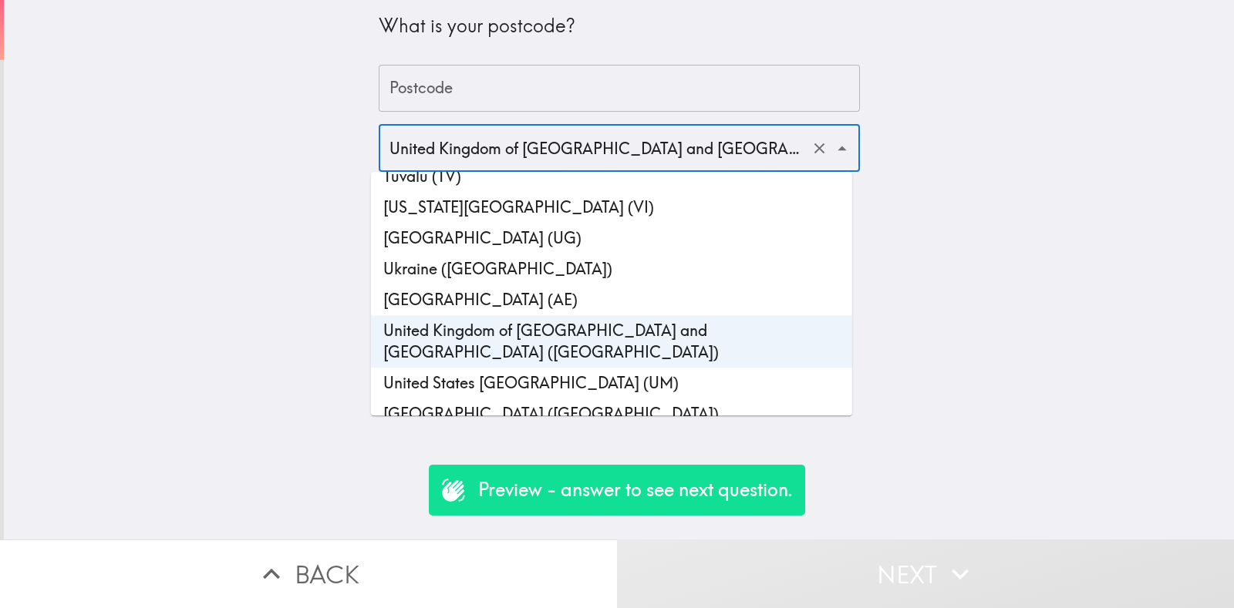
click at [518, 399] on li "[GEOGRAPHIC_DATA] ([GEOGRAPHIC_DATA])" at bounding box center [611, 414] width 481 height 31
type input "[GEOGRAPHIC_DATA] ([GEOGRAPHIC_DATA])"
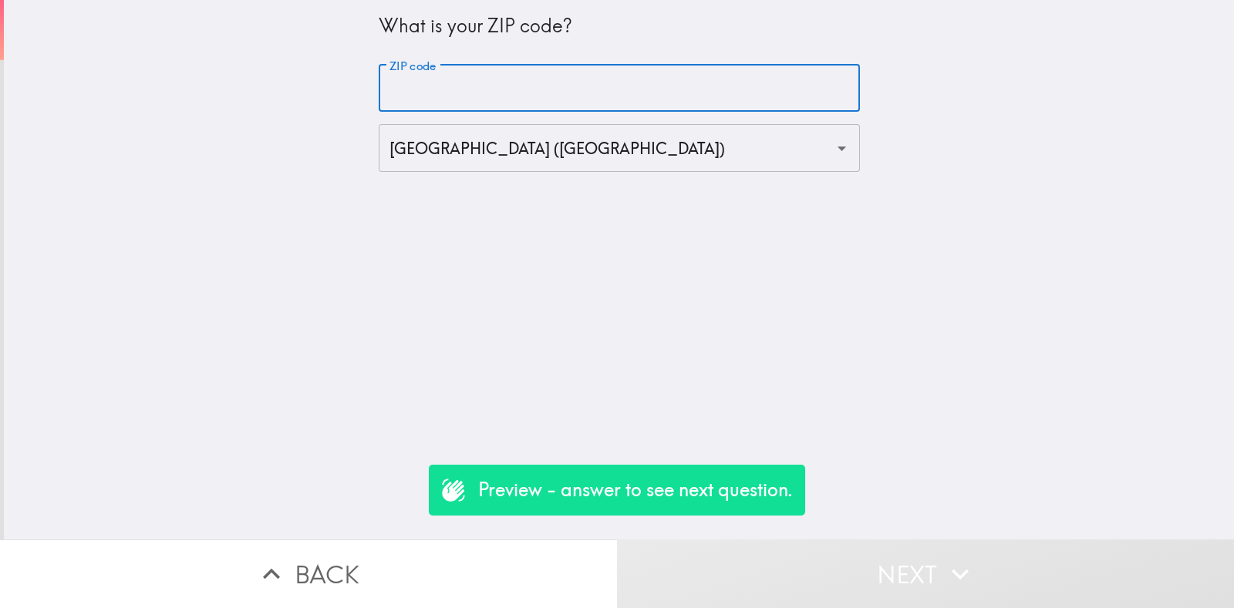
click at [466, 98] on input "ZIP code" at bounding box center [619, 89] width 481 height 48
type input "90000"
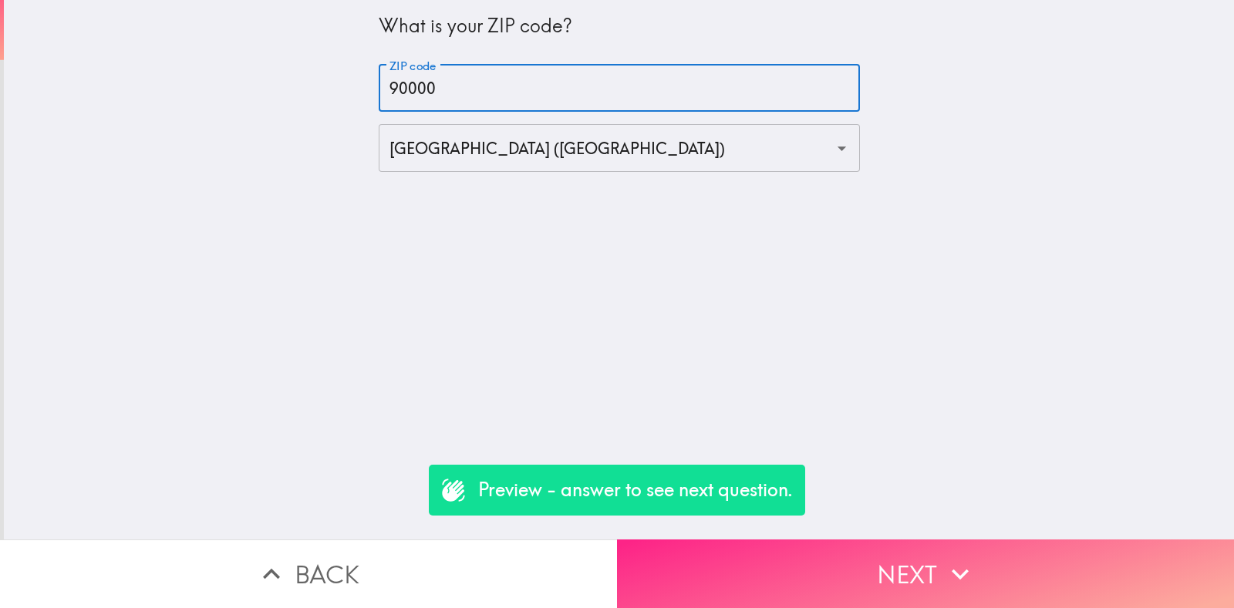
click at [826, 554] on button "Next" at bounding box center [925, 574] width 617 height 69
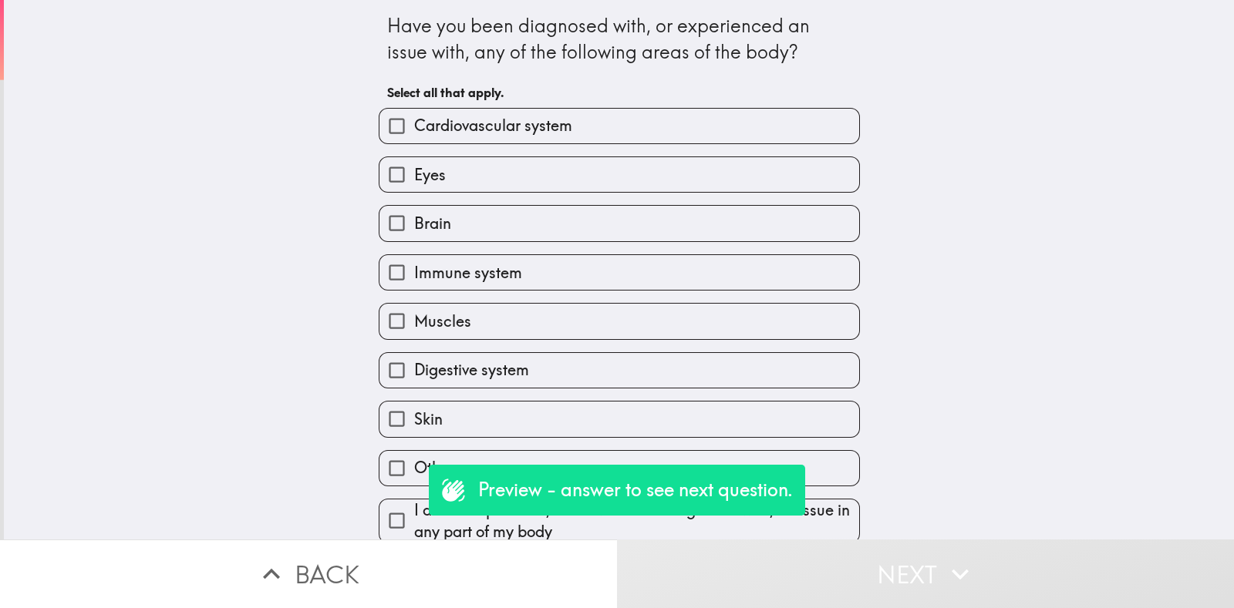
click at [510, 113] on label "Cardiovascular system" at bounding box center [619, 126] width 480 height 35
click at [414, 113] on input "Cardiovascular system" at bounding box center [396, 126] width 35 height 35
checkbox input "true"
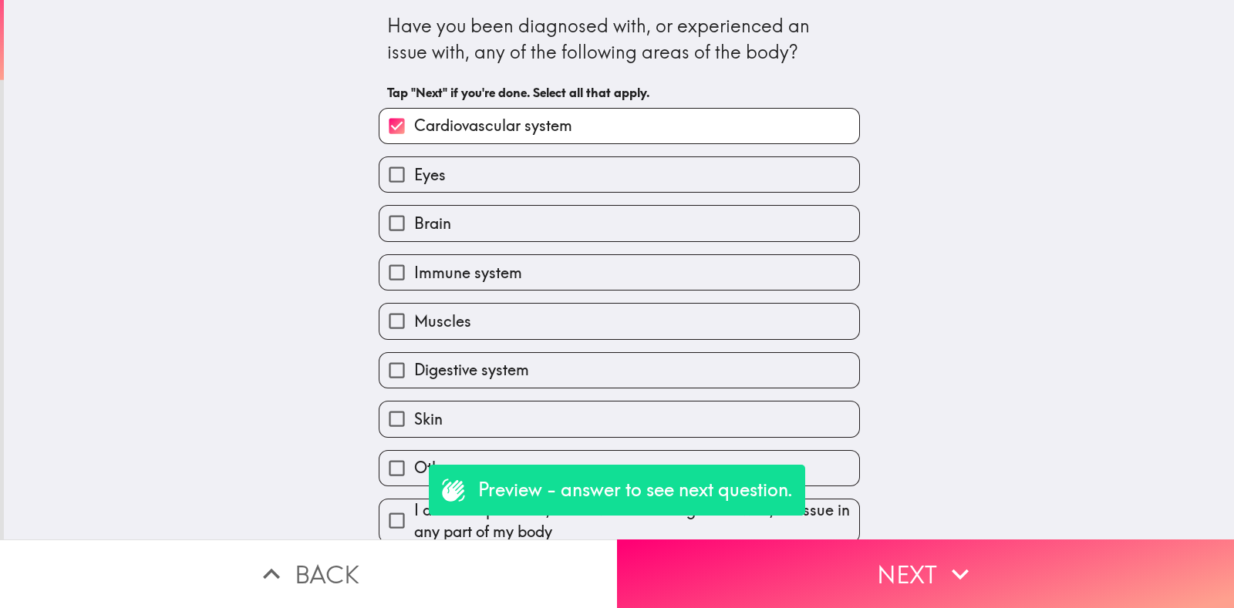
click at [607, 295] on div "Muscles" at bounding box center [612, 315] width 493 height 49
click at [648, 311] on label "Muscles" at bounding box center [619, 321] width 480 height 35
click at [414, 311] on input "Muscles" at bounding box center [396, 321] width 35 height 35
checkbox input "true"
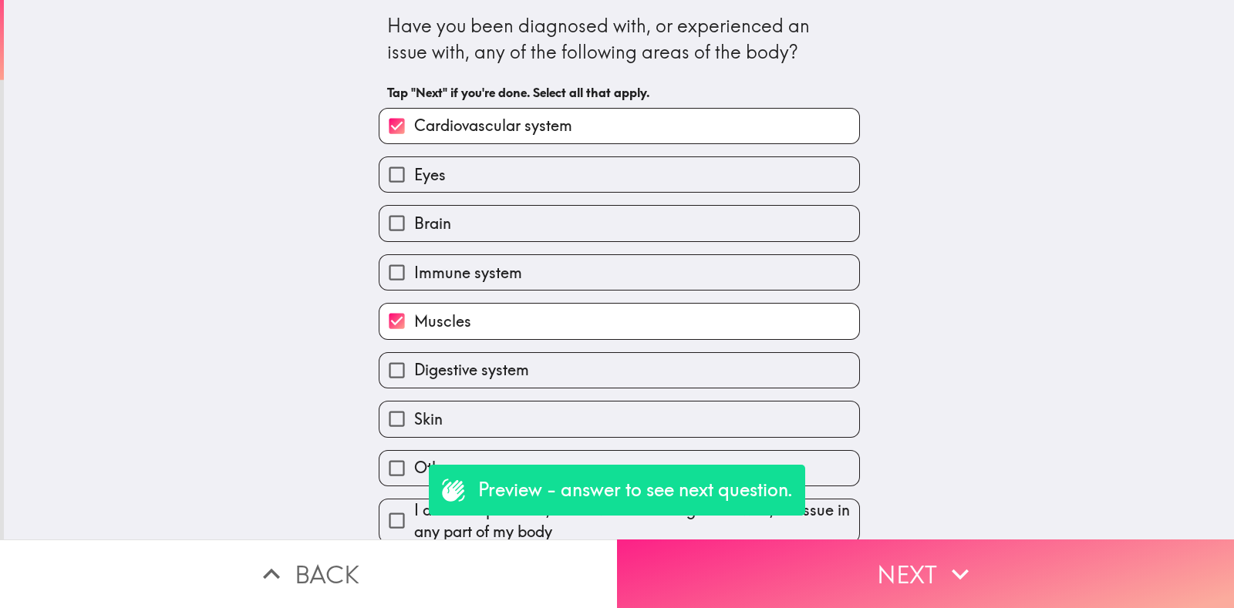
click at [860, 571] on button "Next" at bounding box center [925, 574] width 617 height 69
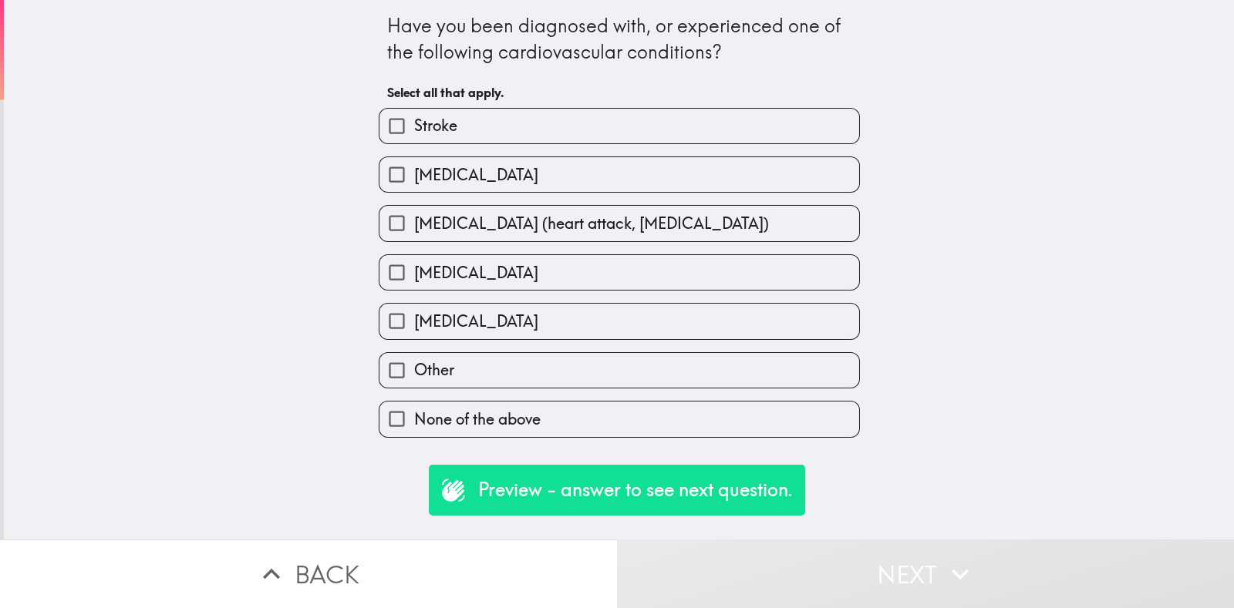
click at [496, 328] on span "[MEDICAL_DATA]" at bounding box center [476, 322] width 124 height 22
click at [414, 328] on input "[MEDICAL_DATA]" at bounding box center [396, 321] width 35 height 35
checkbox input "true"
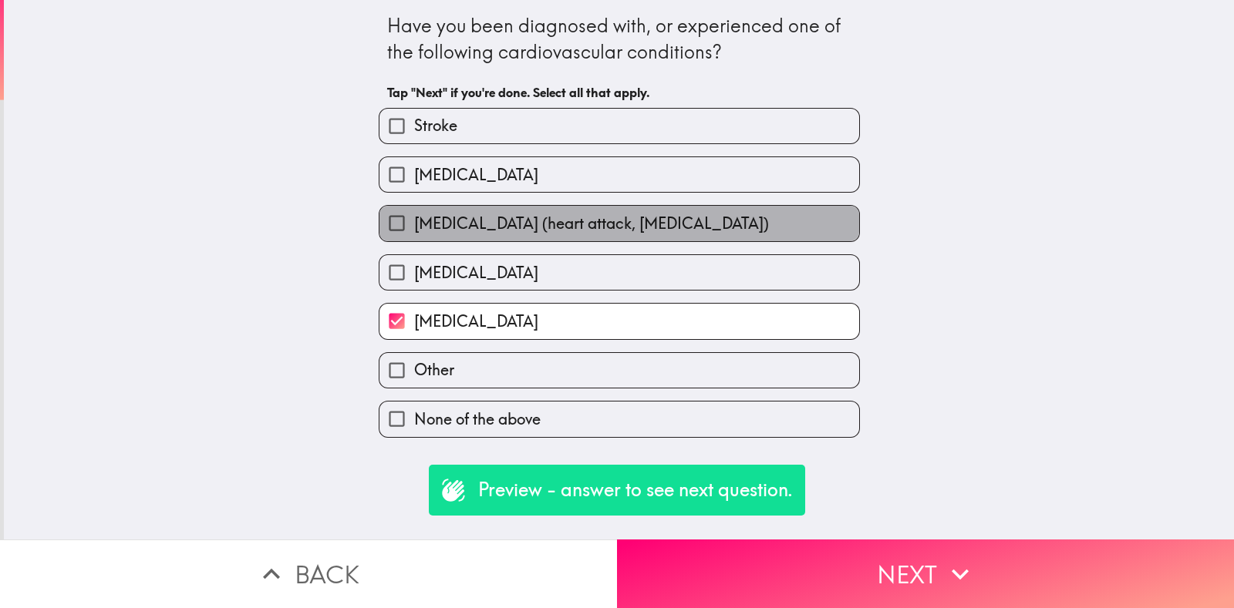
click at [675, 213] on span "[MEDICAL_DATA] (heart attack, [MEDICAL_DATA])" at bounding box center [591, 224] width 355 height 22
click at [414, 212] on input "[MEDICAL_DATA] (heart attack, [MEDICAL_DATA])" at bounding box center [396, 223] width 35 height 35
checkbox input "true"
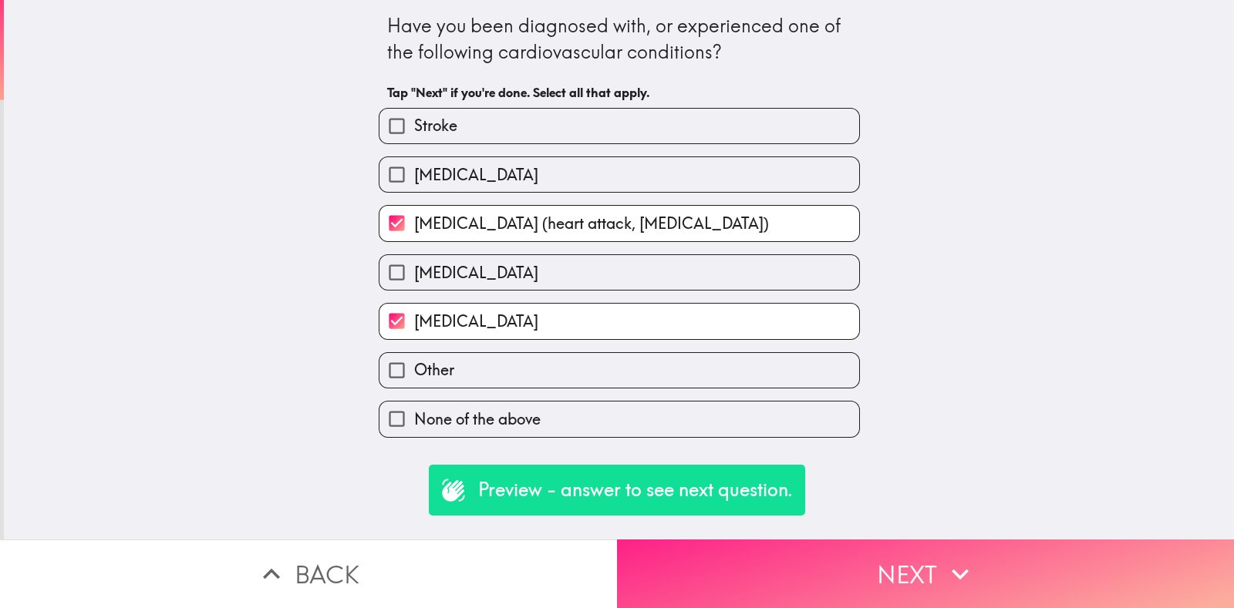
click at [955, 557] on icon "button" at bounding box center [960, 574] width 34 height 34
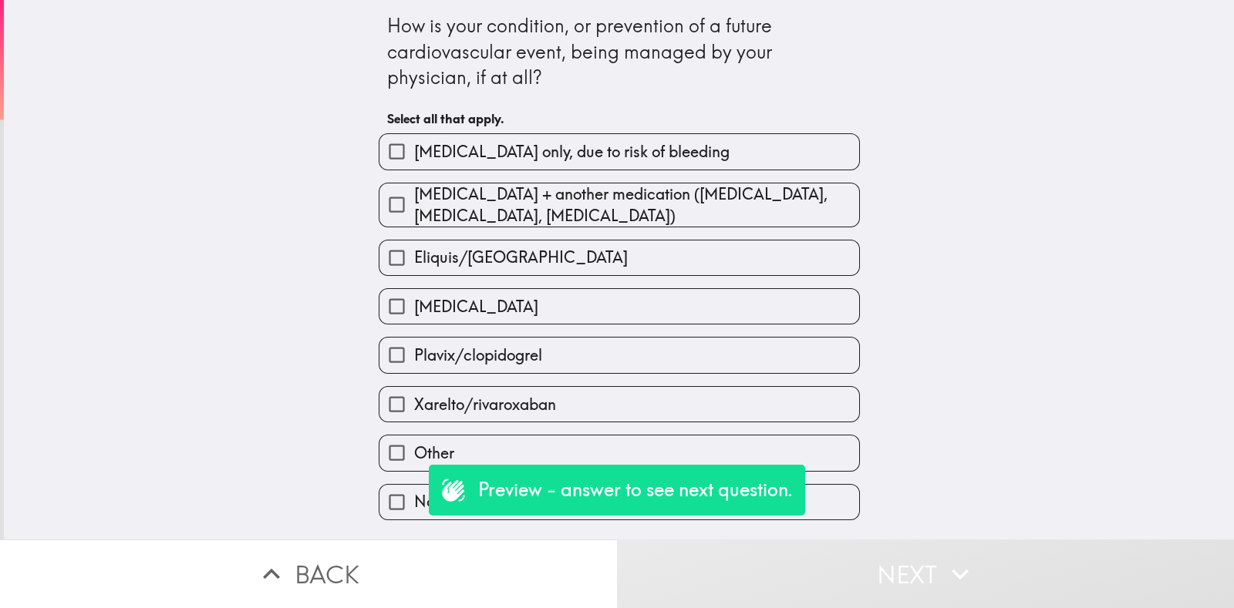
click at [567, 195] on span "[MEDICAL_DATA] + another medication ([MEDICAL_DATA], [MEDICAL_DATA], [MEDICAL_D…" at bounding box center [636, 205] width 445 height 43
click at [414, 195] on input "[MEDICAL_DATA] + another medication ([MEDICAL_DATA], [MEDICAL_DATA], [MEDICAL_D…" at bounding box center [396, 204] width 35 height 35
checkbox input "true"
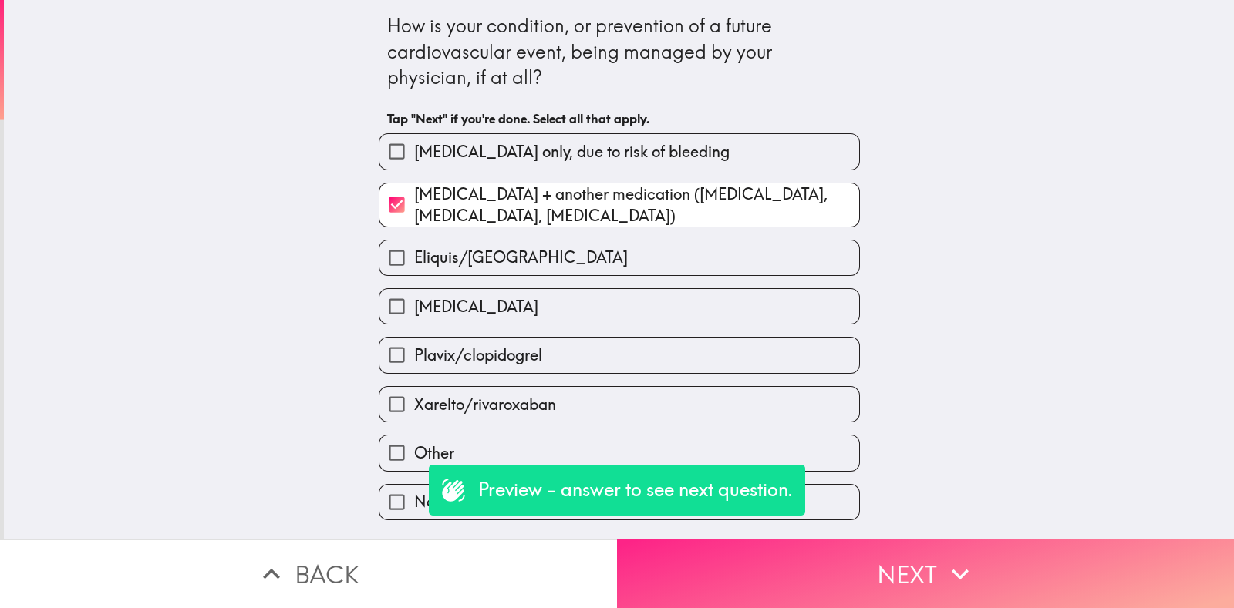
click at [898, 558] on button "Next" at bounding box center [925, 574] width 617 height 69
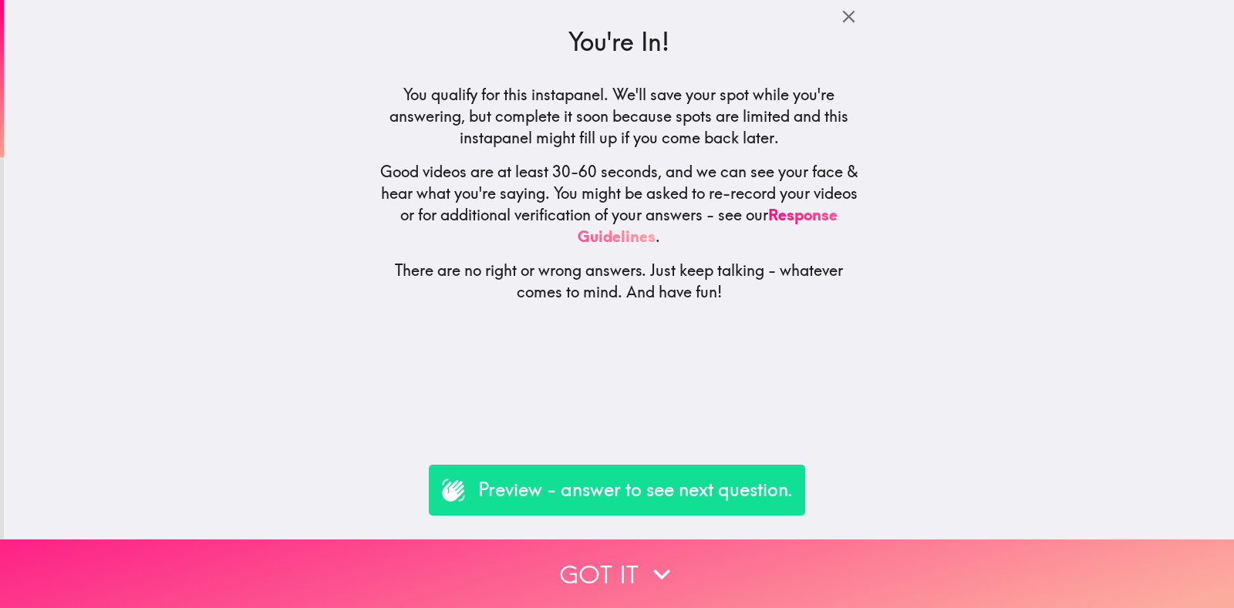
click at [628, 566] on button "Got it" at bounding box center [617, 574] width 1234 height 69
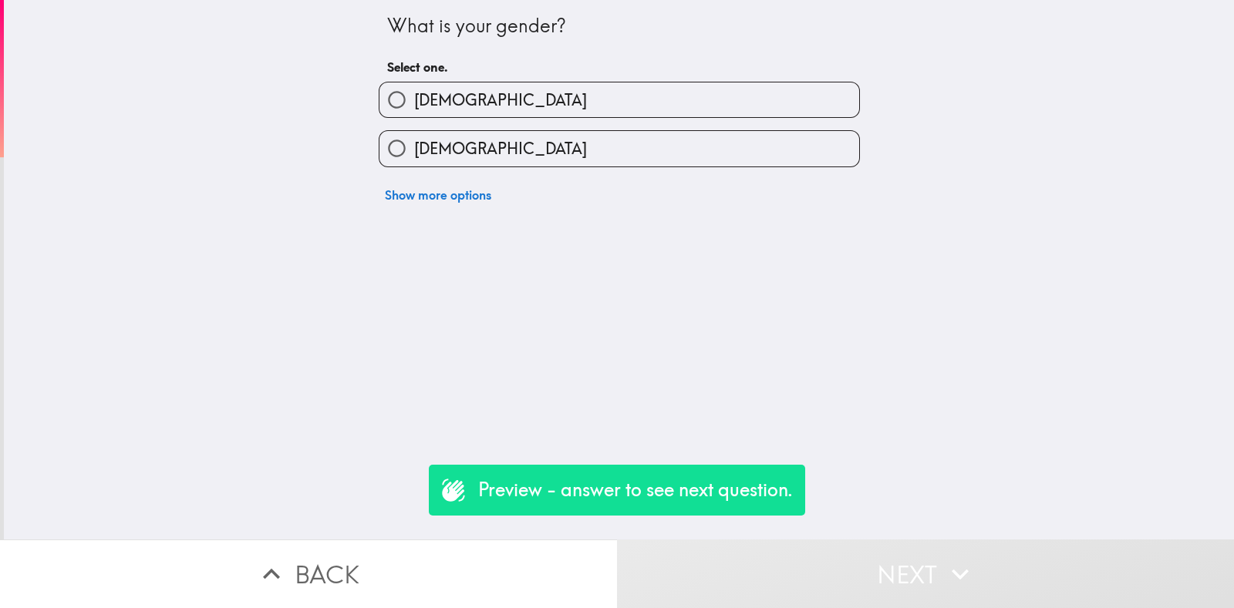
click at [429, 167] on div "Show more options" at bounding box center [612, 188] width 493 height 43
click at [432, 147] on span "[DEMOGRAPHIC_DATA]" at bounding box center [500, 149] width 173 height 22
click at [414, 147] on input "[DEMOGRAPHIC_DATA]" at bounding box center [396, 148] width 35 height 35
radio input "true"
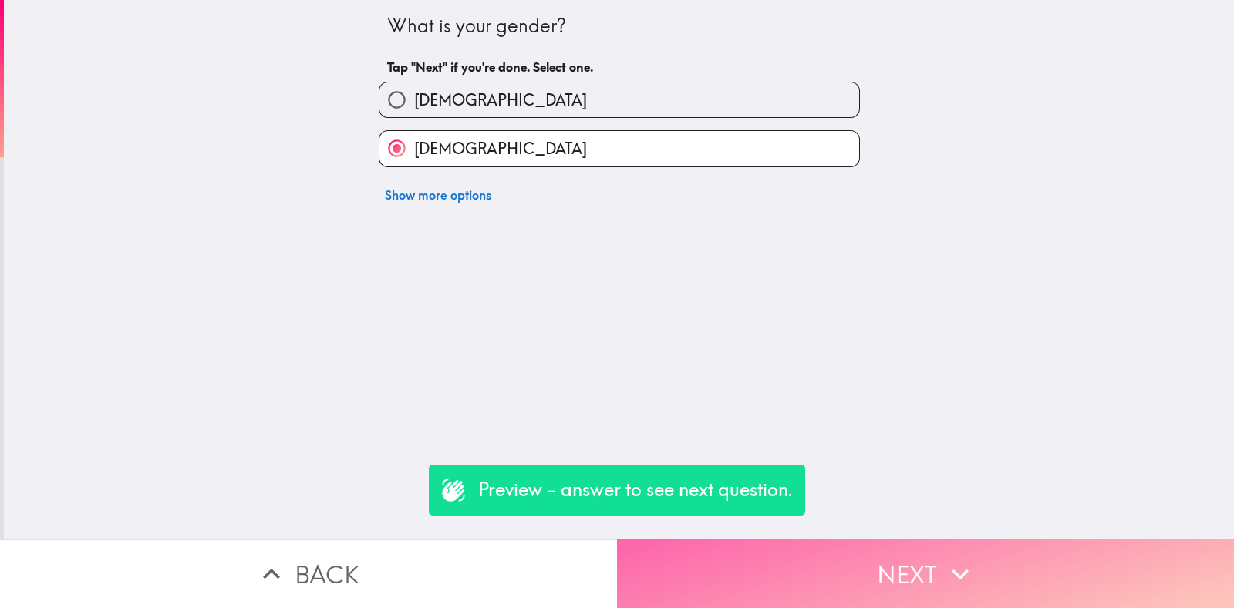
click at [806, 547] on button "Next" at bounding box center [925, 574] width 617 height 69
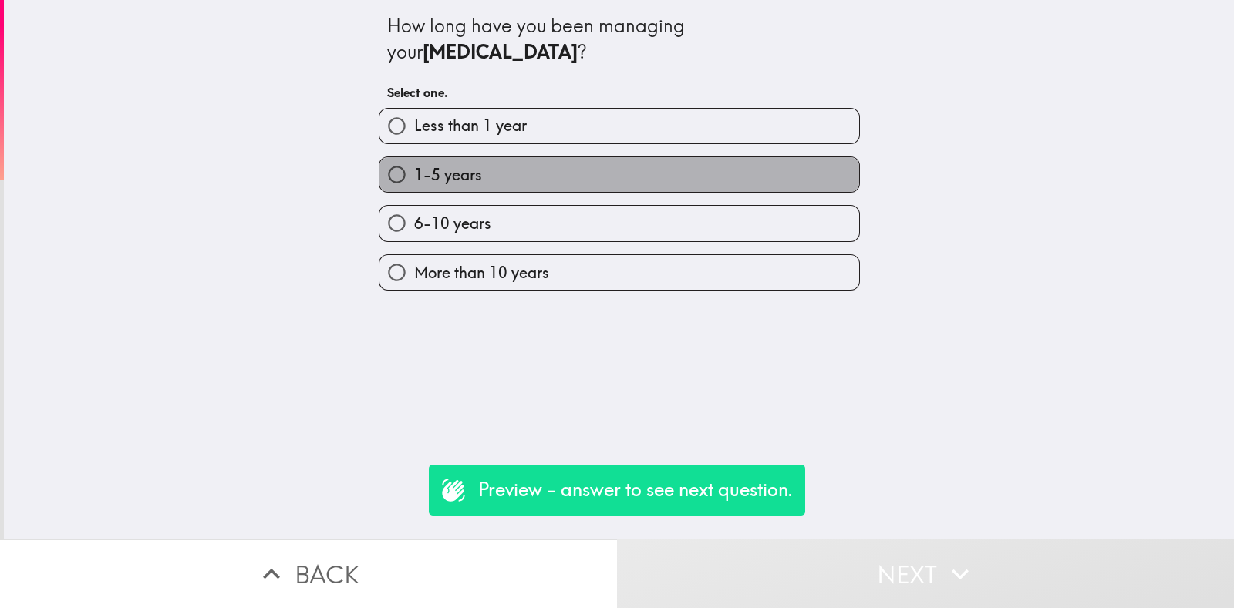
click at [480, 164] on label "1-5 years" at bounding box center [619, 174] width 480 height 35
click at [414, 164] on input "1-5 years" at bounding box center [396, 174] width 35 height 35
radio input "true"
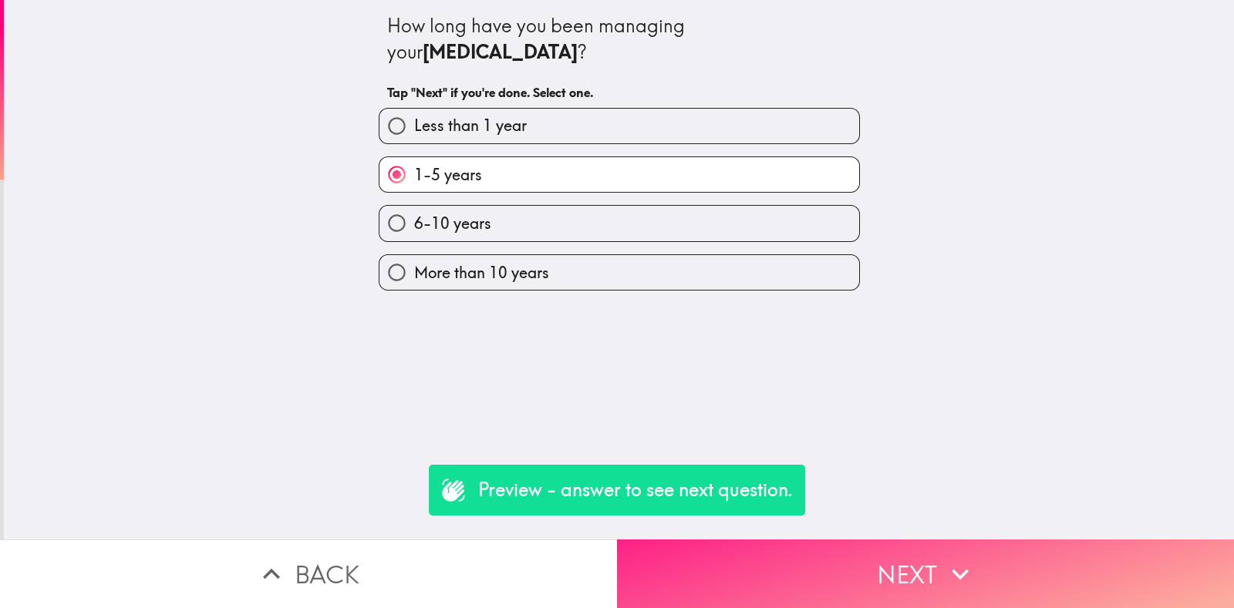
click at [871, 557] on button "Next" at bounding box center [925, 574] width 617 height 69
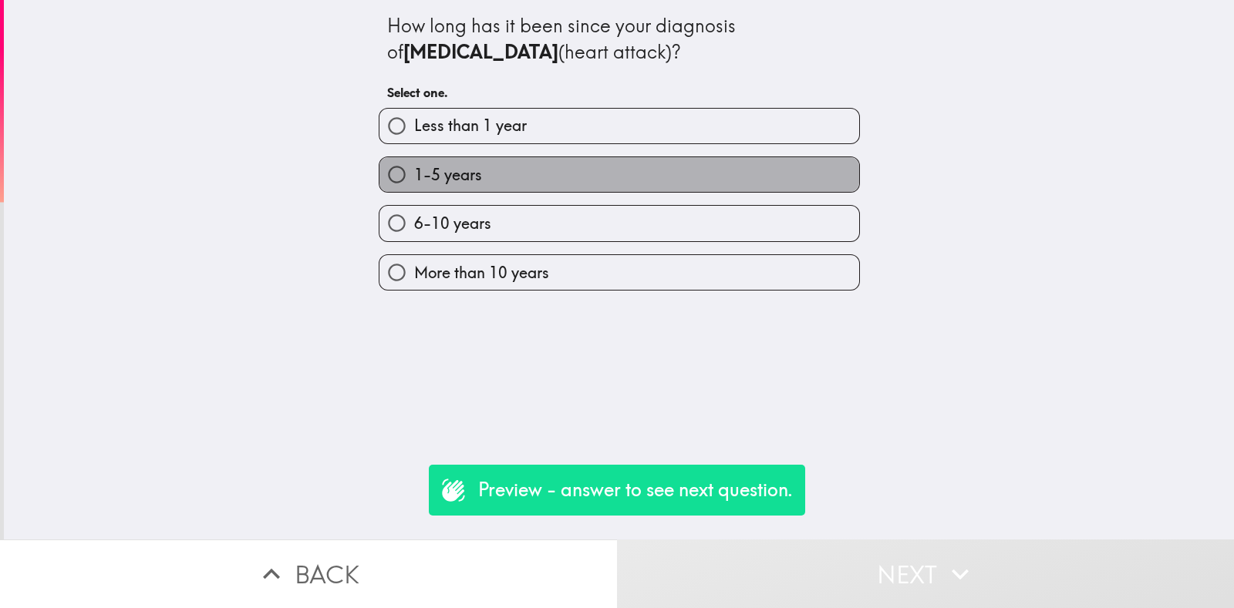
click at [520, 170] on label "1-5 years" at bounding box center [619, 174] width 480 height 35
click at [414, 170] on input "1-5 years" at bounding box center [396, 174] width 35 height 35
radio input "true"
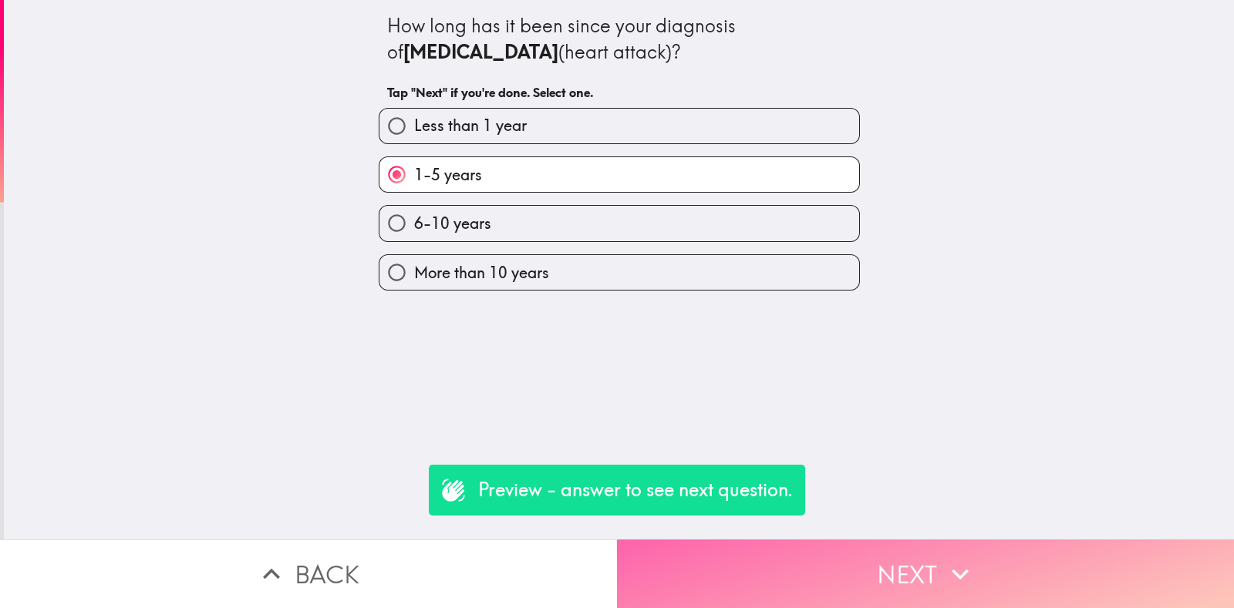
click at [864, 561] on button "Next" at bounding box center [925, 574] width 617 height 69
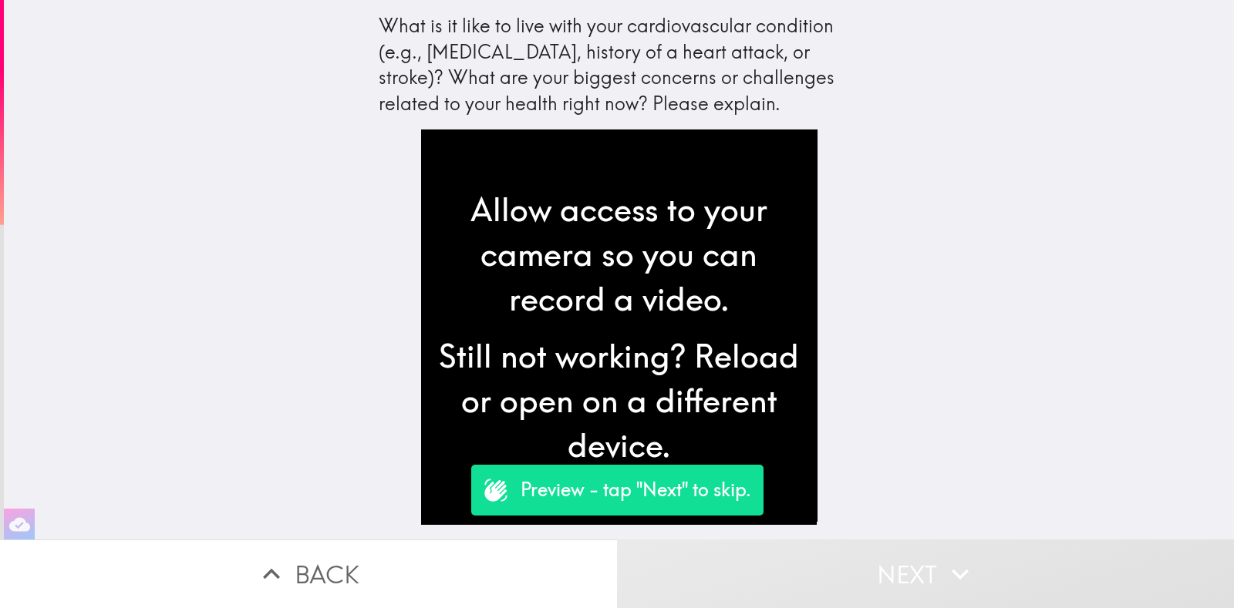
click at [867, 563] on button "Next" at bounding box center [925, 574] width 617 height 69
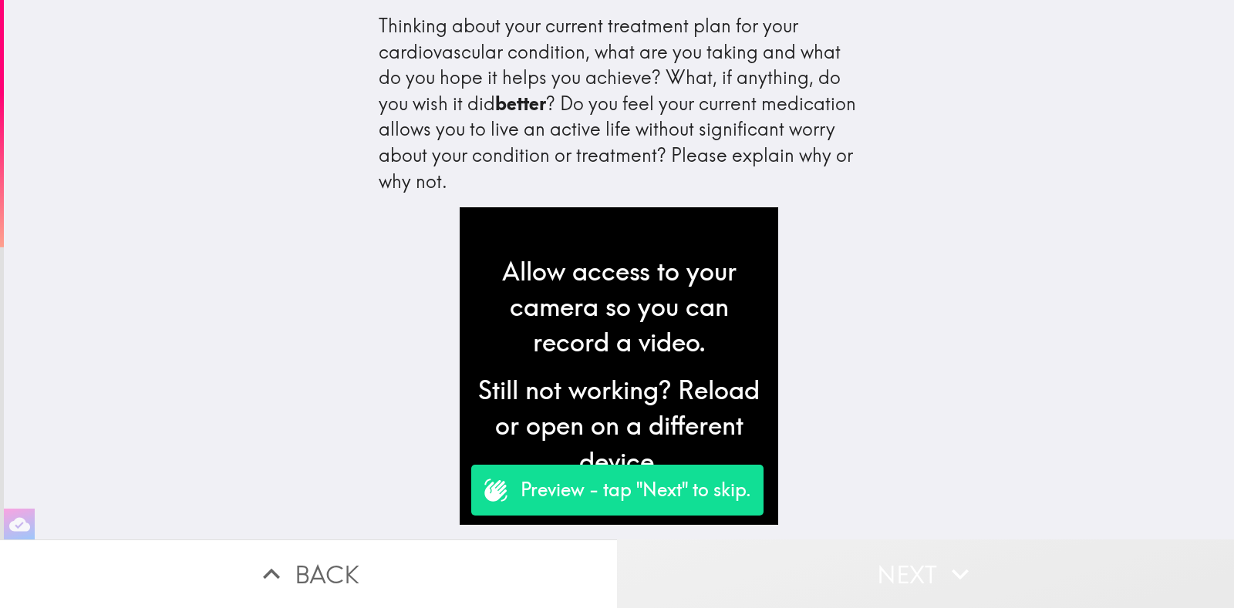
click at [813, 556] on button "Next" at bounding box center [925, 574] width 617 height 69
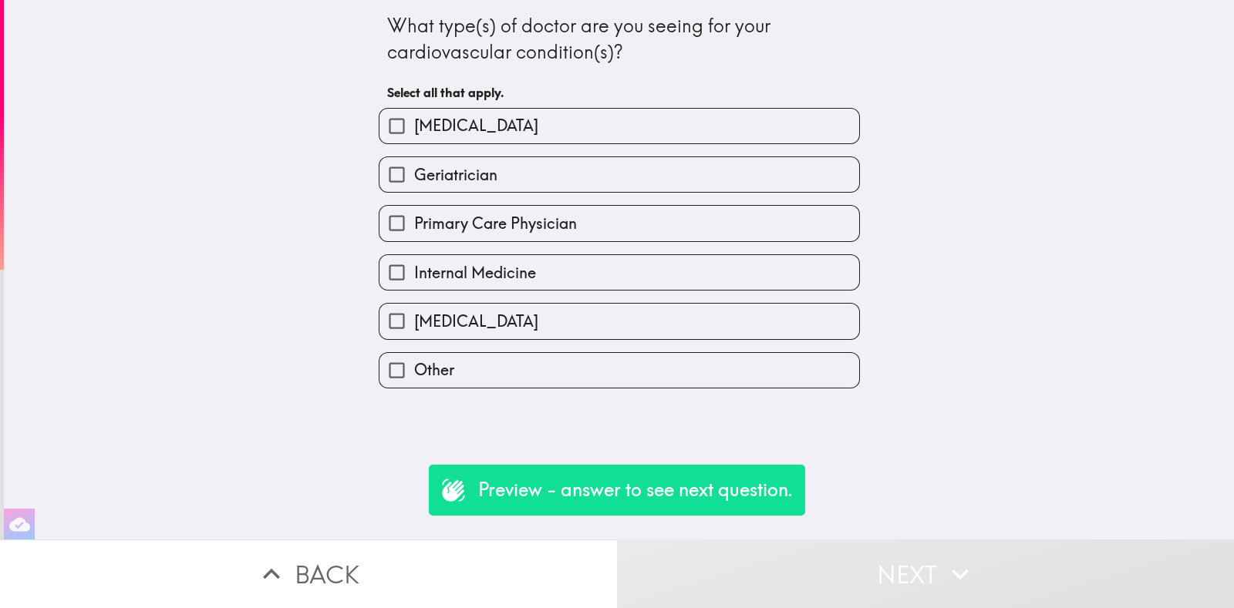
click at [497, 193] on div "Primary Care Physician" at bounding box center [612, 217] width 493 height 49
click at [512, 218] on span "Primary Care Physician" at bounding box center [495, 224] width 163 height 22
click at [414, 218] on input "Primary Care Physician" at bounding box center [396, 223] width 35 height 35
checkbox input "true"
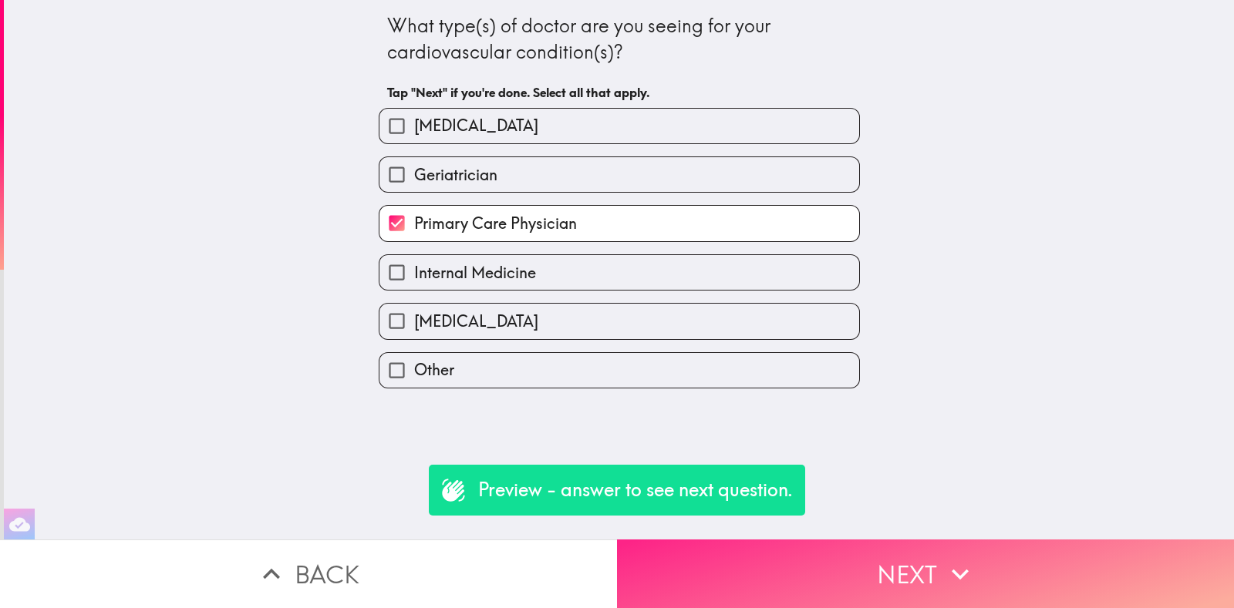
click at [926, 564] on button "Next" at bounding box center [925, 574] width 617 height 69
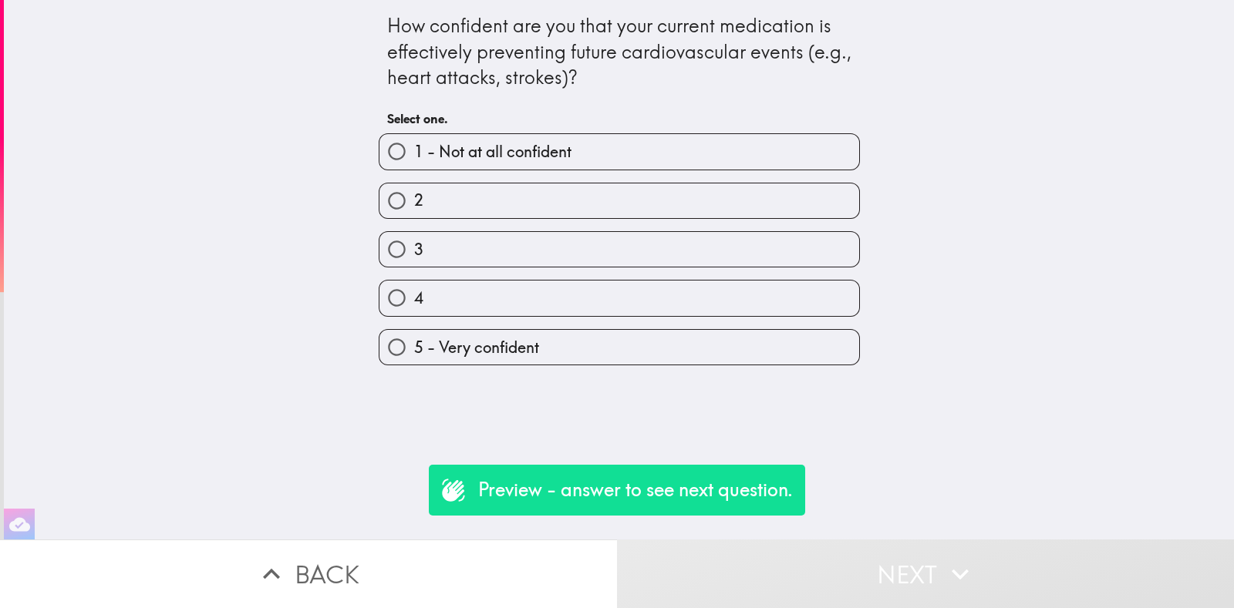
click at [629, 295] on label "4" at bounding box center [619, 298] width 480 height 35
click at [414, 295] on input "4" at bounding box center [396, 298] width 35 height 35
radio input "true"
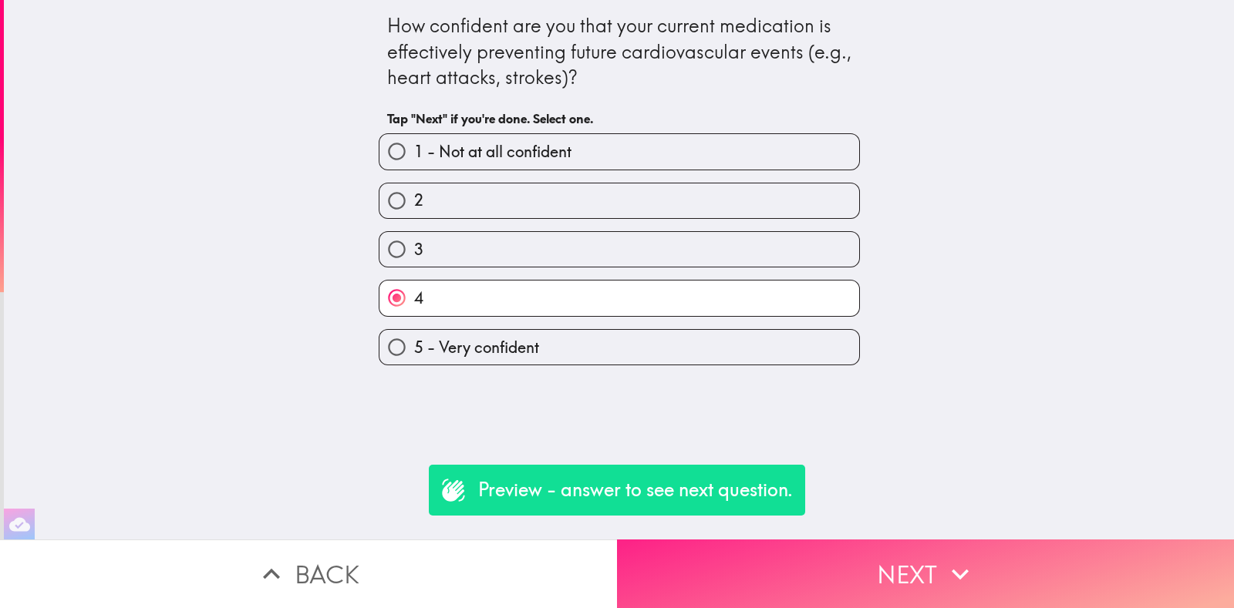
click at [844, 554] on button "Next" at bounding box center [925, 574] width 617 height 69
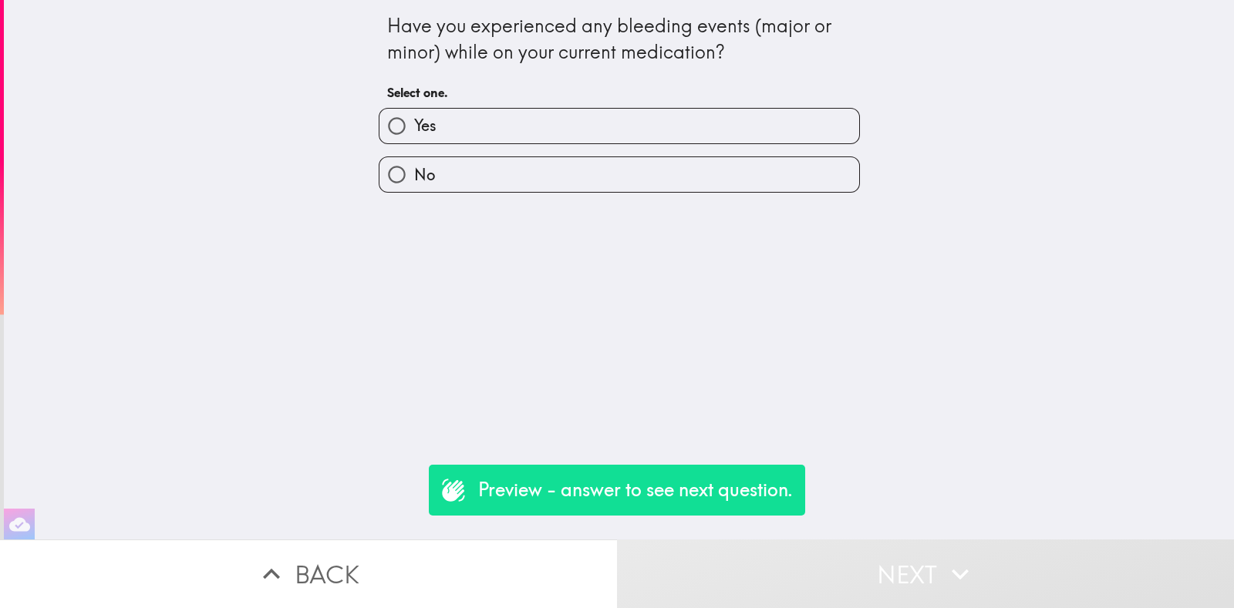
click at [552, 123] on label "Yes" at bounding box center [619, 126] width 480 height 35
click at [414, 123] on input "Yes" at bounding box center [396, 126] width 35 height 35
radio input "true"
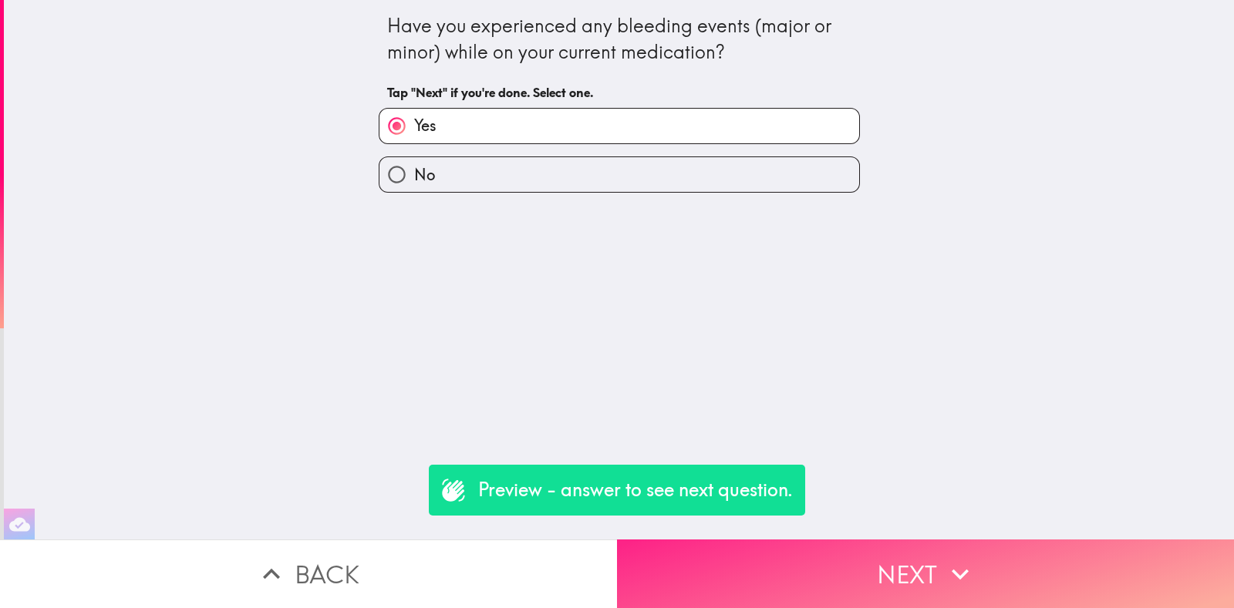
drag, startPoint x: 836, startPoint y: 523, endPoint x: 836, endPoint y: 534, distance: 11.6
click at [836, 528] on div "Have you experienced any bleeding events (major or minor) while on your current…" at bounding box center [617, 304] width 1234 height 608
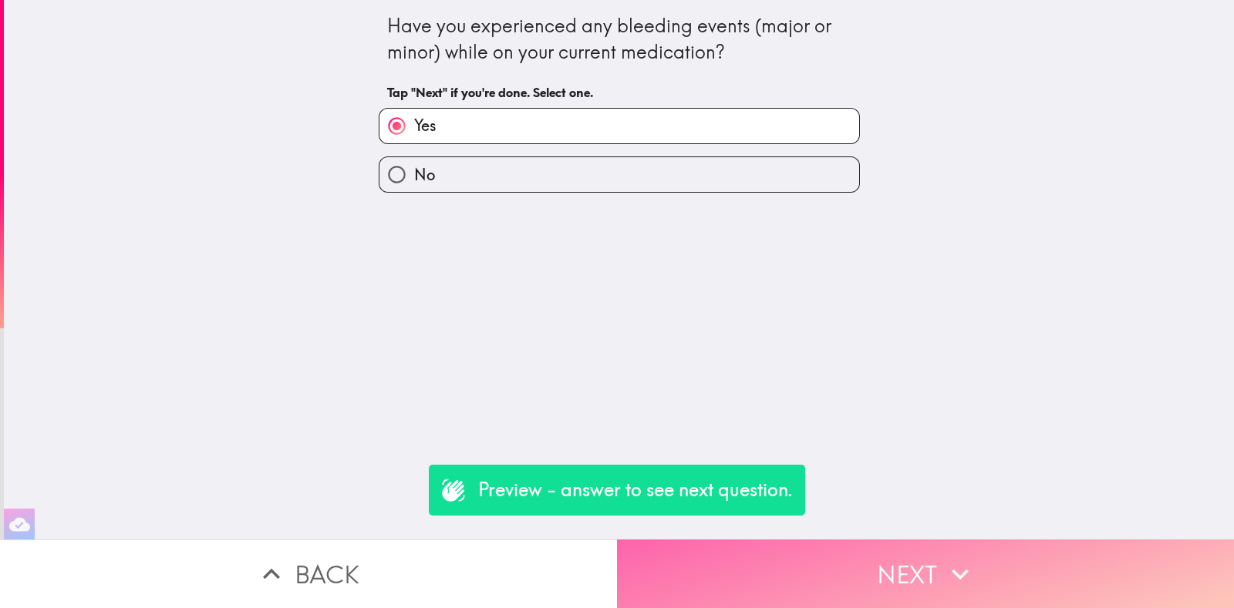
click at [854, 566] on button "Next" at bounding box center [925, 574] width 617 height 69
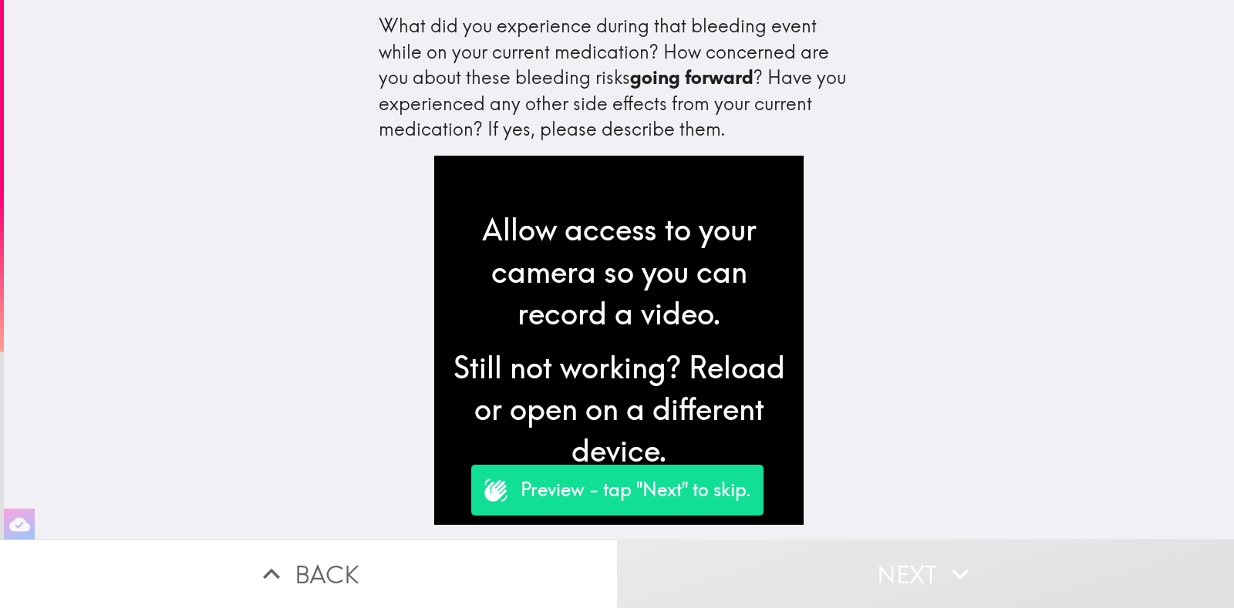
click at [840, 584] on button "Next" at bounding box center [925, 574] width 617 height 69
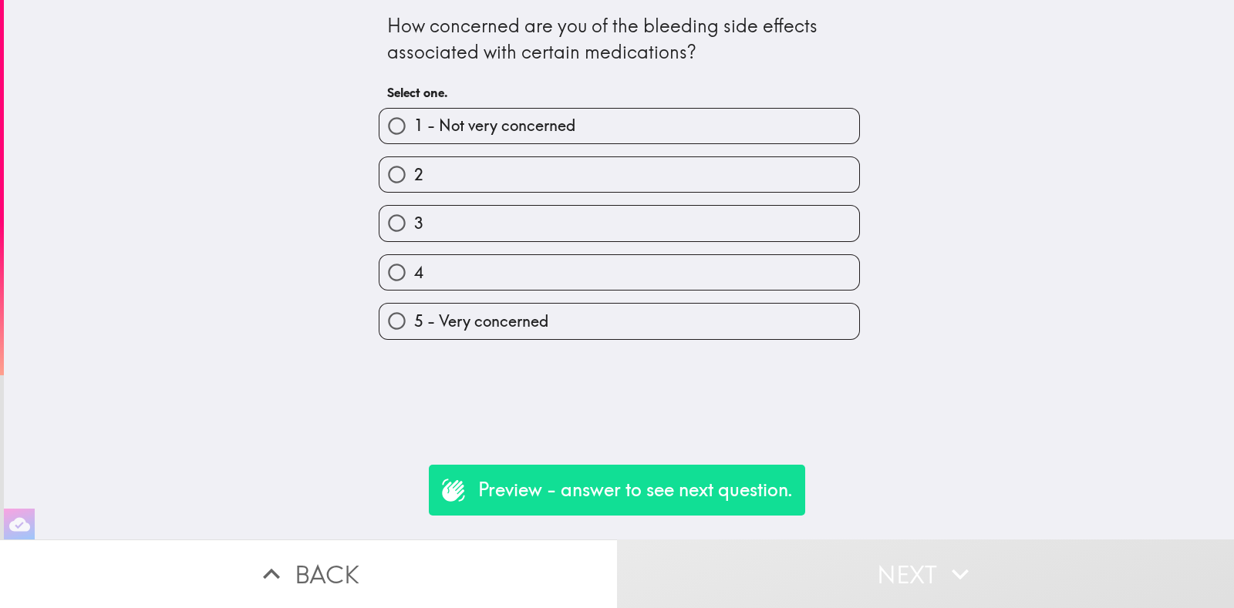
click at [591, 292] on div "5 - Very concerned" at bounding box center [612, 315] width 493 height 49
click at [598, 305] on label "5 - Very concerned" at bounding box center [619, 321] width 480 height 35
click at [414, 305] on input "5 - Very concerned" at bounding box center [396, 321] width 35 height 35
radio input "true"
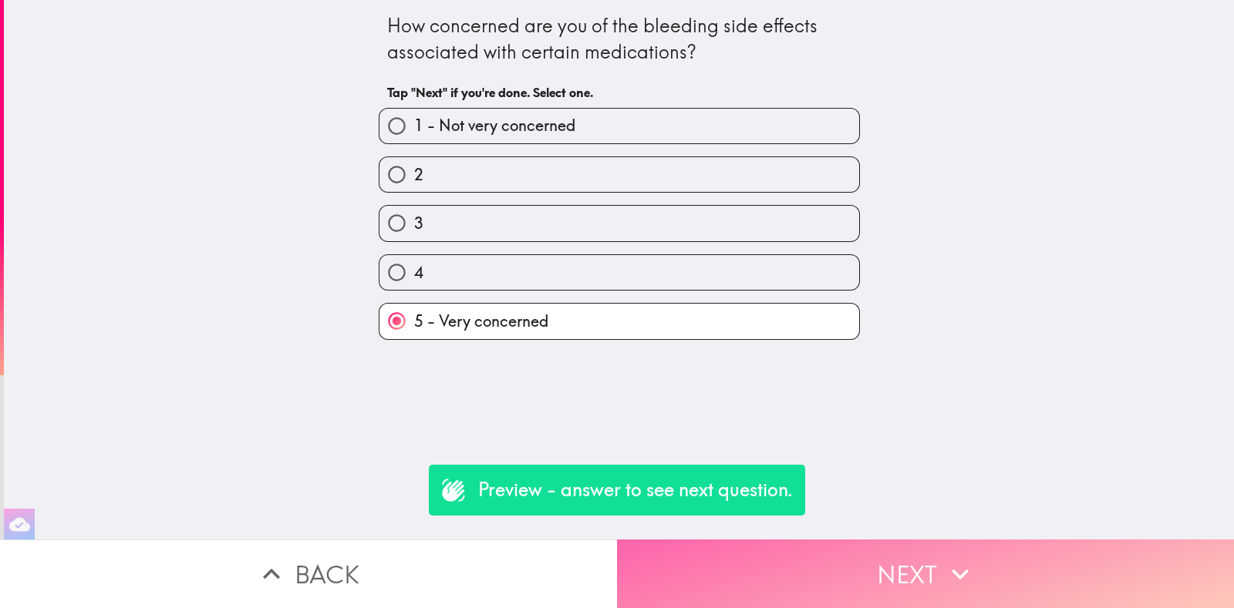
click at [868, 576] on button "Next" at bounding box center [925, 574] width 617 height 69
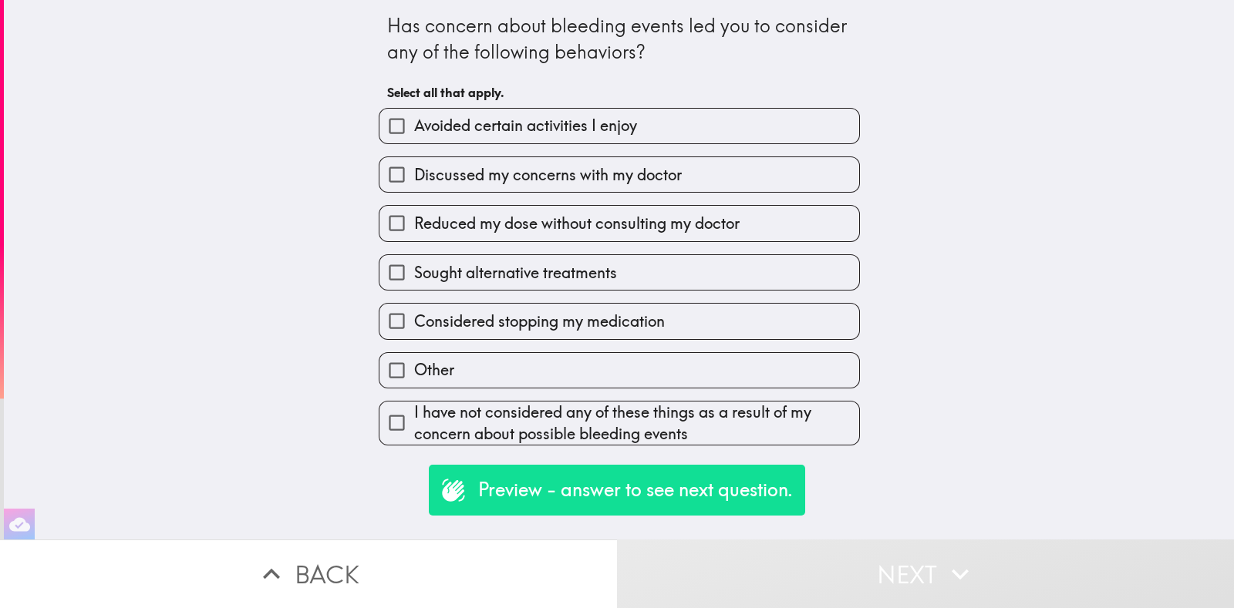
click at [648, 298] on div "Considered stopping my medication" at bounding box center [612, 315] width 493 height 49
click at [662, 316] on label "Considered stopping my medication" at bounding box center [619, 321] width 480 height 35
click at [414, 316] on input "Considered stopping my medication" at bounding box center [396, 321] width 35 height 35
checkbox input "true"
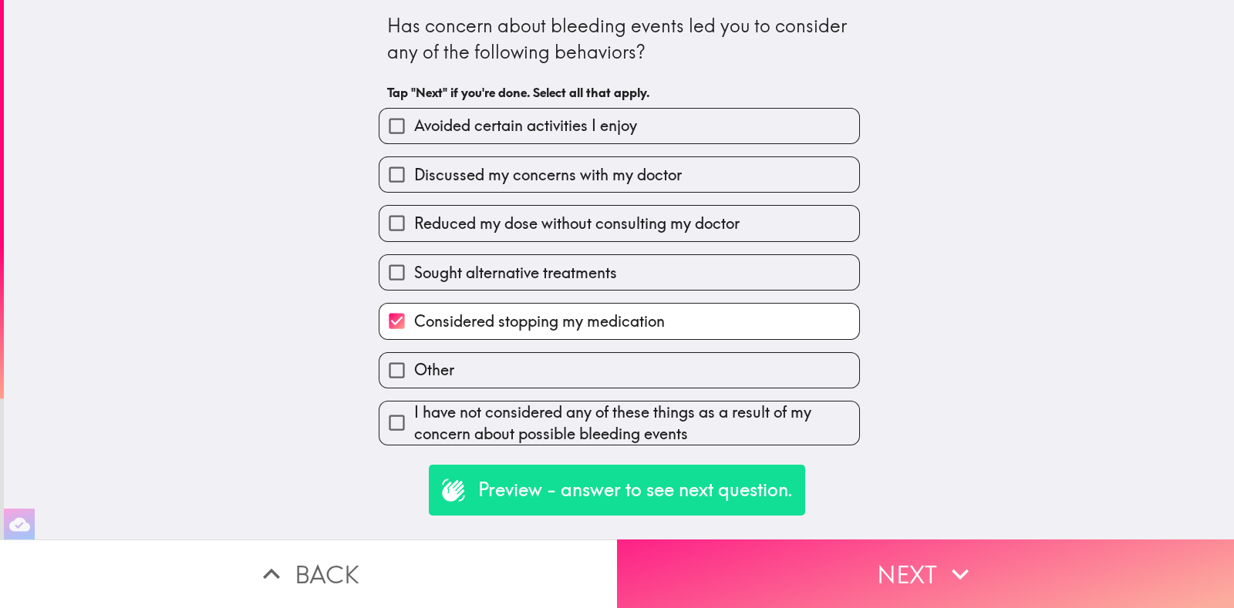
click at [902, 543] on button "Next" at bounding box center [925, 574] width 617 height 69
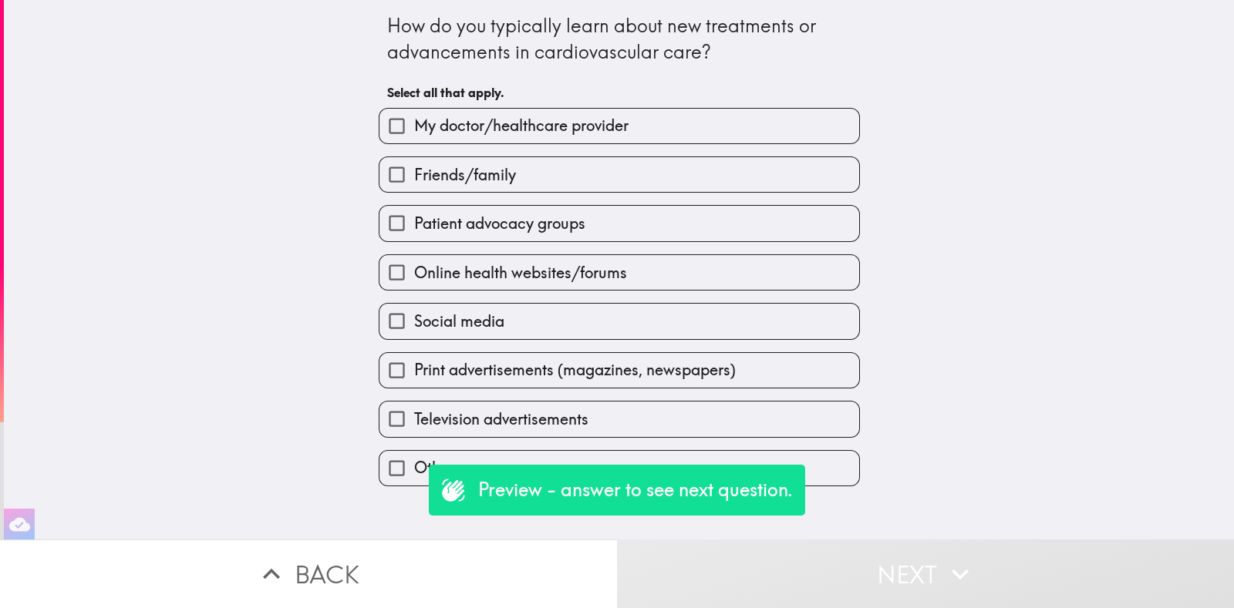
click at [666, 291] on div "Social media" at bounding box center [612, 315] width 493 height 49
click at [725, 340] on div "Print advertisements (magazines, newspapers)" at bounding box center [612, 364] width 493 height 49
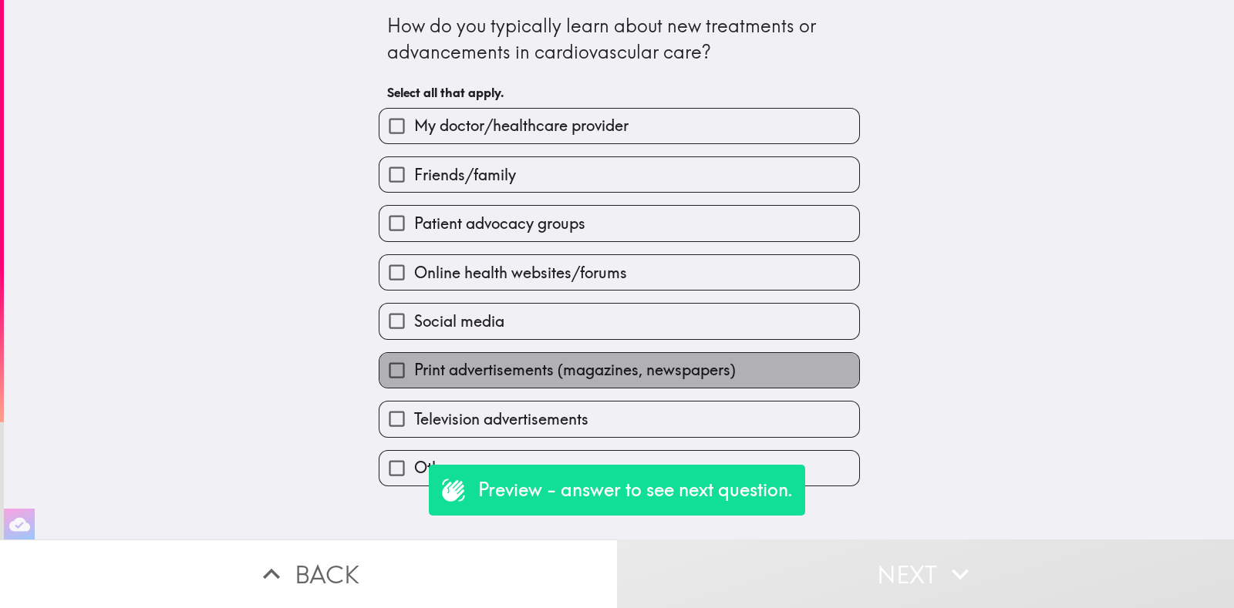
click at [744, 353] on label "Print advertisements (magazines, newspapers)" at bounding box center [619, 370] width 480 height 35
click at [414, 353] on input "Print advertisements (magazines, newspapers)" at bounding box center [396, 370] width 35 height 35
checkbox input "true"
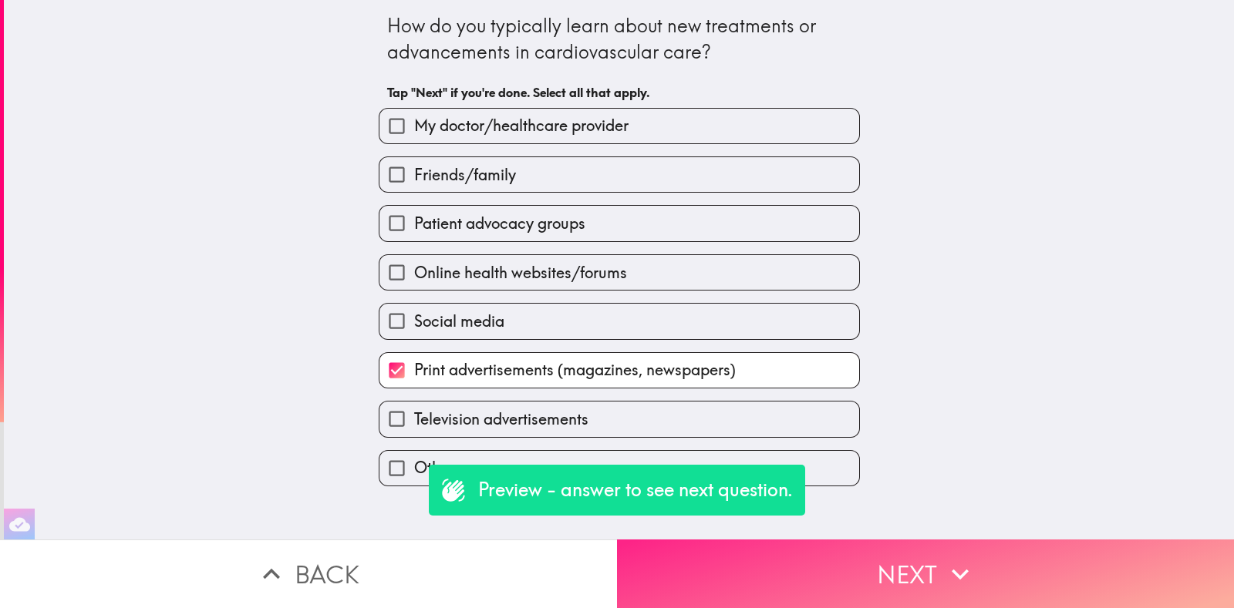
click at [931, 551] on button "Next" at bounding box center [925, 574] width 617 height 69
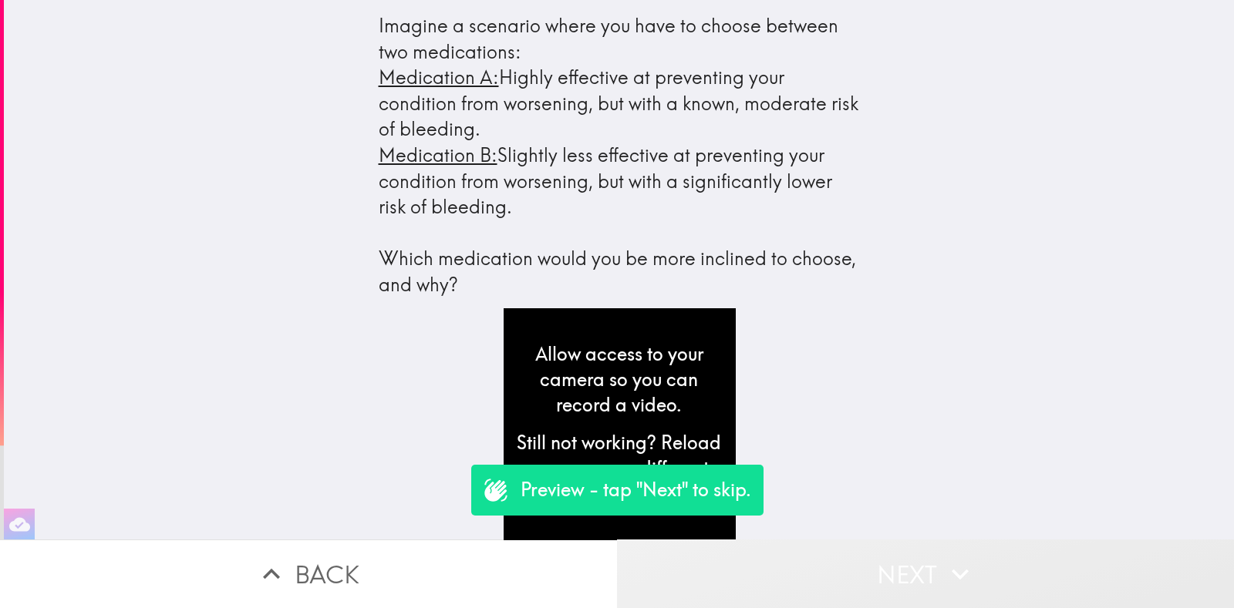
click at [931, 551] on button "Next" at bounding box center [925, 574] width 617 height 69
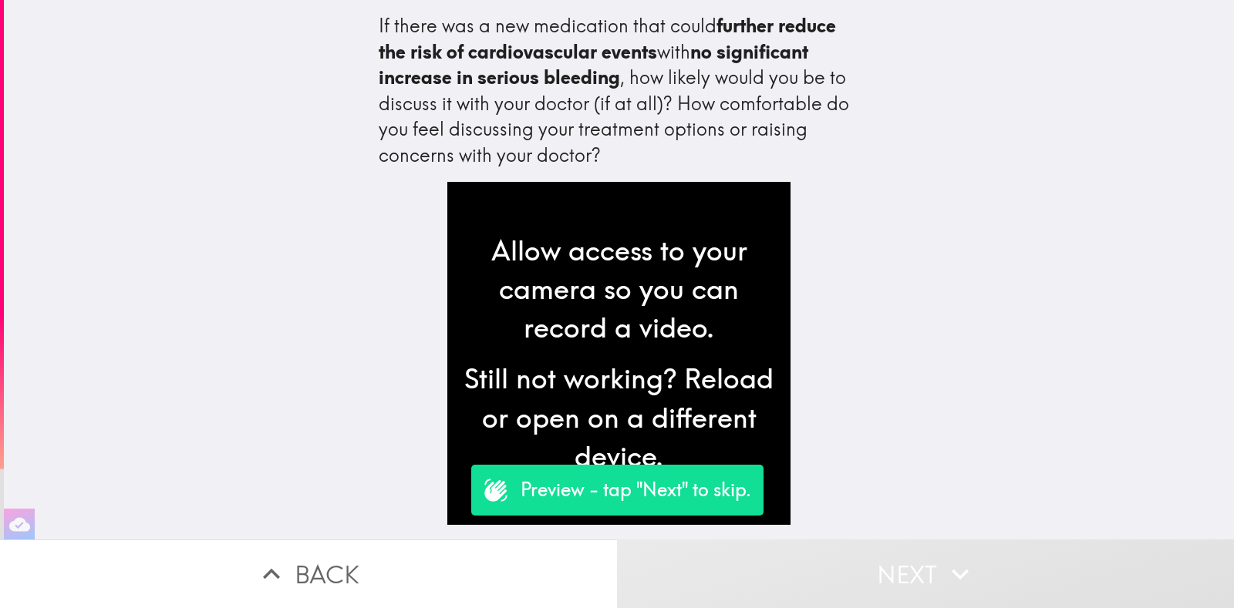
click at [943, 557] on icon "button" at bounding box center [960, 574] width 34 height 34
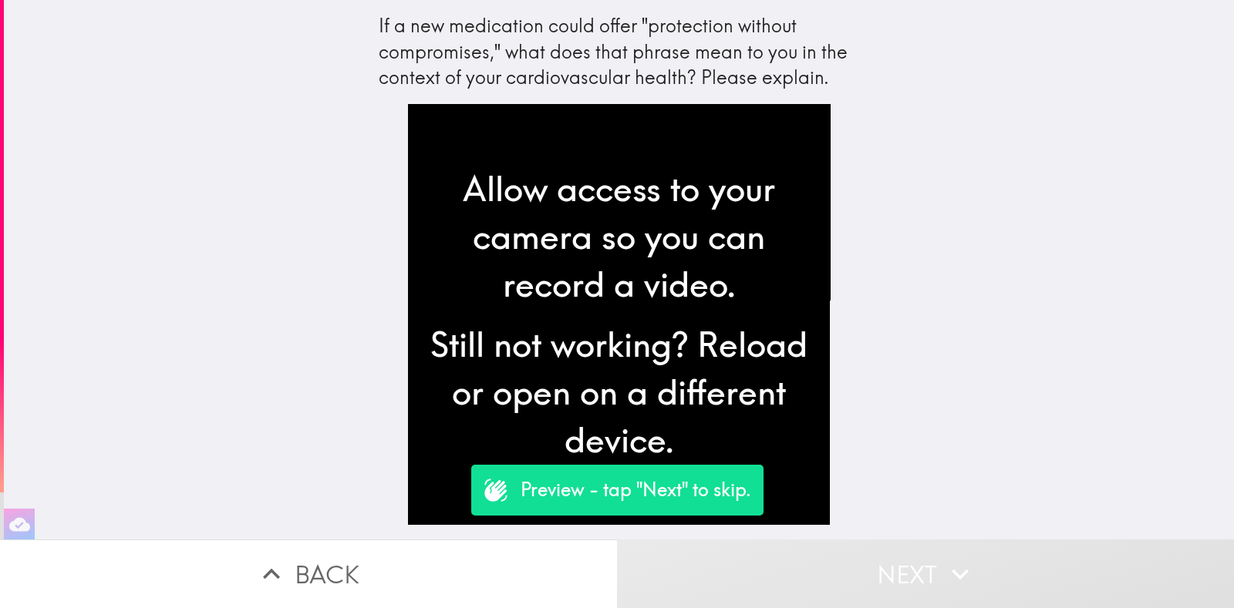
click at [943, 561] on icon "button" at bounding box center [960, 574] width 34 height 34
